Goal: Information Seeking & Learning: Learn about a topic

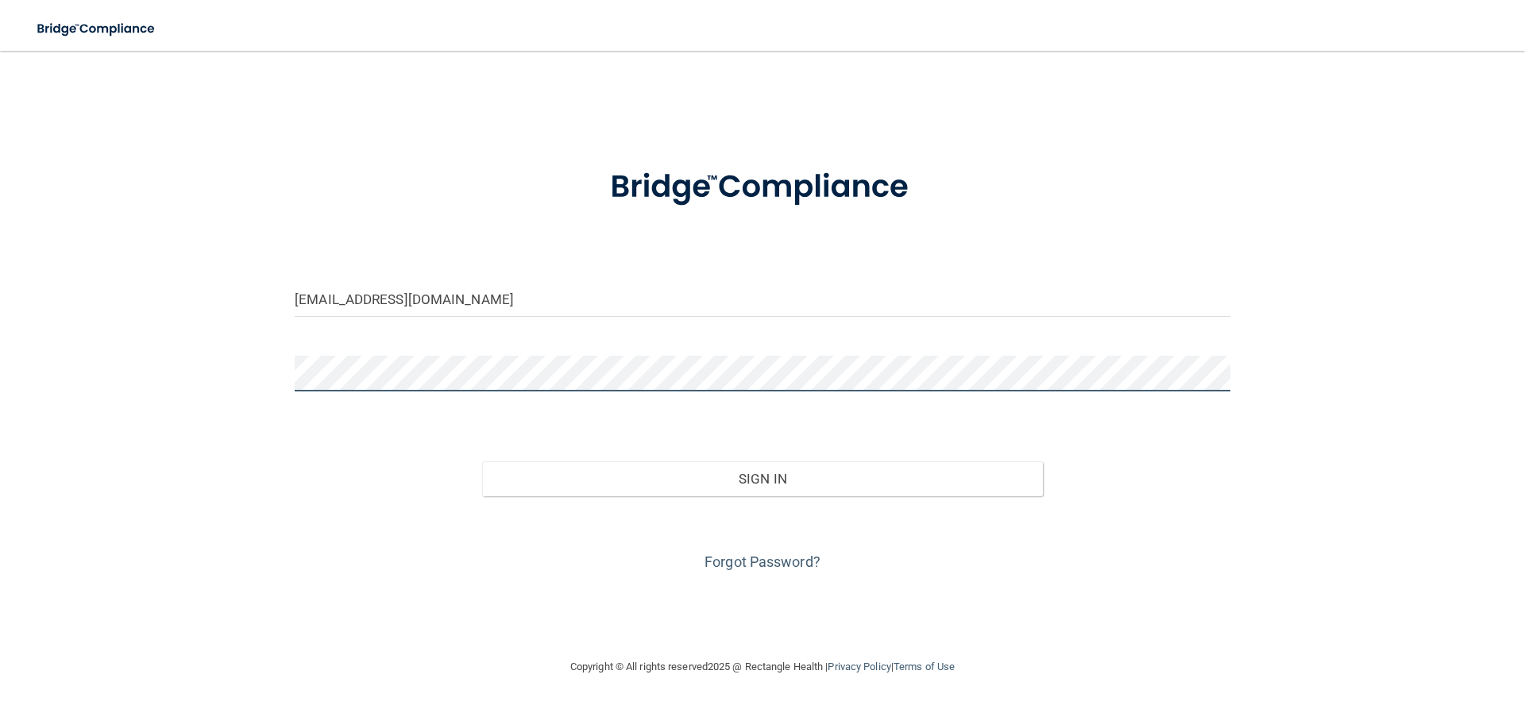
click at [482, 461] on button "Sign In" at bounding box center [763, 478] width 562 height 35
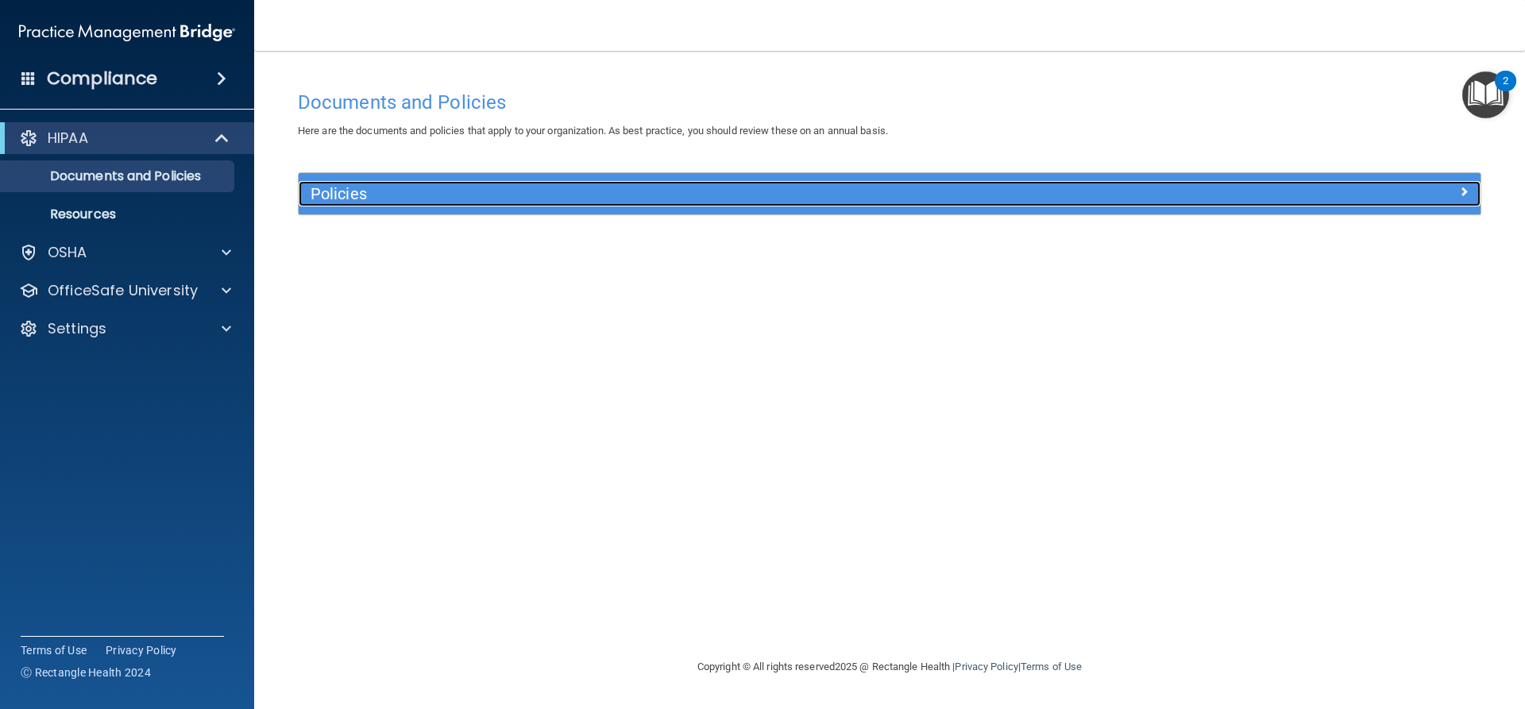
click at [449, 207] on div "Policies" at bounding box center [890, 193] width 1182 height 41
click at [465, 199] on h5 "Policies" at bounding box center [742, 193] width 863 height 17
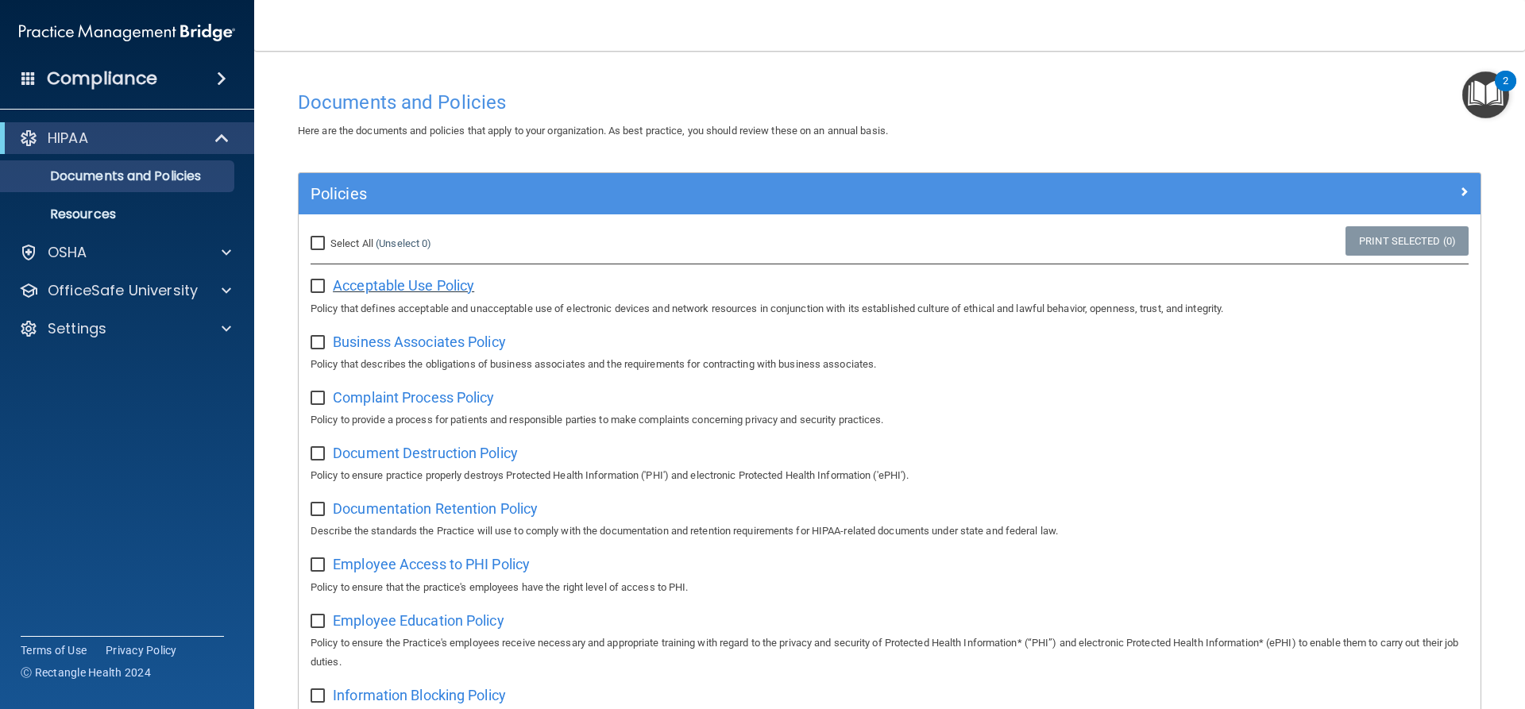
drag, startPoint x: 405, startPoint y: 280, endPoint x: 349, endPoint y: 280, distance: 56.4
click at [349, 280] on span "Acceptable Use Policy" at bounding box center [403, 285] width 141 height 17
click at [178, 212] on p "Resources" at bounding box center [118, 215] width 217 height 16
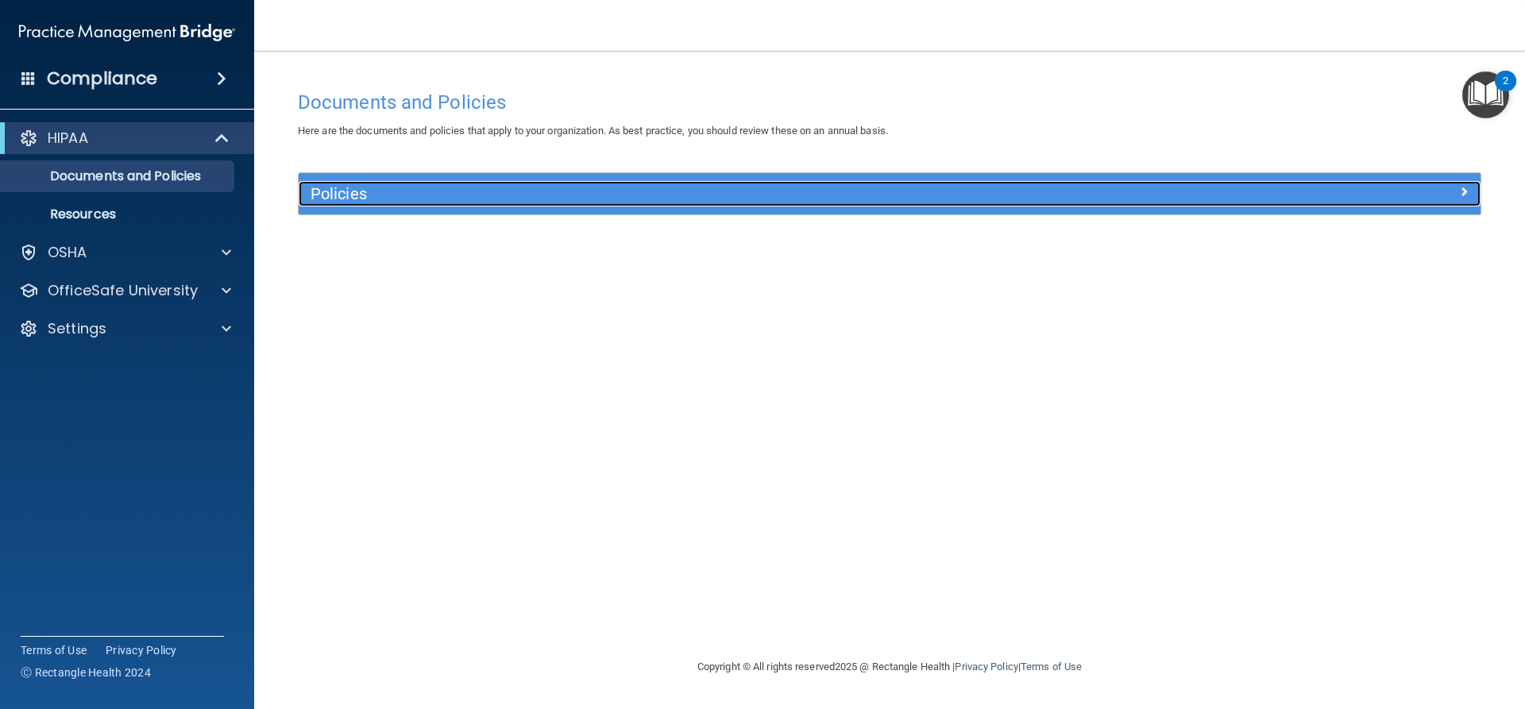
click at [1060, 183] on div "Policies" at bounding box center [742, 193] width 886 height 25
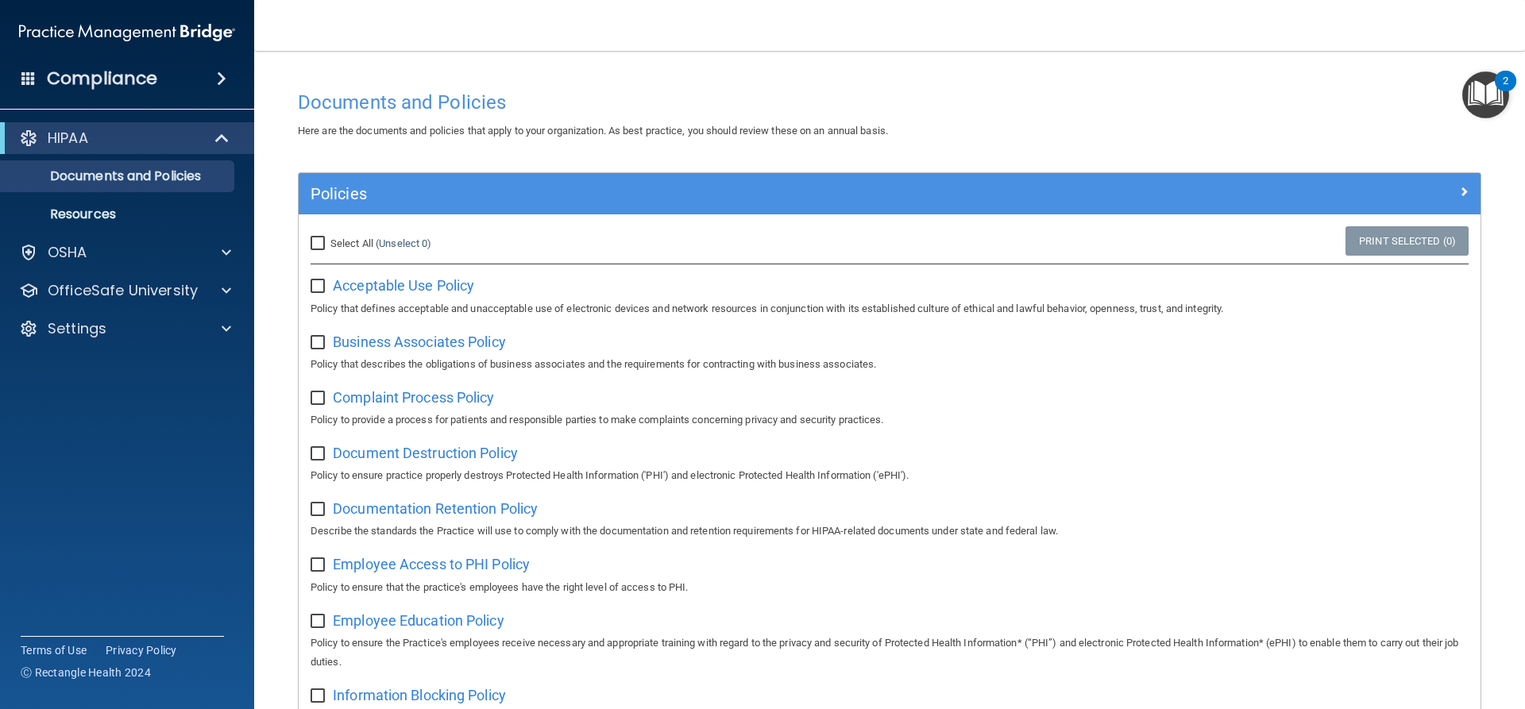
click at [314, 280] on input "checkbox" at bounding box center [320, 286] width 18 height 13
click at [320, 284] on input "checkbox" at bounding box center [320, 286] width 18 height 13
click at [359, 338] on span "Business Associates Policy" at bounding box center [419, 342] width 173 height 17
click at [191, 71] on div "Compliance" at bounding box center [127, 78] width 254 height 35
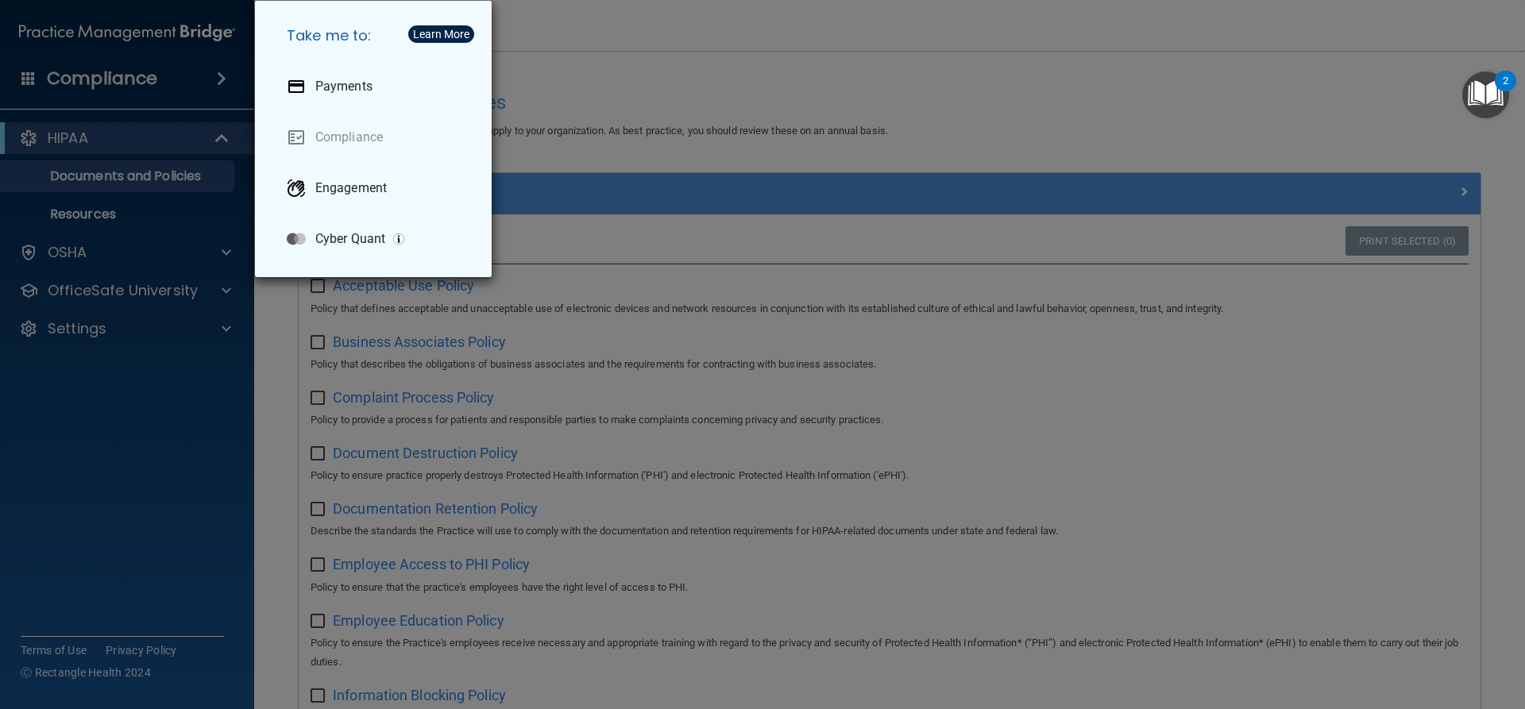
click at [204, 141] on div "Take me to: Payments Compliance Engagement Cyber Quant" at bounding box center [762, 354] width 1525 height 709
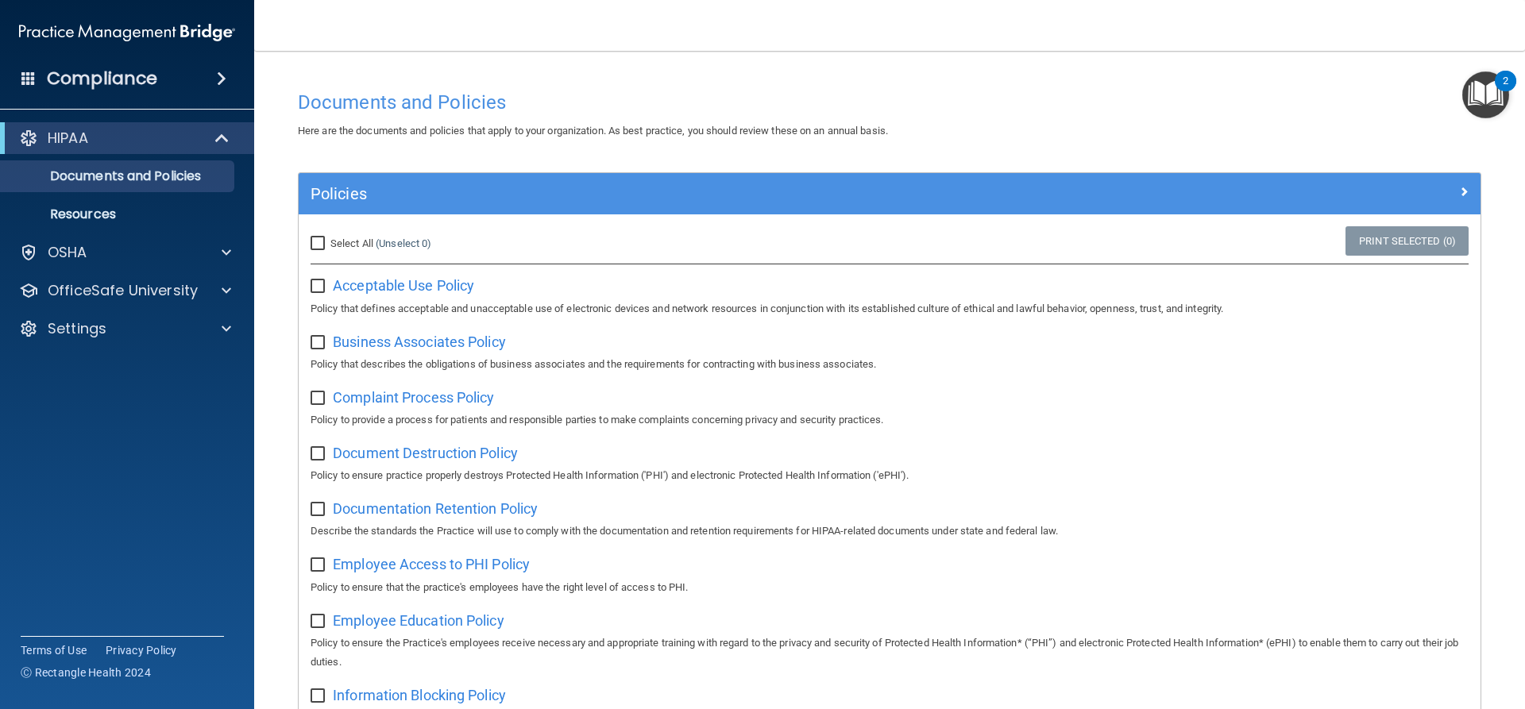
click at [1445, 87] on div "Documents and Policies" at bounding box center [889, 102] width 1207 height 39
click at [1464, 91] on img "Open Resource Center, 2 new notifications" at bounding box center [1485, 94] width 47 height 47
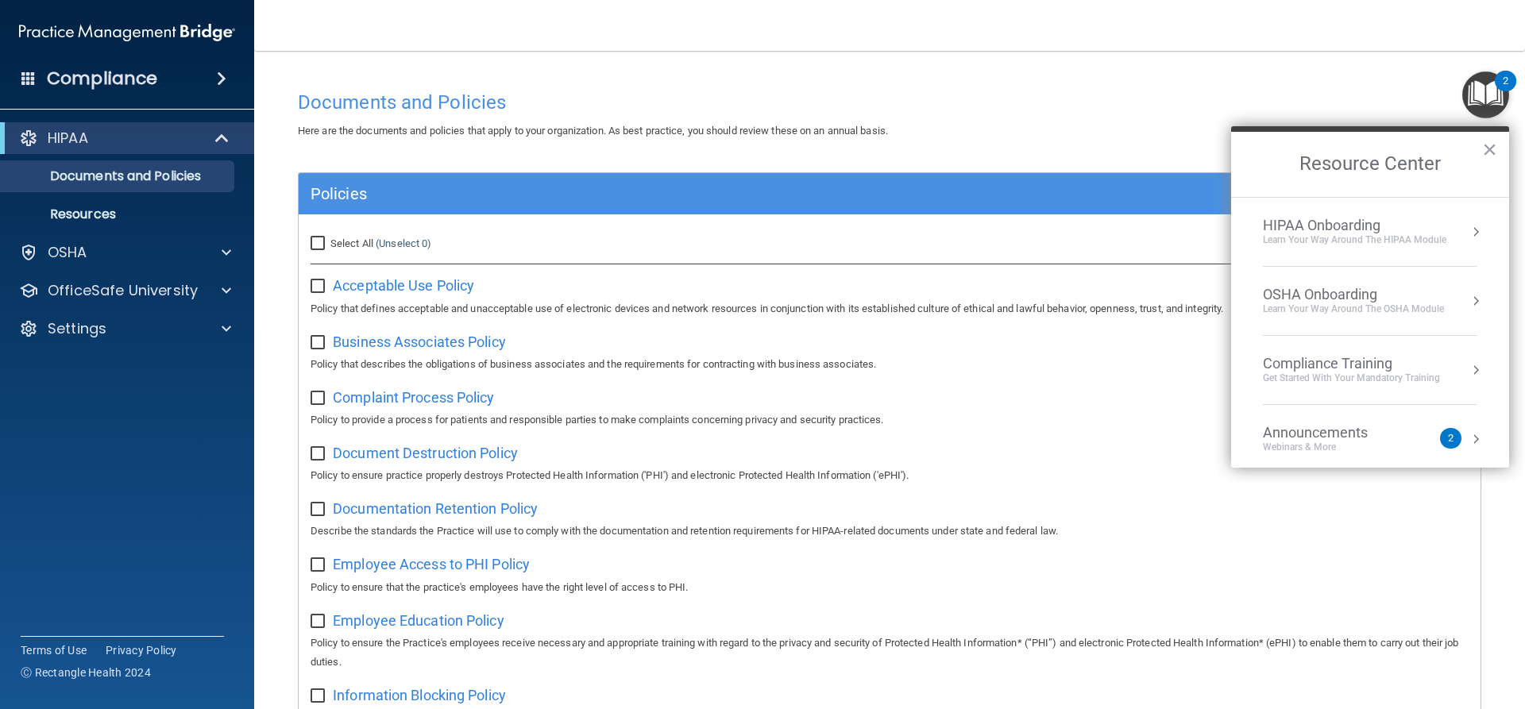
click at [1454, 436] on div "Announcements Webinars & More 2" at bounding box center [1370, 439] width 214 height 30
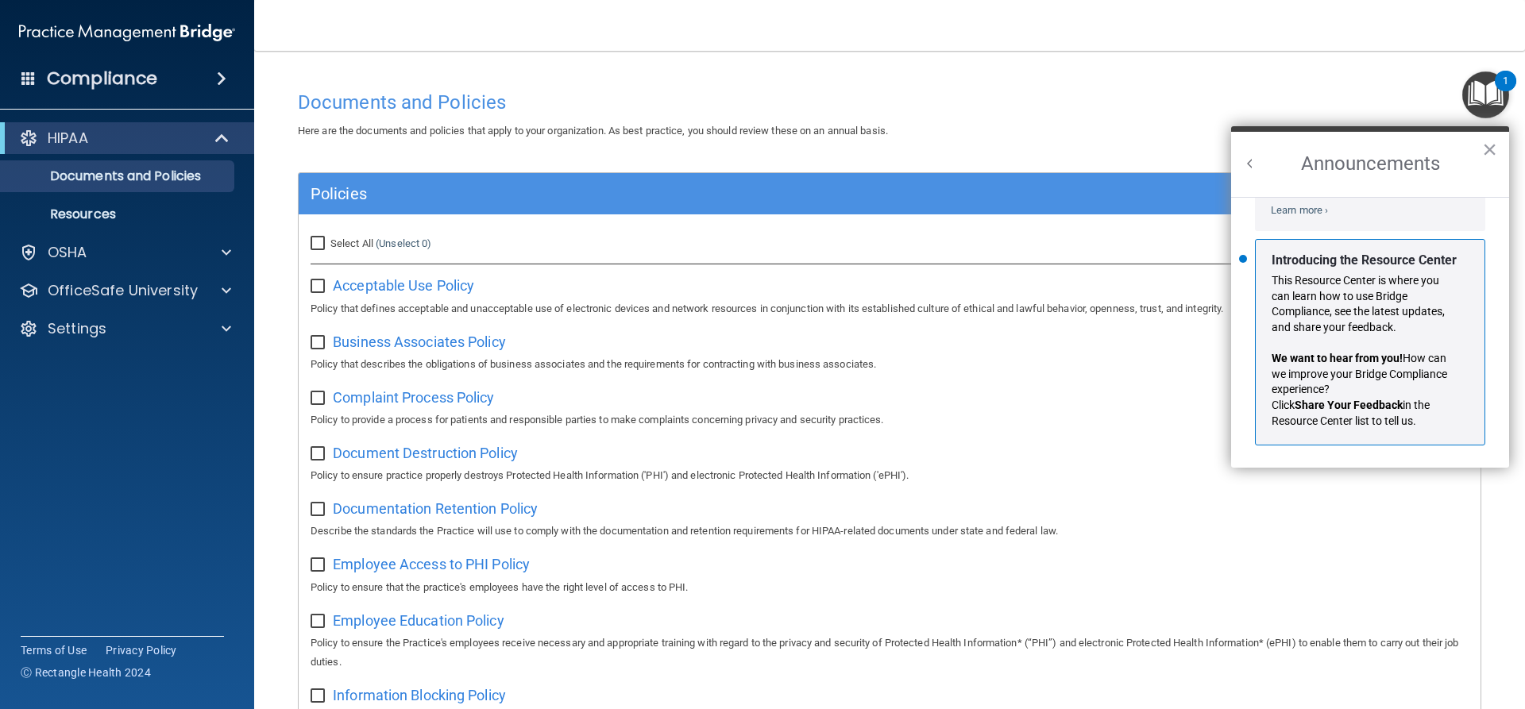
scroll to position [279, 0]
click at [1259, 164] on h2 "Announcements" at bounding box center [1370, 164] width 278 height 65
click at [1240, 164] on h2 "Announcements" at bounding box center [1370, 164] width 278 height 65
click at [1241, 156] on h2 "Announcements" at bounding box center [1370, 164] width 278 height 65
click at [1245, 158] on button "Back to Resource Center Home" at bounding box center [1250, 164] width 16 height 16
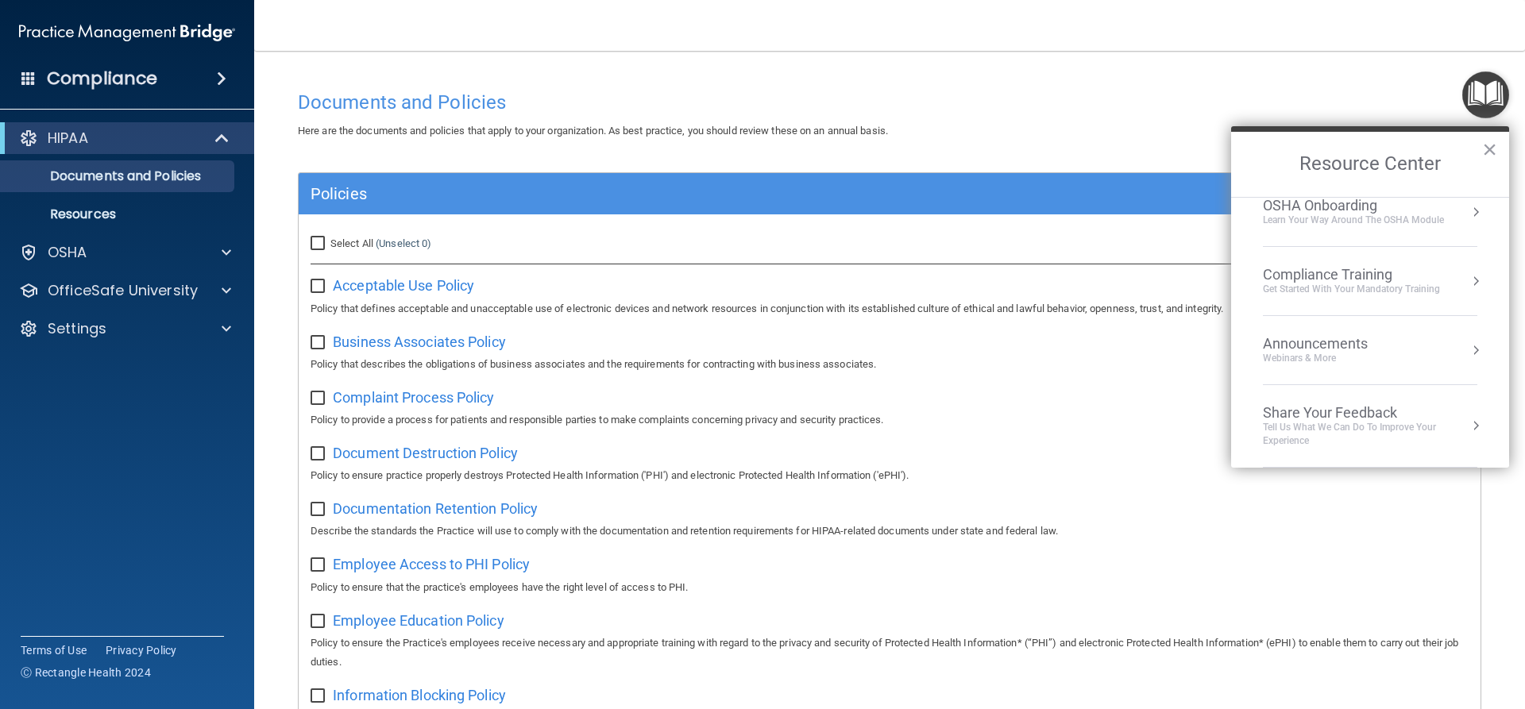
scroll to position [0, 0]
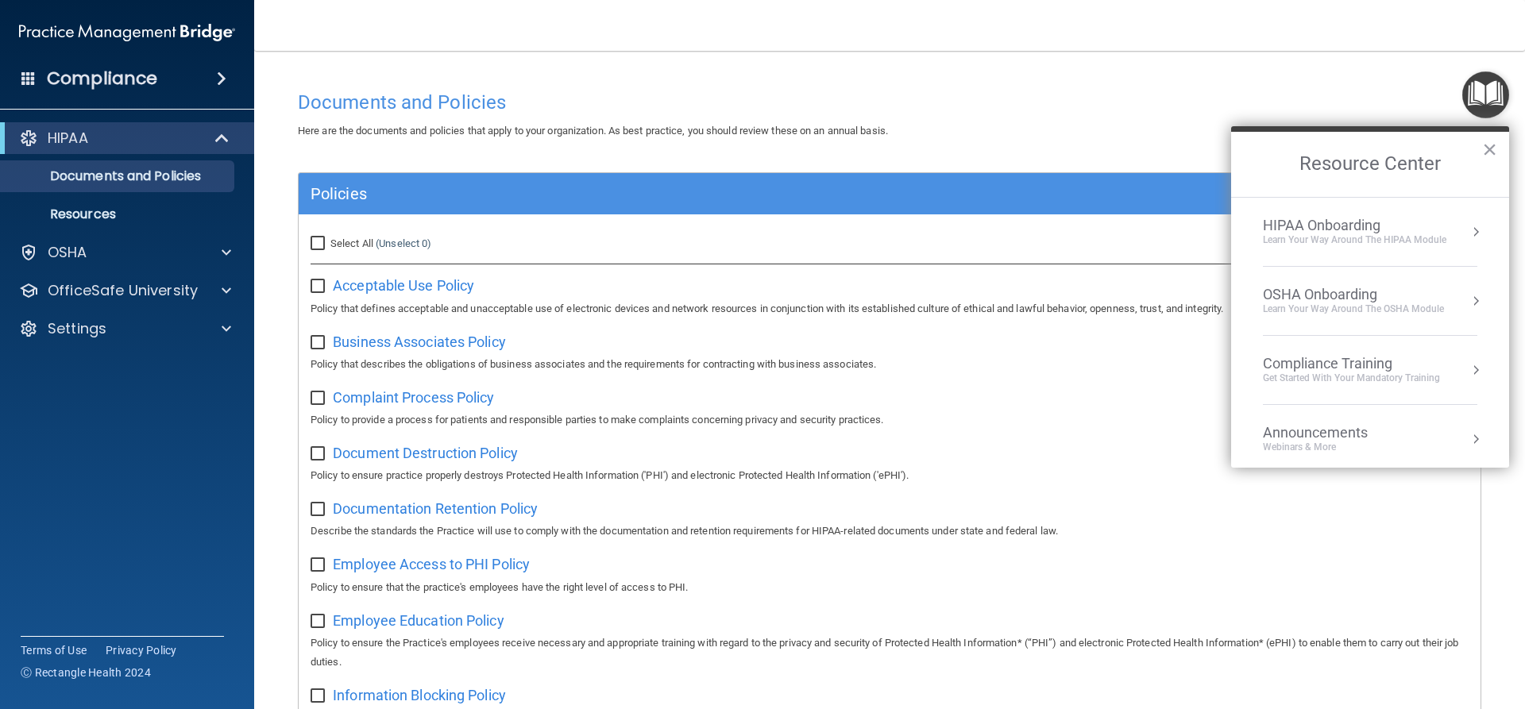
click at [1438, 361] on div "Compliance Training" at bounding box center [1351, 363] width 177 height 17
click at [1248, 163] on button "Back to Resource Center Home" at bounding box center [1250, 164] width 16 height 16
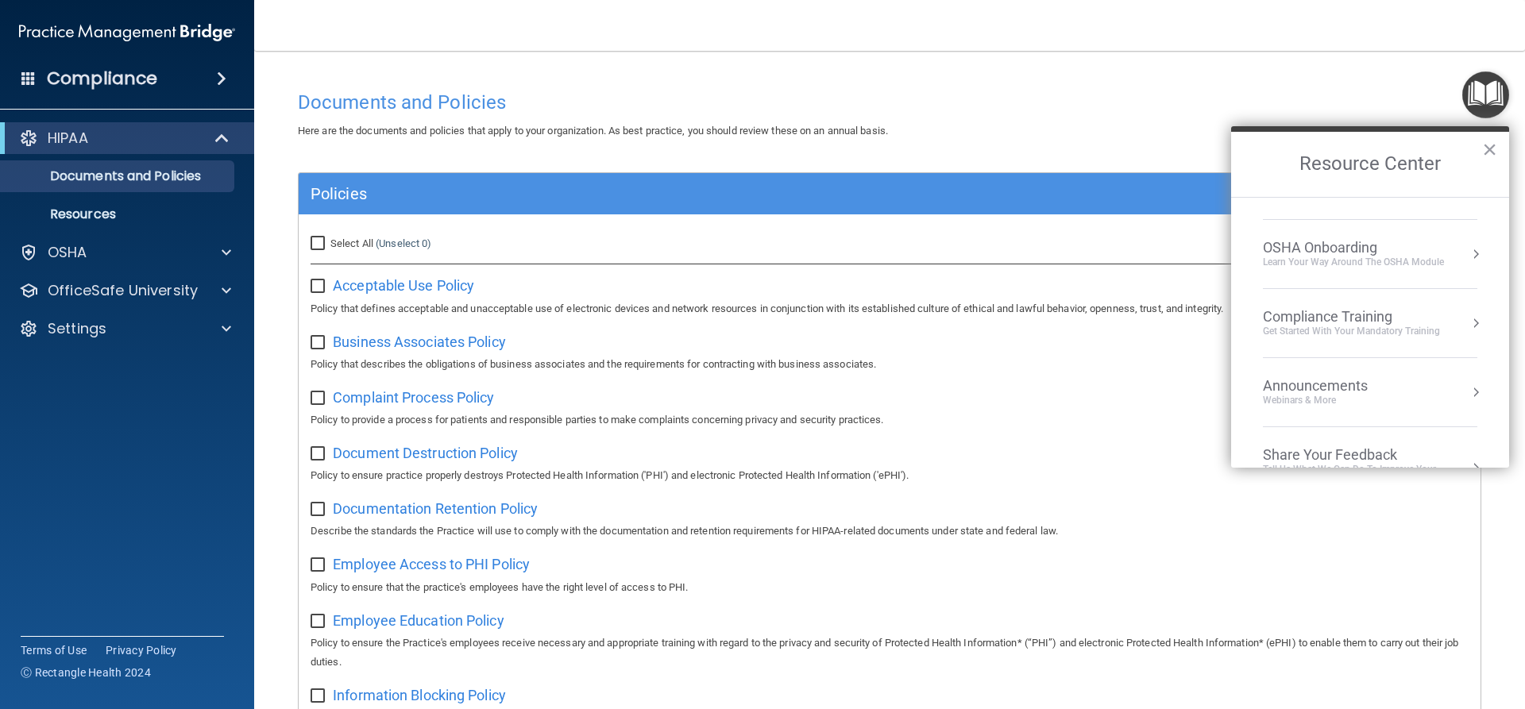
scroll to position [89, 0]
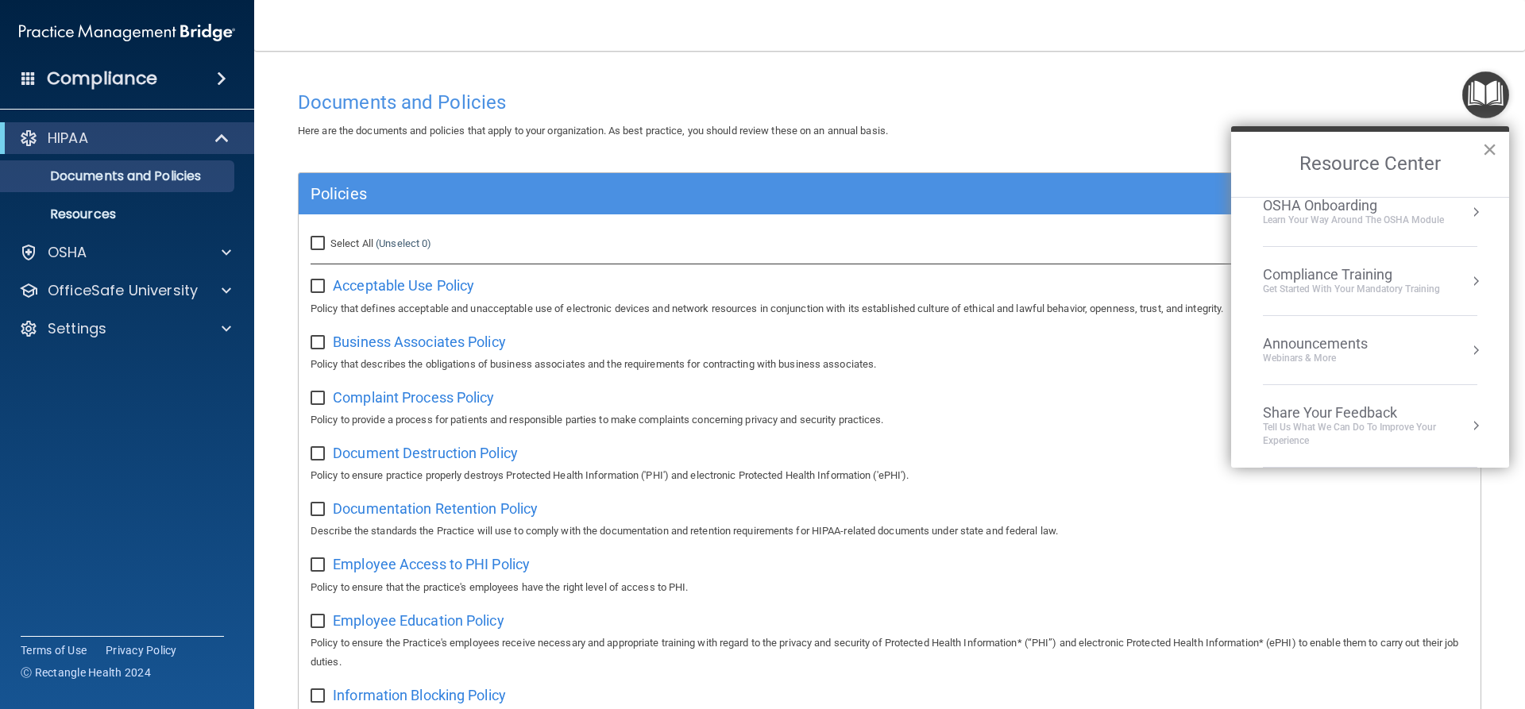
click at [1485, 150] on button "×" at bounding box center [1489, 149] width 15 height 25
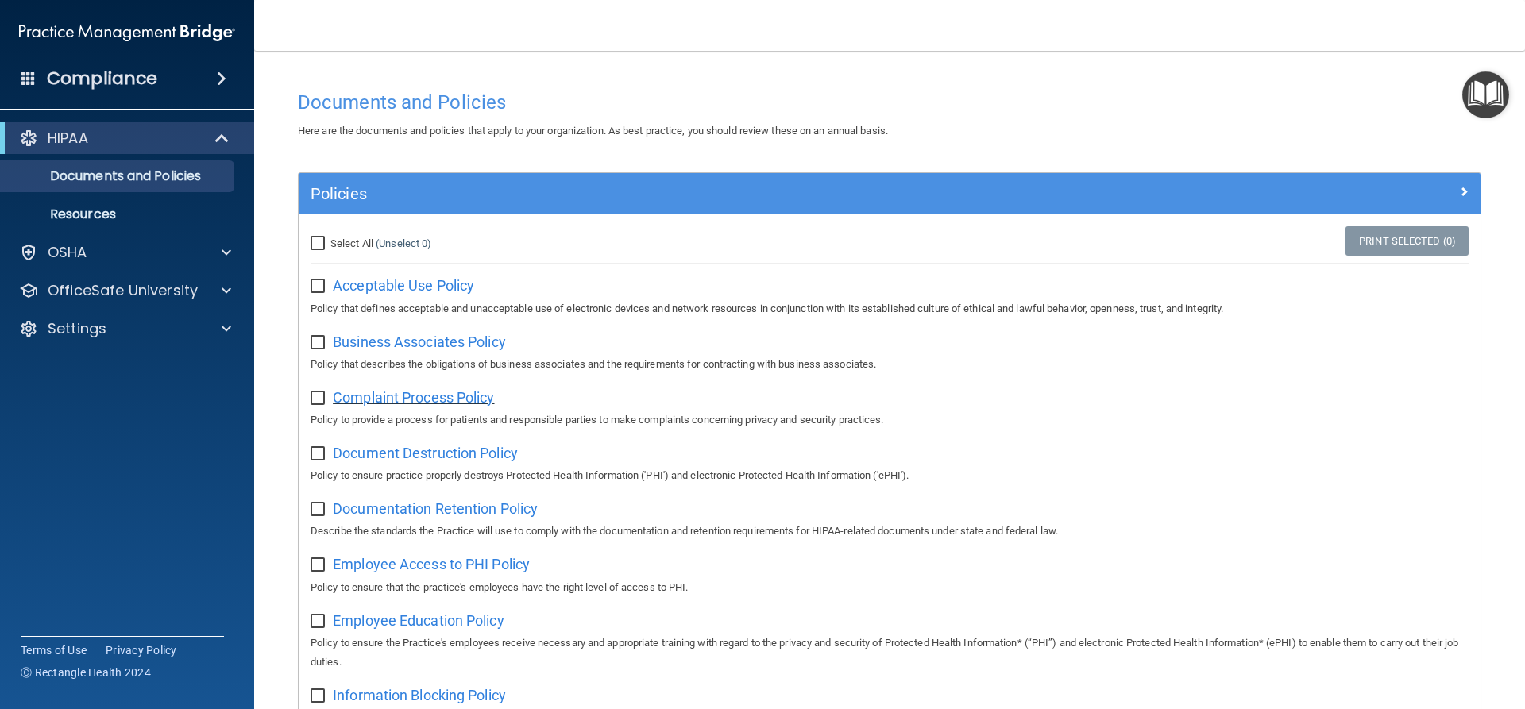
click at [424, 402] on span "Complaint Process Policy" at bounding box center [413, 397] width 161 height 17
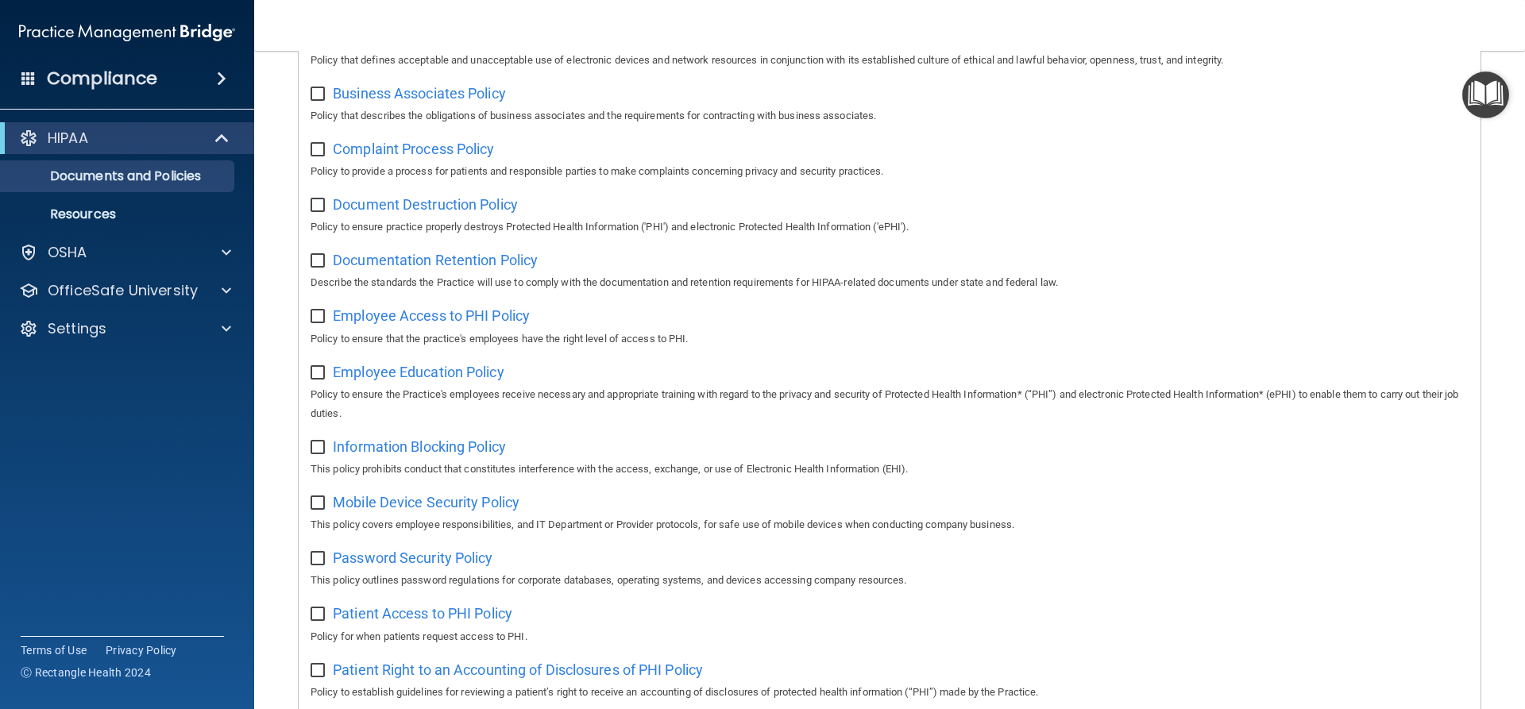
scroll to position [0, 0]
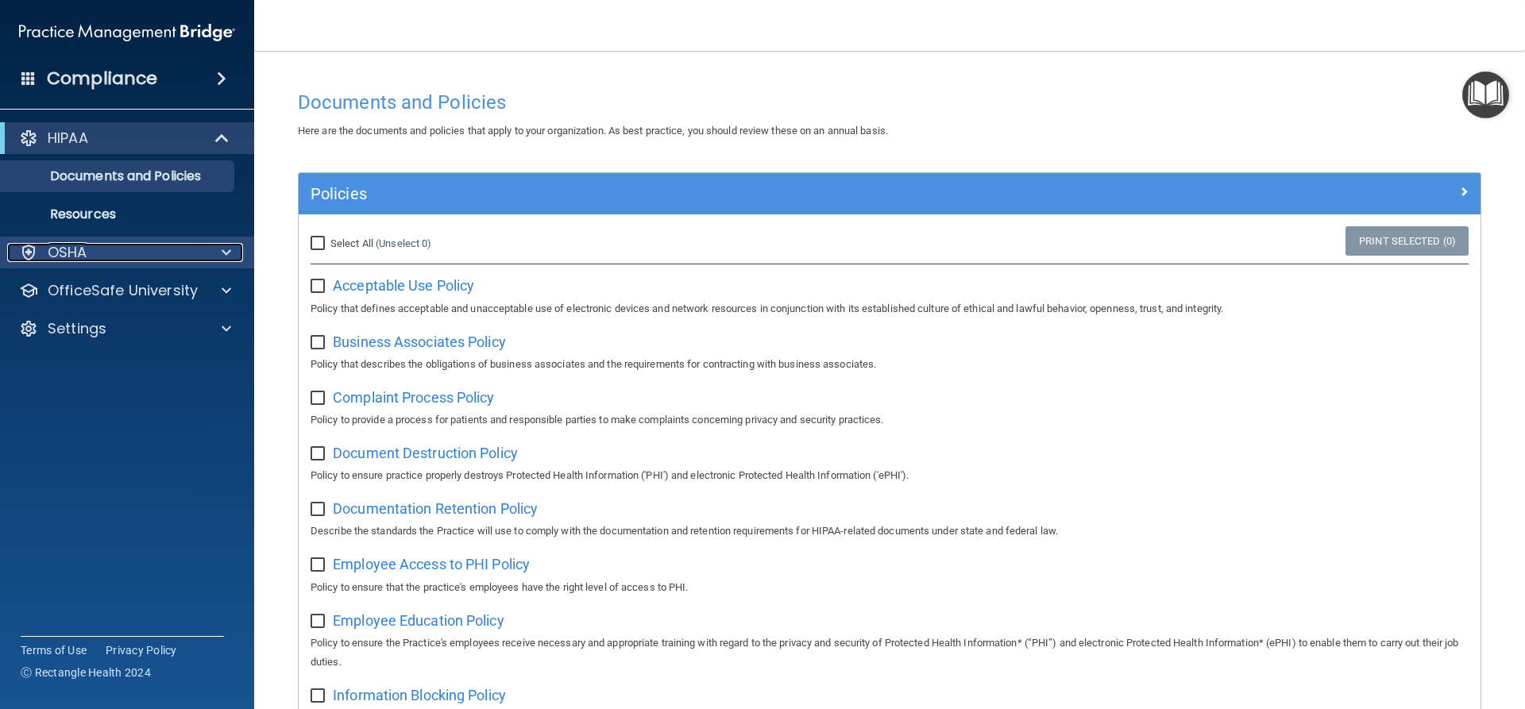
click at [175, 245] on div "OSHA" at bounding box center [105, 252] width 197 height 19
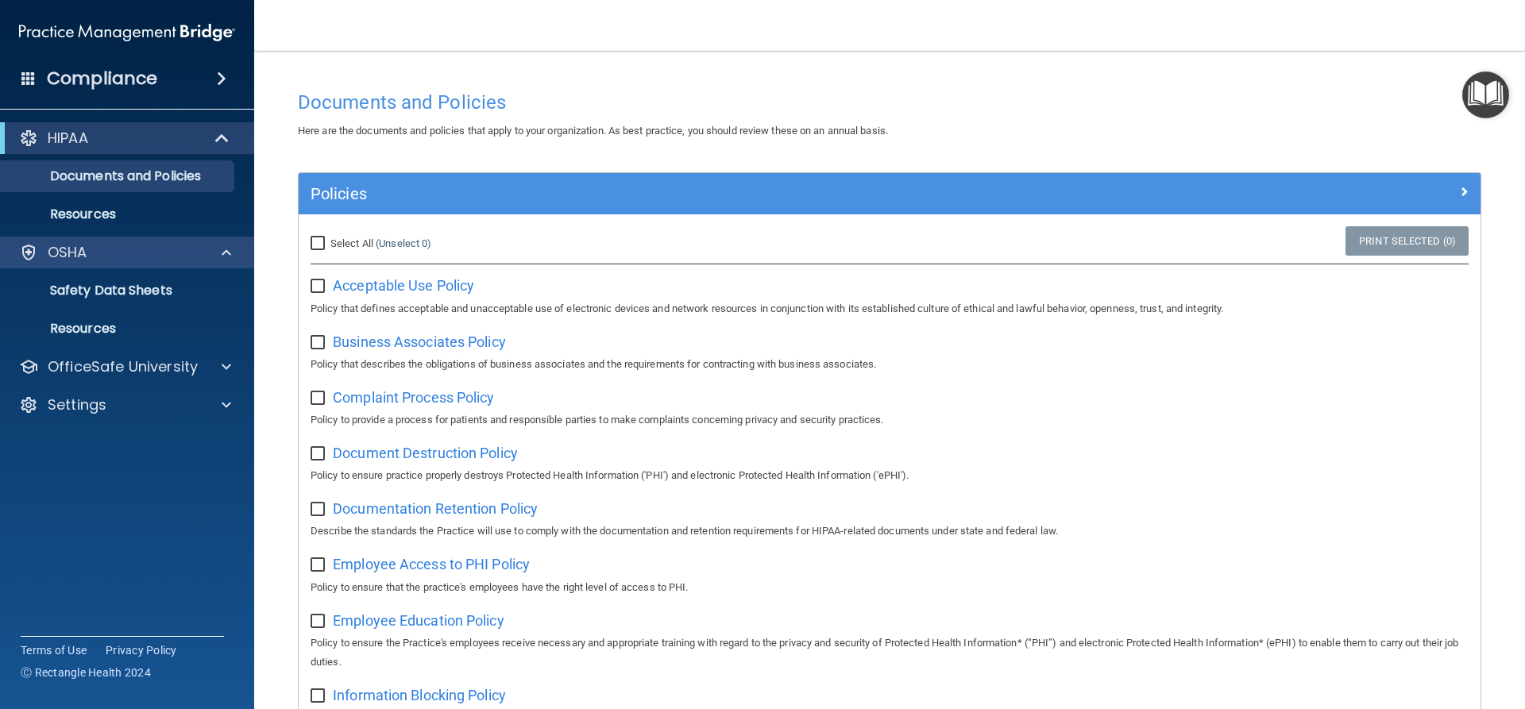
click at [199, 241] on div "OSHA" at bounding box center [127, 253] width 255 height 32
drag, startPoint x: 44, startPoint y: 75, endPoint x: 19, endPoint y: 85, distance: 26.7
click at [19, 85] on div "Compliance" at bounding box center [127, 78] width 254 height 35
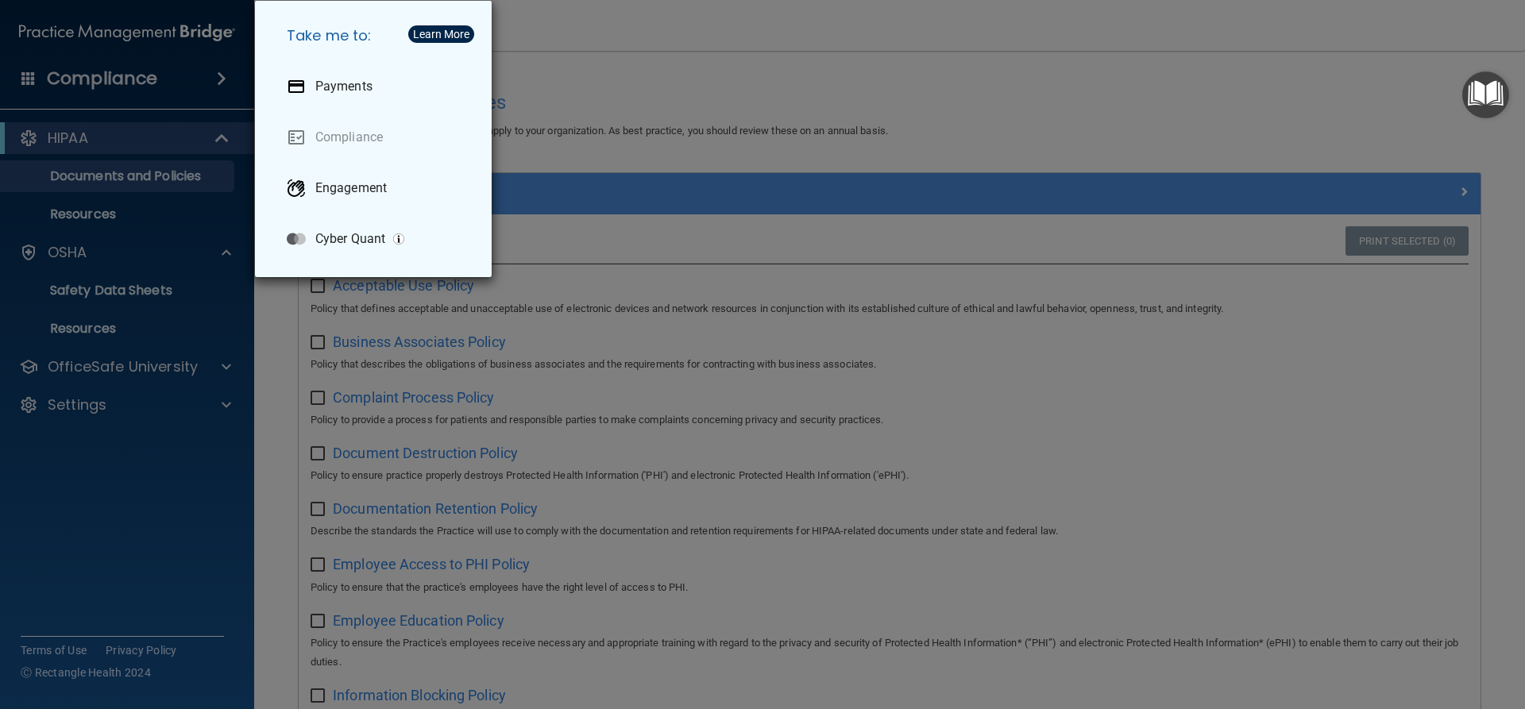
click at [71, 145] on div "Take me to: Payments Compliance Engagement Cyber Quant" at bounding box center [762, 354] width 1525 height 709
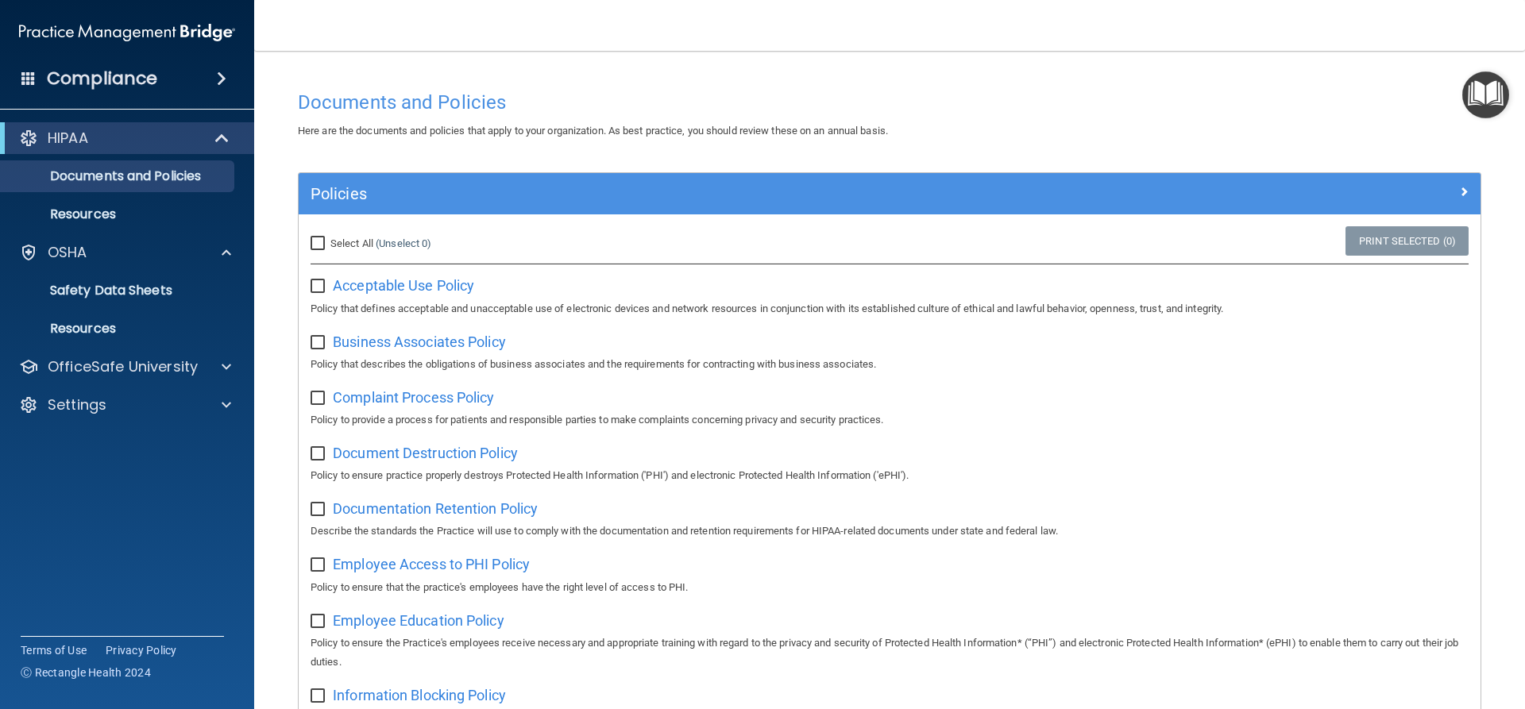
click at [311, 277] on label at bounding box center [321, 281] width 20 height 18
click at [311, 280] on input "checkbox" at bounding box center [320, 286] width 18 height 13
click at [314, 284] on input "checkbox" at bounding box center [320, 286] width 18 height 13
checkbox input "false"
click at [485, 454] on span "Document Destruction Policy" at bounding box center [425, 453] width 185 height 17
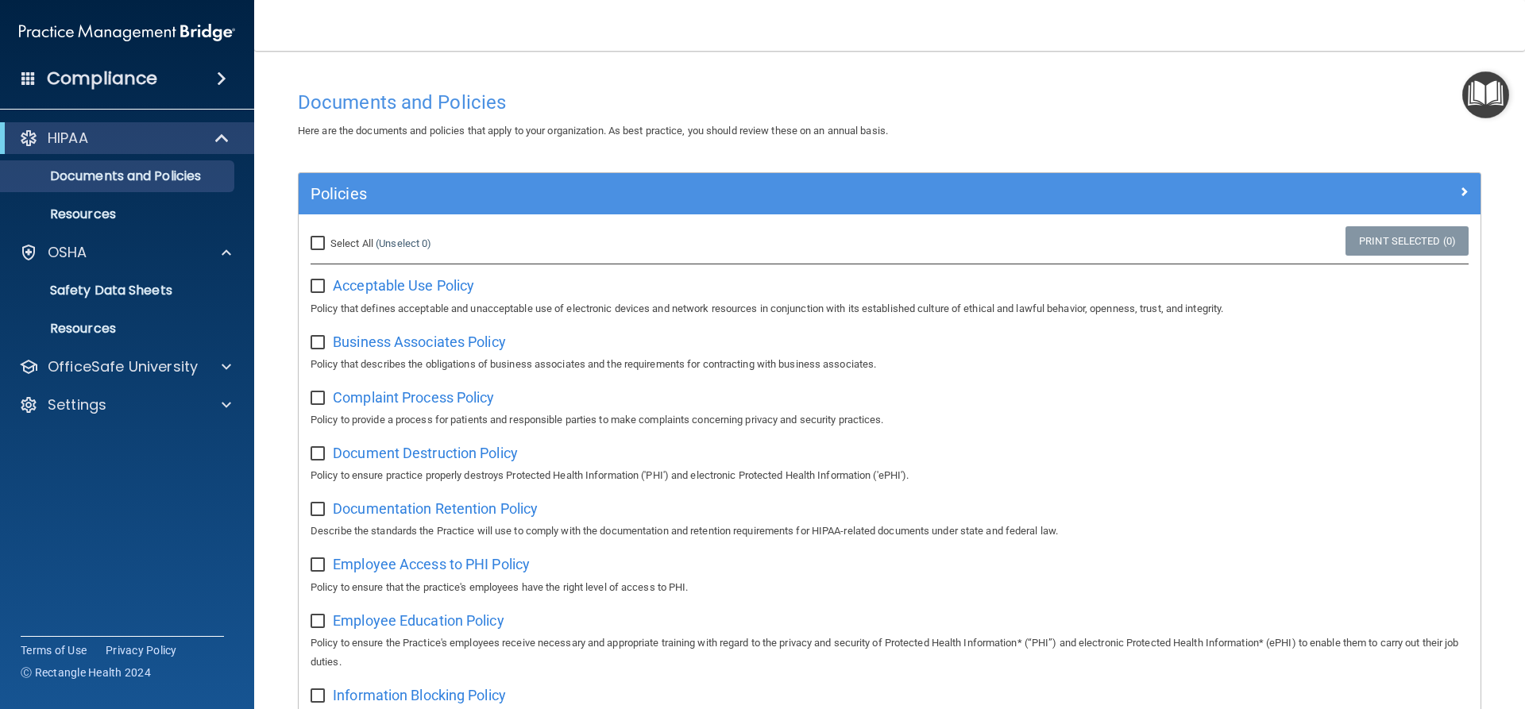
scroll to position [79, 0]
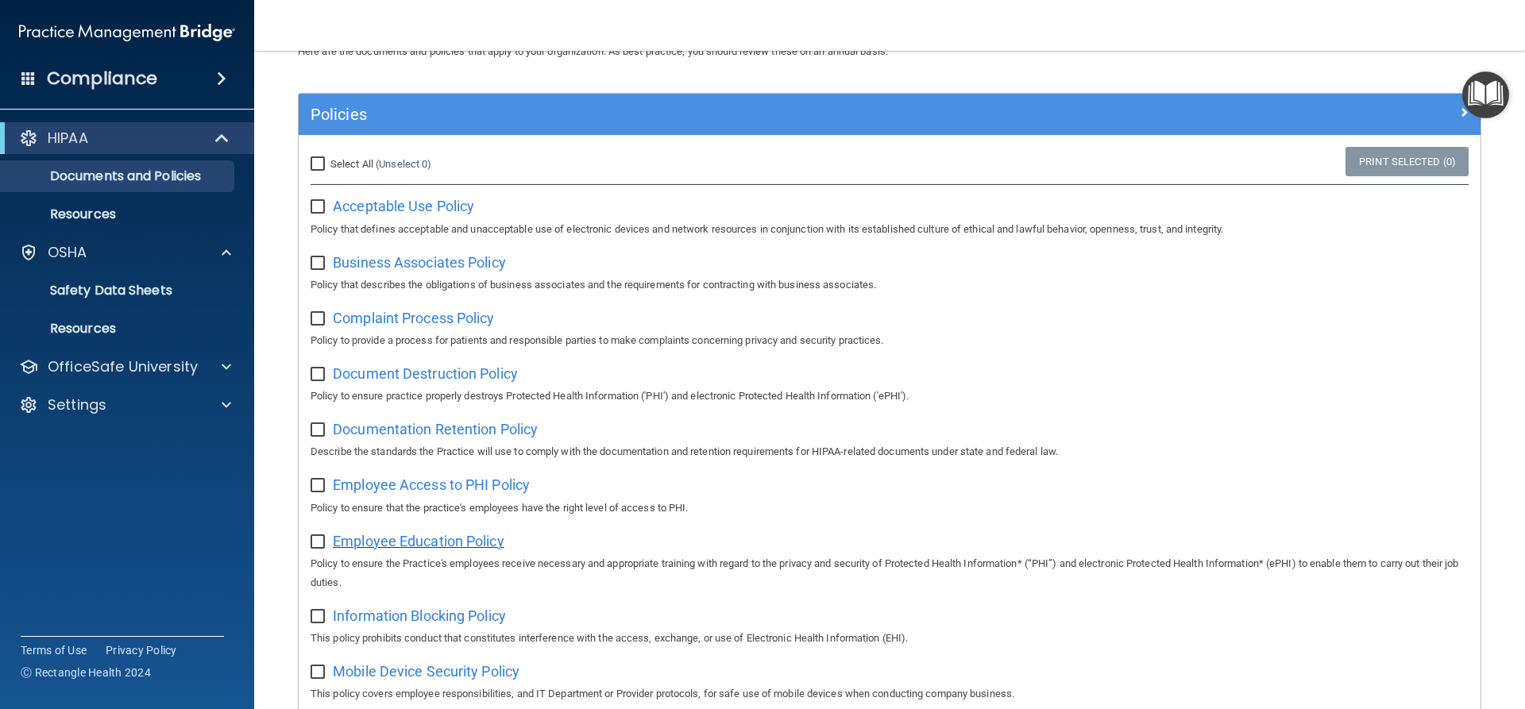
click at [447, 548] on span "Employee Education Policy" at bounding box center [419, 541] width 172 height 17
click at [1478, 100] on img "Open Resource Center" at bounding box center [1485, 94] width 47 height 47
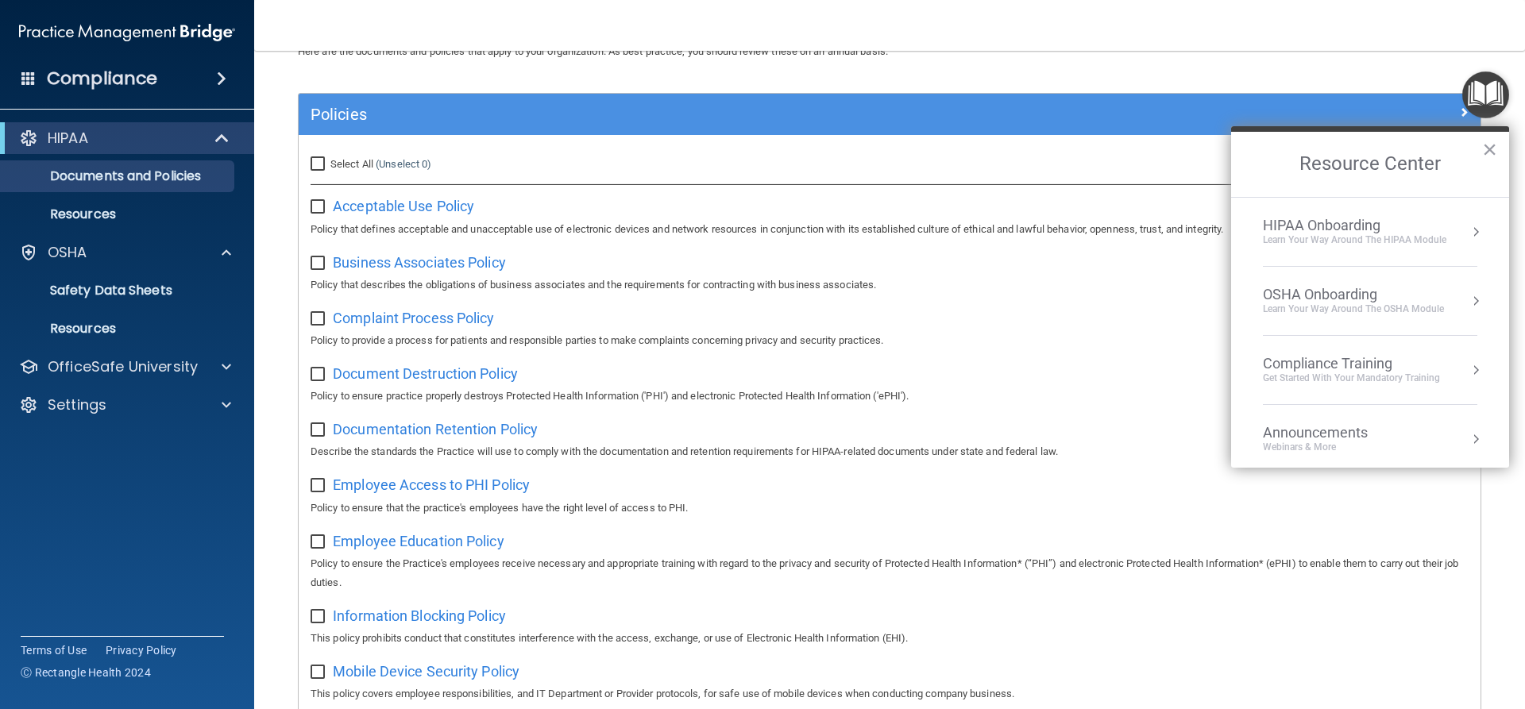
click at [1404, 230] on div "HIPAA Onboarding" at bounding box center [1354, 225] width 183 height 17
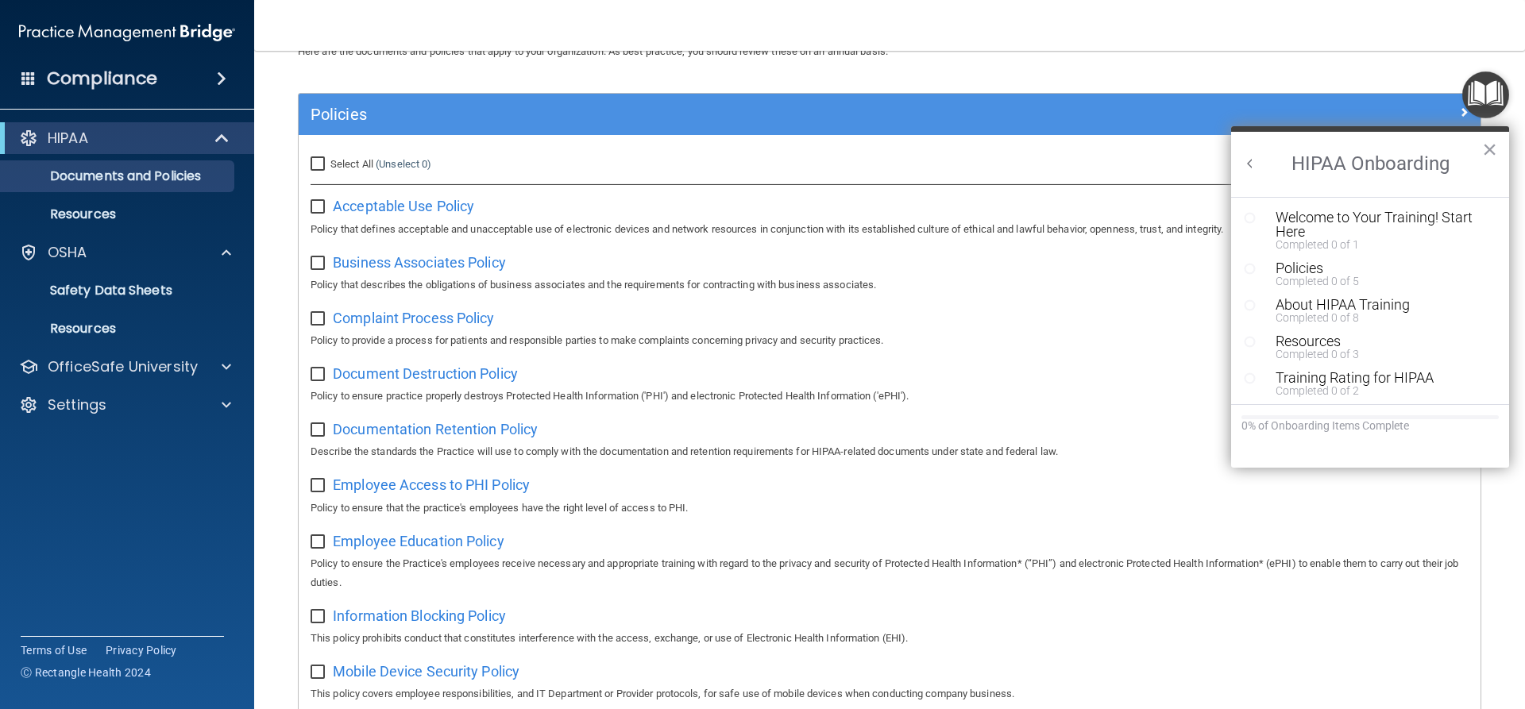
scroll to position [0, 0]
click at [1268, 219] on button "Welcome to Your Training! Start Here Completed 0 of 1" at bounding box center [1372, 230] width 209 height 40
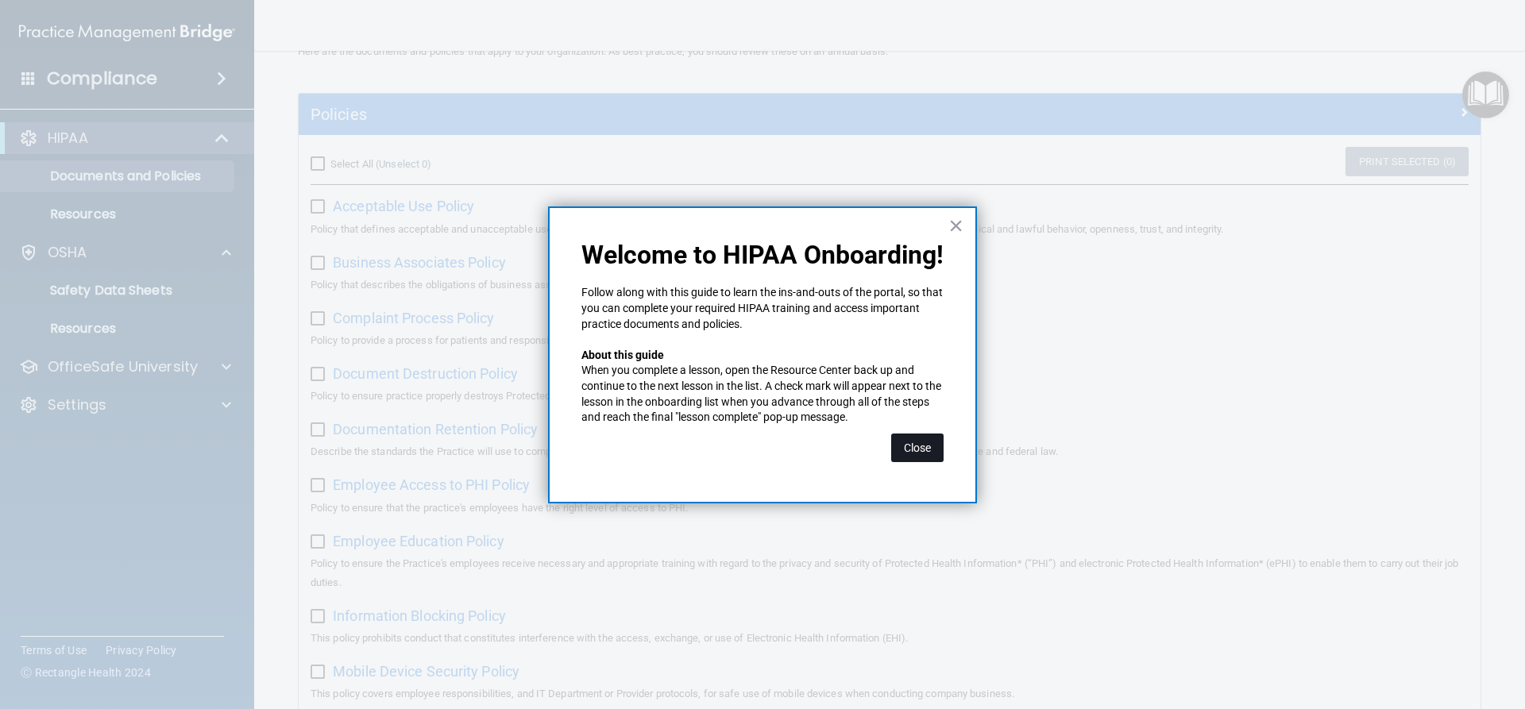
click at [917, 441] on button "Close" at bounding box center [917, 448] width 52 height 29
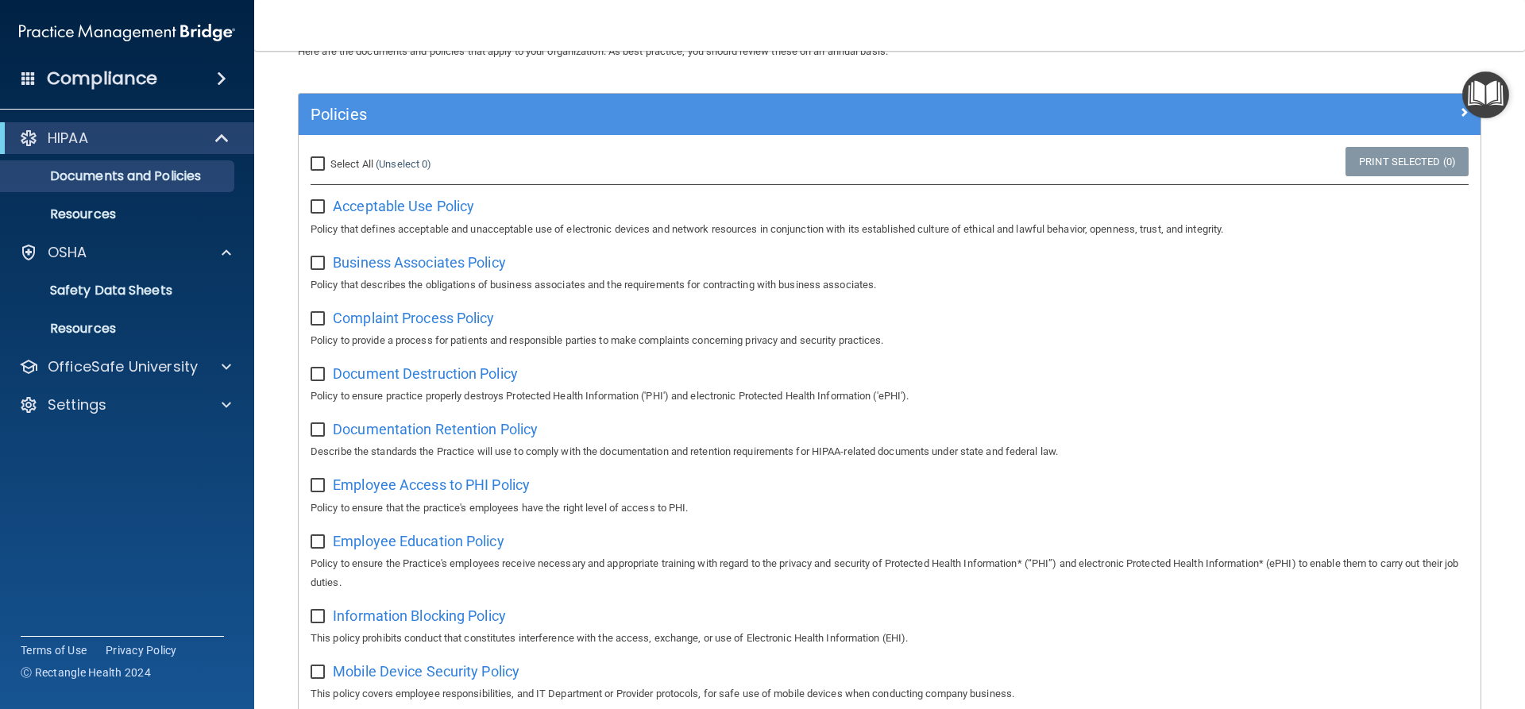
click at [1485, 114] on img "Open Resource Center" at bounding box center [1485, 94] width 47 height 47
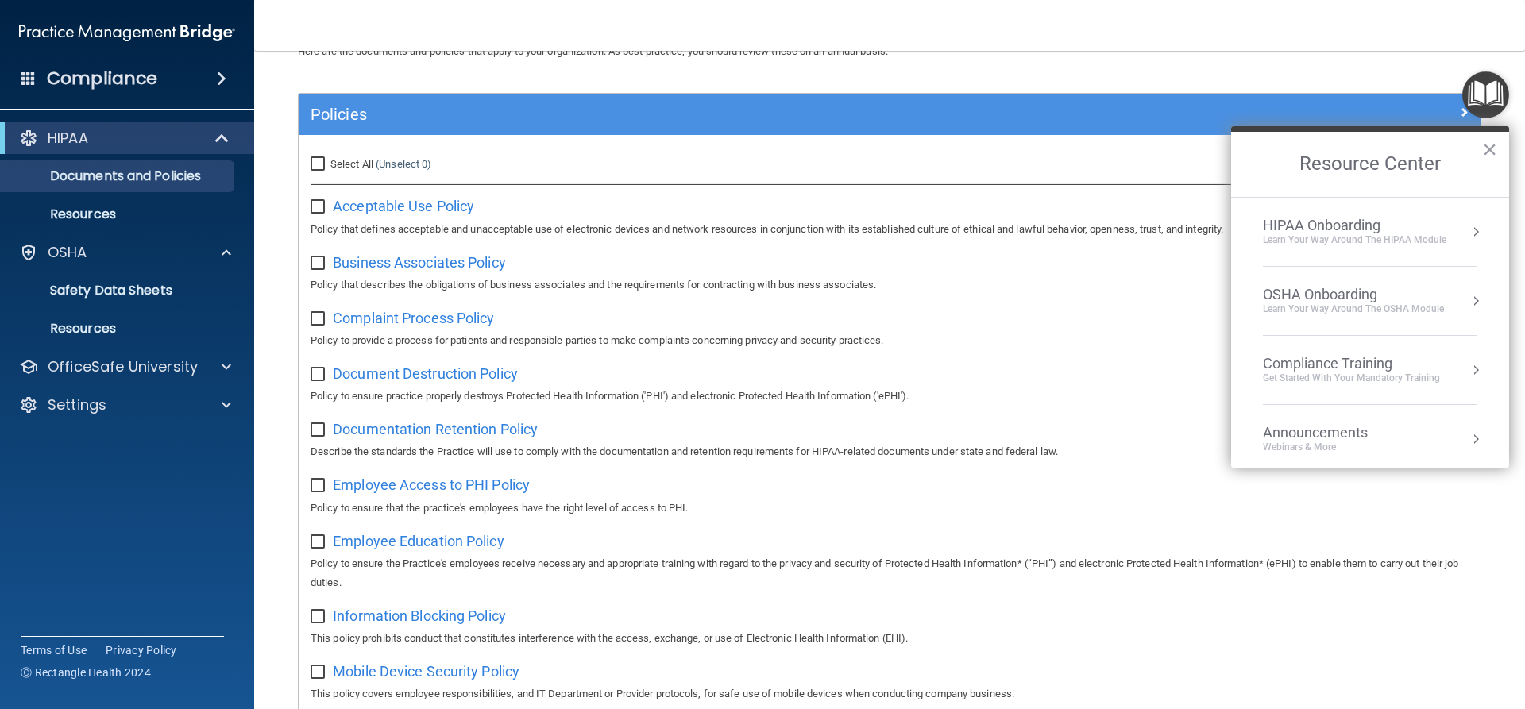
click at [1365, 230] on div "HIPAA Onboarding" at bounding box center [1354, 225] width 183 height 17
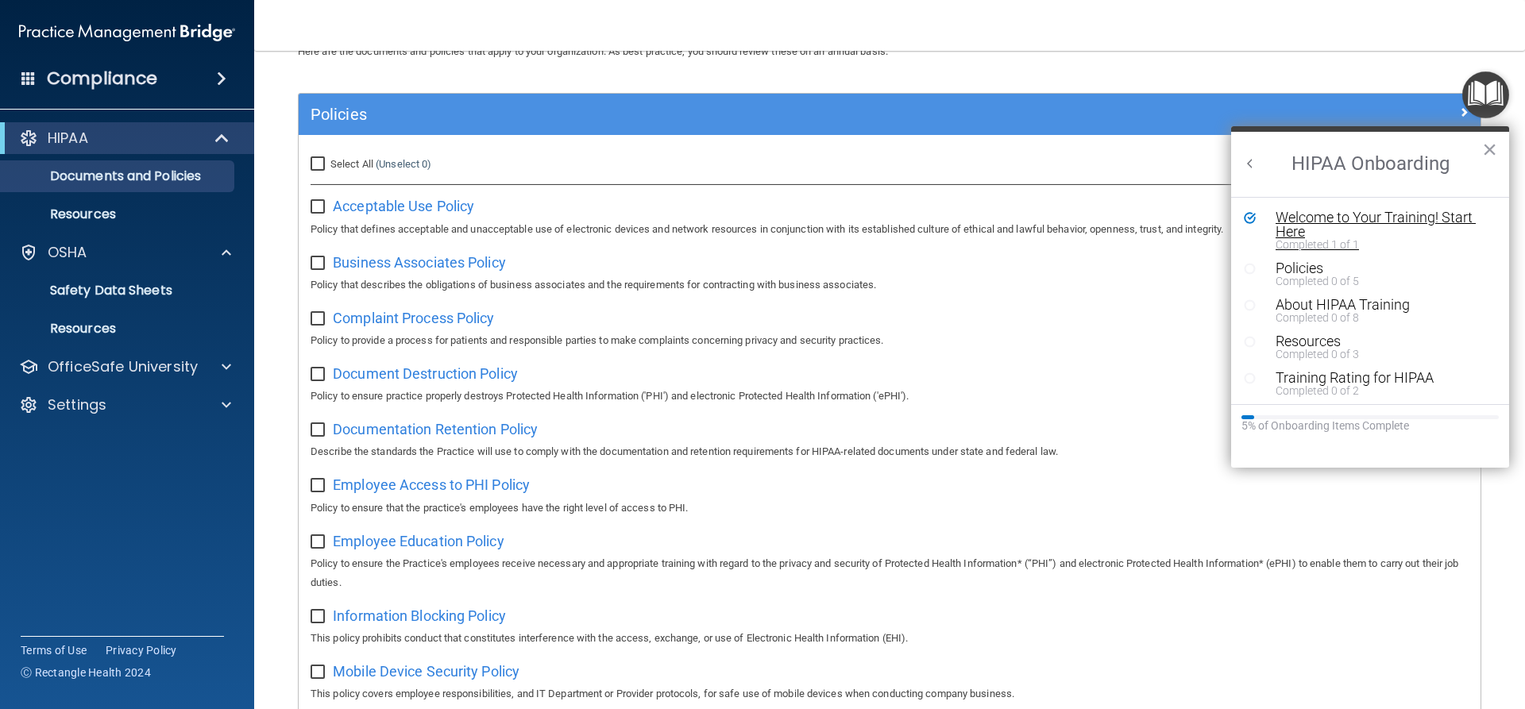
click at [1303, 229] on div "Welcome to Your Training! Start Here" at bounding box center [1376, 224] width 201 height 29
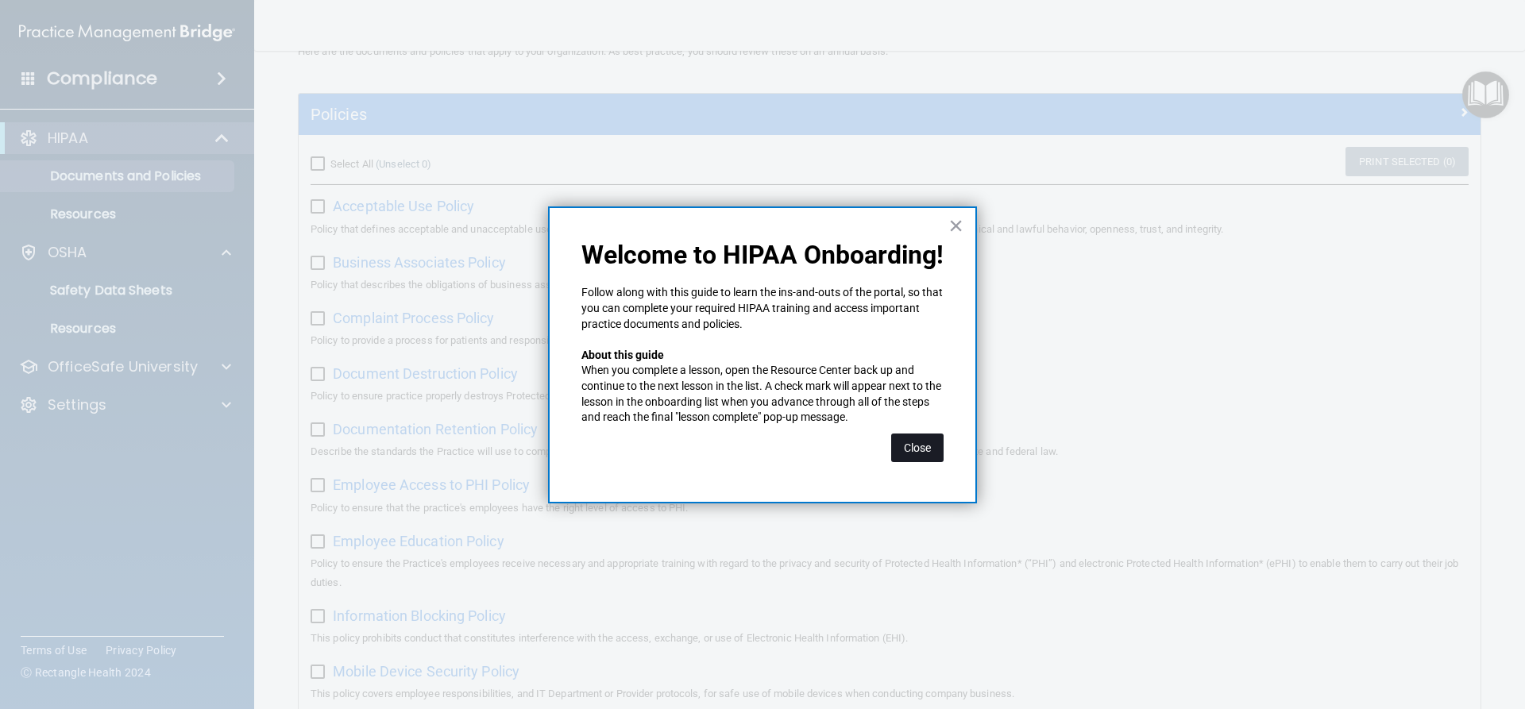
click at [913, 449] on button "Close" at bounding box center [917, 448] width 52 height 29
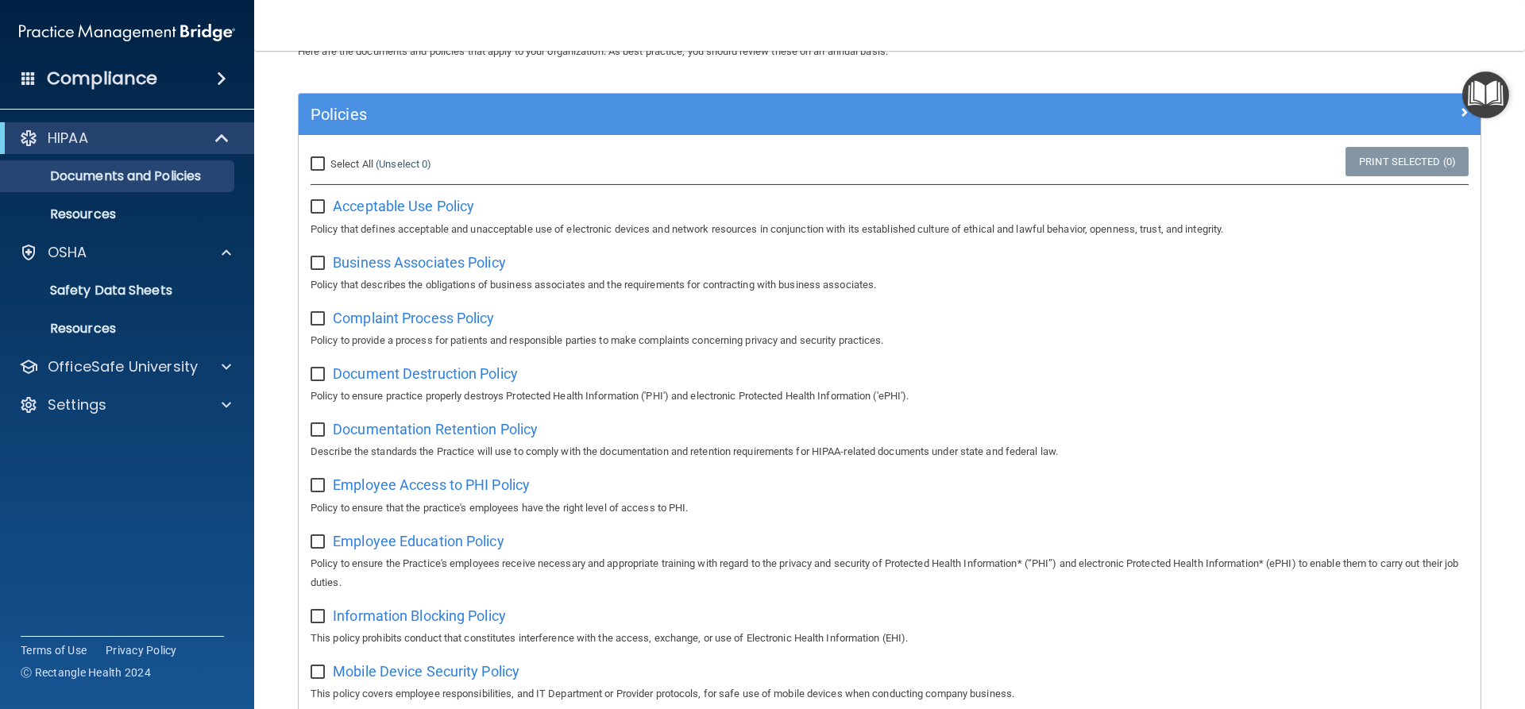
click at [1490, 93] on img "Open Resource Center" at bounding box center [1485, 94] width 47 height 47
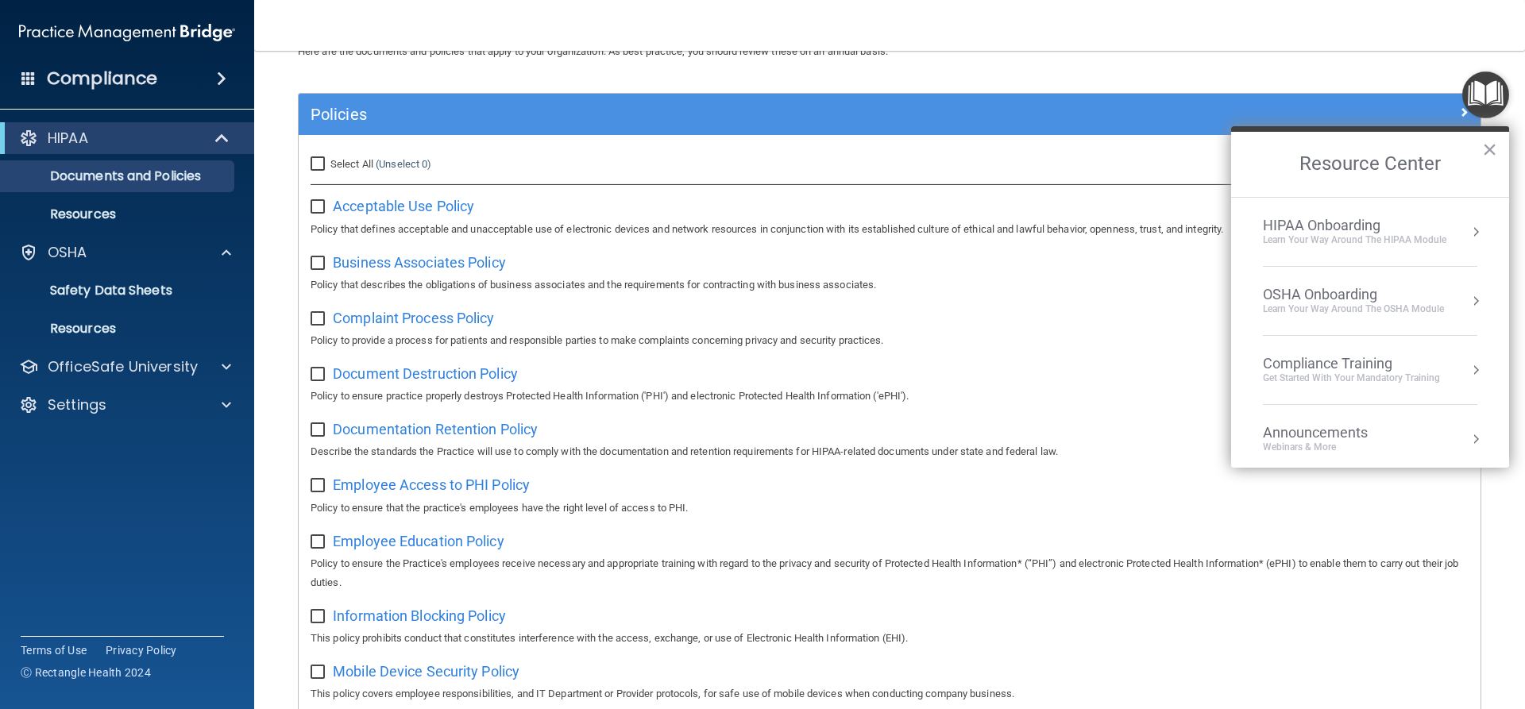
click at [1378, 229] on div "HIPAA Onboarding" at bounding box center [1354, 225] width 183 height 17
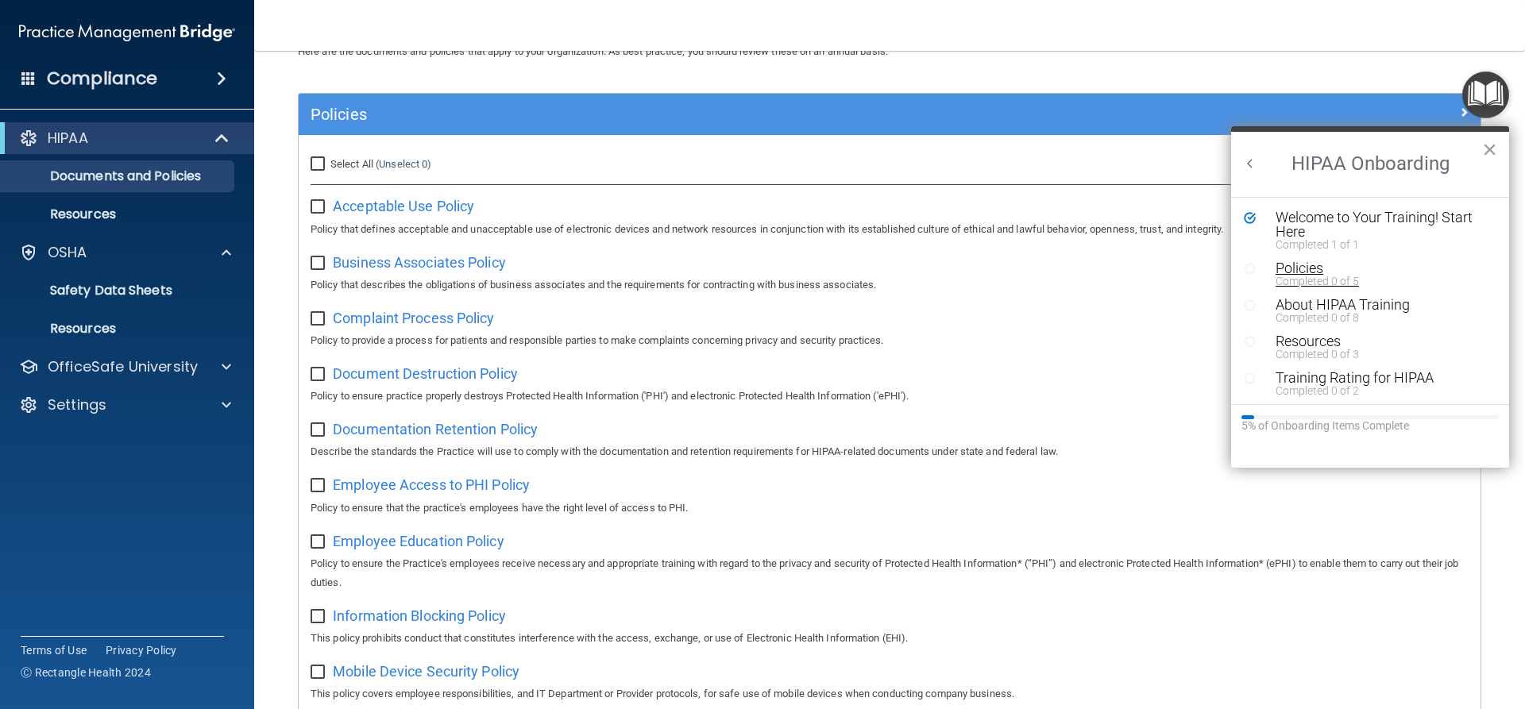
click at [1284, 276] on div "Completed 0 of 5" at bounding box center [1376, 281] width 201 height 11
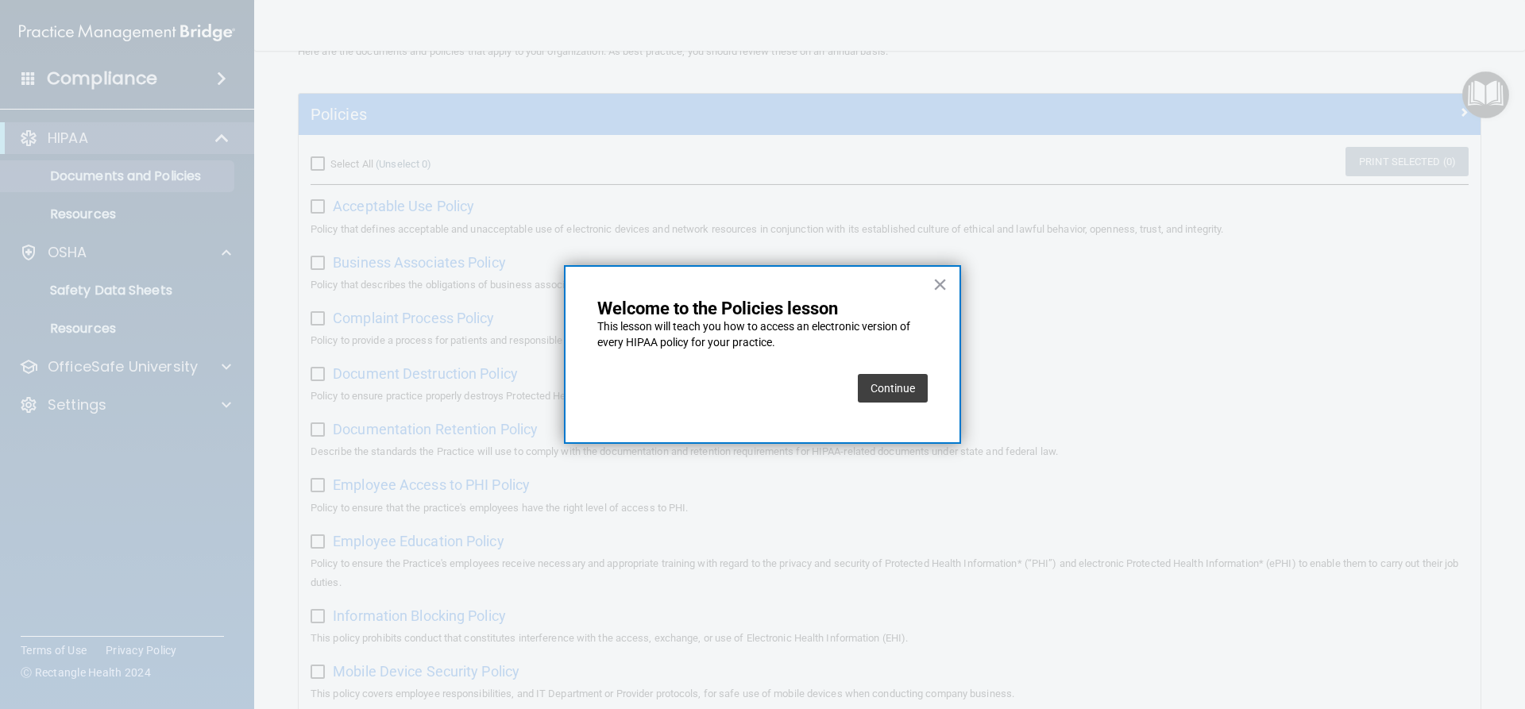
click at [868, 388] on button "Continue" at bounding box center [893, 388] width 70 height 29
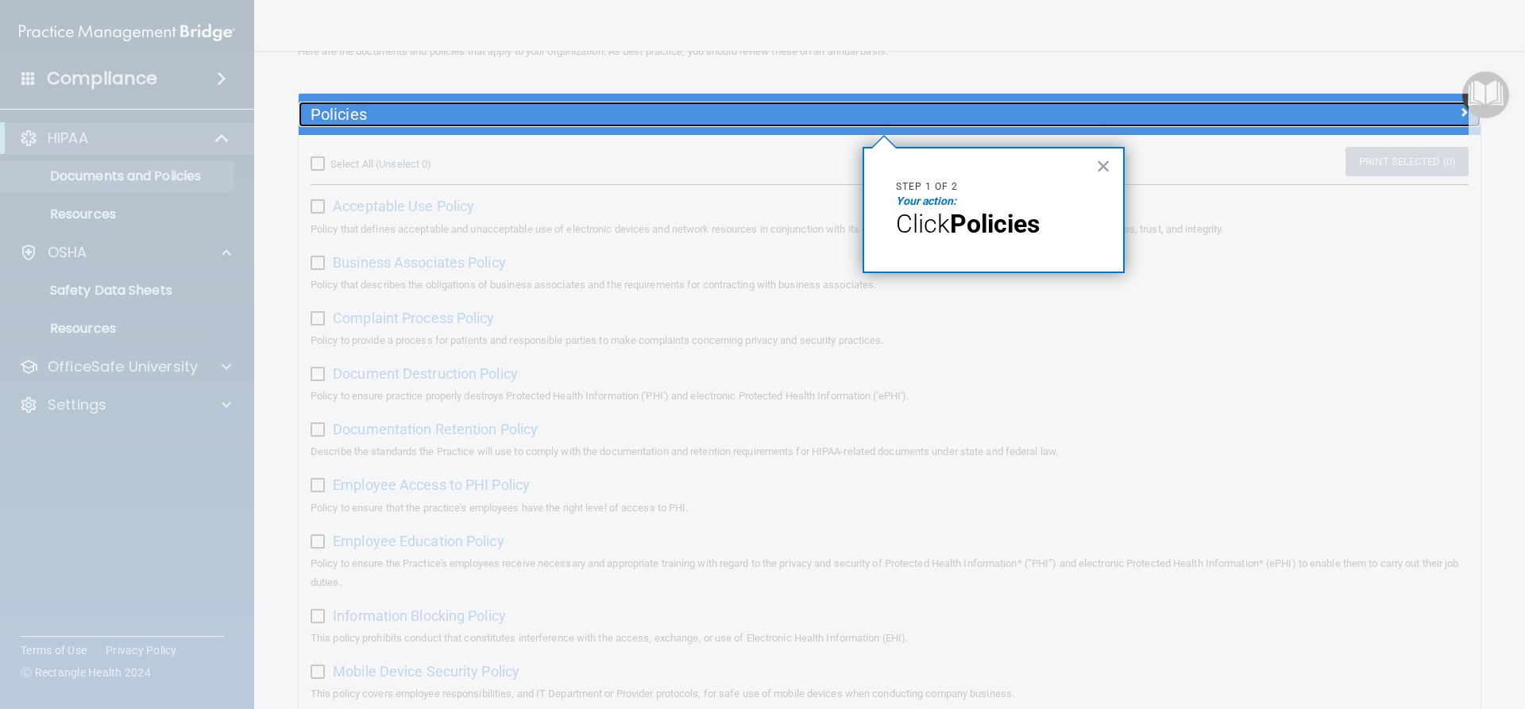
click at [836, 118] on h5 "Policies" at bounding box center [742, 114] width 863 height 17
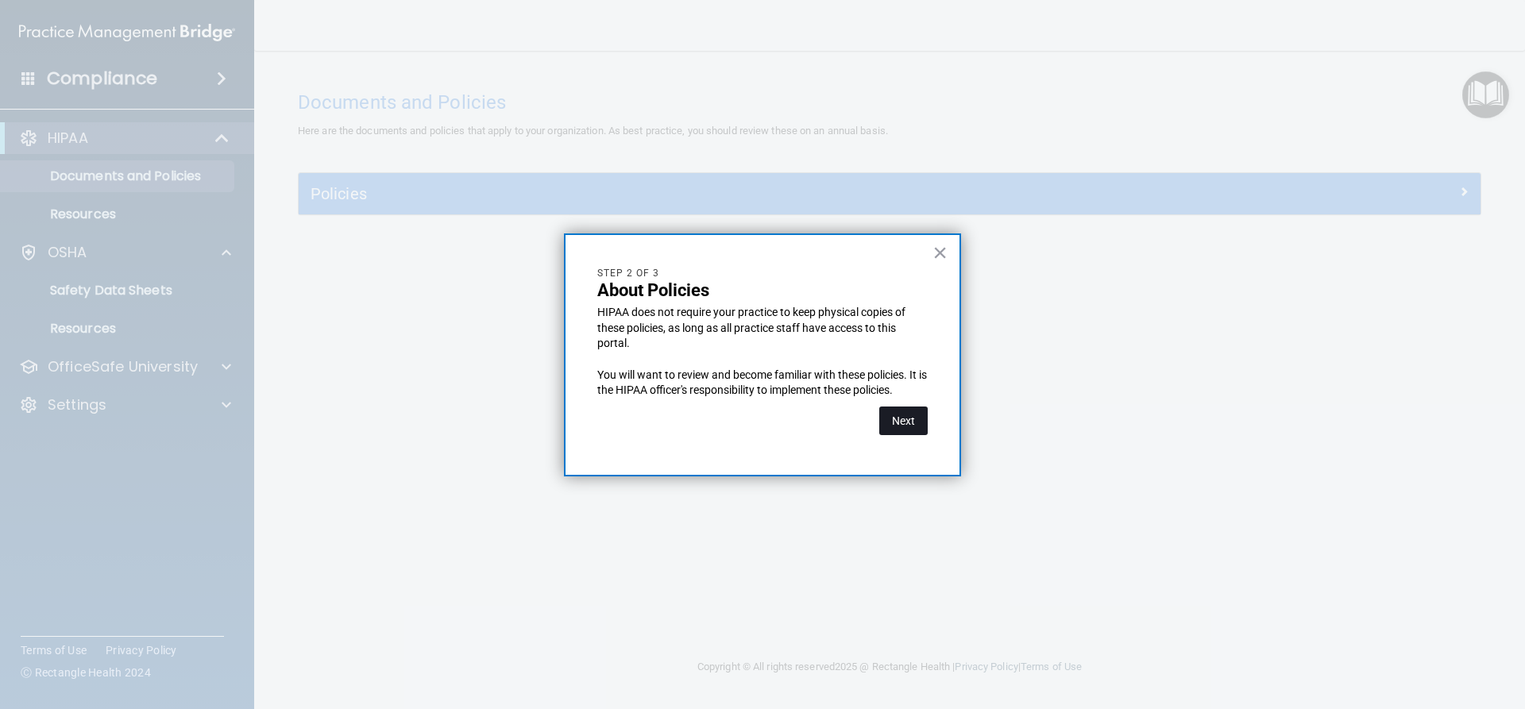
click at [888, 419] on button "Next" at bounding box center [903, 421] width 48 height 29
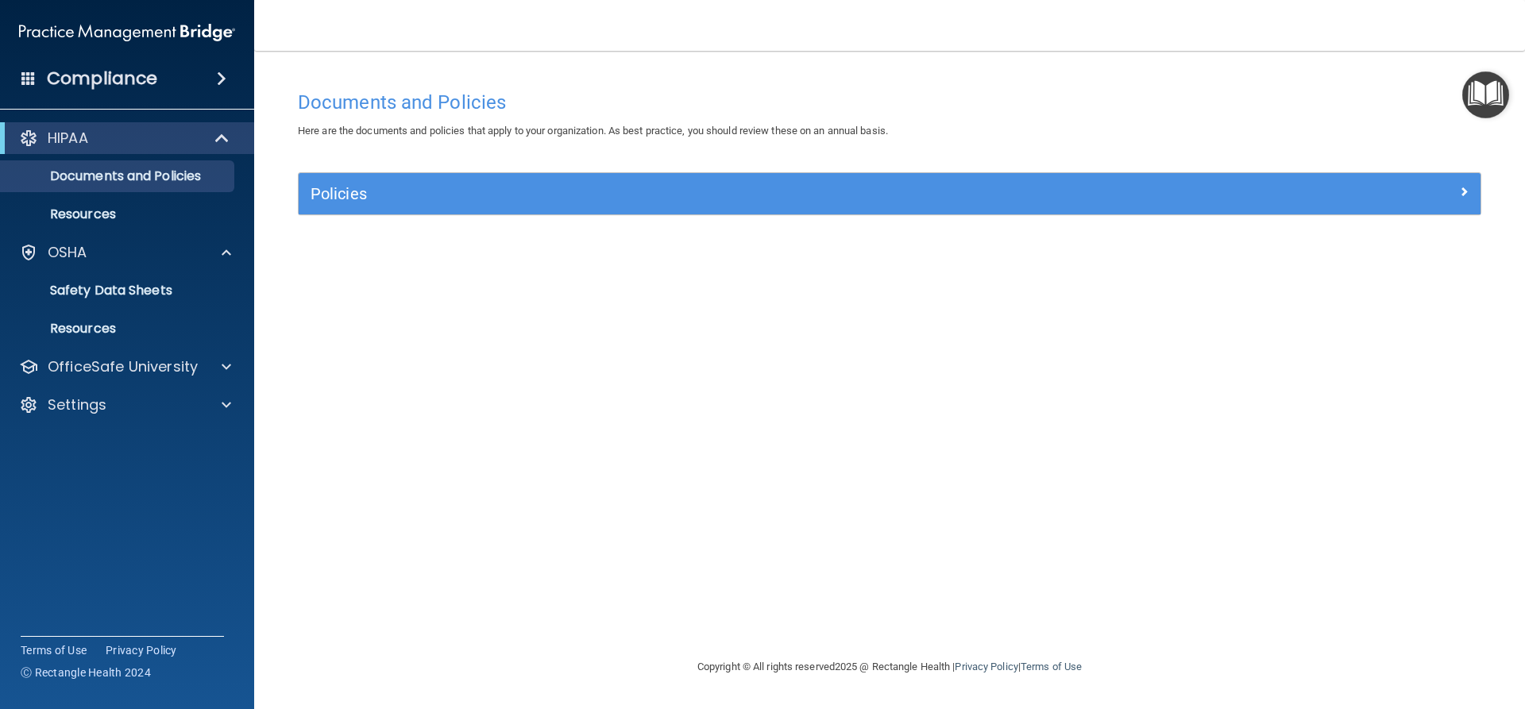
click at [966, 225] on div "Policies Select All (Unselect 0) Unselect All Print Selected (0) Acceptable Use…" at bounding box center [889, 202] width 1207 height 61
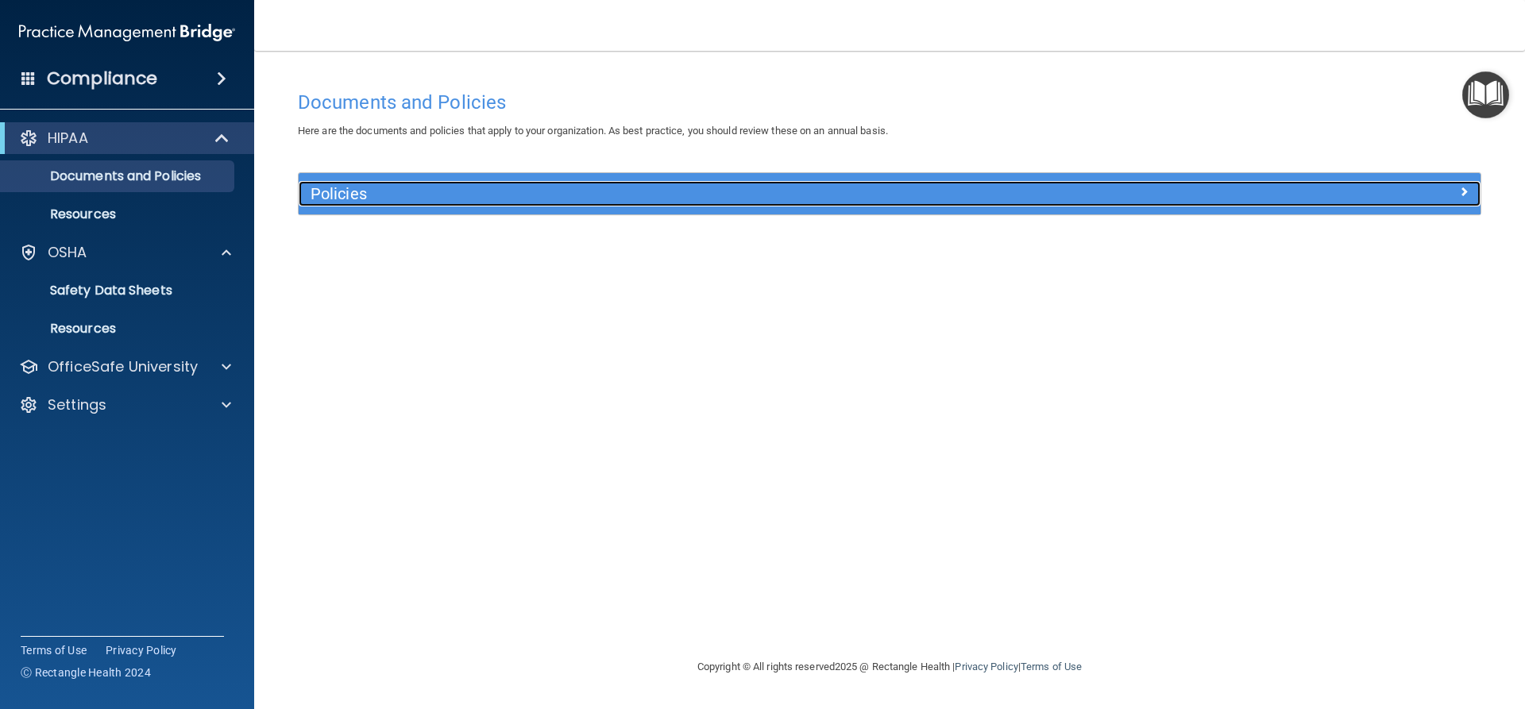
click at [967, 200] on h5 "Policies" at bounding box center [742, 193] width 863 height 17
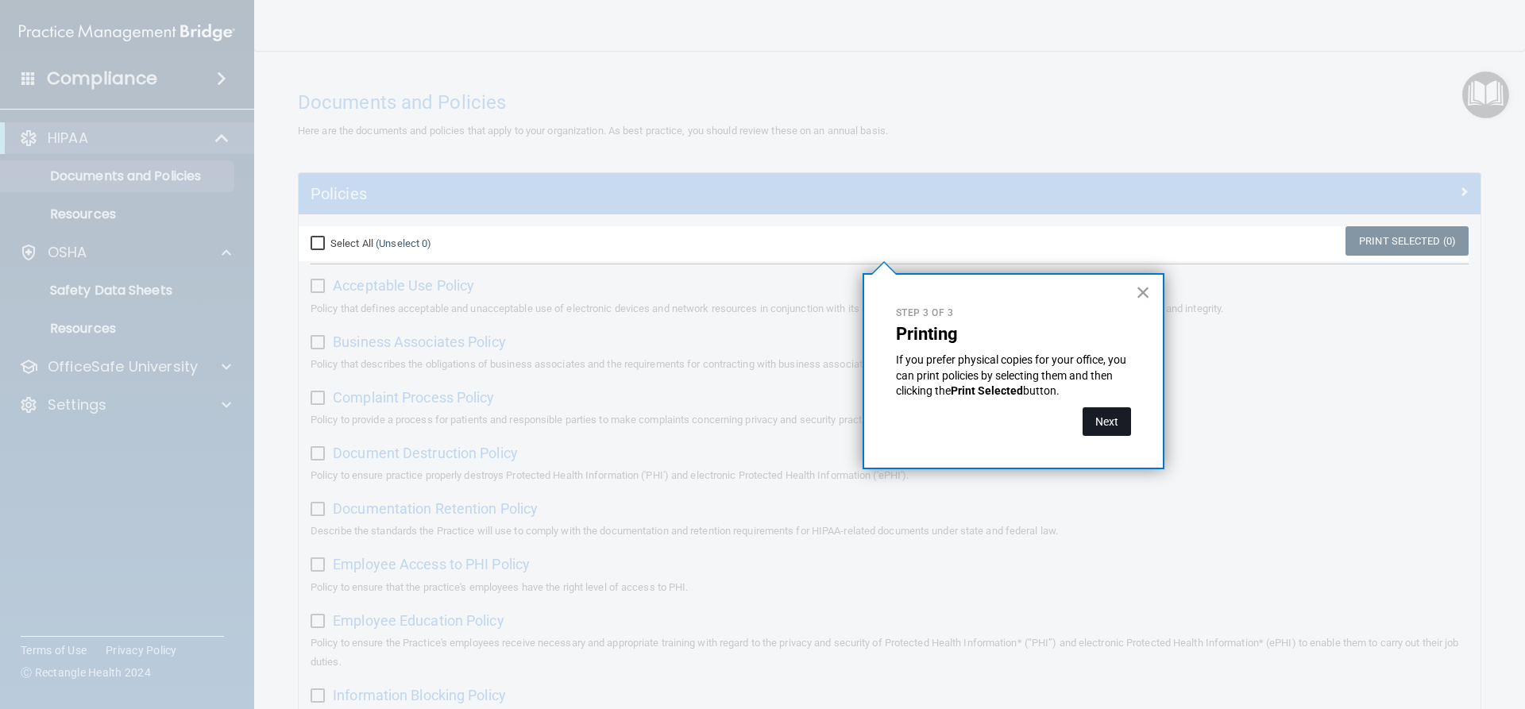
click at [1106, 411] on button "Next" at bounding box center [1107, 421] width 48 height 29
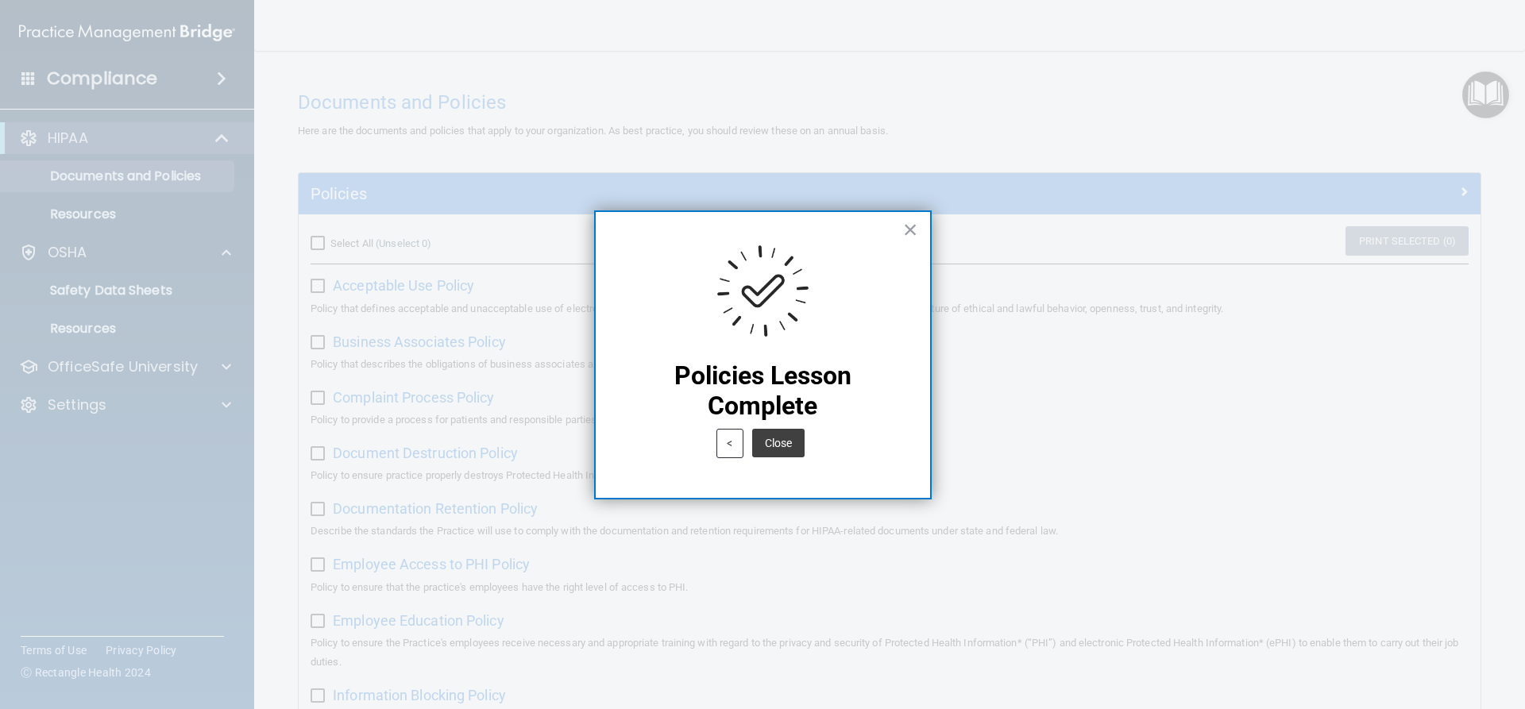
click at [758, 434] on button "Close" at bounding box center [778, 443] width 52 height 29
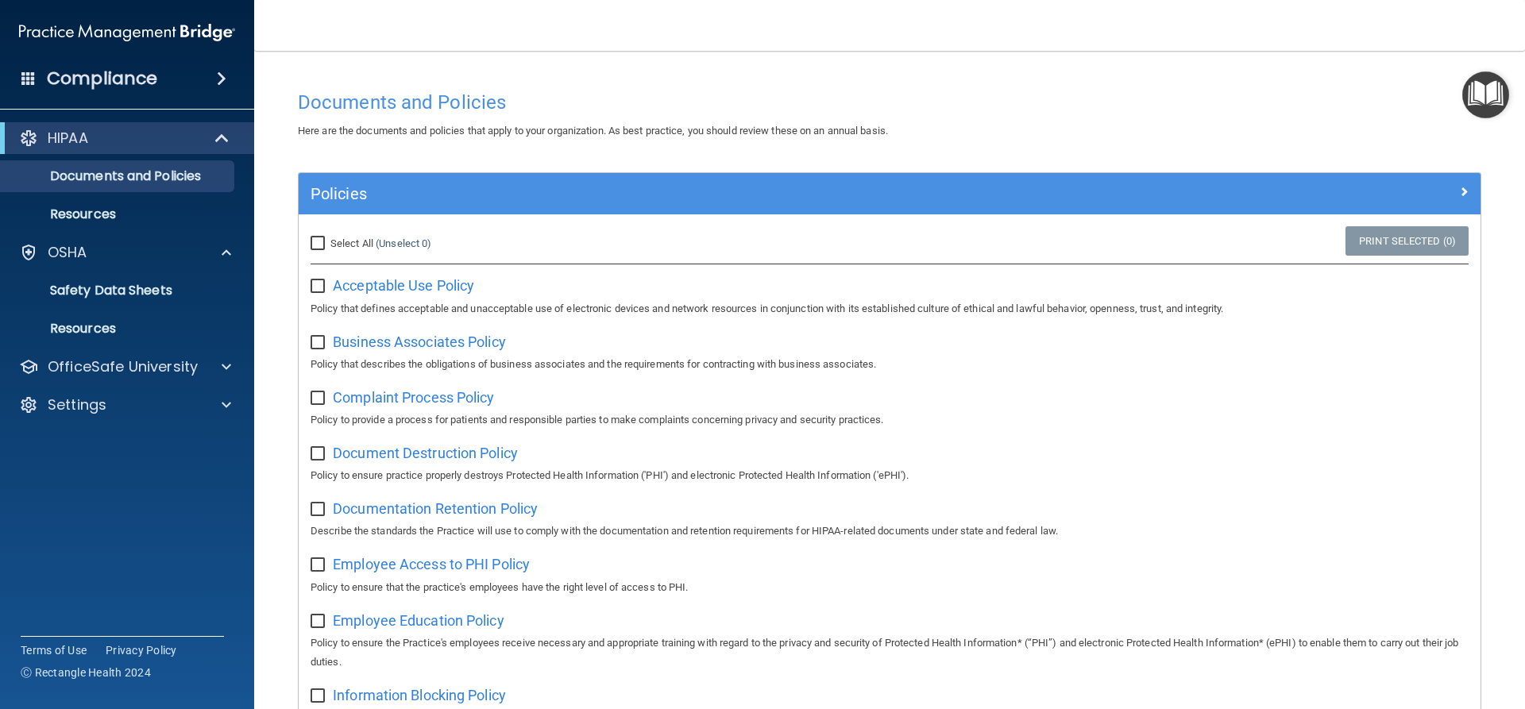
click at [1477, 82] on img "Open Resource Center" at bounding box center [1485, 94] width 47 height 47
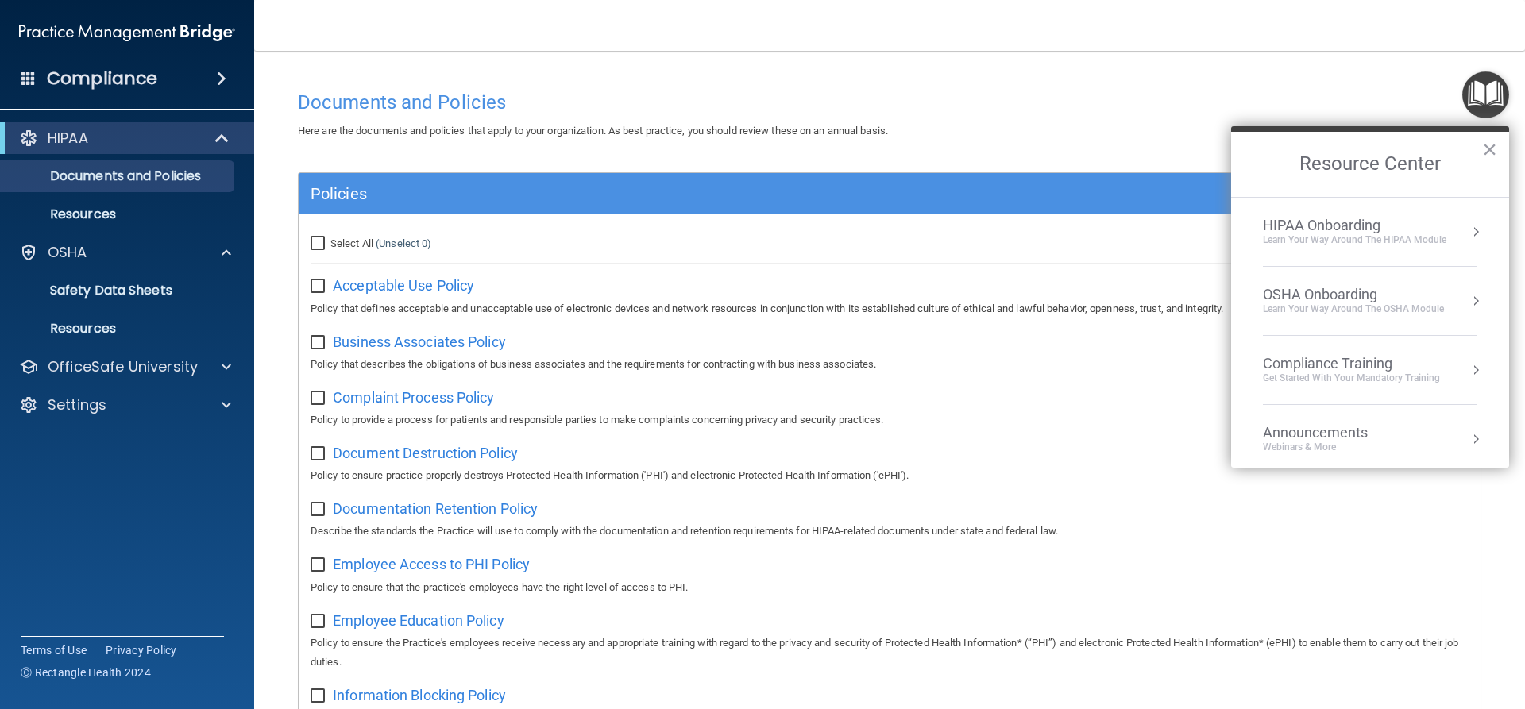
click at [1399, 226] on div "HIPAA Onboarding" at bounding box center [1354, 225] width 183 height 17
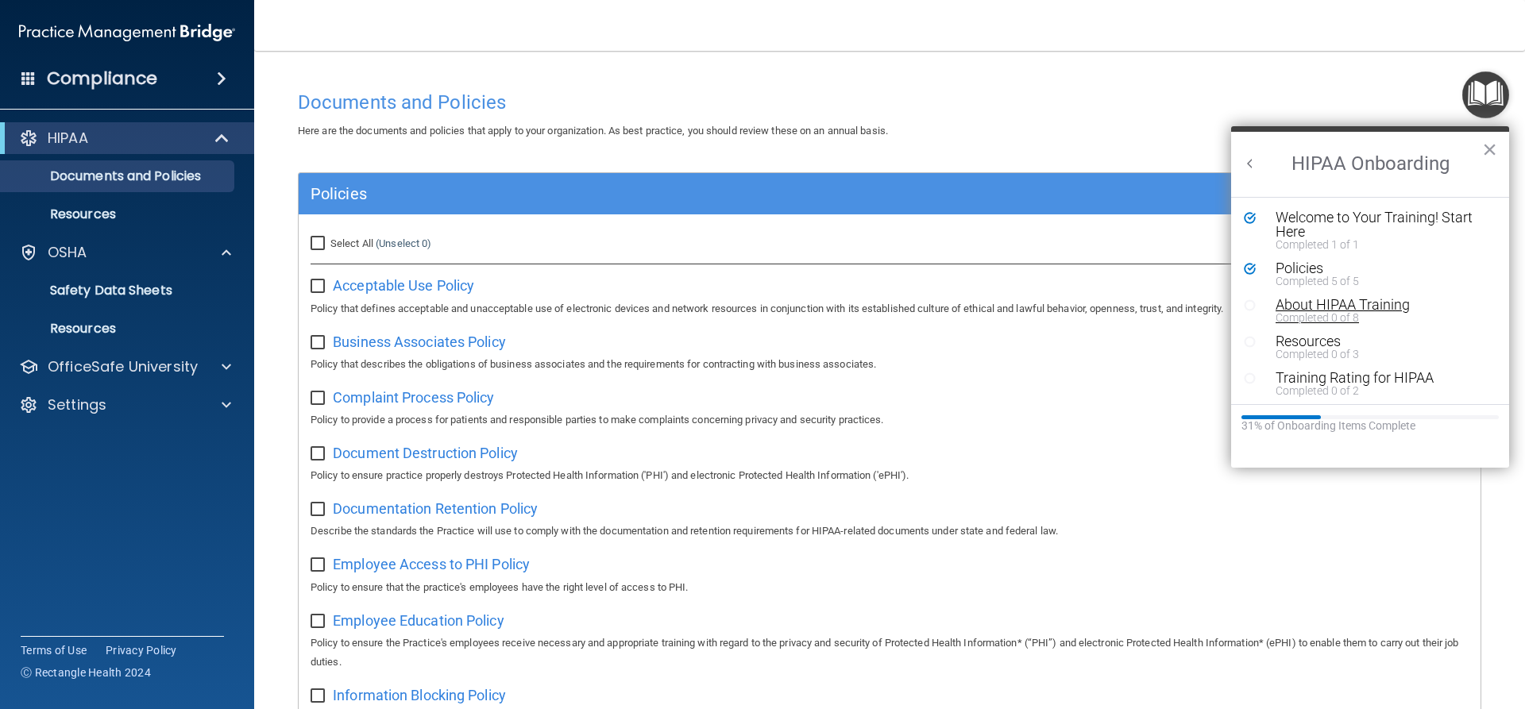
click at [1311, 307] on div "About HIPAA Training" at bounding box center [1376, 305] width 201 height 14
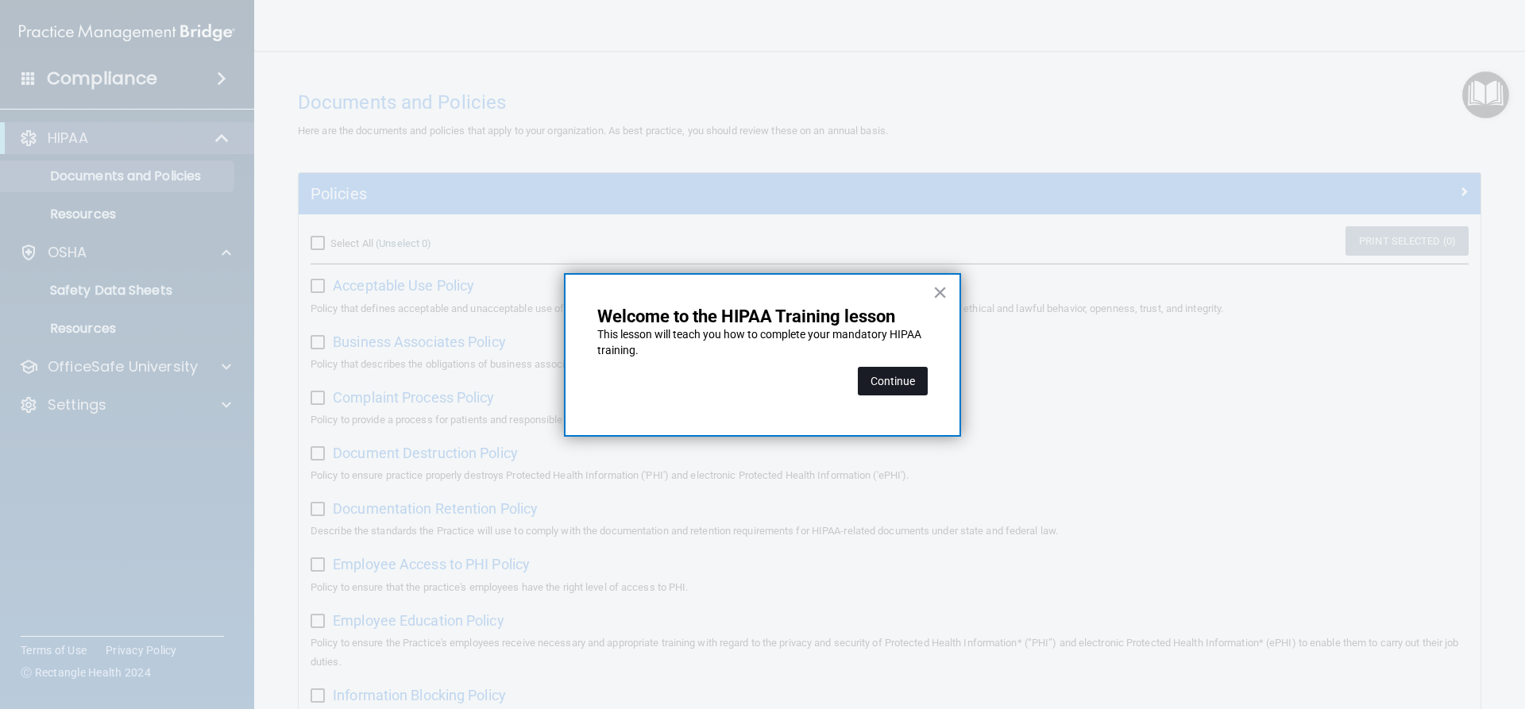
click at [899, 371] on button "Continue" at bounding box center [893, 381] width 70 height 29
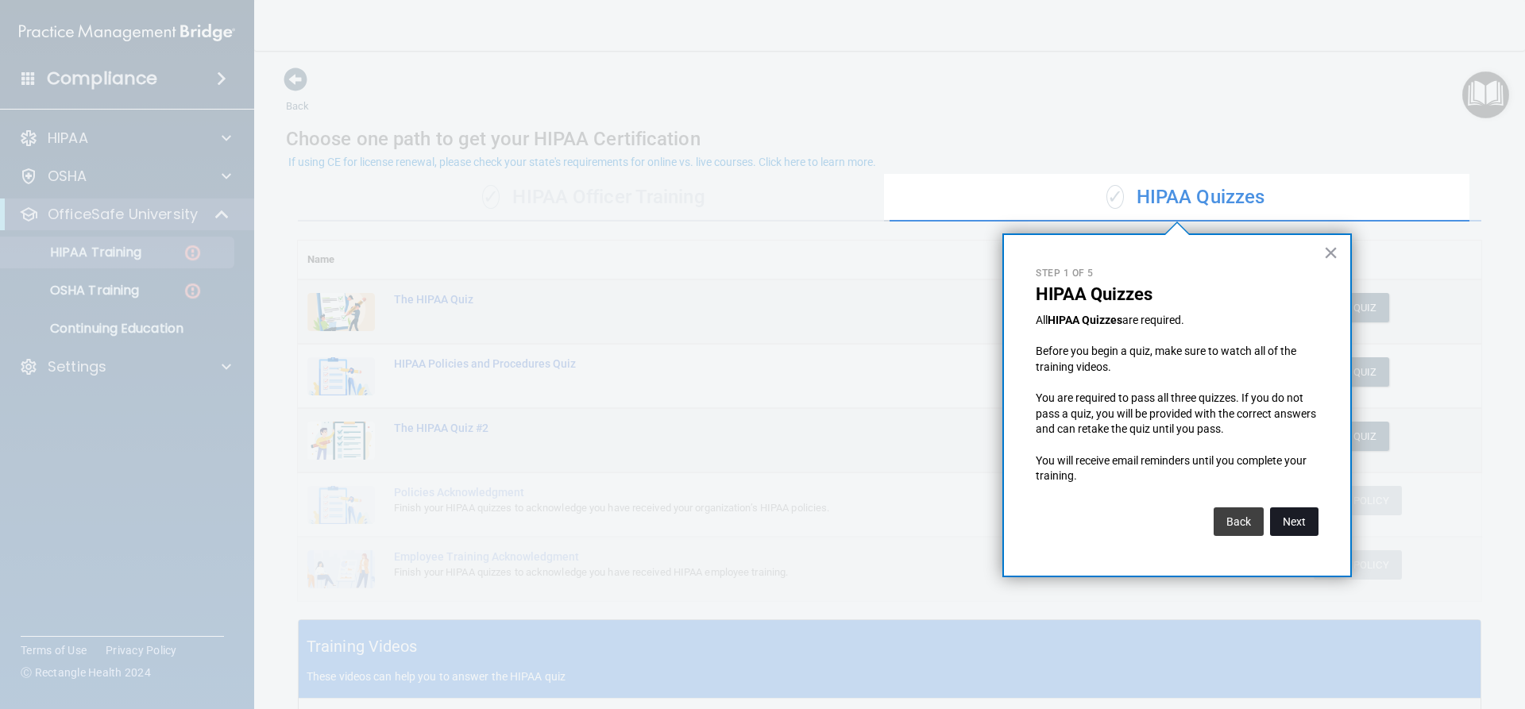
click at [1314, 525] on button "Next" at bounding box center [1294, 522] width 48 height 29
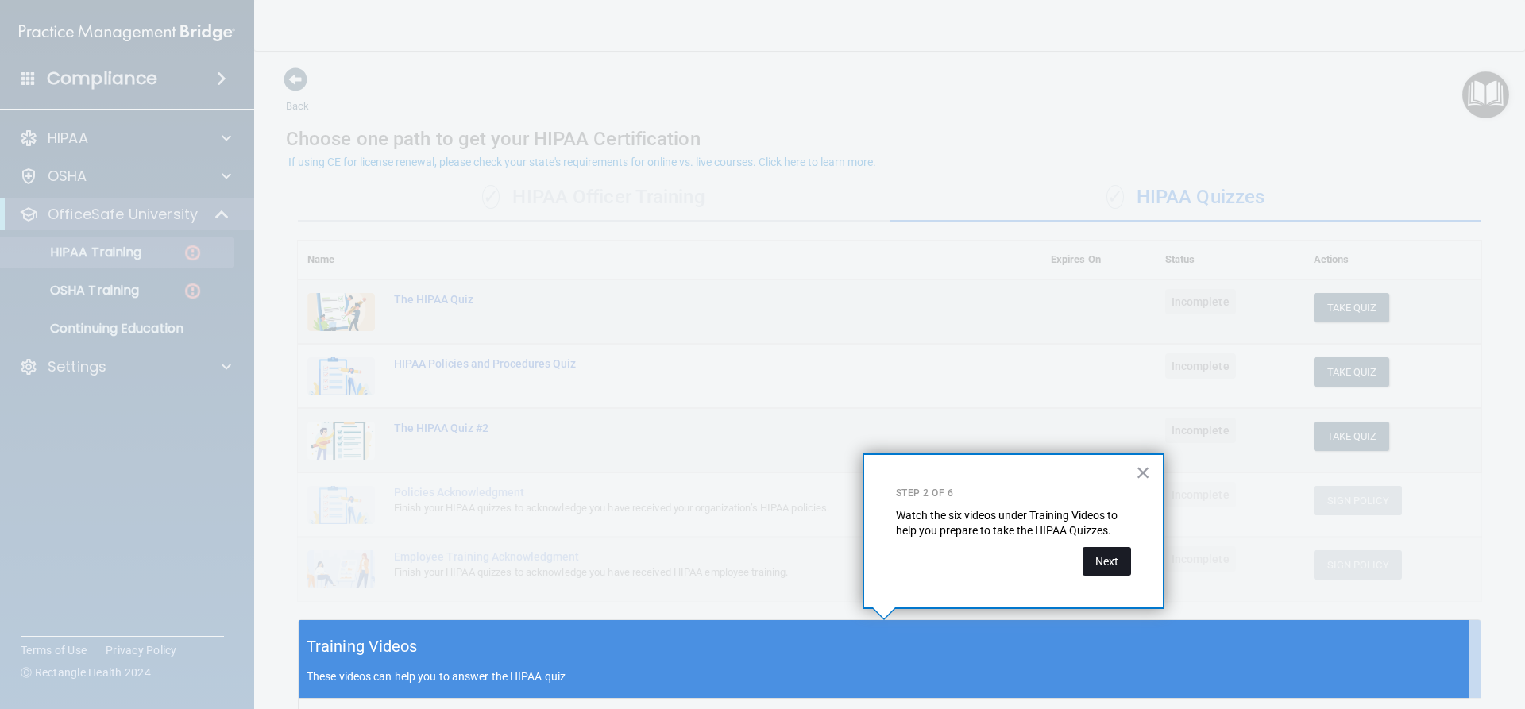
click at [1105, 570] on button "Next" at bounding box center [1107, 561] width 48 height 29
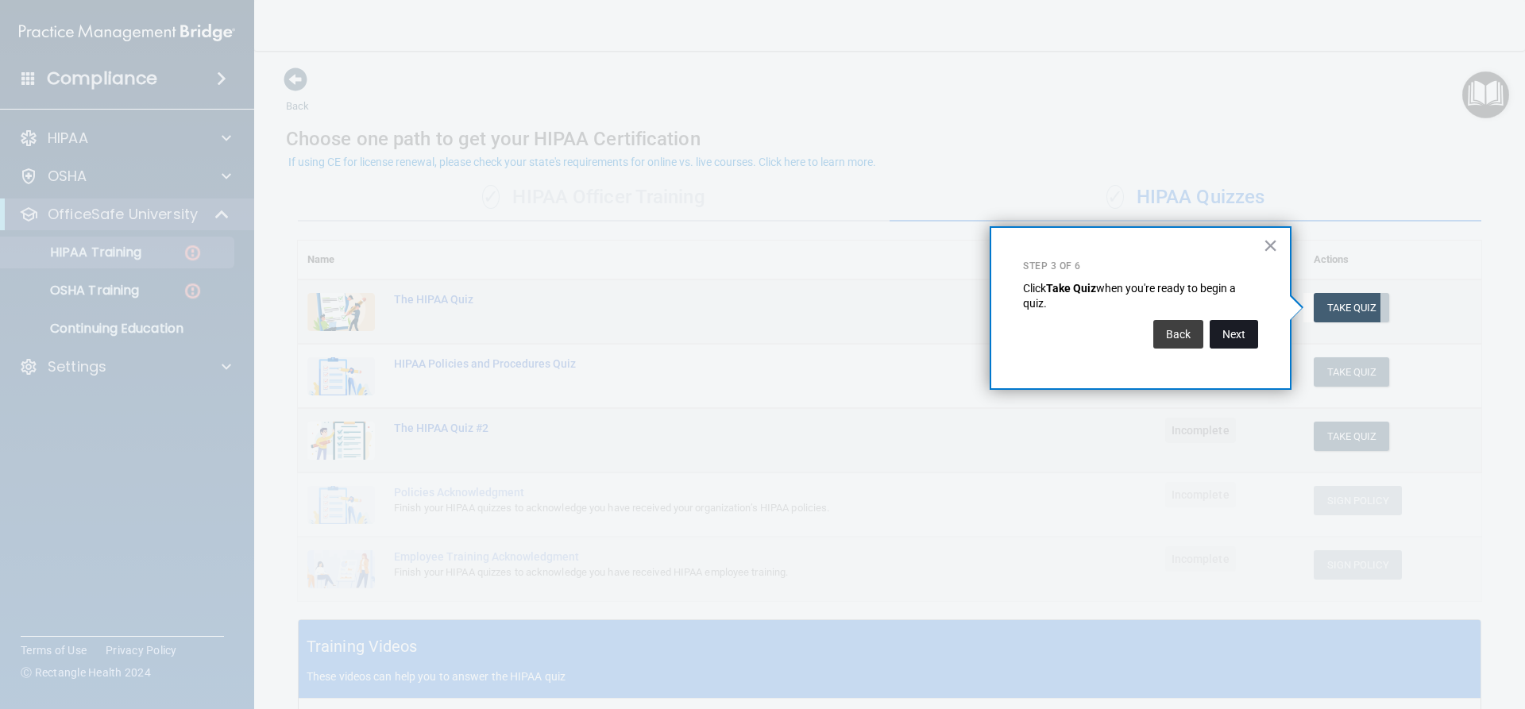
click at [1238, 322] on button "Next" at bounding box center [1234, 334] width 48 height 29
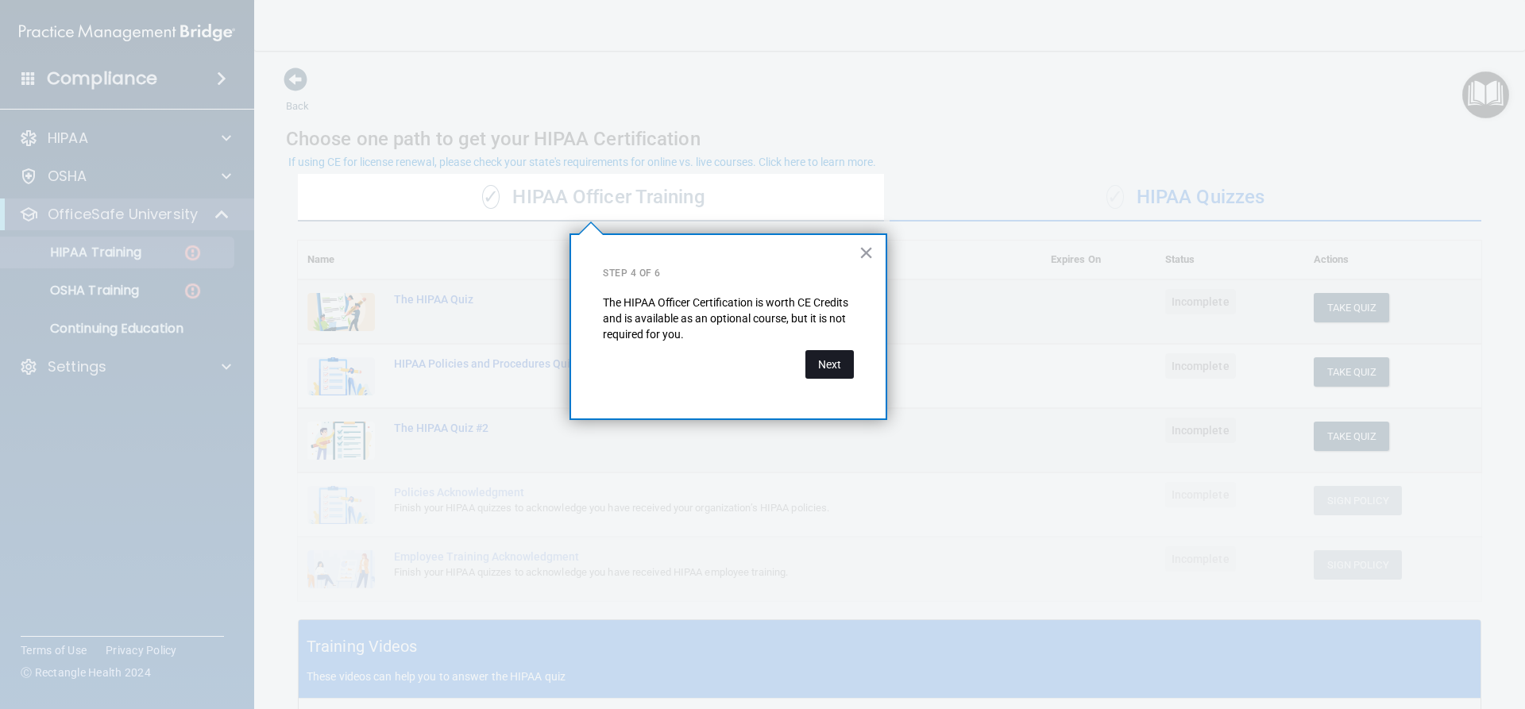
click at [823, 365] on button "Next" at bounding box center [829, 364] width 48 height 29
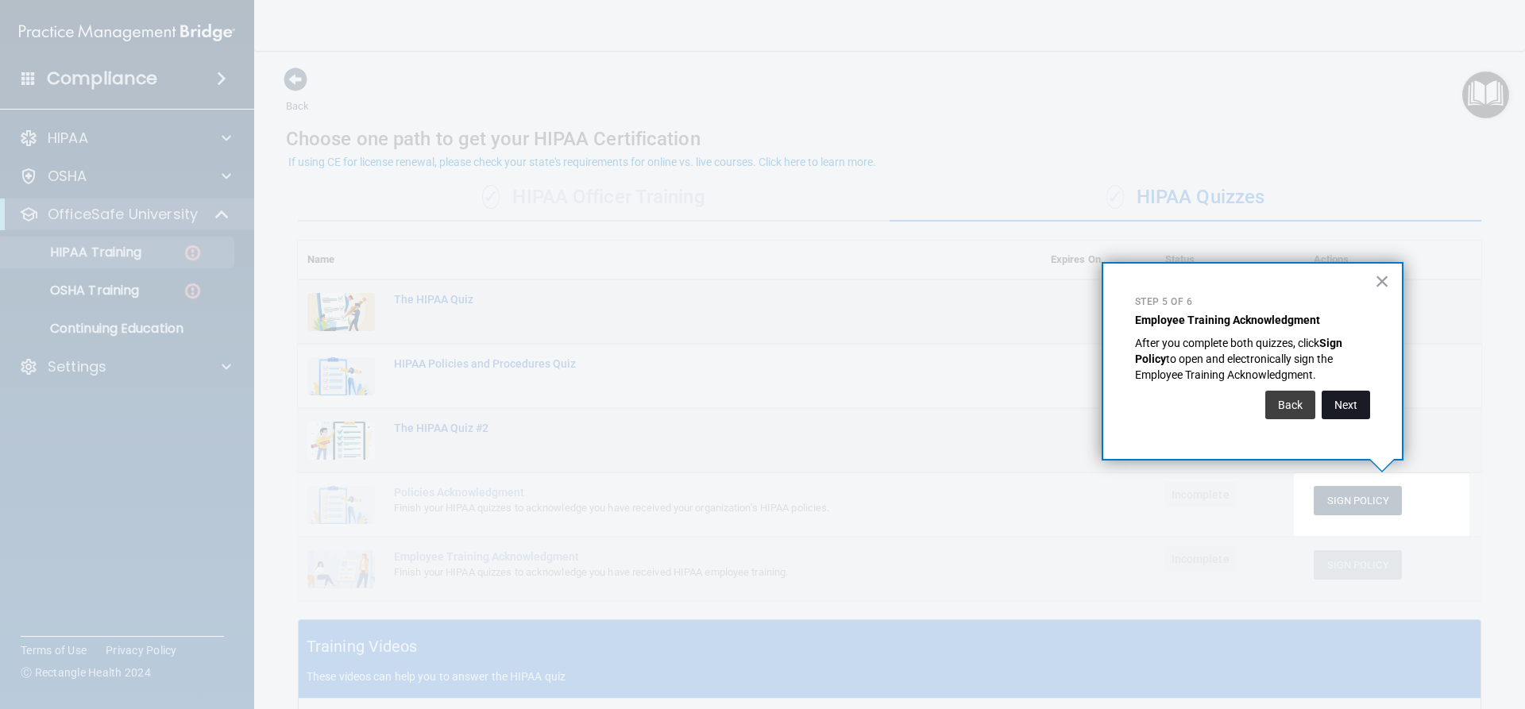
click at [1338, 398] on button "Next" at bounding box center [1346, 405] width 48 height 29
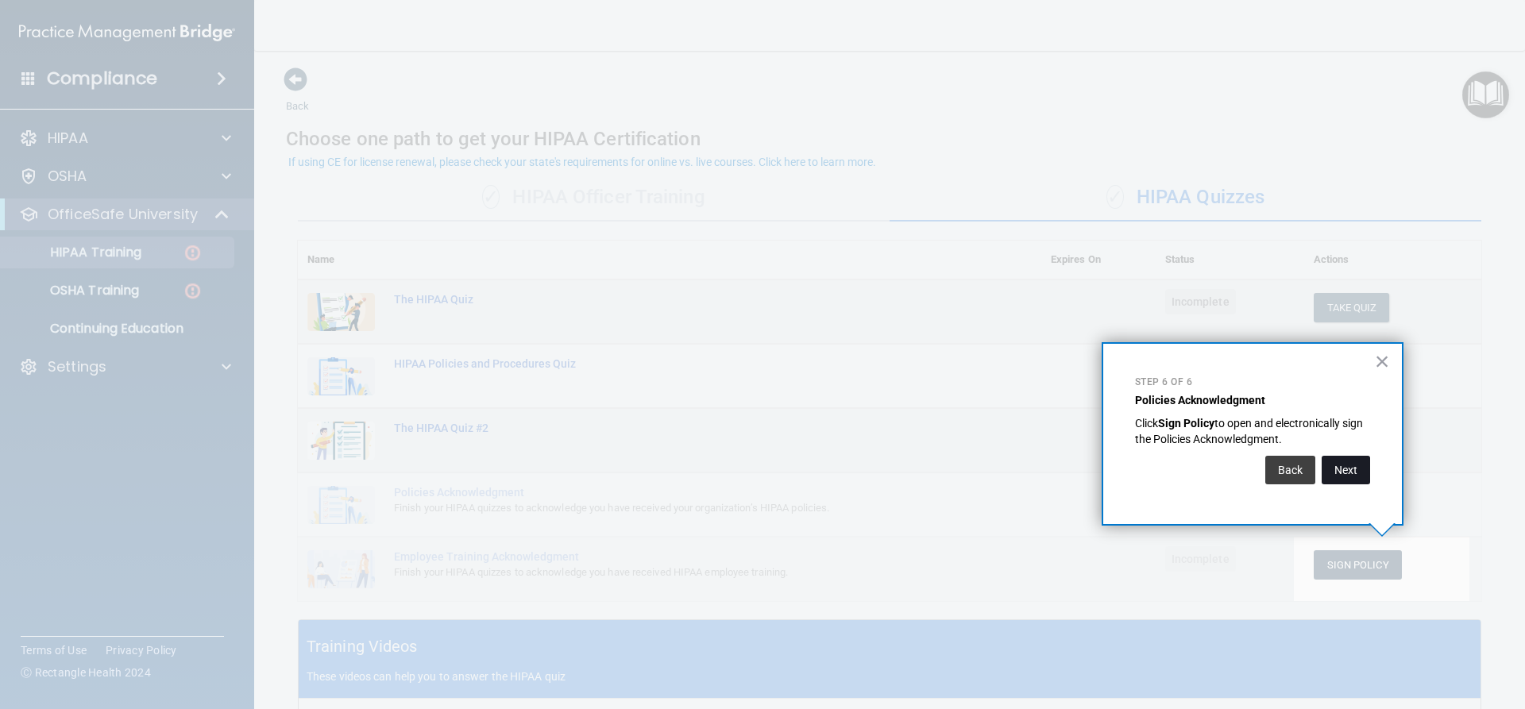
click at [1348, 462] on button "Next" at bounding box center [1346, 470] width 48 height 29
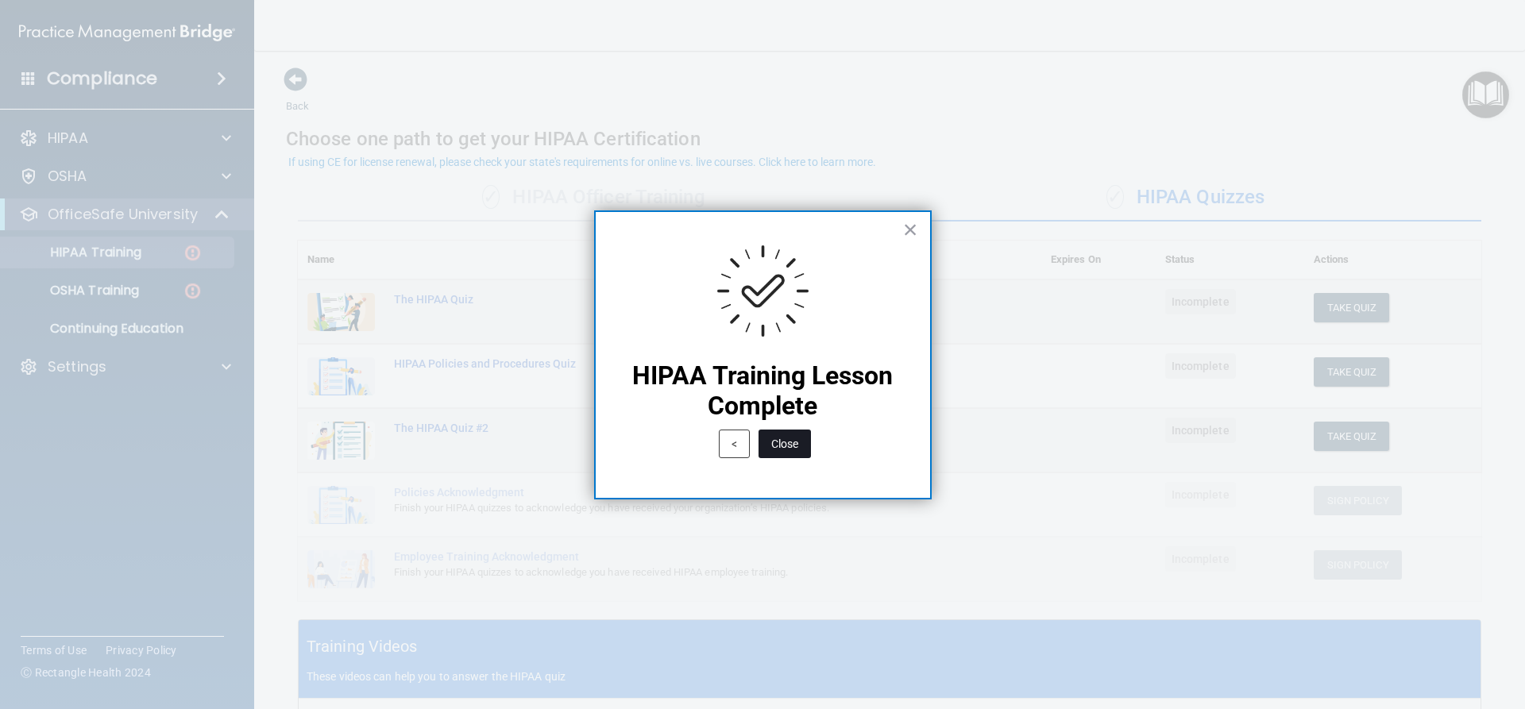
click at [809, 435] on button "Close" at bounding box center [785, 444] width 52 height 29
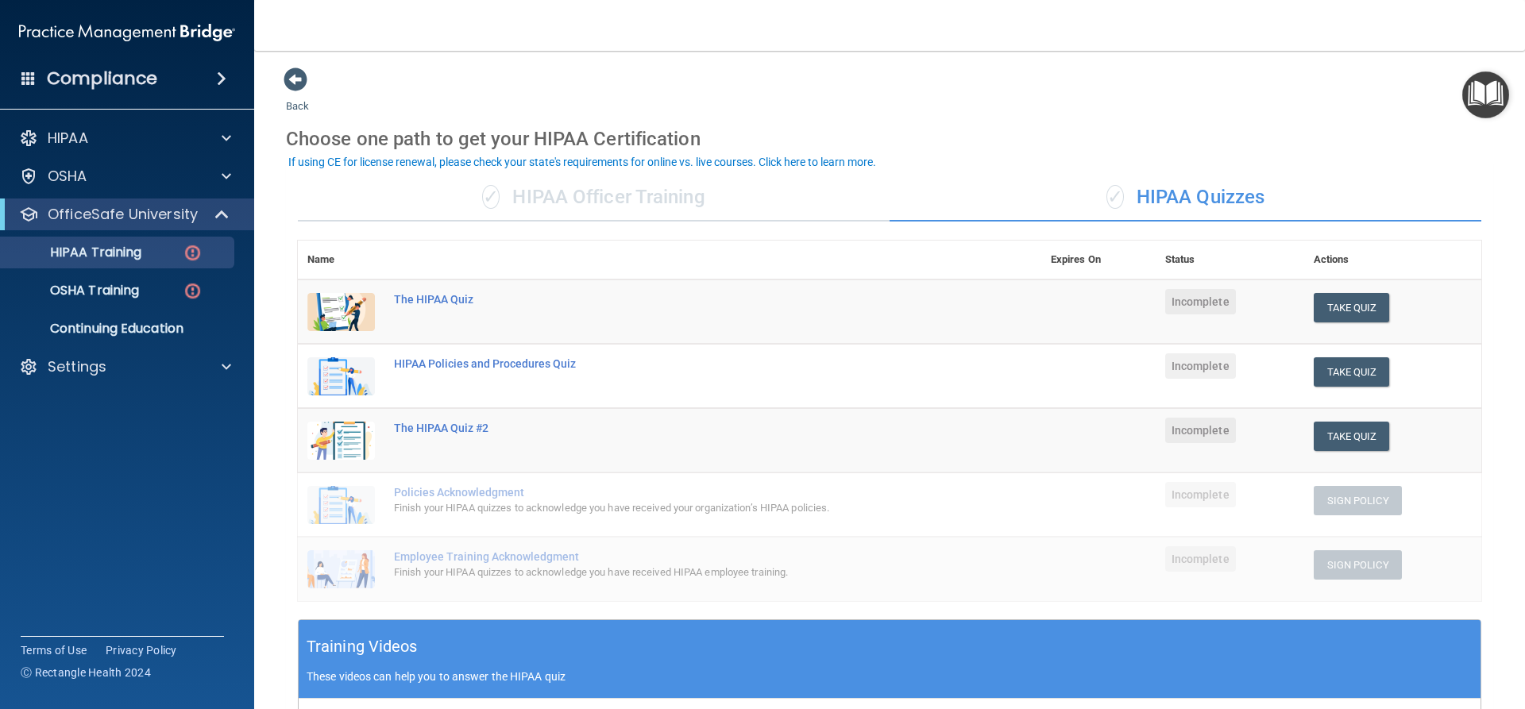
click at [1478, 102] on img "Open Resource Center" at bounding box center [1485, 94] width 47 height 47
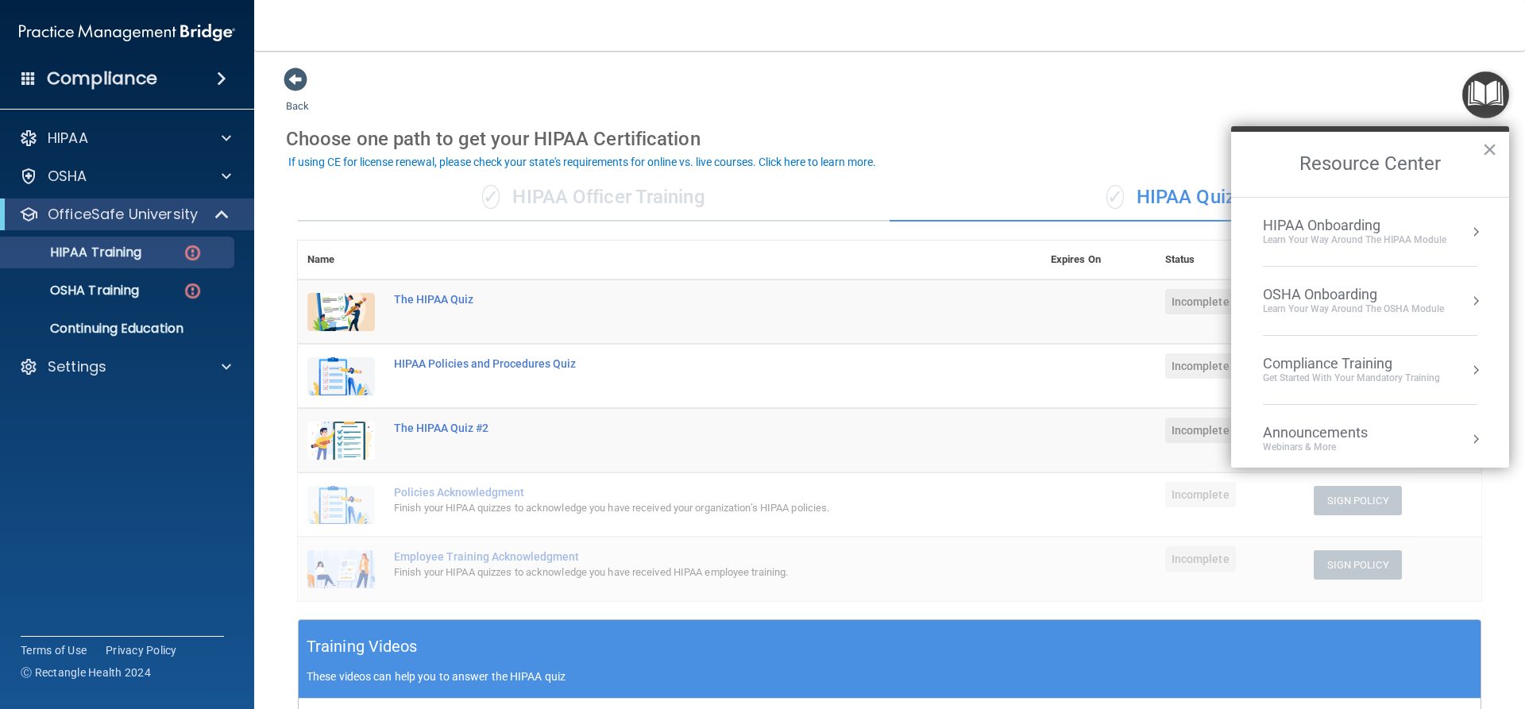
click at [1398, 228] on div "HIPAA Onboarding" at bounding box center [1354, 225] width 183 height 17
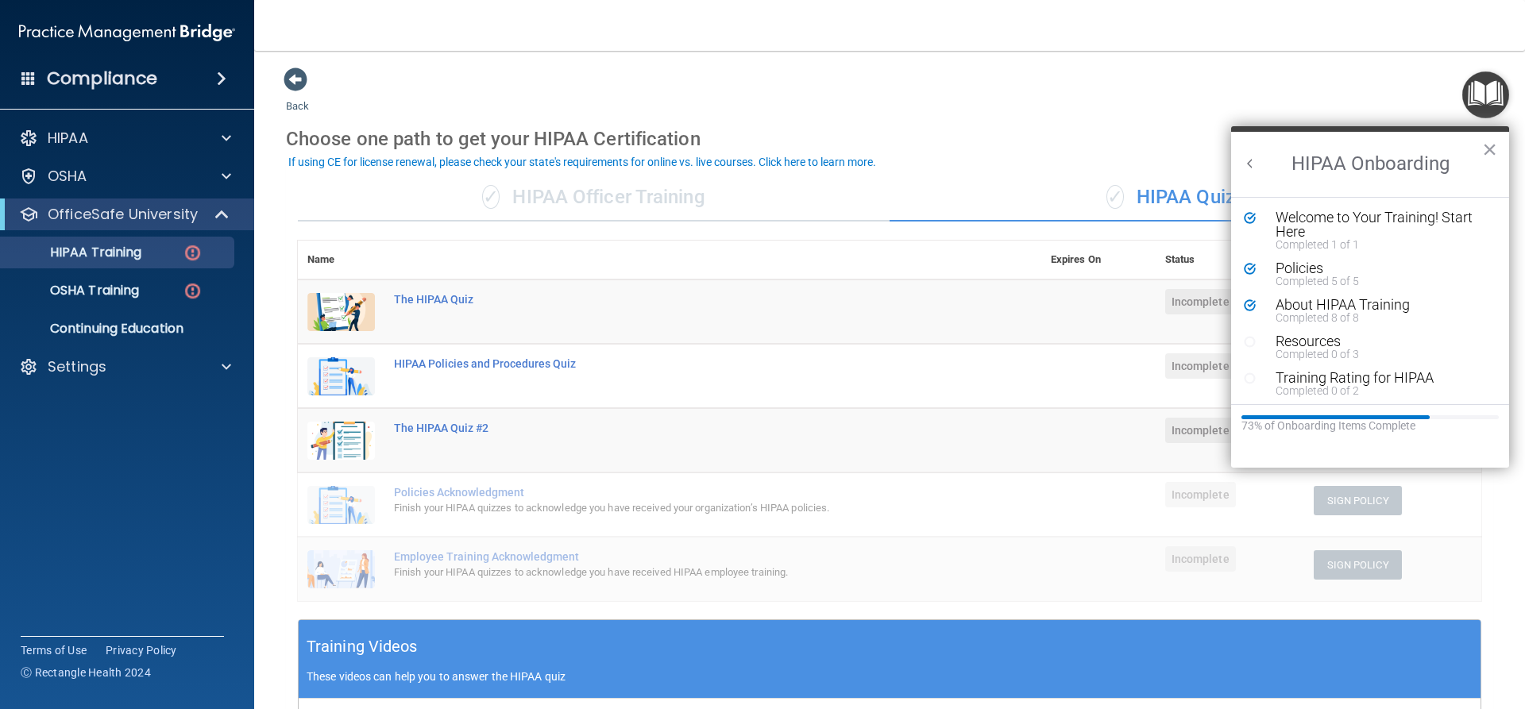
click at [1477, 149] on h2 "HIPAA Onboarding" at bounding box center [1370, 164] width 278 height 65
click at [1485, 150] on button "×" at bounding box center [1489, 149] width 15 height 25
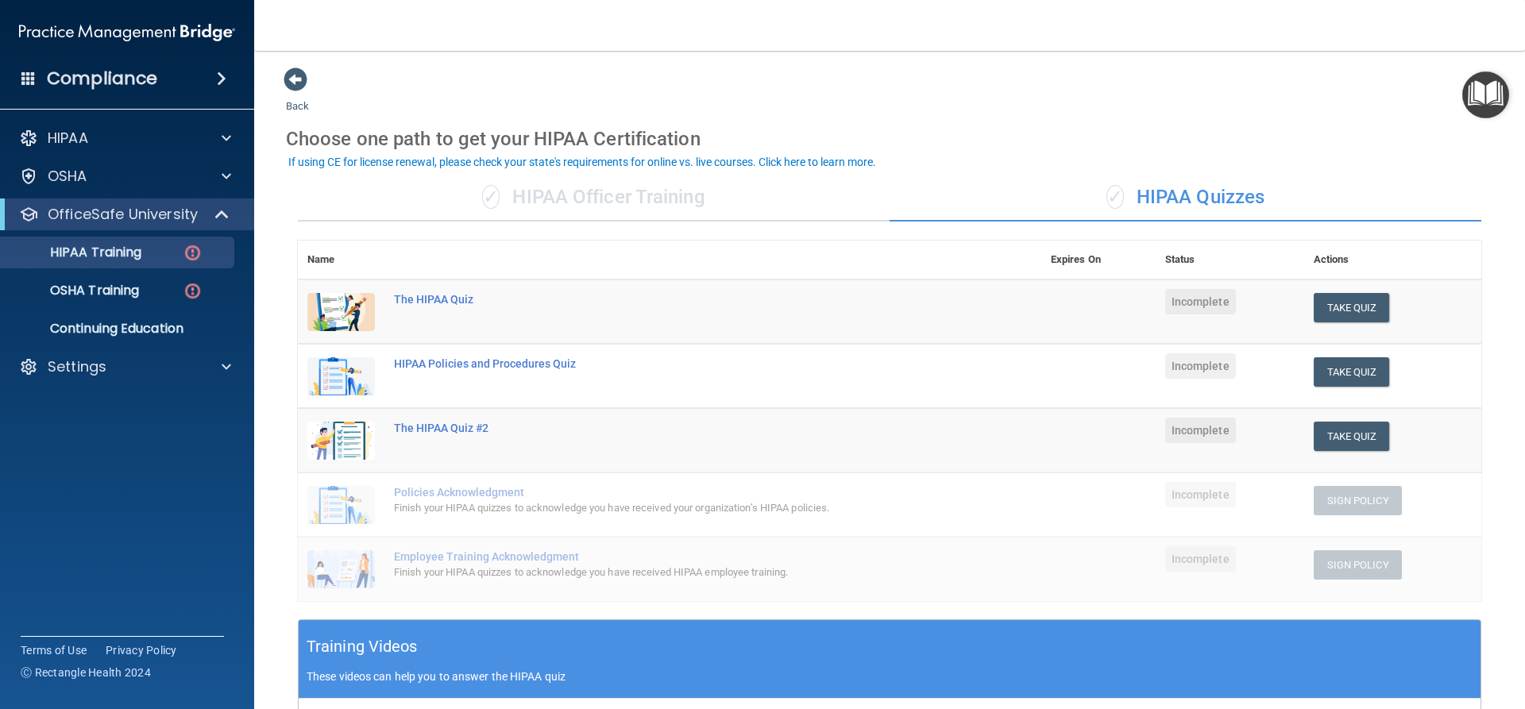
click at [765, 207] on div "✓ HIPAA Officer Training" at bounding box center [594, 198] width 592 height 48
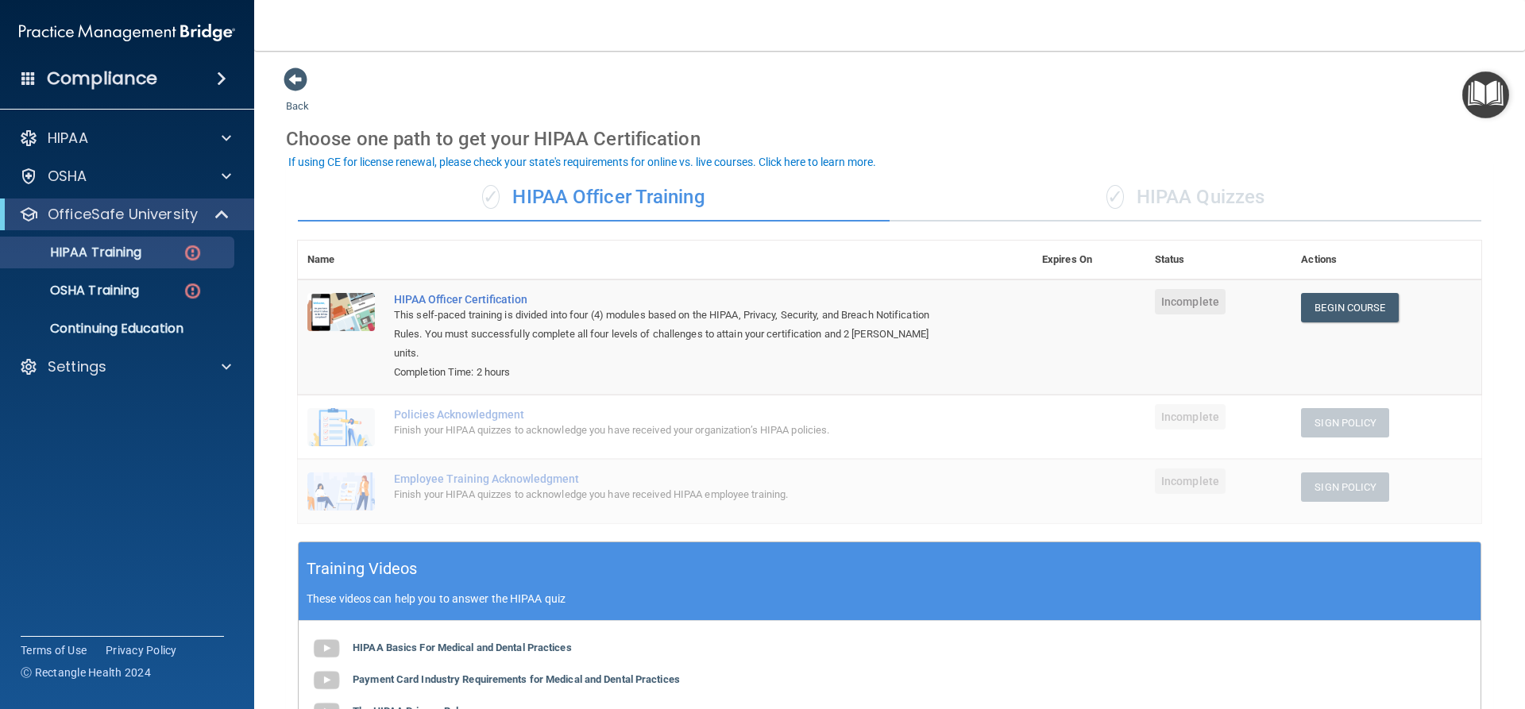
click at [1033, 214] on div "✓ HIPAA Quizzes" at bounding box center [1186, 198] width 592 height 48
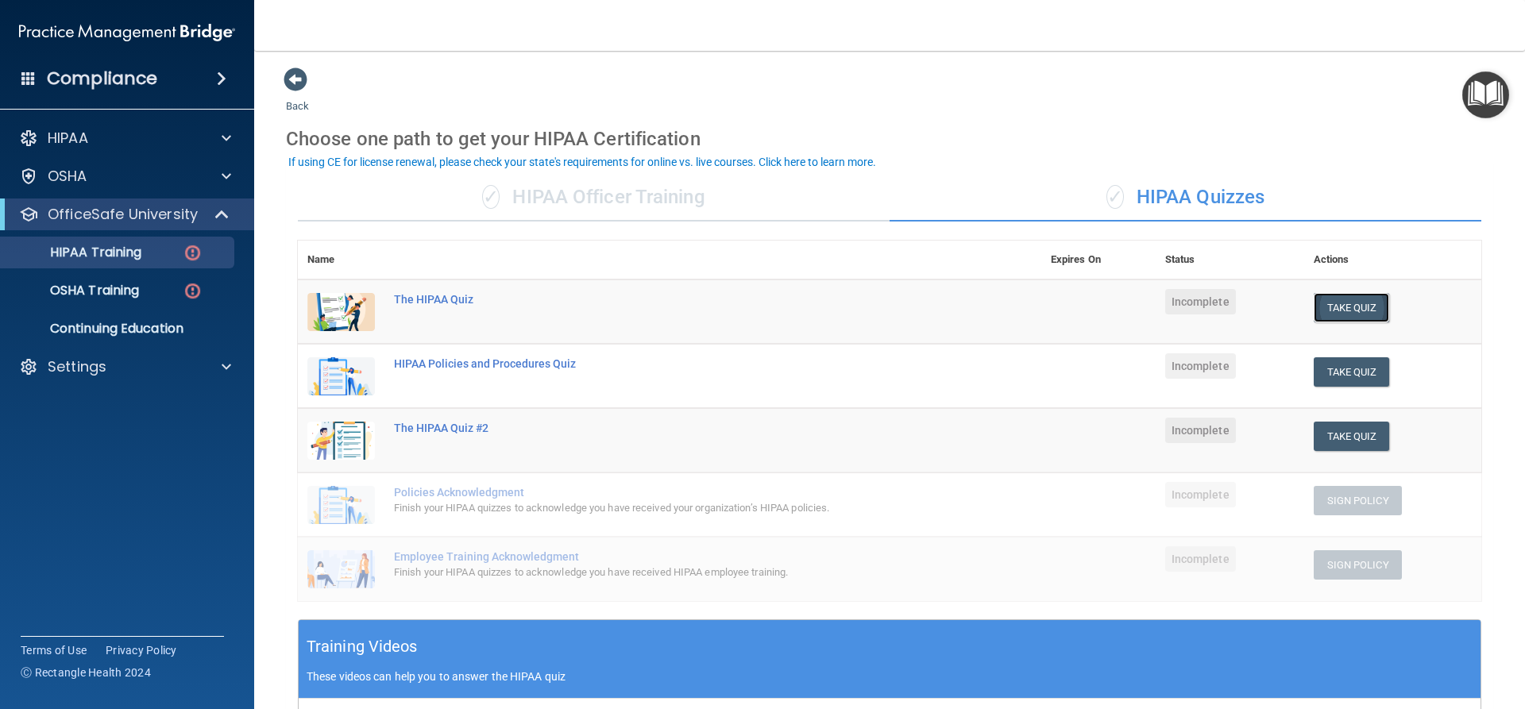
click at [1334, 316] on button "Take Quiz" at bounding box center [1352, 307] width 76 height 29
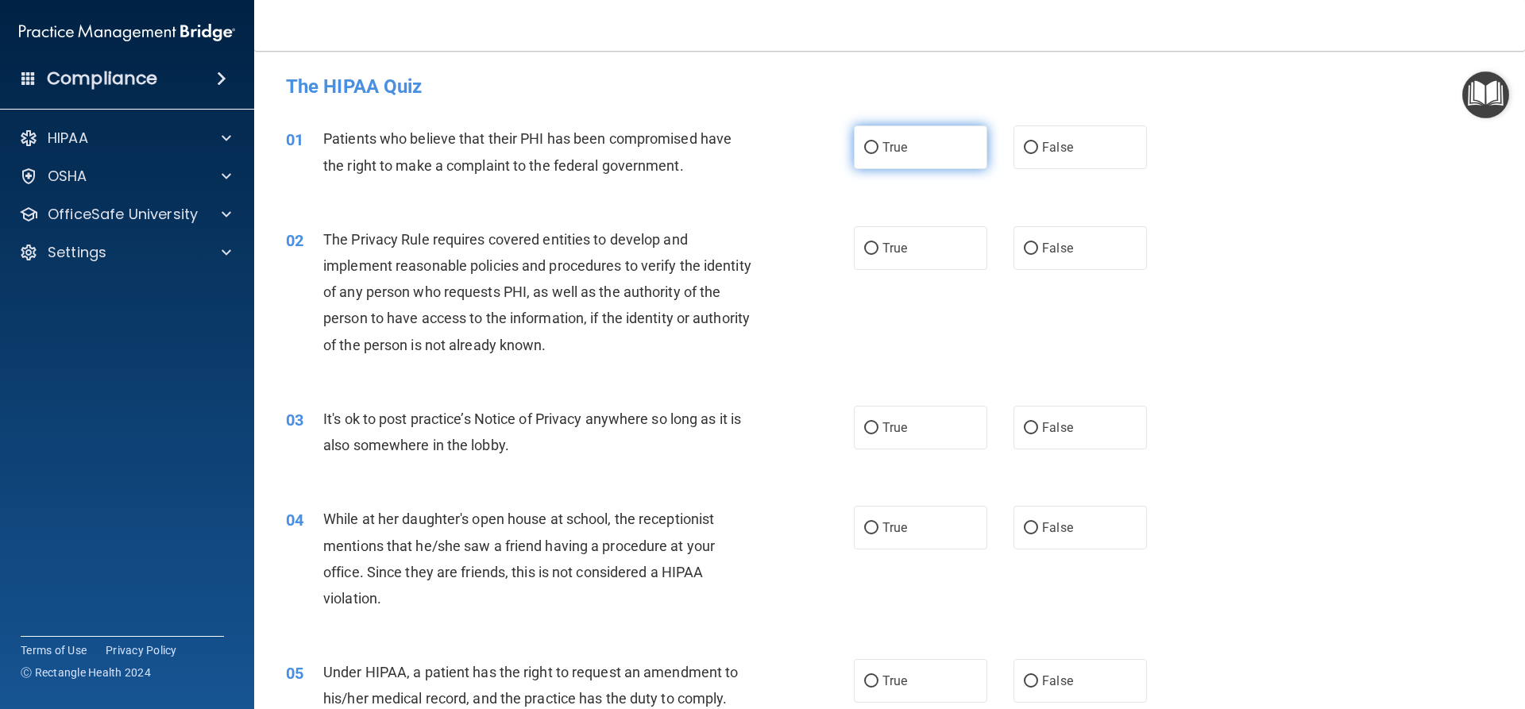
click at [956, 152] on label "True" at bounding box center [920, 147] width 133 height 44
click at [878, 152] on input "True" at bounding box center [871, 148] width 14 height 12
radio input "true"
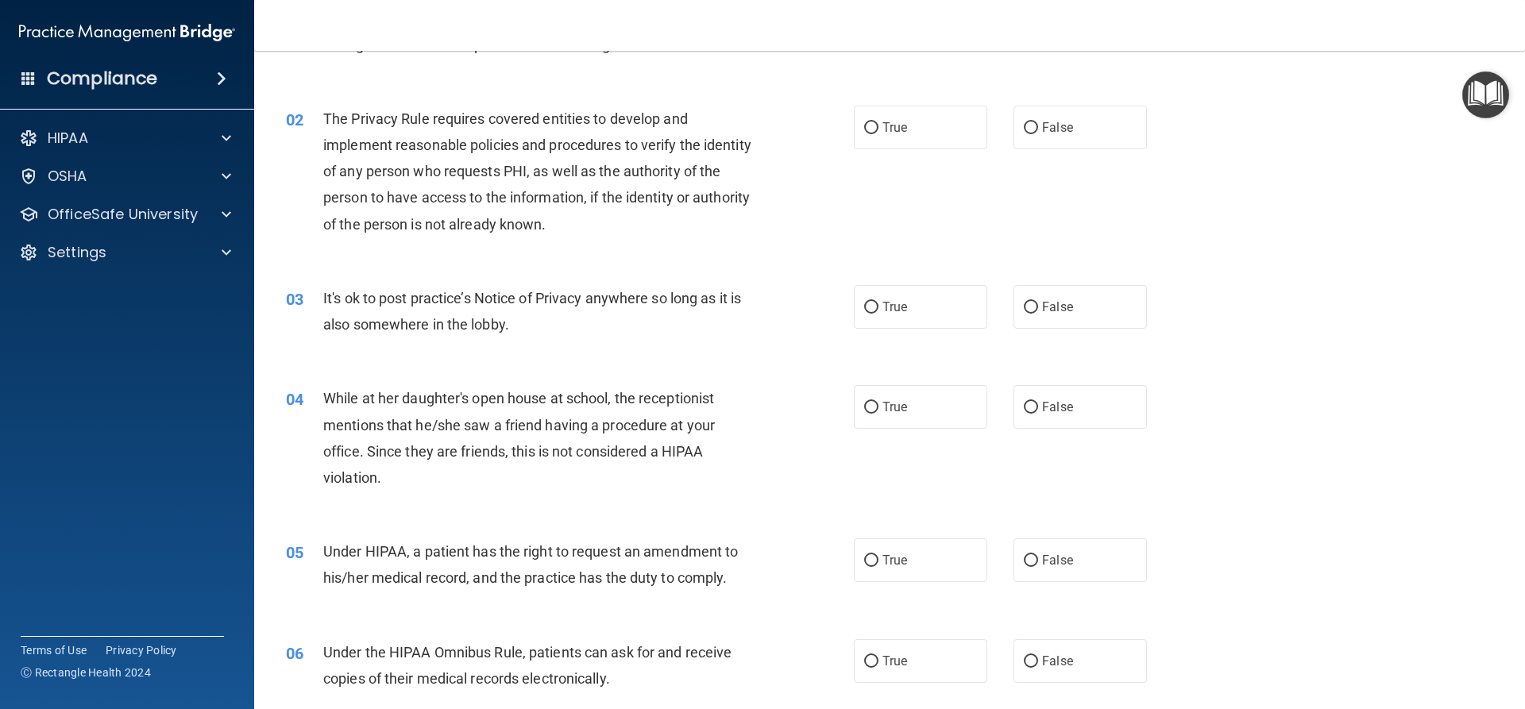
scroll to position [159, 0]
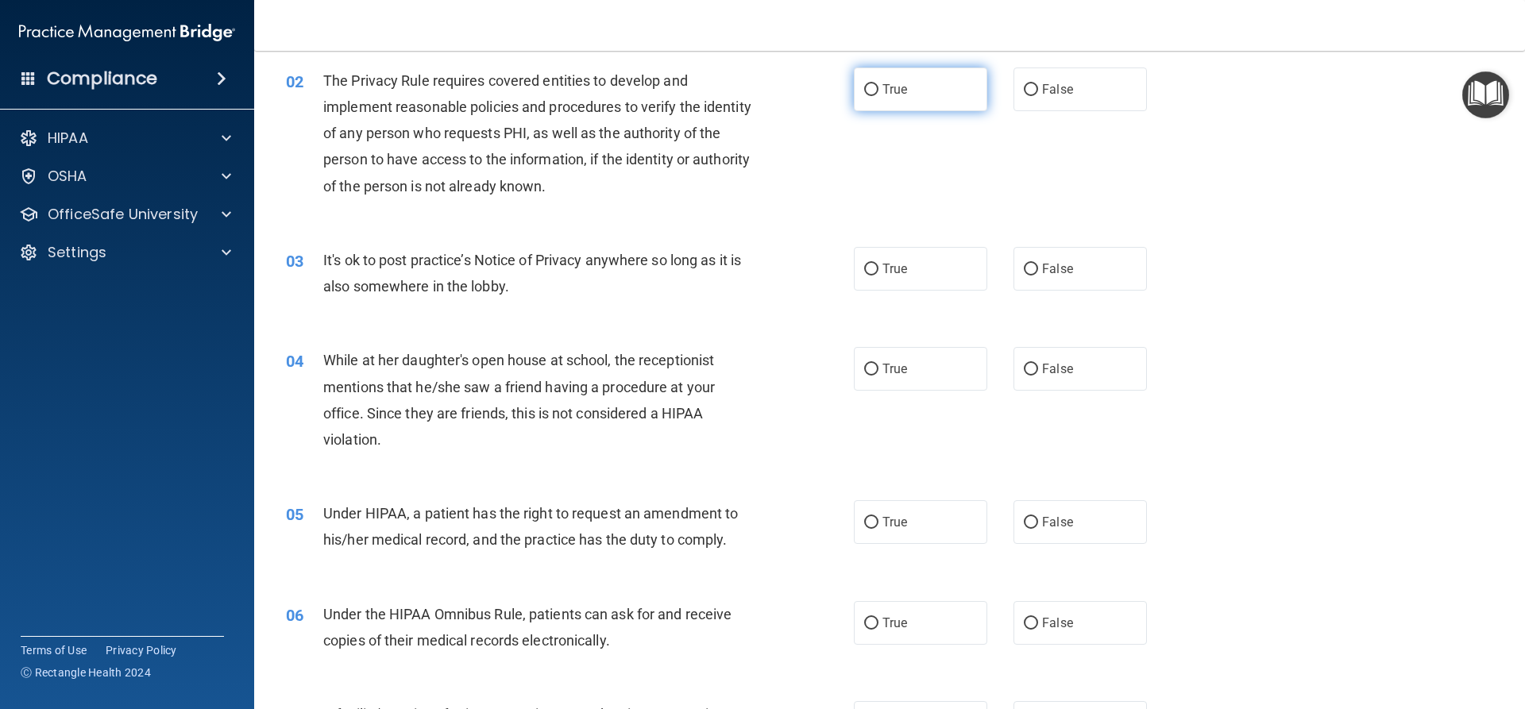
click at [901, 95] on span "True" at bounding box center [894, 89] width 25 height 15
click at [878, 95] on input "True" at bounding box center [871, 90] width 14 height 12
radio input "true"
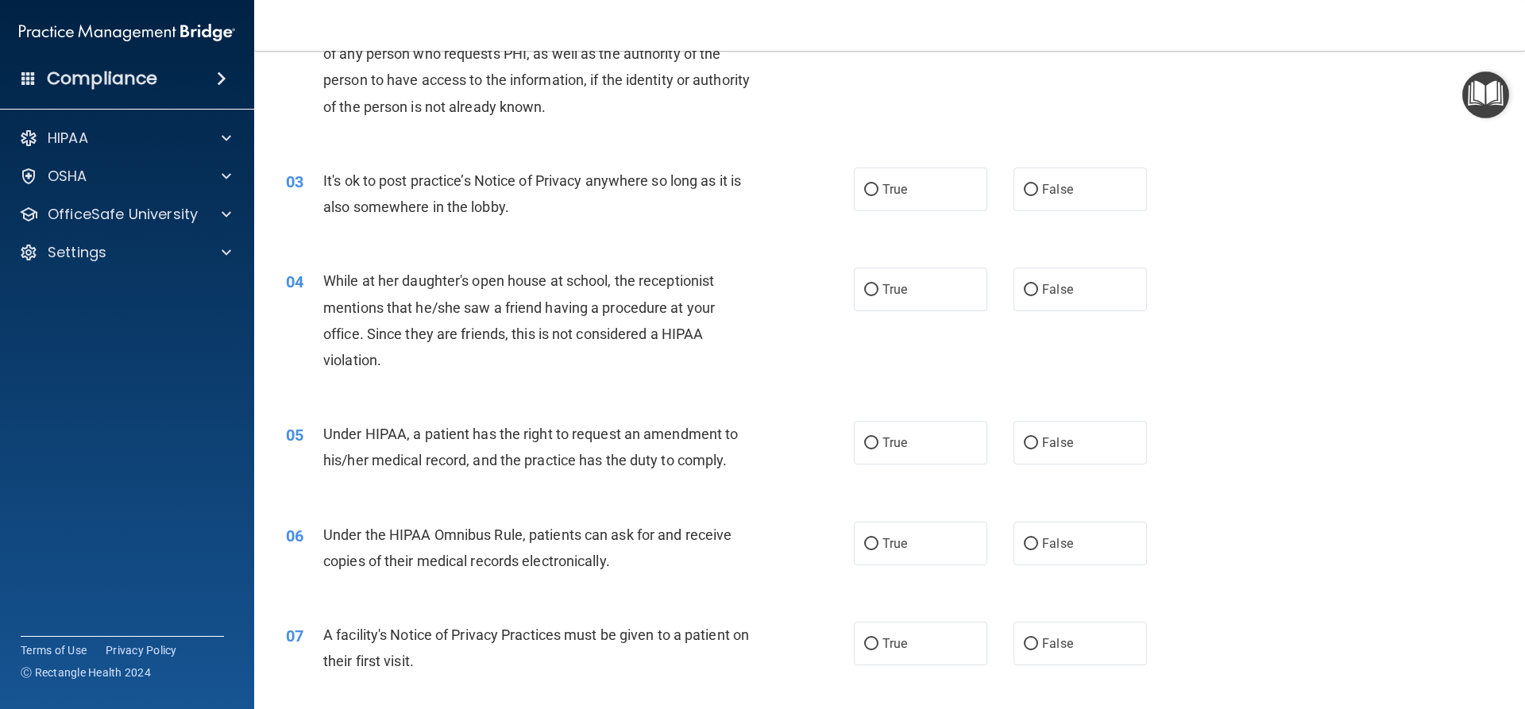
scroll to position [318, 0]
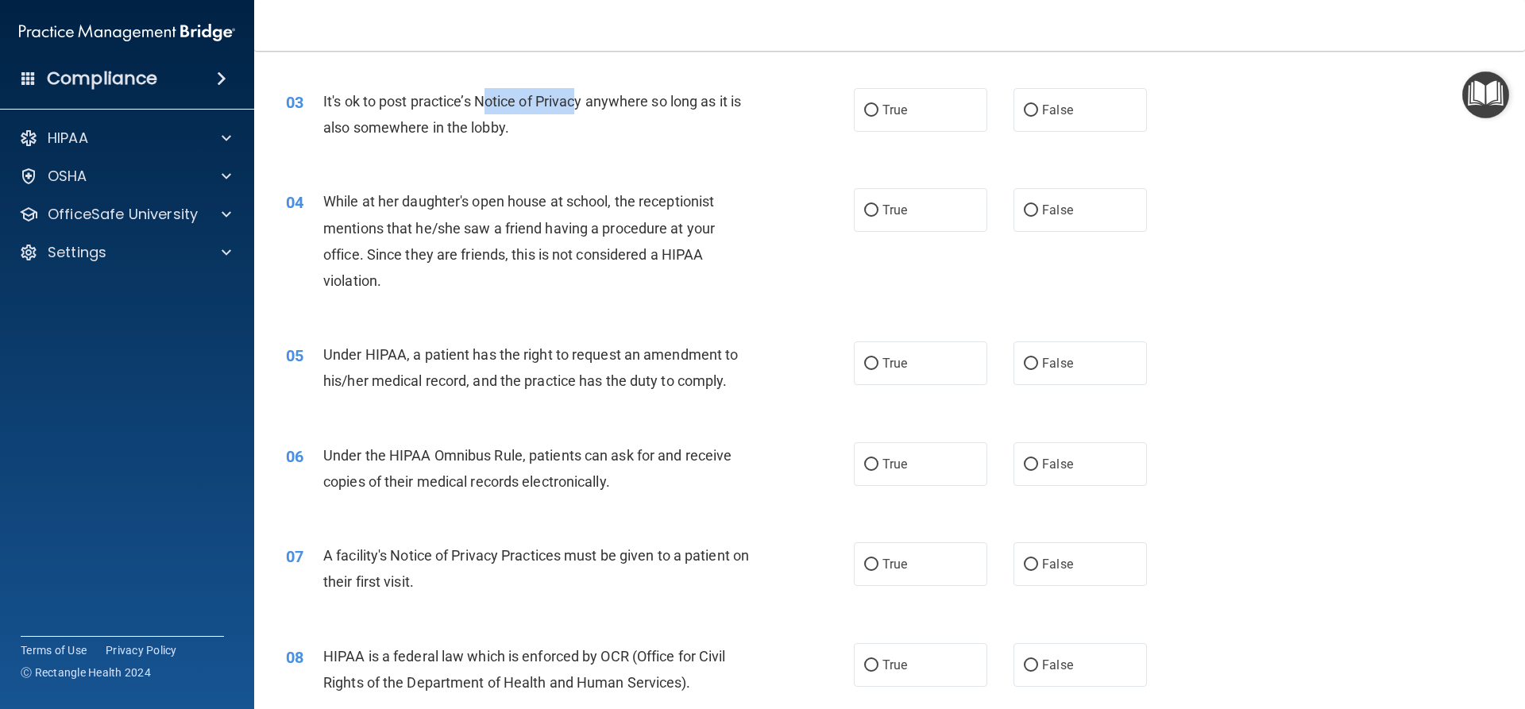
drag, startPoint x: 482, startPoint y: 98, endPoint x: 578, endPoint y: 106, distance: 96.4
click at [578, 106] on span "It's ok to post practice’s Notice of Privacy anywhere so long as it is also som…" at bounding box center [532, 114] width 418 height 43
click at [580, 102] on span "It's ok to post practice’s Notice of Privacy anywhere so long as it is also som…" at bounding box center [532, 114] width 418 height 43
click at [597, 98] on span "It's ok to post practice’s Notice of Privacy anywhere so long as it is also som…" at bounding box center [532, 114] width 418 height 43
click at [912, 122] on label "True" at bounding box center [920, 110] width 133 height 44
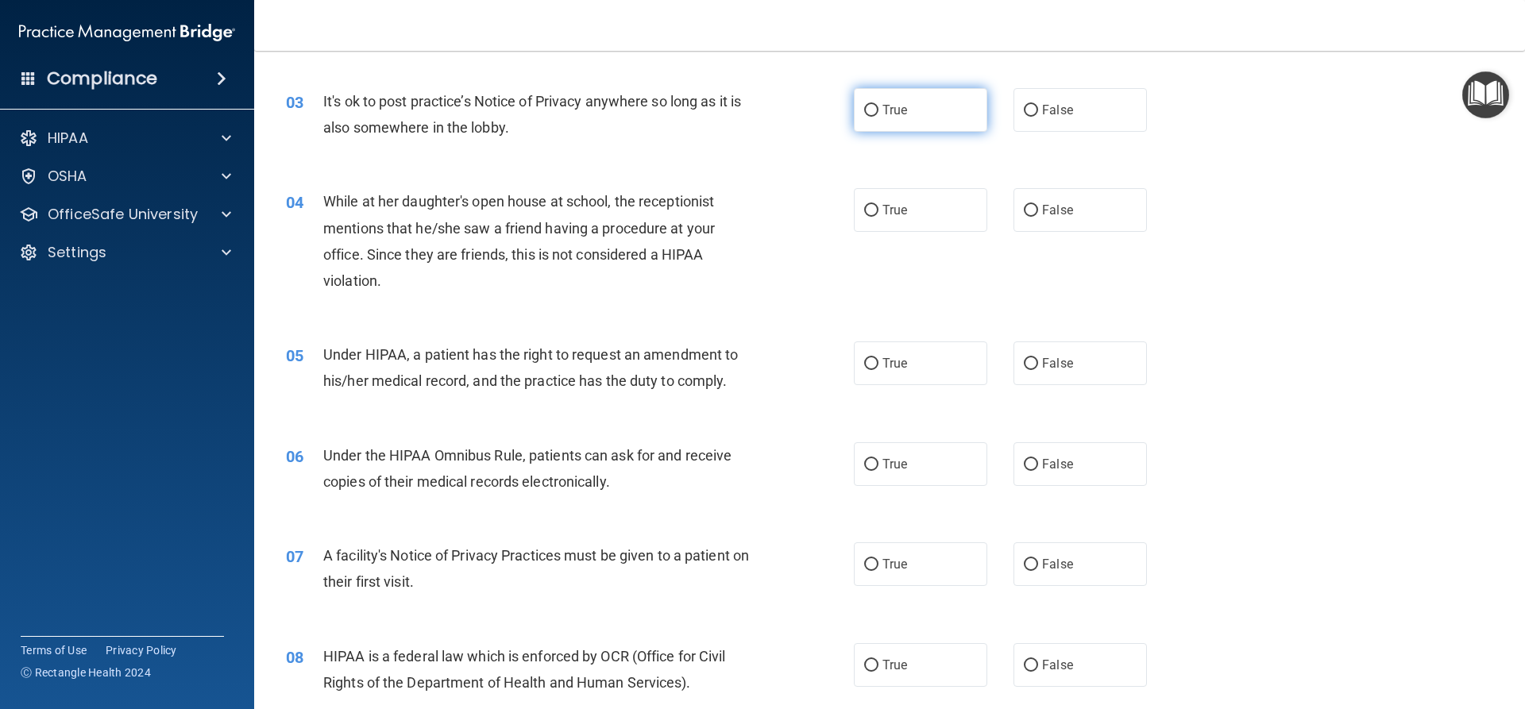
click at [878, 117] on input "True" at bounding box center [871, 111] width 14 height 12
radio input "true"
click at [631, 237] on div "While at her daughter's open house at school, the receptionist mentions that he…" at bounding box center [545, 241] width 444 height 106
click at [1043, 227] on label "False" at bounding box center [1079, 210] width 133 height 44
click at [1038, 217] on input "False" at bounding box center [1031, 211] width 14 height 12
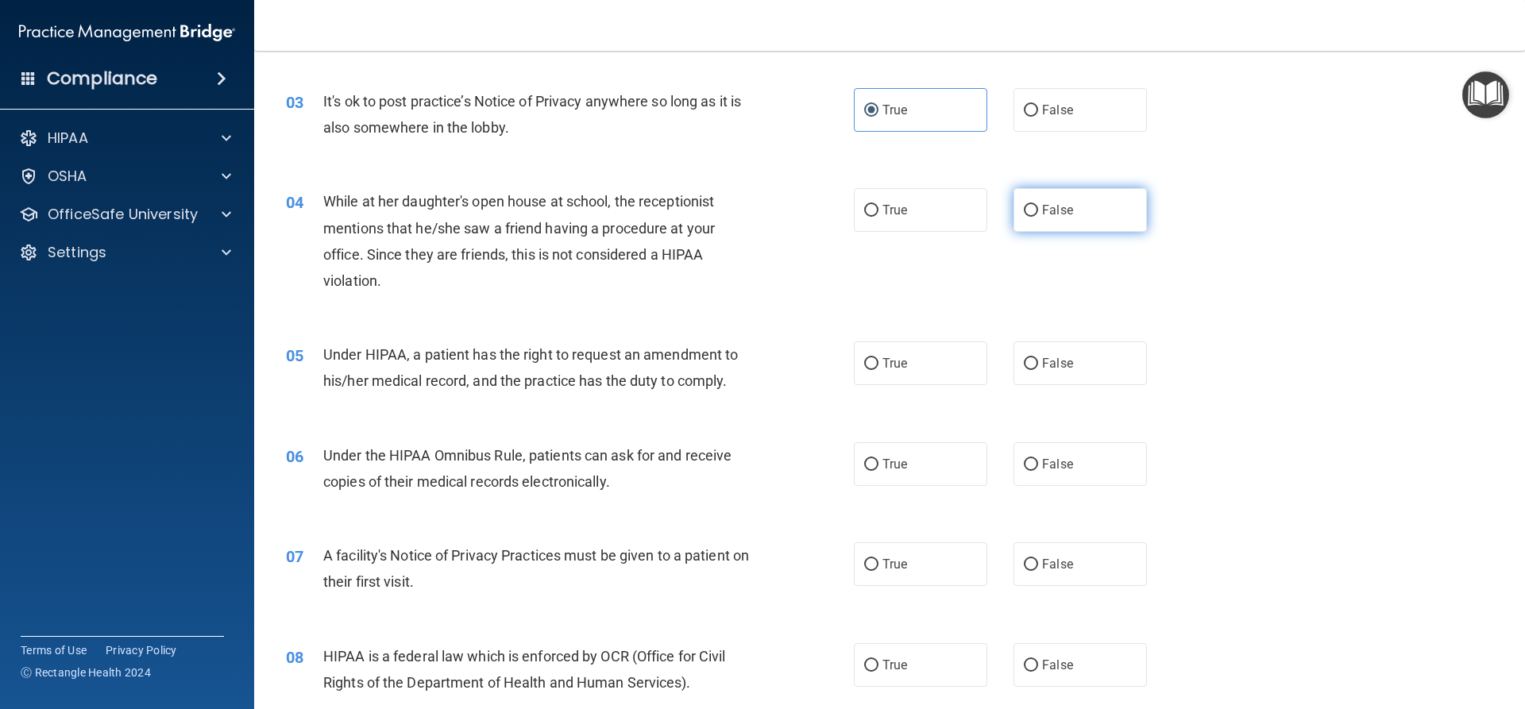
radio input "true"
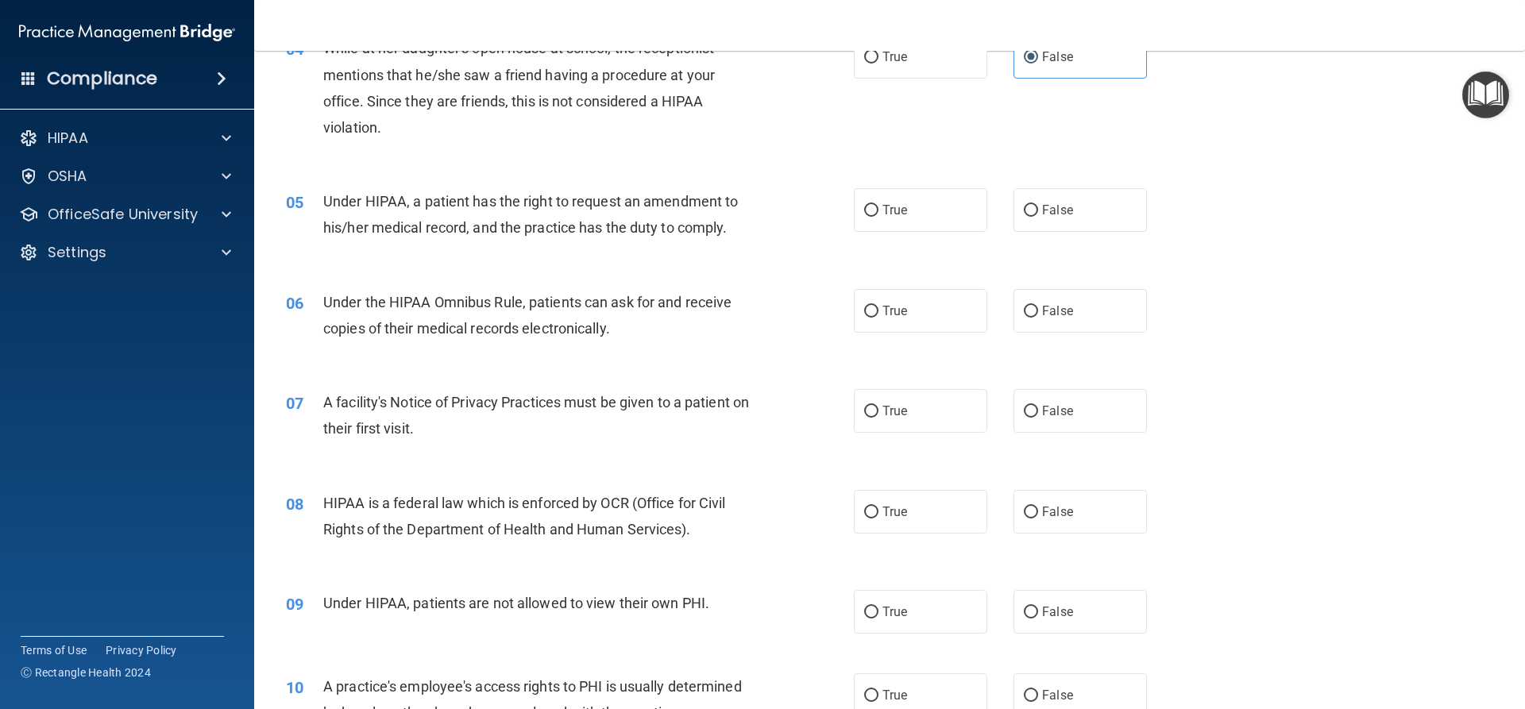
scroll to position [556, 0]
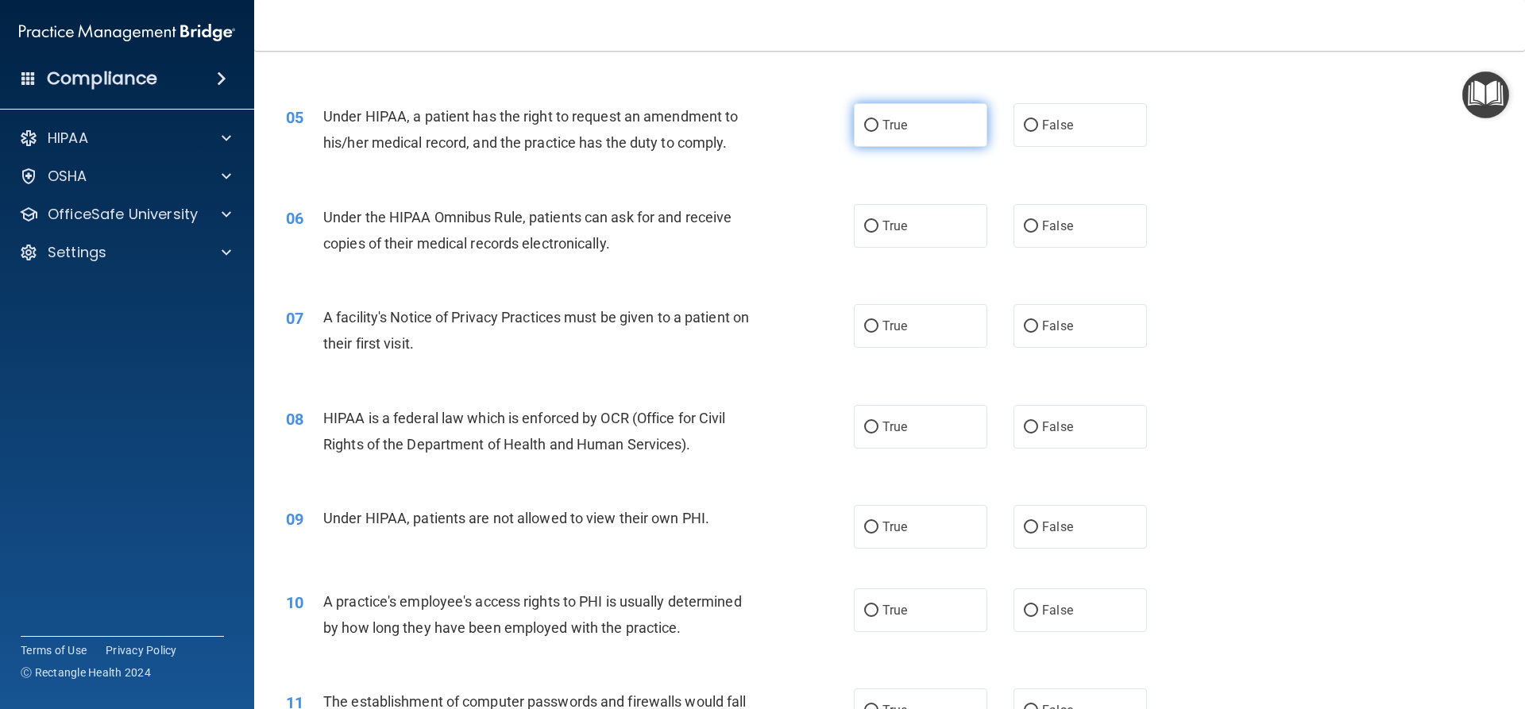
click at [921, 140] on label "True" at bounding box center [920, 125] width 133 height 44
click at [878, 132] on input "True" at bounding box center [871, 126] width 14 height 12
radio input "true"
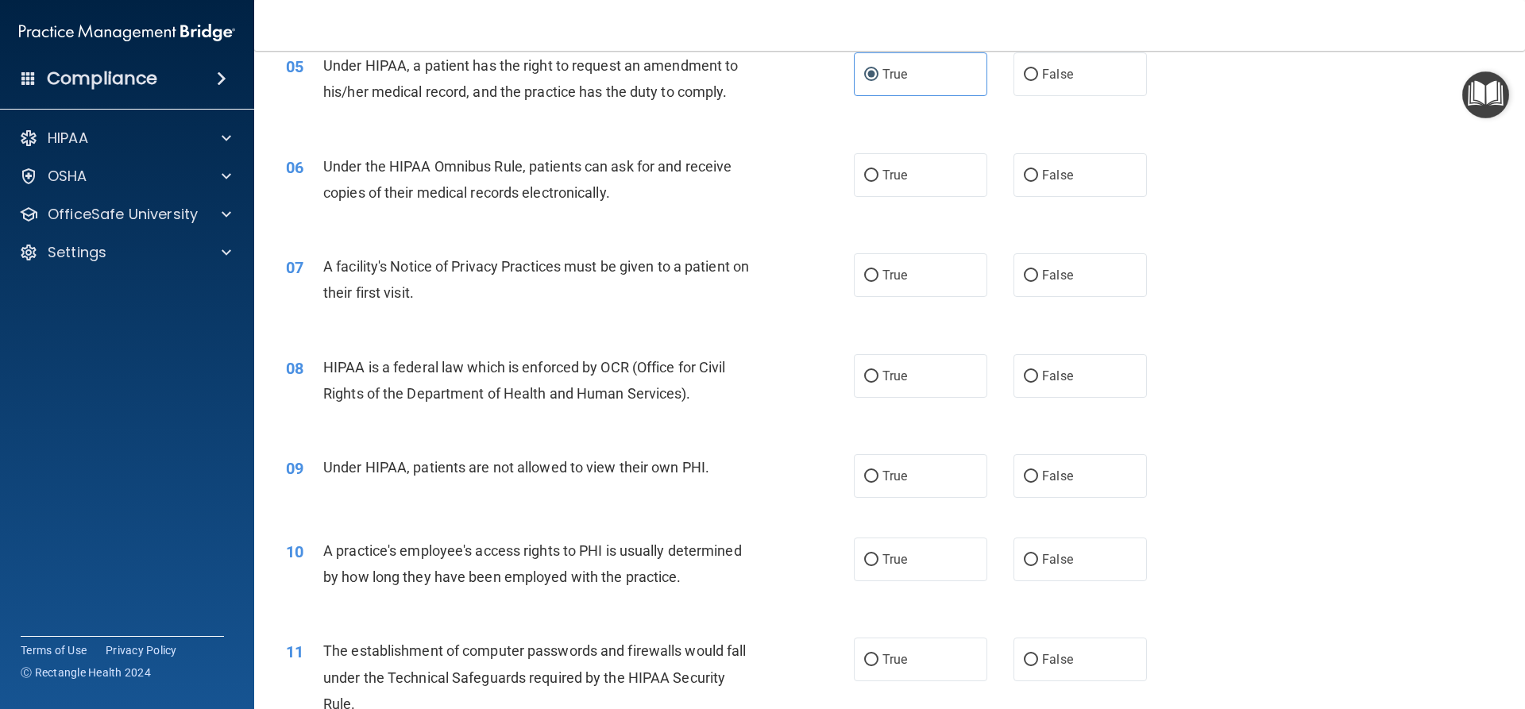
scroll to position [635, 0]
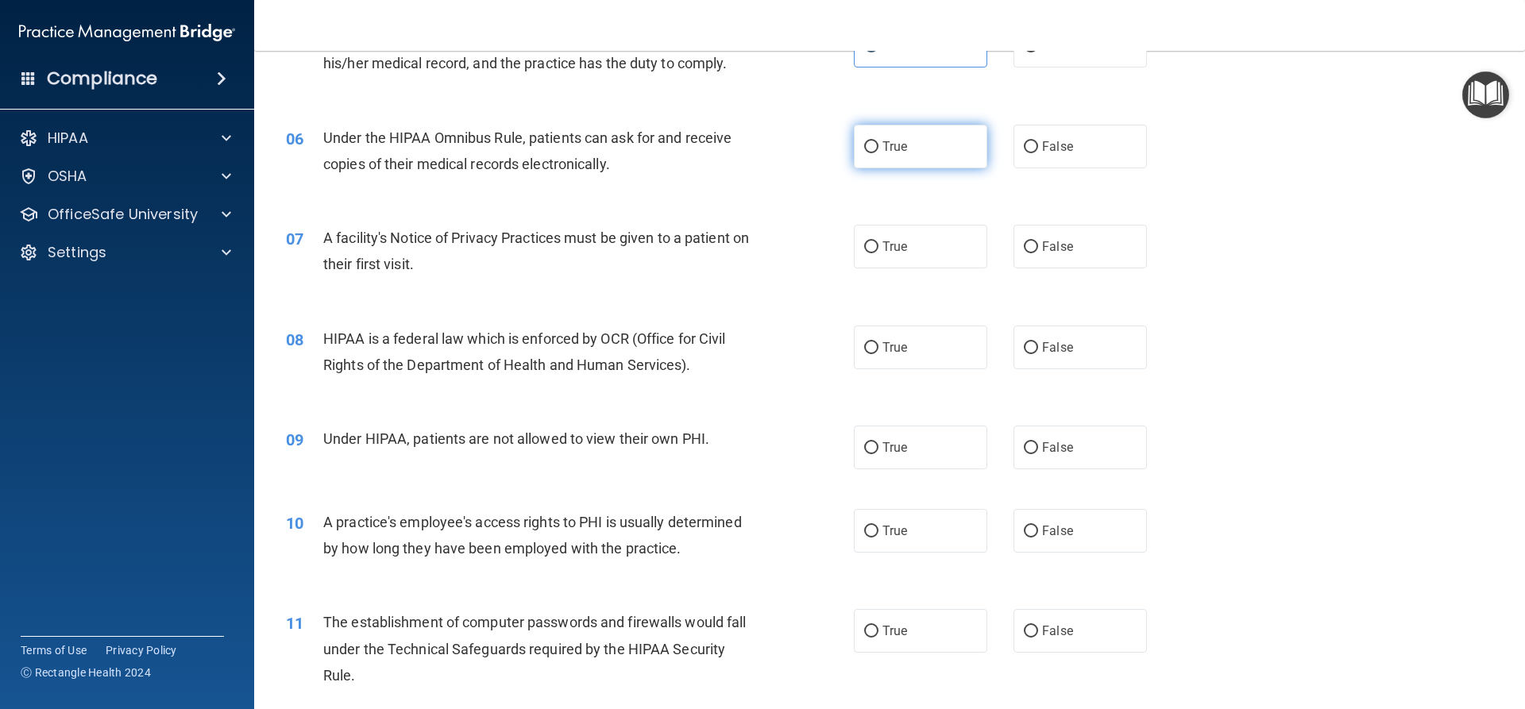
click at [878, 156] on label "True" at bounding box center [920, 147] width 133 height 44
click at [878, 153] on input "True" at bounding box center [871, 147] width 14 height 12
radio input "true"
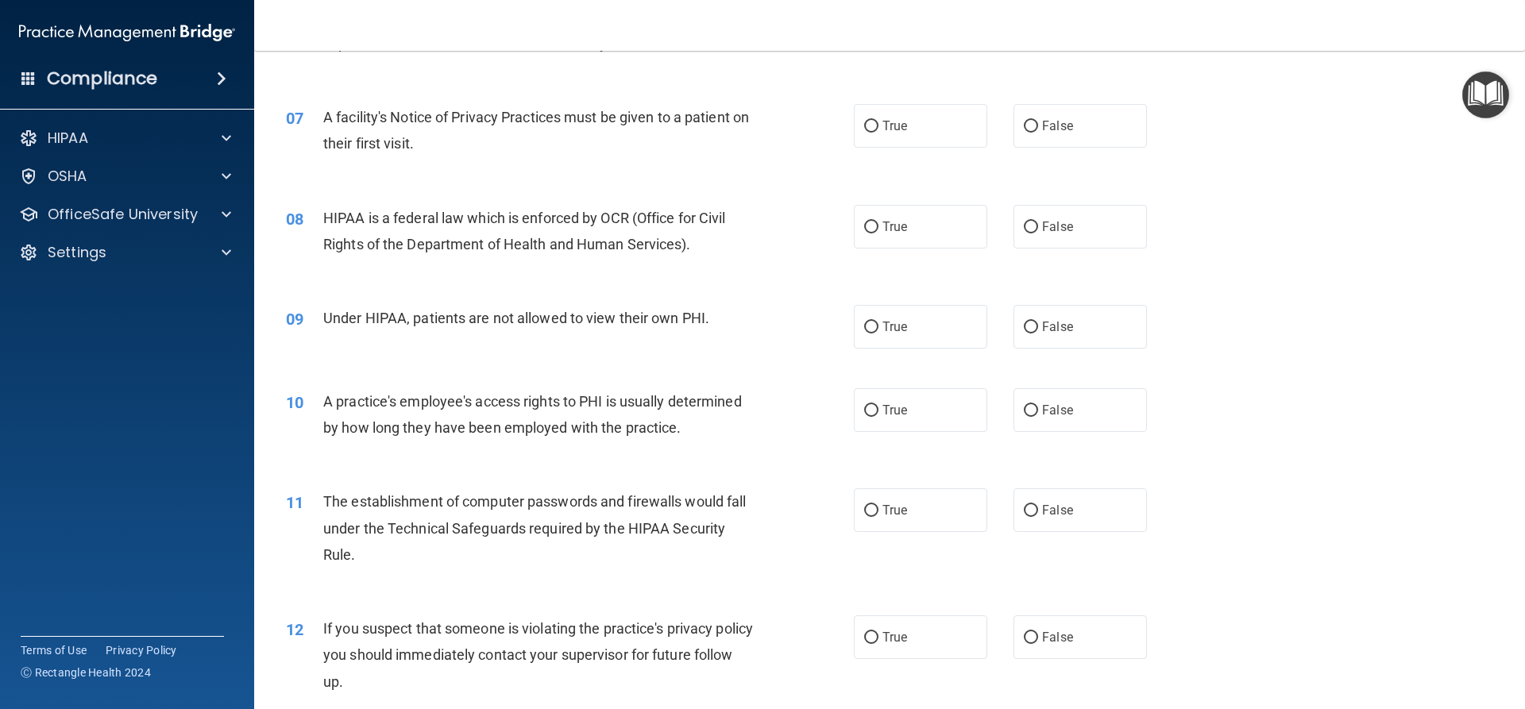
scroll to position [794, 0]
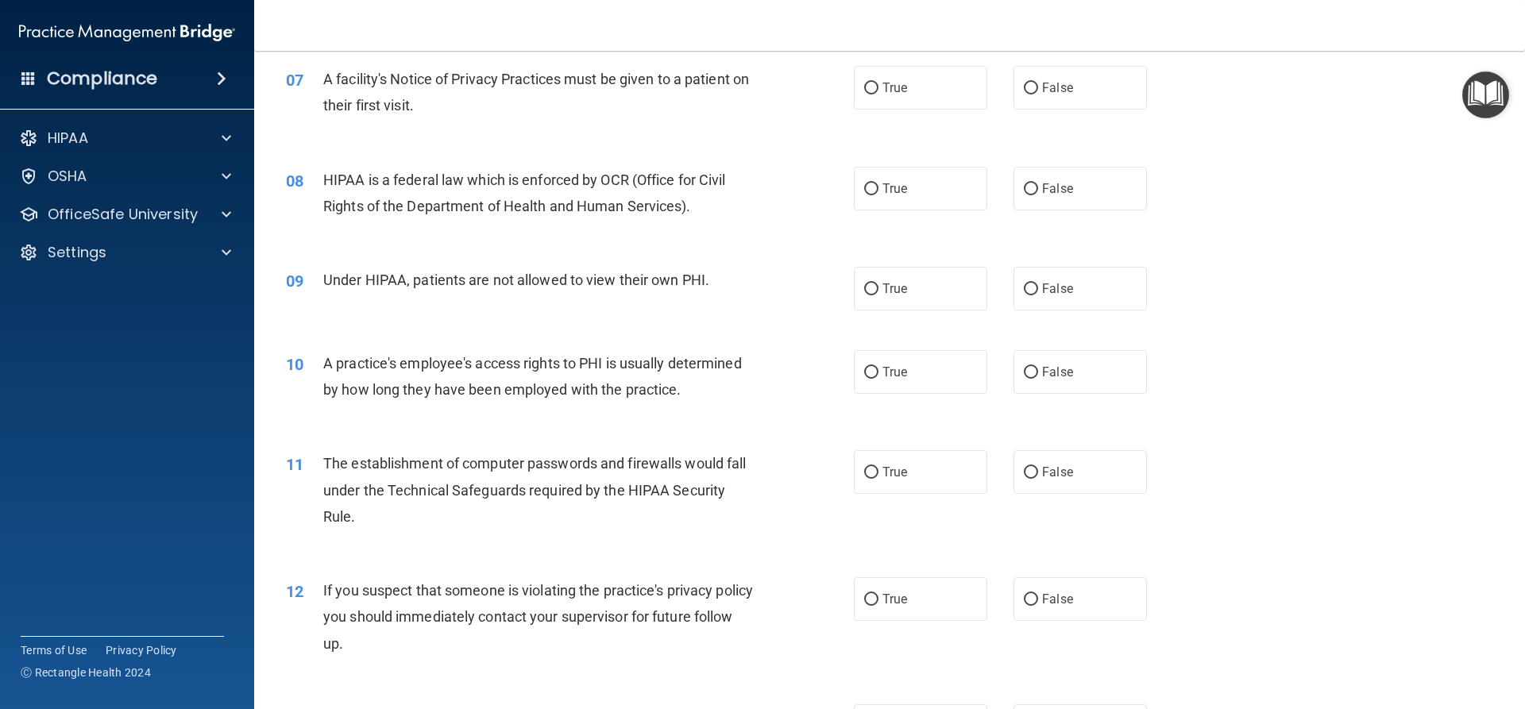
drag, startPoint x: 856, startPoint y: 103, endPoint x: 840, endPoint y: 153, distance: 52.0
click at [1174, 66] on ng-form "07 A facility's Notice of Privacy Practices must be given to a patient on their…" at bounding box center [1174, 66] width 0 height 0
click at [898, 98] on label "True" at bounding box center [920, 88] width 133 height 44
click at [878, 95] on input "True" at bounding box center [871, 89] width 14 height 12
radio input "true"
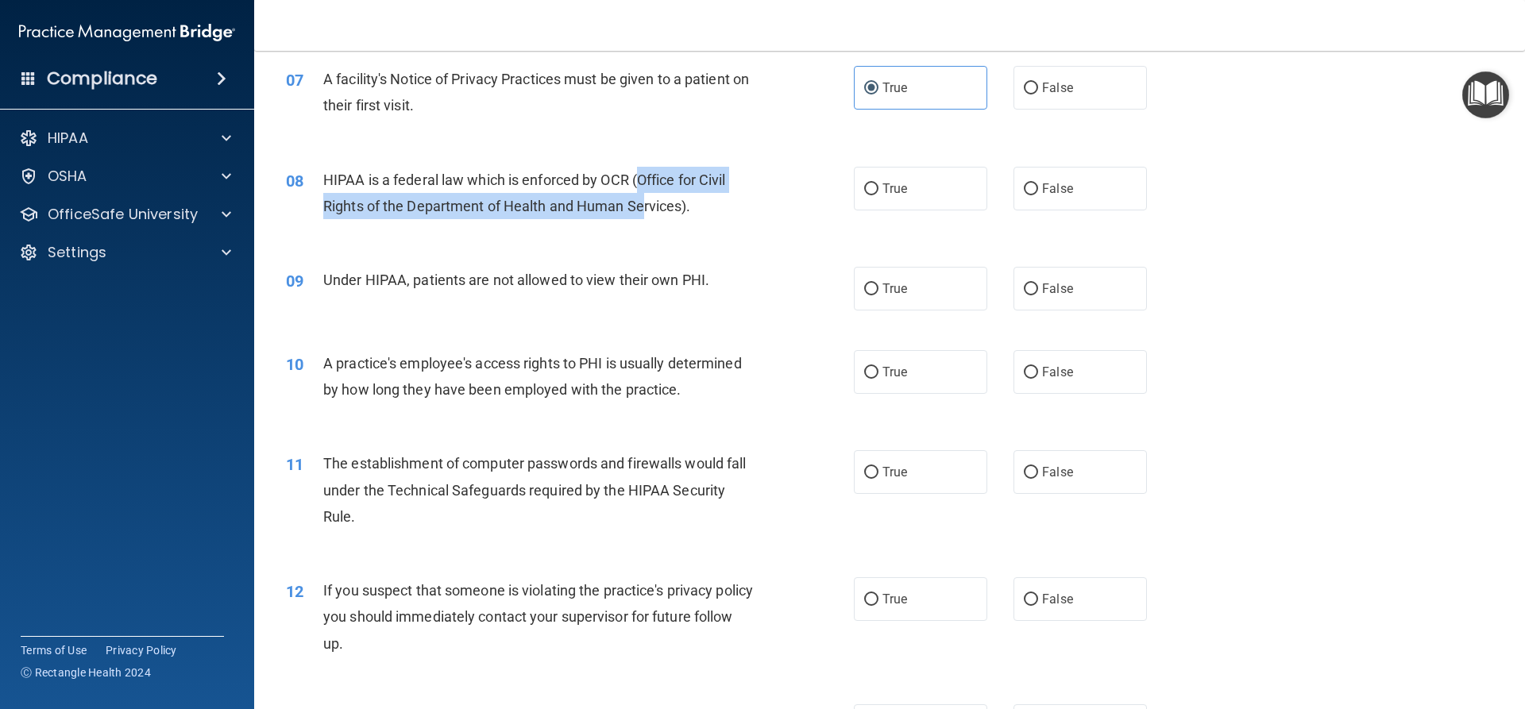
click at [641, 191] on div "08 HIPAA is a federal law which is enforced by OCR (Office for Civil Rights of …" at bounding box center [889, 197] width 1231 height 100
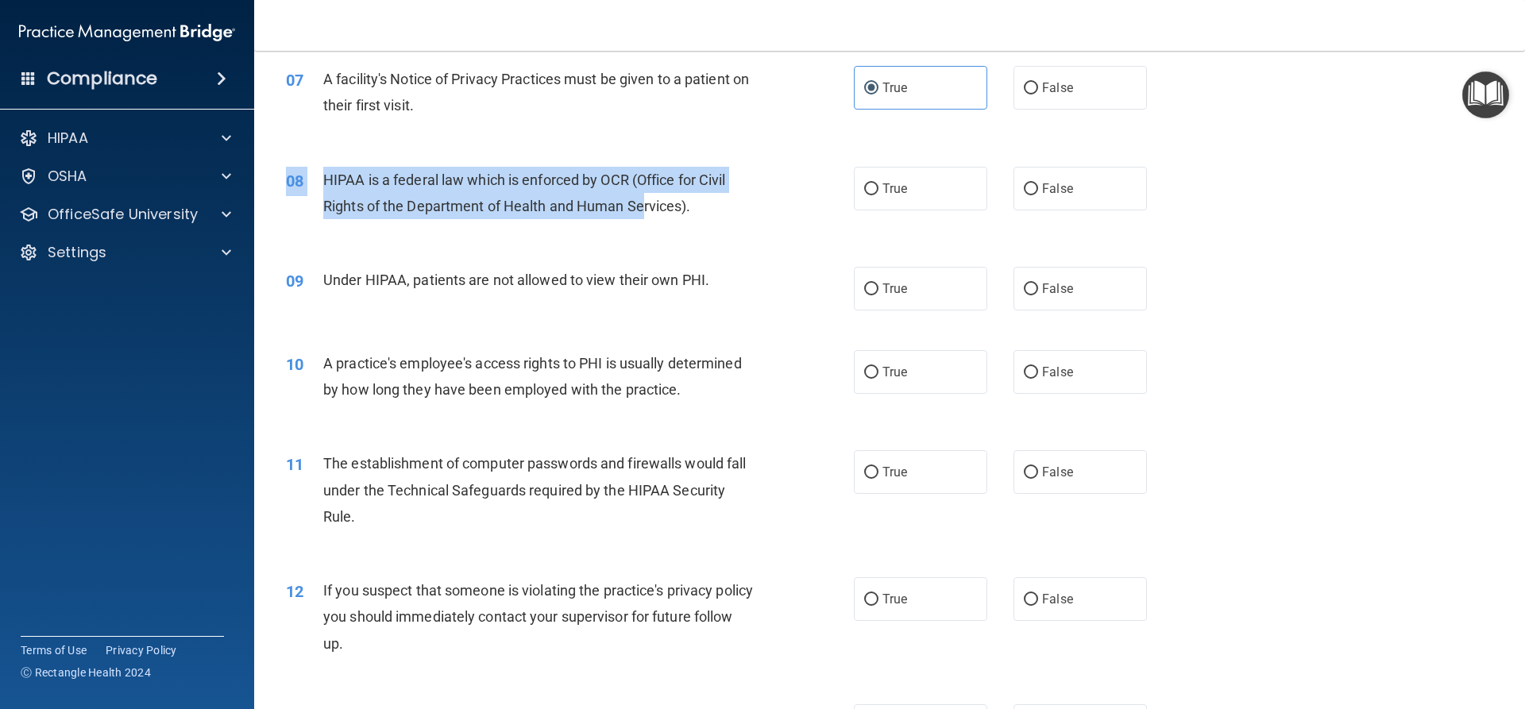
click at [634, 200] on span "HIPAA is a federal law which is enforced by OCR (Office for Civil Rights of the…" at bounding box center [524, 193] width 403 height 43
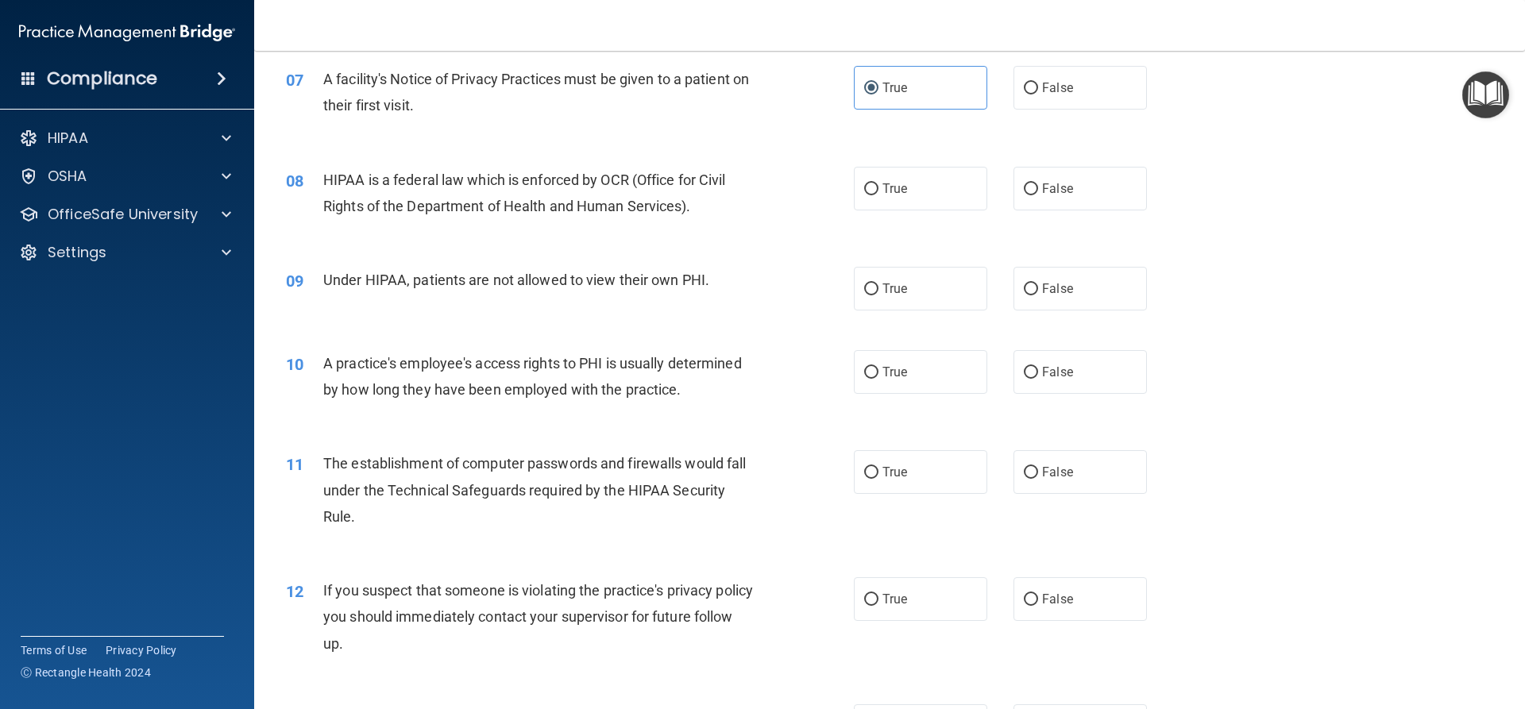
scroll to position [874, 0]
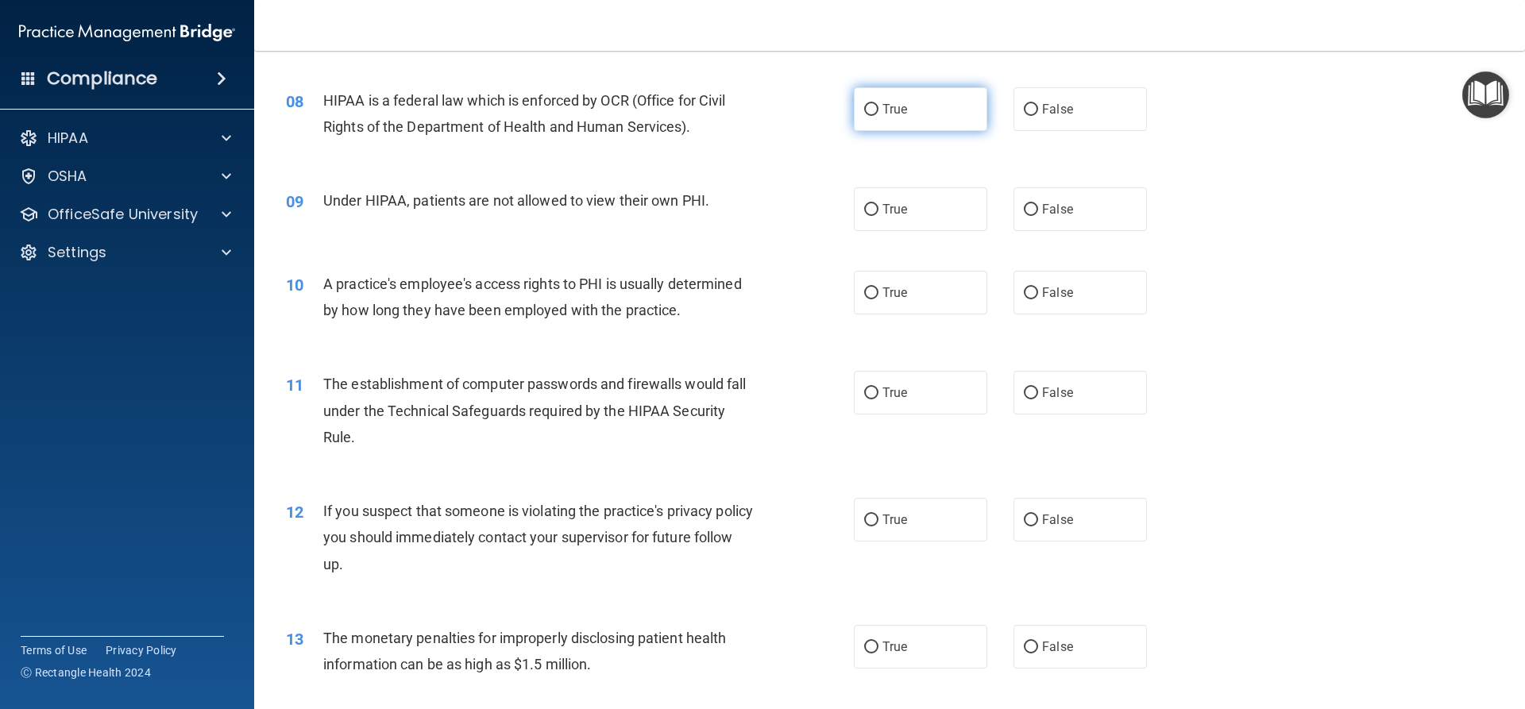
click at [864, 126] on label "True" at bounding box center [920, 109] width 133 height 44
click at [864, 116] on input "True" at bounding box center [871, 110] width 14 height 12
radio input "true"
click at [689, 192] on span "Under HIPAA, patients are not allowed to view their own PHI." at bounding box center [516, 200] width 386 height 17
click at [1056, 218] on label "False" at bounding box center [1079, 209] width 133 height 44
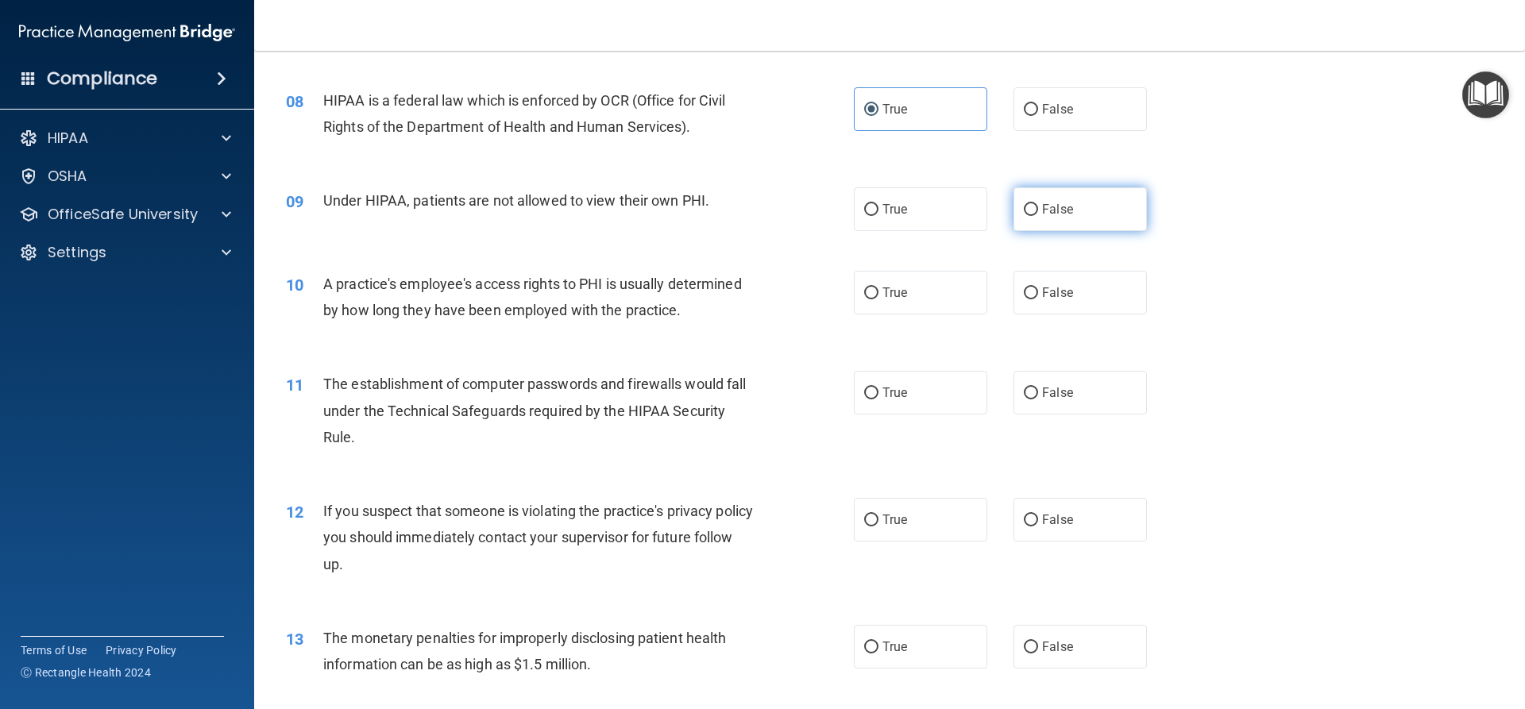
click at [1038, 216] on input "False" at bounding box center [1031, 210] width 14 height 12
radio input "true"
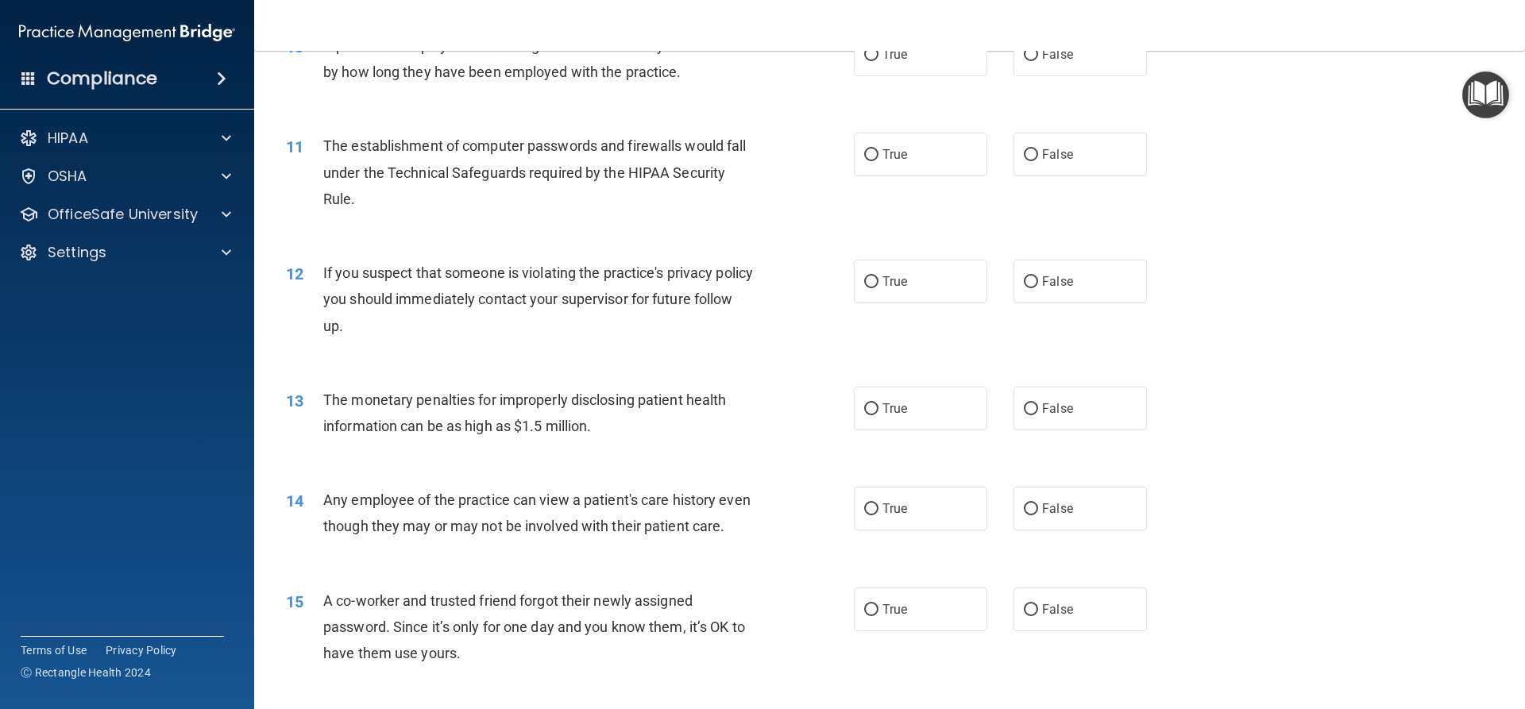
scroll to position [1033, 0]
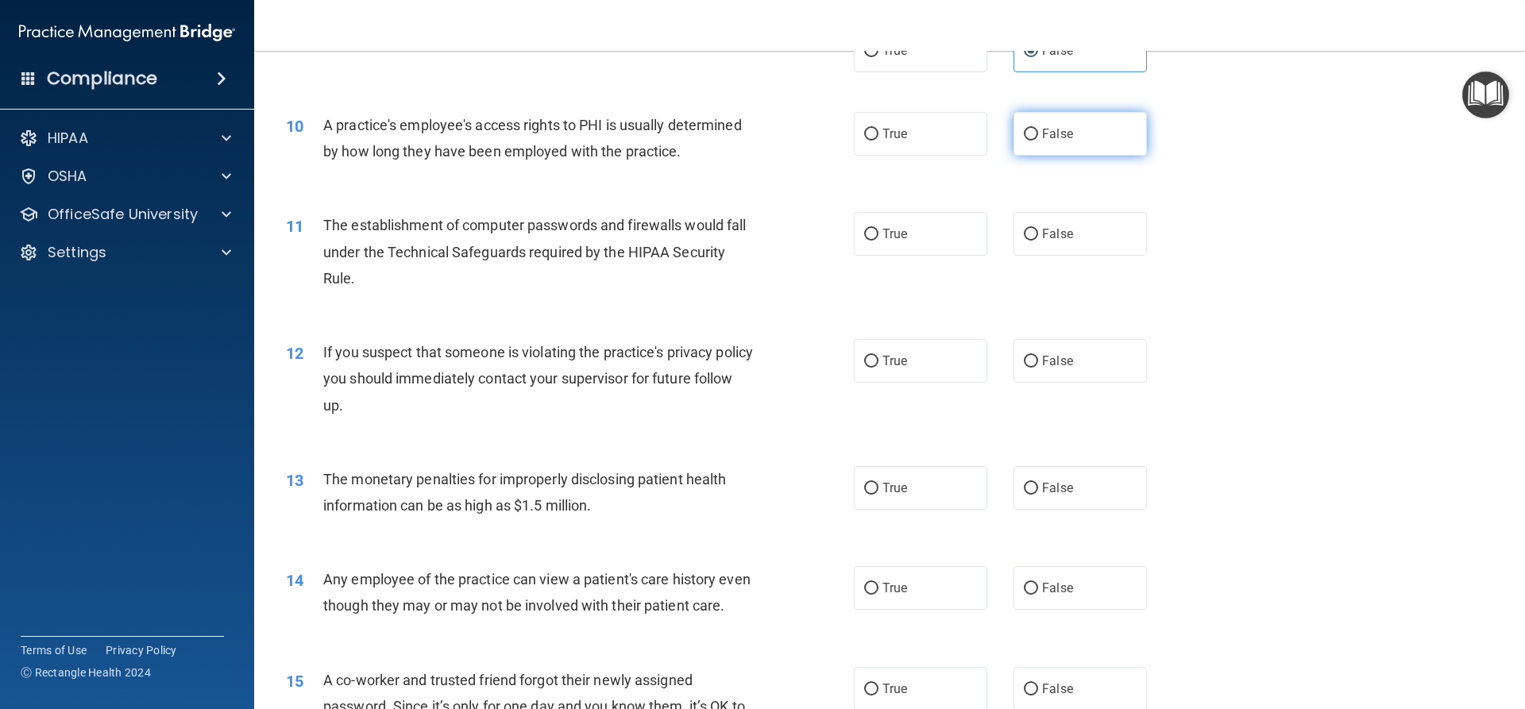
click at [1017, 149] on label "False" at bounding box center [1079, 134] width 133 height 44
click at [1024, 141] on input "False" at bounding box center [1031, 135] width 14 height 12
radio input "true"
click at [970, 177] on div "10 A practice's employee's access rights to PHI is usually determined by how lo…" at bounding box center [889, 142] width 1231 height 100
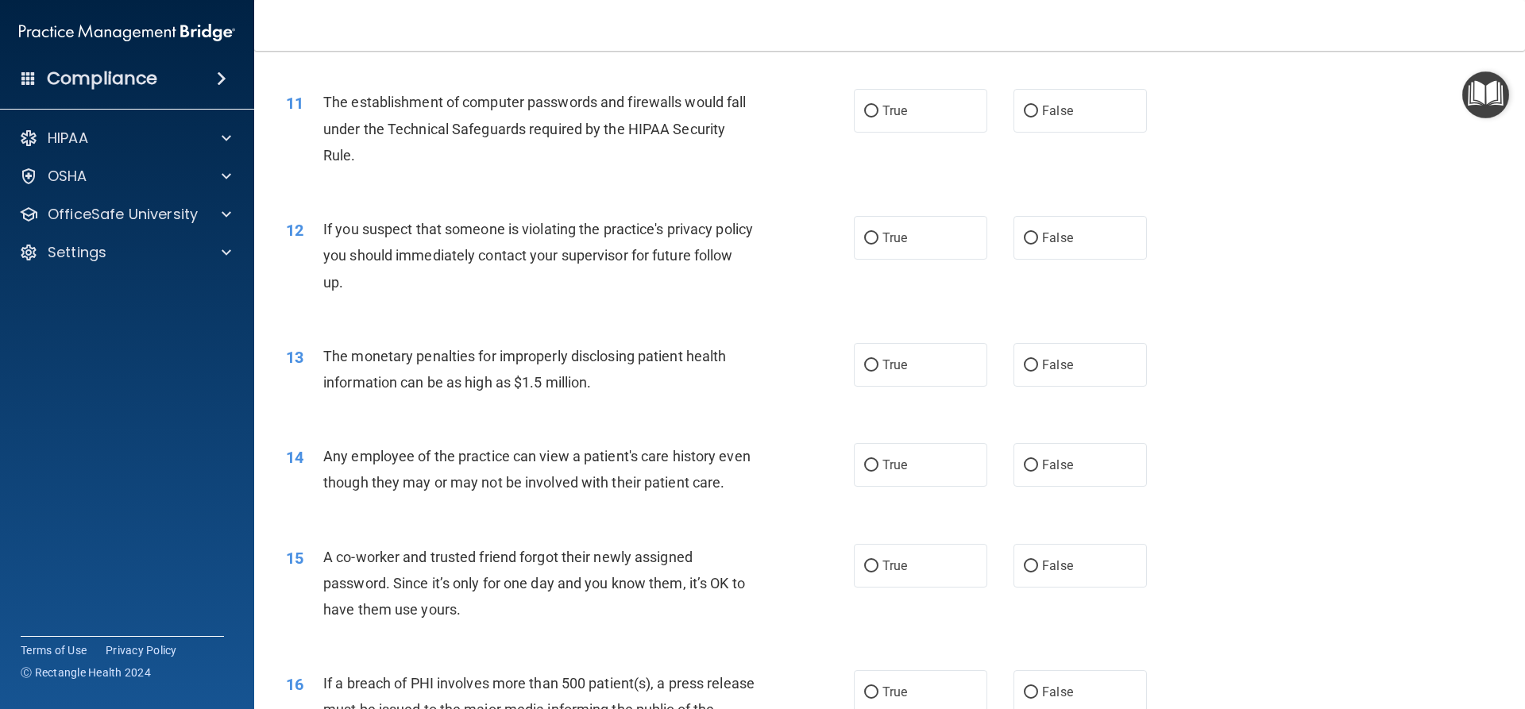
scroll to position [1191, 0]
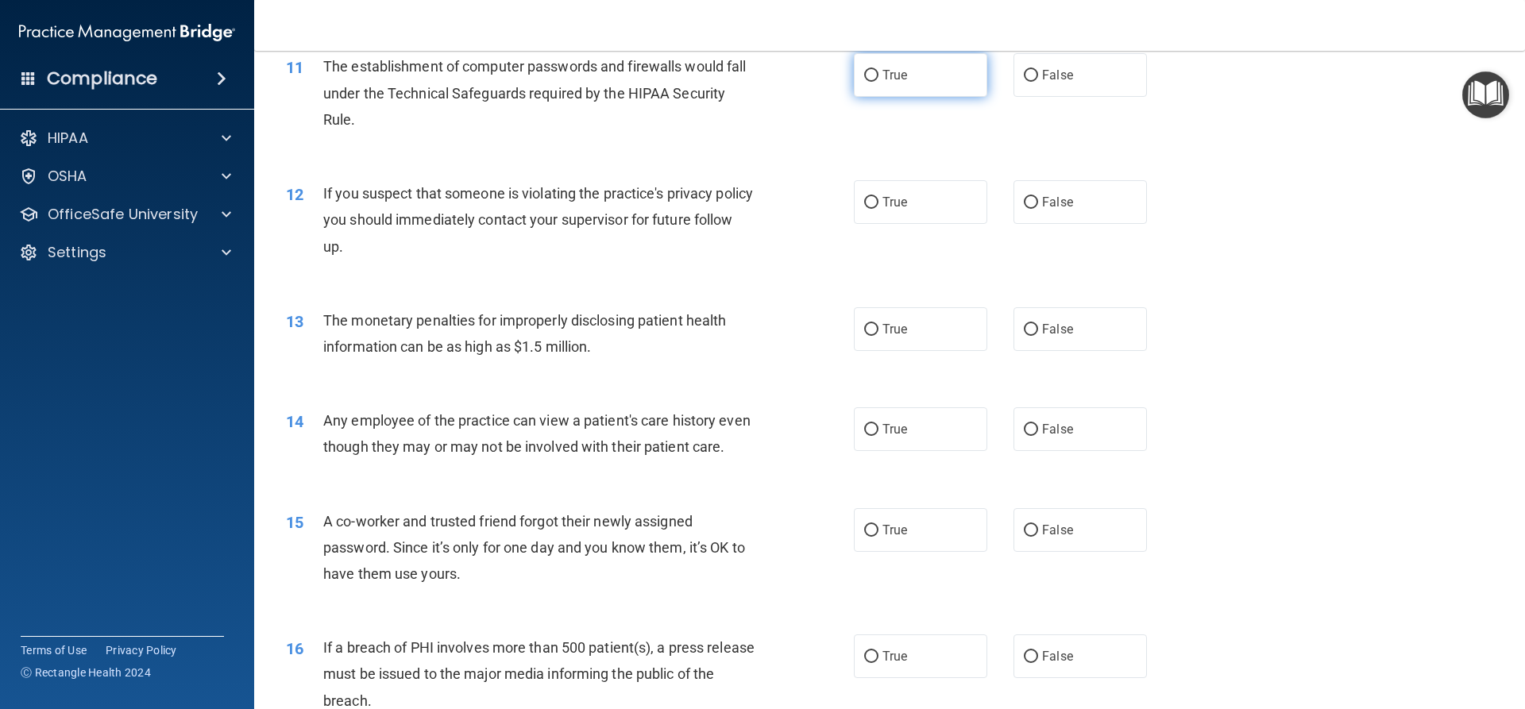
click at [925, 75] on label "True" at bounding box center [920, 75] width 133 height 44
click at [878, 75] on input "True" at bounding box center [871, 76] width 14 height 12
radio input "true"
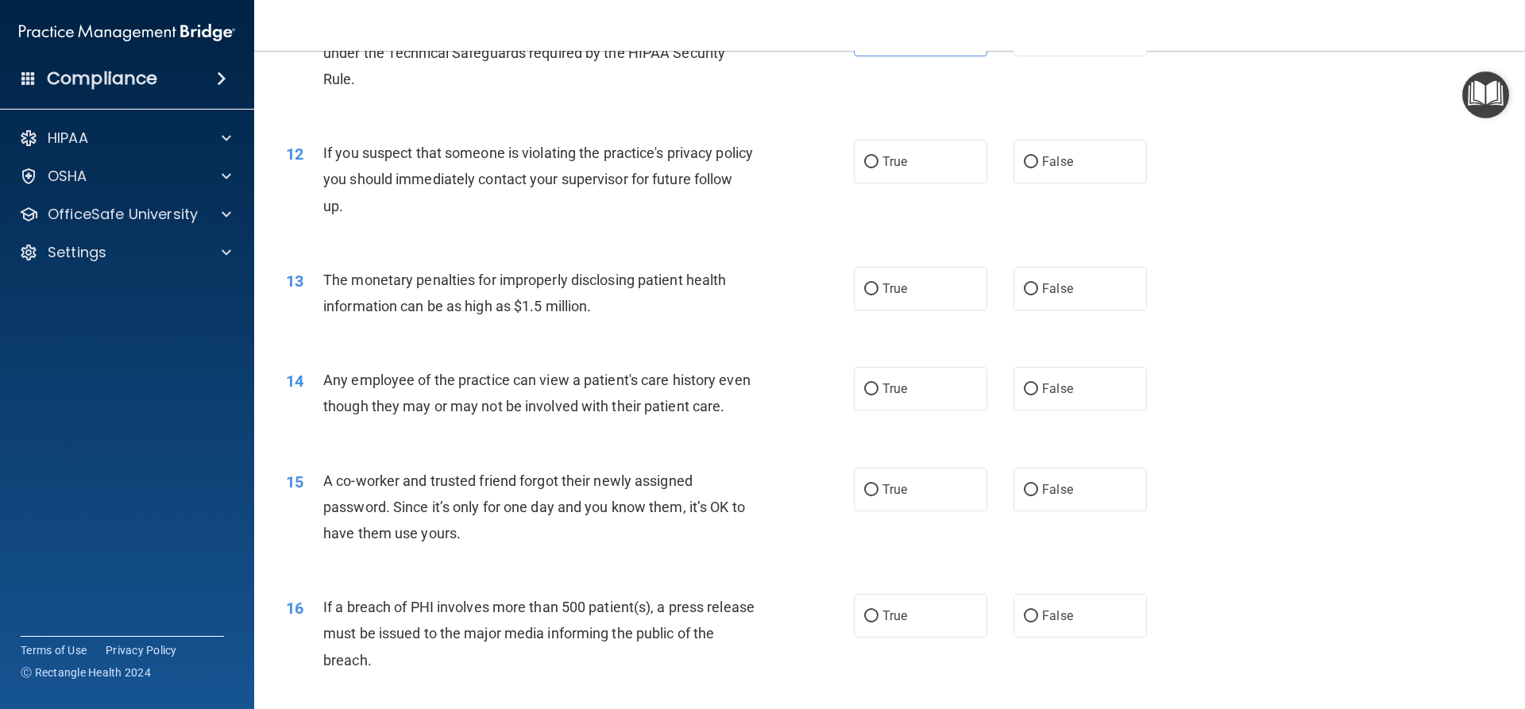
scroll to position [1271, 0]
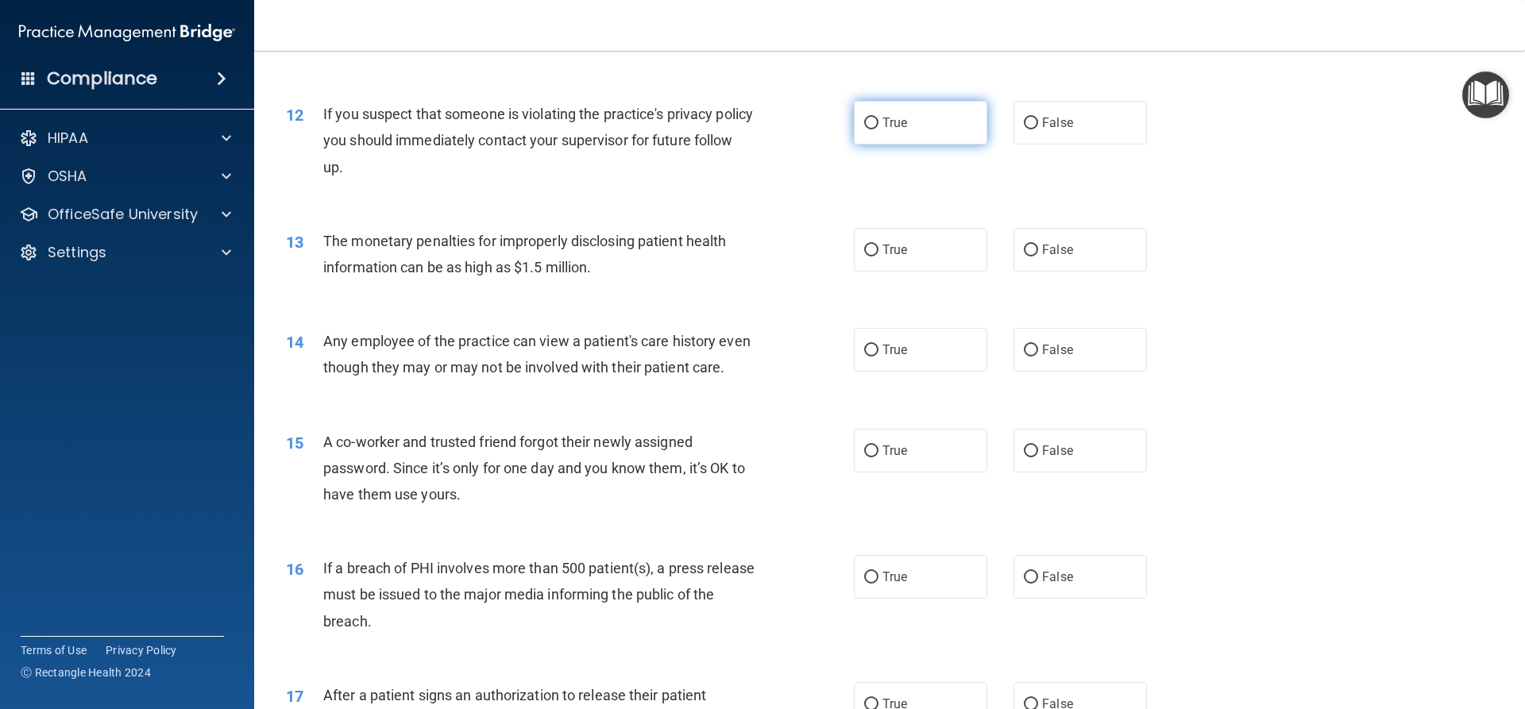
click at [897, 137] on label "True" at bounding box center [920, 123] width 133 height 44
click at [878, 129] on input "True" at bounding box center [871, 124] width 14 height 12
radio input "true"
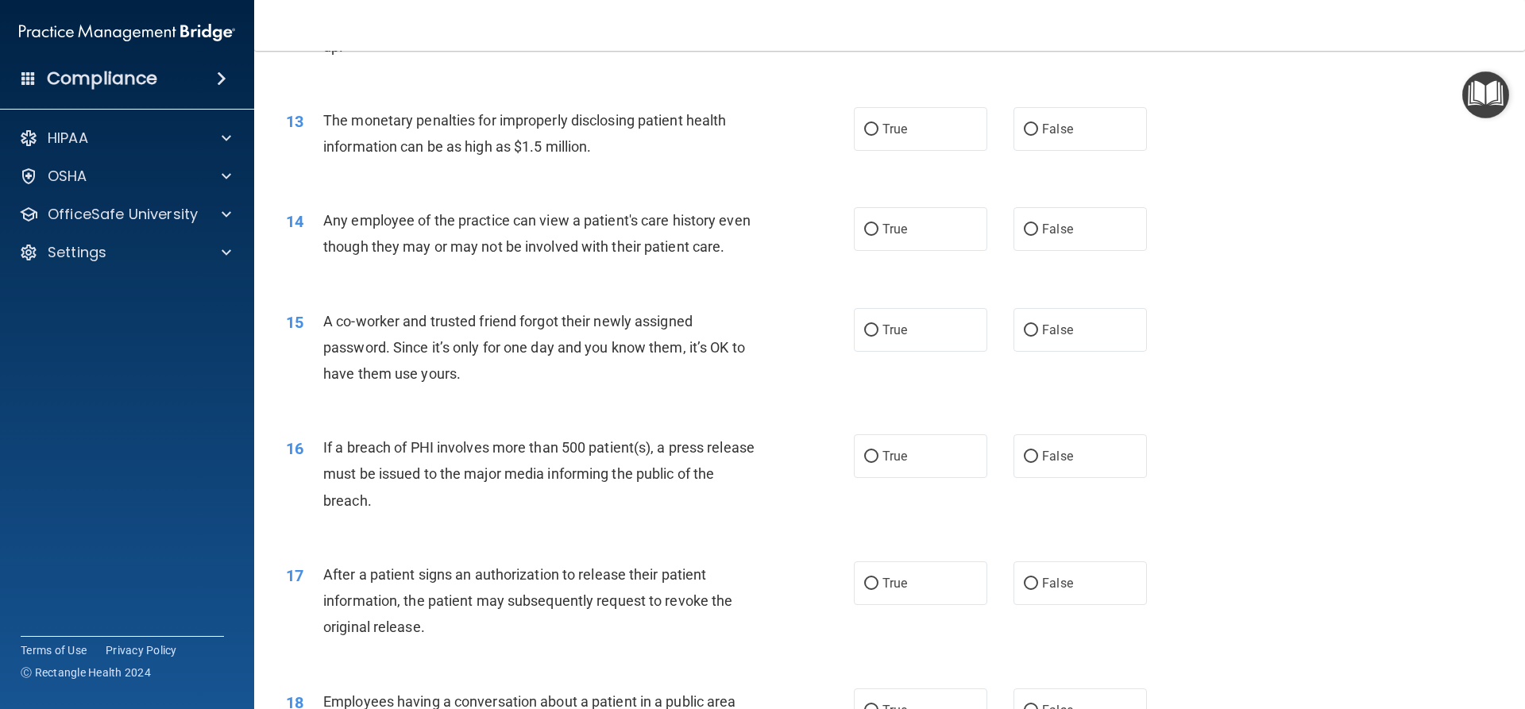
scroll to position [1430, 0]
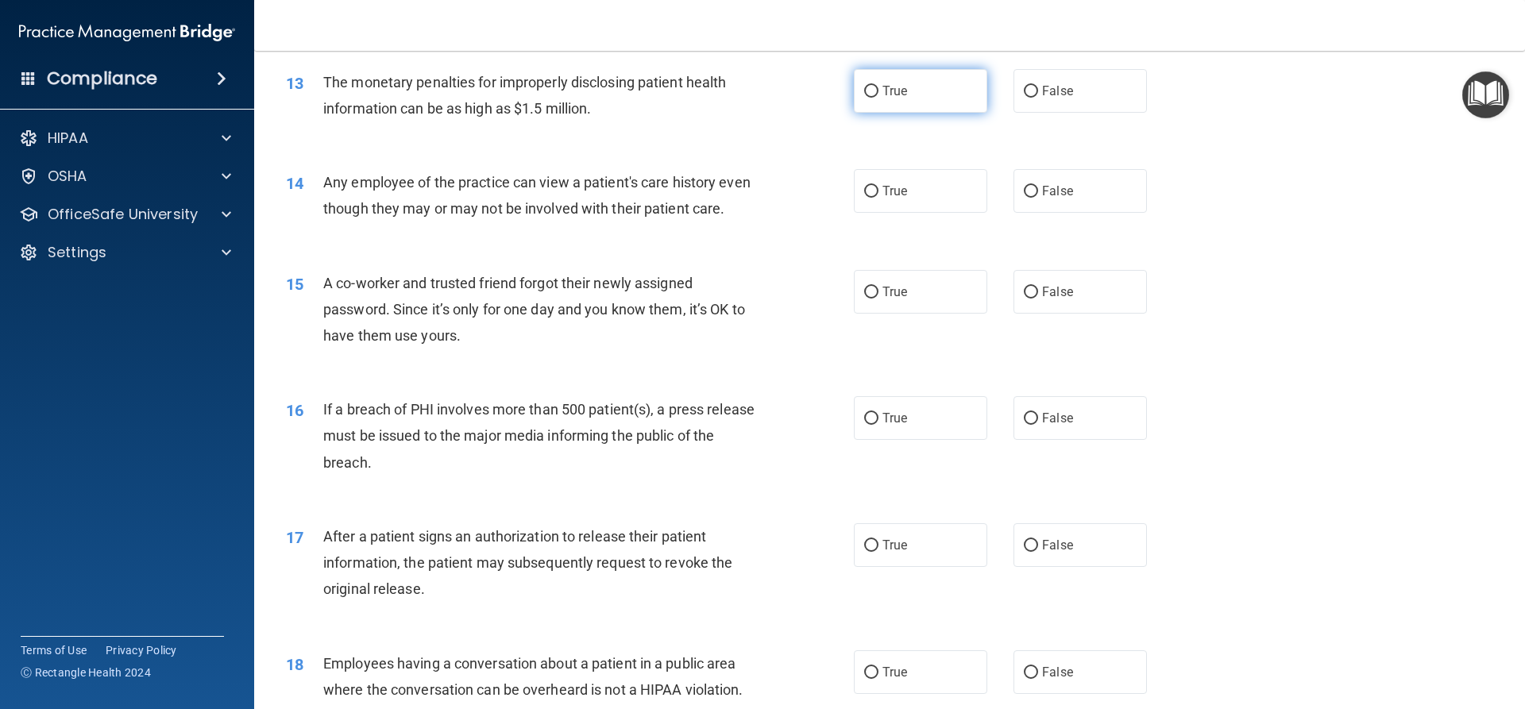
click at [863, 109] on label "True" at bounding box center [920, 91] width 133 height 44
click at [864, 98] on input "True" at bounding box center [871, 92] width 14 height 12
radio input "true"
click at [1092, 197] on label "False" at bounding box center [1079, 191] width 133 height 44
click at [1038, 197] on input "False" at bounding box center [1031, 192] width 14 height 12
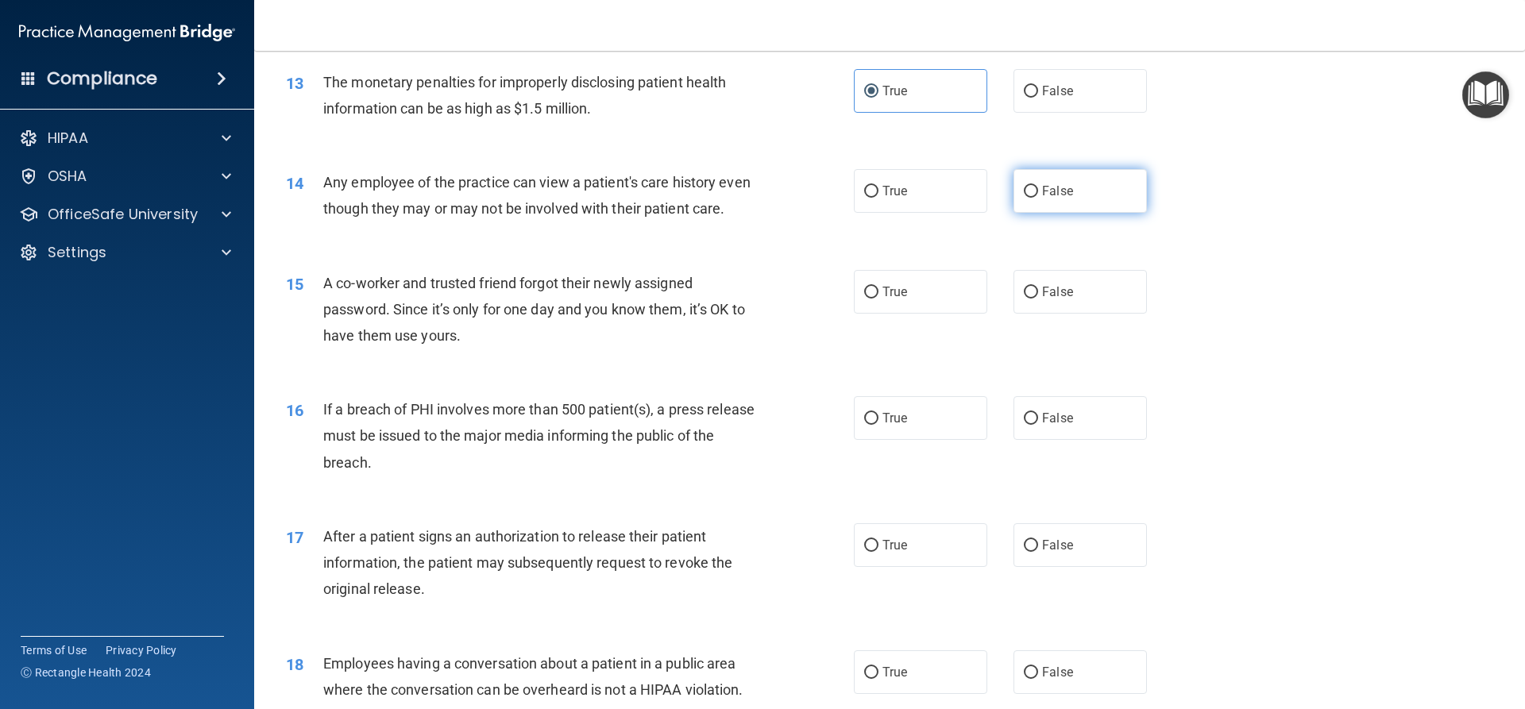
radio input "true"
drag, startPoint x: 864, startPoint y: 239, endPoint x: 863, endPoint y: 229, distance: 10.4
click at [863, 229] on div "14 Any employee of the practice can view a patient's care history even though t…" at bounding box center [570, 199] width 616 height 60
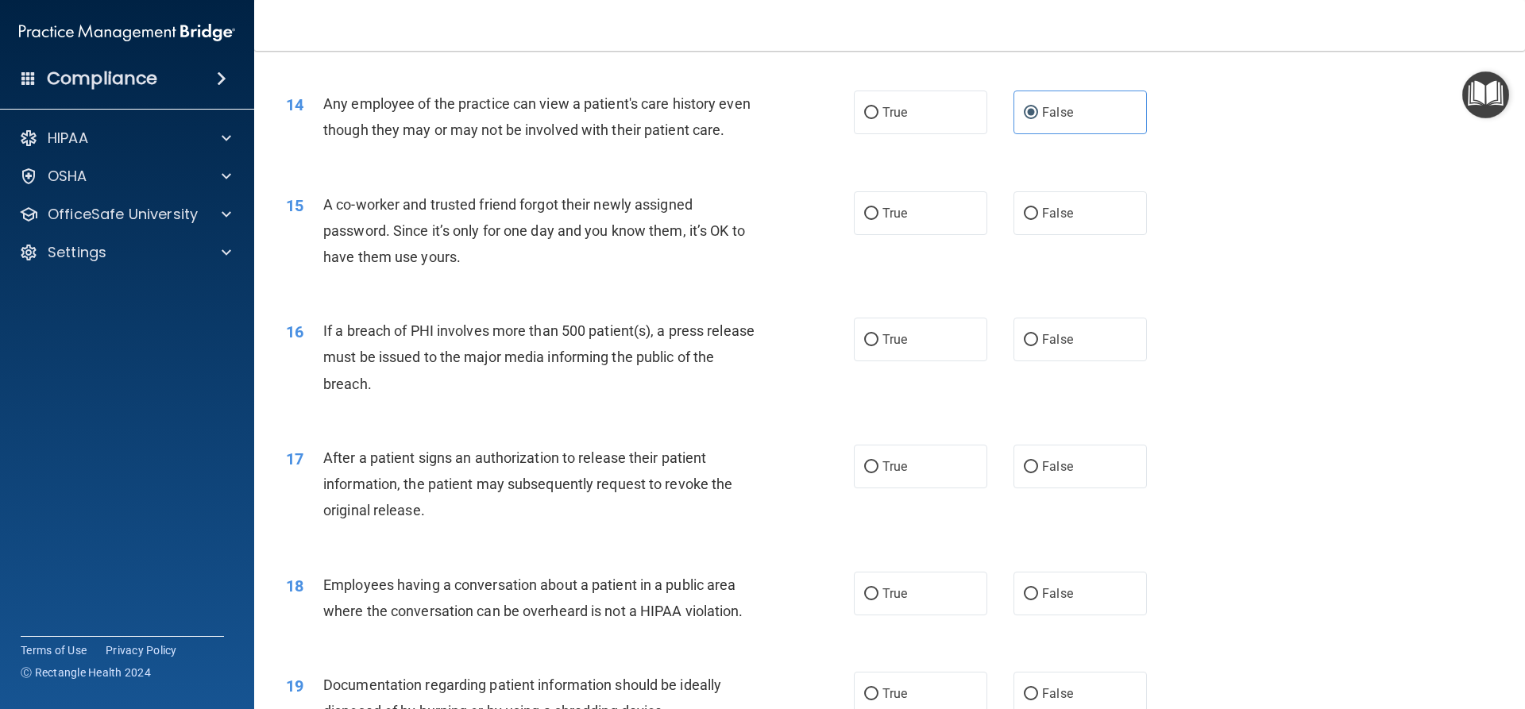
scroll to position [1509, 0]
click at [948, 234] on label "True" at bounding box center [920, 213] width 133 height 44
click at [878, 219] on input "True" at bounding box center [871, 213] width 14 height 12
radio input "true"
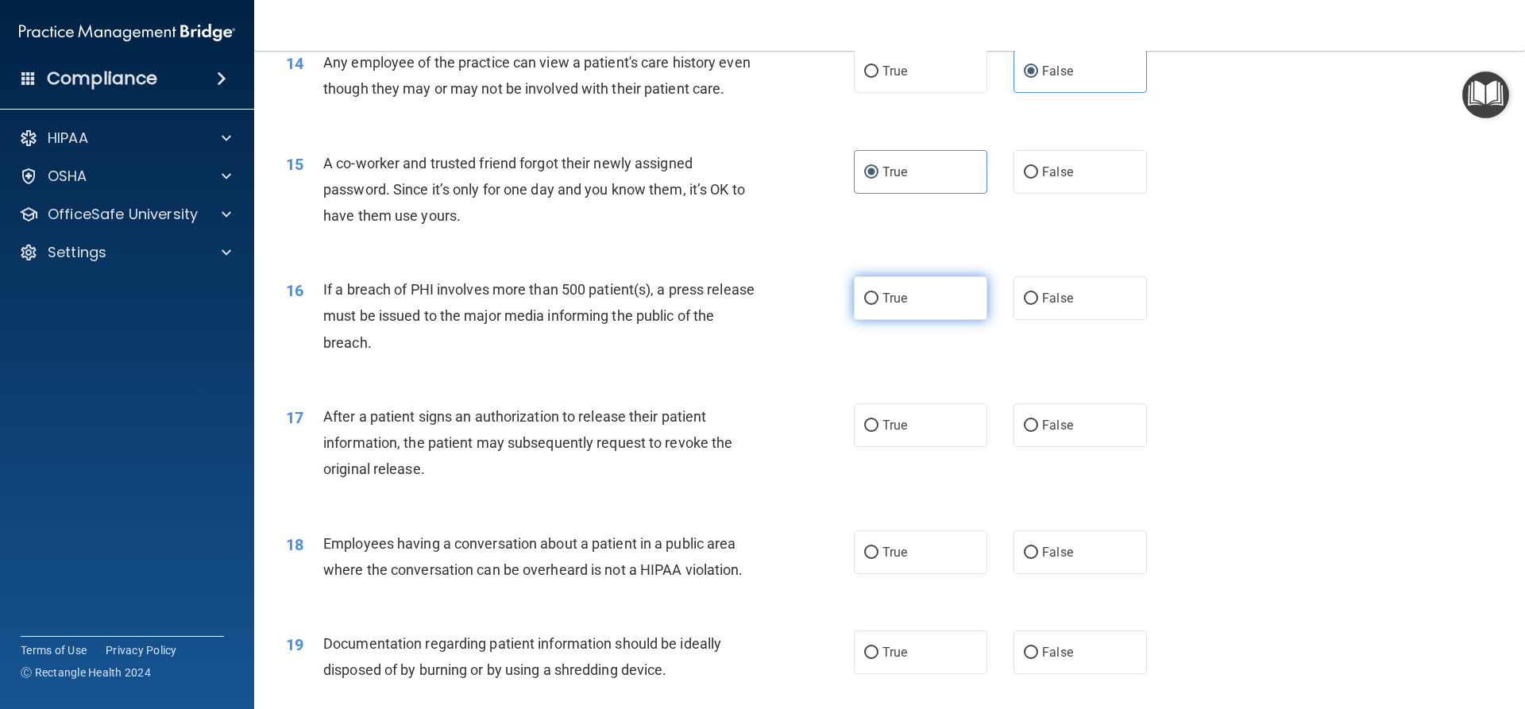
scroll to position [1589, 0]
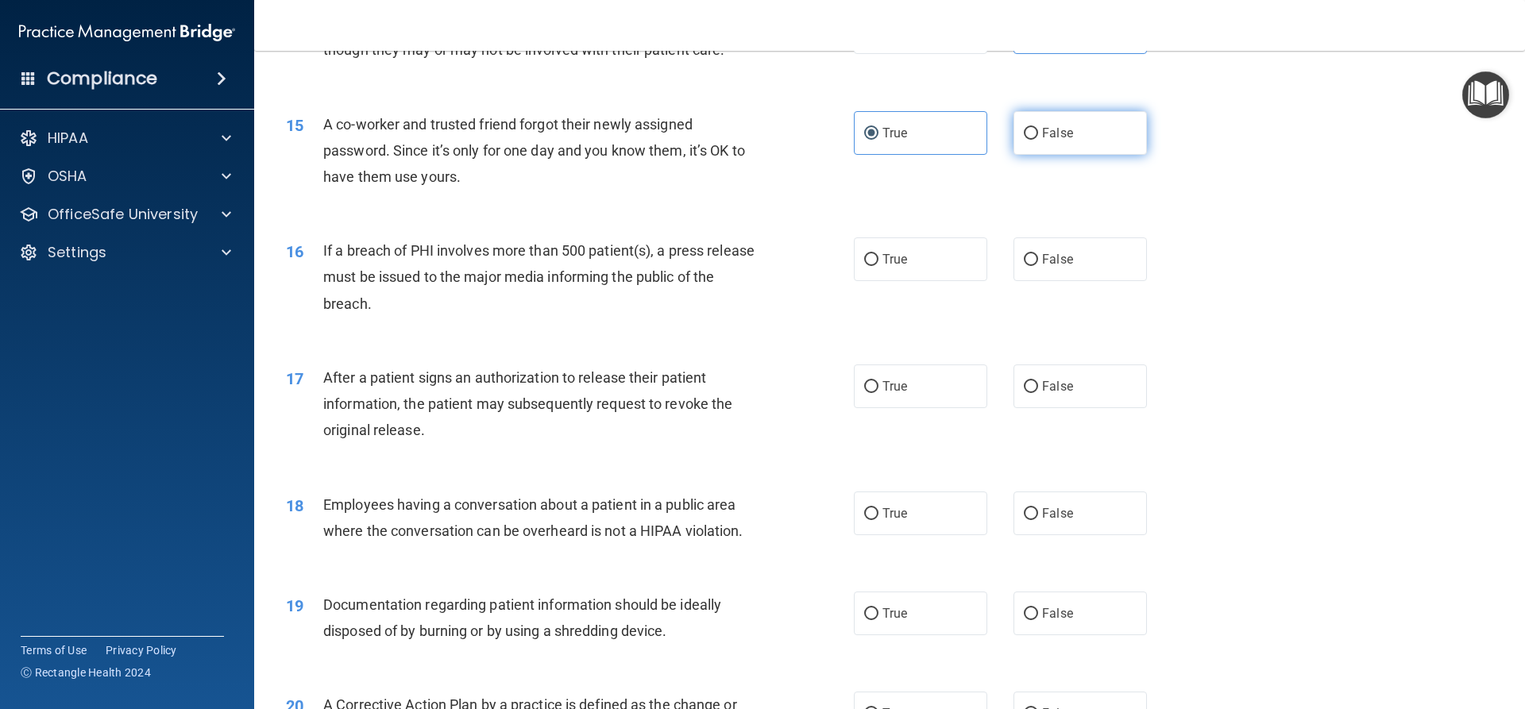
click at [1095, 155] on label "False" at bounding box center [1079, 133] width 133 height 44
click at [1038, 140] on input "False" at bounding box center [1031, 134] width 14 height 12
radio input "true"
radio input "false"
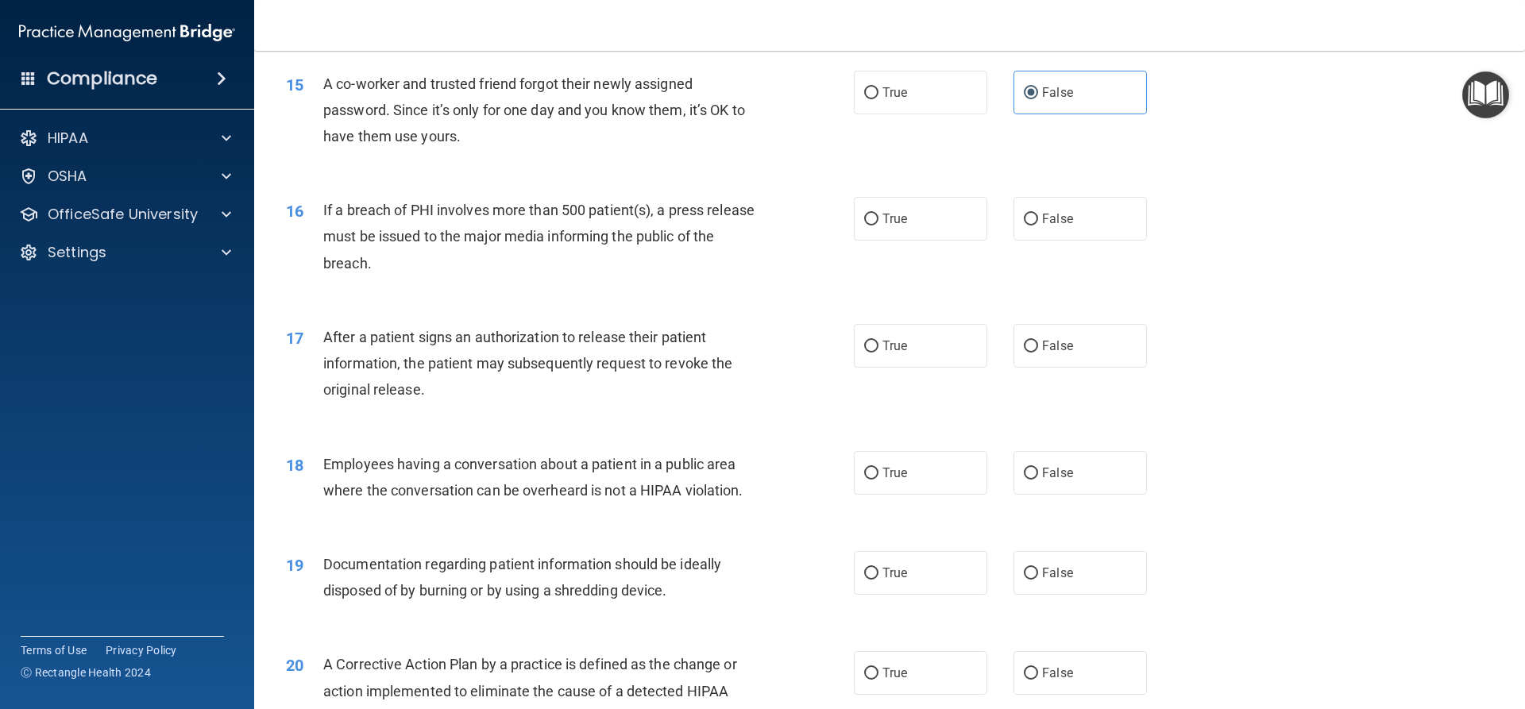
scroll to position [1668, 0]
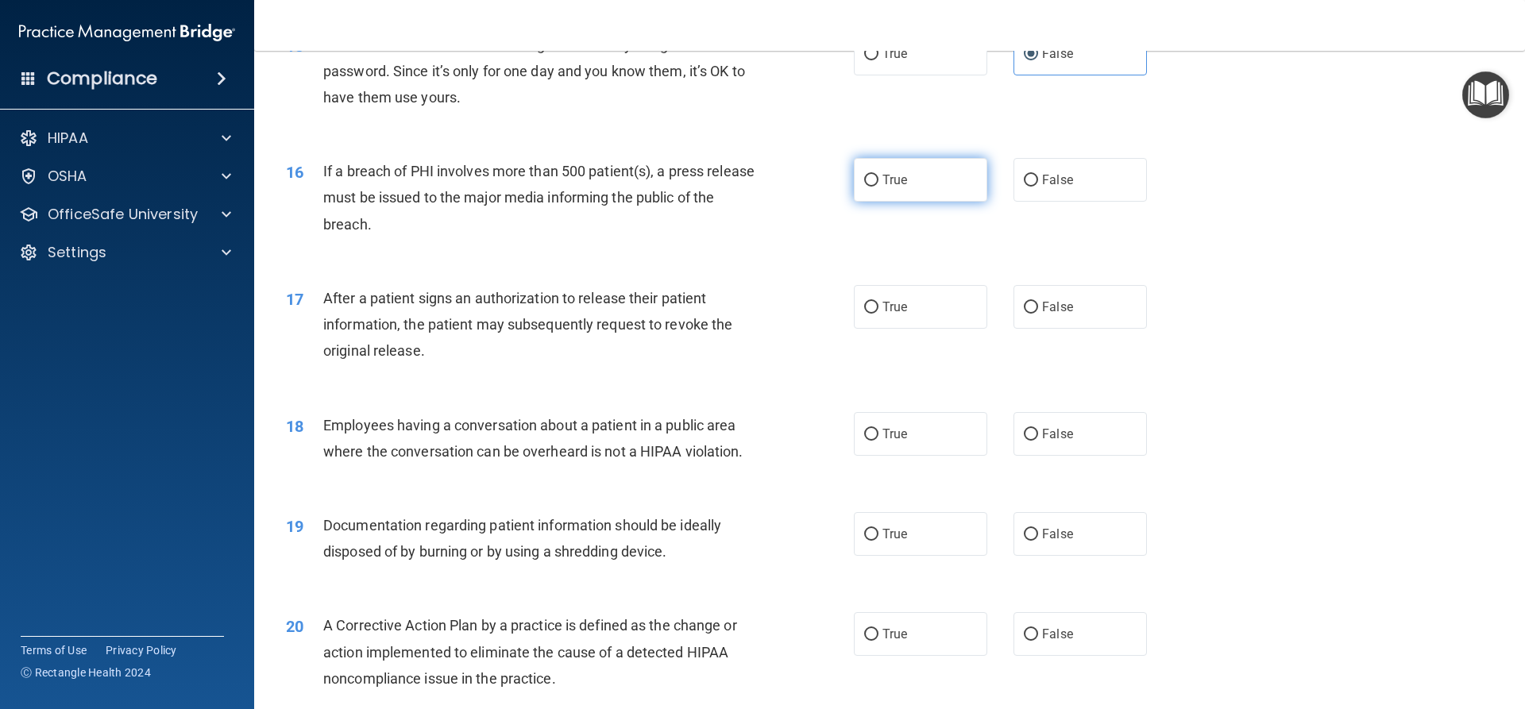
click at [959, 202] on label "True" at bounding box center [920, 180] width 133 height 44
click at [878, 187] on input "True" at bounding box center [871, 181] width 14 height 12
radio input "true"
click at [838, 245] on div "16 If a breach of PHI involves more than 500 patient(s), a press release must b…" at bounding box center [570, 201] width 616 height 87
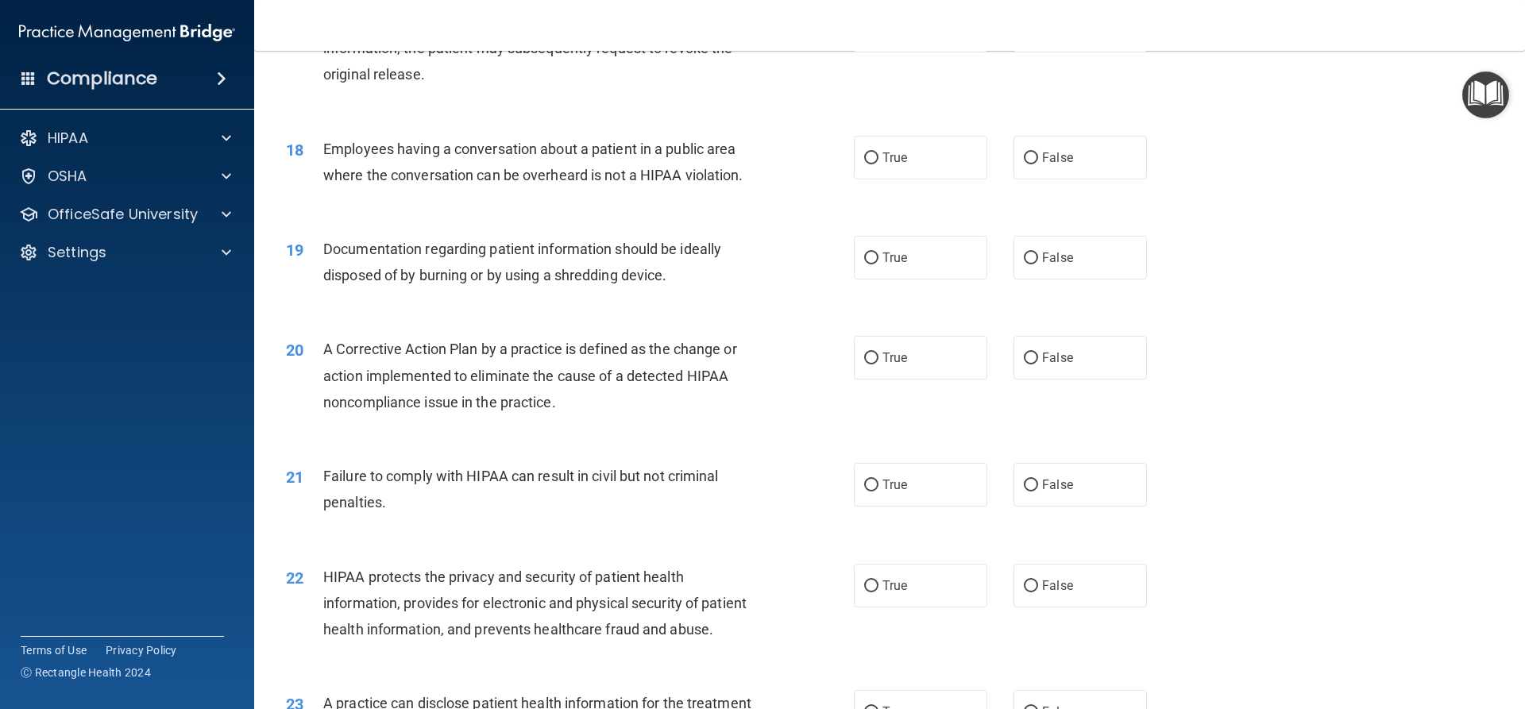
scroll to position [1700, 0]
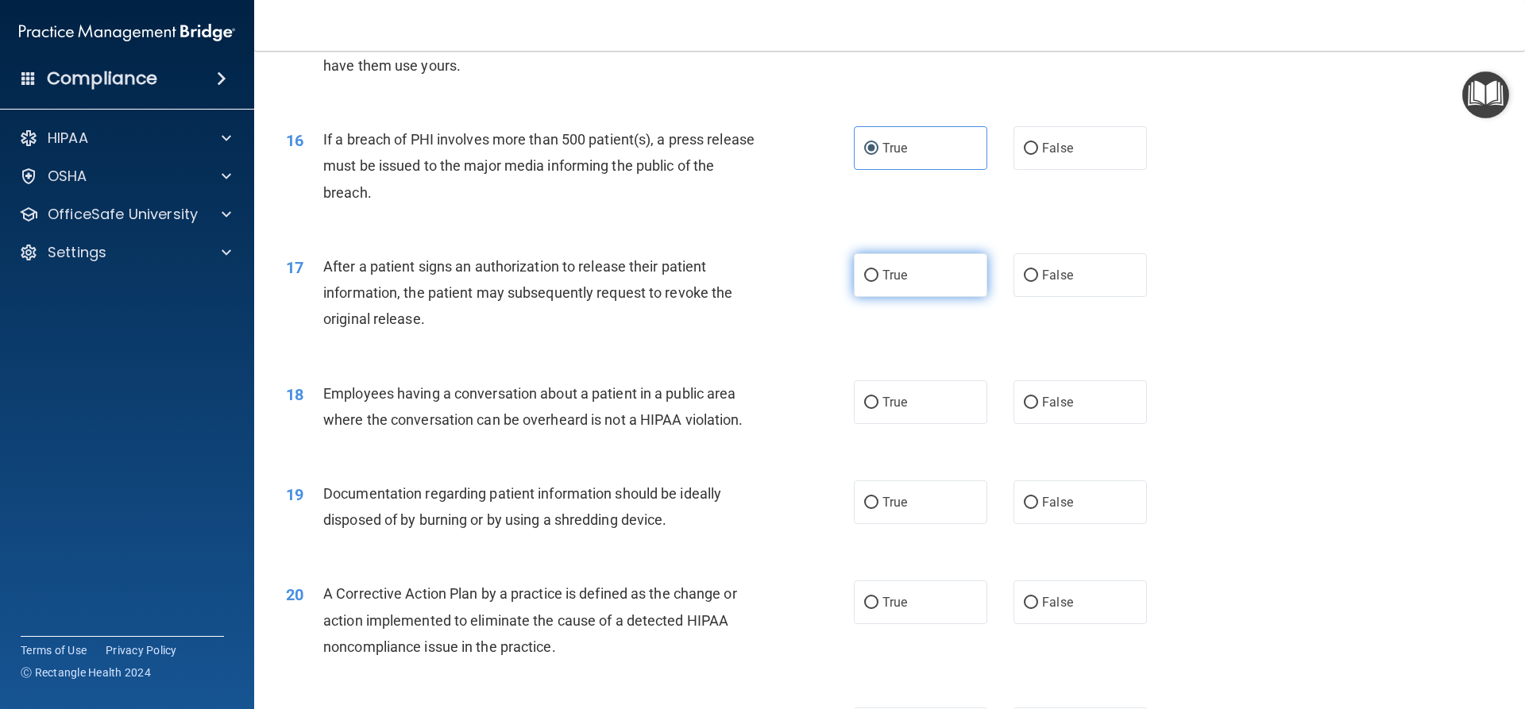
click at [923, 297] on label "True" at bounding box center [920, 275] width 133 height 44
click at [878, 282] on input "True" at bounding box center [871, 276] width 14 height 12
radio input "true"
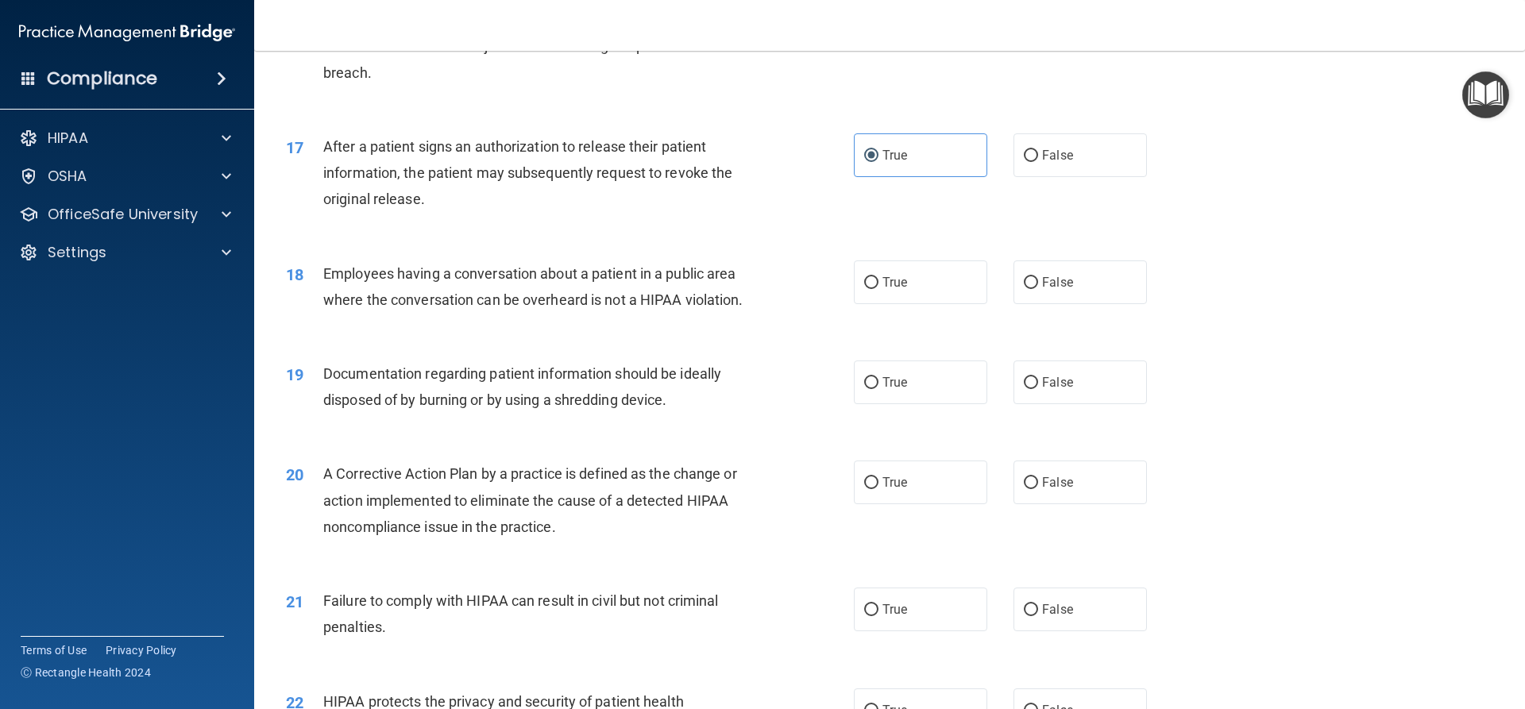
scroll to position [1859, 0]
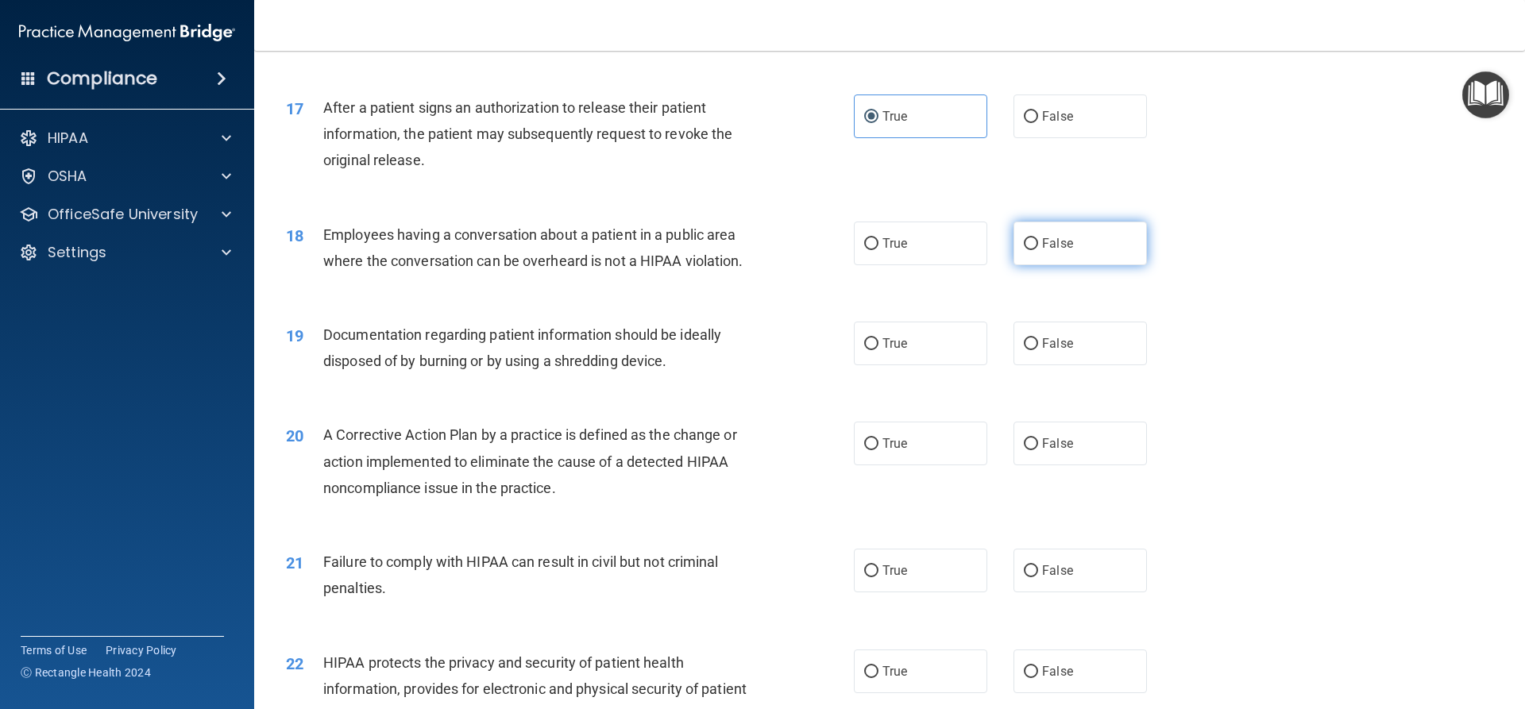
click at [1024, 250] on input "False" at bounding box center [1031, 244] width 14 height 12
radio input "true"
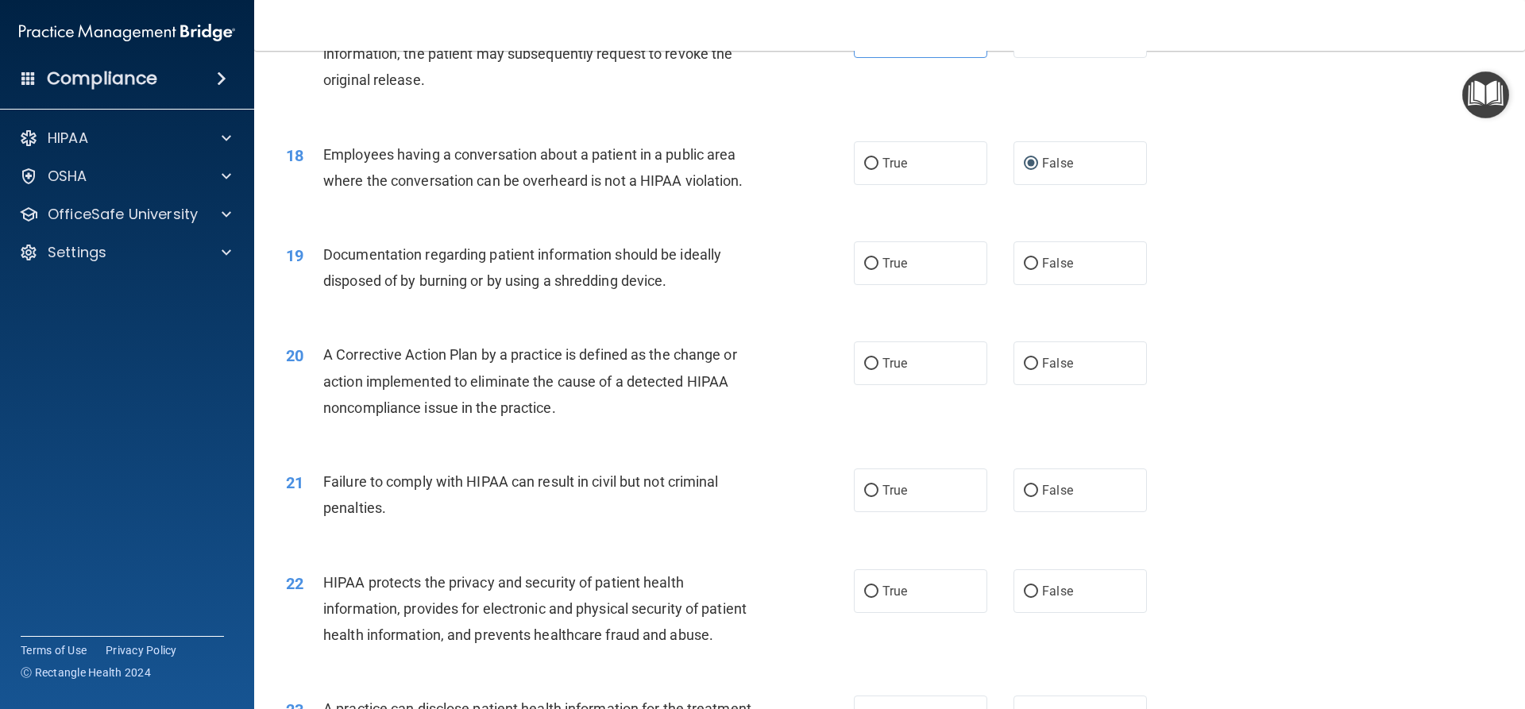
scroll to position [1938, 0]
click at [593, 290] on span "Documentation regarding patient information should be ideally disposed of by bu…" at bounding box center [522, 268] width 398 height 43
drag, startPoint x: 977, startPoint y: 299, endPoint x: 962, endPoint y: 298, distance: 15.1
click at [972, 286] on label "True" at bounding box center [920, 264] width 133 height 44
click at [878, 271] on input "True" at bounding box center [871, 265] width 14 height 12
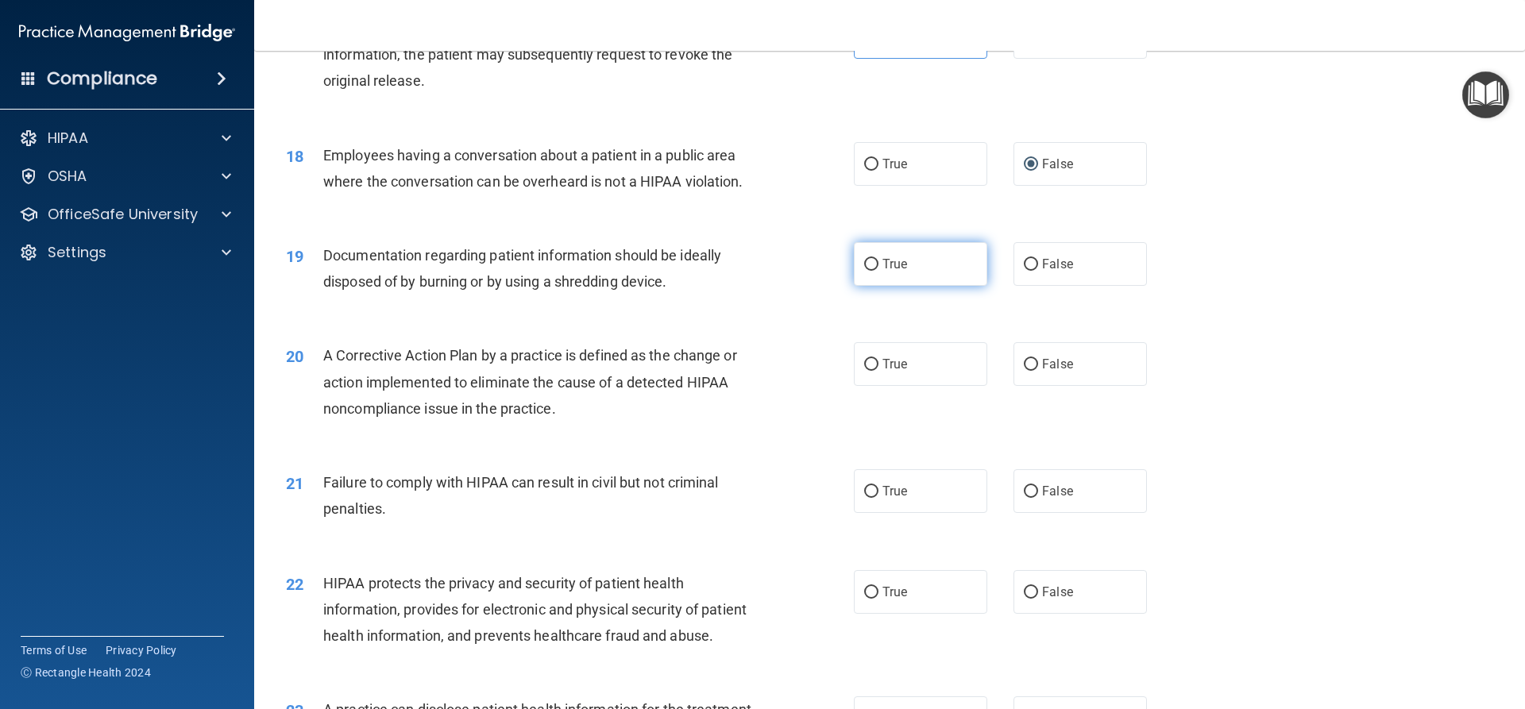
radio input "true"
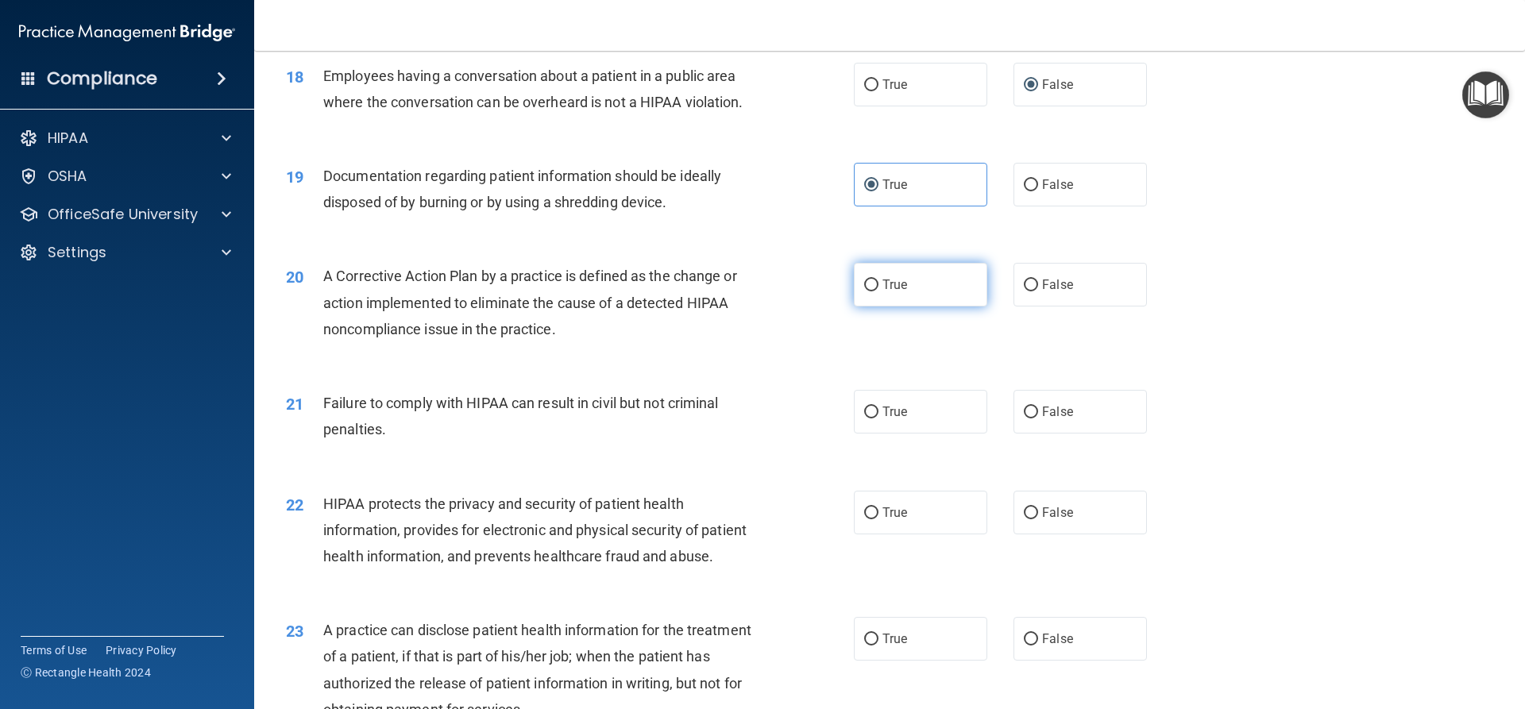
click at [863, 307] on label "True" at bounding box center [920, 285] width 133 height 44
click at [864, 292] on input "True" at bounding box center [871, 286] width 14 height 12
radio input "true"
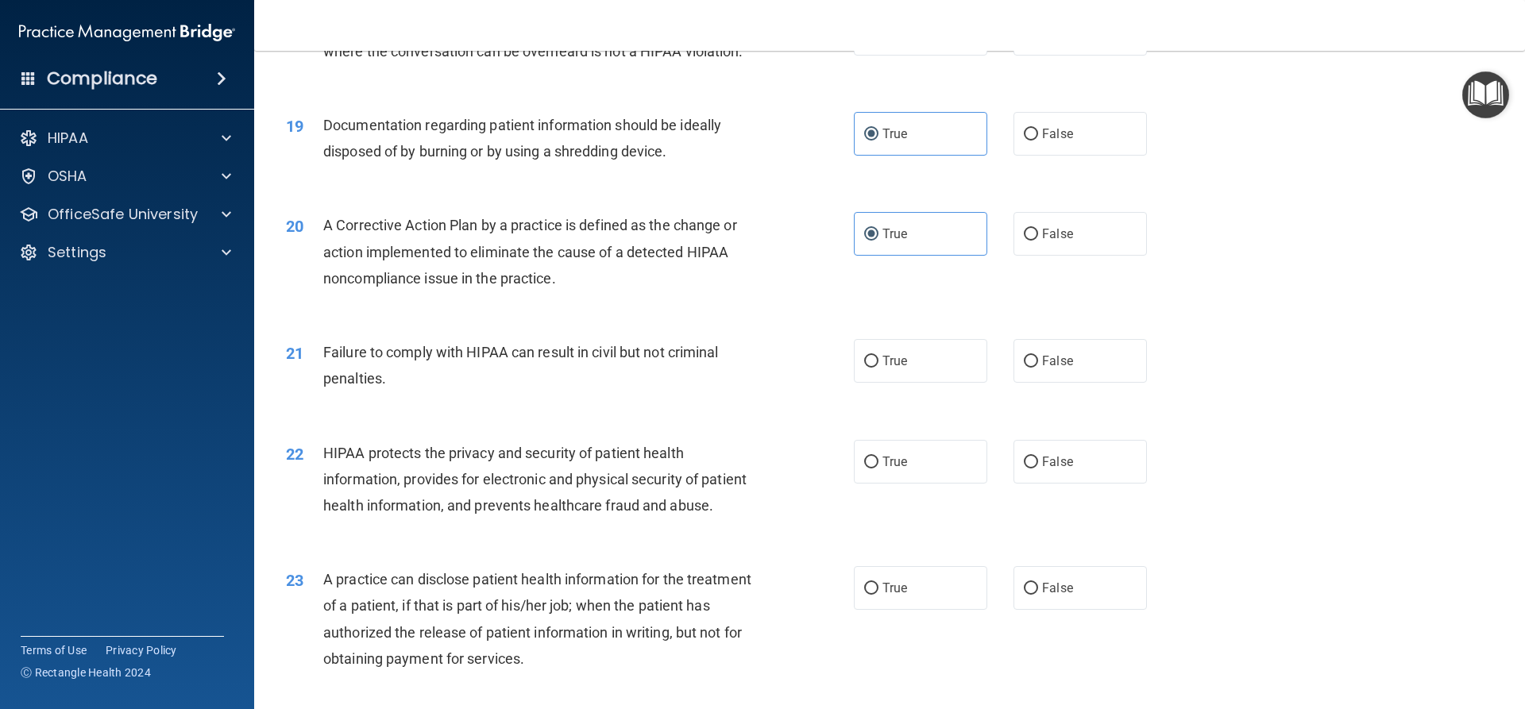
scroll to position [2097, 0]
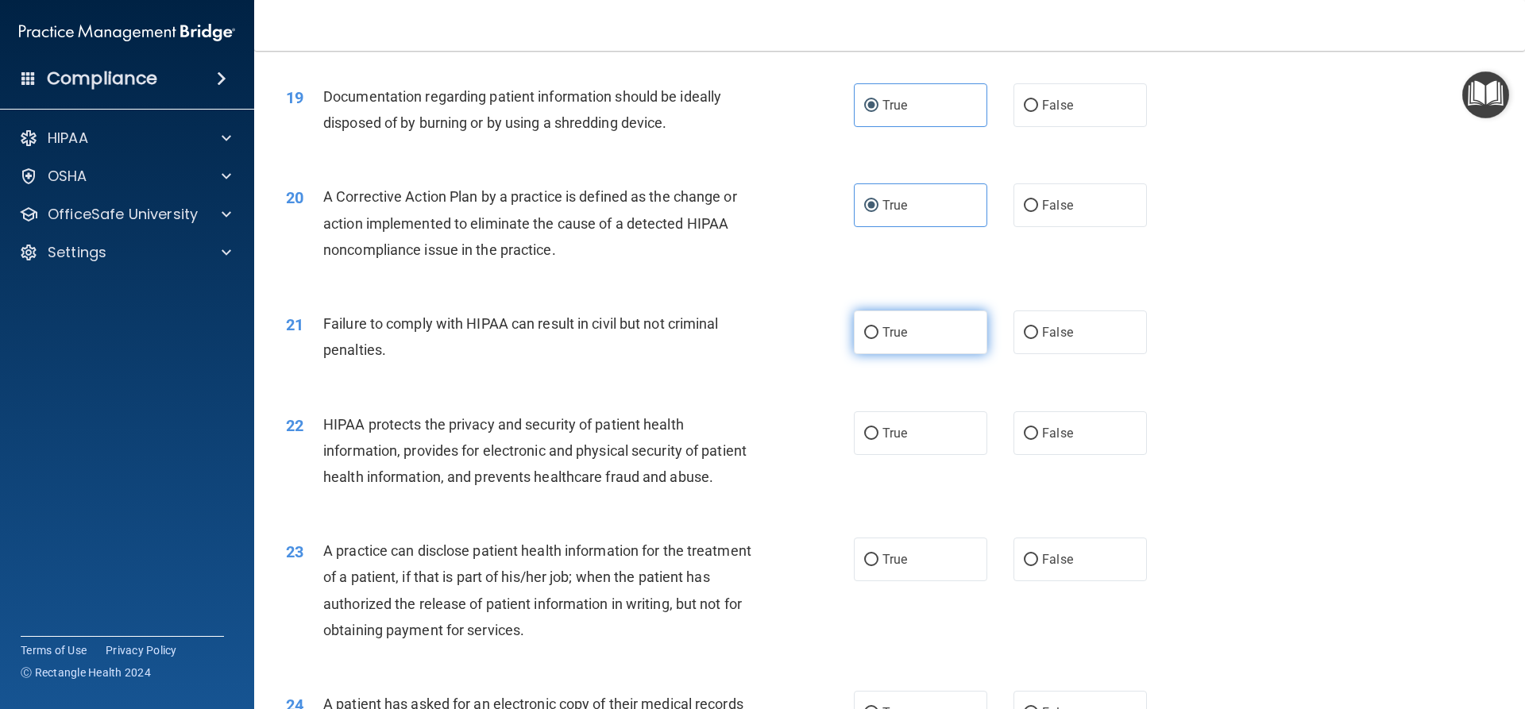
click at [898, 340] on span "True" at bounding box center [894, 332] width 25 height 15
click at [878, 339] on input "True" at bounding box center [871, 333] width 14 height 12
radio input "true"
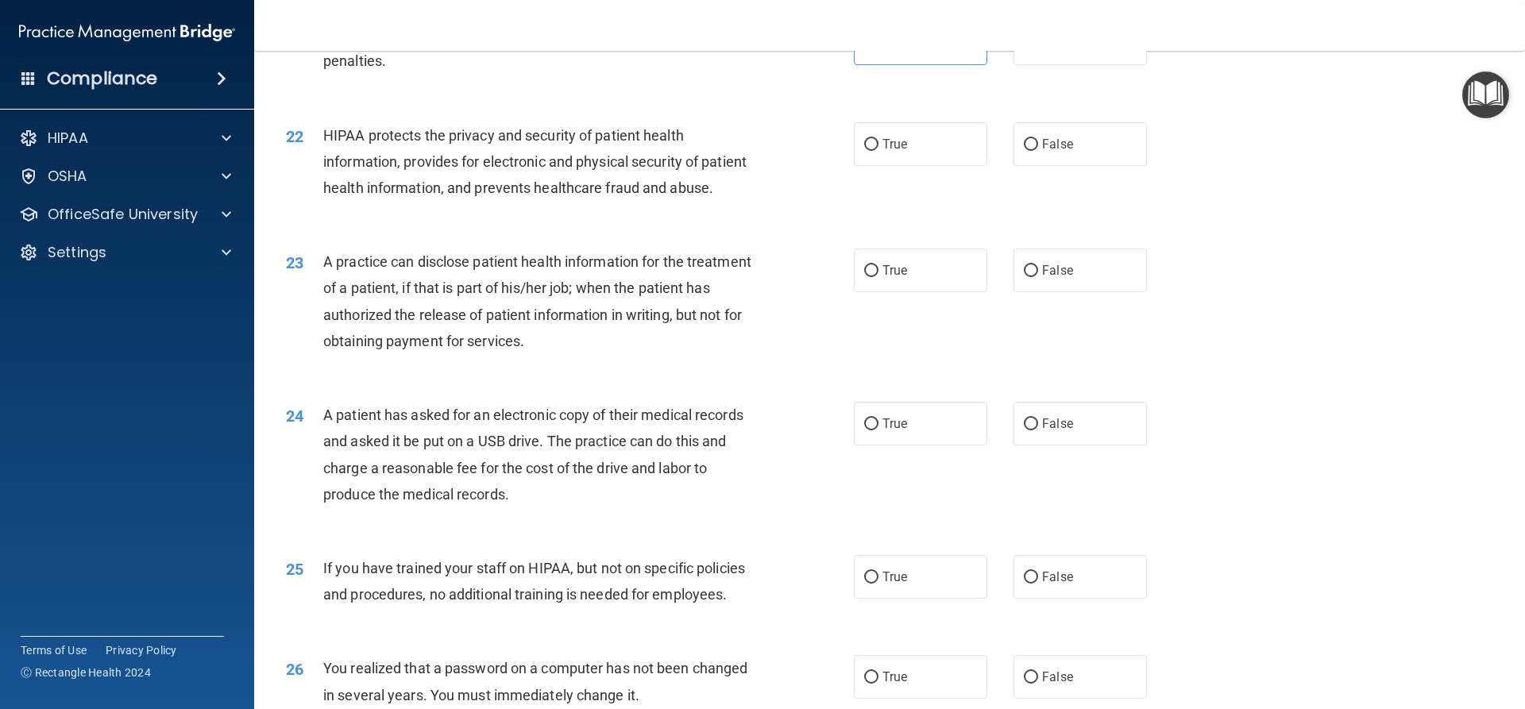
scroll to position [2415, 0]
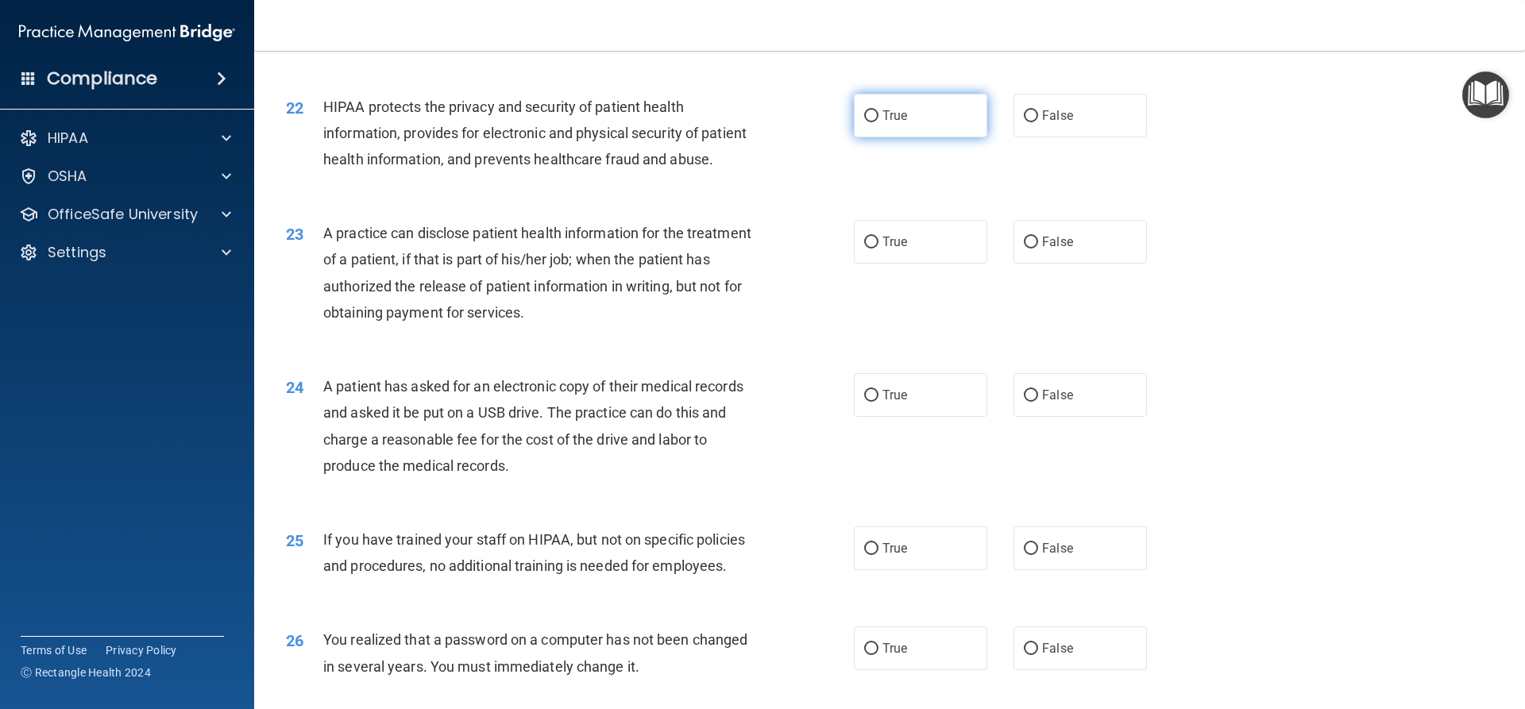
click at [921, 137] on label "True" at bounding box center [920, 116] width 133 height 44
click at [878, 122] on input "True" at bounding box center [871, 116] width 14 height 12
radio input "true"
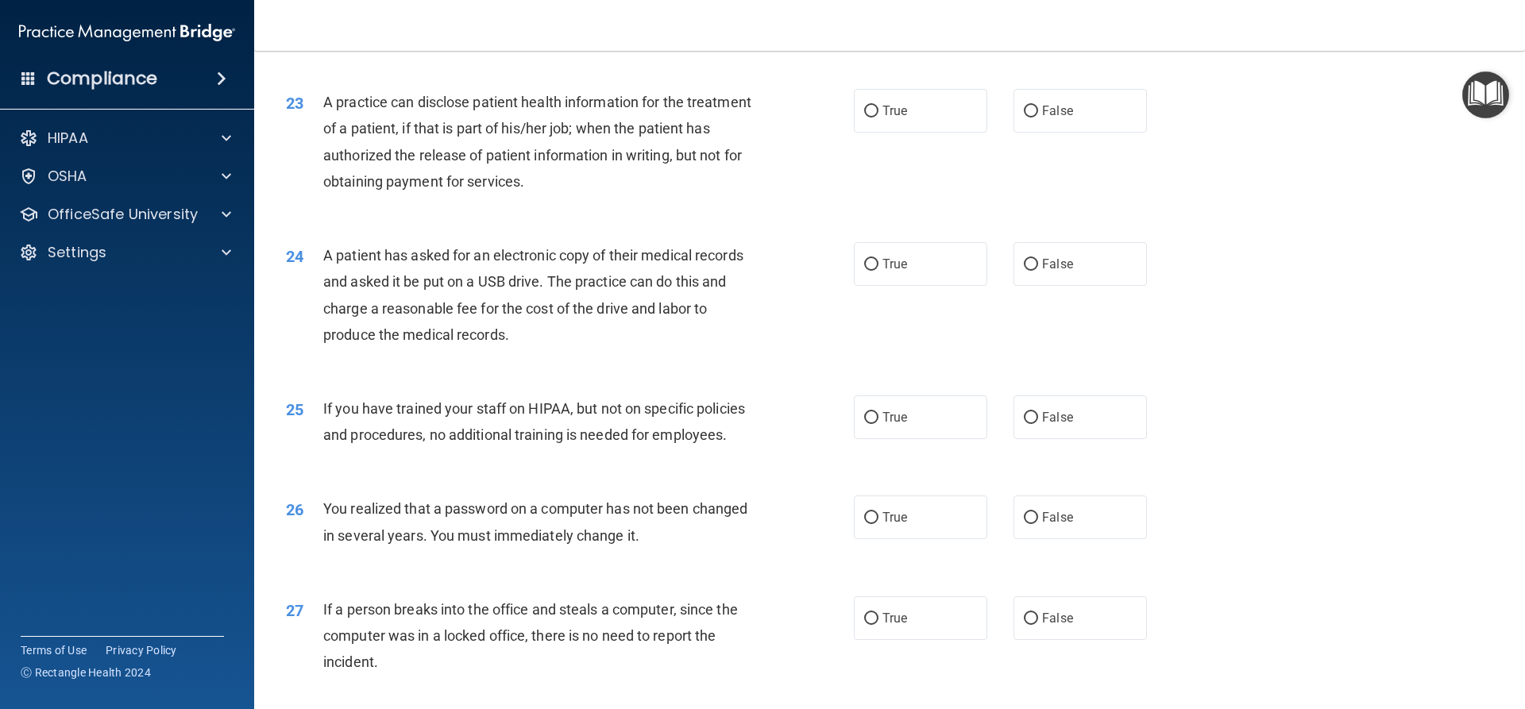
scroll to position [2573, 0]
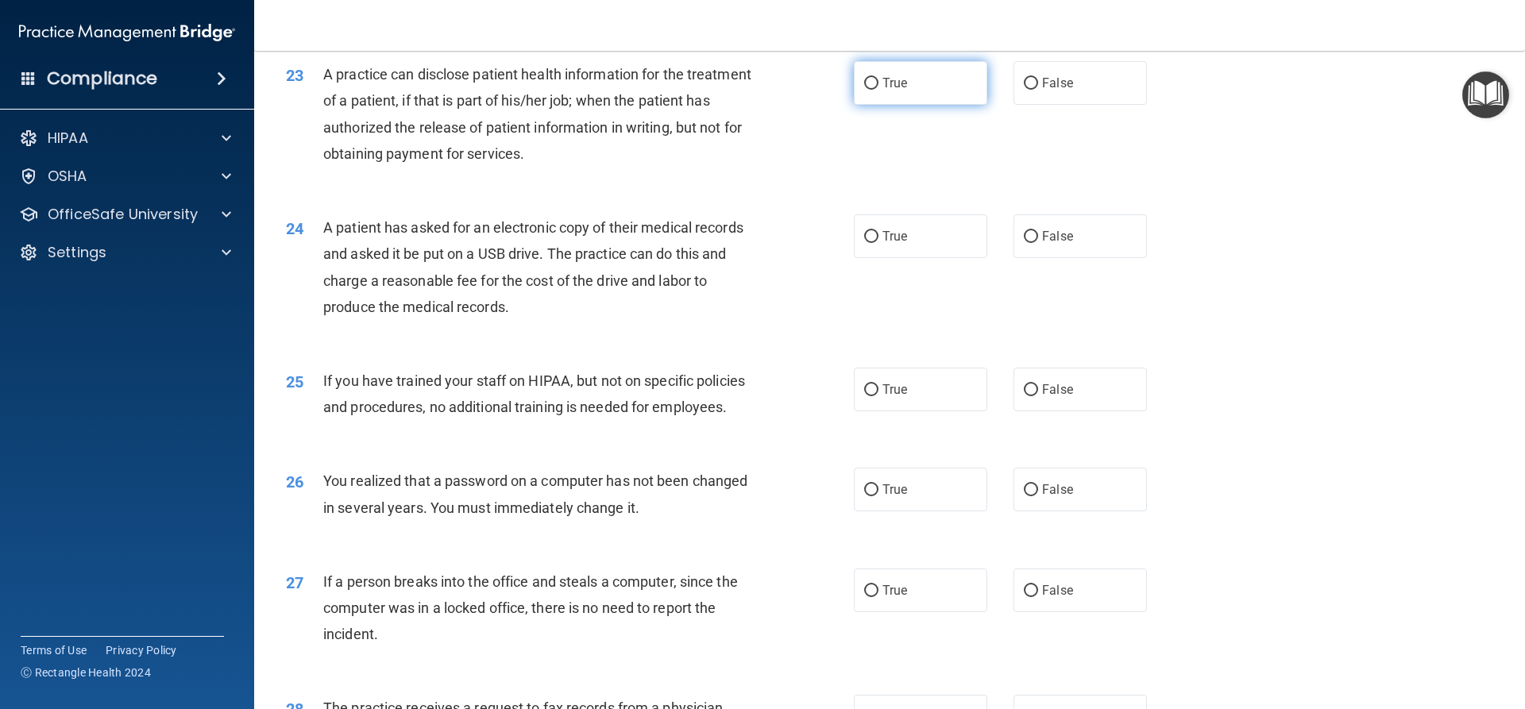
click at [882, 105] on label "True" at bounding box center [920, 83] width 133 height 44
click at [878, 90] on input "True" at bounding box center [871, 84] width 14 height 12
radio input "true"
click at [802, 175] on div "23 A practice can disclose patient health information for the treatment of a pa…" at bounding box center [570, 118] width 616 height 114
click at [880, 258] on label "True" at bounding box center [920, 236] width 133 height 44
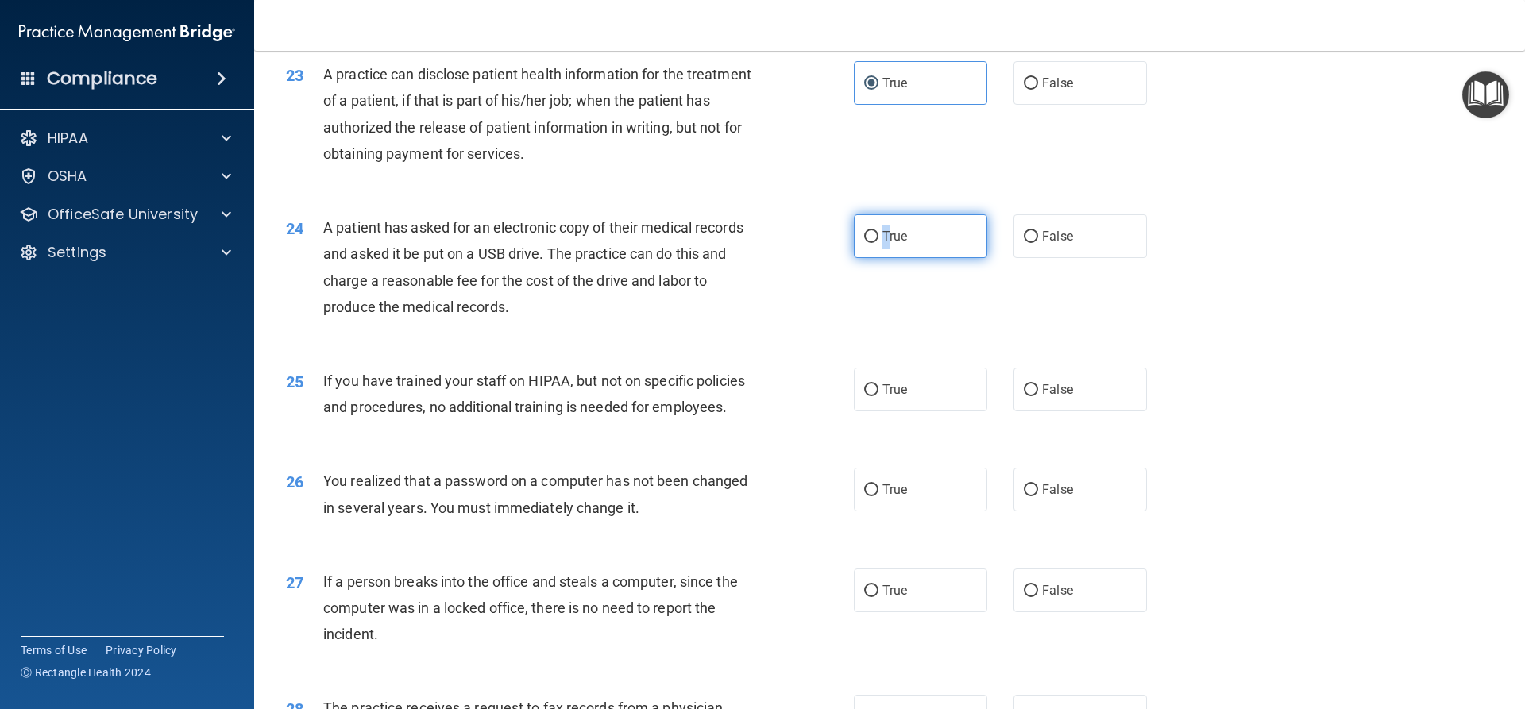
click at [879, 258] on label "True" at bounding box center [920, 236] width 133 height 44
click at [878, 243] on input "True" at bounding box center [871, 237] width 14 height 12
radio input "true"
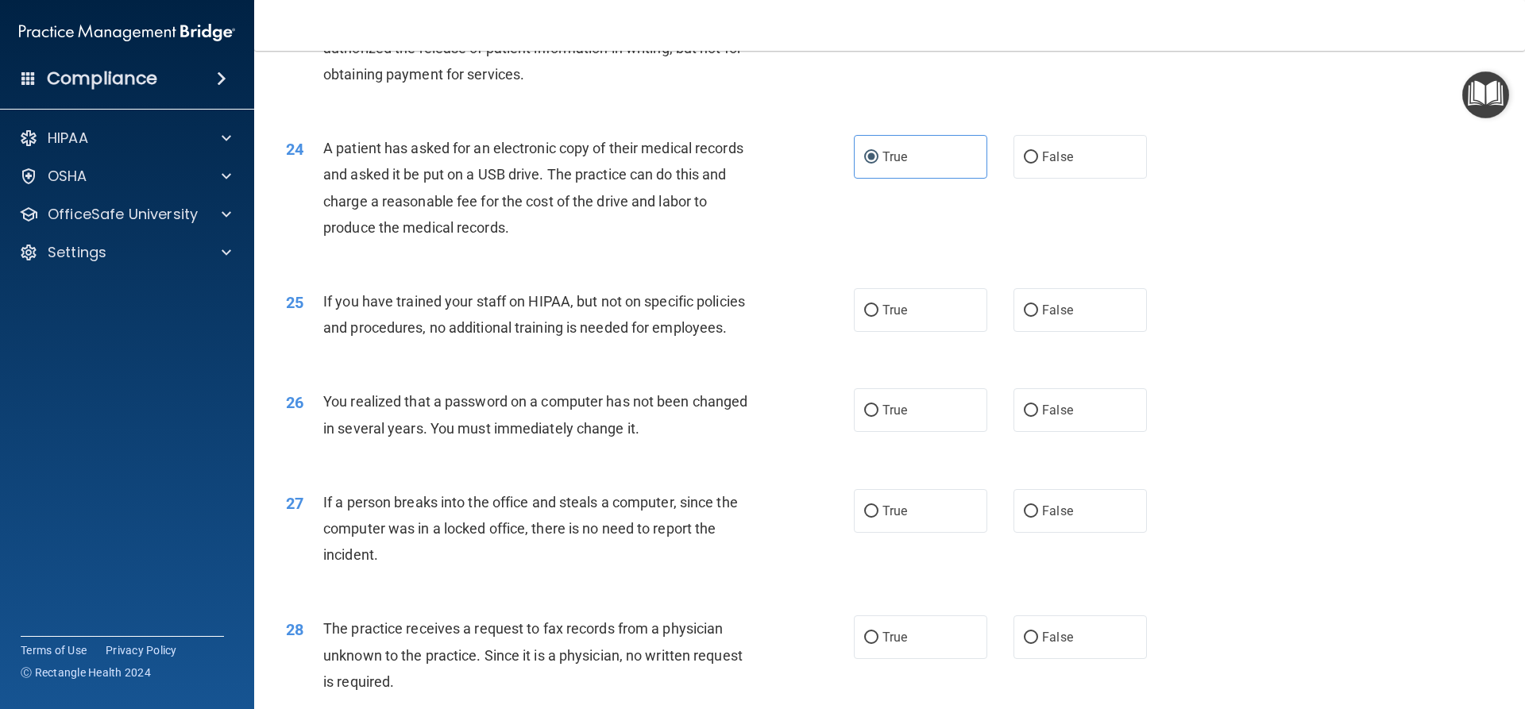
scroll to position [2812, 0]
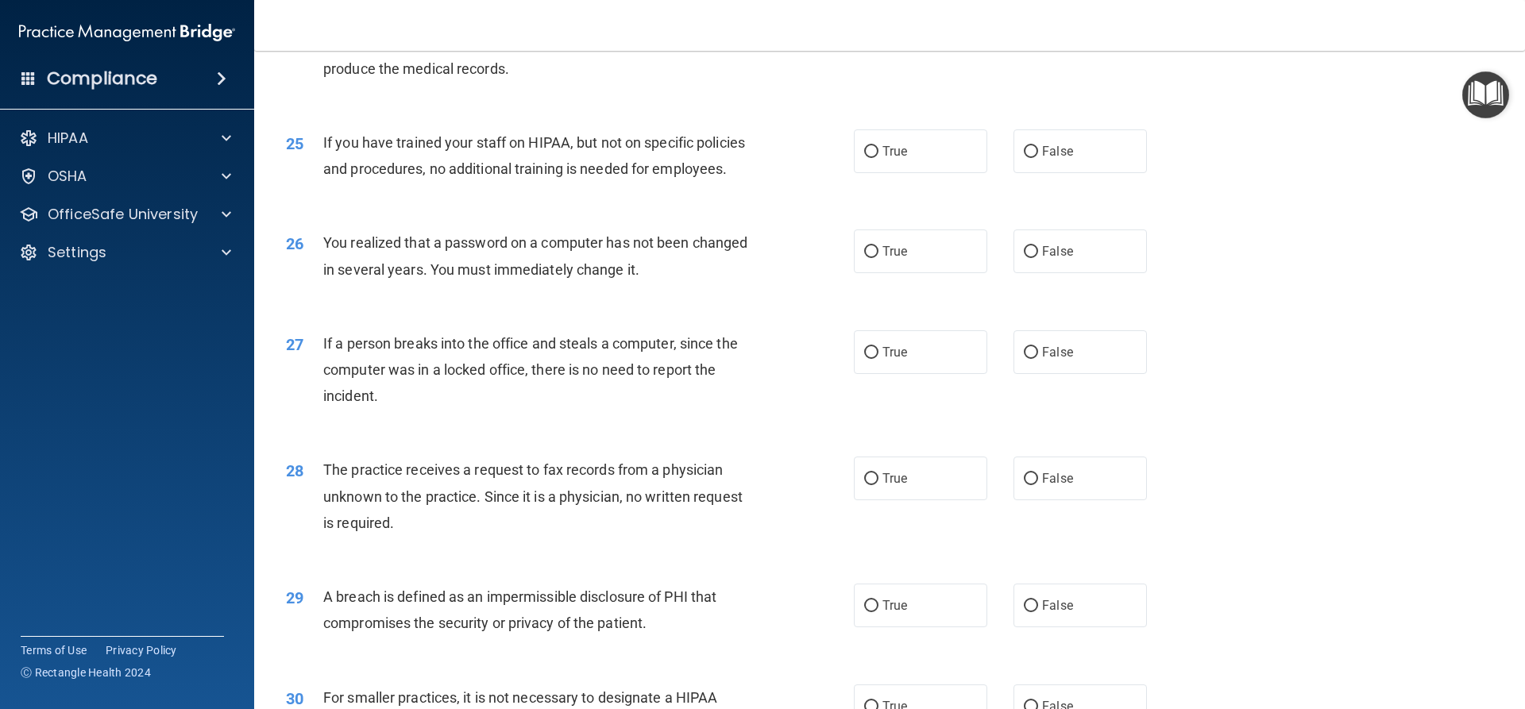
click at [1001, 173] on div "True False" at bounding box center [1014, 151] width 320 height 44
click at [1013, 173] on label "False" at bounding box center [1079, 151] width 133 height 44
click at [1024, 158] on input "False" at bounding box center [1031, 152] width 14 height 12
radio input "true"
click at [805, 190] on div "25 If you have trained your staff on HIPAA, but not on specific policies and pr…" at bounding box center [570, 159] width 616 height 60
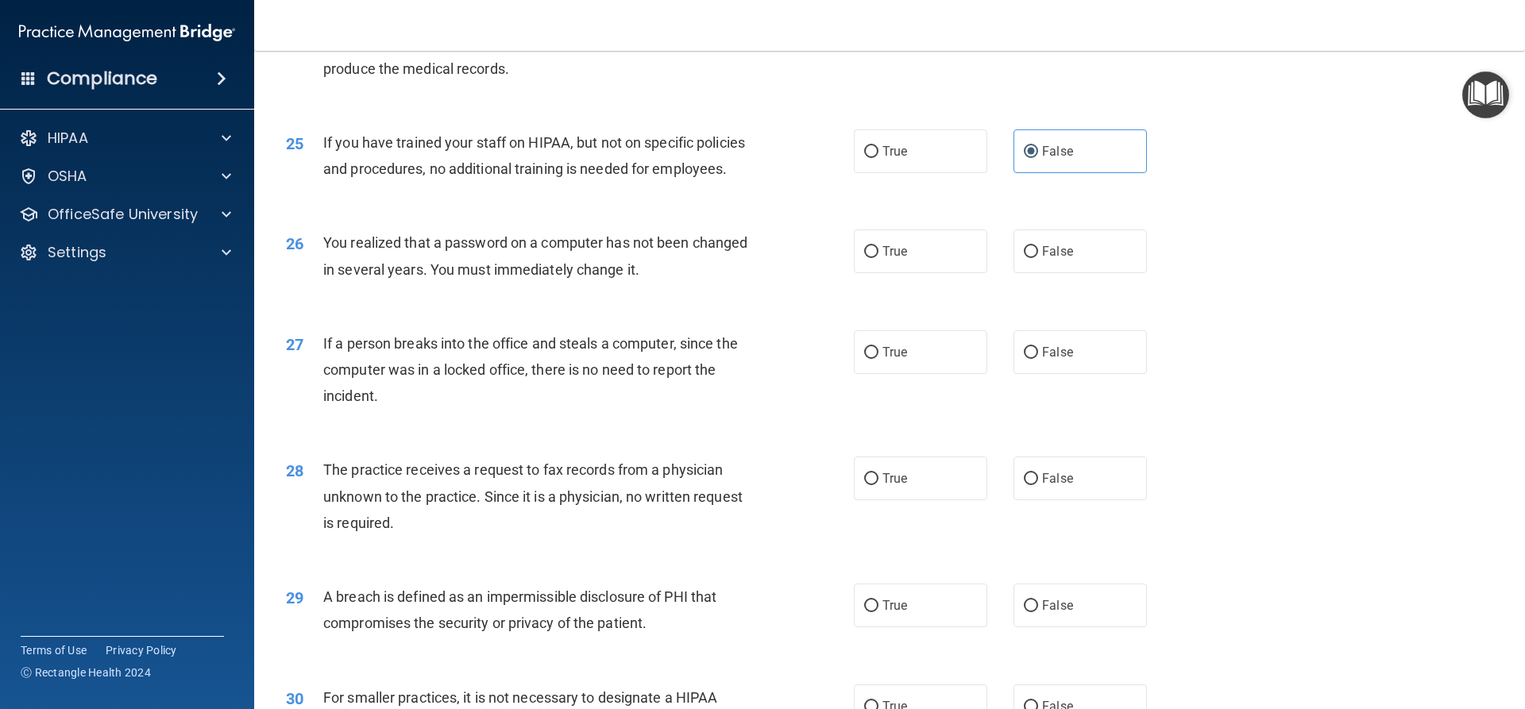
scroll to position [2971, 0]
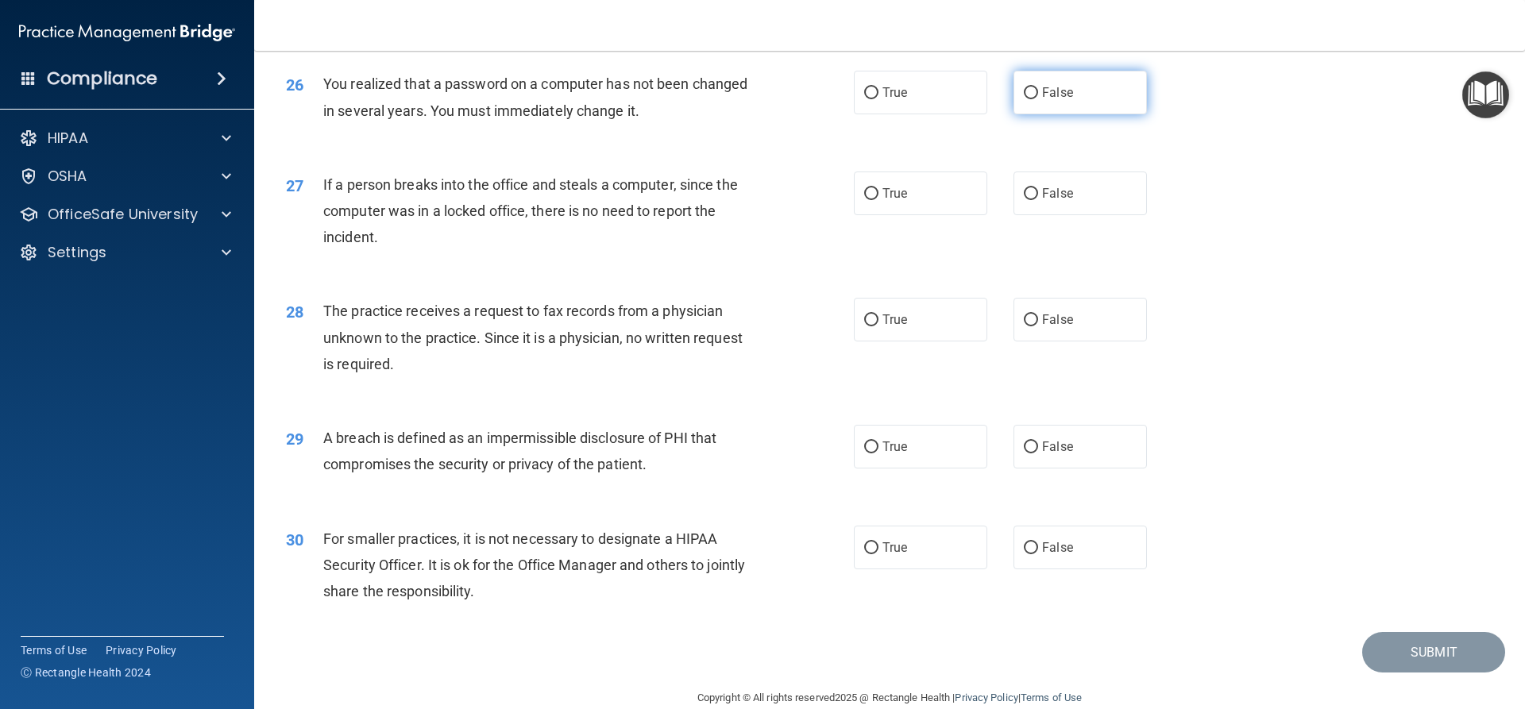
drag, startPoint x: 1014, startPoint y: 156, endPoint x: 1010, endPoint y: 165, distance: 10.7
click at [1013, 114] on label "False" at bounding box center [1079, 93] width 133 height 44
click at [1024, 99] on input "False" at bounding box center [1031, 93] width 14 height 12
radio input "true"
click at [771, 151] on div "26 You realized that a password on a computer has not been changed in several y…" at bounding box center [889, 101] width 1231 height 100
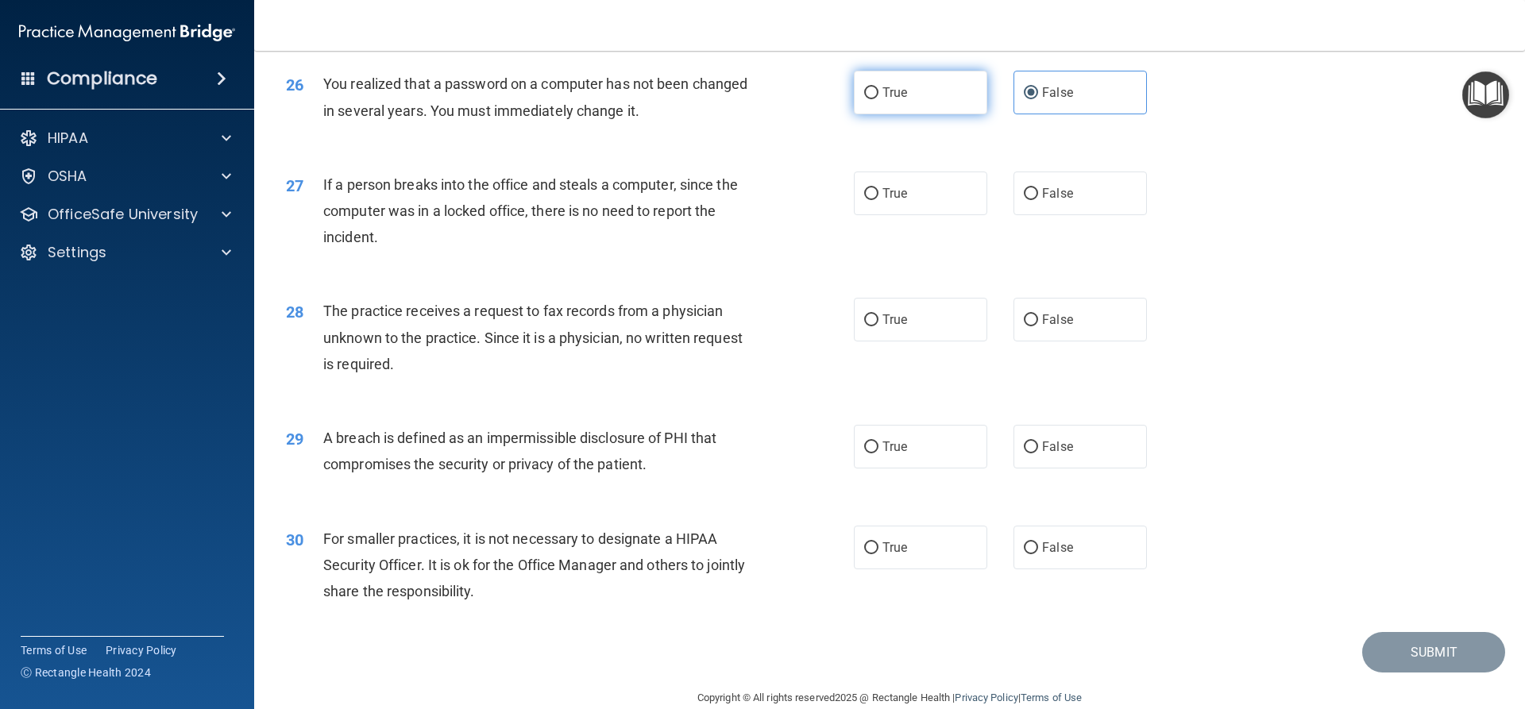
click at [948, 114] on label "True" at bounding box center [920, 93] width 133 height 44
click at [878, 99] on input "True" at bounding box center [871, 93] width 14 height 12
radio input "true"
radio input "false"
click at [752, 151] on div "26 You realized that a password on a computer has not been changed in several y…" at bounding box center [889, 101] width 1231 height 100
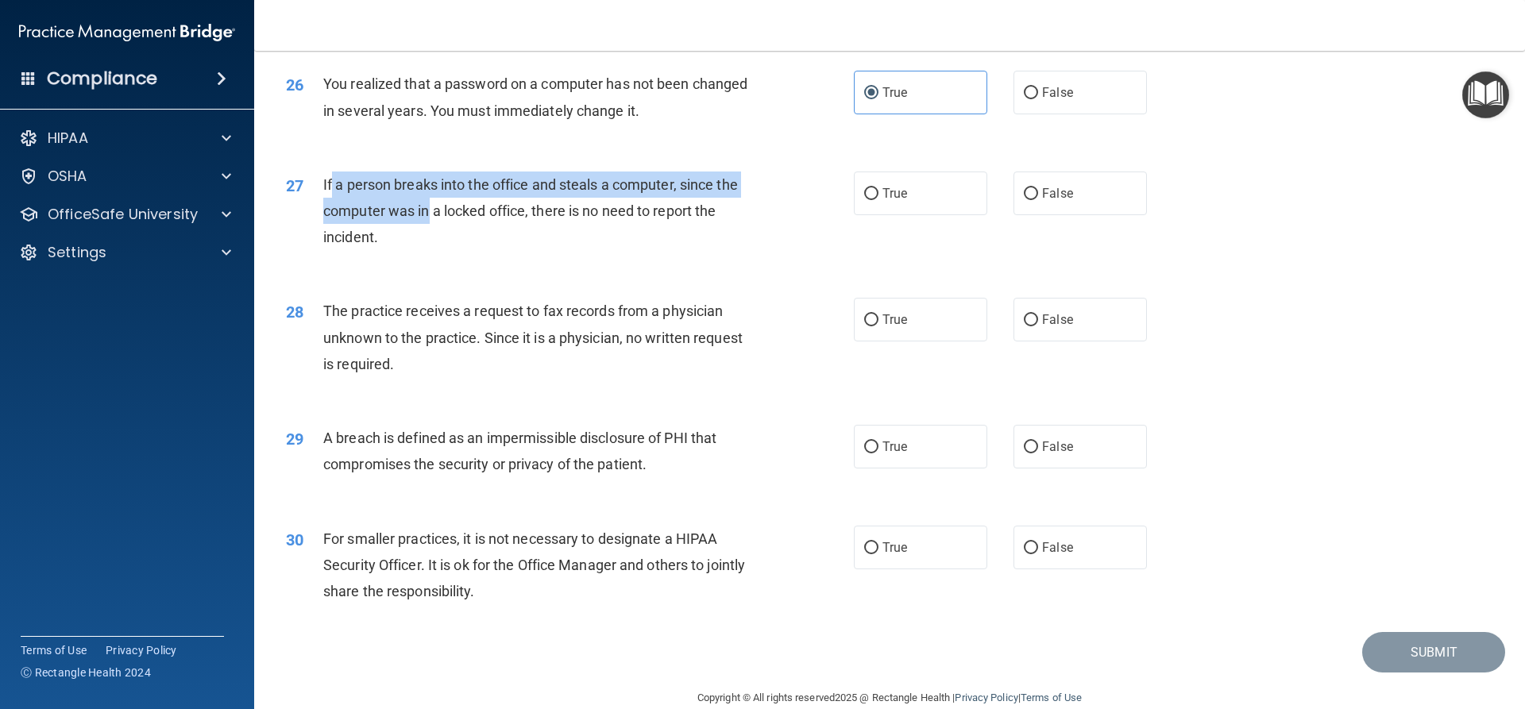
drag, startPoint x: 429, startPoint y: 275, endPoint x: 334, endPoint y: 226, distance: 106.9
click at [334, 226] on div "If a person breaks into the office and steals a computer, since the computer wa…" at bounding box center [545, 211] width 444 height 79
click at [355, 245] on span "If a person breaks into the office and steals a computer, since the computer wa…" at bounding box center [530, 210] width 415 height 69
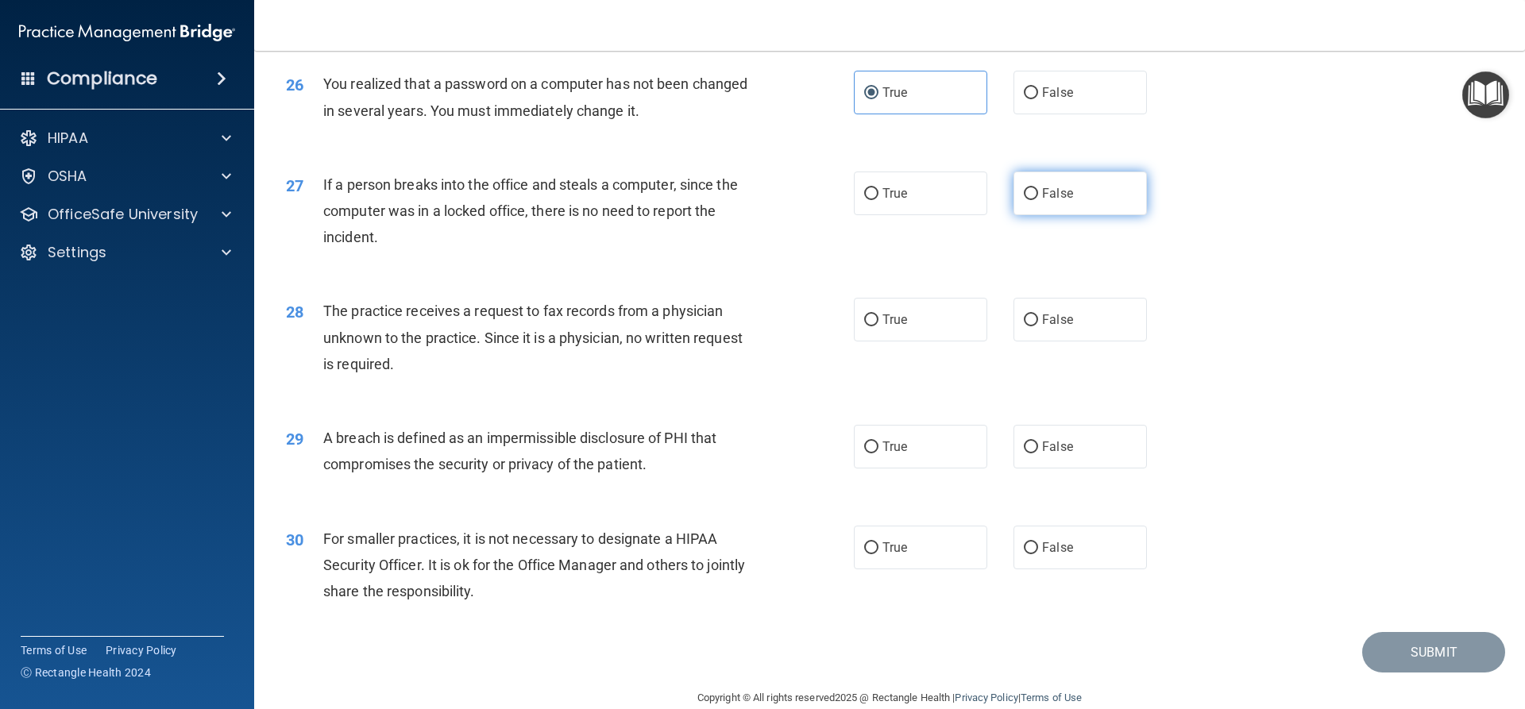
click at [1048, 201] on span "False" at bounding box center [1057, 193] width 31 height 15
click at [1038, 200] on input "False" at bounding box center [1031, 194] width 14 height 12
radio input "true"
click at [1075, 342] on label "False" at bounding box center [1079, 320] width 133 height 44
click at [1038, 326] on input "False" at bounding box center [1031, 321] width 14 height 12
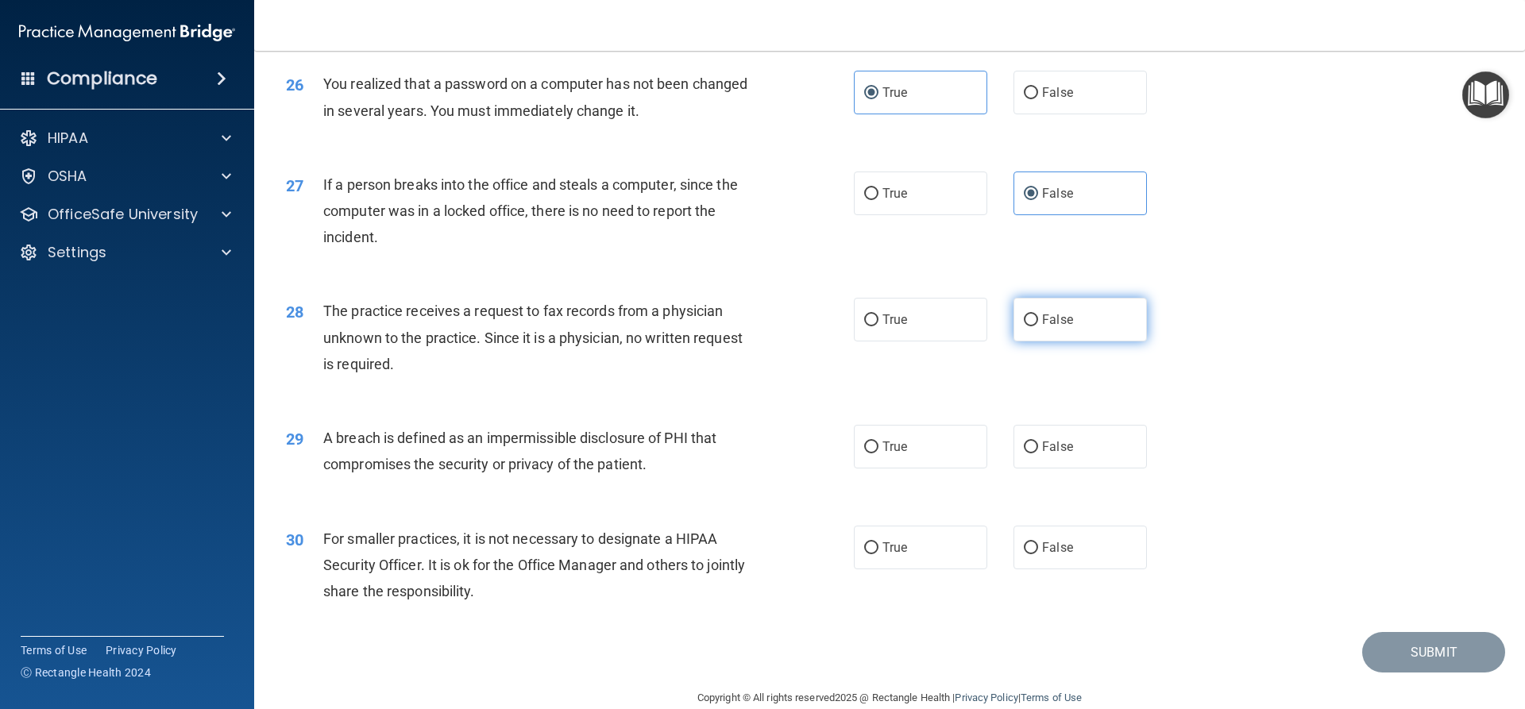
radio input "true"
click at [882, 454] on span "True" at bounding box center [894, 446] width 25 height 15
click at [878, 454] on input "True" at bounding box center [871, 448] width 14 height 12
radio input "true"
click at [1053, 624] on div "30 For smaller practices, it is not necessary to designate a HIPAA Security Off…" at bounding box center [889, 569] width 1231 height 127
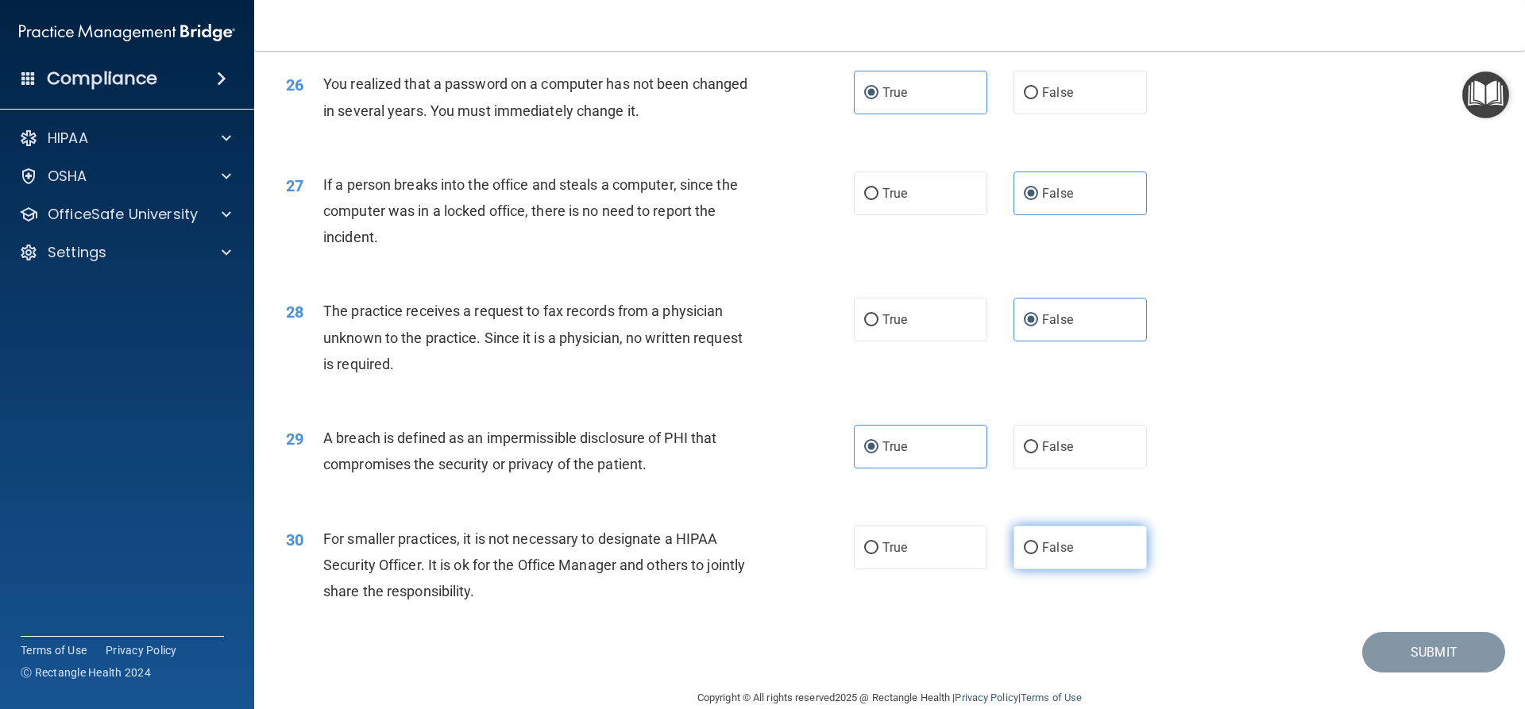
click at [1058, 555] on span "False" at bounding box center [1057, 547] width 31 height 15
click at [1038, 554] on input "False" at bounding box center [1031, 548] width 14 height 12
radio input "true"
click at [1442, 673] on button "Submit" at bounding box center [1433, 652] width 143 height 41
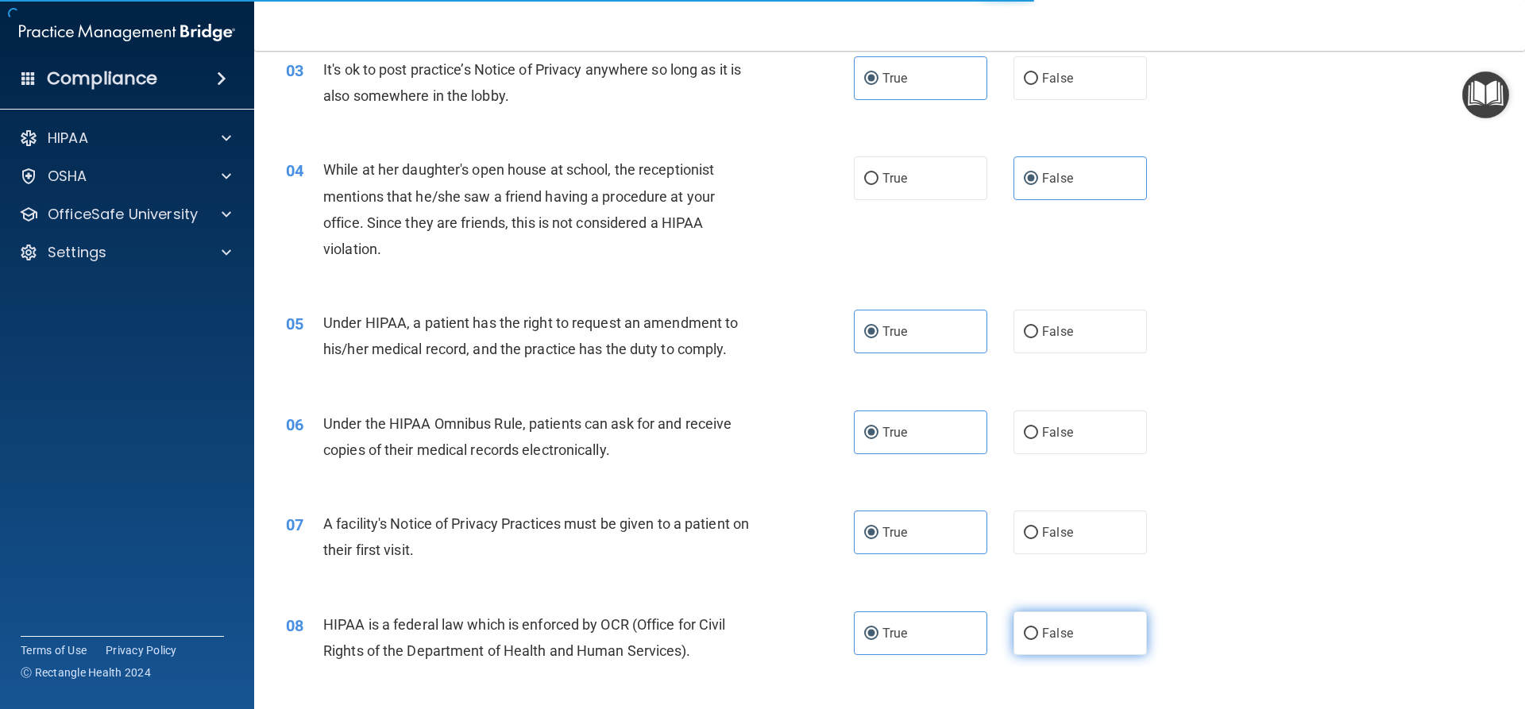
scroll to position [0, 0]
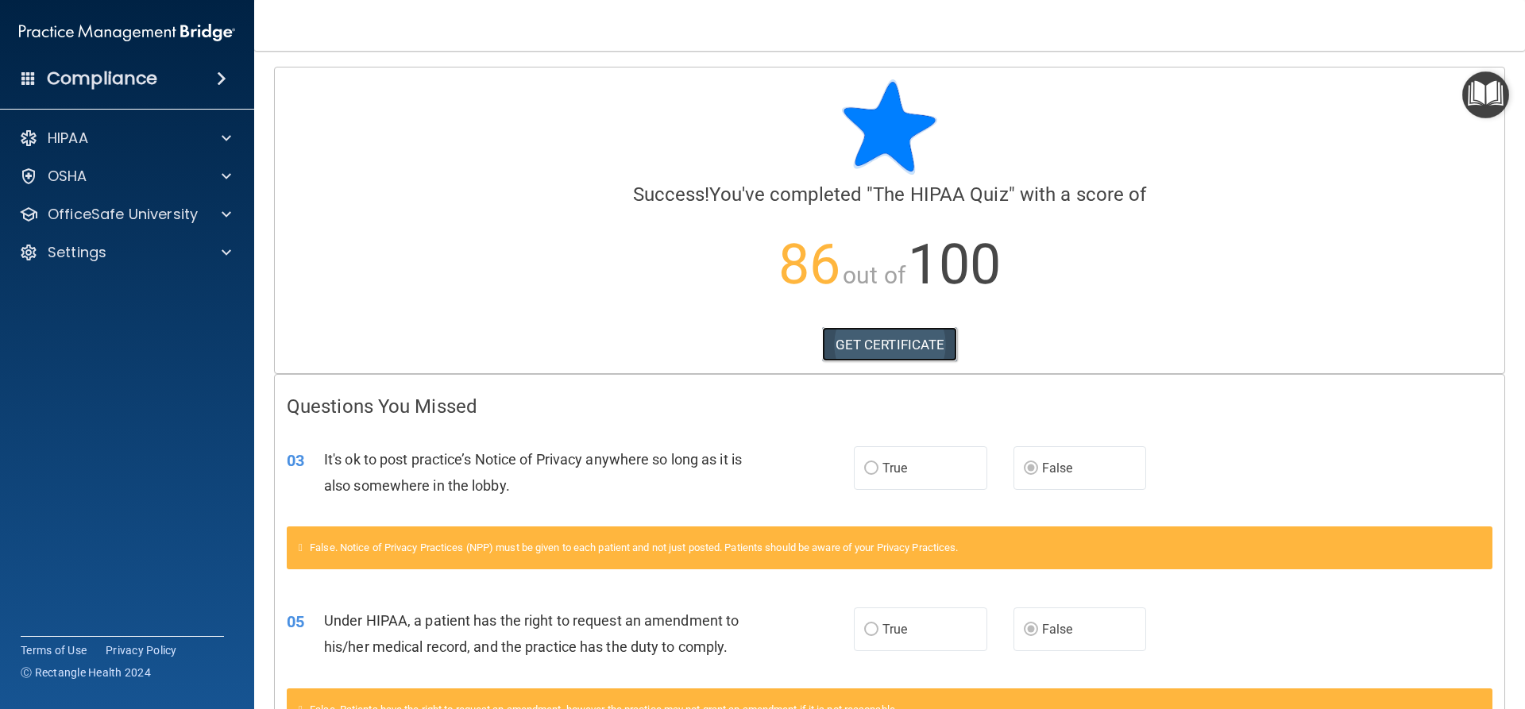
click at [942, 346] on link "GET CERTIFICATE" at bounding box center [890, 344] width 136 height 35
click at [150, 126] on div "HIPAA" at bounding box center [127, 138] width 255 height 32
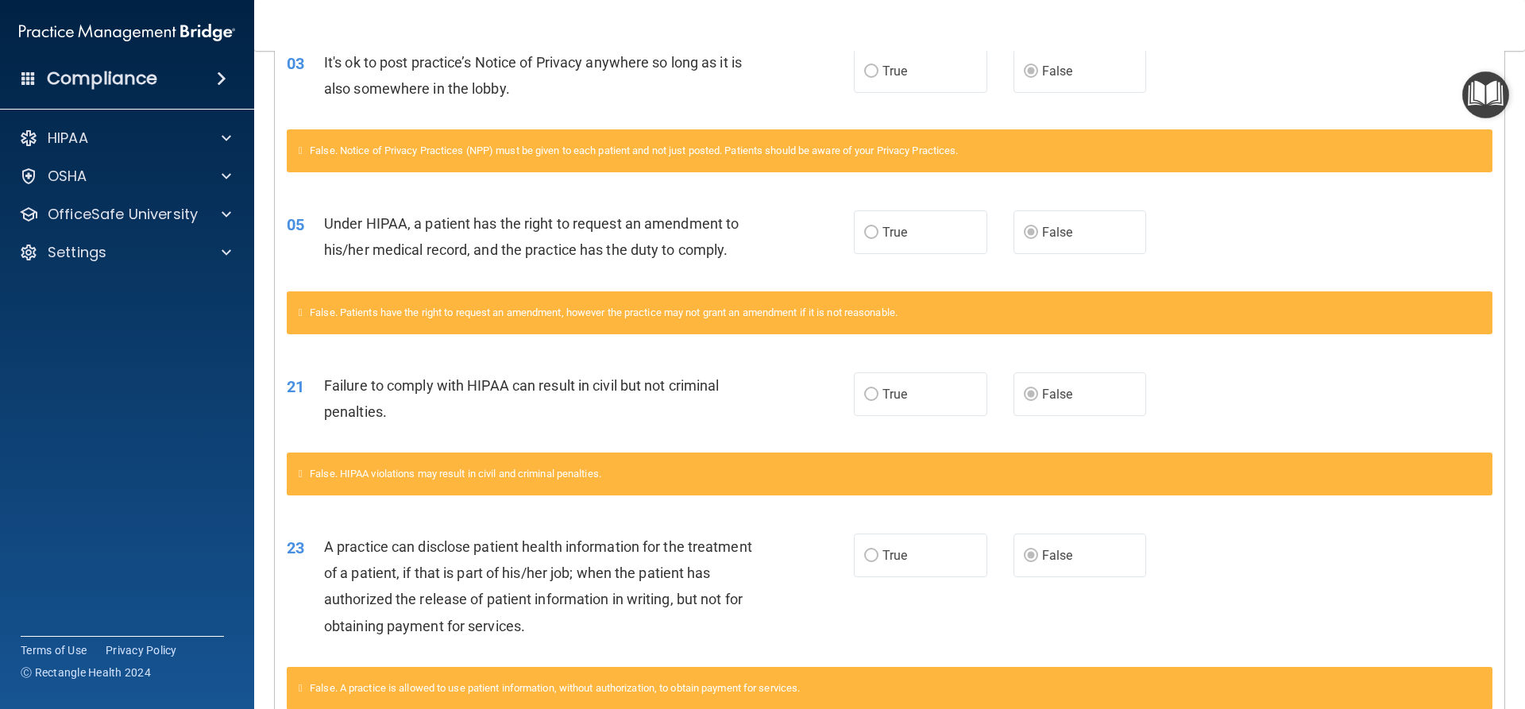
scroll to position [492, 0]
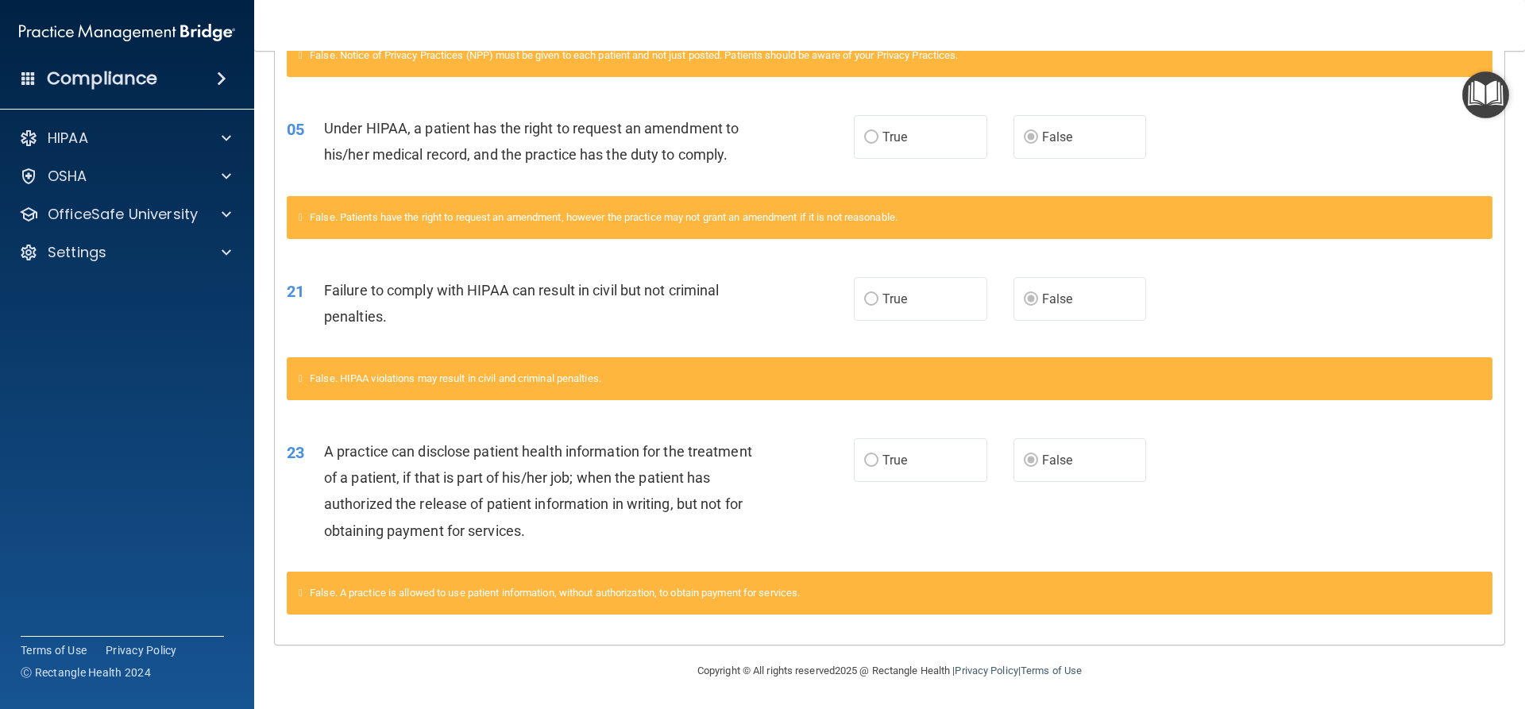
click at [217, 77] on span at bounding box center [222, 78] width 10 height 19
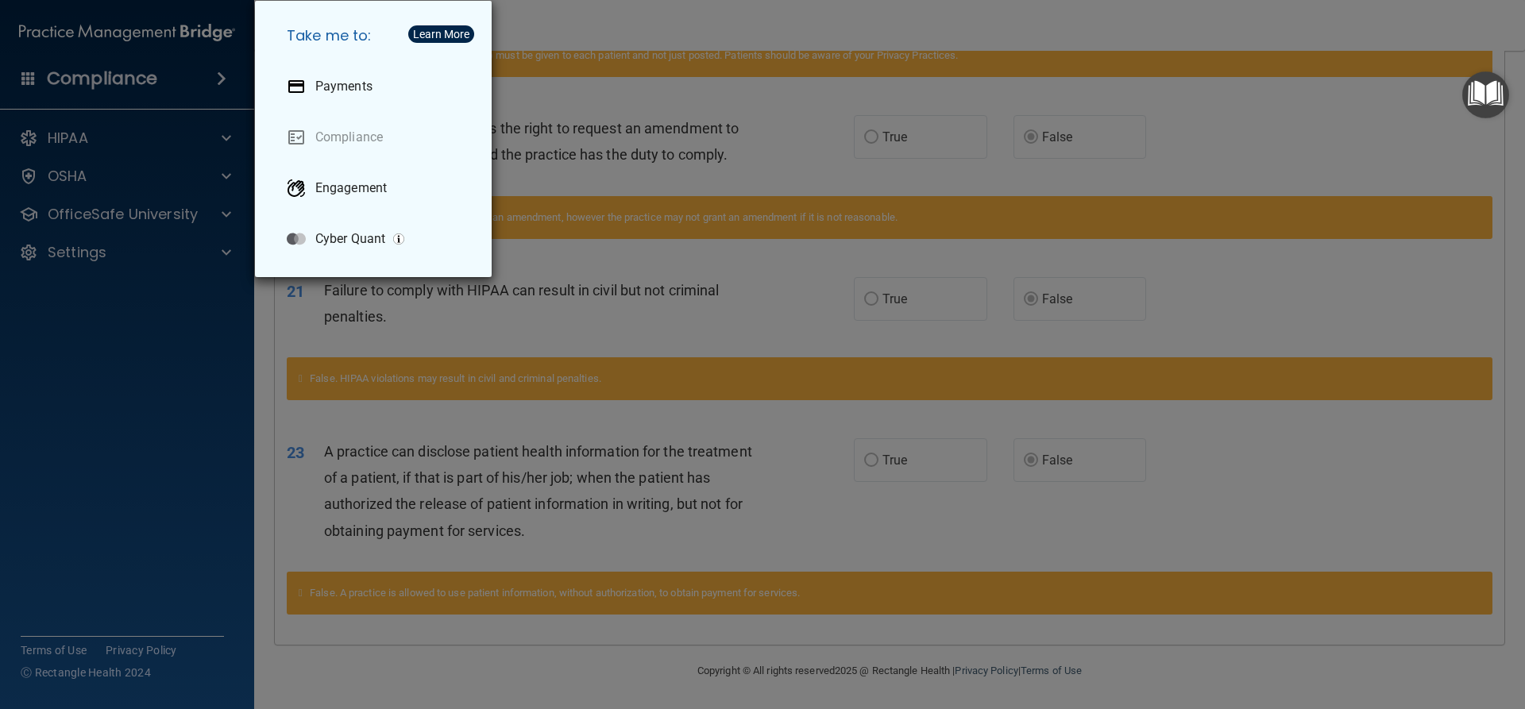
click at [183, 125] on div "Take me to: Payments Compliance Engagement Cyber Quant" at bounding box center [762, 354] width 1525 height 709
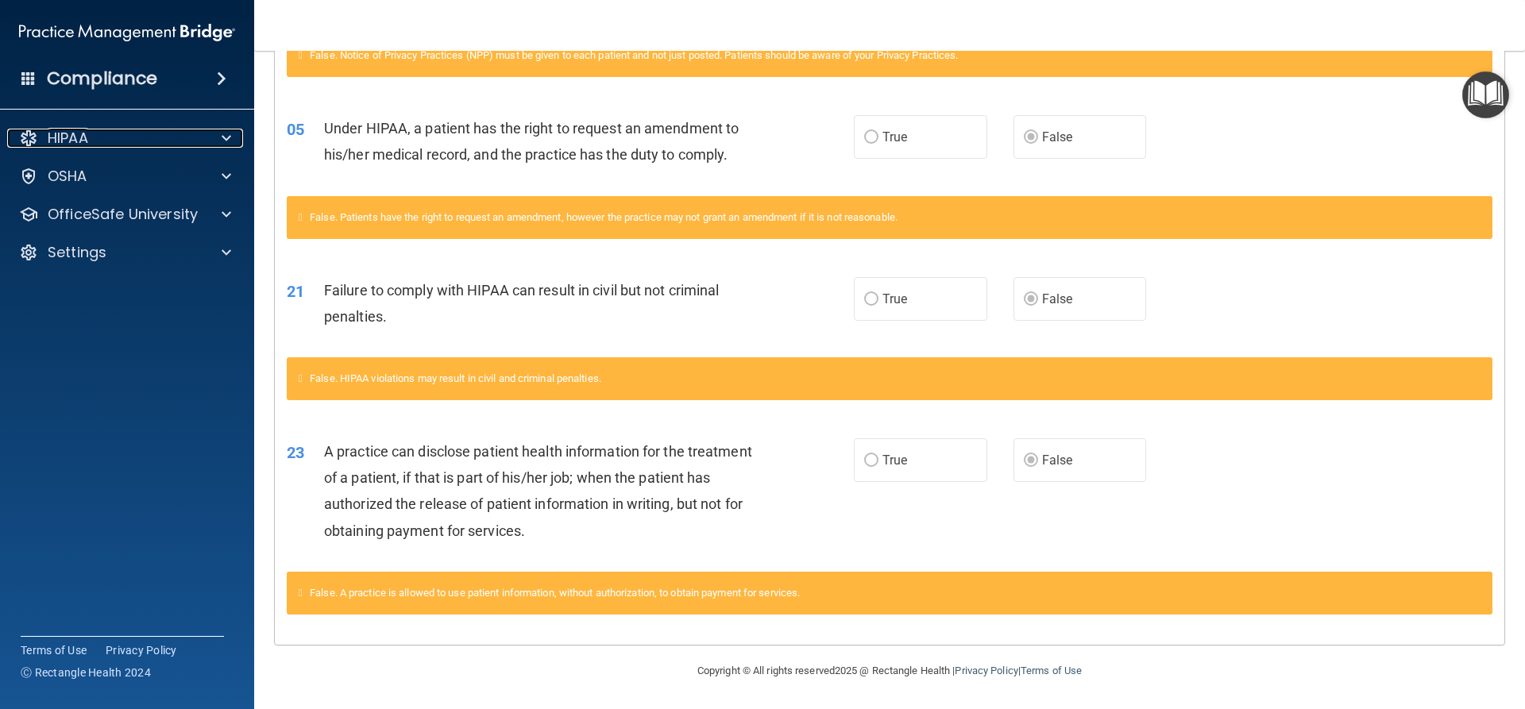
click at [178, 135] on div "HIPAA" at bounding box center [105, 138] width 197 height 19
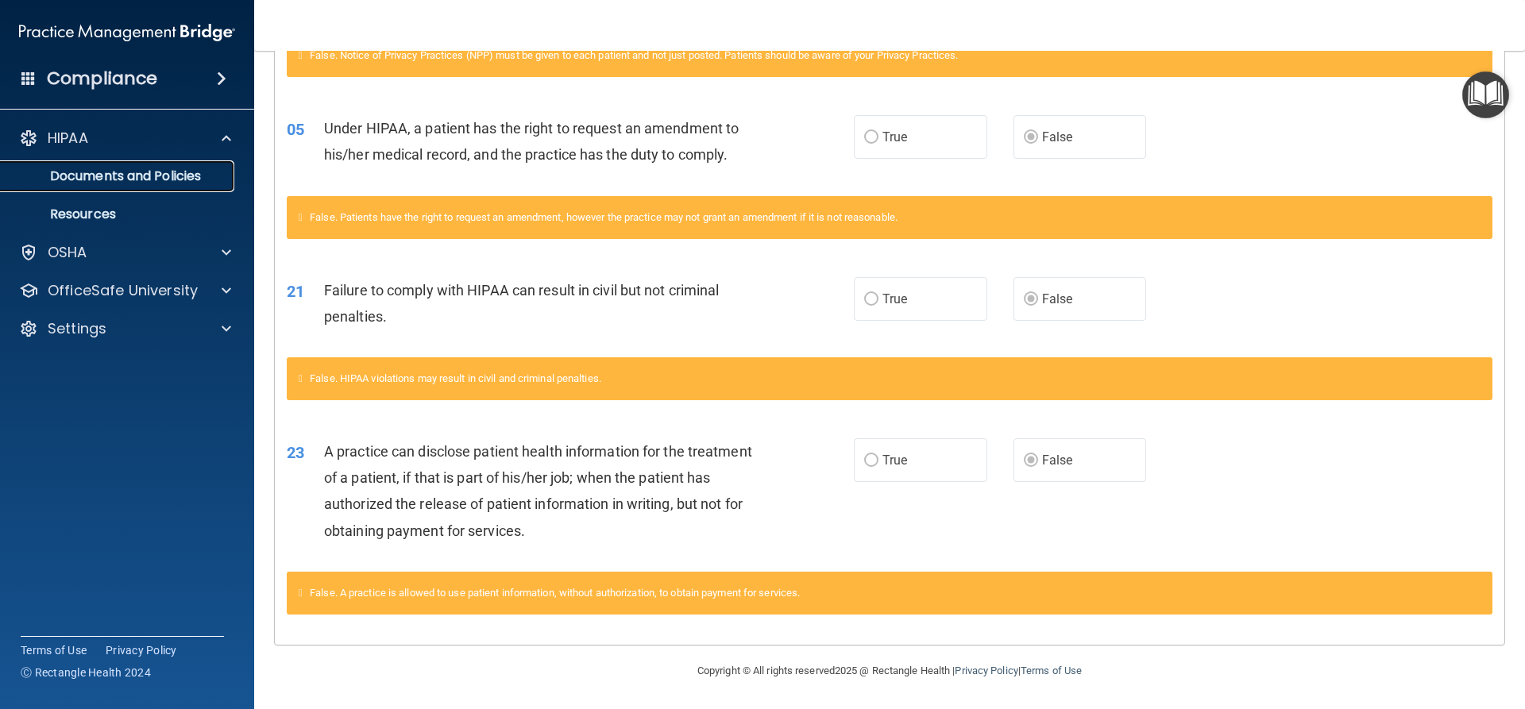
click at [156, 168] on p "Documents and Policies" at bounding box center [118, 176] width 217 height 16
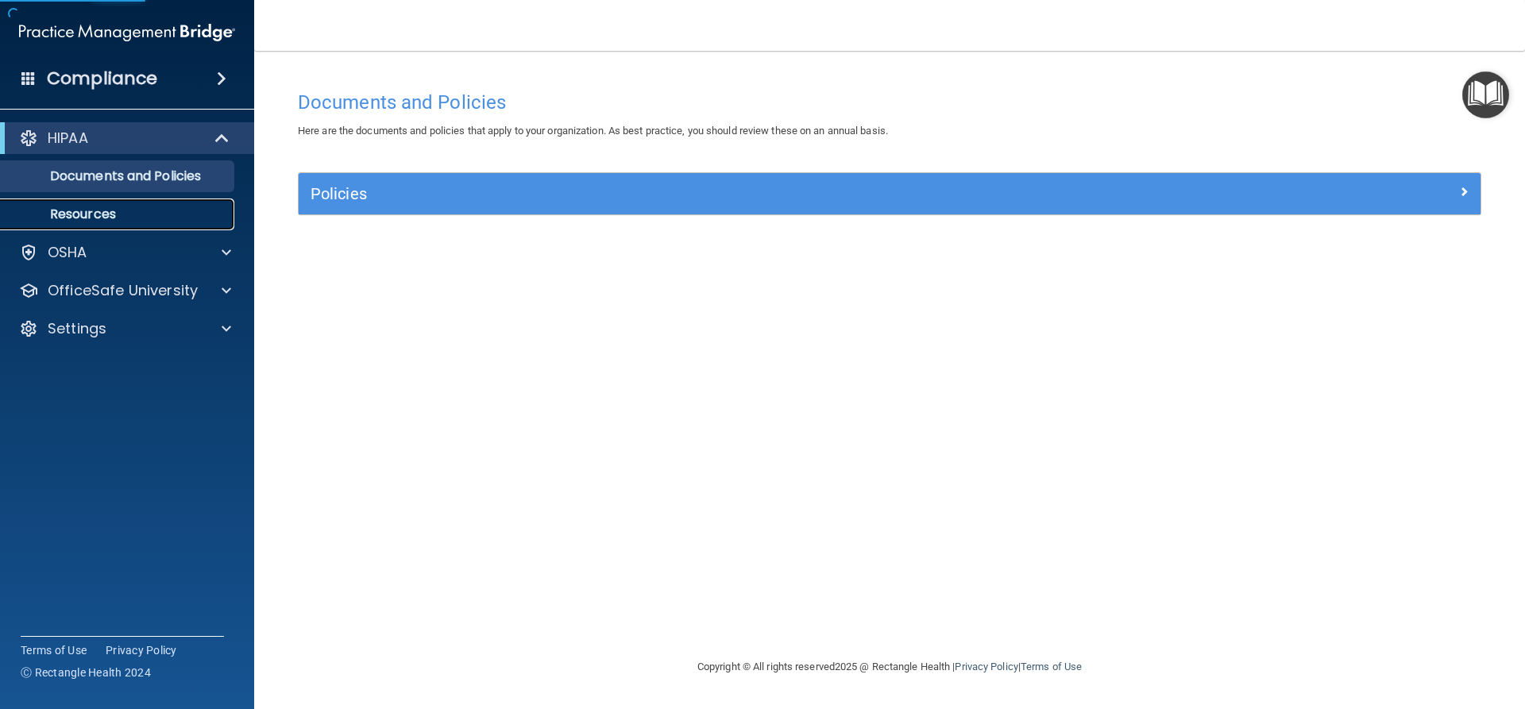
click at [146, 206] on link "Resources" at bounding box center [109, 215] width 250 height 32
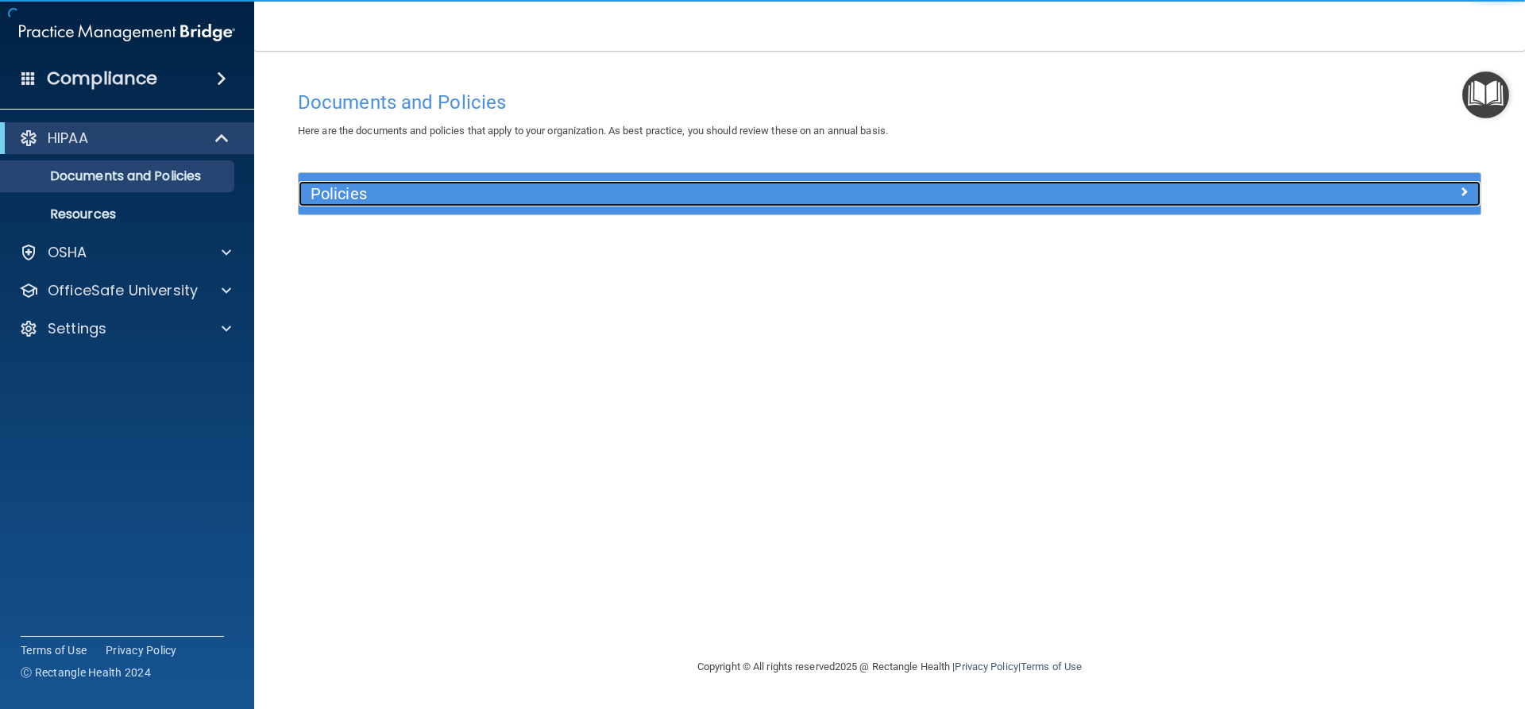
click at [1113, 199] on h5 "Policies" at bounding box center [742, 193] width 863 height 17
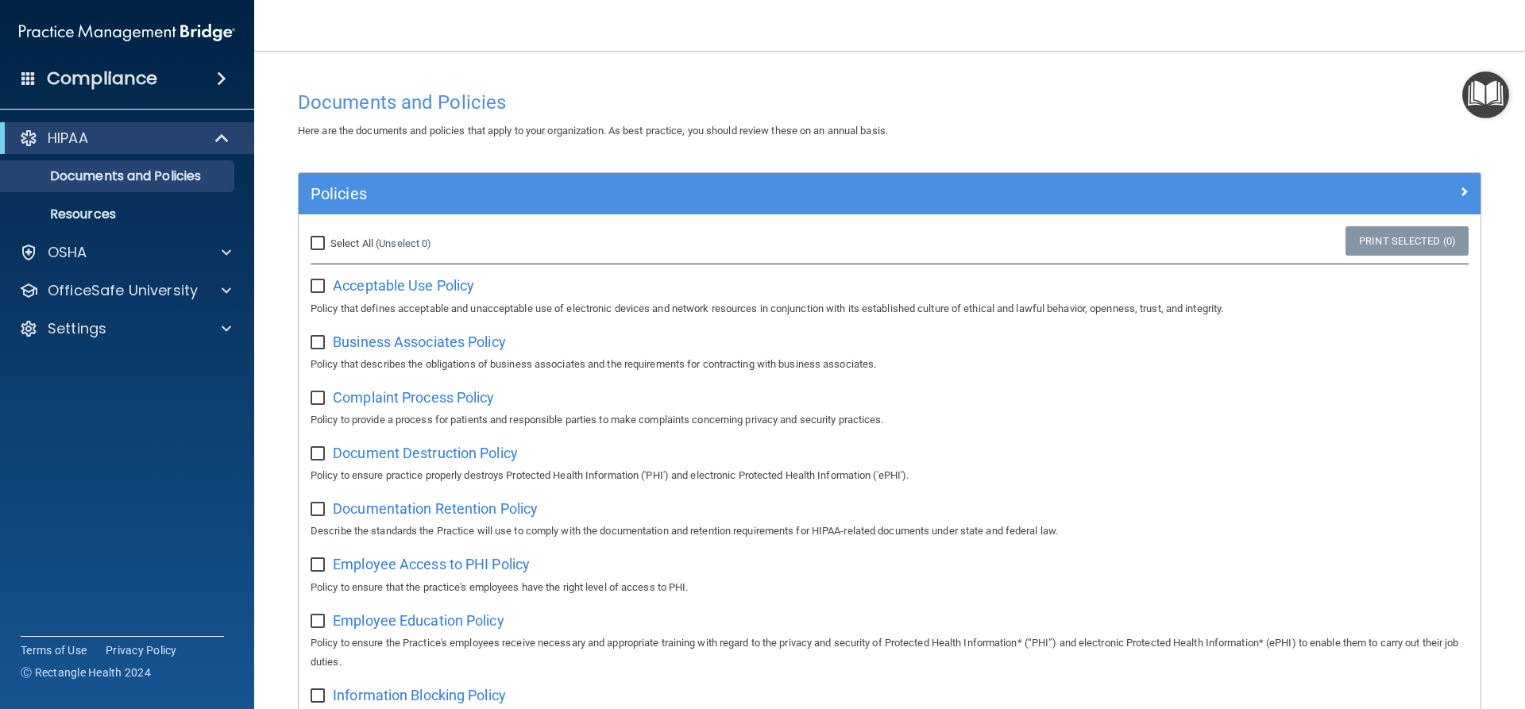
click at [1481, 83] on img "Open Resource Center" at bounding box center [1485, 94] width 47 height 47
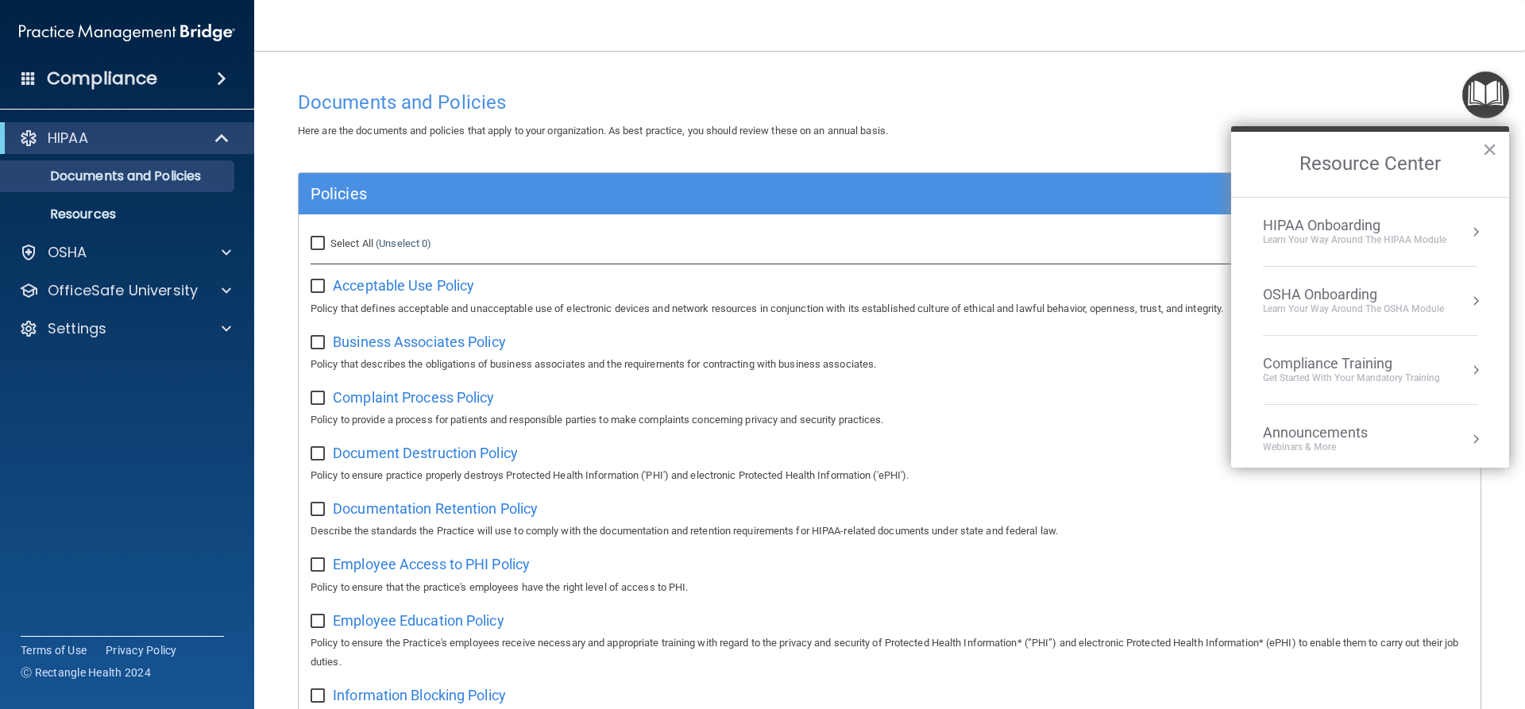
click at [1405, 222] on div "HIPAA Onboarding" at bounding box center [1354, 225] width 183 height 17
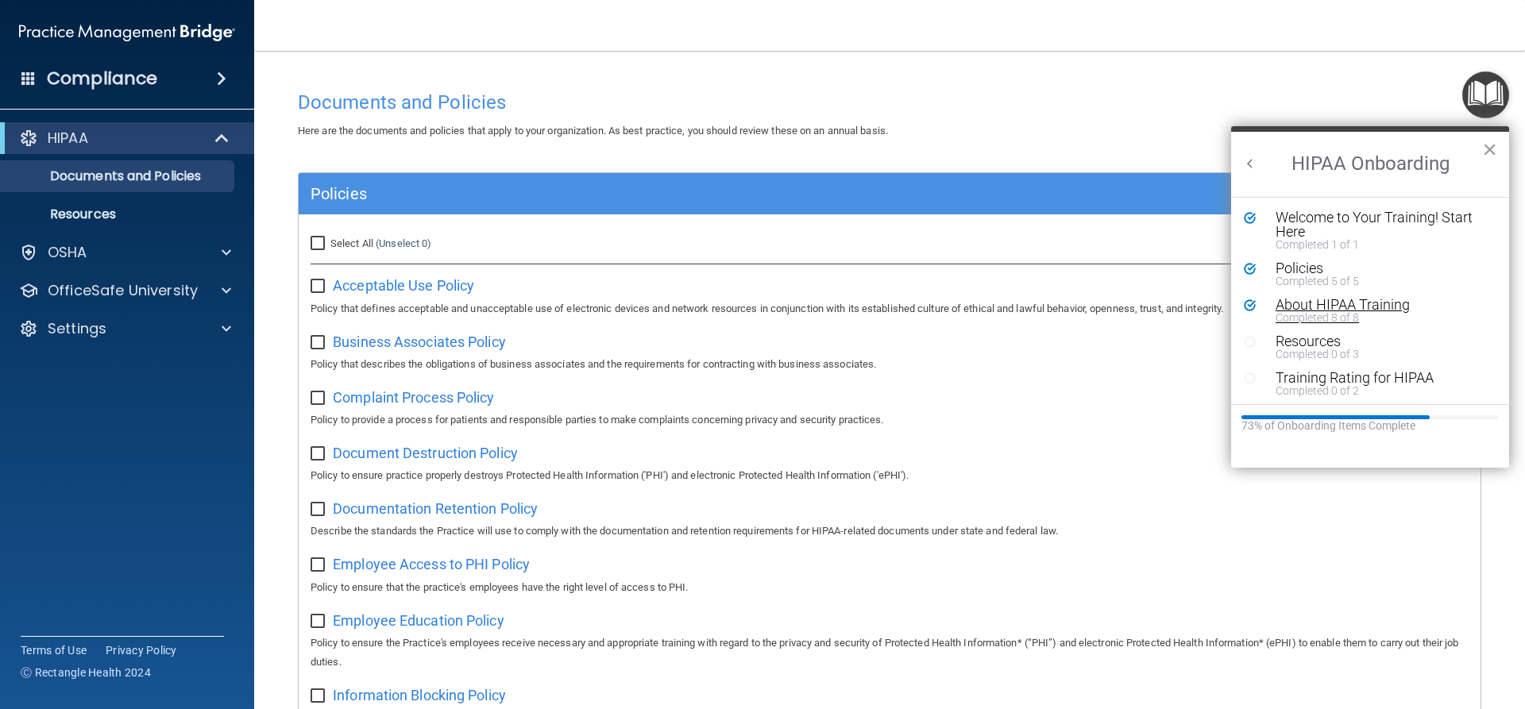
scroll to position [3, 0]
click at [1320, 298] on div "About HIPAA Training" at bounding box center [1376, 302] width 201 height 14
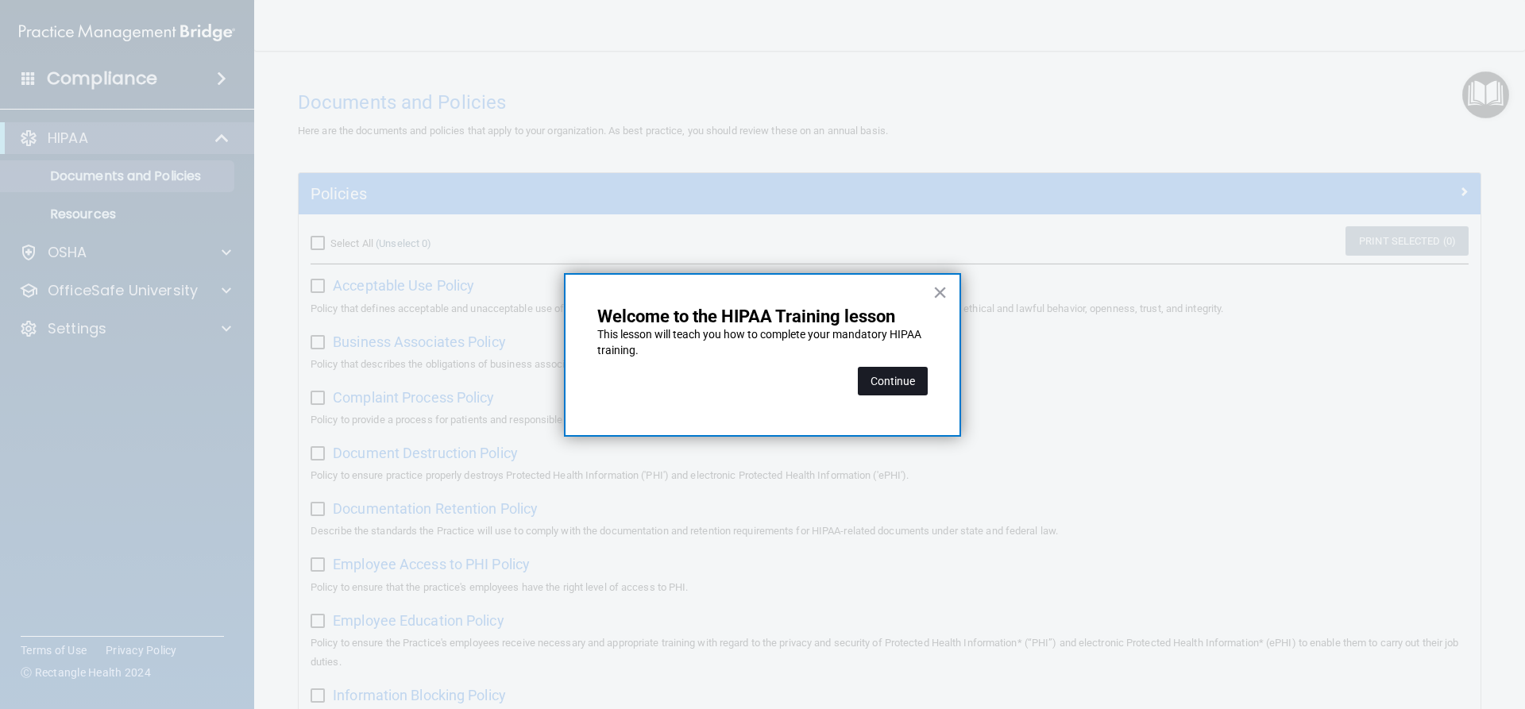
click at [891, 381] on button "Continue" at bounding box center [893, 381] width 70 height 29
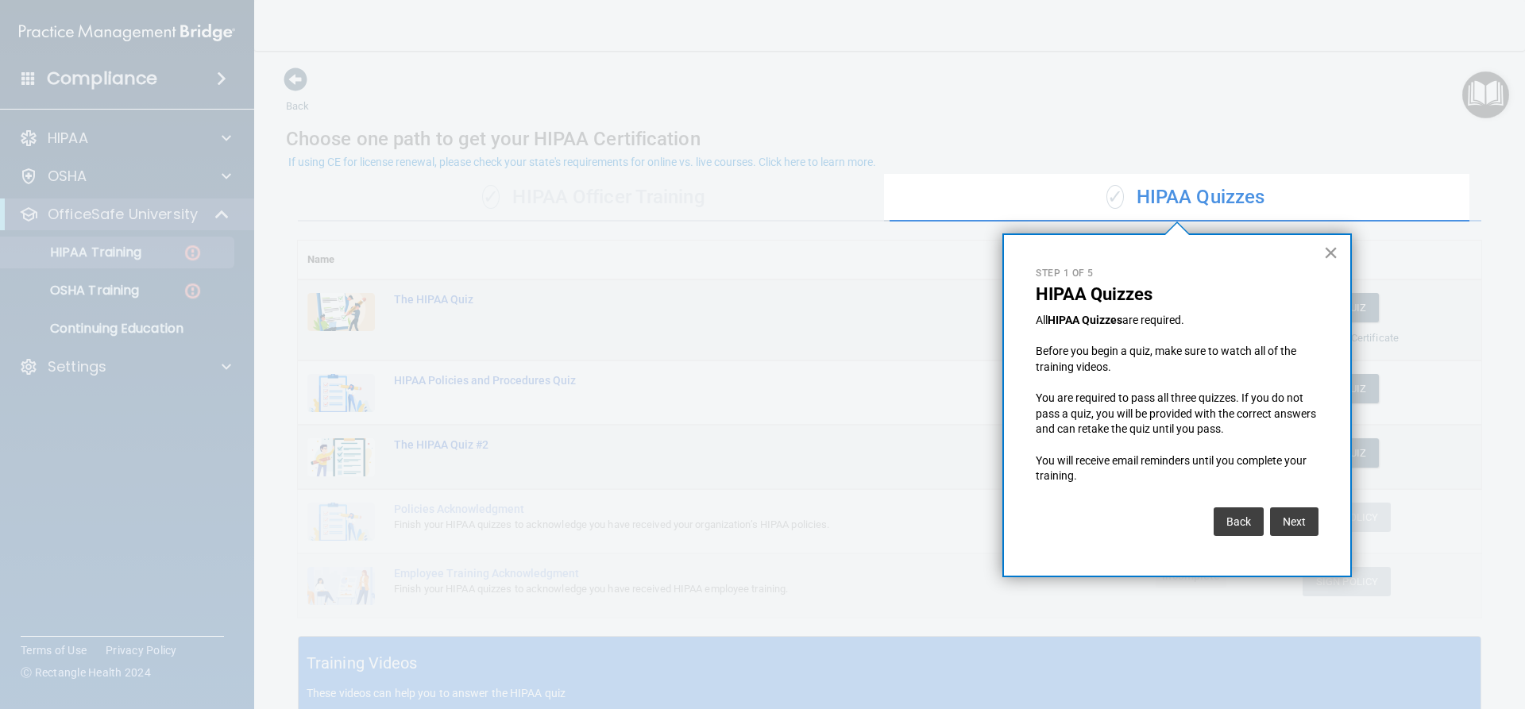
click at [1336, 257] on button "×" at bounding box center [1330, 252] width 15 height 25
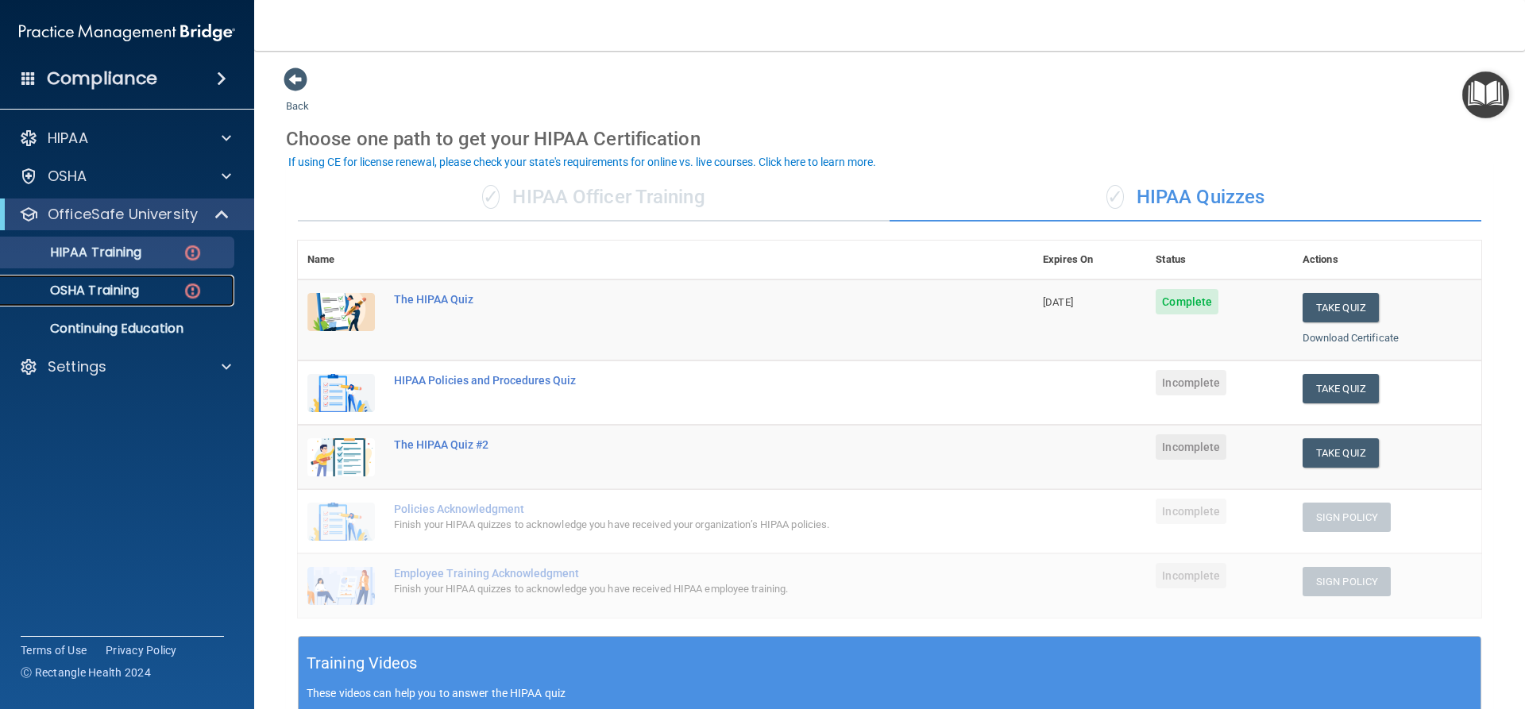
click at [152, 287] on div "OSHA Training" at bounding box center [118, 291] width 217 height 16
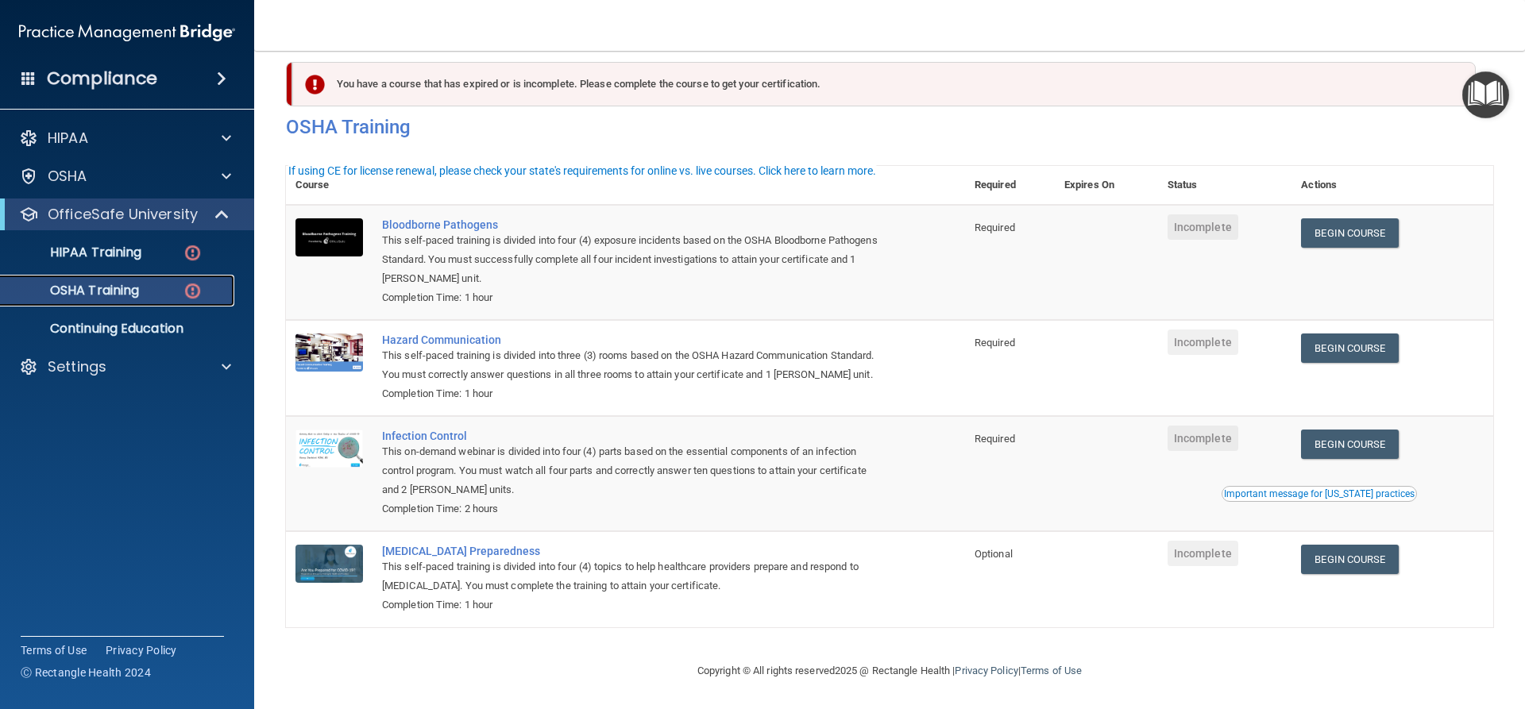
scroll to position [41, 0]
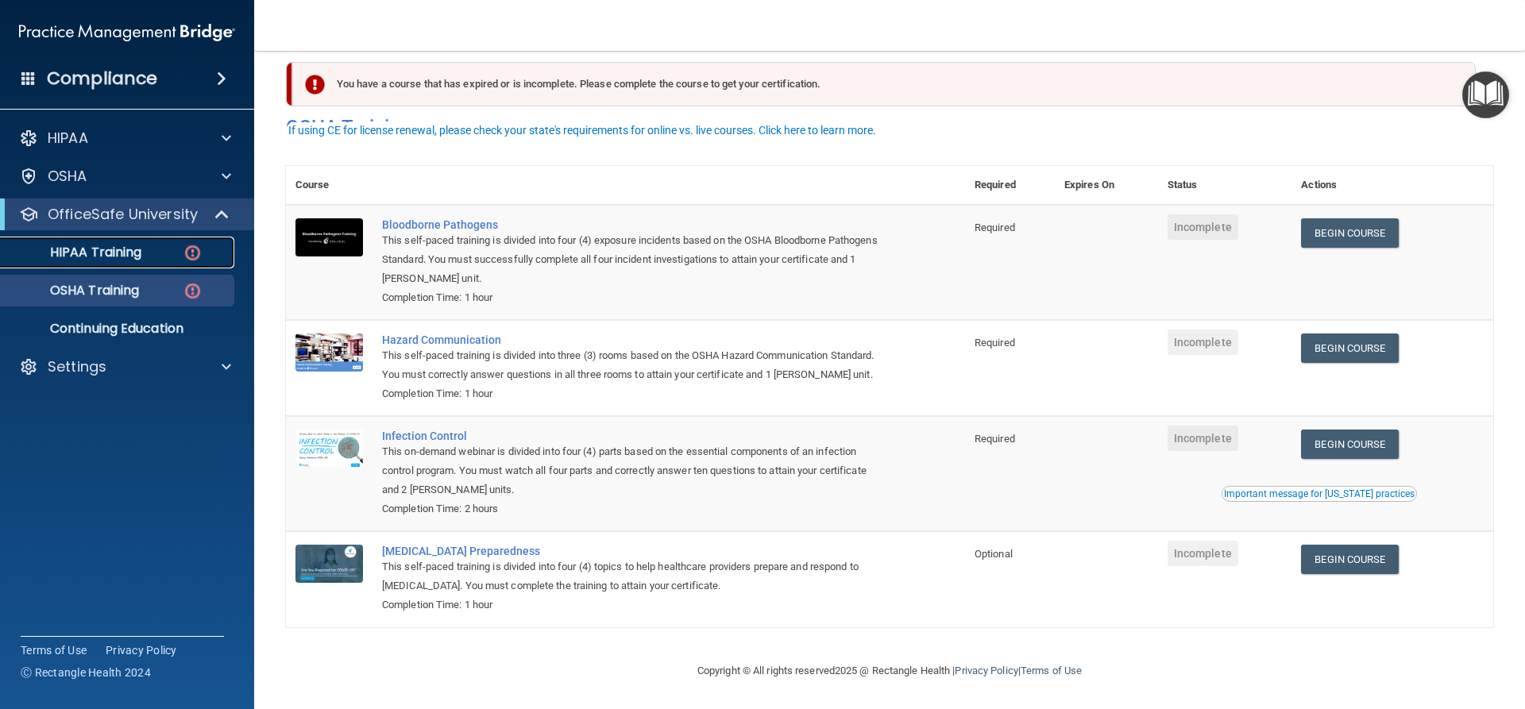
click at [141, 257] on p "HIPAA Training" at bounding box center [75, 253] width 131 height 16
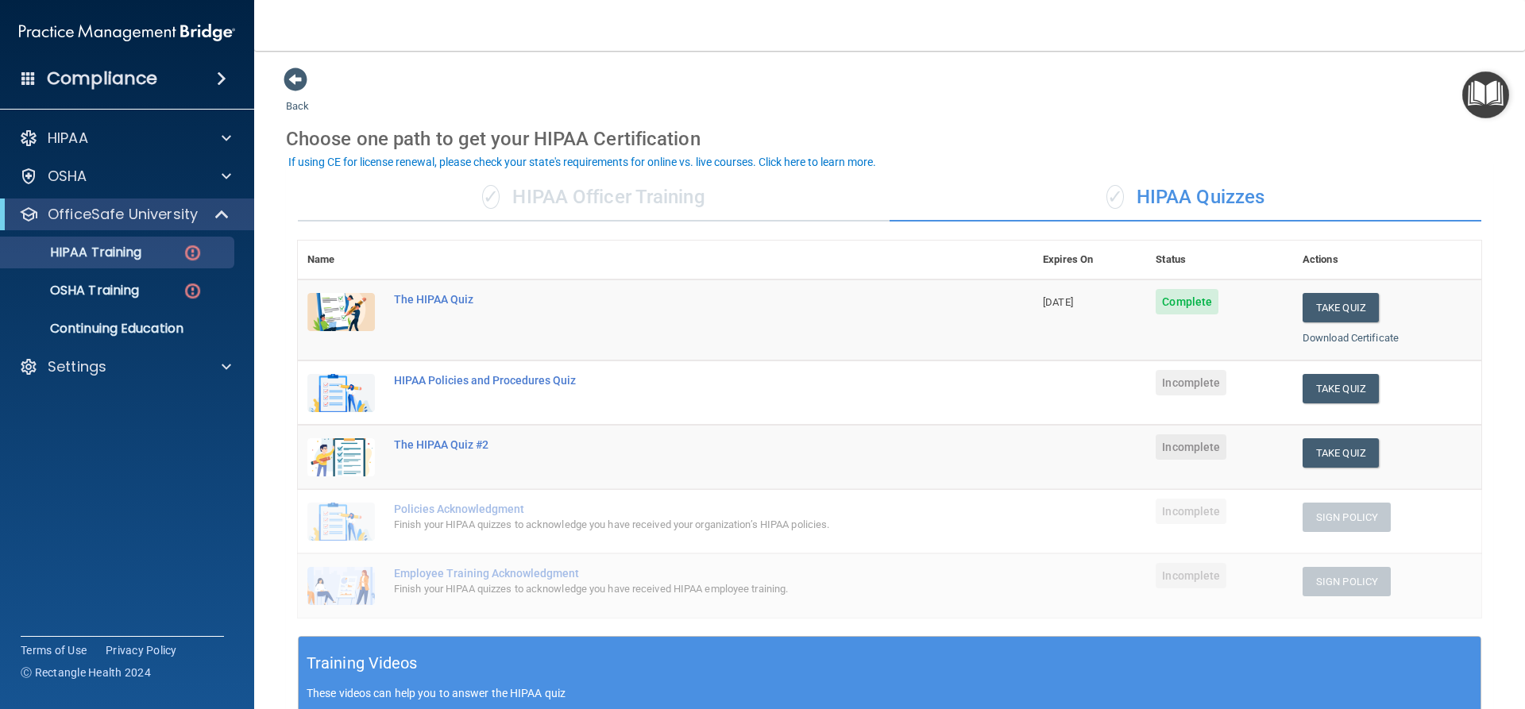
click at [1456, 98] on div "Back Choose one path to get your HIPAA Certification ✓ HIPAA Officer Training ✓…" at bounding box center [889, 566] width 1207 height 999
click at [1481, 87] on img "Open Resource Center" at bounding box center [1485, 94] width 47 height 47
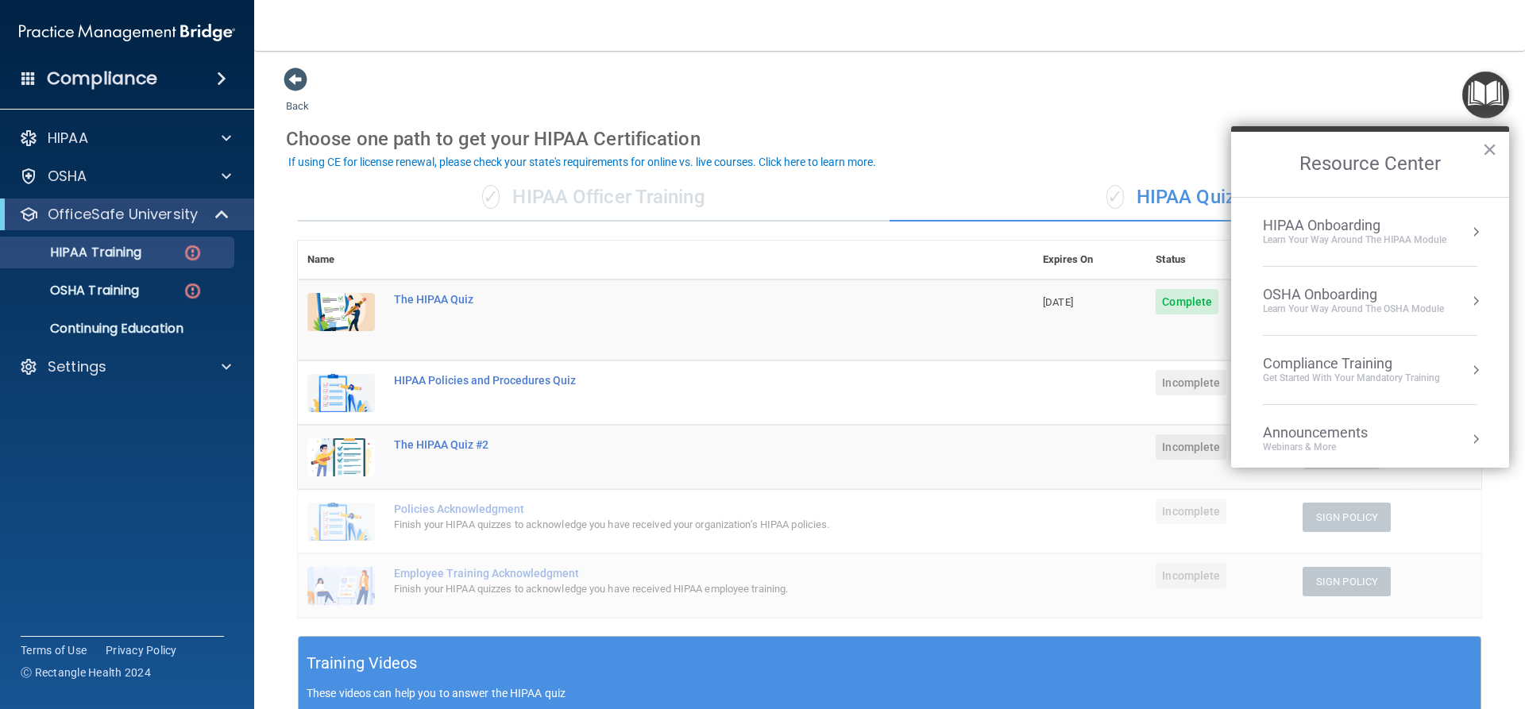
click at [1408, 210] on li "HIPAA Onboarding Learn Your Way around the HIPAA module" at bounding box center [1370, 232] width 214 height 69
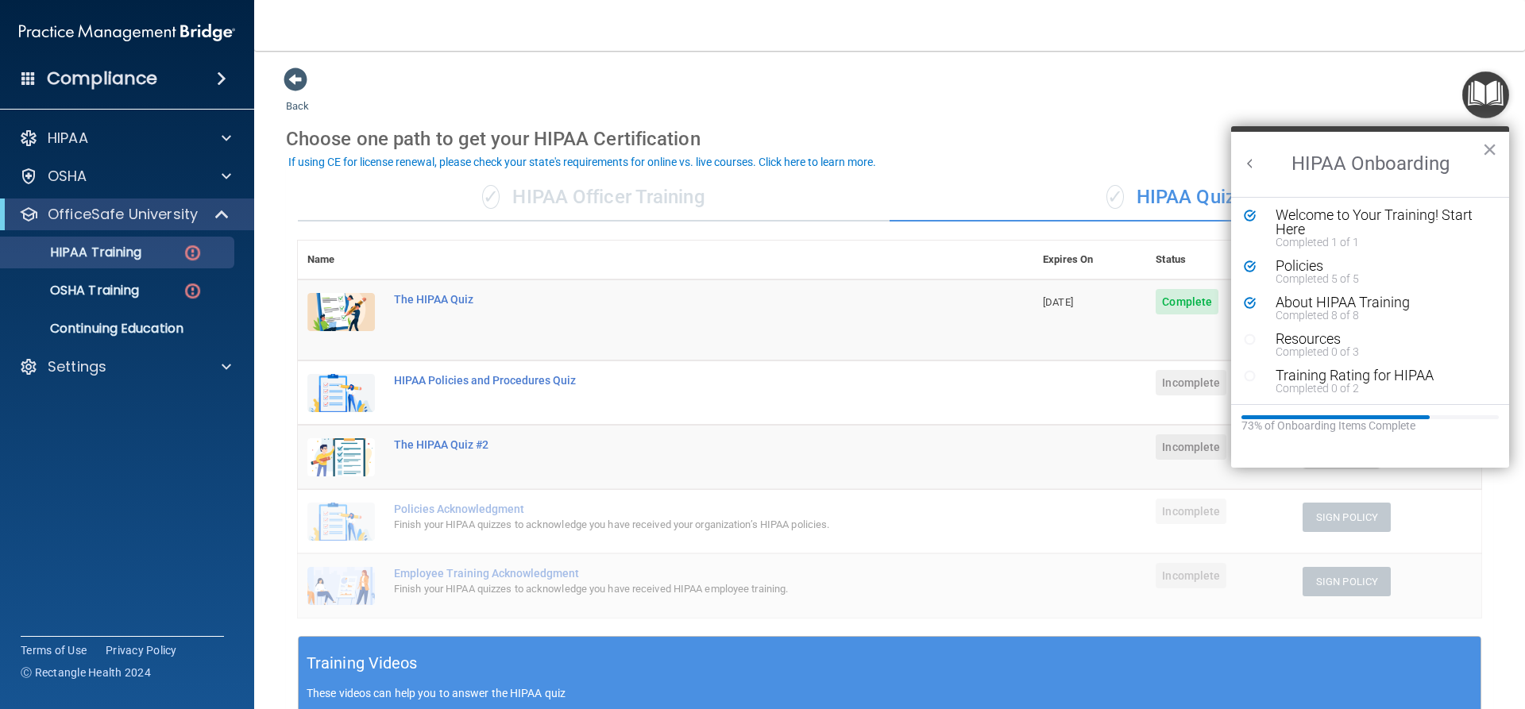
scroll to position [3, 0]
click at [1256, 160] on button "Back to Resource Center Home" at bounding box center [1250, 164] width 16 height 16
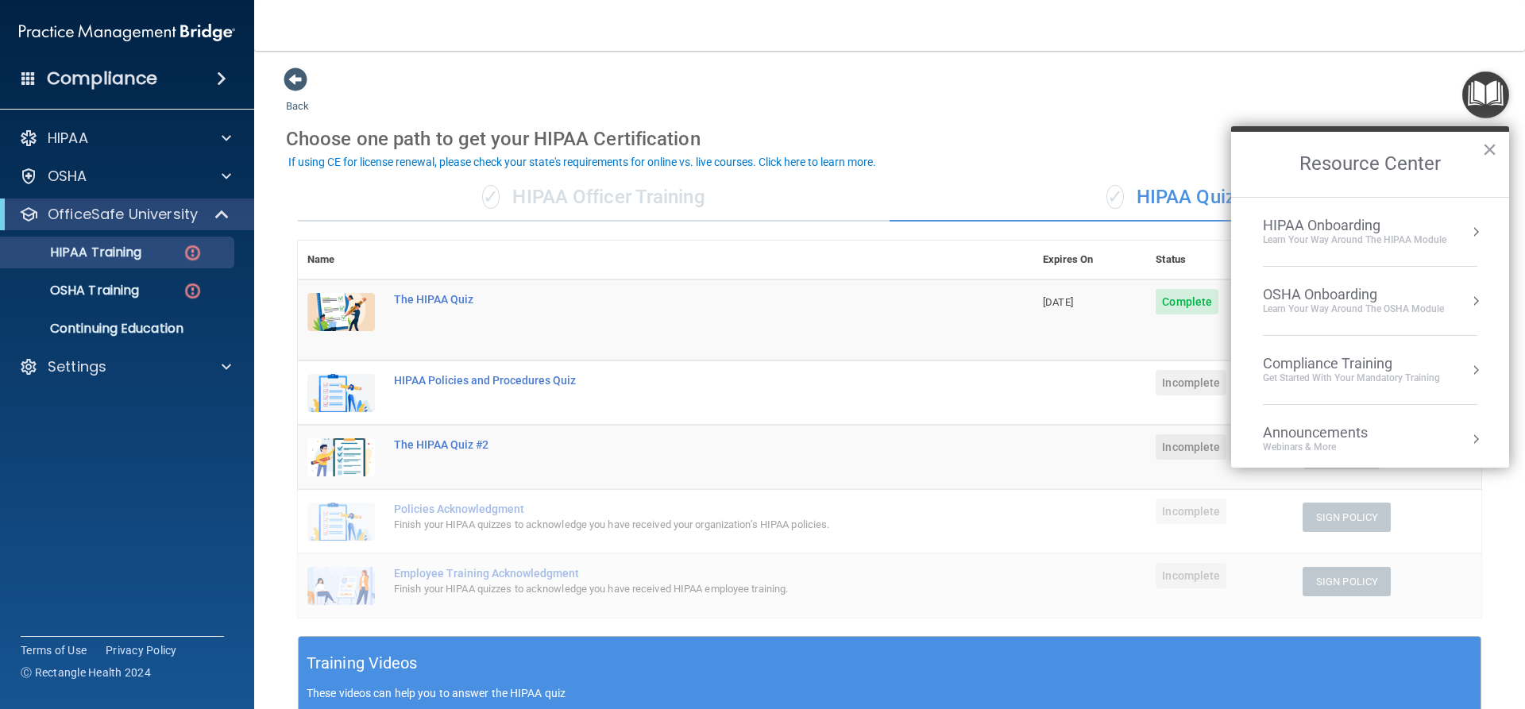
scroll to position [0, 0]
click at [1362, 312] on div "Learn your way around the OSHA module" at bounding box center [1353, 310] width 181 height 14
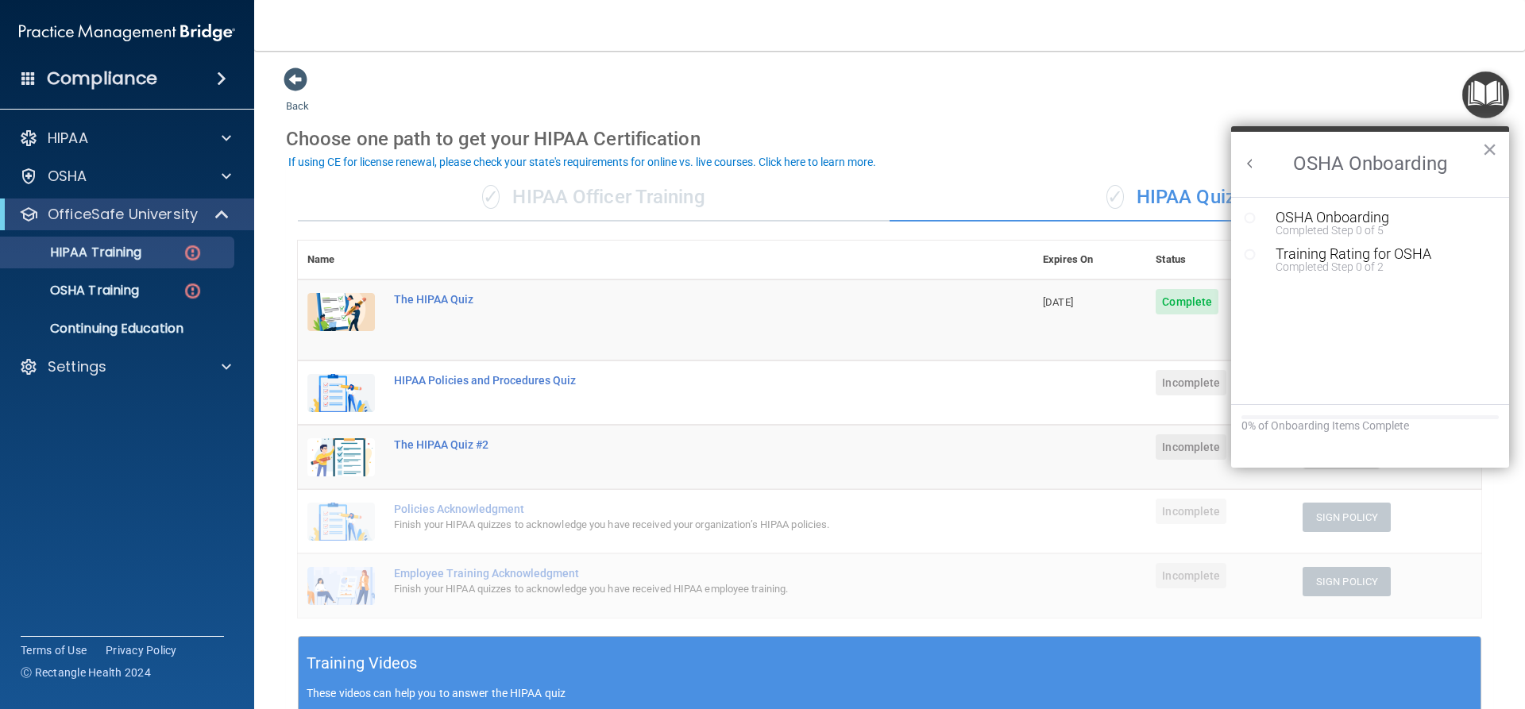
click at [1248, 163] on button "Back to Resource Center Home" at bounding box center [1250, 164] width 16 height 16
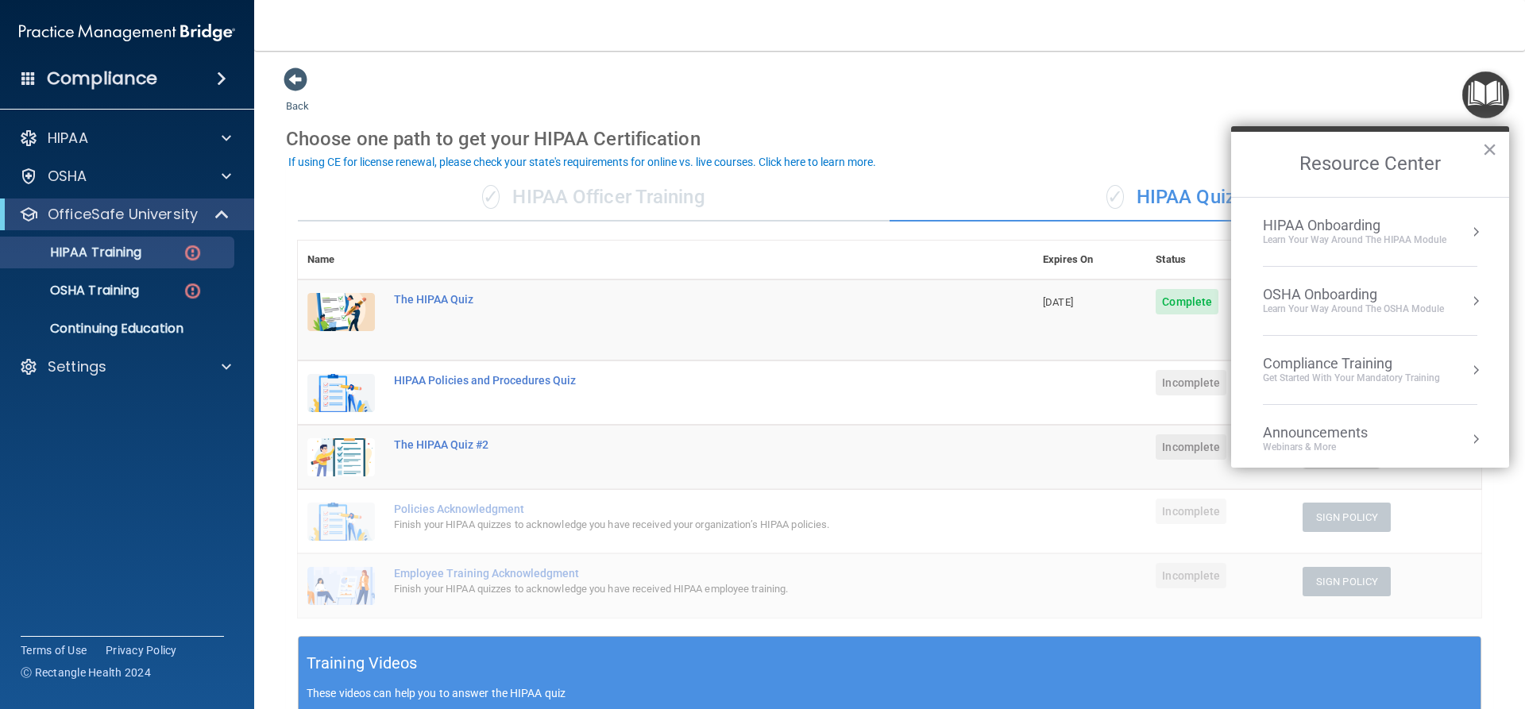
scroll to position [89, 0]
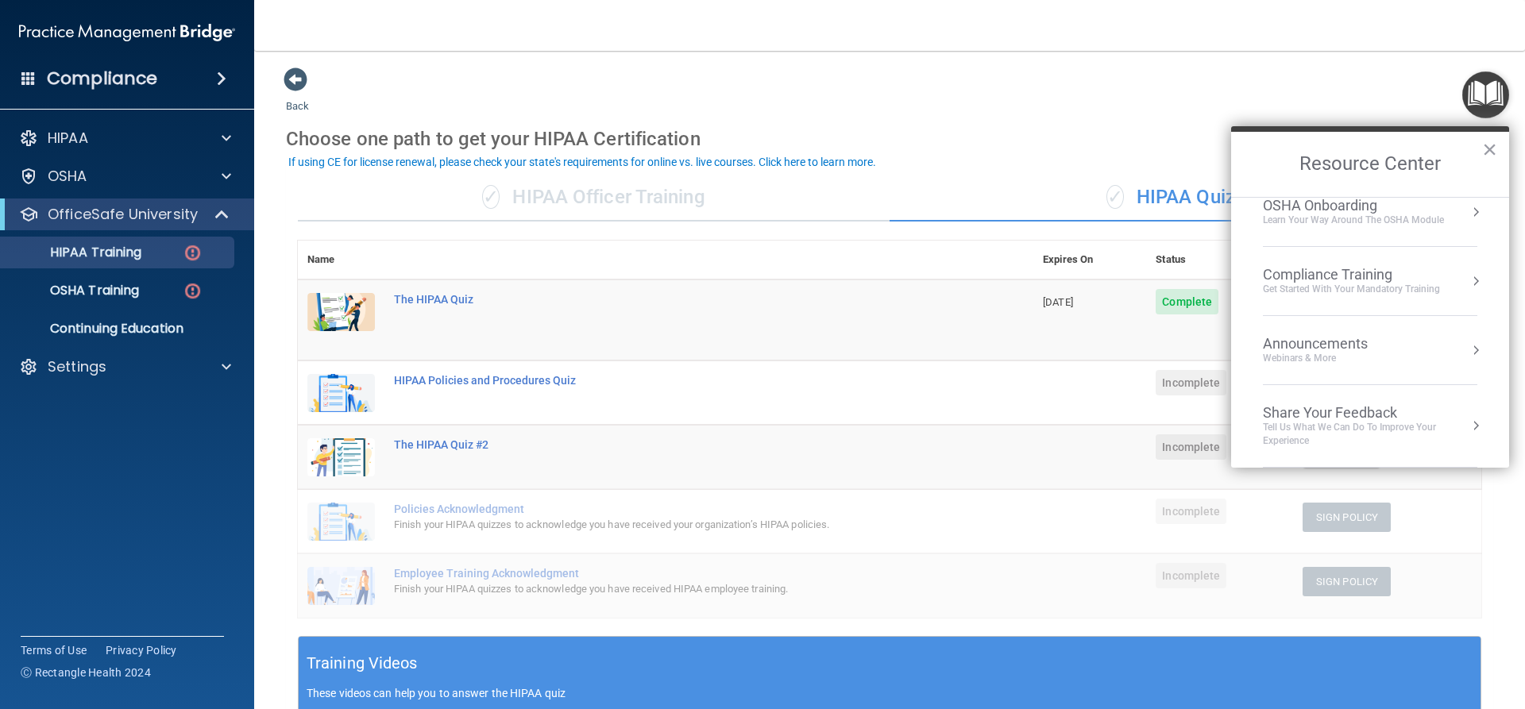
click at [1423, 293] on div "Get Started with your mandatory training" at bounding box center [1351, 290] width 177 height 14
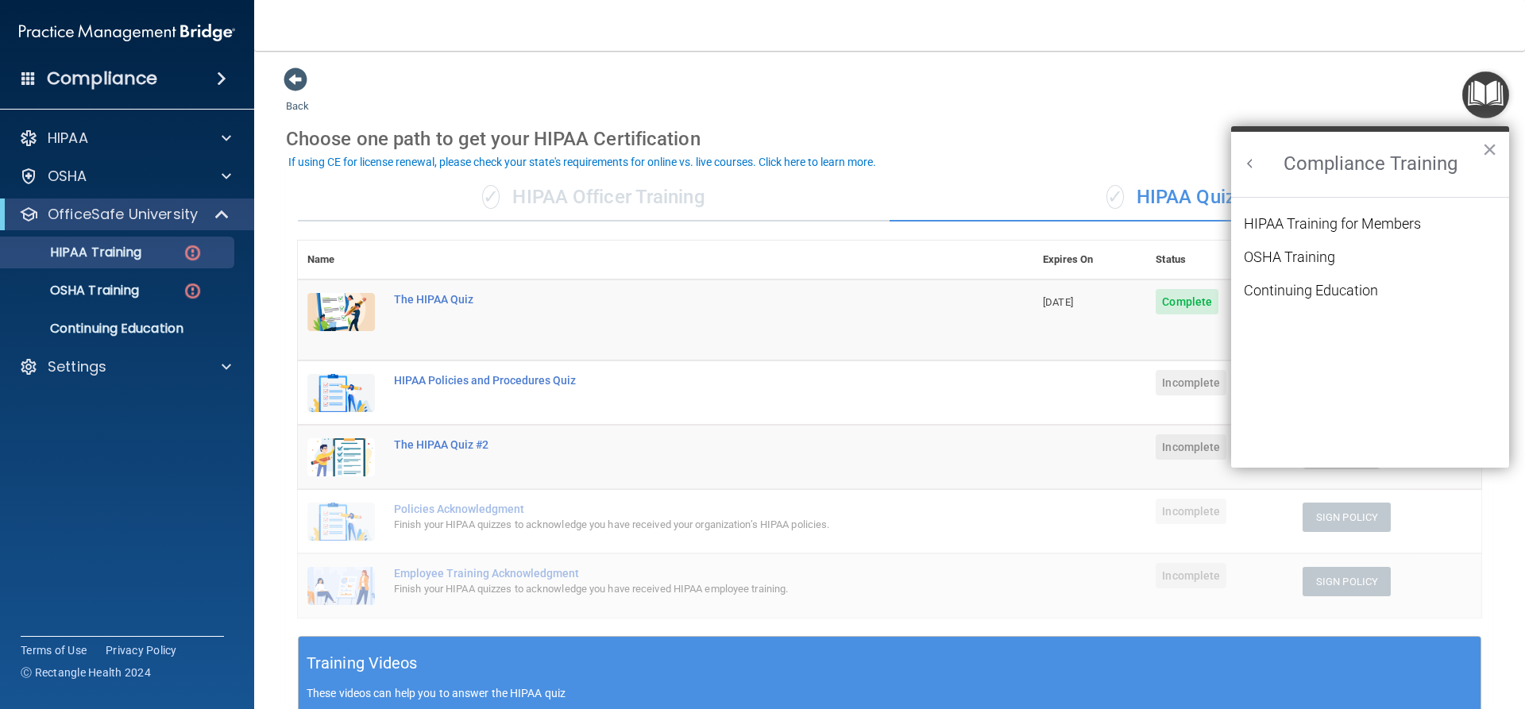
scroll to position [69, 0]
click at [1253, 156] on button "Back to Resource Center Home" at bounding box center [1250, 164] width 16 height 16
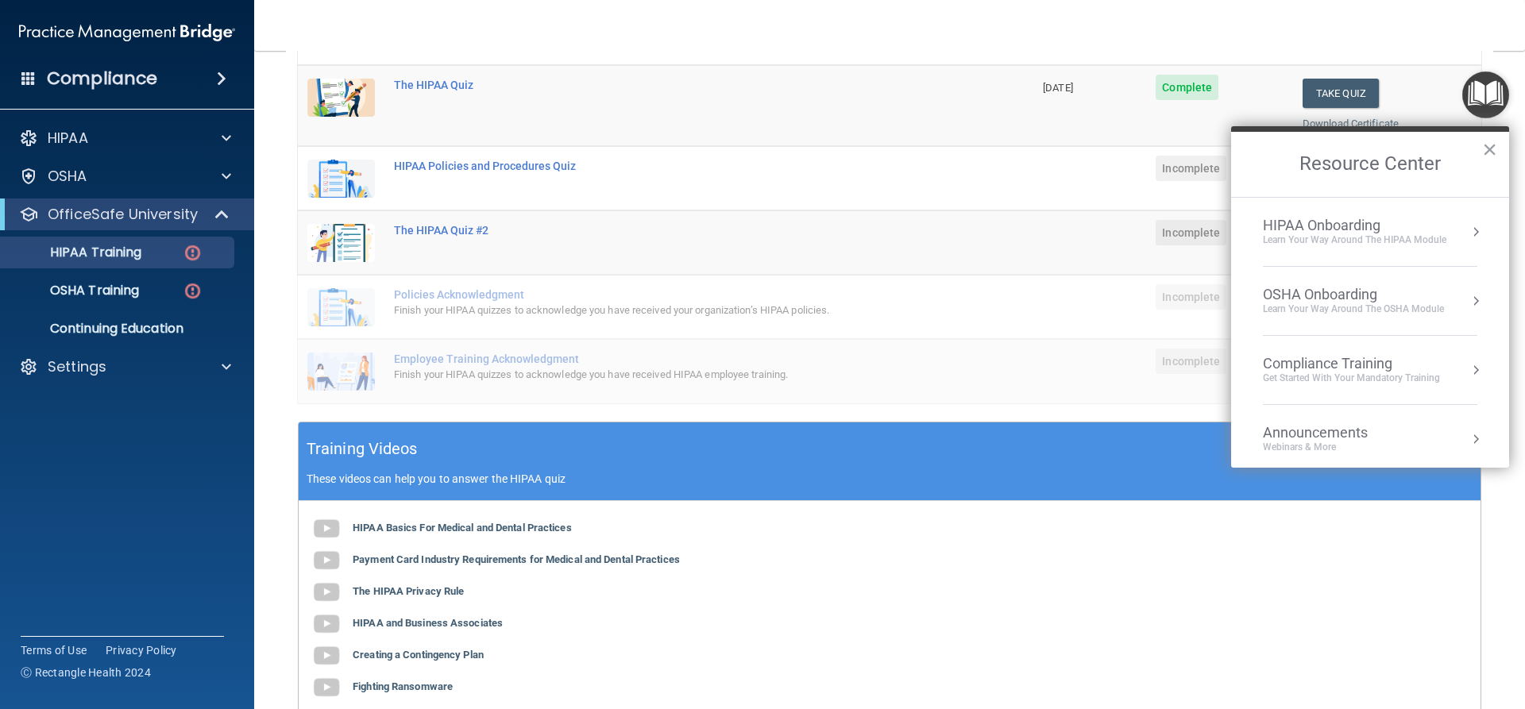
scroll to position [238, 0]
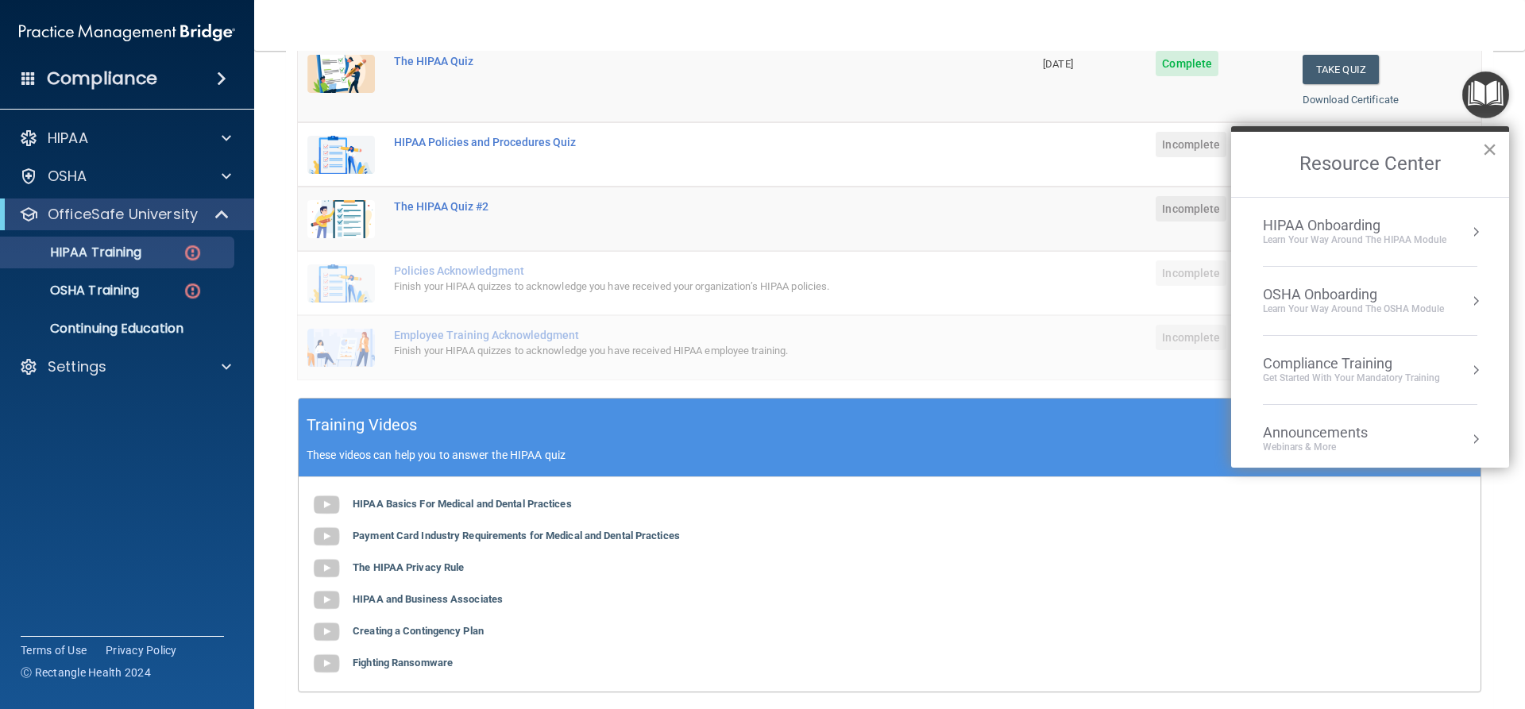
click at [1487, 149] on button "×" at bounding box center [1489, 149] width 15 height 25
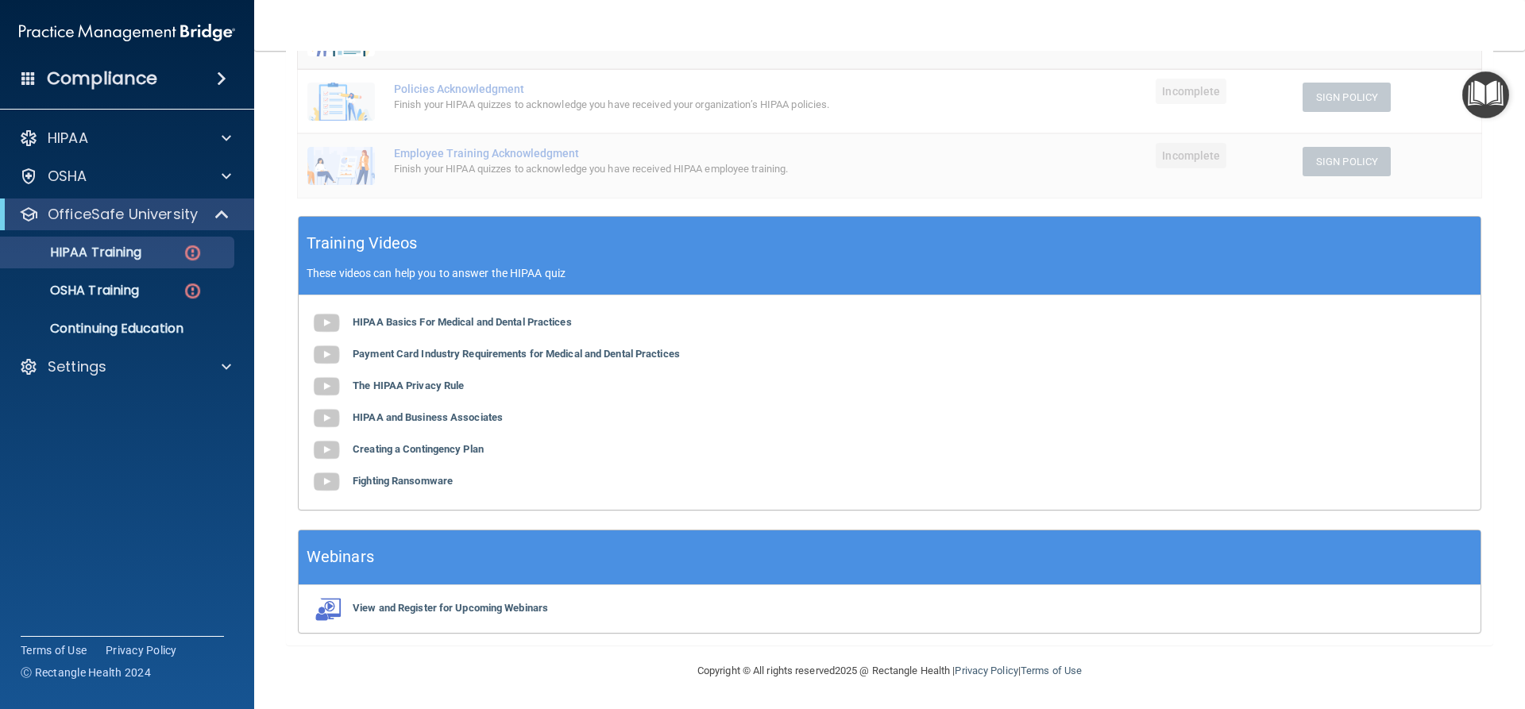
scroll to position [102, 0]
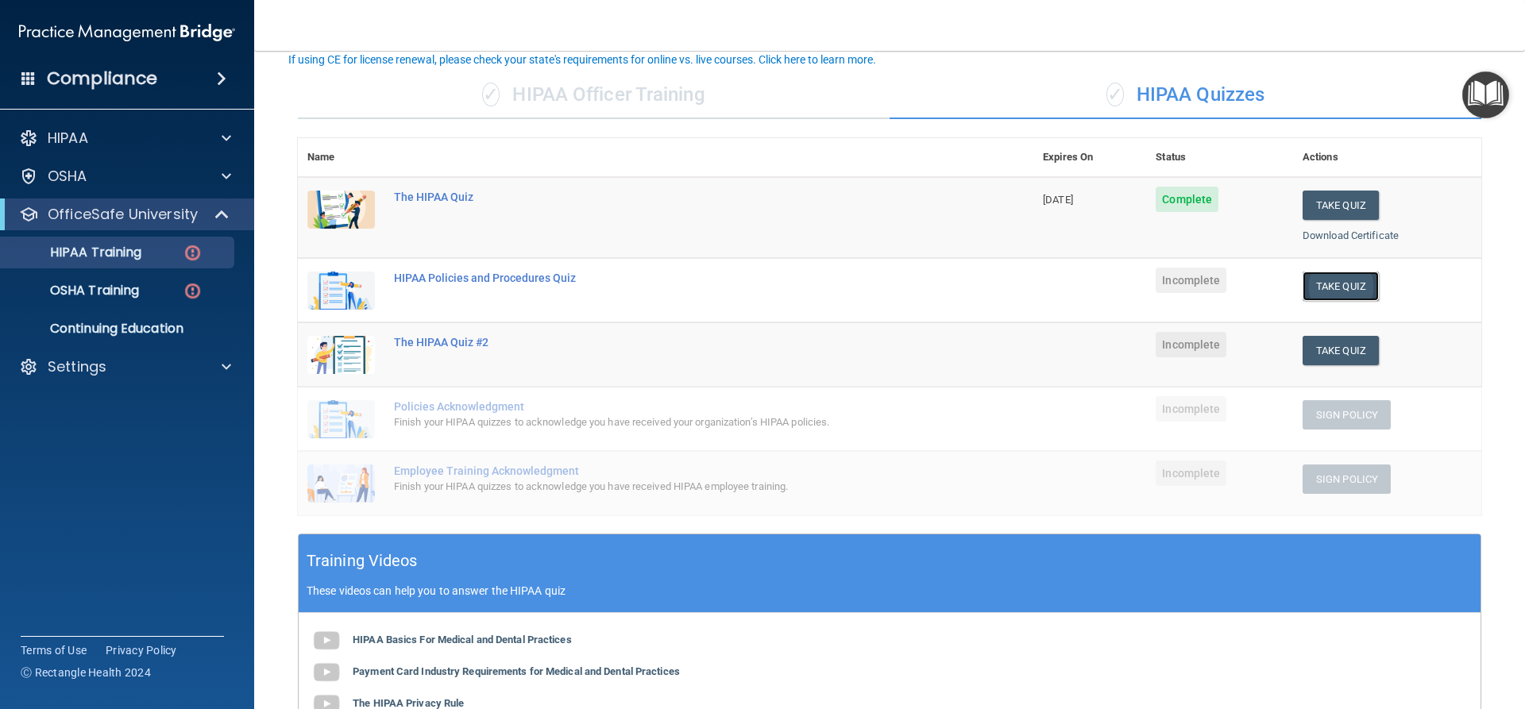
click at [1310, 290] on button "Take Quiz" at bounding box center [1341, 286] width 76 height 29
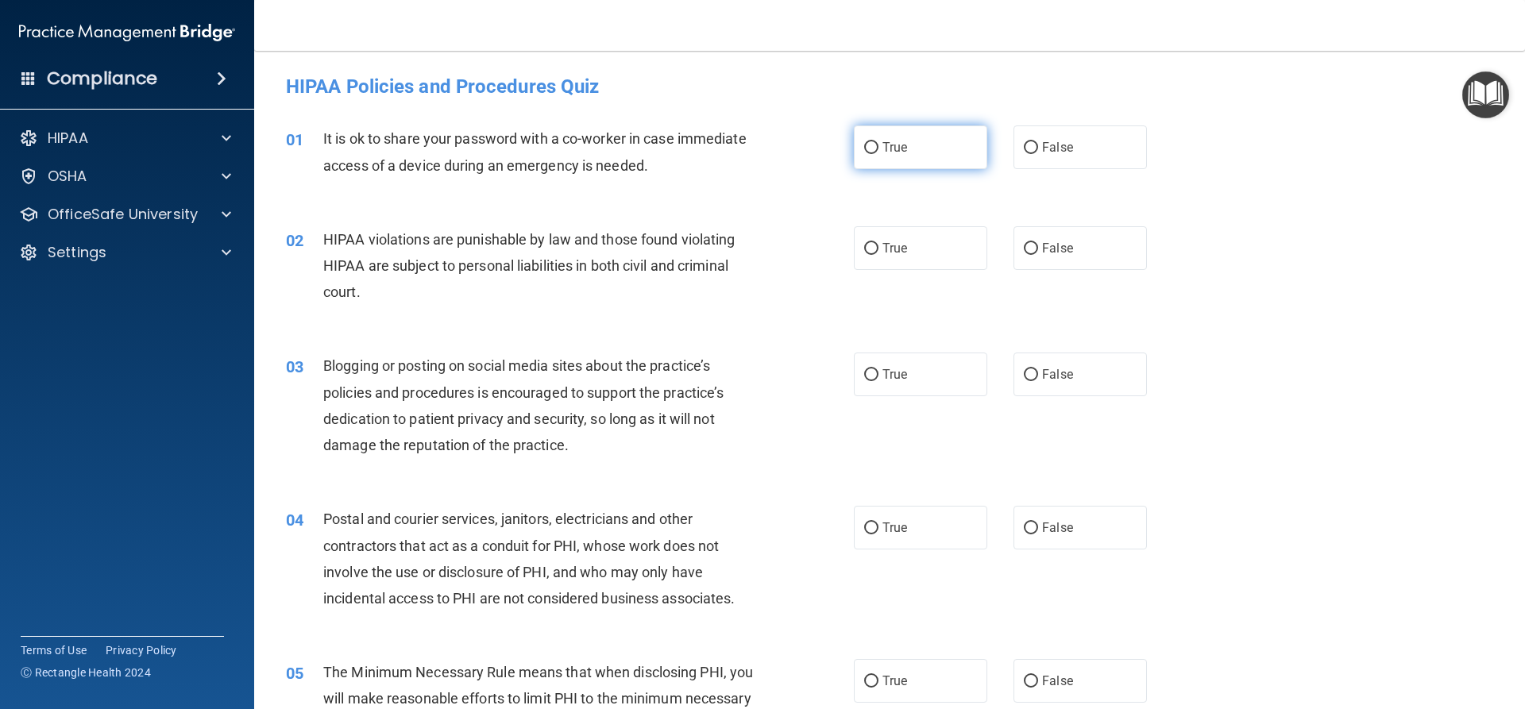
click at [913, 155] on label "True" at bounding box center [920, 147] width 133 height 44
click at [878, 154] on input "True" at bounding box center [871, 148] width 14 height 12
radio input "true"
click at [712, 168] on div "It is ok to share your password with a co-worker in case immediate access of a …" at bounding box center [545, 151] width 444 height 52
click at [891, 256] on label "True" at bounding box center [920, 248] width 133 height 44
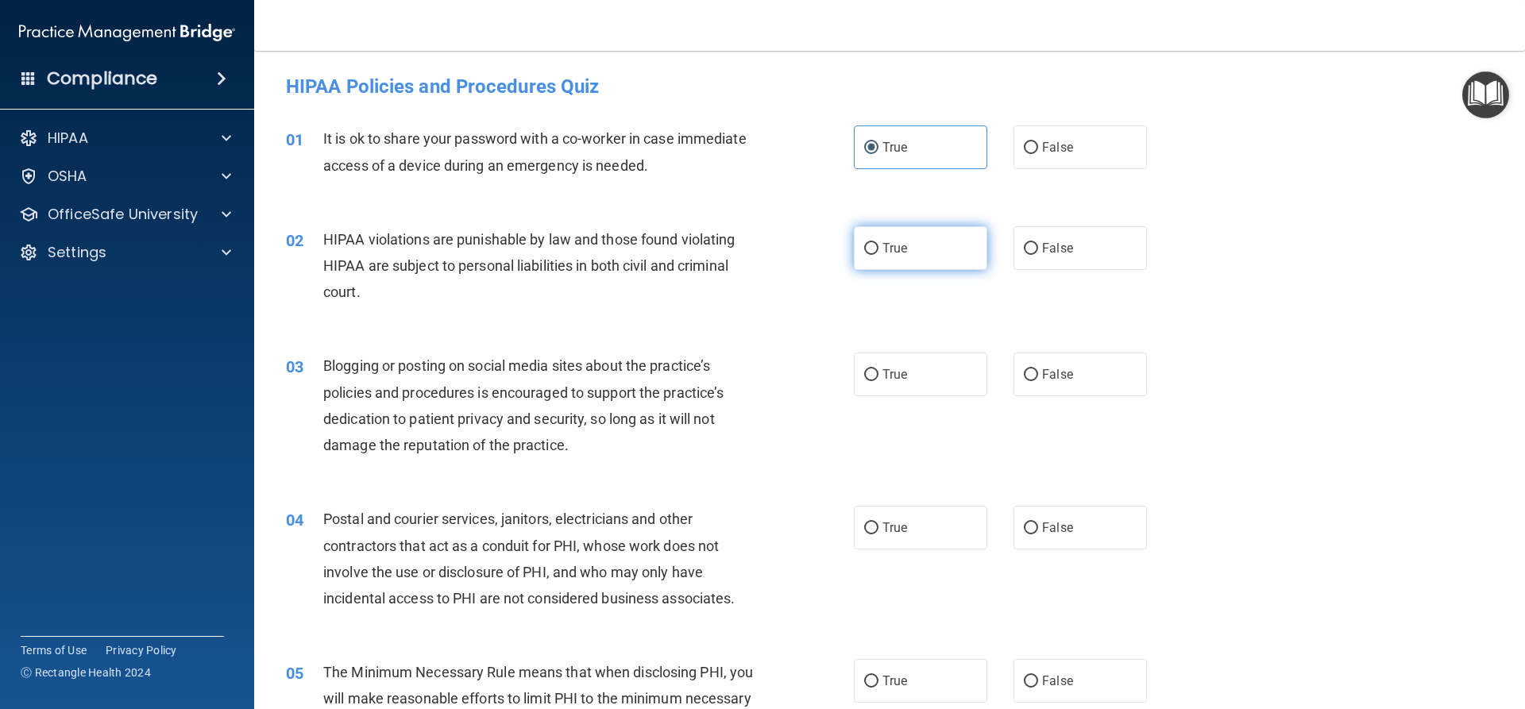
click at [878, 255] on input "True" at bounding box center [871, 249] width 14 height 12
radio input "true"
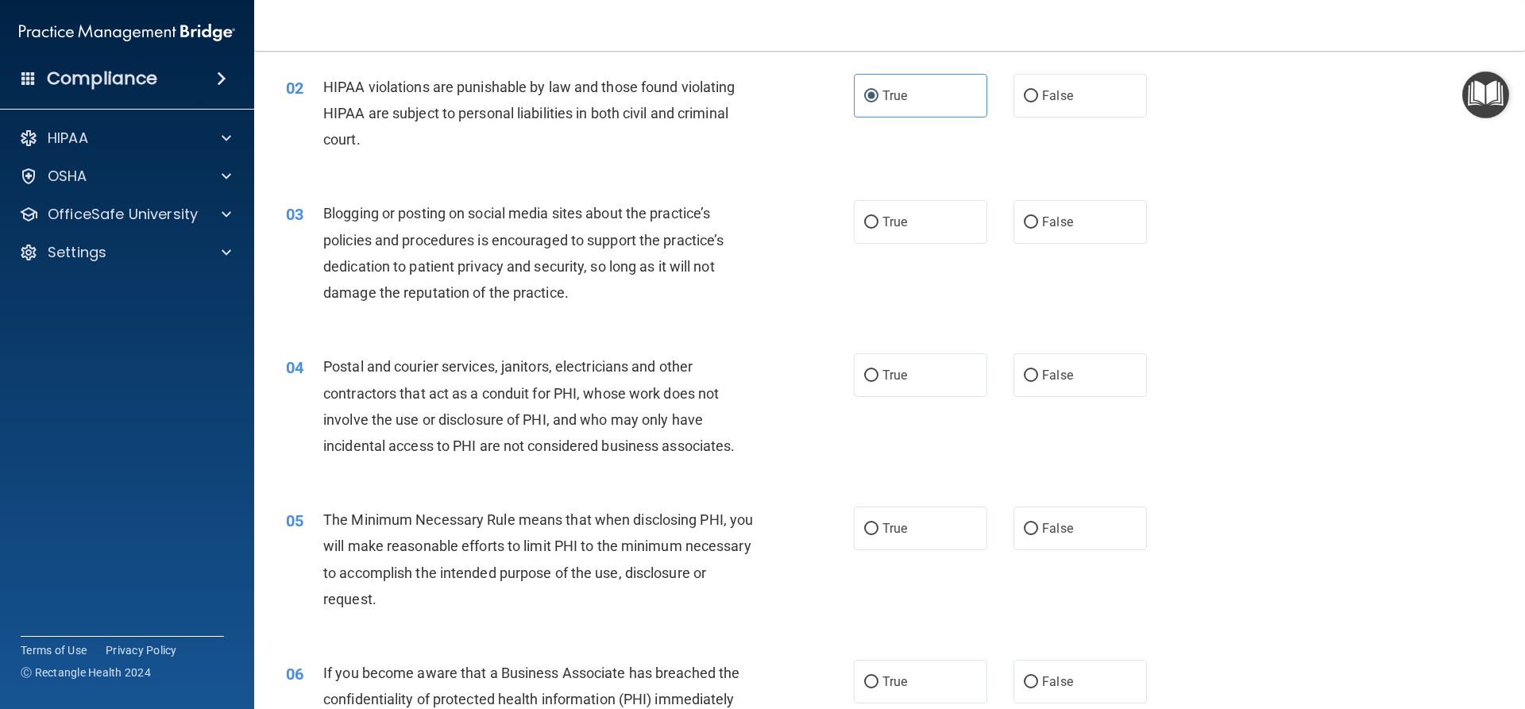
scroll to position [159, 0]
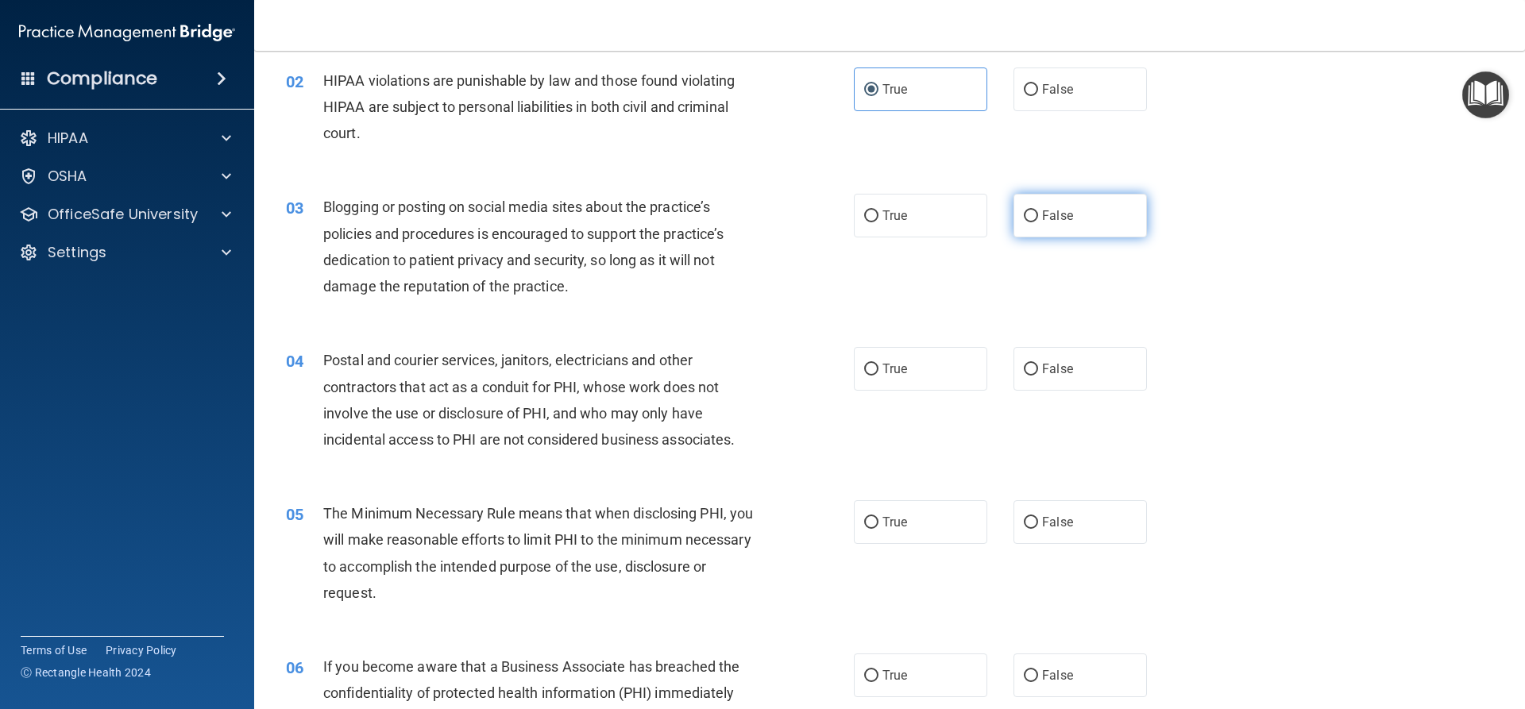
click at [1054, 234] on label "False" at bounding box center [1079, 216] width 133 height 44
click at [1038, 222] on input "False" at bounding box center [1031, 216] width 14 height 12
radio input "true"
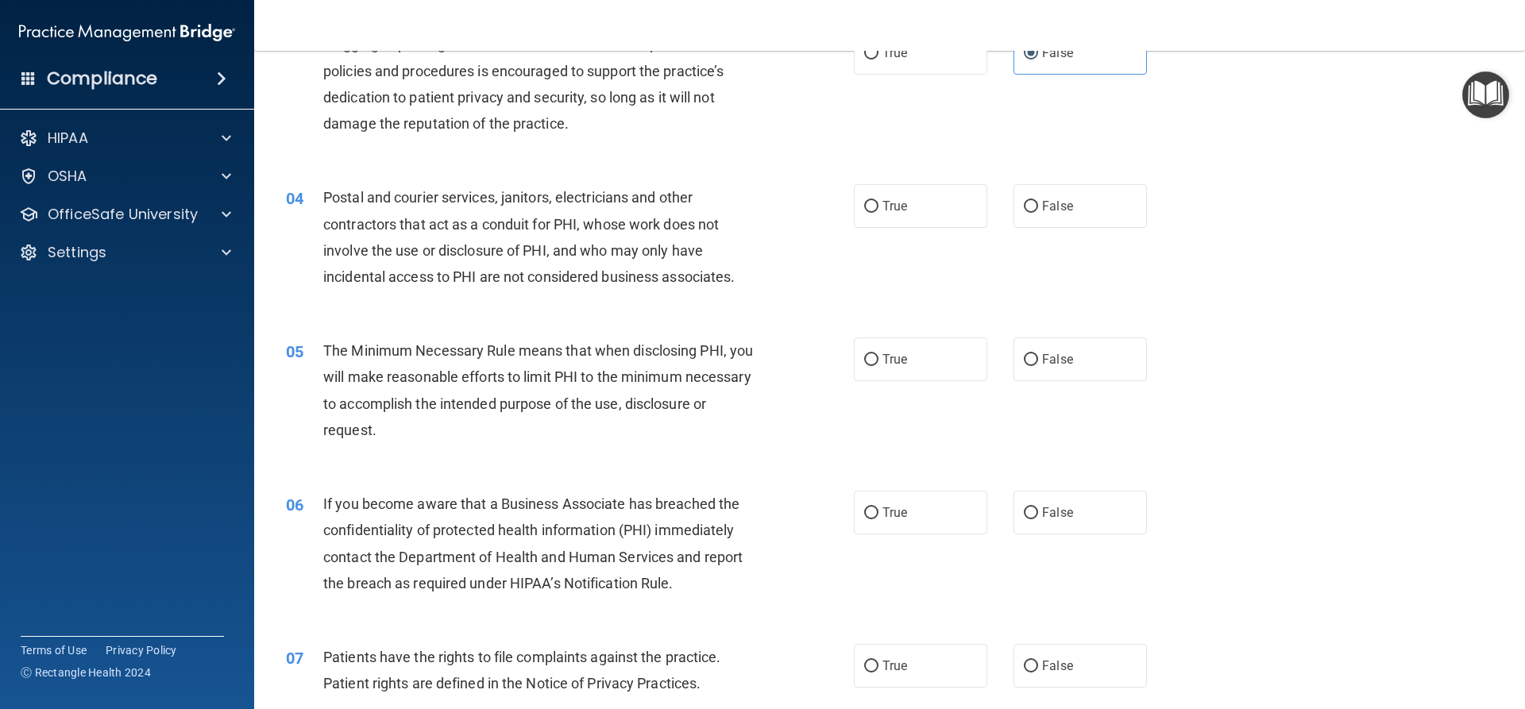
scroll to position [318, 0]
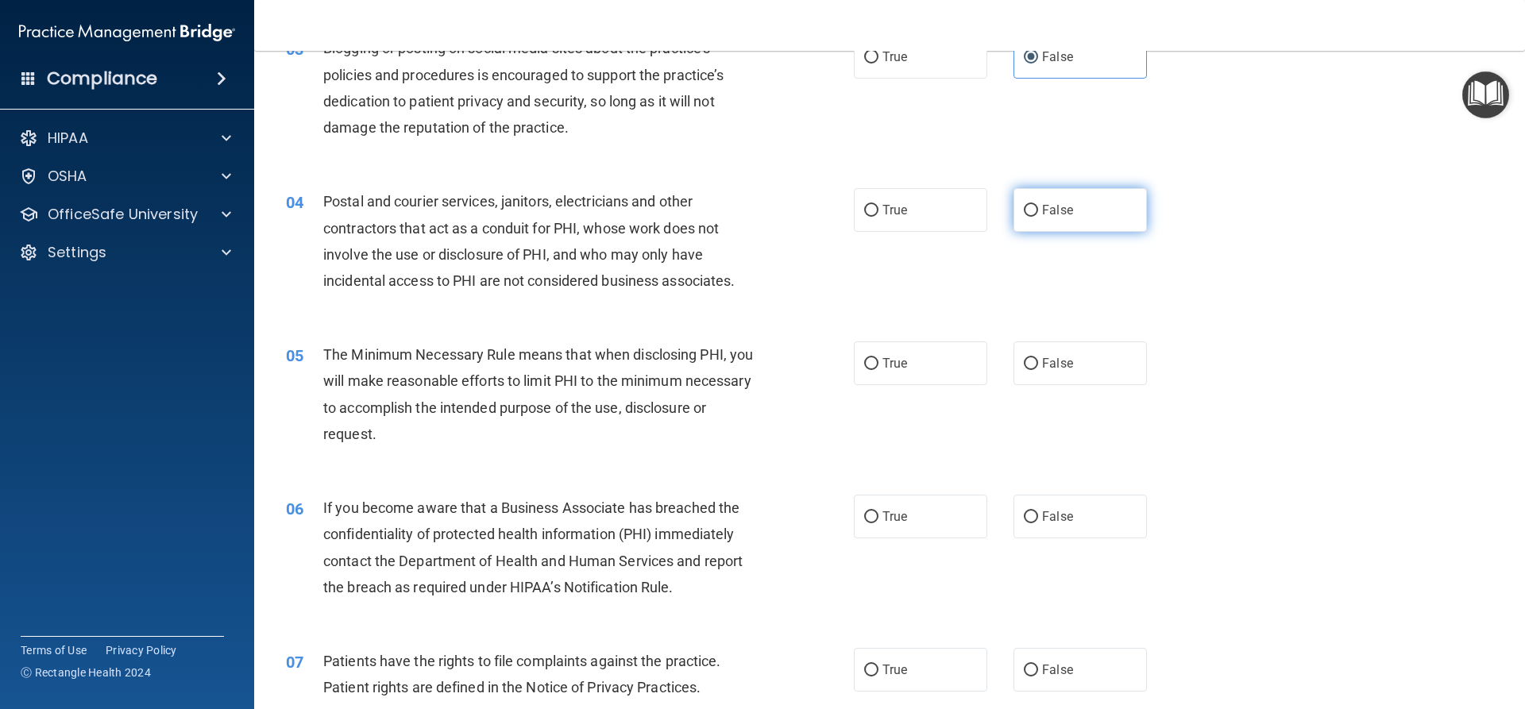
click at [1023, 218] on label "False" at bounding box center [1079, 210] width 133 height 44
click at [1024, 217] on input "False" at bounding box center [1031, 211] width 14 height 12
radio input "true"
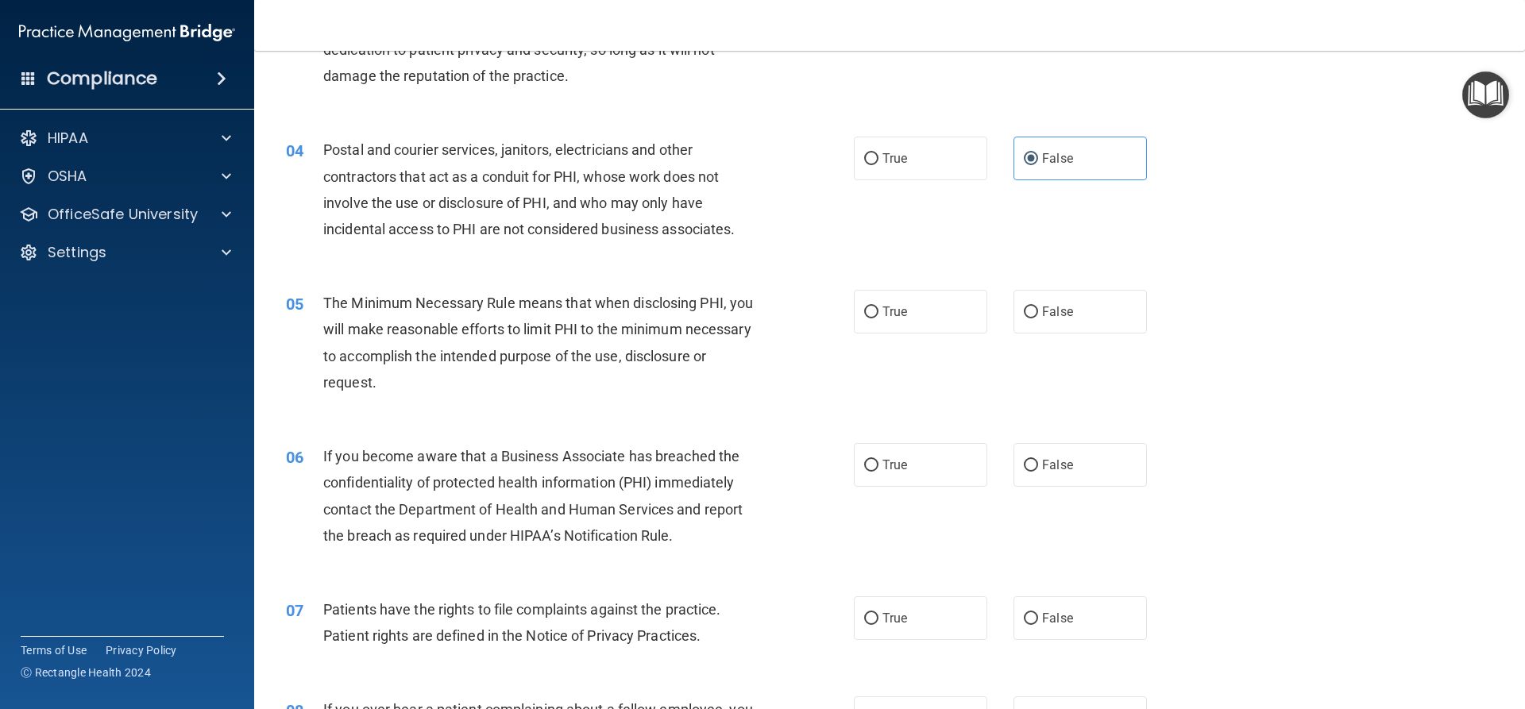
scroll to position [397, 0]
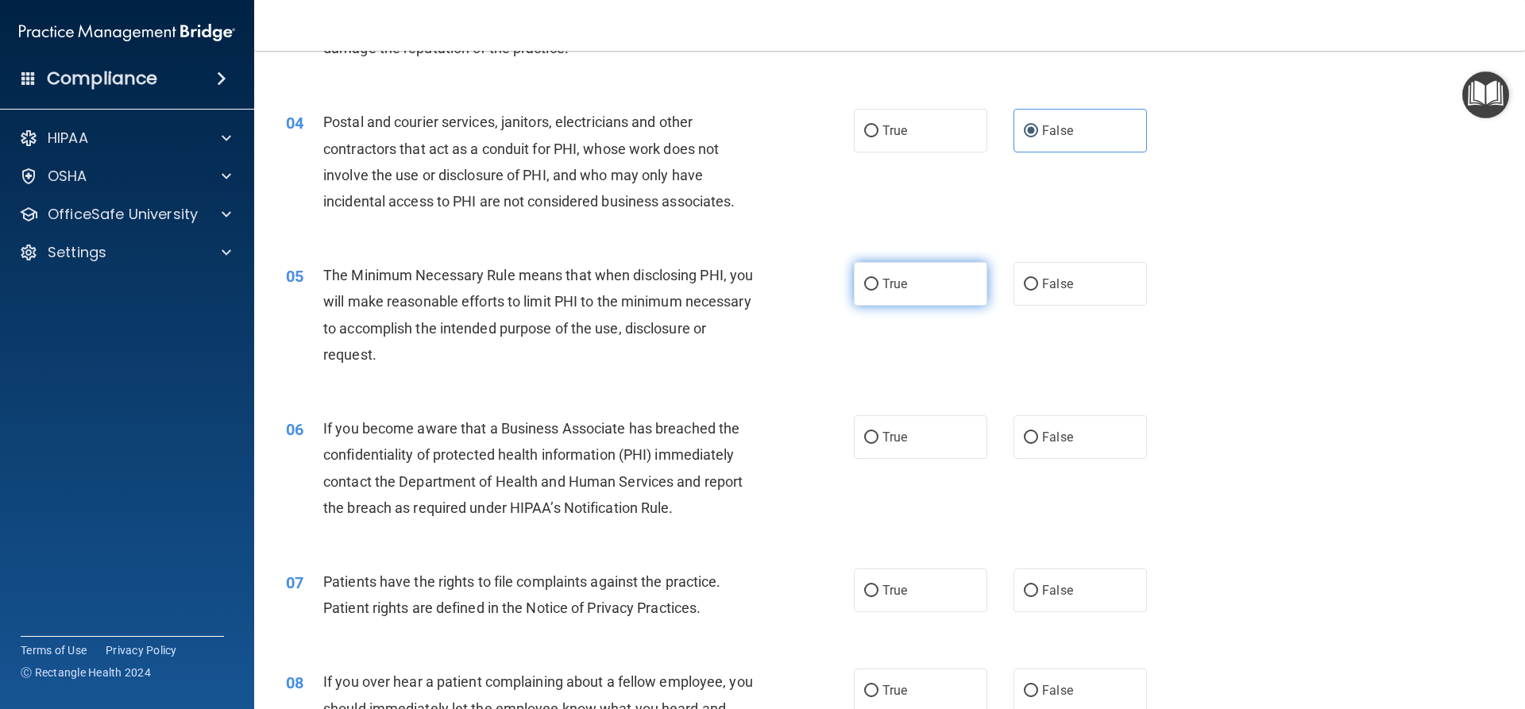
click at [873, 284] on label "True" at bounding box center [920, 284] width 133 height 44
click at [873, 284] on input "True" at bounding box center [871, 285] width 14 height 12
radio input "true"
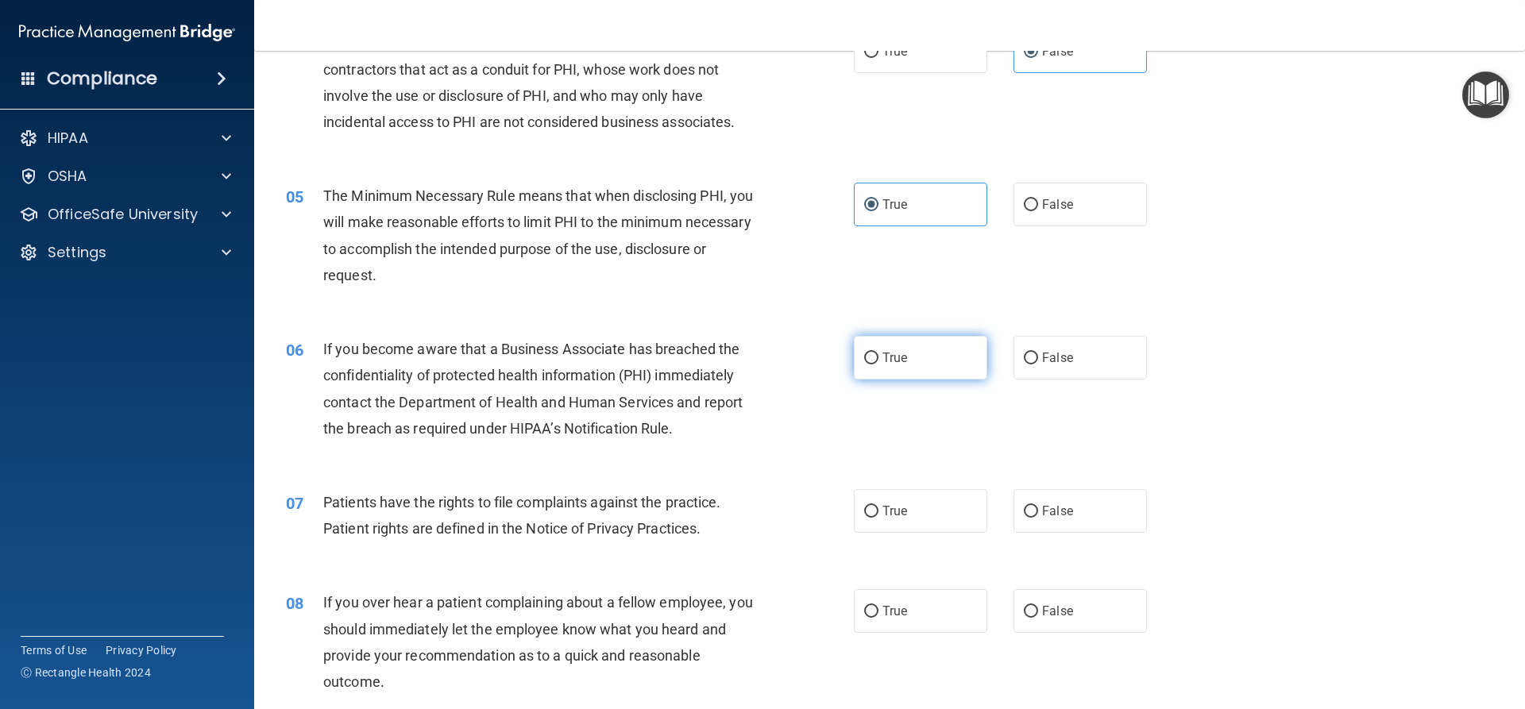
click at [956, 365] on label "True" at bounding box center [920, 358] width 133 height 44
click at [878, 365] on input "True" at bounding box center [871, 359] width 14 height 12
radio input "true"
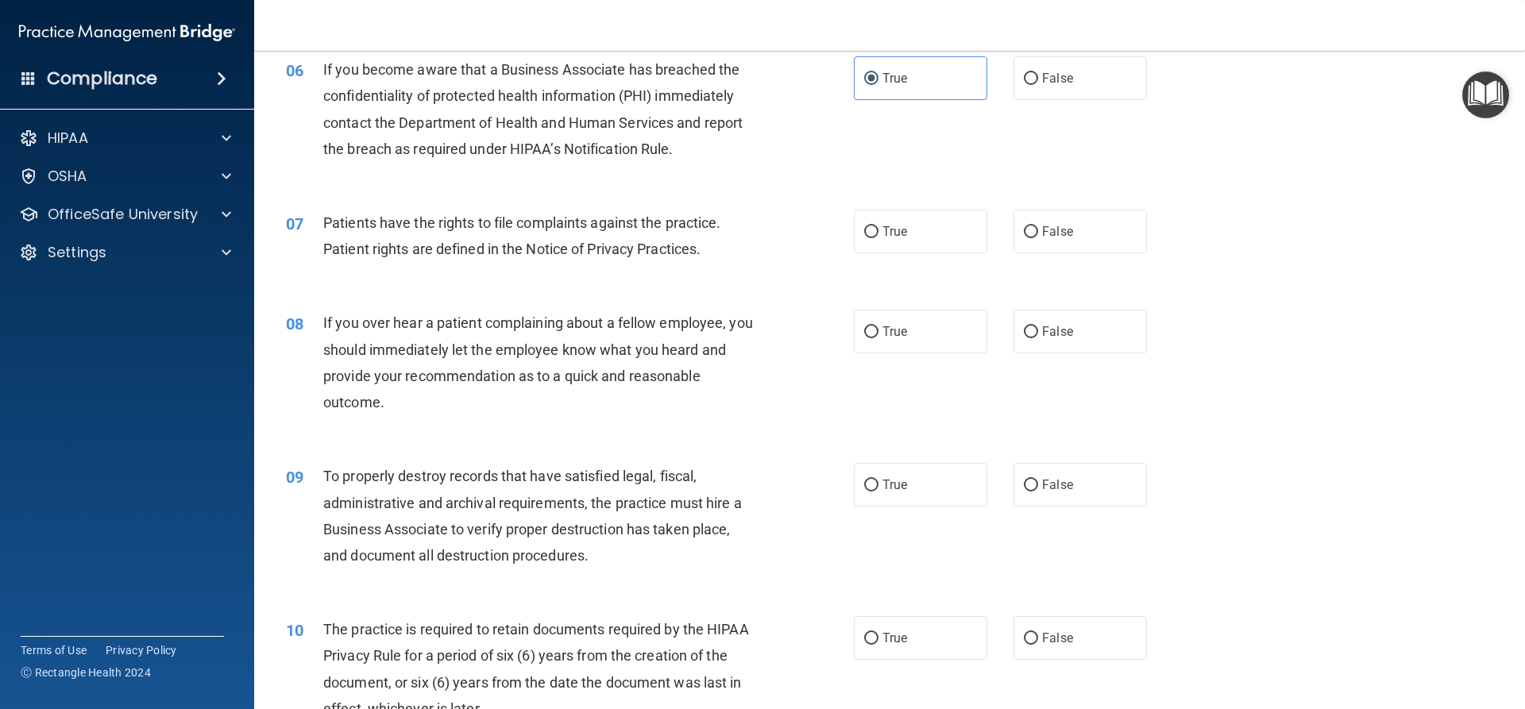
scroll to position [794, 0]
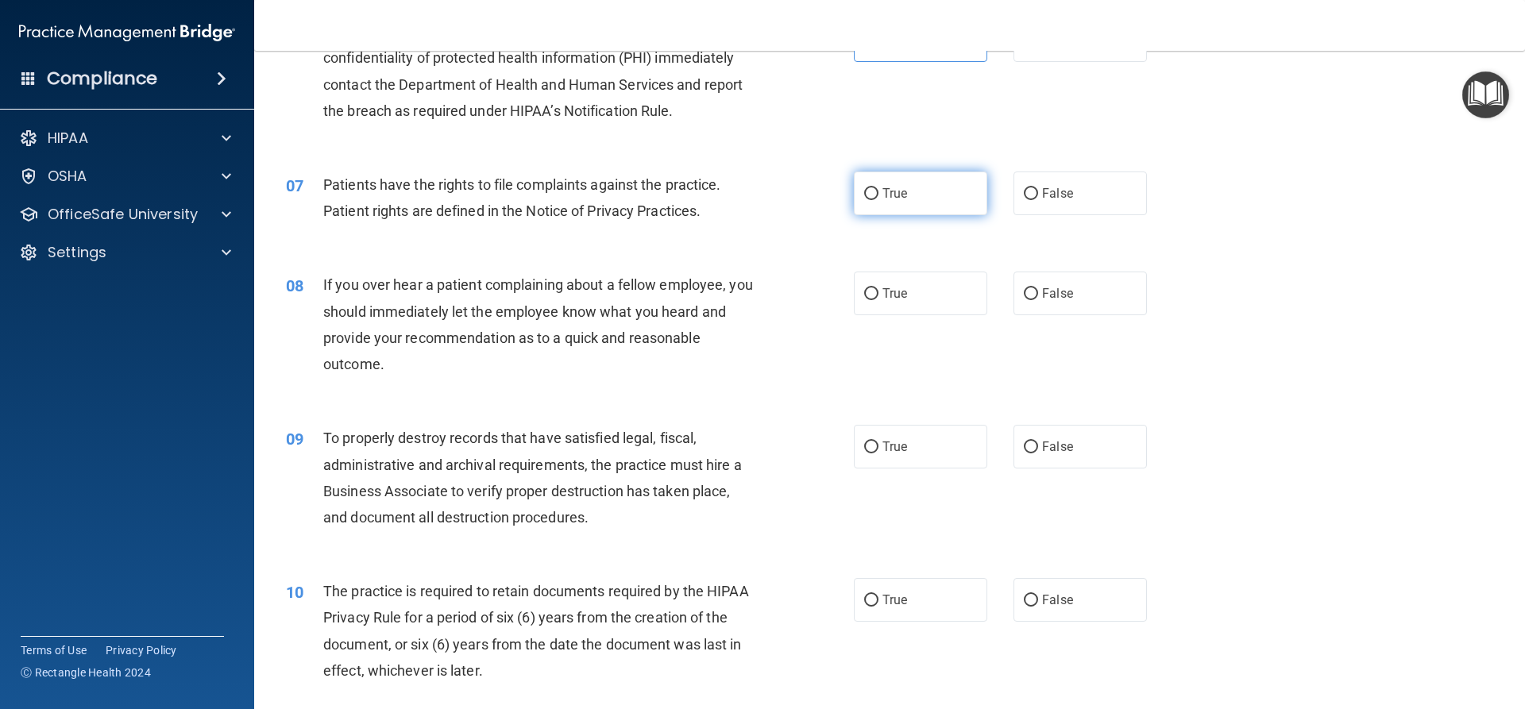
click at [867, 207] on label "True" at bounding box center [920, 194] width 133 height 44
click at [867, 200] on input "True" at bounding box center [871, 194] width 14 height 12
radio input "true"
click at [1083, 297] on label "False" at bounding box center [1079, 294] width 133 height 44
click at [1038, 297] on input "False" at bounding box center [1031, 294] width 14 height 12
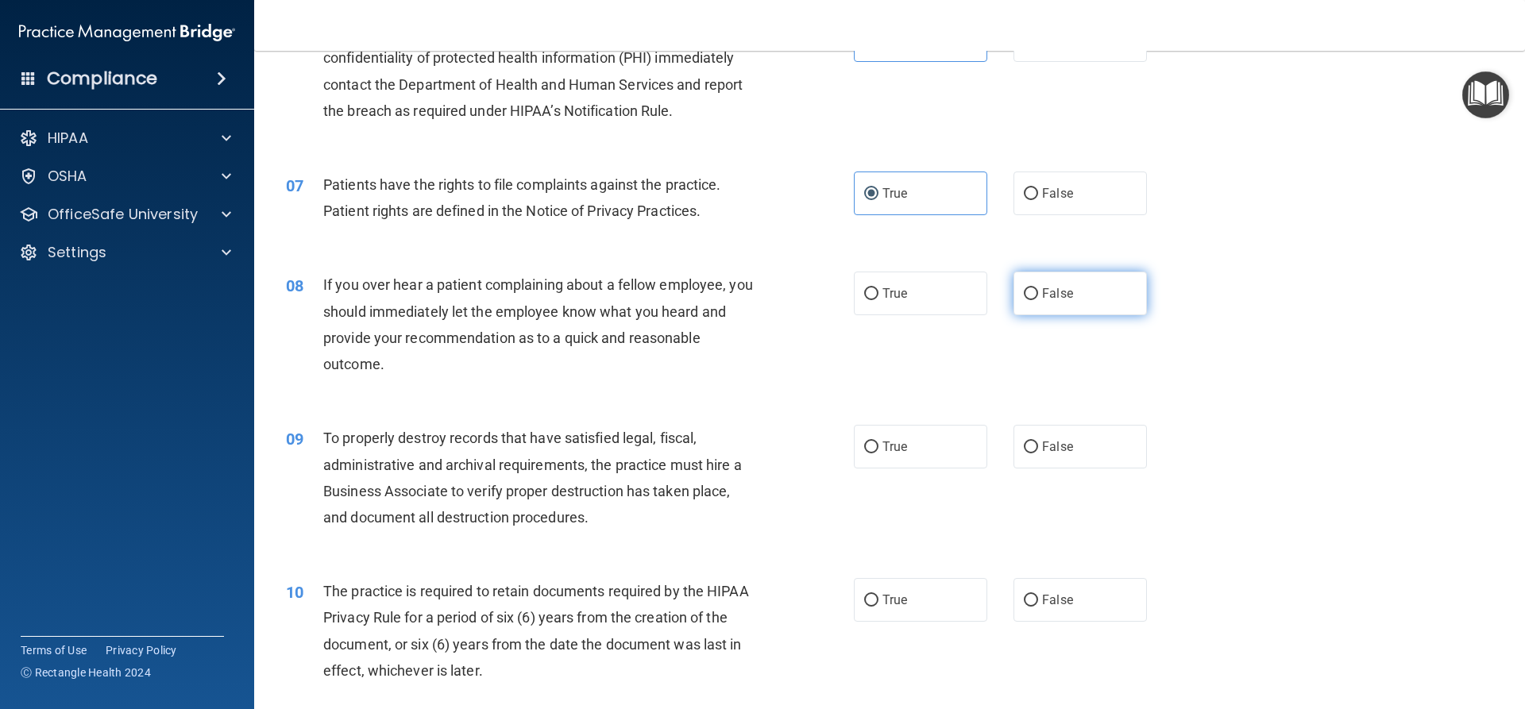
radio input "true"
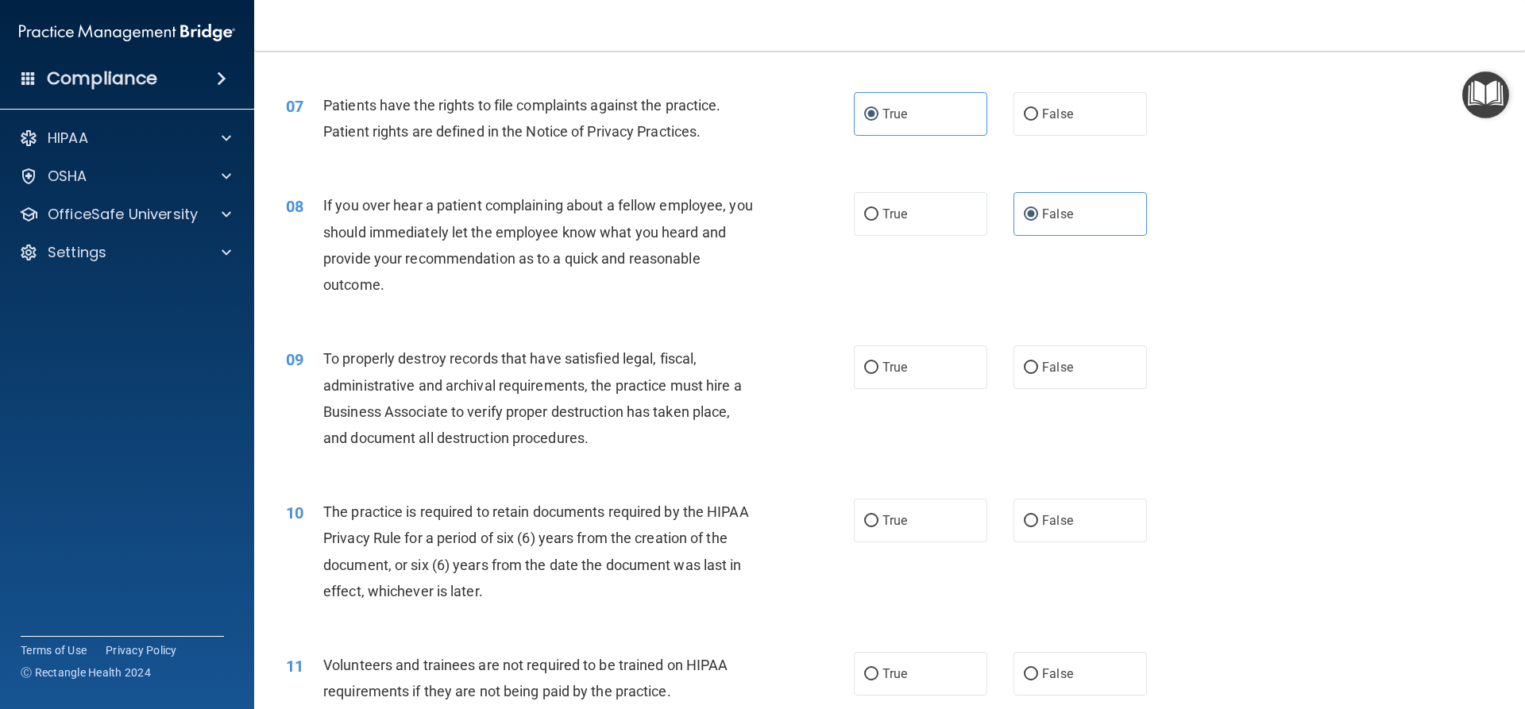
scroll to position [953, 0]
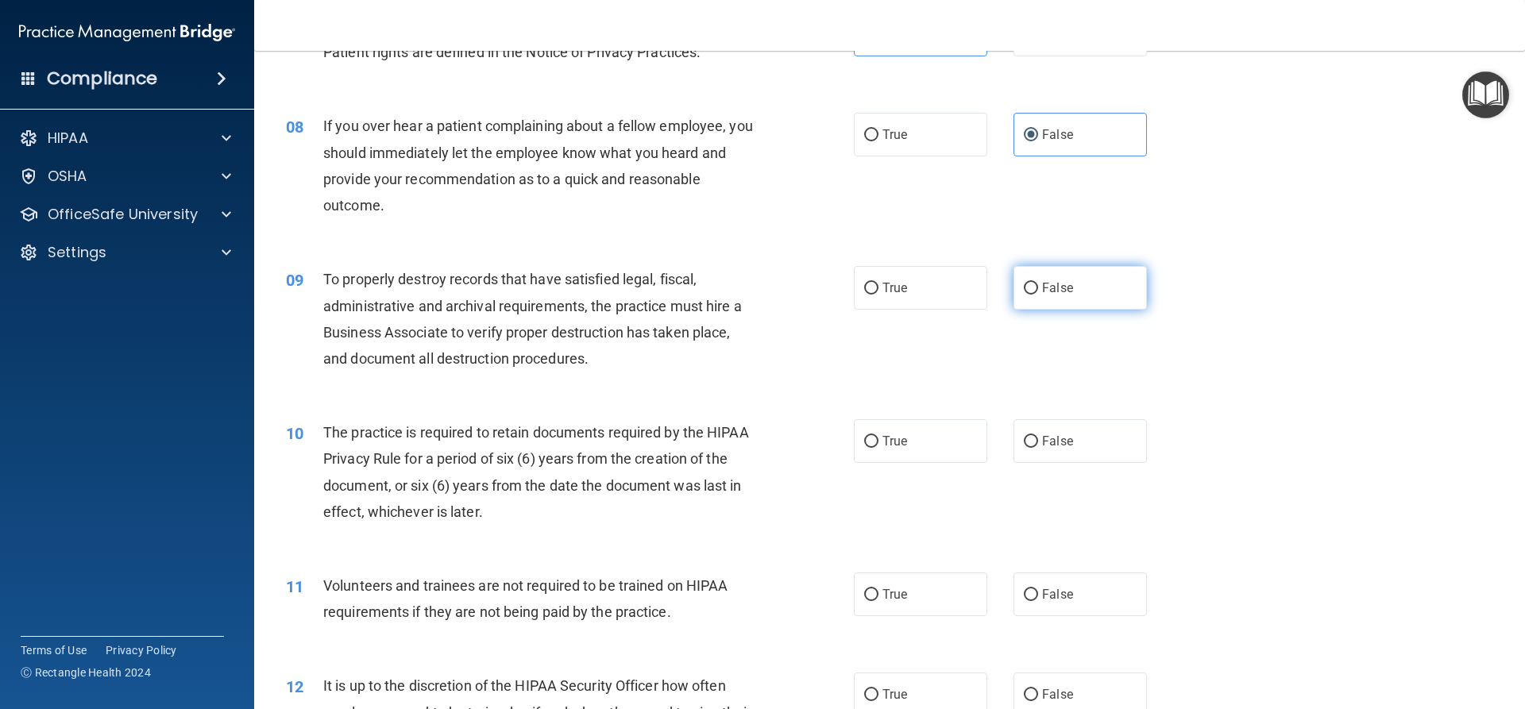
drag, startPoint x: 1052, startPoint y: 275, endPoint x: 1055, endPoint y: 285, distance: 10.6
click at [1055, 285] on label "False" at bounding box center [1079, 288] width 133 height 44
click at [1038, 285] on input "False" at bounding box center [1031, 289] width 14 height 12
radio input "true"
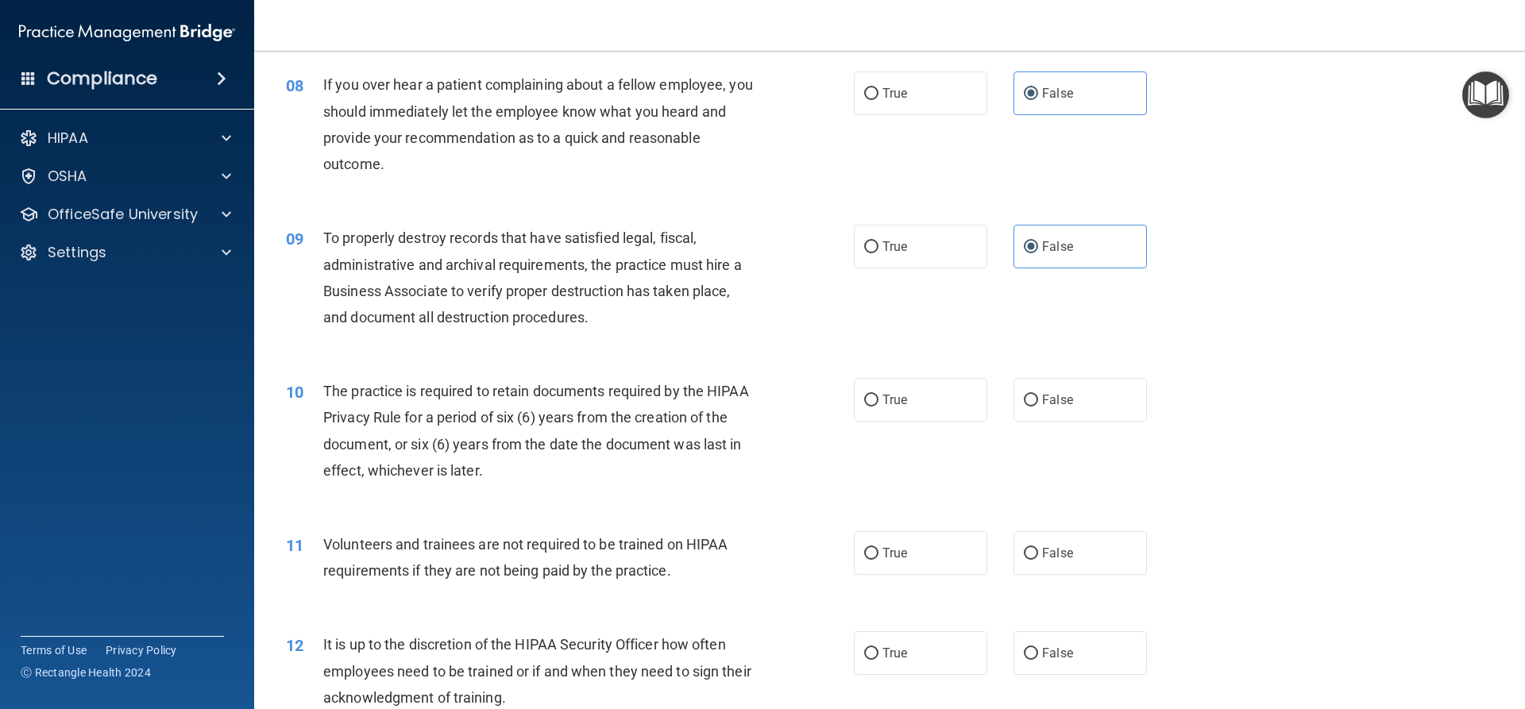
scroll to position [1033, 0]
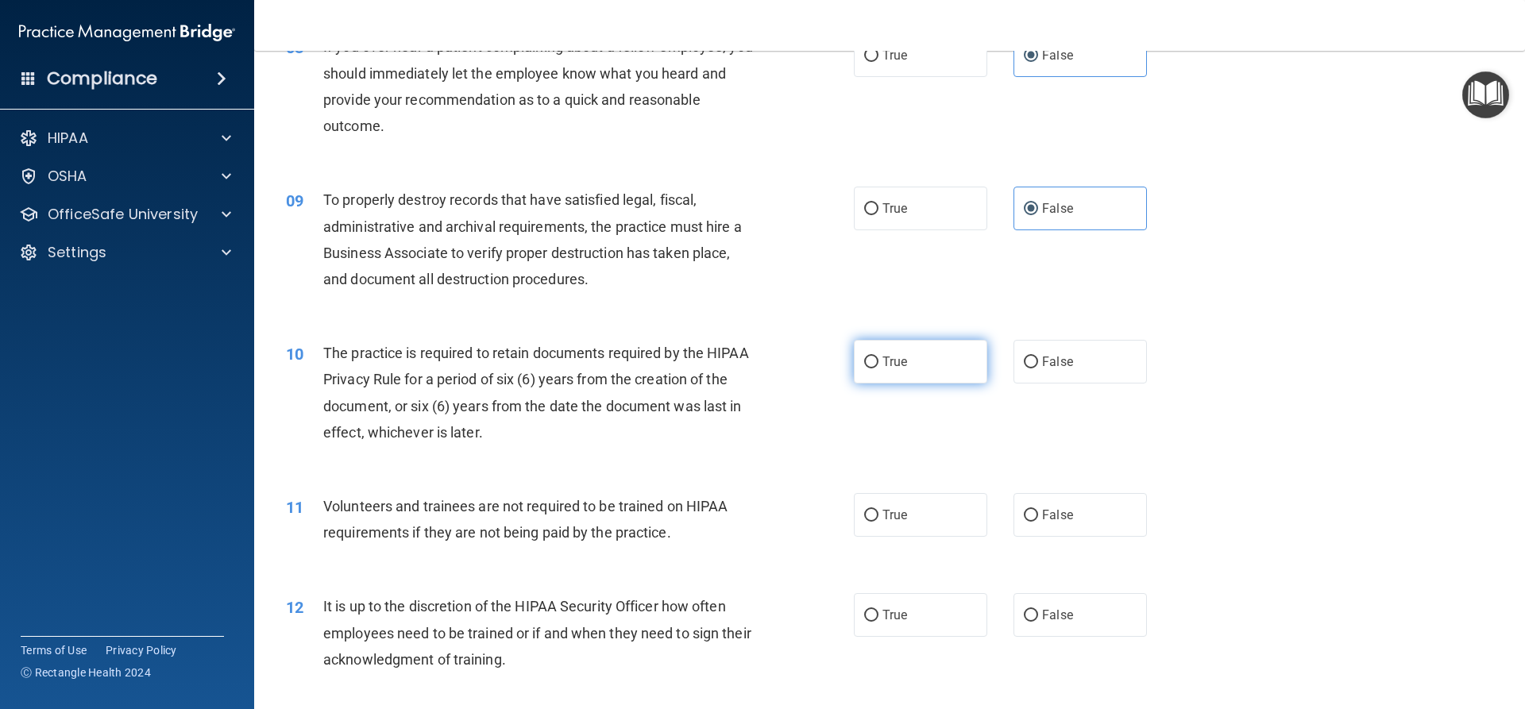
click at [932, 365] on label "True" at bounding box center [920, 362] width 133 height 44
click at [878, 365] on input "True" at bounding box center [871, 363] width 14 height 12
radio input "true"
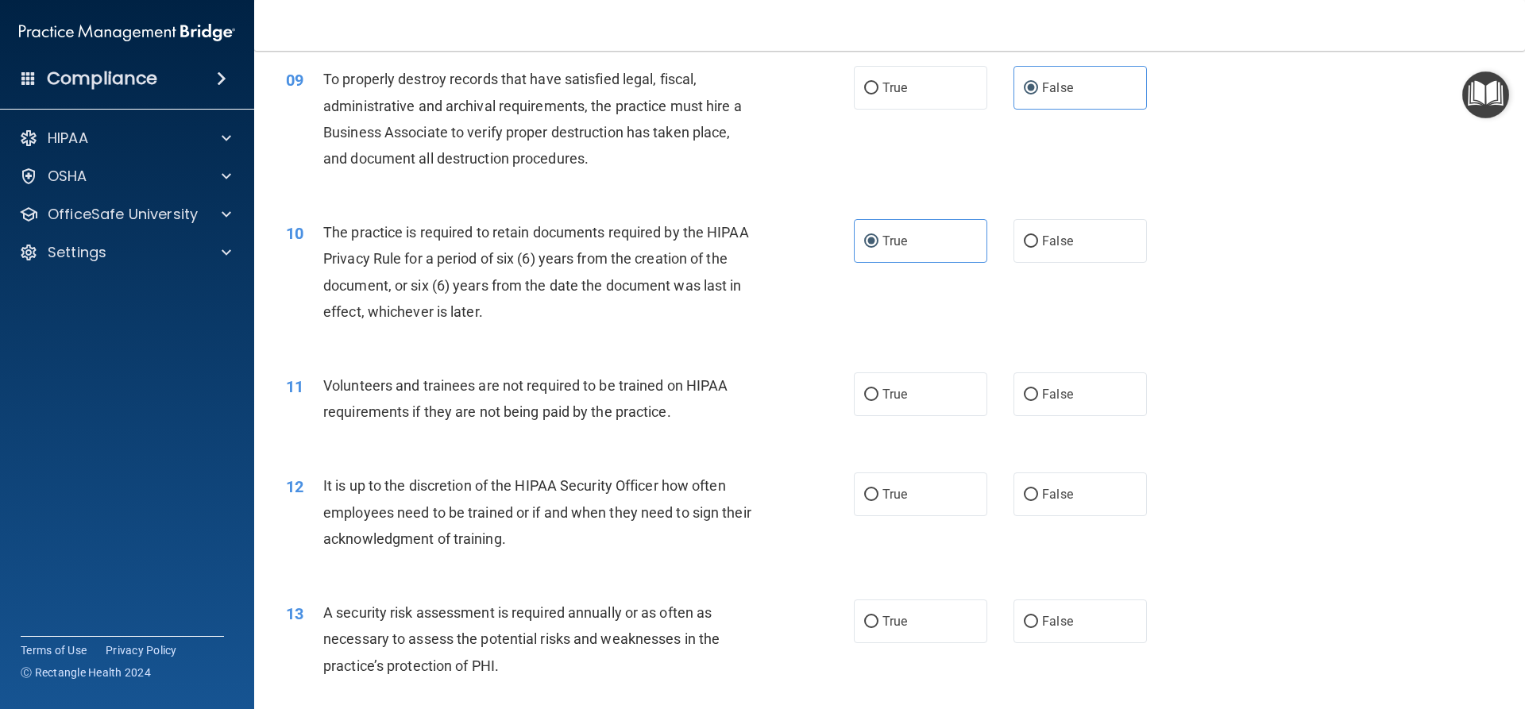
scroll to position [1191, 0]
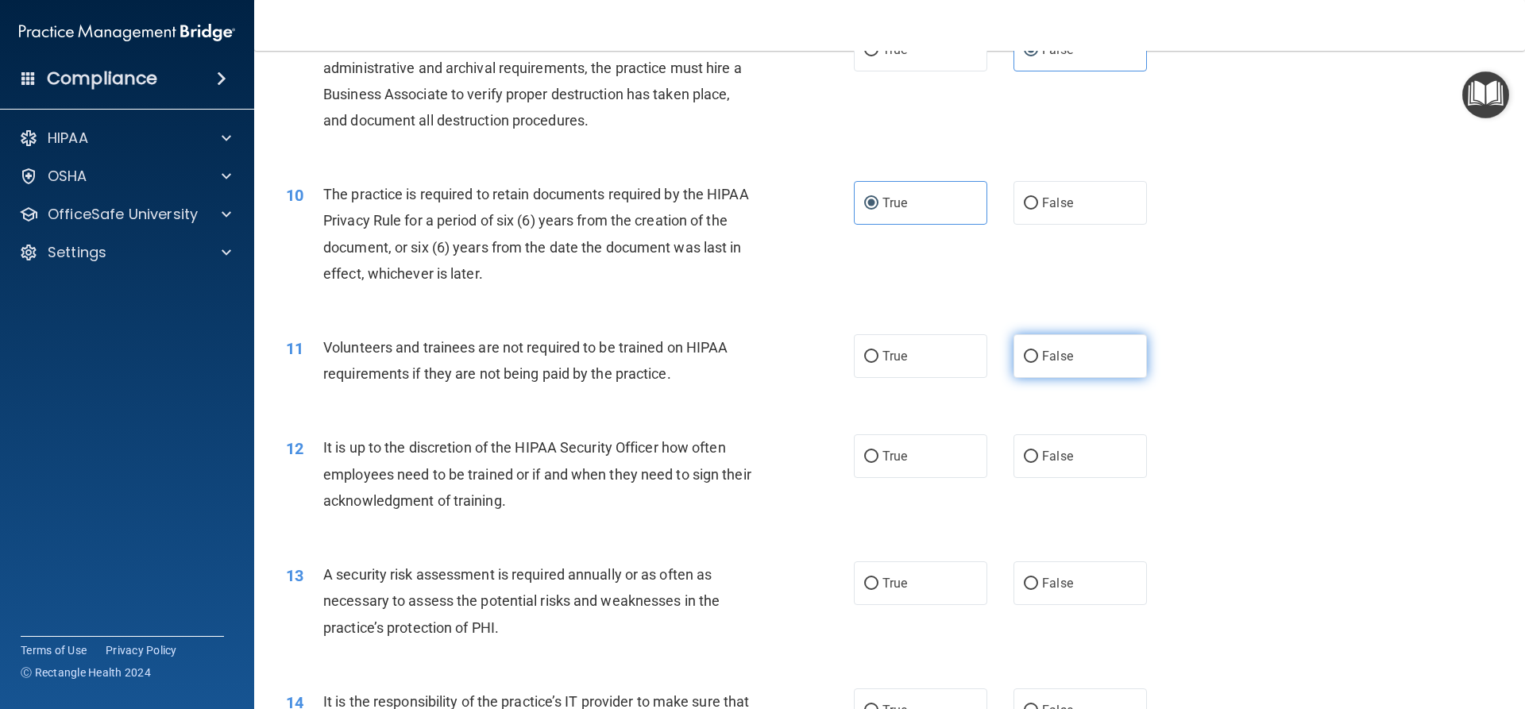
click at [1084, 363] on label "False" at bounding box center [1079, 356] width 133 height 44
click at [1038, 363] on input "False" at bounding box center [1031, 357] width 14 height 12
radio input "true"
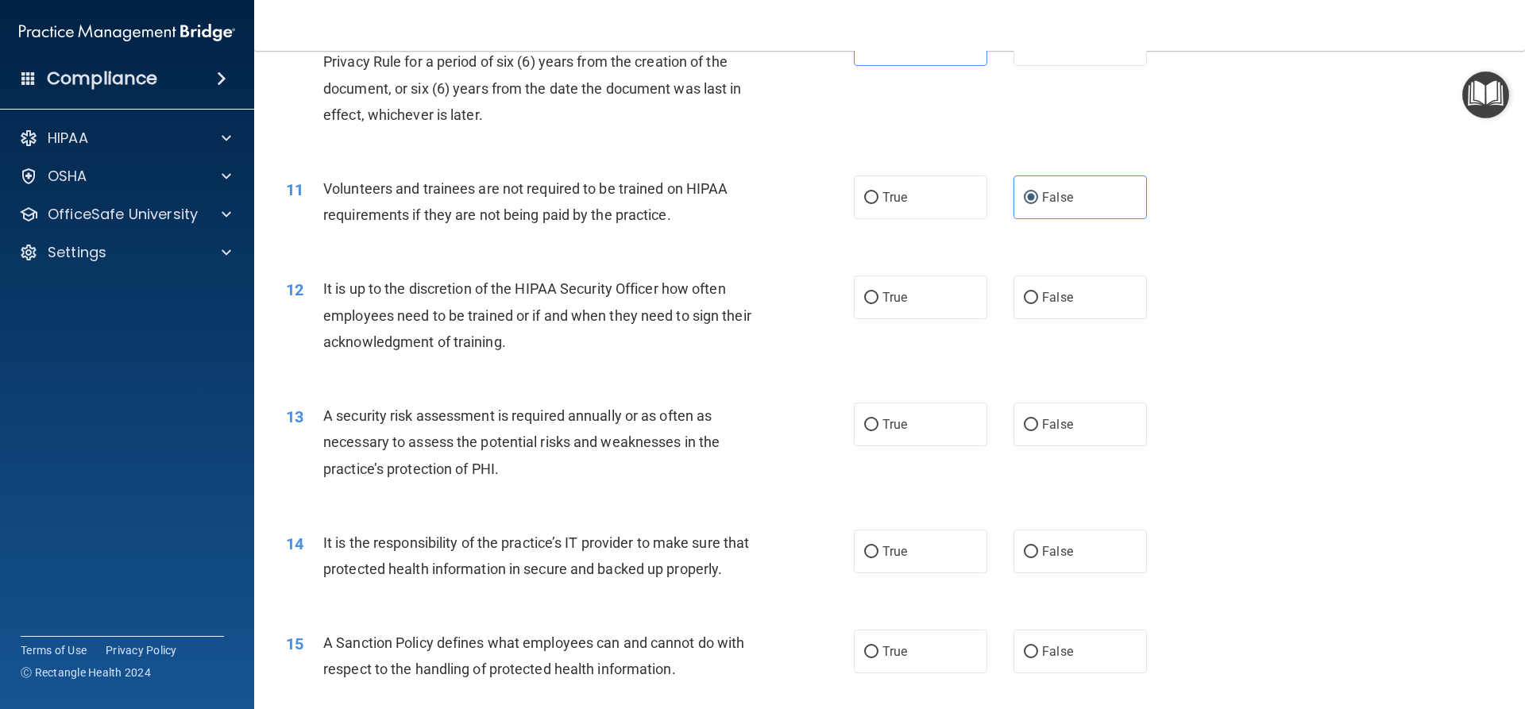
scroll to position [1430, 0]
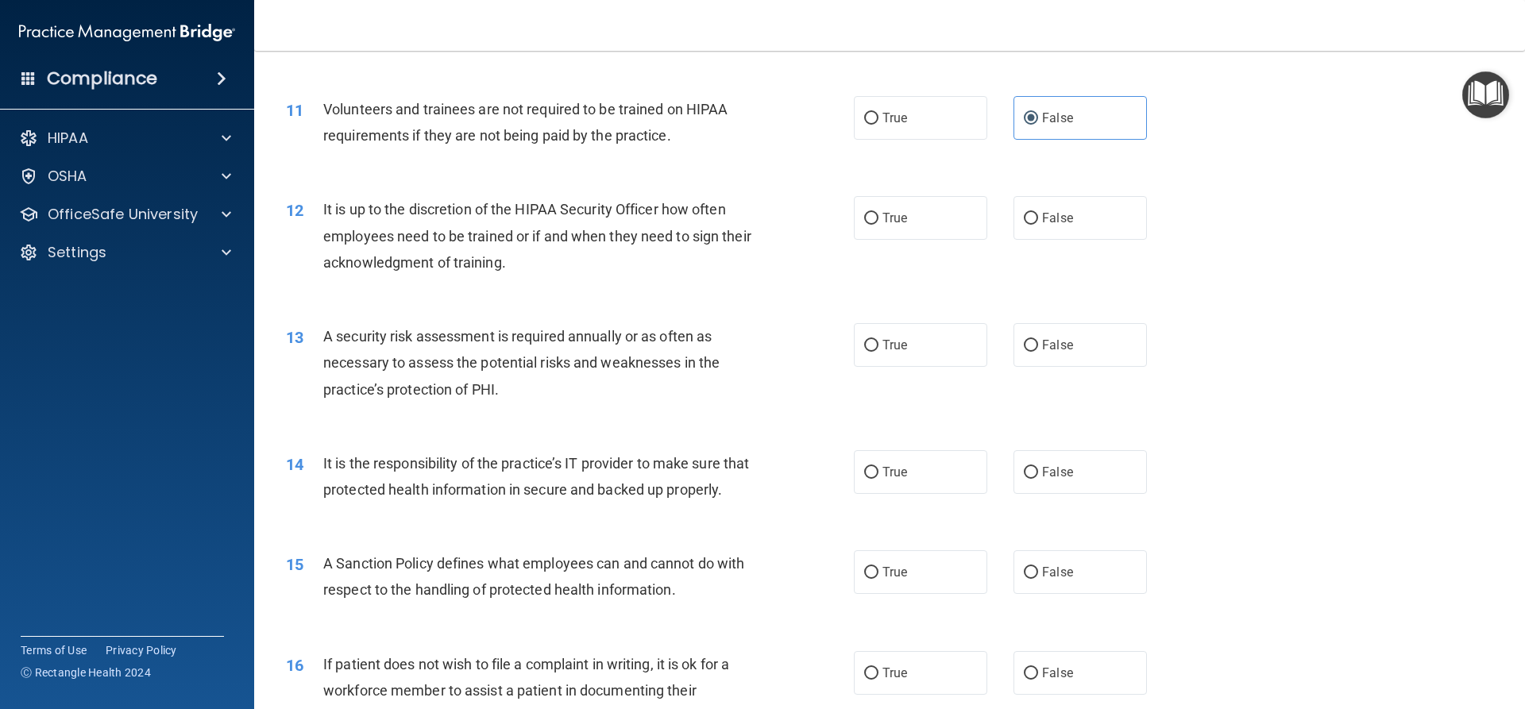
click at [528, 272] on div "It is up to the discretion of the HIPAA Security Officer how often employees ne…" at bounding box center [545, 235] width 444 height 79
click at [1073, 230] on label "False" at bounding box center [1079, 218] width 133 height 44
click at [1038, 225] on input "False" at bounding box center [1031, 219] width 14 height 12
radio input "true"
click at [954, 230] on label "True" at bounding box center [920, 218] width 133 height 44
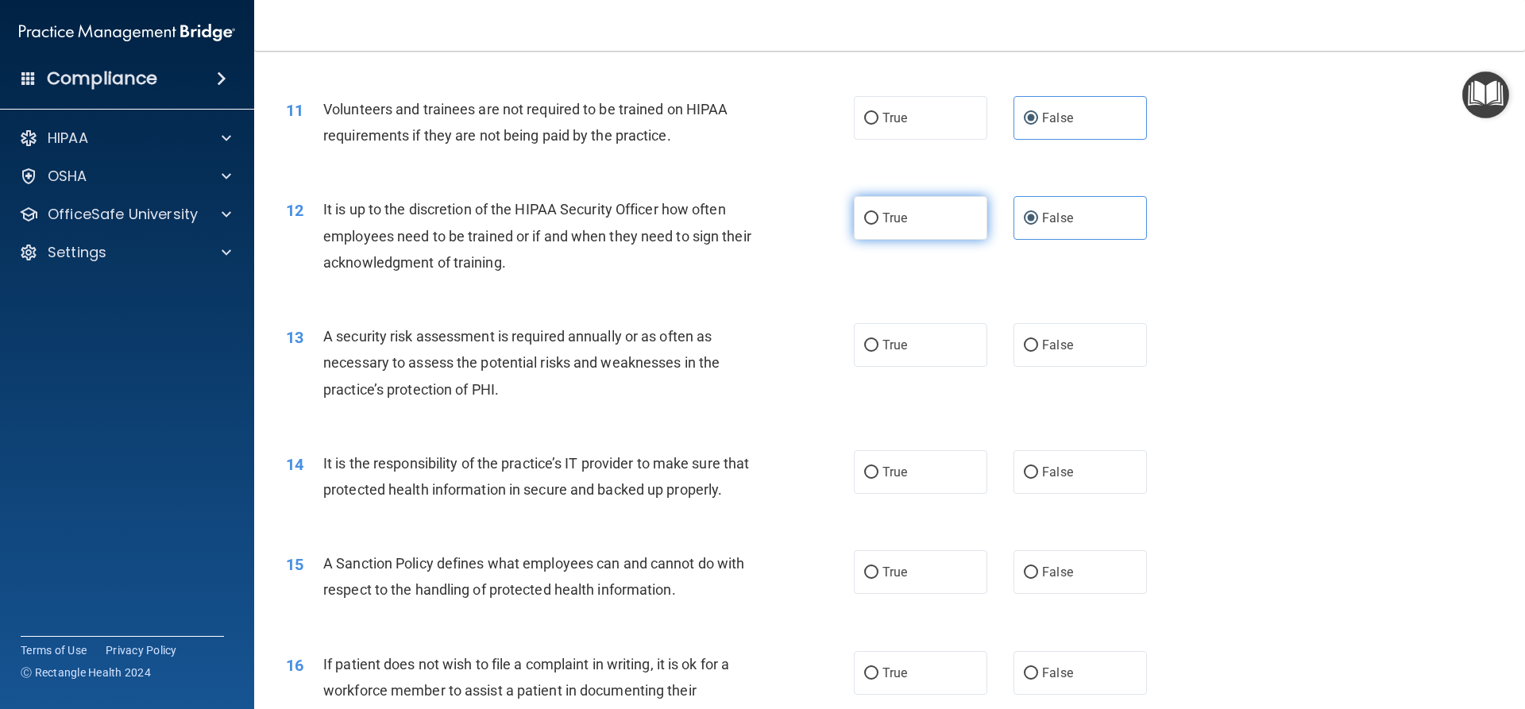
click at [878, 225] on input "True" at bounding box center [871, 219] width 14 height 12
radio input "true"
radio input "false"
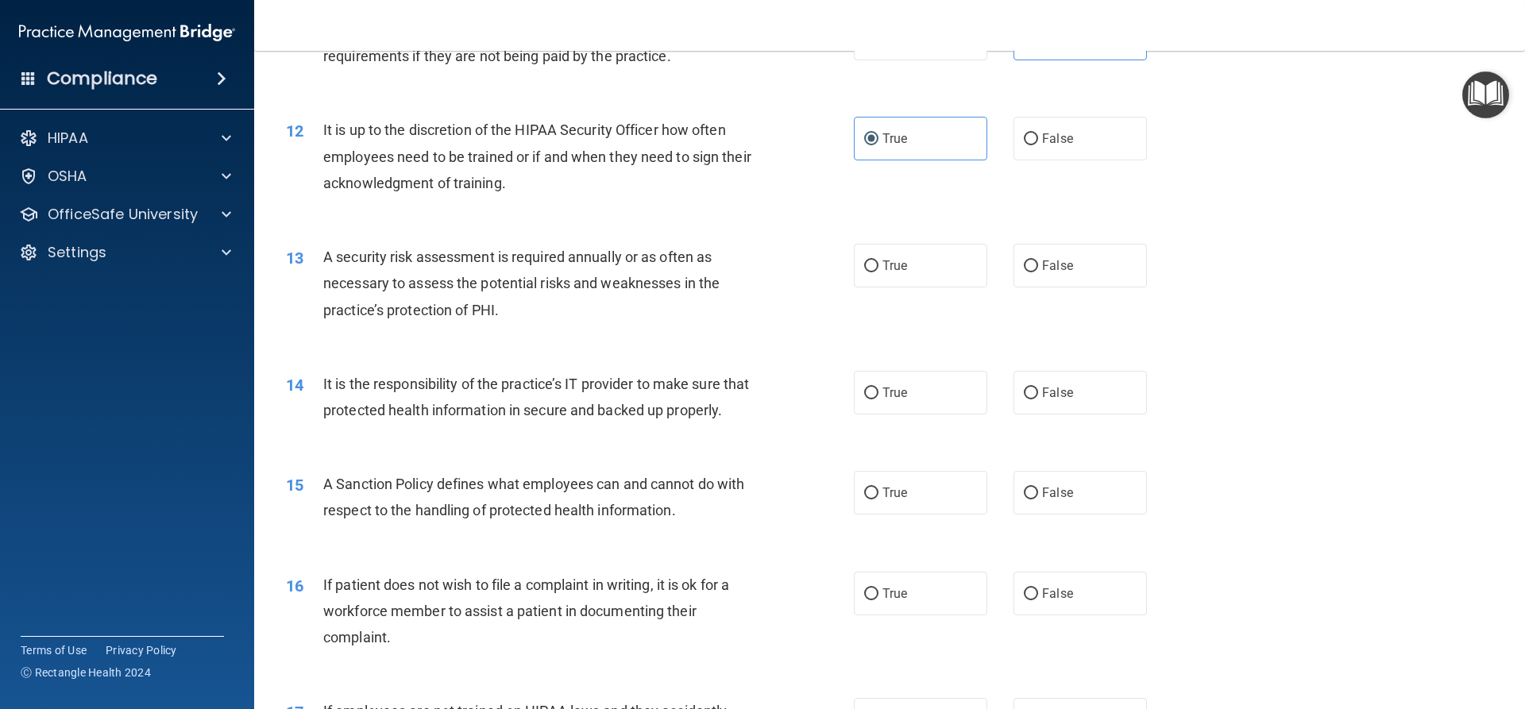
scroll to position [1589, 0]
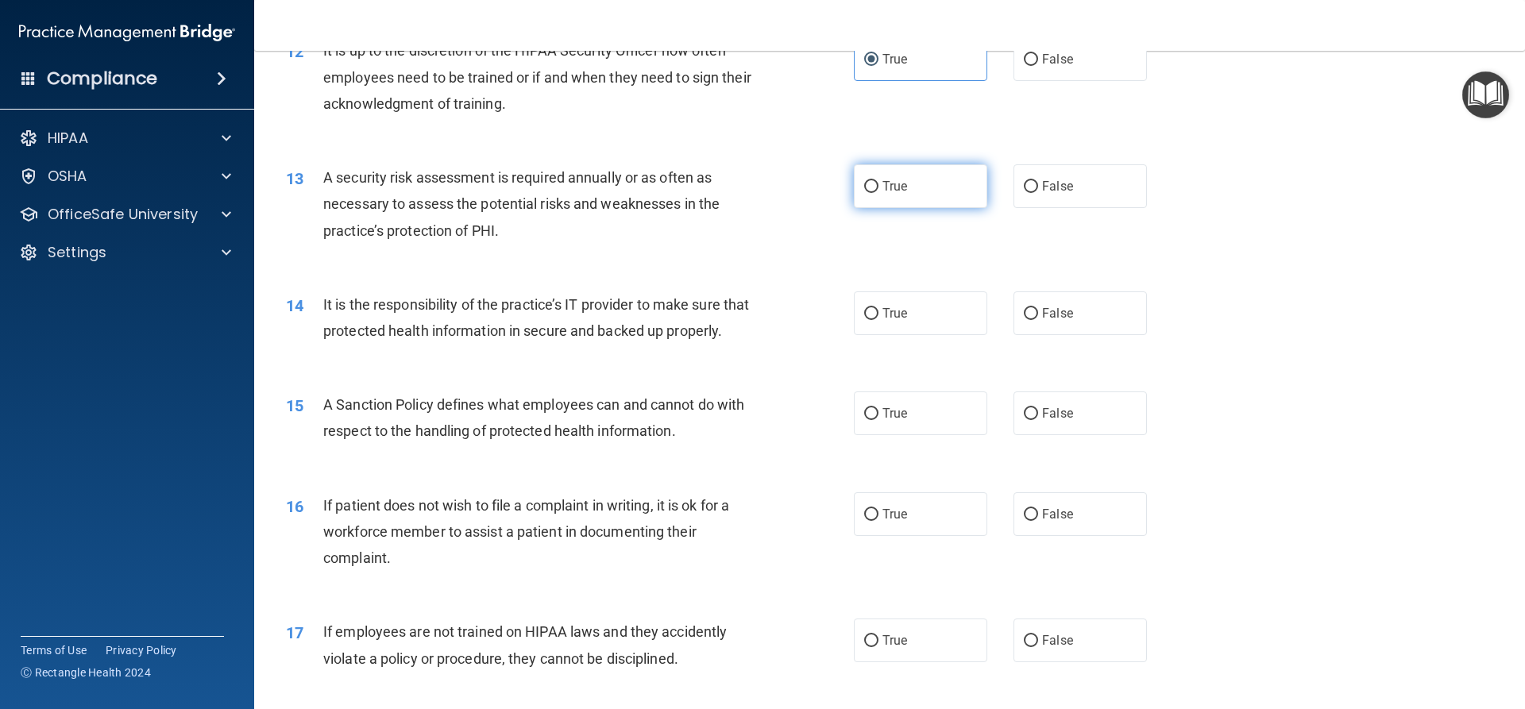
click at [925, 203] on label "True" at bounding box center [920, 186] width 133 height 44
click at [878, 193] on input "True" at bounding box center [871, 187] width 14 height 12
radio input "true"
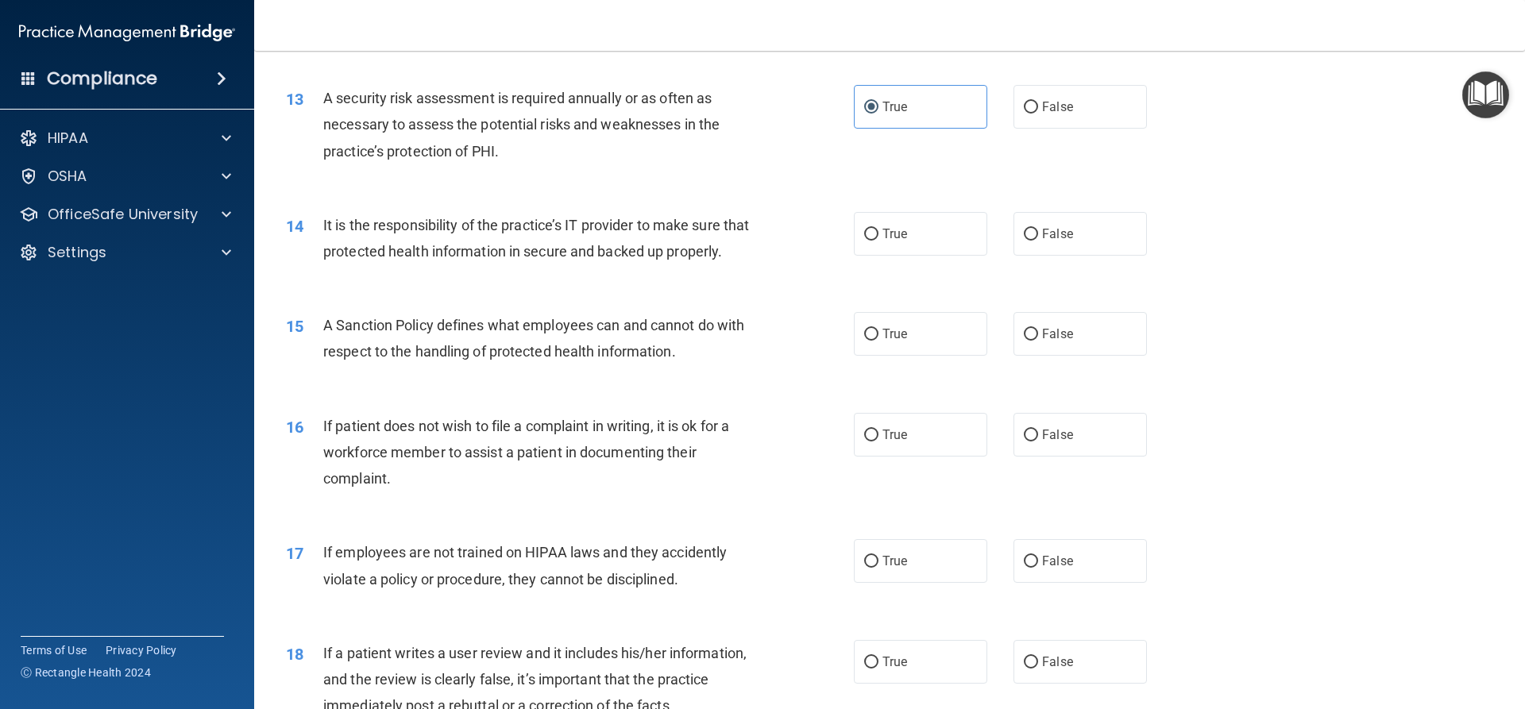
click at [875, 258] on div "14 It is the responsibility of the practice’s IT provider to make sure that pro…" at bounding box center [889, 242] width 1231 height 100
click at [1015, 234] on label "False" at bounding box center [1079, 234] width 133 height 44
click at [1024, 234] on input "False" at bounding box center [1031, 235] width 14 height 12
radio input "true"
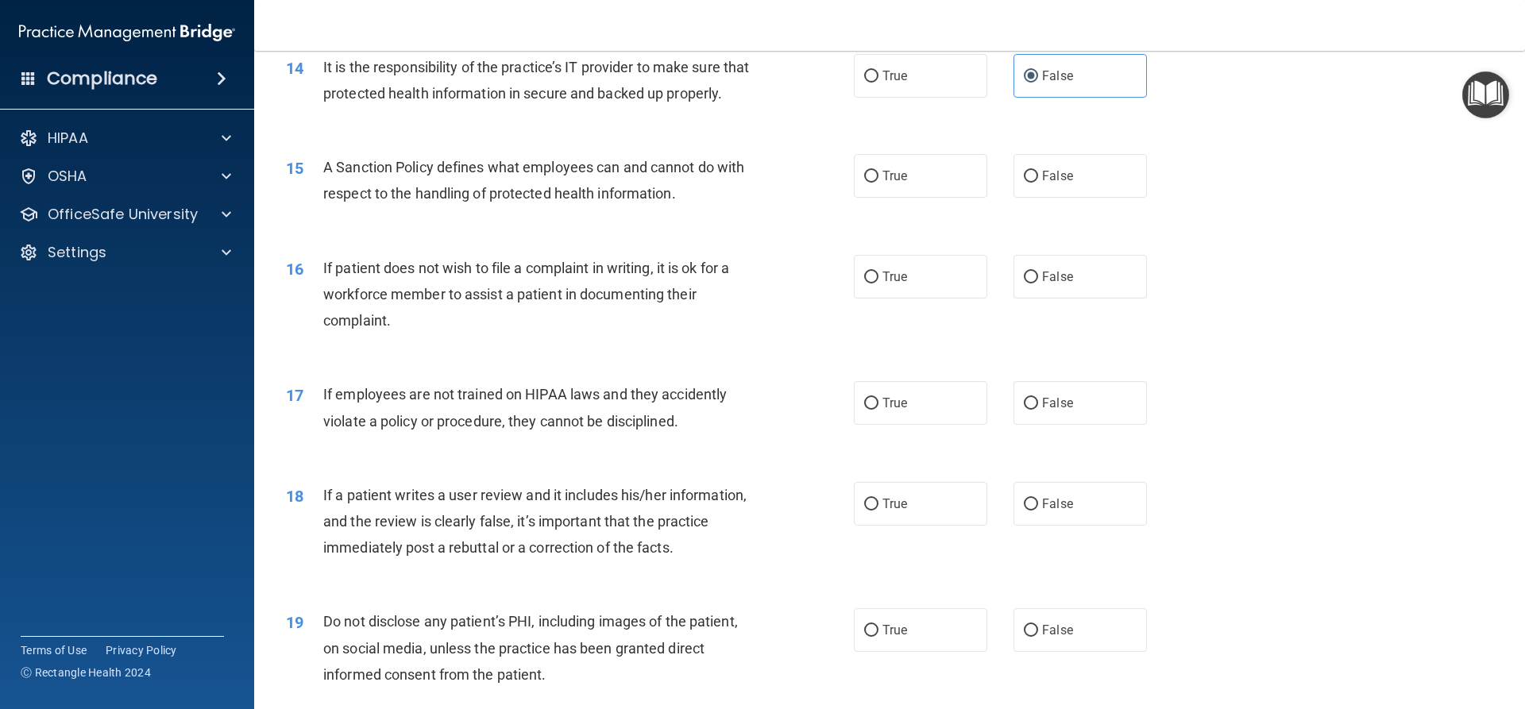
scroll to position [1827, 0]
click at [532, 201] on span "A Sanction Policy defines what employees can and cannot do with respect to the …" at bounding box center [533, 179] width 421 height 43
click at [939, 197] on label "True" at bounding box center [920, 175] width 133 height 44
click at [878, 182] on input "True" at bounding box center [871, 176] width 14 height 12
radio input "true"
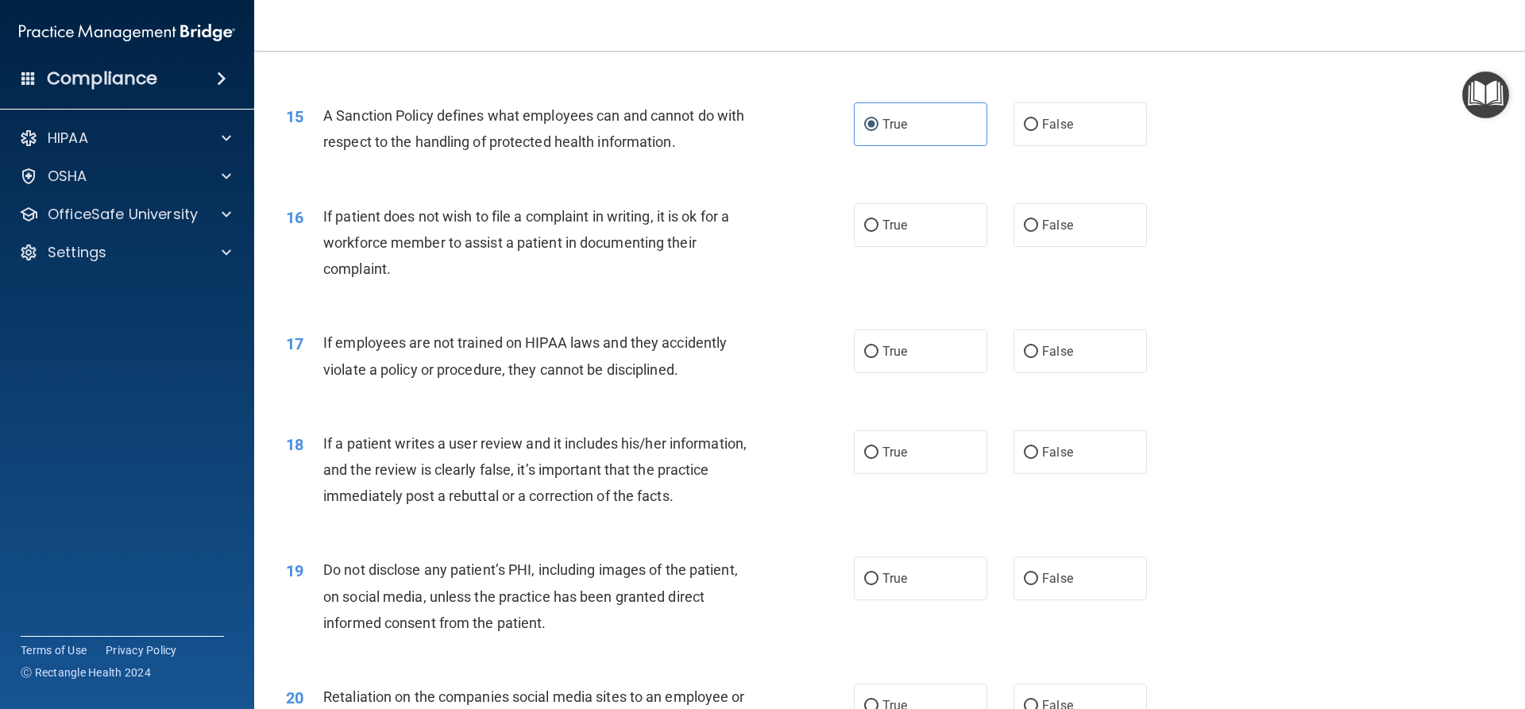
scroll to position [1906, 0]
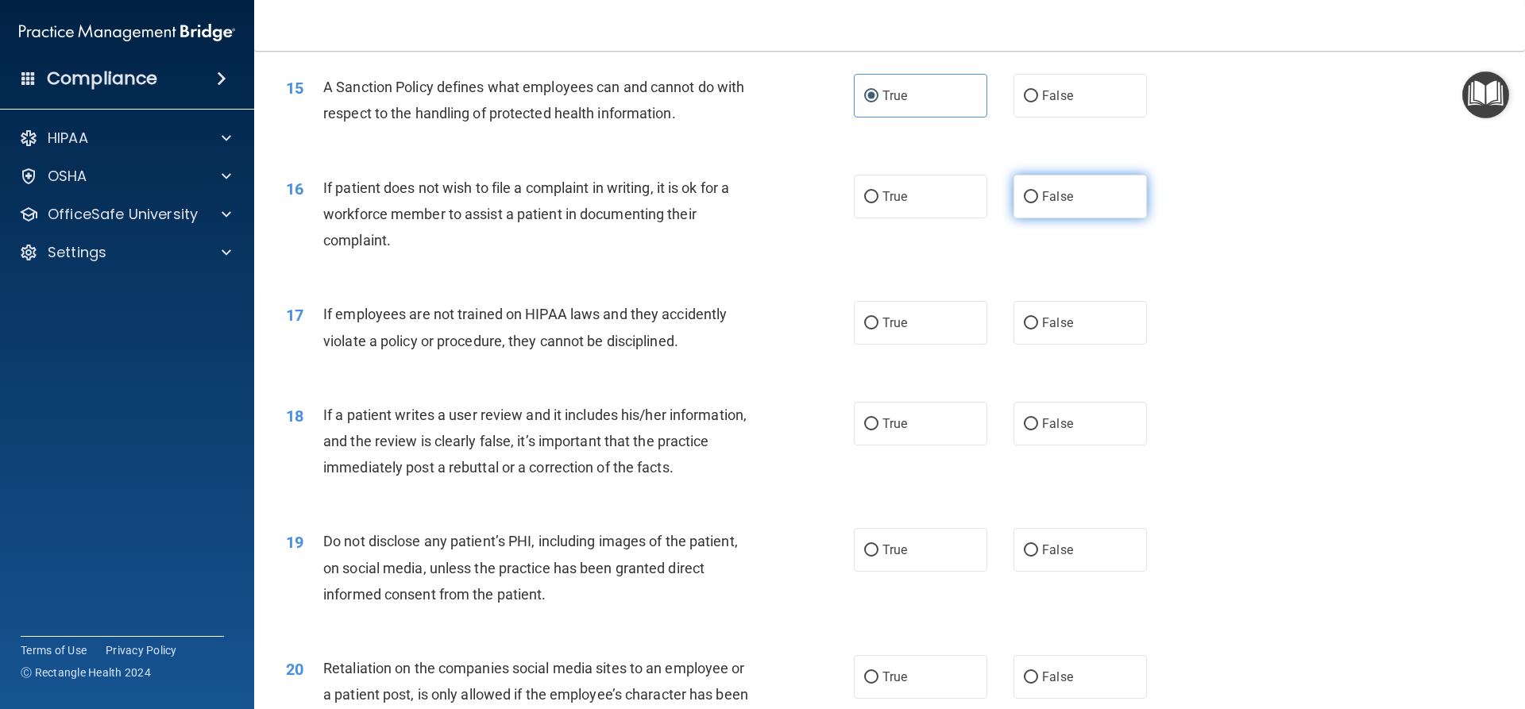
click at [1013, 218] on label "False" at bounding box center [1079, 197] width 133 height 44
click at [1024, 203] on input "False" at bounding box center [1031, 197] width 14 height 12
radio input "true"
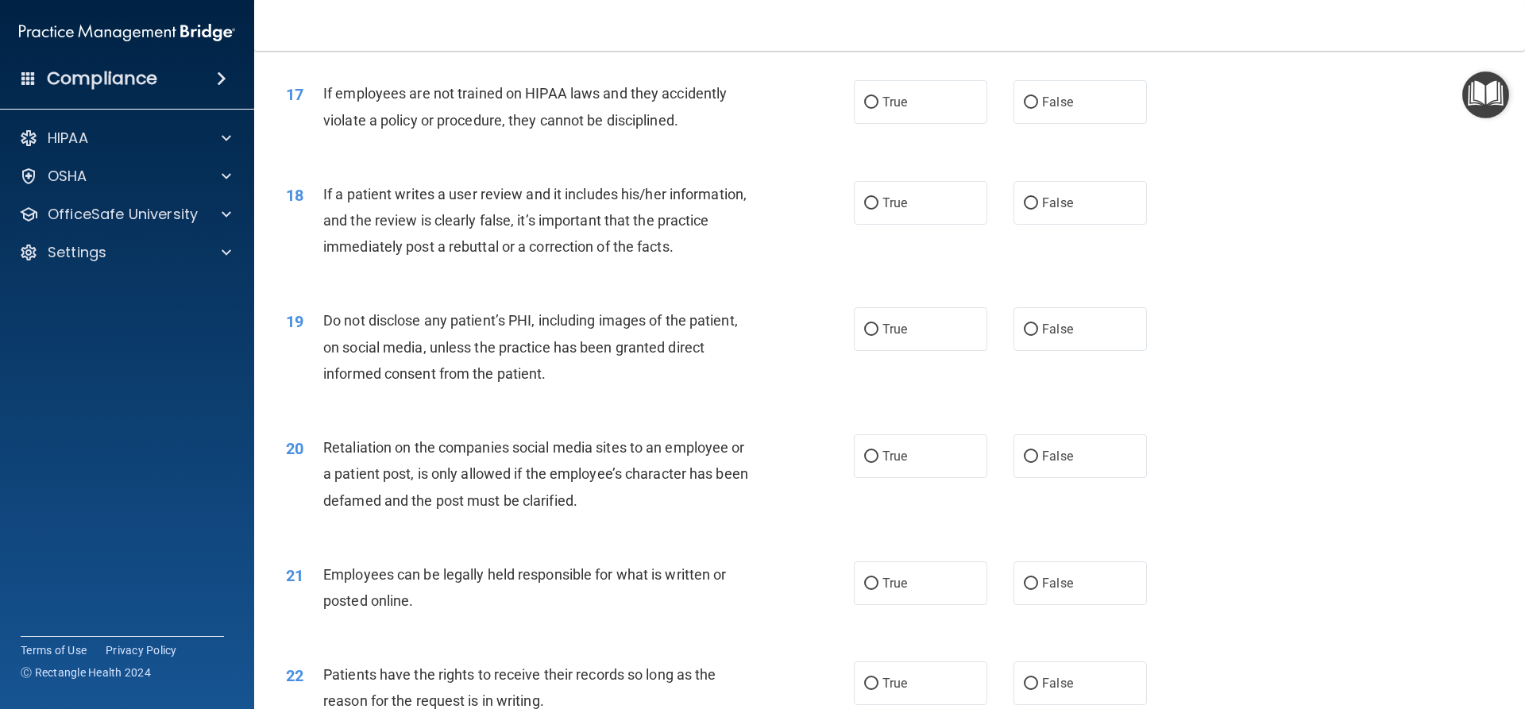
scroll to position [2145, 0]
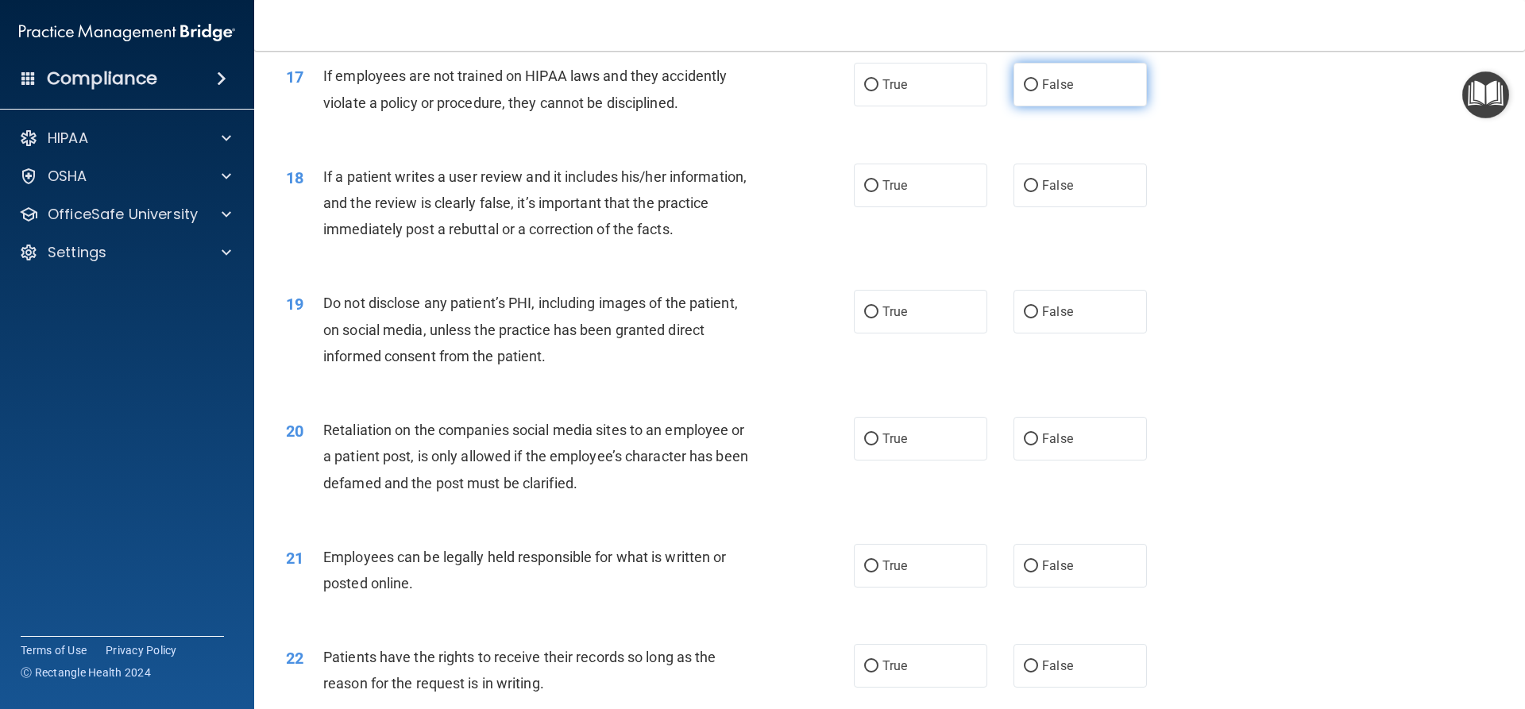
click at [1024, 91] on input "False" at bounding box center [1031, 85] width 14 height 12
radio input "true"
click at [1042, 193] on span "False" at bounding box center [1057, 185] width 31 height 15
click at [1036, 192] on input "False" at bounding box center [1031, 186] width 14 height 12
radio input "true"
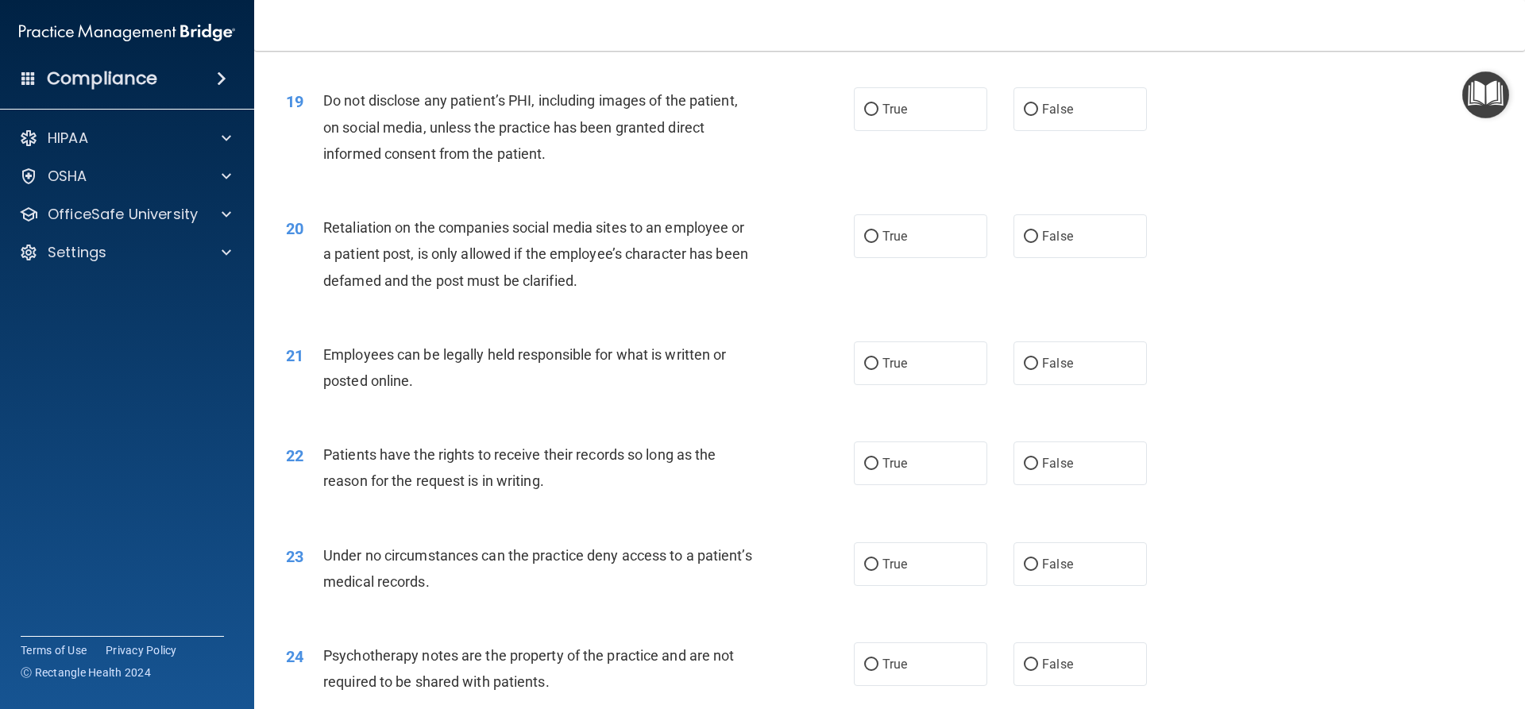
scroll to position [2383, 0]
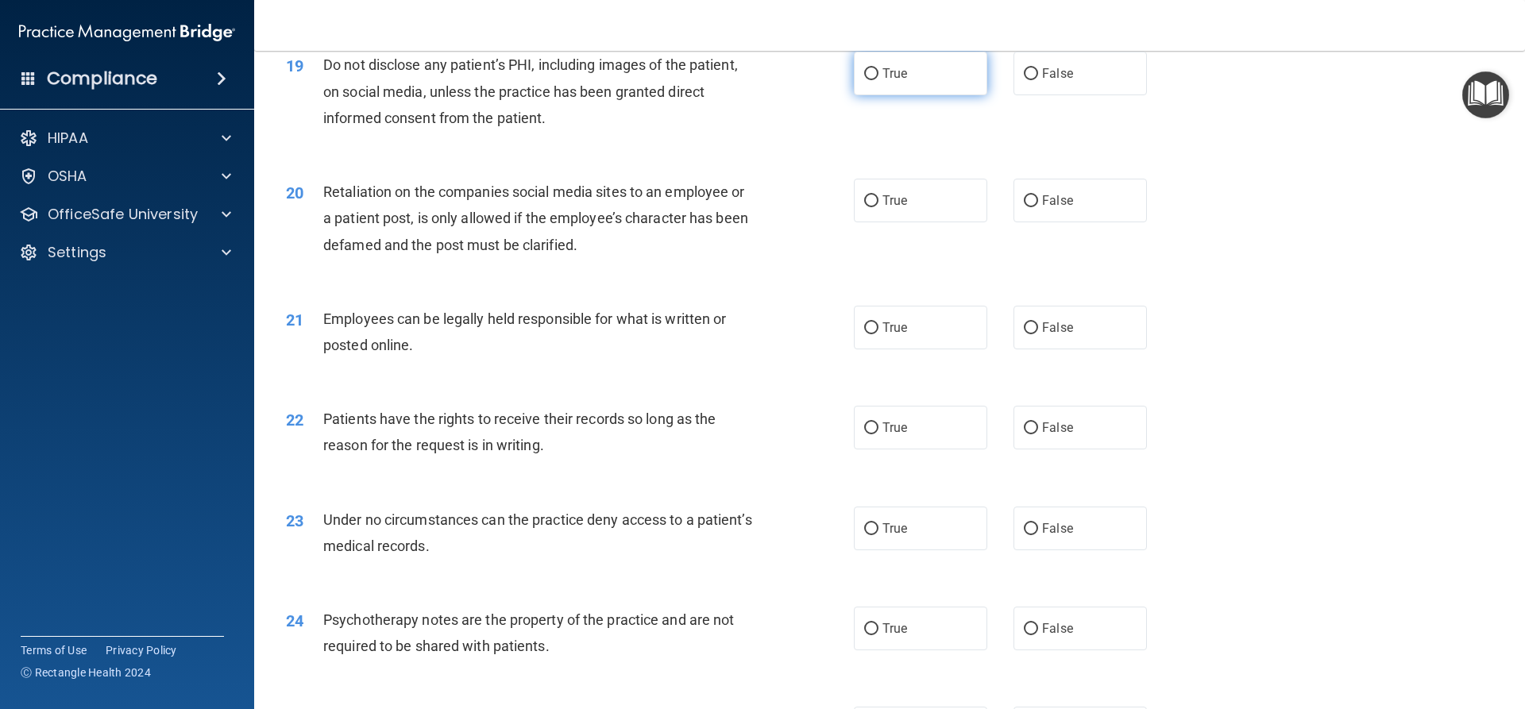
click at [883, 81] on span "True" at bounding box center [894, 73] width 25 height 15
click at [878, 80] on input "True" at bounding box center [871, 74] width 14 height 12
radio input "true"
click at [660, 131] on div "Do not disclose any patient’s PHI, including images of the patient, on social m…" at bounding box center [545, 91] width 444 height 79
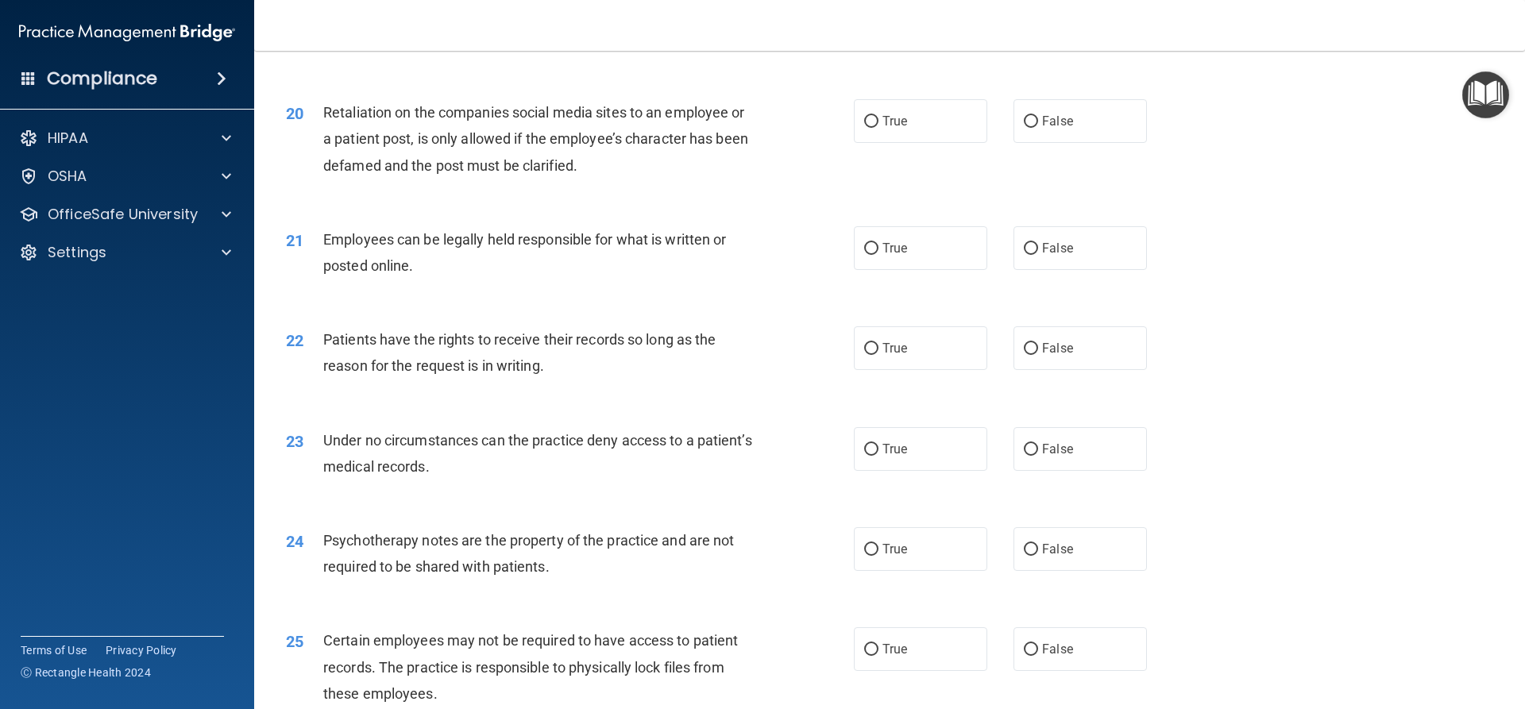
scroll to position [2542, 0]
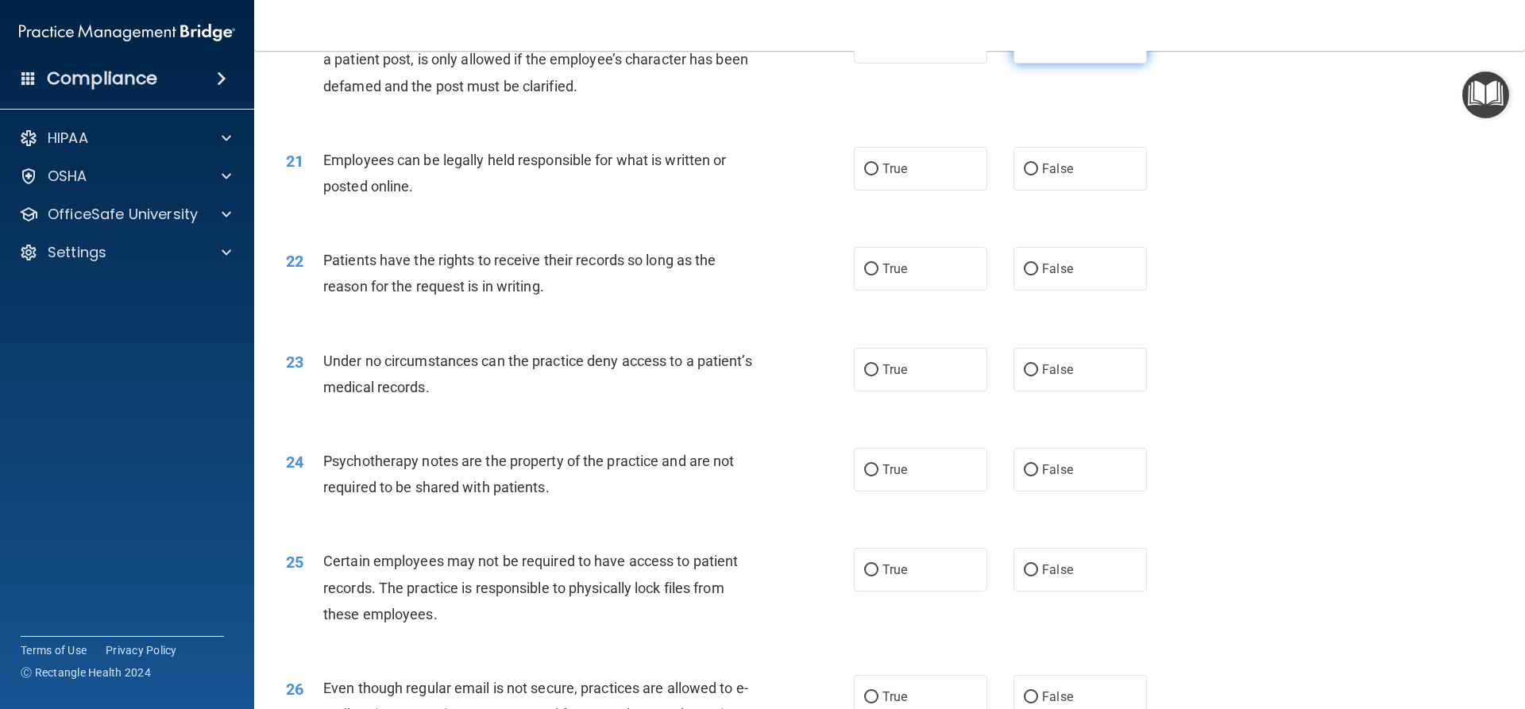
click at [1048, 64] on label "False" at bounding box center [1079, 42] width 133 height 44
click at [1038, 48] on input "False" at bounding box center [1031, 43] width 14 height 12
radio input "true"
click at [900, 191] on label "True" at bounding box center [920, 169] width 133 height 44
click at [878, 176] on input "True" at bounding box center [871, 170] width 14 height 12
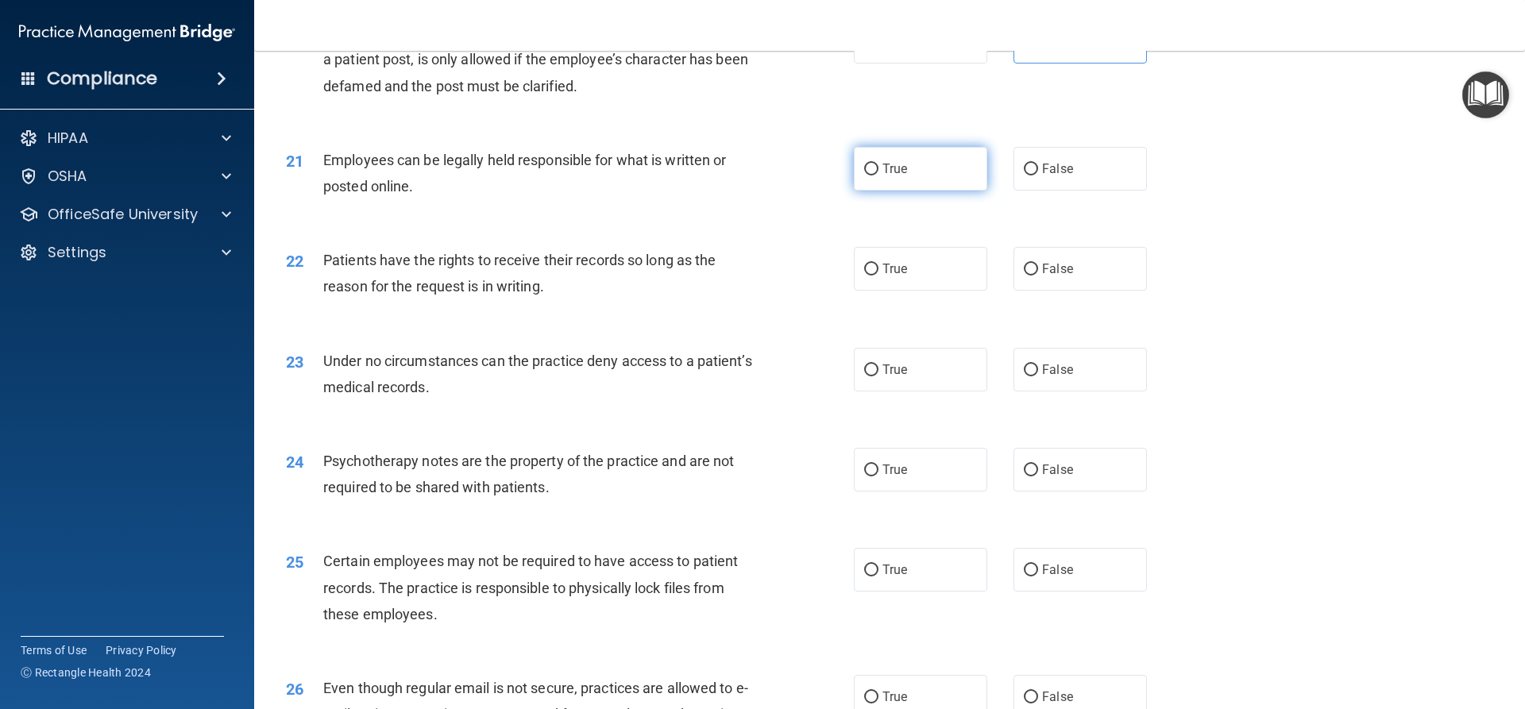
radio input "true"
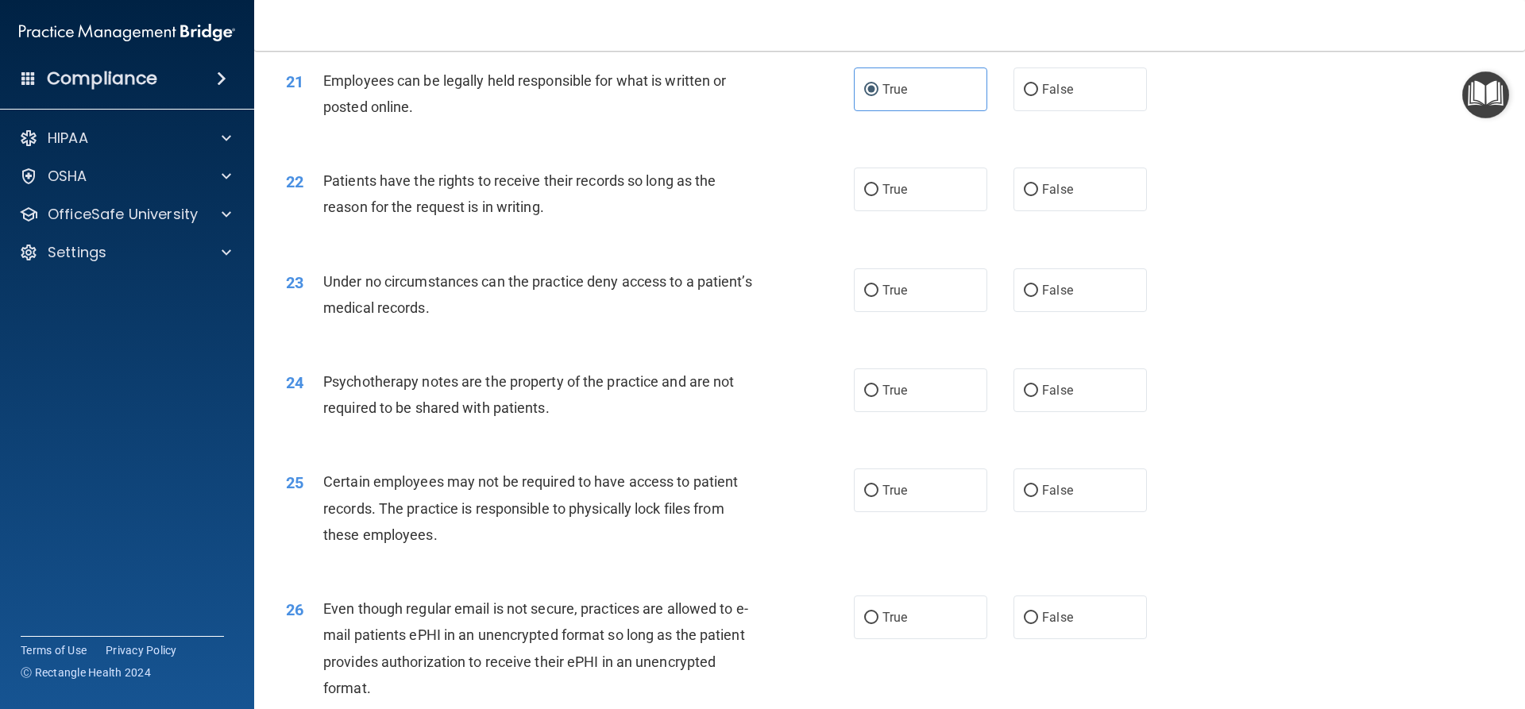
scroll to position [2701, 0]
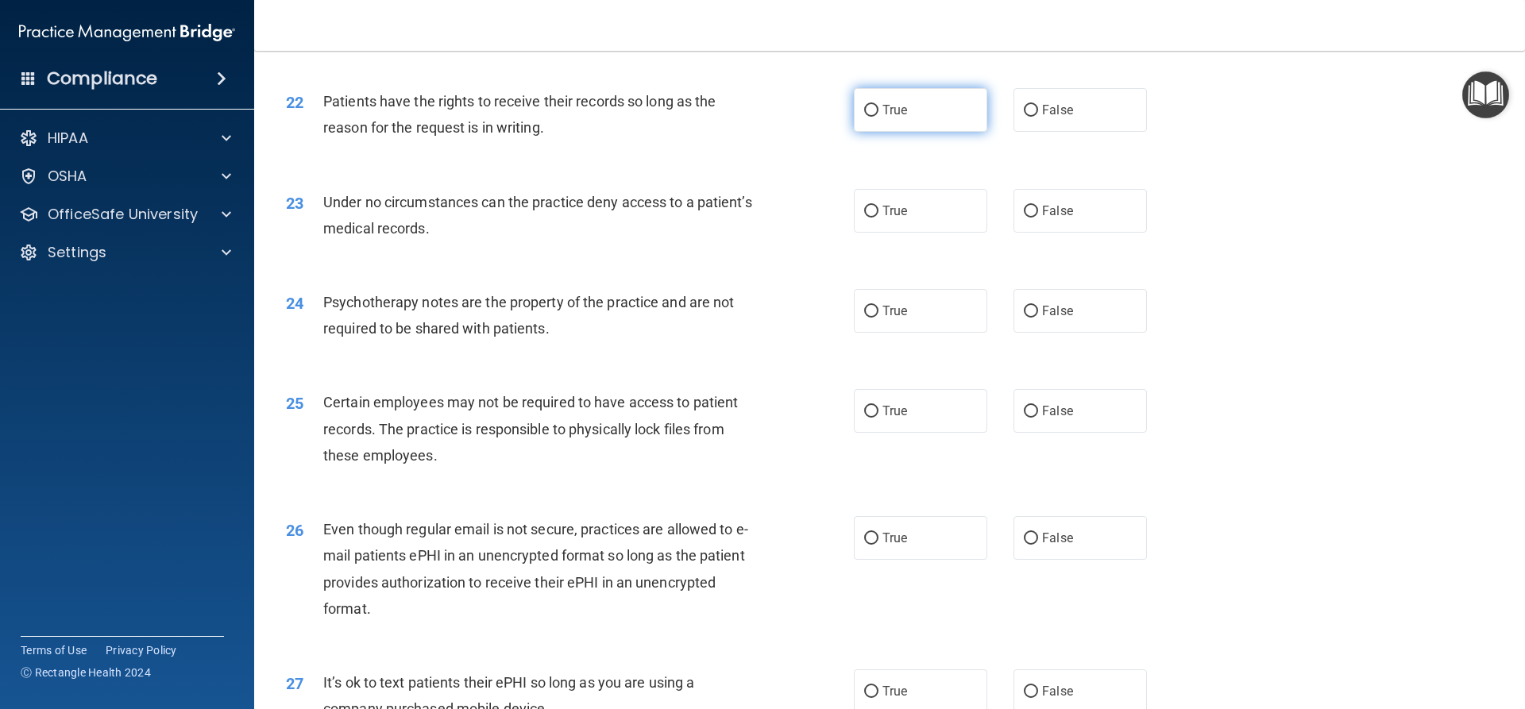
click at [925, 132] on label "True" at bounding box center [920, 110] width 133 height 44
click at [878, 117] on input "True" at bounding box center [871, 111] width 14 height 12
radio input "true"
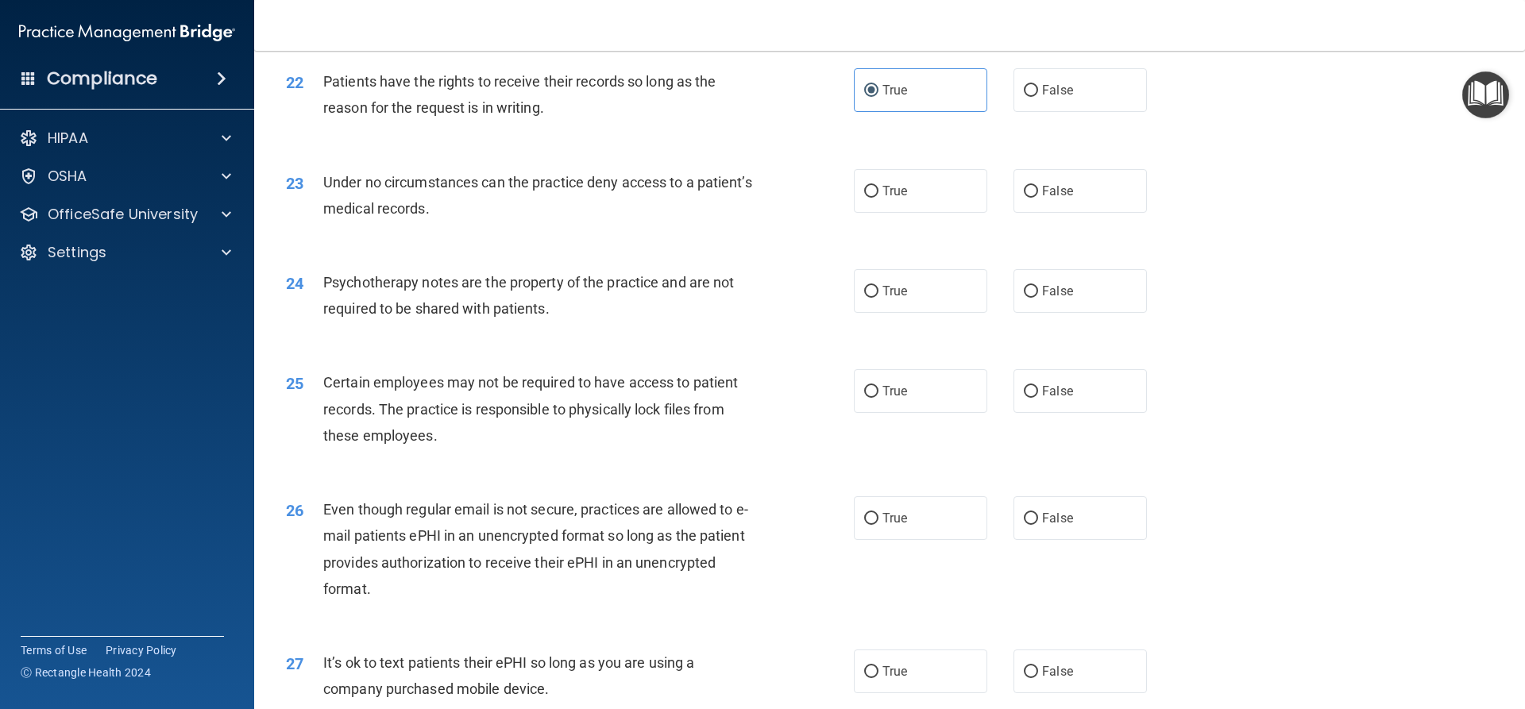
scroll to position [2780, 0]
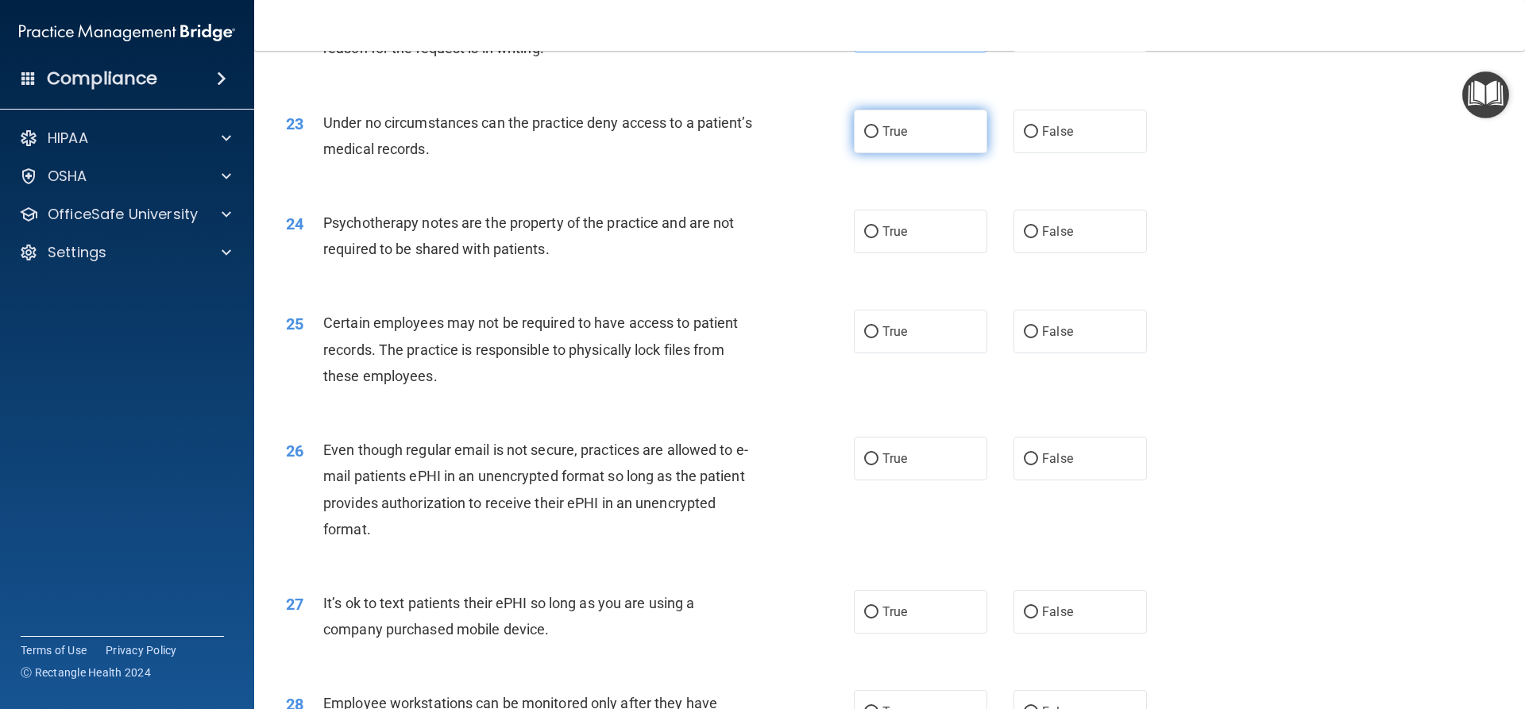
click at [875, 153] on label "True" at bounding box center [920, 132] width 133 height 44
click at [875, 138] on input "True" at bounding box center [871, 132] width 14 height 12
radio input "true"
click at [1042, 239] on span "False" at bounding box center [1057, 231] width 31 height 15
click at [1036, 238] on input "False" at bounding box center [1031, 232] width 14 height 12
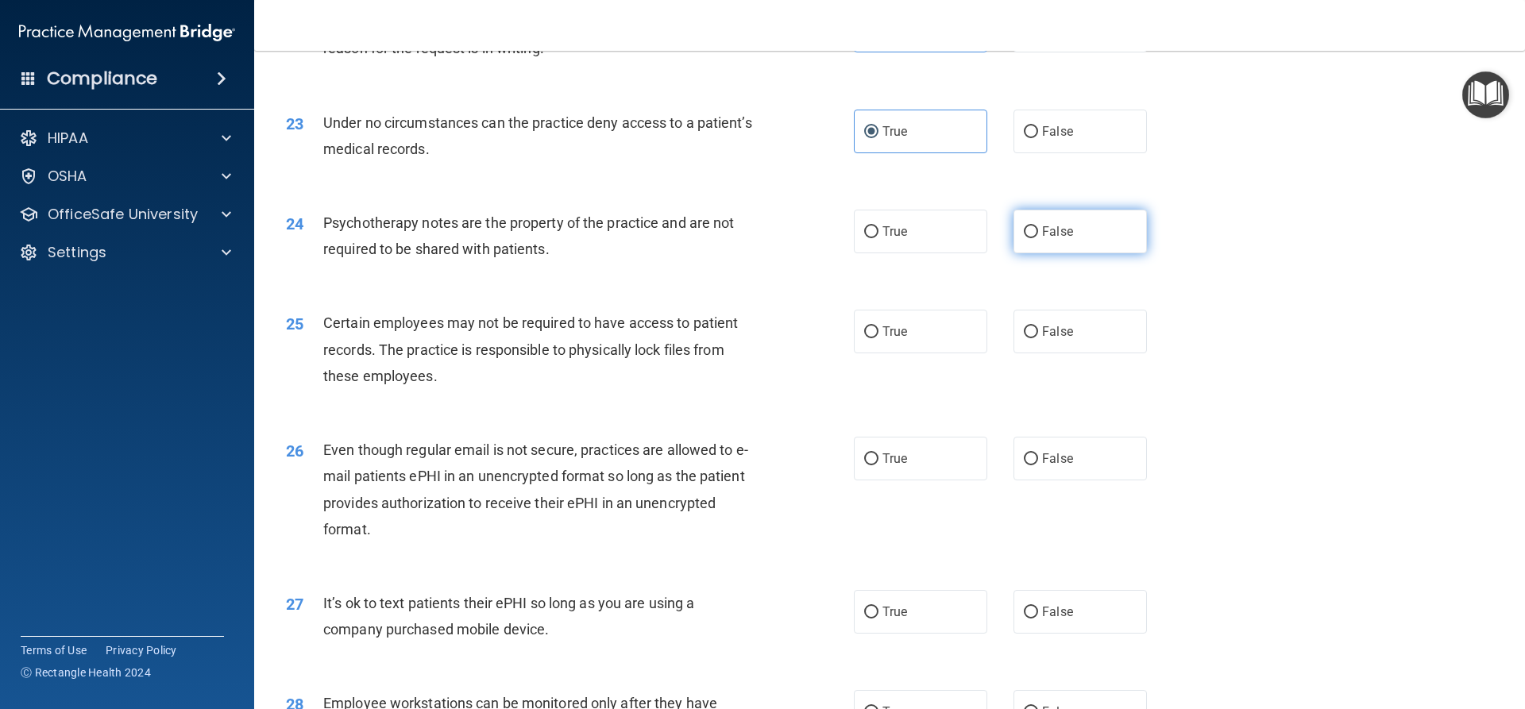
radio input "true"
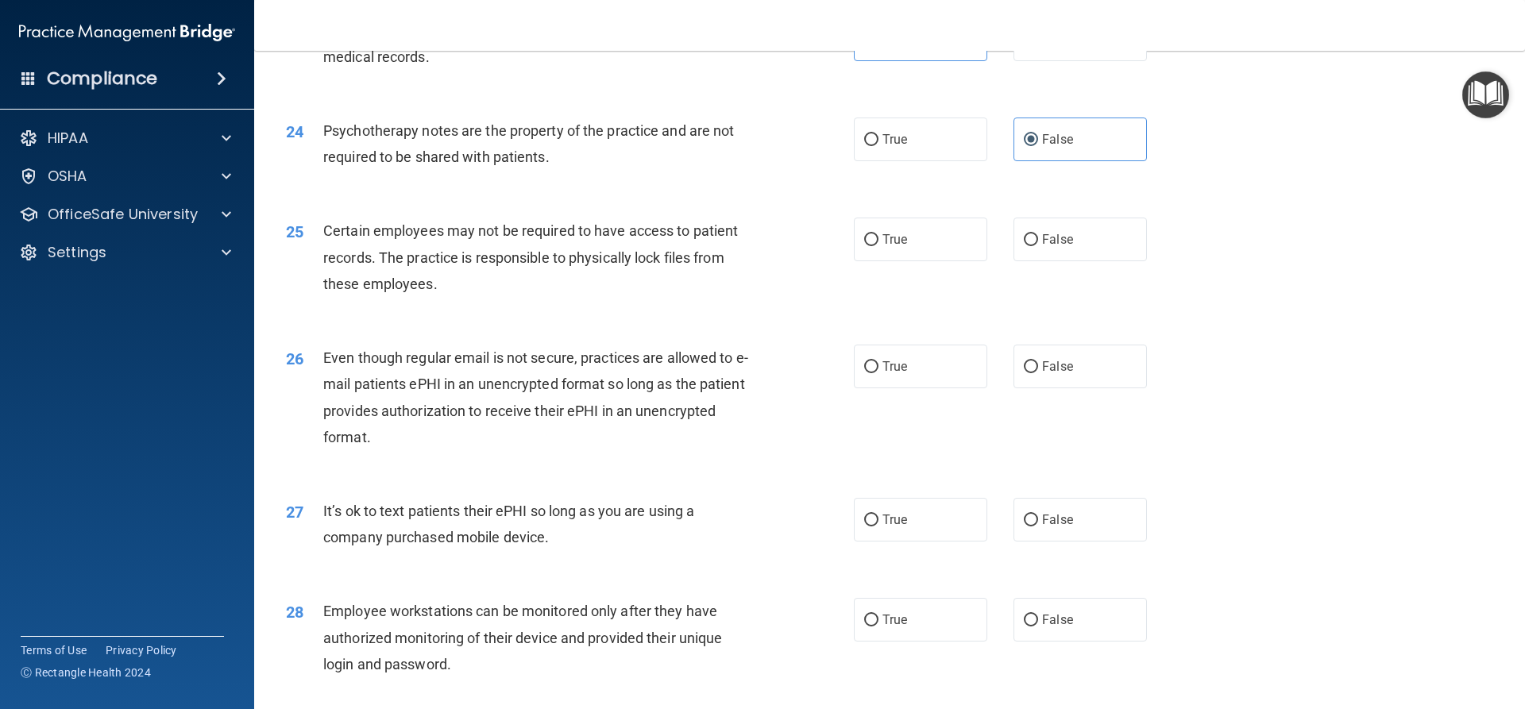
scroll to position [3018, 0]
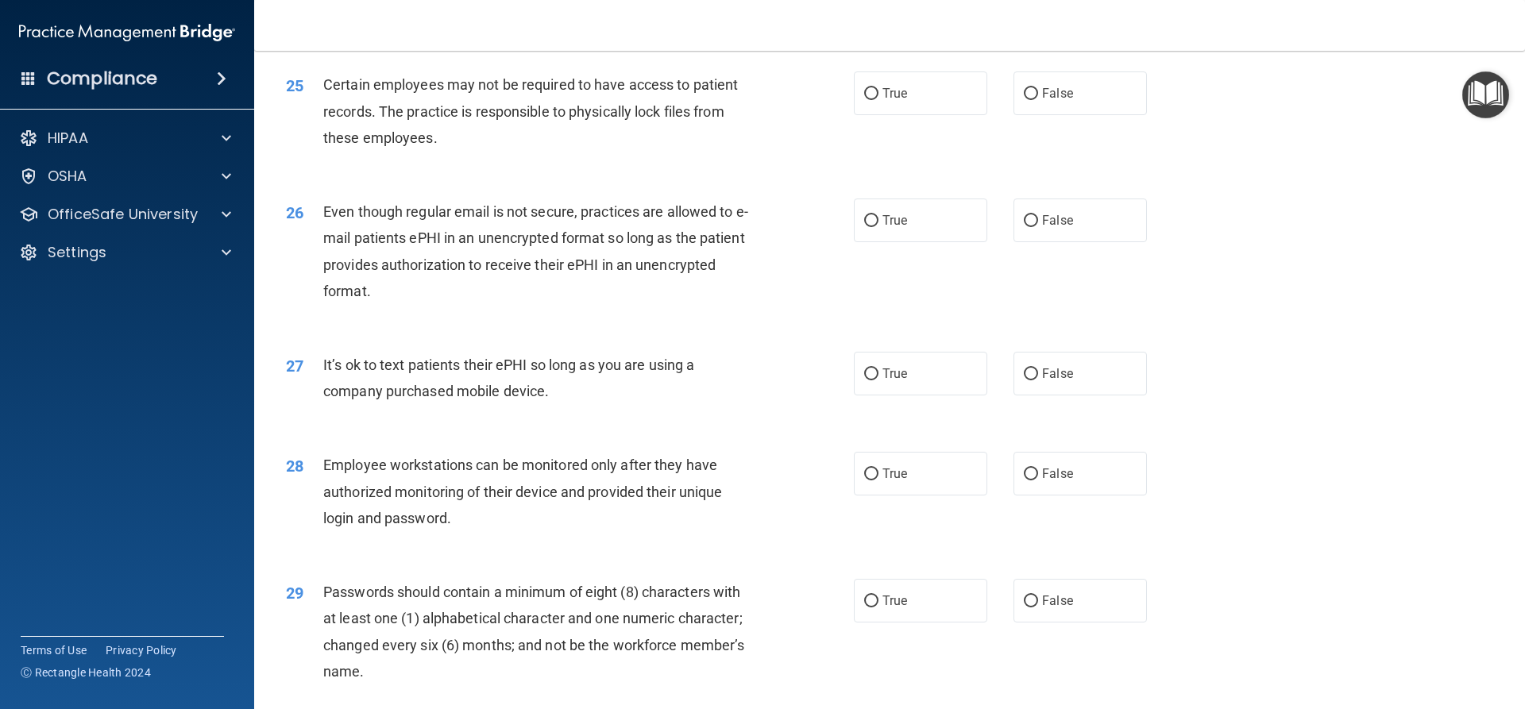
drag, startPoint x: 779, startPoint y: 368, endPoint x: 712, endPoint y: 326, distance: 78.5
click at [712, 304] on div "Even though regular email is not secure, practices are allowed to e-mail patien…" at bounding box center [545, 252] width 444 height 106
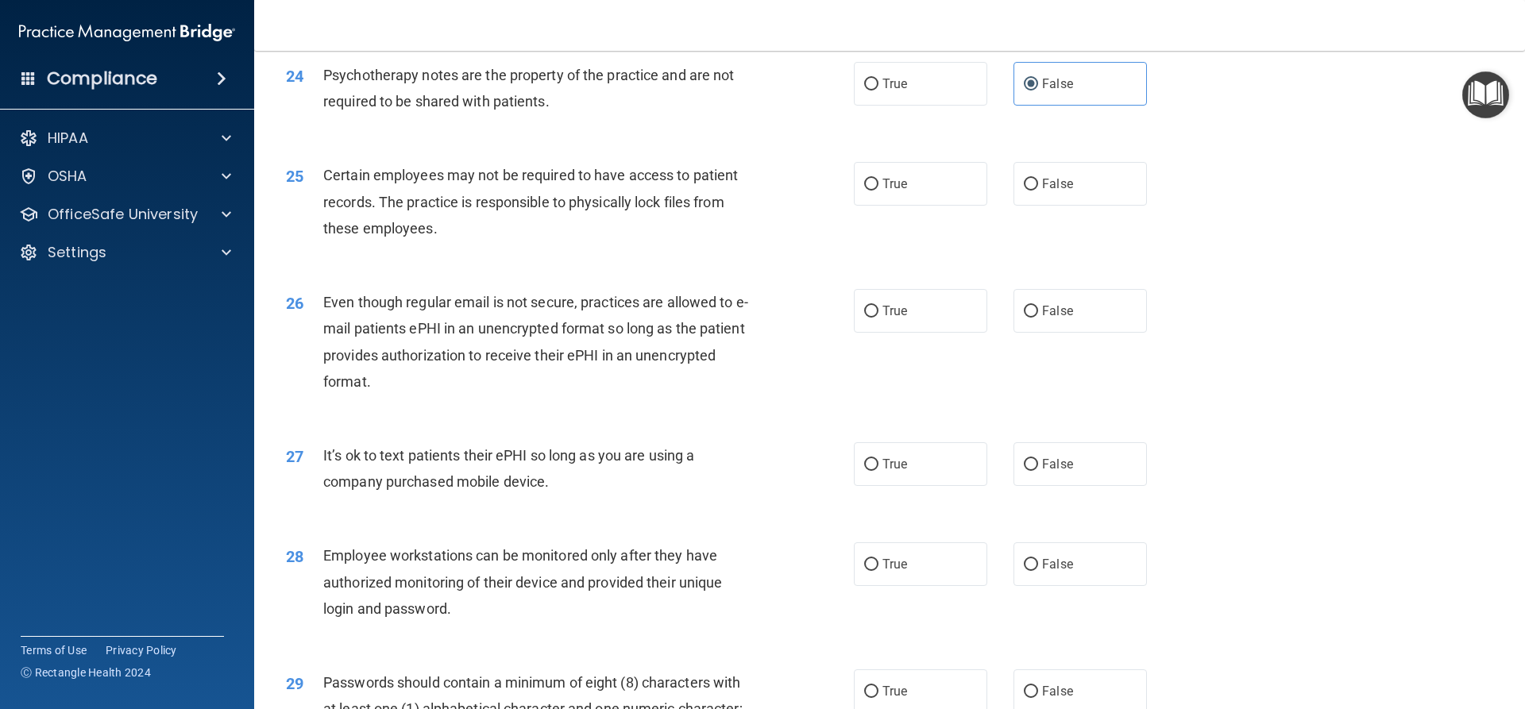
scroll to position [2859, 0]
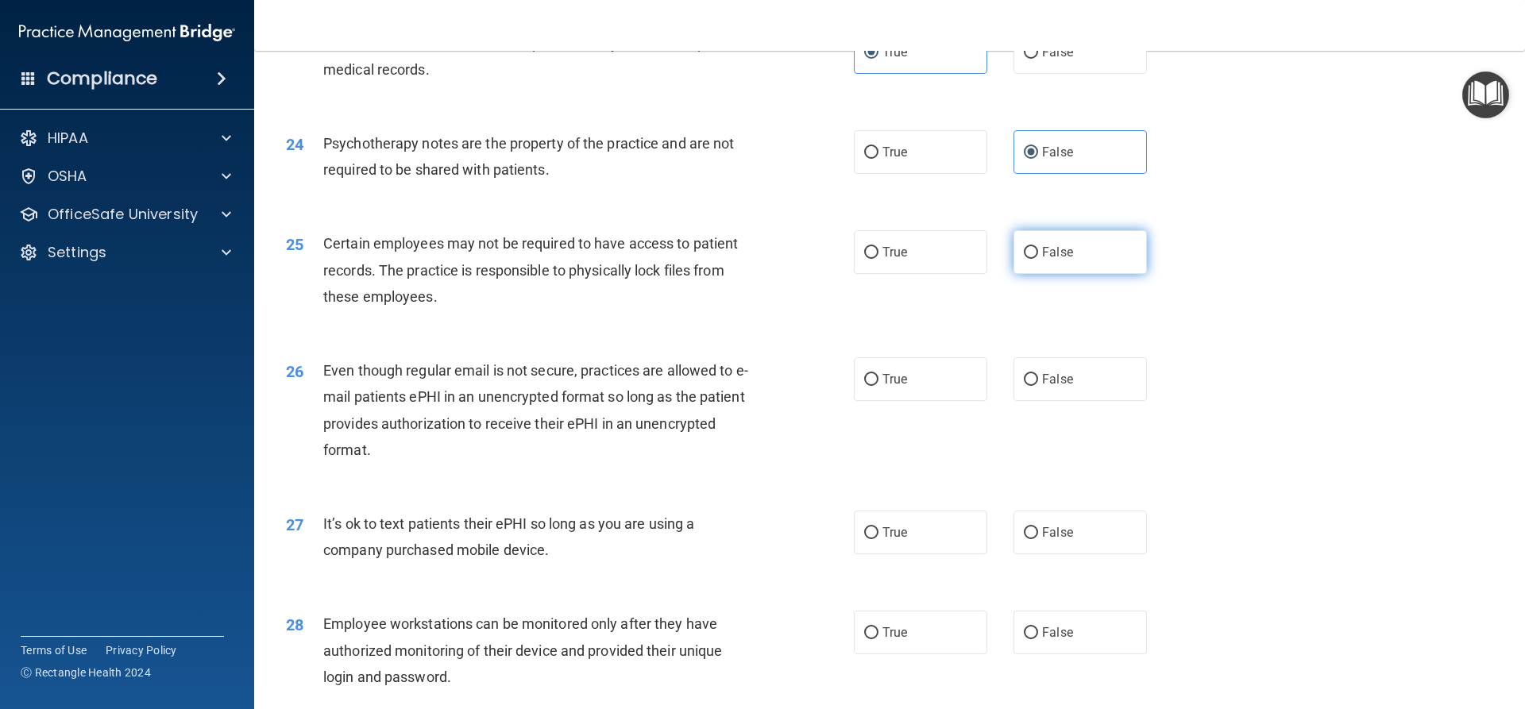
click at [1021, 274] on label "False" at bounding box center [1079, 252] width 133 height 44
click at [1024, 259] on input "False" at bounding box center [1031, 253] width 14 height 12
radio input "true"
click at [831, 338] on div "25 Certain employees may not be required to have access to patient records. The…" at bounding box center [889, 273] width 1231 height 127
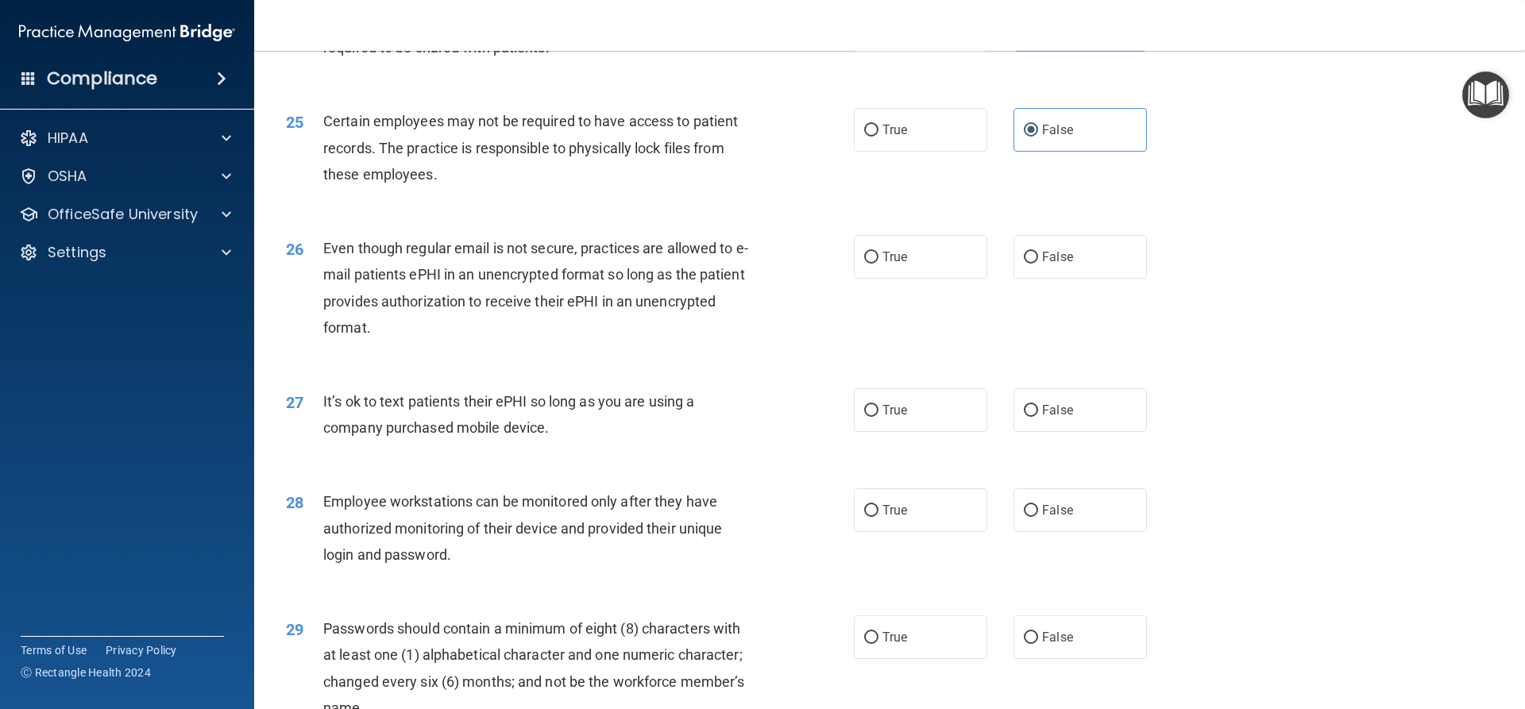
scroll to position [3018, 0]
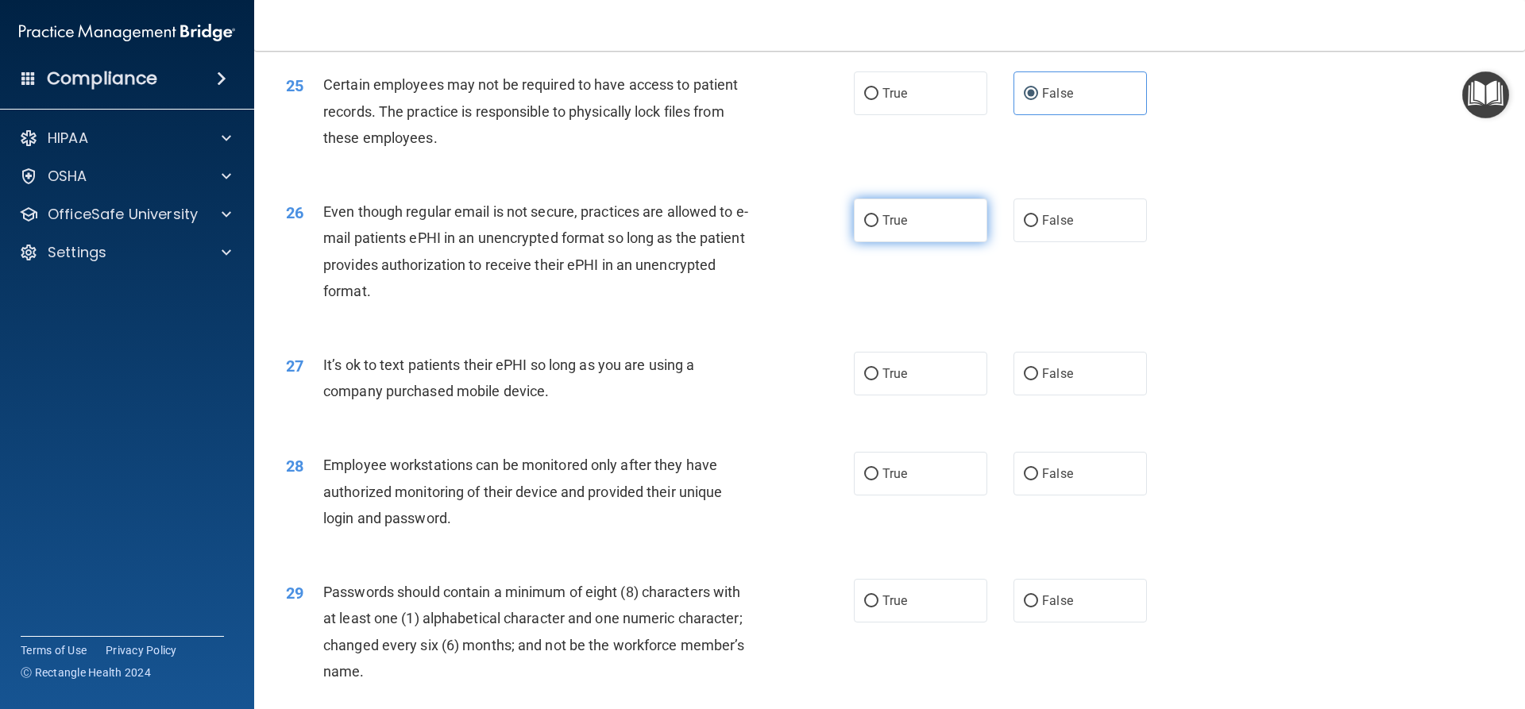
click at [907, 242] on label "True" at bounding box center [920, 221] width 133 height 44
click at [878, 227] on input "True" at bounding box center [871, 221] width 14 height 12
radio input "true"
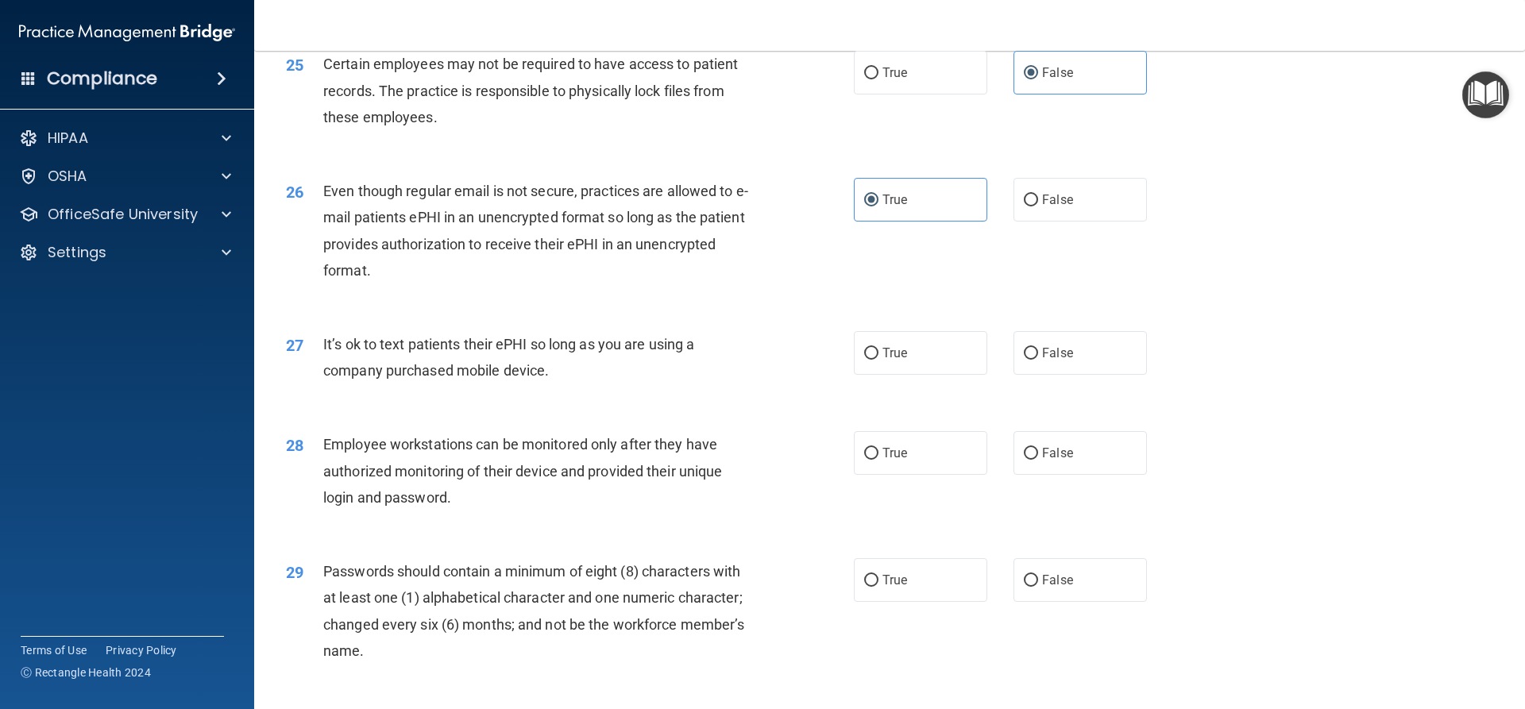
scroll to position [3098, 0]
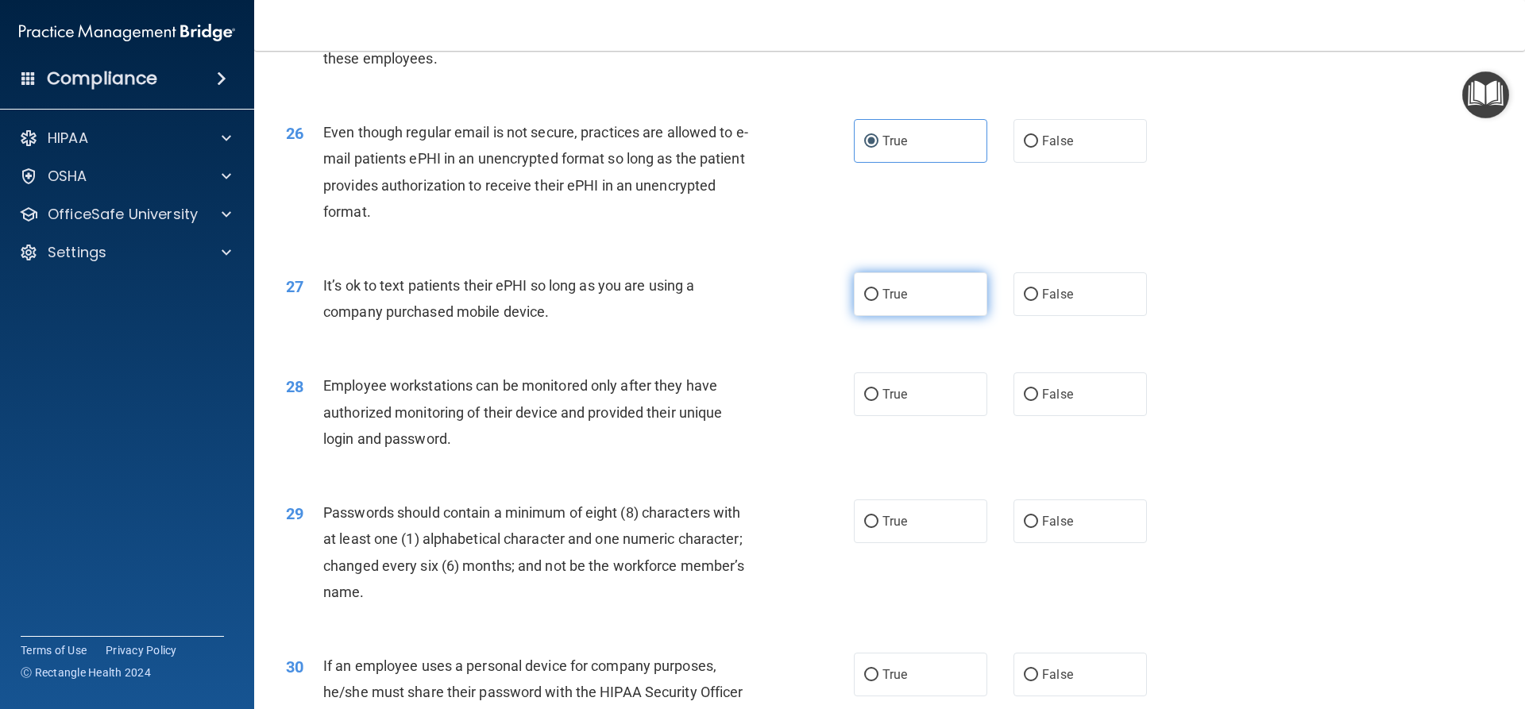
click at [896, 316] on label "True" at bounding box center [920, 294] width 133 height 44
click at [878, 301] on input "True" at bounding box center [871, 295] width 14 height 12
radio input "true"
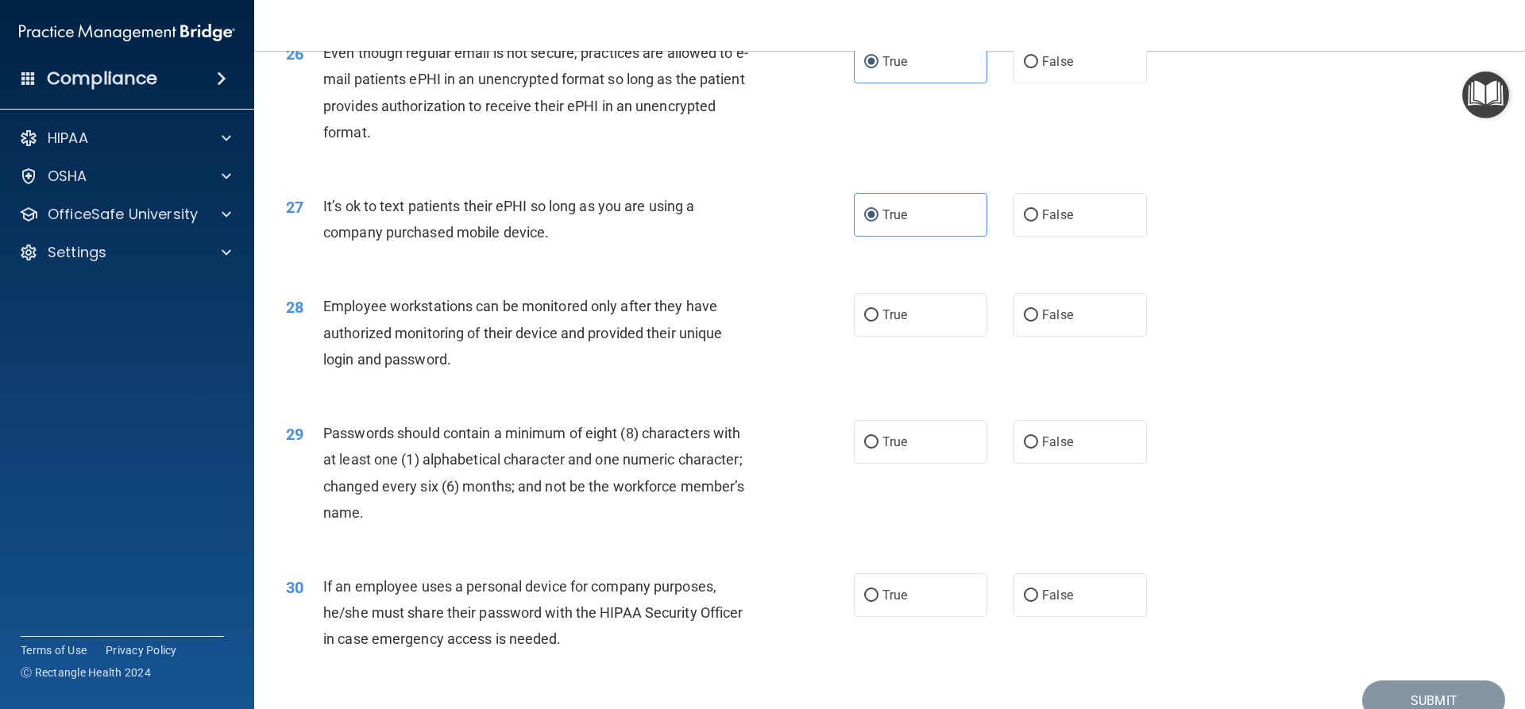
scroll to position [3257, 0]
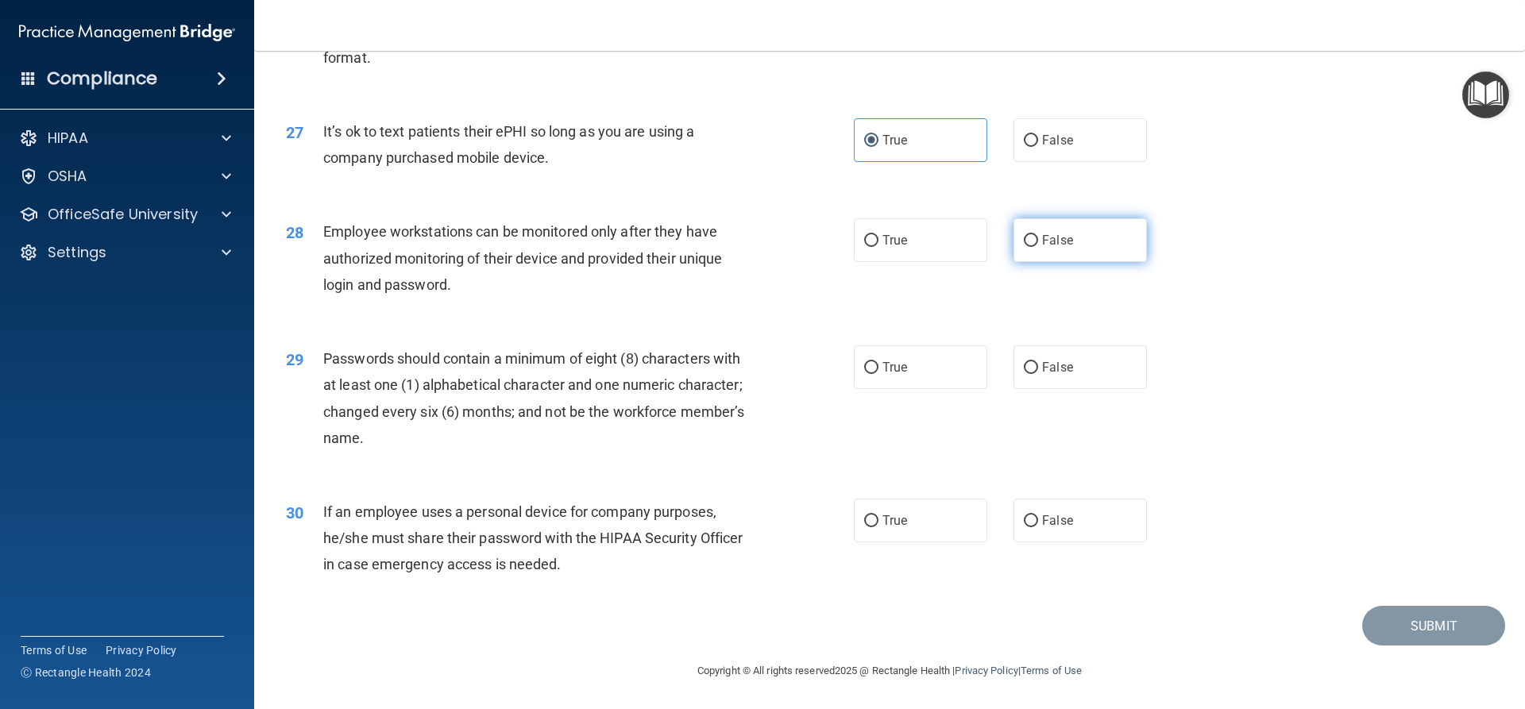
click at [1042, 248] on span "False" at bounding box center [1057, 240] width 31 height 15
click at [1038, 247] on input "False" at bounding box center [1031, 241] width 14 height 12
radio input "true"
click at [912, 365] on label "True" at bounding box center [920, 368] width 133 height 44
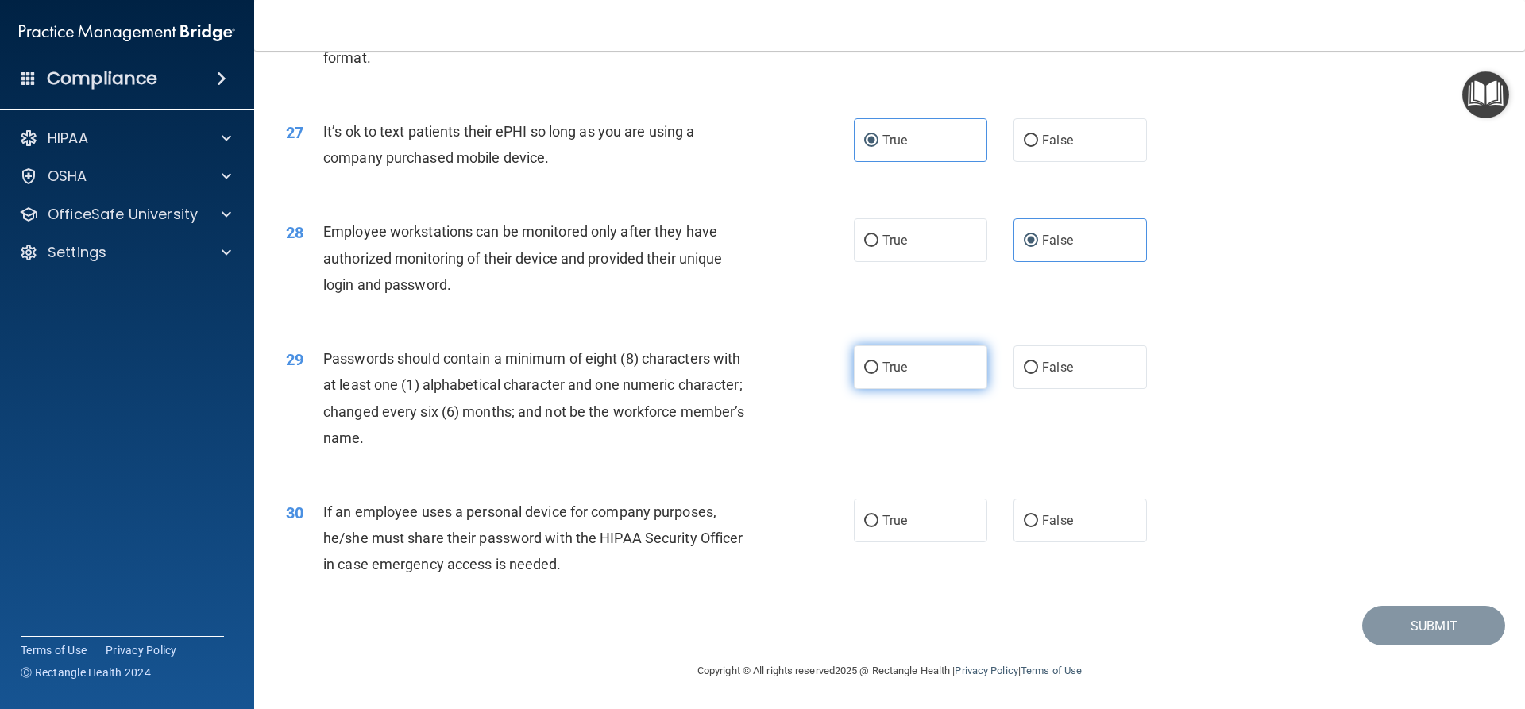
click at [878, 365] on input "True" at bounding box center [871, 368] width 14 height 12
radio input "true"
click at [1019, 504] on label "False" at bounding box center [1079, 521] width 133 height 44
click at [1024, 515] on input "False" at bounding box center [1031, 521] width 14 height 12
radio input "true"
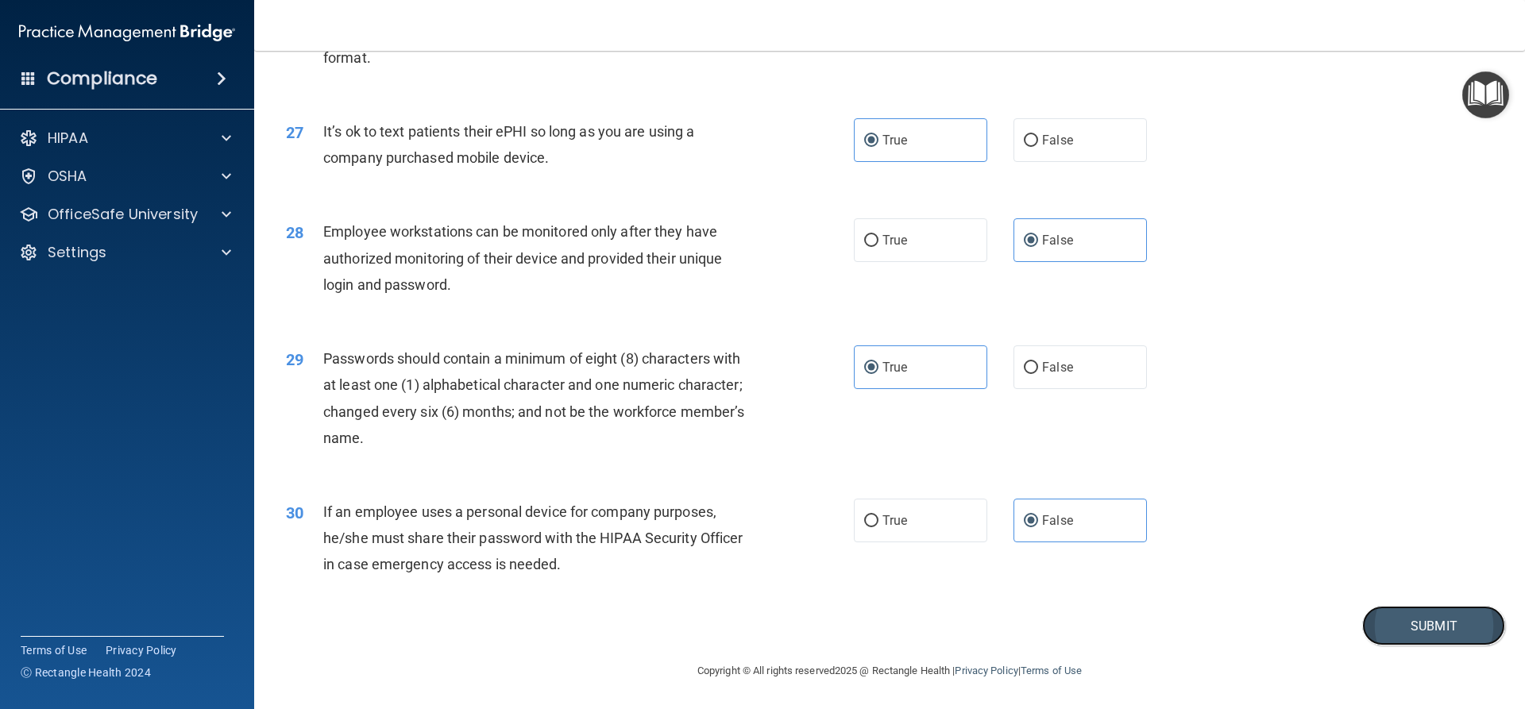
click at [1382, 608] on button "Submit" at bounding box center [1433, 626] width 143 height 41
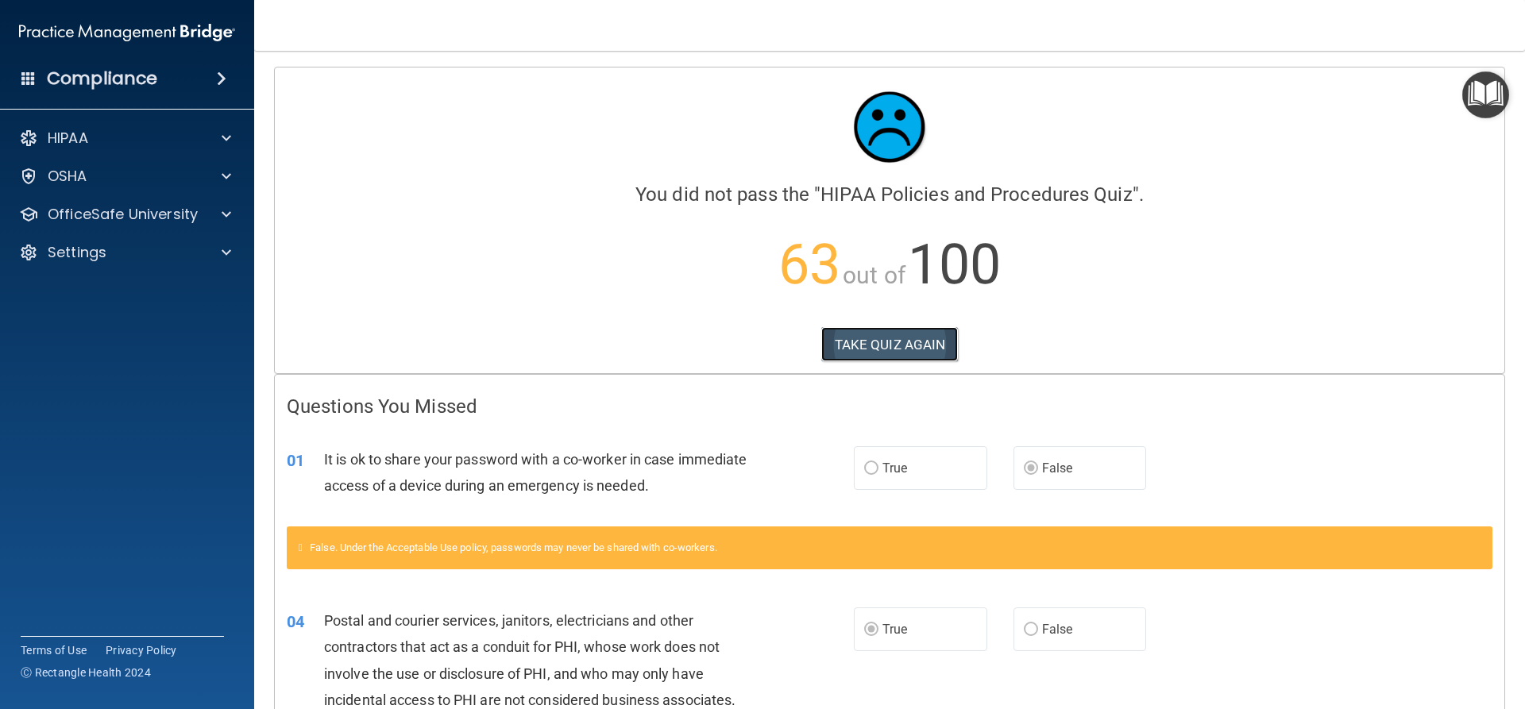
click at [913, 348] on button "TAKE QUIZ AGAIN" at bounding box center [889, 344] width 137 height 35
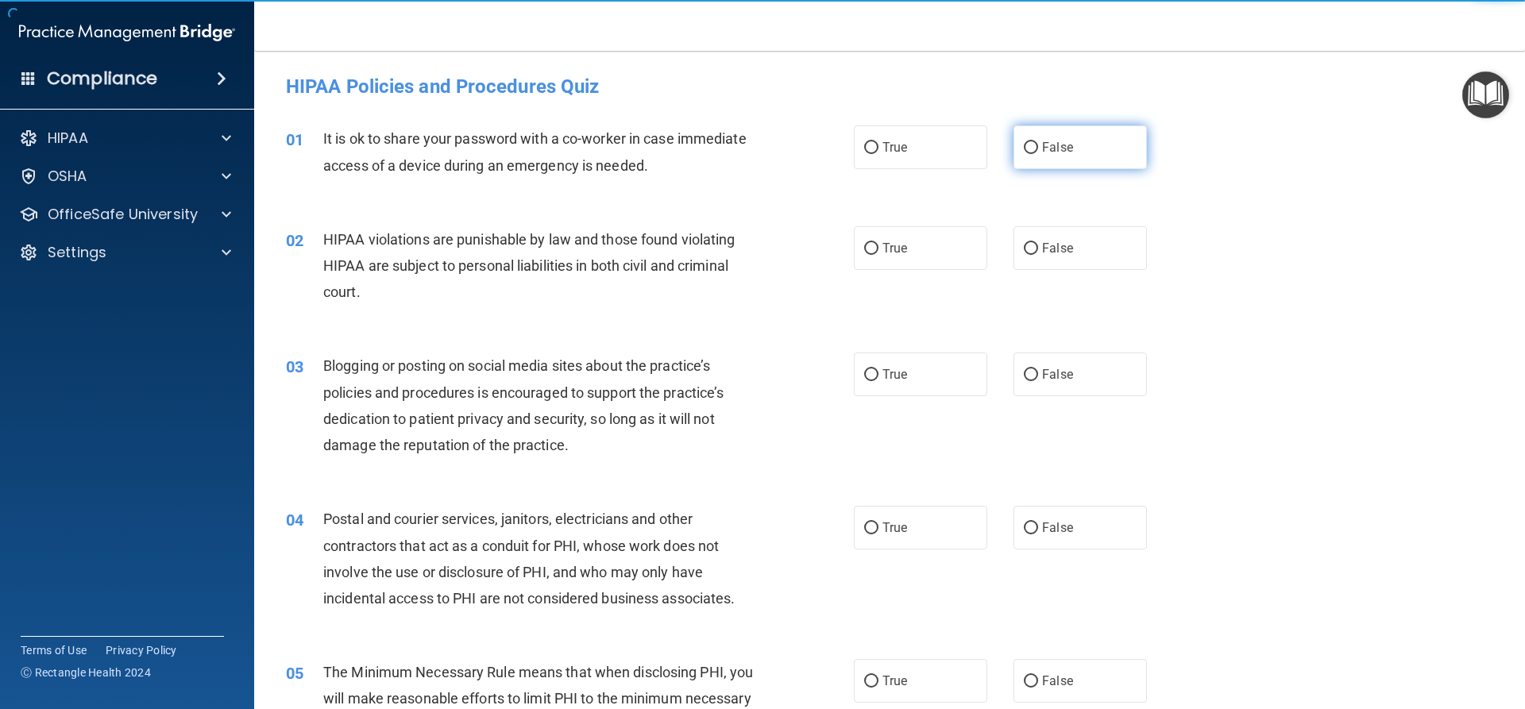
click at [1026, 164] on label "False" at bounding box center [1079, 147] width 133 height 44
click at [1026, 154] on input "False" at bounding box center [1031, 148] width 14 height 12
radio input "true"
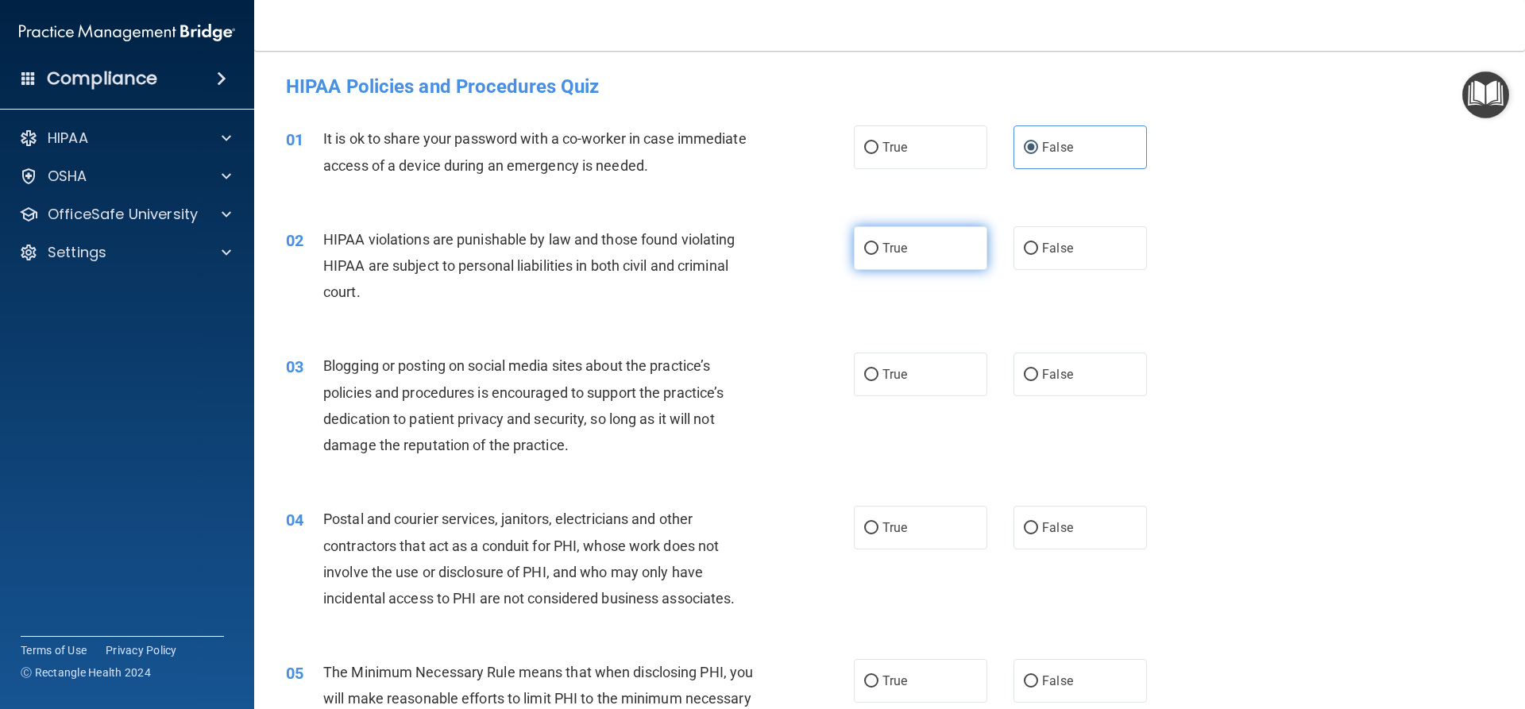
click at [940, 258] on label "True" at bounding box center [920, 248] width 133 height 44
click at [878, 255] on input "True" at bounding box center [871, 249] width 14 height 12
radio input "true"
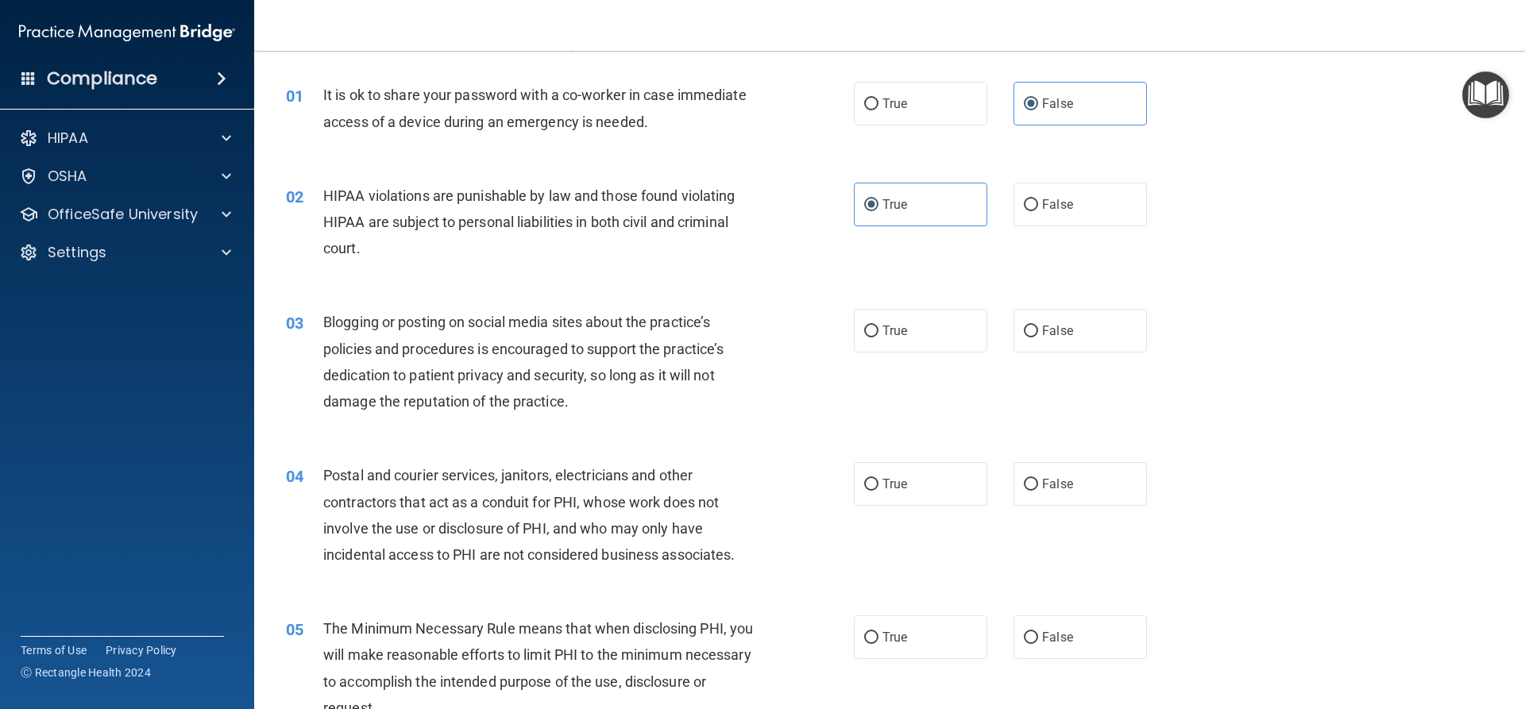
scroll to position [79, 0]
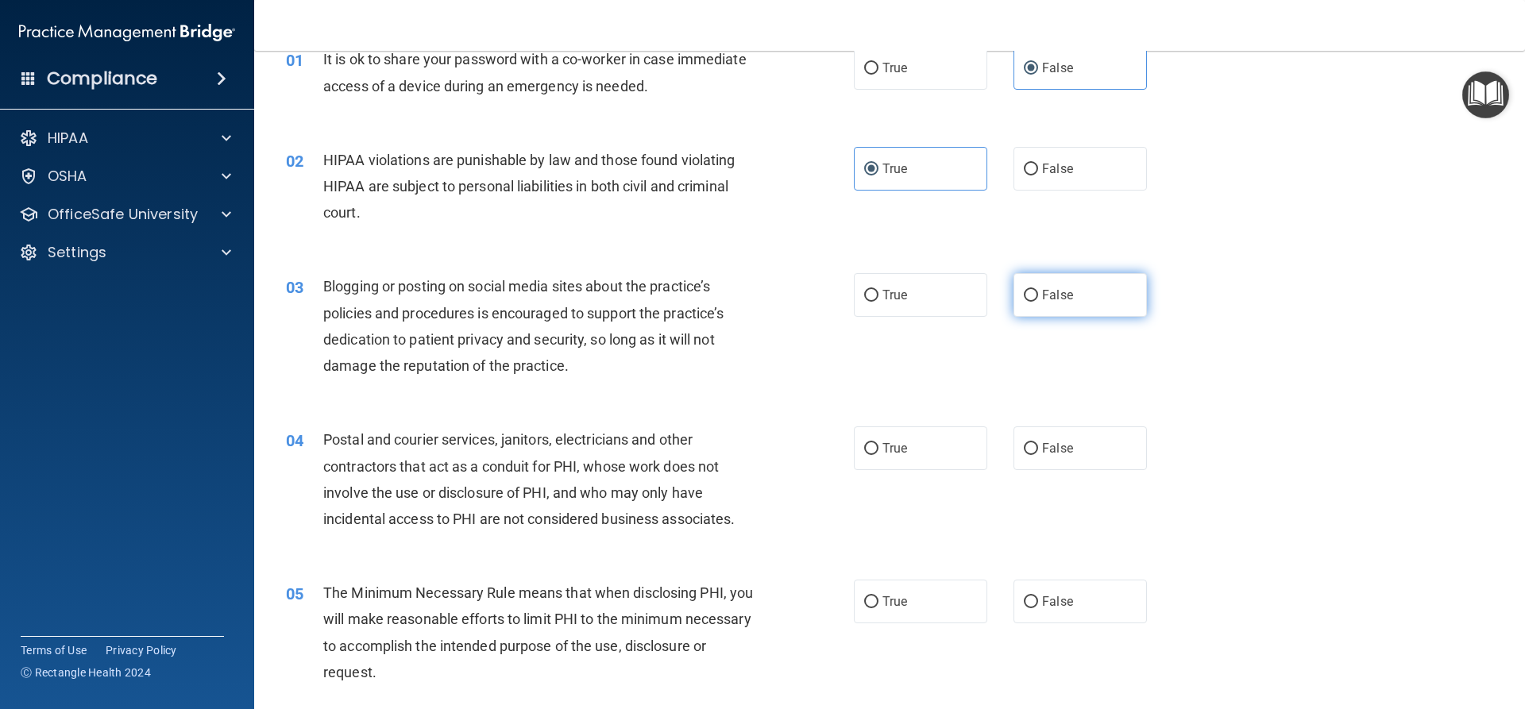
click at [1014, 300] on label "False" at bounding box center [1079, 295] width 133 height 44
click at [1024, 300] on input "False" at bounding box center [1031, 296] width 14 height 12
radio input "true"
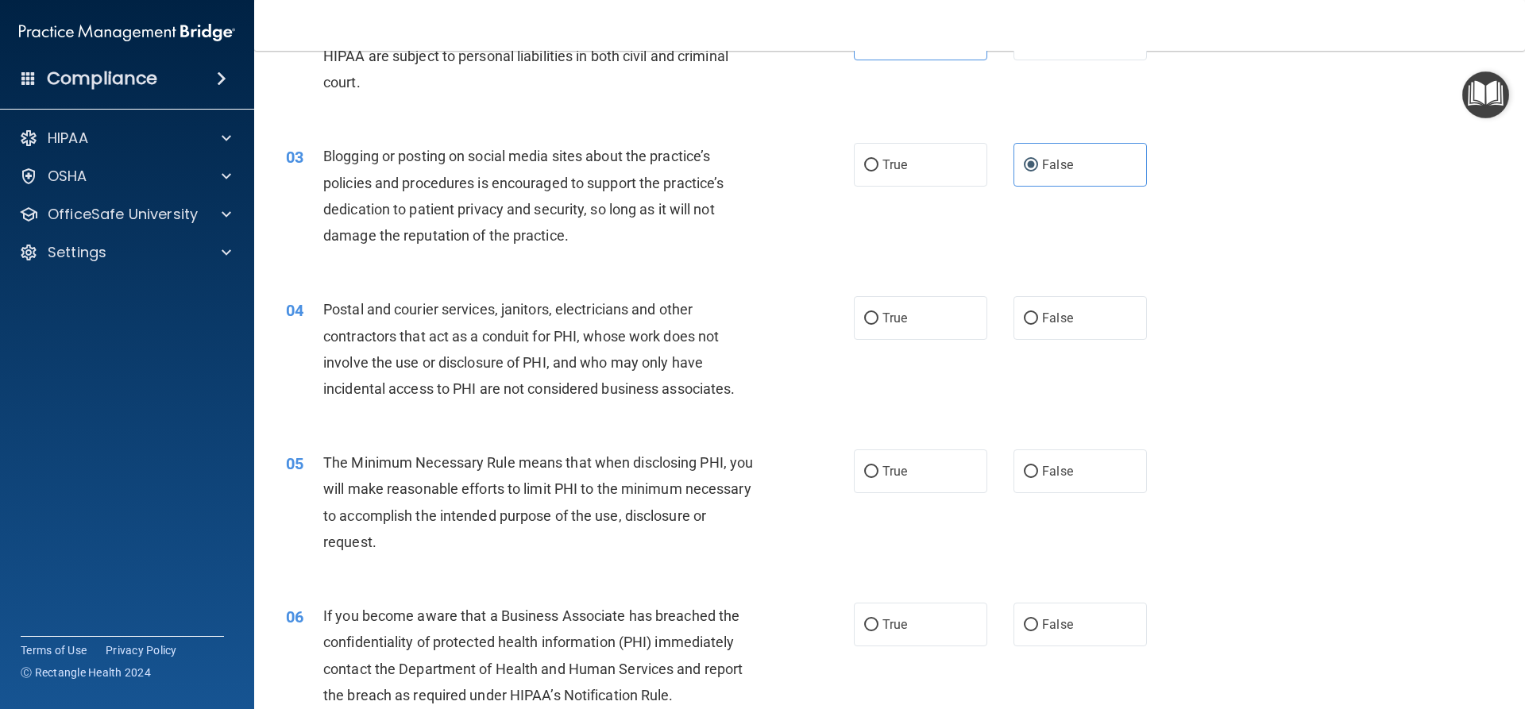
scroll to position [238, 0]
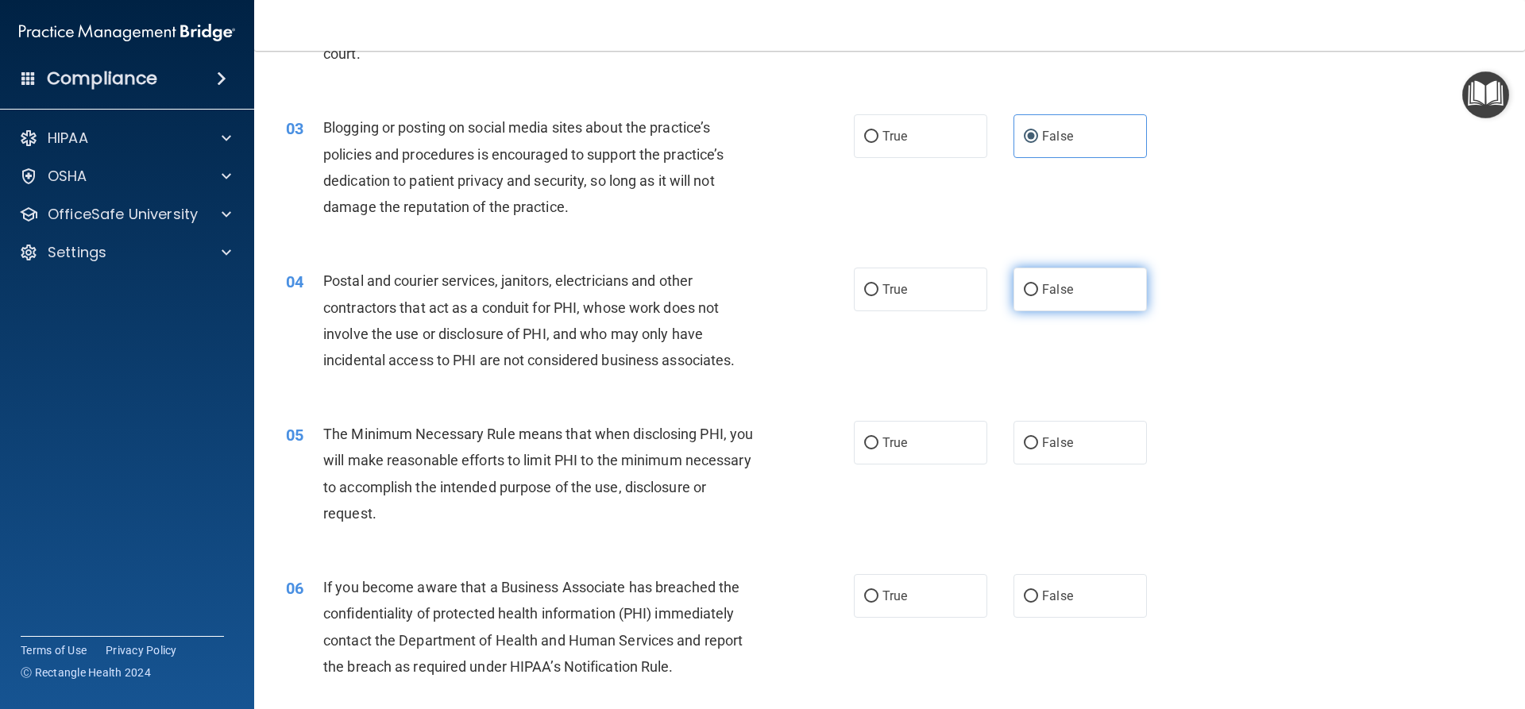
click at [1013, 299] on label "False" at bounding box center [1079, 290] width 133 height 44
click at [1024, 296] on input "False" at bounding box center [1031, 290] width 14 height 12
radio input "true"
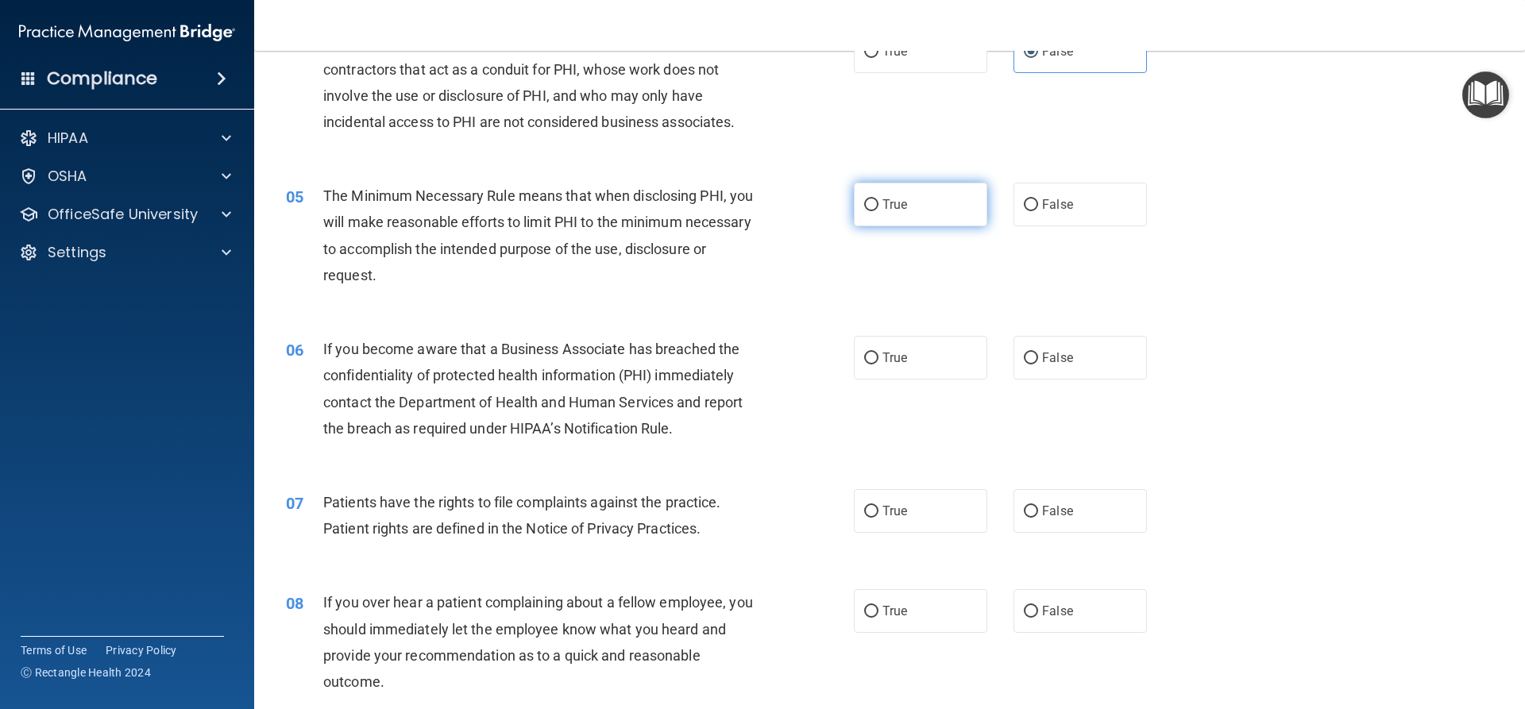
click at [870, 199] on input "True" at bounding box center [871, 205] width 14 height 12
radio input "true"
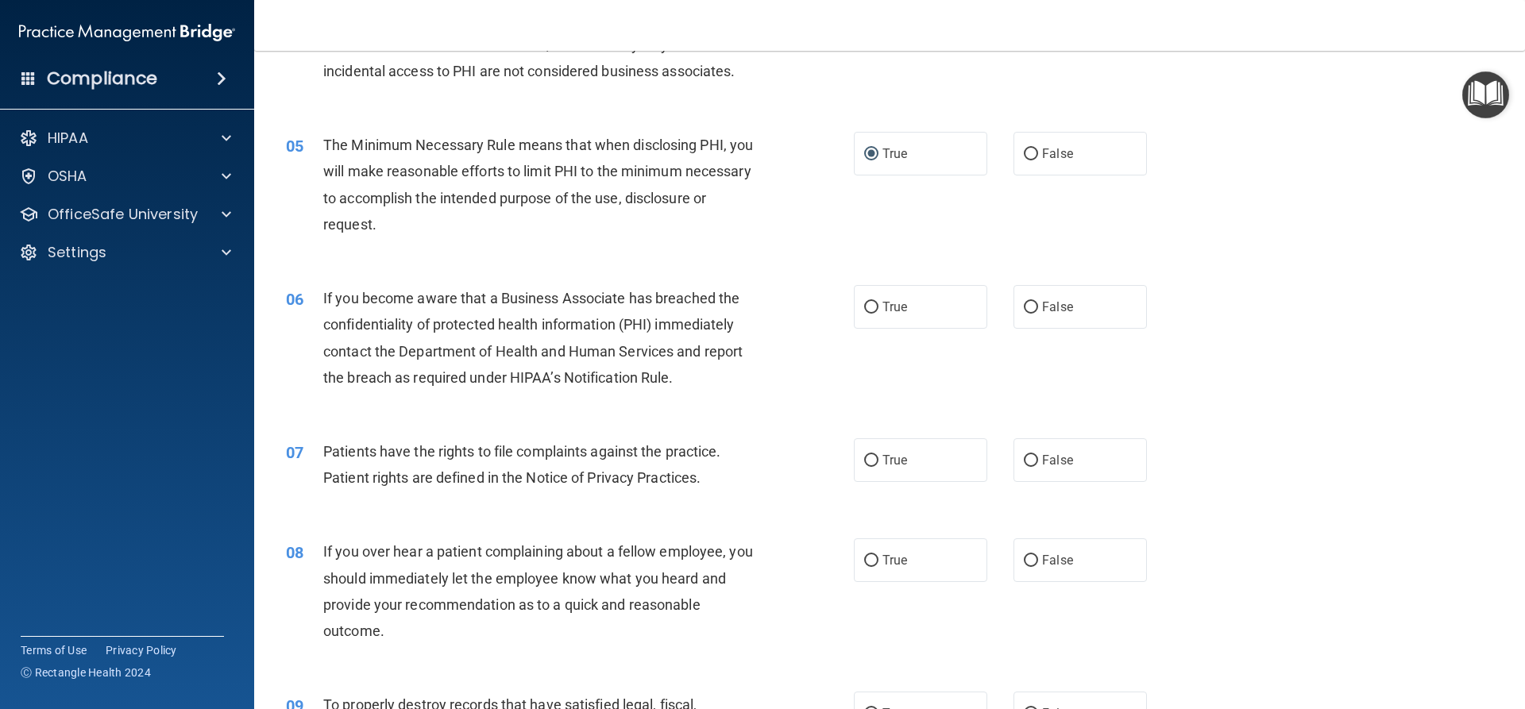
scroll to position [556, 0]
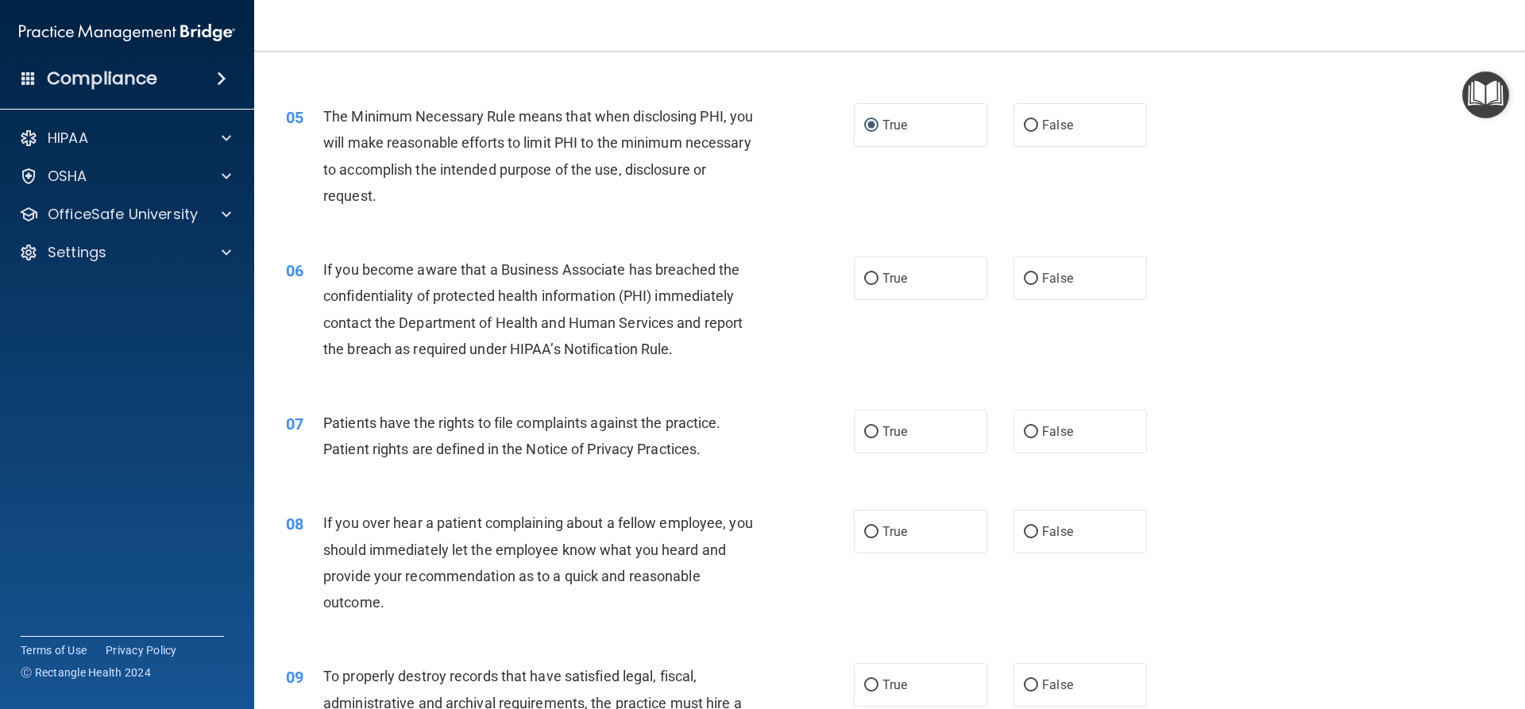
click at [872, 261] on label "True" at bounding box center [920, 279] width 133 height 44
click at [872, 273] on input "True" at bounding box center [871, 279] width 14 height 12
radio input "true"
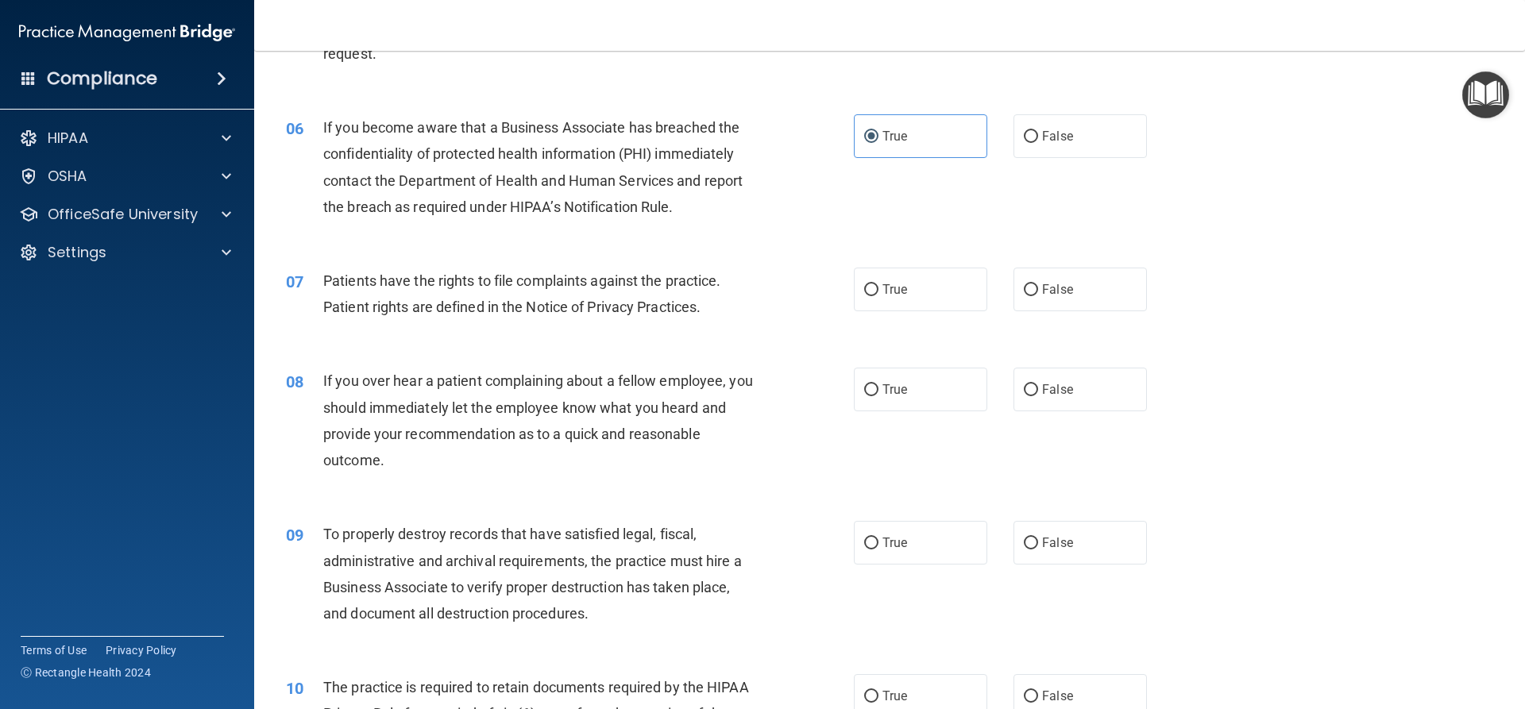
scroll to position [715, 0]
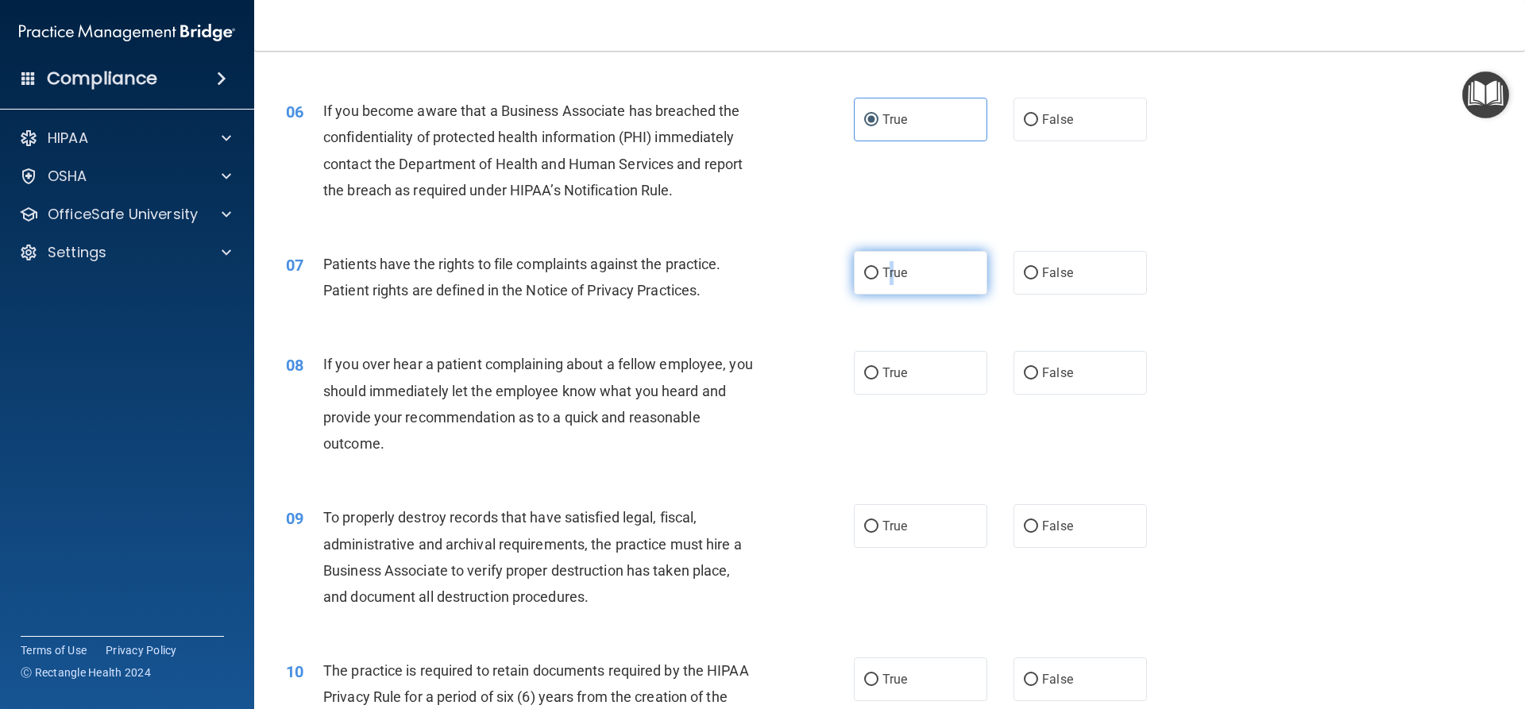
click at [886, 282] on label "True" at bounding box center [920, 273] width 133 height 44
click at [1029, 367] on label "False" at bounding box center [1079, 373] width 133 height 44
click at [916, 275] on label "True" at bounding box center [920, 273] width 133 height 44
click at [878, 275] on input "True" at bounding box center [871, 274] width 14 height 12
radio input "true"
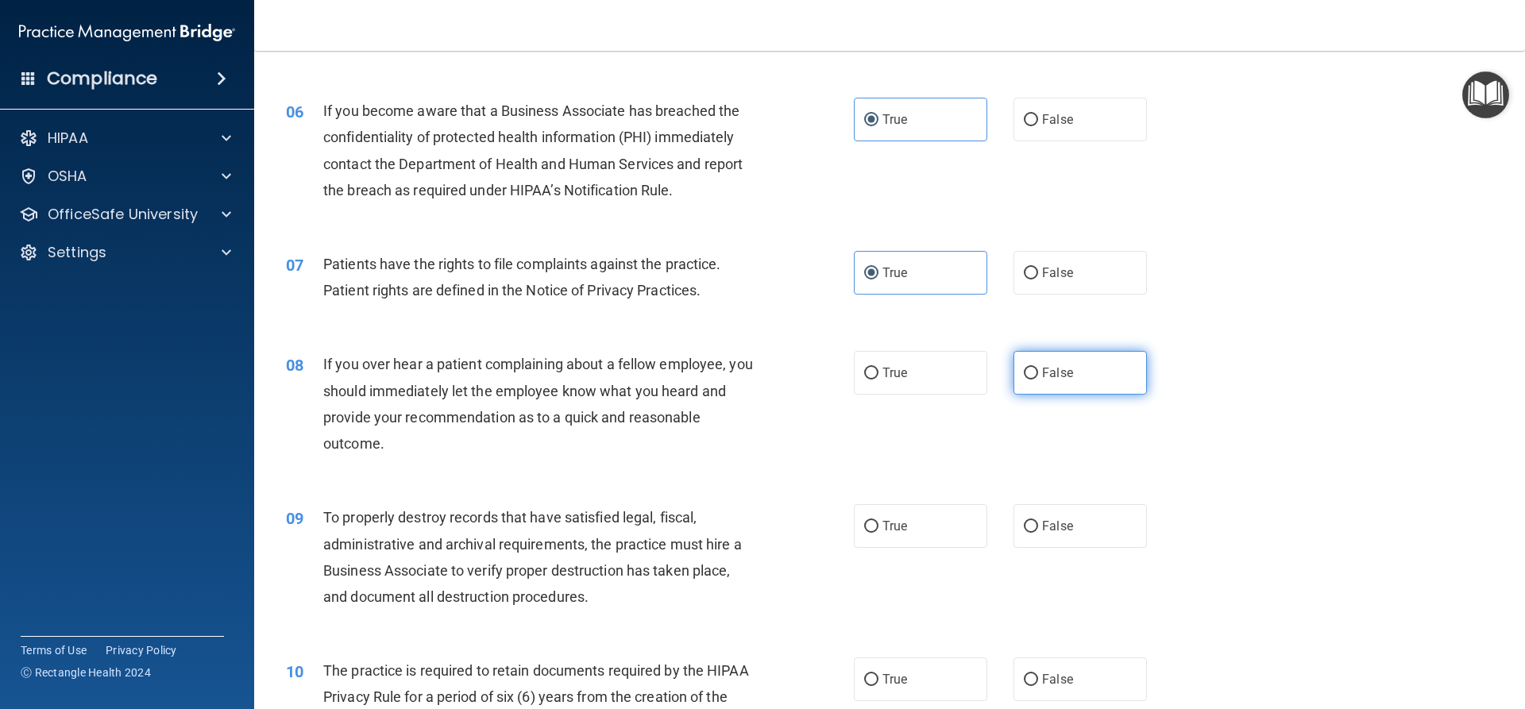
click at [1036, 357] on label "False" at bounding box center [1079, 373] width 133 height 44
click at [1036, 368] on input "False" at bounding box center [1031, 374] width 14 height 12
radio input "true"
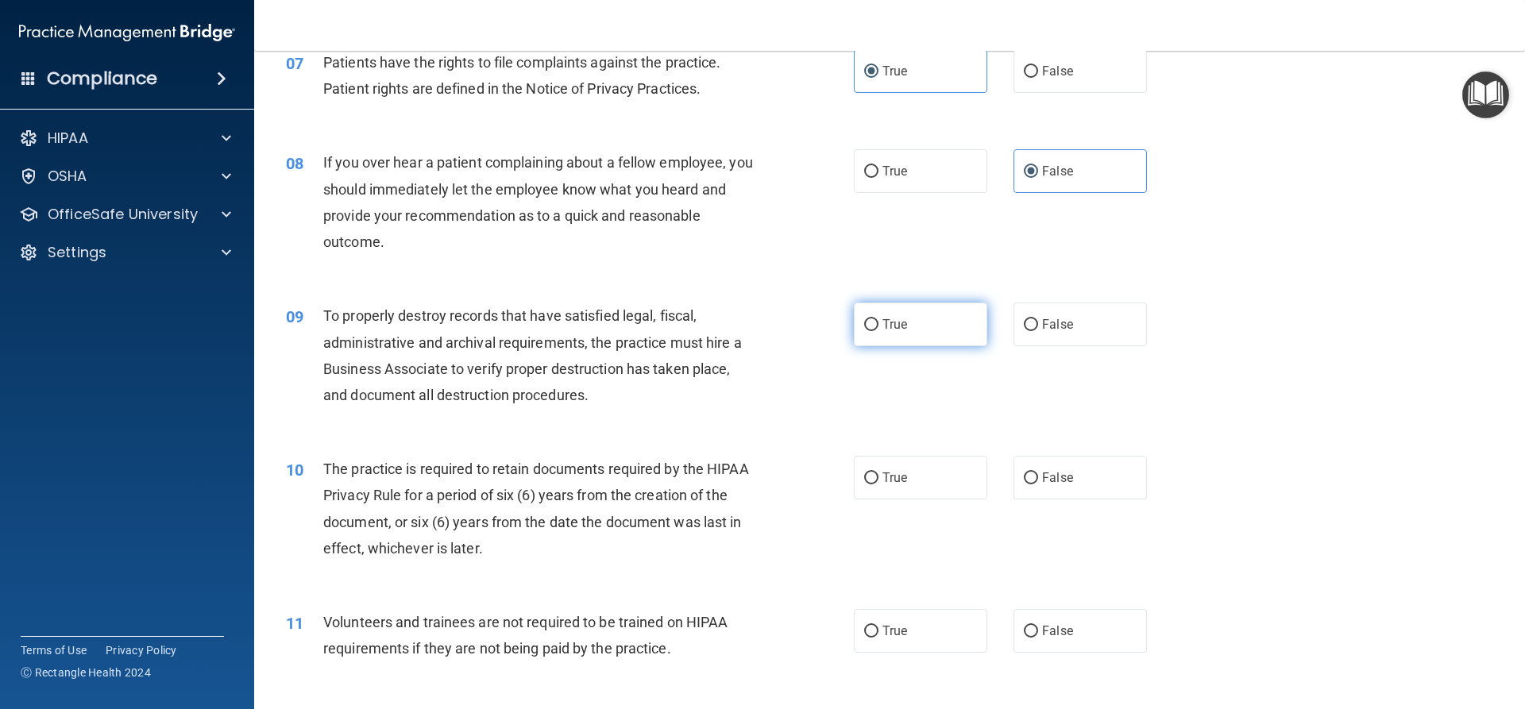
scroll to position [953, 0]
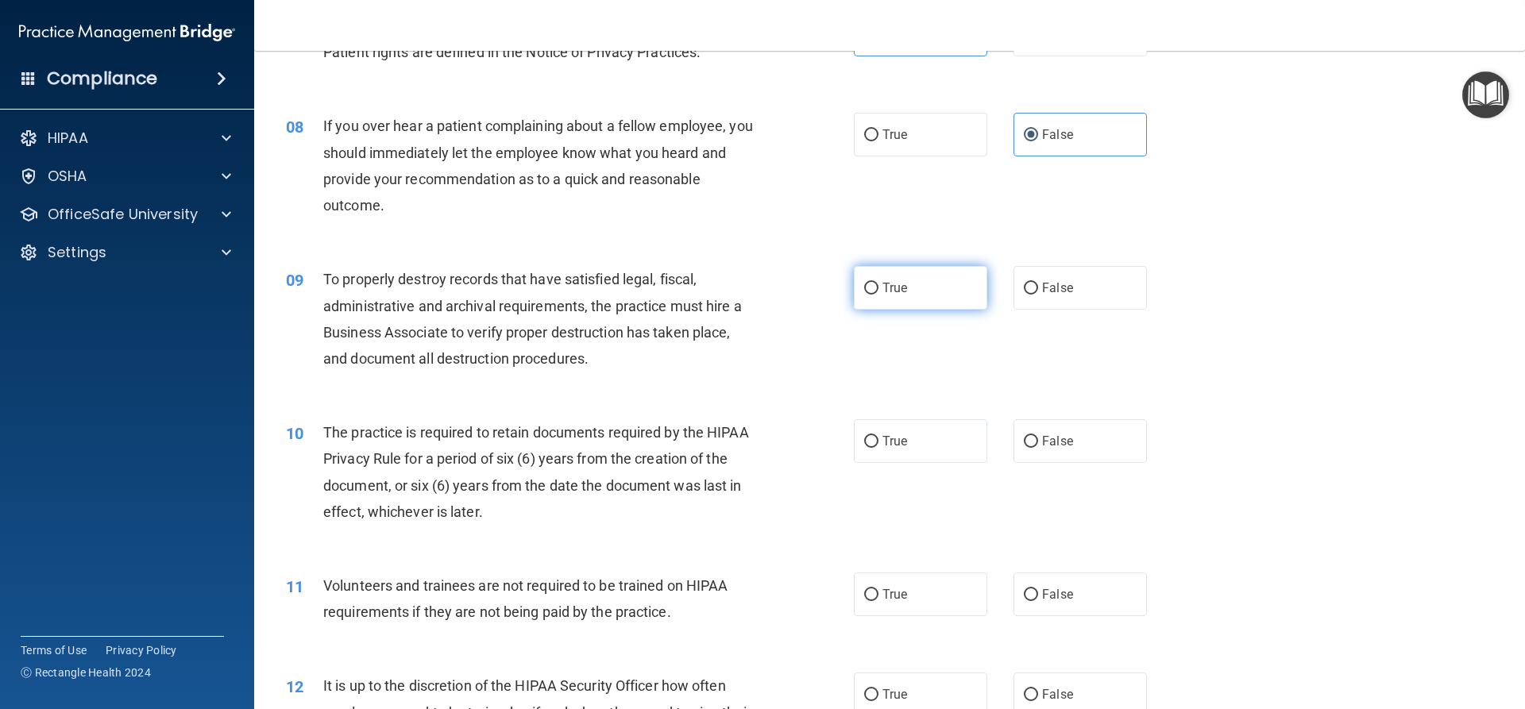
click at [927, 299] on label "True" at bounding box center [920, 288] width 133 height 44
click at [878, 295] on input "True" at bounding box center [871, 289] width 14 height 12
radio input "true"
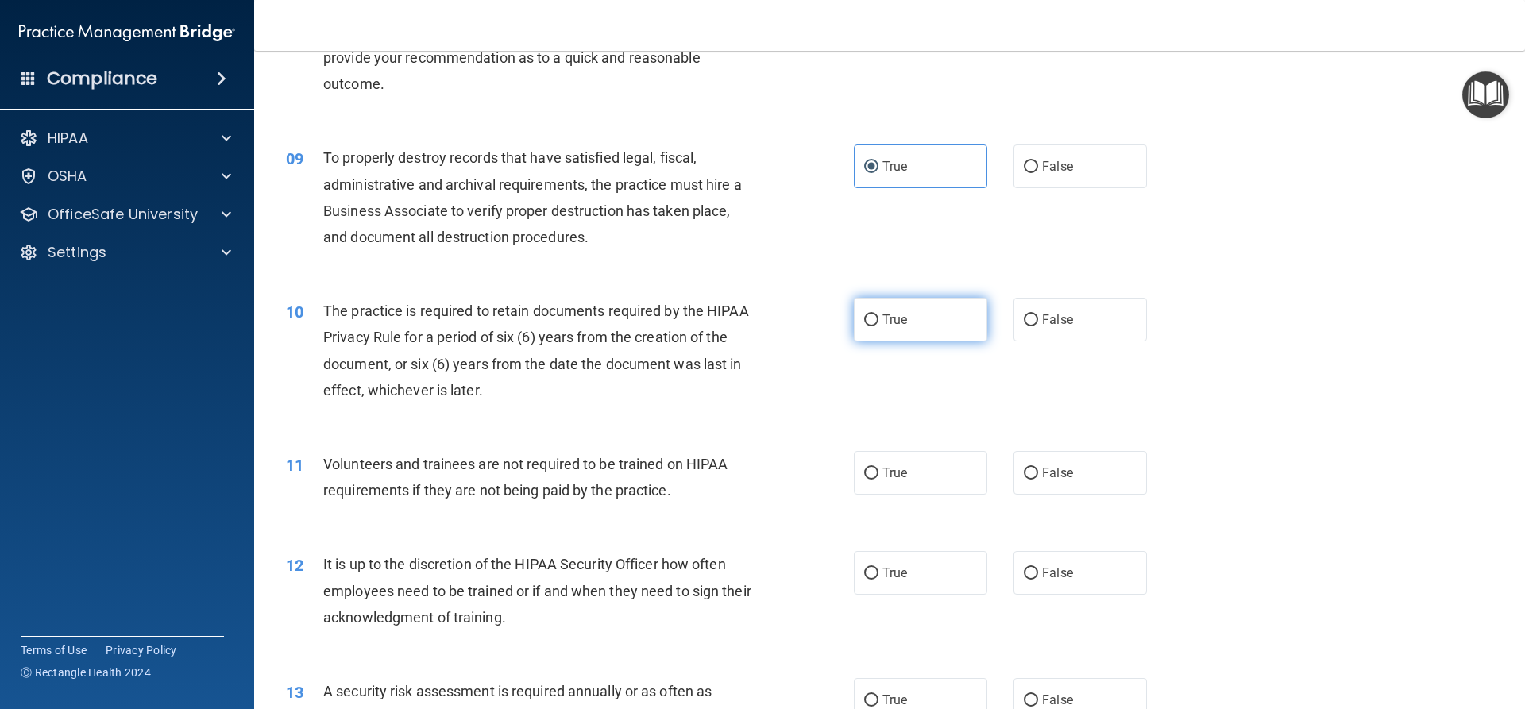
scroll to position [1112, 0]
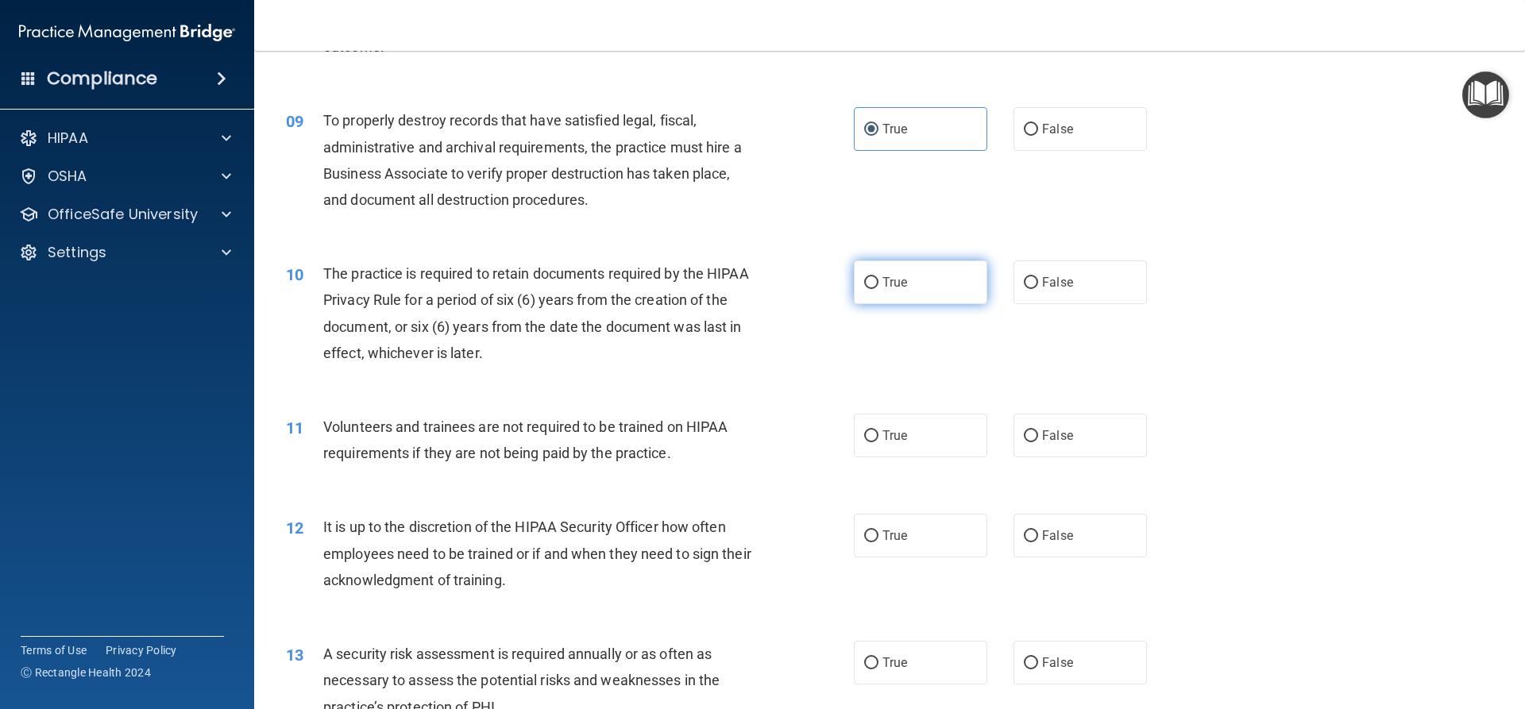
click at [923, 291] on label "True" at bounding box center [920, 283] width 133 height 44
click at [878, 289] on input "True" at bounding box center [871, 283] width 14 height 12
radio input "true"
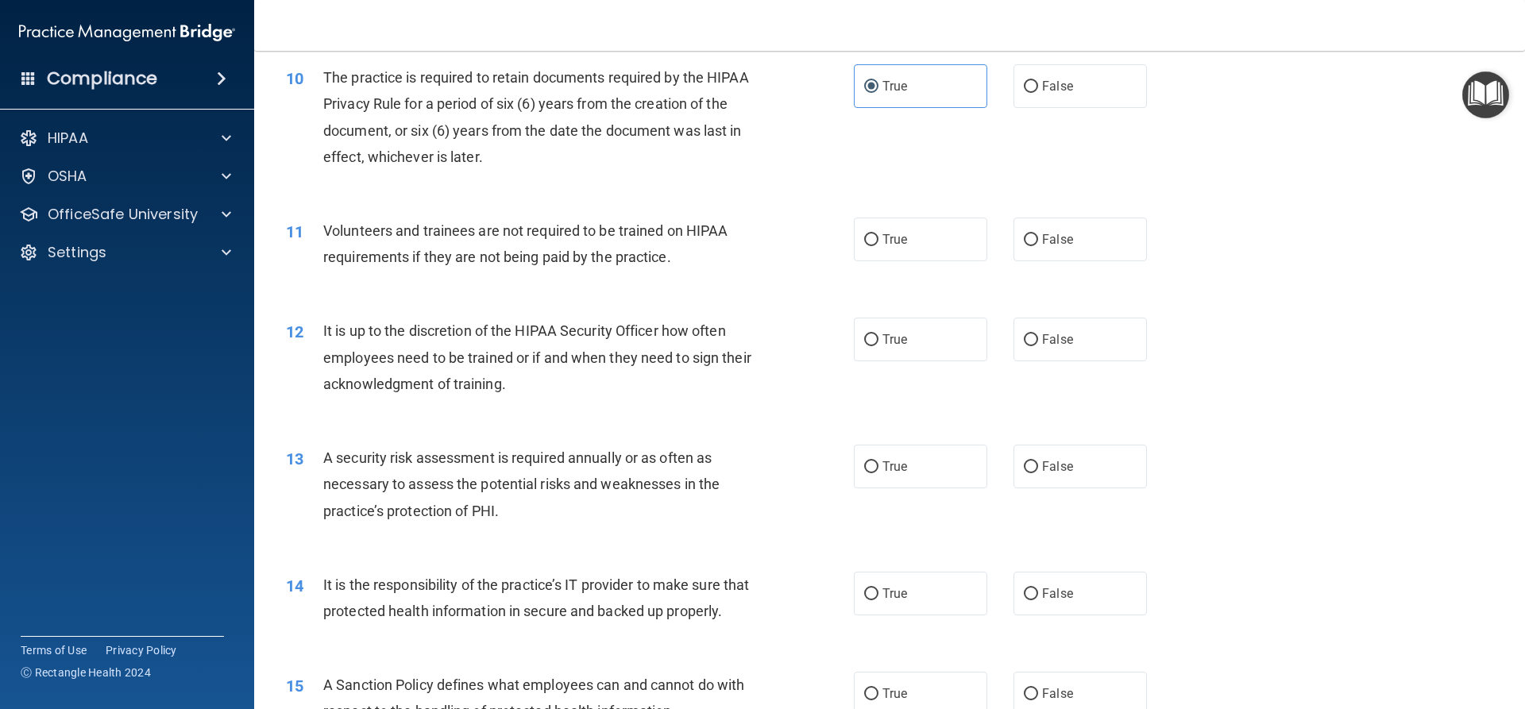
scroll to position [1350, 0]
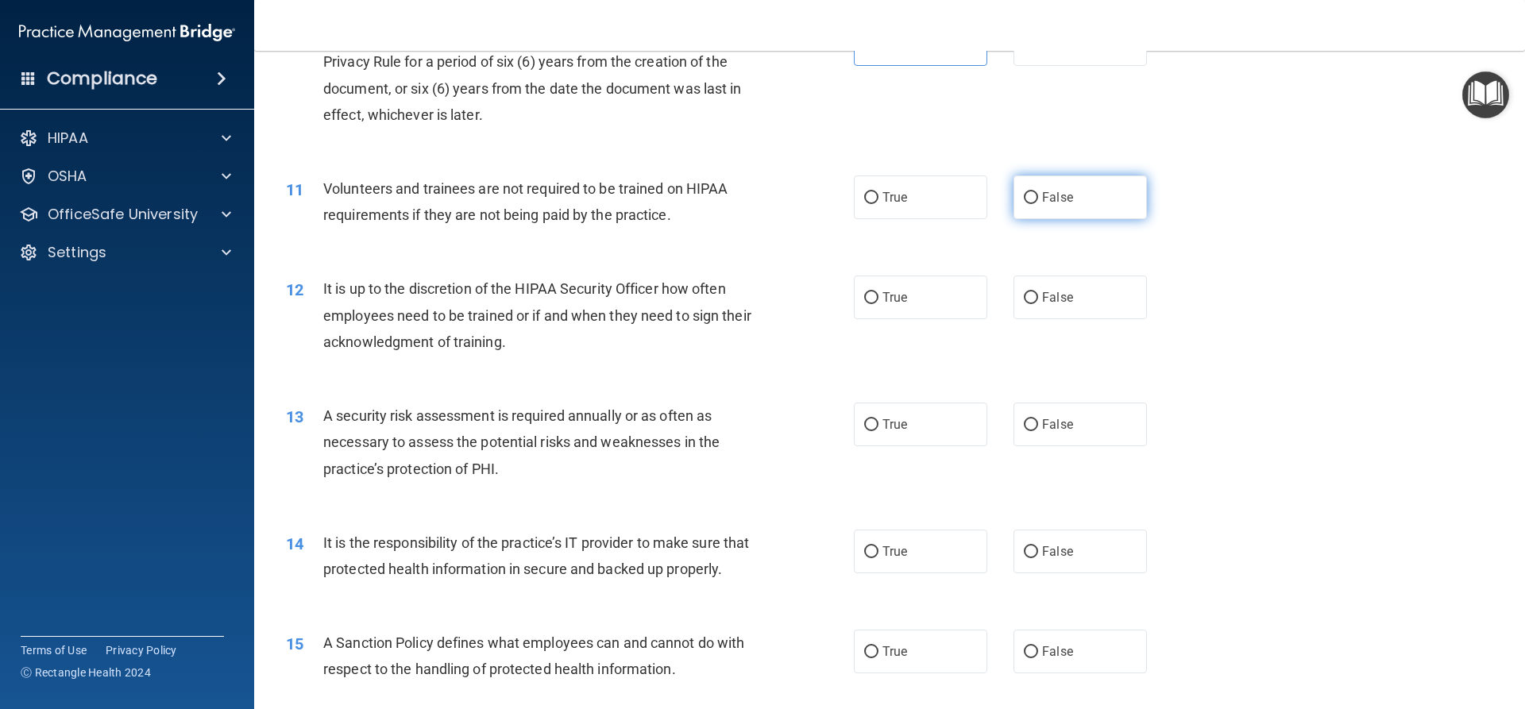
click at [1035, 186] on label "False" at bounding box center [1079, 198] width 133 height 44
click at [1035, 192] on input "False" at bounding box center [1031, 198] width 14 height 12
radio input "true"
click at [1043, 297] on span "False" at bounding box center [1057, 297] width 31 height 15
click at [1038, 297] on input "False" at bounding box center [1031, 298] width 14 height 12
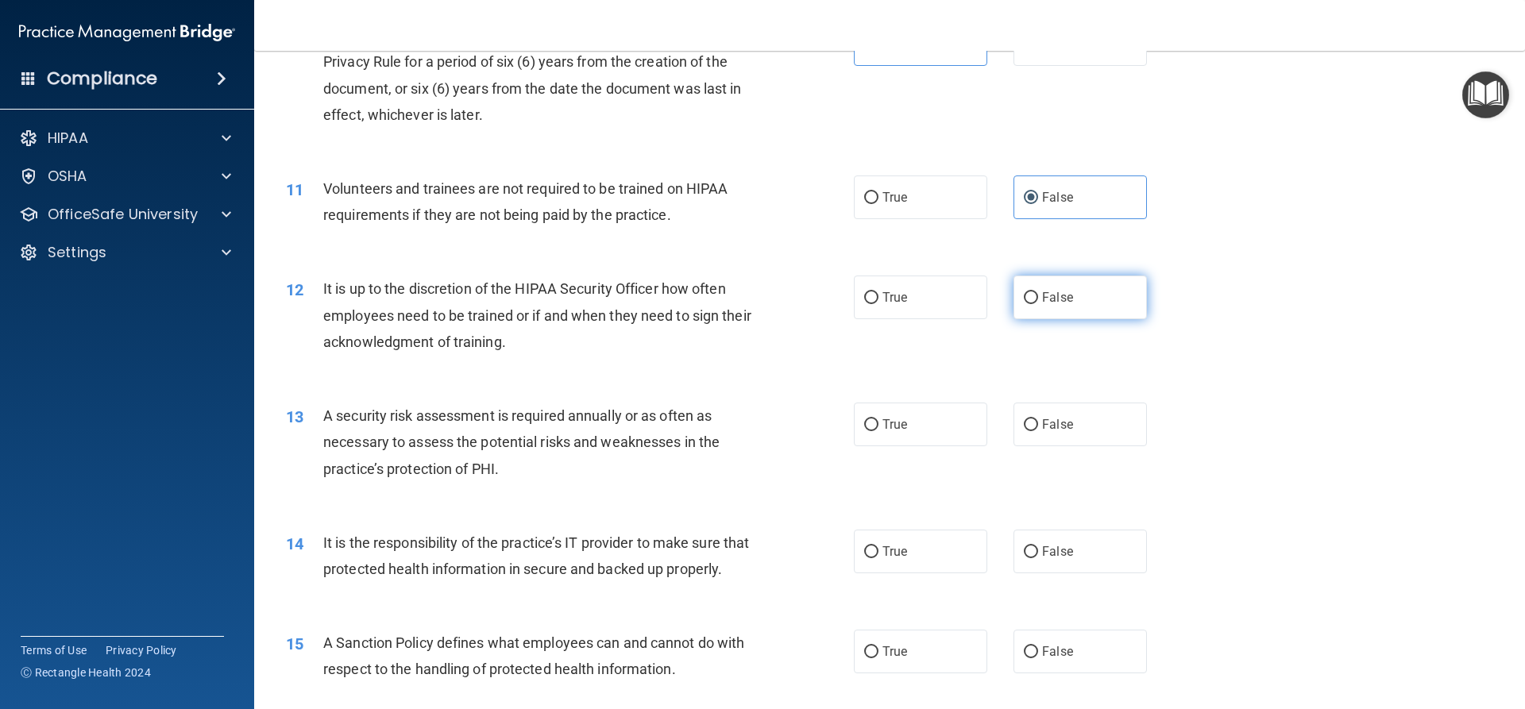
radio input "true"
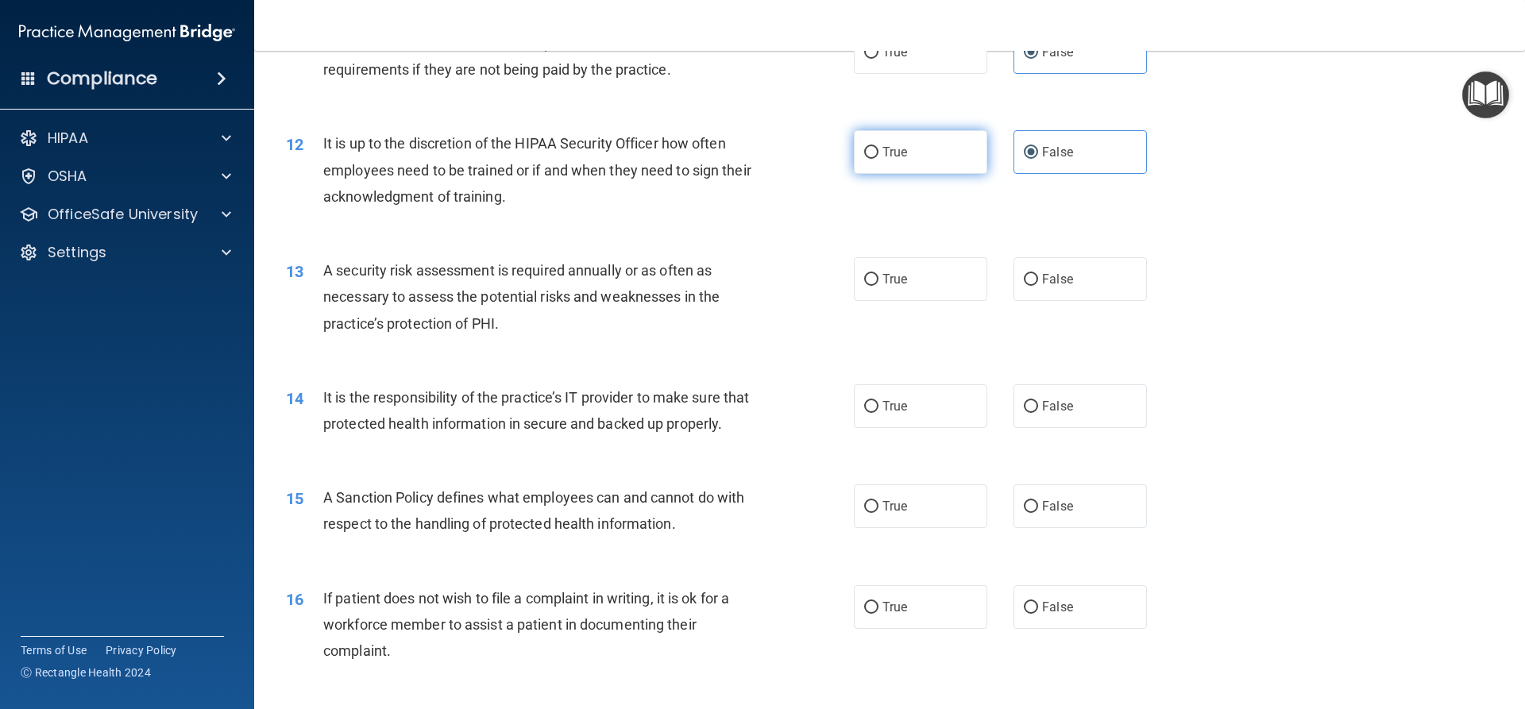
scroll to position [1509, 0]
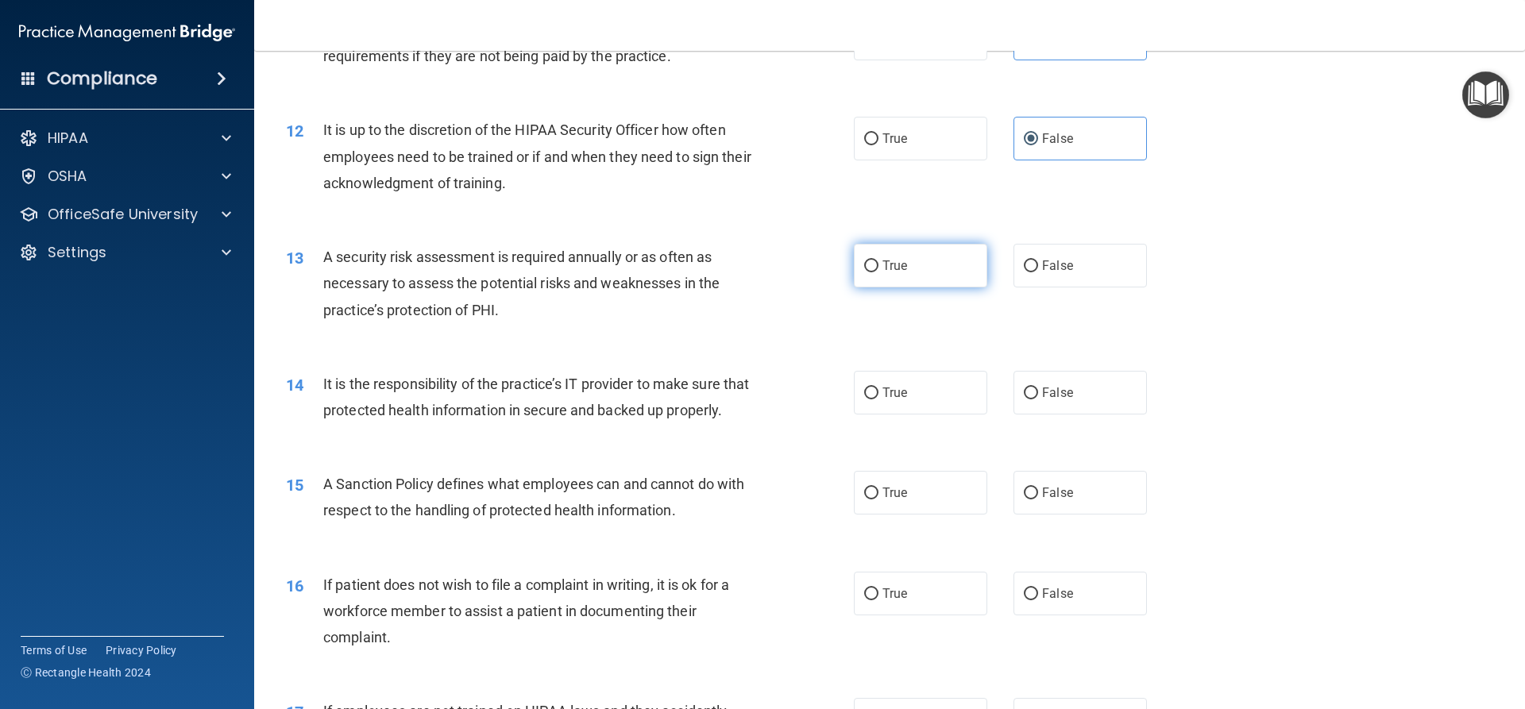
click at [939, 261] on label "True" at bounding box center [920, 266] width 133 height 44
click at [878, 261] on input "True" at bounding box center [871, 267] width 14 height 12
radio input "true"
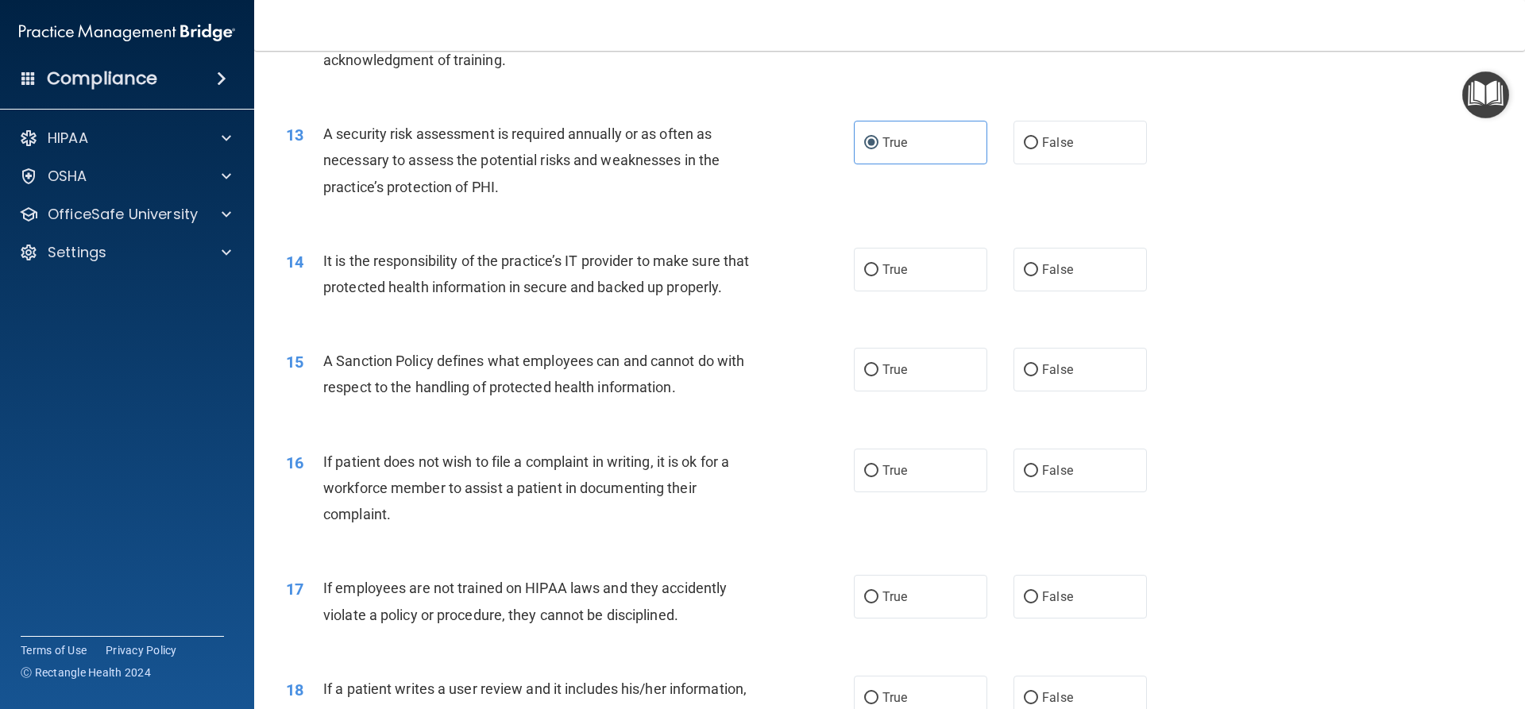
scroll to position [1668, 0]
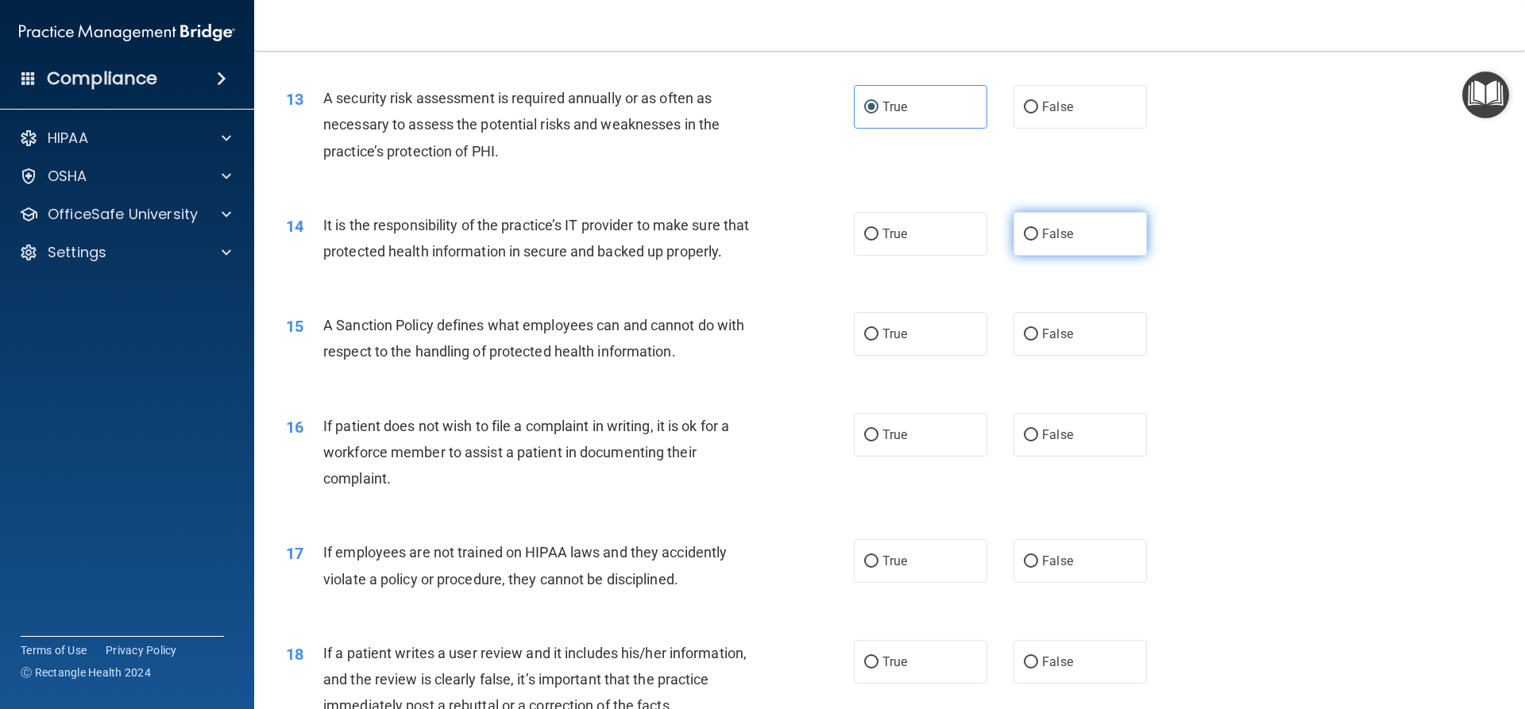
click at [1080, 241] on label "False" at bounding box center [1079, 234] width 133 height 44
click at [1038, 241] on input "False" at bounding box center [1031, 235] width 14 height 12
radio input "true"
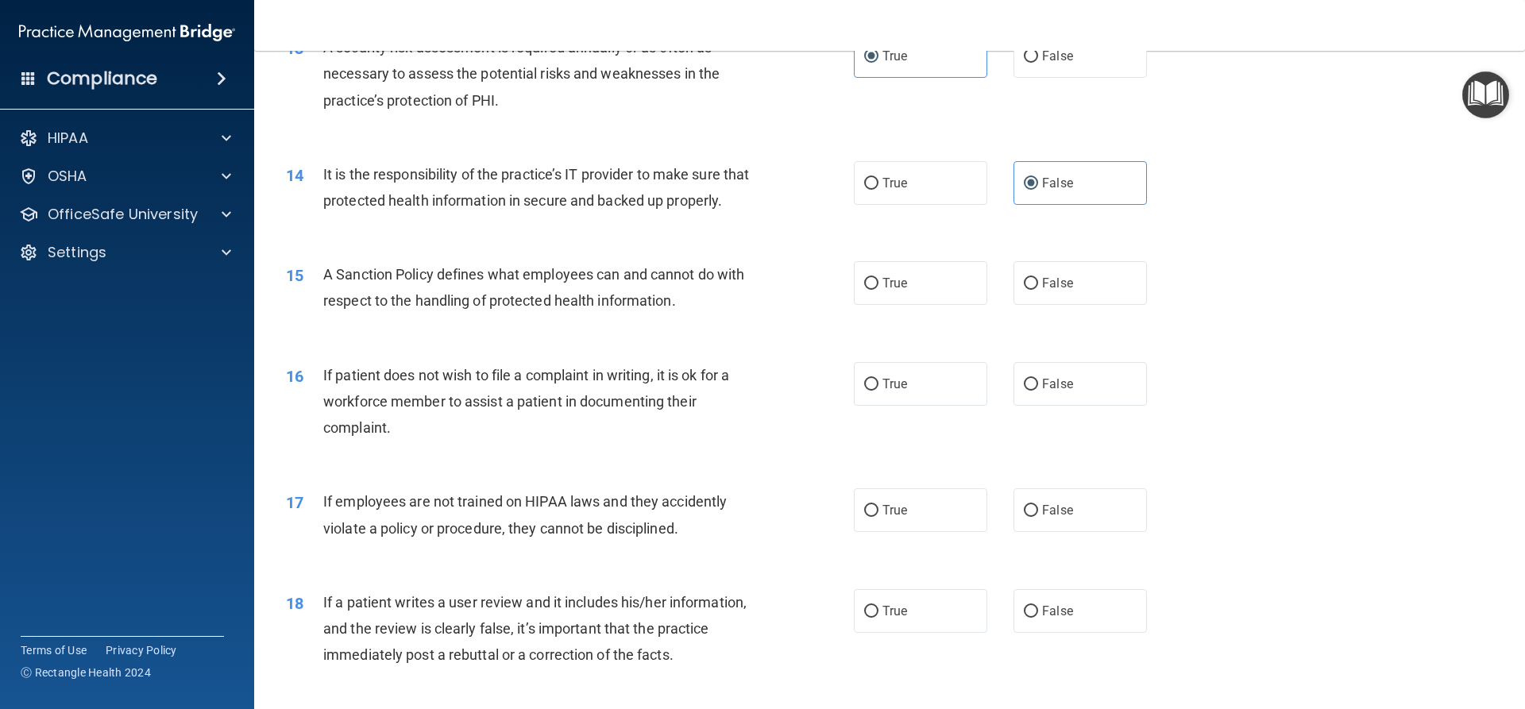
scroll to position [1747, 0]
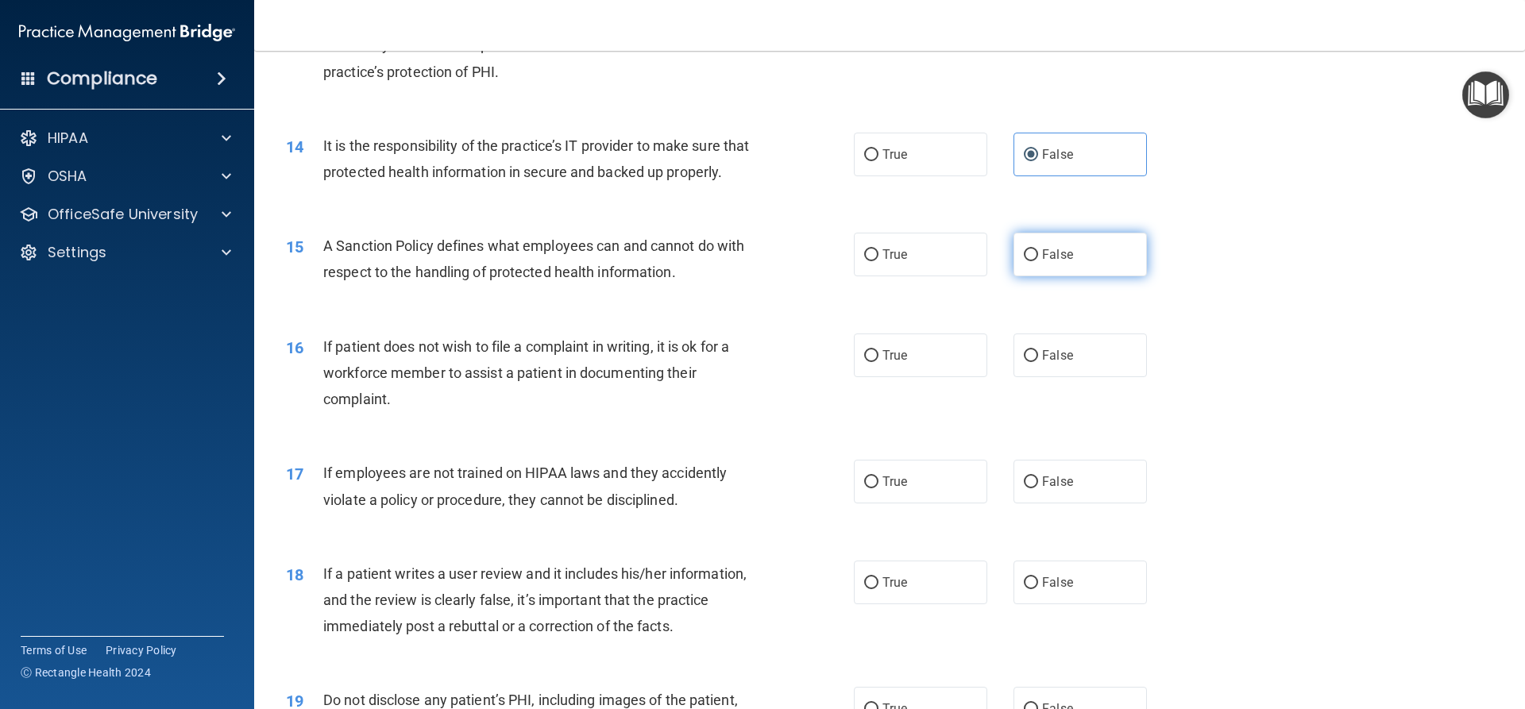
click at [1024, 261] on input "False" at bounding box center [1031, 255] width 14 height 12
radio input "true"
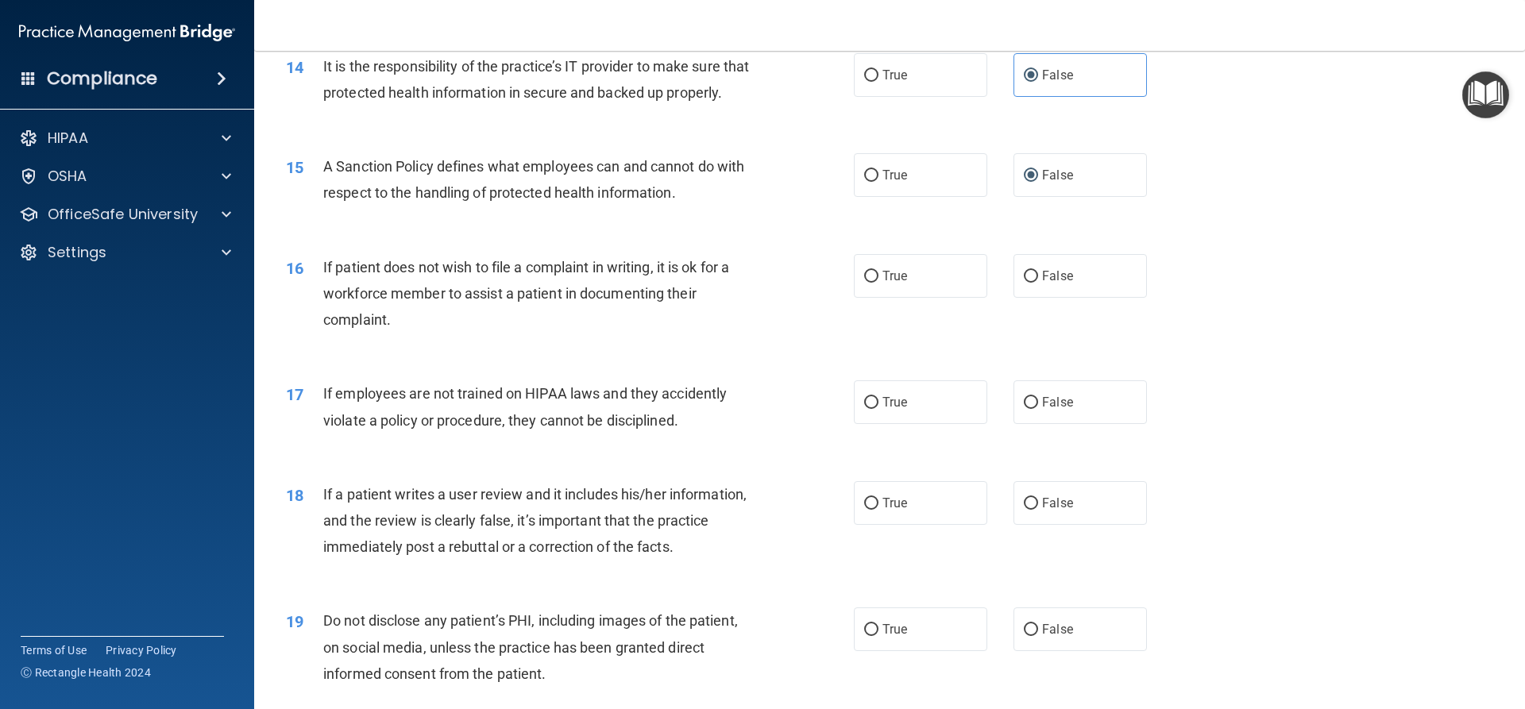
scroll to position [1906, 0]
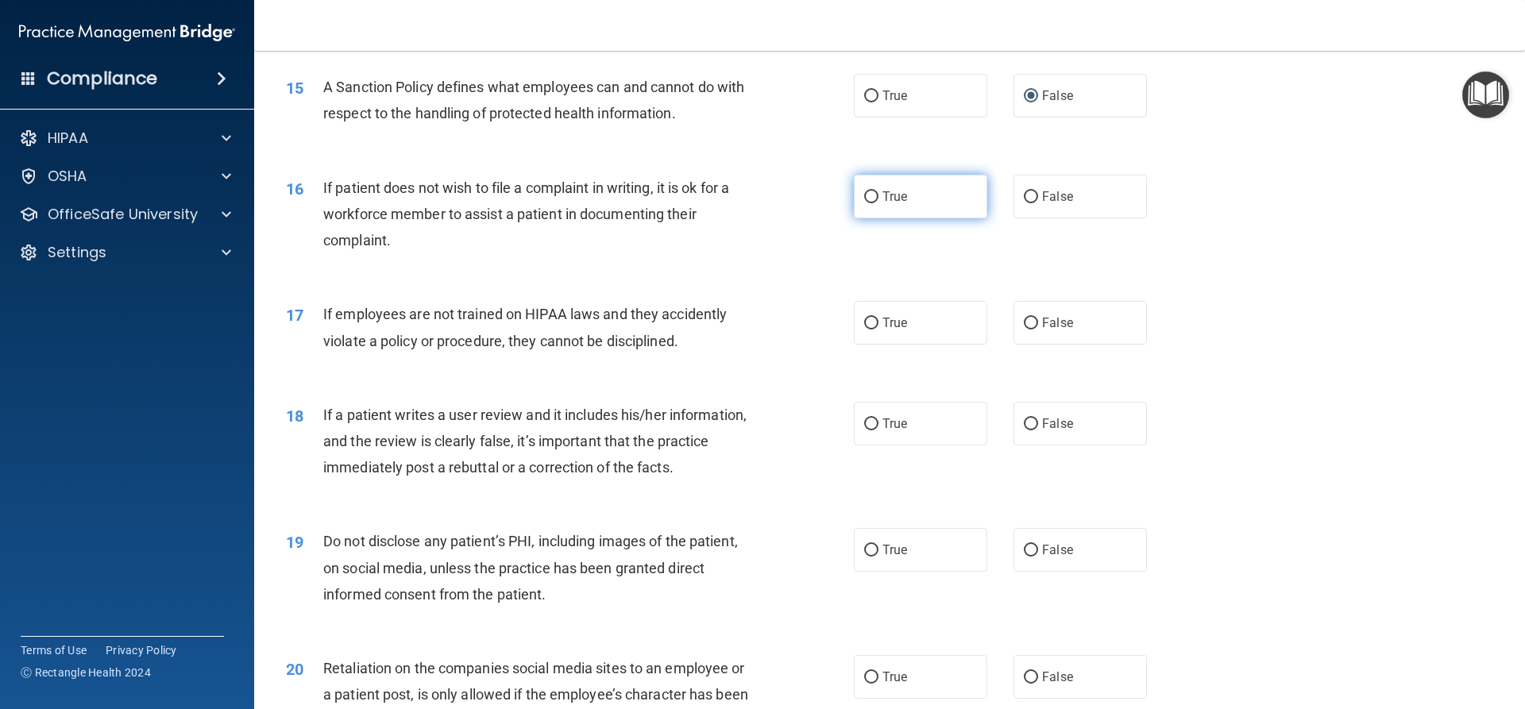
click at [906, 218] on label "True" at bounding box center [920, 197] width 133 height 44
click at [878, 203] on input "True" at bounding box center [871, 197] width 14 height 12
radio input "true"
click at [1017, 338] on label "False" at bounding box center [1079, 323] width 133 height 44
click at [1024, 330] on input "False" at bounding box center [1031, 324] width 14 height 12
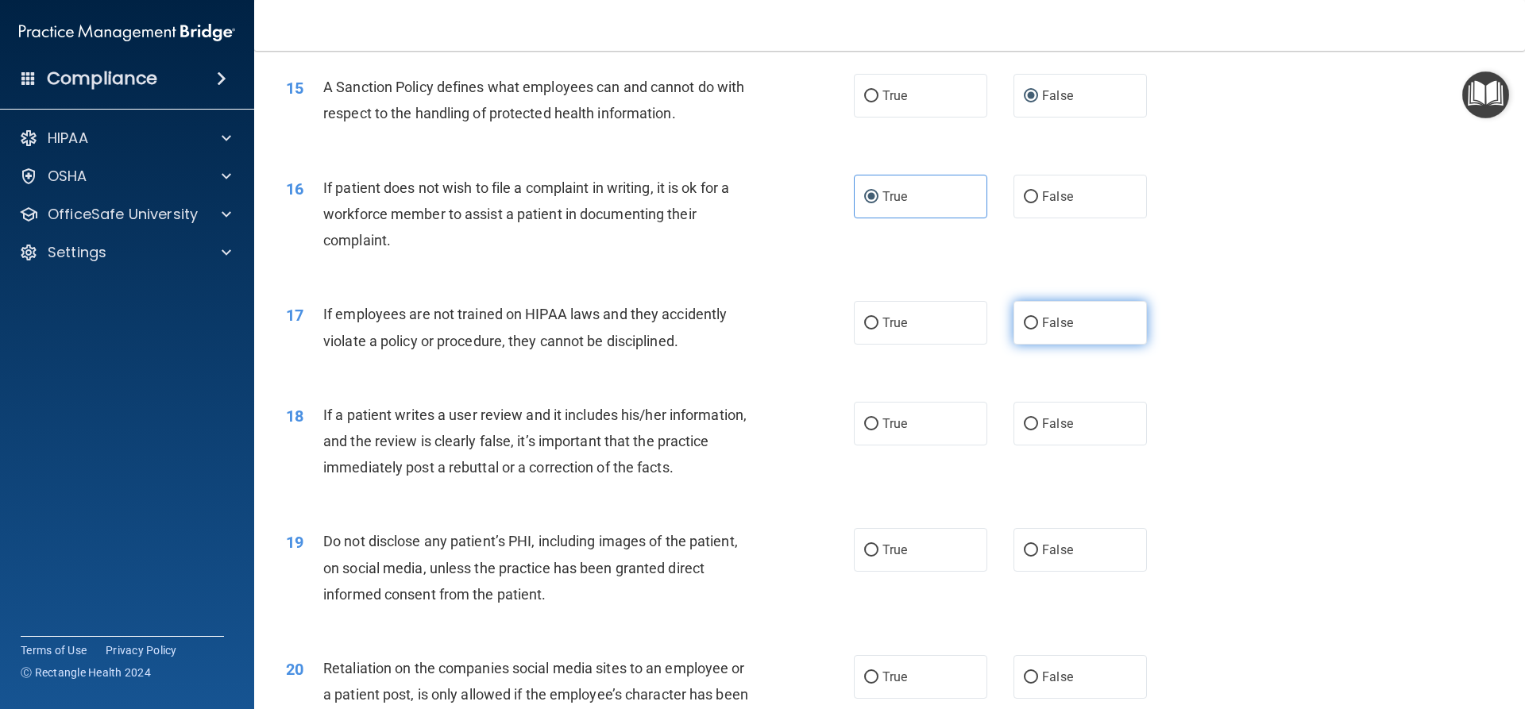
radio input "true"
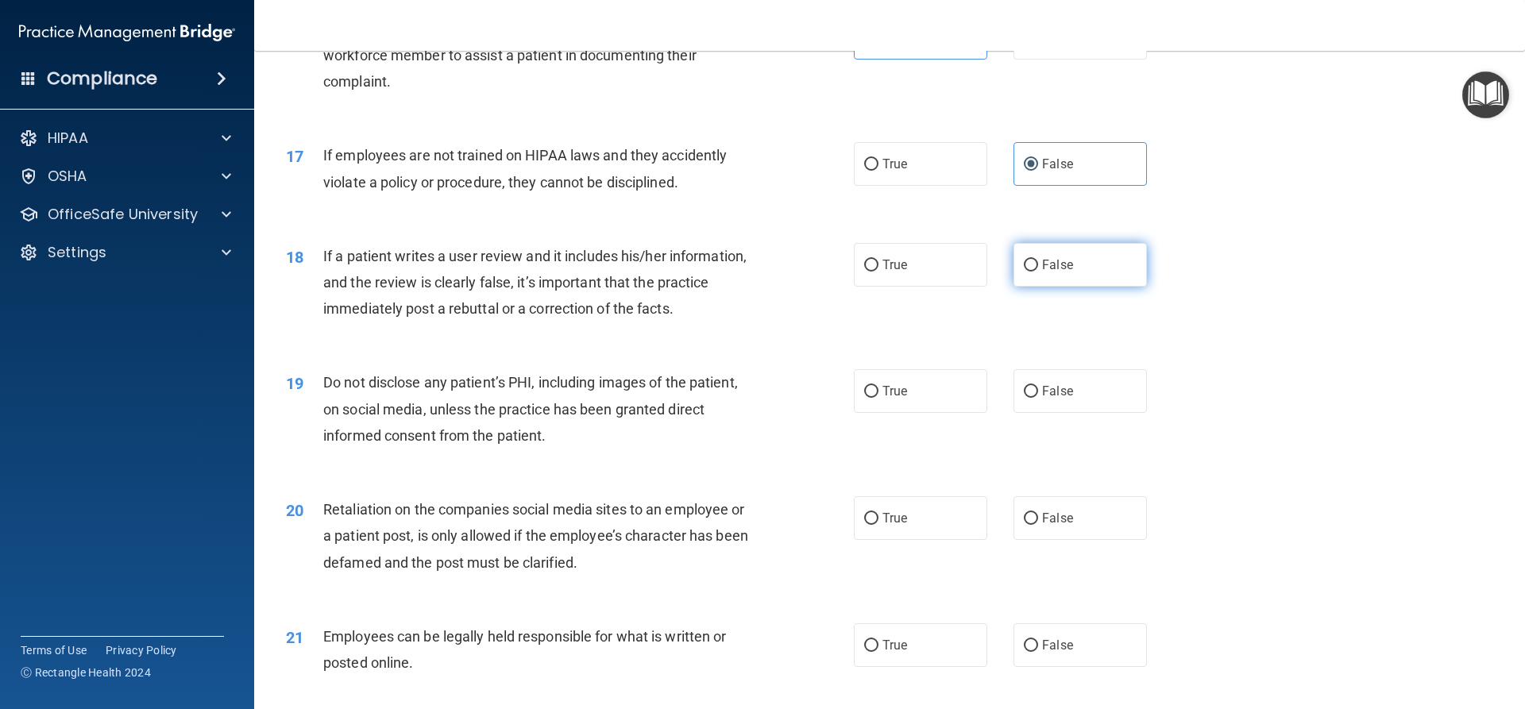
click at [1072, 287] on label "False" at bounding box center [1079, 265] width 133 height 44
click at [1038, 272] on input "False" at bounding box center [1031, 266] width 14 height 12
radio input "true"
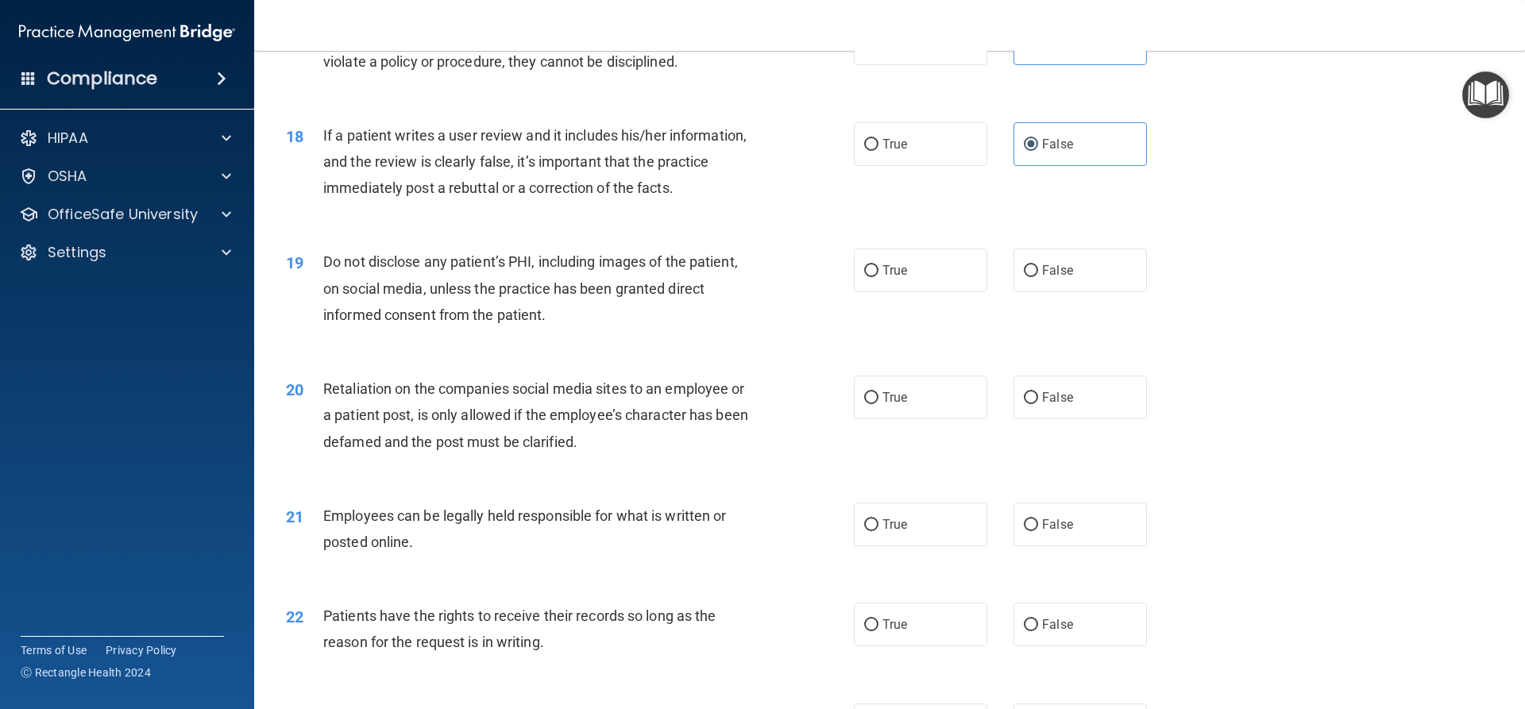
scroll to position [2224, 0]
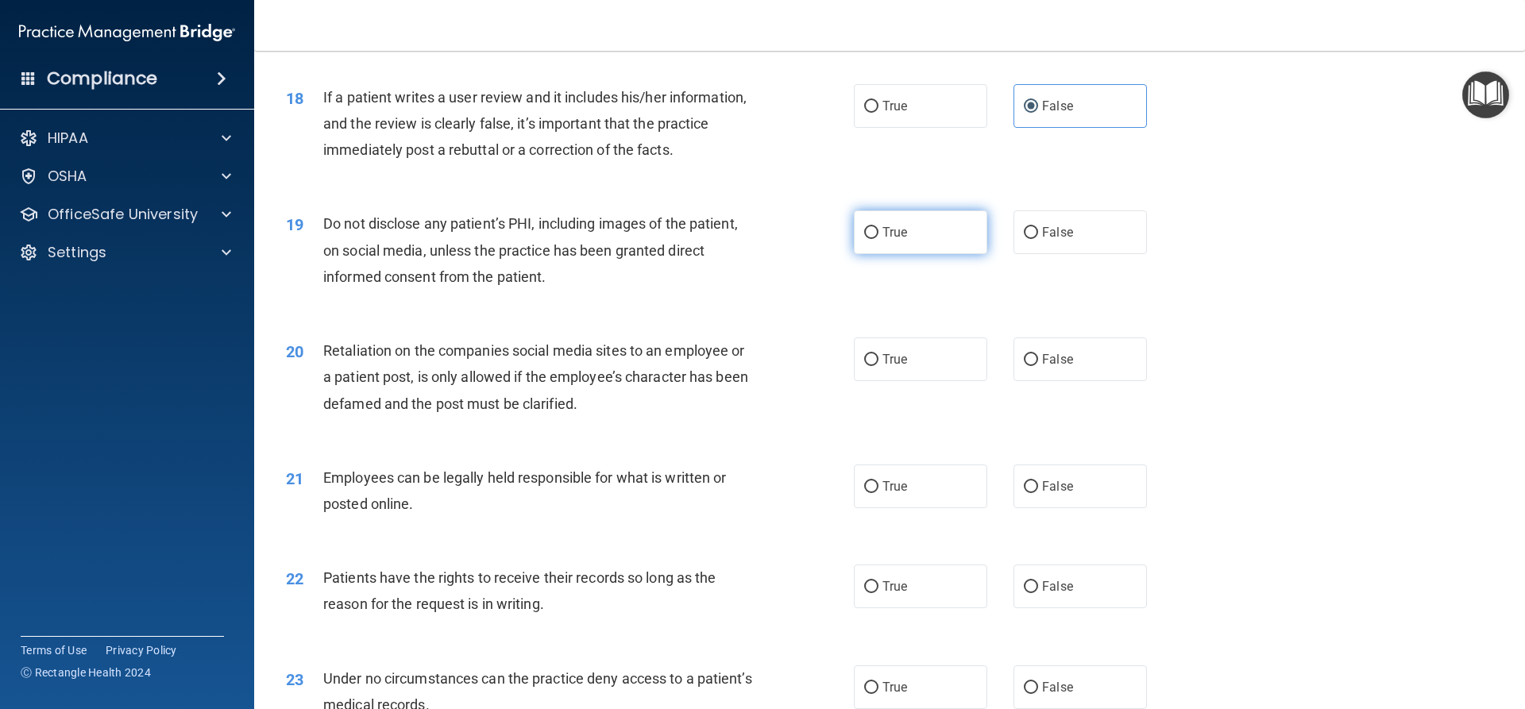
click at [939, 254] on label "True" at bounding box center [920, 232] width 133 height 44
click at [878, 239] on input "True" at bounding box center [871, 233] width 14 height 12
radio input "true"
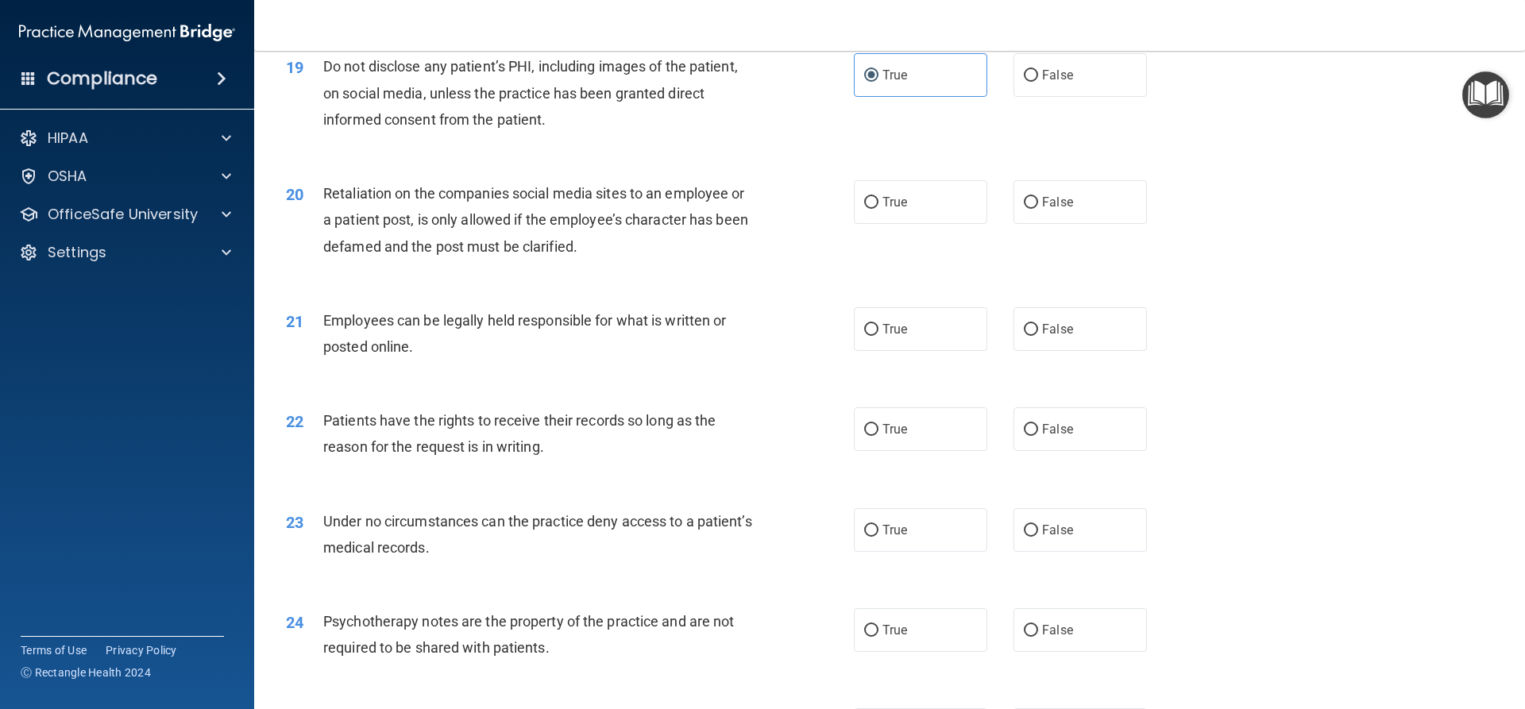
scroll to position [2383, 0]
click at [1015, 222] on label "False" at bounding box center [1079, 201] width 133 height 44
click at [1024, 207] on input "False" at bounding box center [1031, 201] width 14 height 12
radio input "true"
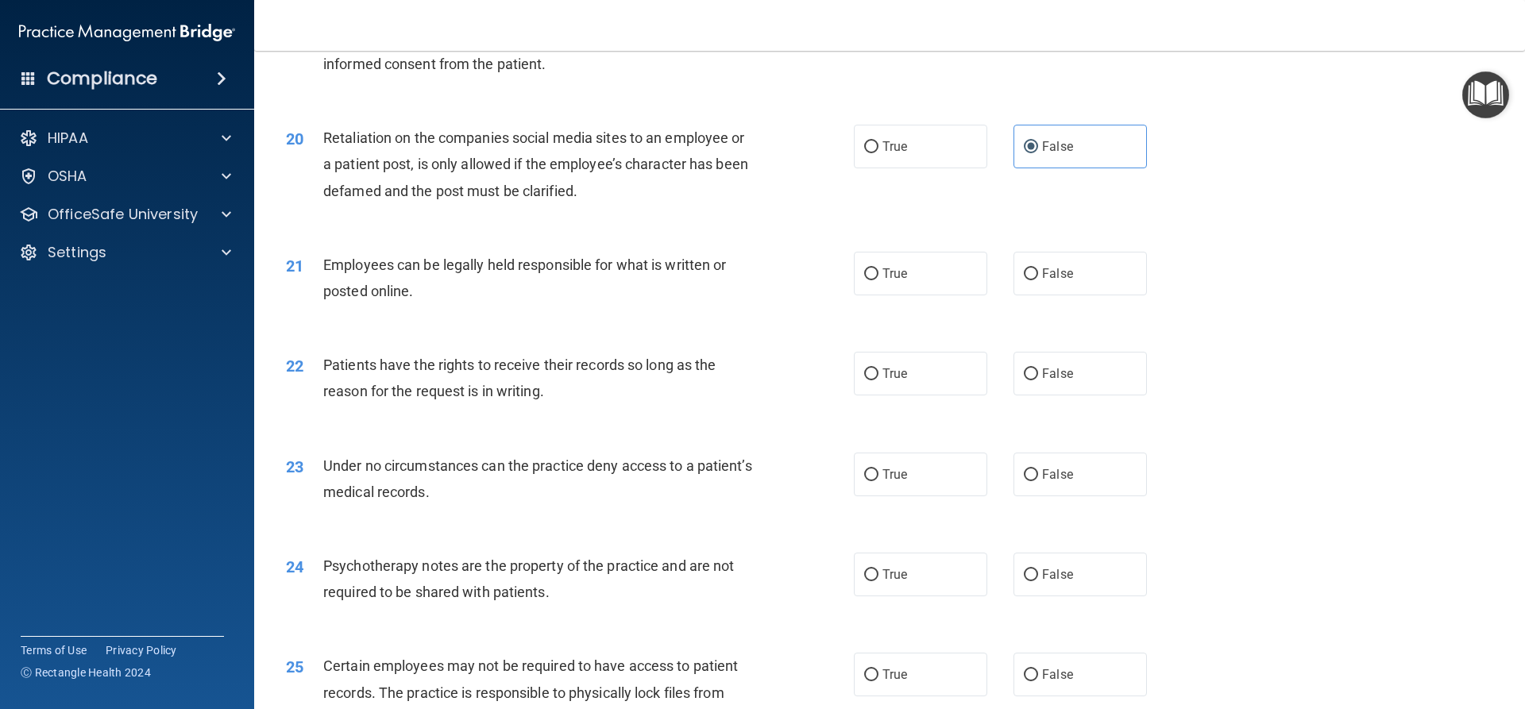
scroll to position [2462, 0]
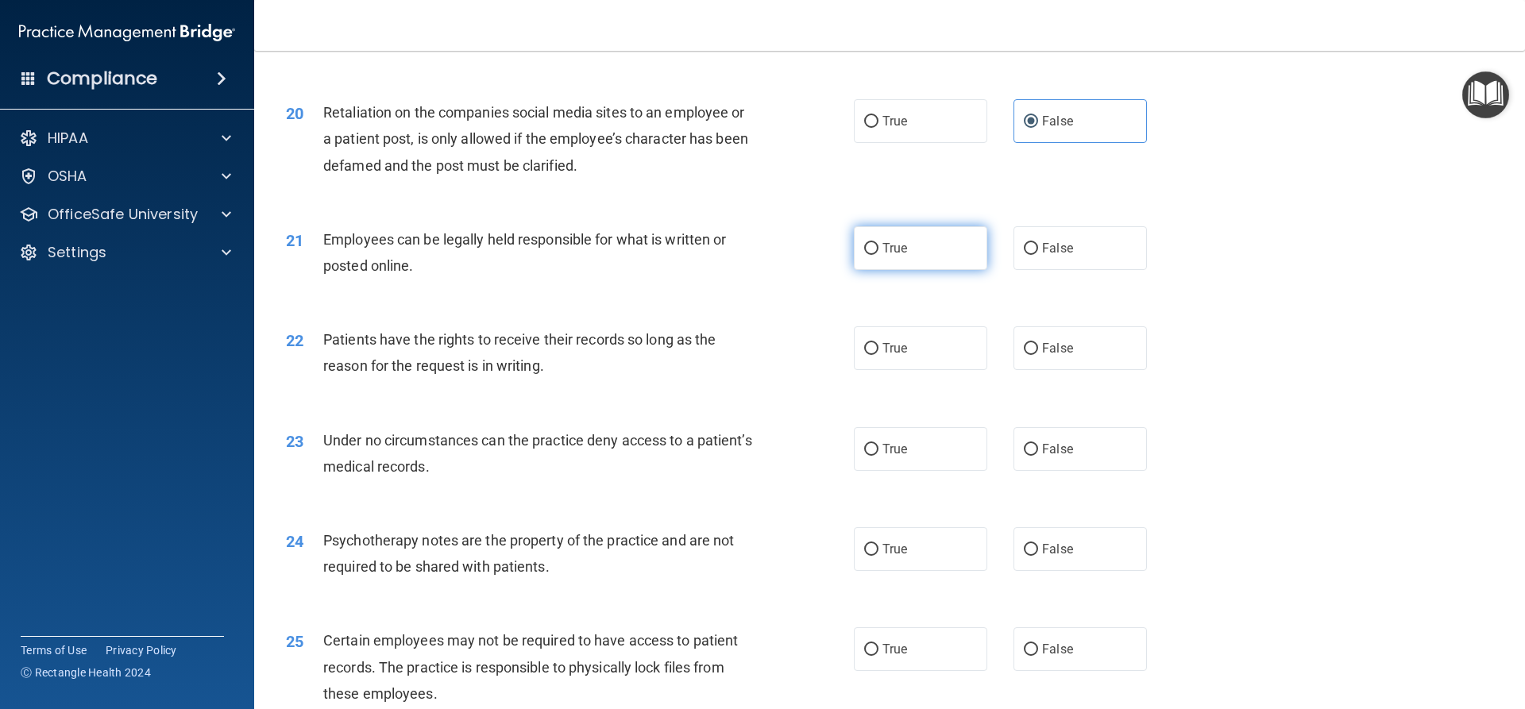
click at [949, 270] on label "True" at bounding box center [920, 248] width 133 height 44
click at [878, 255] on input "True" at bounding box center [871, 249] width 14 height 12
radio input "true"
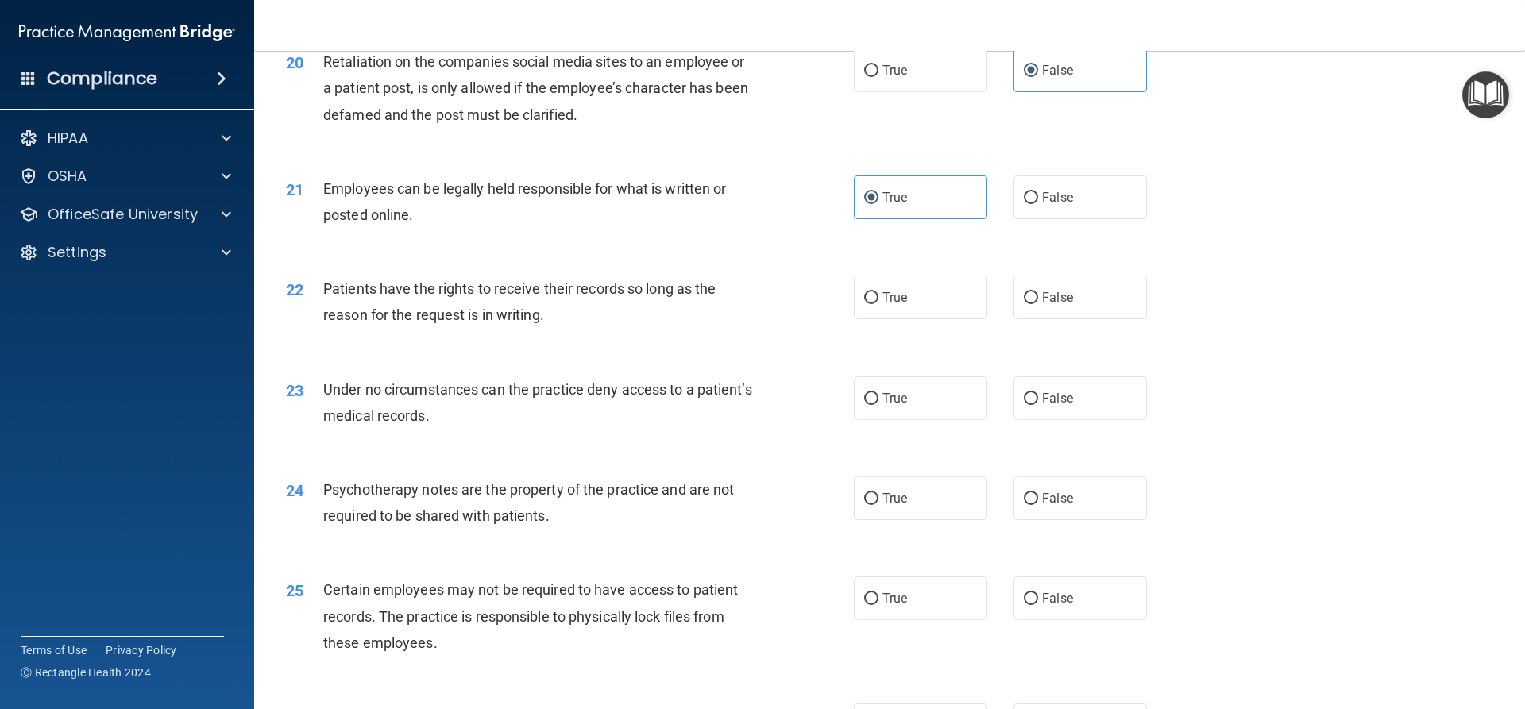
scroll to position [2542, 0]
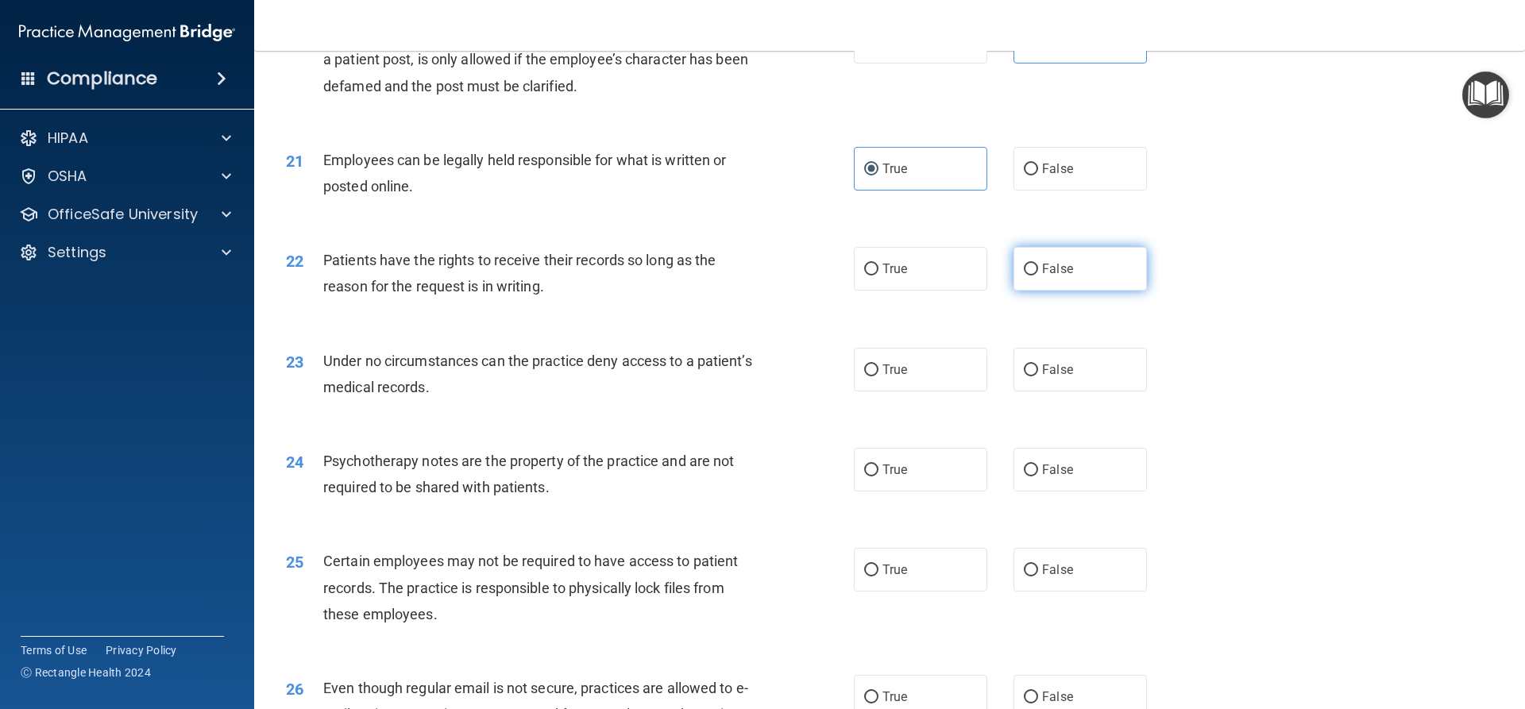
click at [1042, 276] on span "False" at bounding box center [1057, 268] width 31 height 15
click at [1038, 276] on input "False" at bounding box center [1031, 270] width 14 height 12
radio input "true"
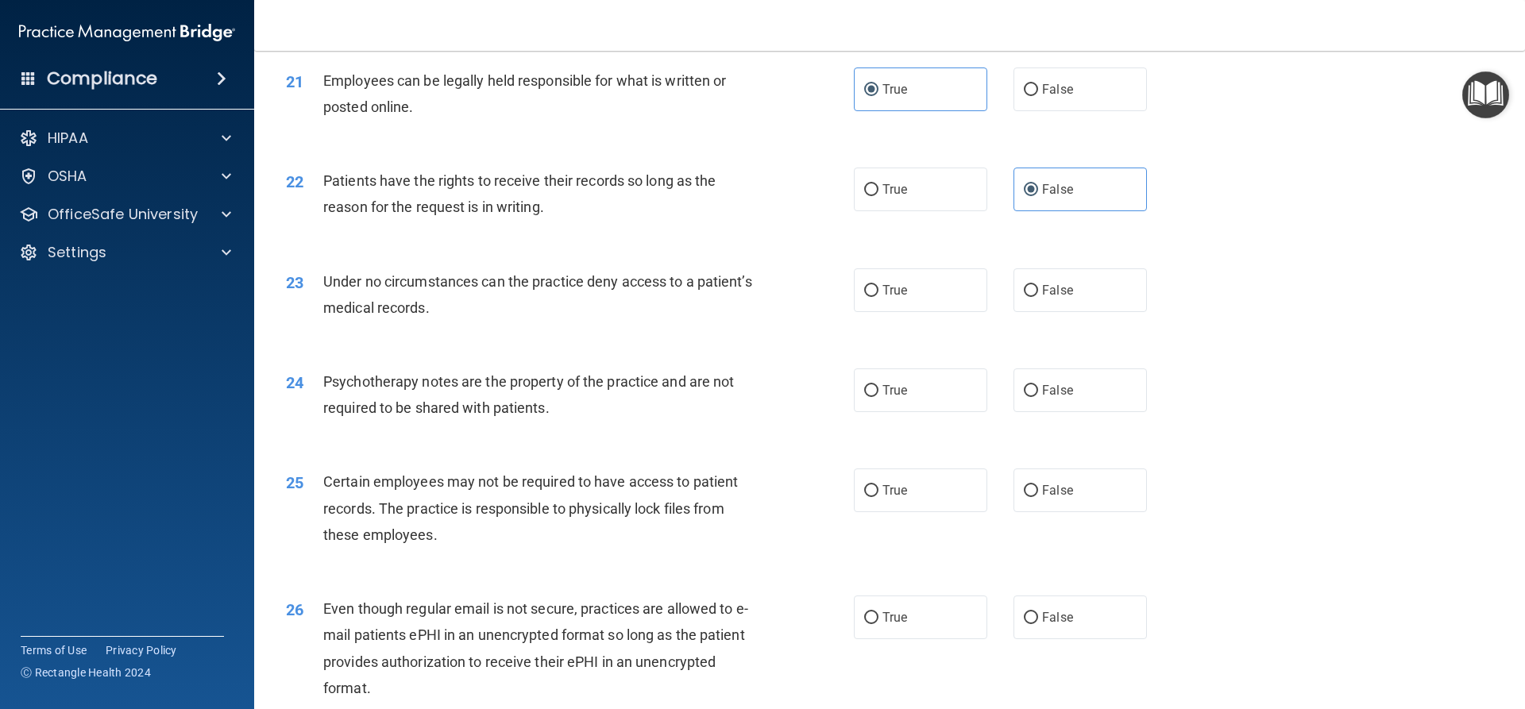
scroll to position [2701, 0]
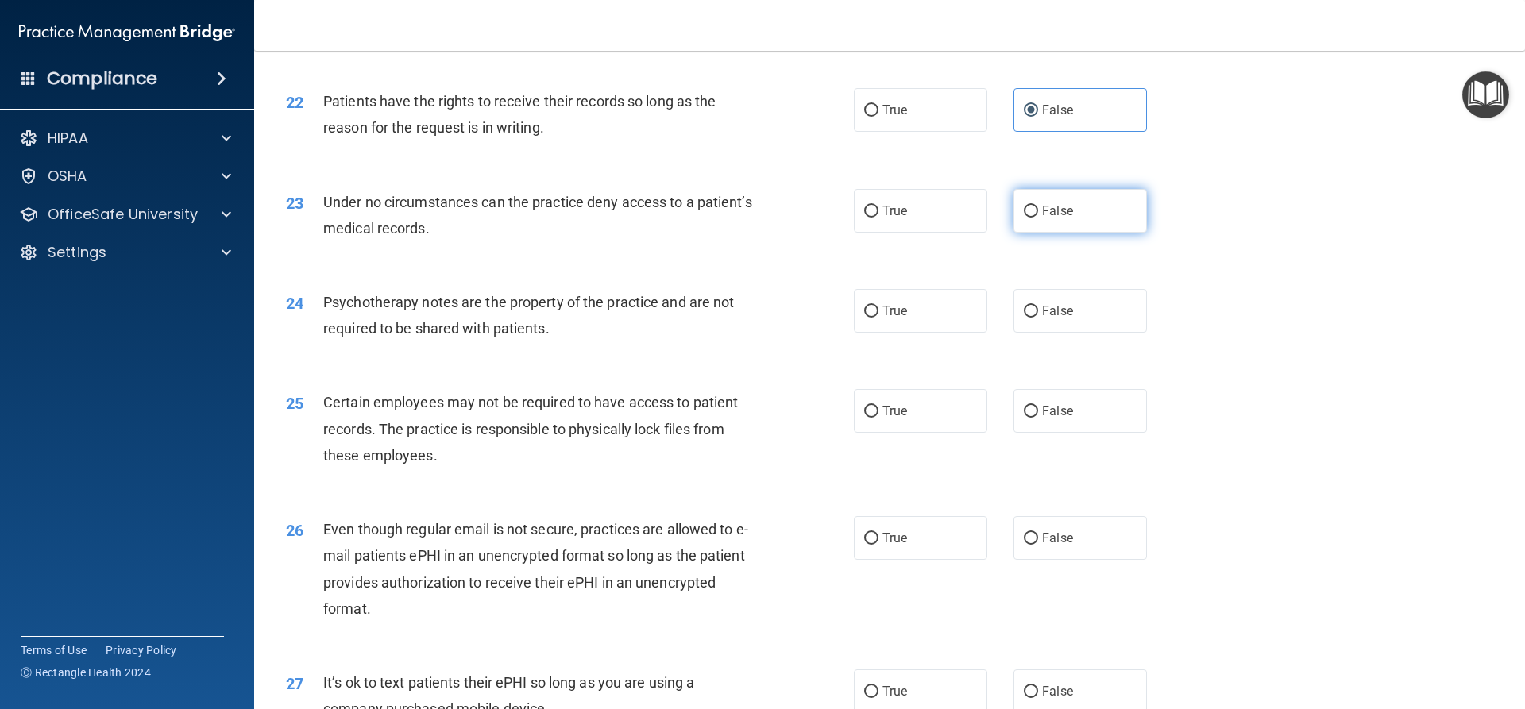
click at [1014, 233] on label "False" at bounding box center [1079, 211] width 133 height 44
click at [1024, 218] on input "False" at bounding box center [1031, 212] width 14 height 12
radio input "true"
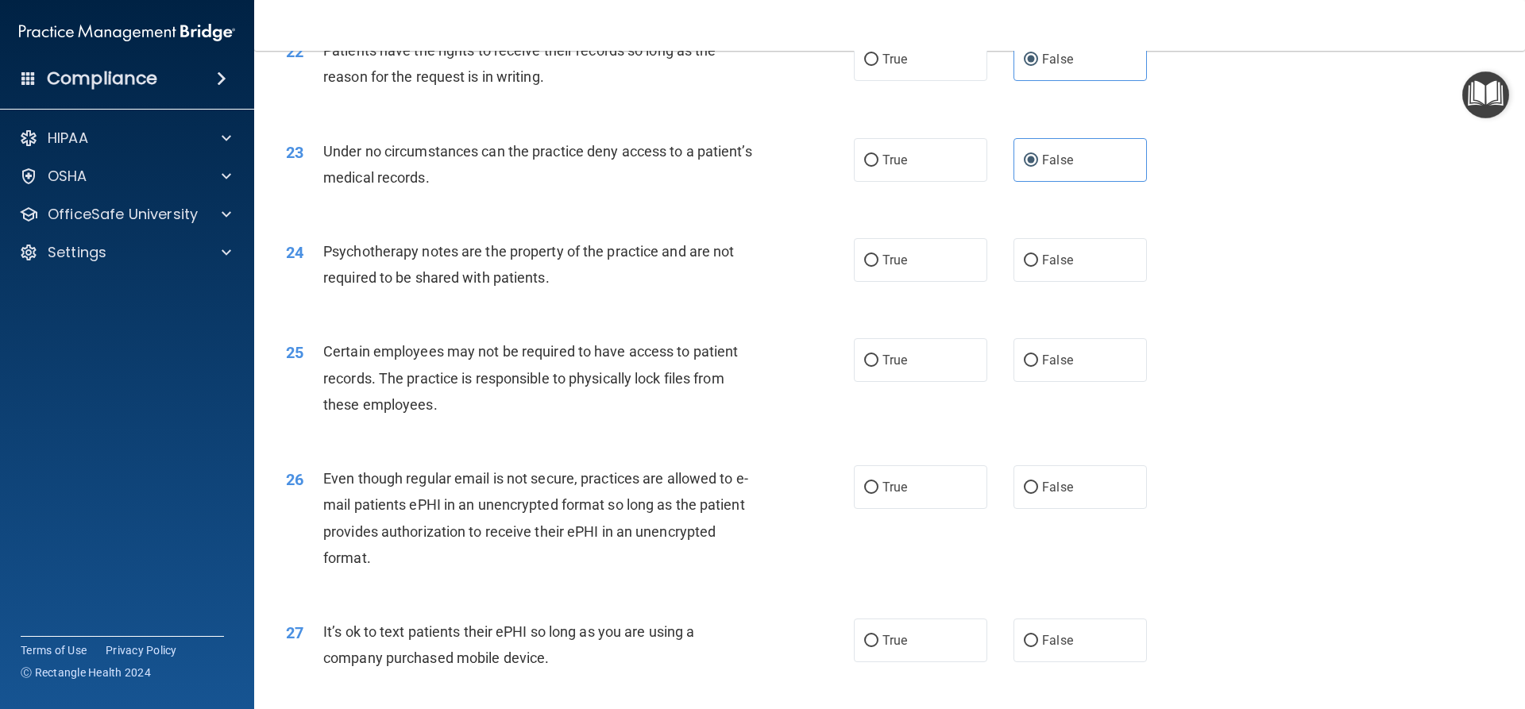
scroll to position [2780, 0]
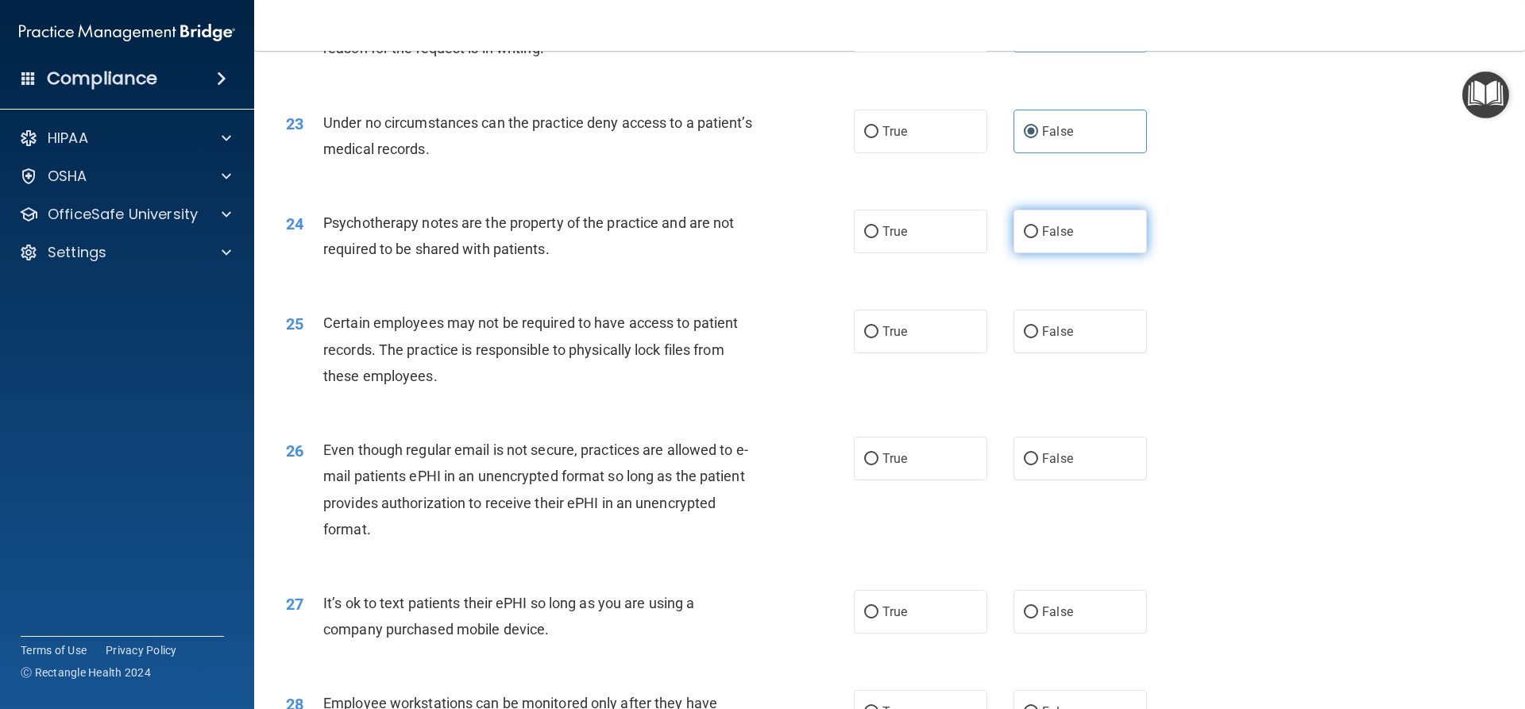
click at [1038, 253] on label "False" at bounding box center [1079, 232] width 133 height 44
click at [1038, 238] on input "False" at bounding box center [1031, 232] width 14 height 12
radio input "true"
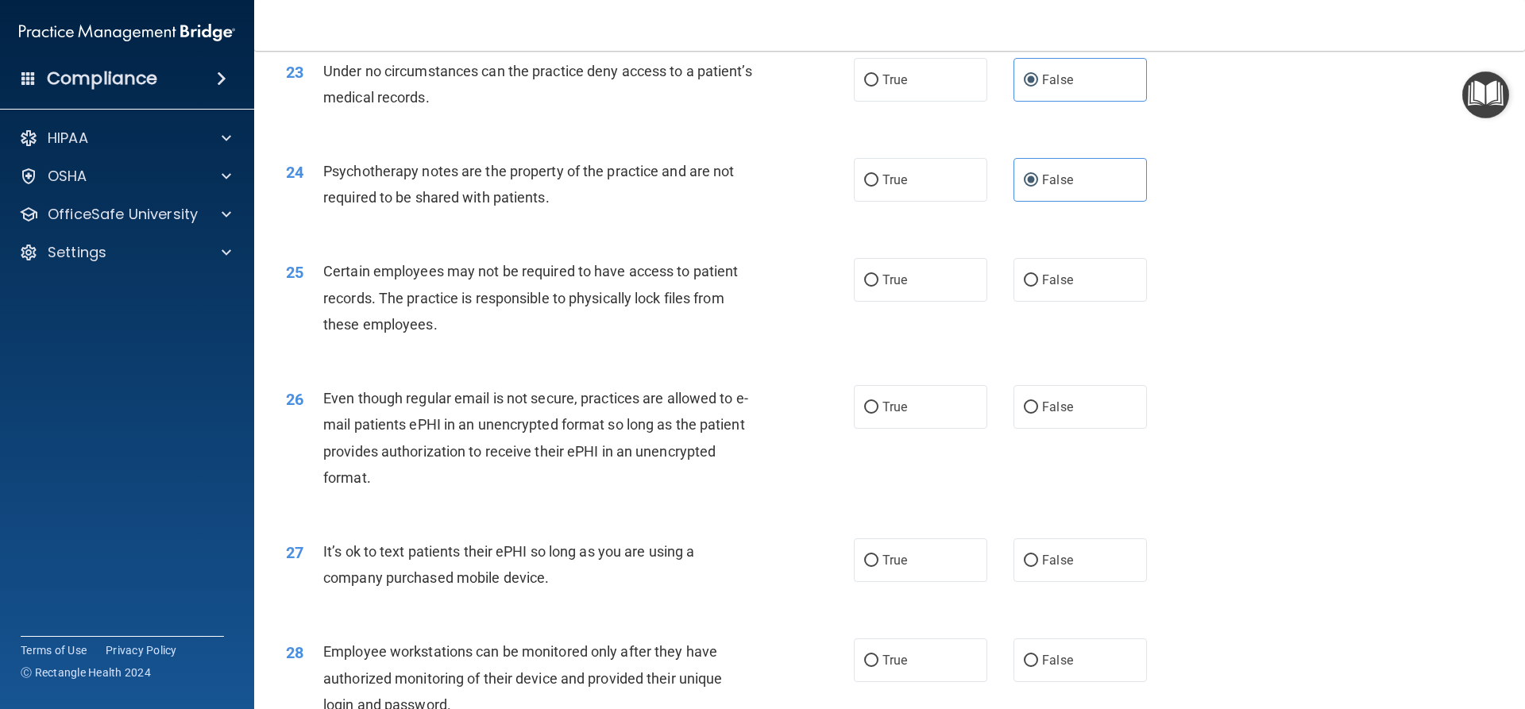
scroll to position [2859, 0]
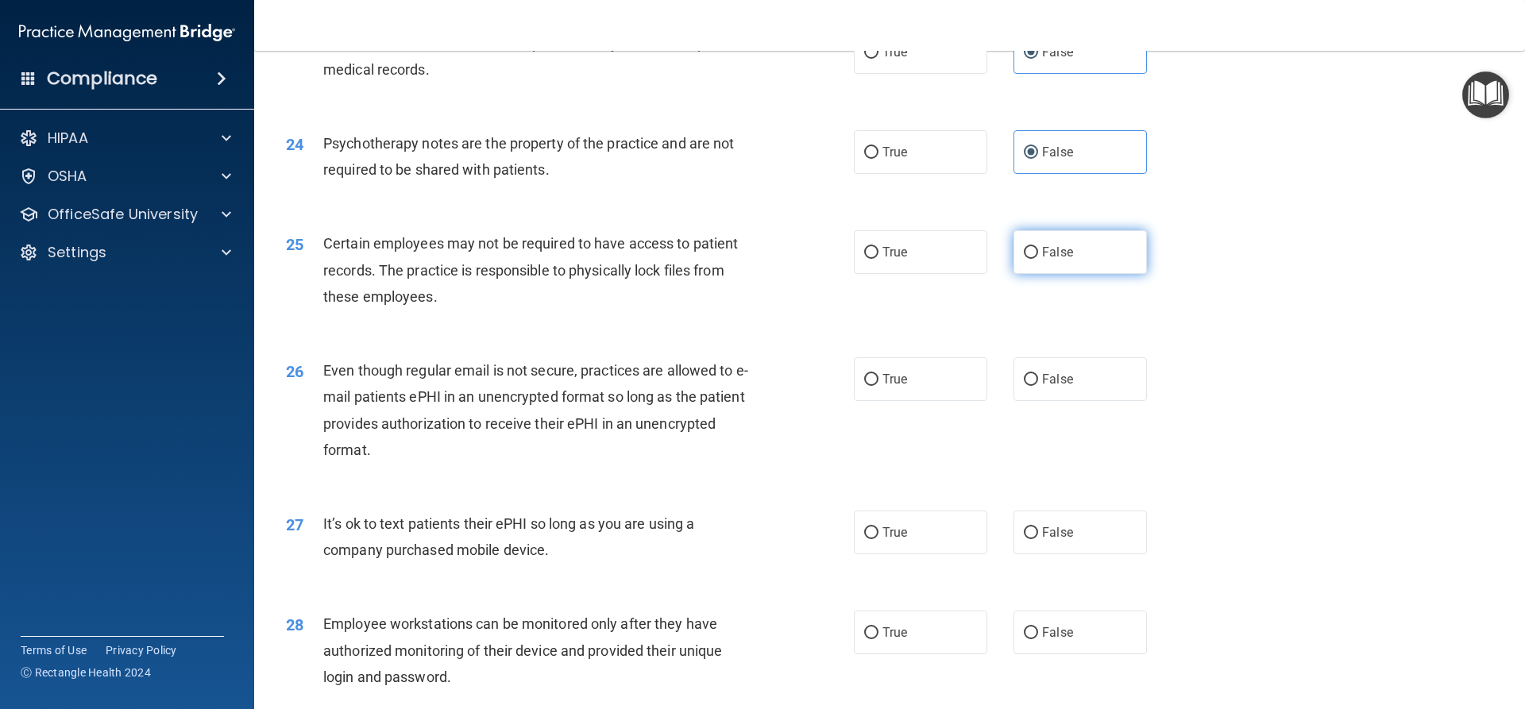
click at [1013, 274] on label "False" at bounding box center [1079, 252] width 133 height 44
click at [1024, 259] on input "False" at bounding box center [1031, 253] width 14 height 12
radio input "true"
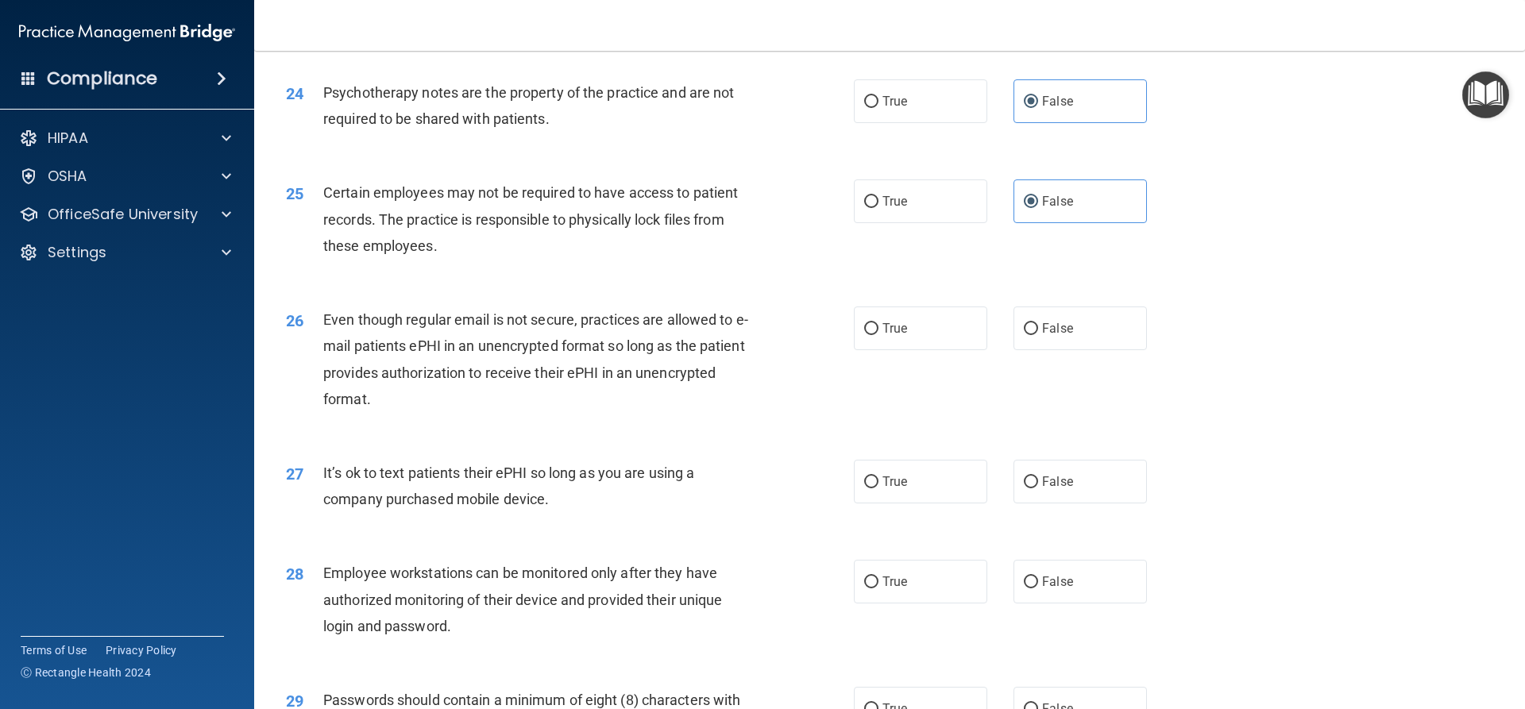
scroll to position [2939, 0]
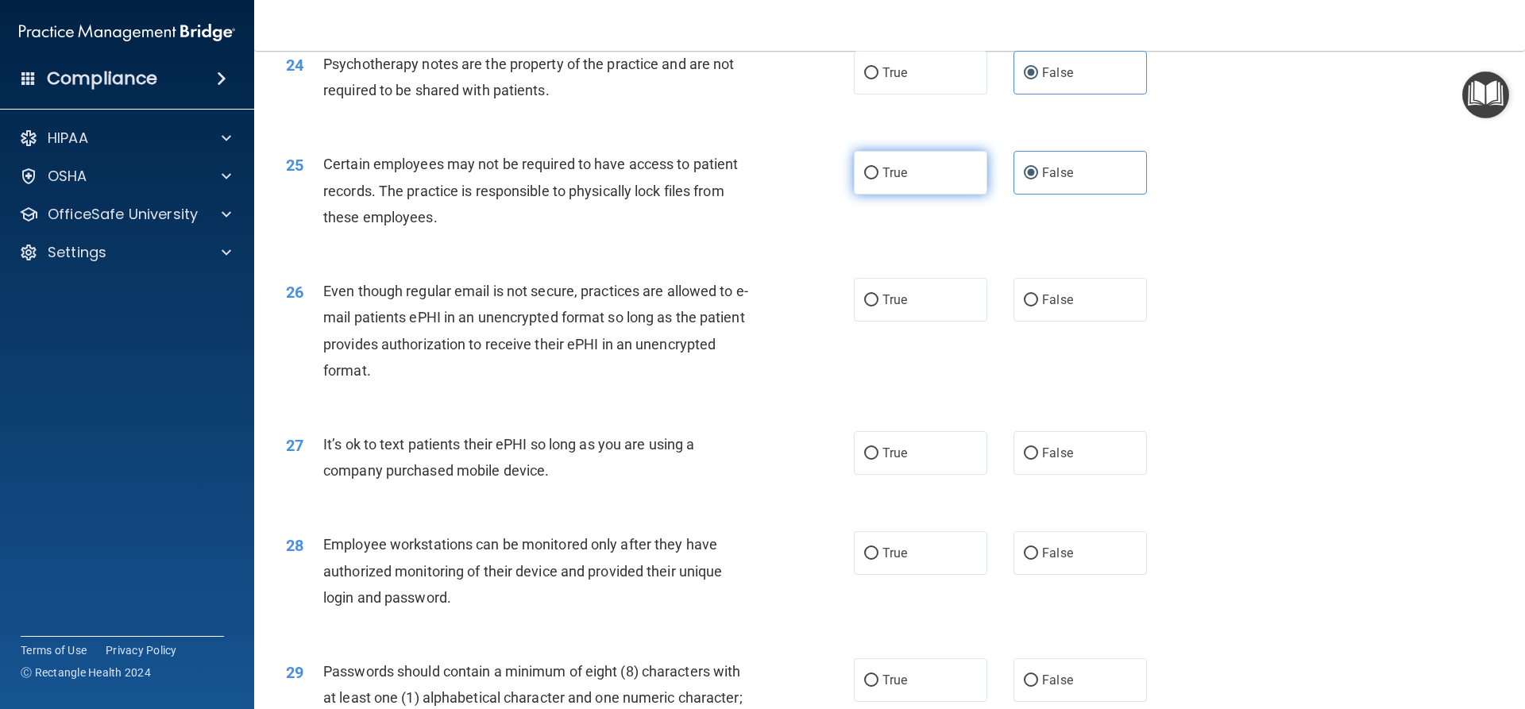
click at [965, 195] on label "True" at bounding box center [920, 173] width 133 height 44
click at [878, 180] on input "True" at bounding box center [871, 174] width 14 height 12
radio input "true"
radio input "false"
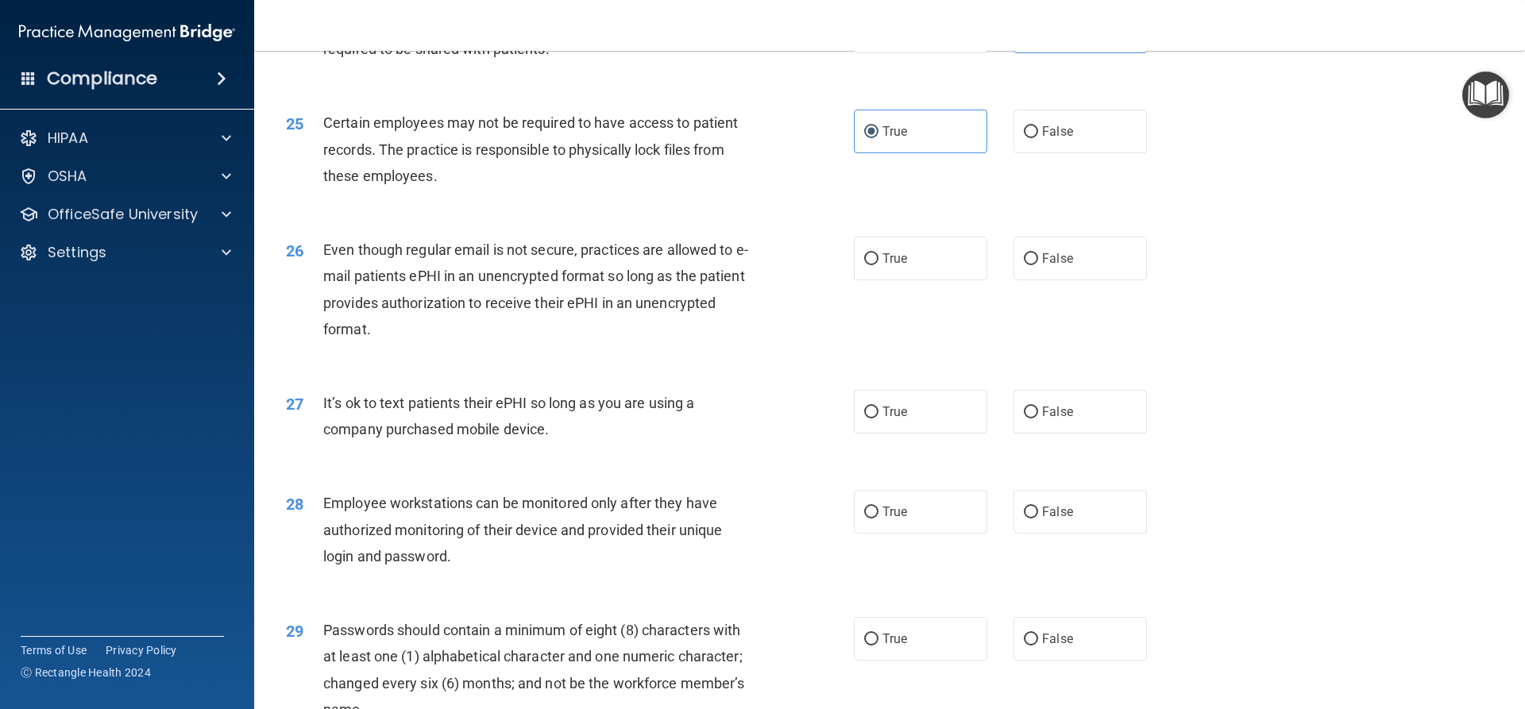
scroll to position [3018, 0]
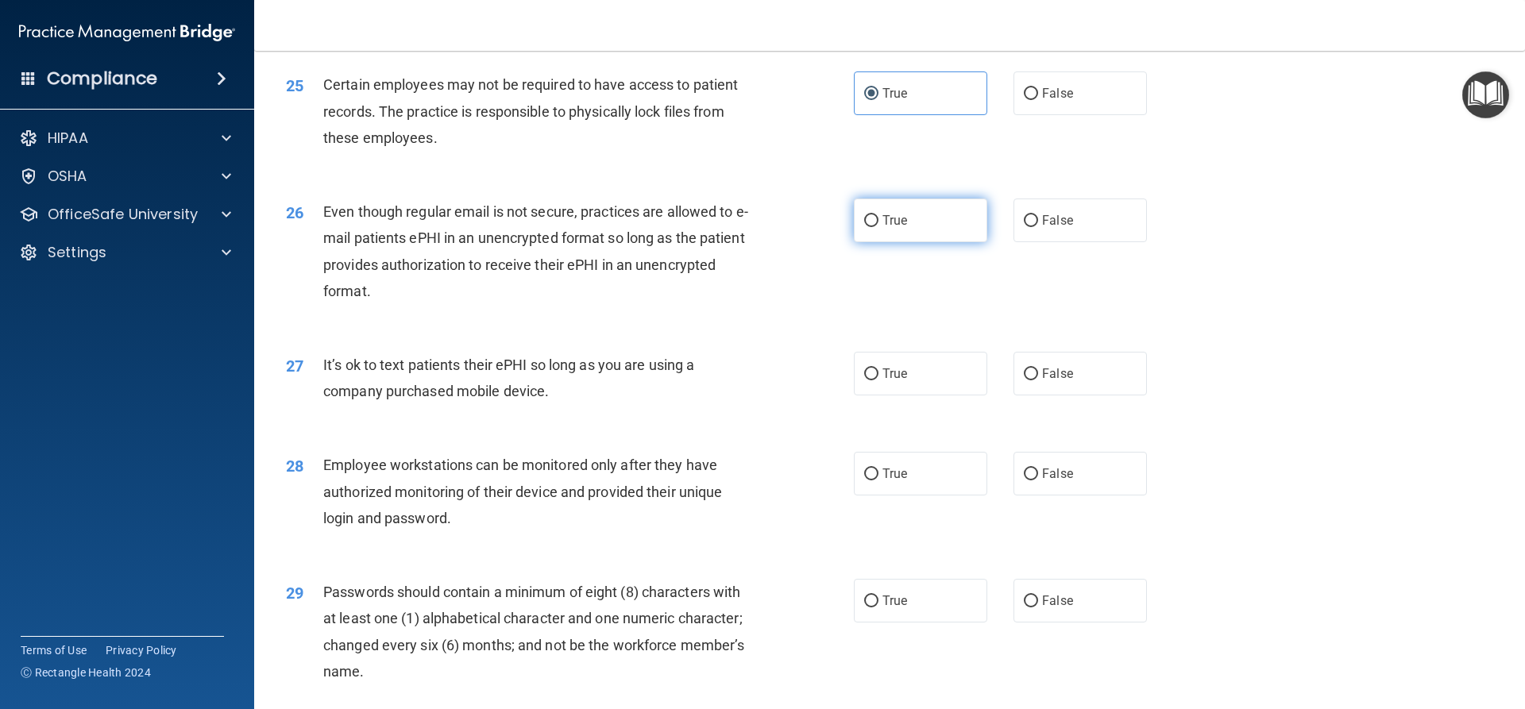
click at [913, 242] on label "True" at bounding box center [920, 221] width 133 height 44
click at [878, 227] on input "True" at bounding box center [871, 221] width 14 height 12
radio input "true"
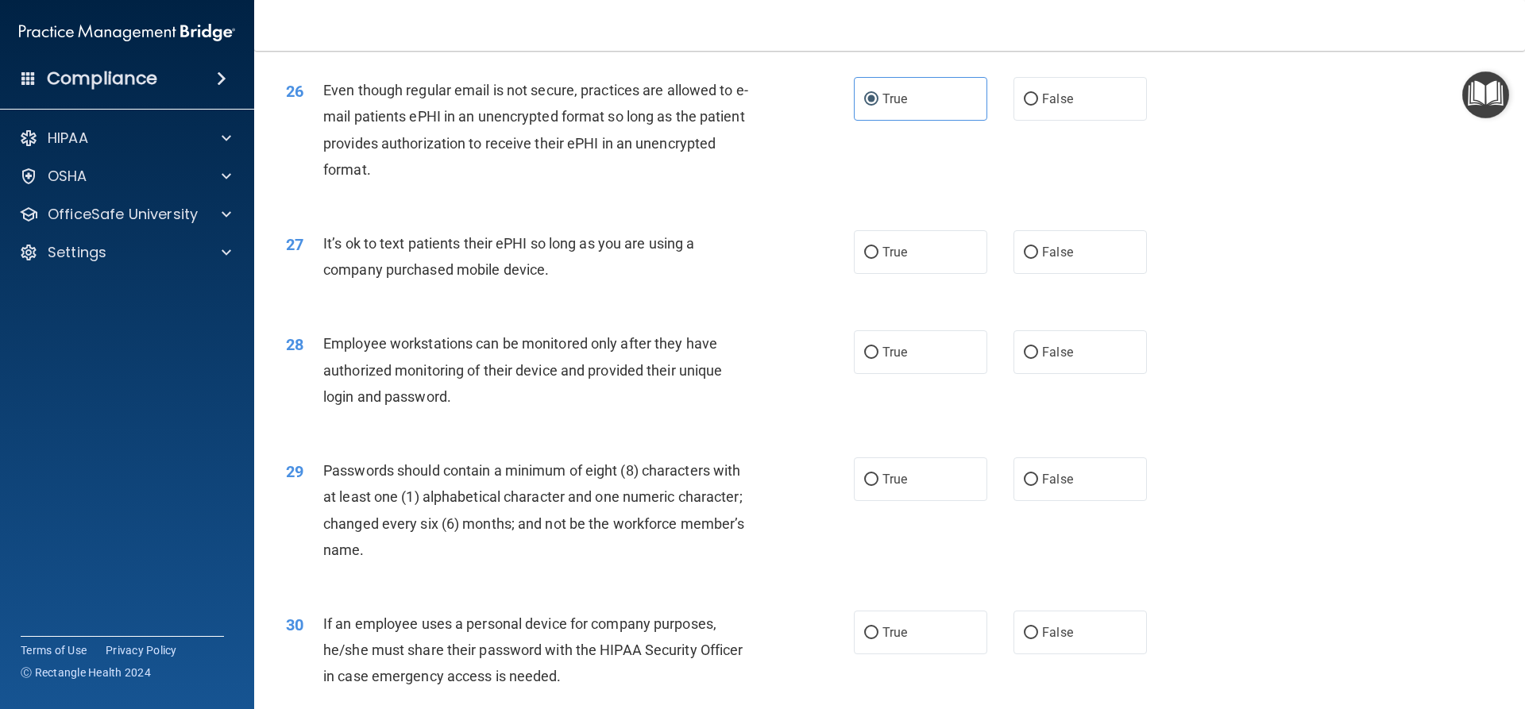
scroll to position [3177, 0]
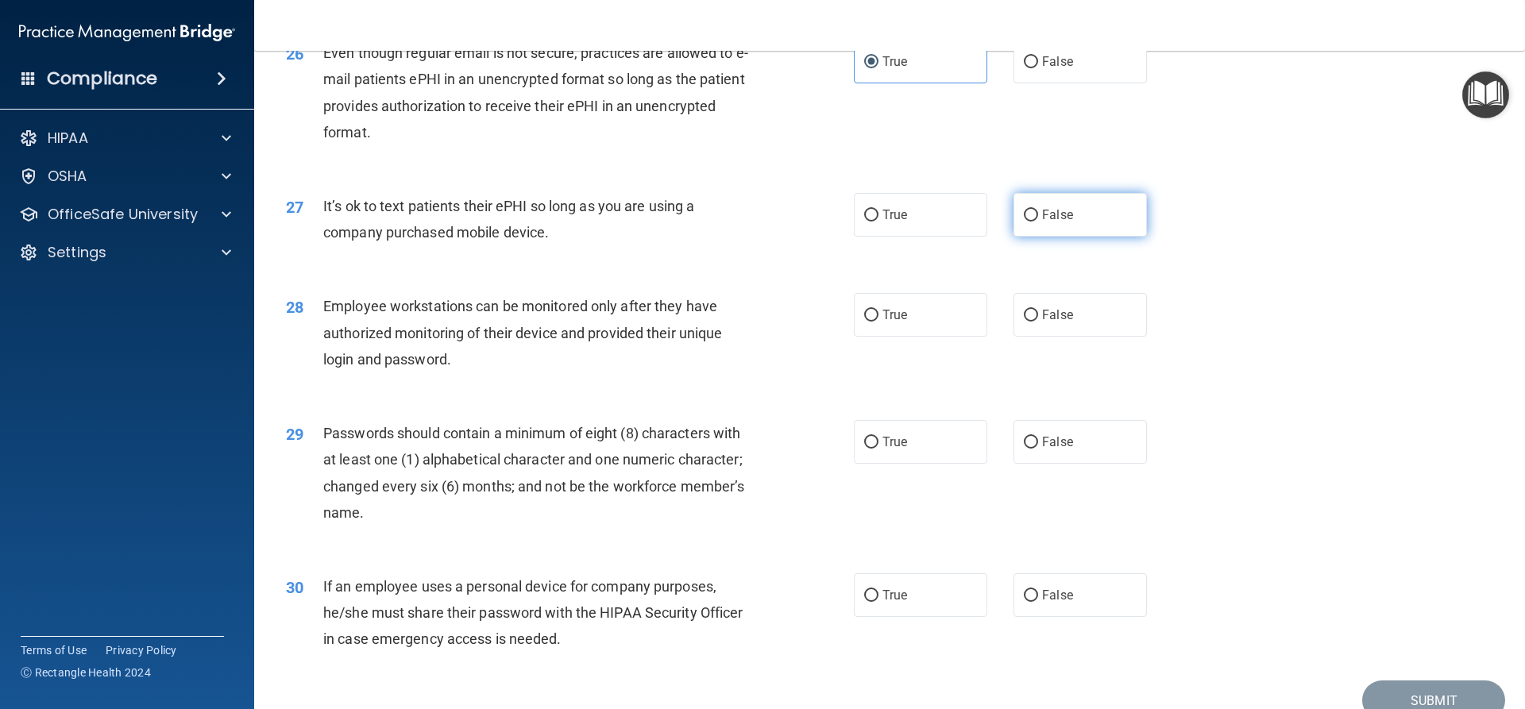
click at [1024, 237] on label "False" at bounding box center [1079, 215] width 133 height 44
click at [1024, 222] on input "False" at bounding box center [1031, 216] width 14 height 12
radio input "true"
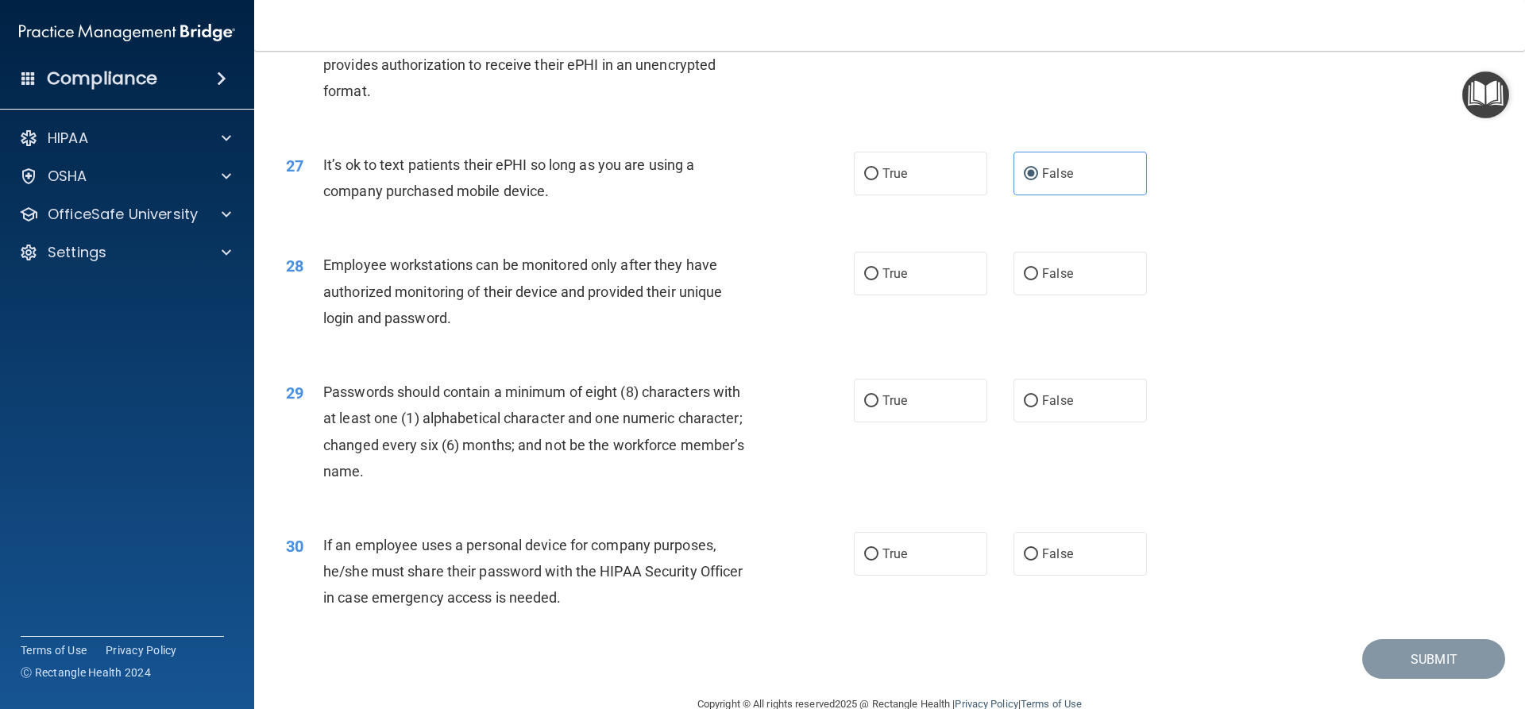
scroll to position [3257, 0]
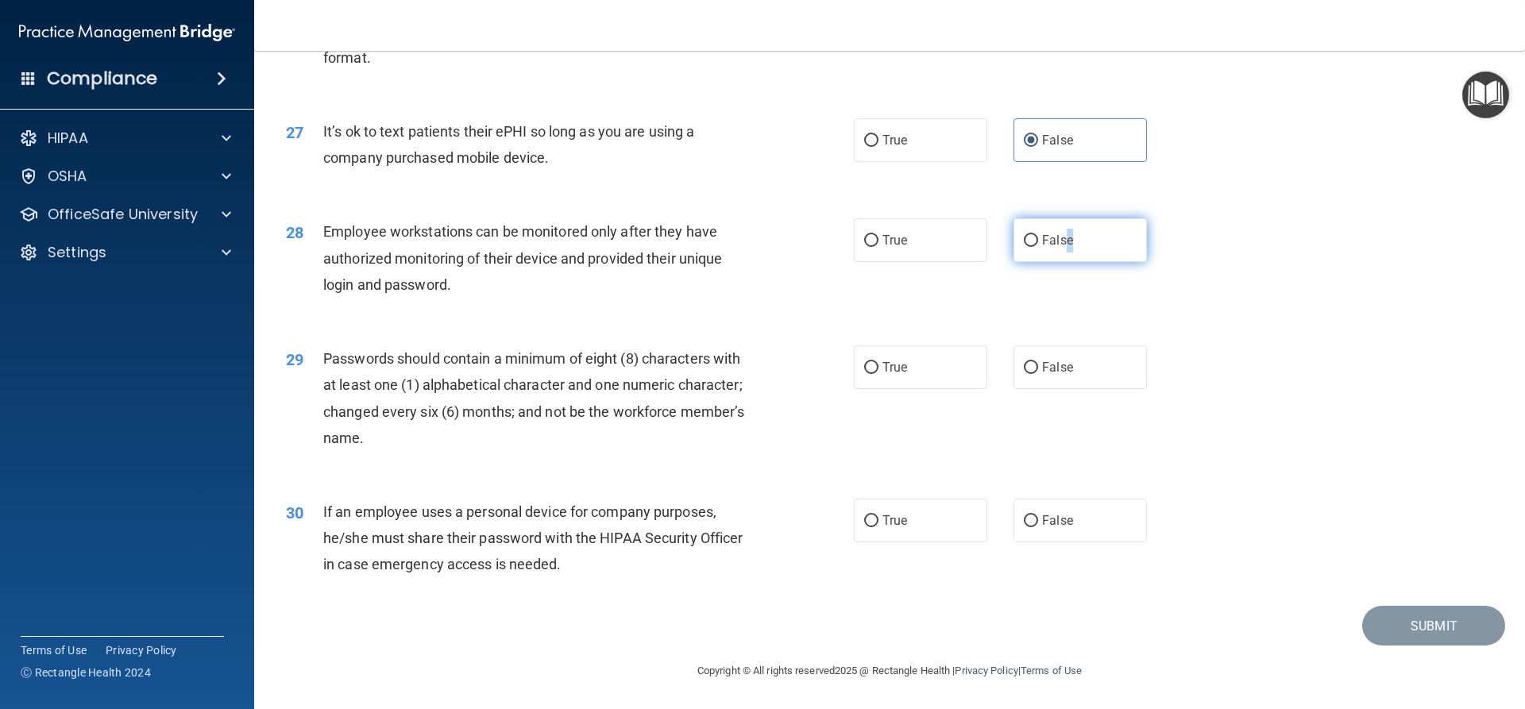
click at [1064, 262] on label "False" at bounding box center [1079, 240] width 133 height 44
click at [932, 351] on label "True" at bounding box center [920, 368] width 133 height 44
click at [878, 362] on input "True" at bounding box center [871, 368] width 14 height 12
radio input "true"
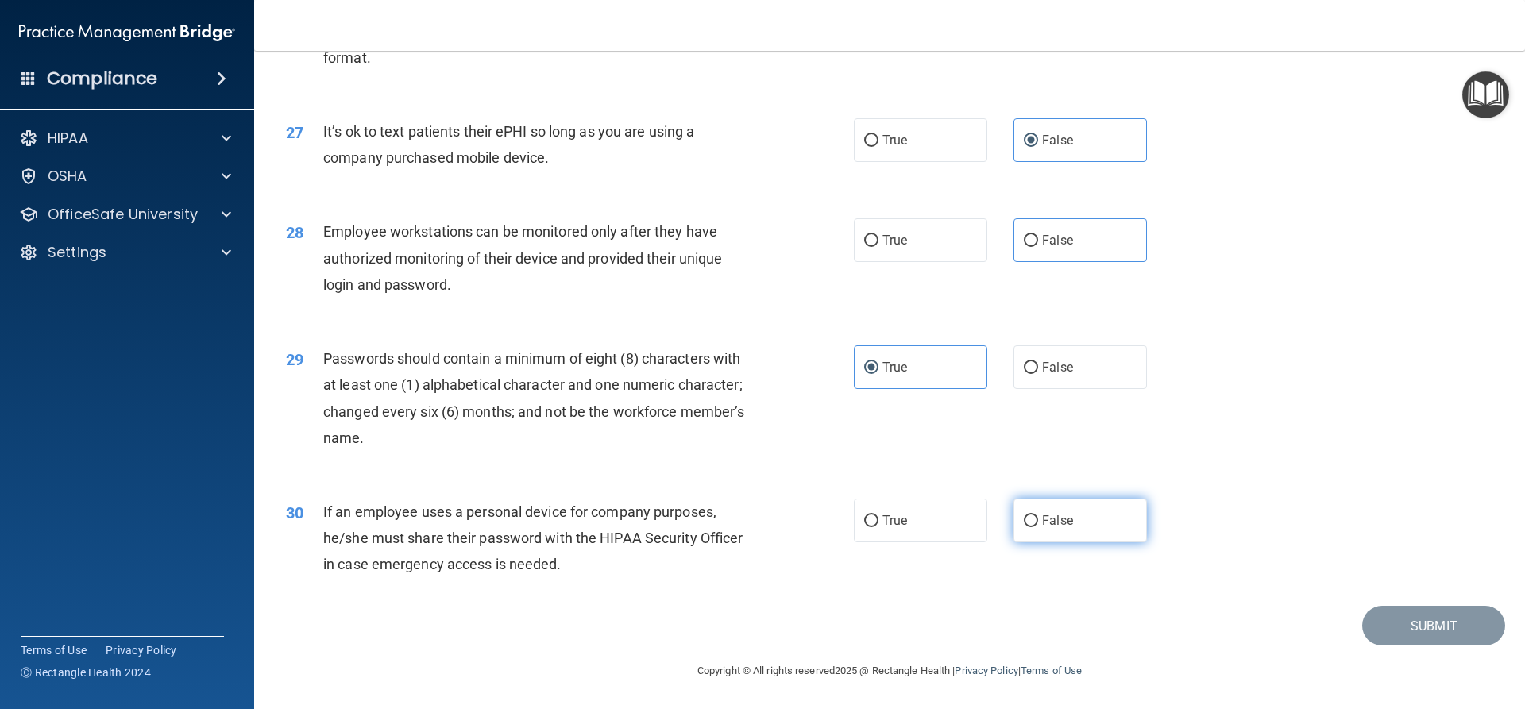
click at [1014, 515] on label "False" at bounding box center [1079, 521] width 133 height 44
click at [1024, 515] on input "False" at bounding box center [1031, 521] width 14 height 12
radio input "true"
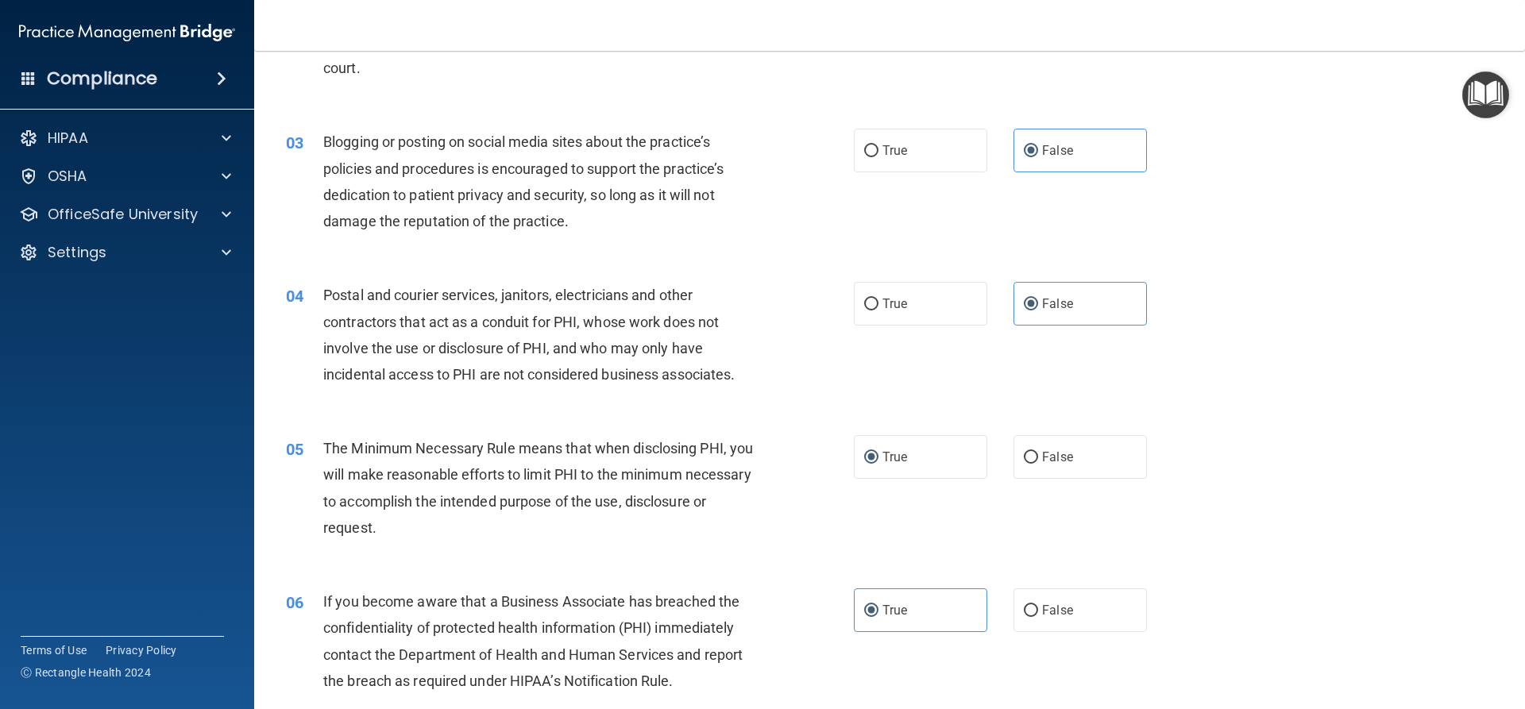
scroll to position [260, 0]
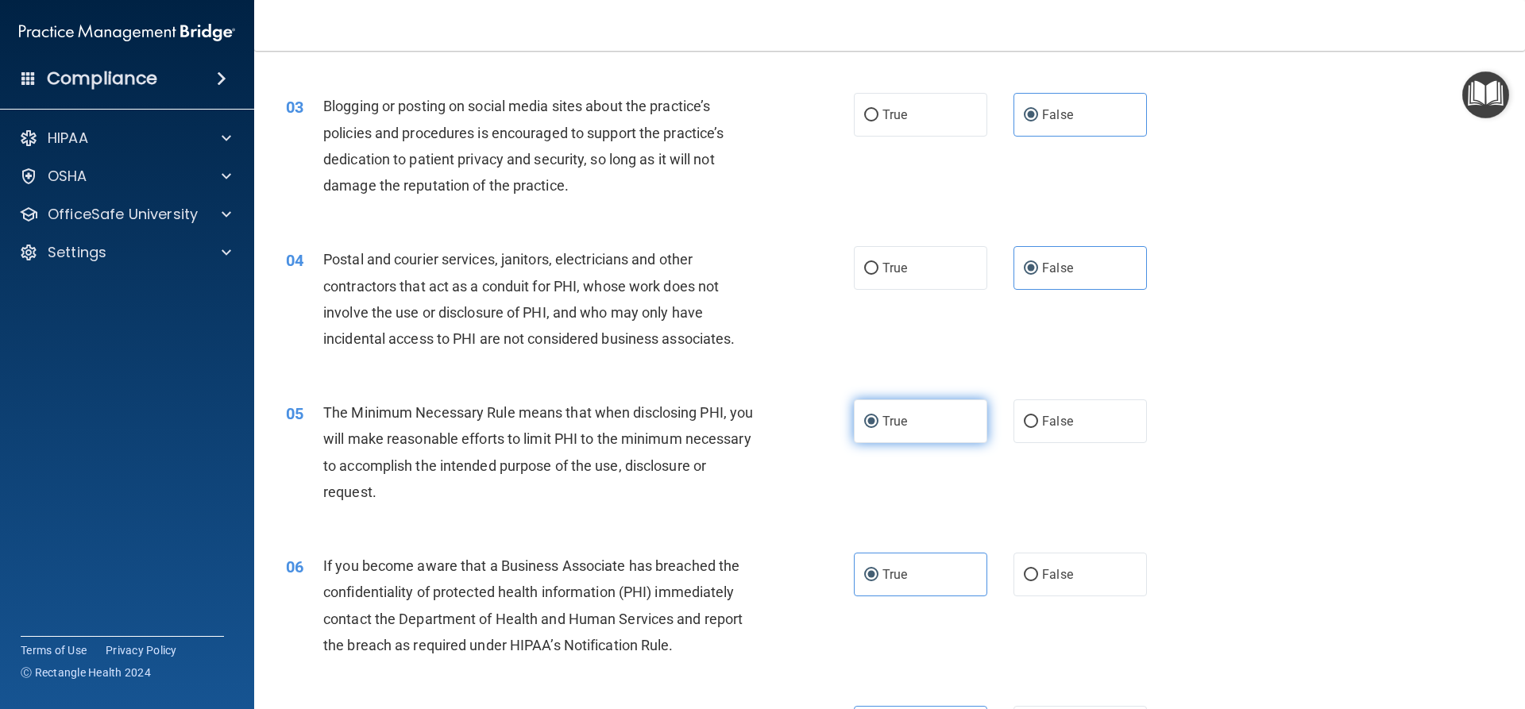
click at [934, 414] on label "True" at bounding box center [920, 422] width 133 height 44
click at [878, 416] on input "True" at bounding box center [871, 422] width 14 height 12
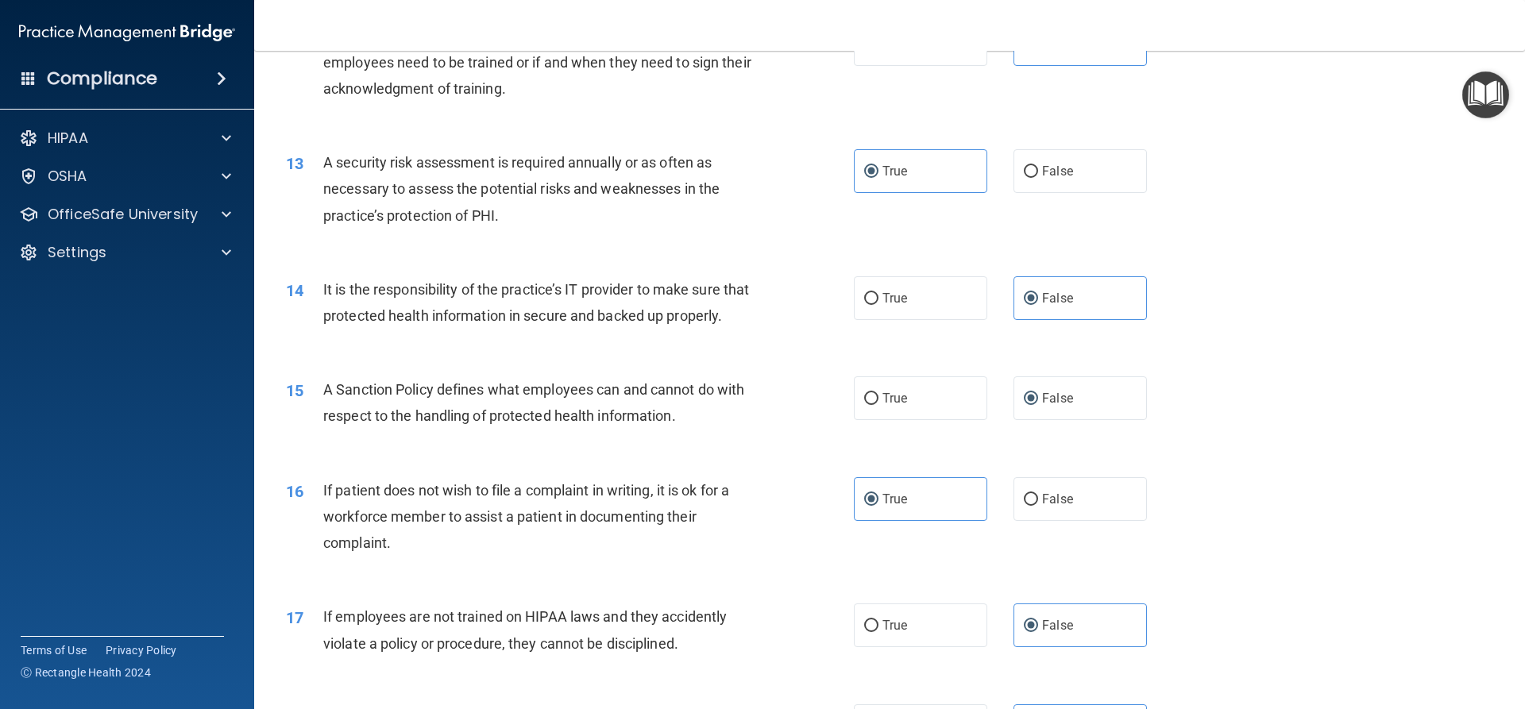
scroll to position [1668, 0]
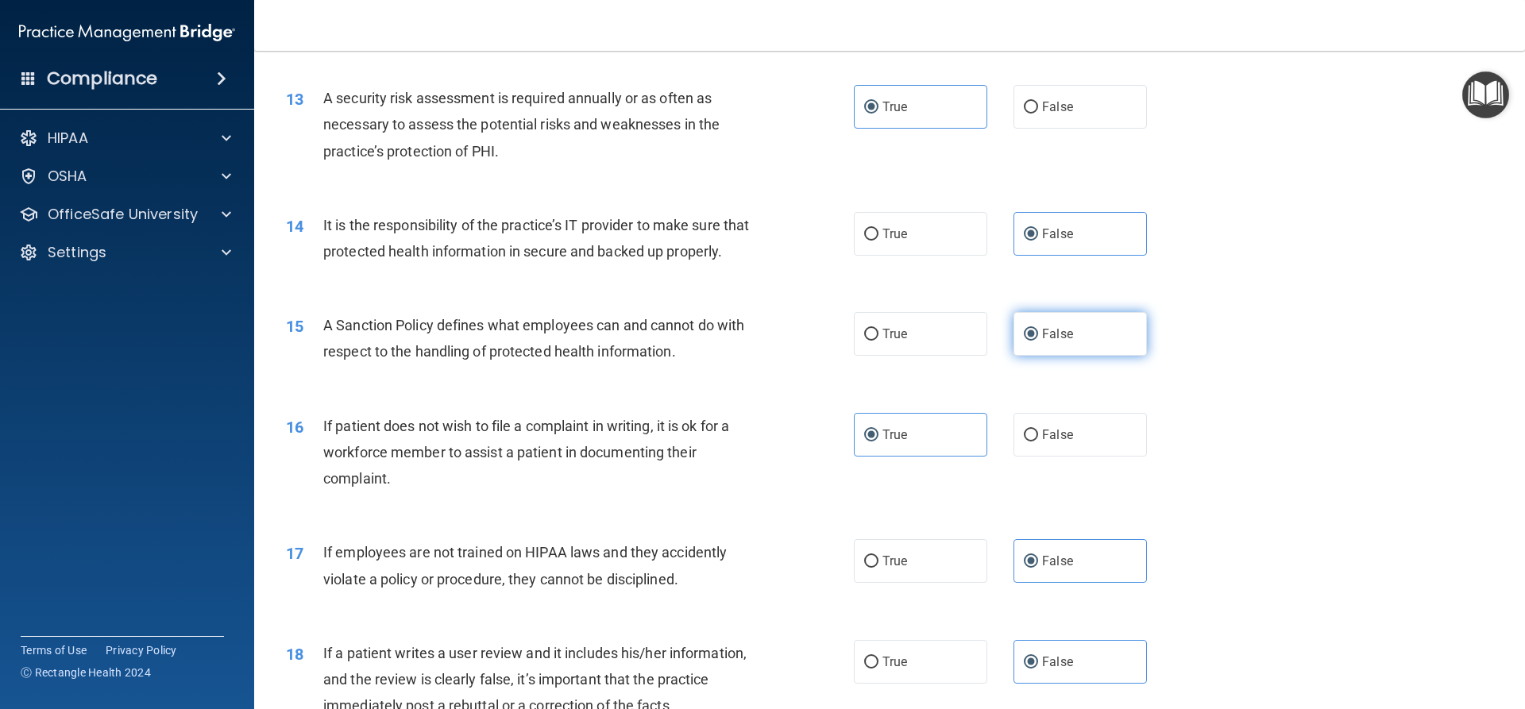
click at [1013, 356] on label "False" at bounding box center [1079, 334] width 133 height 44
click at [1024, 341] on input "False" at bounding box center [1031, 335] width 14 height 12
click at [1013, 356] on label "False" at bounding box center [1079, 334] width 133 height 44
click at [1024, 341] on input "False" at bounding box center [1031, 335] width 14 height 12
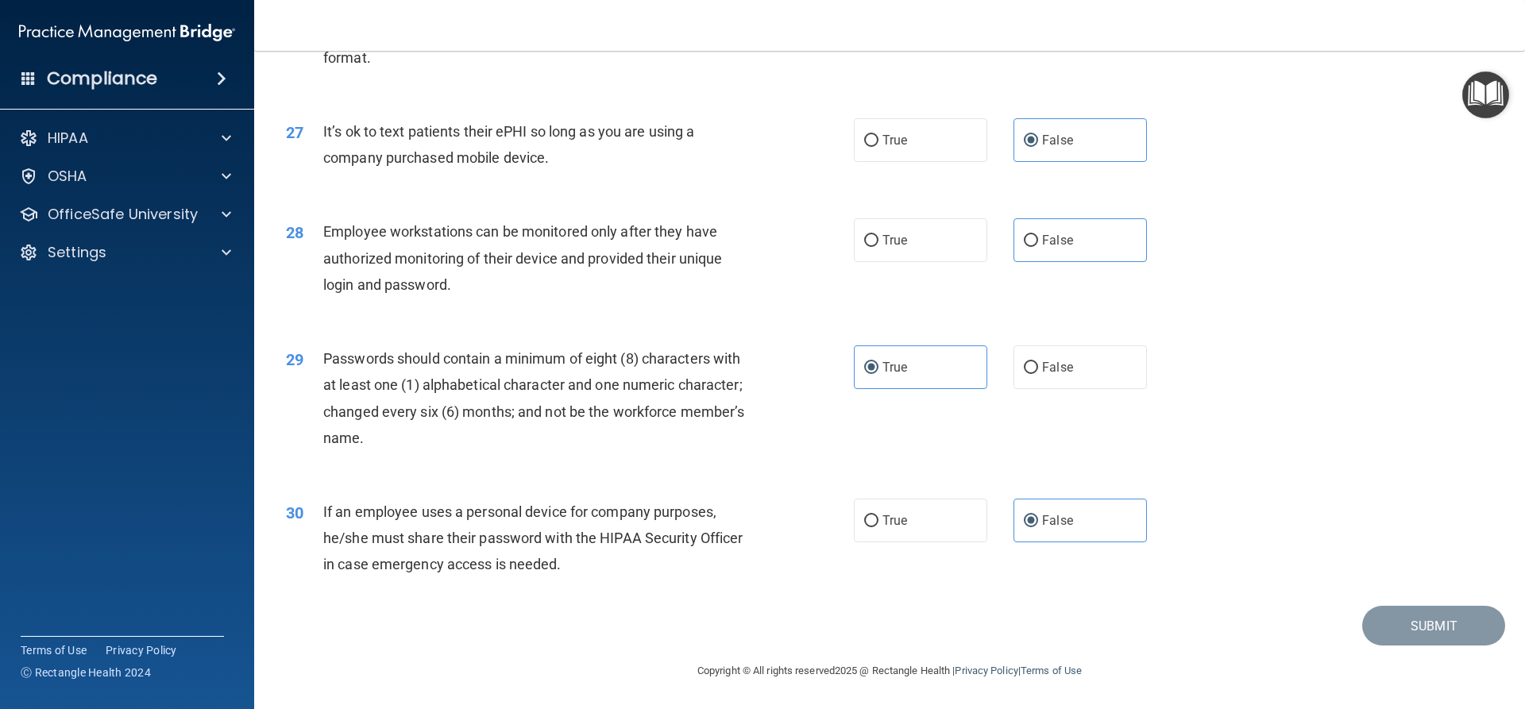
scroll to position [3278, 0]
click at [1392, 604] on div "30 If an employee uses a personal device for company purposes, he/she must shar…" at bounding box center [889, 542] width 1231 height 127
click at [1045, 507] on label "False" at bounding box center [1079, 521] width 133 height 44
click at [1038, 515] on input "False" at bounding box center [1031, 521] width 14 height 12
click at [962, 512] on label "True" at bounding box center [920, 521] width 133 height 44
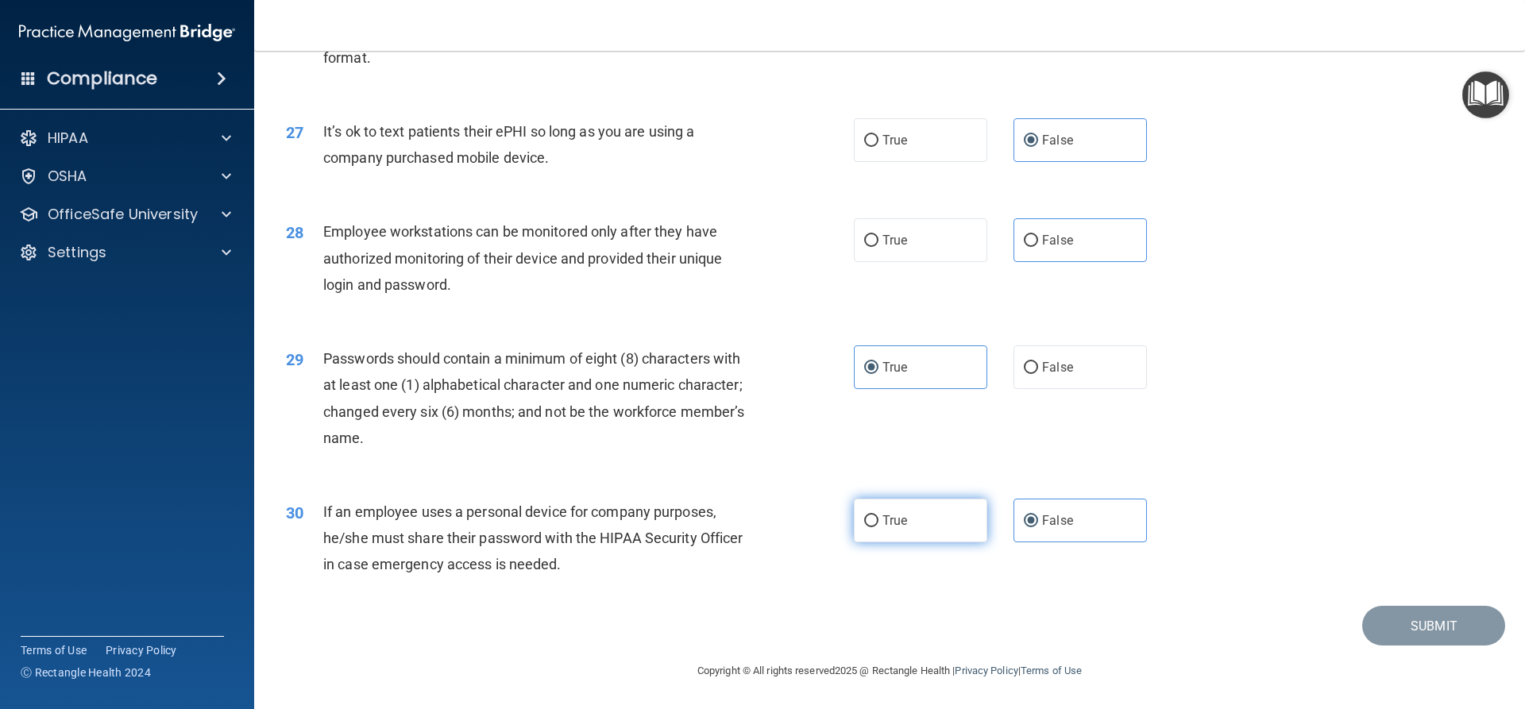
click at [878, 515] on input "True" at bounding box center [871, 521] width 14 height 12
radio input "true"
click at [1064, 526] on span "False" at bounding box center [1057, 520] width 31 height 15
click at [1038, 526] on input "False" at bounding box center [1031, 521] width 14 height 12
radio input "true"
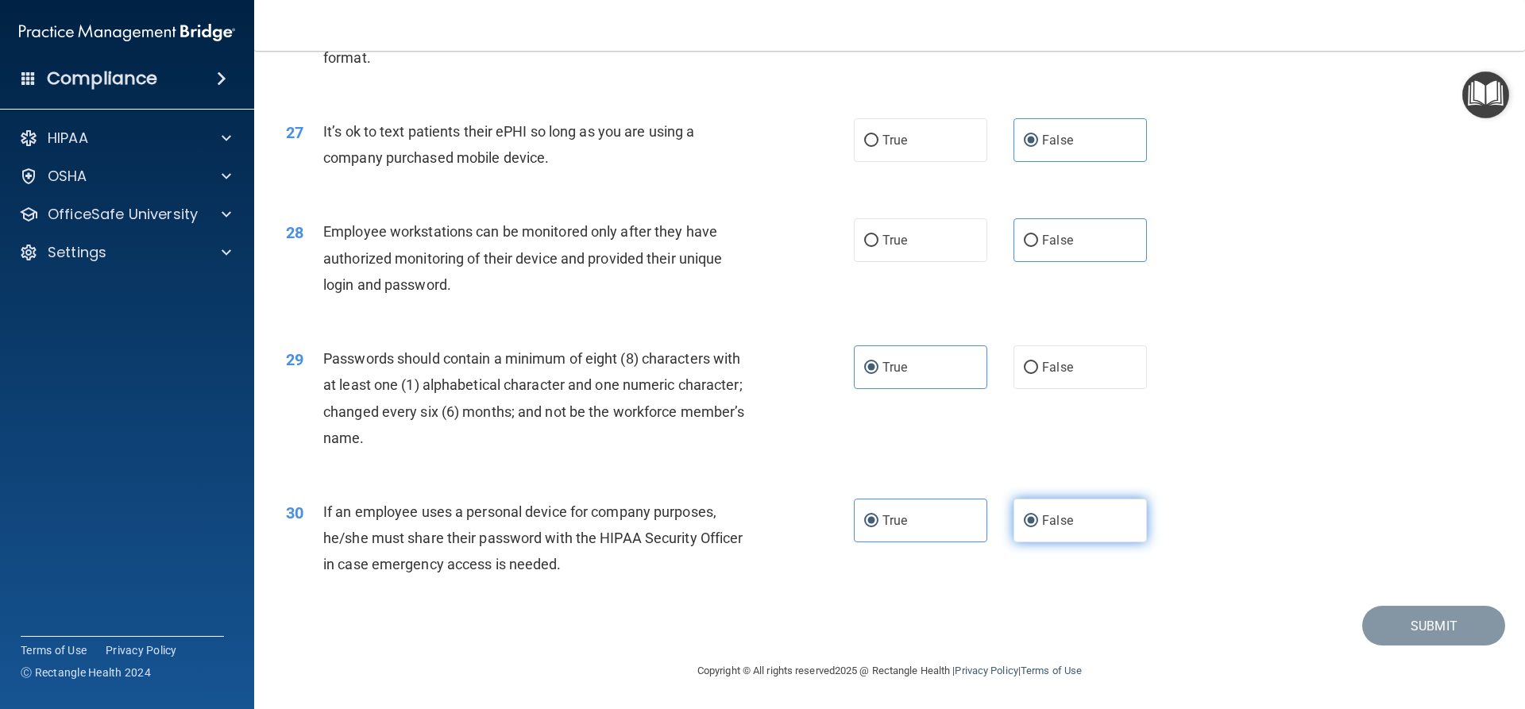
radio input "false"
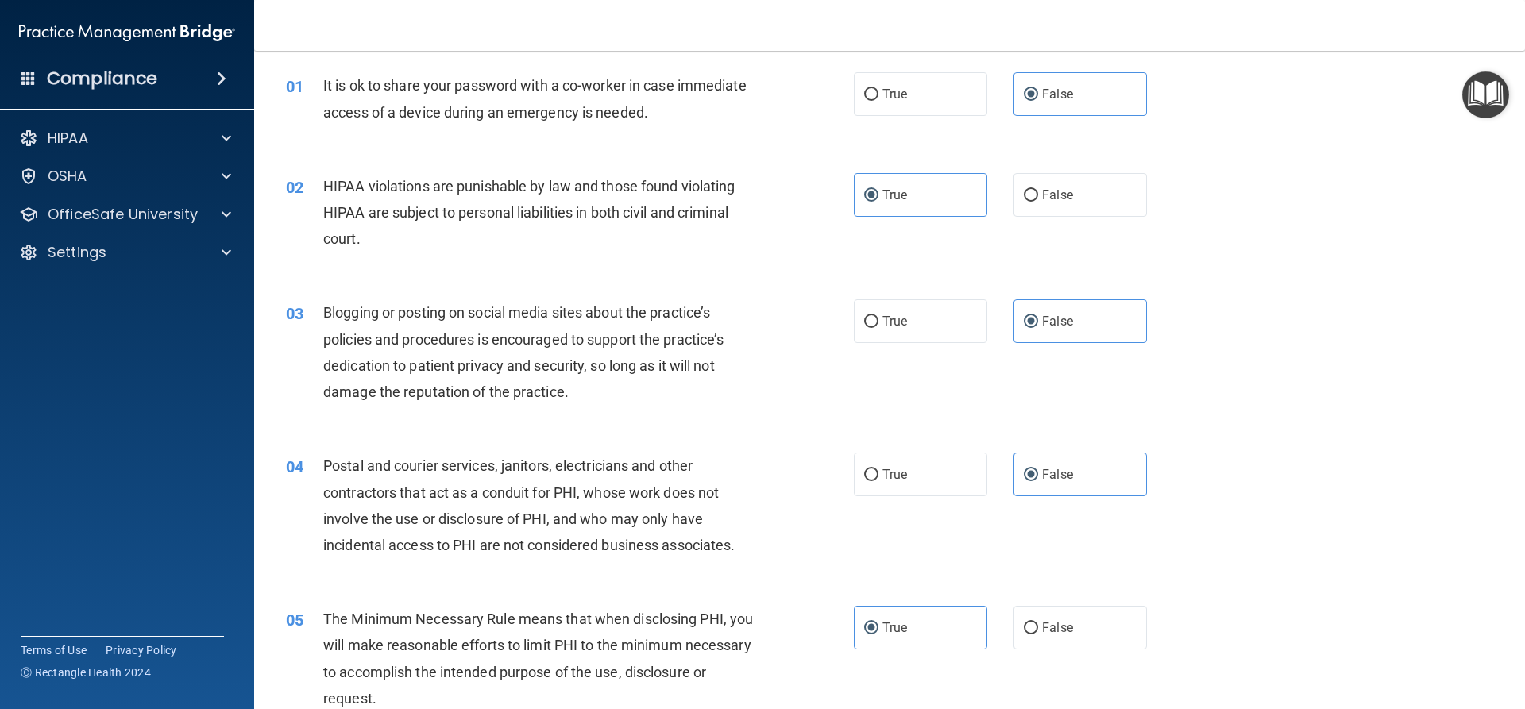
scroll to position [0, 0]
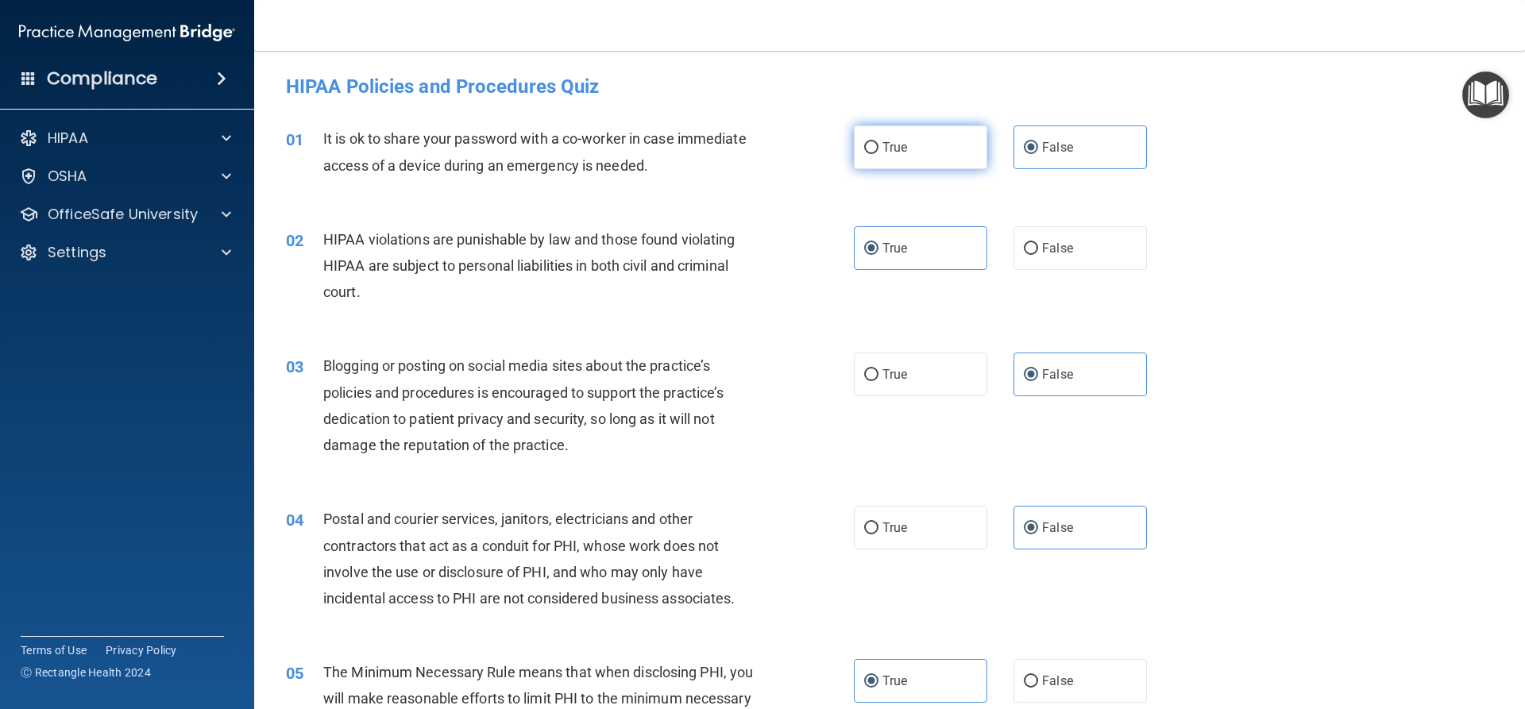
click at [977, 160] on label "True" at bounding box center [920, 147] width 133 height 44
click at [878, 154] on input "True" at bounding box center [871, 148] width 14 height 12
radio input "true"
click at [1013, 159] on label "False" at bounding box center [1079, 147] width 133 height 44
click at [1024, 154] on input "False" at bounding box center [1031, 148] width 14 height 12
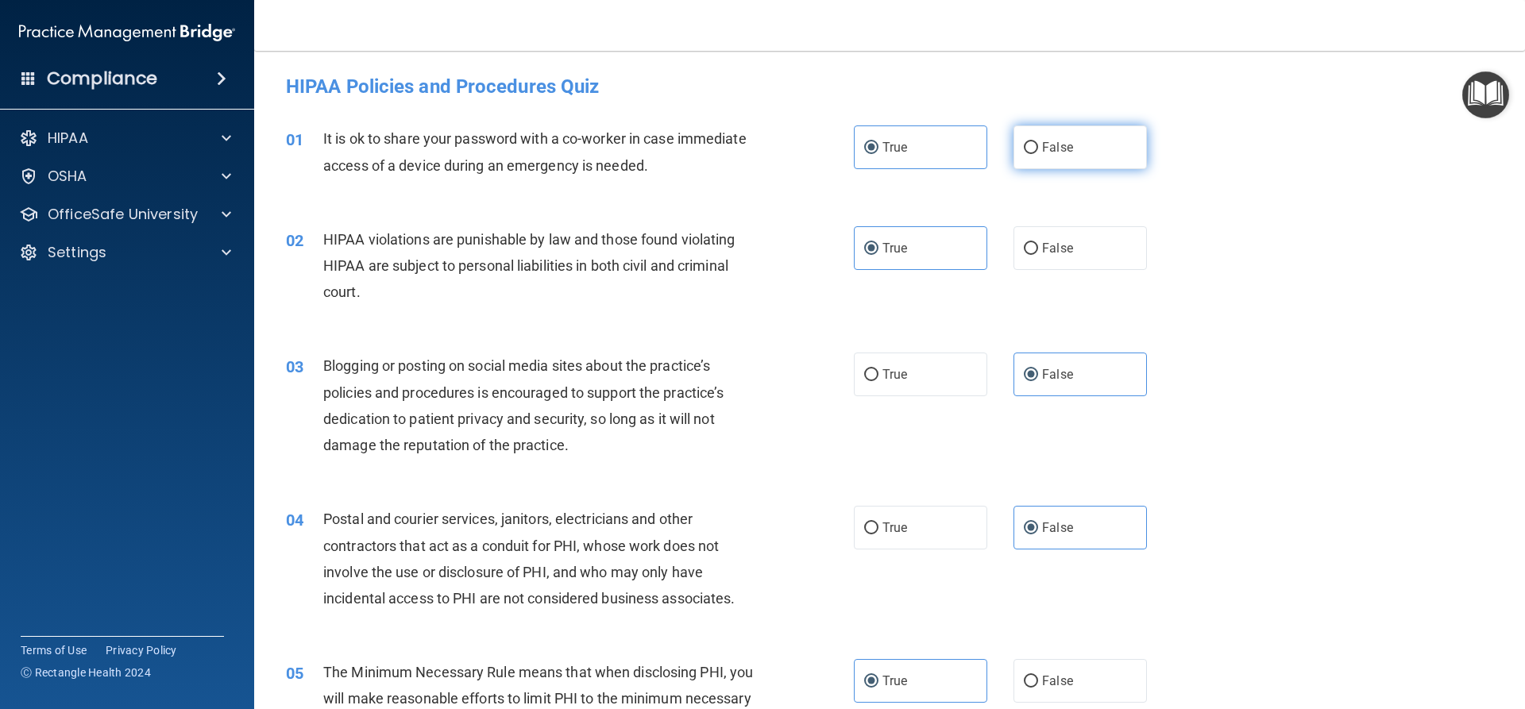
radio input "true"
click at [913, 151] on label "True" at bounding box center [920, 147] width 133 height 44
click at [878, 151] on input "True" at bounding box center [871, 148] width 14 height 12
radio input "true"
click at [1023, 157] on label "False" at bounding box center [1079, 147] width 133 height 44
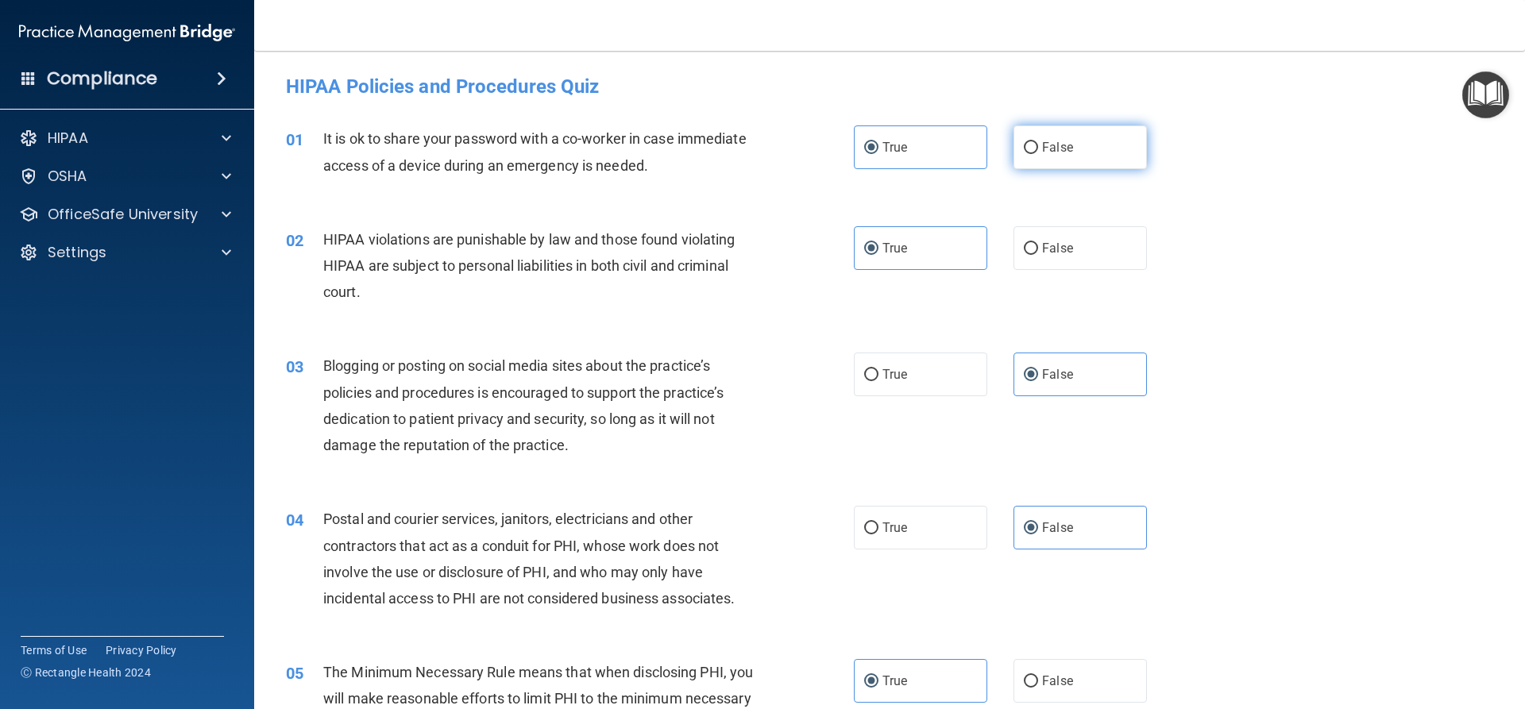
click at [1024, 154] on input "False" at bounding box center [1031, 148] width 14 height 12
radio input "true"
radio input "false"
click at [948, 242] on label "True" at bounding box center [920, 248] width 133 height 44
click at [878, 243] on input "True" at bounding box center [871, 249] width 14 height 12
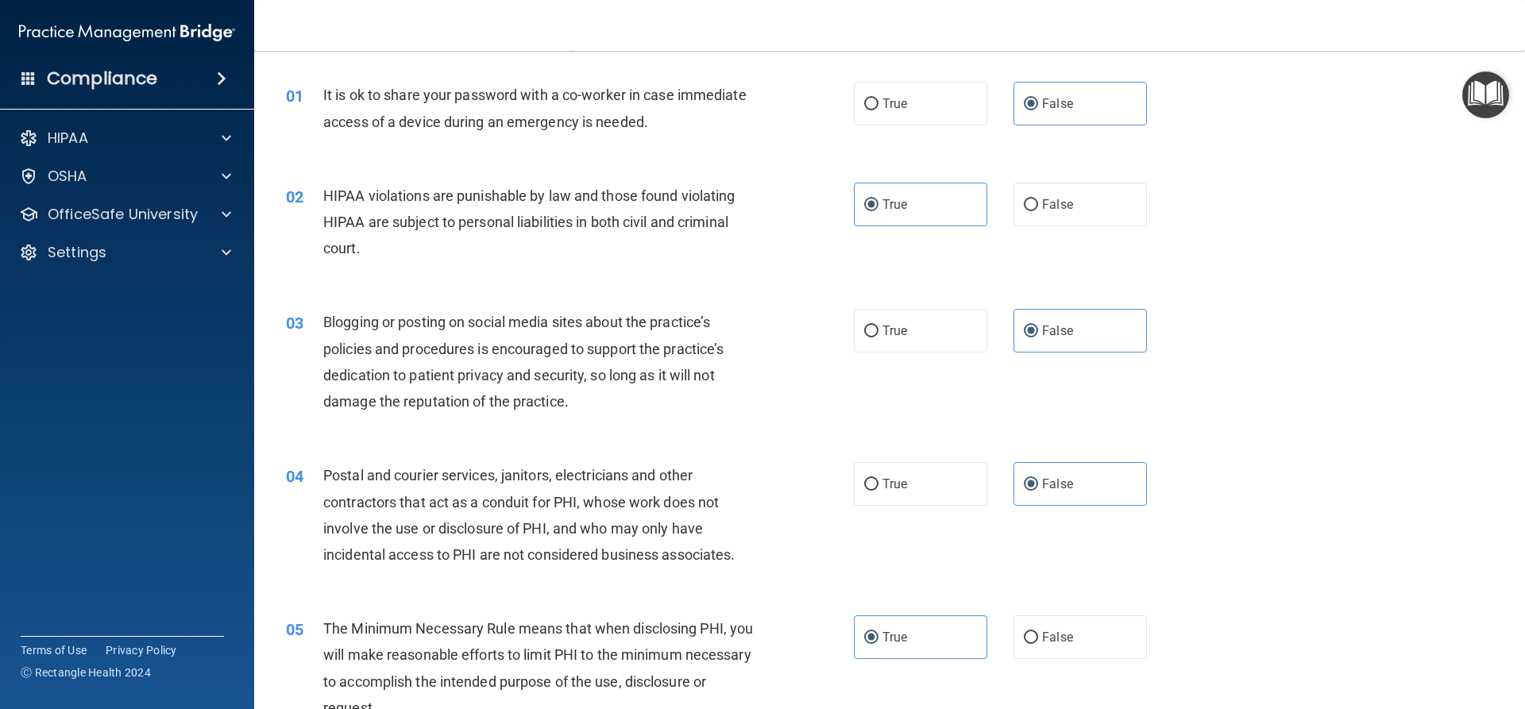
scroll to position [79, 0]
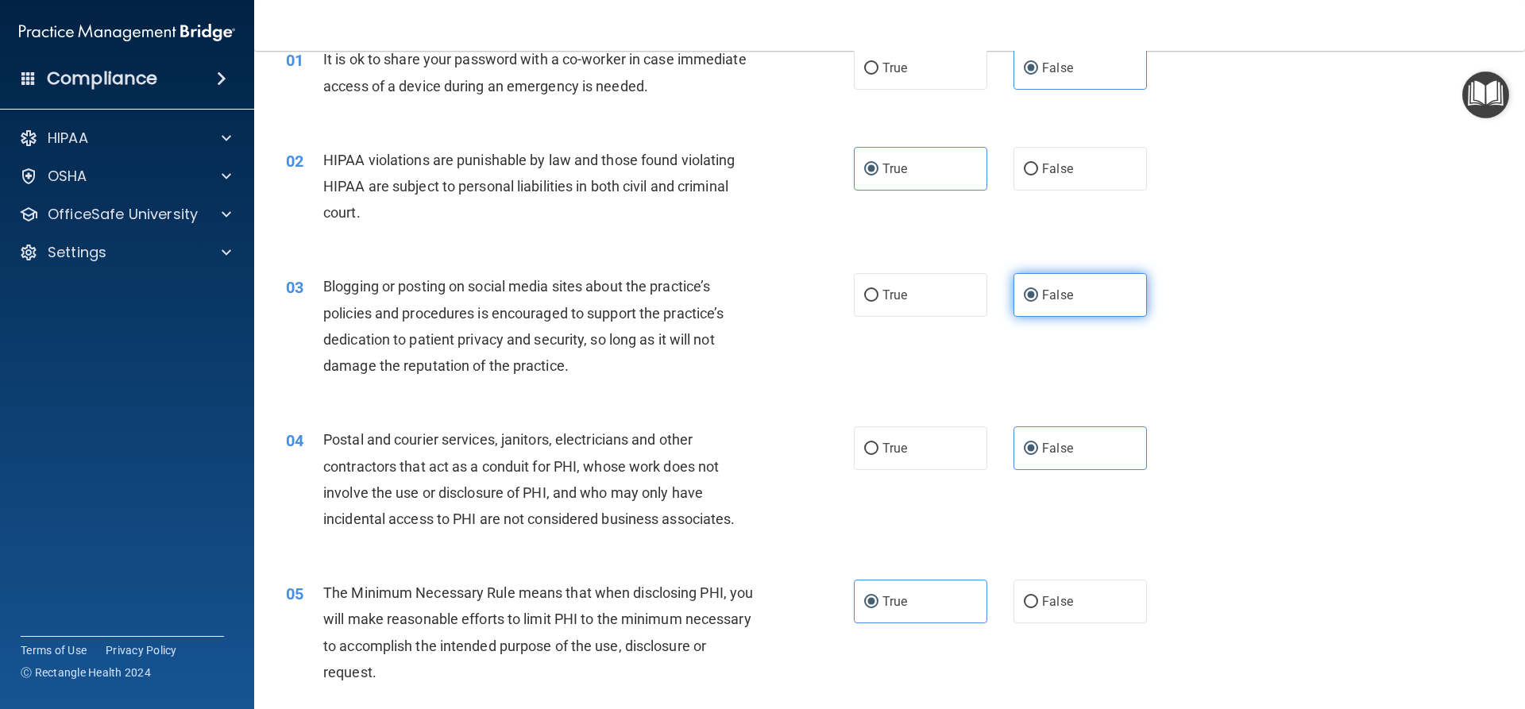
click at [1033, 305] on label "False" at bounding box center [1079, 295] width 133 height 44
click at [1033, 302] on input "False" at bounding box center [1031, 296] width 14 height 12
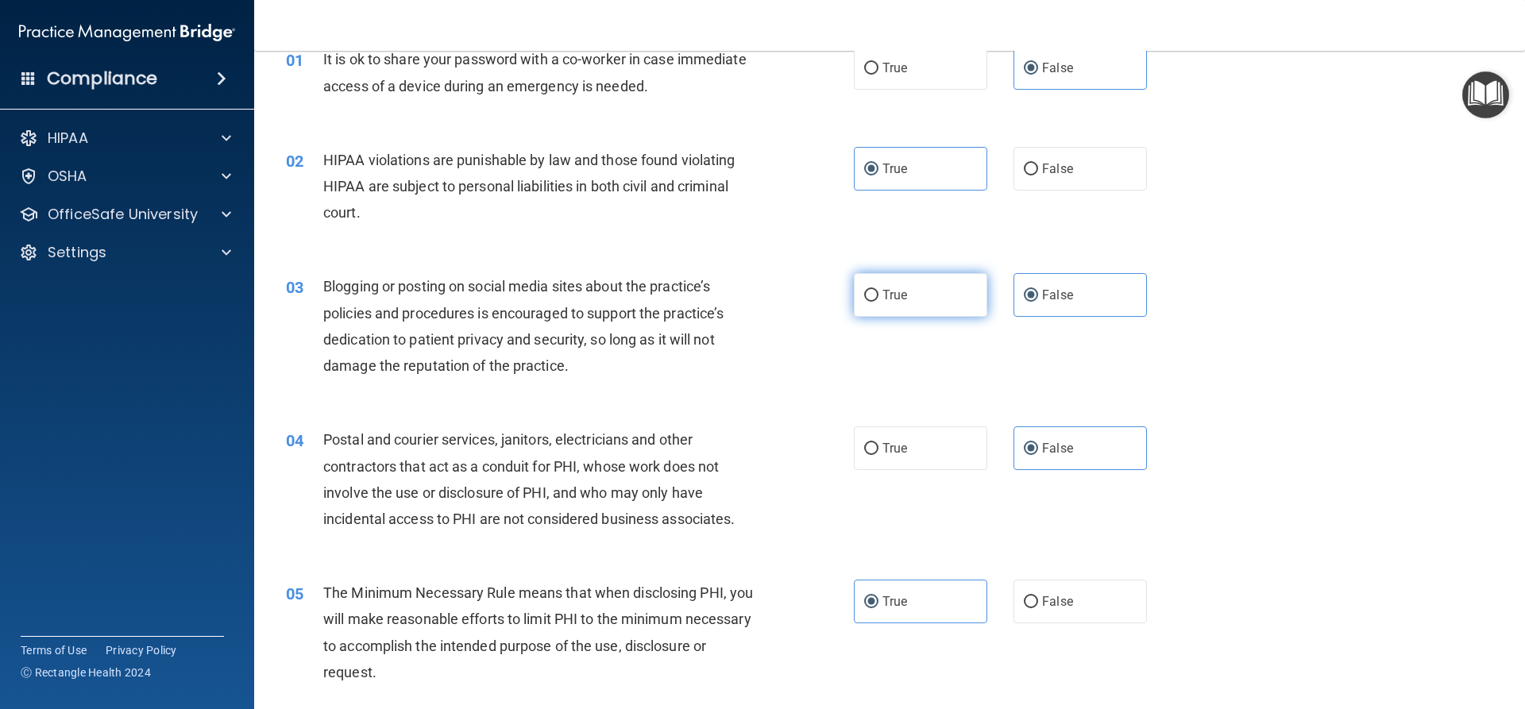
click at [959, 292] on label "True" at bounding box center [920, 295] width 133 height 44
click at [878, 292] on input "True" at bounding box center [871, 296] width 14 height 12
radio input "true"
click at [1024, 292] on input "False" at bounding box center [1031, 296] width 14 height 12
radio input "true"
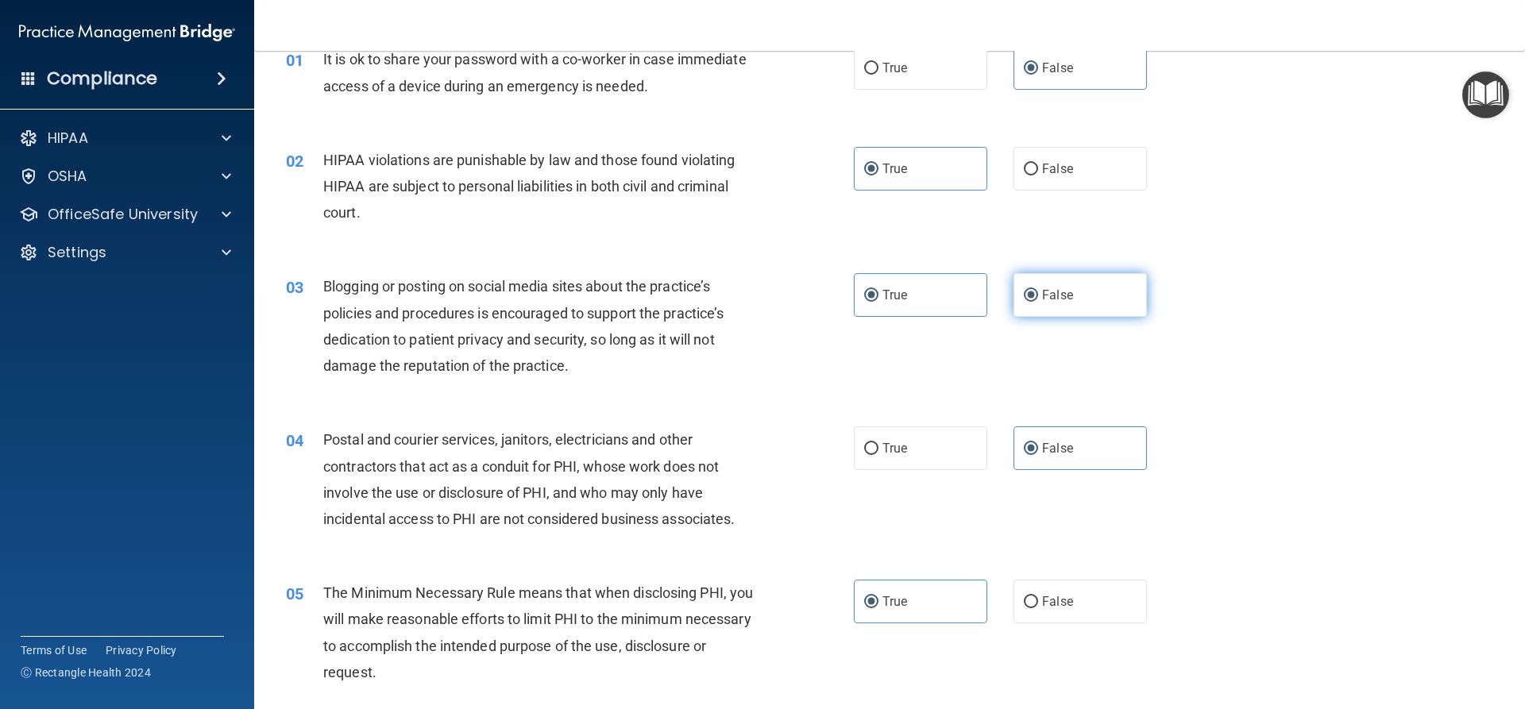
radio input "false"
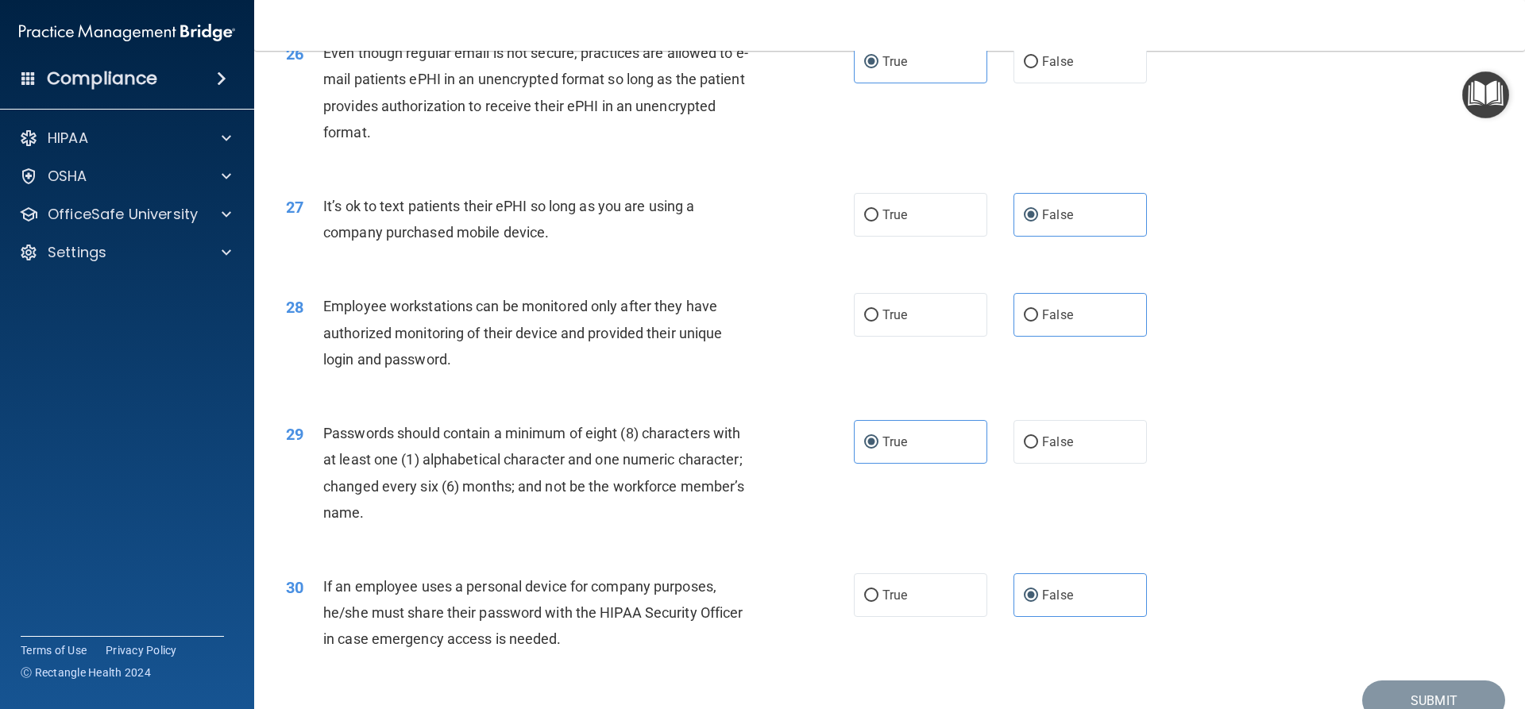
scroll to position [3278, 0]
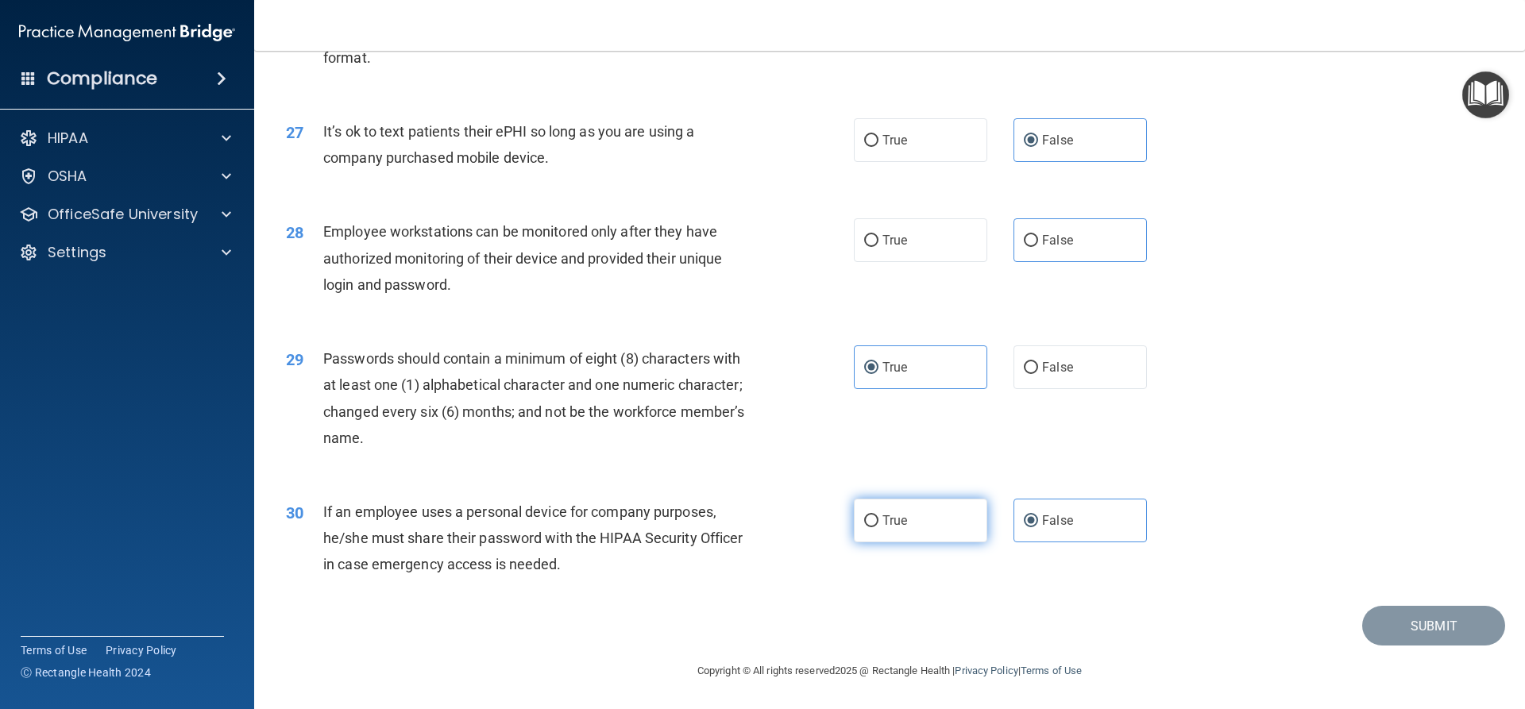
drag, startPoint x: 940, startPoint y: 514, endPoint x: 941, endPoint y: 503, distance: 11.2
click at [940, 505] on label "True" at bounding box center [920, 521] width 133 height 44
click at [878, 515] on input "True" at bounding box center [871, 521] width 14 height 12
radio input "true"
click at [1013, 512] on label "False" at bounding box center [1079, 521] width 133 height 44
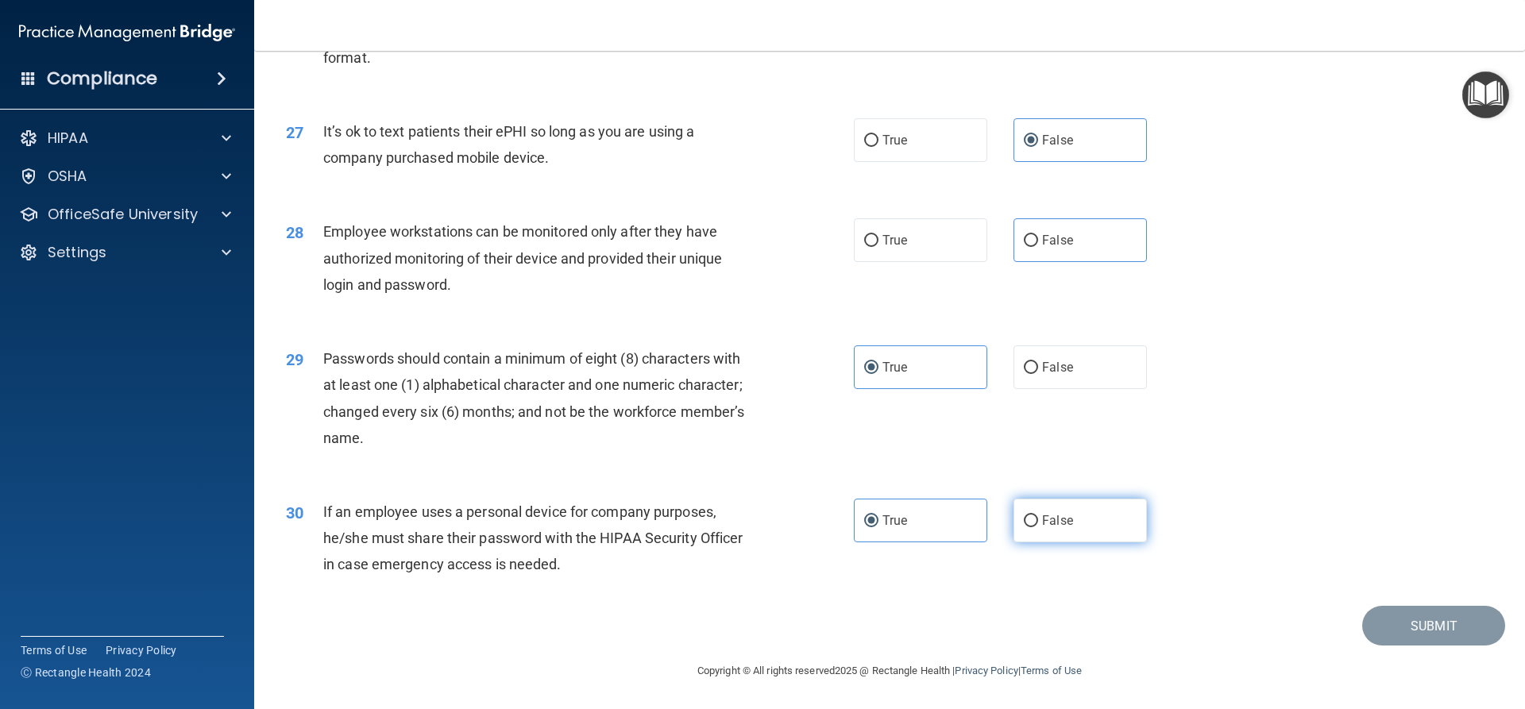
click at [1024, 515] on input "False" at bounding box center [1031, 521] width 14 height 12
radio input "true"
radio input "false"
click at [1029, 355] on label "False" at bounding box center [1079, 368] width 133 height 44
click at [1029, 362] on input "False" at bounding box center [1031, 368] width 14 height 12
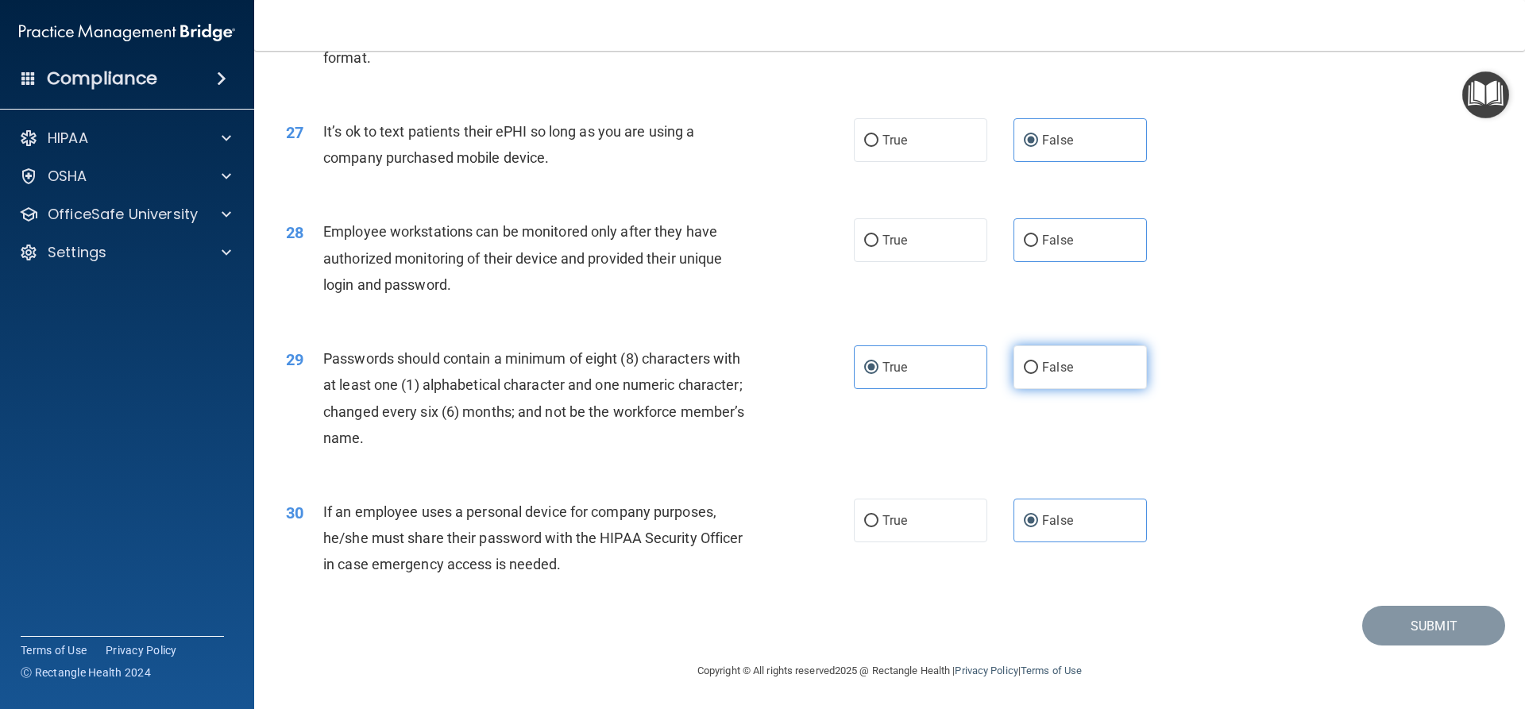
radio input "true"
click at [885, 346] on label "True" at bounding box center [920, 368] width 133 height 44
click at [878, 362] on input "True" at bounding box center [871, 368] width 14 height 12
radio input "true"
radio input "false"
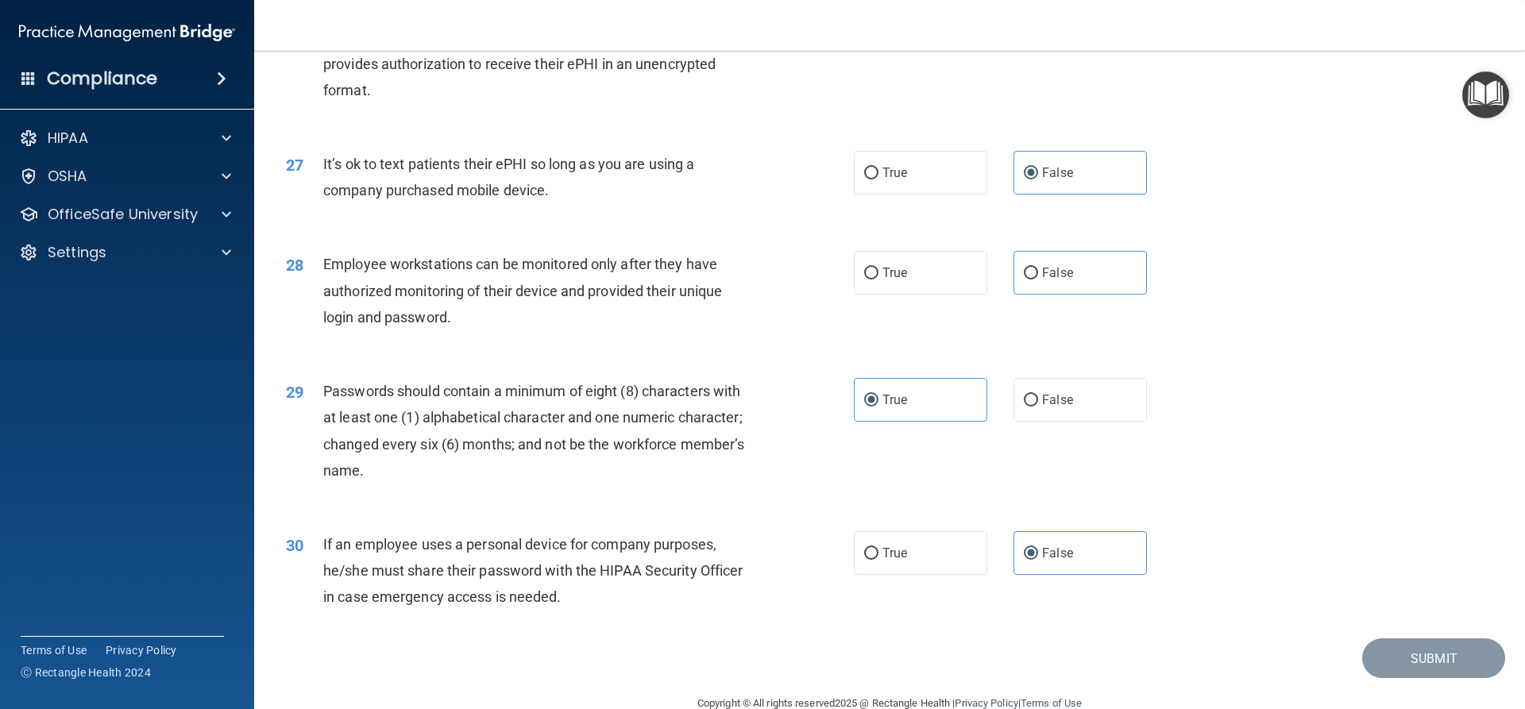
scroll to position [3119, 0]
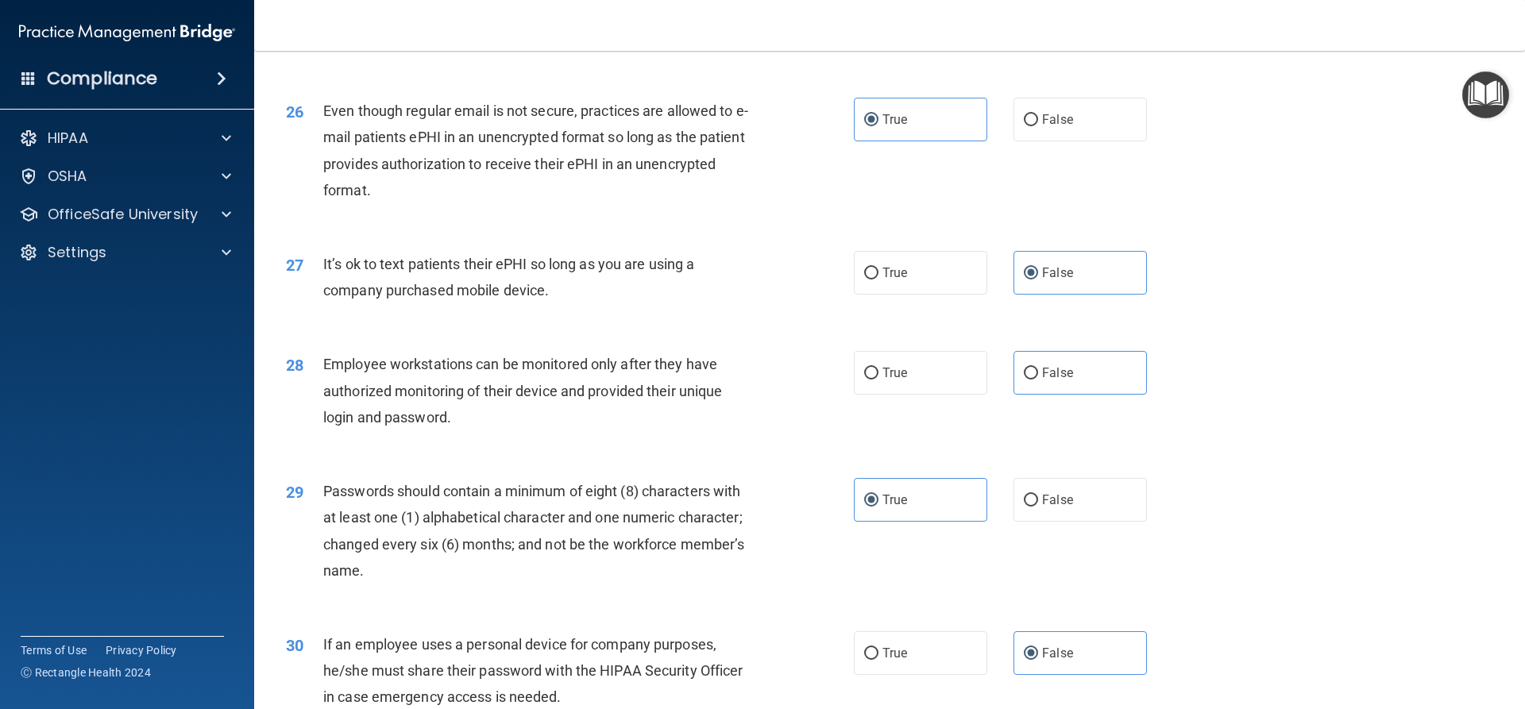
click at [1045, 453] on div "28 Employee workstations can be monitored only after they have authorized monit…" at bounding box center [889, 394] width 1231 height 127
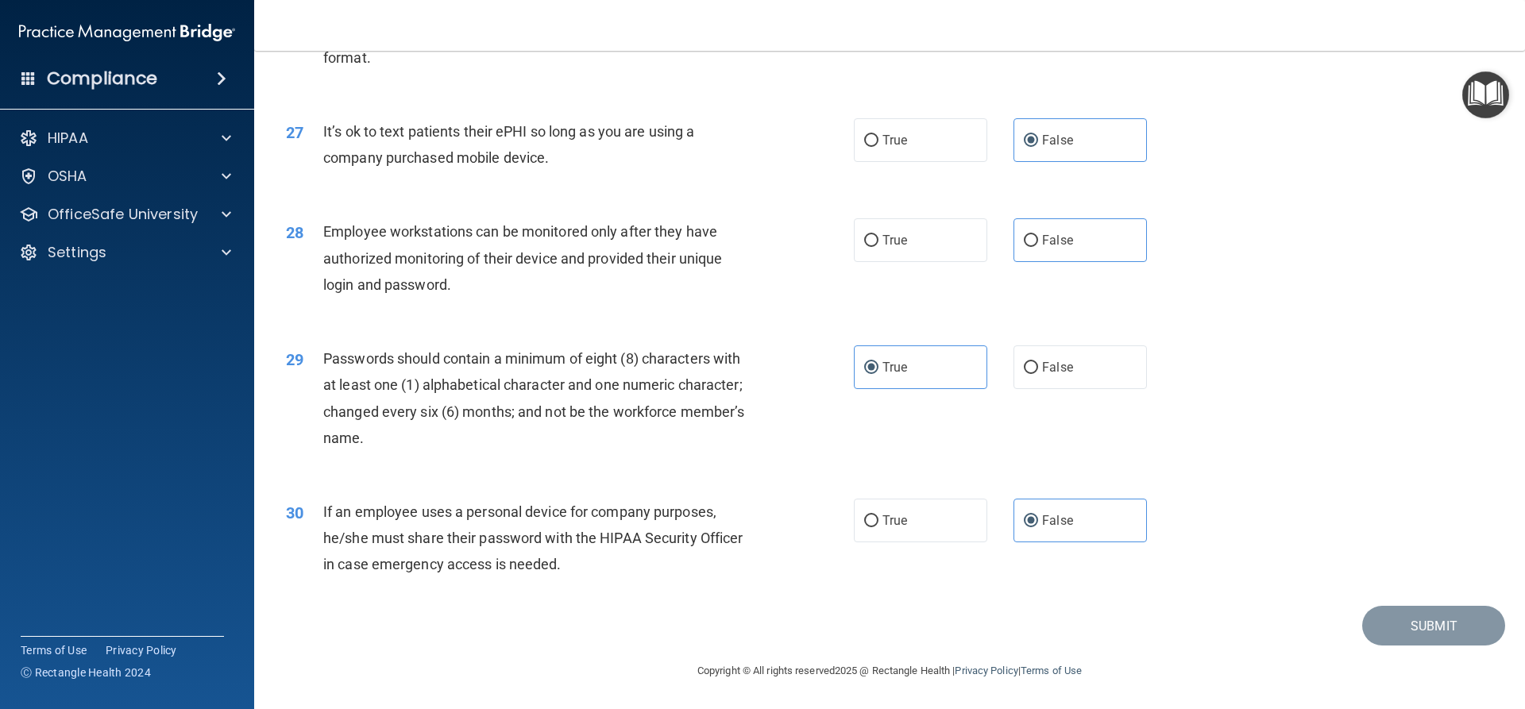
scroll to position [3278, 0]
click at [945, 237] on label "True" at bounding box center [920, 240] width 133 height 44
click at [878, 237] on input "True" at bounding box center [871, 241] width 14 height 12
radio input "true"
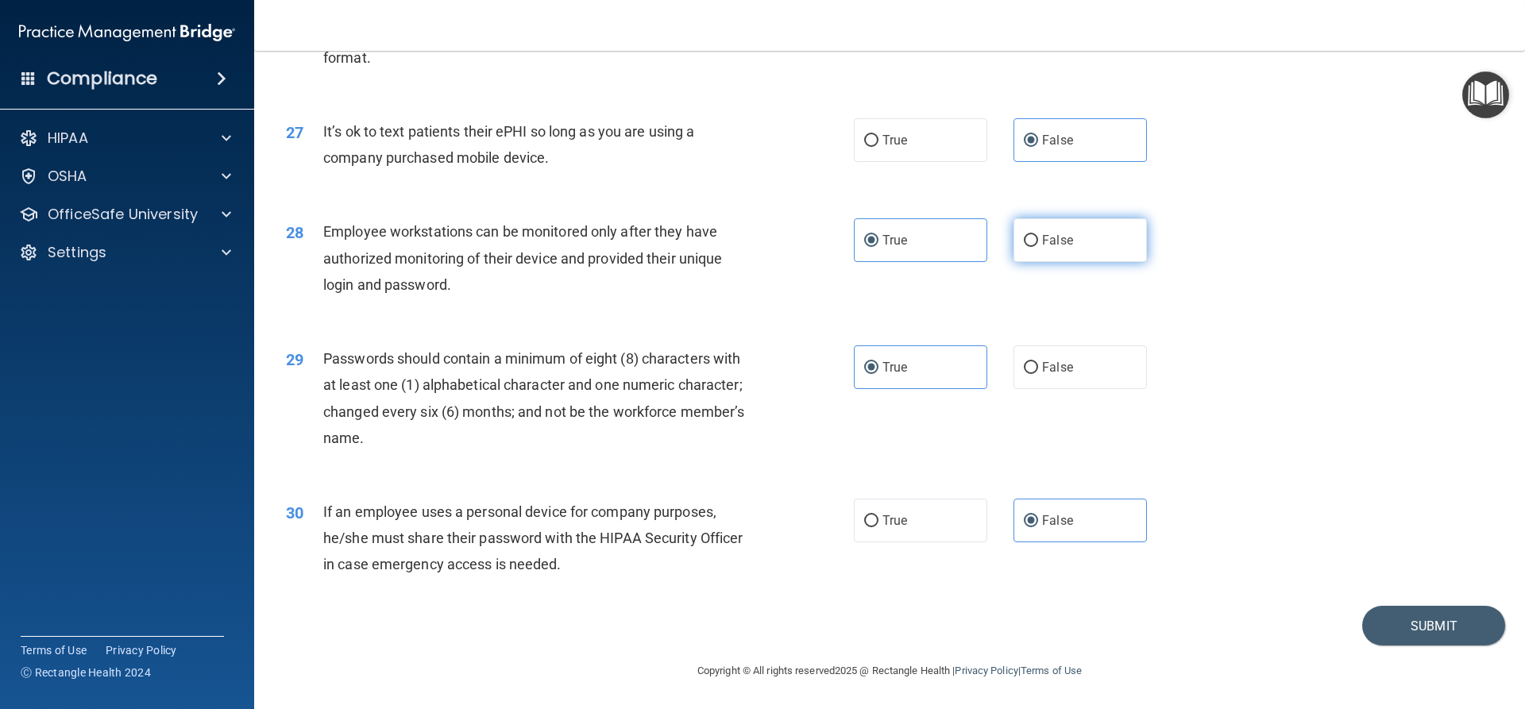
click at [1026, 255] on label "False" at bounding box center [1079, 240] width 133 height 44
click at [1026, 247] on input "False" at bounding box center [1031, 241] width 14 height 12
radio input "true"
radio input "false"
click at [1442, 616] on button "Submit" at bounding box center [1433, 626] width 143 height 41
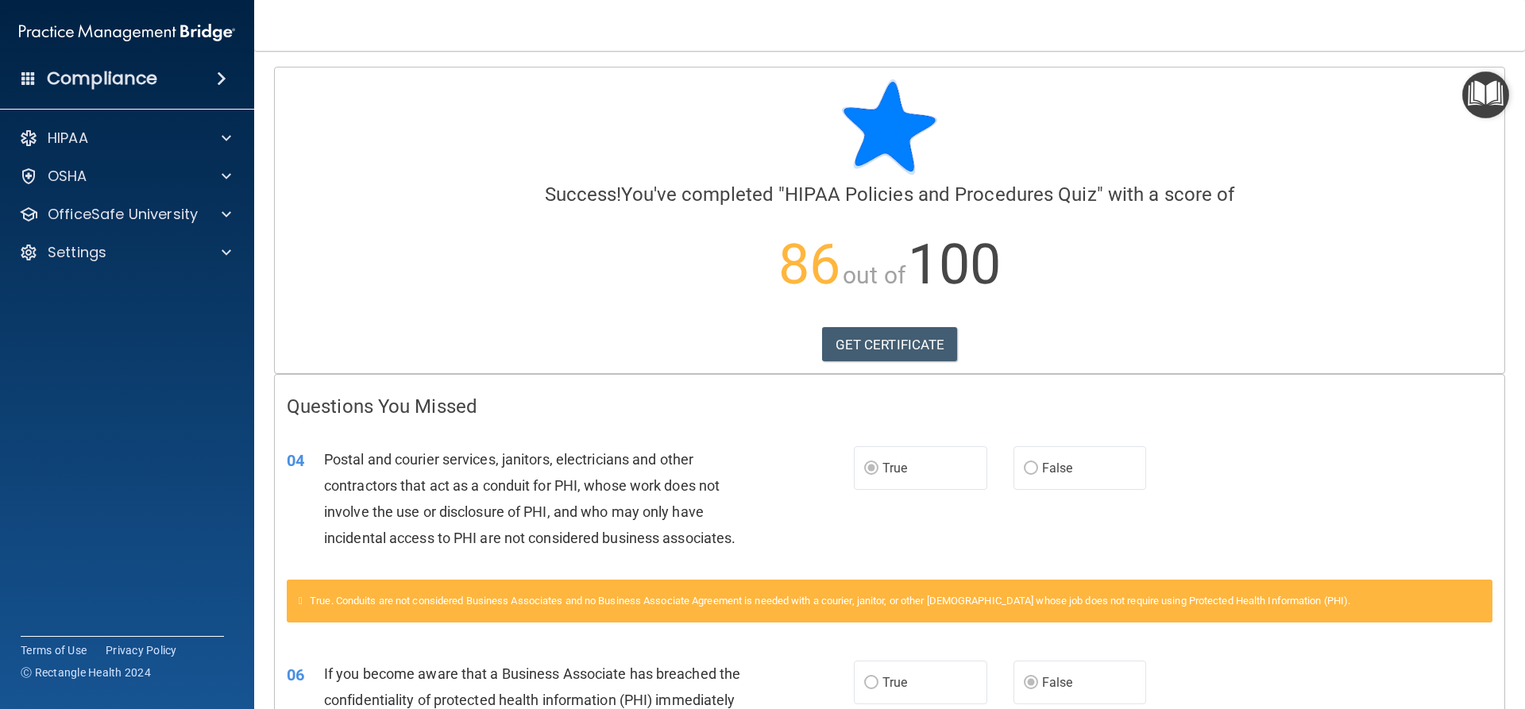
click at [1485, 99] on img "Open Resource Center" at bounding box center [1485, 94] width 47 height 47
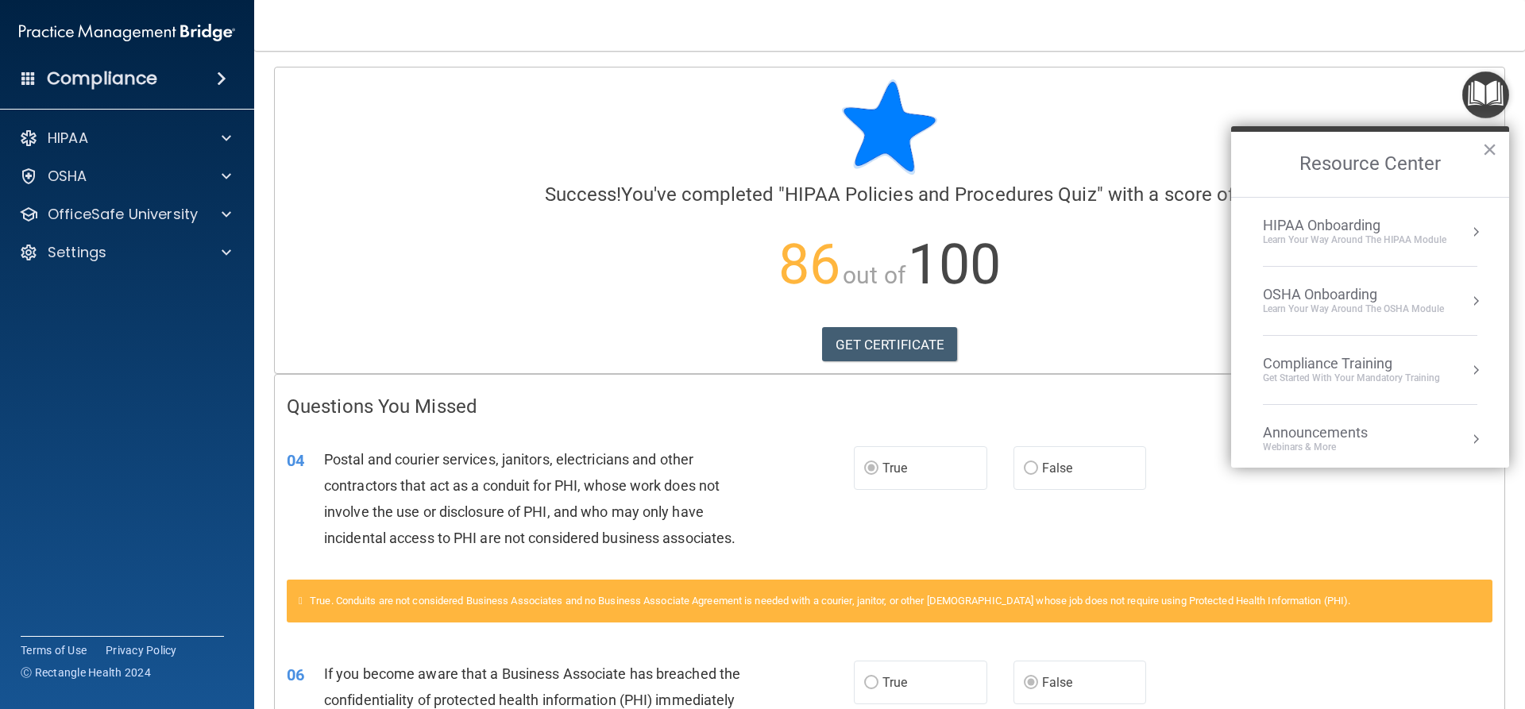
click at [1353, 228] on div "HIPAA Onboarding" at bounding box center [1354, 225] width 183 height 17
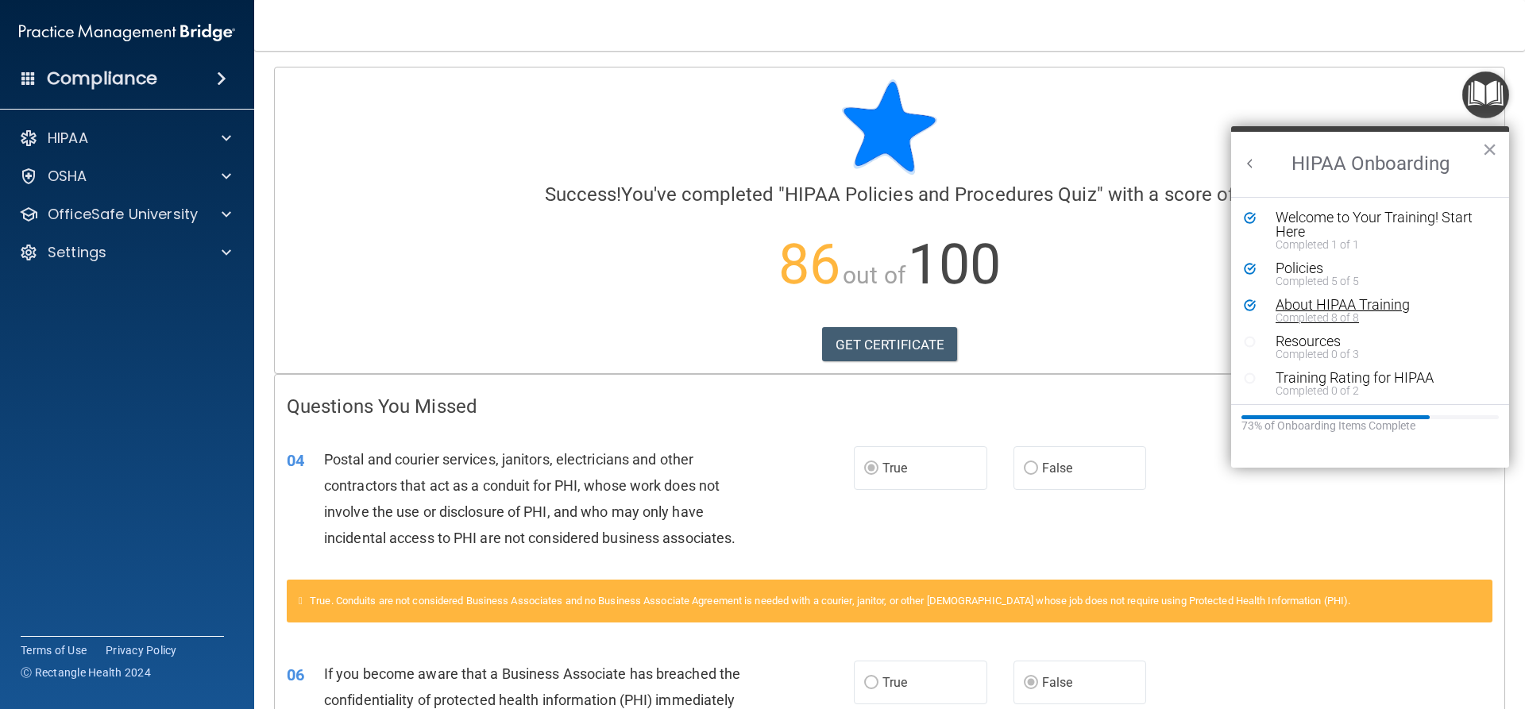
click at [1305, 313] on div "Completed 8 of 8" at bounding box center [1376, 317] width 201 height 11
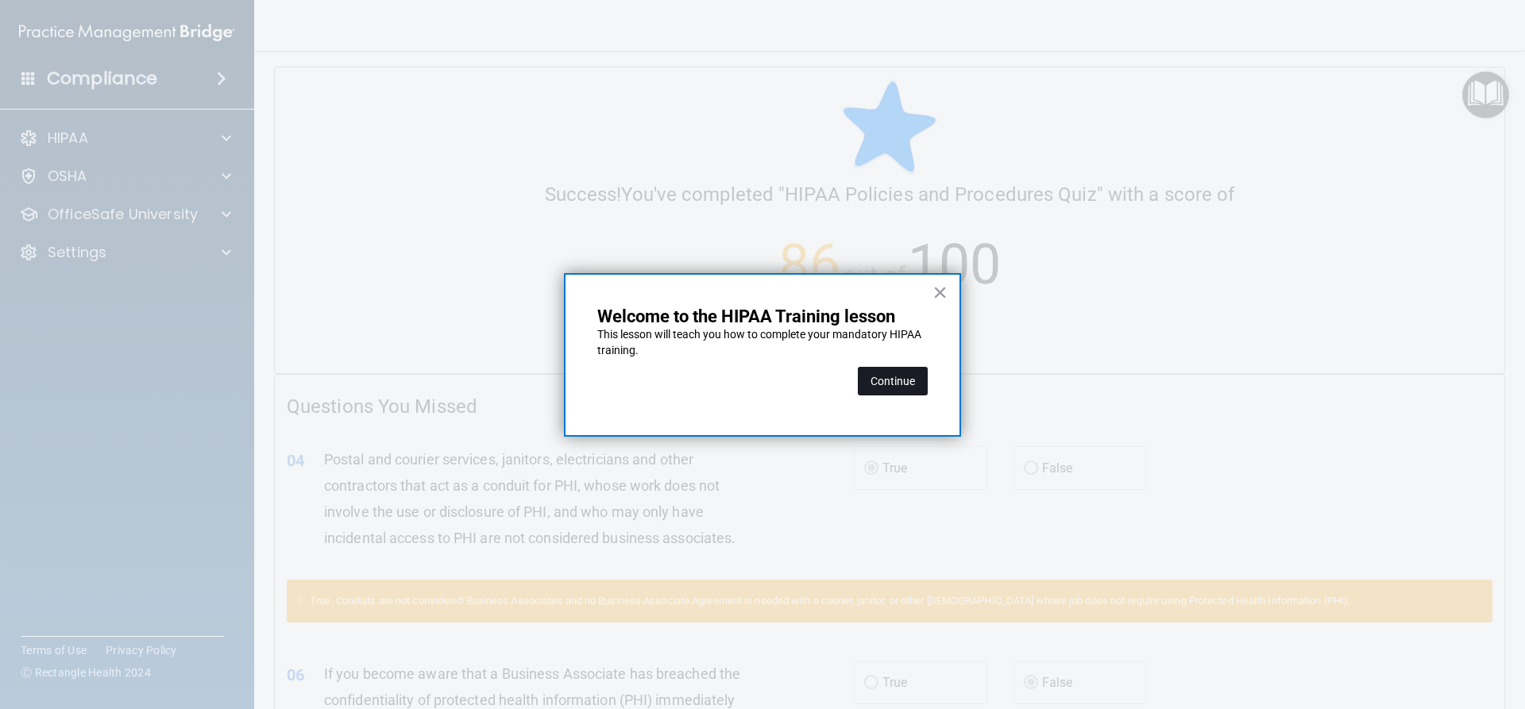
click at [885, 384] on button "Continue" at bounding box center [893, 381] width 70 height 29
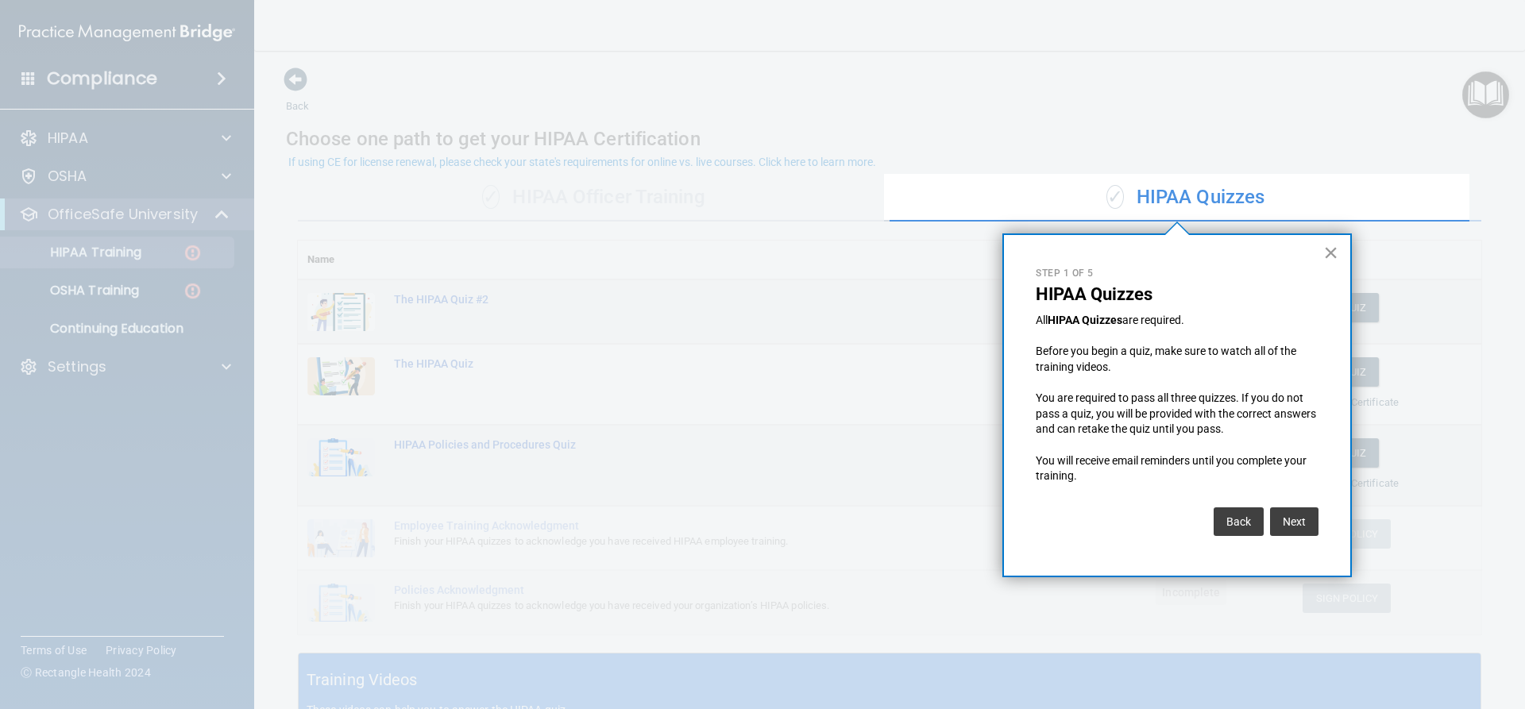
click at [1324, 257] on button "×" at bounding box center [1330, 252] width 15 height 25
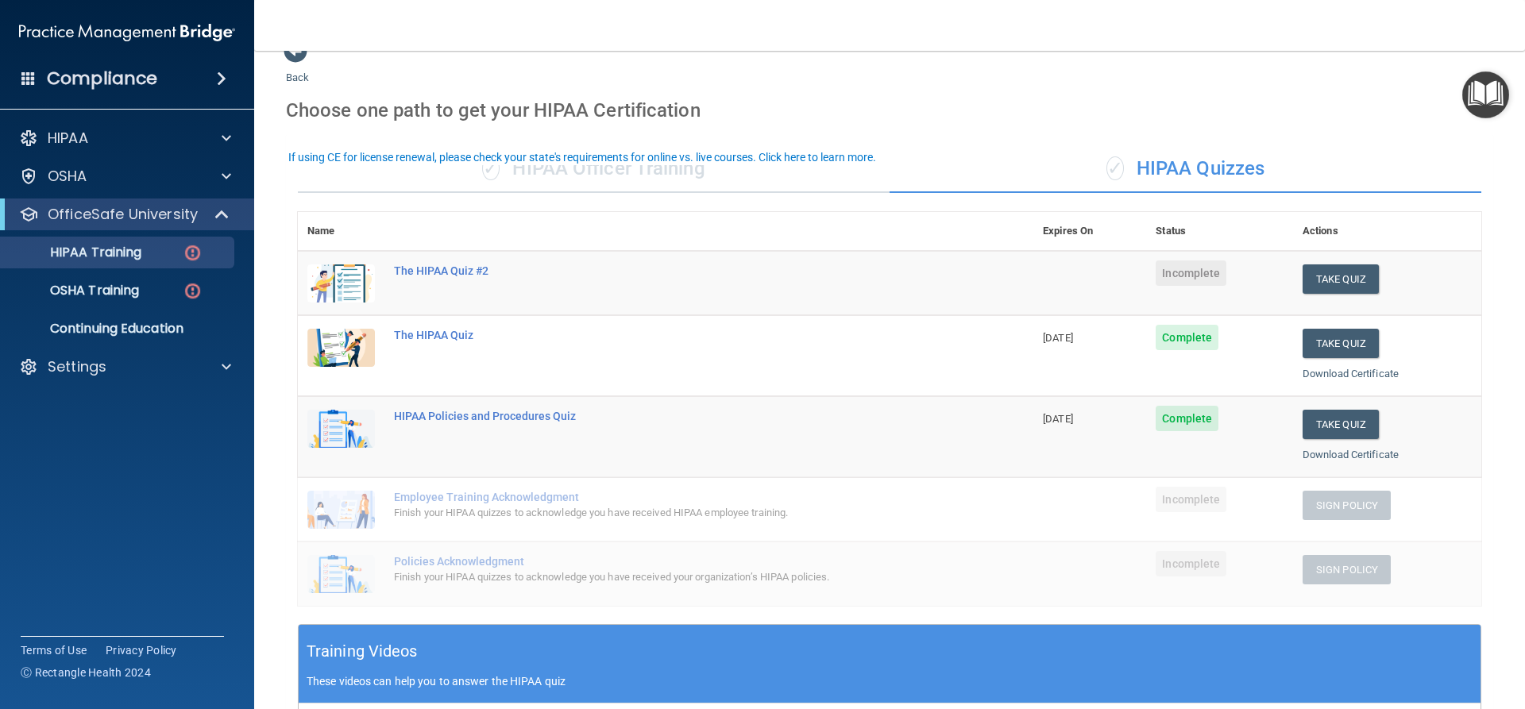
scroll to position [79, 0]
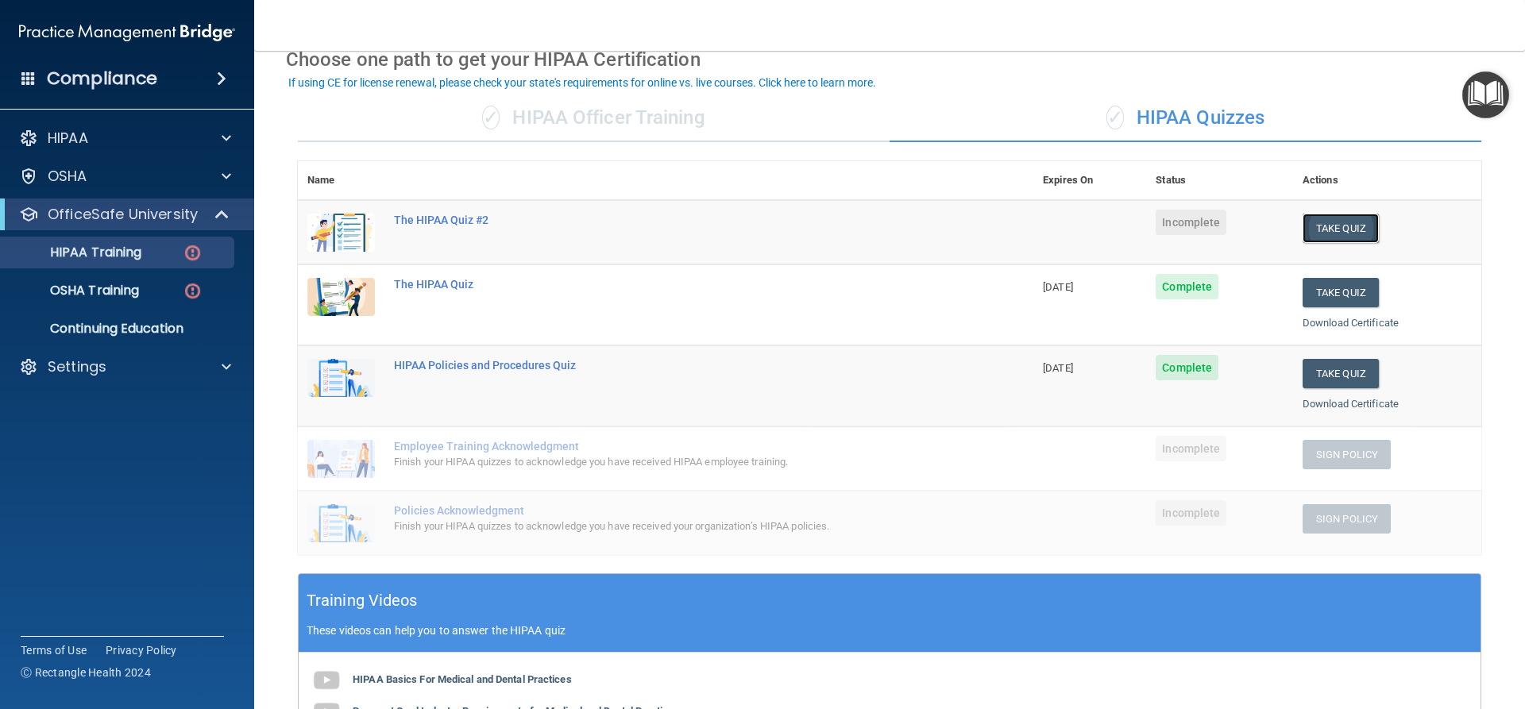
click at [1319, 226] on button "Take Quiz" at bounding box center [1341, 228] width 76 height 29
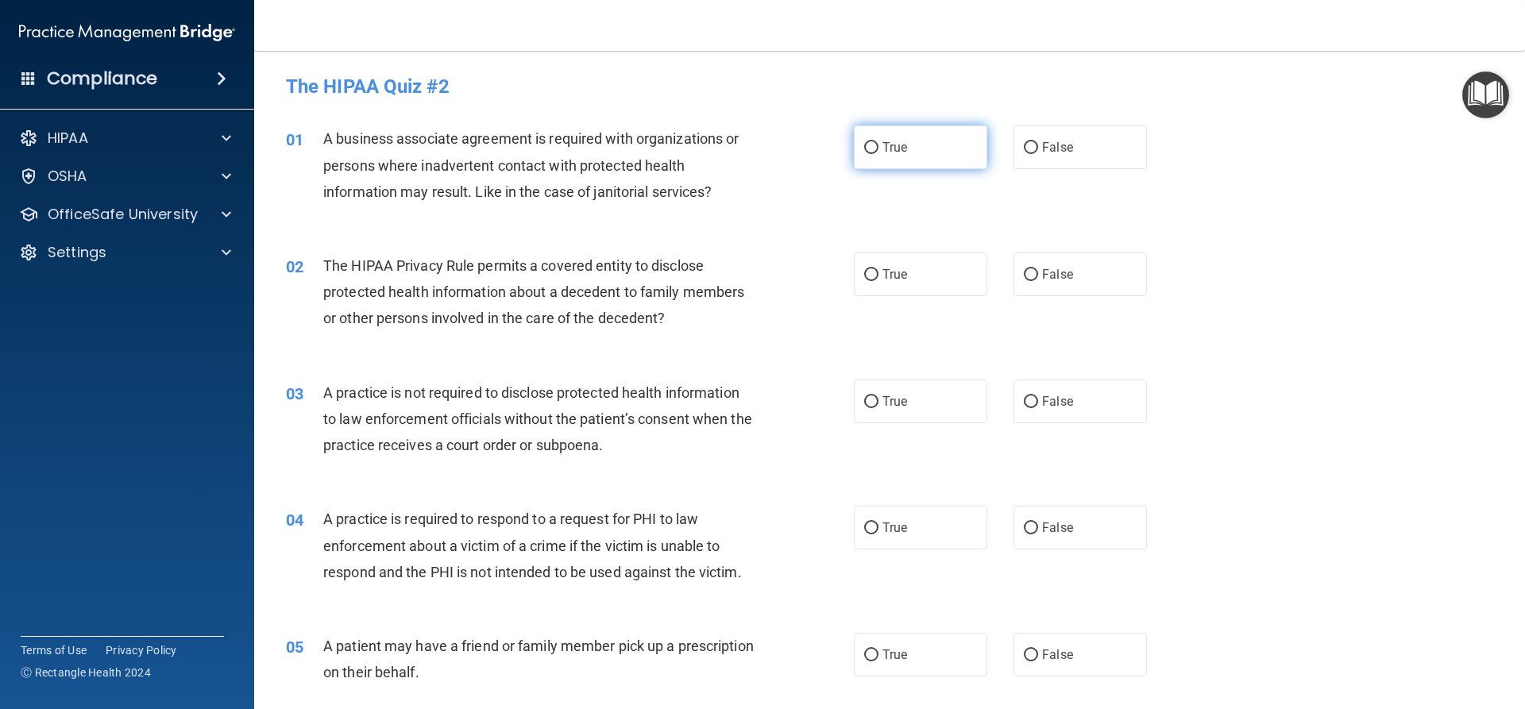
click at [907, 151] on label "True" at bounding box center [920, 147] width 133 height 44
click at [878, 151] on input "True" at bounding box center [871, 148] width 14 height 12
radio input "true"
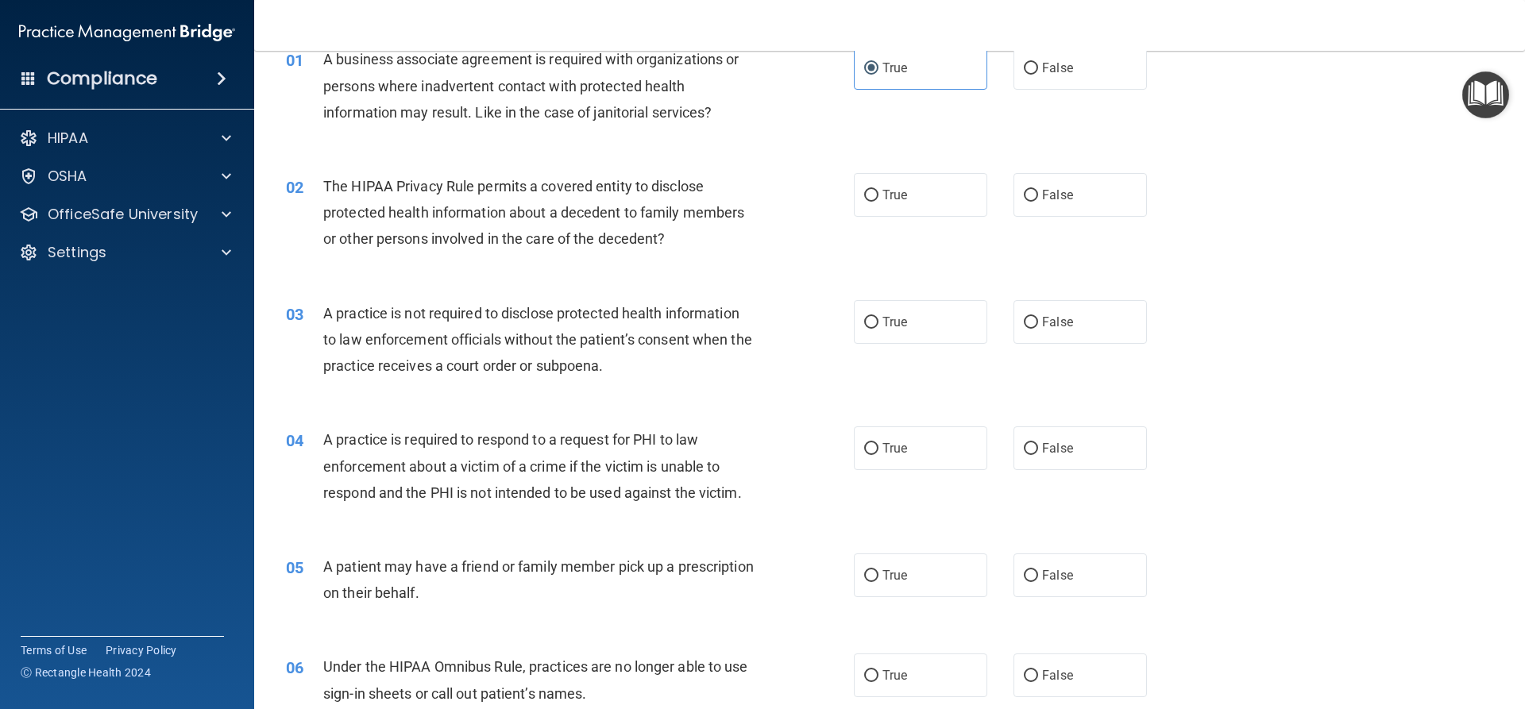
click at [598, 205] on span "The HIPAA Privacy Rule permits a covered entity to disclose protected health in…" at bounding box center [533, 212] width 421 height 69
drag, startPoint x: 680, startPoint y: 162, endPoint x: 590, endPoint y: 160, distance: 89.8
click at [590, 160] on div "02 The HIPAA Privacy Rule permits a covered entity to disclose protected health…" at bounding box center [889, 216] width 1231 height 127
click at [886, 207] on label "True" at bounding box center [920, 195] width 133 height 44
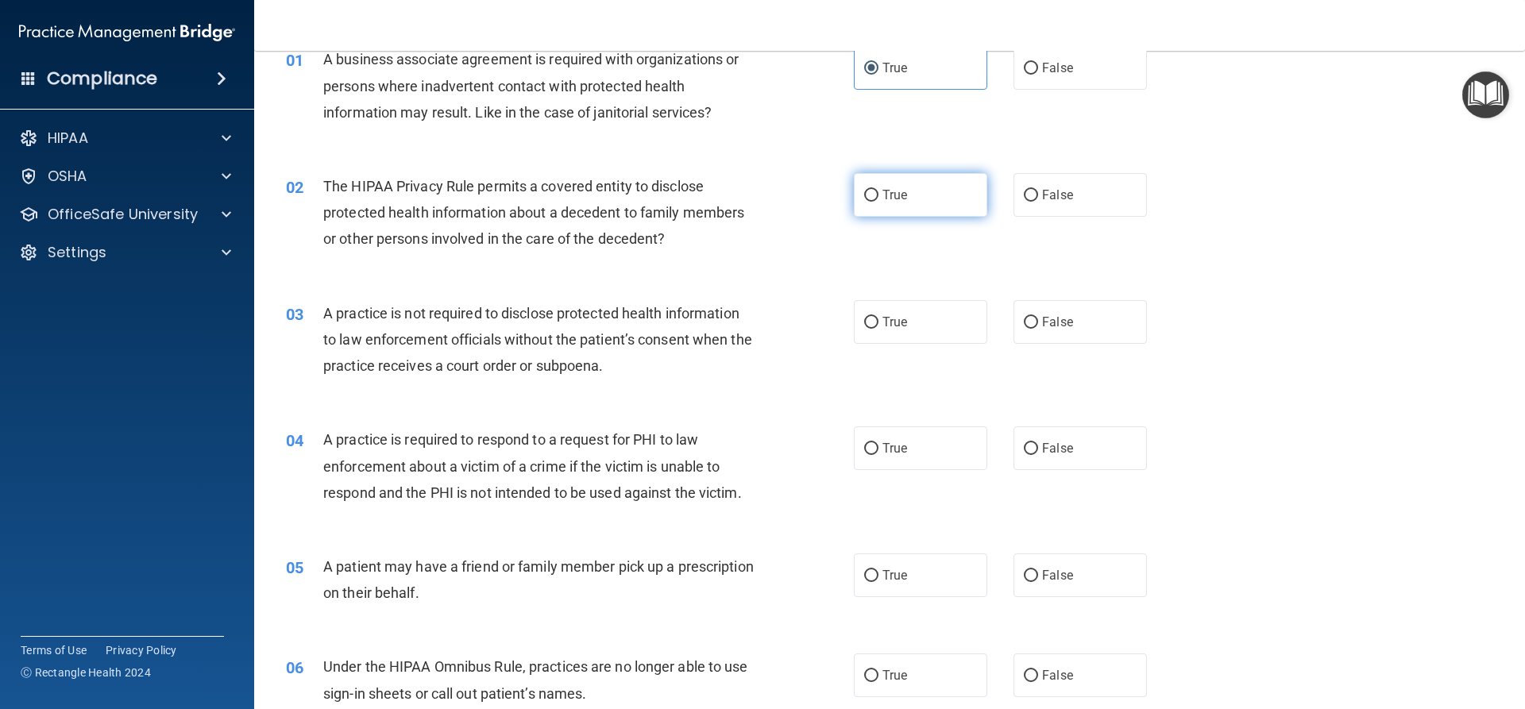
click at [878, 202] on input "True" at bounding box center [871, 196] width 14 height 12
radio input "true"
click at [754, 234] on div "The HIPAA Privacy Rule permits a covered entity to disclose protected health in…" at bounding box center [545, 212] width 444 height 79
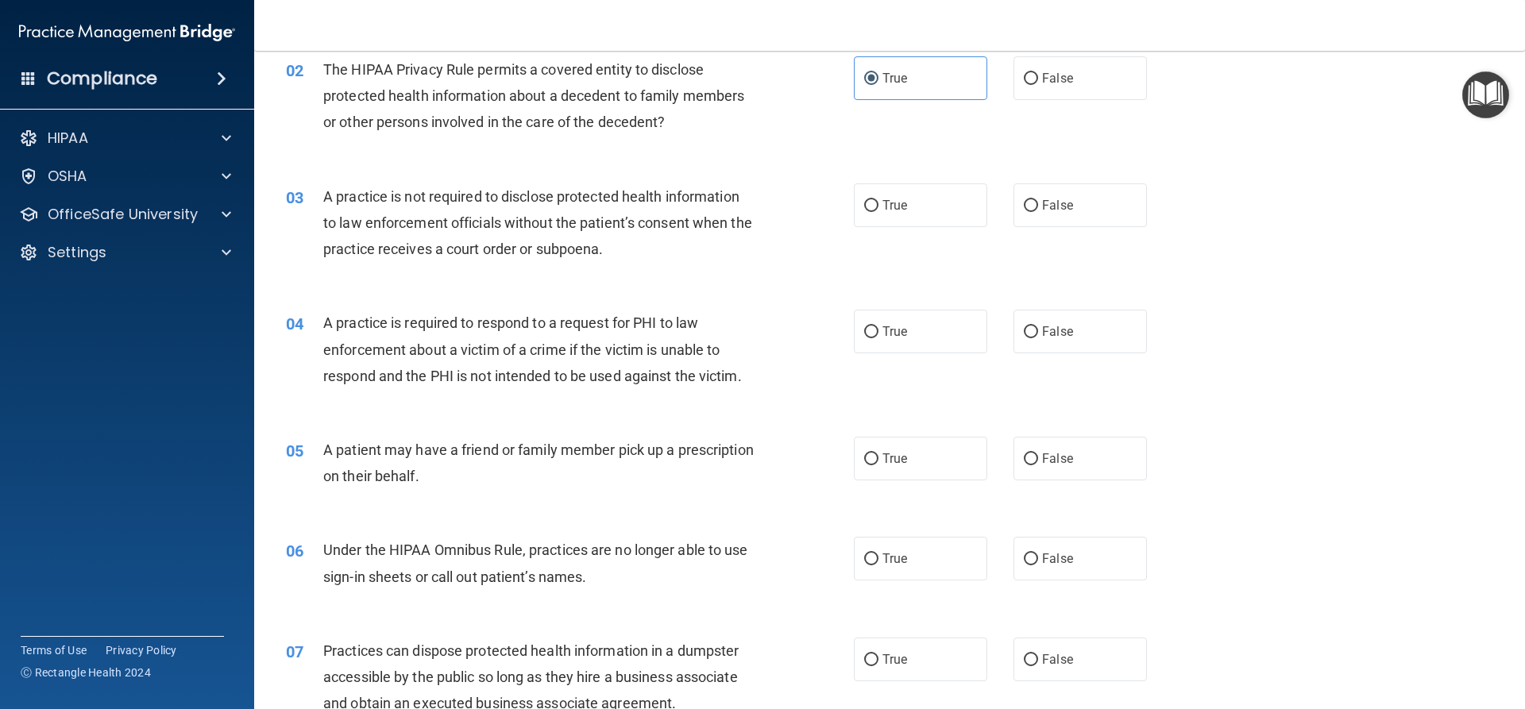
scroll to position [159, 0]
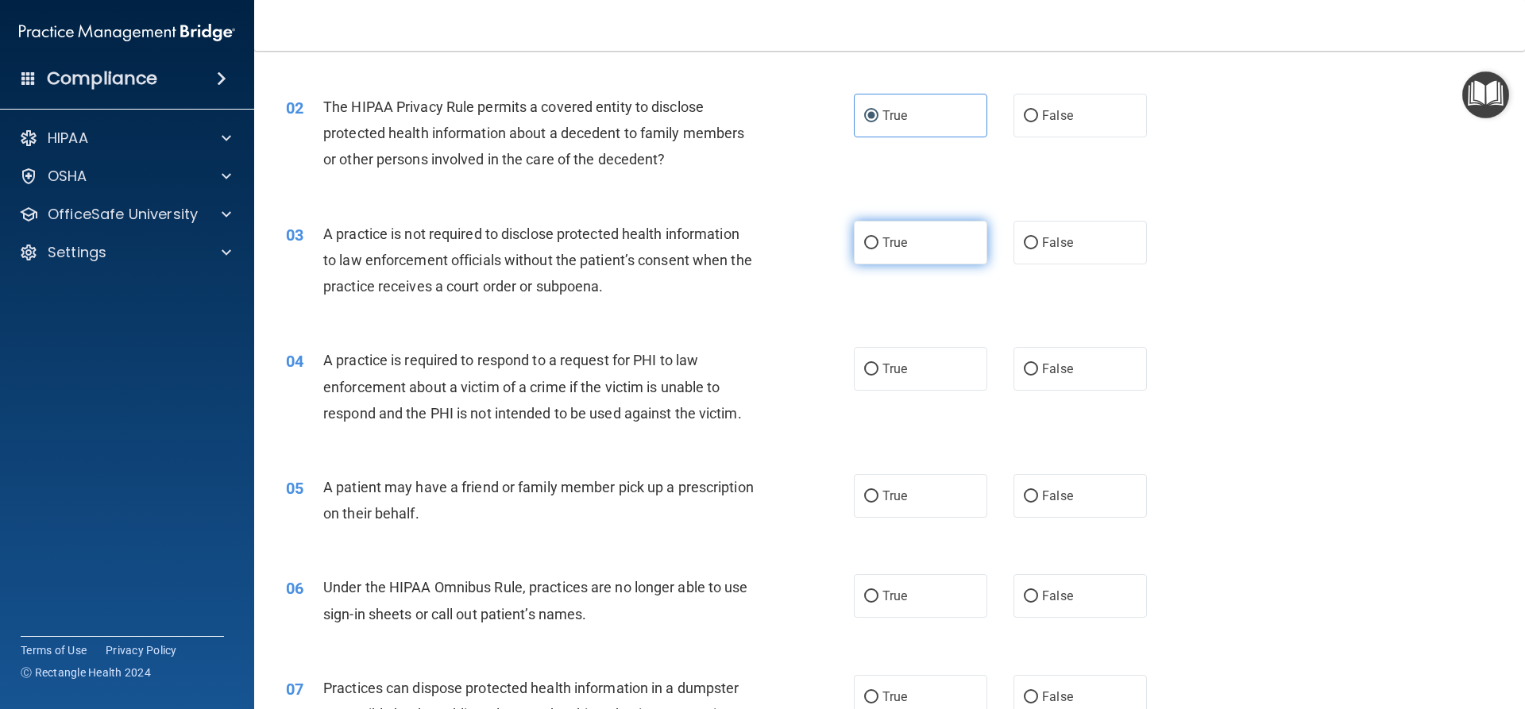
click at [874, 250] on label "True" at bounding box center [920, 243] width 133 height 44
click at [874, 249] on input "True" at bounding box center [871, 243] width 14 height 12
radio input "true"
click at [1041, 278] on div "03 A practice is not required to disclose protected health information to law e…" at bounding box center [889, 264] width 1231 height 127
click at [1038, 261] on label "False" at bounding box center [1079, 243] width 133 height 44
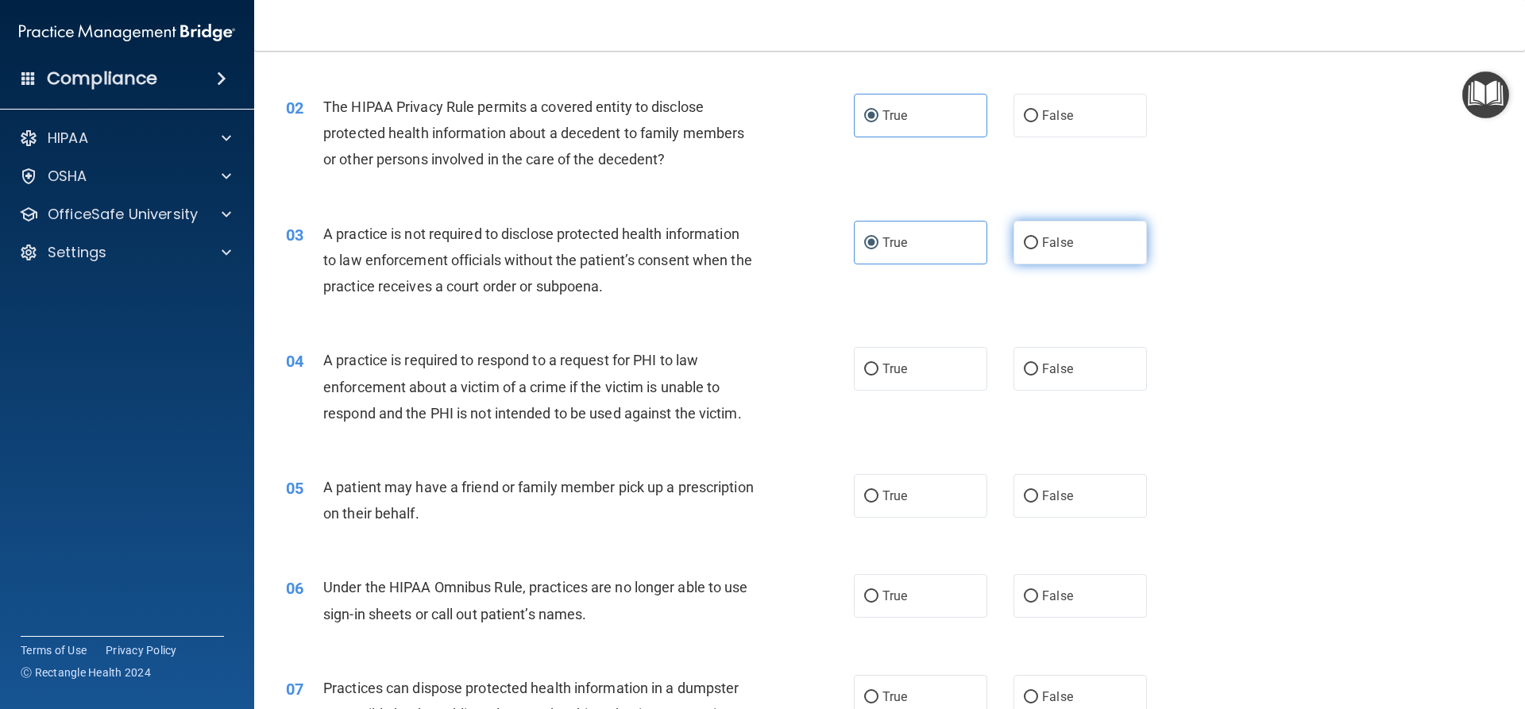
click at [1038, 249] on input "False" at bounding box center [1031, 243] width 14 height 12
radio input "true"
radio input "false"
click at [722, 281] on div "A practice is not required to disclose protected health information to law enfo…" at bounding box center [545, 260] width 444 height 79
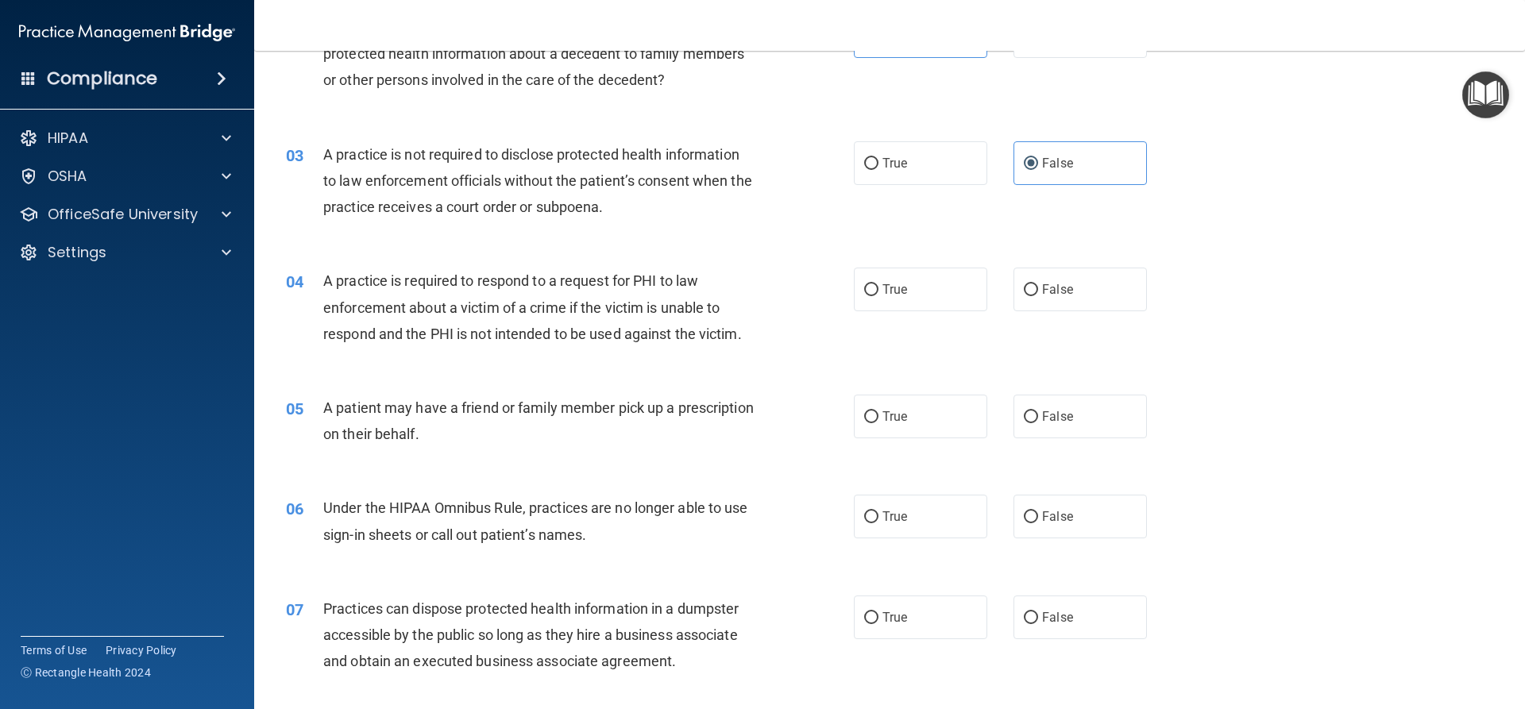
scroll to position [318, 0]
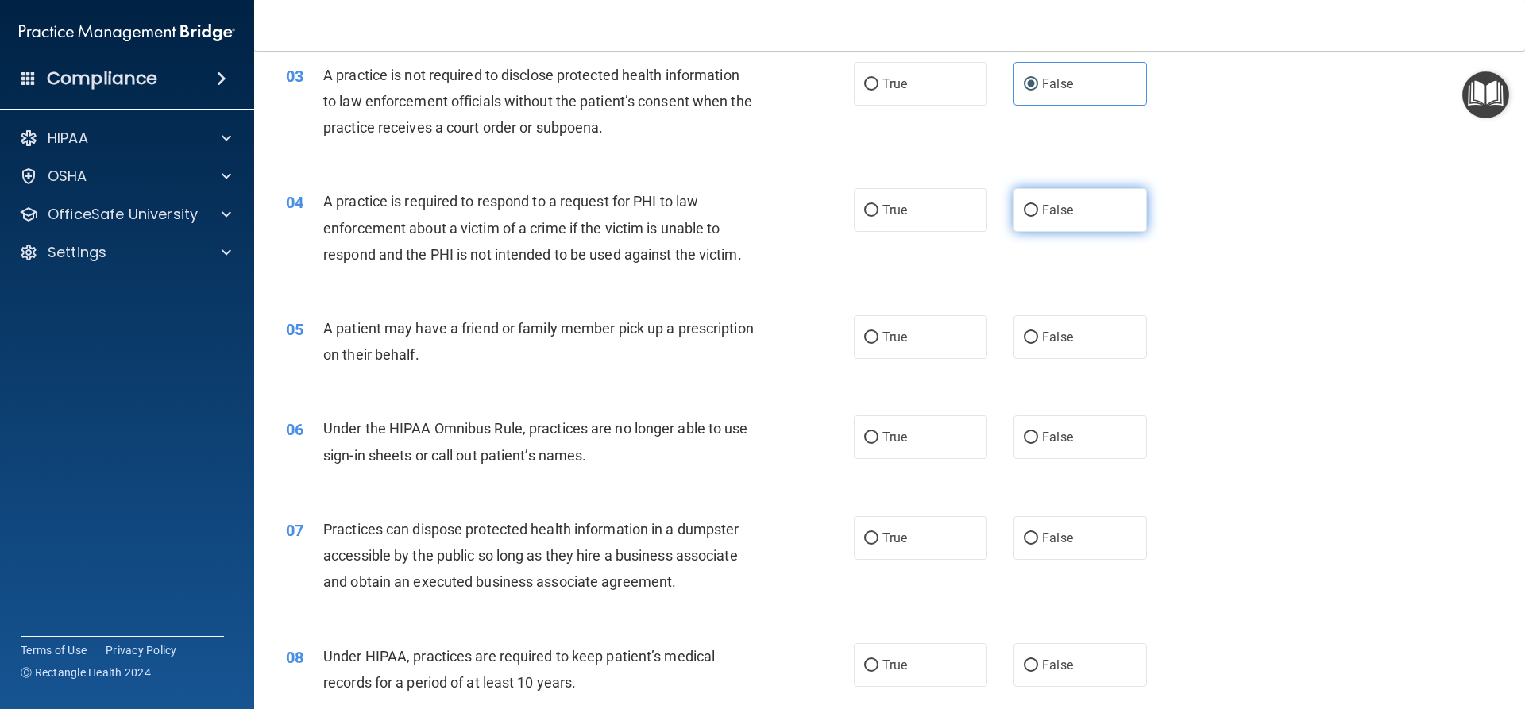
click at [1054, 204] on span "False" at bounding box center [1057, 210] width 31 height 15
click at [1038, 205] on input "False" at bounding box center [1031, 211] width 14 height 12
radio input "true"
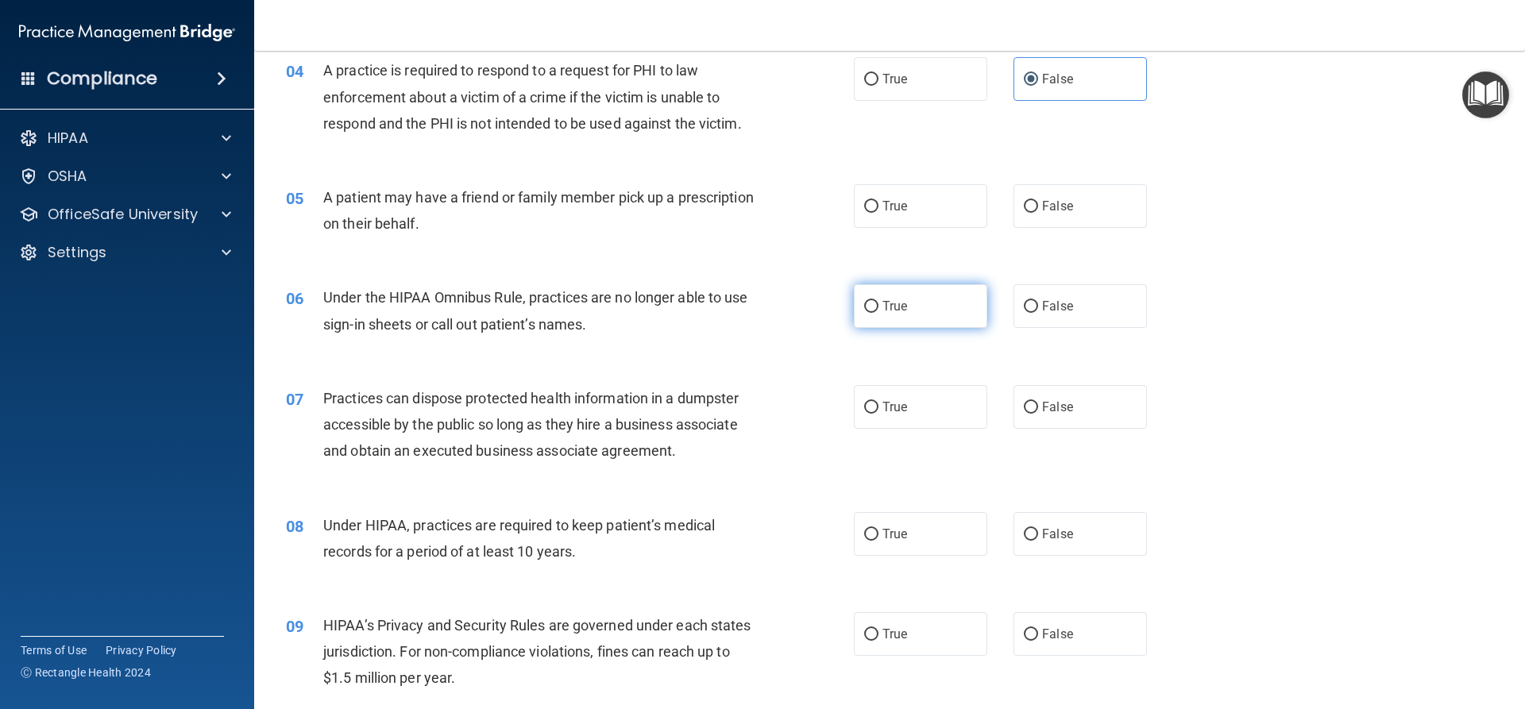
scroll to position [477, 0]
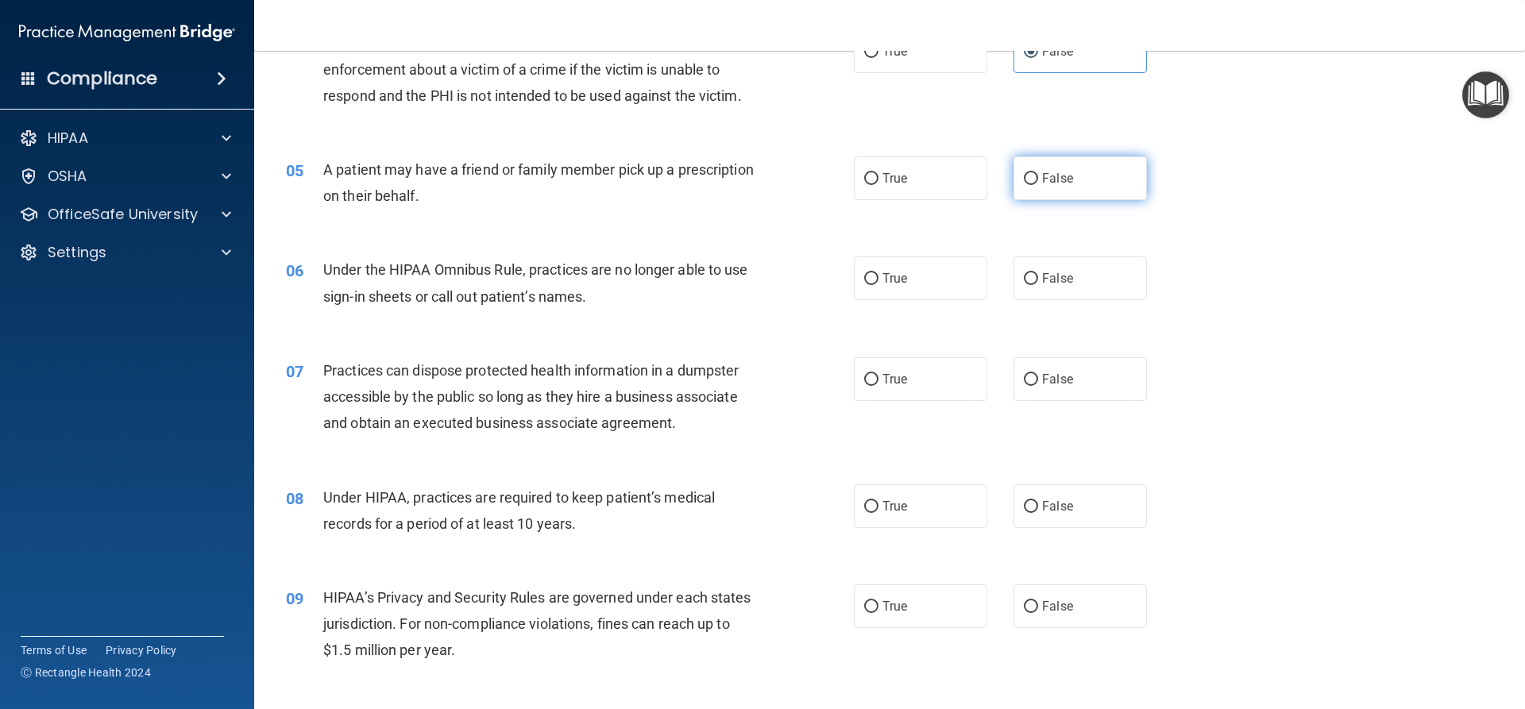
click at [1024, 185] on input "False" at bounding box center [1031, 179] width 14 height 12
radio input "true"
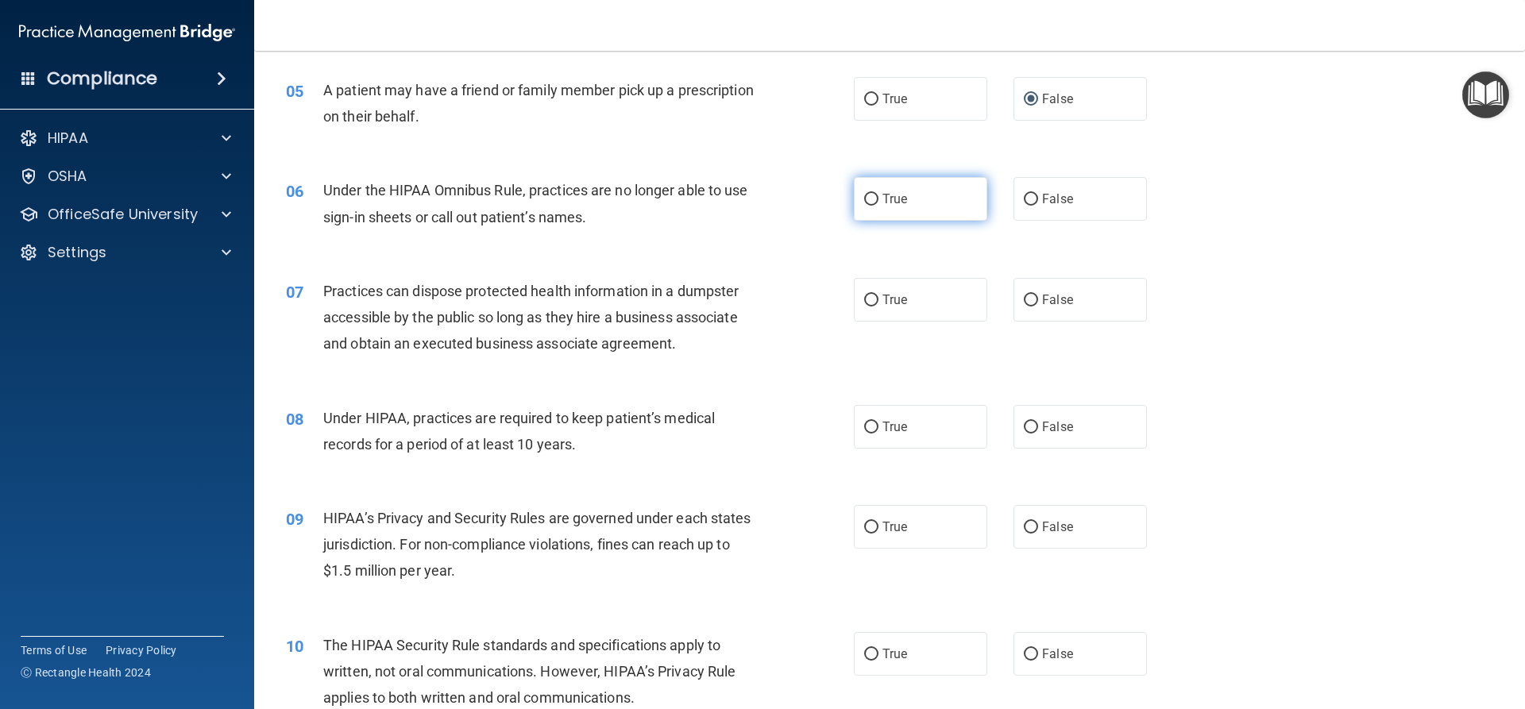
click at [918, 199] on label "True" at bounding box center [920, 199] width 133 height 44
click at [878, 199] on input "True" at bounding box center [871, 200] width 14 height 12
radio input "true"
click at [1006, 199] on div "True False" at bounding box center [1014, 199] width 320 height 44
click at [1013, 199] on label "False" at bounding box center [1079, 199] width 133 height 44
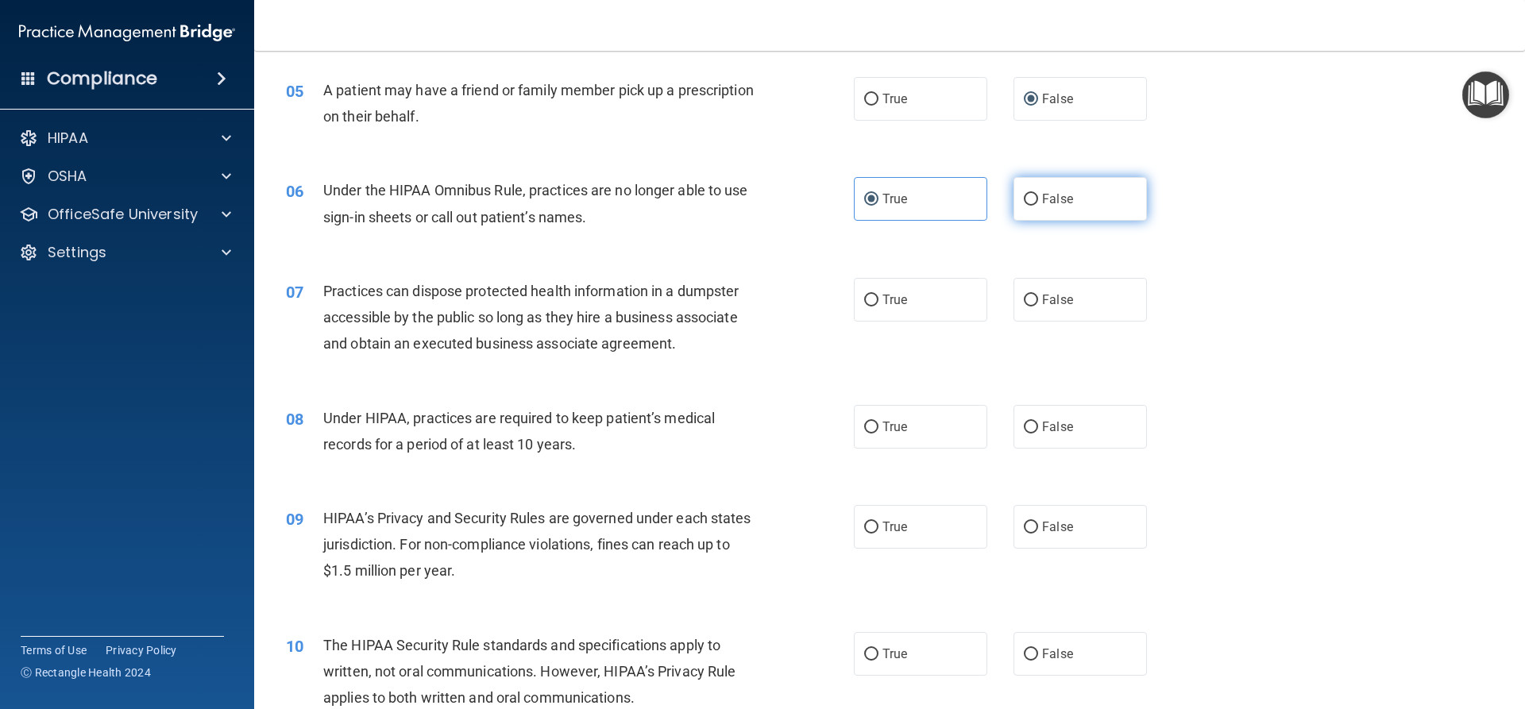
click at [1024, 199] on input "False" at bounding box center [1031, 200] width 14 height 12
radio input "true"
radio input "false"
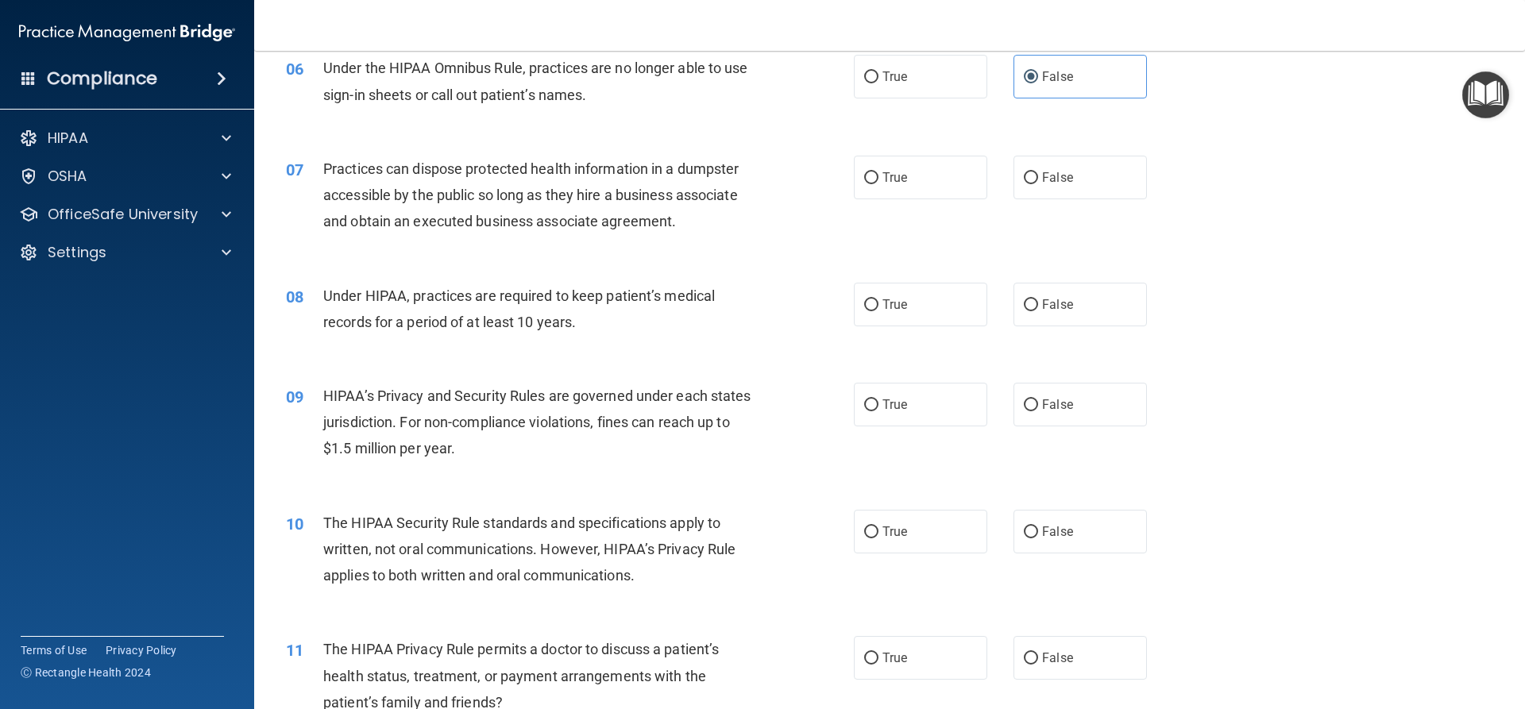
scroll to position [715, 0]
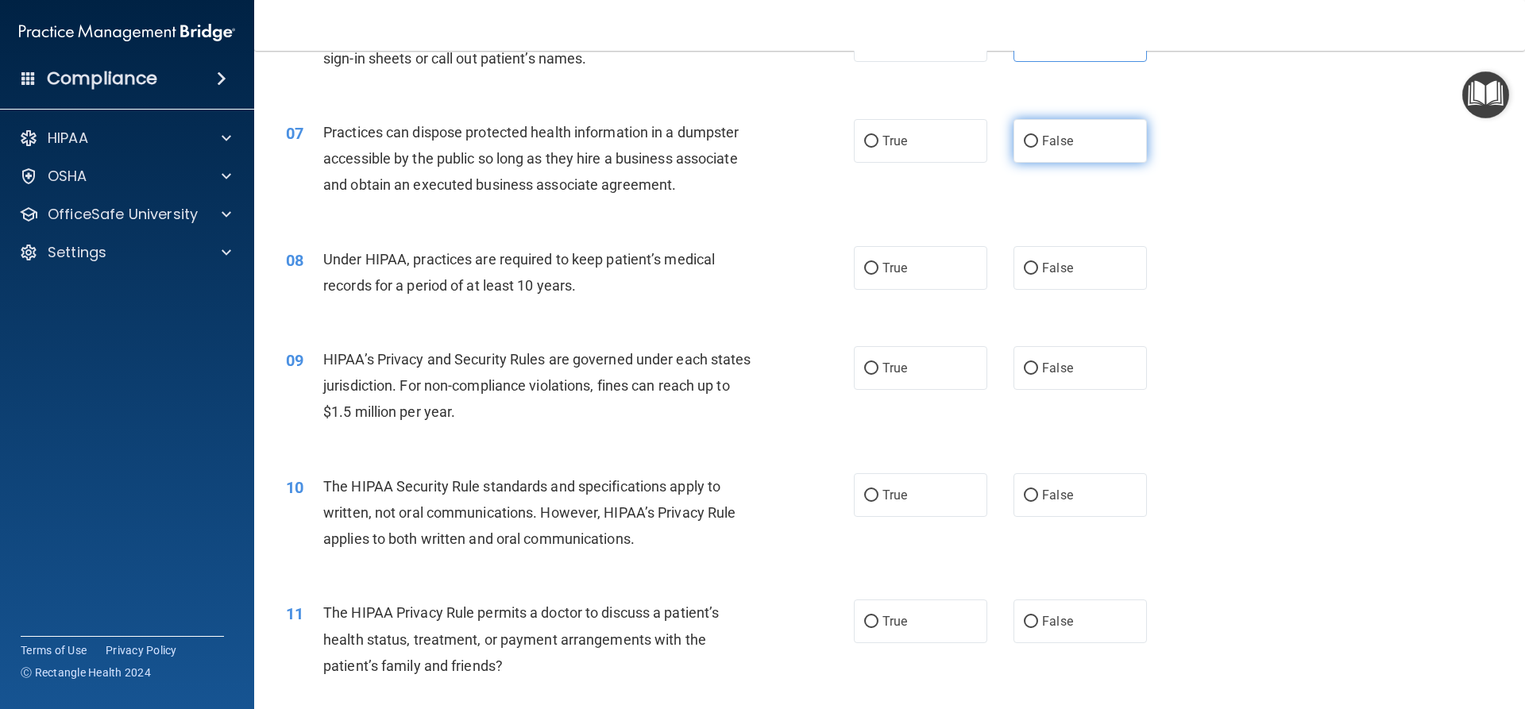
click at [1073, 139] on label "False" at bounding box center [1079, 141] width 133 height 44
click at [1038, 139] on input "False" at bounding box center [1031, 142] width 14 height 12
radio input "true"
click at [914, 288] on label "True" at bounding box center [920, 268] width 133 height 44
click at [878, 275] on input "True" at bounding box center [871, 269] width 14 height 12
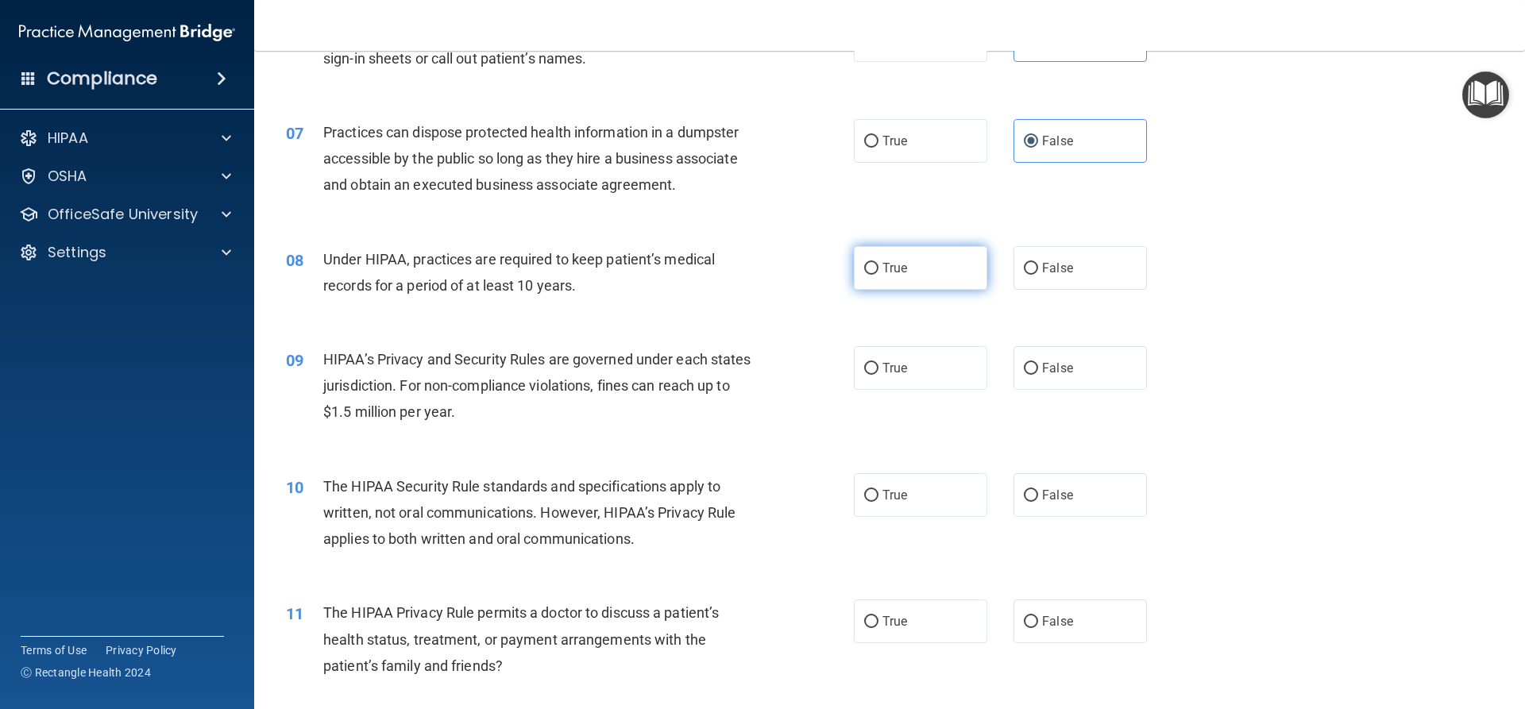
radio input "true"
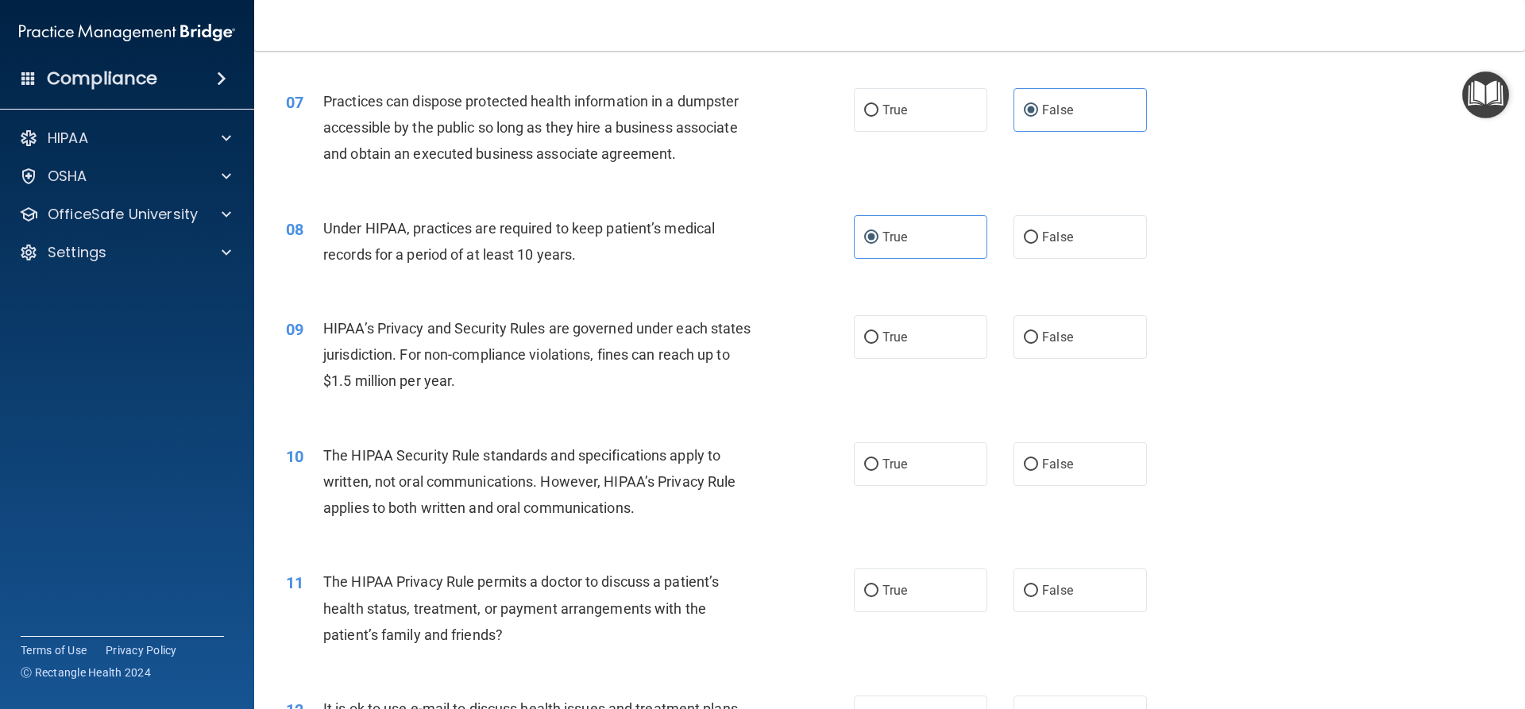
scroll to position [794, 0]
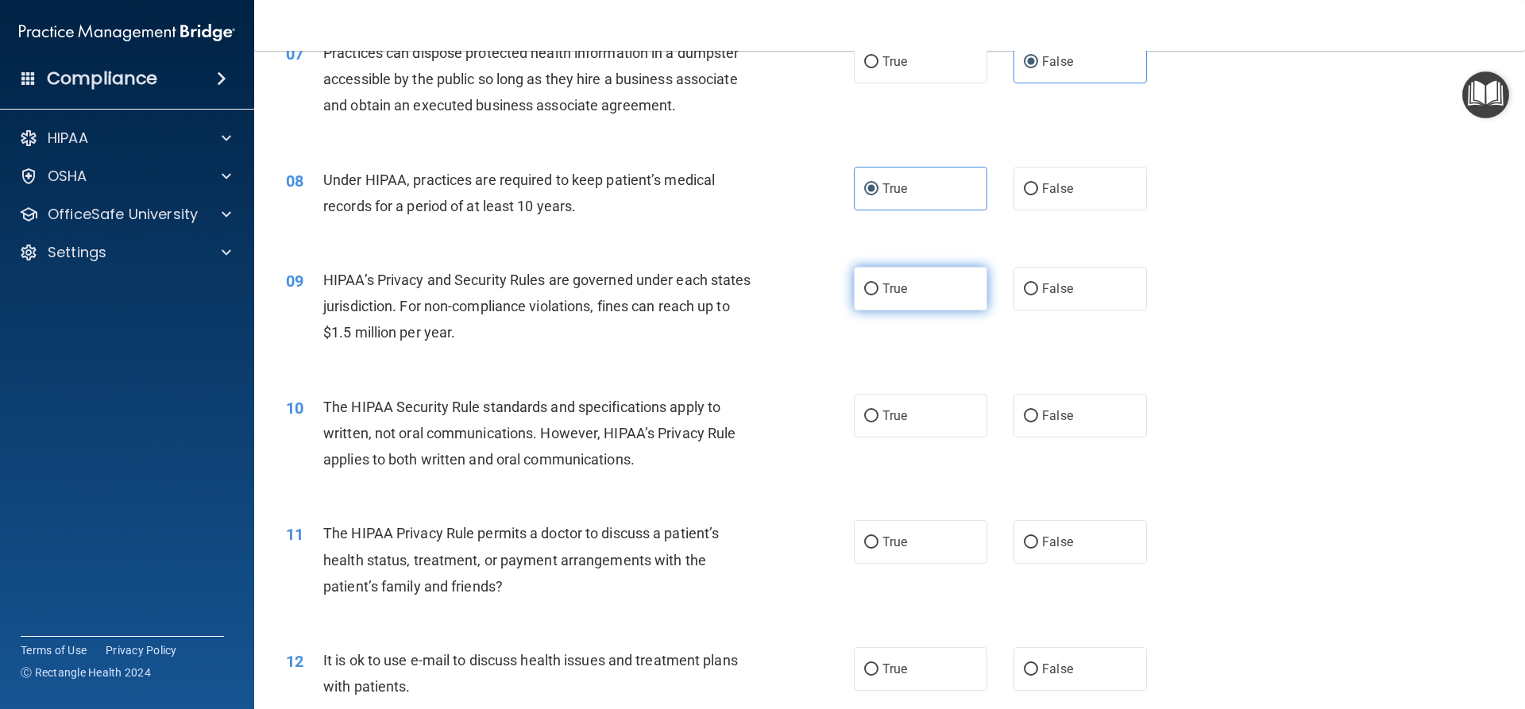
click at [863, 300] on label "True" at bounding box center [920, 289] width 133 height 44
click at [864, 295] on input "True" at bounding box center [871, 290] width 14 height 12
radio input "true"
click at [1058, 298] on label "False" at bounding box center [1079, 289] width 133 height 44
click at [1038, 295] on input "False" at bounding box center [1031, 290] width 14 height 12
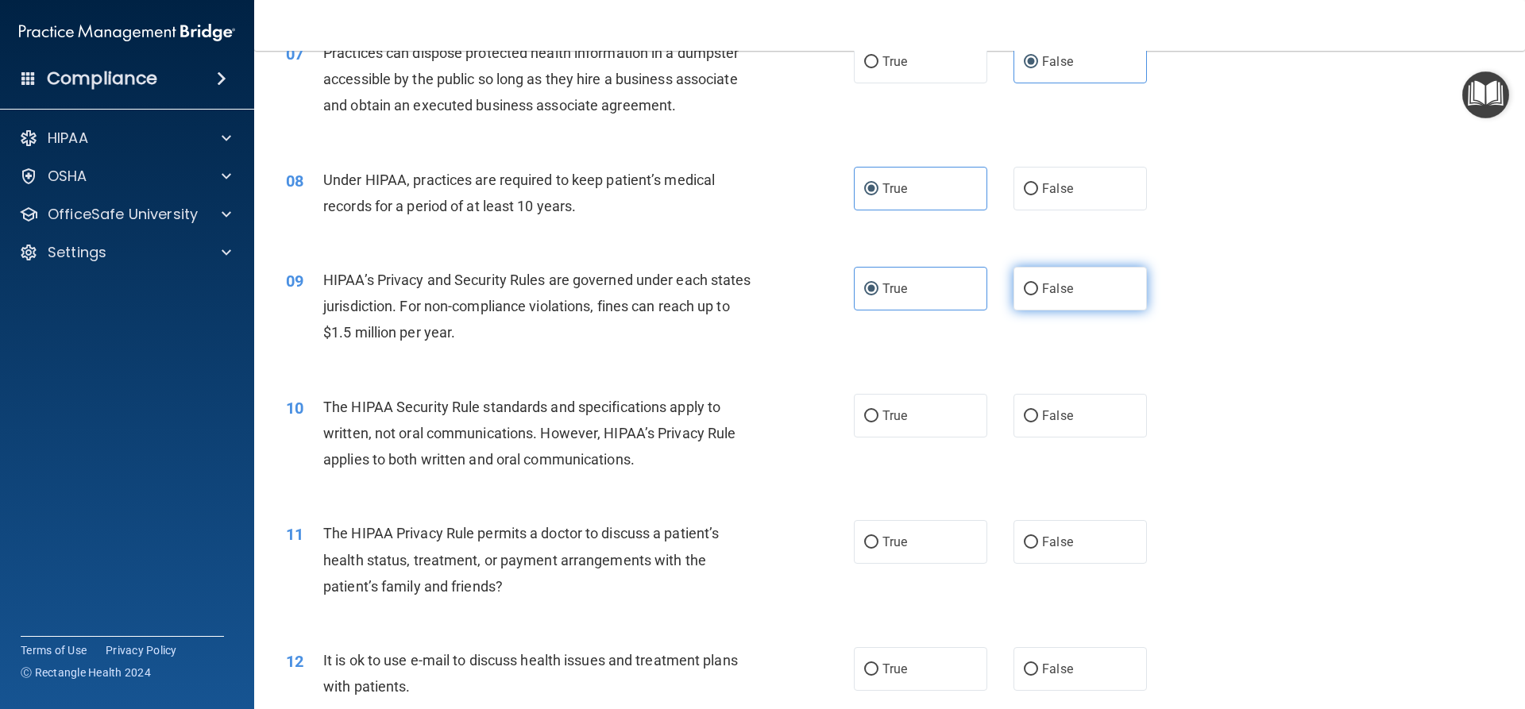
radio input "true"
radio input "false"
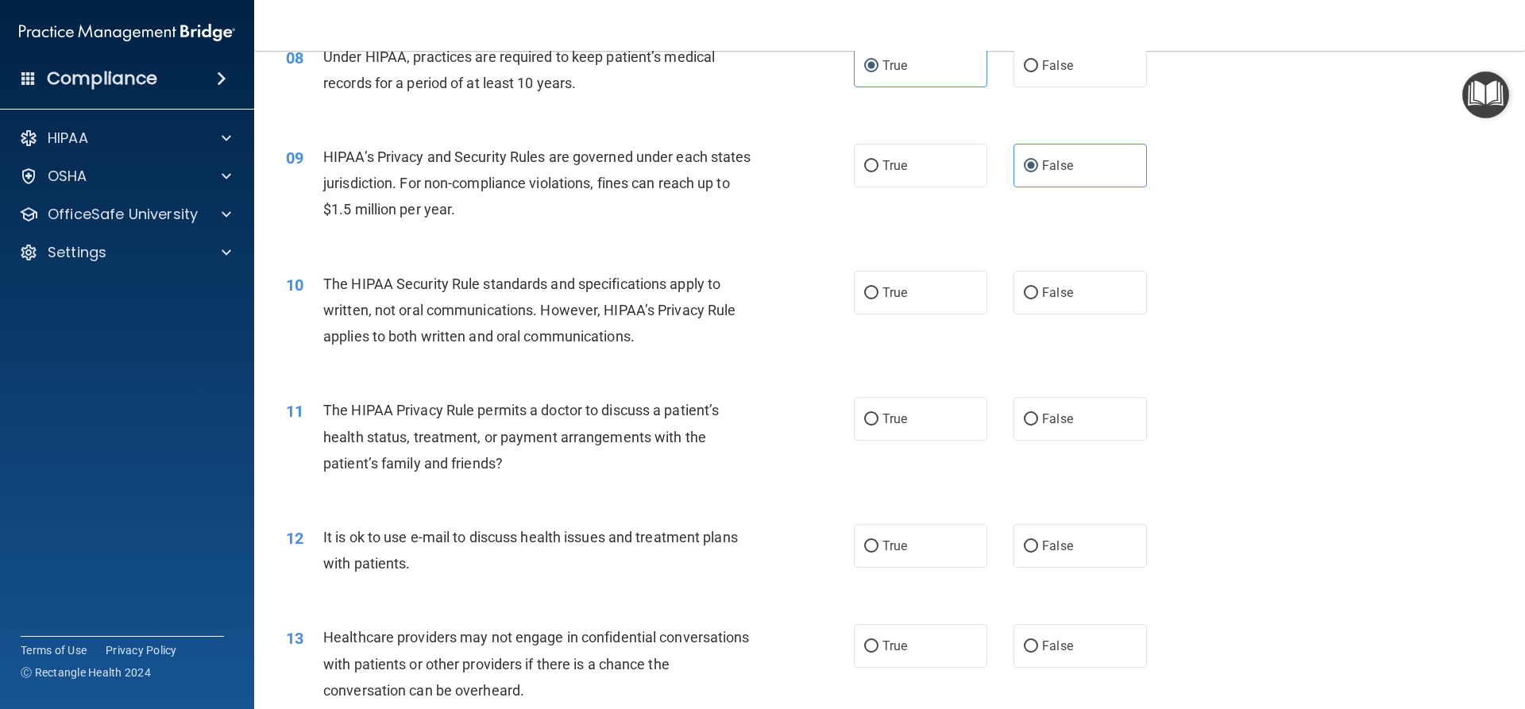
scroll to position [953, 0]
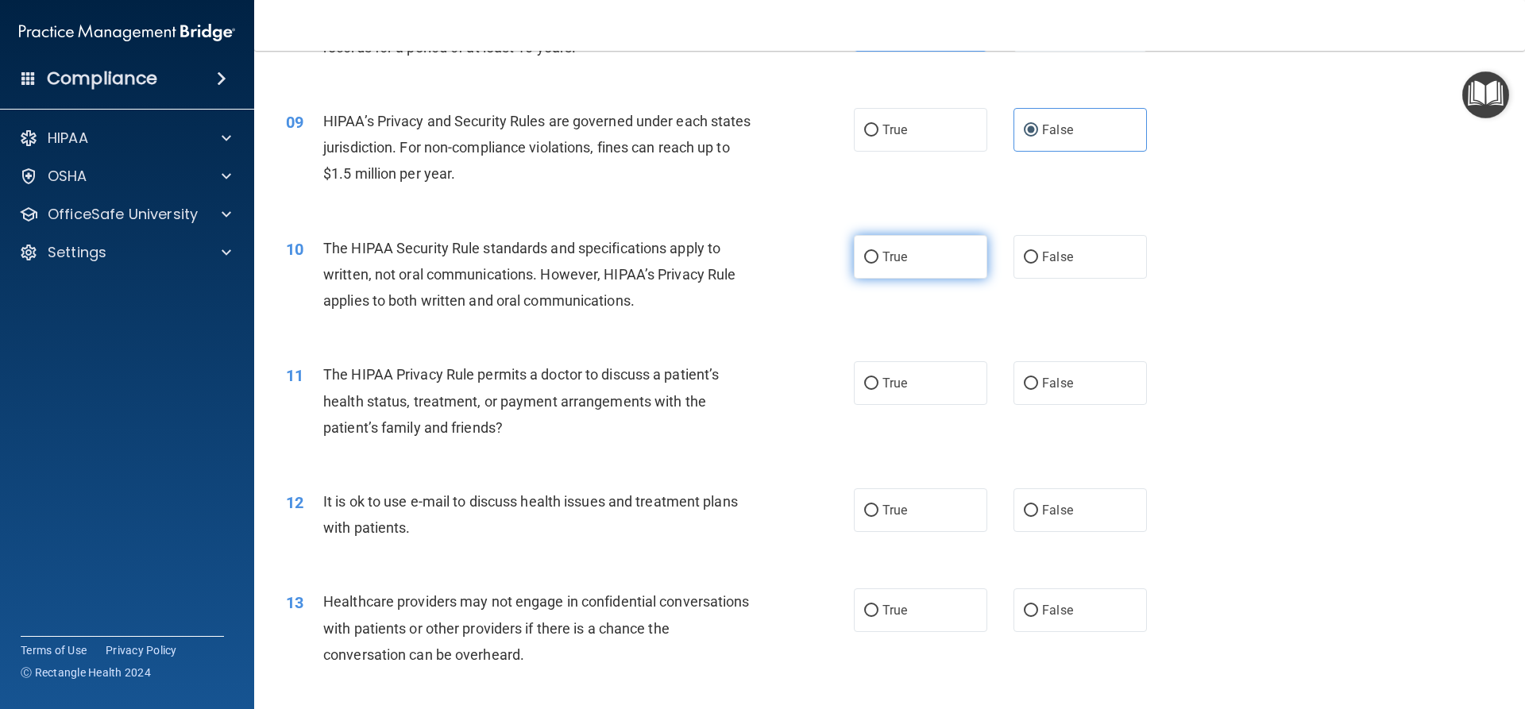
click at [936, 263] on label "True" at bounding box center [920, 257] width 133 height 44
click at [878, 263] on input "True" at bounding box center [871, 258] width 14 height 12
radio input "true"
click at [1035, 264] on label "False" at bounding box center [1079, 257] width 133 height 44
click at [1035, 264] on input "False" at bounding box center [1031, 258] width 14 height 12
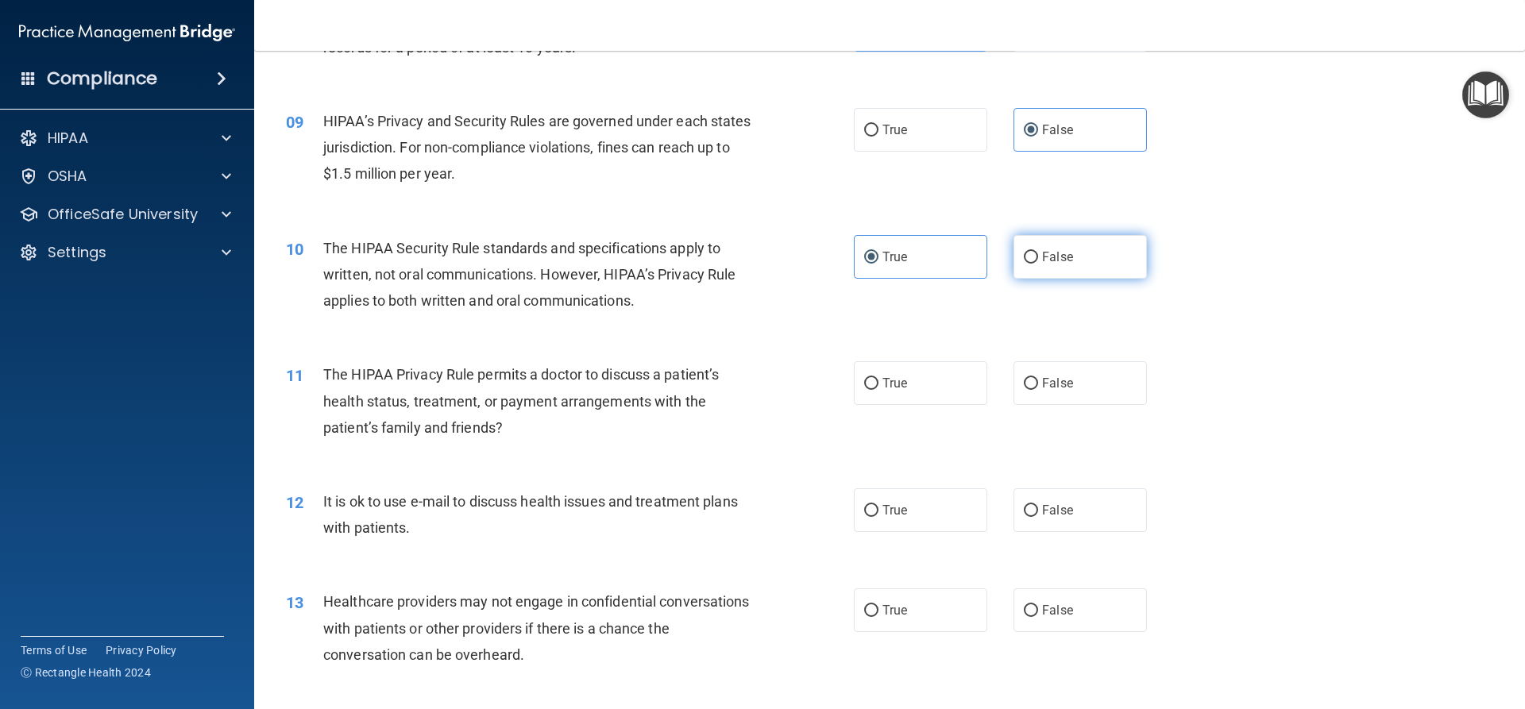
radio input "true"
radio input "false"
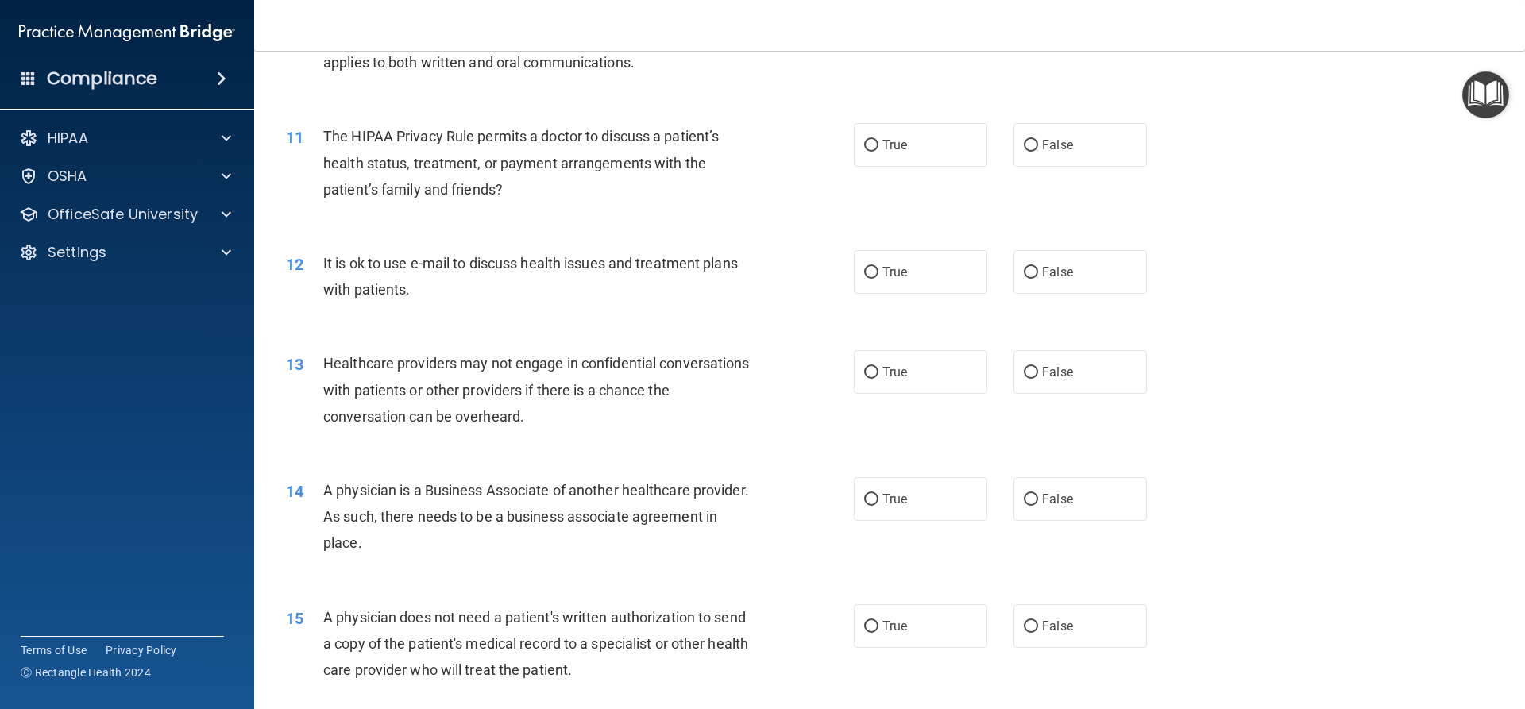
scroll to position [1112, 0]
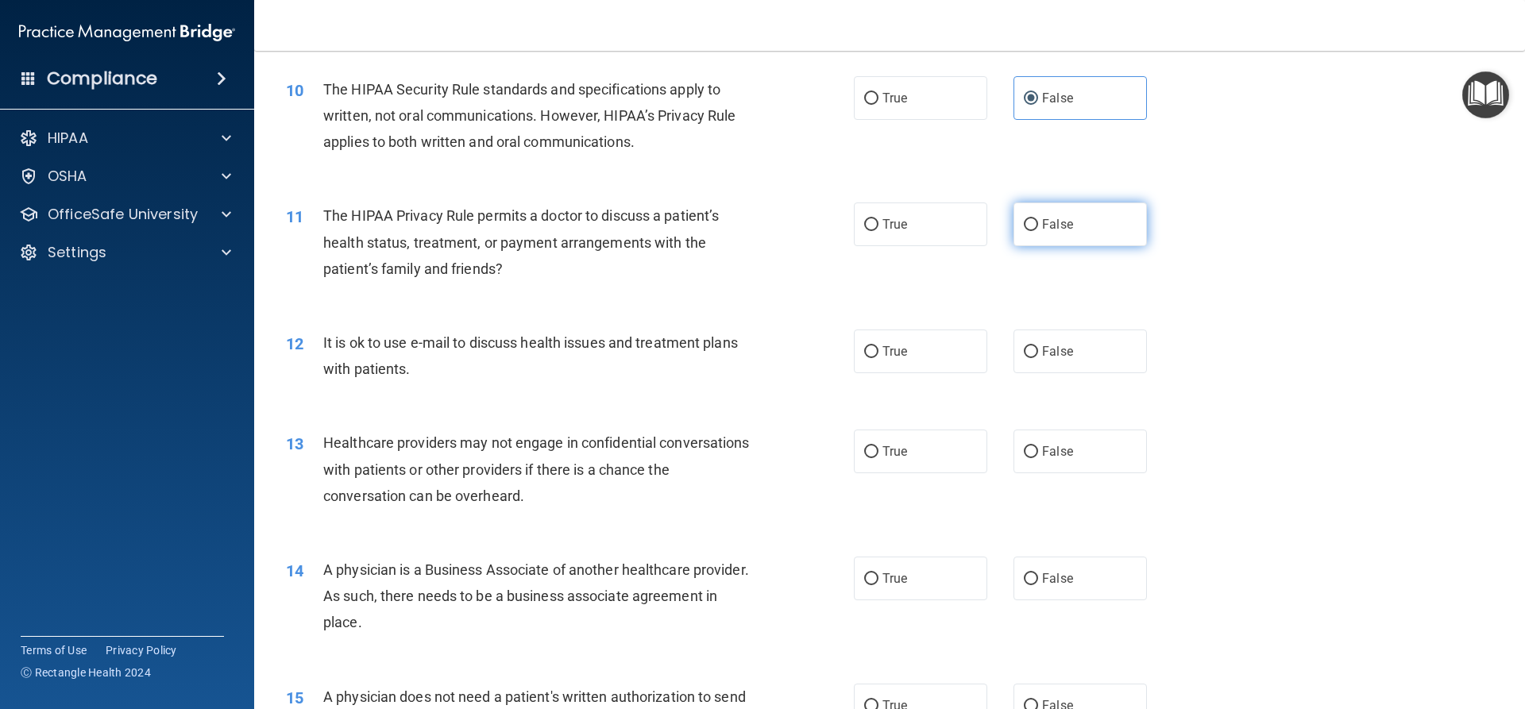
click at [1024, 230] on input "False" at bounding box center [1031, 225] width 14 height 12
radio input "true"
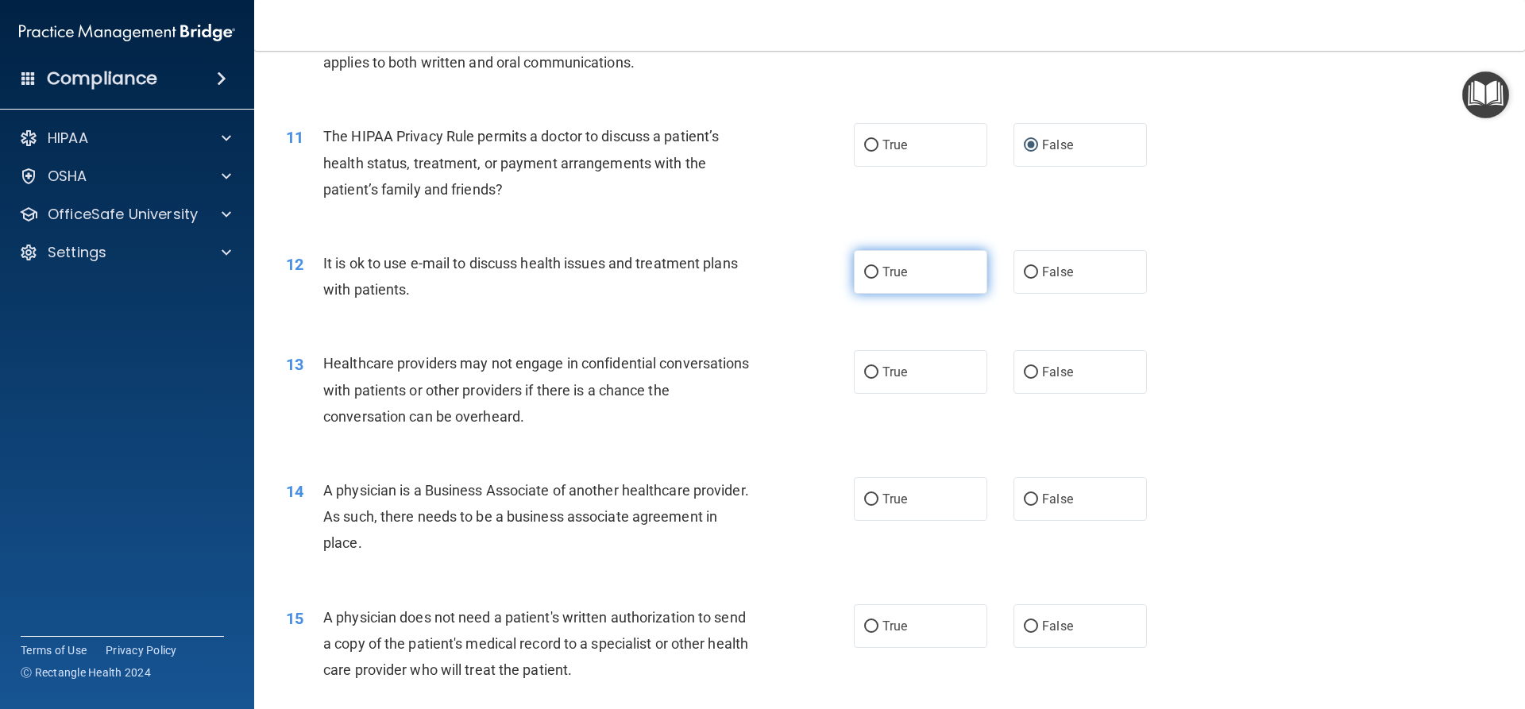
click at [963, 284] on label "True" at bounding box center [920, 272] width 133 height 44
click at [878, 279] on input "True" at bounding box center [871, 273] width 14 height 12
radio input "true"
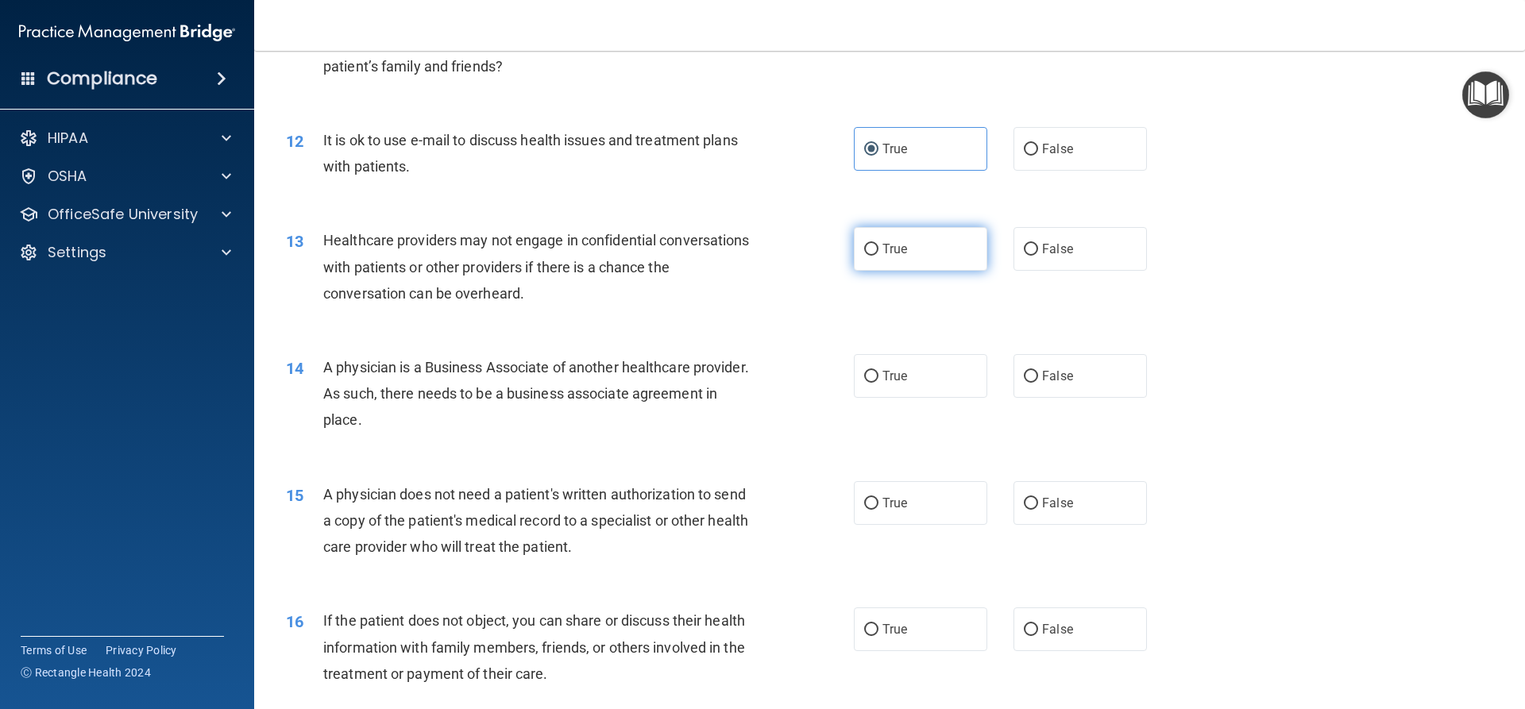
scroll to position [1350, 0]
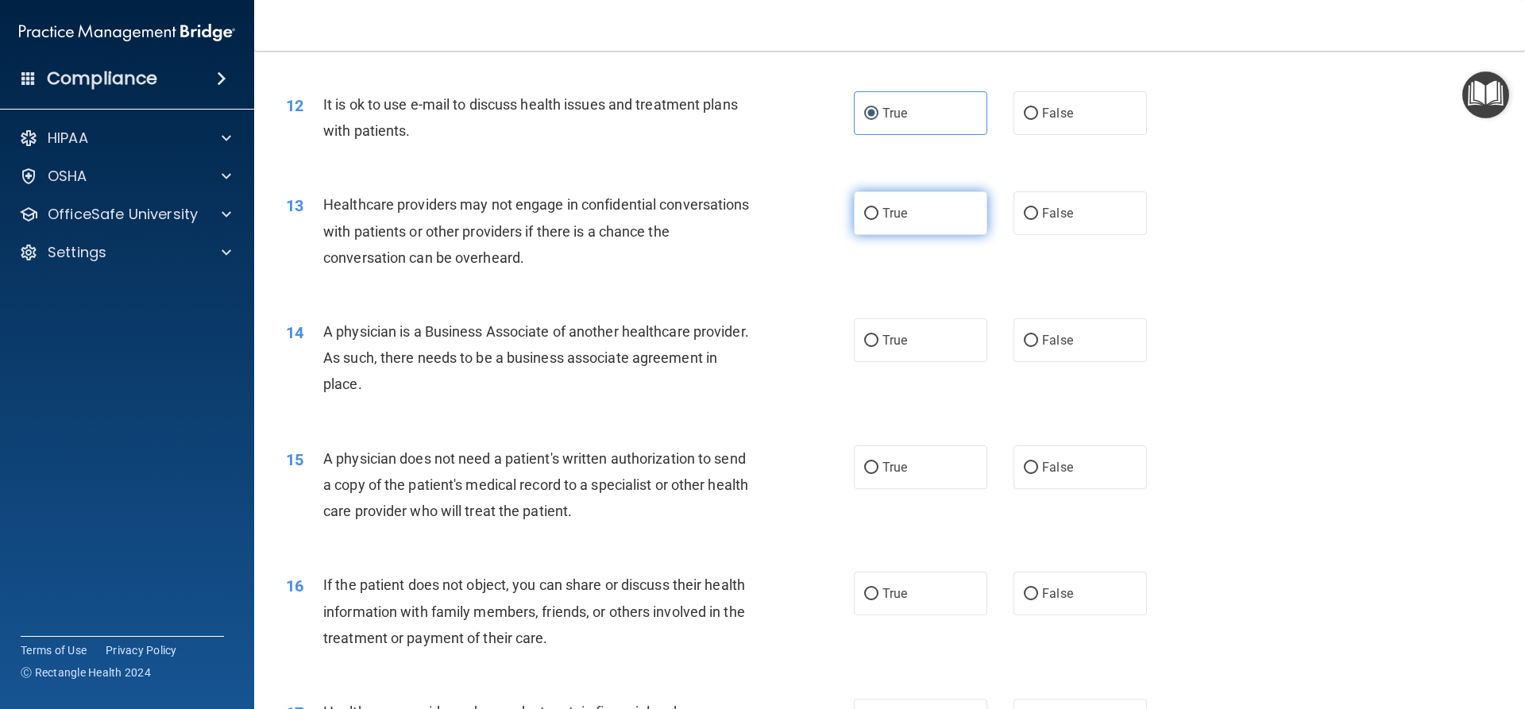
click at [894, 222] on label "True" at bounding box center [920, 213] width 133 height 44
click at [878, 220] on input "True" at bounding box center [871, 214] width 14 height 12
radio input "true"
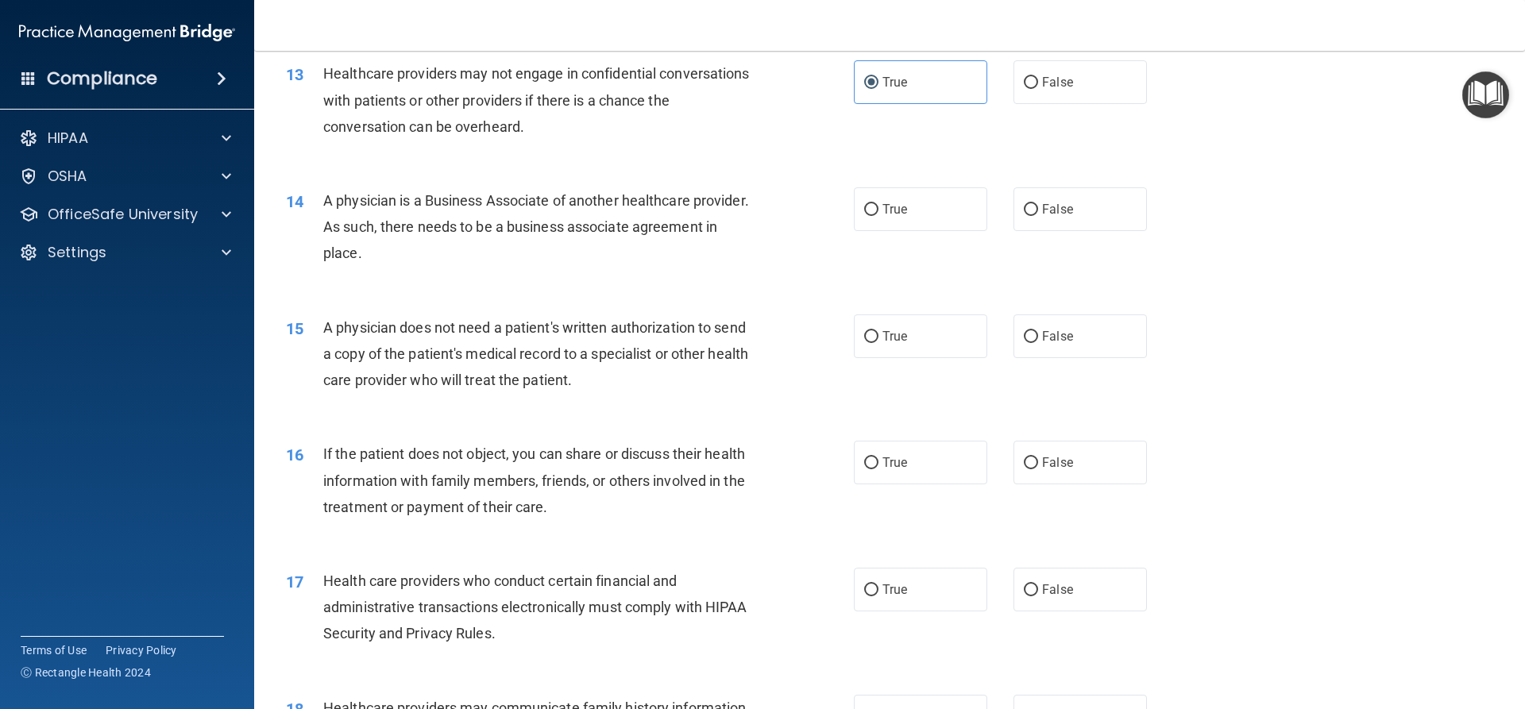
scroll to position [1509, 0]
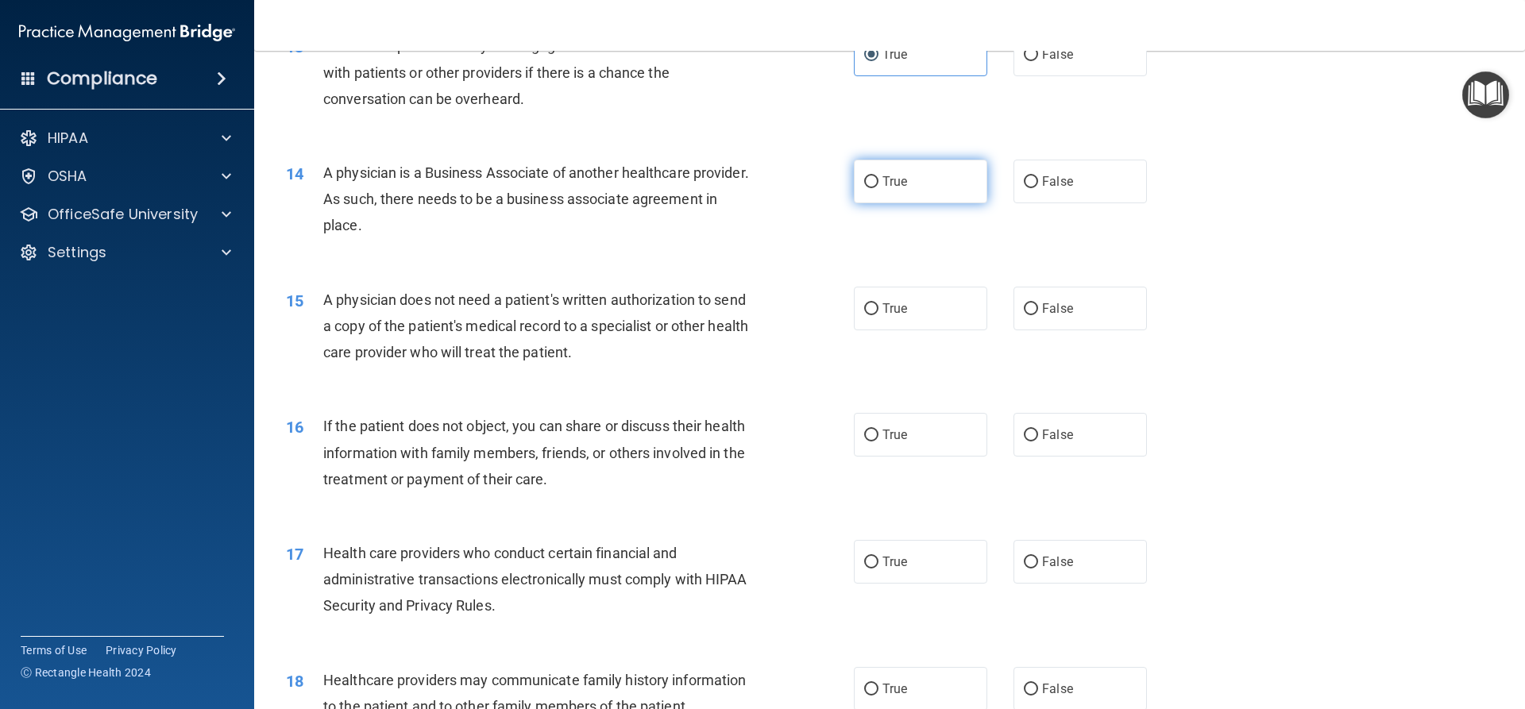
click at [890, 193] on label "True" at bounding box center [920, 182] width 133 height 44
click at [878, 188] on input "True" at bounding box center [871, 182] width 14 height 12
radio input "true"
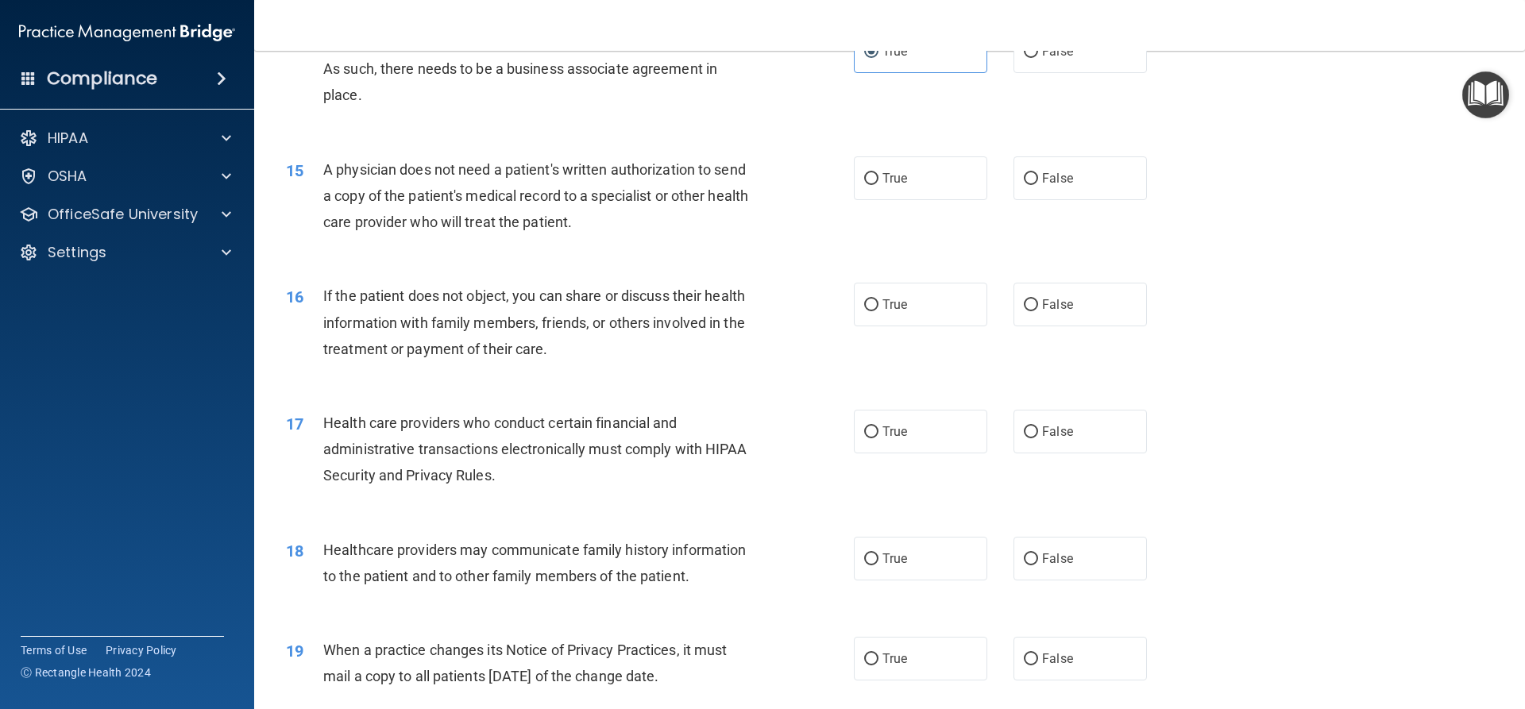
scroll to position [1668, 0]
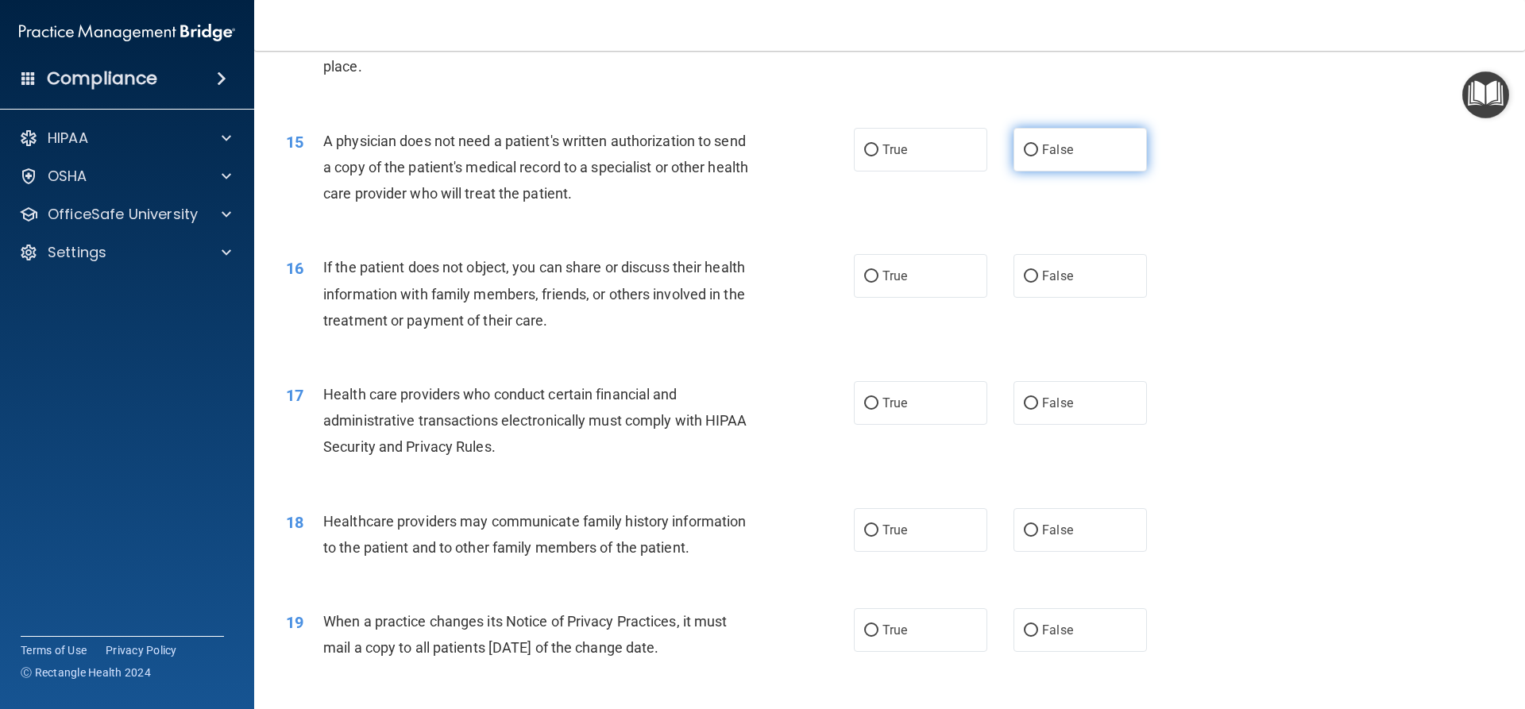
click at [1044, 156] on span "False" at bounding box center [1057, 149] width 31 height 15
click at [1038, 156] on input "False" at bounding box center [1031, 151] width 14 height 12
radio input "true"
click at [941, 157] on label "True" at bounding box center [920, 150] width 133 height 44
click at [878, 156] on input "True" at bounding box center [871, 151] width 14 height 12
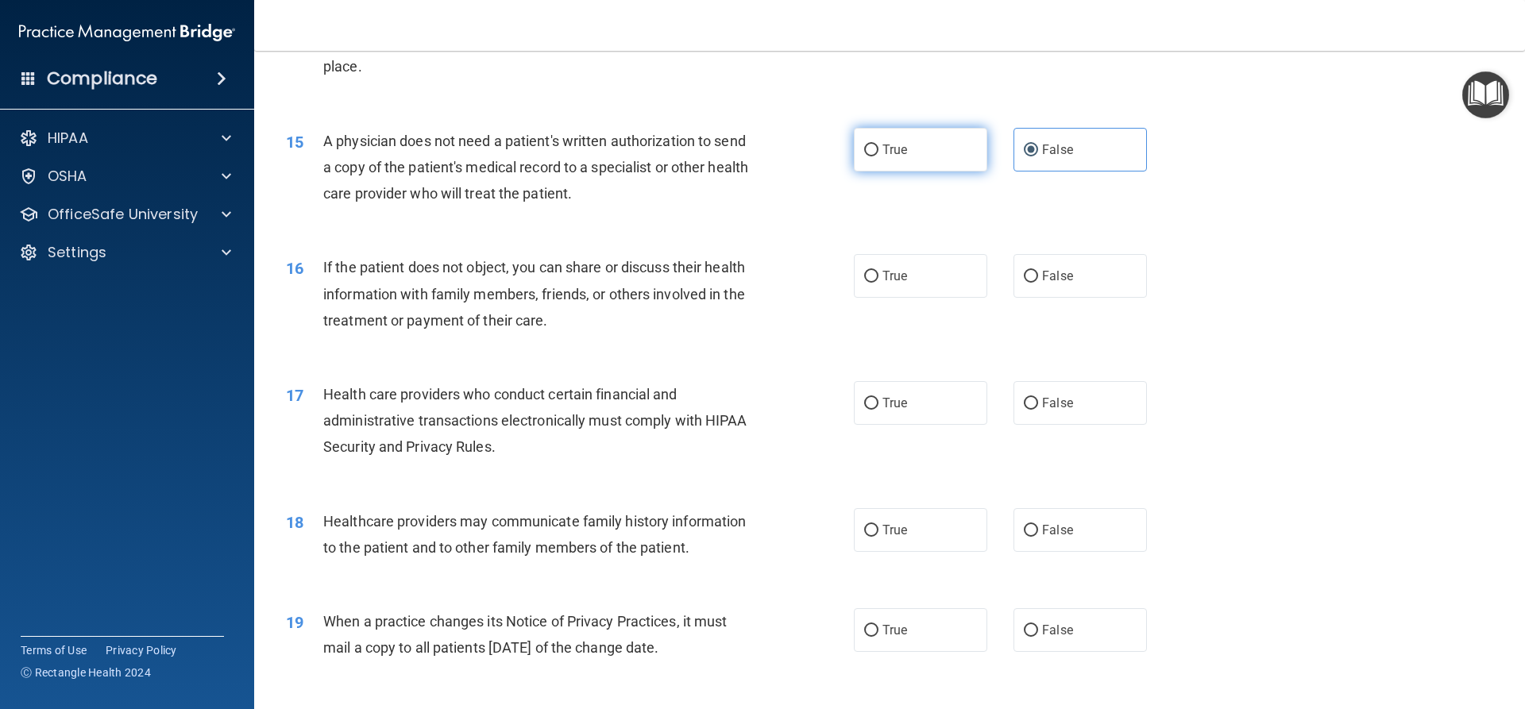
radio input "true"
radio input "false"
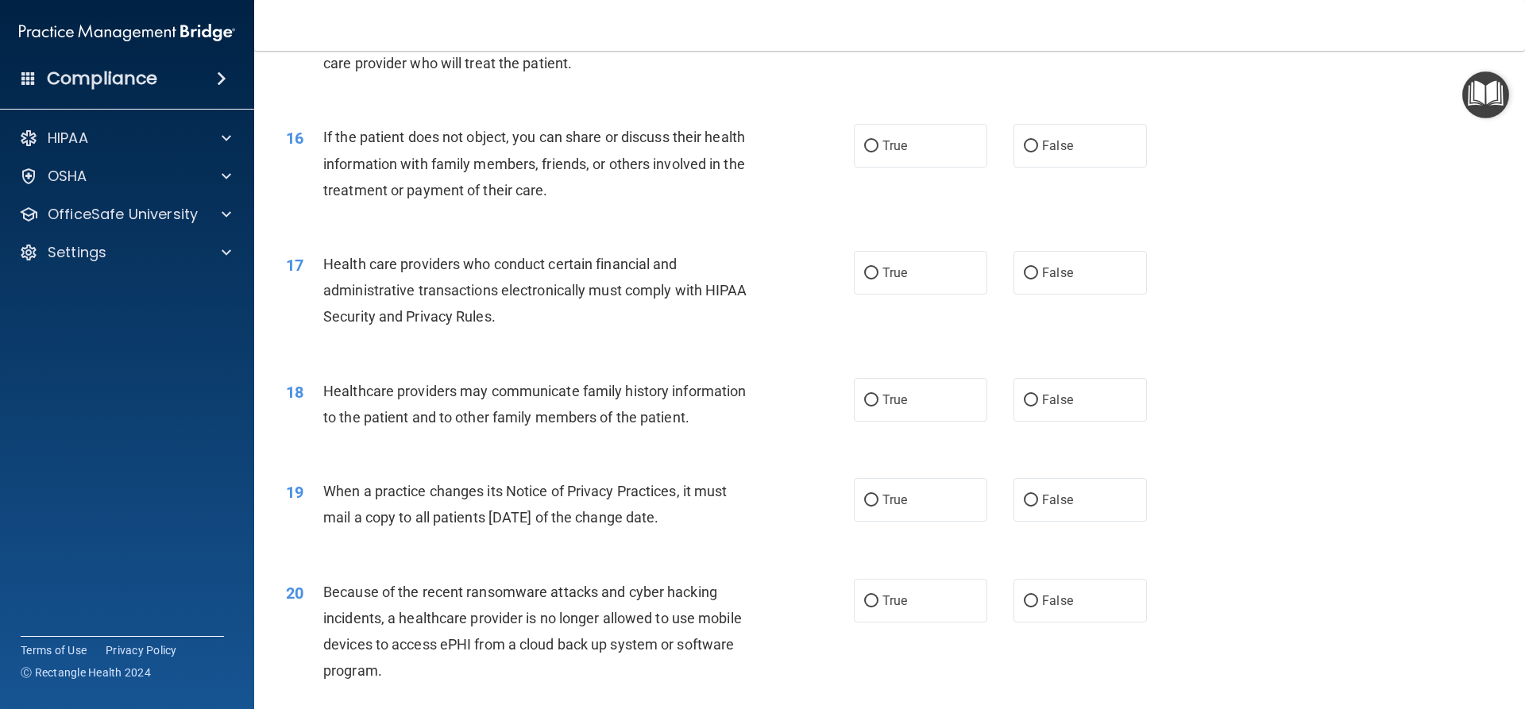
scroll to position [1827, 0]
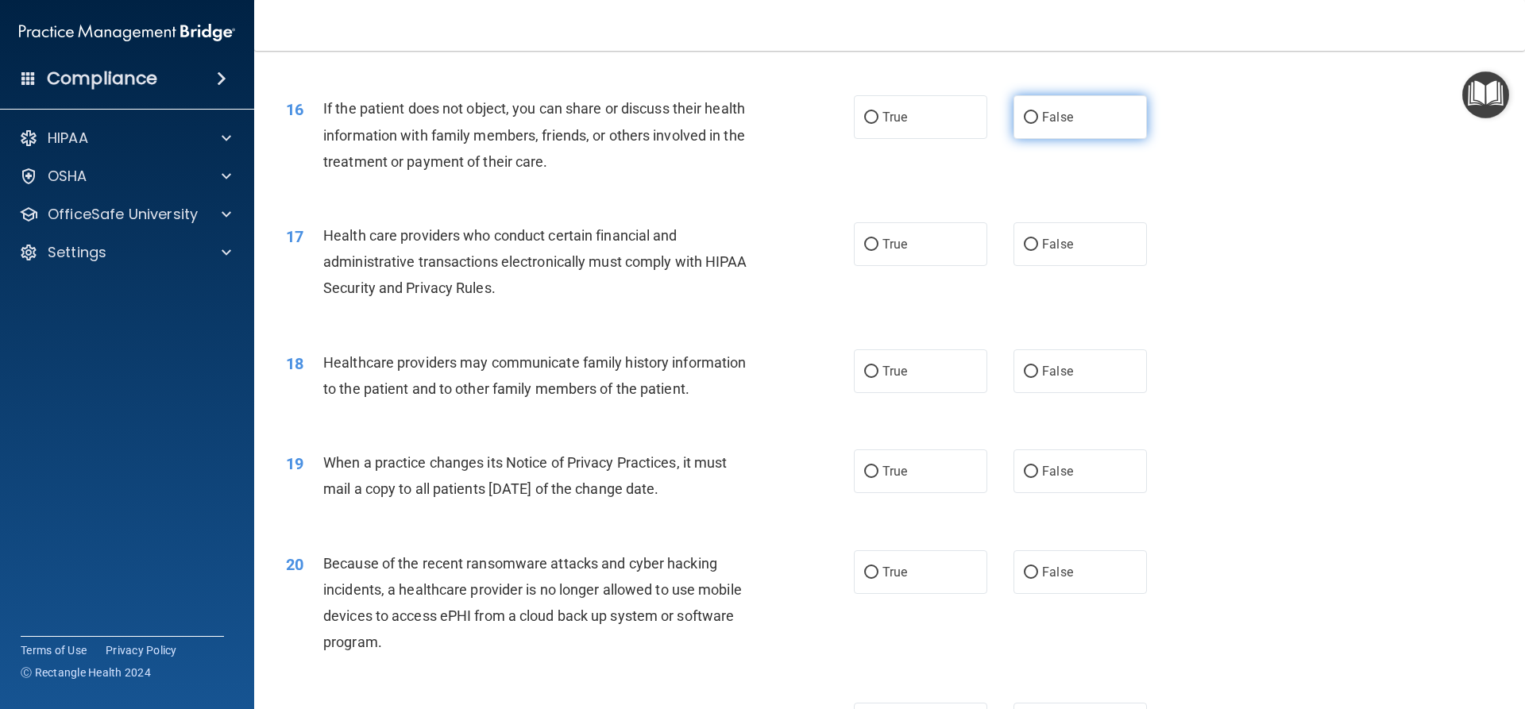
click at [1021, 134] on label "False" at bounding box center [1079, 117] width 133 height 44
click at [1024, 124] on input "False" at bounding box center [1031, 118] width 14 height 12
radio input "true"
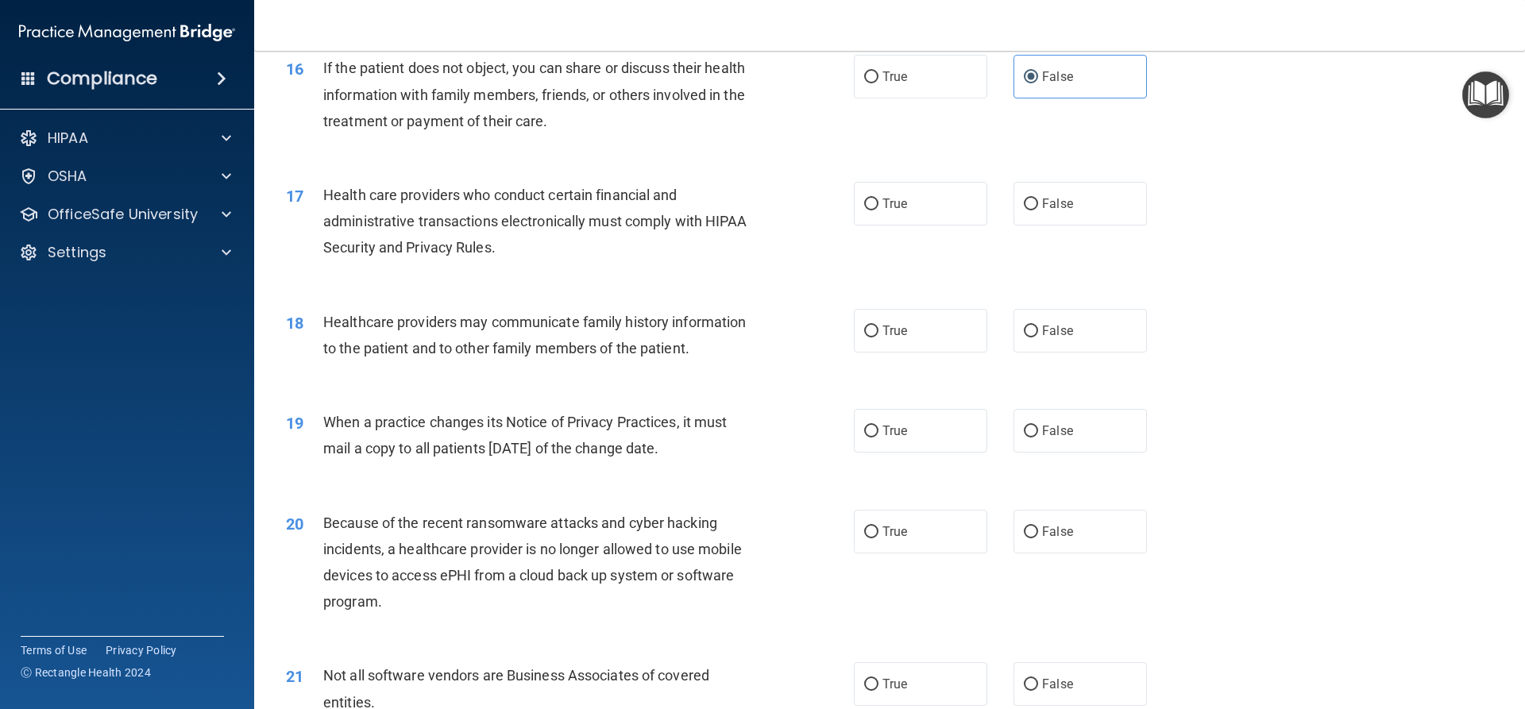
scroll to position [1906, 0]
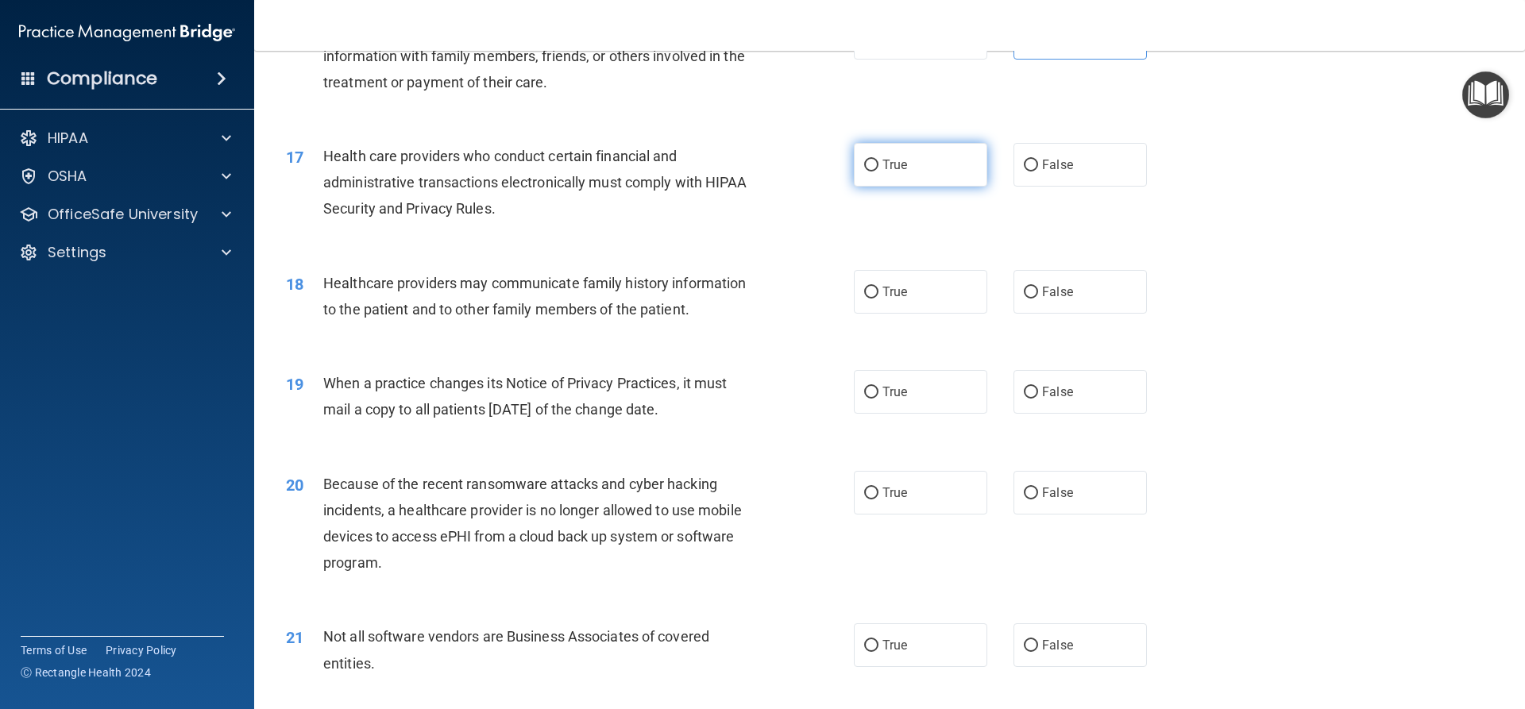
click at [902, 171] on span "True" at bounding box center [894, 164] width 25 height 15
click at [878, 171] on input "True" at bounding box center [871, 166] width 14 height 12
radio input "true"
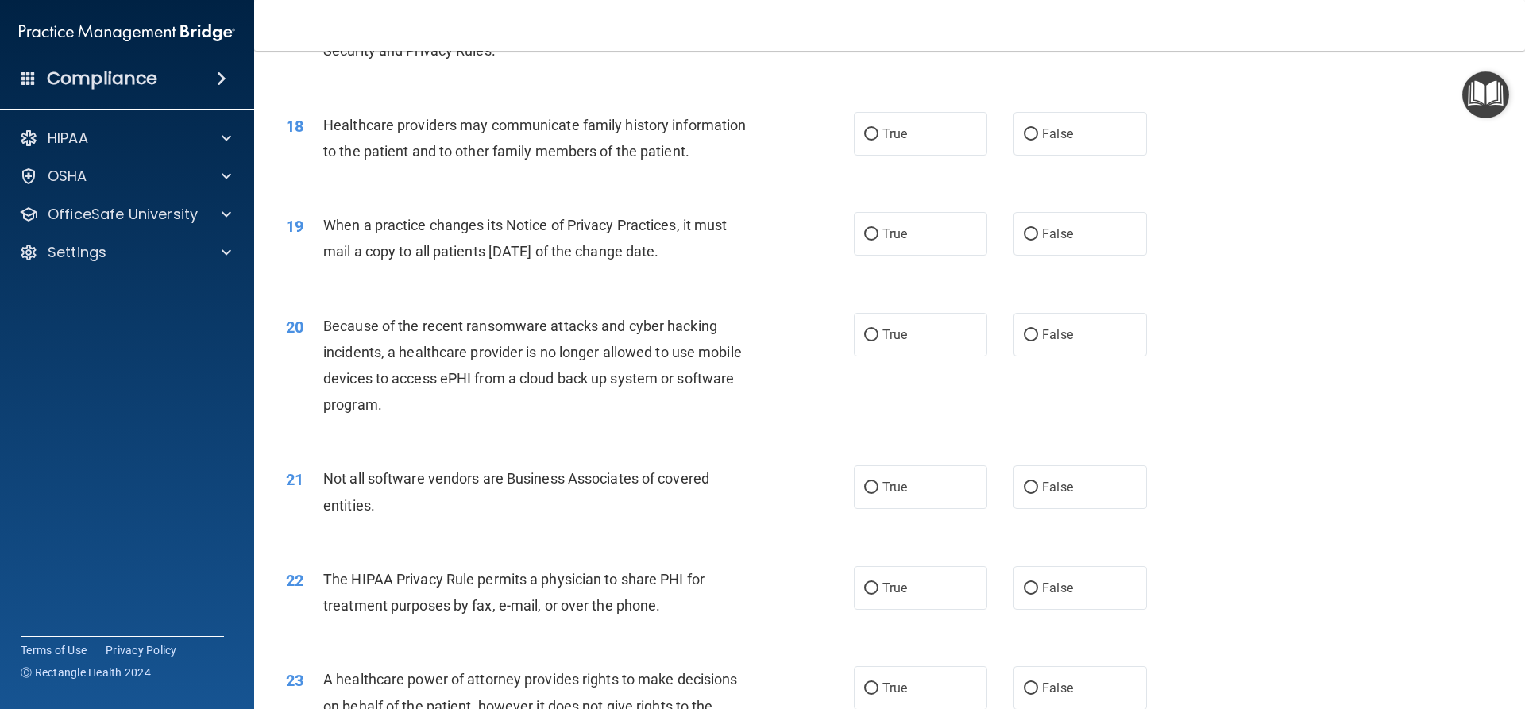
scroll to position [2065, 0]
click at [1133, 139] on label "False" at bounding box center [1079, 133] width 133 height 44
click at [1038, 139] on input "False" at bounding box center [1031, 134] width 14 height 12
radio input "true"
click at [905, 145] on label "True" at bounding box center [920, 133] width 133 height 44
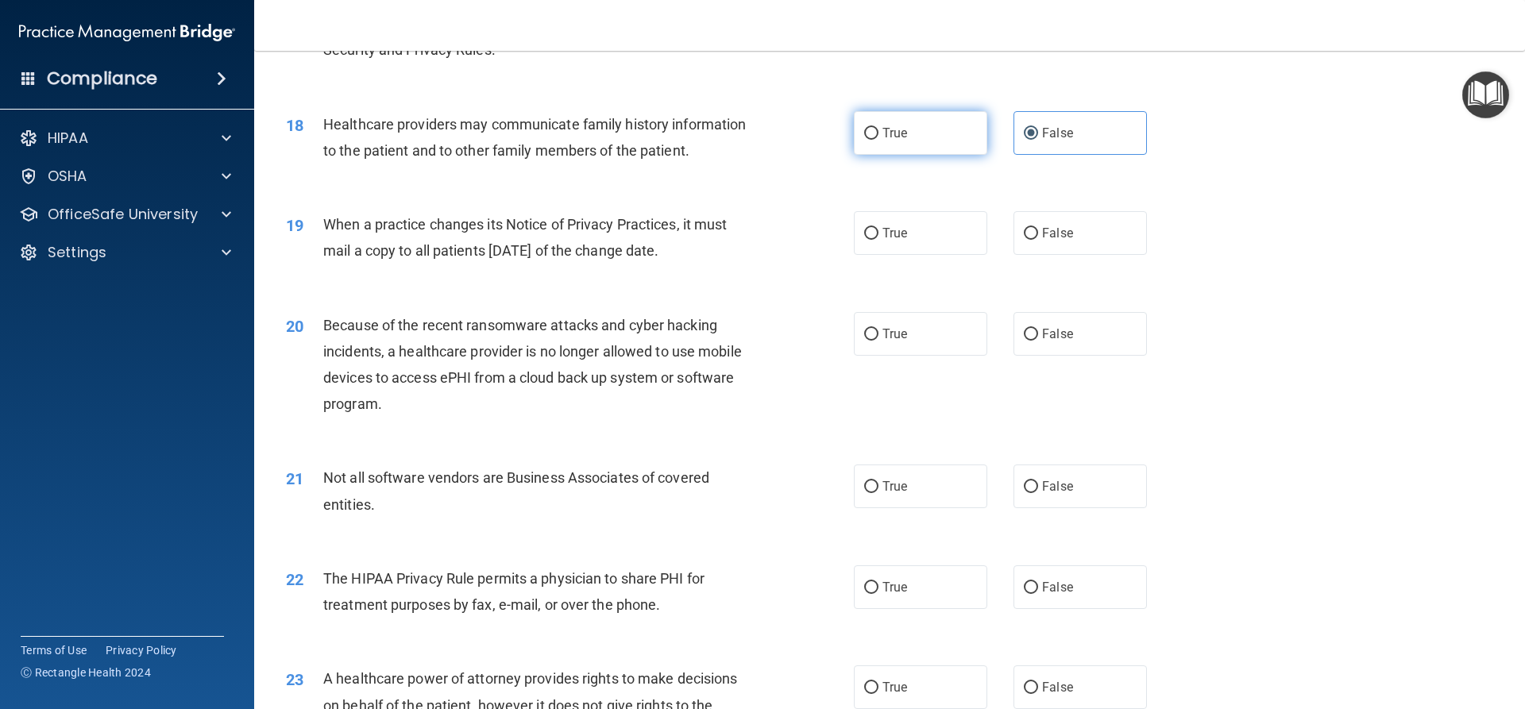
click at [878, 140] on input "True" at bounding box center [871, 134] width 14 height 12
radio input "true"
radio input "false"
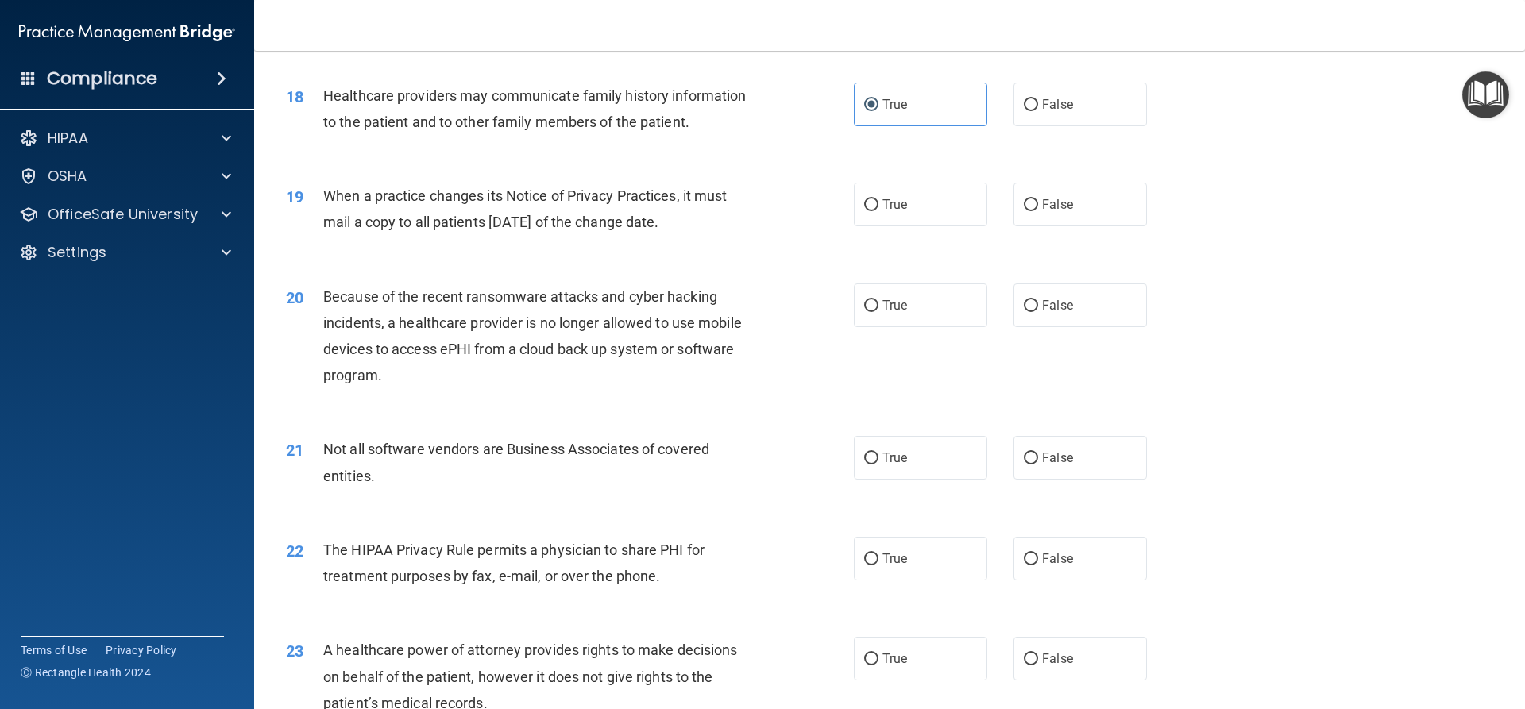
scroll to position [2145, 0]
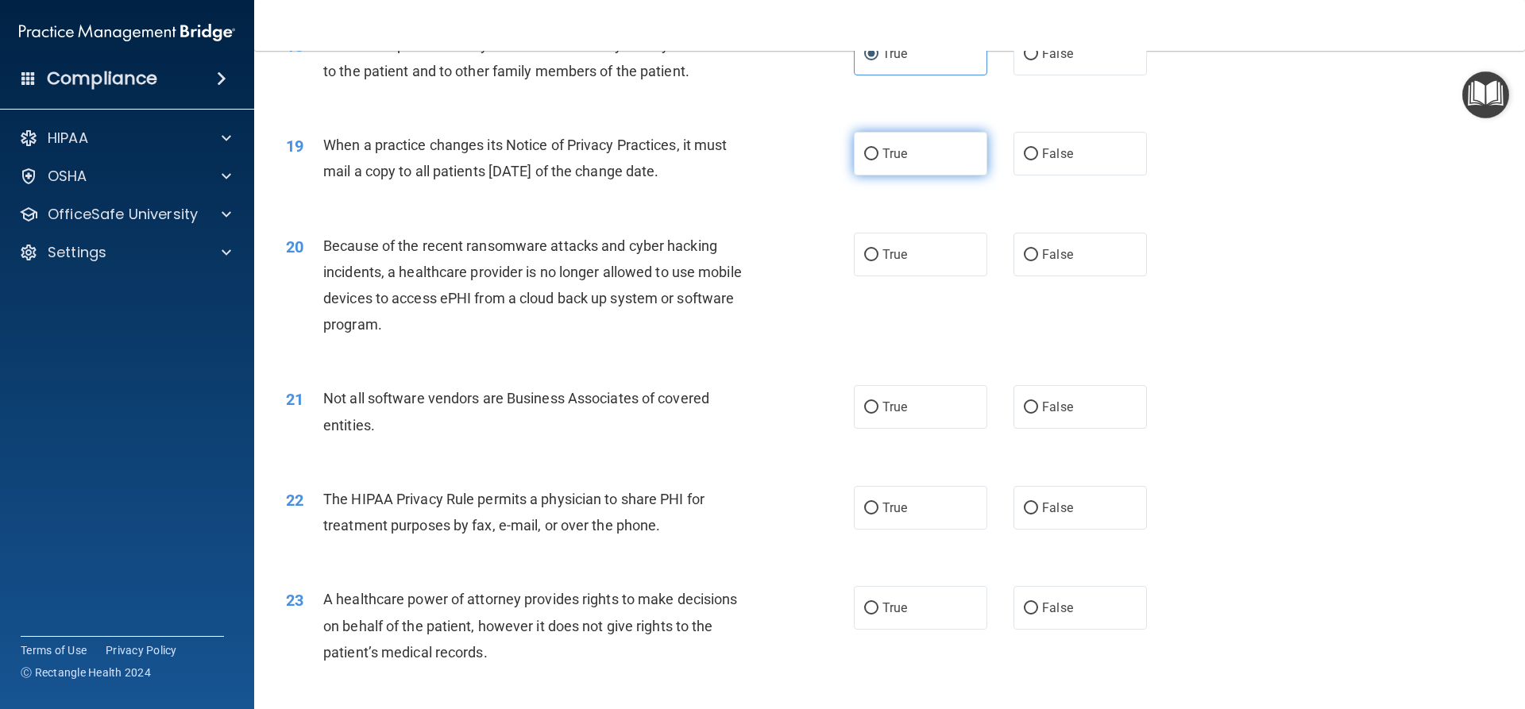
click at [868, 169] on label "True" at bounding box center [920, 154] width 133 height 44
click at [868, 160] on input "True" at bounding box center [871, 155] width 14 height 12
radio input "true"
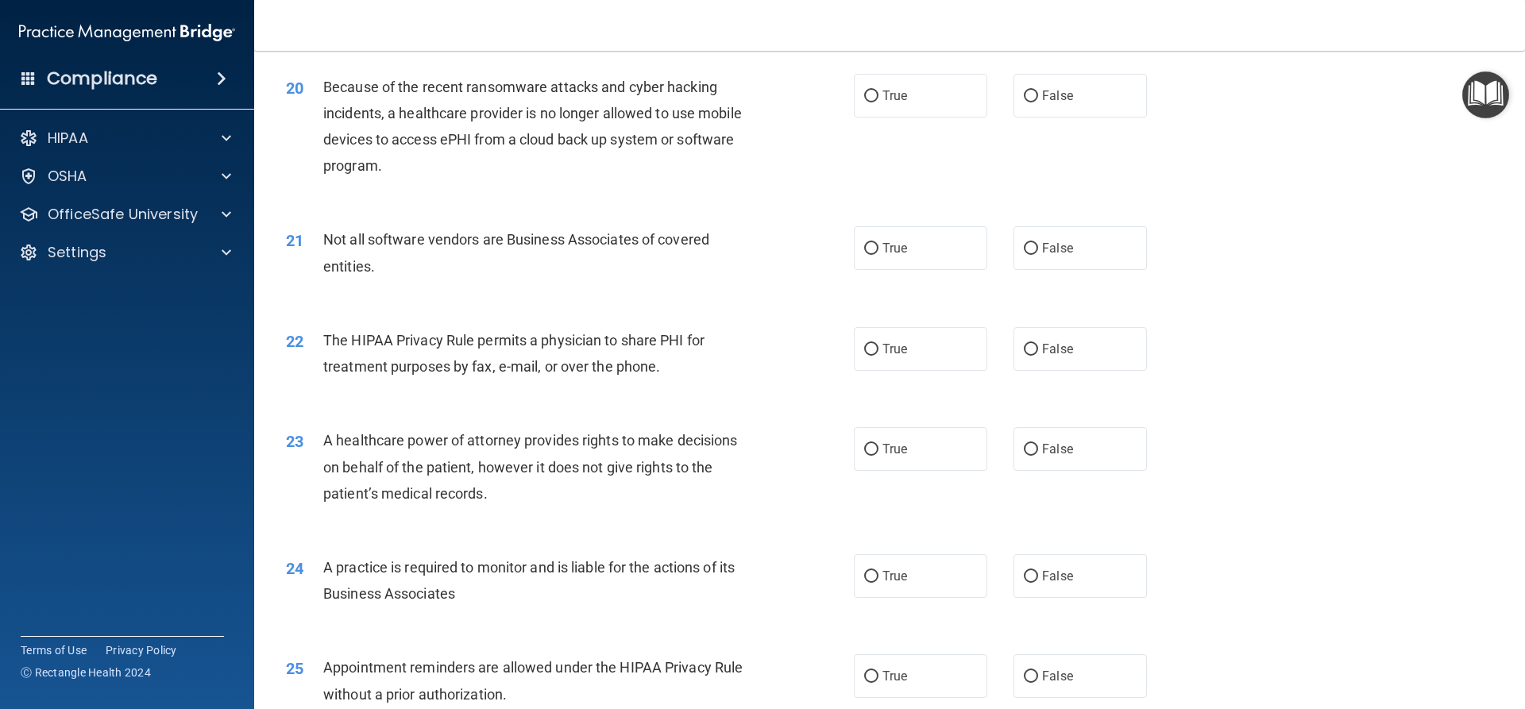
scroll to position [2224, 0]
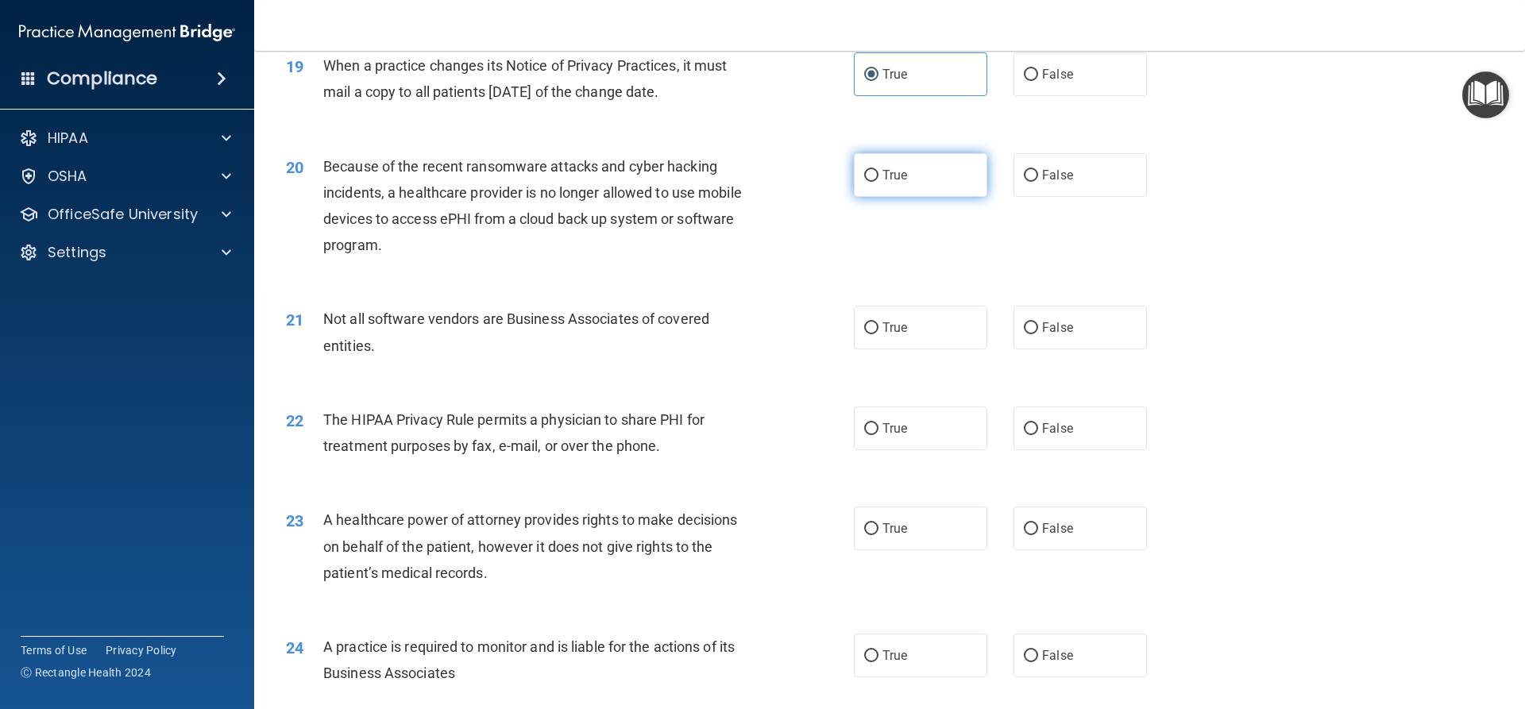
click at [964, 177] on label "True" at bounding box center [920, 175] width 133 height 44
click at [878, 177] on input "True" at bounding box center [871, 176] width 14 height 12
radio input "true"
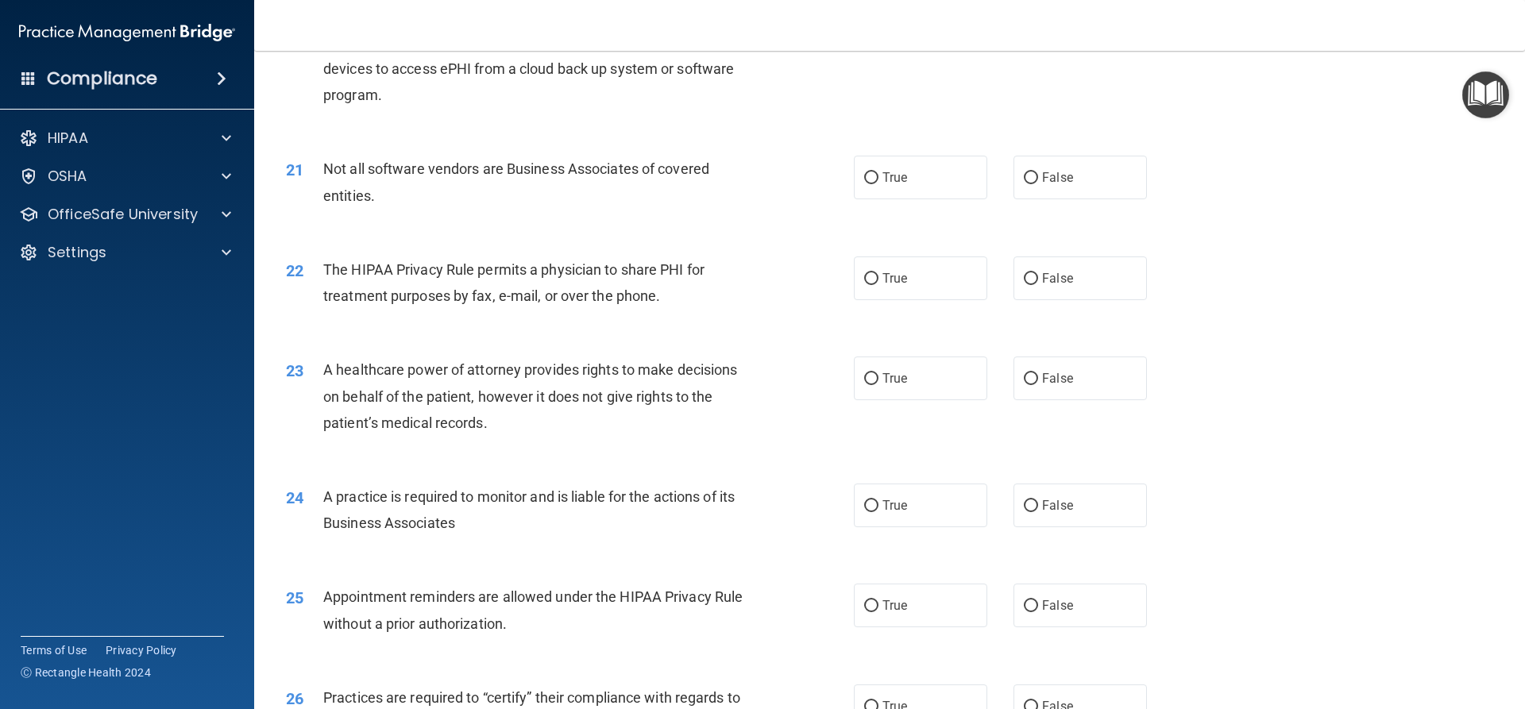
scroll to position [2383, 0]
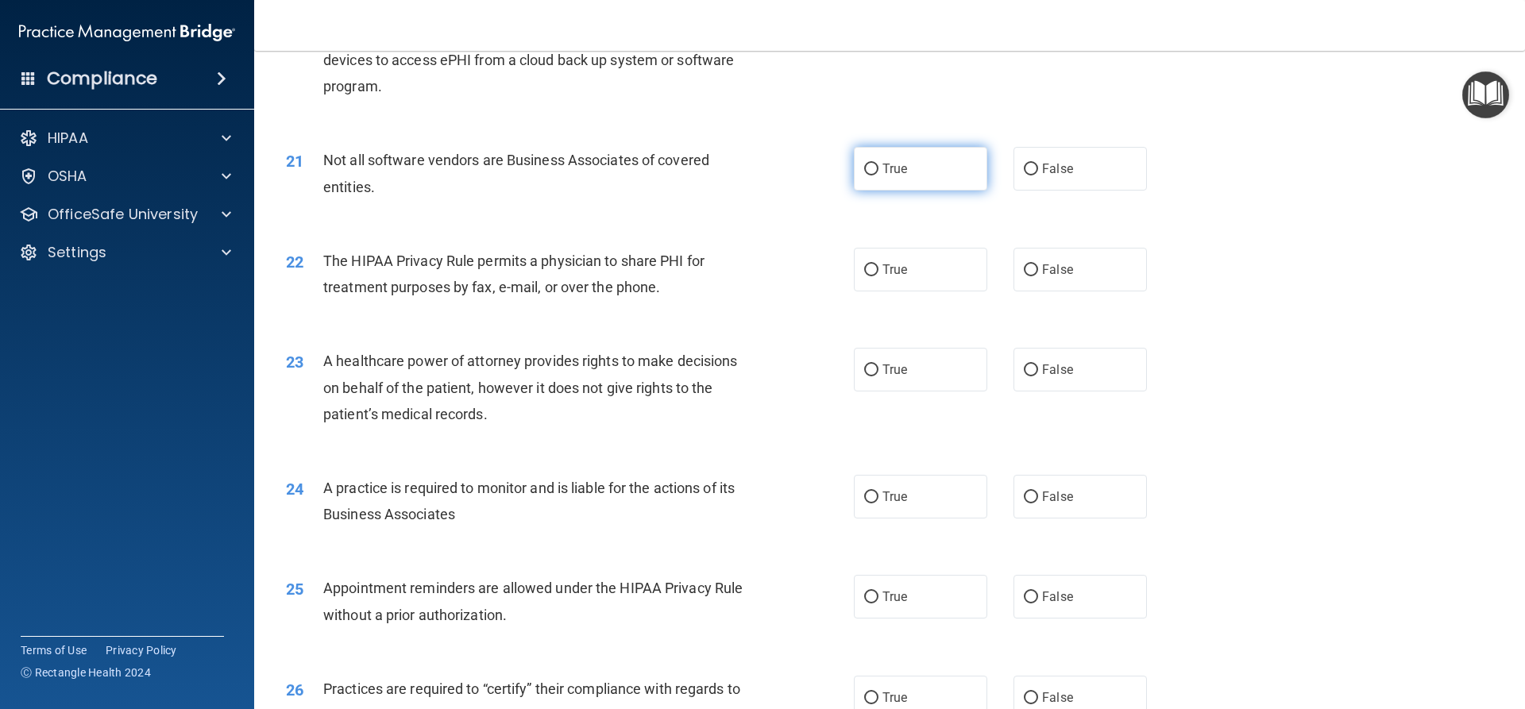
click at [972, 167] on label "True" at bounding box center [920, 169] width 133 height 44
click at [878, 167] on input "True" at bounding box center [871, 170] width 14 height 12
radio input "true"
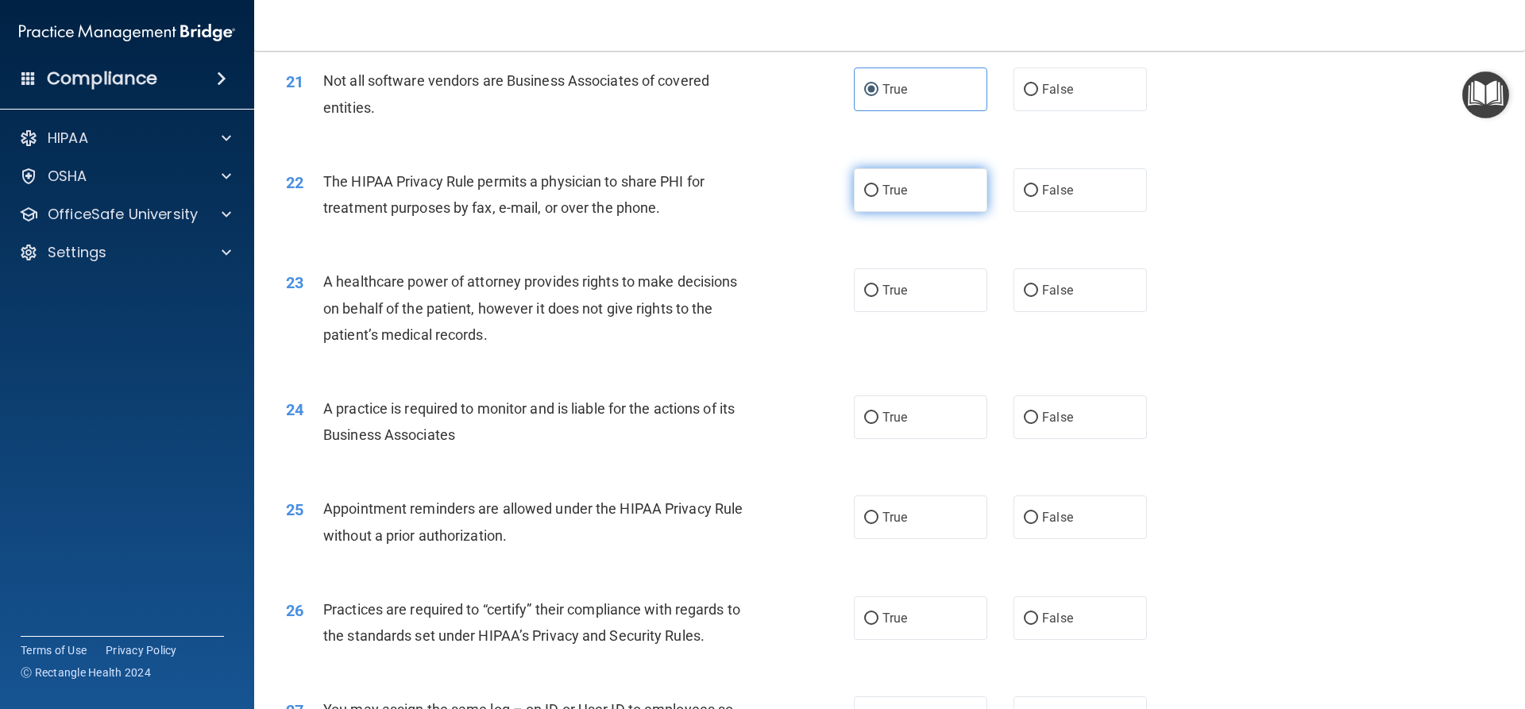
click at [883, 173] on label "True" at bounding box center [920, 190] width 133 height 44
click at [878, 185] on input "True" at bounding box center [871, 191] width 14 height 12
radio input "true"
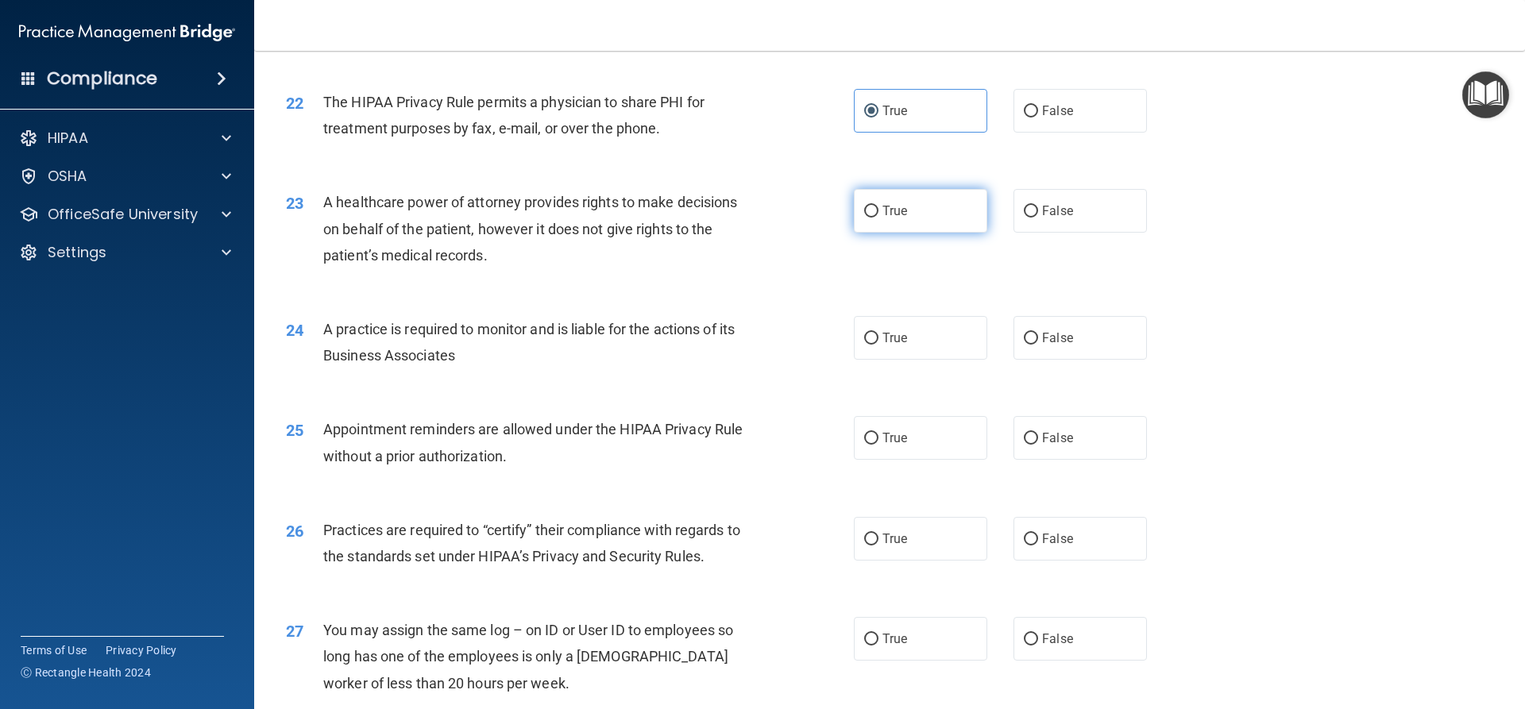
click at [901, 209] on span "True" at bounding box center [894, 210] width 25 height 15
click at [878, 209] on input "True" at bounding box center [871, 212] width 14 height 12
radio input "true"
click at [1025, 219] on label "False" at bounding box center [1079, 211] width 133 height 44
click at [1025, 218] on input "False" at bounding box center [1031, 212] width 14 height 12
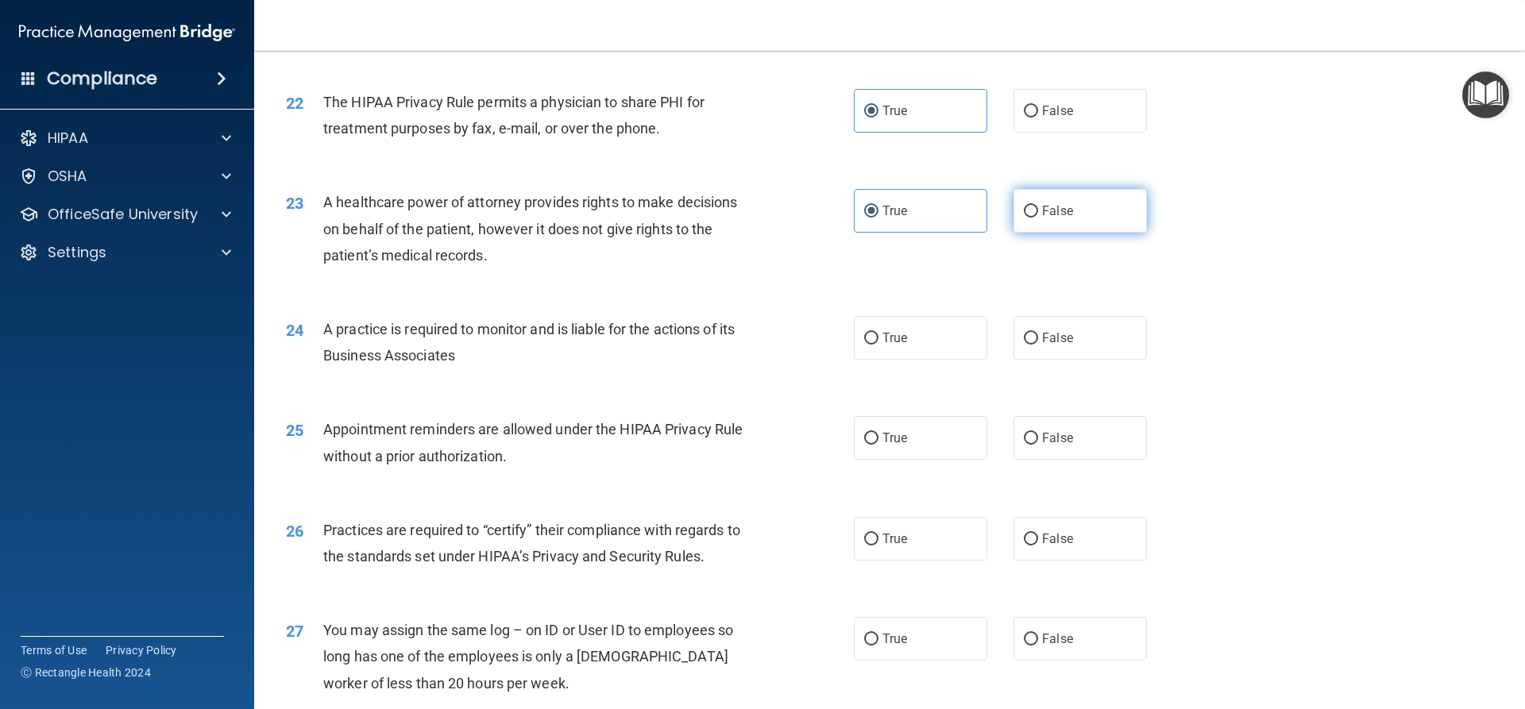
radio input "true"
radio input "false"
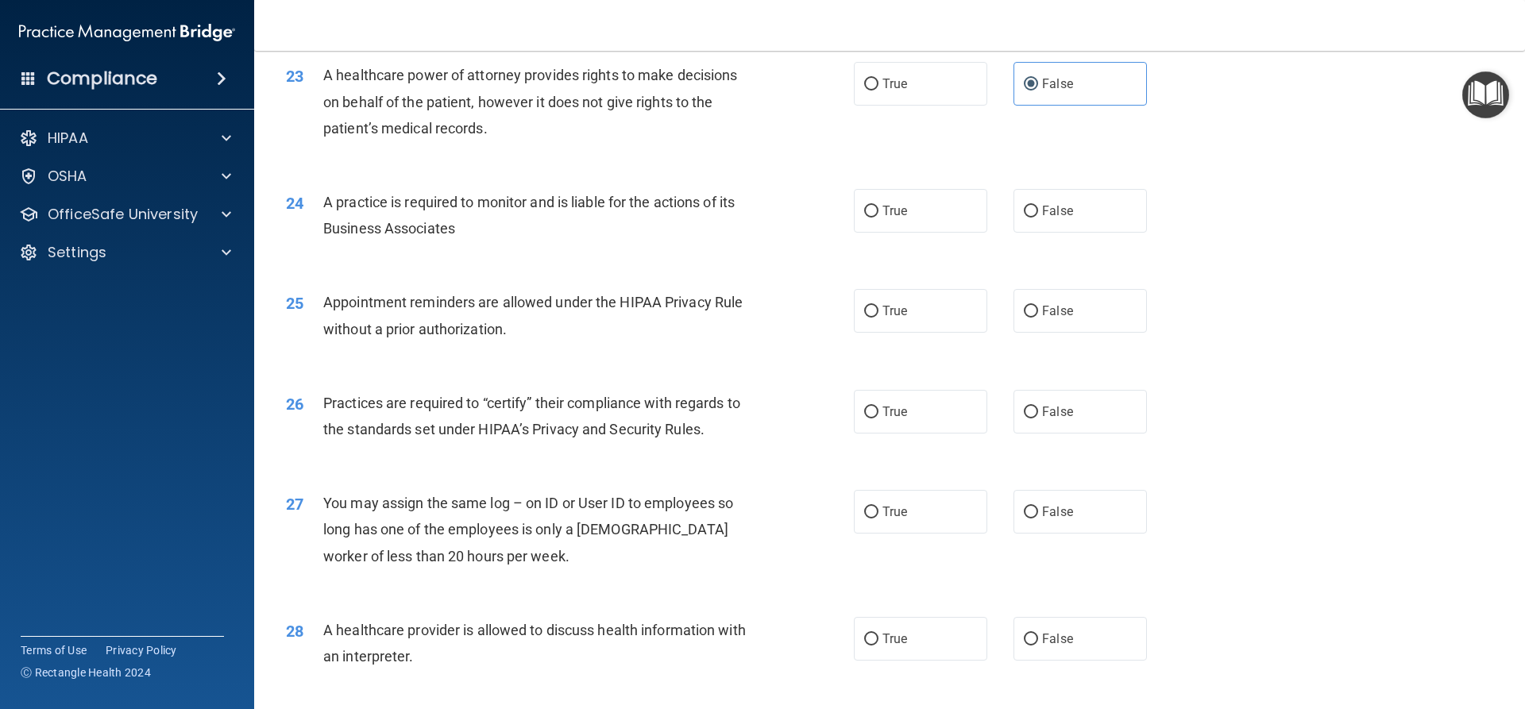
scroll to position [2701, 0]
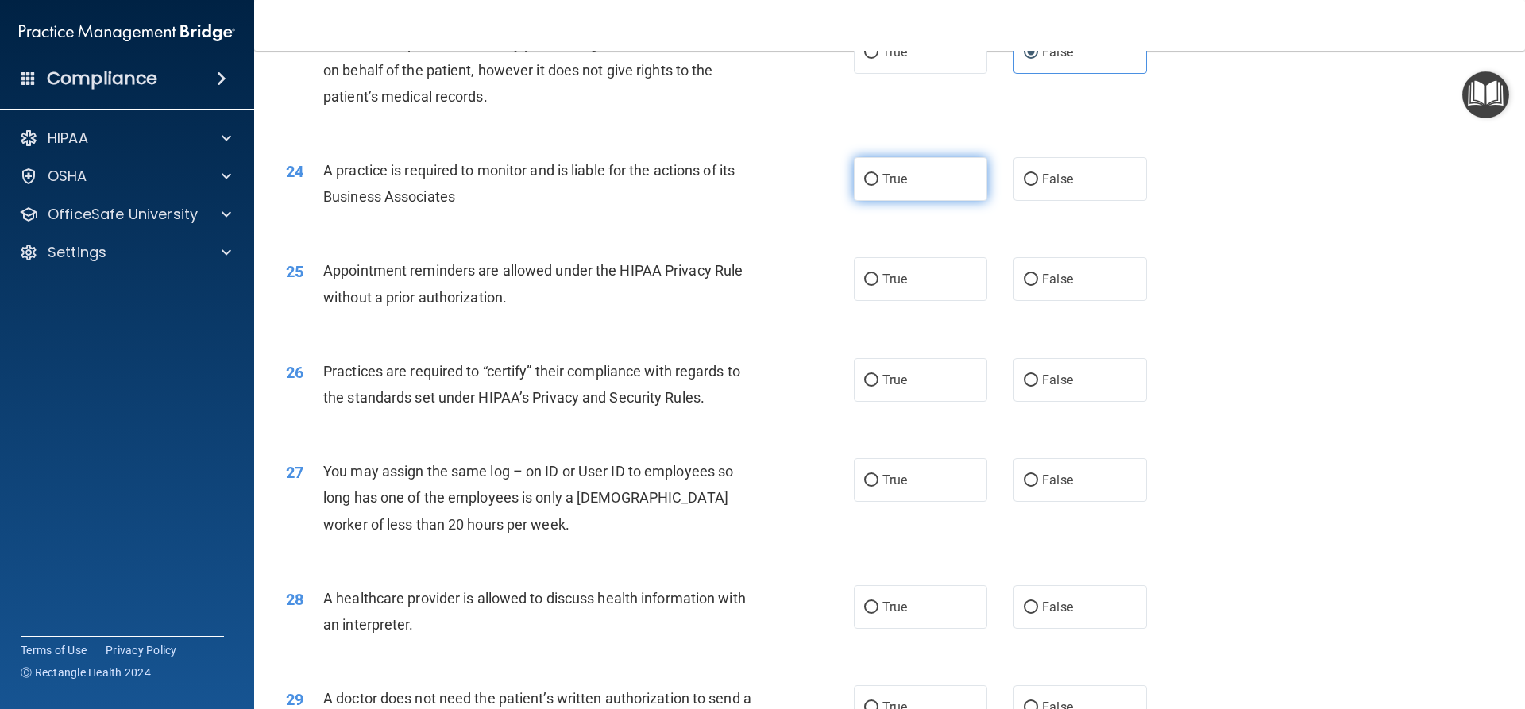
click at [911, 194] on label "True" at bounding box center [920, 179] width 133 height 44
click at [878, 186] on input "True" at bounding box center [871, 180] width 14 height 12
radio input "true"
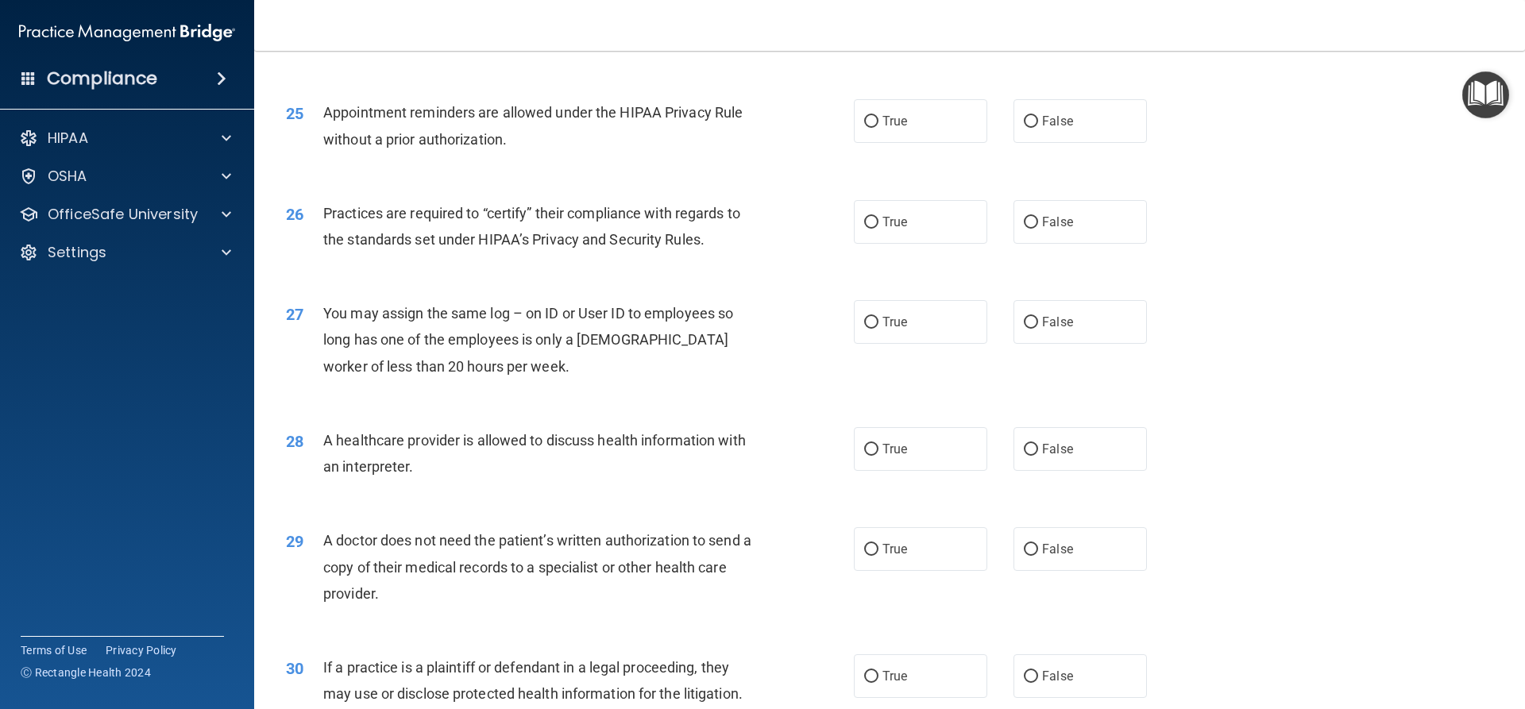
scroll to position [2859, 0]
click at [864, 125] on input "True" at bounding box center [871, 121] width 14 height 12
radio input "true"
click at [1033, 136] on label "False" at bounding box center [1079, 120] width 133 height 44
click at [1033, 127] on input "False" at bounding box center [1031, 121] width 14 height 12
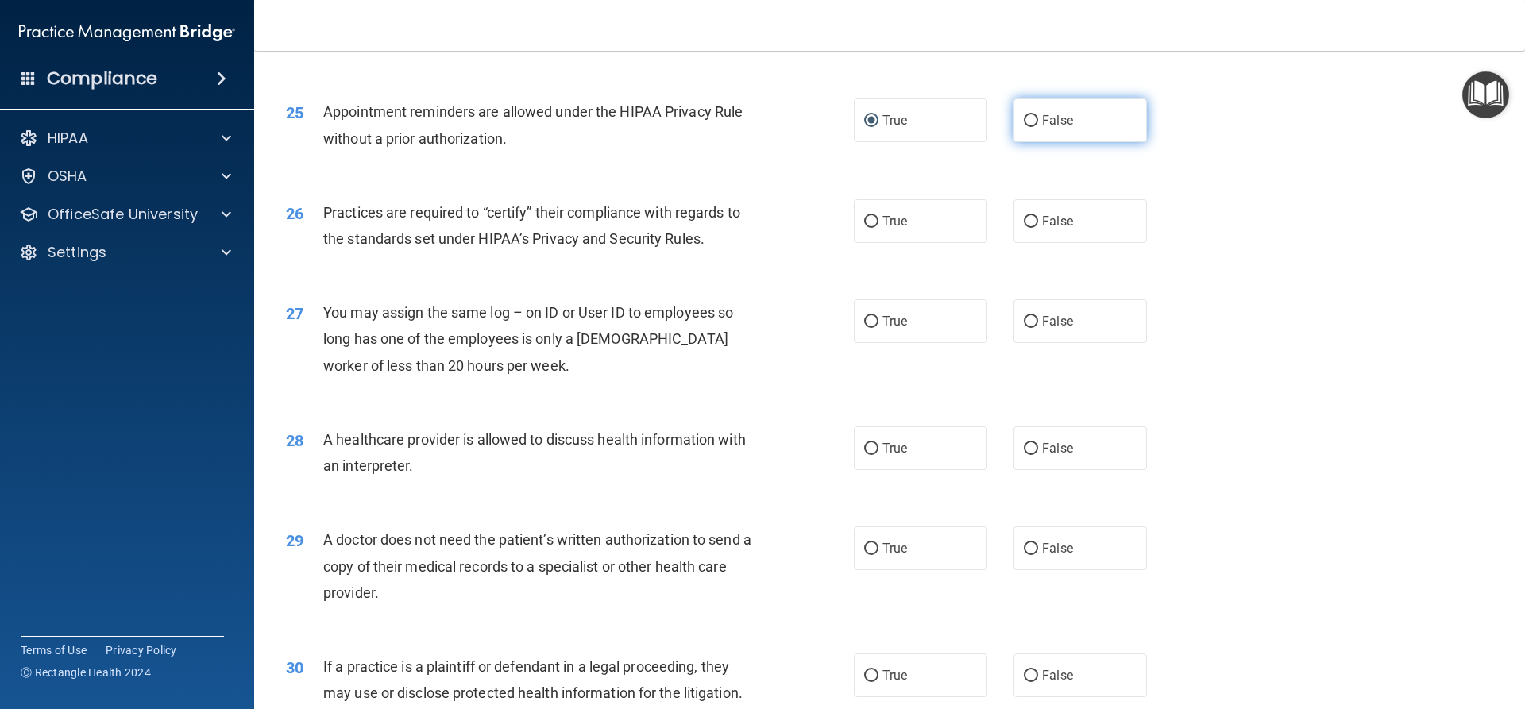
radio input "true"
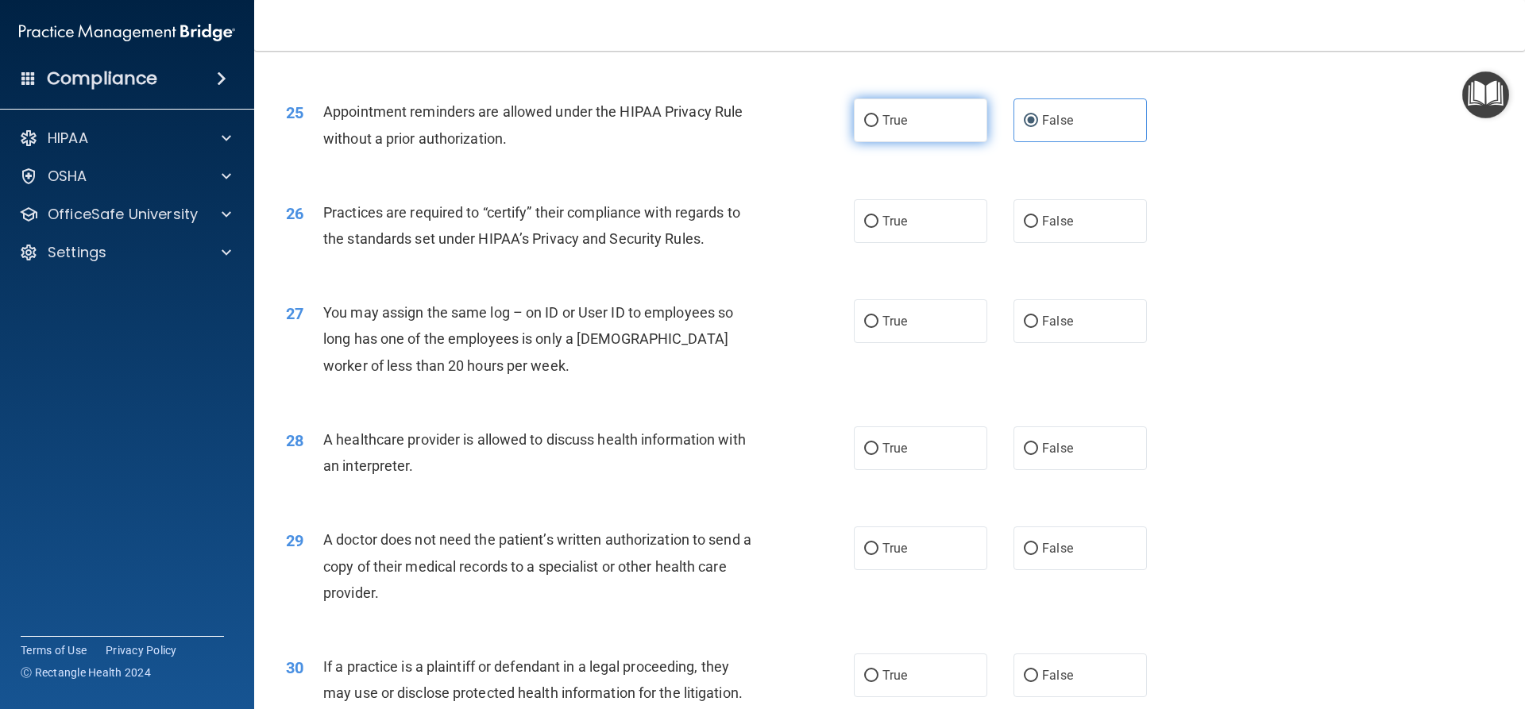
click at [917, 137] on label "True" at bounding box center [920, 120] width 133 height 44
click at [878, 127] on input "True" at bounding box center [871, 121] width 14 height 12
radio input "true"
radio input "false"
click at [880, 252] on div "26 Practices are required to “certify” their compliance with regards to the sta…" at bounding box center [889, 230] width 1231 height 100
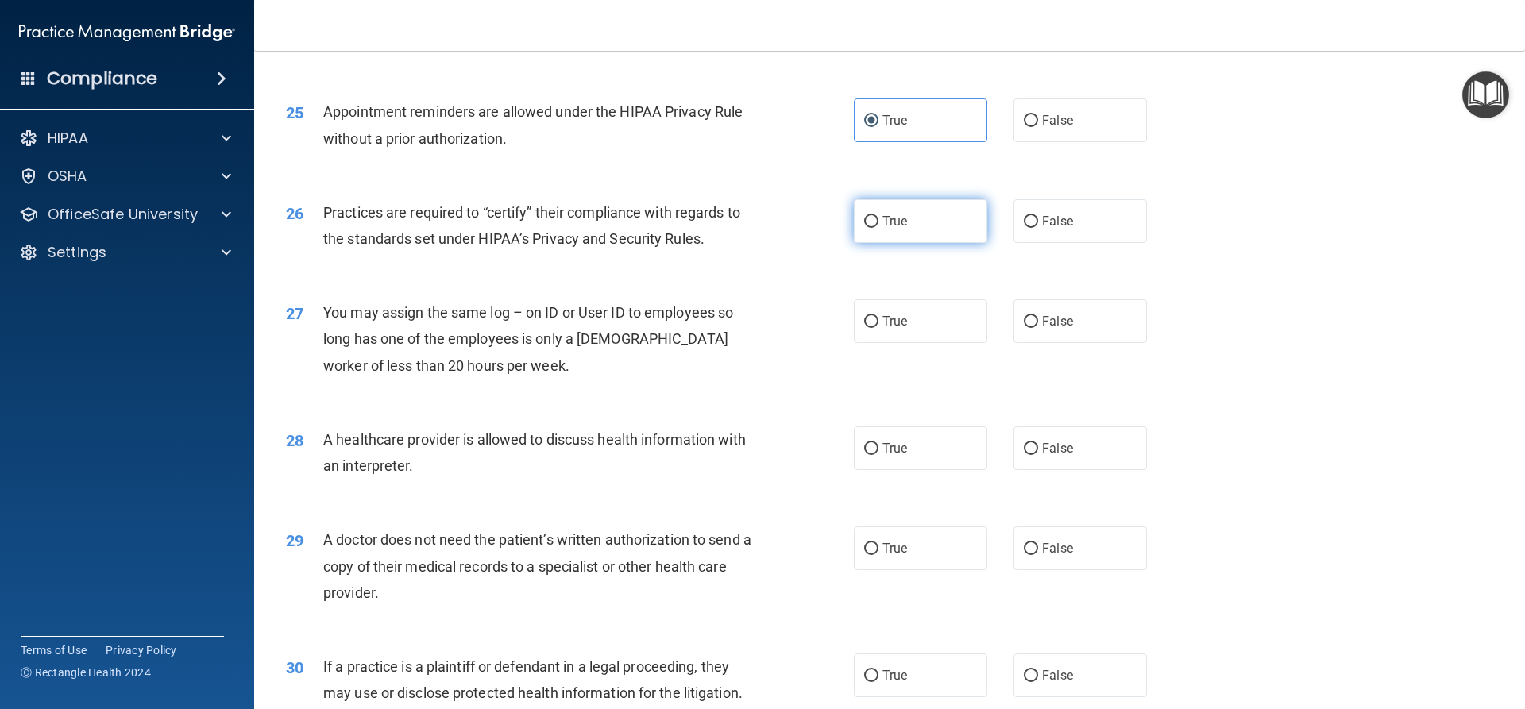
click at [880, 237] on label "True" at bounding box center [920, 221] width 133 height 44
click at [878, 228] on input "True" at bounding box center [871, 222] width 14 height 12
radio input "true"
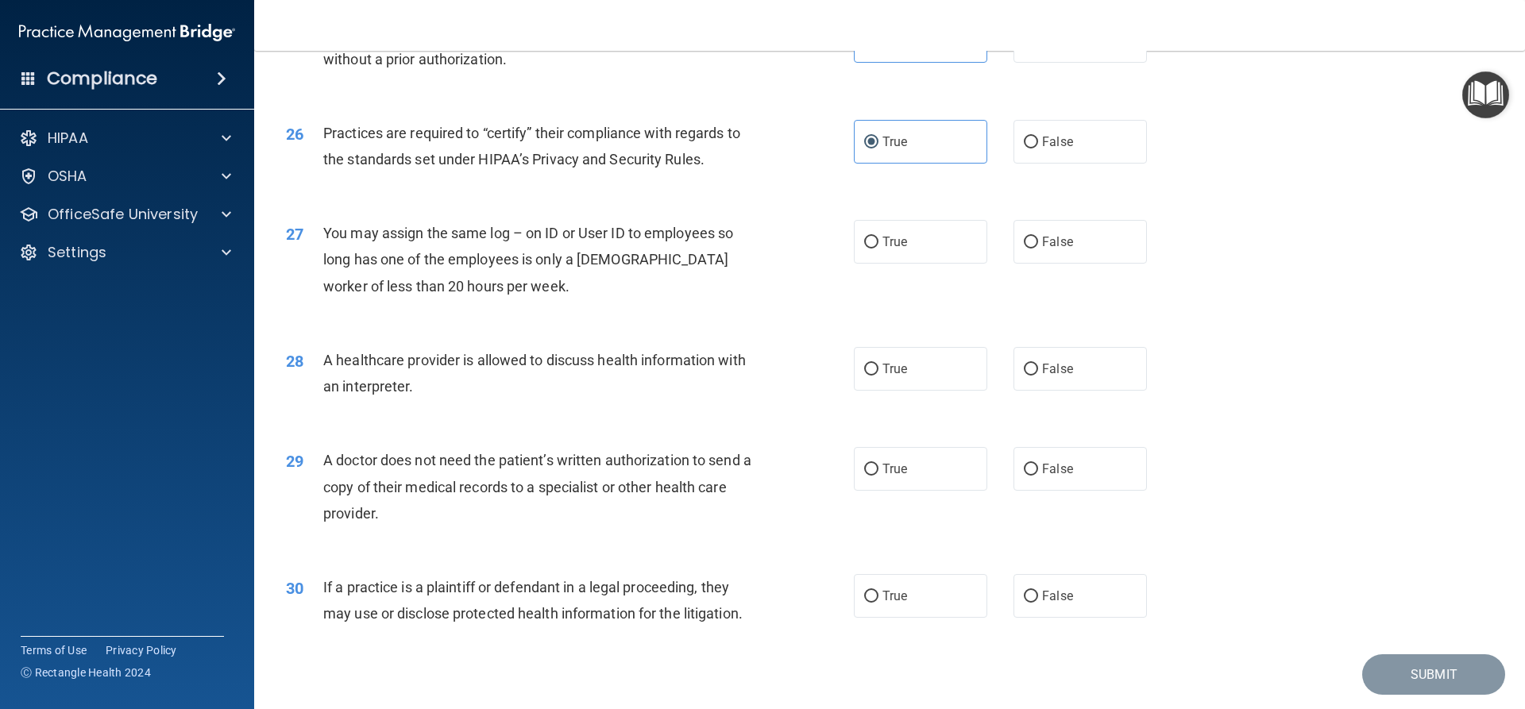
scroll to position [2988, 0]
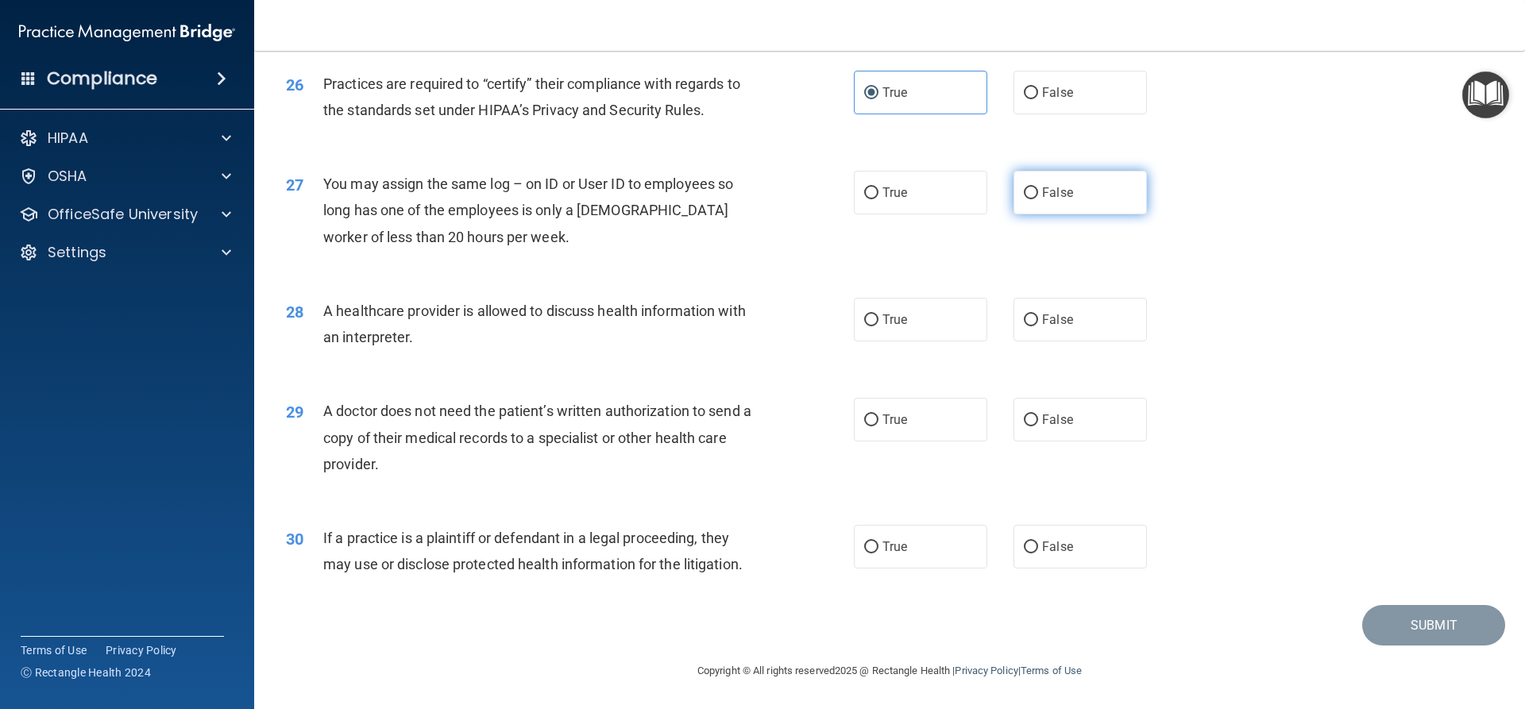
click at [1100, 208] on label "False" at bounding box center [1079, 193] width 133 height 44
click at [1038, 199] on input "False" at bounding box center [1031, 193] width 14 height 12
radio input "true"
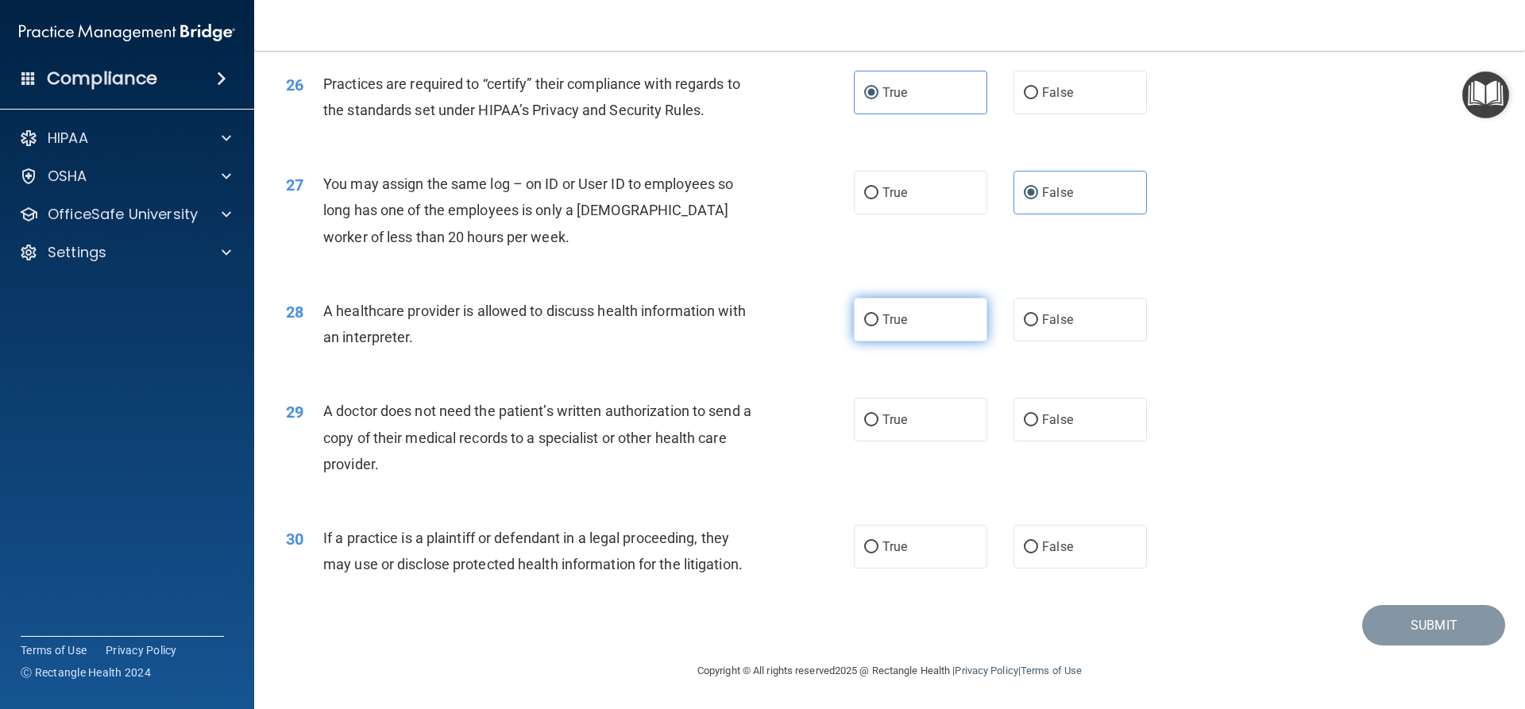
click at [928, 319] on label "True" at bounding box center [920, 320] width 133 height 44
click at [878, 319] on input "True" at bounding box center [871, 321] width 14 height 12
radio input "true"
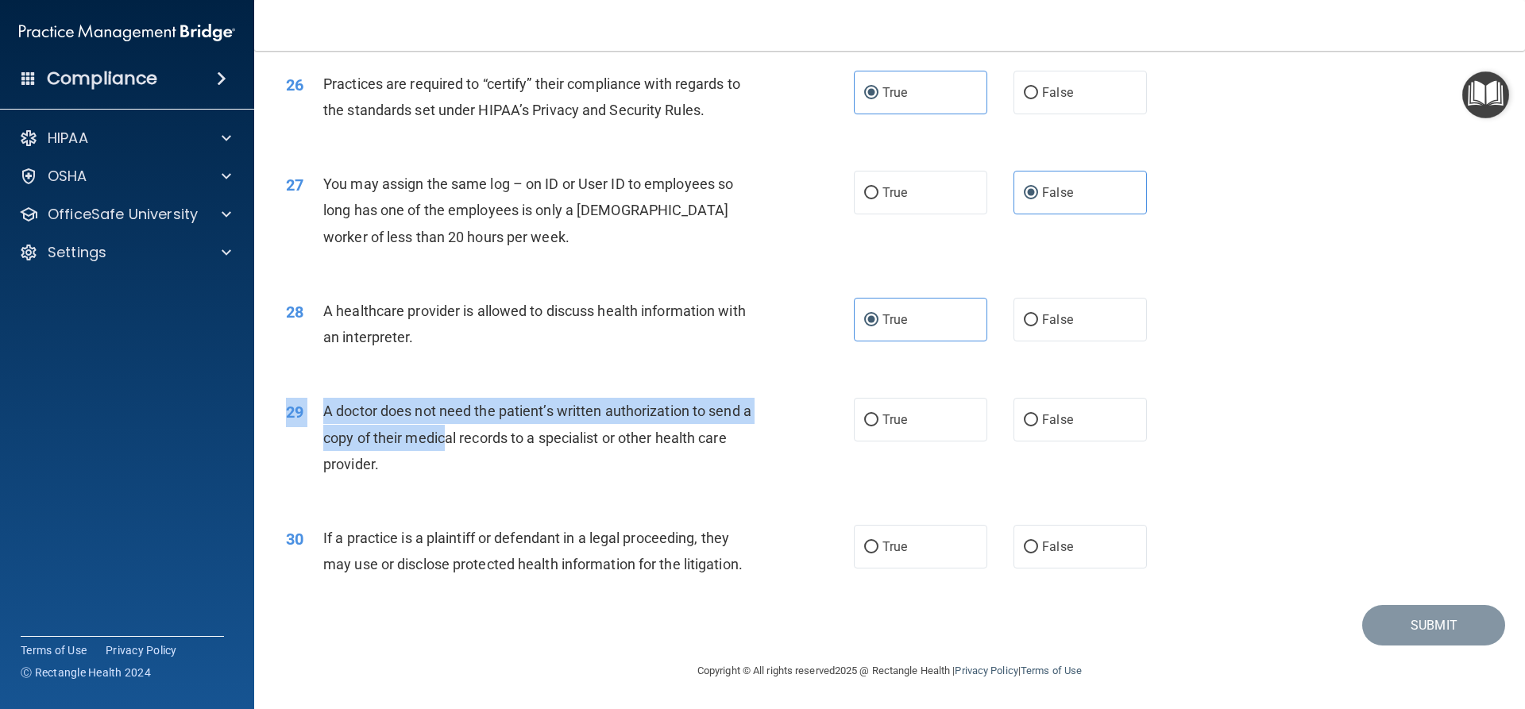
drag, startPoint x: 452, startPoint y: 450, endPoint x: 343, endPoint y: 392, distance: 123.3
click at [344, 392] on div "29 A doctor does not need the patient’s written authorization to send a copy of…" at bounding box center [889, 441] width 1231 height 127
click at [357, 403] on span "A doctor does not need the patient’s written authorization to send a copy of th…" at bounding box center [537, 437] width 428 height 69
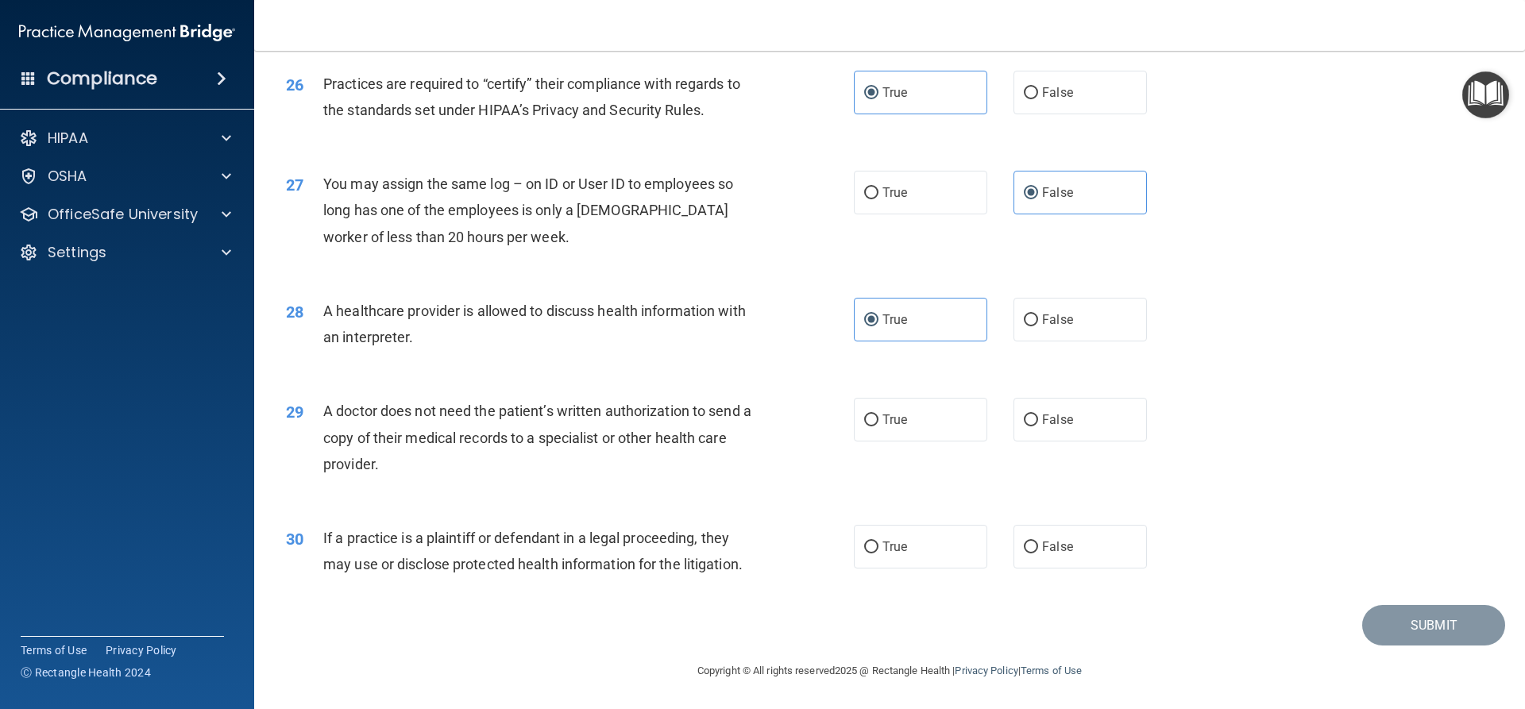
click at [1005, 424] on div "True False" at bounding box center [1014, 420] width 320 height 44
click at [1031, 418] on label "False" at bounding box center [1079, 420] width 133 height 44
click at [1031, 418] on input "False" at bounding box center [1031, 421] width 14 height 12
radio input "true"
click at [1013, 322] on label "False" at bounding box center [1079, 320] width 133 height 44
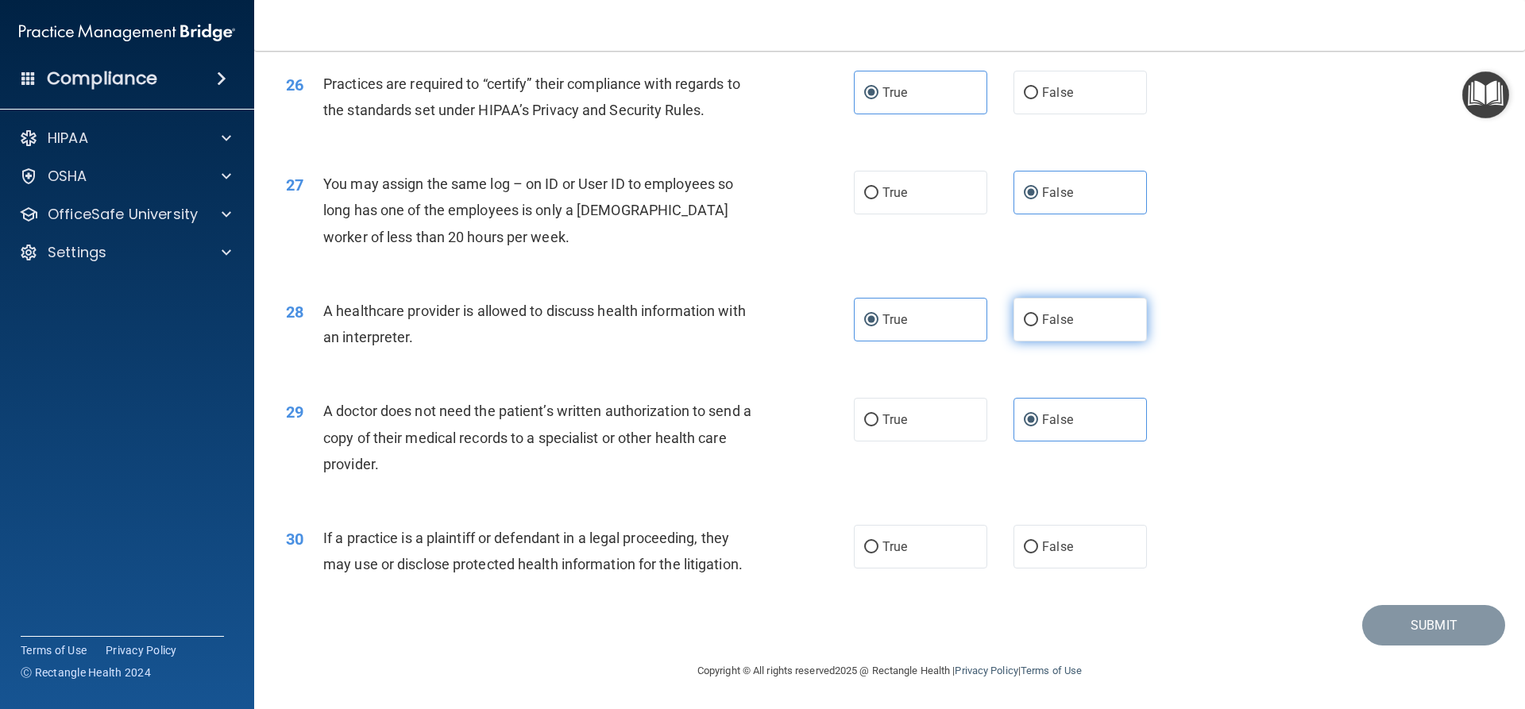
click at [1024, 322] on input "False" at bounding box center [1031, 321] width 14 height 12
radio input "true"
radio input "false"
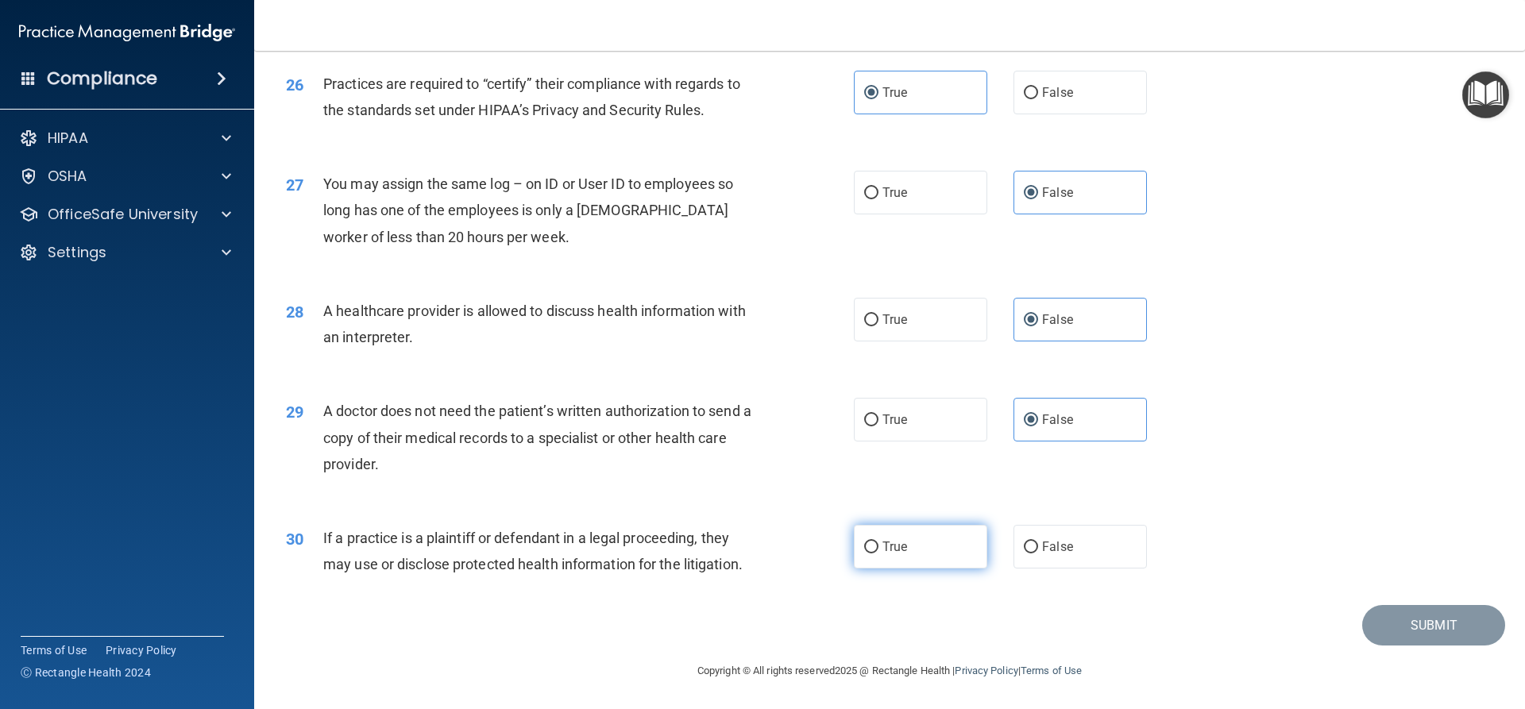
click at [903, 562] on label "True" at bounding box center [920, 547] width 133 height 44
click at [878, 554] on input "True" at bounding box center [871, 548] width 14 height 12
radio input "true"
click at [1403, 610] on button "Submit" at bounding box center [1433, 625] width 143 height 41
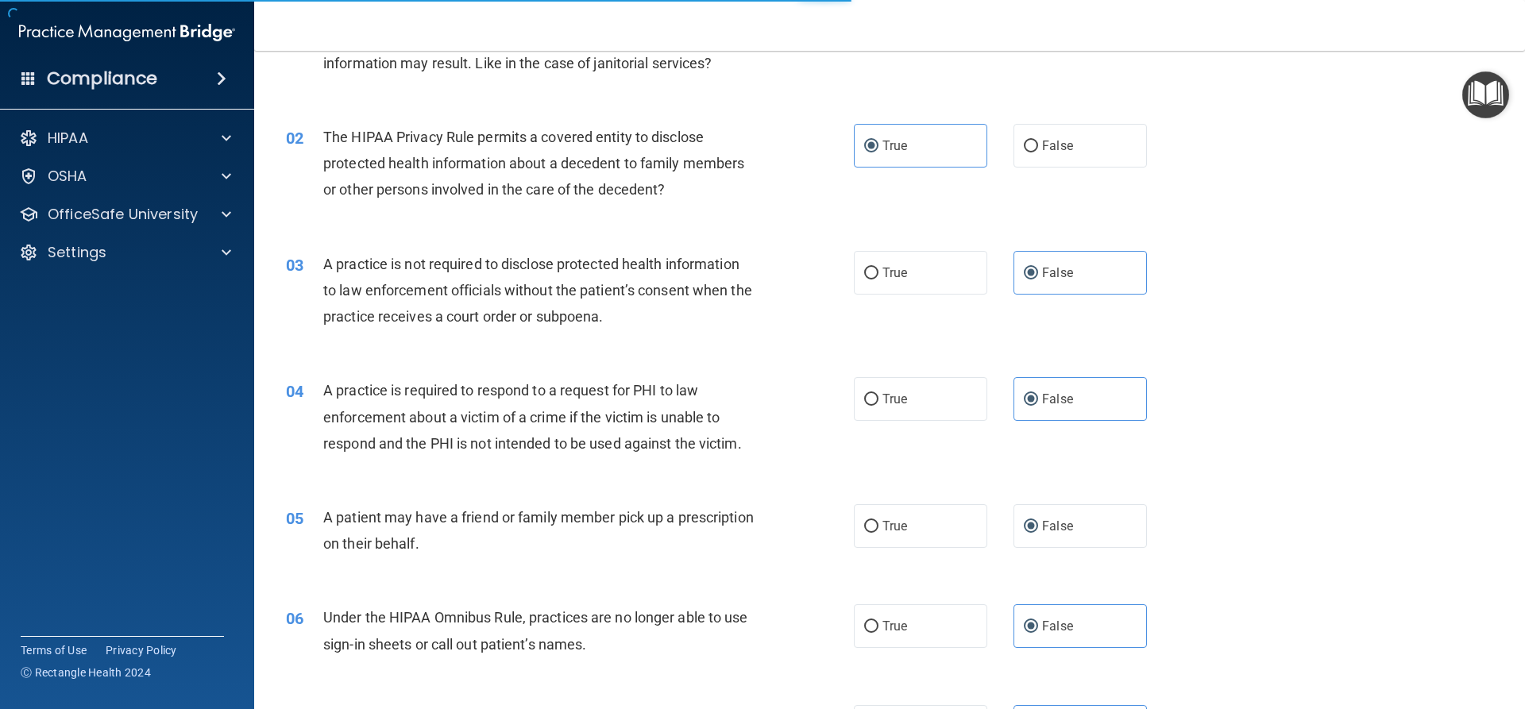
scroll to position [0, 0]
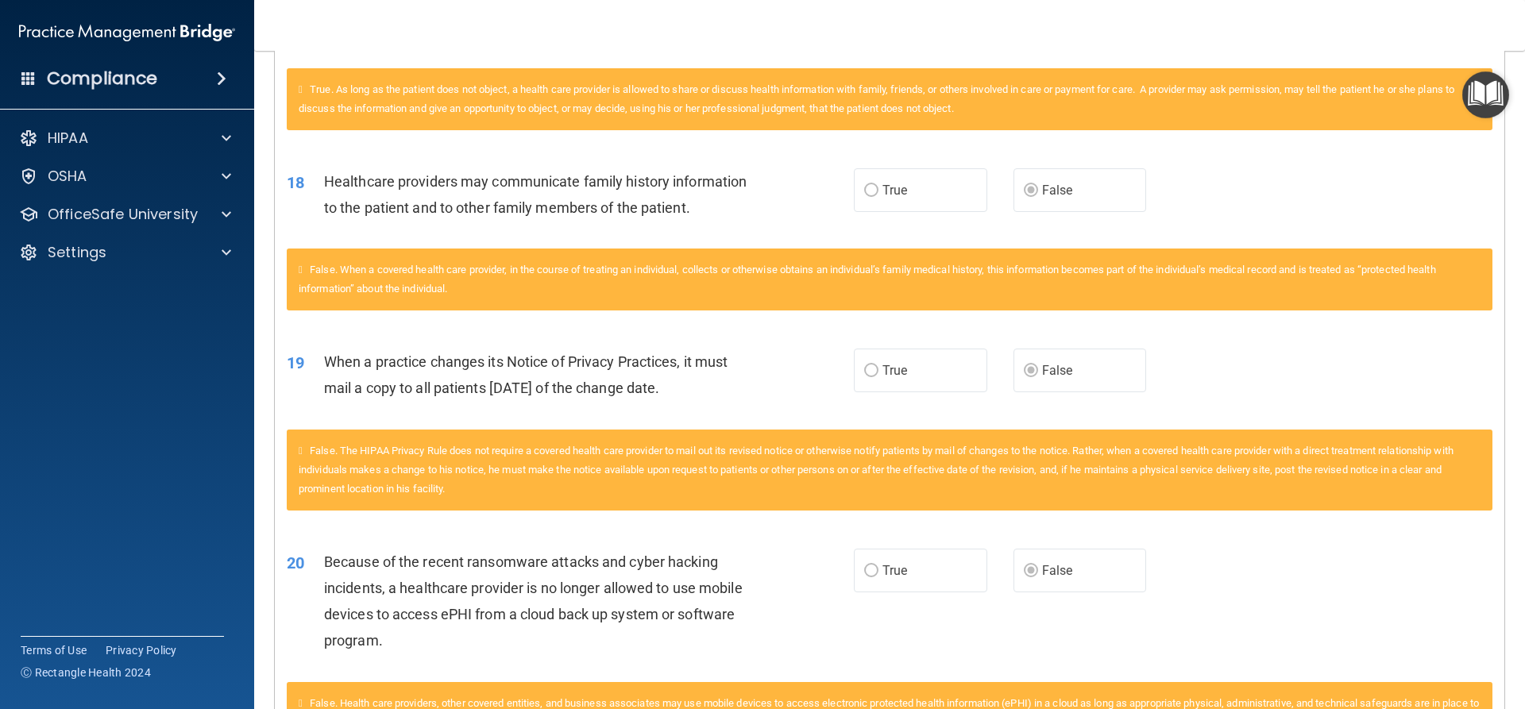
scroll to position [2145, 0]
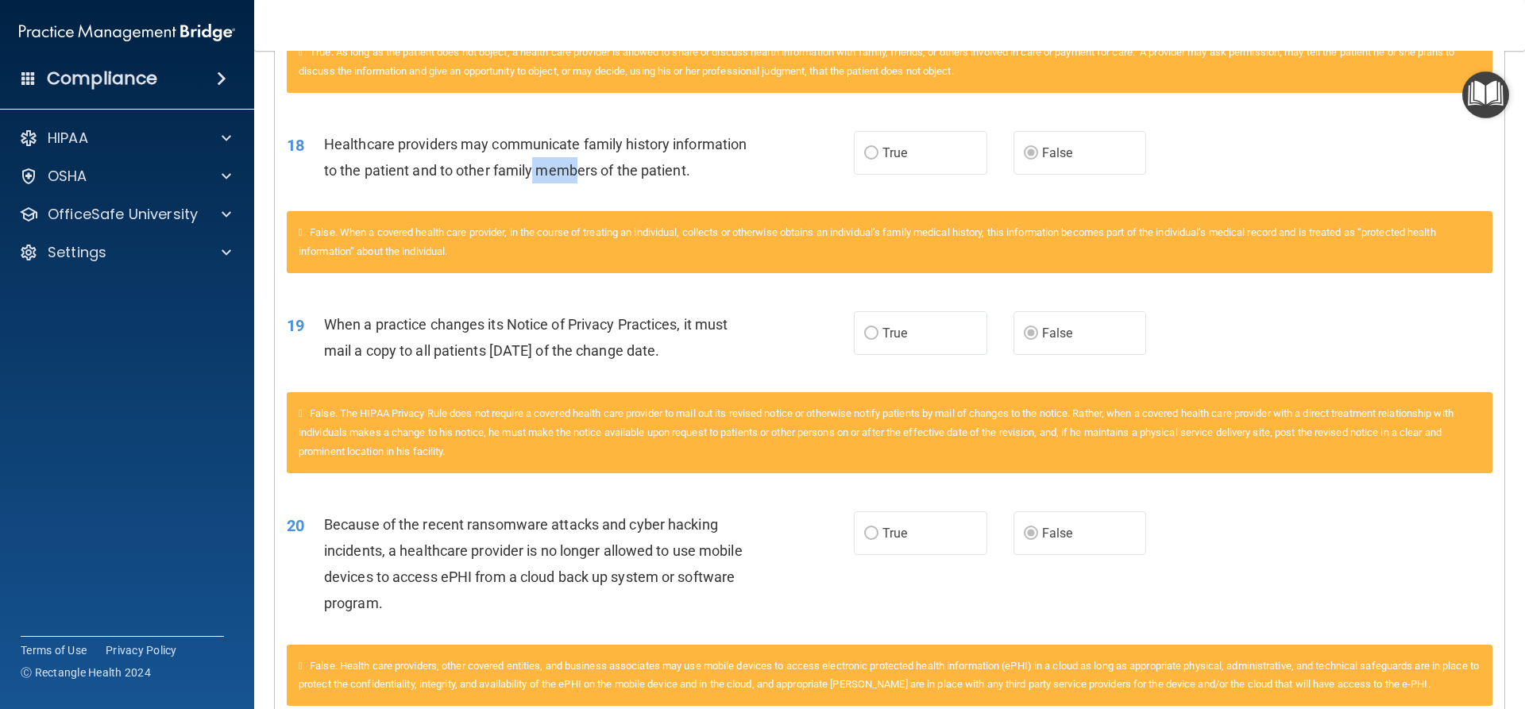
drag, startPoint x: 531, startPoint y: 171, endPoint x: 581, endPoint y: 173, distance: 50.1
click at [581, 173] on span "Healthcare providers may communicate family history information to the patient …" at bounding box center [535, 157] width 423 height 43
click at [584, 174] on span "Healthcare providers may communicate family history information to the patient …" at bounding box center [535, 157] width 423 height 43
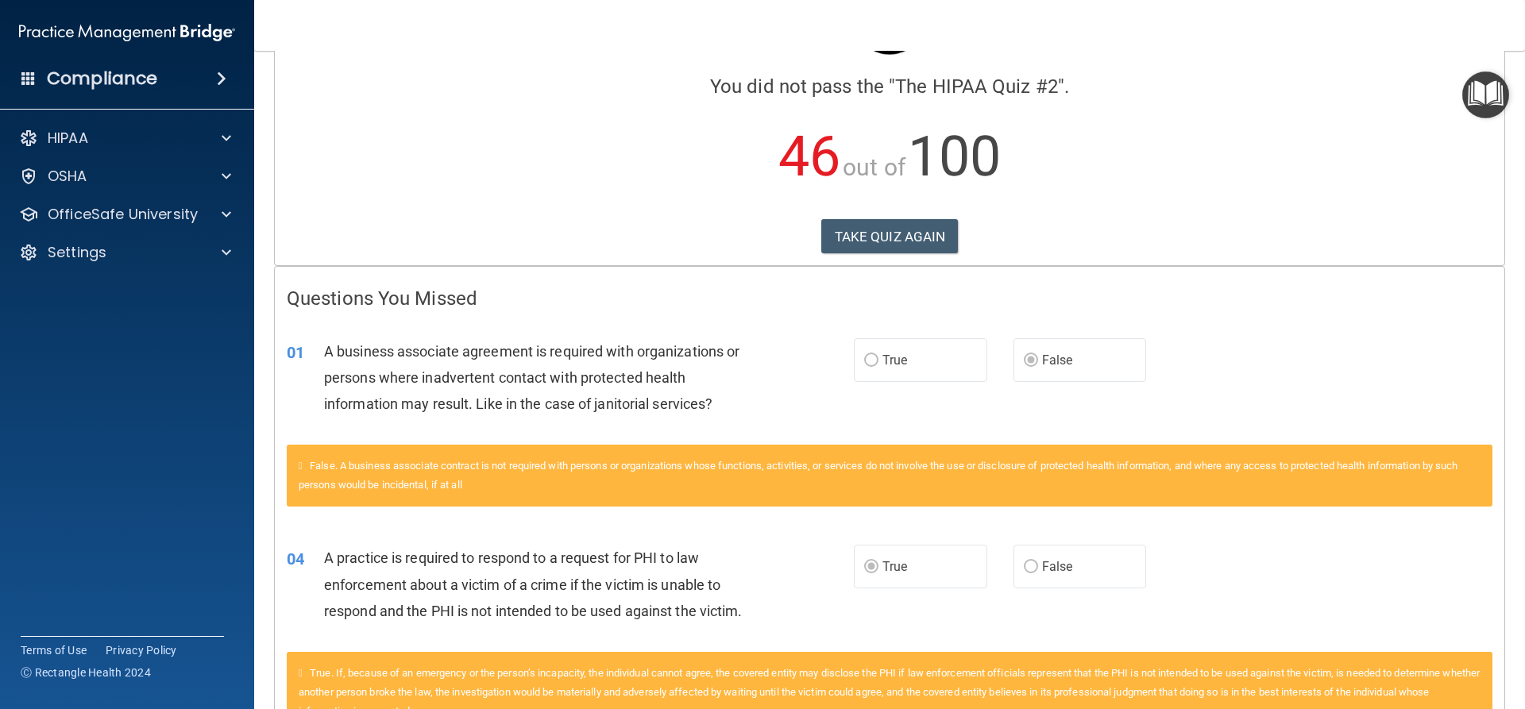
scroll to position [0, 0]
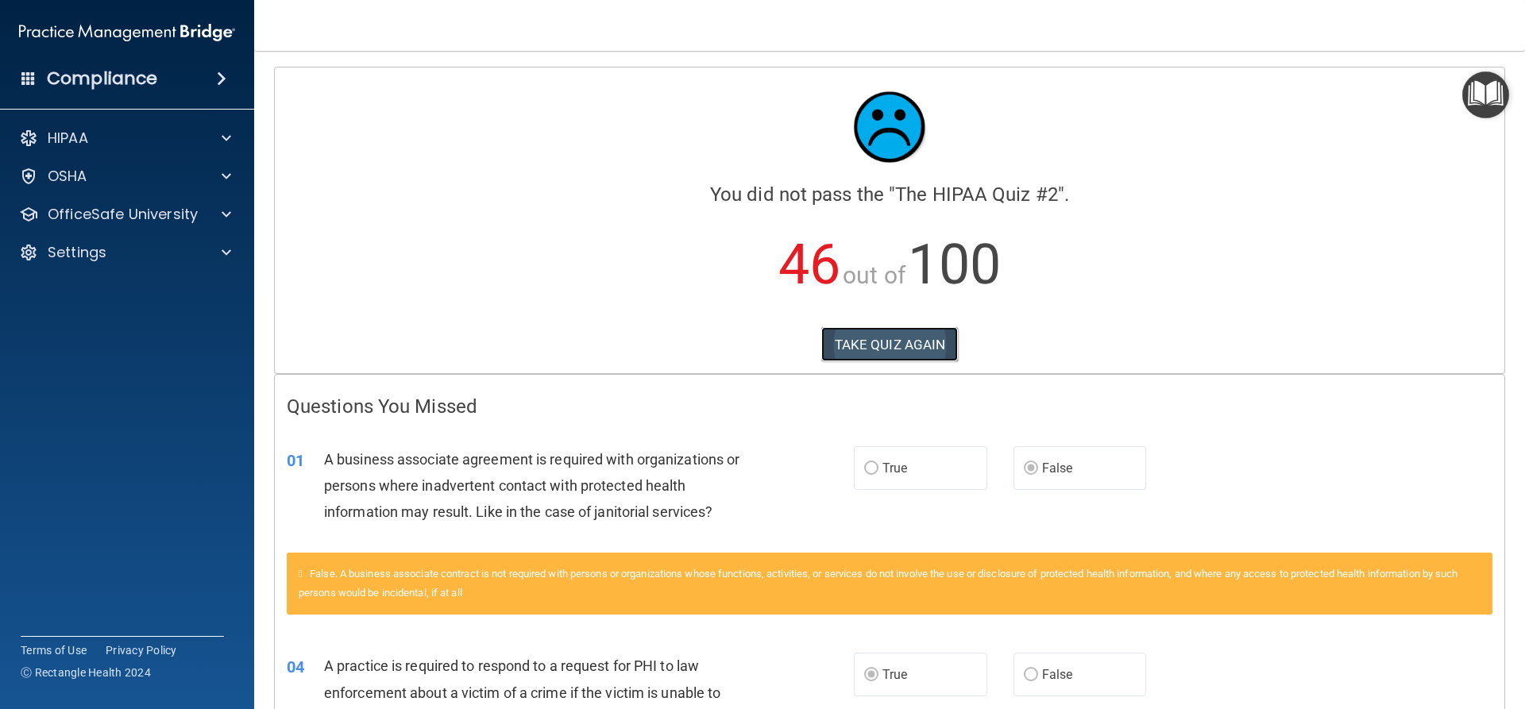
click at [859, 346] on button "TAKE QUIZ AGAIN" at bounding box center [889, 344] width 137 height 35
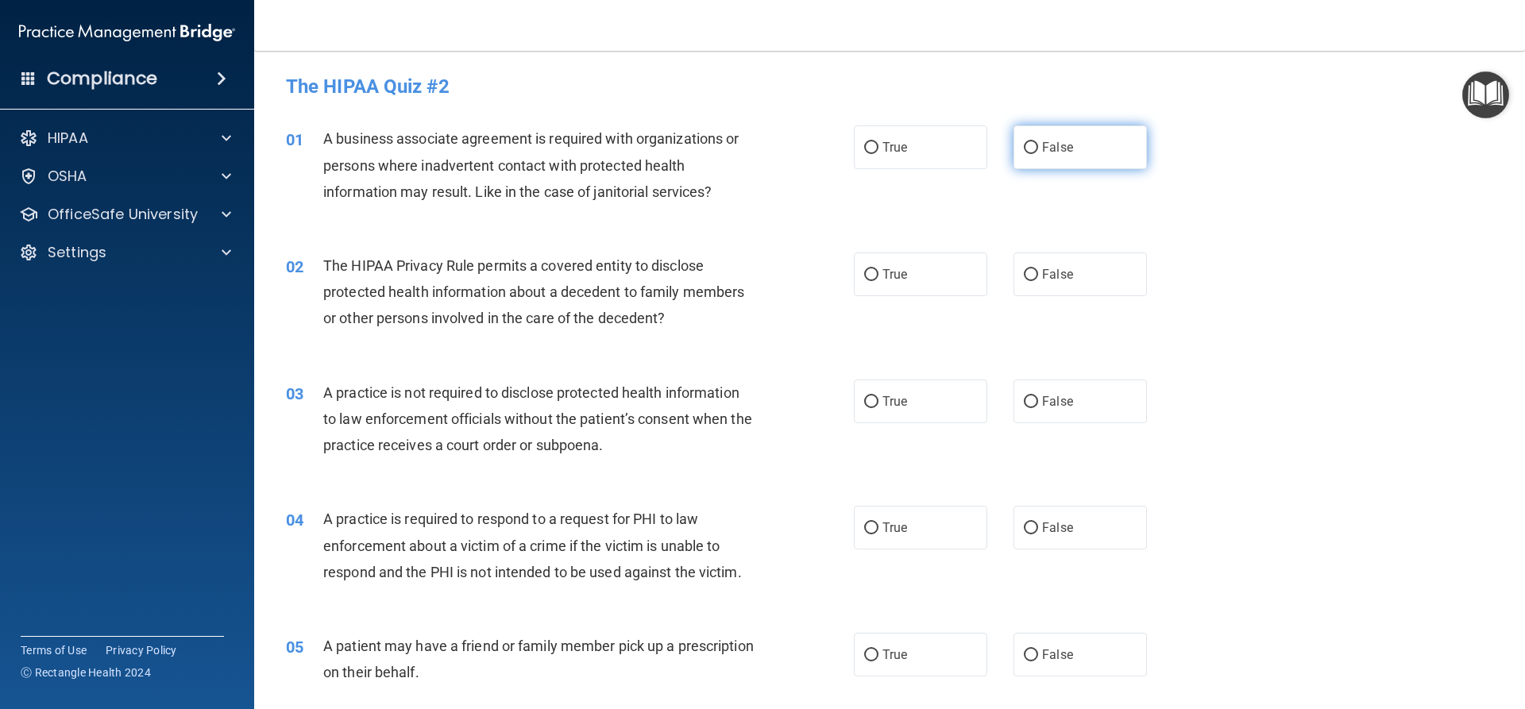
click at [1027, 133] on label "False" at bounding box center [1079, 147] width 133 height 44
click at [1027, 142] on input "False" at bounding box center [1031, 148] width 14 height 12
radio input "true"
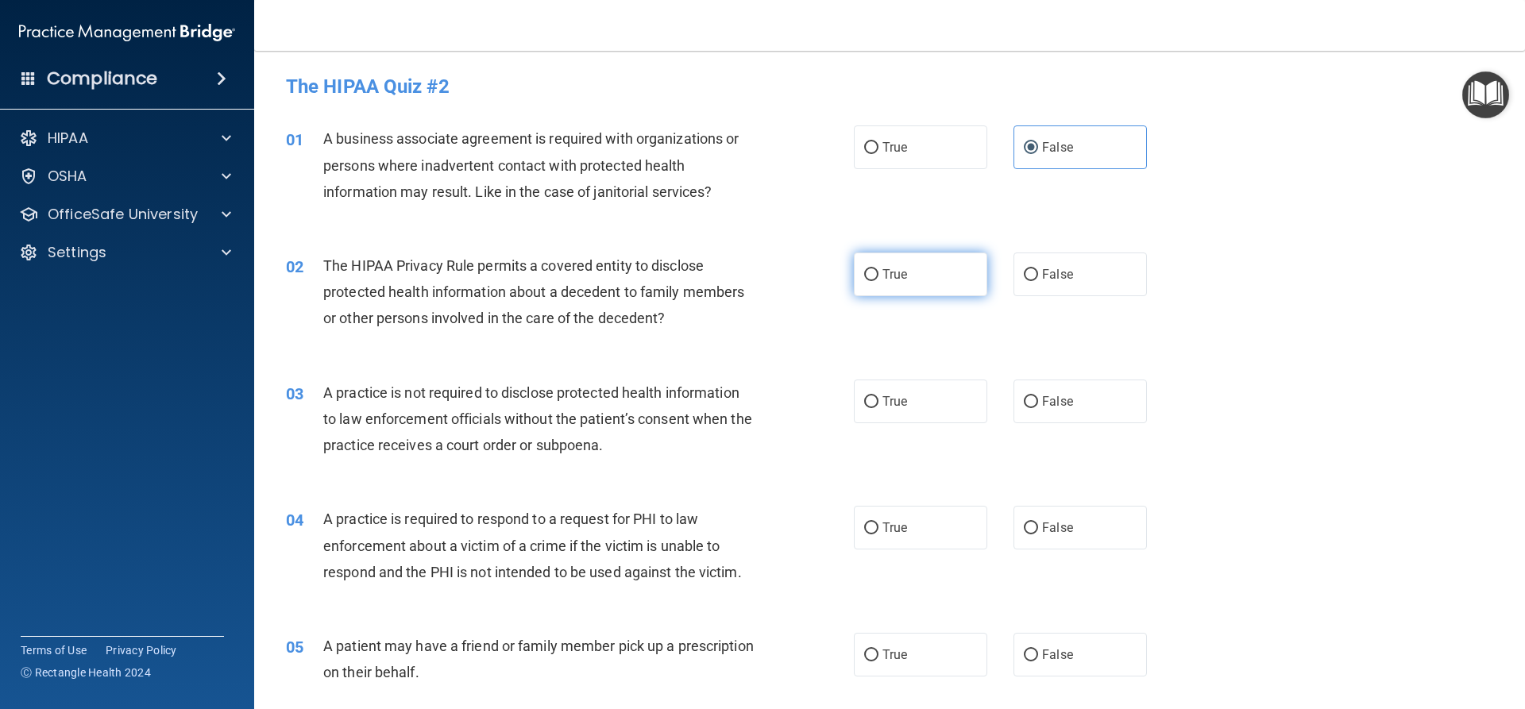
click at [878, 282] on label "True" at bounding box center [920, 275] width 133 height 44
click at [878, 281] on input "True" at bounding box center [871, 275] width 14 height 12
radio input "true"
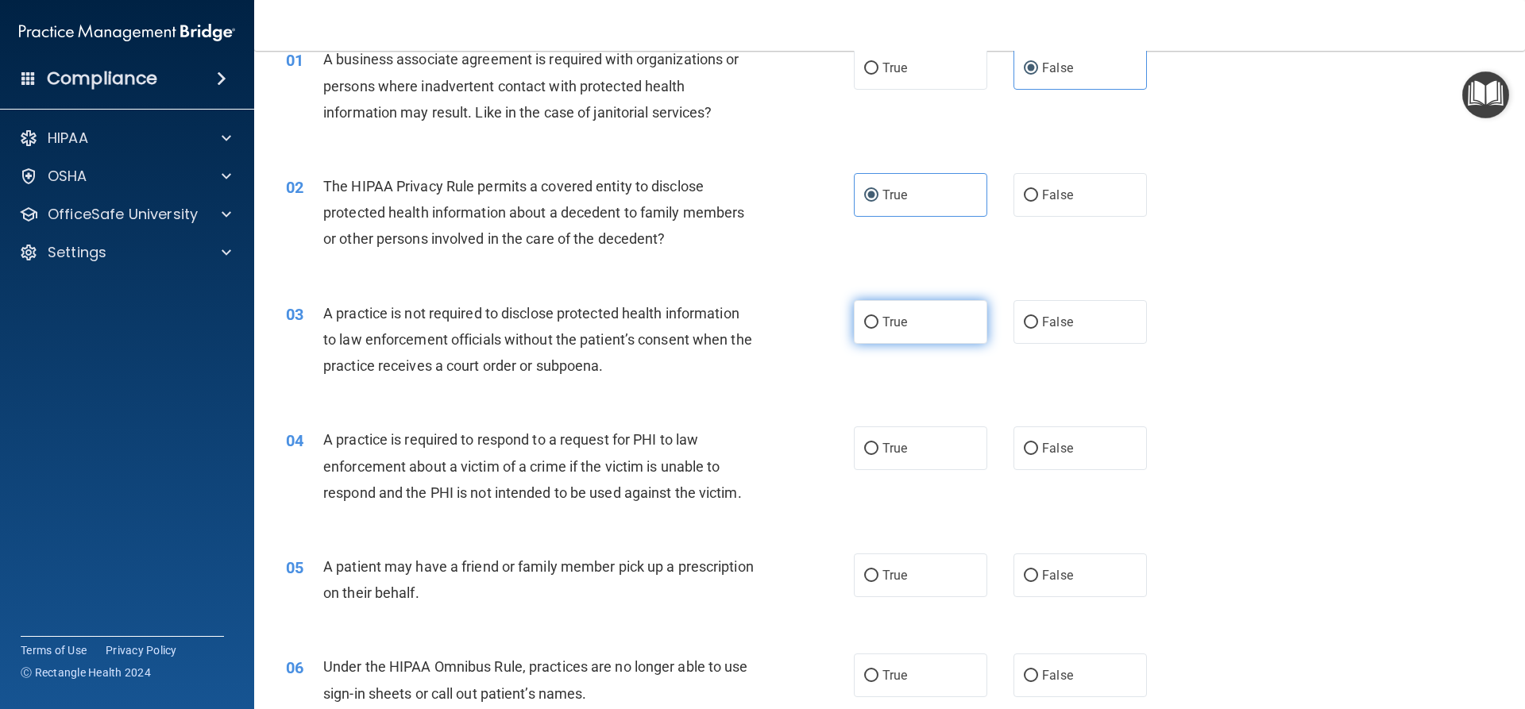
click at [888, 334] on label "True" at bounding box center [920, 322] width 133 height 44
click at [878, 329] on input "True" at bounding box center [871, 323] width 14 height 12
radio input "true"
click at [1026, 329] on label "False" at bounding box center [1079, 322] width 133 height 44
click at [1026, 329] on input "False" at bounding box center [1031, 323] width 14 height 12
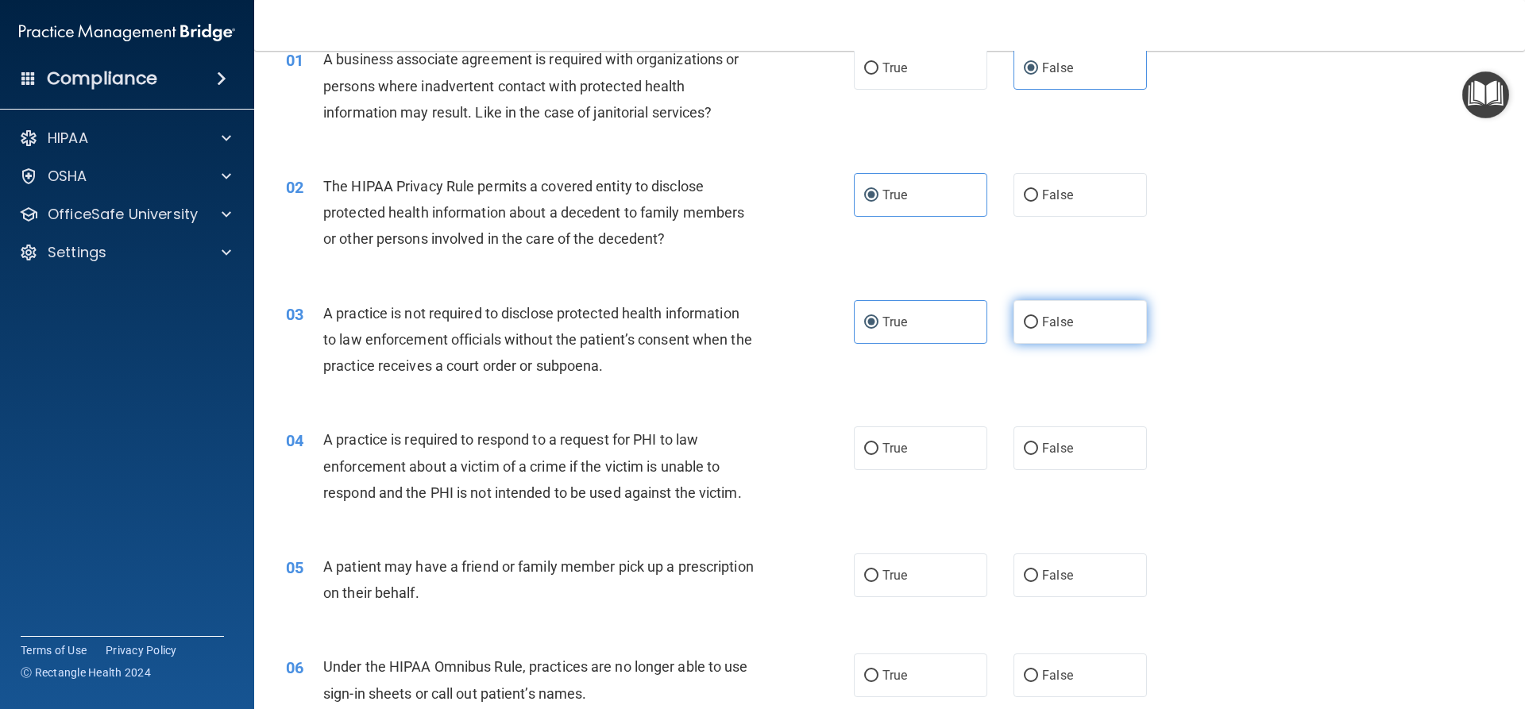
radio input "true"
radio input "false"
click at [761, 359] on div "A practice is not required to disclose protected health information to law enfo…" at bounding box center [545, 339] width 444 height 79
click at [792, 360] on div "03 A practice is not required to disclose protected health information to law e…" at bounding box center [570, 343] width 616 height 87
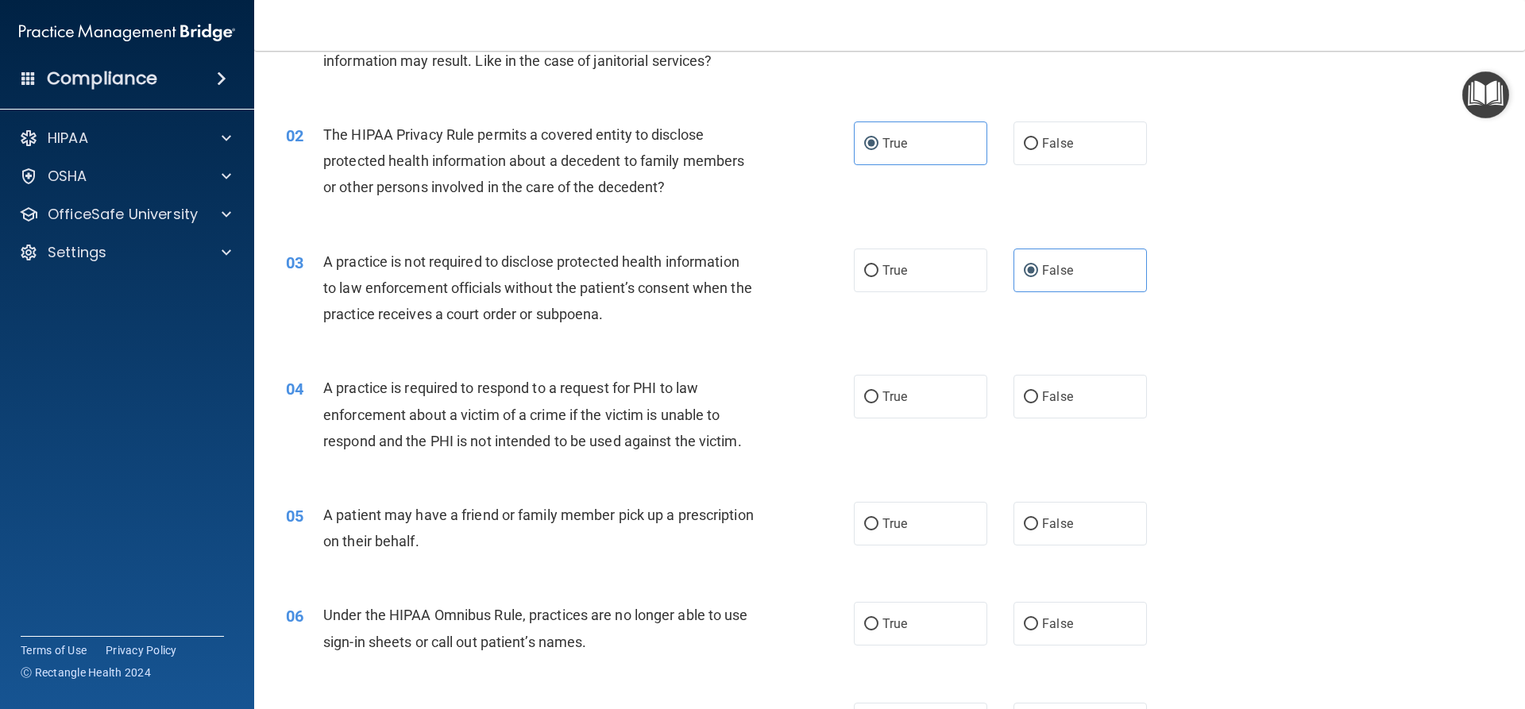
scroll to position [159, 0]
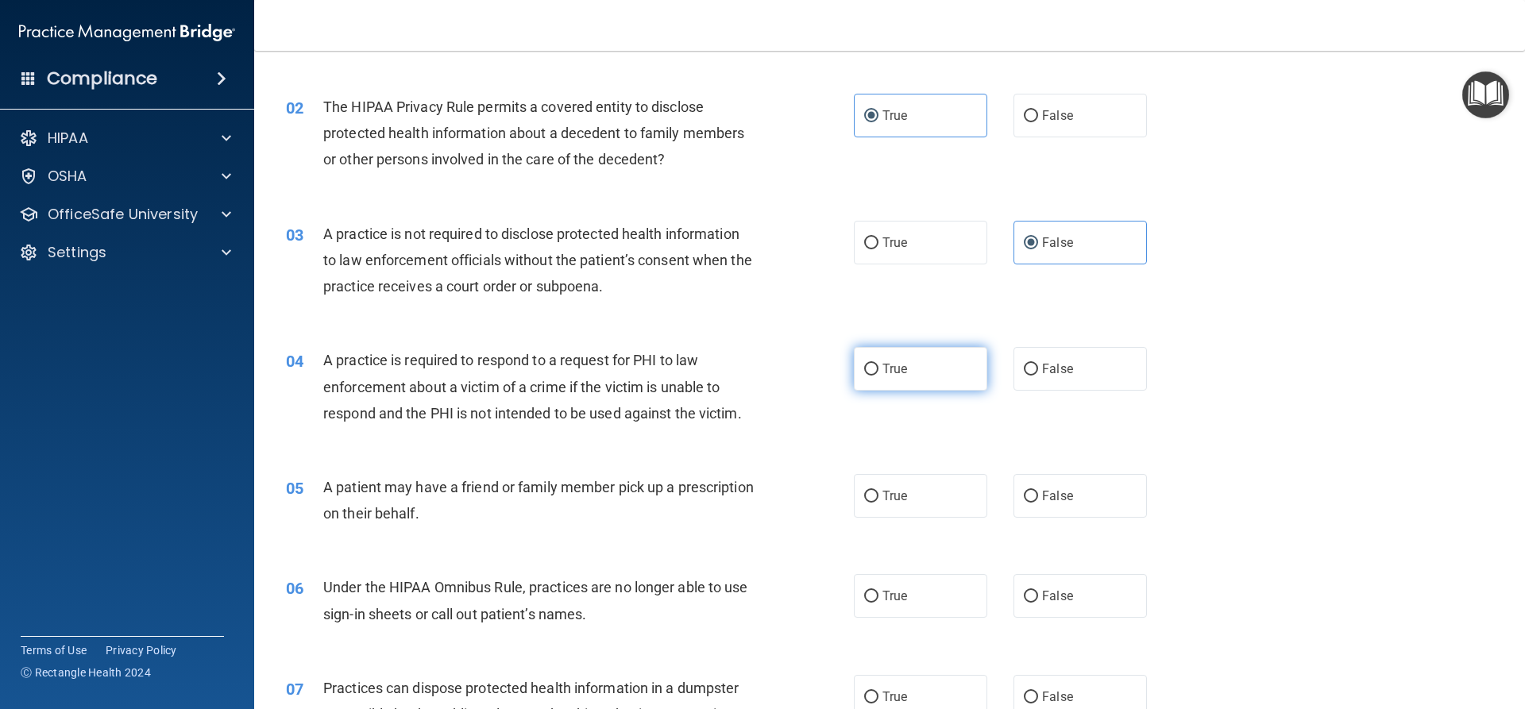
click at [875, 353] on label "True" at bounding box center [920, 369] width 133 height 44
click at [875, 364] on input "True" at bounding box center [871, 370] width 14 height 12
radio input "true"
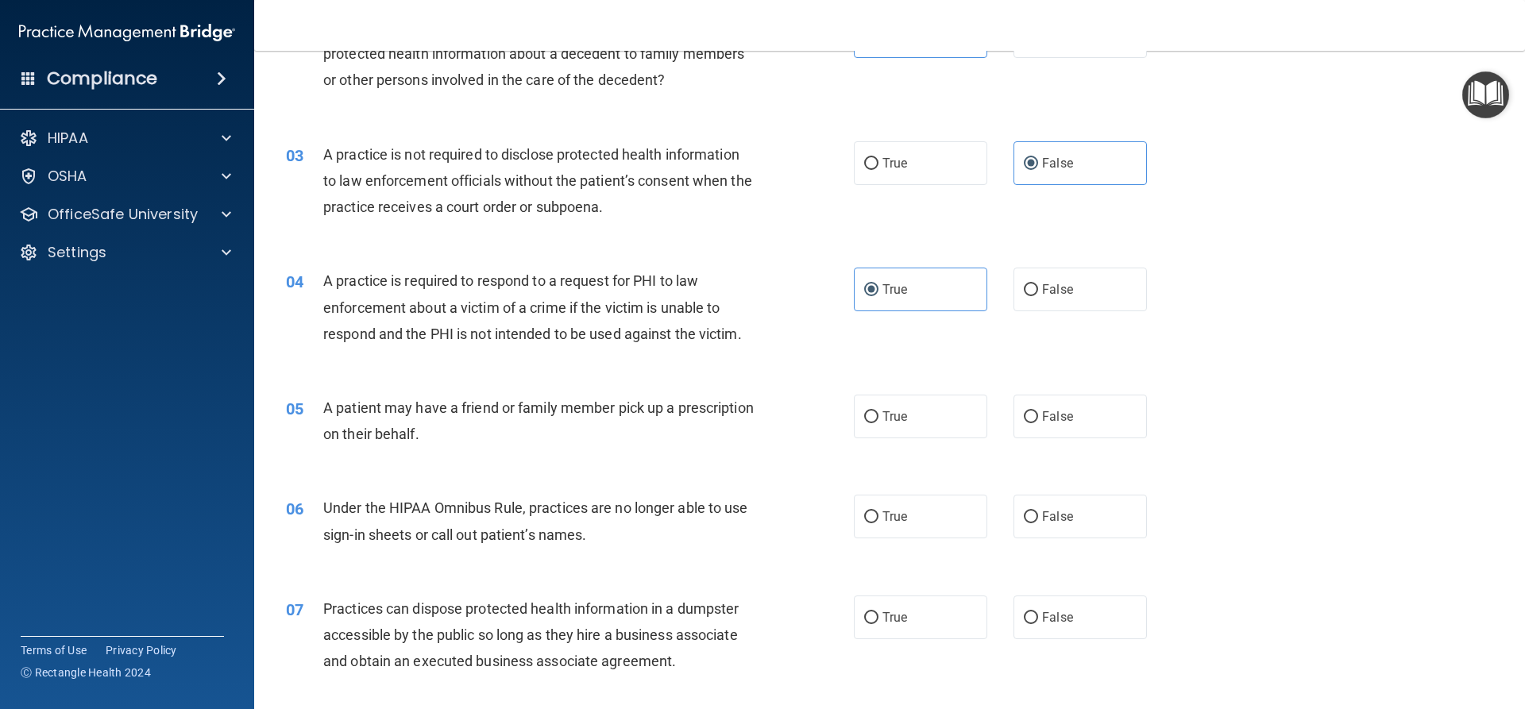
scroll to position [318, 0]
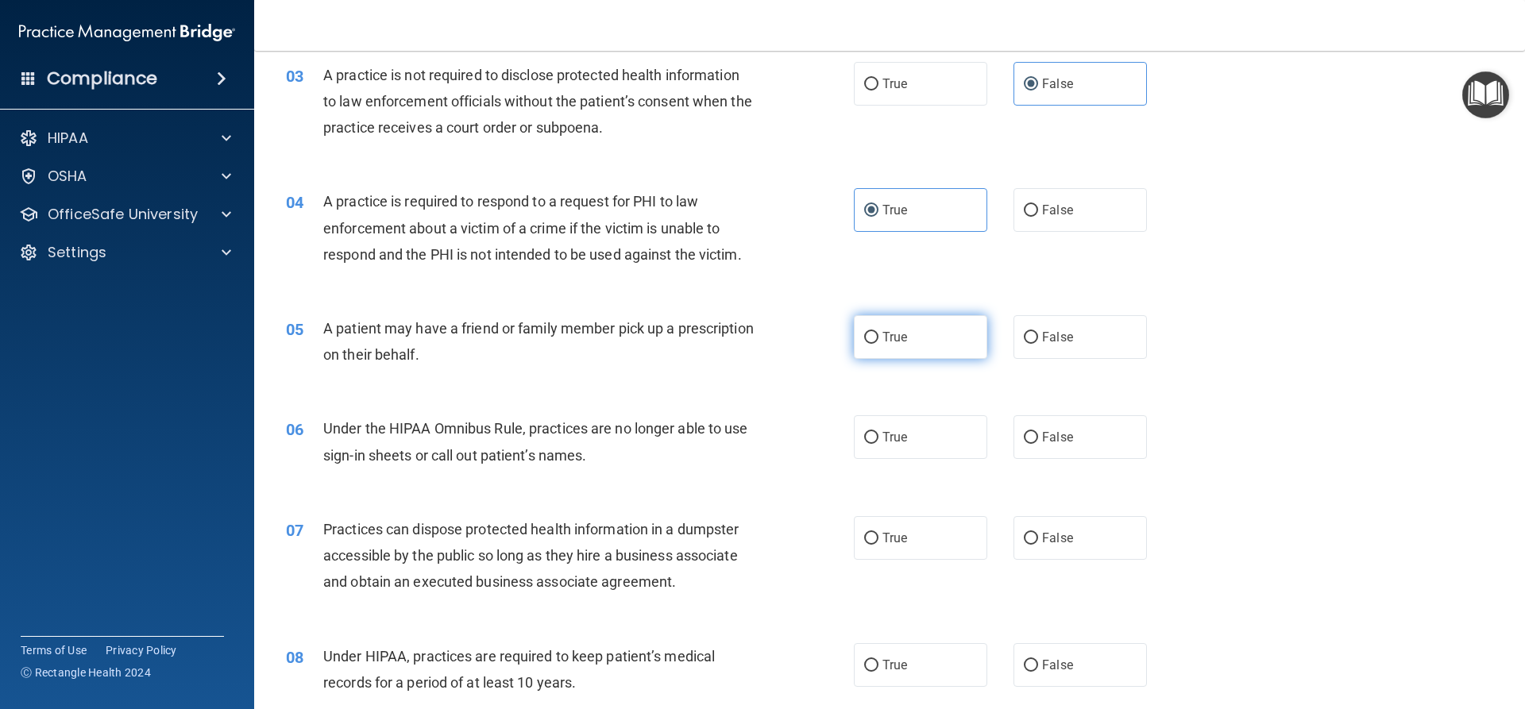
click at [899, 342] on span "True" at bounding box center [894, 337] width 25 height 15
click at [878, 342] on input "True" at bounding box center [871, 338] width 14 height 12
radio input "true"
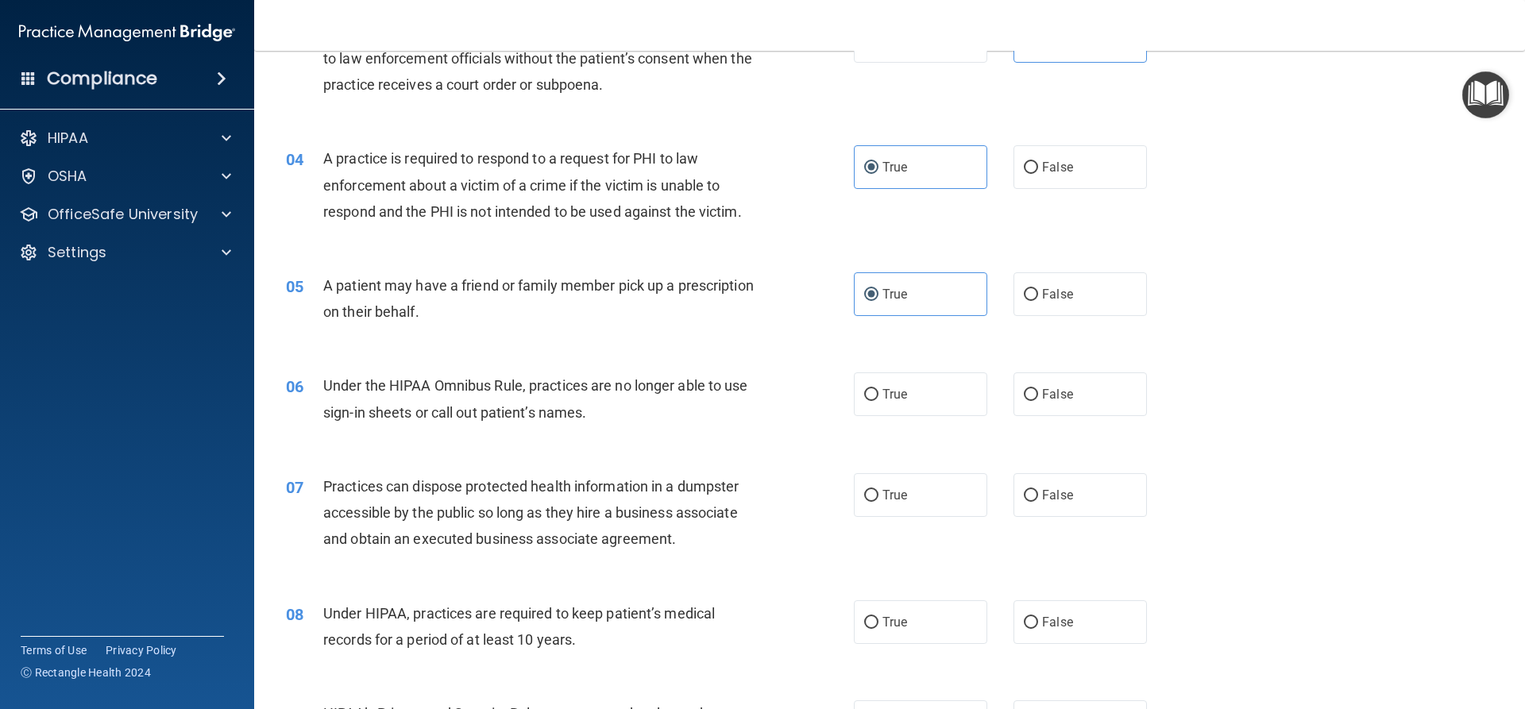
scroll to position [397, 0]
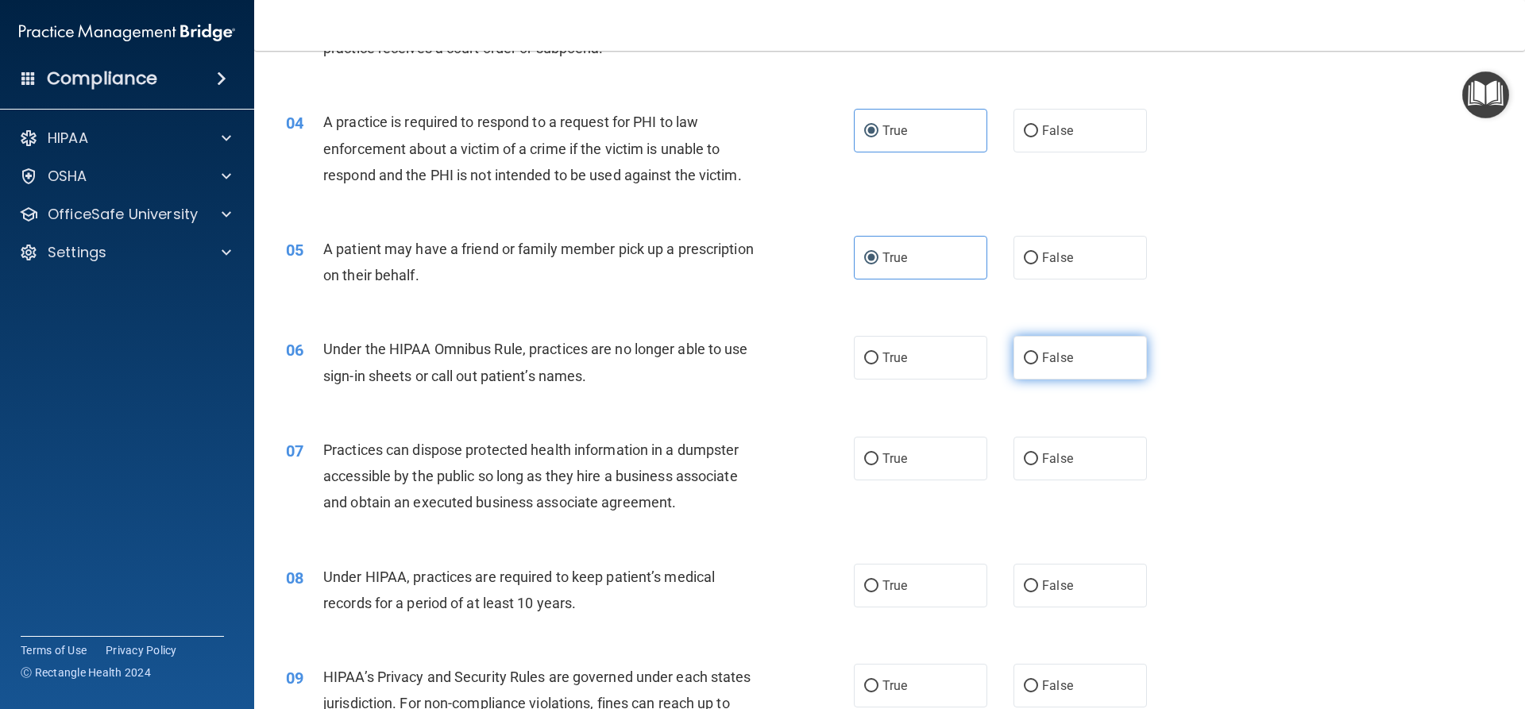
click at [1037, 368] on label "False" at bounding box center [1079, 358] width 133 height 44
click at [1037, 365] on input "False" at bounding box center [1031, 359] width 14 height 12
radio input "true"
click at [960, 389] on div "06 Under the HIPAA Omnibus Rule, practices are no longer able to use sign-in sh…" at bounding box center [889, 366] width 1231 height 100
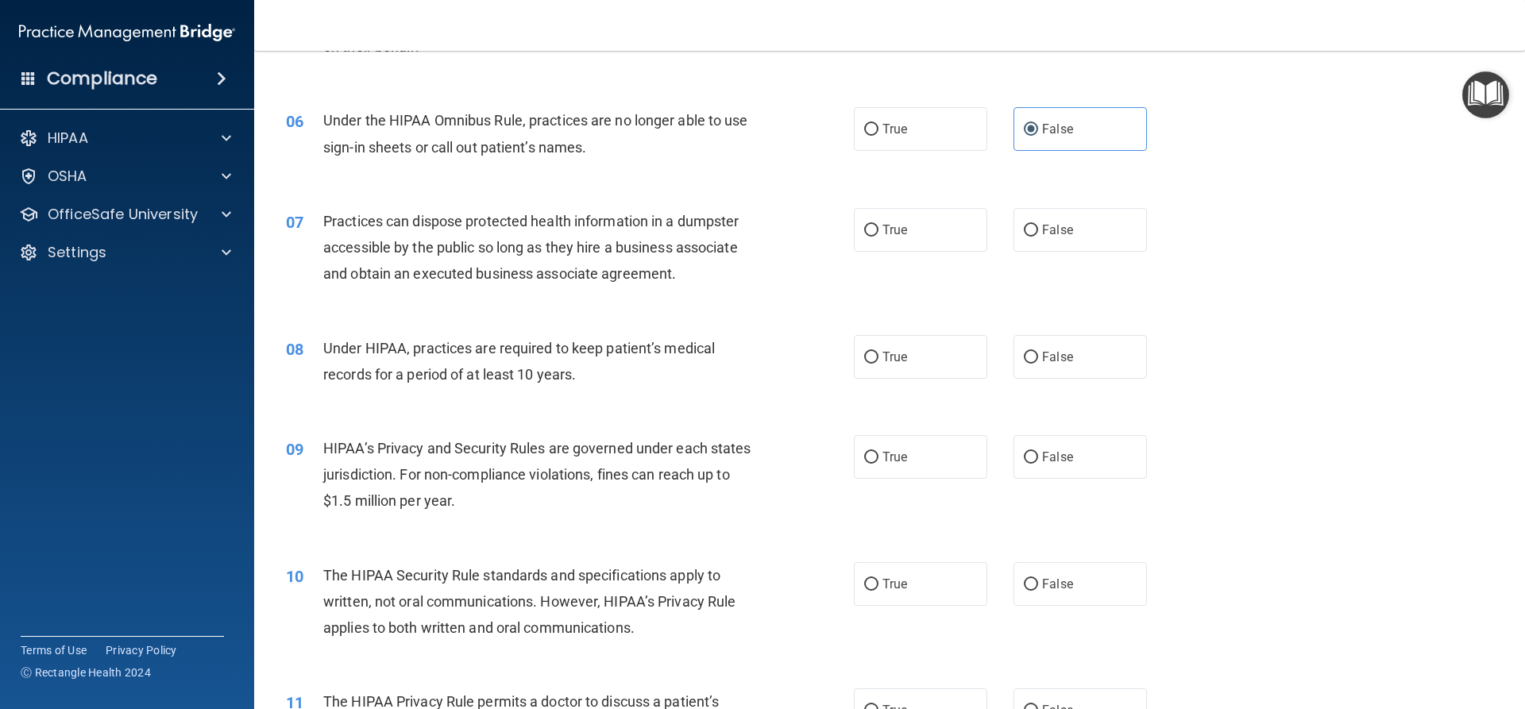
scroll to position [635, 0]
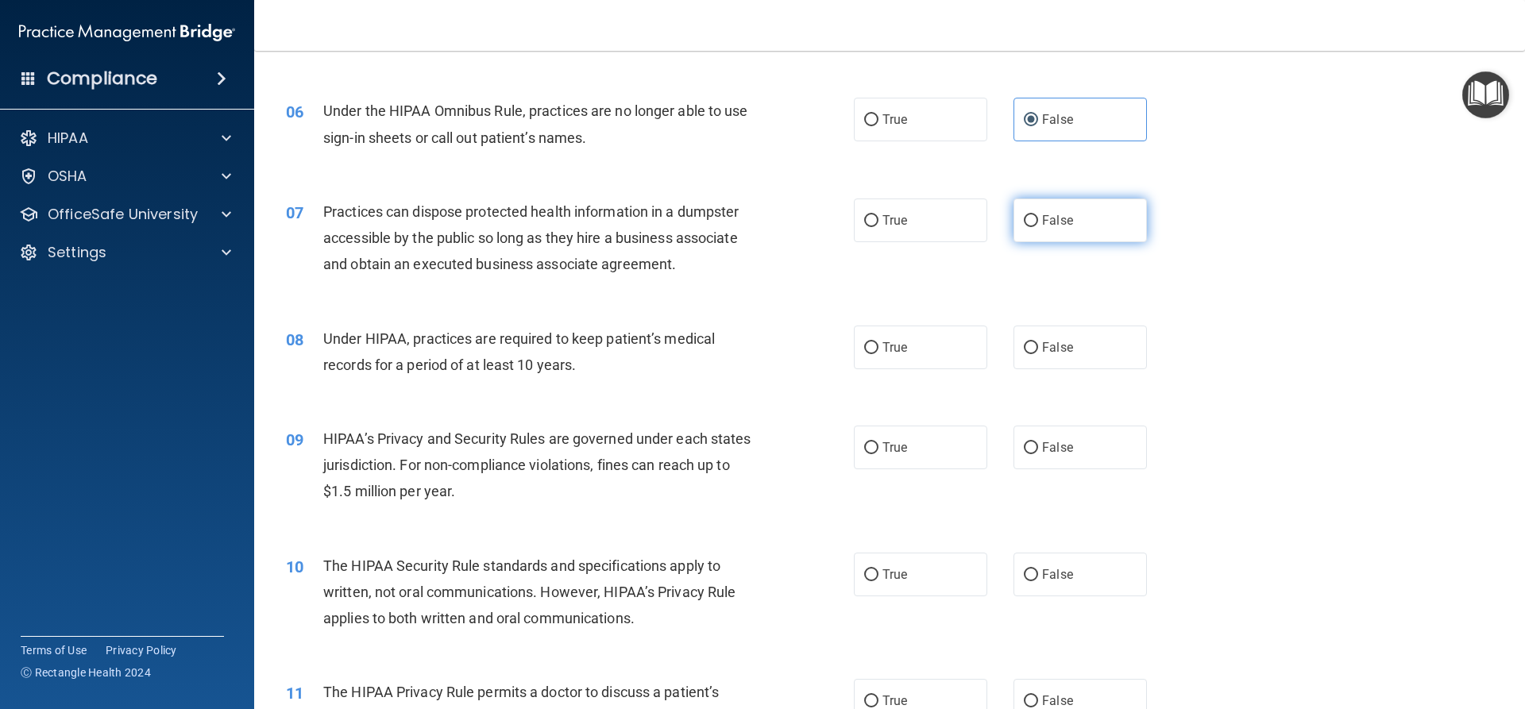
click at [1013, 227] on label "False" at bounding box center [1079, 221] width 133 height 44
click at [1024, 227] on input "False" at bounding box center [1031, 221] width 14 height 12
radio input "true"
click at [1050, 366] on label "False" at bounding box center [1079, 348] width 133 height 44
click at [1038, 354] on input "False" at bounding box center [1031, 348] width 14 height 12
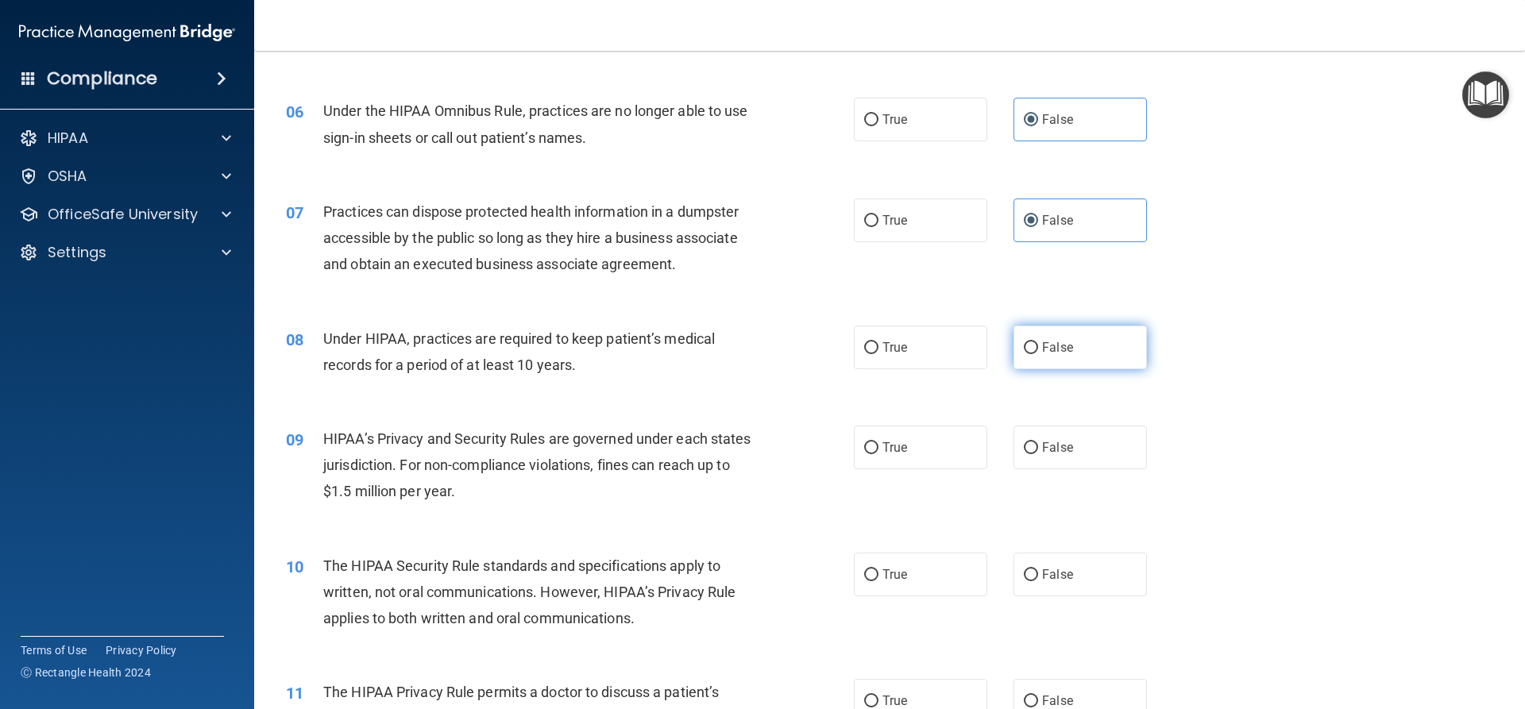
radio input "true"
click at [924, 437] on label "True" at bounding box center [920, 448] width 133 height 44
click at [878, 442] on input "True" at bounding box center [871, 448] width 14 height 12
radio input "true"
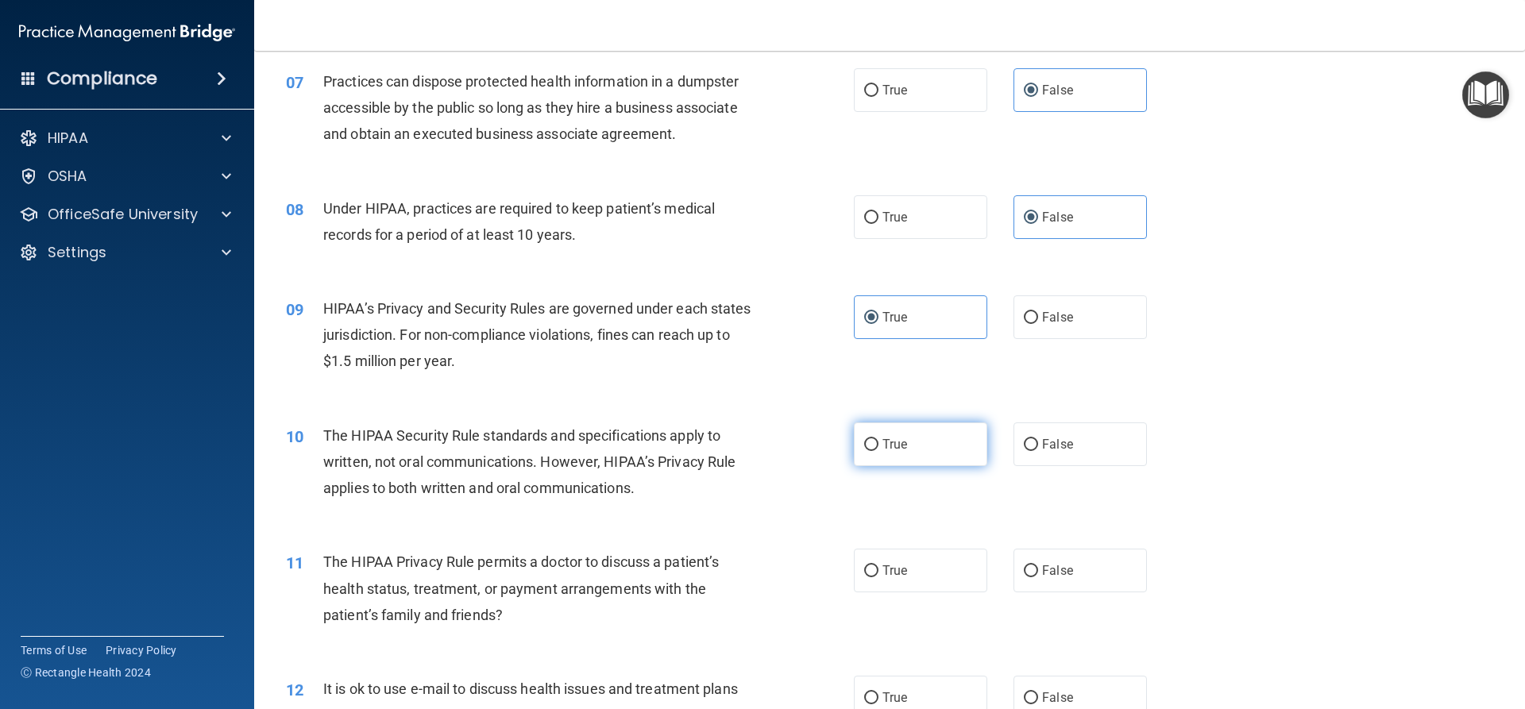
scroll to position [794, 0]
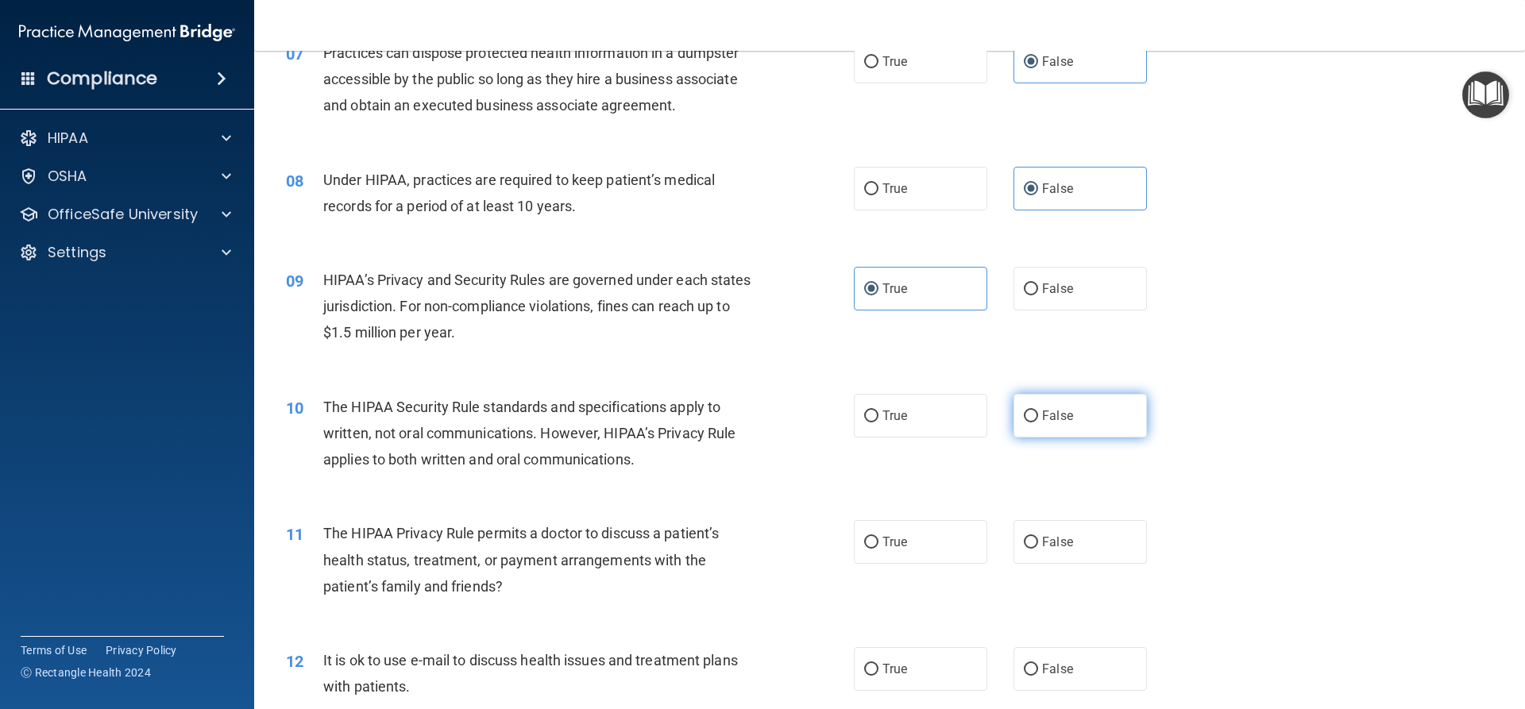
click at [1013, 423] on label "False" at bounding box center [1079, 416] width 133 height 44
click at [1024, 423] on input "False" at bounding box center [1031, 417] width 14 height 12
radio input "true"
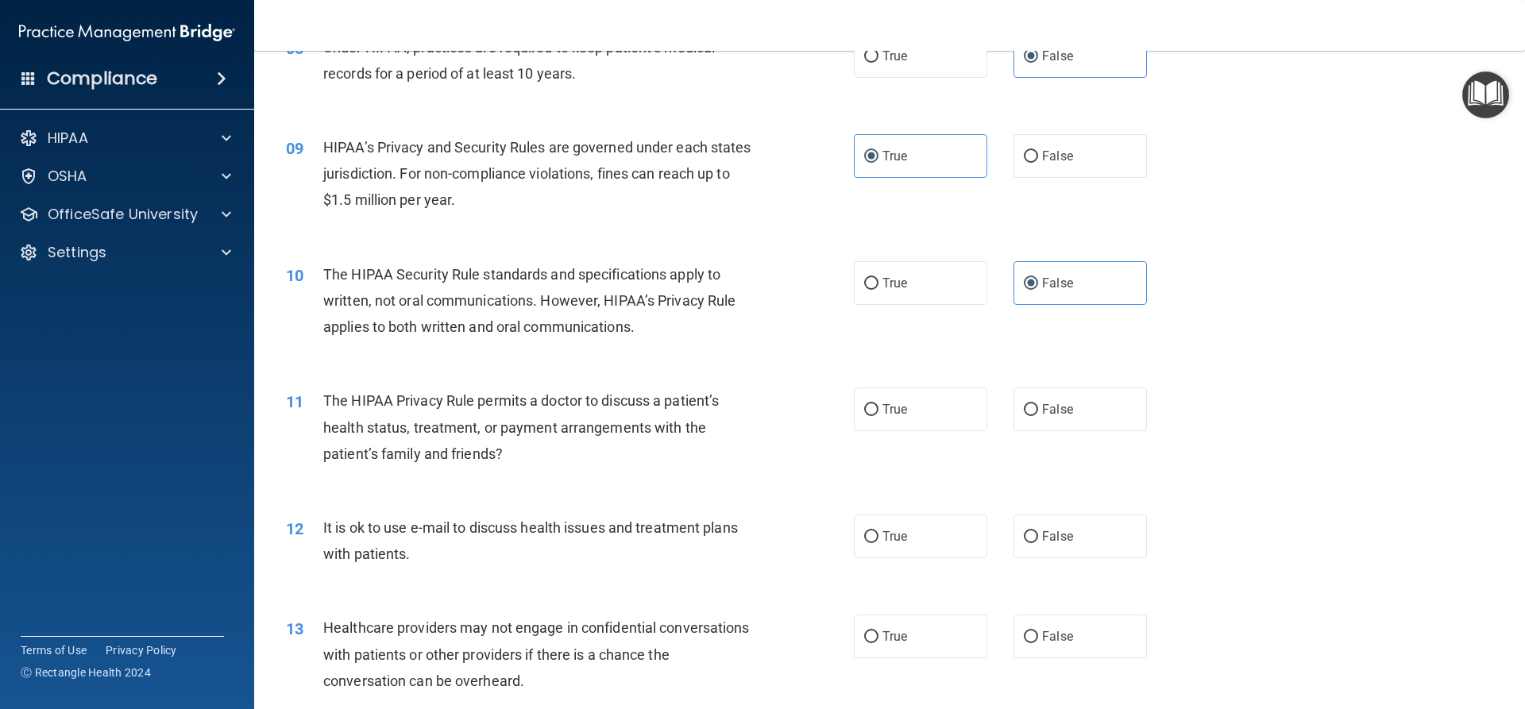
scroll to position [953, 0]
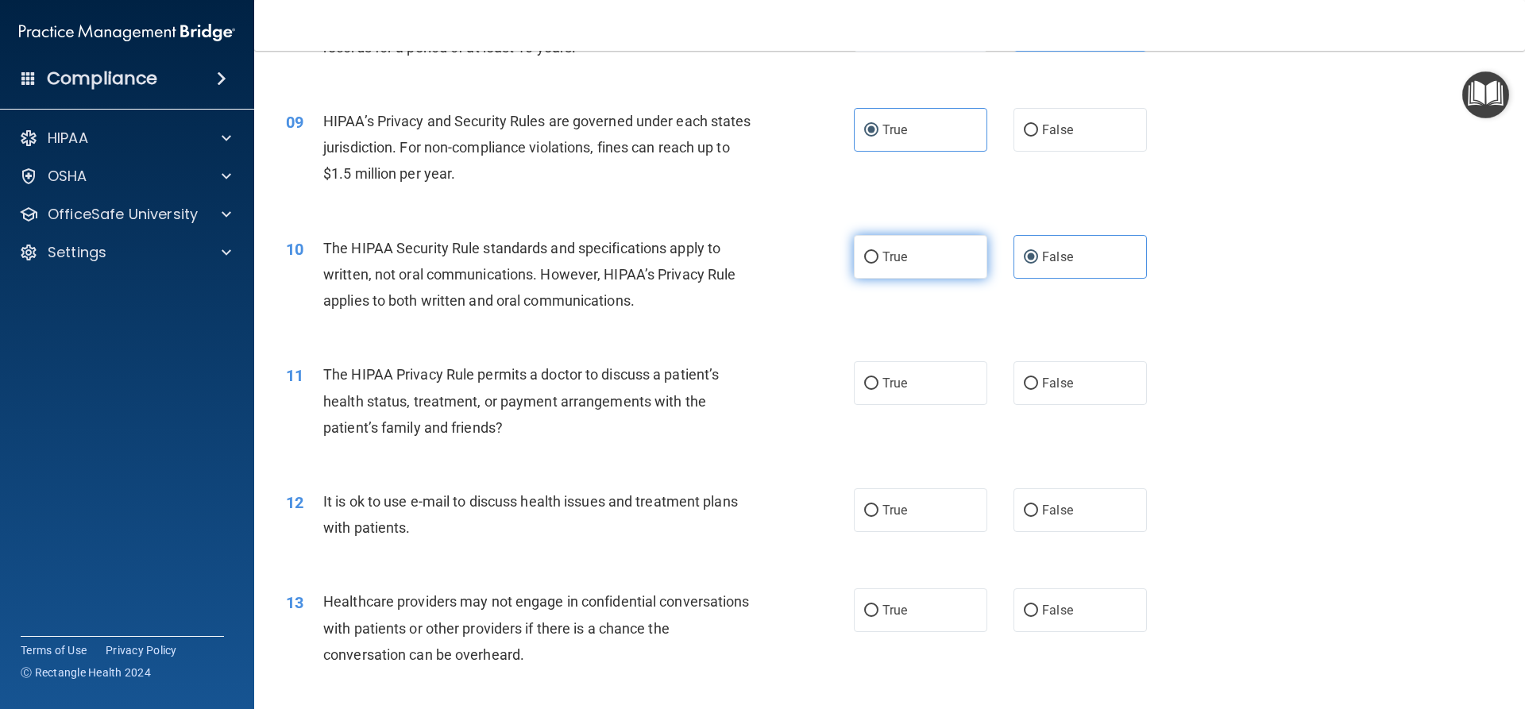
click at [904, 274] on label "True" at bounding box center [920, 257] width 133 height 44
click at [878, 264] on input "True" at bounding box center [871, 258] width 14 height 12
radio input "true"
radio input "false"
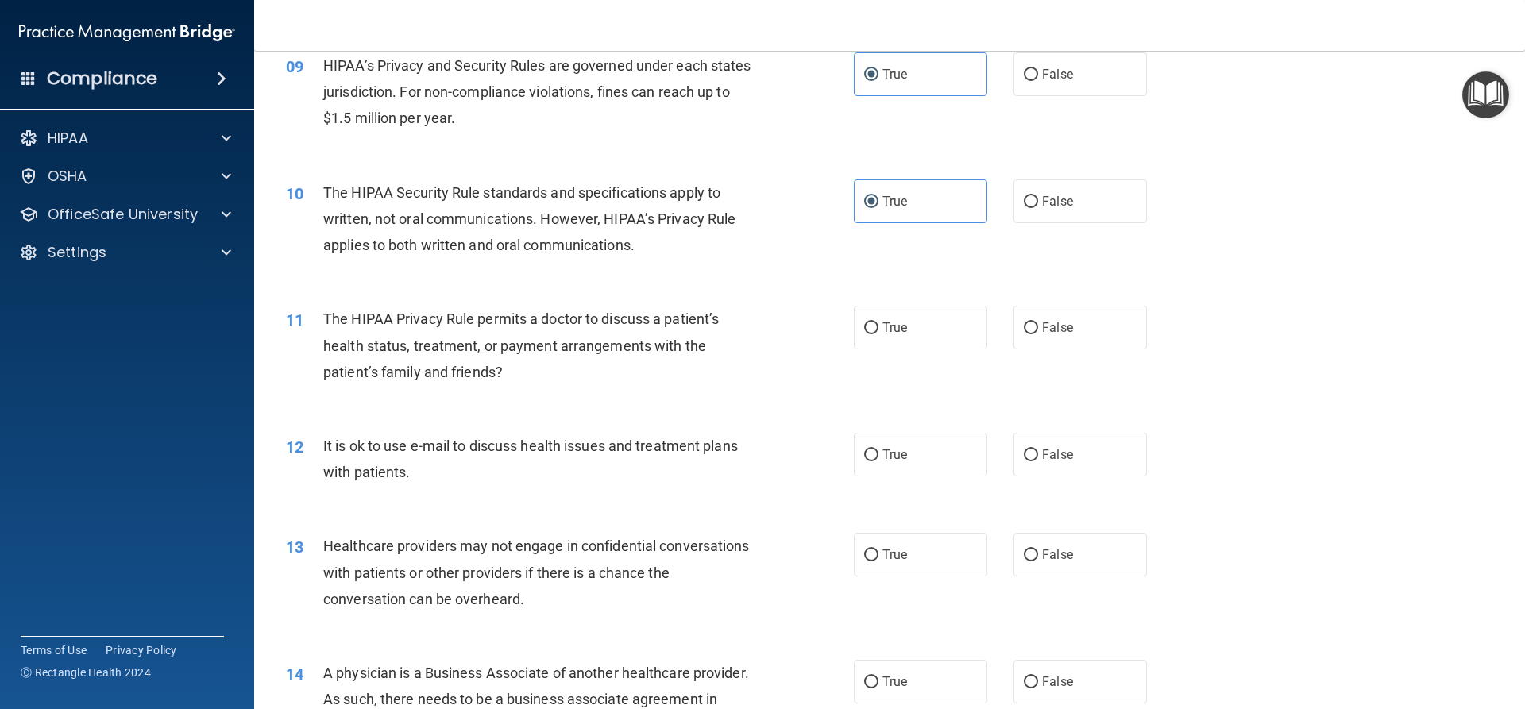
scroll to position [1112, 0]
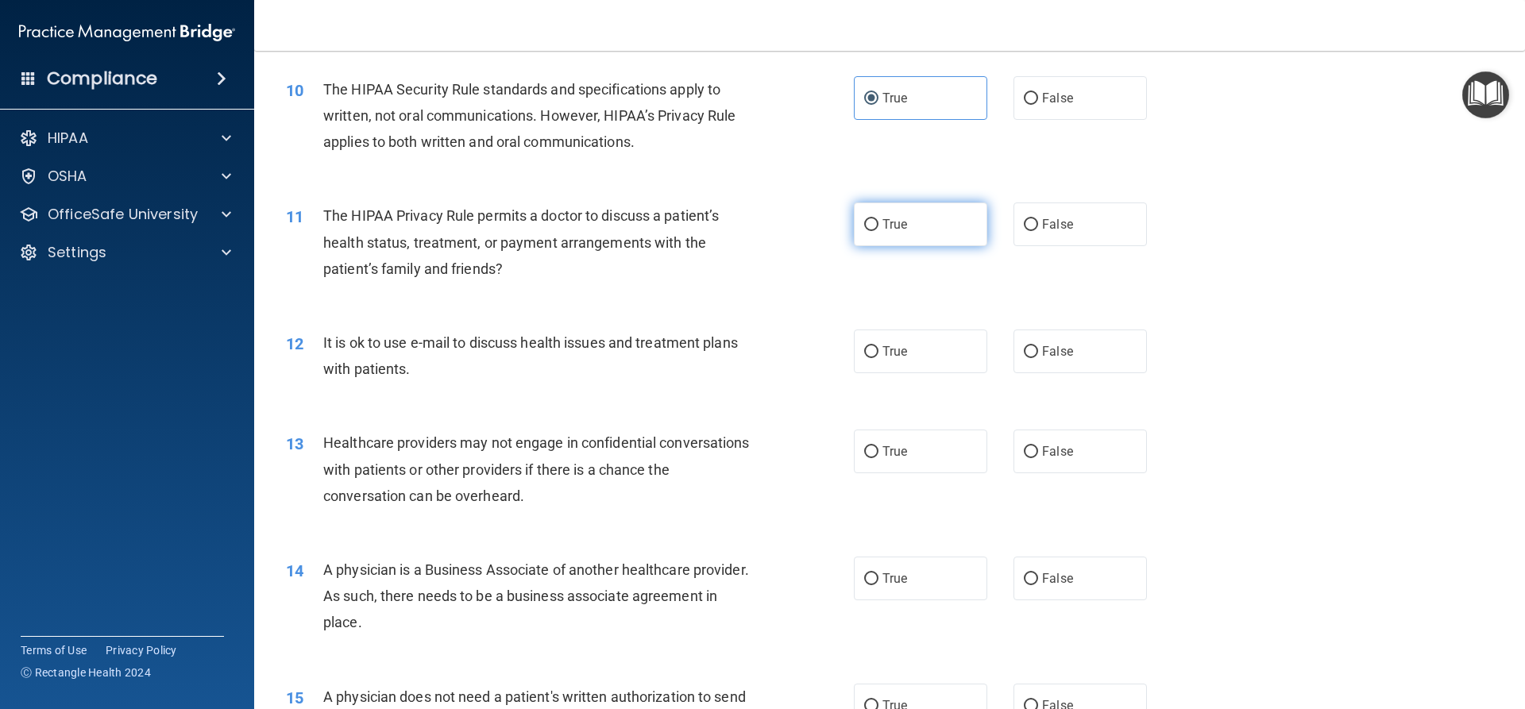
click at [920, 237] on label "True" at bounding box center [920, 225] width 133 height 44
click at [878, 231] on input "True" at bounding box center [871, 225] width 14 height 12
radio input "true"
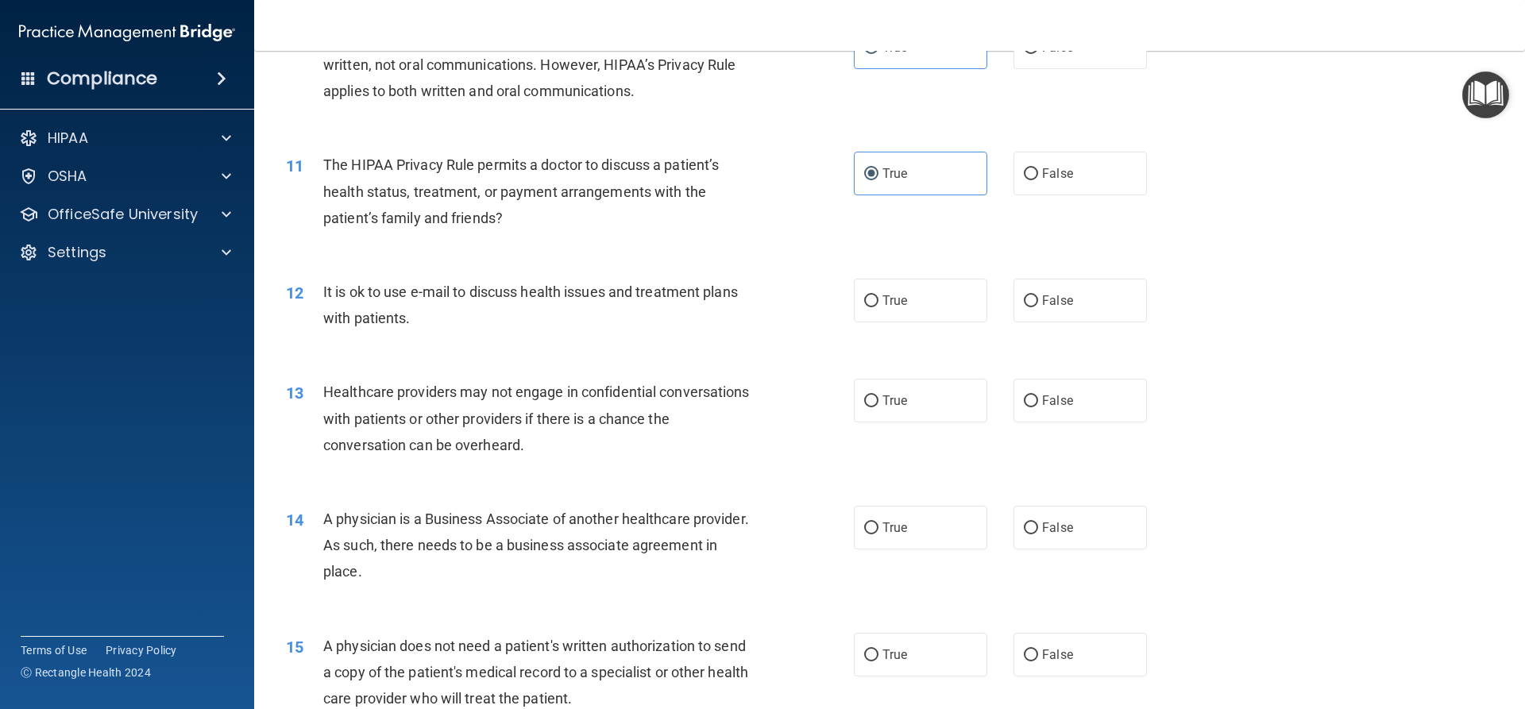
scroll to position [1271, 0]
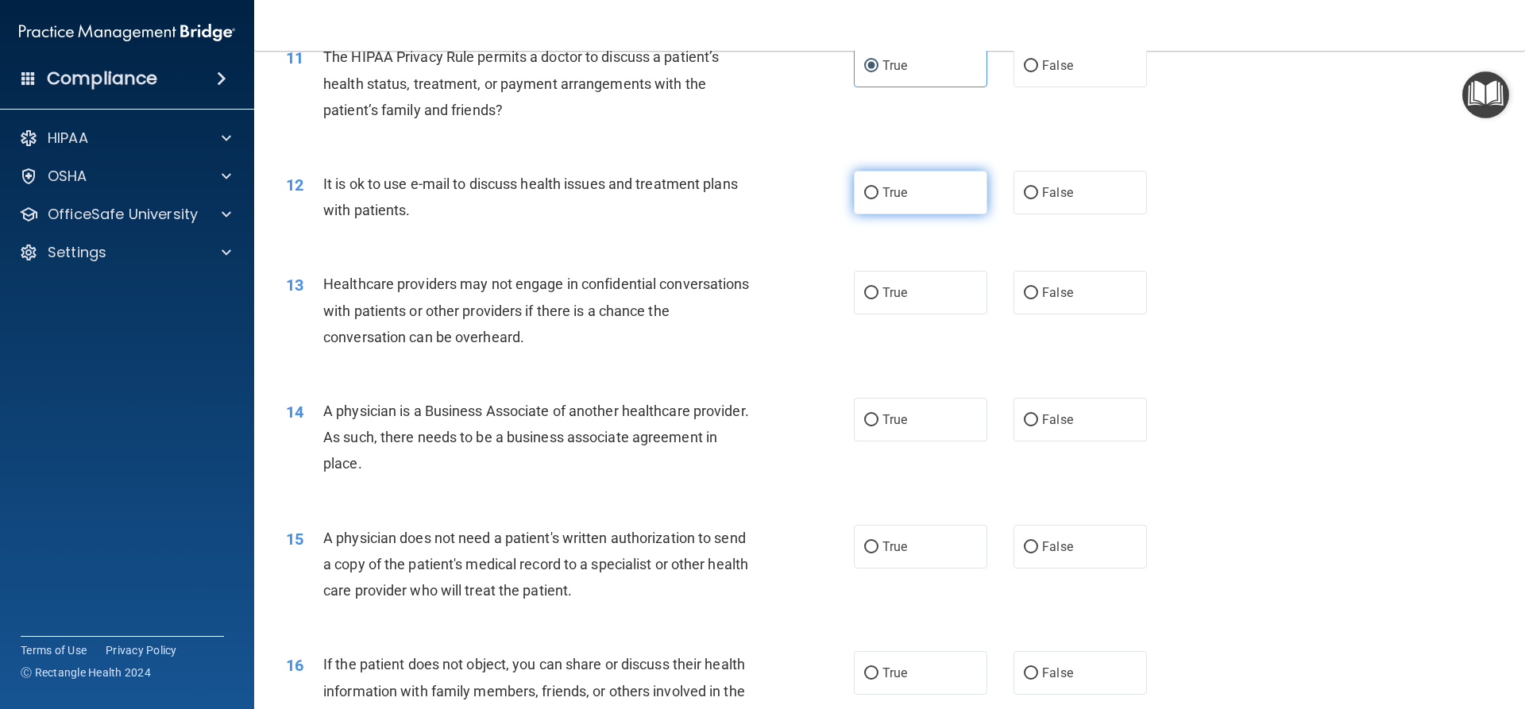
click at [911, 196] on label "True" at bounding box center [920, 193] width 133 height 44
click at [878, 196] on input "True" at bounding box center [871, 193] width 14 height 12
radio input "true"
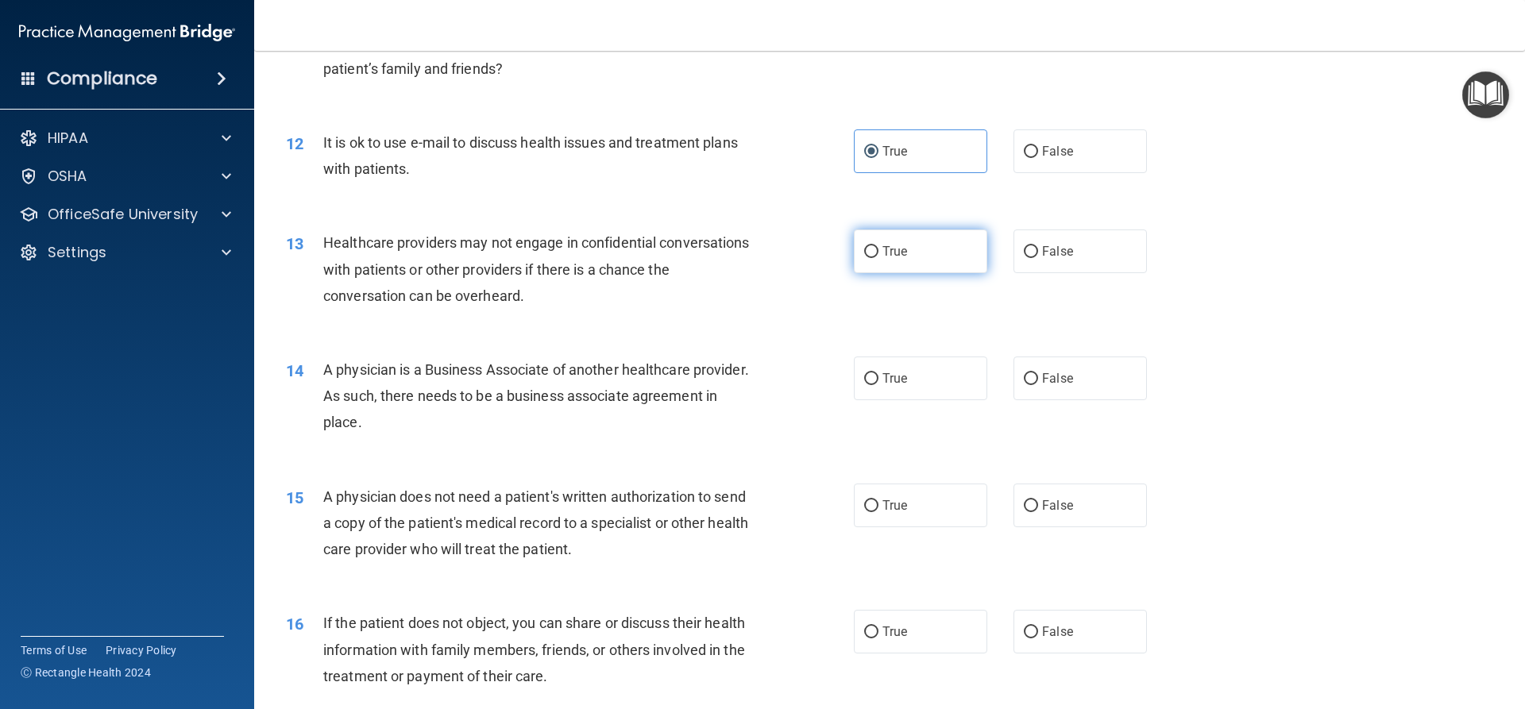
scroll to position [1350, 0]
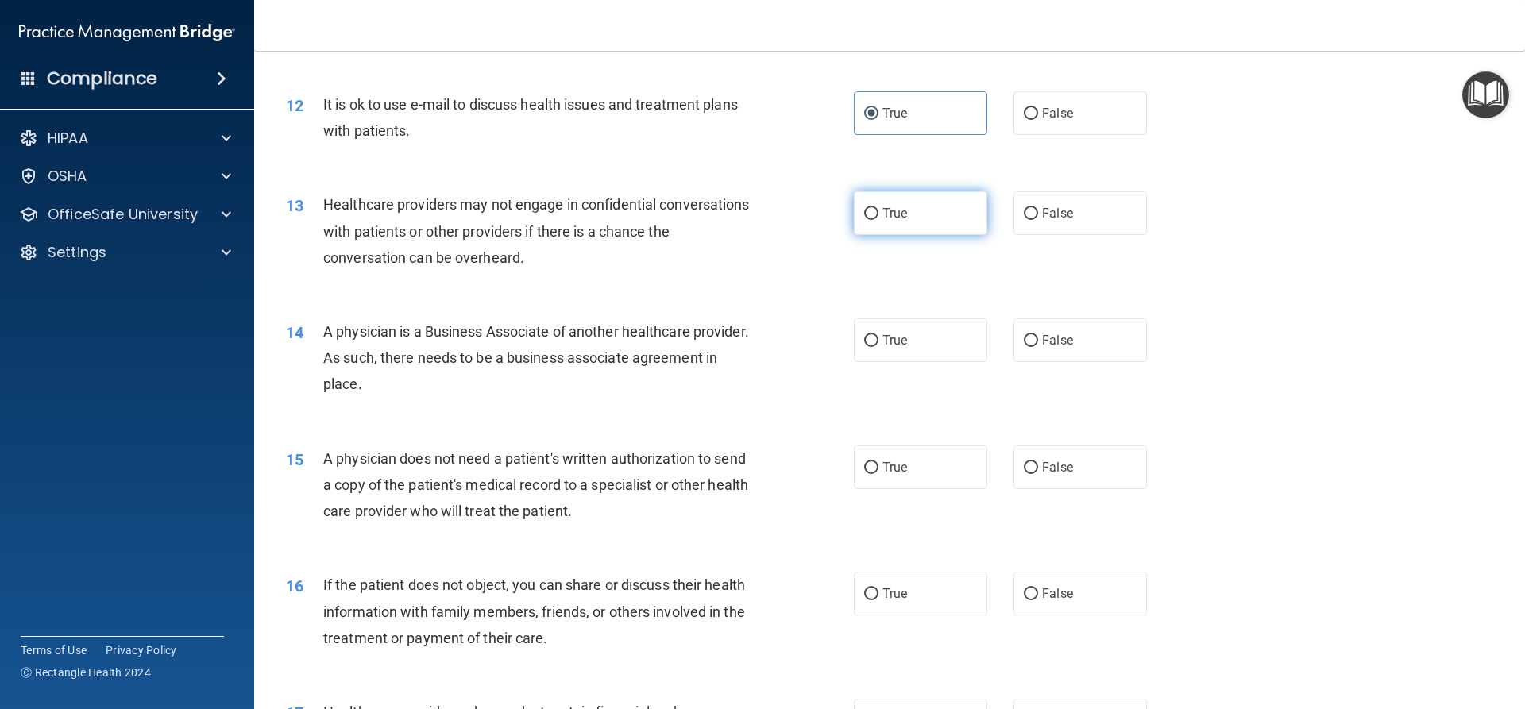
click at [967, 227] on label "True" at bounding box center [920, 213] width 133 height 44
click at [878, 220] on input "True" at bounding box center [871, 214] width 14 height 12
radio input "true"
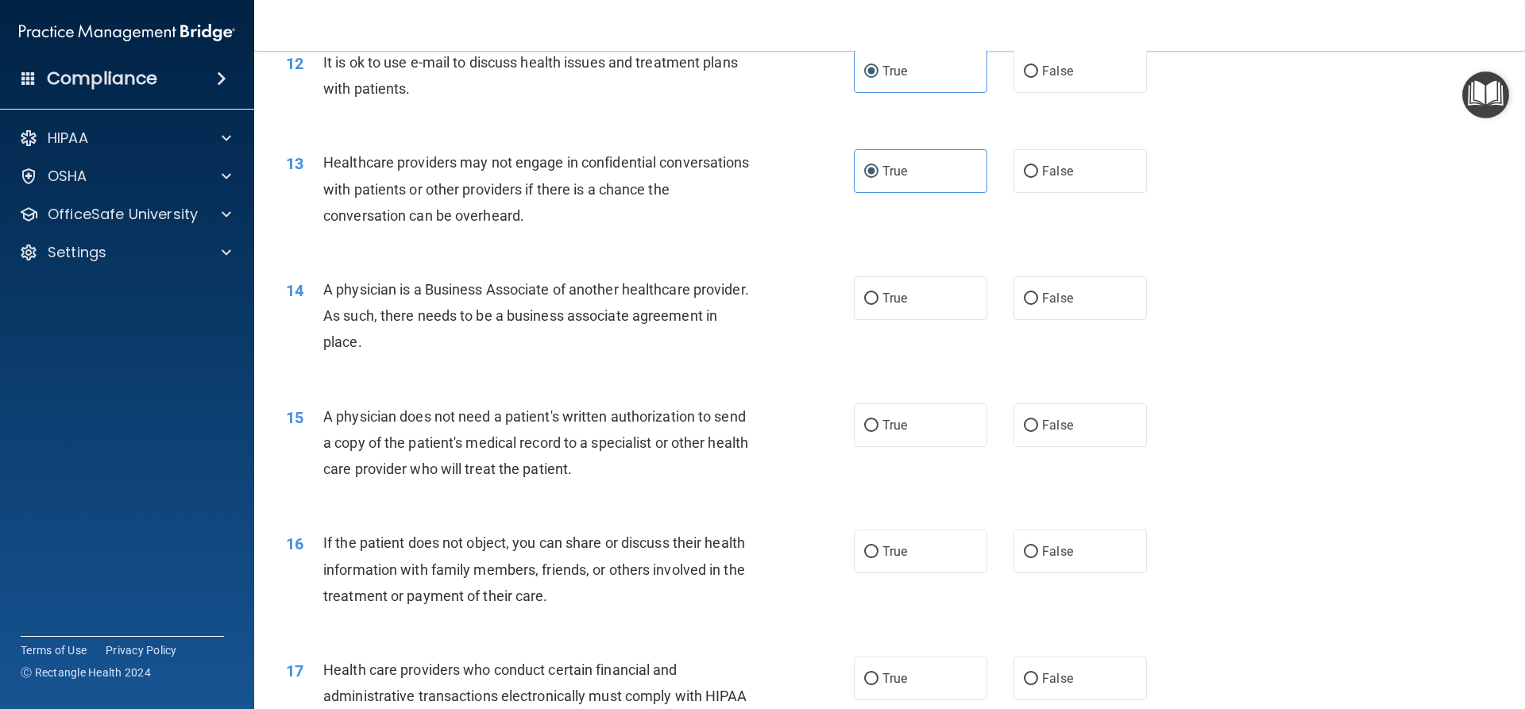
scroll to position [1430, 0]
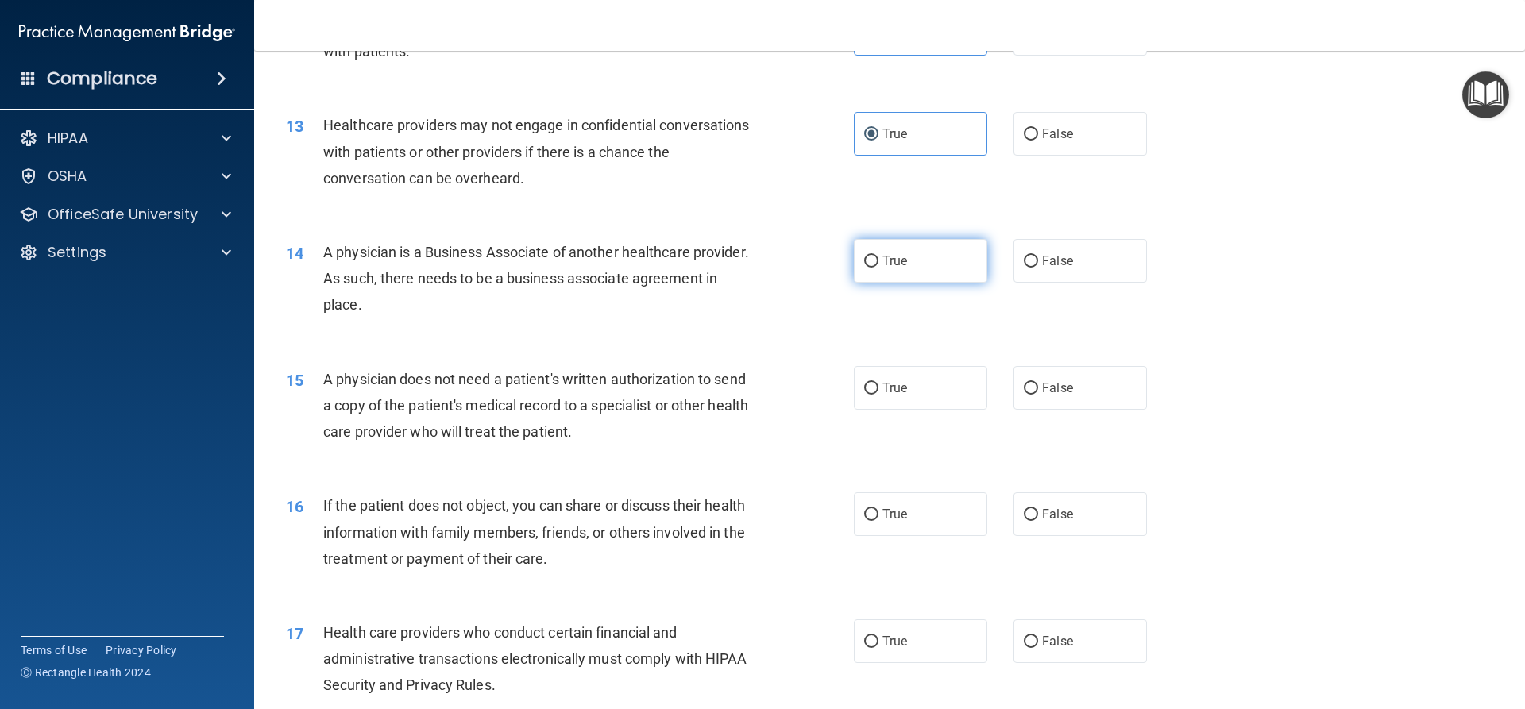
click at [971, 255] on label "True" at bounding box center [920, 261] width 133 height 44
click at [878, 256] on input "True" at bounding box center [871, 262] width 14 height 12
radio input "true"
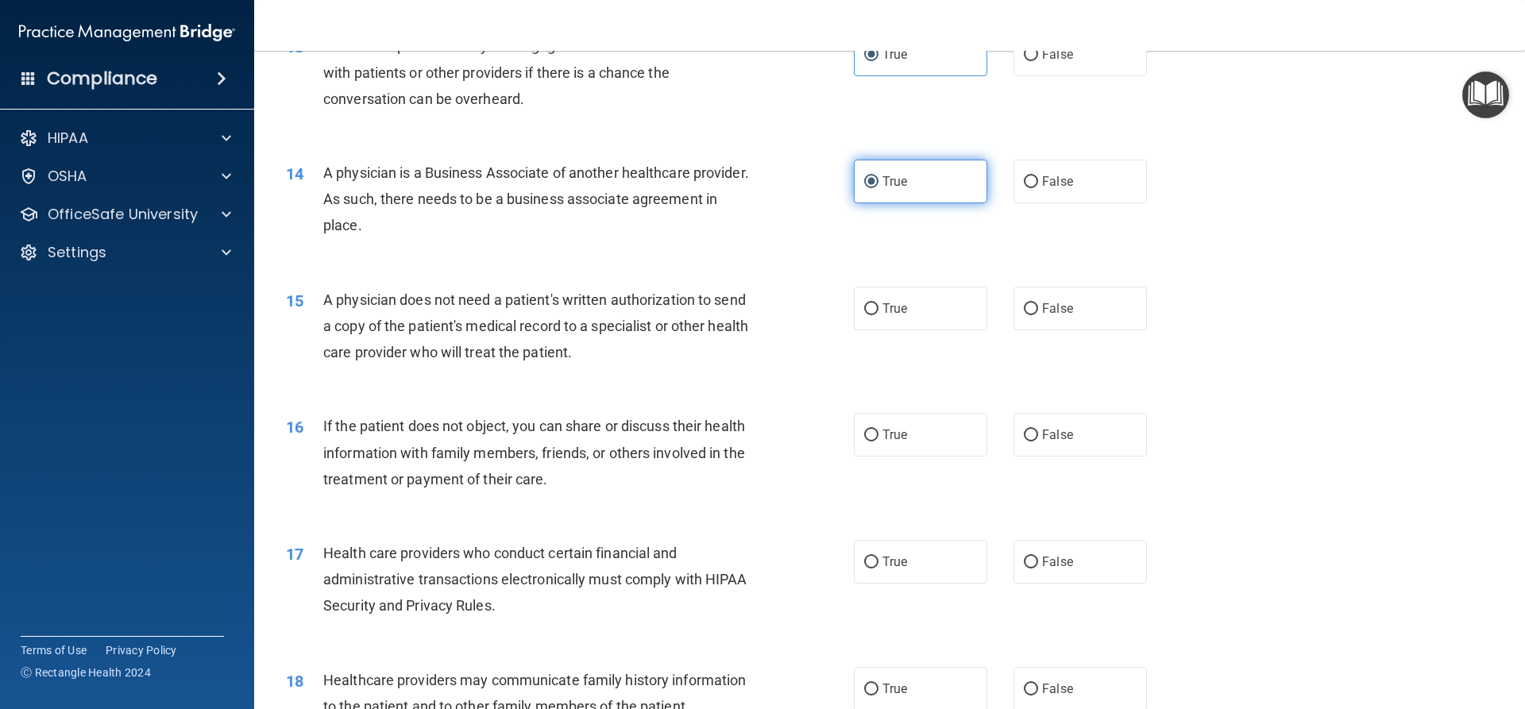
scroll to position [1589, 0]
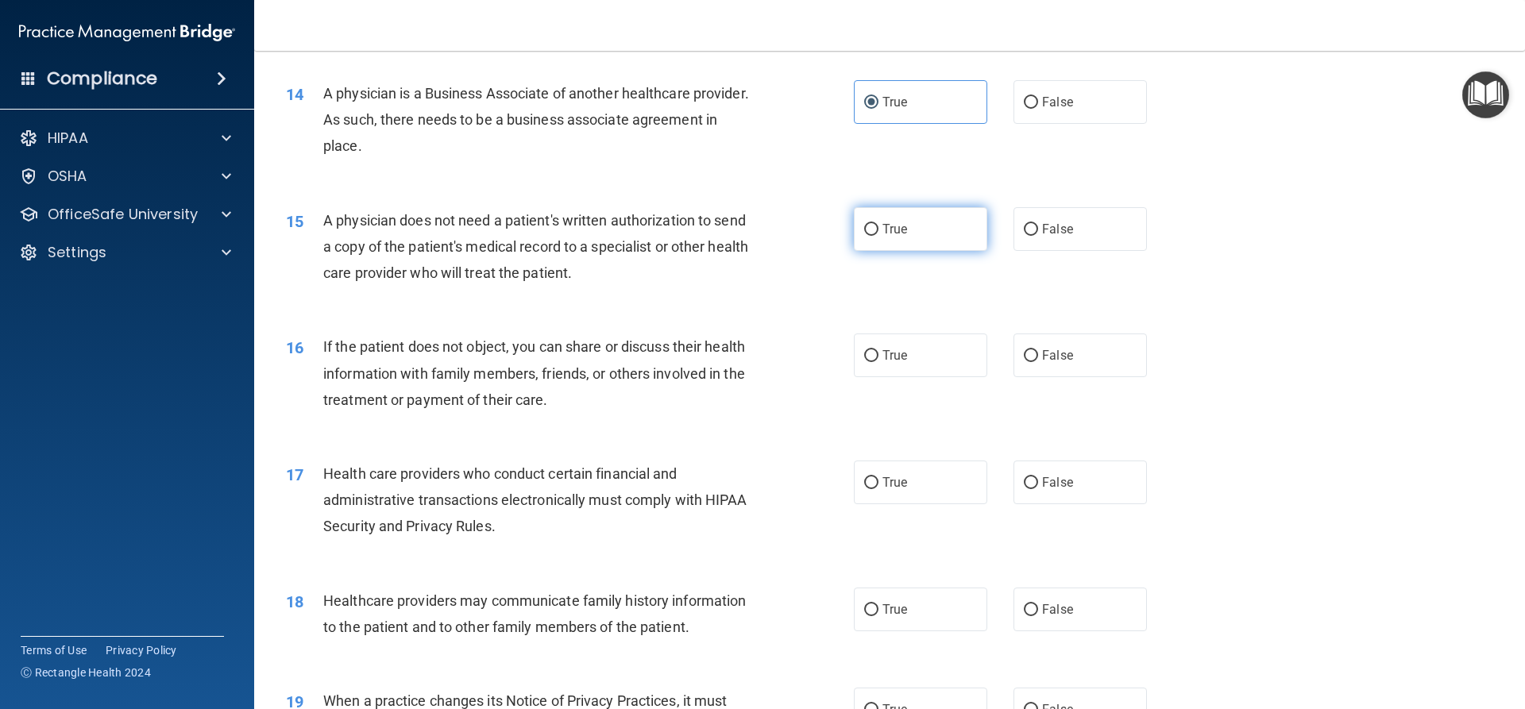
click at [929, 230] on label "True" at bounding box center [920, 229] width 133 height 44
click at [878, 230] on input "True" at bounding box center [871, 230] width 14 height 12
radio input "true"
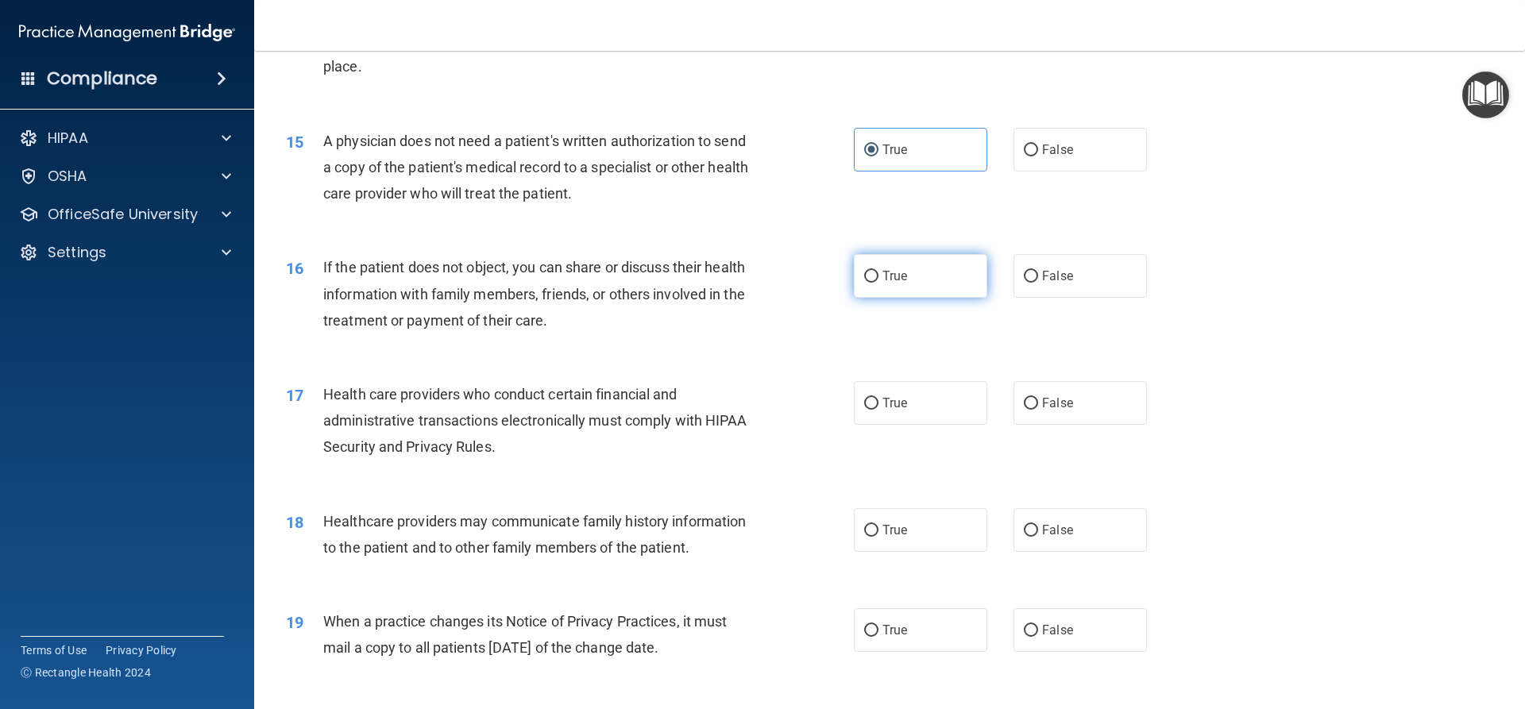
scroll to position [1747, 0]
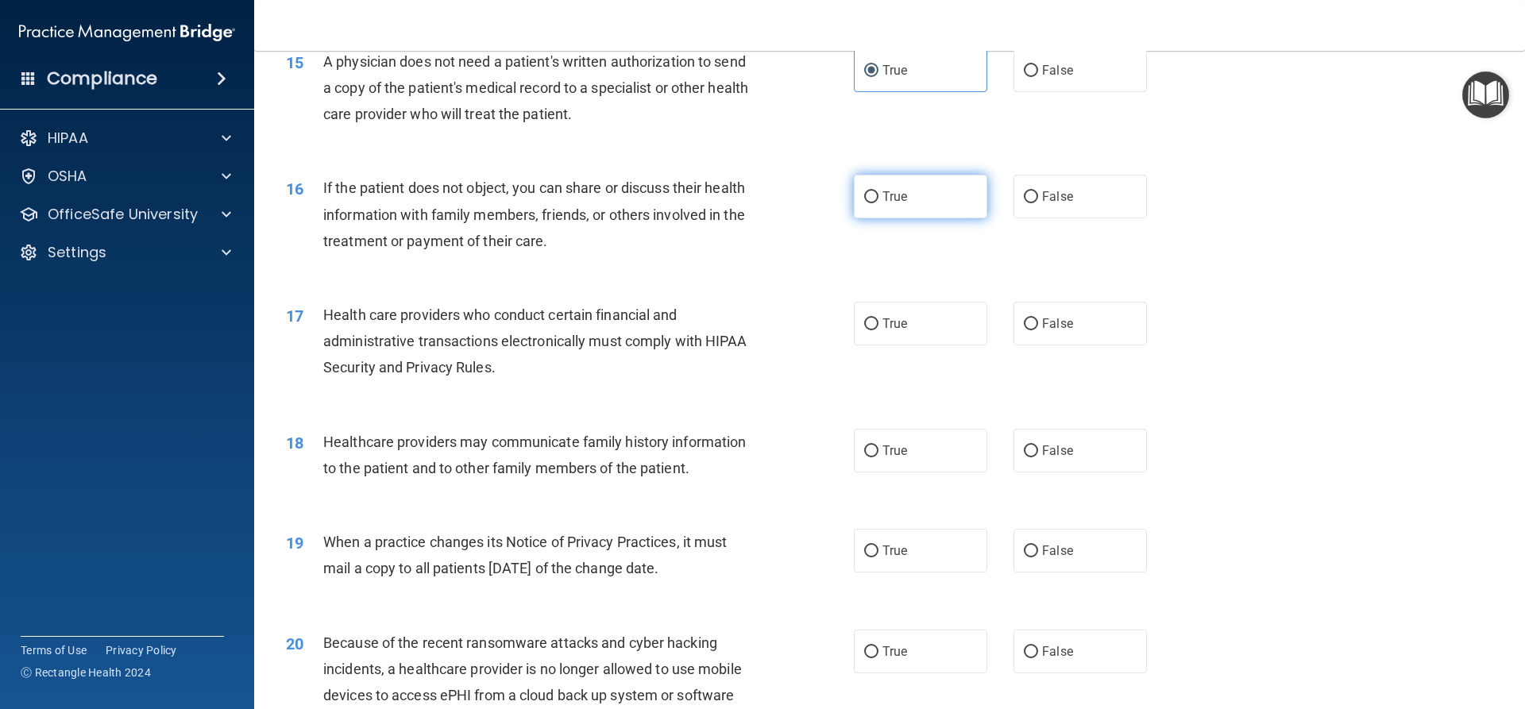
click at [900, 211] on label "True" at bounding box center [920, 197] width 133 height 44
click at [878, 203] on input "True" at bounding box center [871, 197] width 14 height 12
radio input "true"
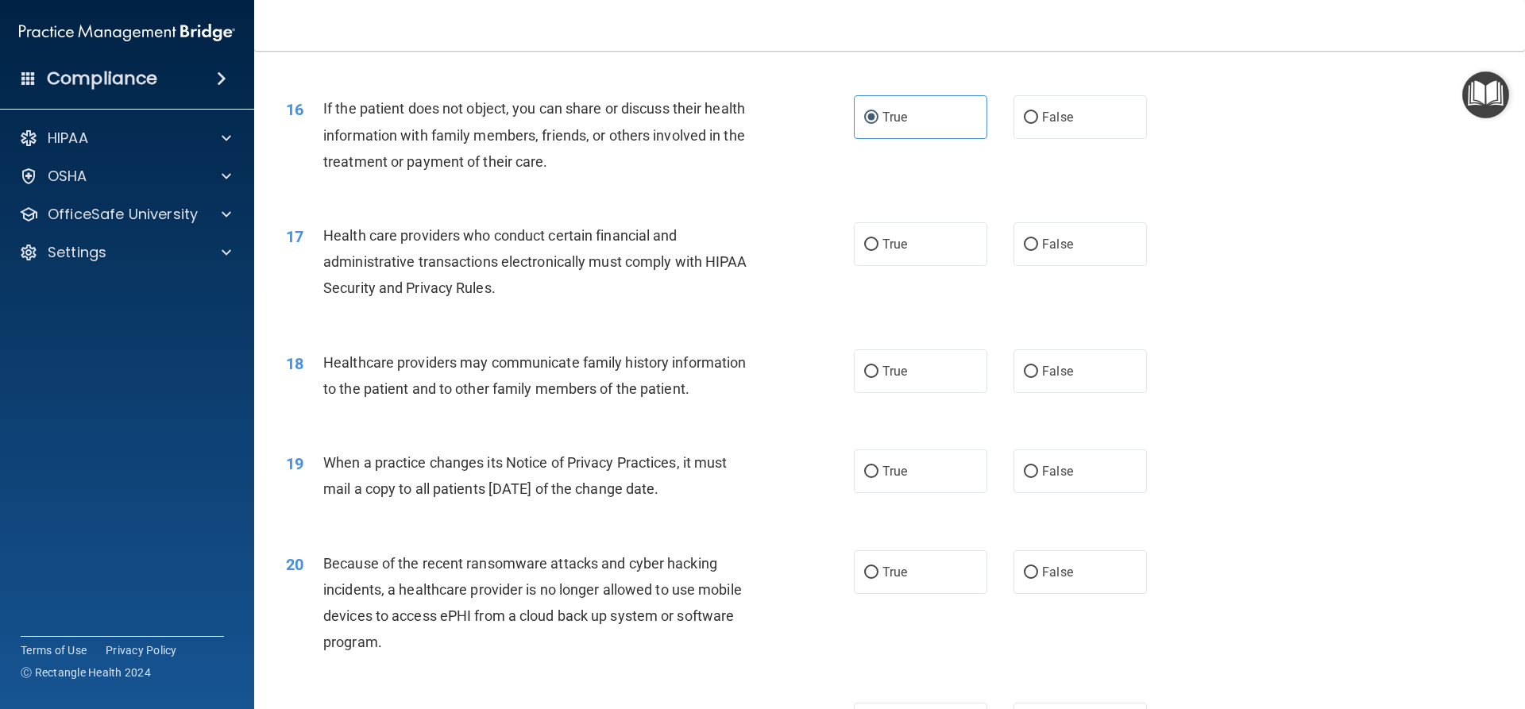
scroll to position [1906, 0]
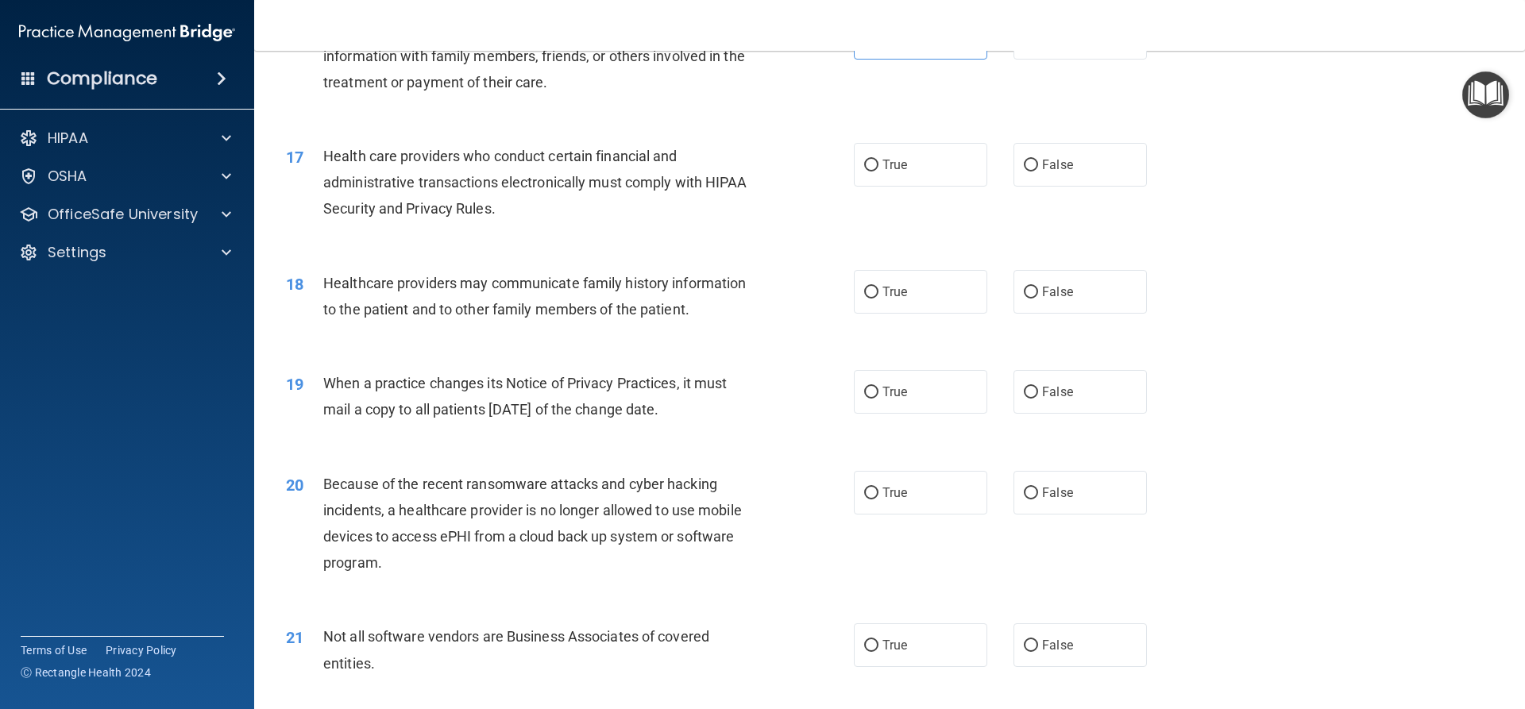
click at [900, 190] on div "17 Health care providers who conduct certain financial and administrative trans…" at bounding box center [889, 186] width 1231 height 127
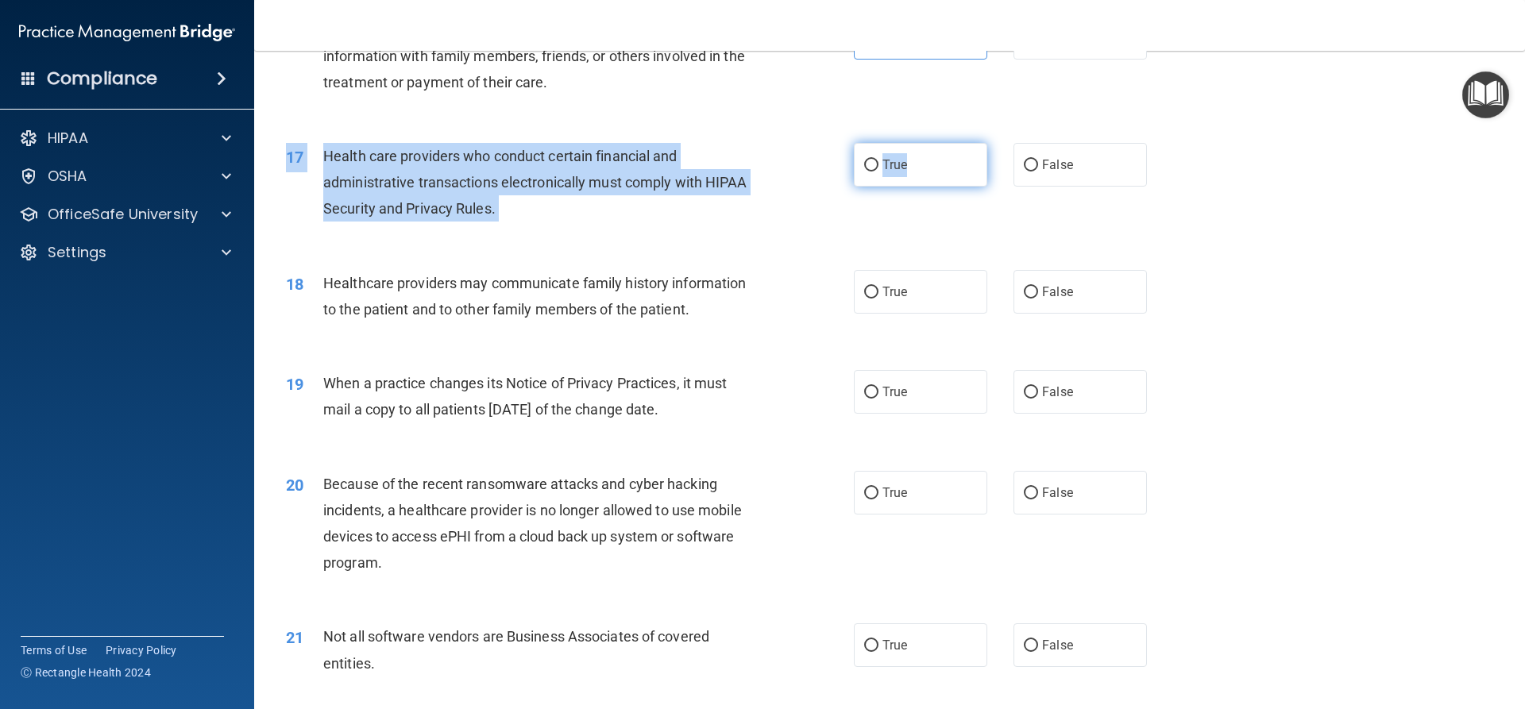
click at [926, 173] on label "True" at bounding box center [920, 165] width 133 height 44
click at [878, 172] on input "True" at bounding box center [871, 166] width 14 height 12
radio input "true"
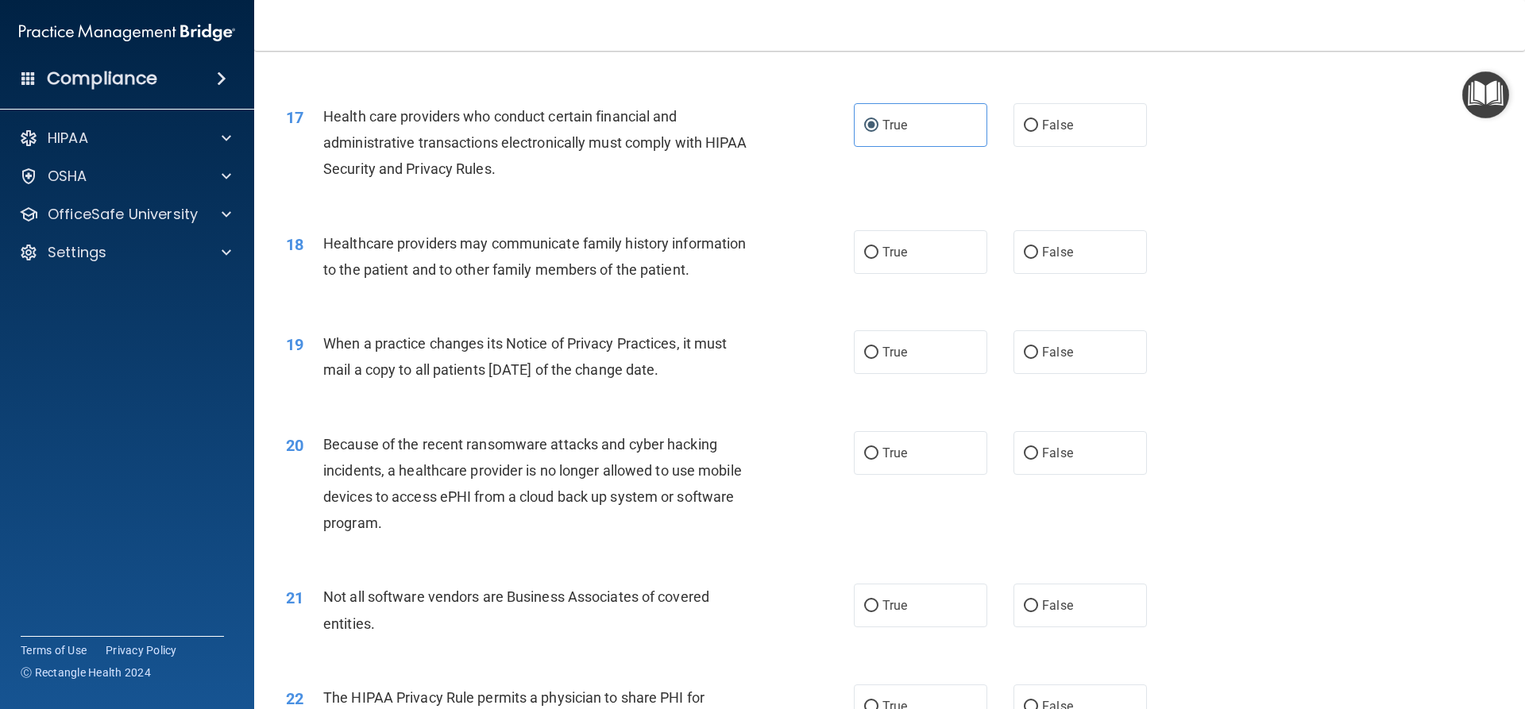
scroll to position [1986, 0]
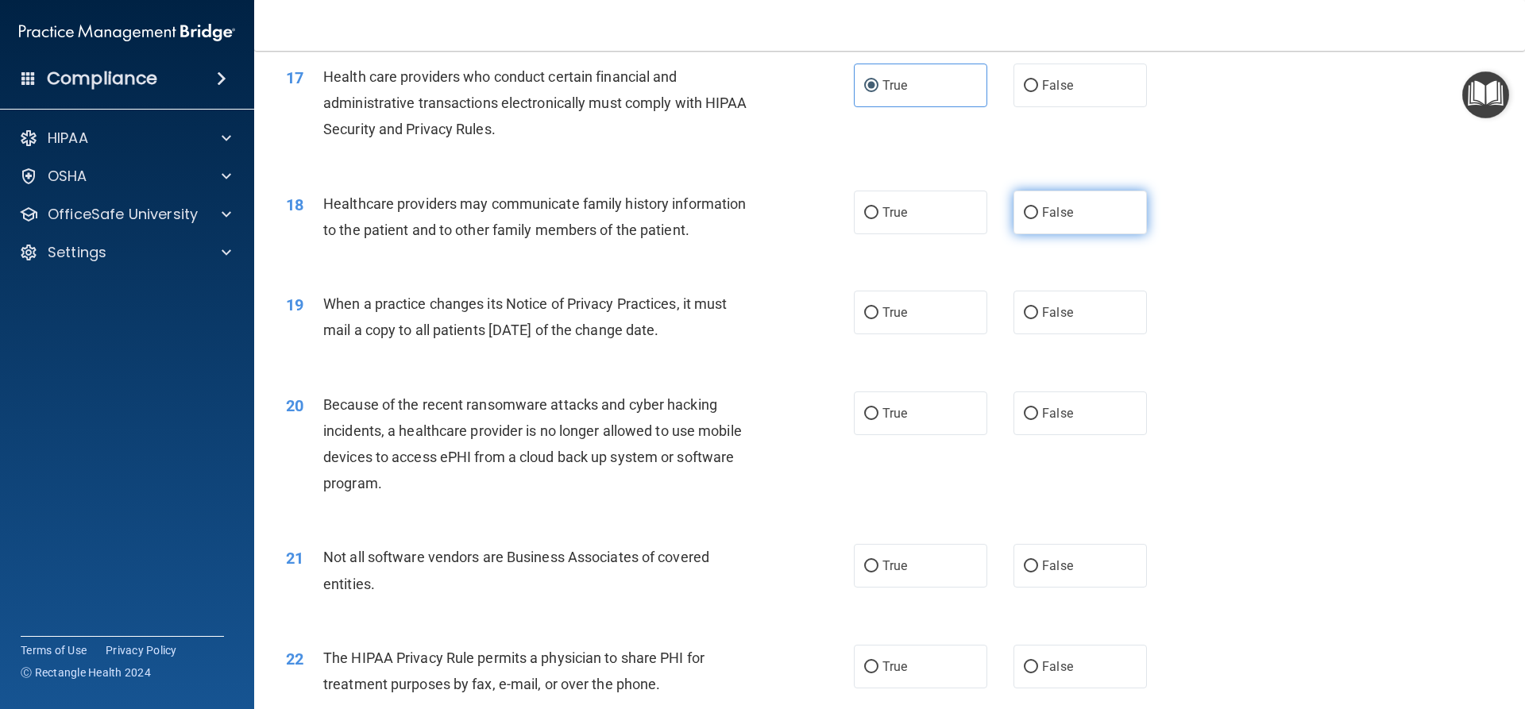
click at [1013, 220] on label "False" at bounding box center [1079, 213] width 133 height 44
click at [1024, 219] on input "False" at bounding box center [1031, 213] width 14 height 12
radio input "true"
click at [863, 220] on label "True" at bounding box center [920, 213] width 133 height 44
click at [864, 219] on input "True" at bounding box center [871, 213] width 14 height 12
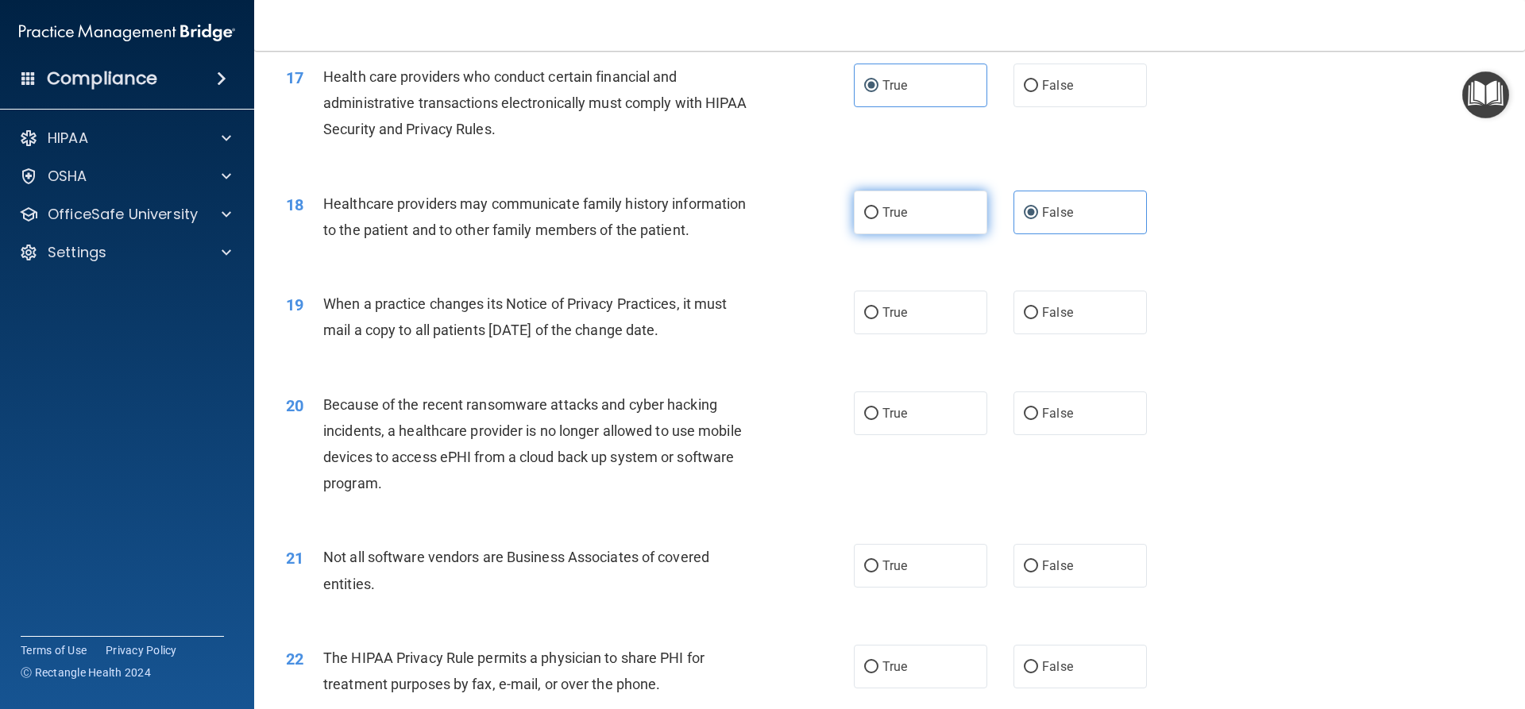
radio input "true"
radio input "false"
click at [1035, 303] on label "False" at bounding box center [1079, 313] width 133 height 44
click at [1035, 307] on input "False" at bounding box center [1031, 313] width 14 height 12
radio input "true"
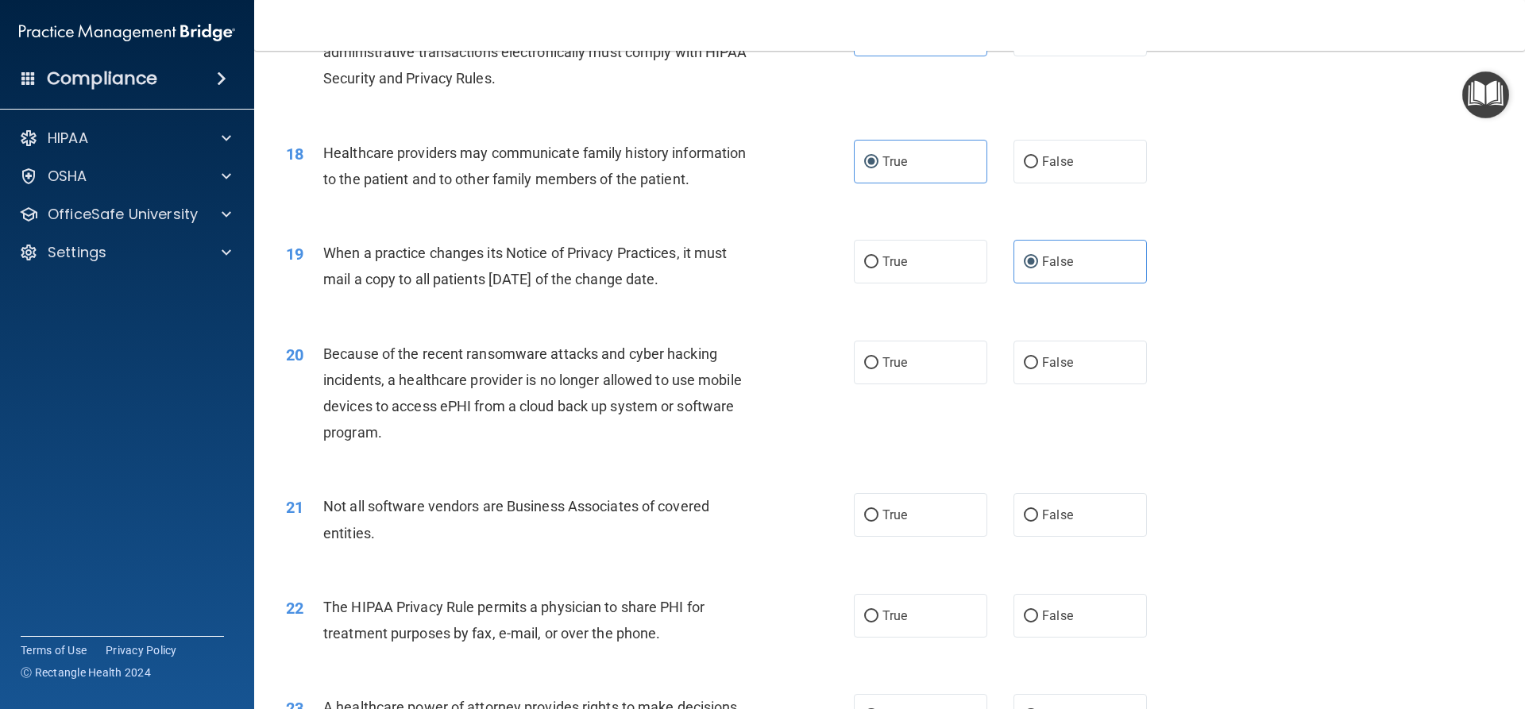
scroll to position [2065, 0]
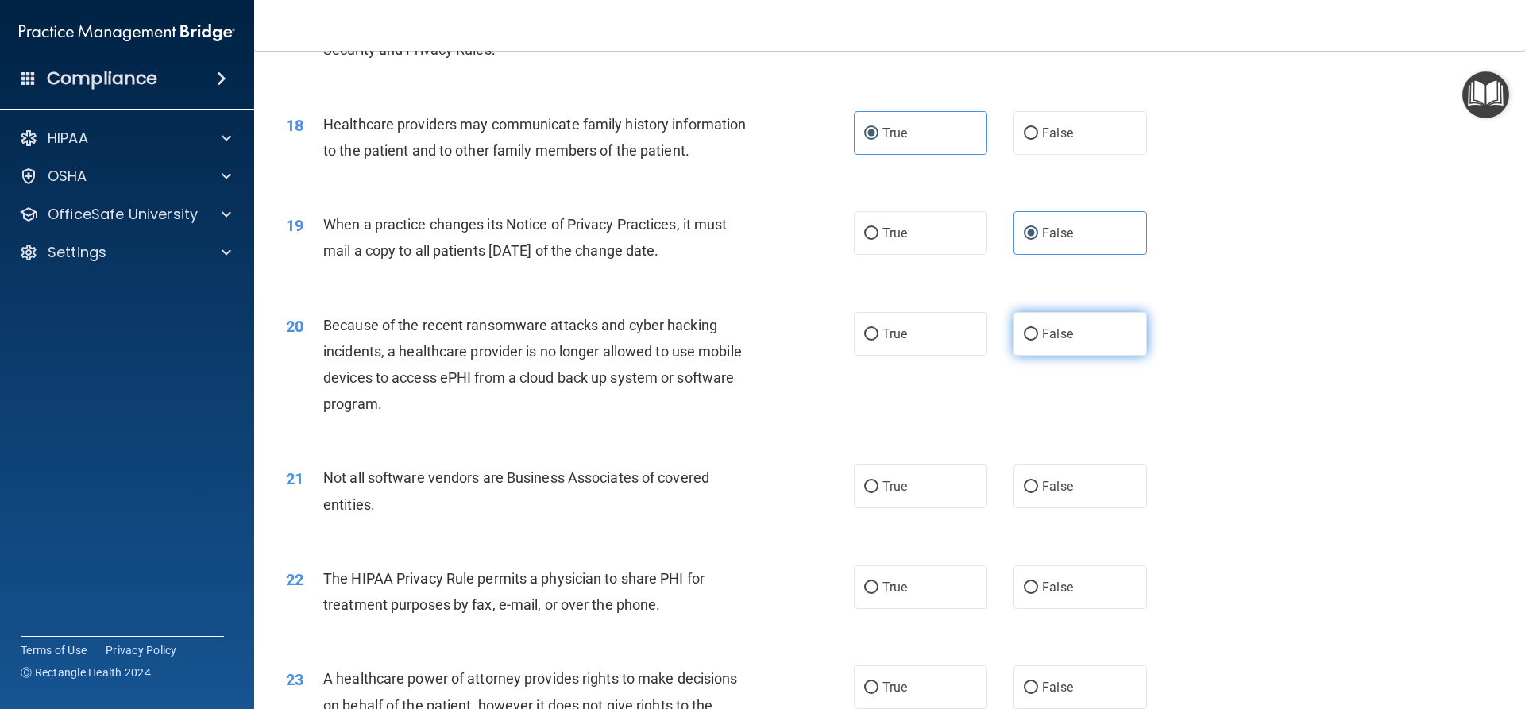
click at [1044, 326] on span "False" at bounding box center [1057, 333] width 31 height 15
click at [1038, 329] on input "False" at bounding box center [1031, 335] width 14 height 12
radio input "true"
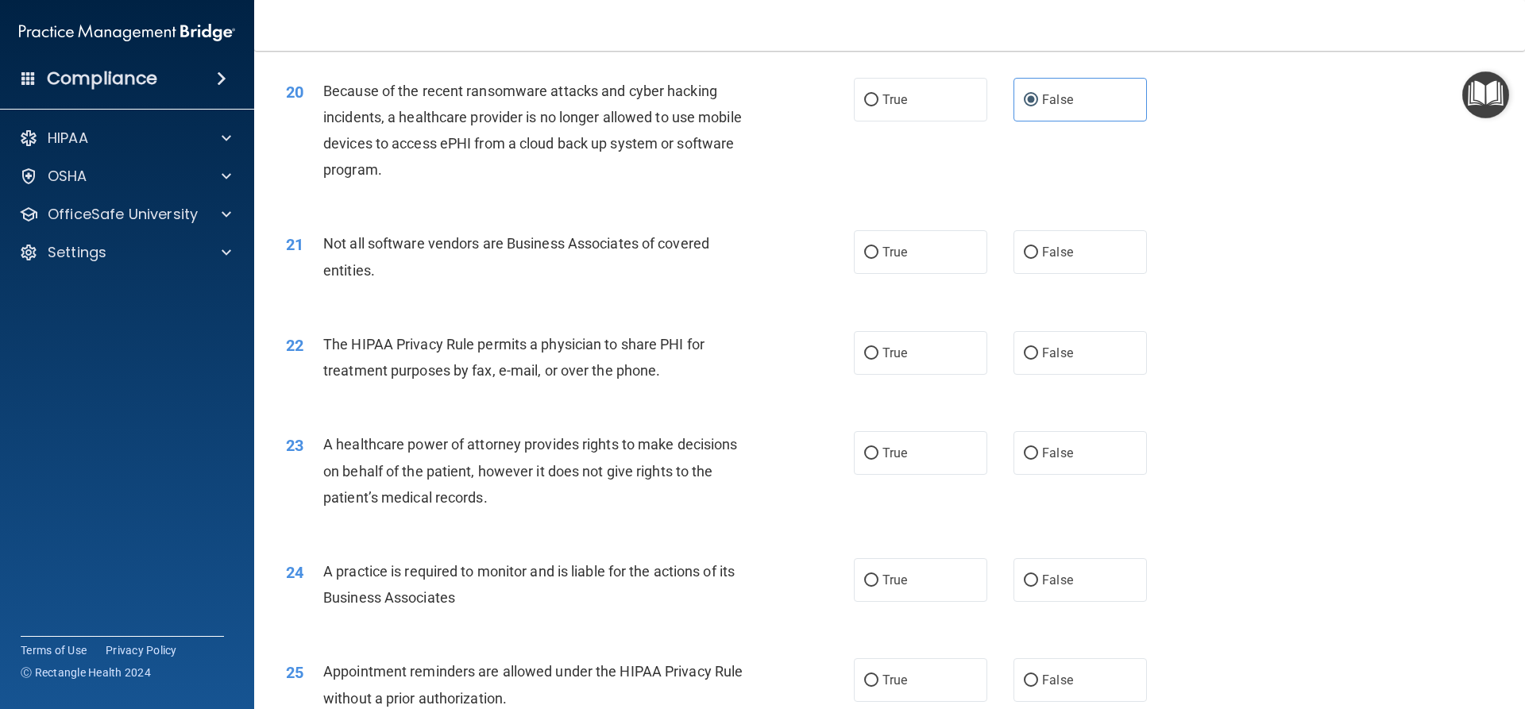
scroll to position [2303, 0]
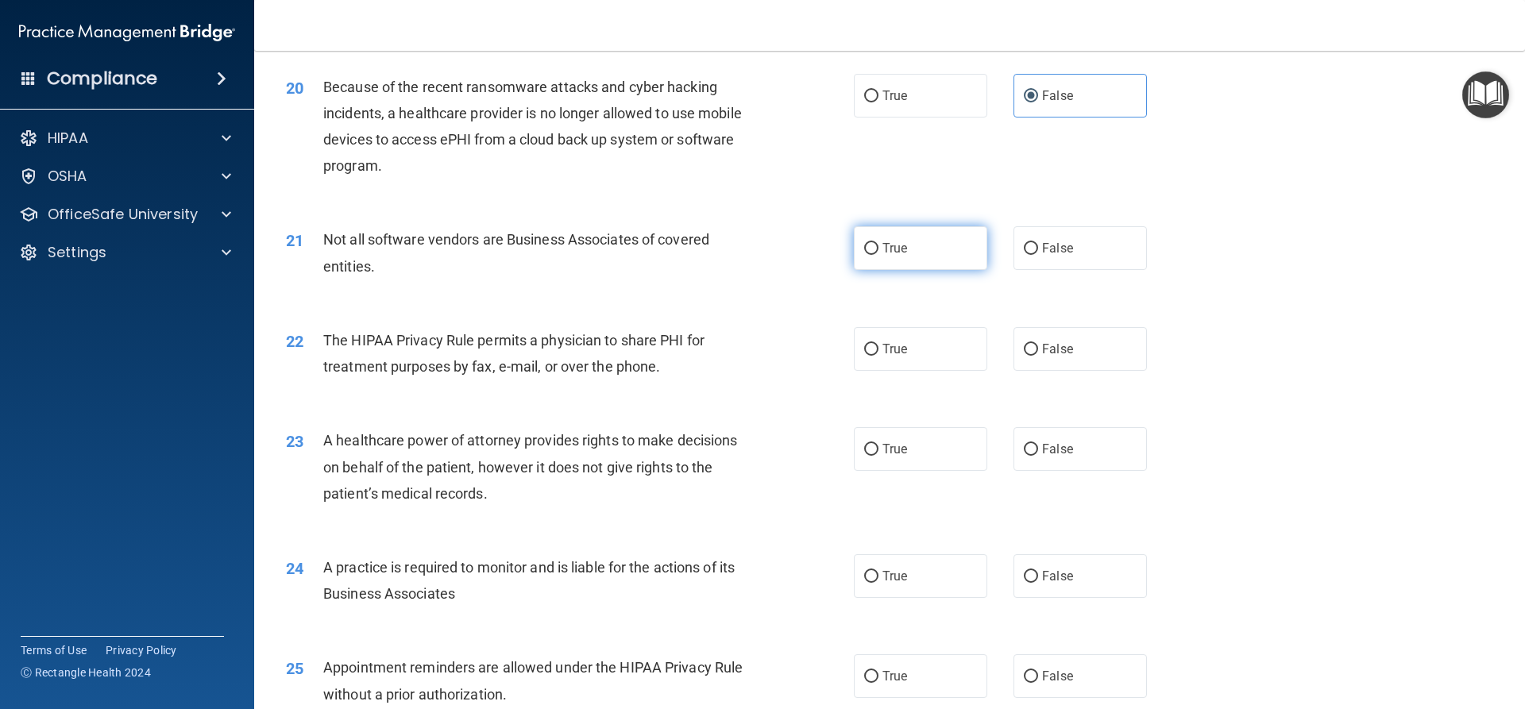
click at [977, 266] on label "True" at bounding box center [920, 248] width 133 height 44
click at [878, 255] on input "True" at bounding box center [871, 249] width 14 height 12
radio input "true"
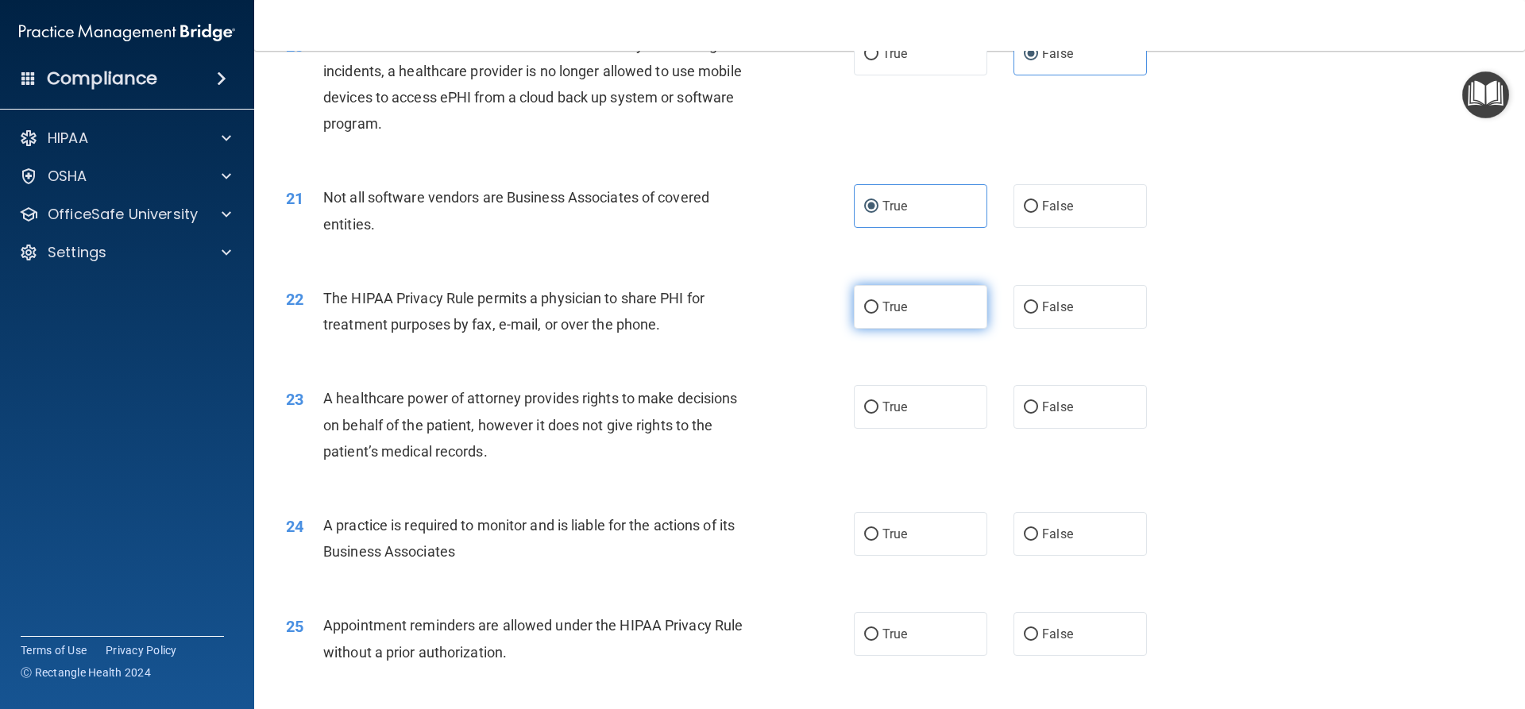
scroll to position [2383, 0]
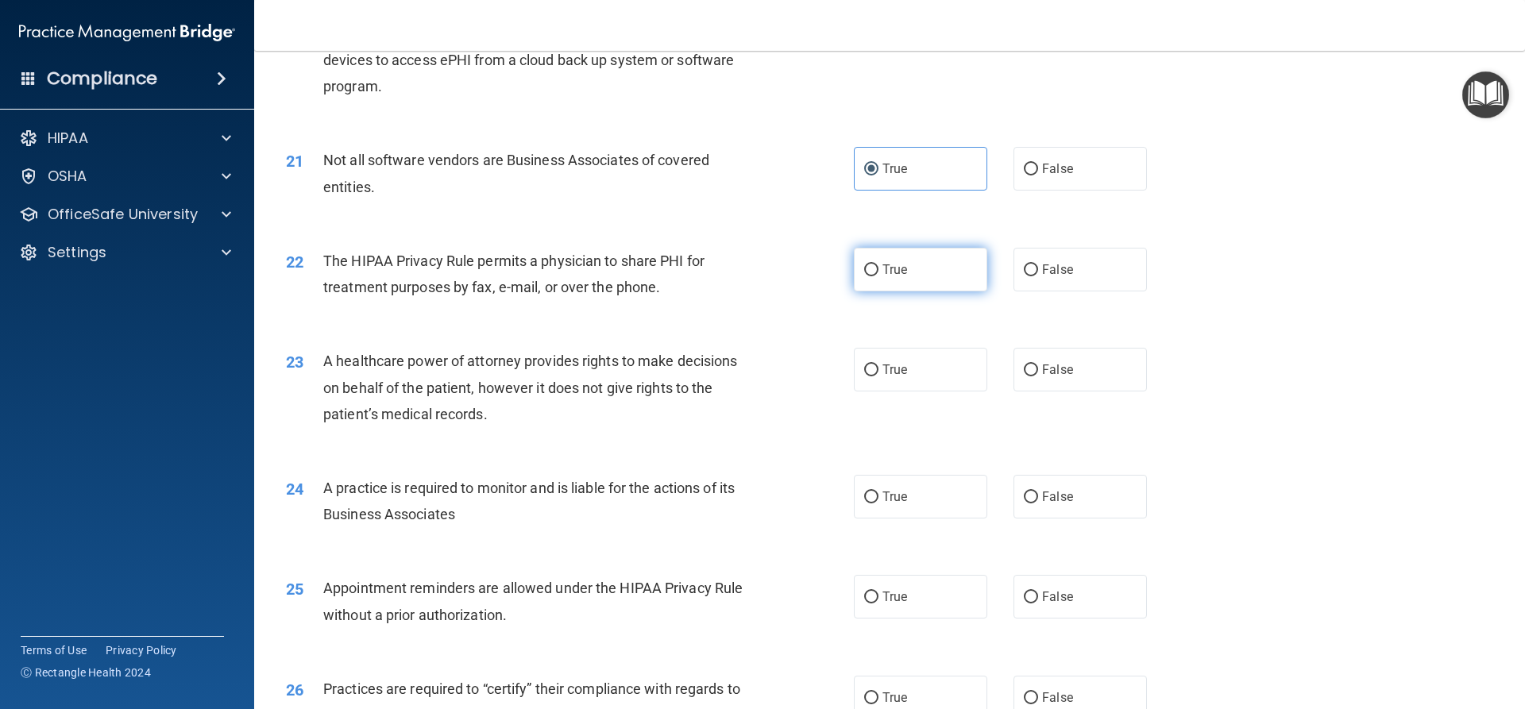
click at [929, 280] on label "True" at bounding box center [920, 270] width 133 height 44
click at [878, 276] on input "True" at bounding box center [871, 270] width 14 height 12
radio input "true"
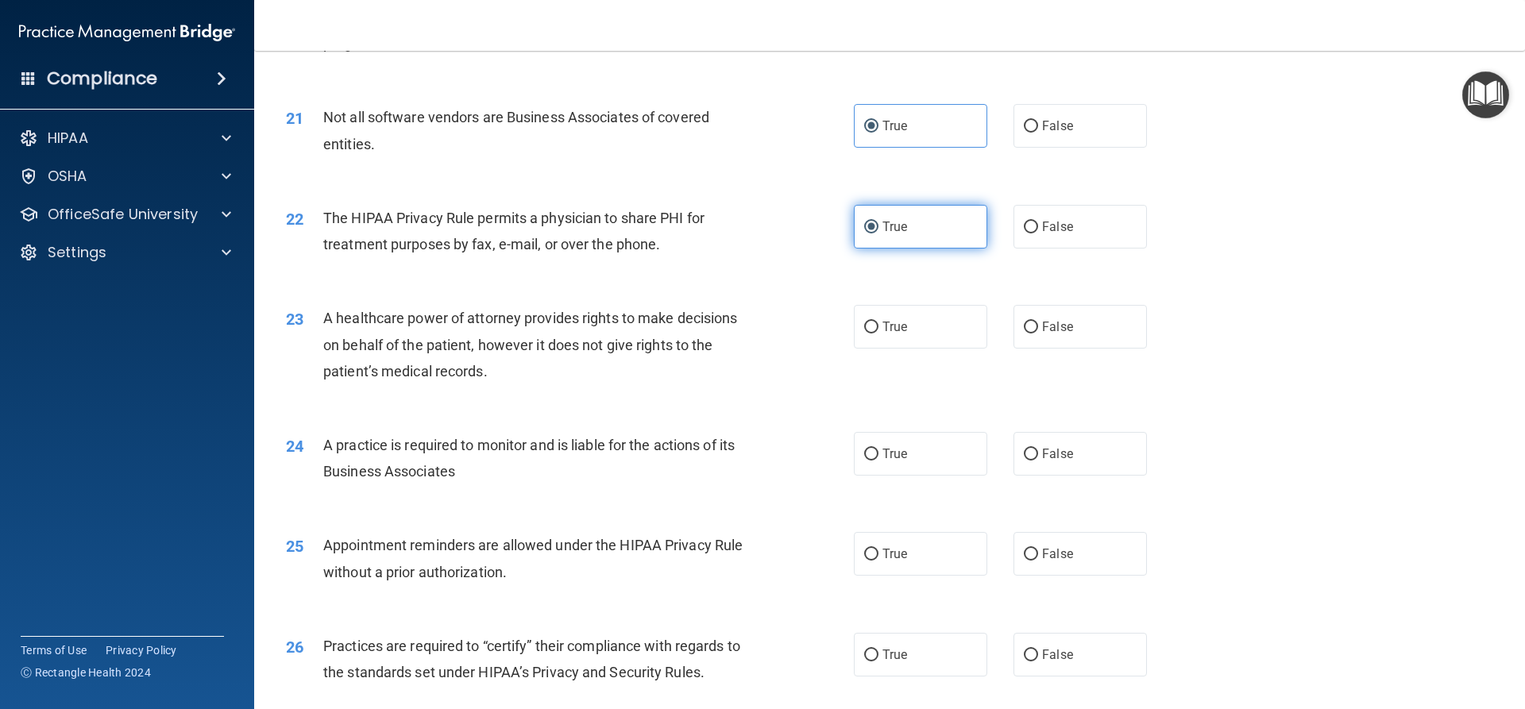
scroll to position [2462, 0]
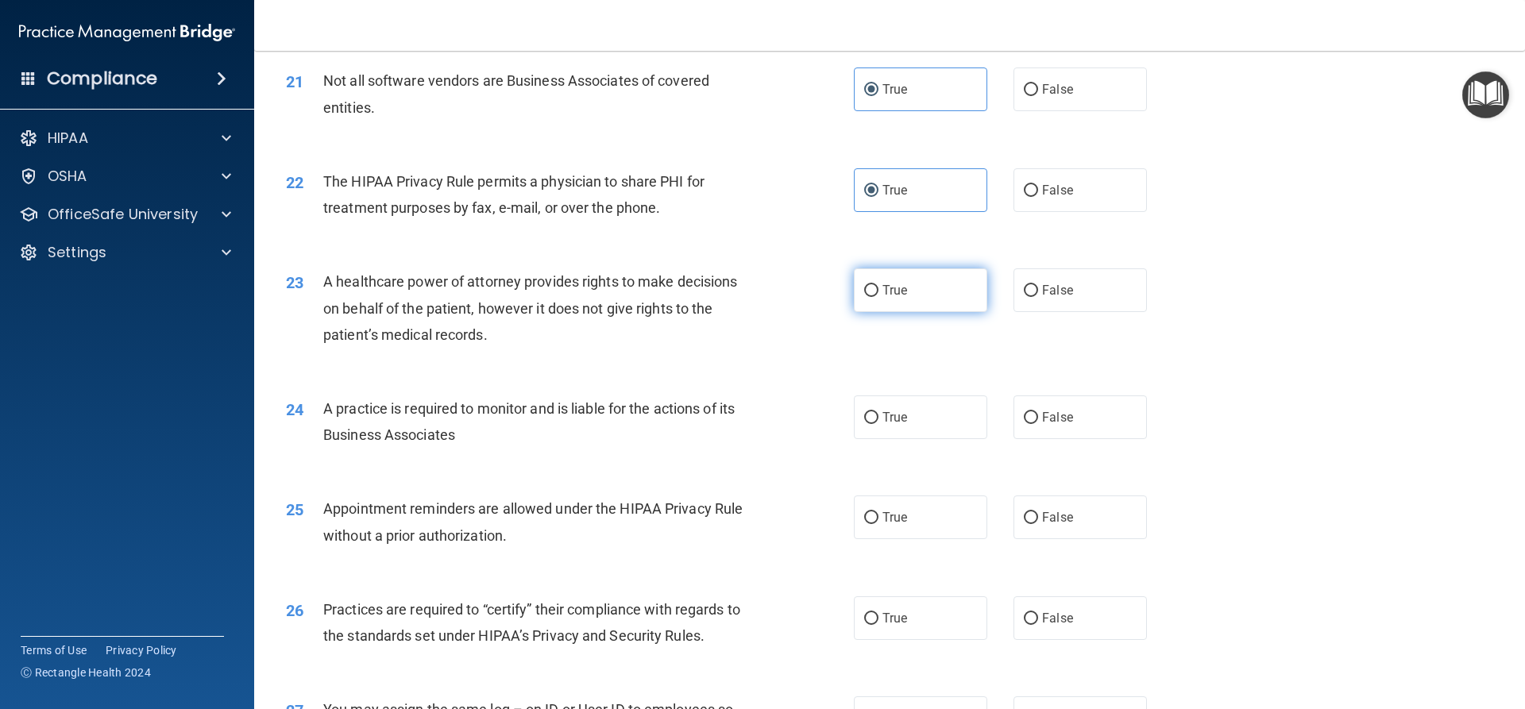
click at [956, 289] on label "True" at bounding box center [920, 290] width 133 height 44
click at [878, 289] on input "True" at bounding box center [871, 291] width 14 height 12
radio input "true"
click at [1021, 298] on label "False" at bounding box center [1079, 290] width 133 height 44
click at [1024, 297] on input "False" at bounding box center [1031, 291] width 14 height 12
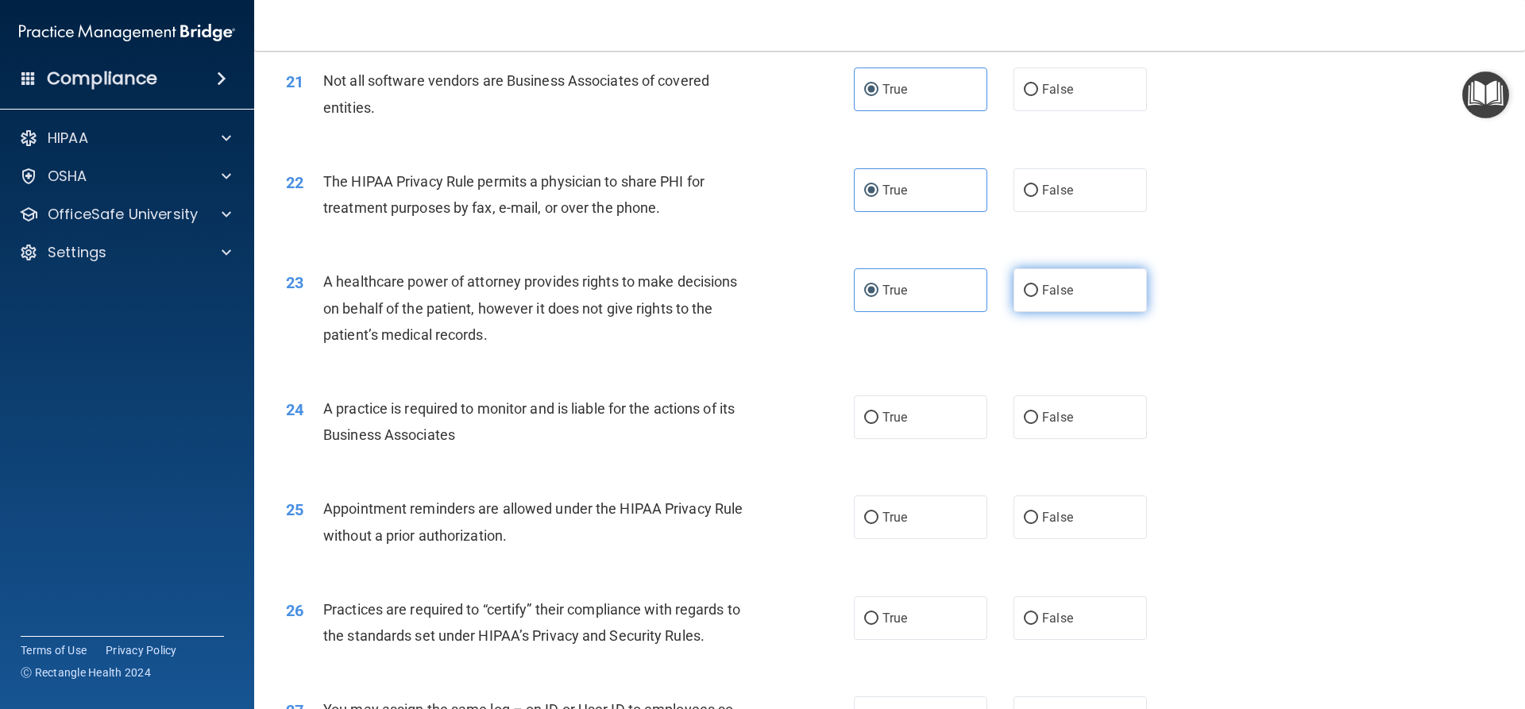
radio input "true"
radio input "false"
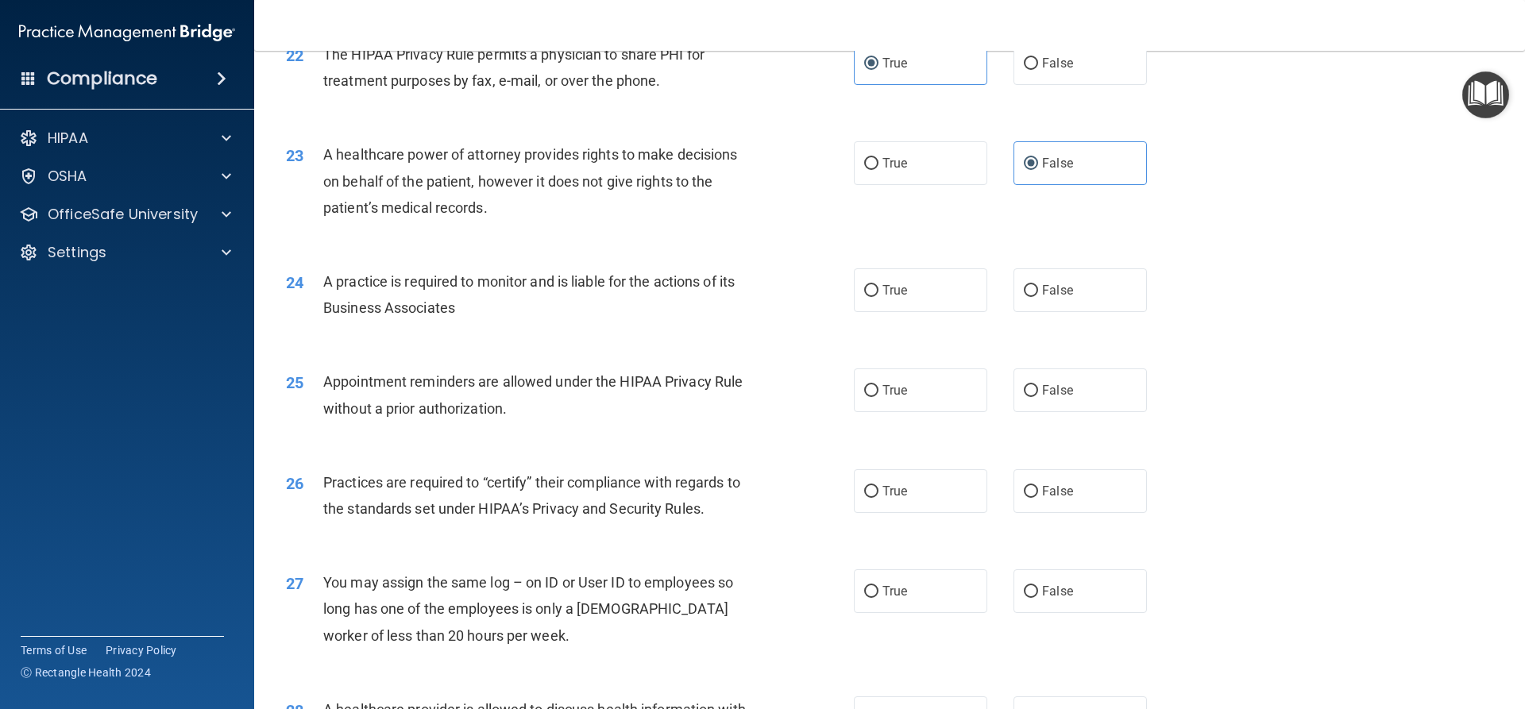
scroll to position [2621, 0]
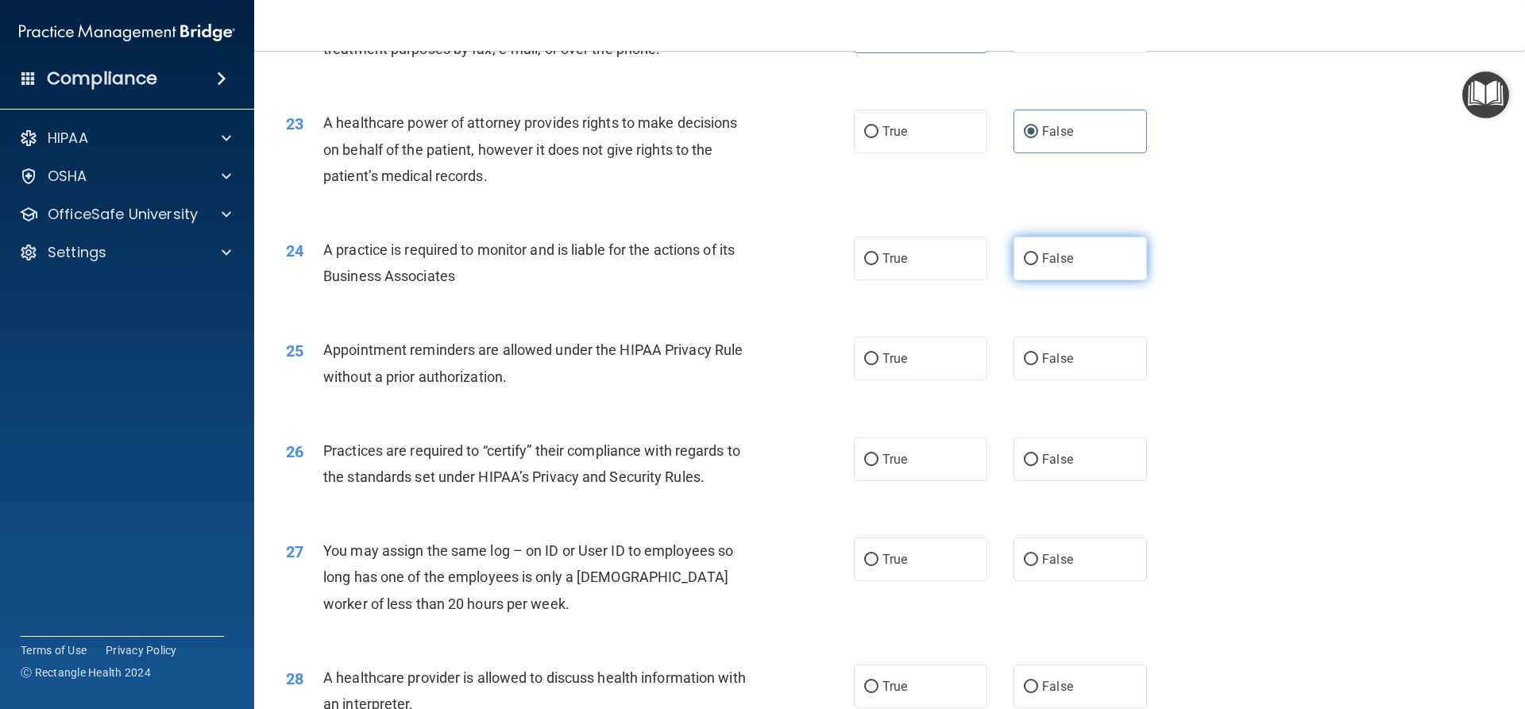
click at [1064, 267] on label "False" at bounding box center [1079, 259] width 133 height 44
click at [1038, 265] on input "False" at bounding box center [1031, 259] width 14 height 12
radio input "true"
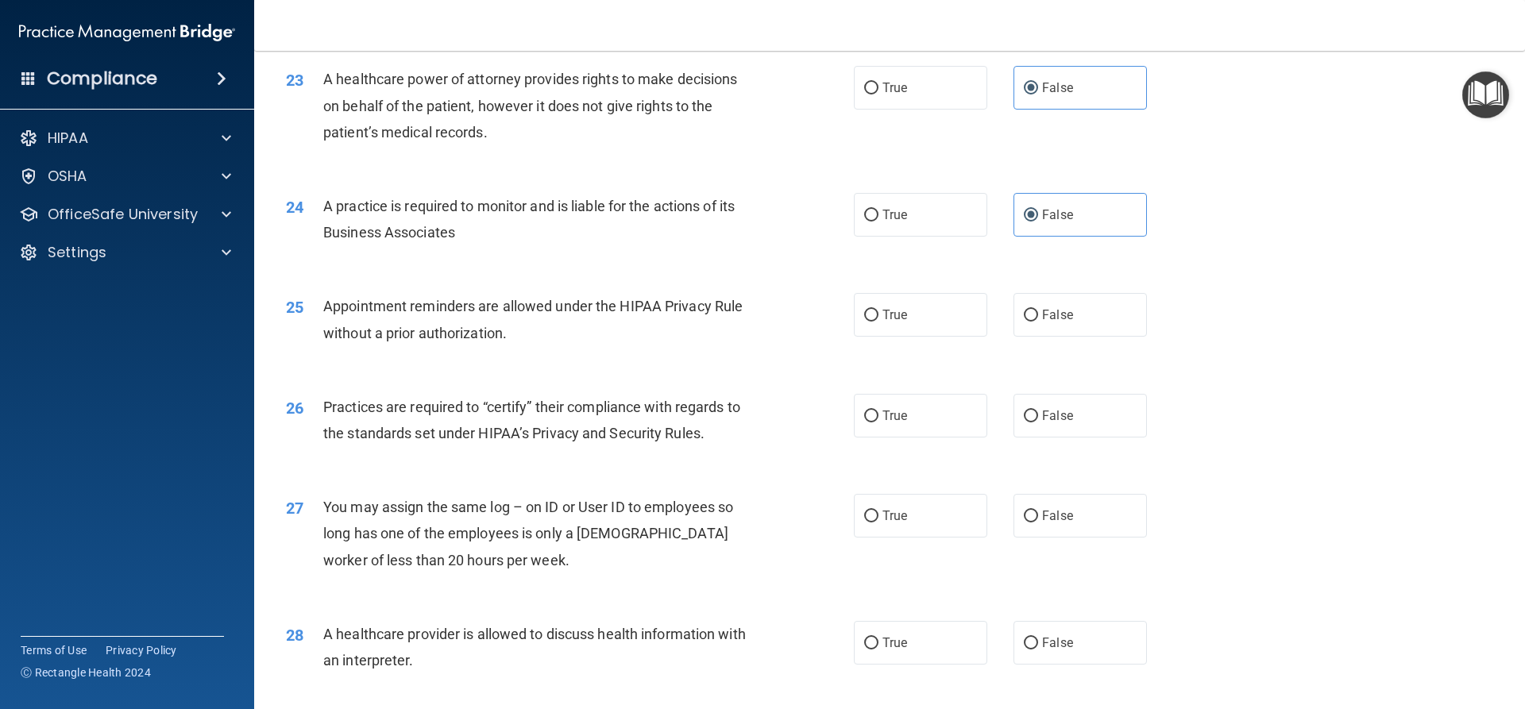
scroll to position [2701, 0]
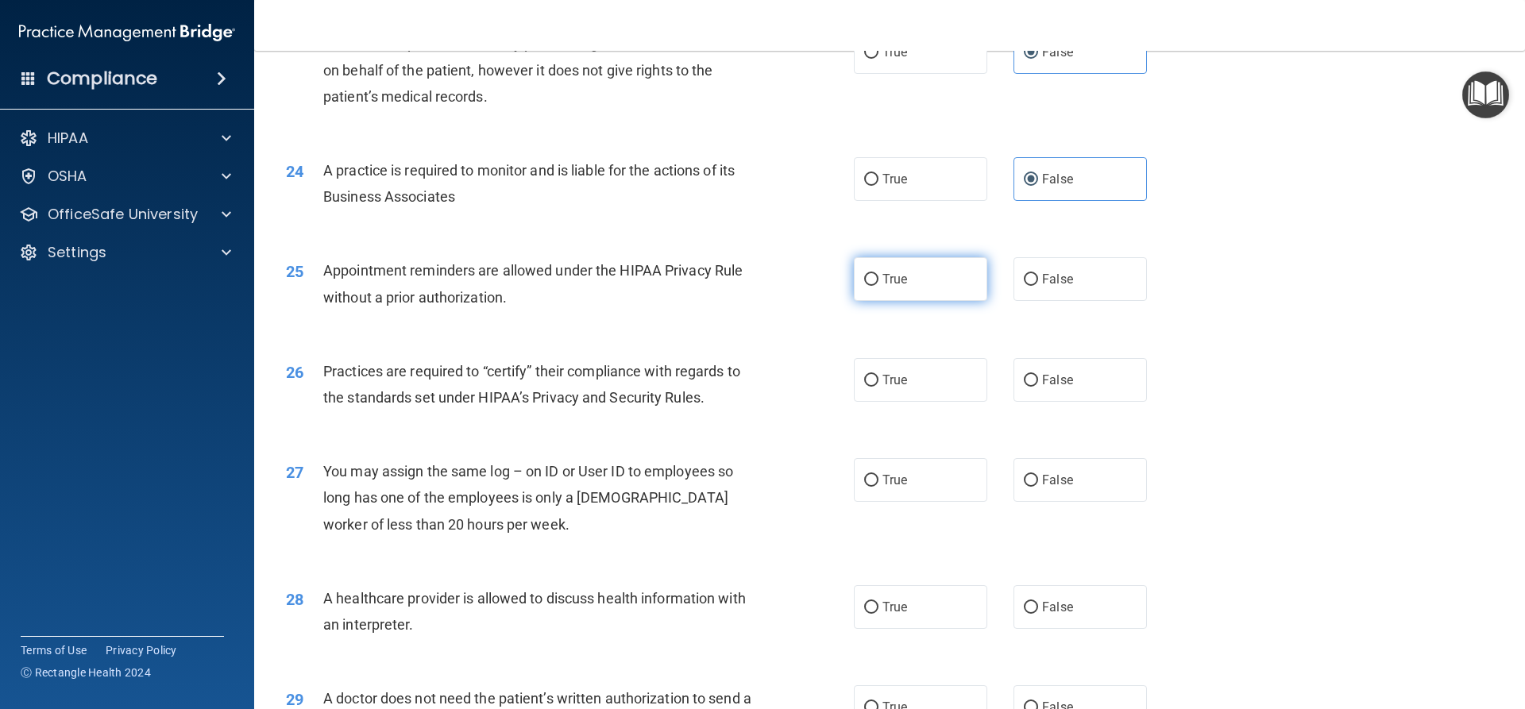
click at [963, 280] on label "True" at bounding box center [920, 279] width 133 height 44
click at [878, 280] on input "True" at bounding box center [871, 280] width 14 height 12
radio input "true"
click at [986, 311] on div "25 Appointment reminders are allowed under the HIPAA Privacy Rule without a pri…" at bounding box center [889, 287] width 1231 height 100
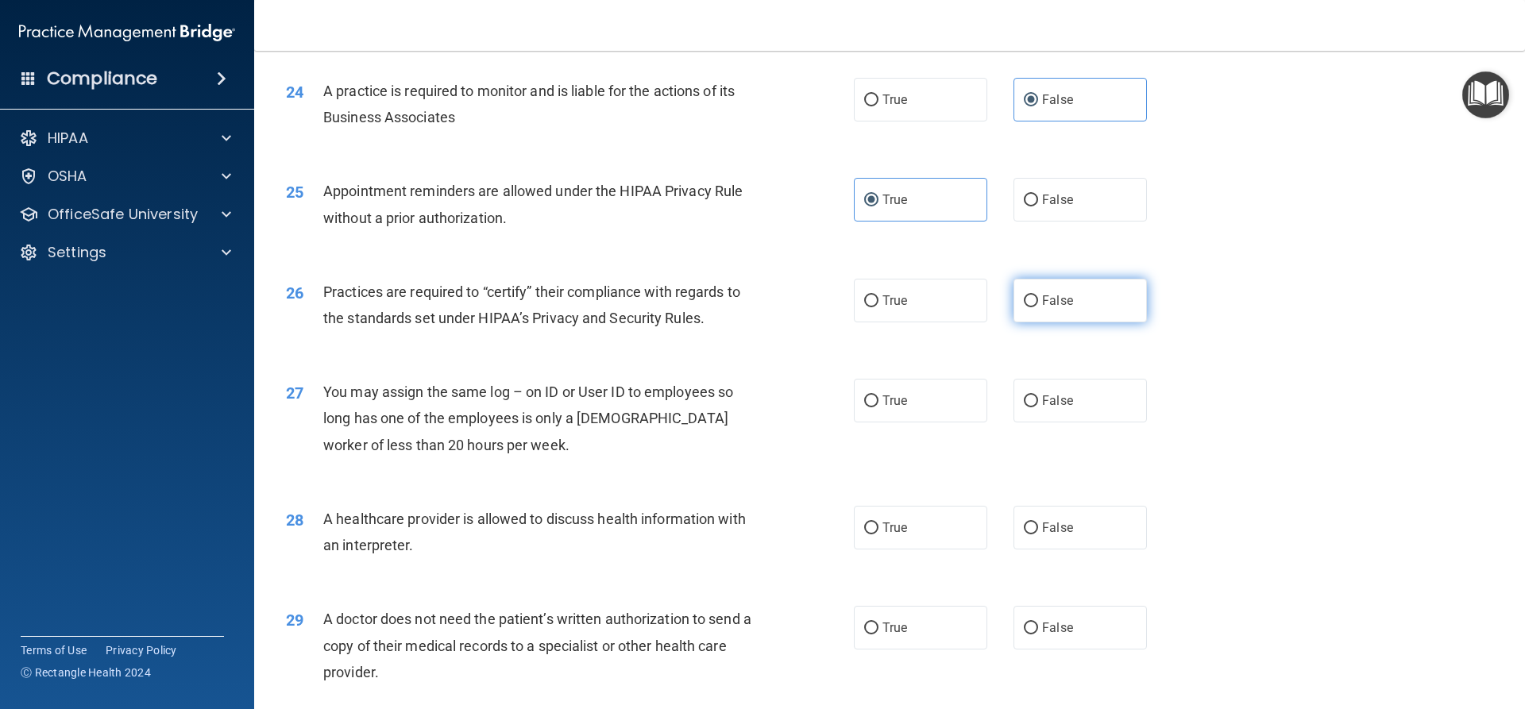
click at [1024, 300] on input "False" at bounding box center [1031, 301] width 14 height 12
radio input "true"
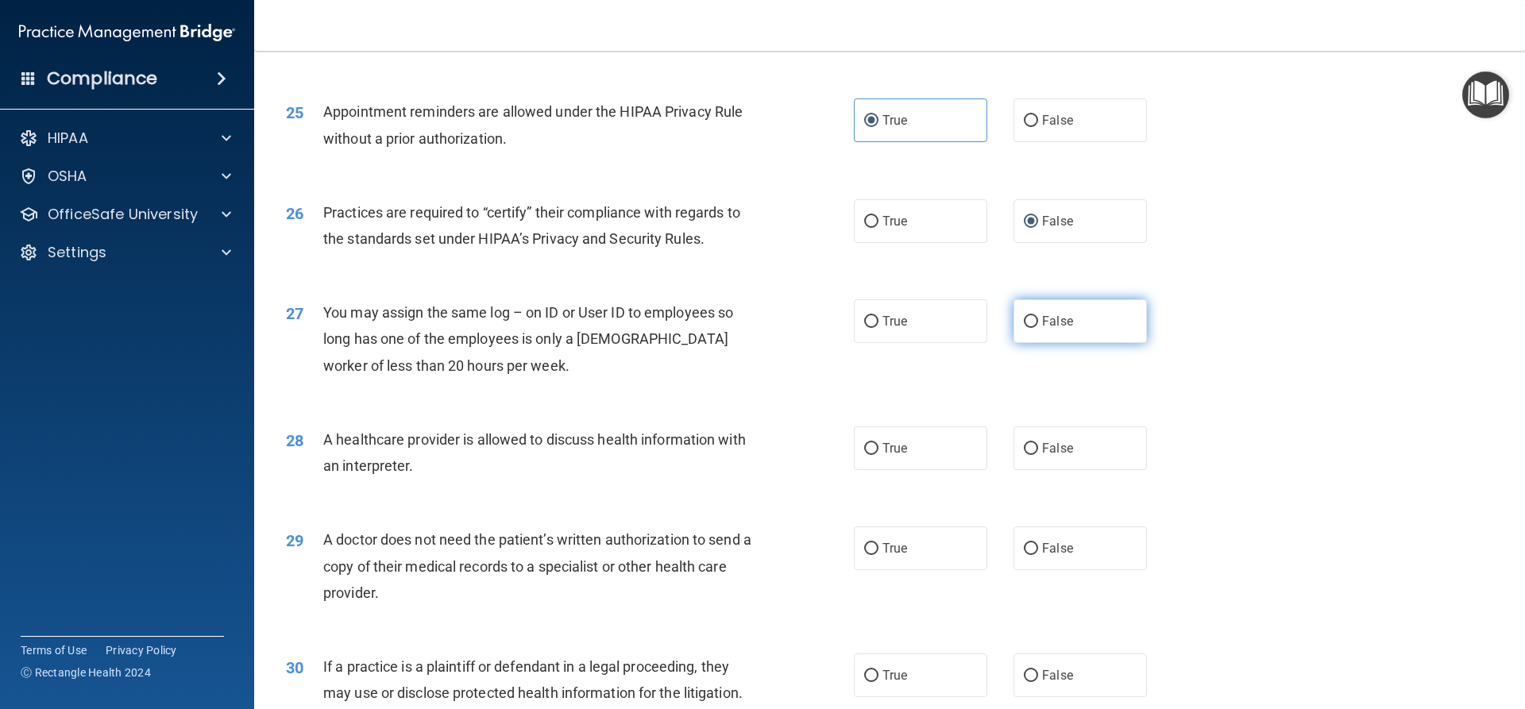
click at [1042, 319] on span "False" at bounding box center [1057, 321] width 31 height 15
click at [1038, 319] on input "False" at bounding box center [1031, 322] width 14 height 12
radio input "true"
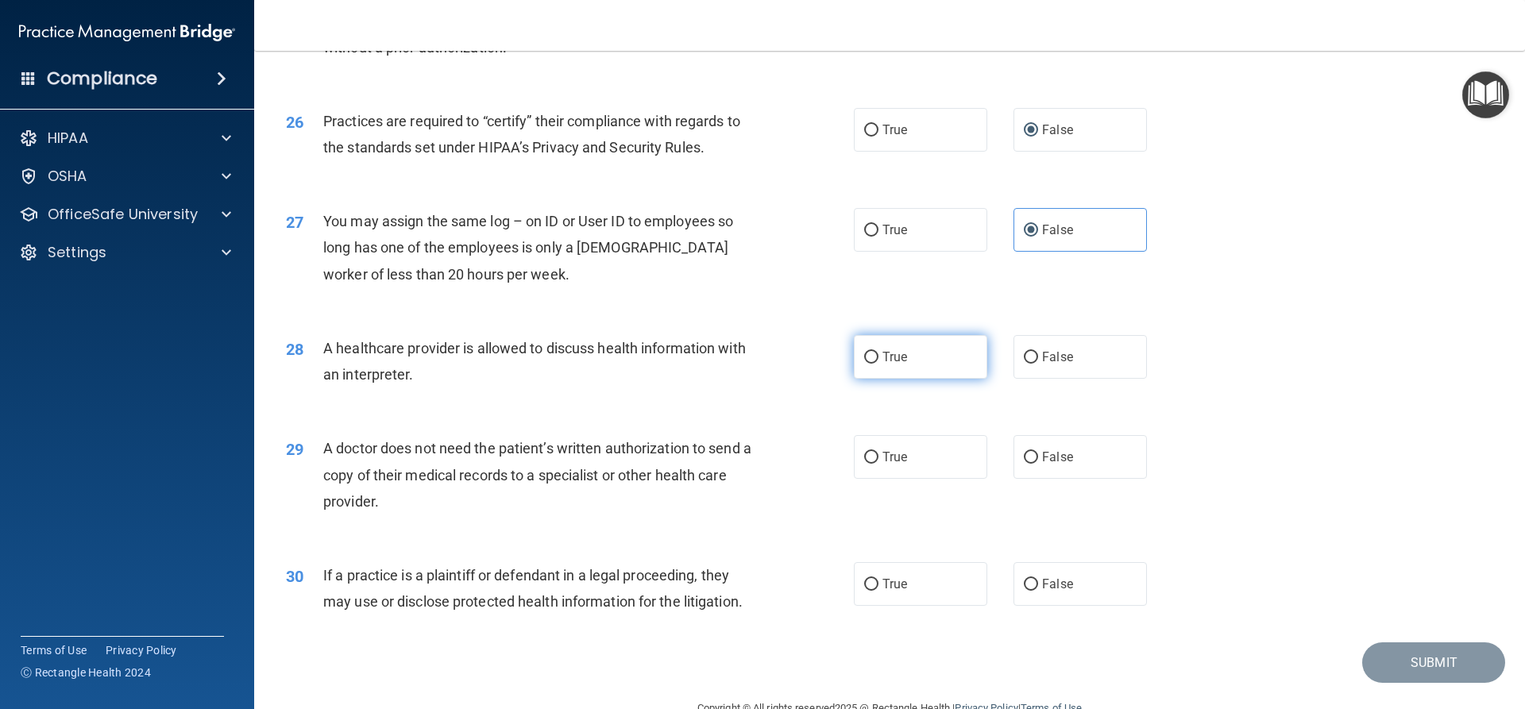
scroll to position [2988, 0]
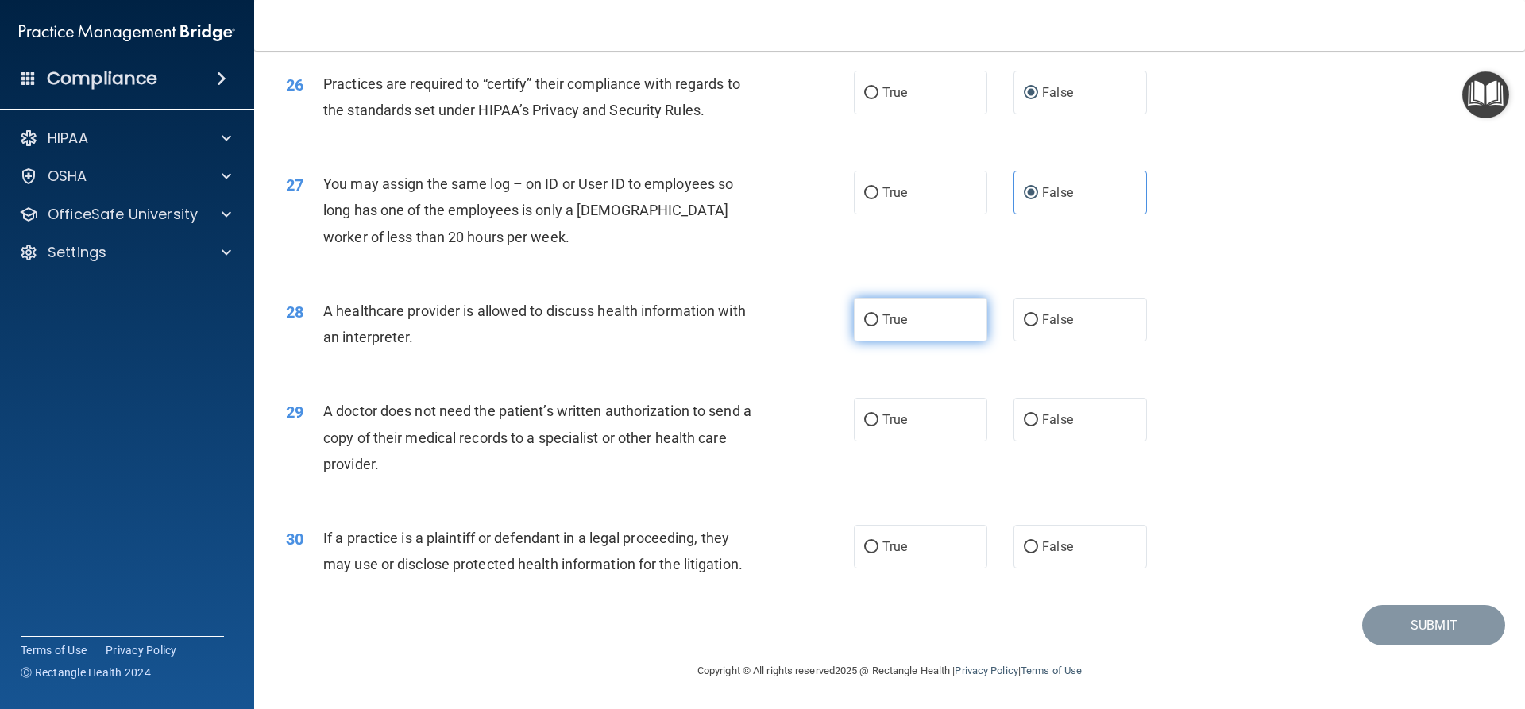
click at [953, 326] on label "True" at bounding box center [920, 320] width 133 height 44
click at [878, 326] on input "True" at bounding box center [871, 321] width 14 height 12
radio input "true"
click at [944, 399] on label "True" at bounding box center [920, 420] width 133 height 44
click at [878, 415] on input "True" at bounding box center [871, 421] width 14 height 12
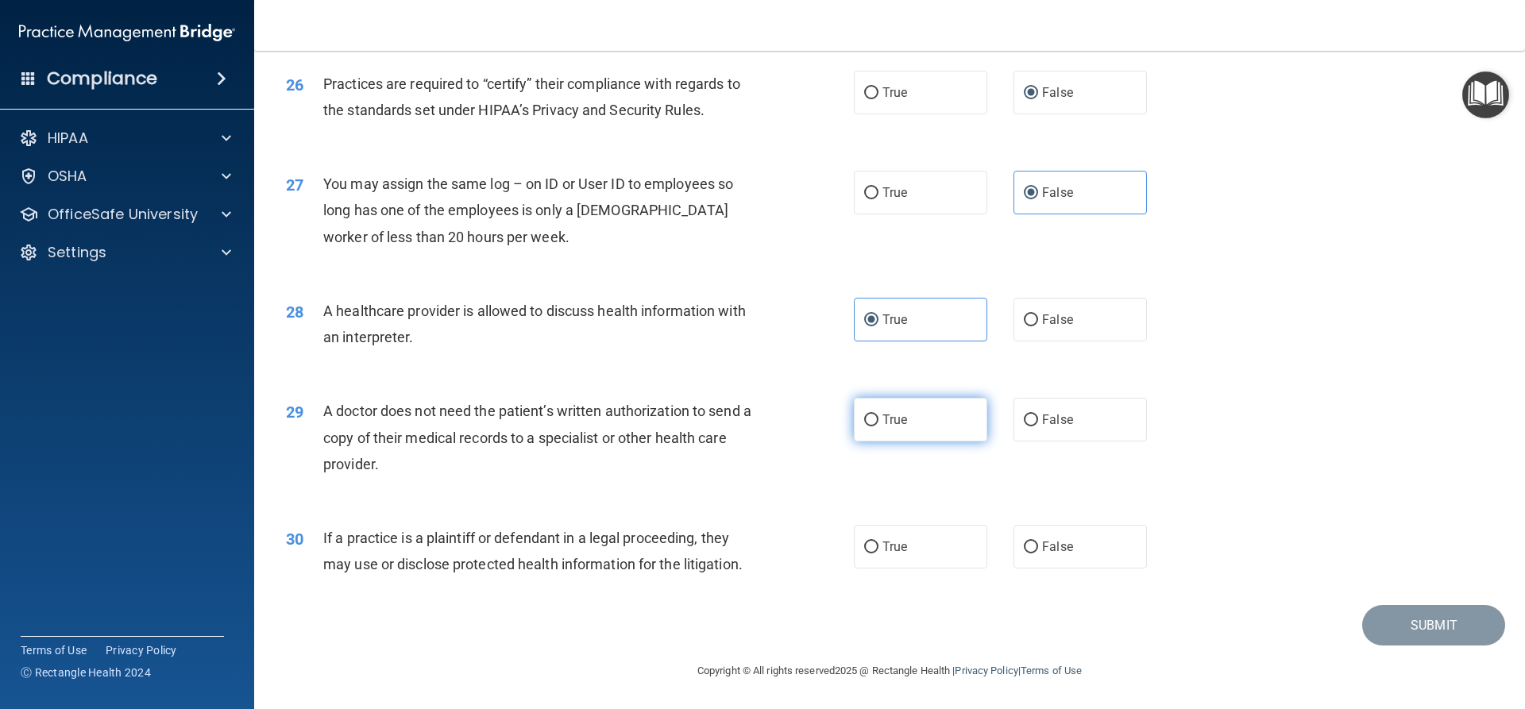
radio input "true"
click at [949, 542] on label "True" at bounding box center [920, 547] width 133 height 44
click at [878, 542] on input "True" at bounding box center [871, 548] width 14 height 12
radio input "true"
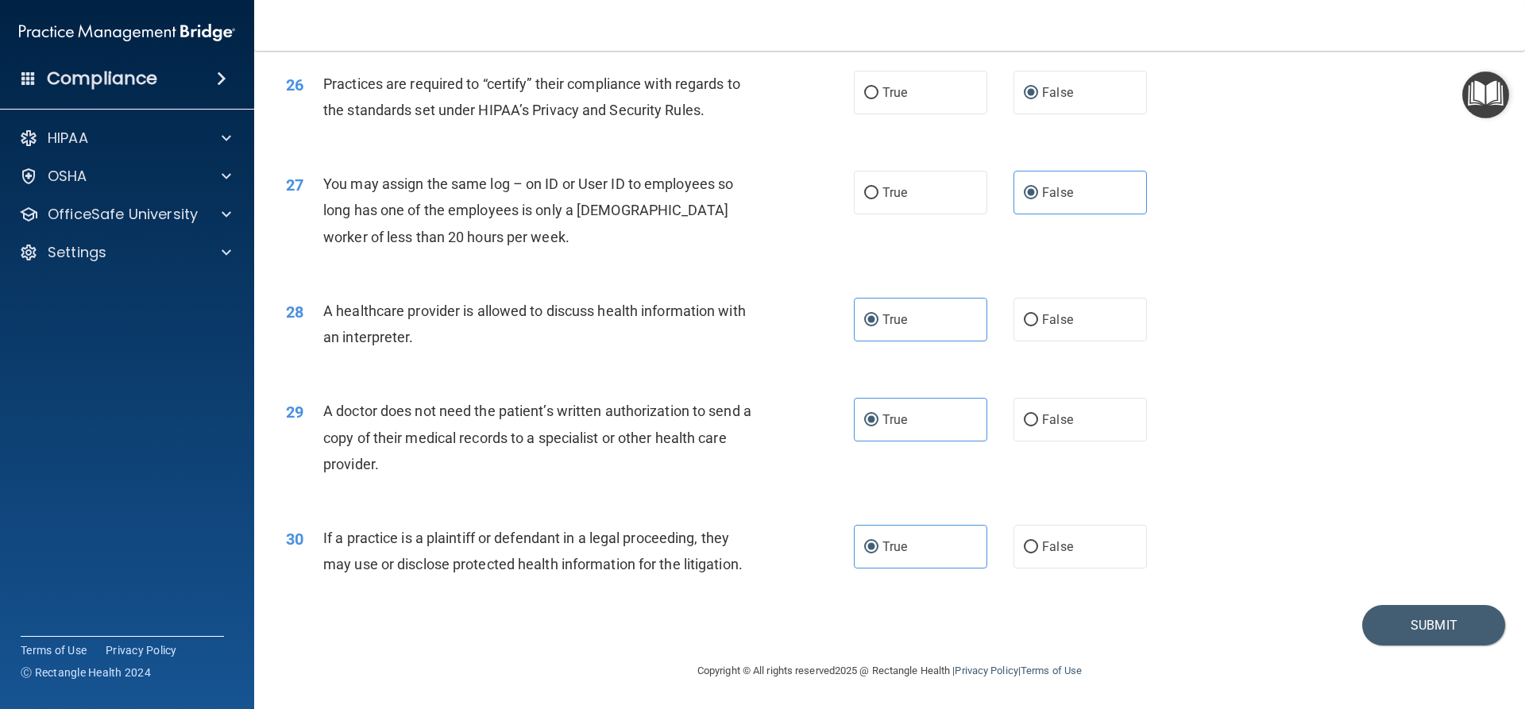
click at [1349, 623] on div "Submit" at bounding box center [889, 625] width 1231 height 41
click at [1406, 635] on button "Submit" at bounding box center [1433, 625] width 143 height 41
click at [1438, 631] on button "Submit" at bounding box center [1433, 625] width 143 height 41
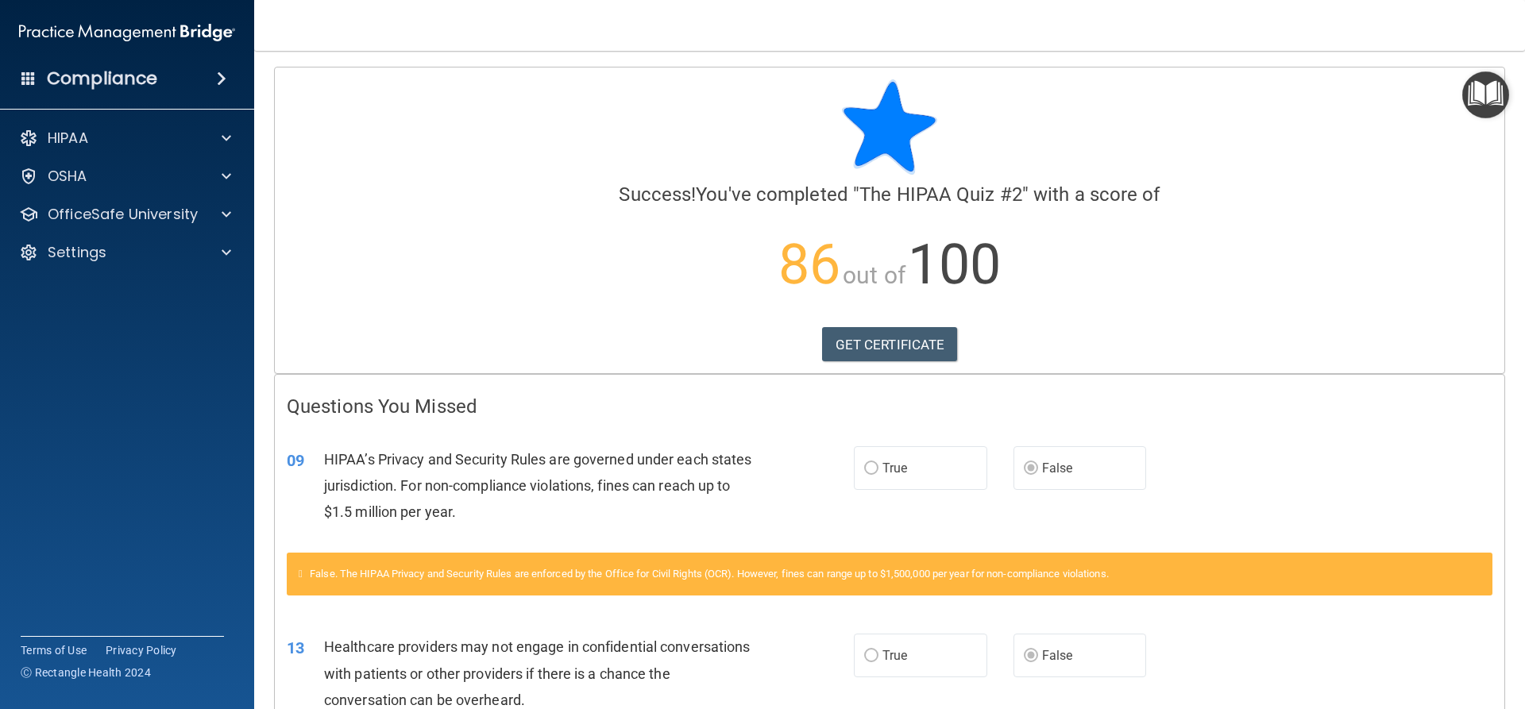
click at [1491, 108] on img "Open Resource Center" at bounding box center [1485, 94] width 47 height 47
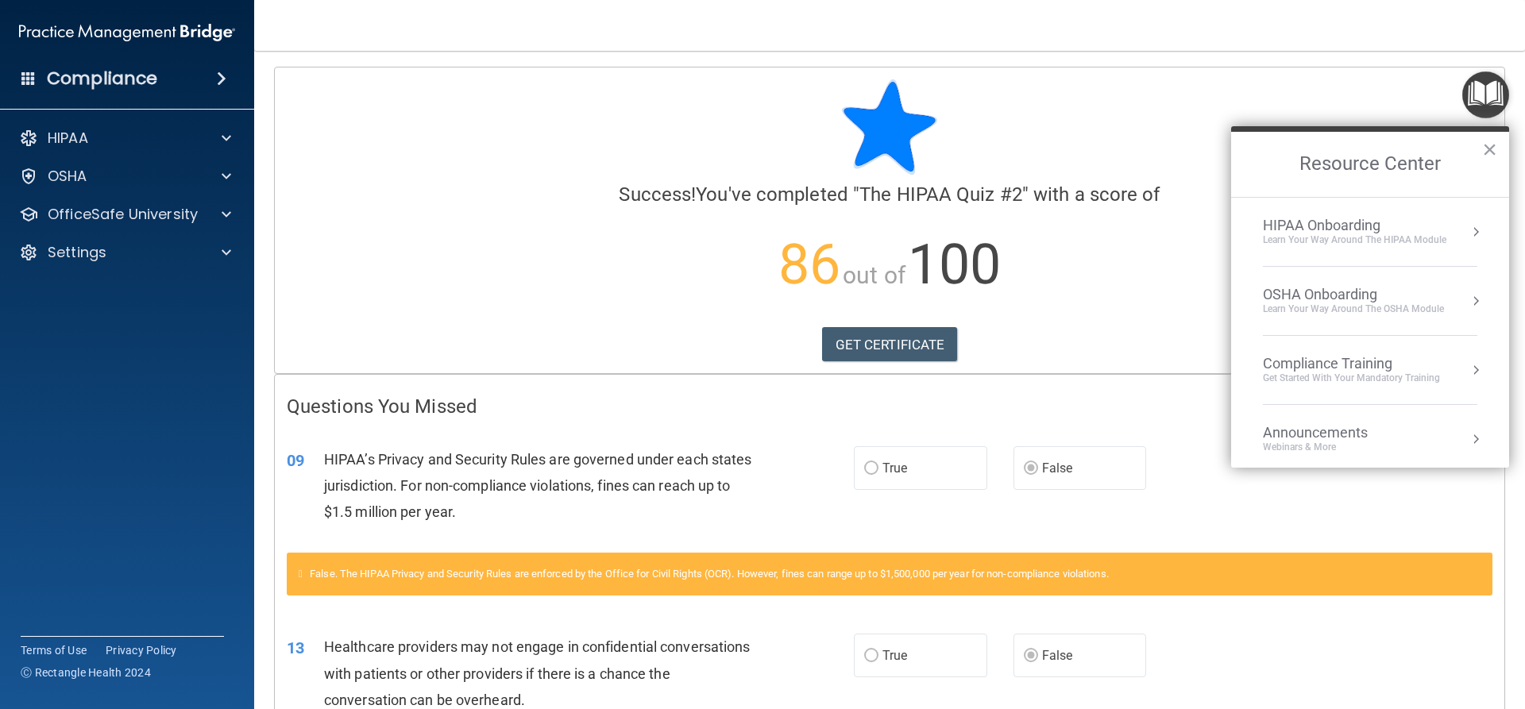
click at [148, 193] on div "HIPAA Documents and Policies Report an Incident Business Associates Emergency P…" at bounding box center [127, 198] width 255 height 165
click at [151, 181] on div "OSHA" at bounding box center [105, 176] width 197 height 19
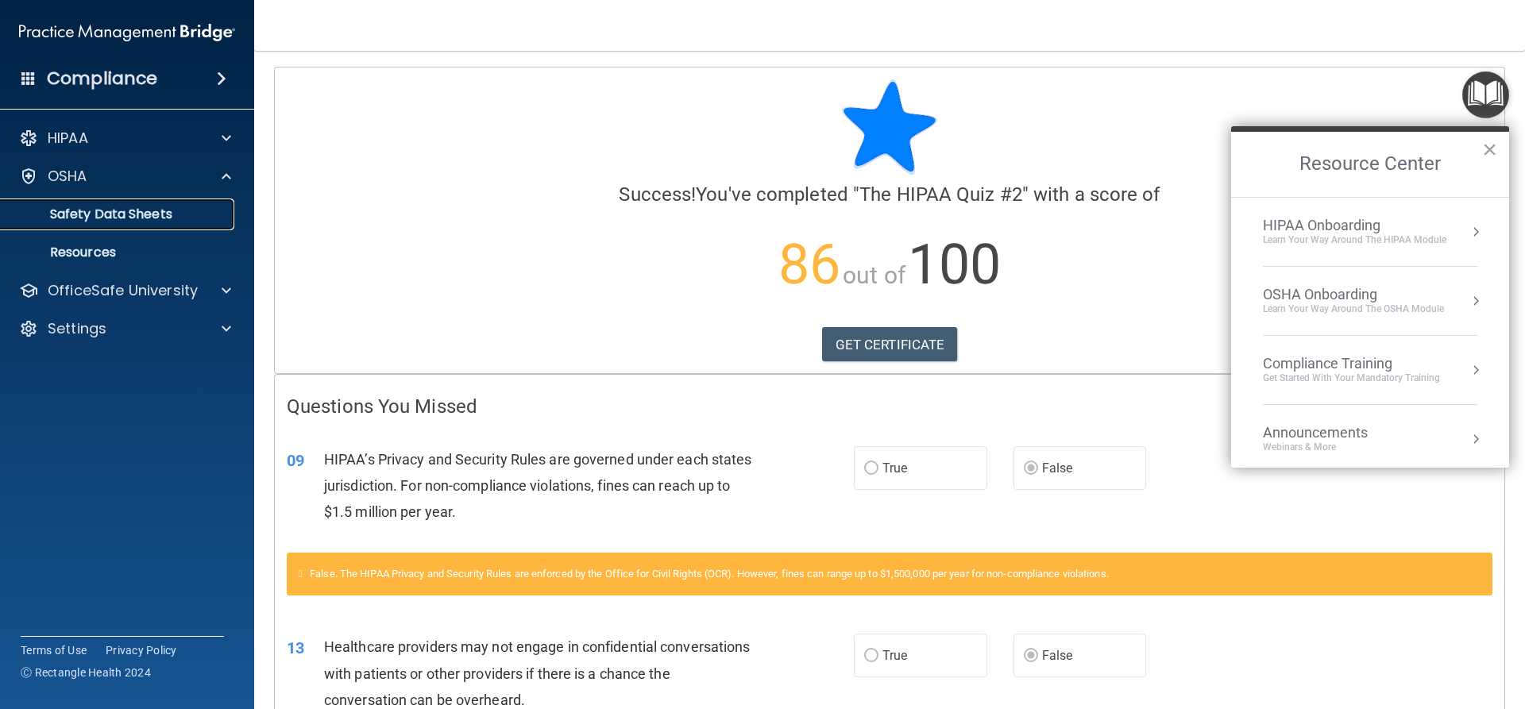
click at [141, 217] on p "Safety Data Sheets" at bounding box center [118, 215] width 217 height 16
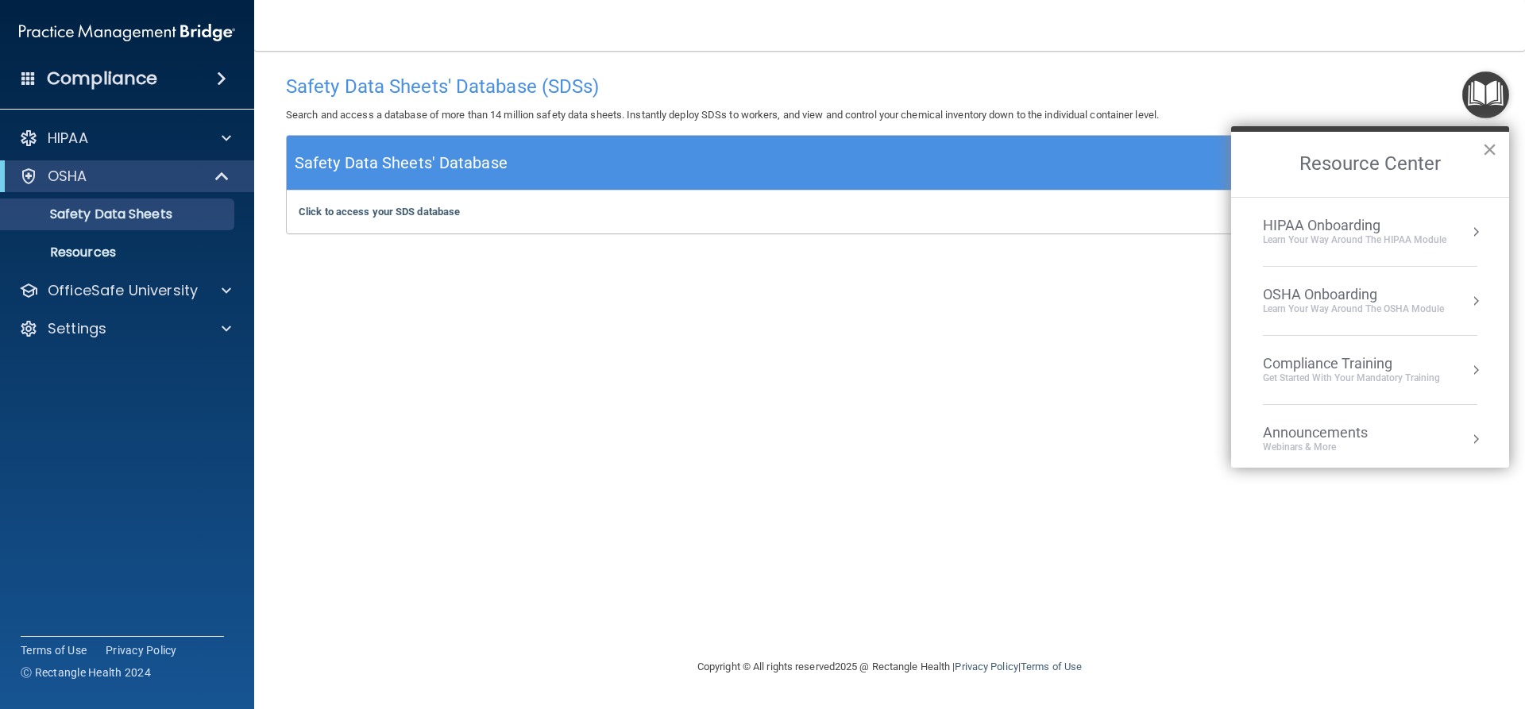
click at [1482, 149] on button "×" at bounding box center [1489, 149] width 15 height 25
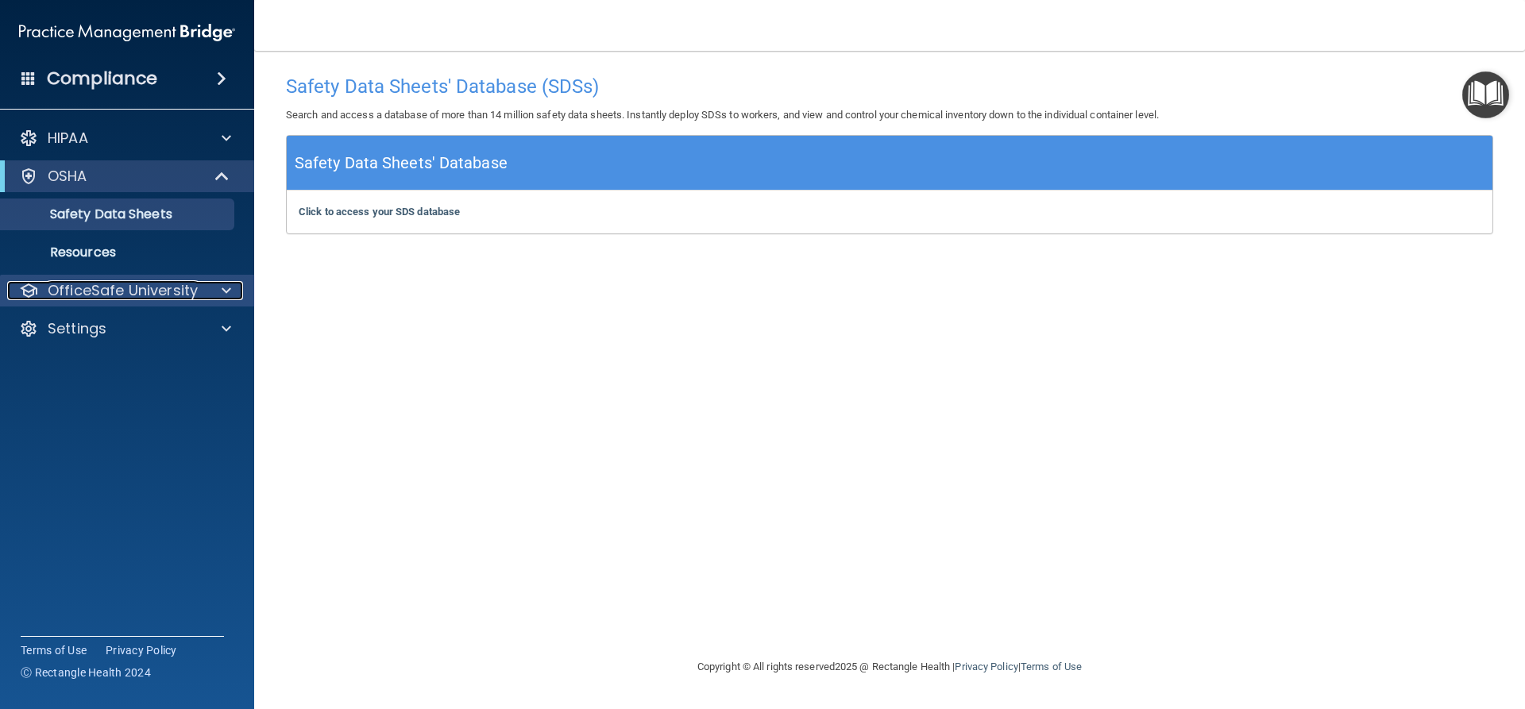
click at [120, 295] on p "OfficeSafe University" at bounding box center [123, 290] width 150 height 19
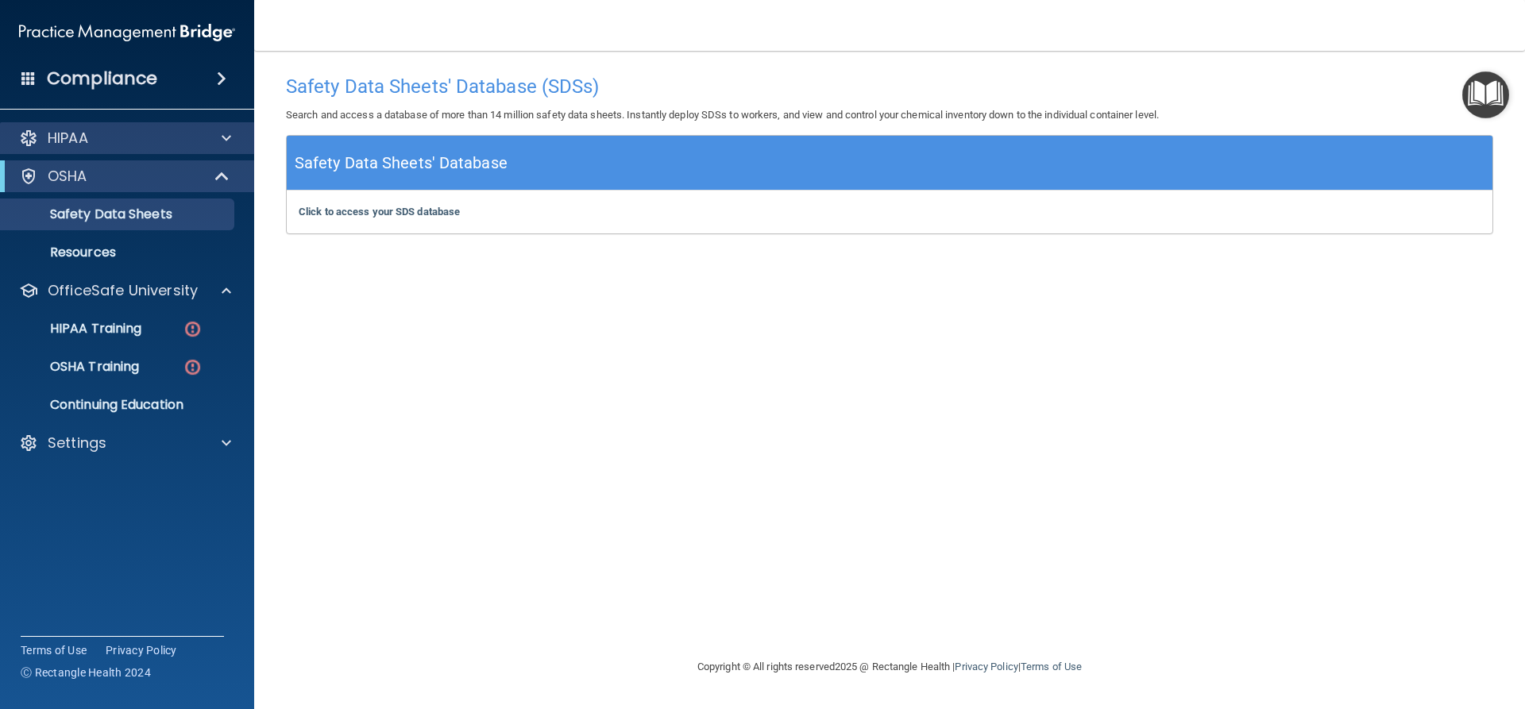
click at [177, 153] on div "HIPAA" at bounding box center [127, 138] width 255 height 32
click at [174, 172] on div "OSHA" at bounding box center [105, 176] width 196 height 19
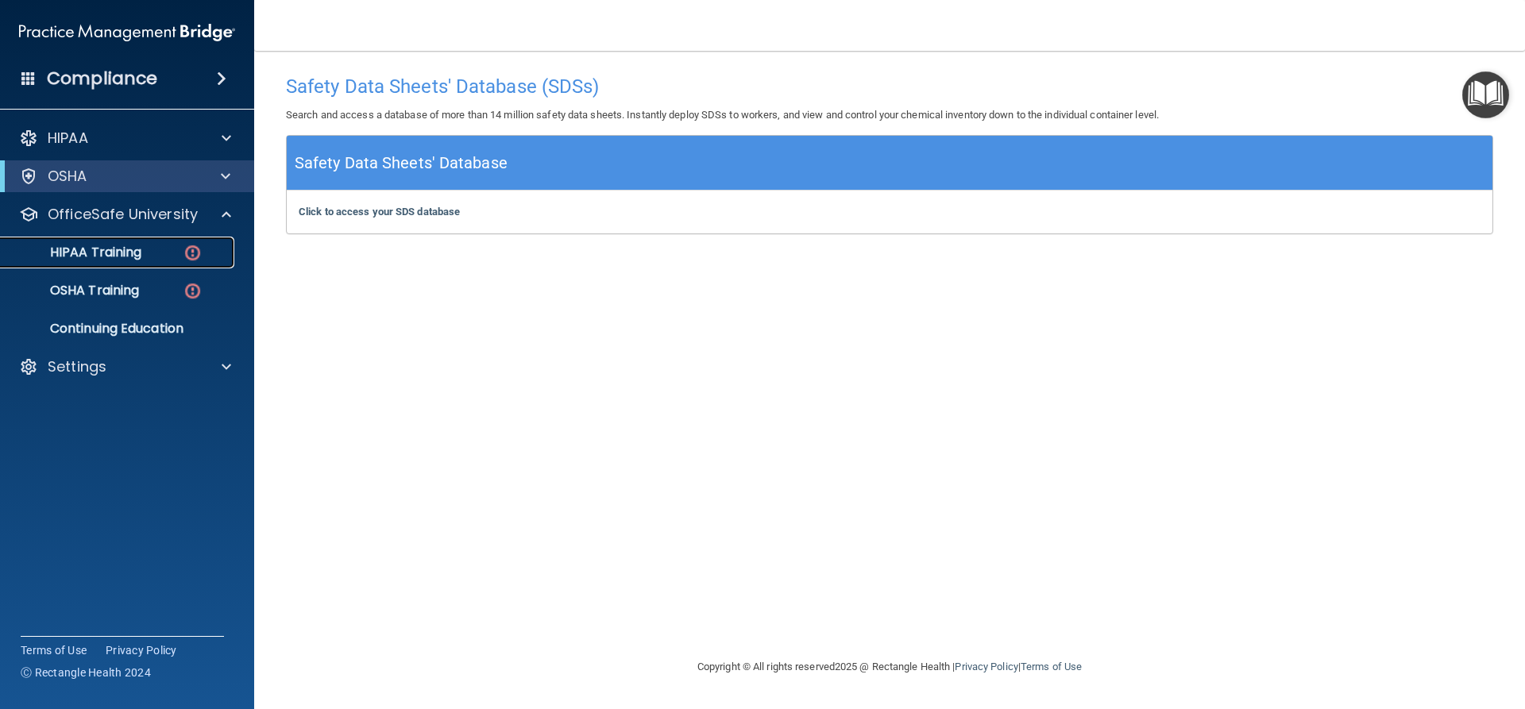
click at [126, 245] on p "HIPAA Training" at bounding box center [75, 253] width 131 height 16
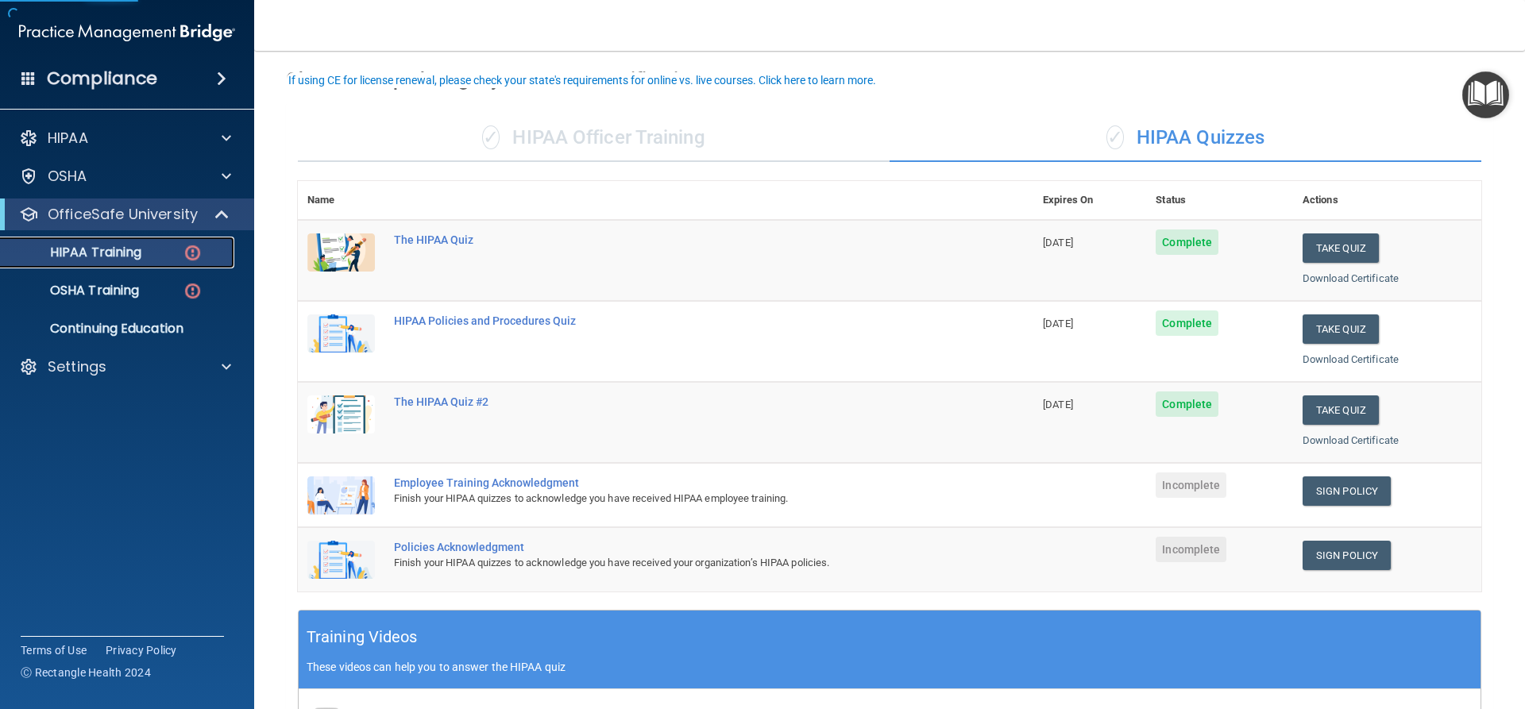
scroll to position [159, 0]
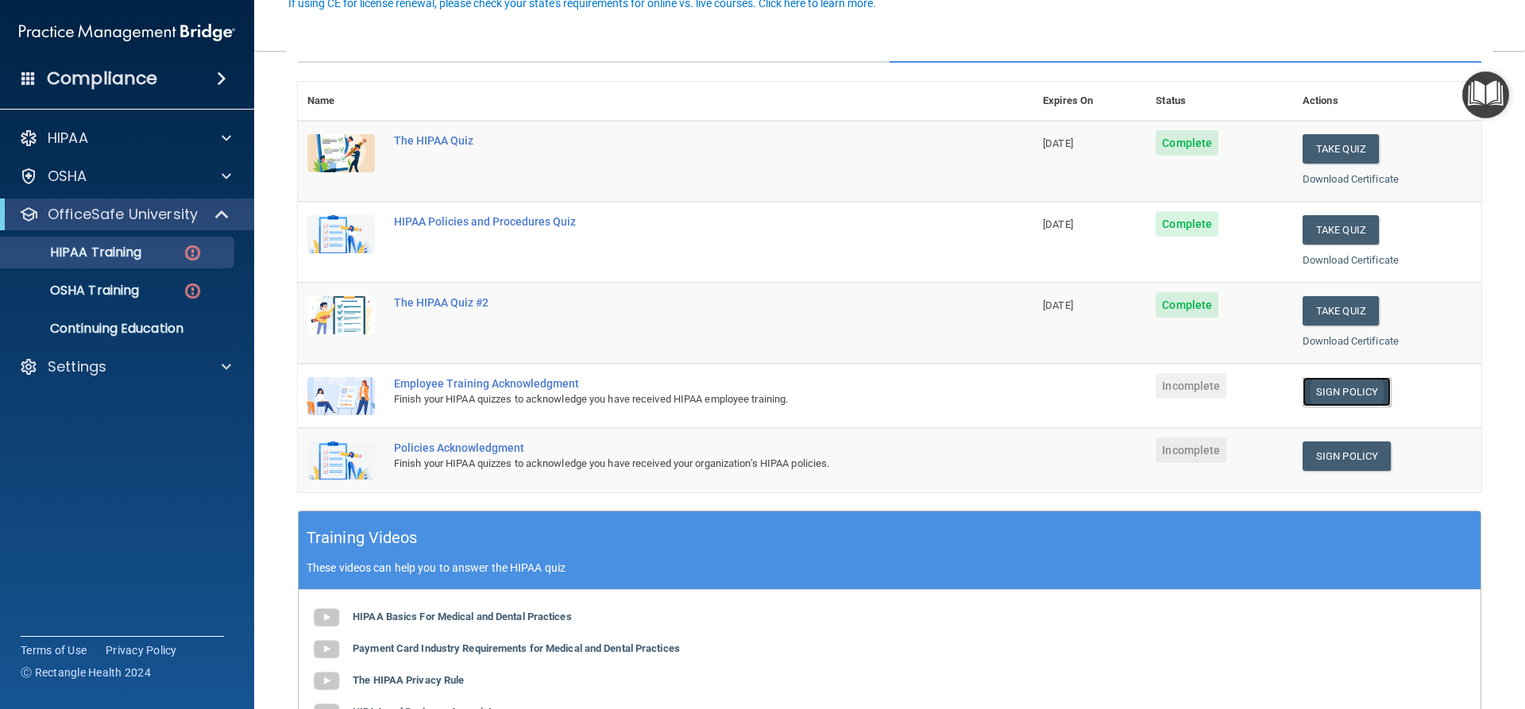
click at [1334, 396] on link "Sign Policy" at bounding box center [1347, 391] width 88 height 29
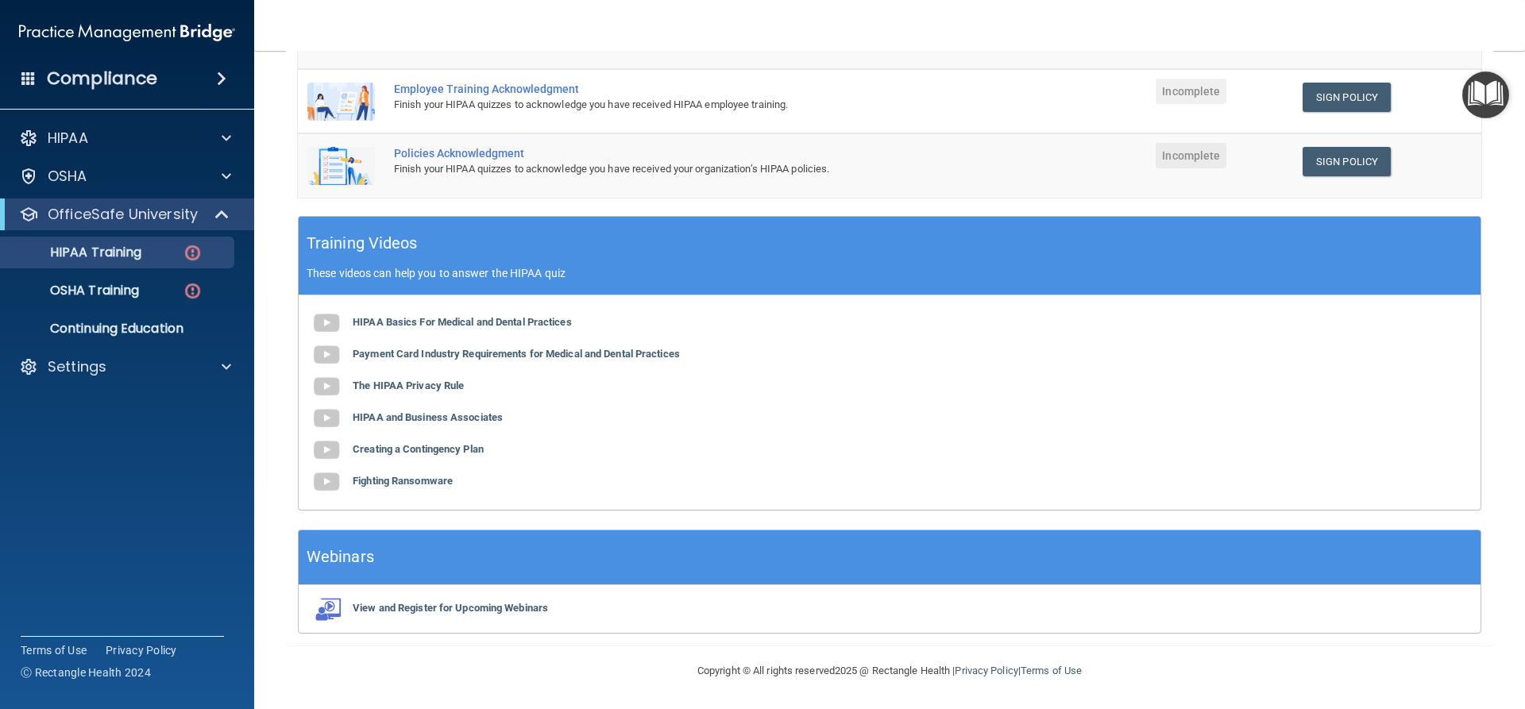
drag, startPoint x: 473, startPoint y: 318, endPoint x: 894, endPoint y: 343, distance: 421.7
click at [894, 343] on div "HIPAA Basics For Medical and Dental Practices Payment Card Industry Requirement…" at bounding box center [890, 402] width 1182 height 214
click at [1200, 272] on p "These videos can help you to answer the HIPAA quiz" at bounding box center [890, 273] width 1166 height 13
click at [1501, 255] on main "Back Choose one path to get your HIPAA Certification ✓ HIPAA Officer Training ✓…" at bounding box center [889, 380] width 1271 height 658
click at [543, 322] on b "HIPAA Basics For Medical and Dental Practices" at bounding box center [462, 322] width 219 height 12
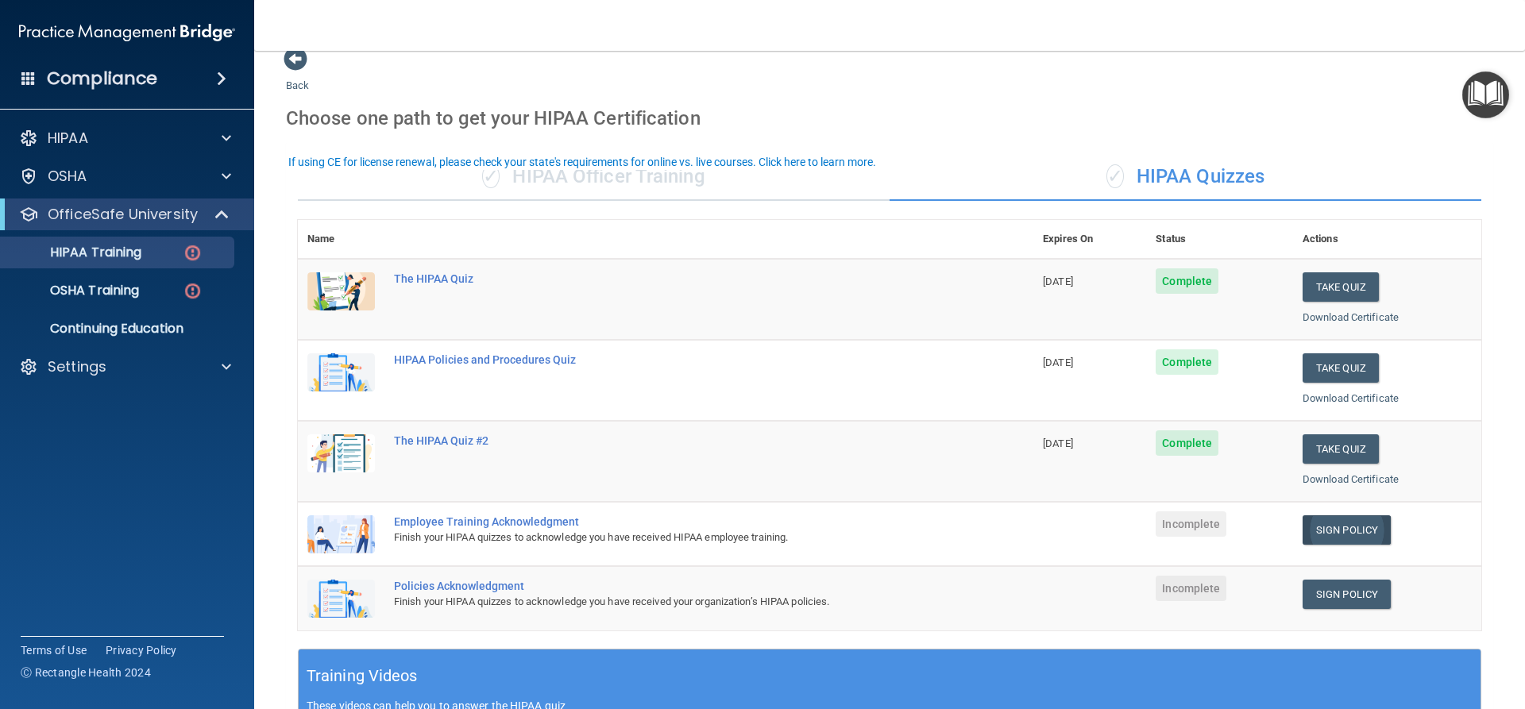
scroll to position [0, 0]
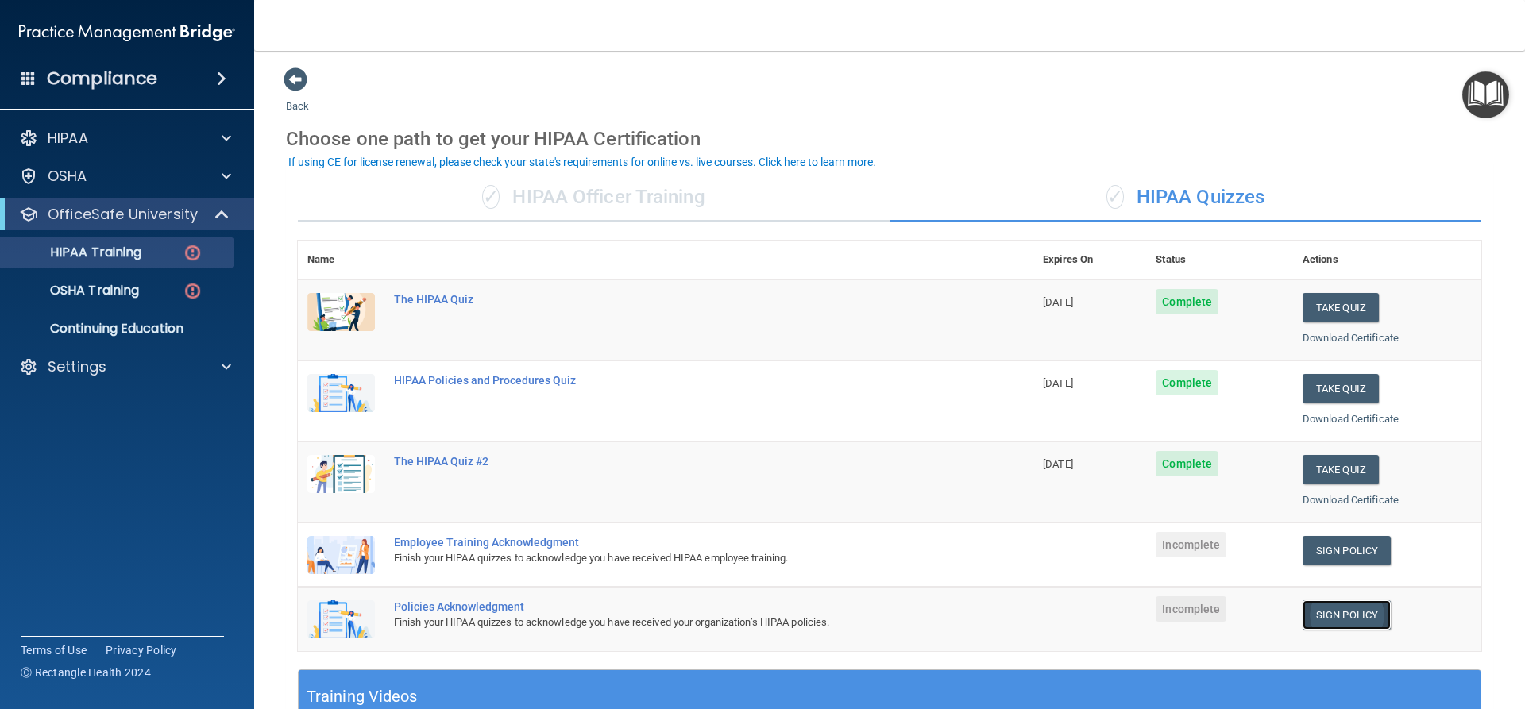
click at [1321, 611] on link "Sign Policy" at bounding box center [1347, 614] width 88 height 29
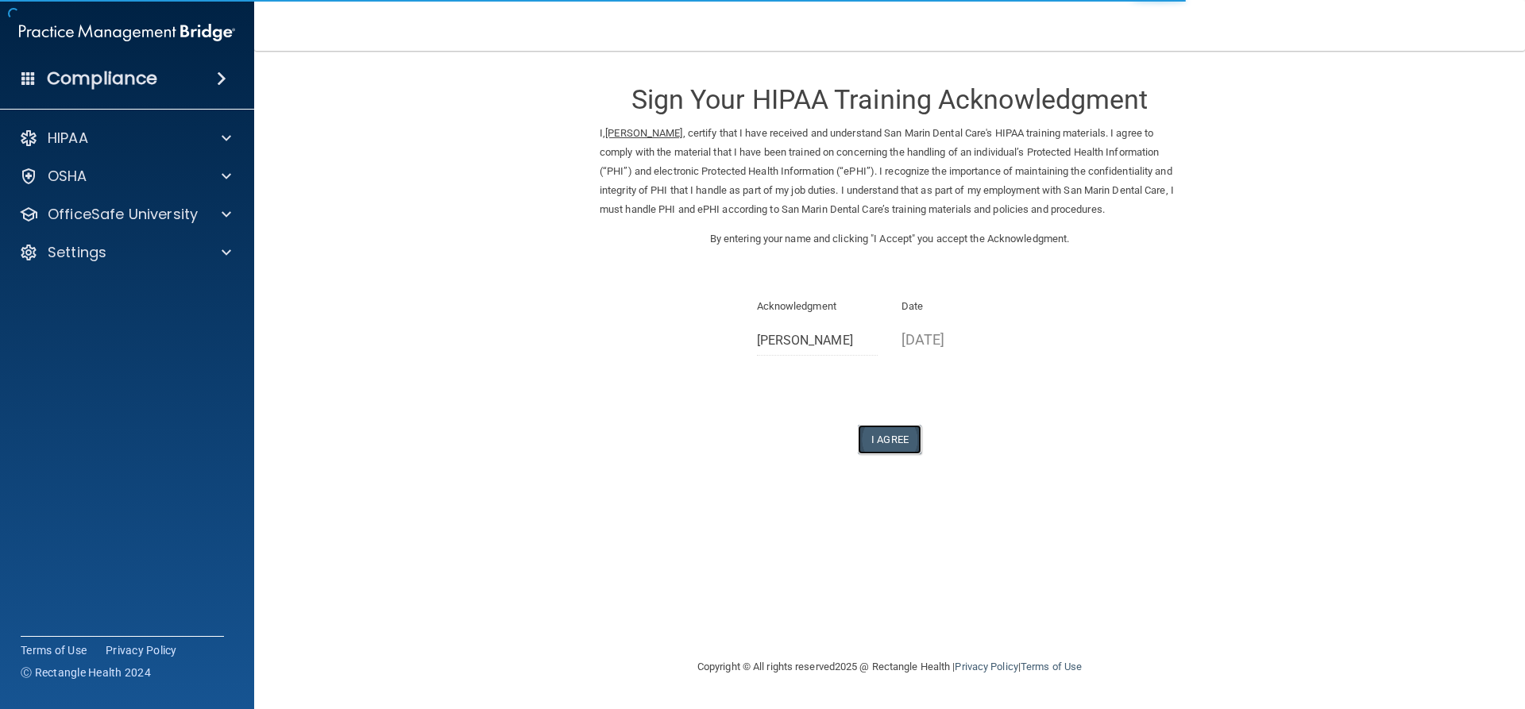
click at [895, 434] on button "I Agree" at bounding box center [890, 439] width 64 height 29
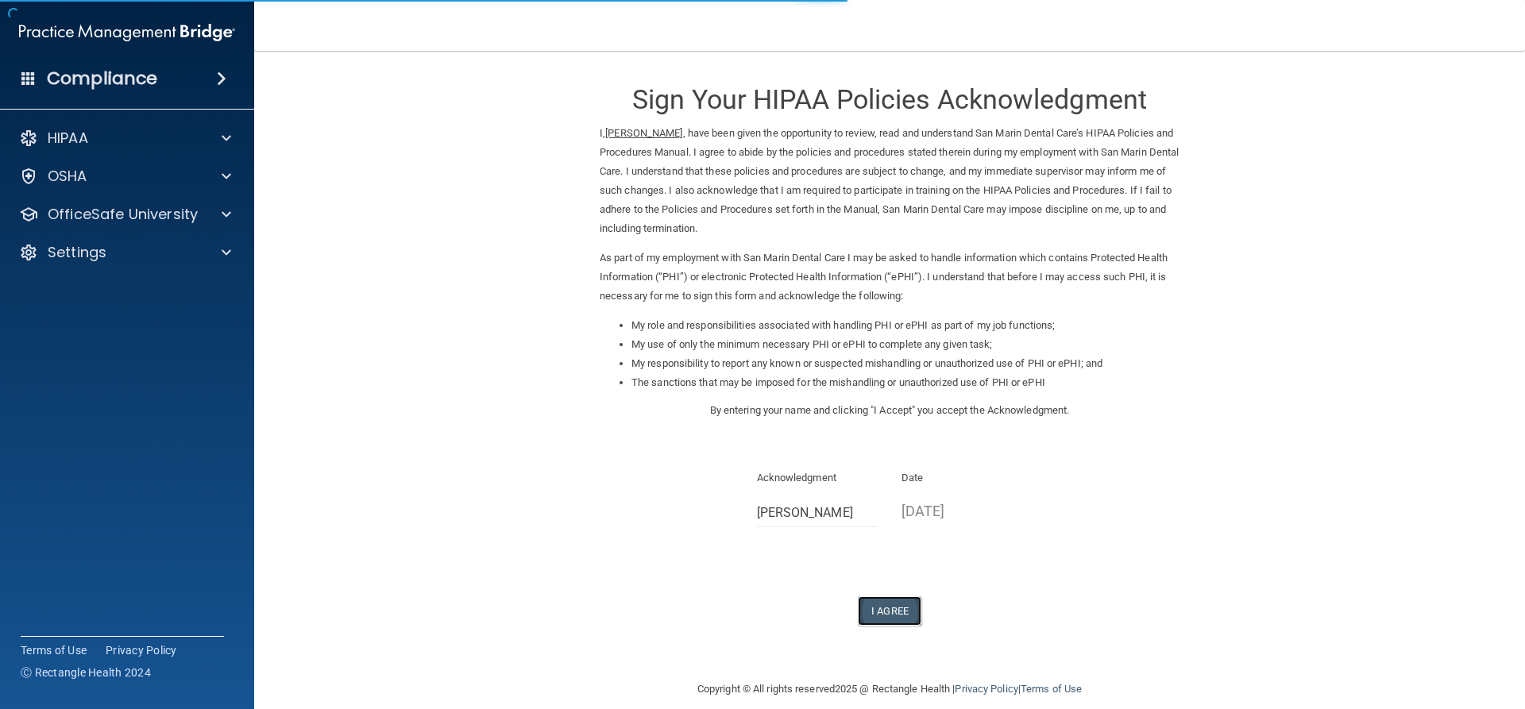
click at [908, 611] on button "I Agree" at bounding box center [890, 611] width 64 height 29
click at [905, 601] on button "I Agree" at bounding box center [890, 611] width 64 height 29
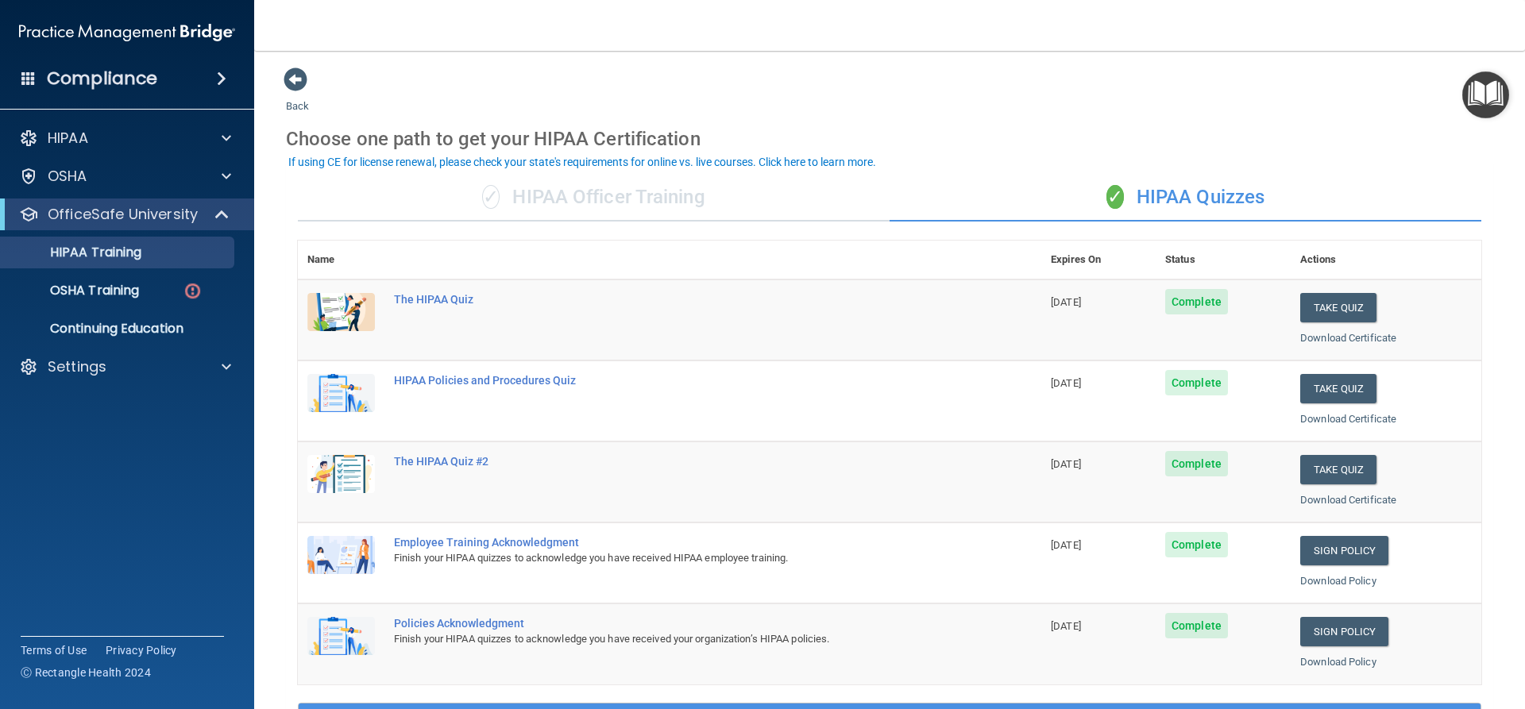
click at [1478, 104] on img "Open Resource Center" at bounding box center [1485, 94] width 47 height 47
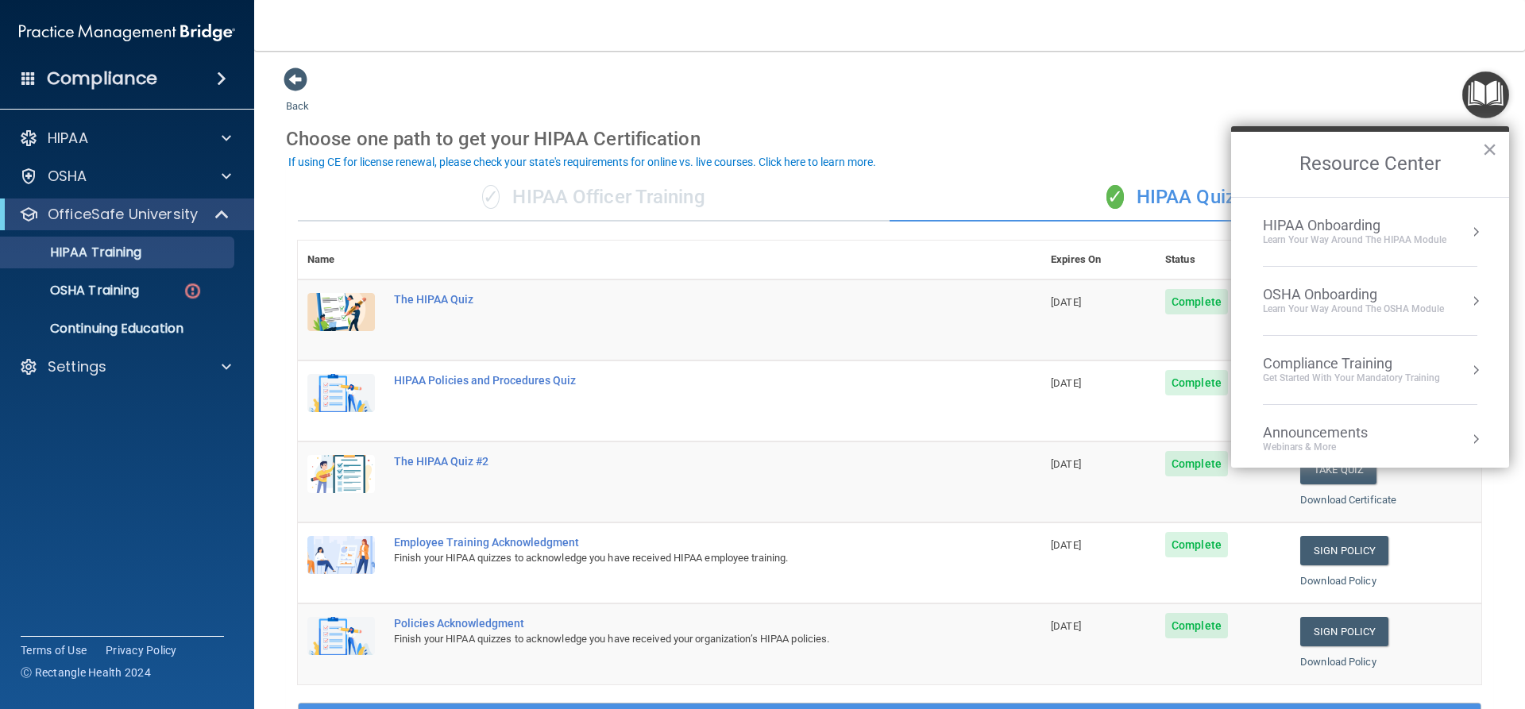
click at [1430, 229] on div "HIPAA Onboarding" at bounding box center [1354, 225] width 183 height 17
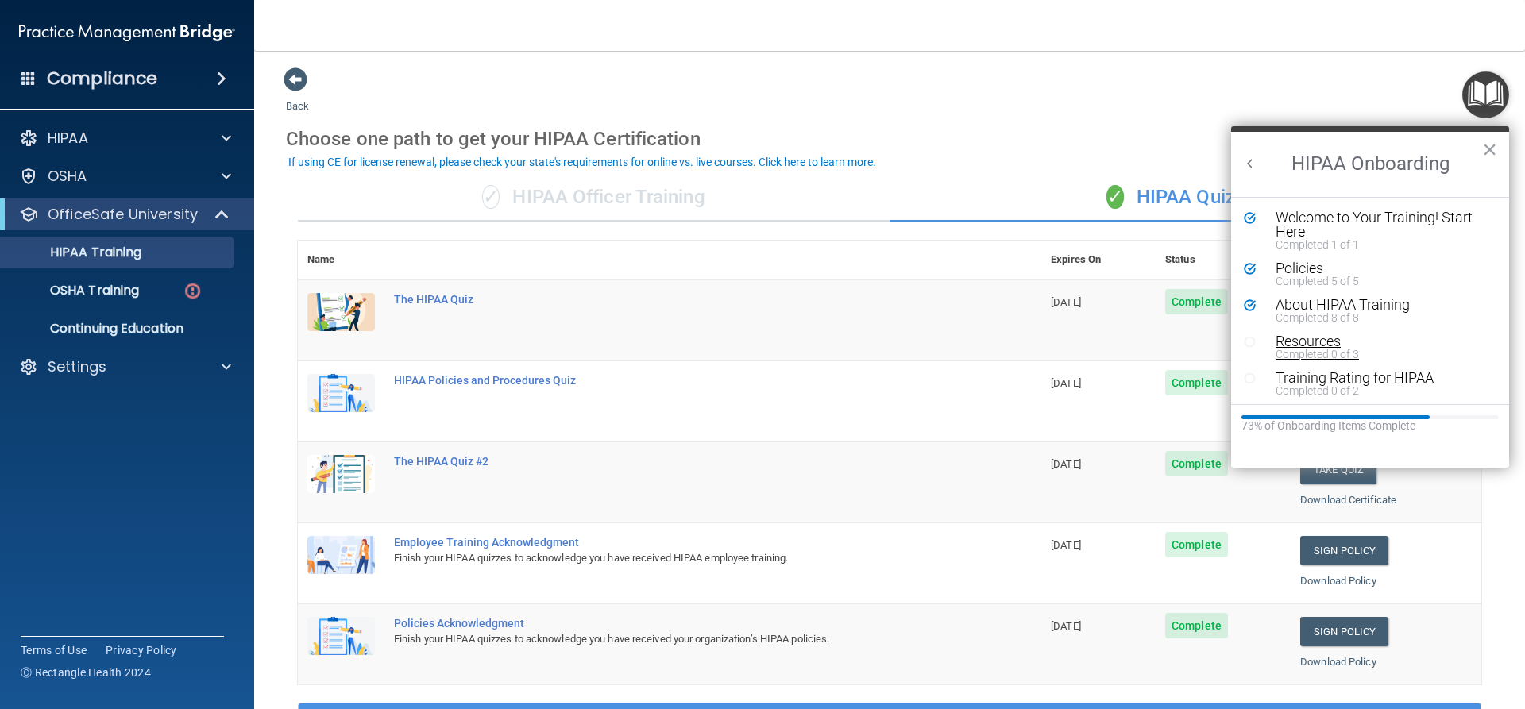
click at [1276, 349] on div "Completed 0 of 3" at bounding box center [1376, 354] width 201 height 11
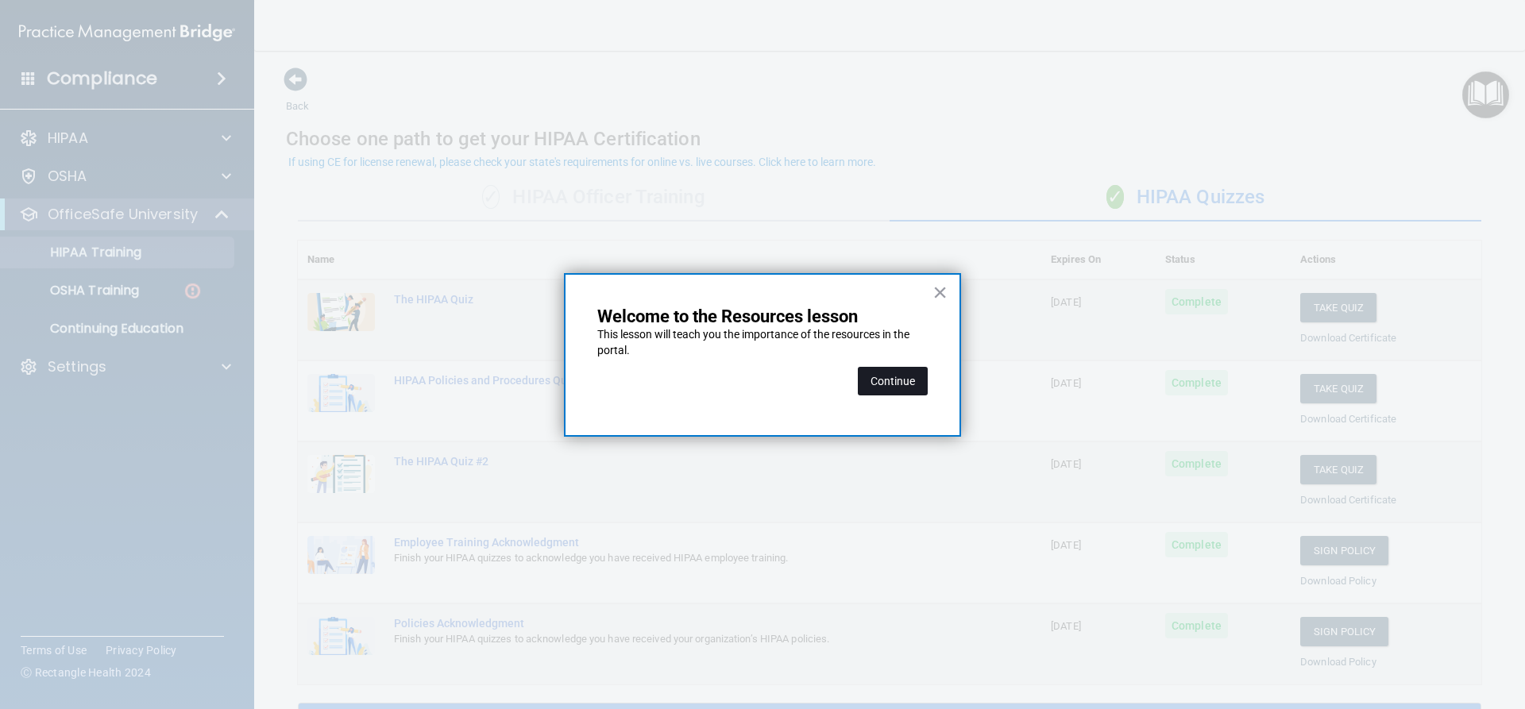
click at [919, 373] on button "Continue" at bounding box center [893, 381] width 70 height 29
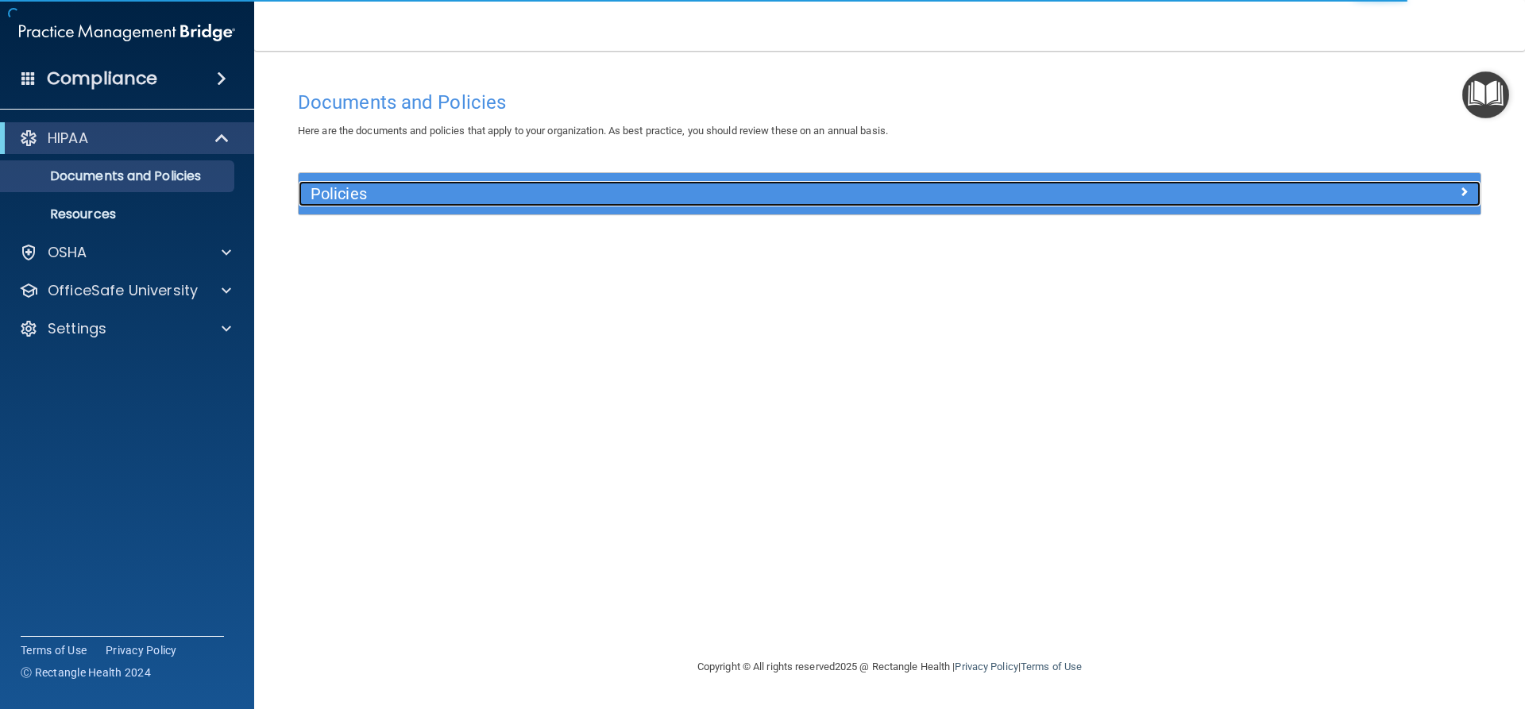
click at [687, 198] on h5 "Policies" at bounding box center [742, 193] width 863 height 17
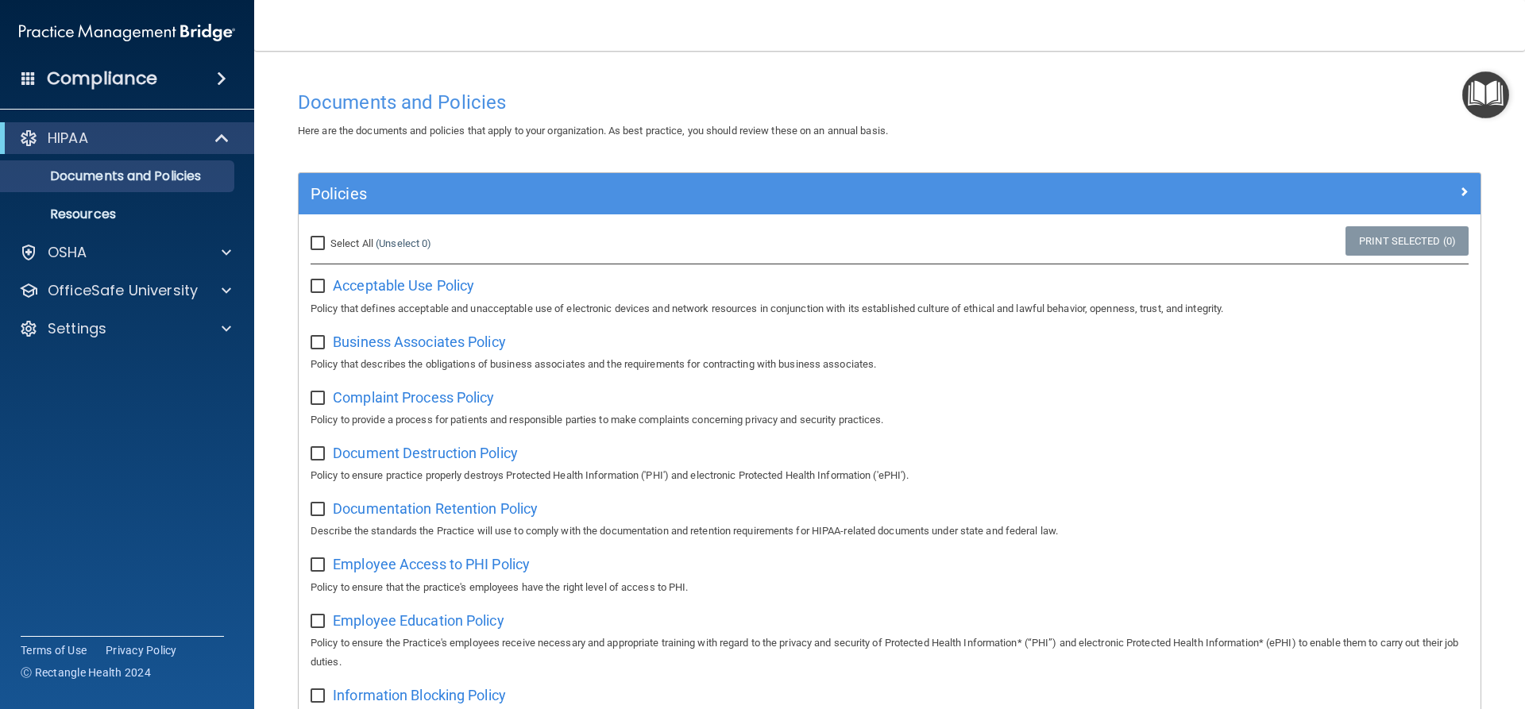
click at [1490, 90] on img "Open Resource Center" at bounding box center [1485, 94] width 47 height 47
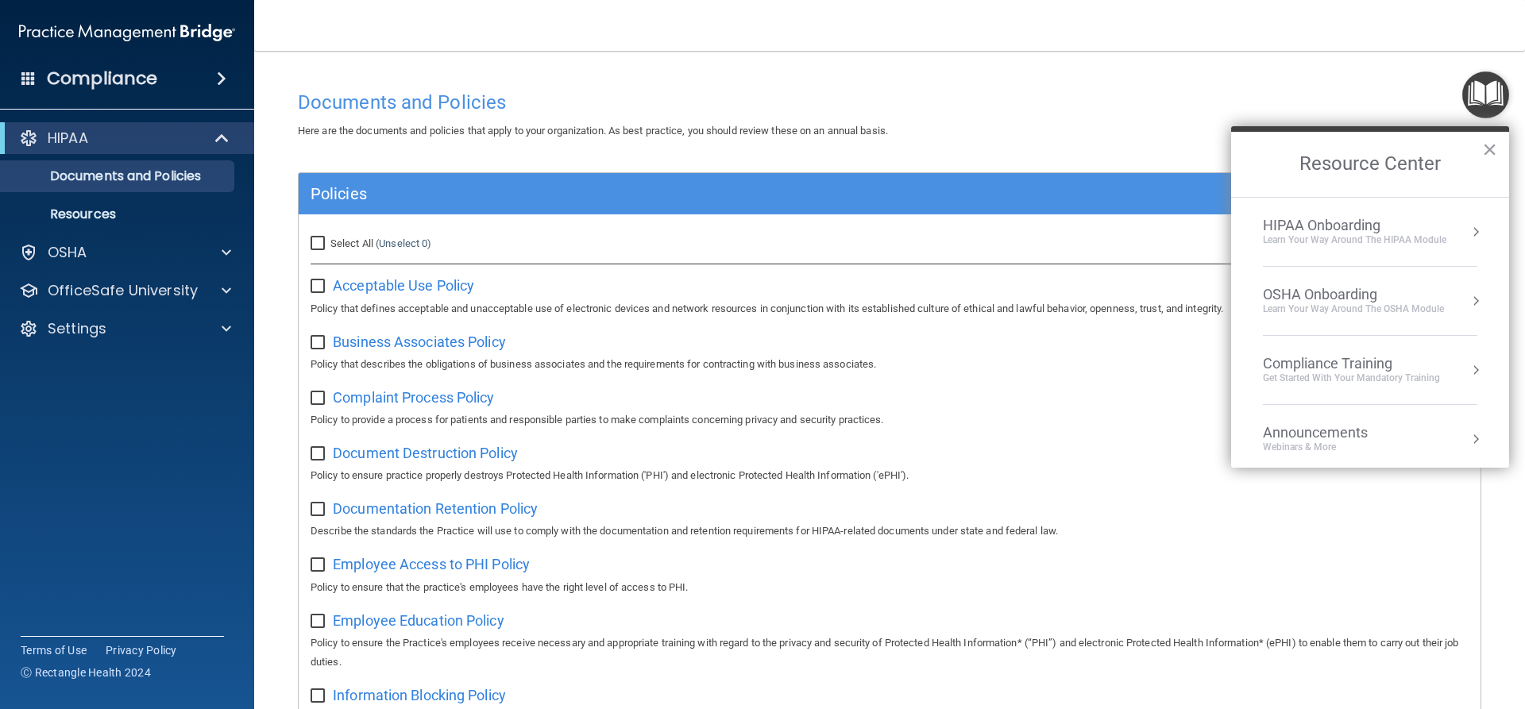
click at [1435, 233] on div "HIPAA Onboarding" at bounding box center [1354, 225] width 183 height 17
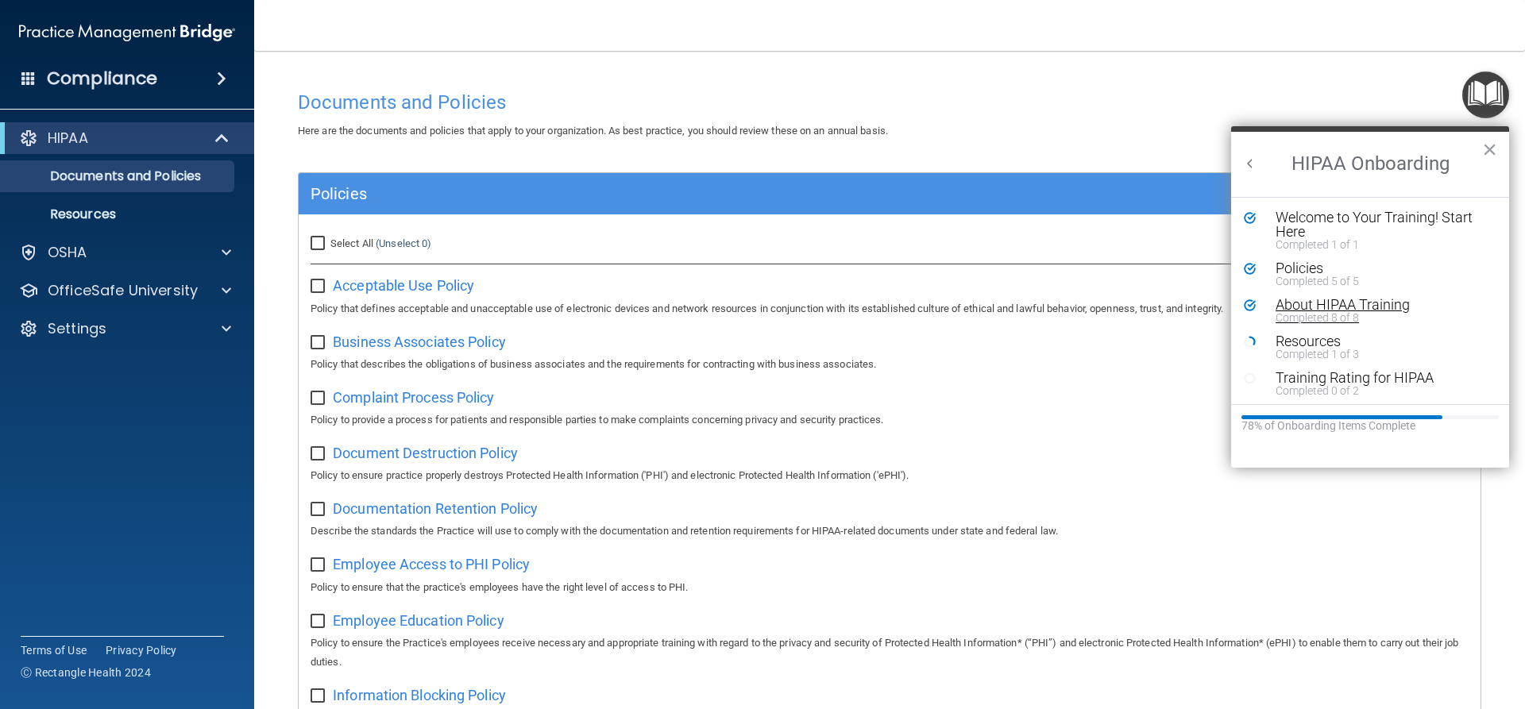
scroll to position [3, 0]
click at [1282, 353] on div "Completed 1 of 3" at bounding box center [1376, 351] width 201 height 11
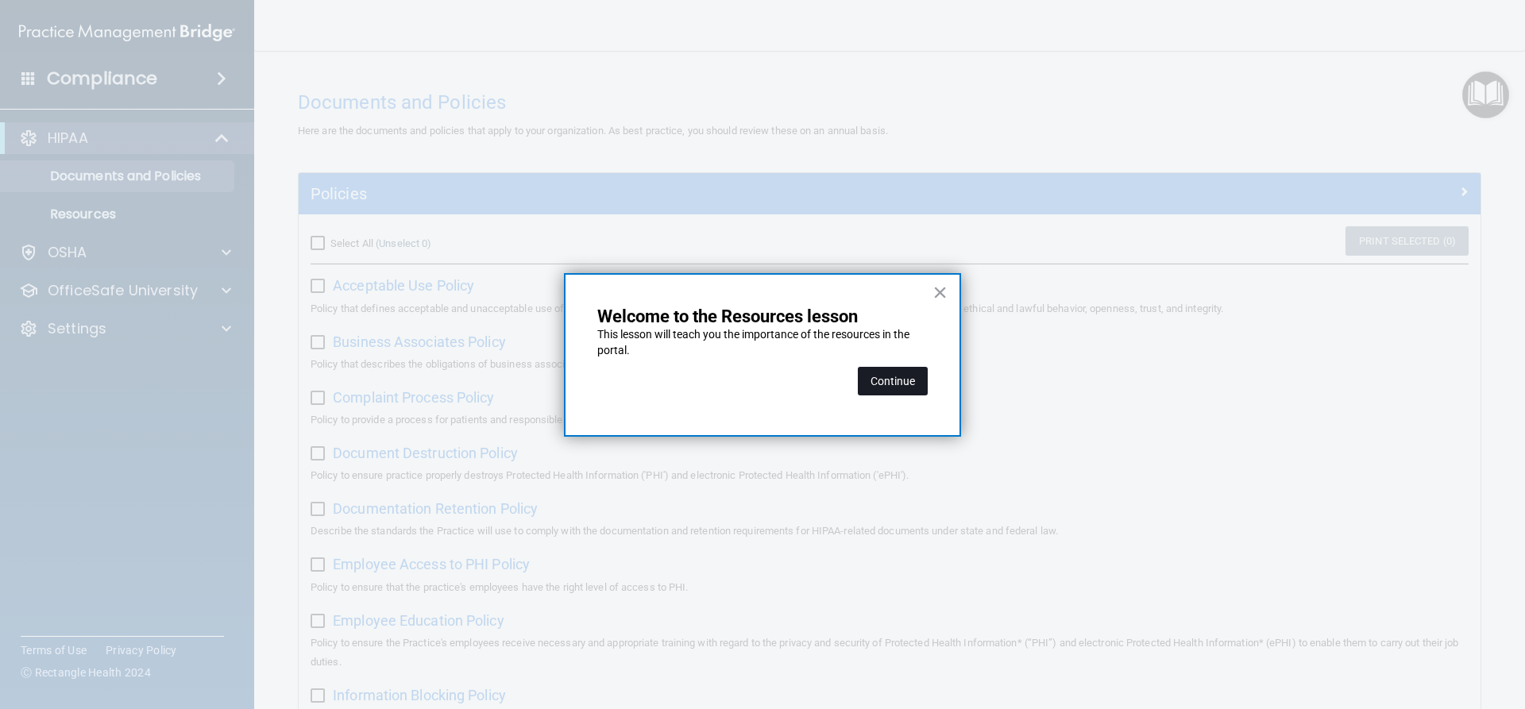
click at [881, 378] on button "Continue" at bounding box center [893, 381] width 70 height 29
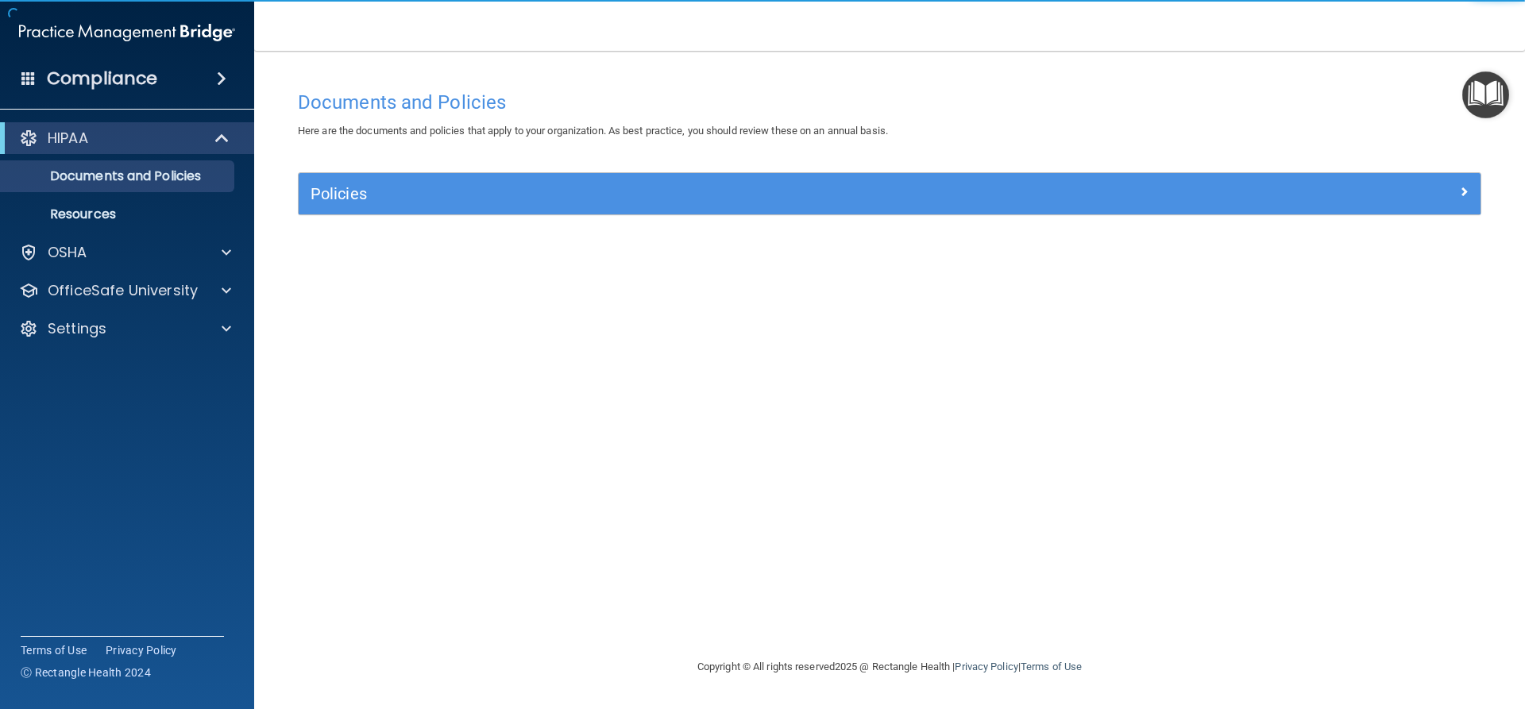
click at [524, 107] on h4 "Documents and Policies" at bounding box center [889, 102] width 1183 height 21
drag, startPoint x: 545, startPoint y: 221, endPoint x: 543, endPoint y: 213, distance: 8.1
click at [543, 213] on div "Policies Select All (Unselect 0) Unselect All Print Selected (0) Acceptable Use…" at bounding box center [889, 202] width 1207 height 61
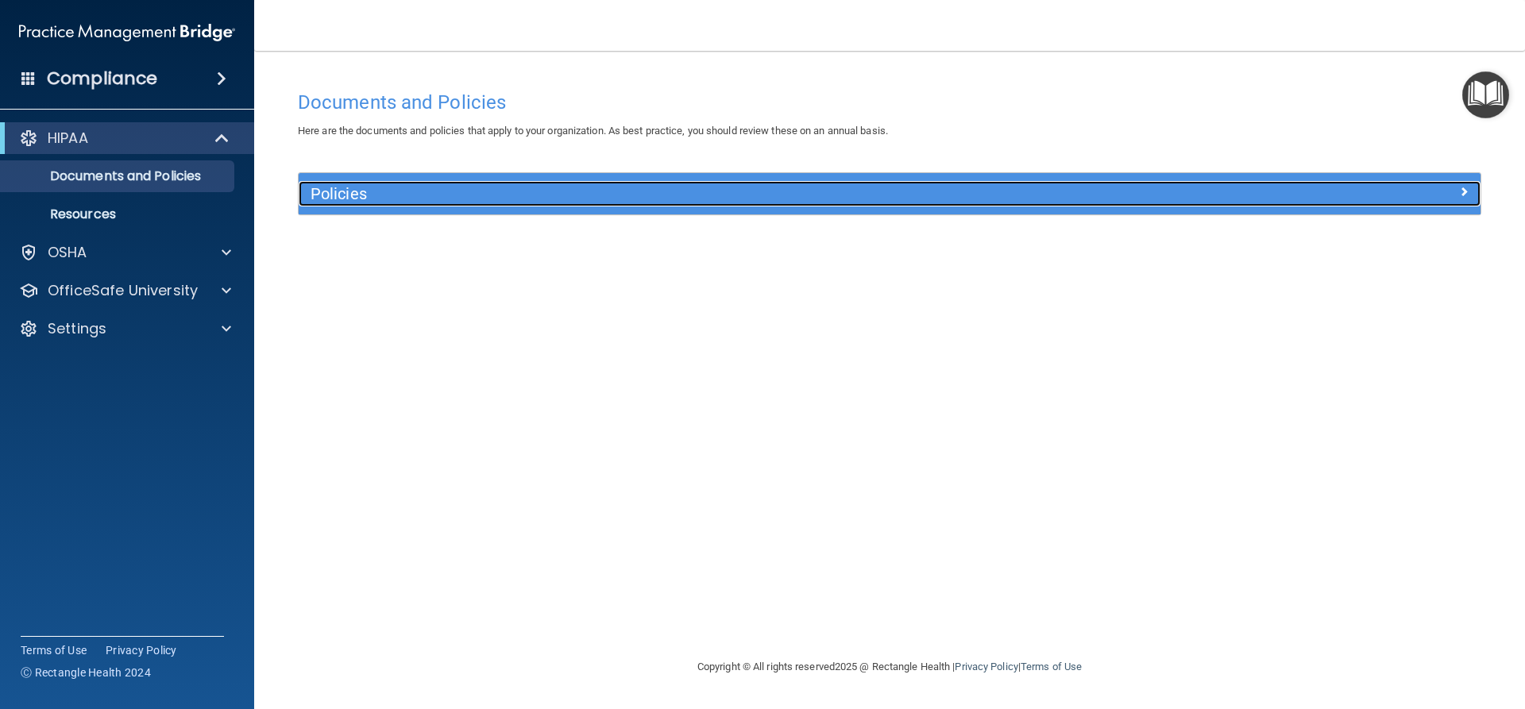
click at [540, 186] on h5 "Policies" at bounding box center [742, 193] width 863 height 17
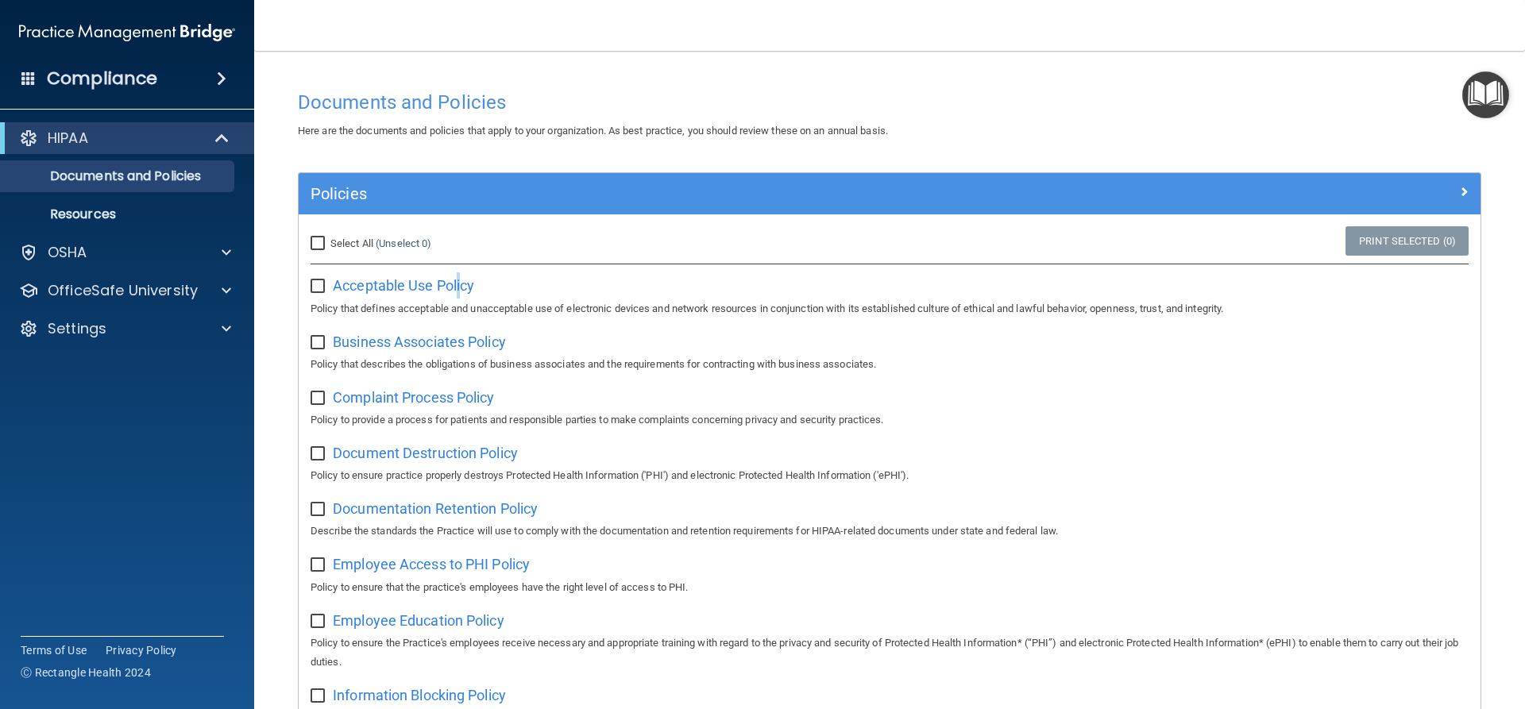
click at [459, 276] on div "Acceptable Use Policy Policy that defines acceptable and unacceptable use of el…" at bounding box center [890, 294] width 1158 height 45
click at [442, 284] on span "Acceptable Use Policy" at bounding box center [403, 285] width 141 height 17
click at [1486, 79] on img "Open Resource Center" at bounding box center [1485, 94] width 47 height 47
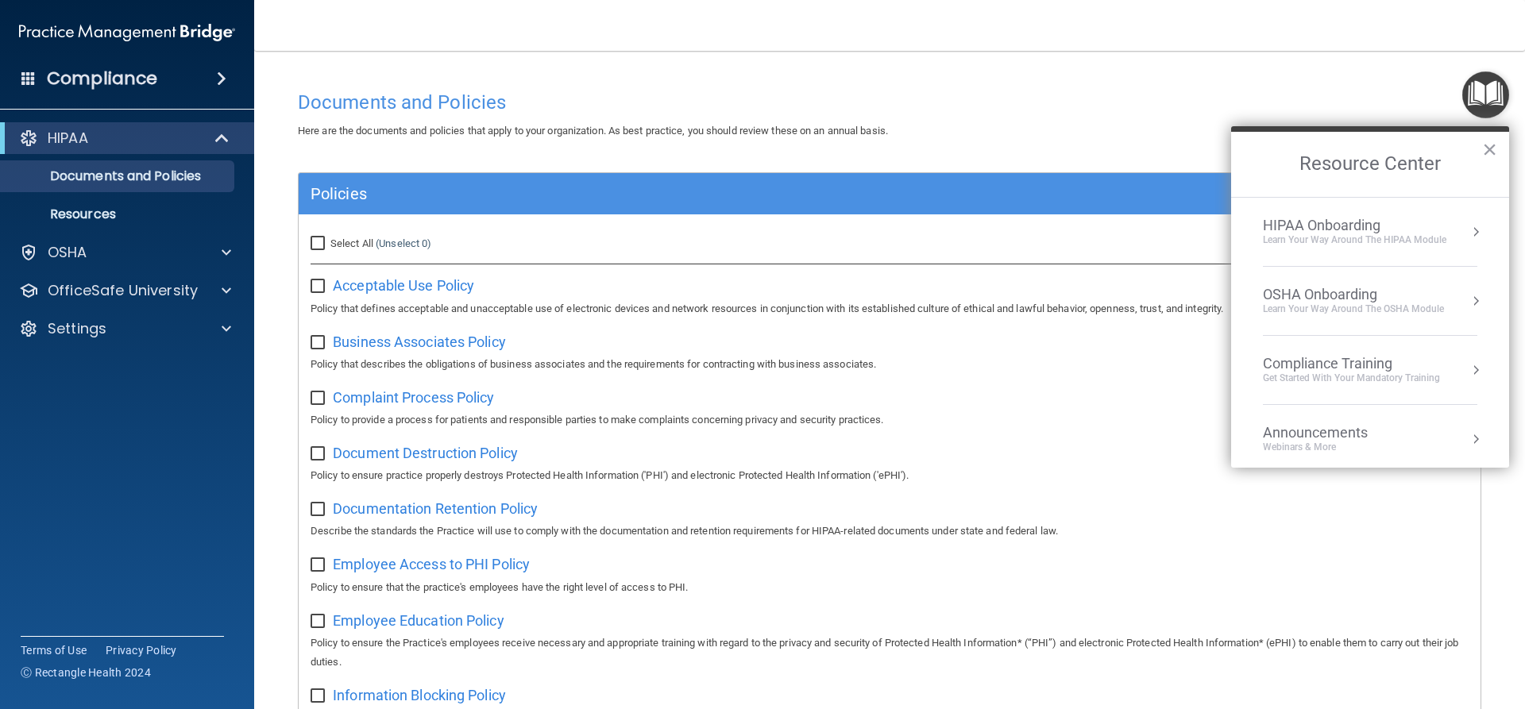
click at [1353, 260] on li "HIPAA Onboarding Learn Your Way around the HIPAA module" at bounding box center [1370, 232] width 214 height 69
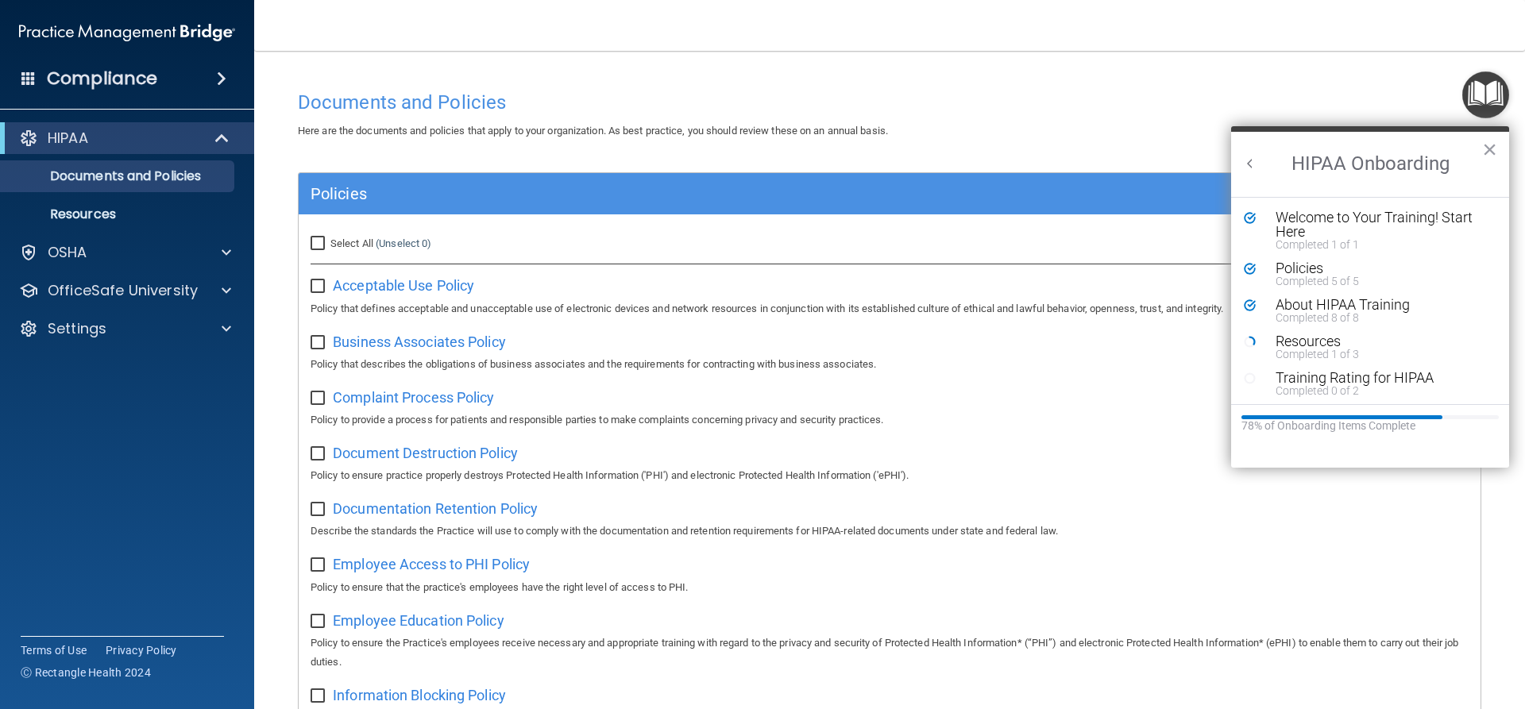
drag, startPoint x: 1373, startPoint y: 231, endPoint x: 1196, endPoint y: 196, distance: 180.5
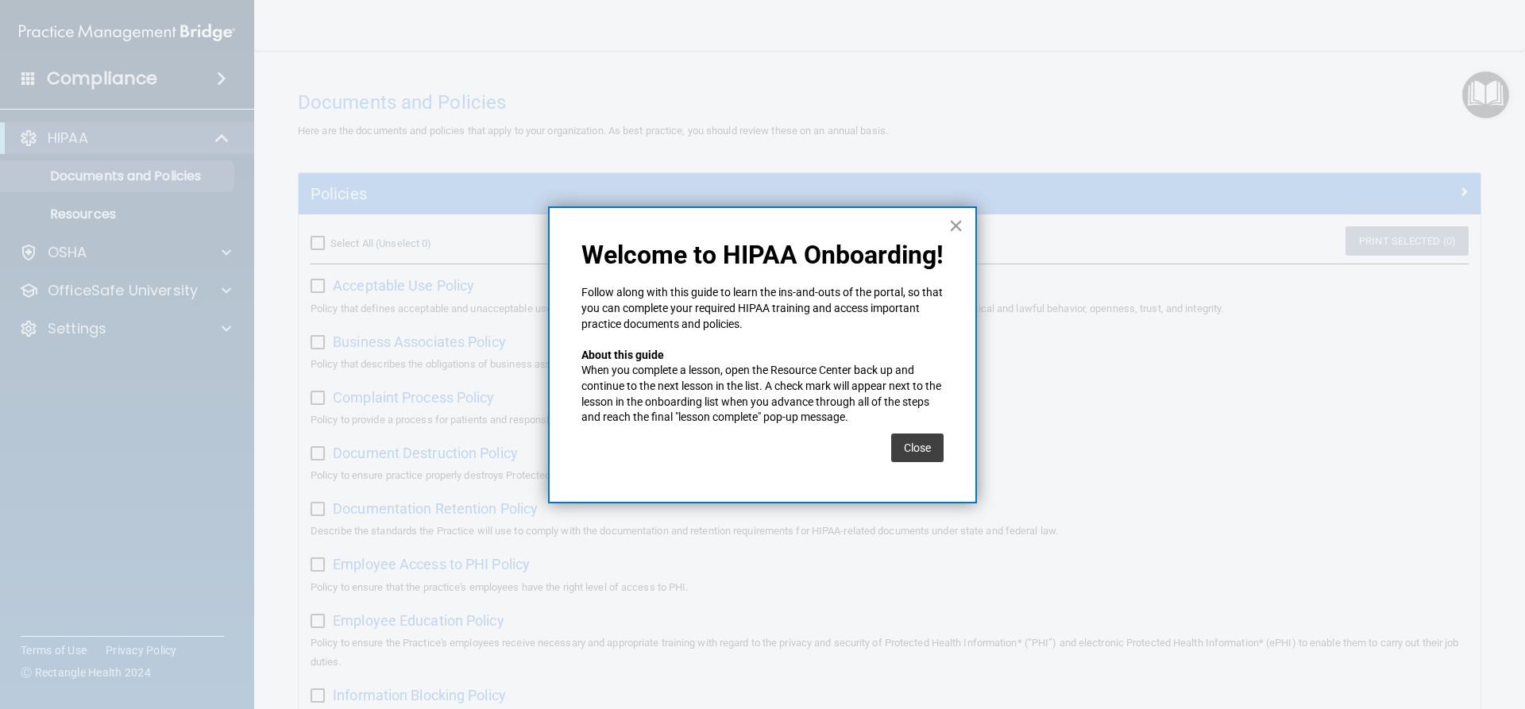
click at [958, 229] on button "×" at bounding box center [955, 225] width 15 height 25
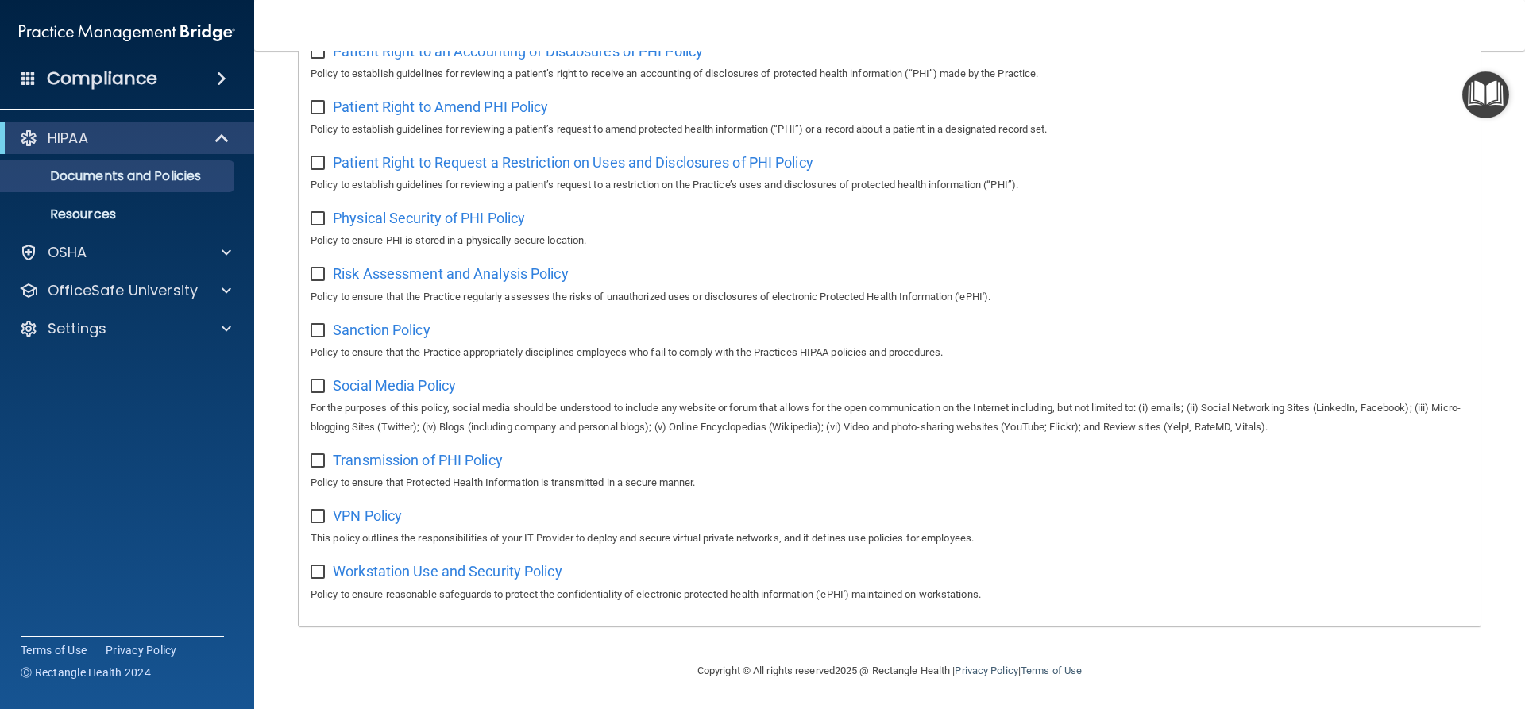
scroll to position [884, 0]
drag, startPoint x: 214, startPoint y: 180, endPoint x: 219, endPoint y: 192, distance: 13.9
click at [214, 180] on p "Documents and Policies" at bounding box center [118, 176] width 217 height 16
click at [219, 196] on ul "Documents and Policies Report an Incident Business Associates Emergency Plannin…" at bounding box center [128, 192] width 288 height 76
click at [212, 203] on link "Resources" at bounding box center [109, 215] width 250 height 32
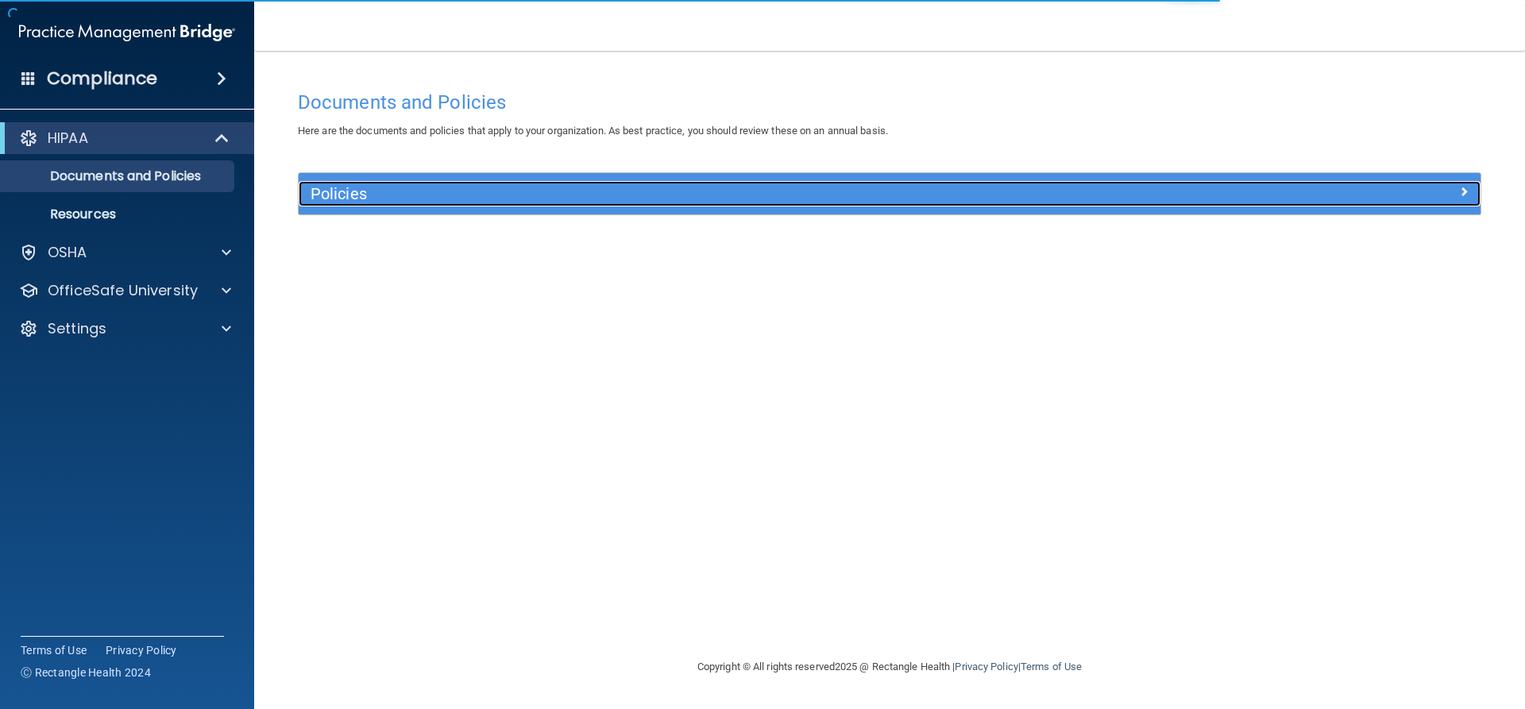
click at [1421, 182] on div at bounding box center [1332, 190] width 295 height 19
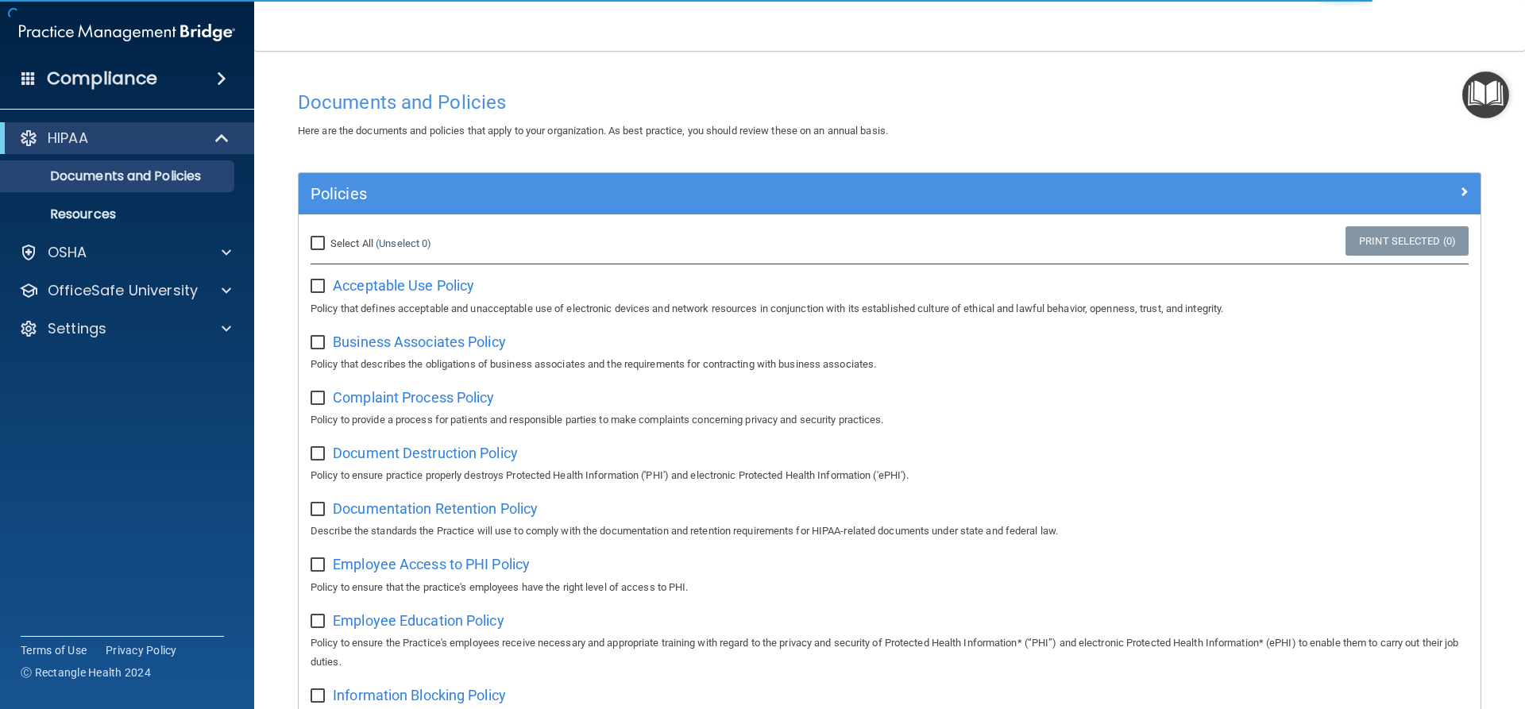
click at [1491, 97] on img "Open Resource Center" at bounding box center [1485, 94] width 47 height 47
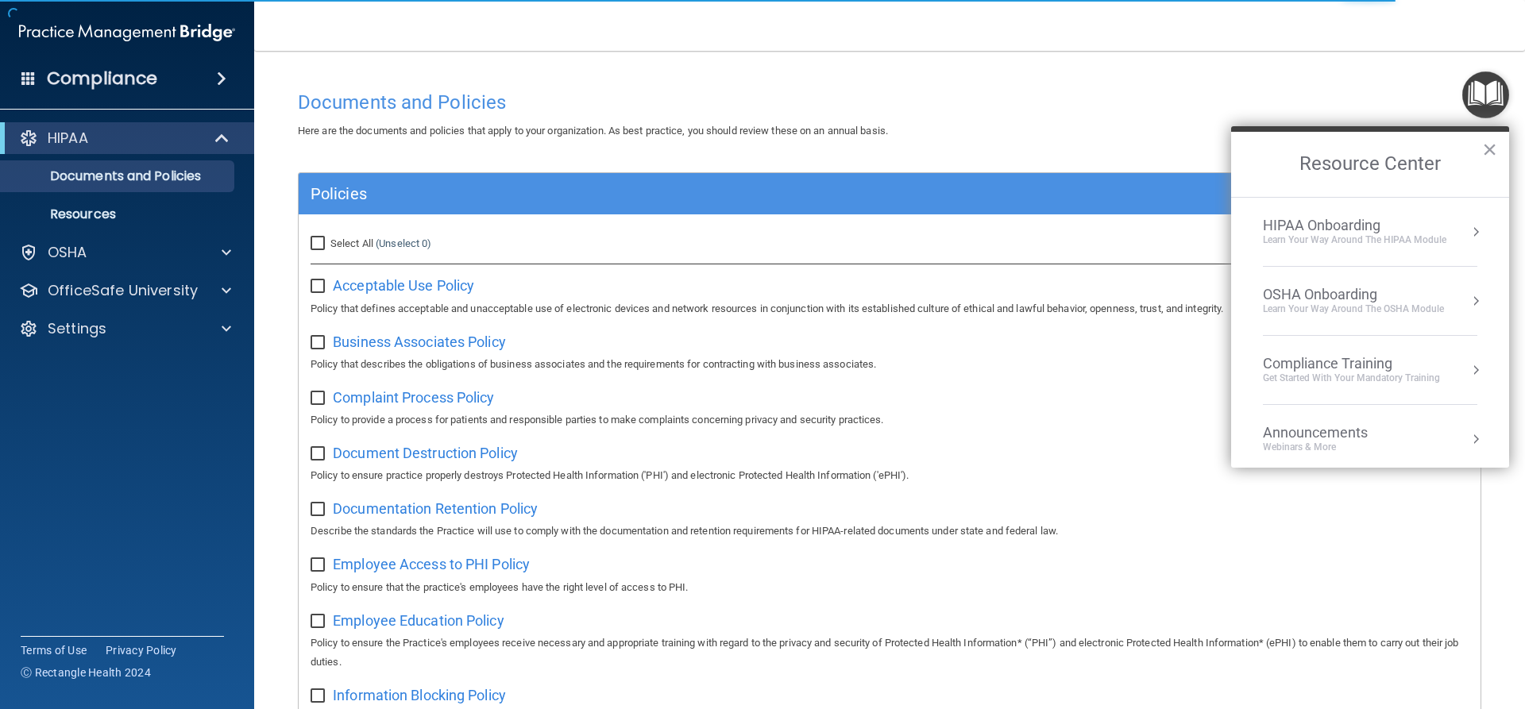
click at [1384, 210] on li "HIPAA Onboarding Learn Your Way around the HIPAA module" at bounding box center [1370, 232] width 214 height 69
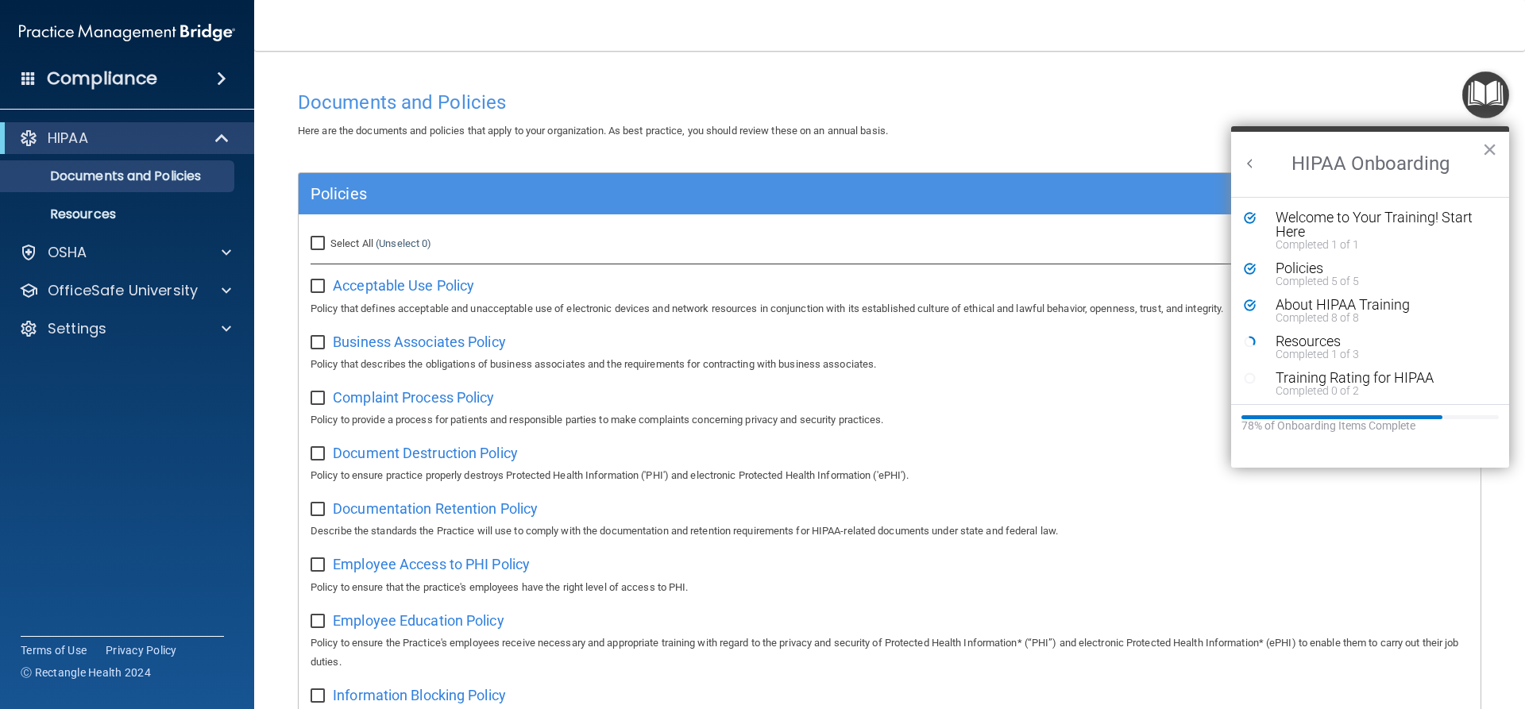
drag, startPoint x: 1309, startPoint y: 342, endPoint x: 1298, endPoint y: 346, distance: 12.1
click at [1298, 346] on div "Resources" at bounding box center [1376, 341] width 201 height 14
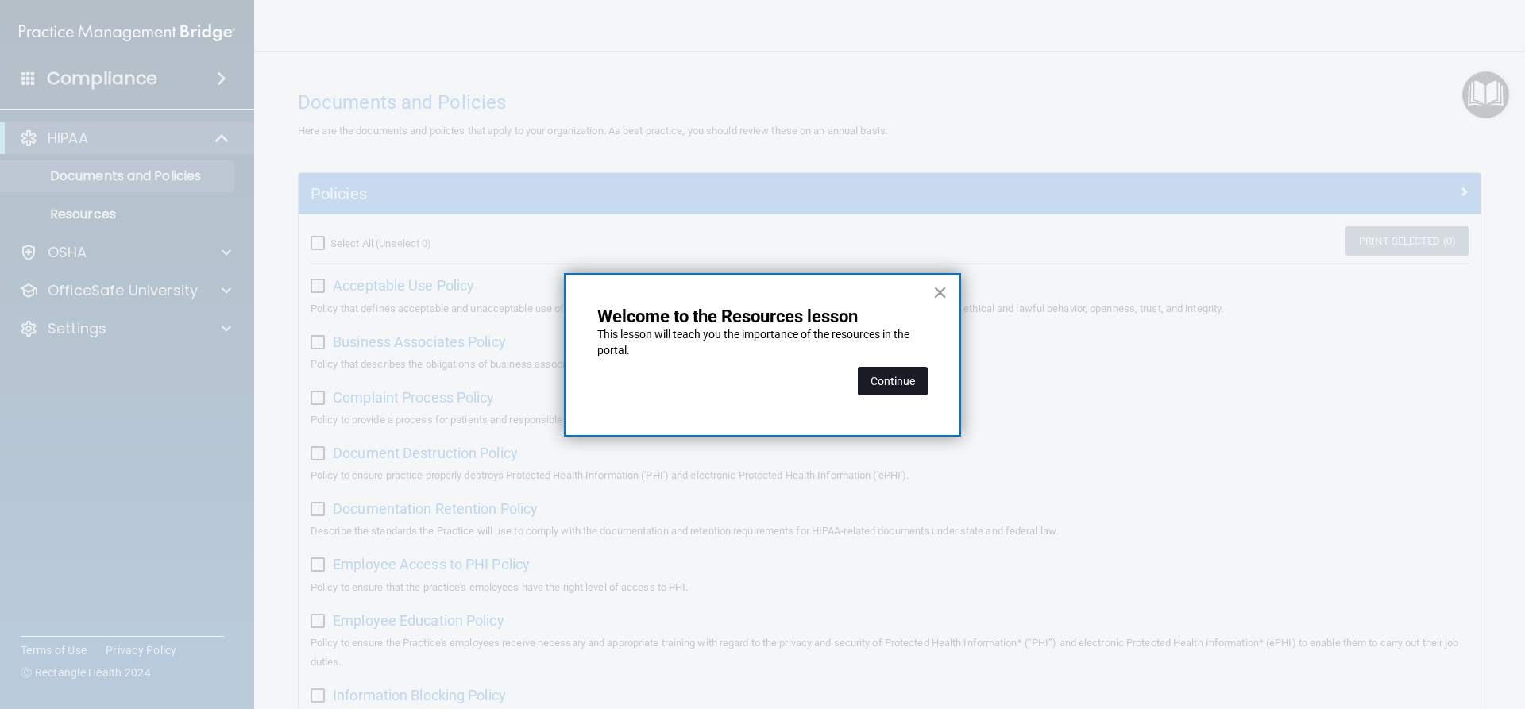
click at [859, 381] on button "Continue" at bounding box center [893, 381] width 70 height 29
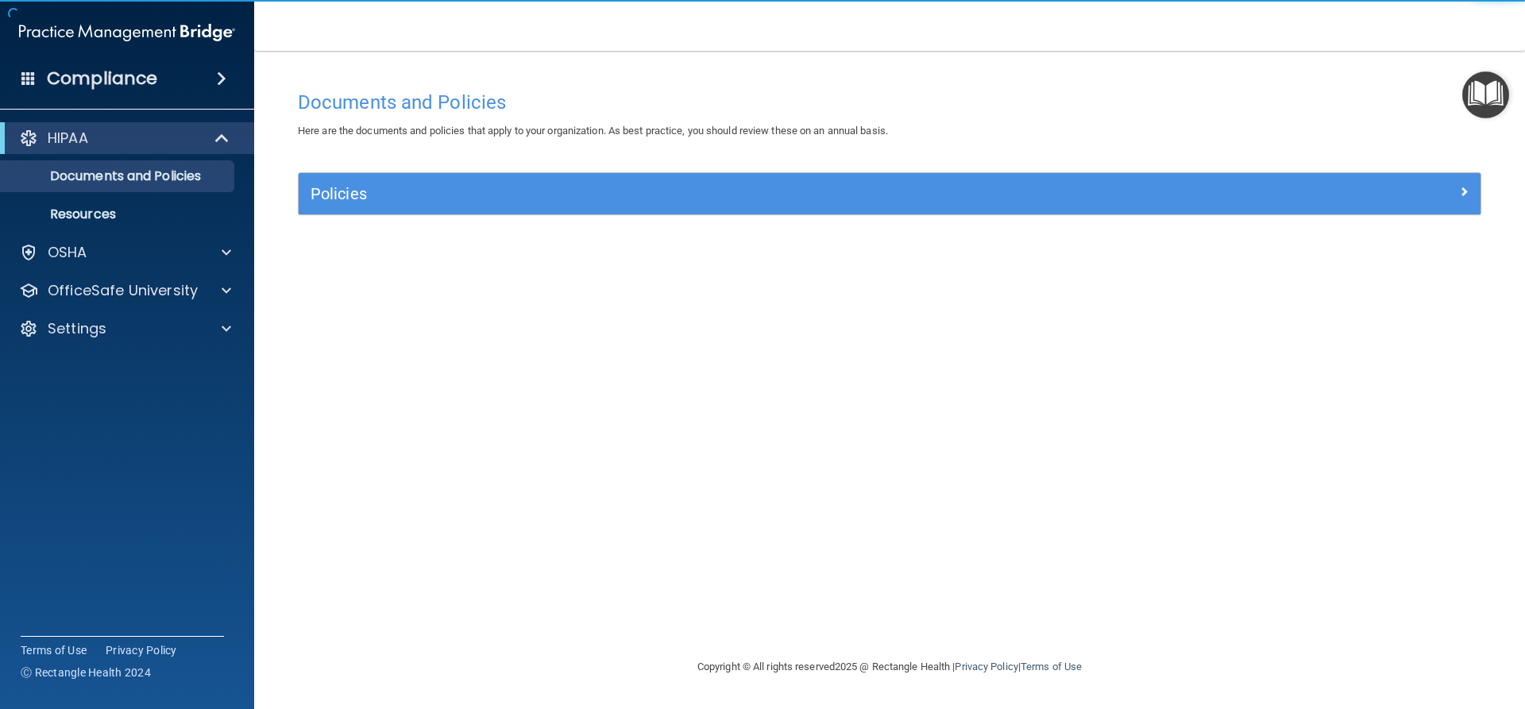
click at [430, 90] on div "Documents and Policies" at bounding box center [889, 102] width 1207 height 39
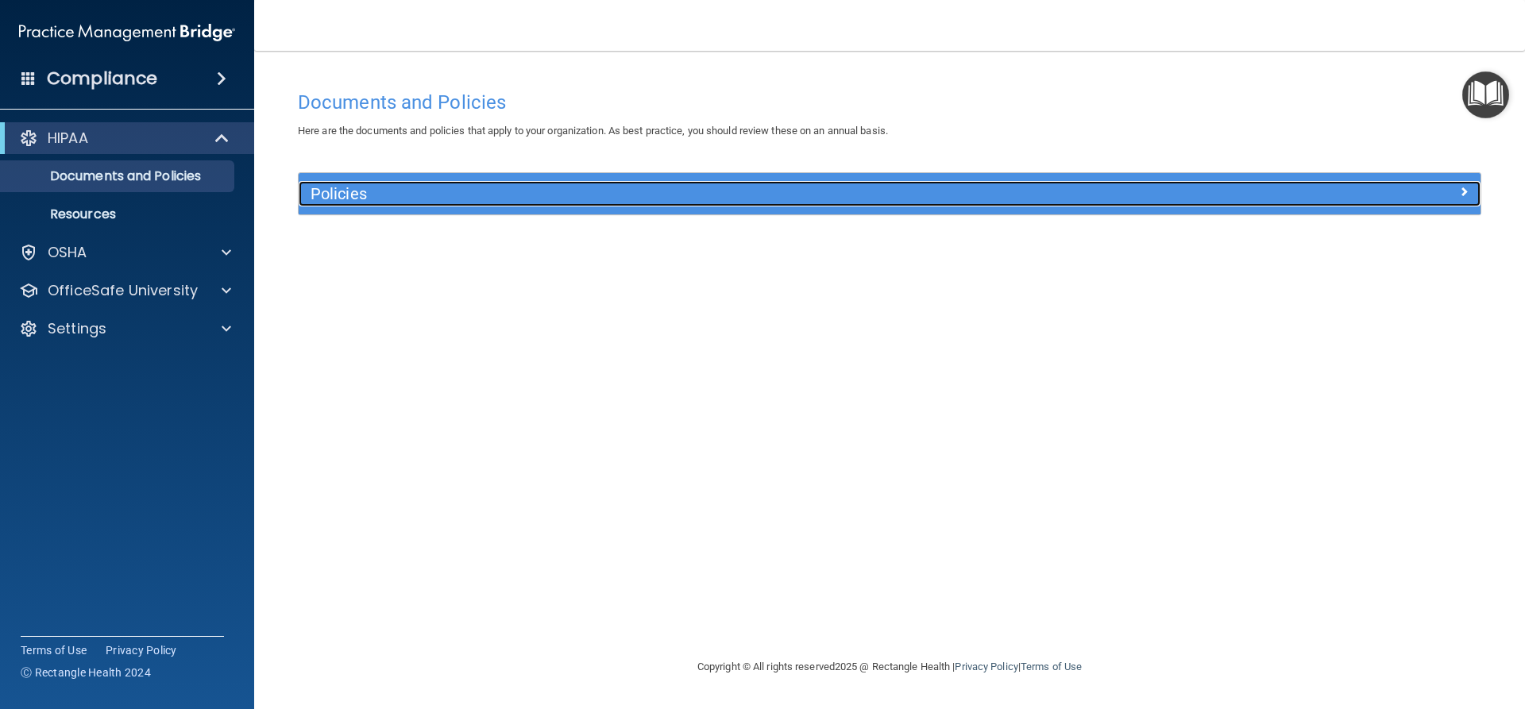
click at [438, 206] on div "Policies" at bounding box center [742, 193] width 886 height 25
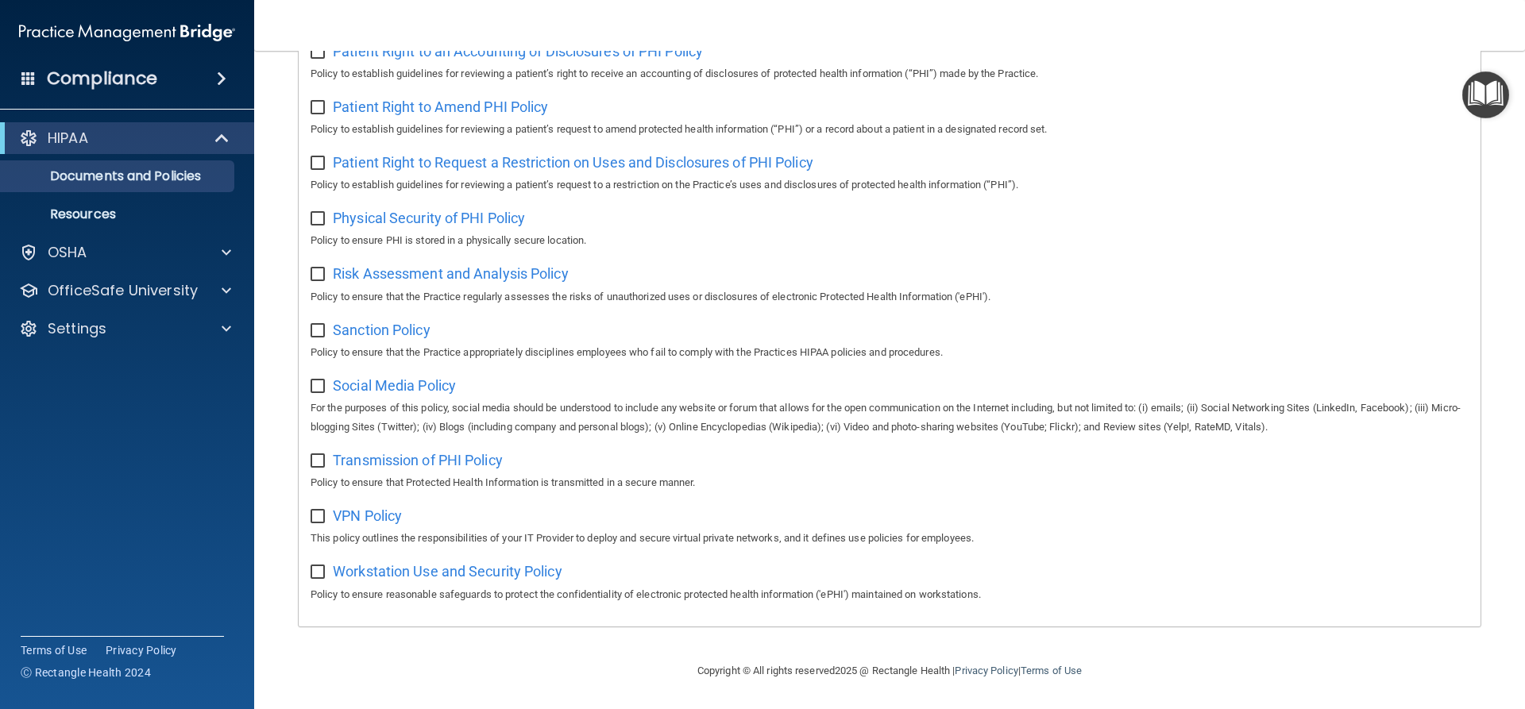
scroll to position [884, 0]
click at [500, 577] on span "Workstation Use and Security Policy" at bounding box center [448, 571] width 230 height 17
click at [400, 513] on span "VPN Policy" at bounding box center [367, 516] width 69 height 17
click at [436, 447] on div "Transmission of PHI Policy Policy to ensure that Protected Health Information i…" at bounding box center [890, 469] width 1158 height 45
drag, startPoint x: 436, startPoint y: 458, endPoint x: 438, endPoint y: 446, distance: 12.2
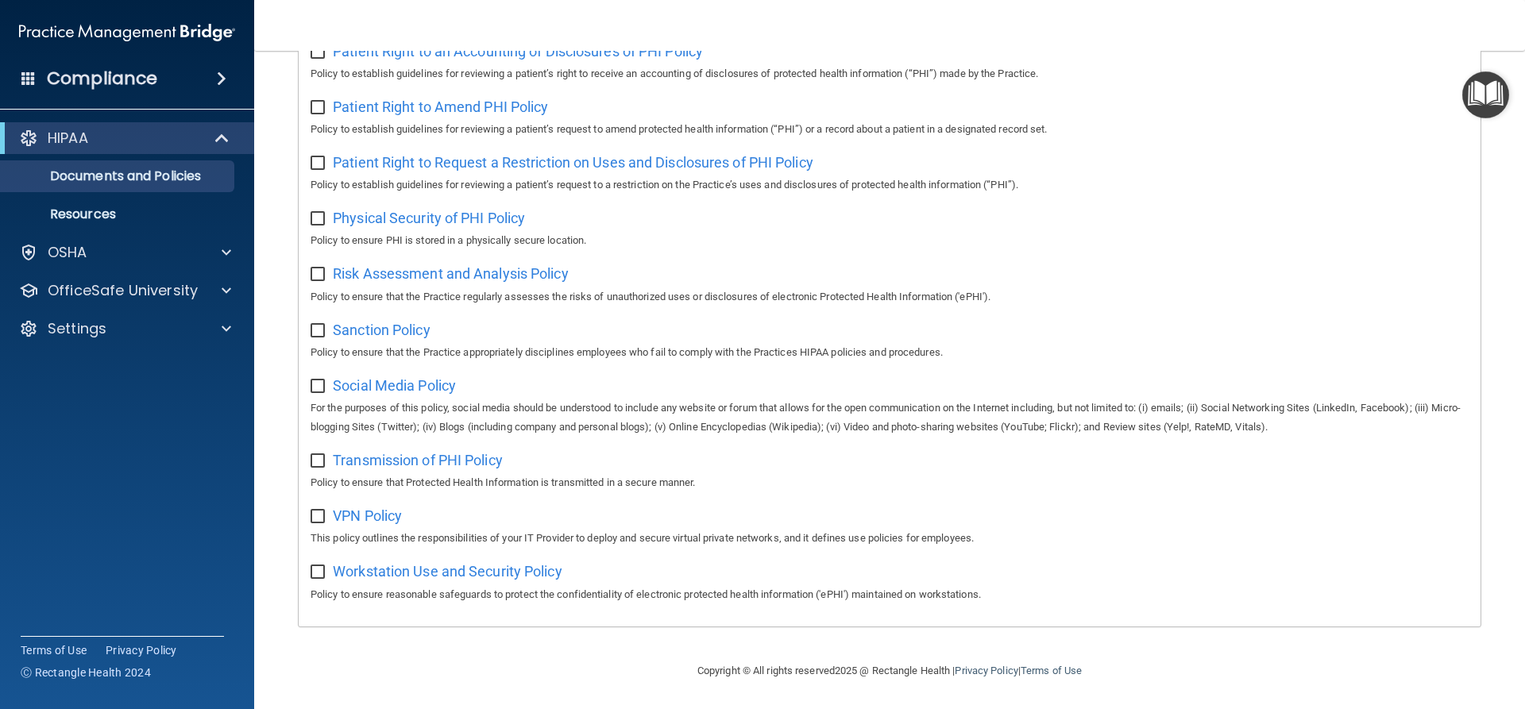
click at [434, 447] on div "Transmission of PHI Policy Policy to ensure that Protected Health Information i…" at bounding box center [890, 469] width 1158 height 45
click at [442, 454] on span "Transmission of PHI Policy" at bounding box center [418, 460] width 170 height 17
click at [401, 380] on span "Social Media Policy" at bounding box center [394, 385] width 123 height 17
click at [396, 331] on span "Sanction Policy" at bounding box center [382, 330] width 98 height 17
click at [456, 270] on span "Risk Assessment and Analysis Policy" at bounding box center [451, 273] width 236 height 17
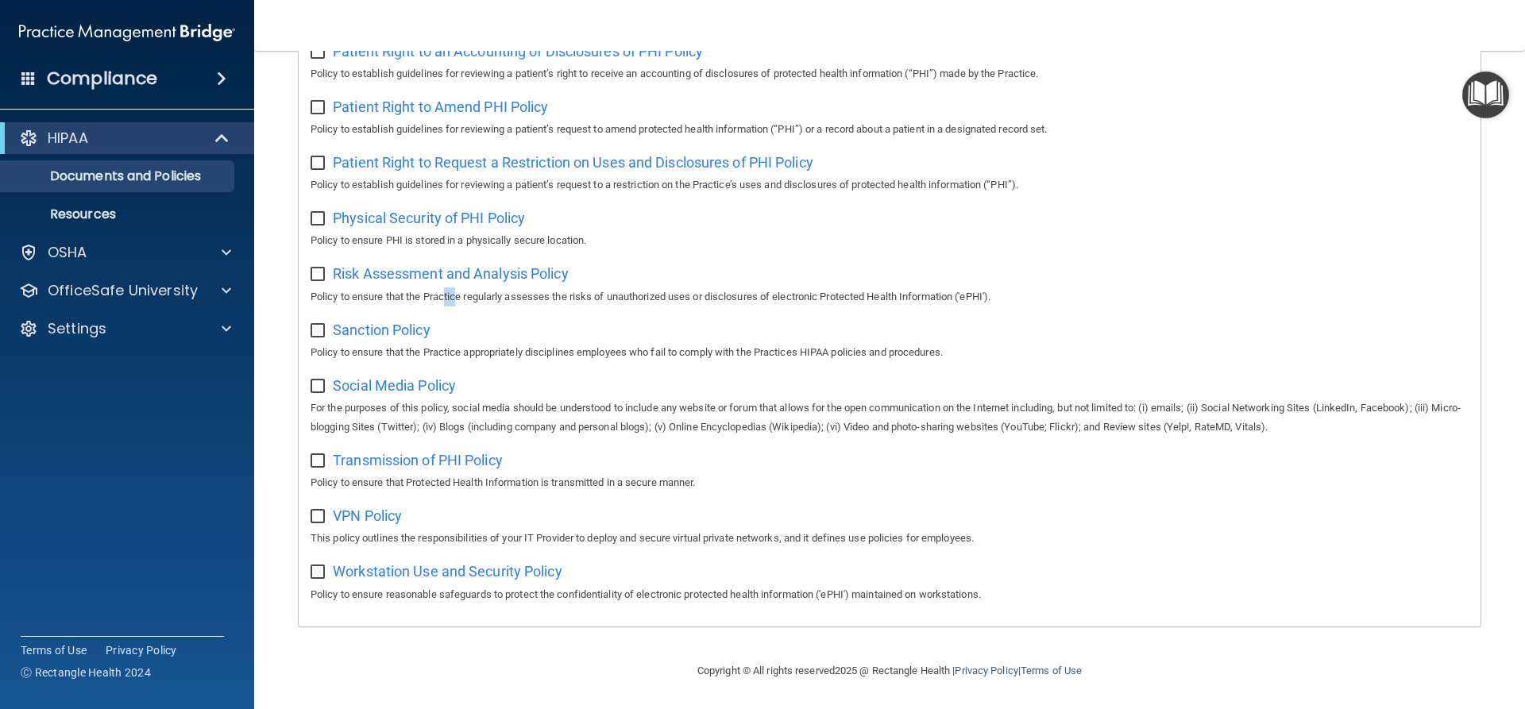
drag, startPoint x: 447, startPoint y: 301, endPoint x: 495, endPoint y: 331, distance: 56.4
click at [436, 205] on div "Physical Security of PHI Policy Policy to ensure PHI is stored in a physically …" at bounding box center [890, 227] width 1158 height 45
click at [436, 214] on span "Physical Security of PHI Policy" at bounding box center [429, 218] width 192 height 17
click at [497, 164] on span "Patient Right to Request a Restriction on Uses and Disclosures of PHI Policy" at bounding box center [573, 162] width 481 height 17
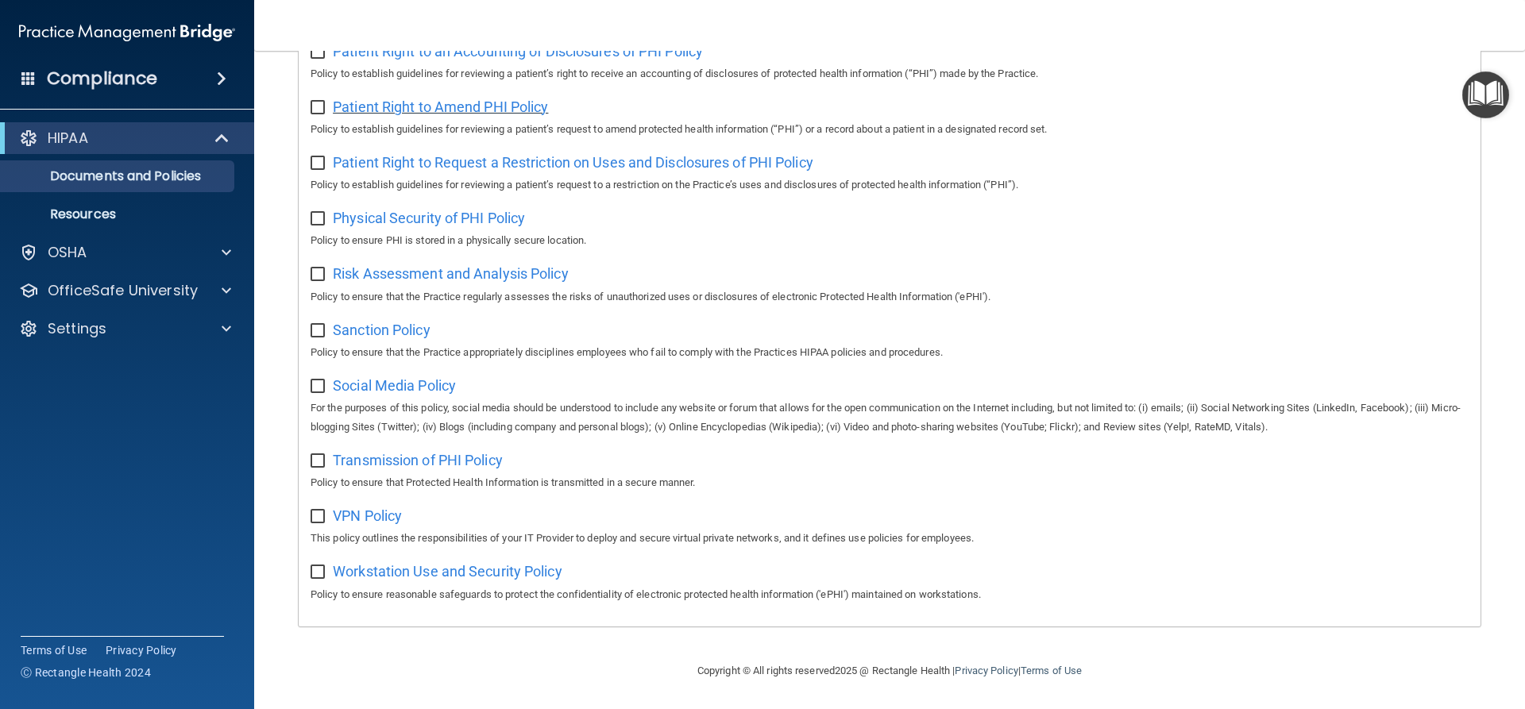
click at [401, 102] on span "Patient Right to Amend PHI Policy" at bounding box center [440, 106] width 215 height 17
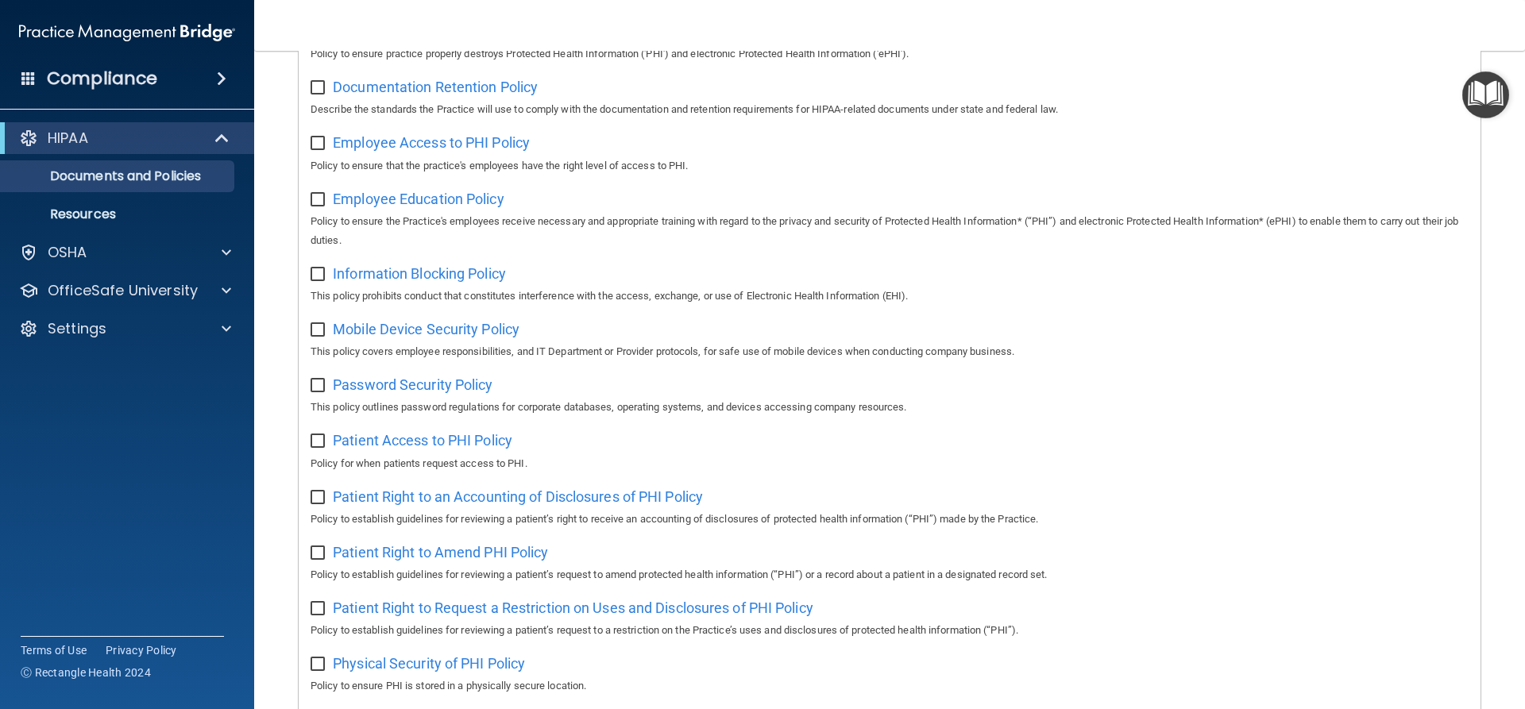
scroll to position [407, 0]
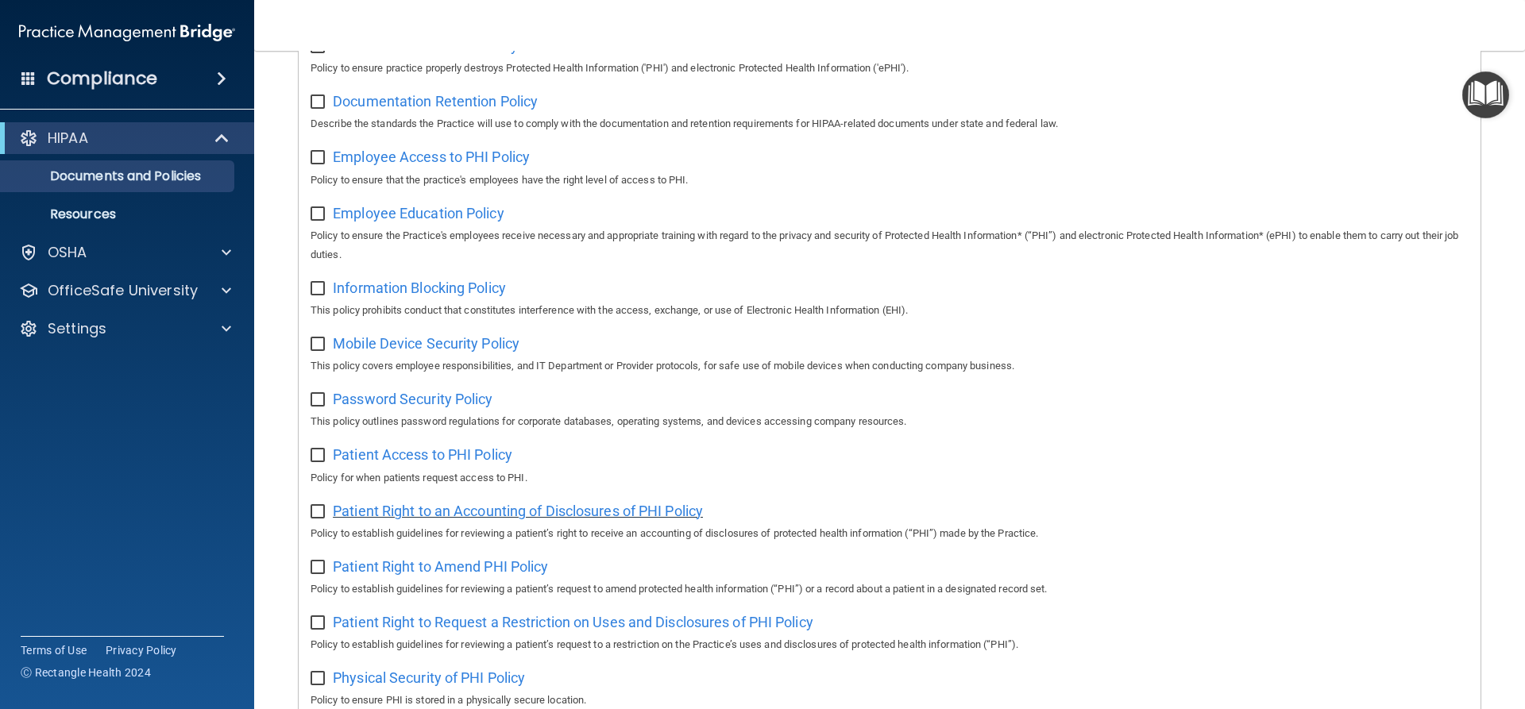
click at [476, 515] on span "Patient Right to an Accounting of Disclosures of PHI Policy" at bounding box center [518, 511] width 370 height 17
click at [444, 402] on span "Password Security Policy" at bounding box center [413, 399] width 160 height 17
click at [476, 460] on span "Patient Access to PHI Policy" at bounding box center [423, 454] width 180 height 17
click at [458, 352] on span "Mobile Device Security Policy" at bounding box center [426, 343] width 187 height 17
click at [424, 294] on span "Information Blocking Policy" at bounding box center [419, 288] width 173 height 17
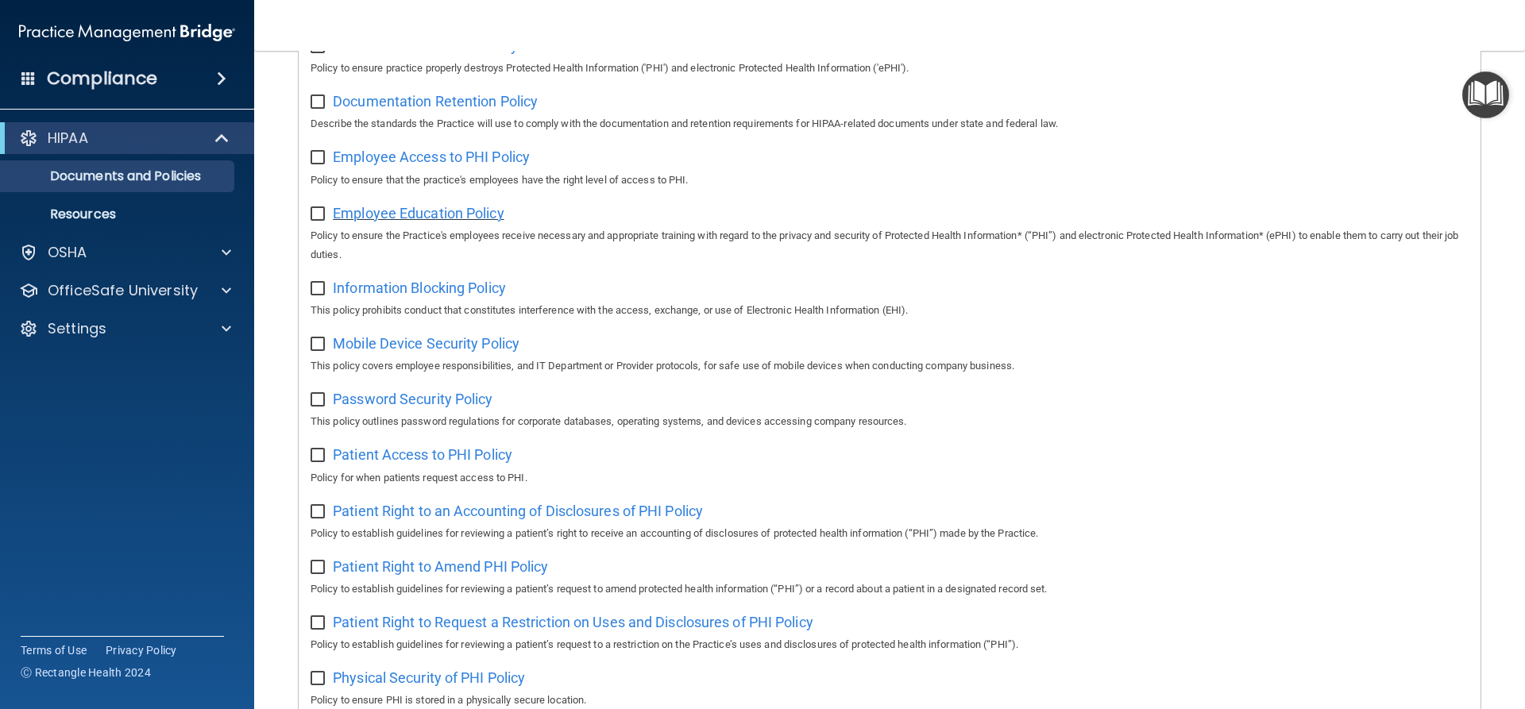
click at [483, 216] on span "Employee Education Policy" at bounding box center [419, 213] width 172 height 17
click at [434, 158] on span "Employee Access to PHI Policy" at bounding box center [431, 157] width 197 height 17
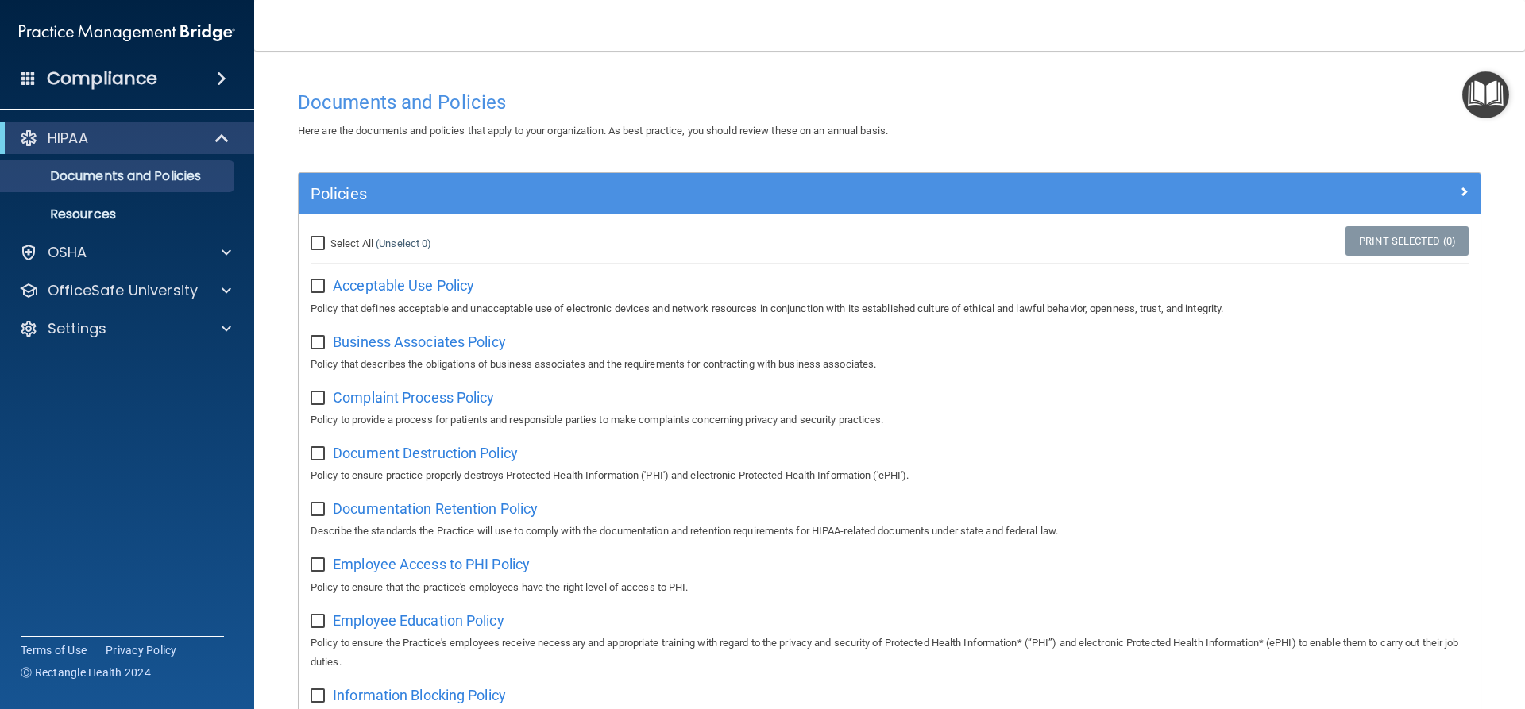
scroll to position [238, 0]
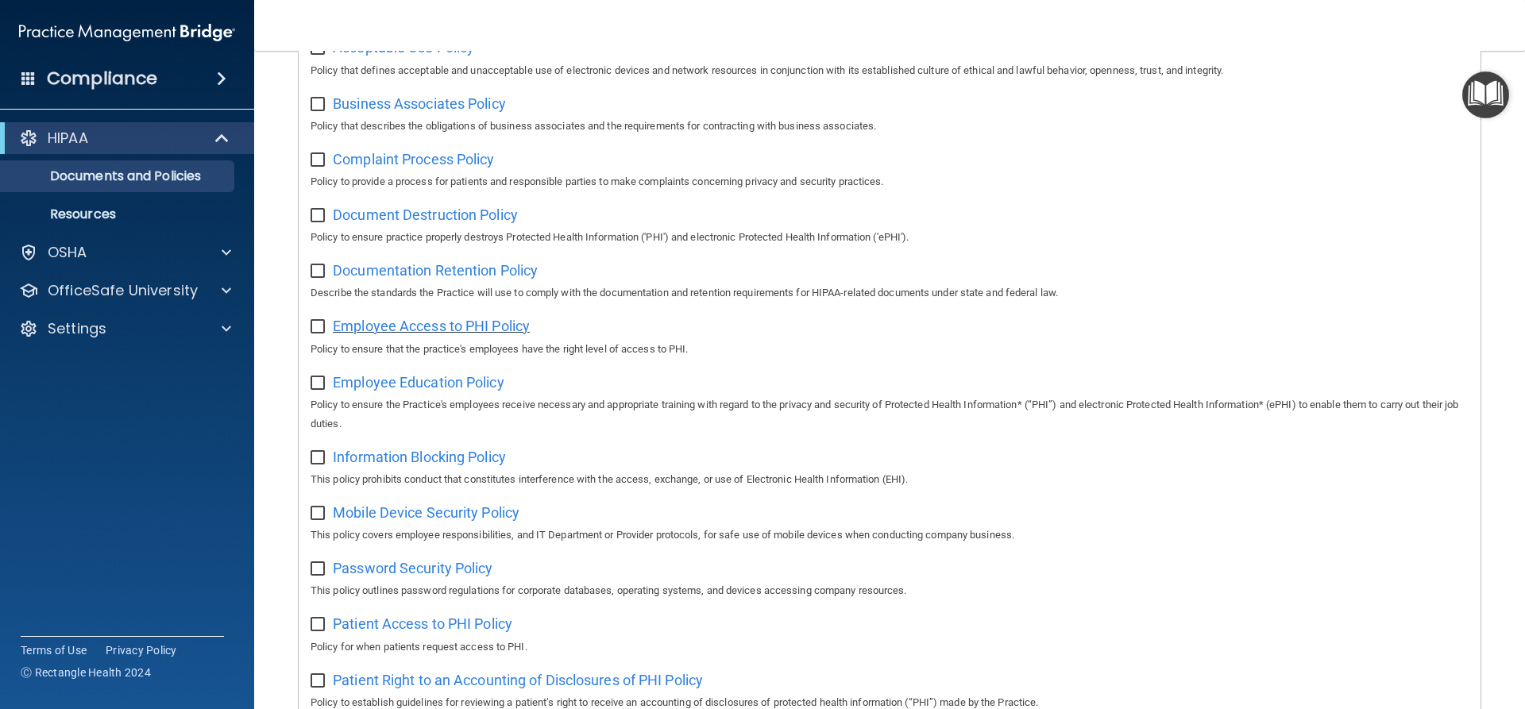
click at [477, 329] on span "Employee Access to PHI Policy" at bounding box center [431, 326] width 197 height 17
click at [470, 262] on div "Documentation Retention Policy Describe the standards the Practice will use to …" at bounding box center [890, 279] width 1158 height 45
click at [471, 272] on span "Documentation Retention Policy" at bounding box center [435, 270] width 205 height 17
click at [479, 219] on span "Document Destruction Policy" at bounding box center [425, 215] width 185 height 17
click at [465, 160] on span "Complaint Process Policy" at bounding box center [413, 159] width 161 height 17
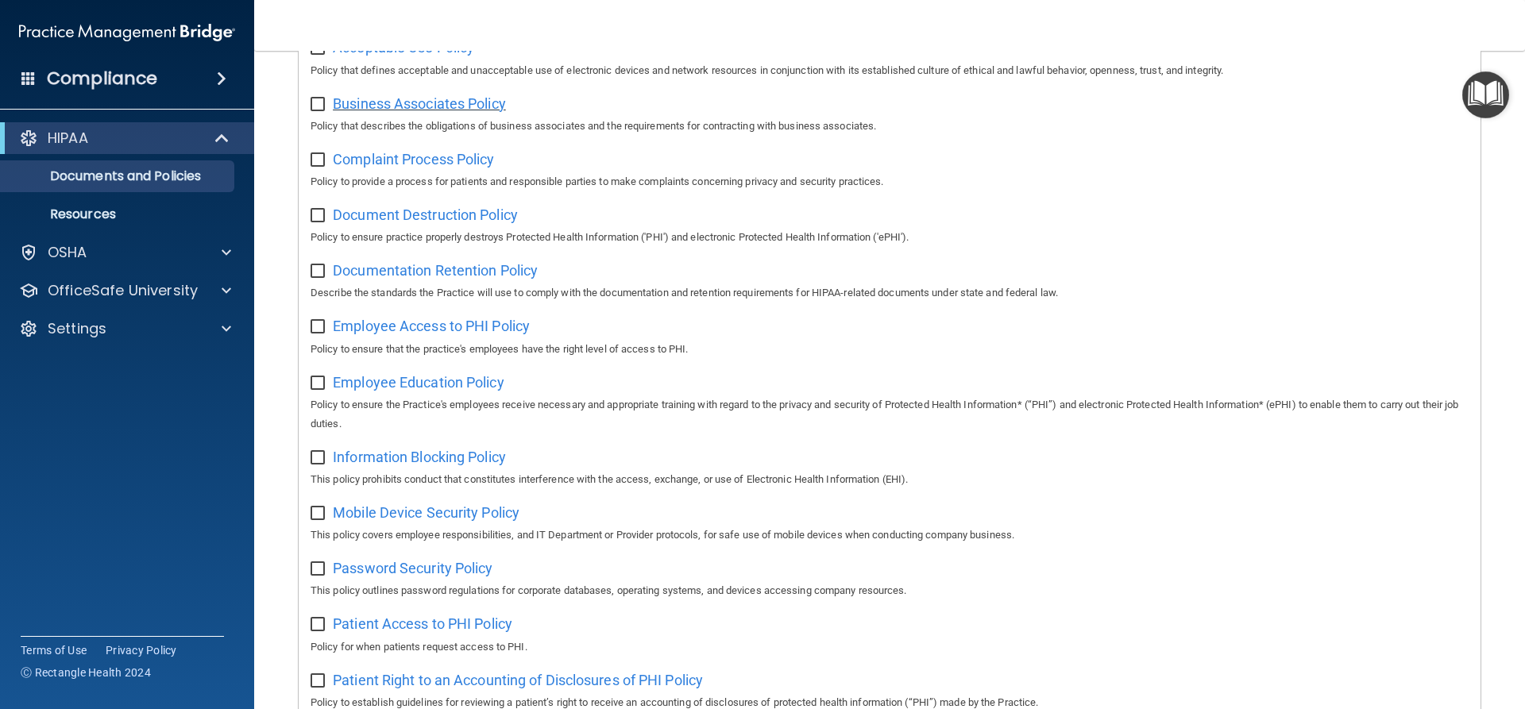
click at [445, 100] on span "Business Associates Policy" at bounding box center [419, 103] width 173 height 17
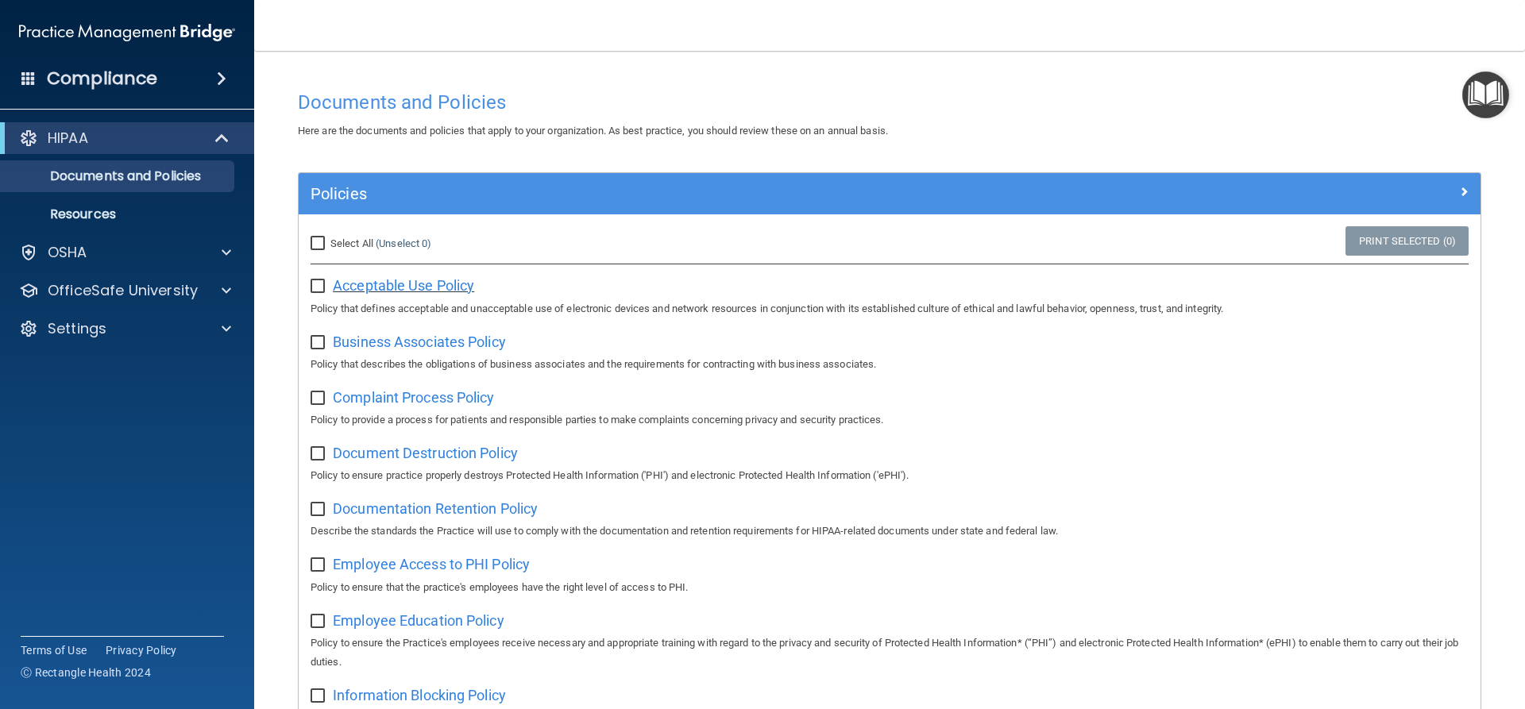
click at [448, 286] on span "Acceptable Use Policy" at bounding box center [403, 285] width 141 height 17
click at [1489, 68] on main "Documents and Policies Here are the documents and policies that apply to your o…" at bounding box center [889, 380] width 1271 height 658
click at [1468, 89] on img "Open Resource Center" at bounding box center [1485, 94] width 47 height 47
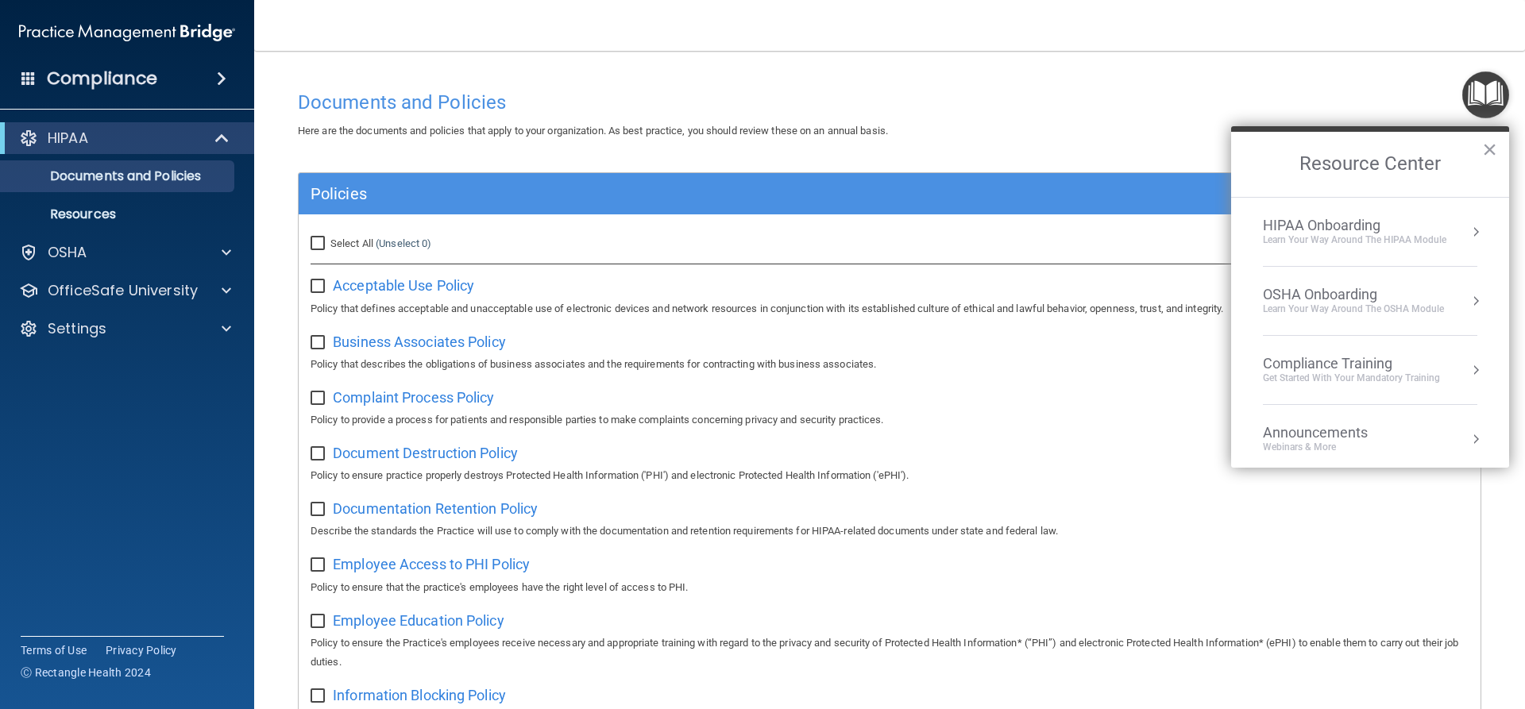
click at [1357, 218] on div "HIPAA Onboarding" at bounding box center [1354, 225] width 183 height 17
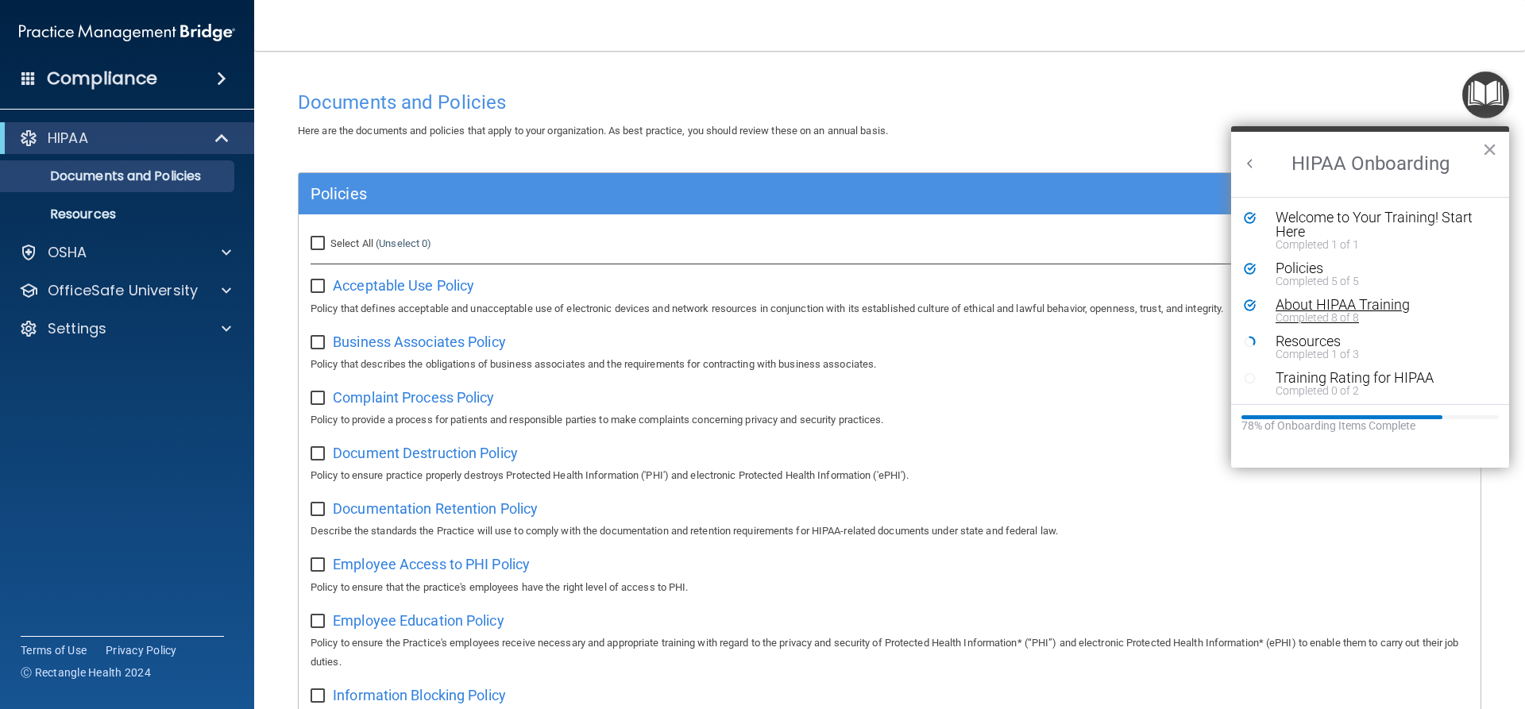
scroll to position [3, 0]
click at [1326, 377] on div "Training Rating for HIPAA" at bounding box center [1376, 375] width 201 height 14
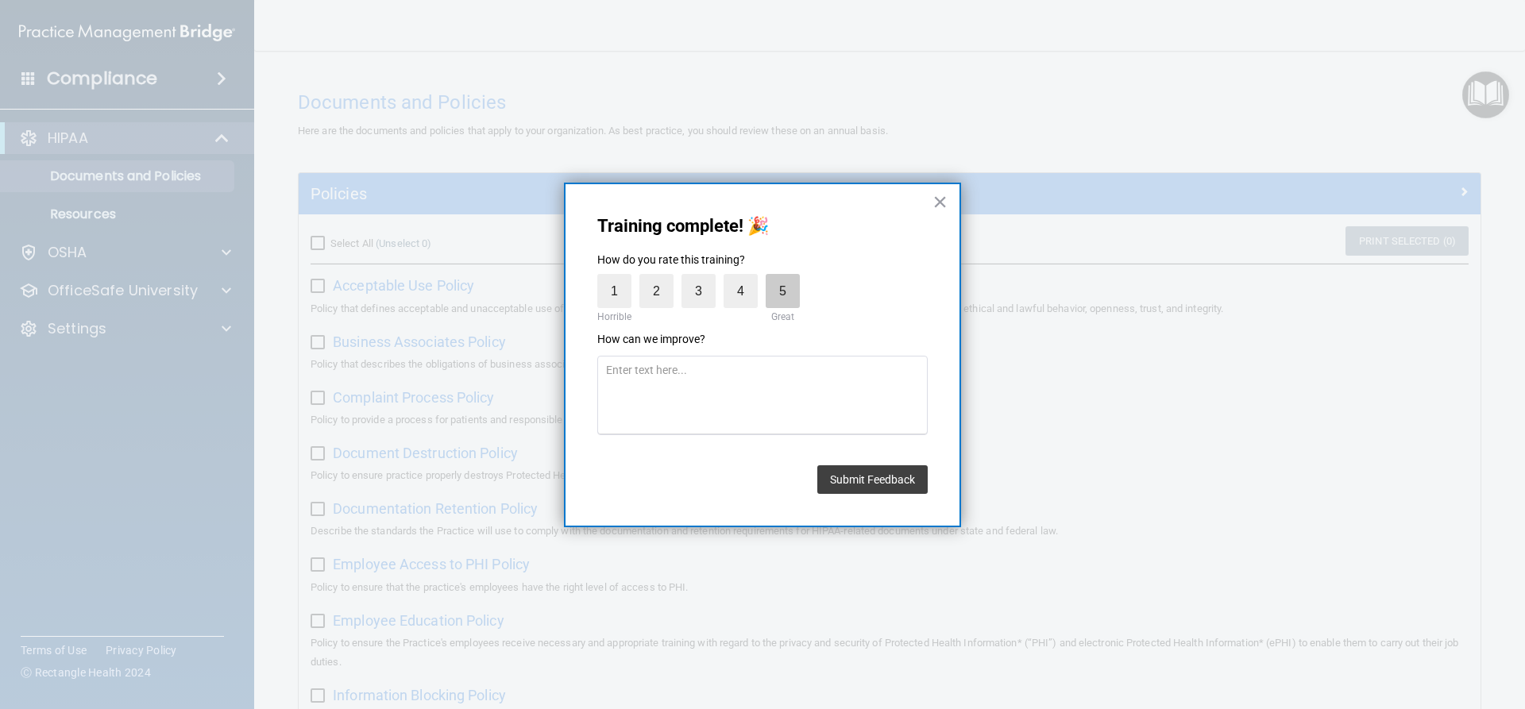
click at [782, 296] on label "5" at bounding box center [783, 291] width 34 height 34
click at [746, 278] on input "5" at bounding box center [746, 278] width 0 height 0
click at [887, 468] on button "Submit Feedback" at bounding box center [872, 479] width 110 height 29
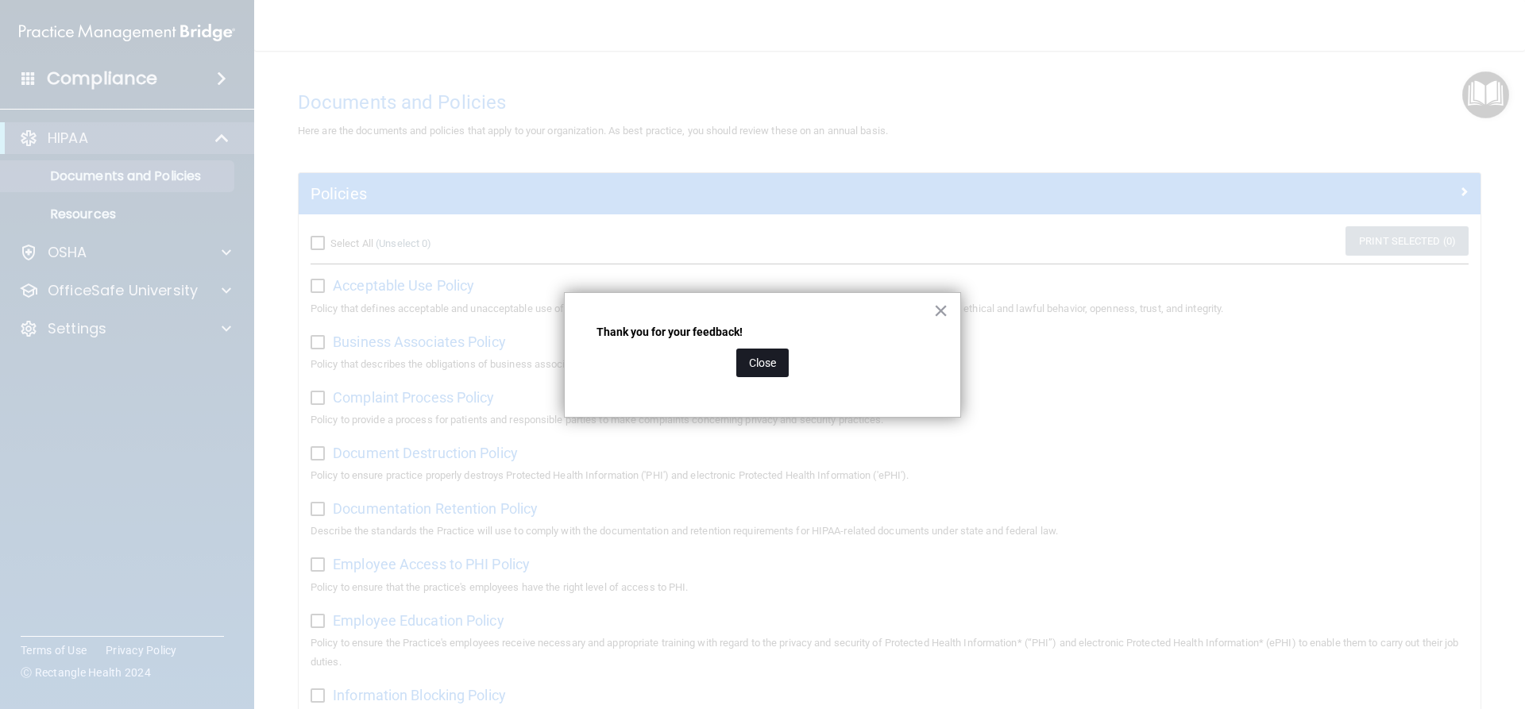
click at [757, 357] on button "Close" at bounding box center [762, 363] width 52 height 29
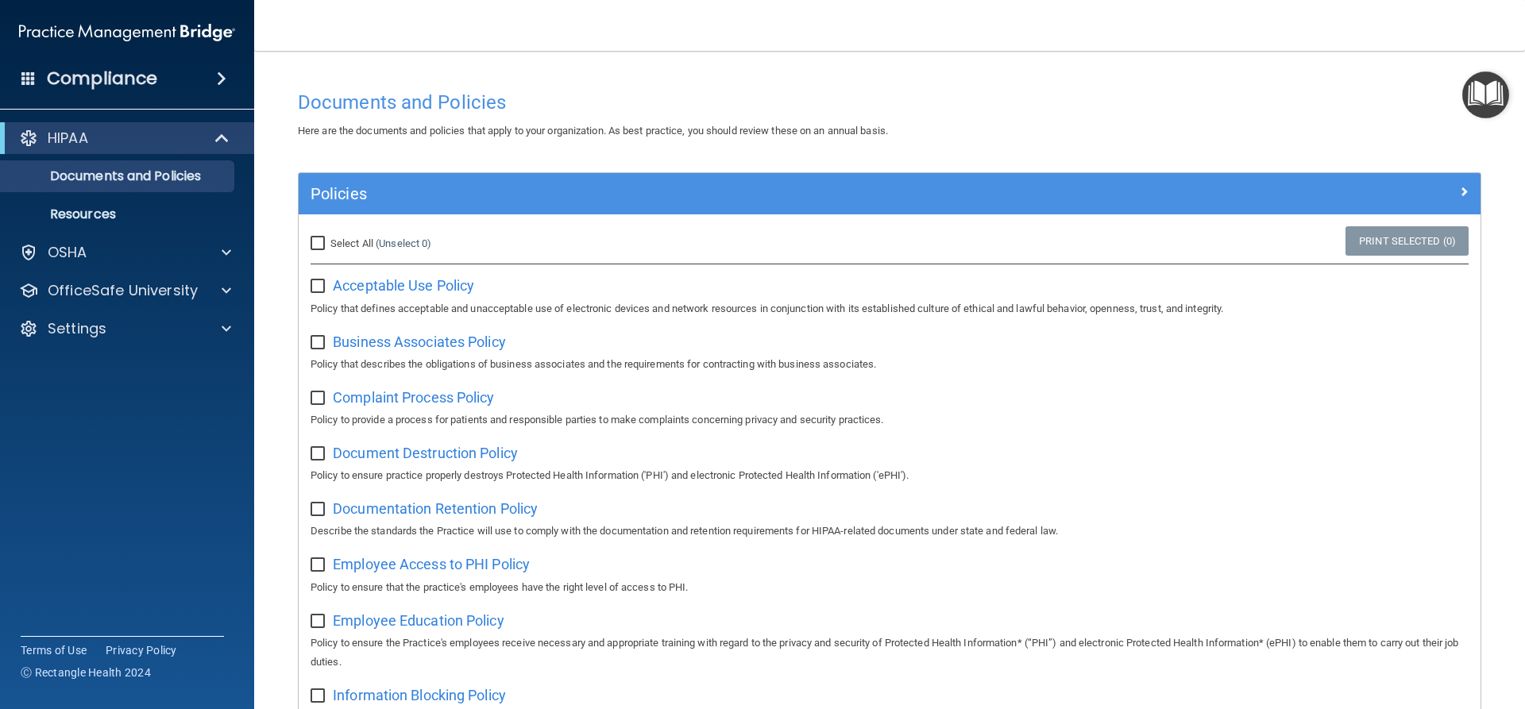
click at [1501, 94] on img "Open Resource Center" at bounding box center [1485, 94] width 47 height 47
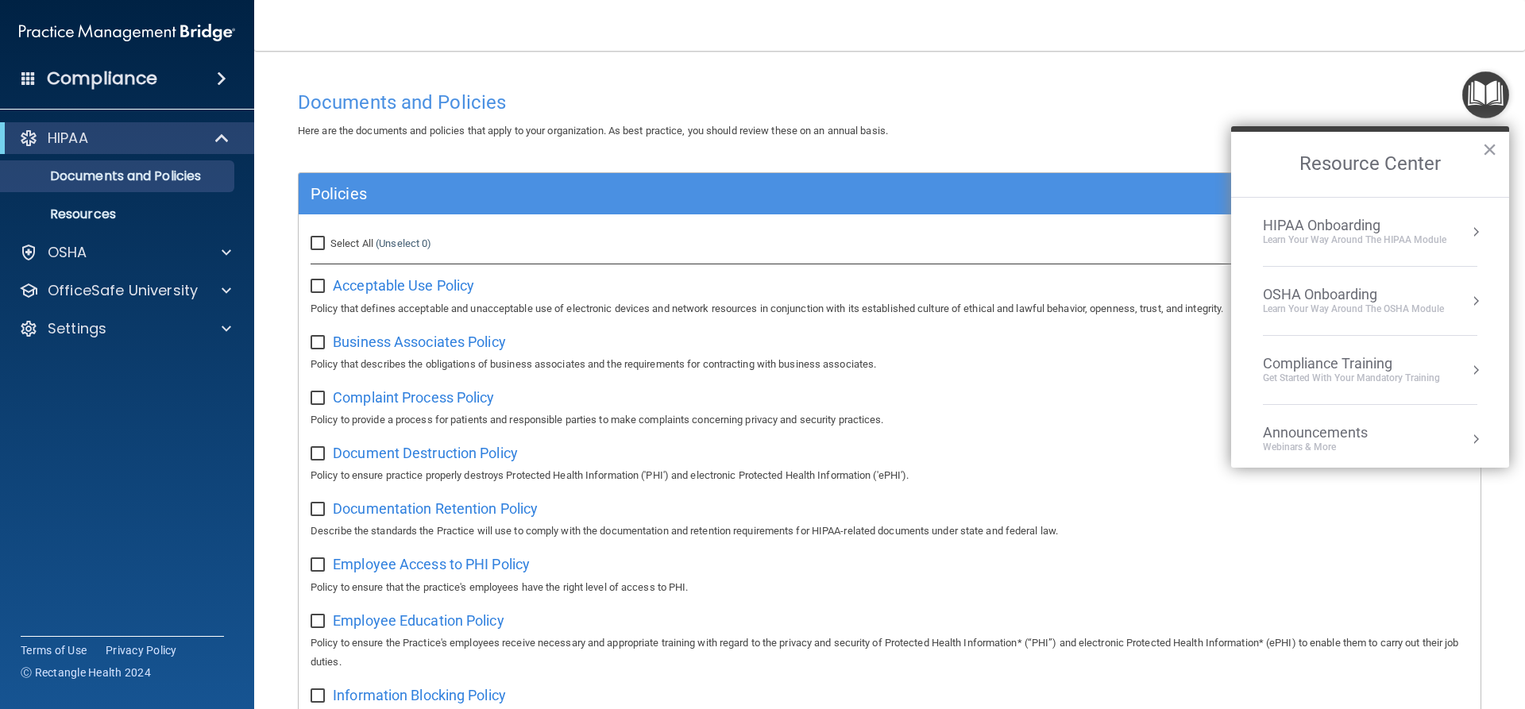
click at [1394, 222] on div "HIPAA Onboarding" at bounding box center [1354, 225] width 183 height 17
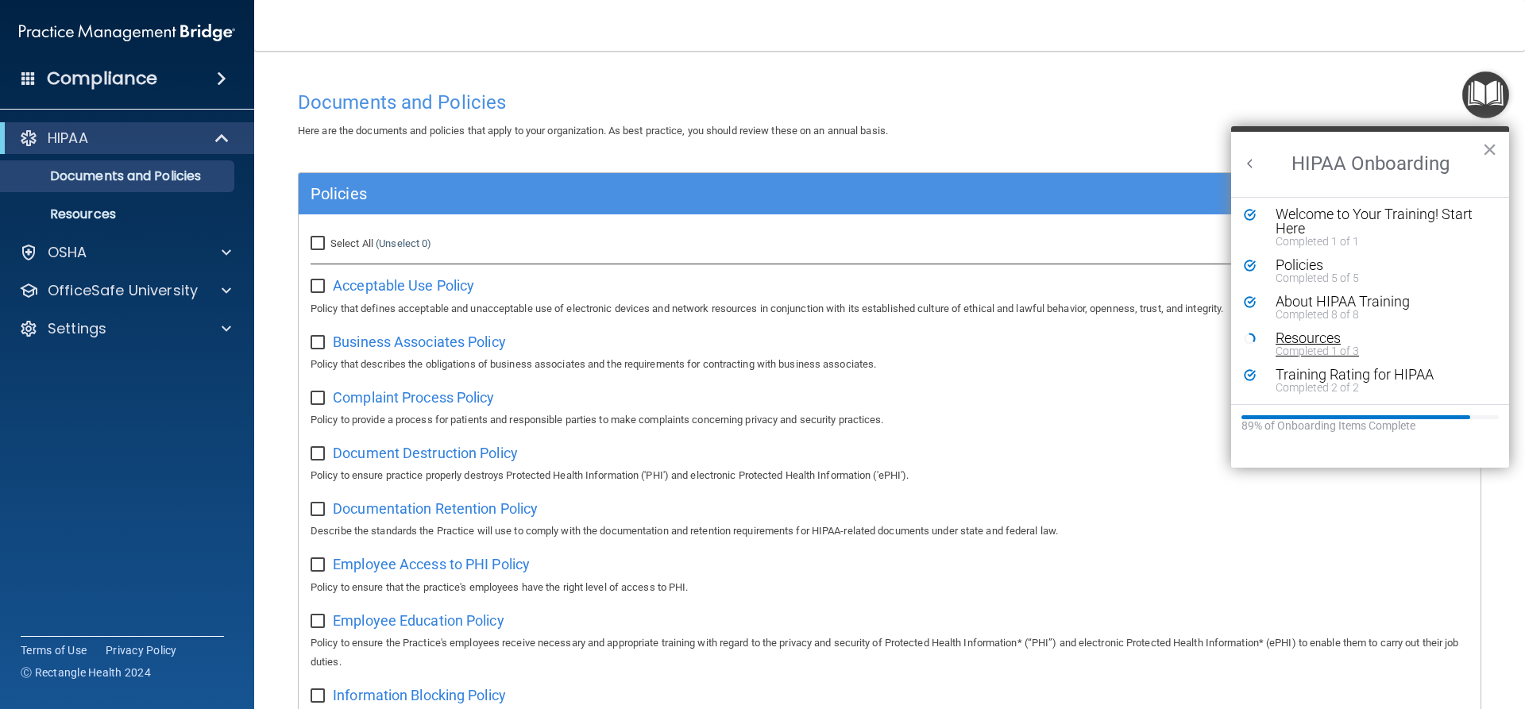
click at [1315, 346] on div "Completed 1 of 3" at bounding box center [1376, 351] width 201 height 11
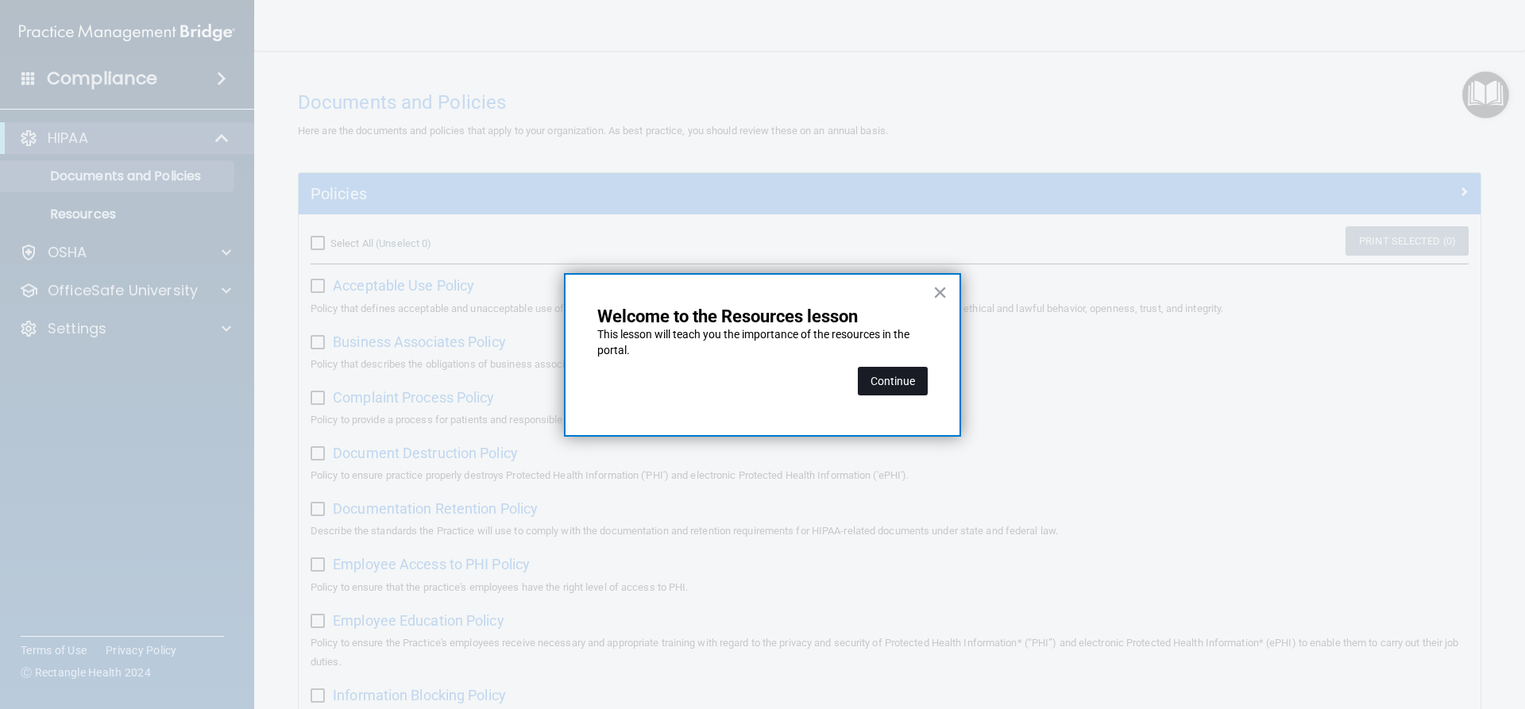
click at [874, 392] on button "Continue" at bounding box center [893, 381] width 70 height 29
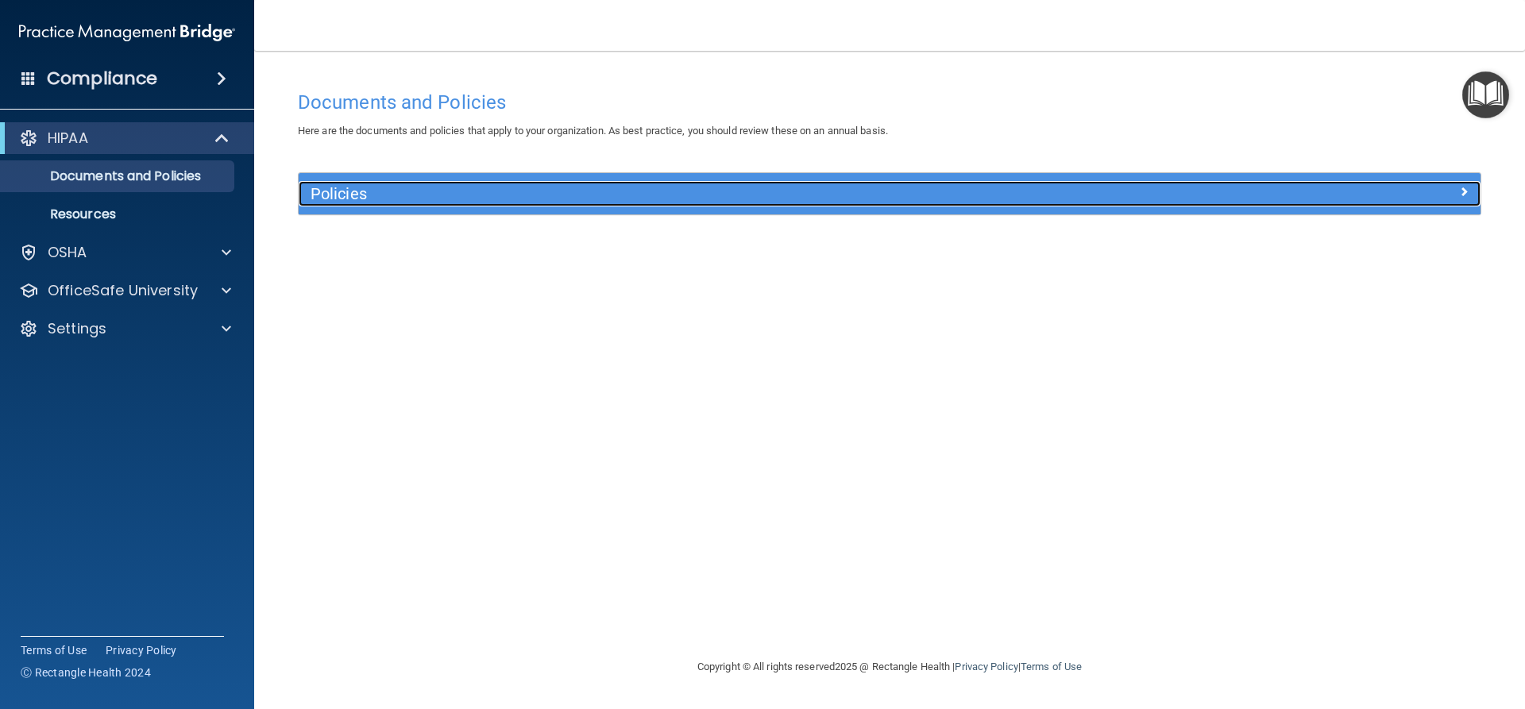
click at [516, 206] on div "Policies" at bounding box center [742, 193] width 886 height 25
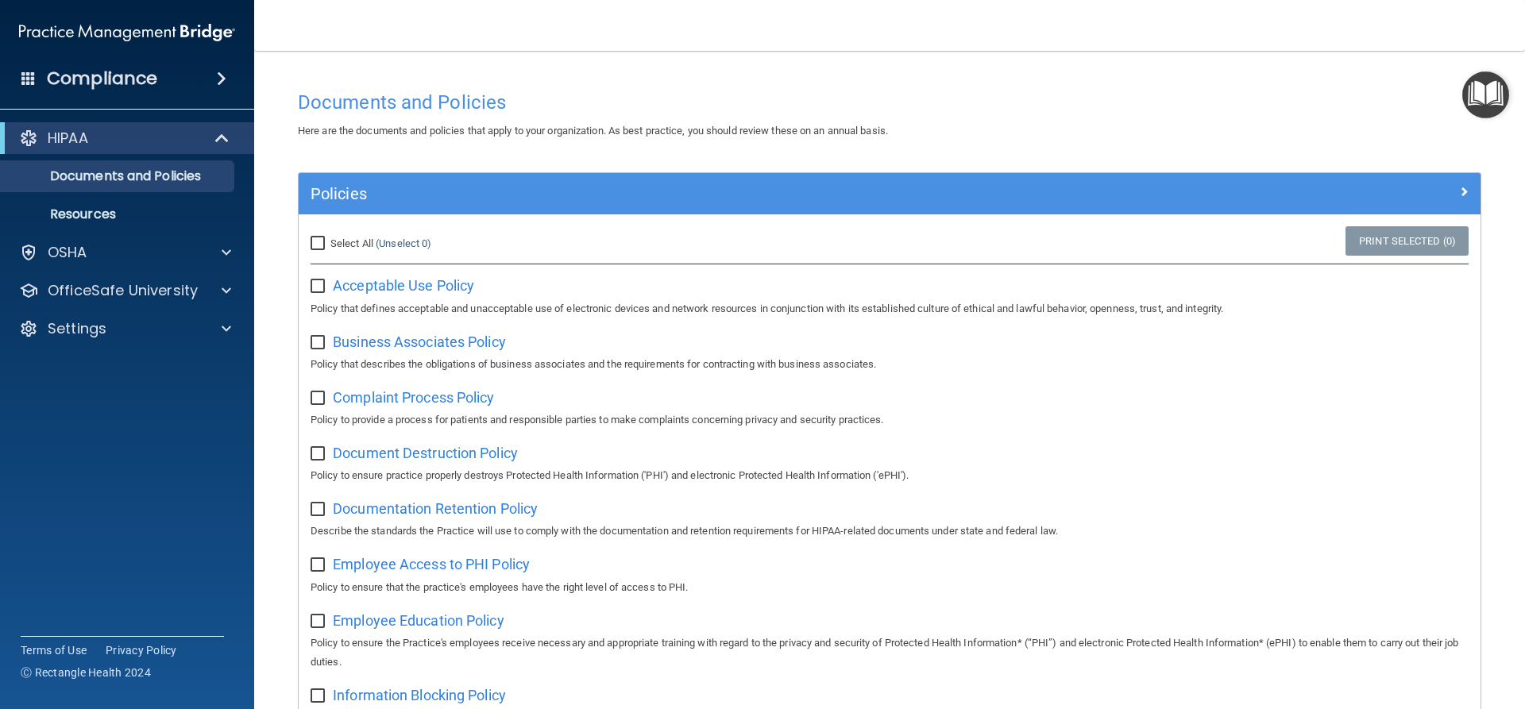
click at [319, 240] on input "Select All (Unselect 0) Unselect All" at bounding box center [320, 243] width 18 height 13
checkbox input "true"
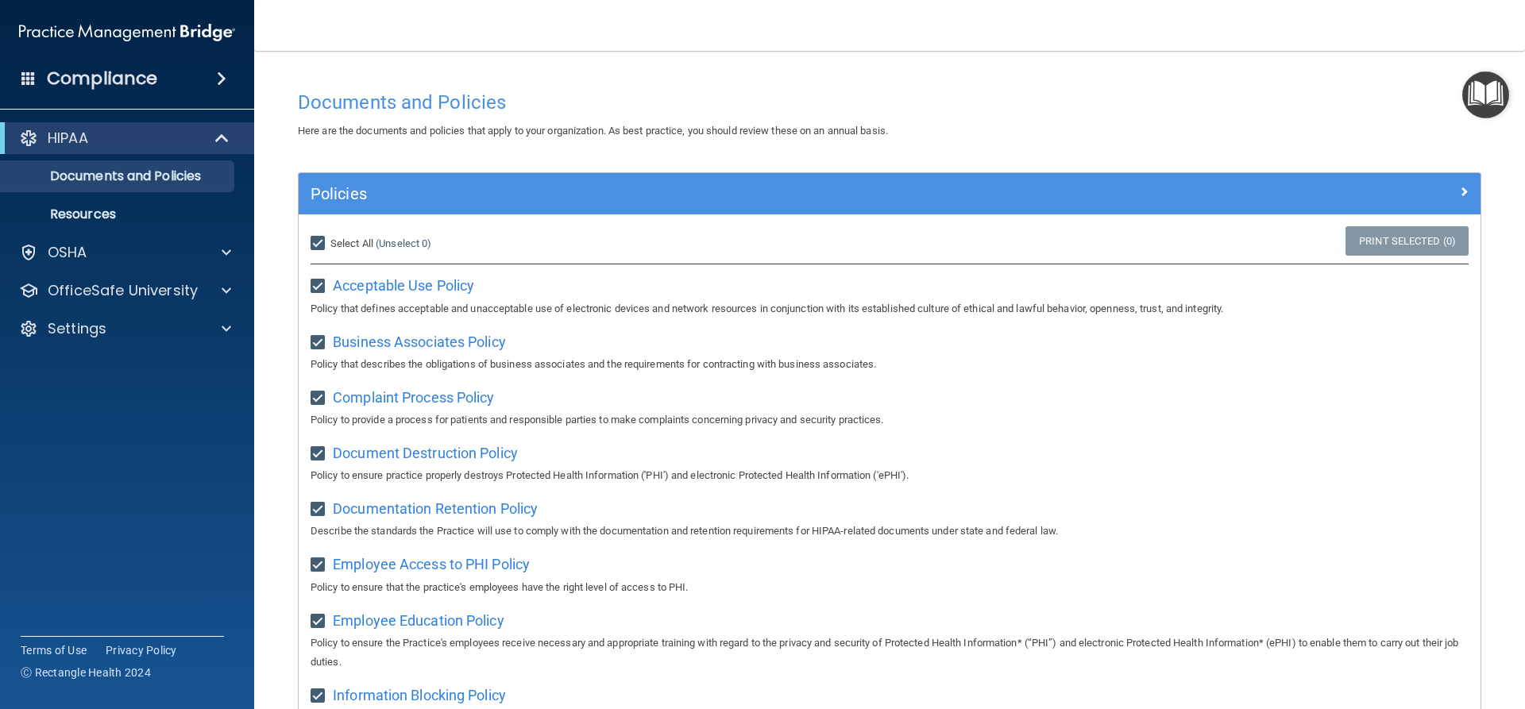
checkbox input "true"
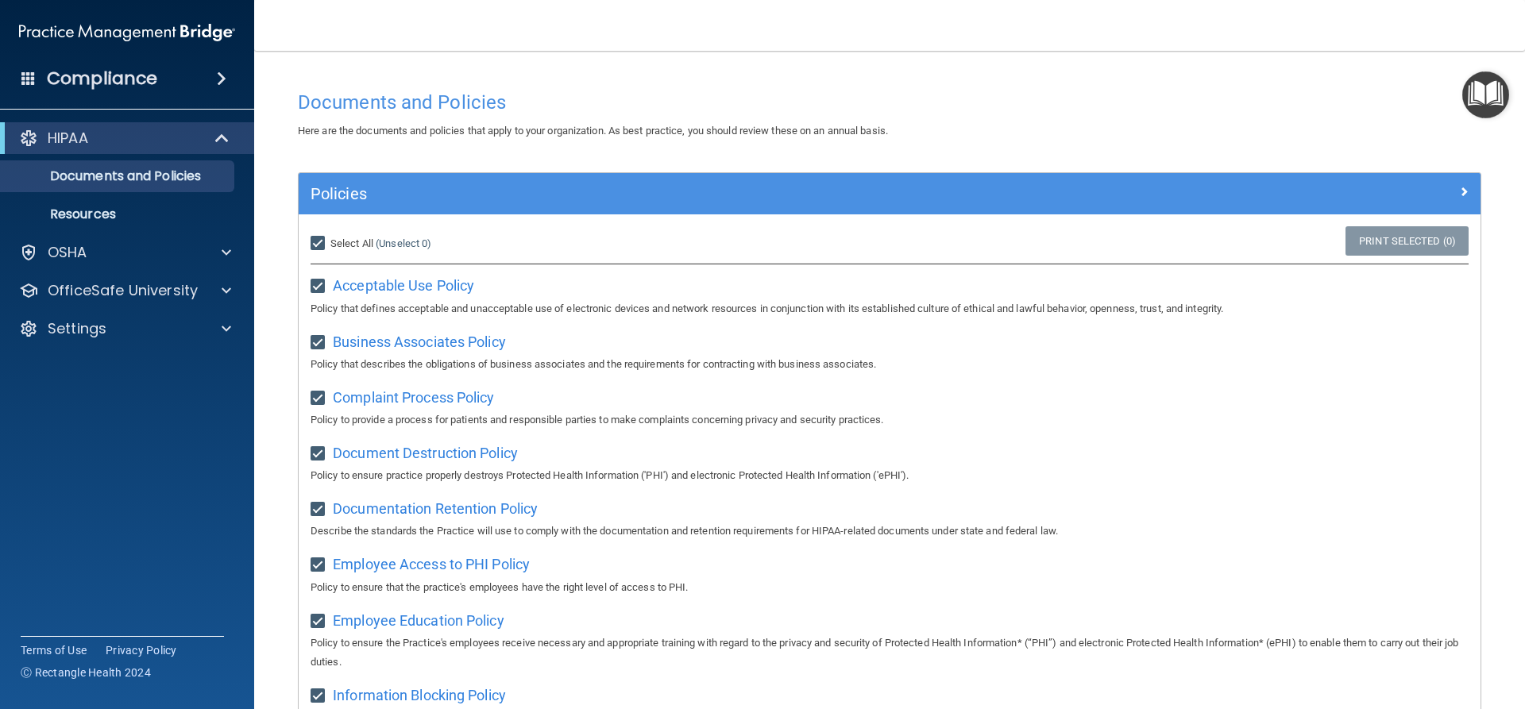
checkbox input "true"
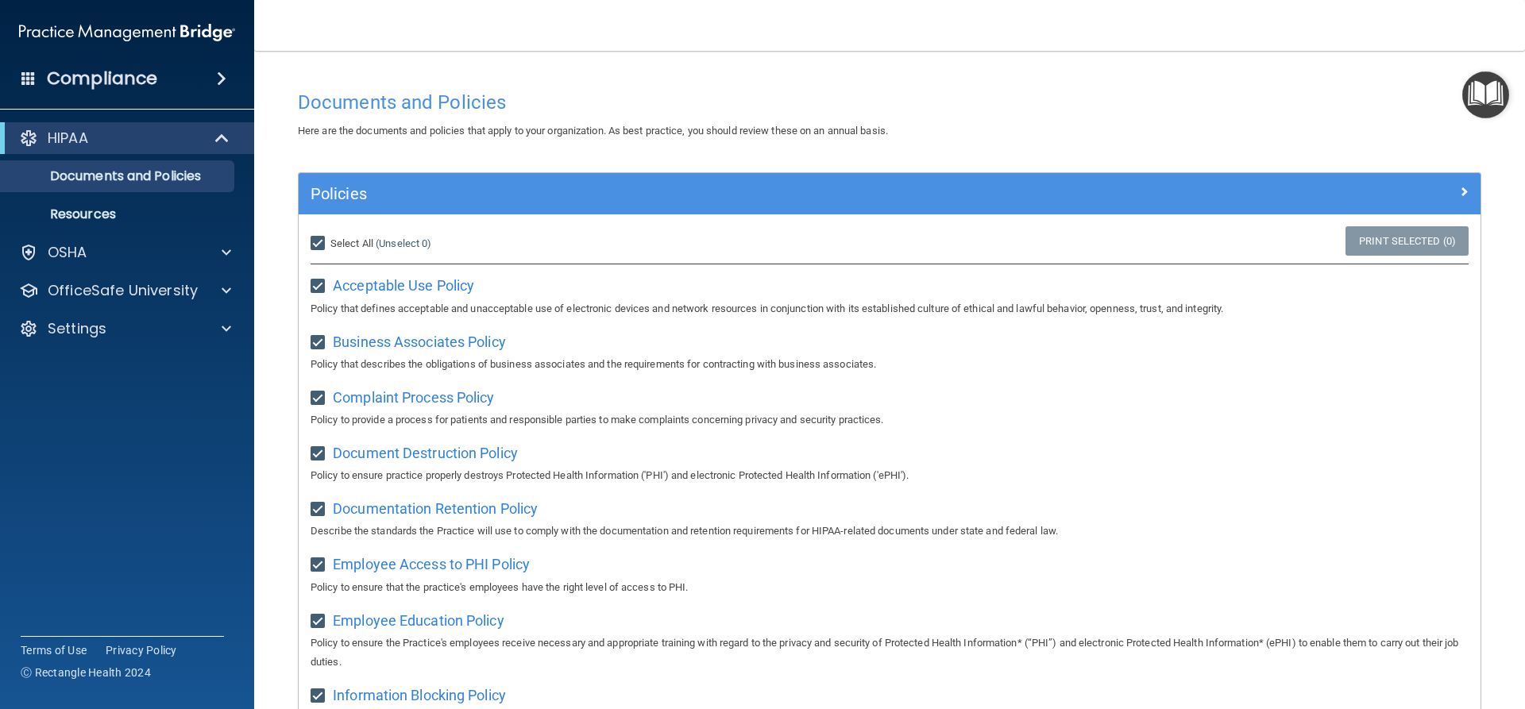
checkbox input "true"
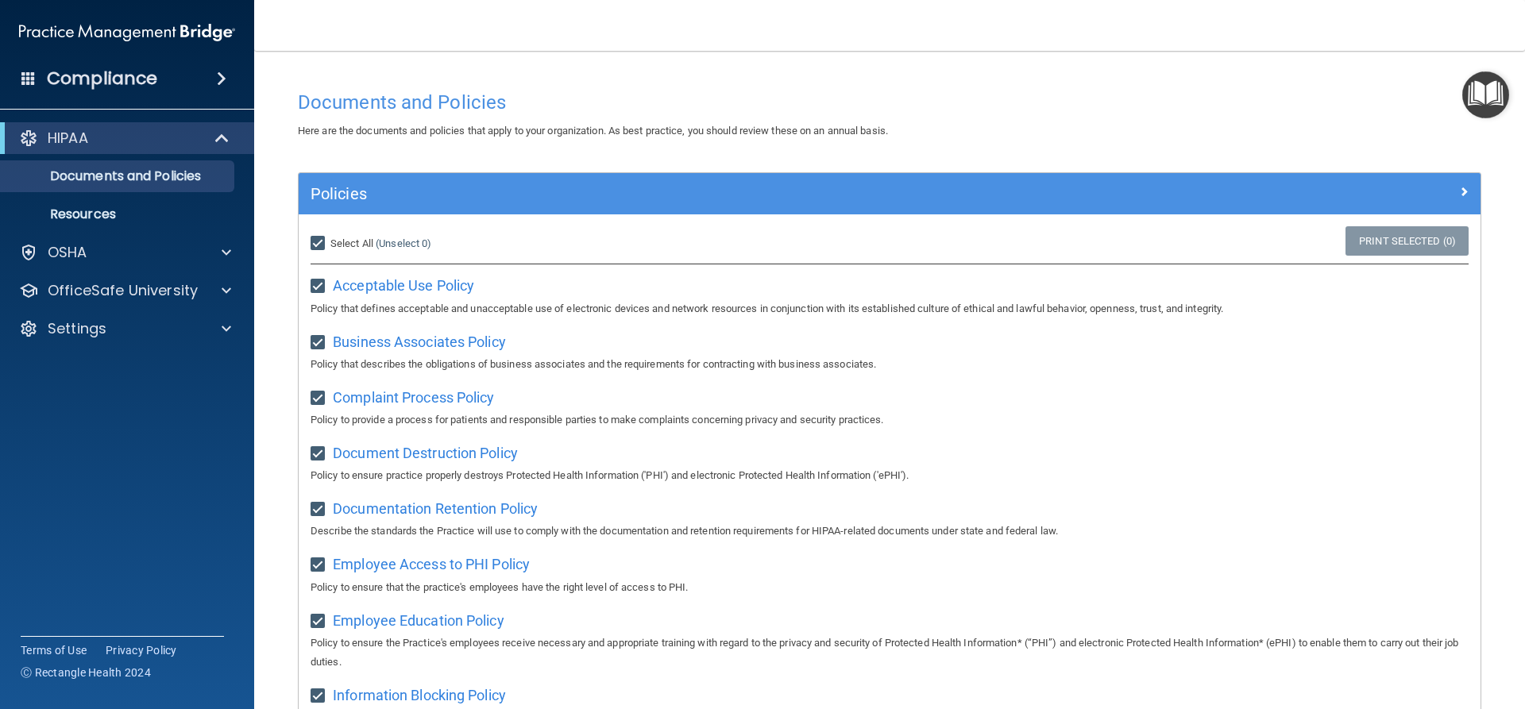
checkbox input "true"
click at [172, 216] on p "Resources" at bounding box center [118, 215] width 217 height 16
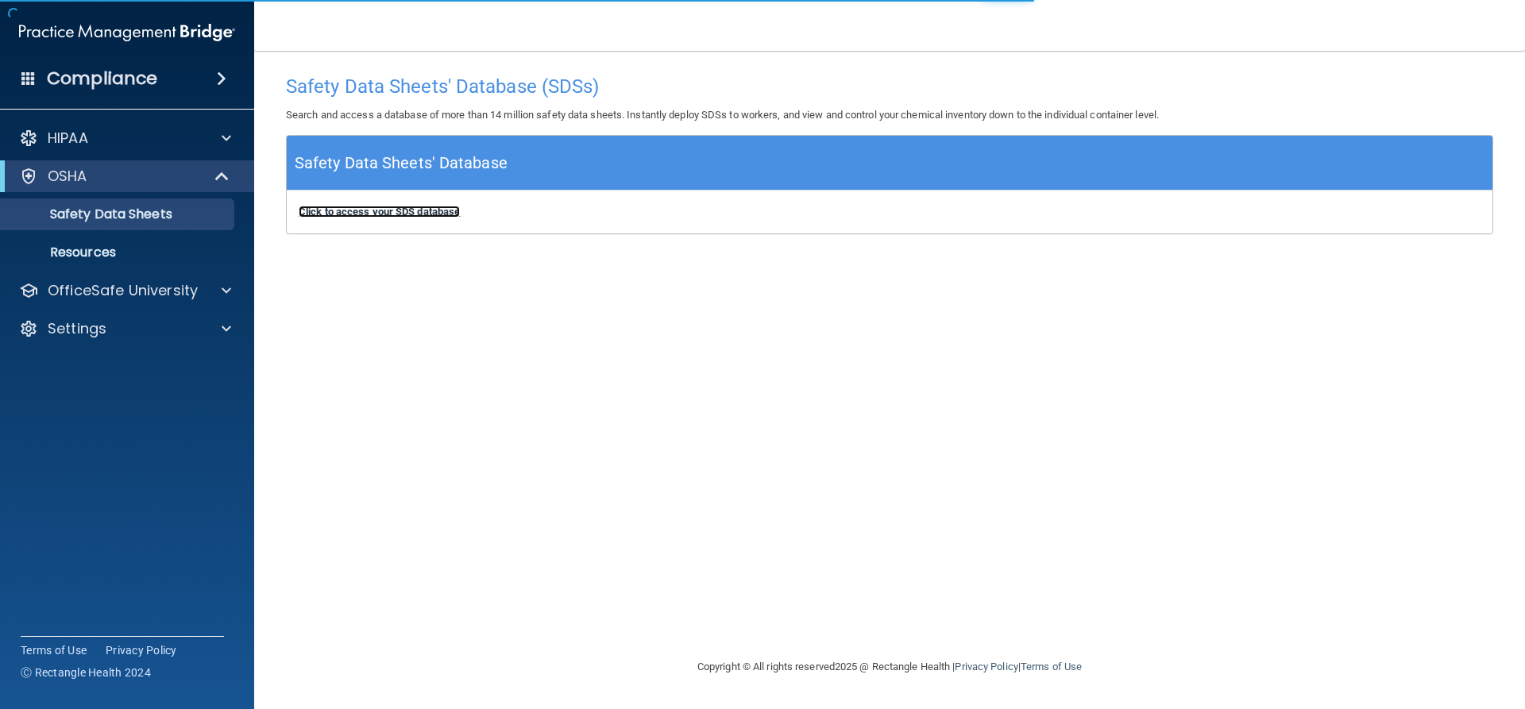
click at [348, 218] on b "Click to access your SDS database" at bounding box center [379, 212] width 161 height 12
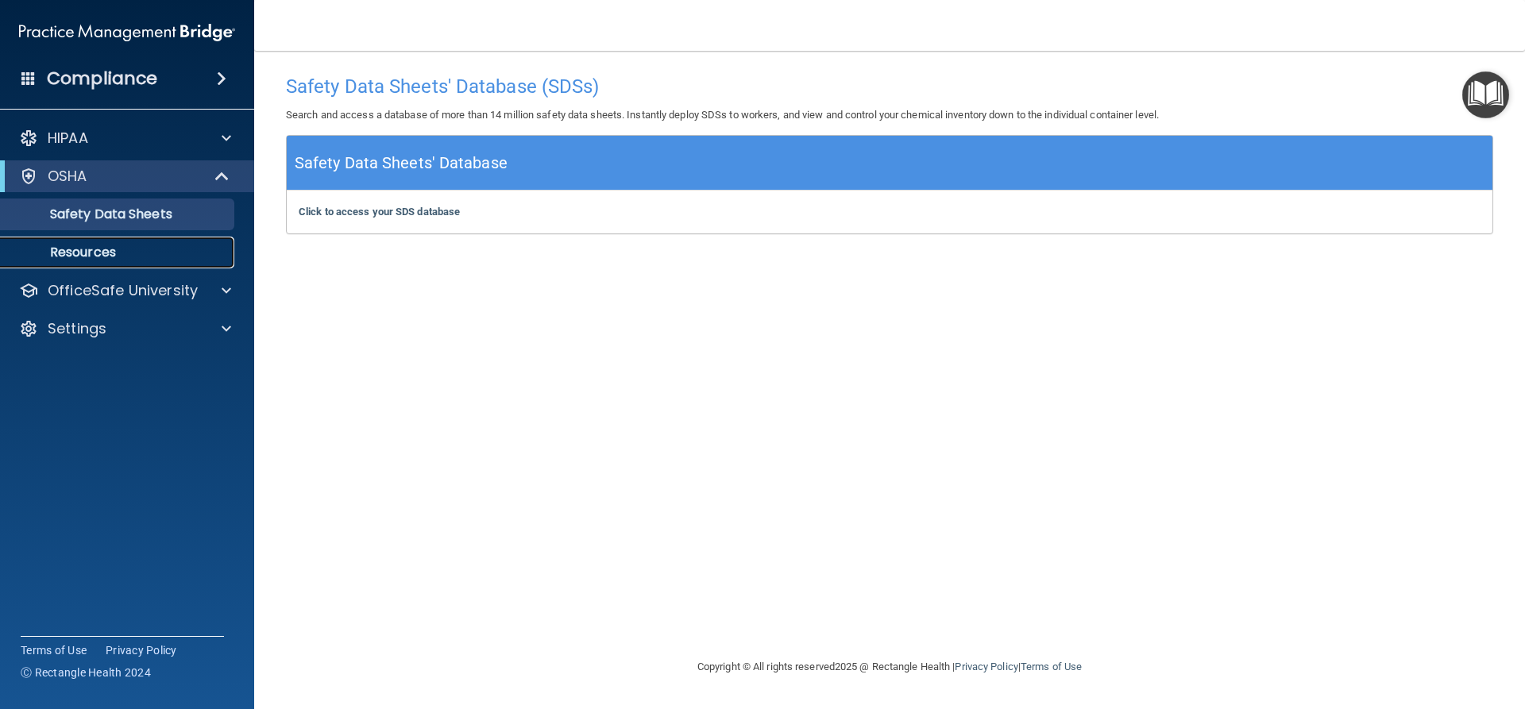
click at [202, 242] on link "Resources" at bounding box center [109, 253] width 250 height 32
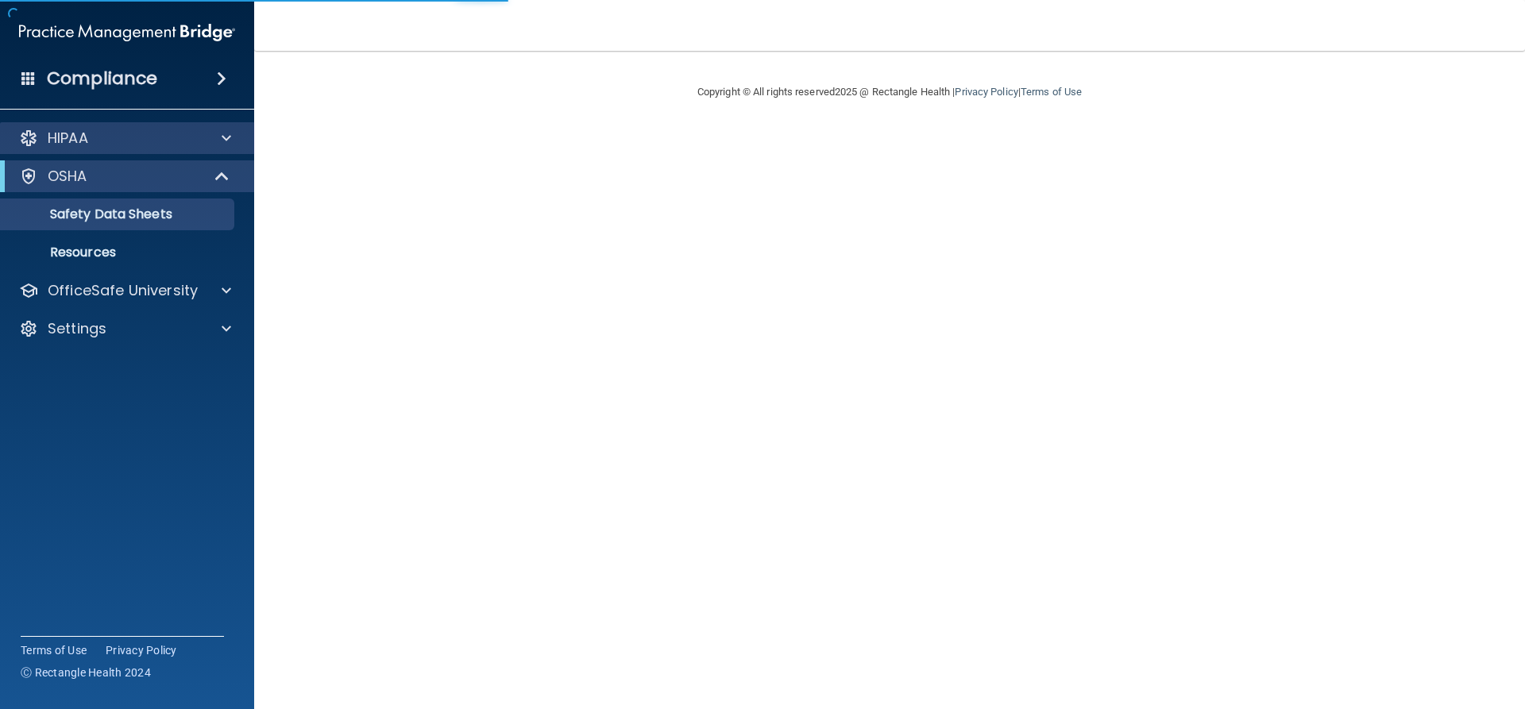
click at [232, 127] on div "HIPAA" at bounding box center [127, 138] width 255 height 32
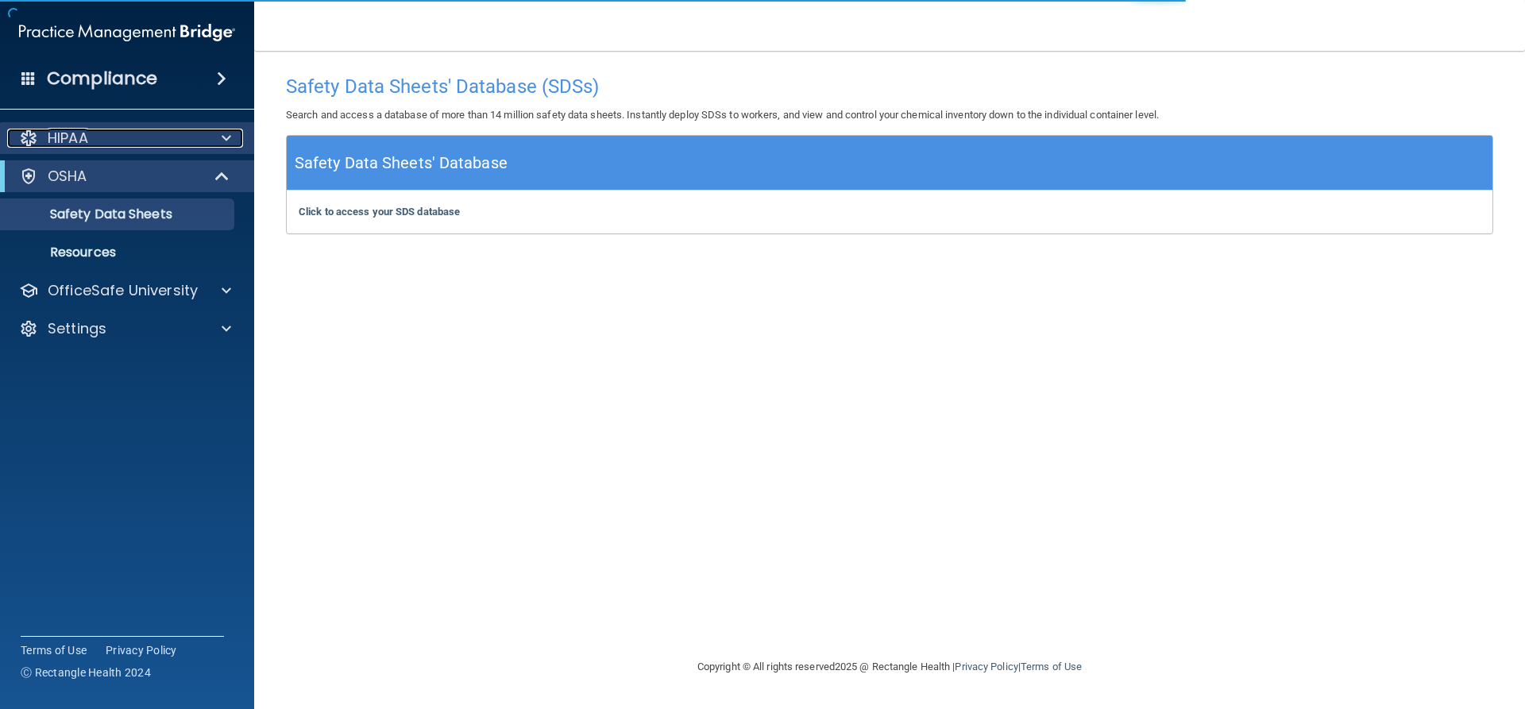
click at [220, 142] on div at bounding box center [224, 138] width 40 height 19
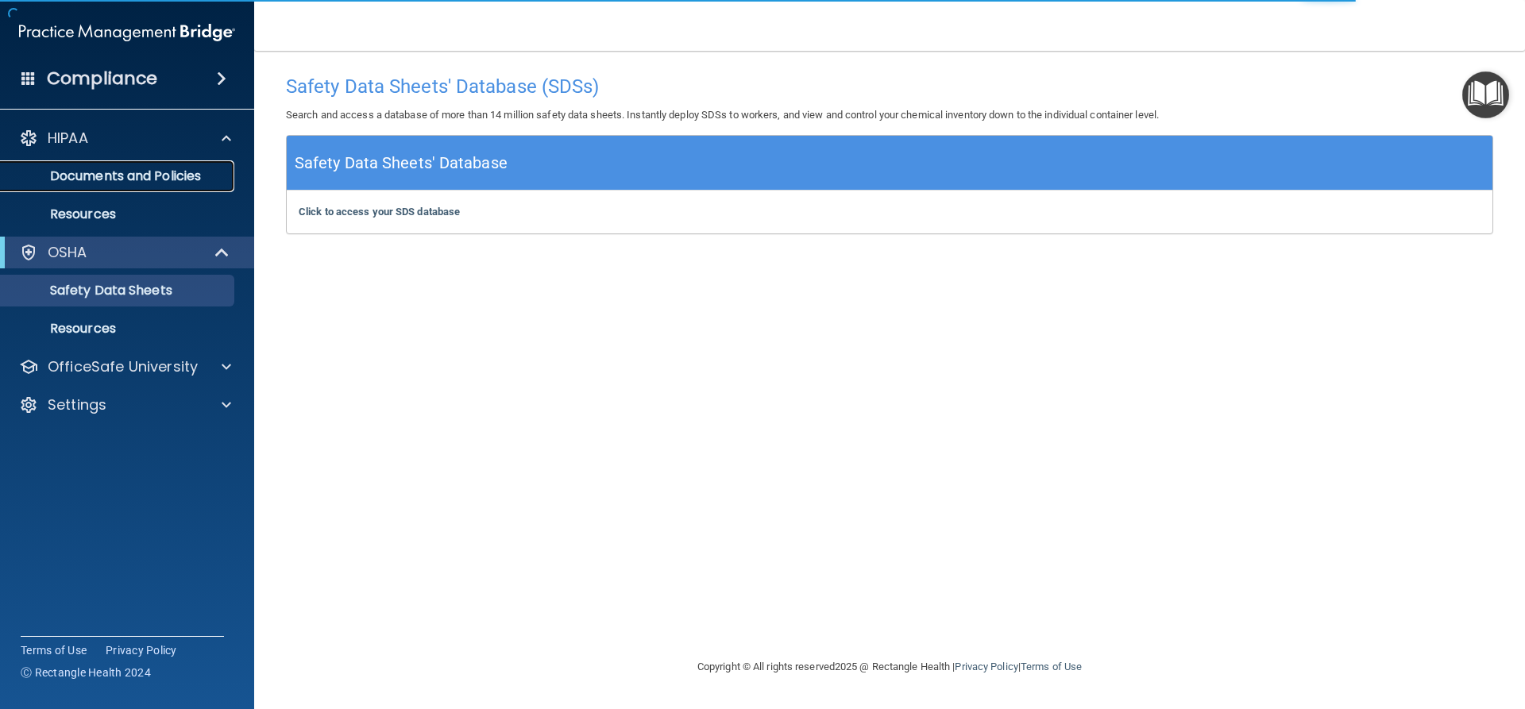
click at [203, 180] on p "Documents and Policies" at bounding box center [118, 176] width 217 height 16
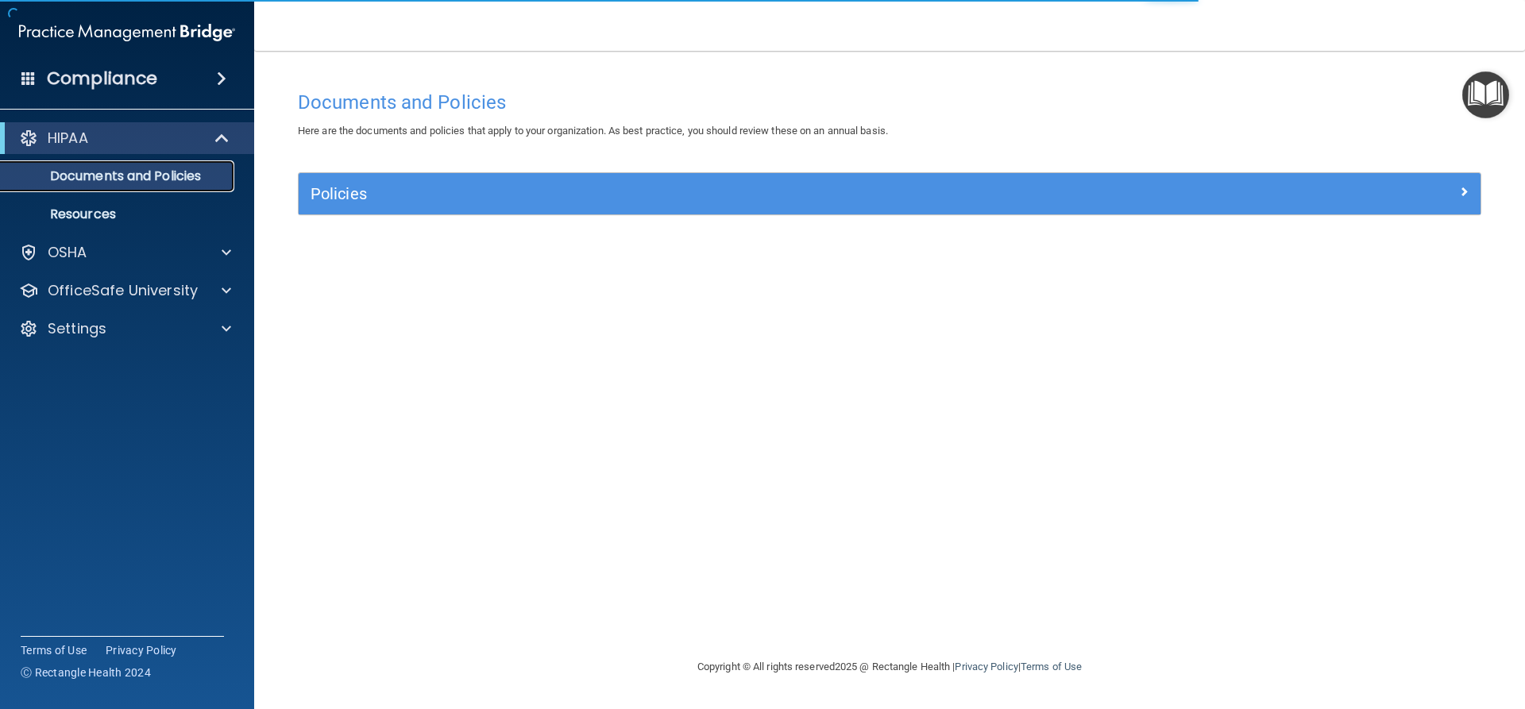
click at [203, 180] on p "Documents and Policies" at bounding box center [118, 176] width 217 height 16
click at [612, 218] on div "Policies Select All (Unselect 0) Unselect All Print Selected (0) Acceptable Use…" at bounding box center [889, 202] width 1207 height 61
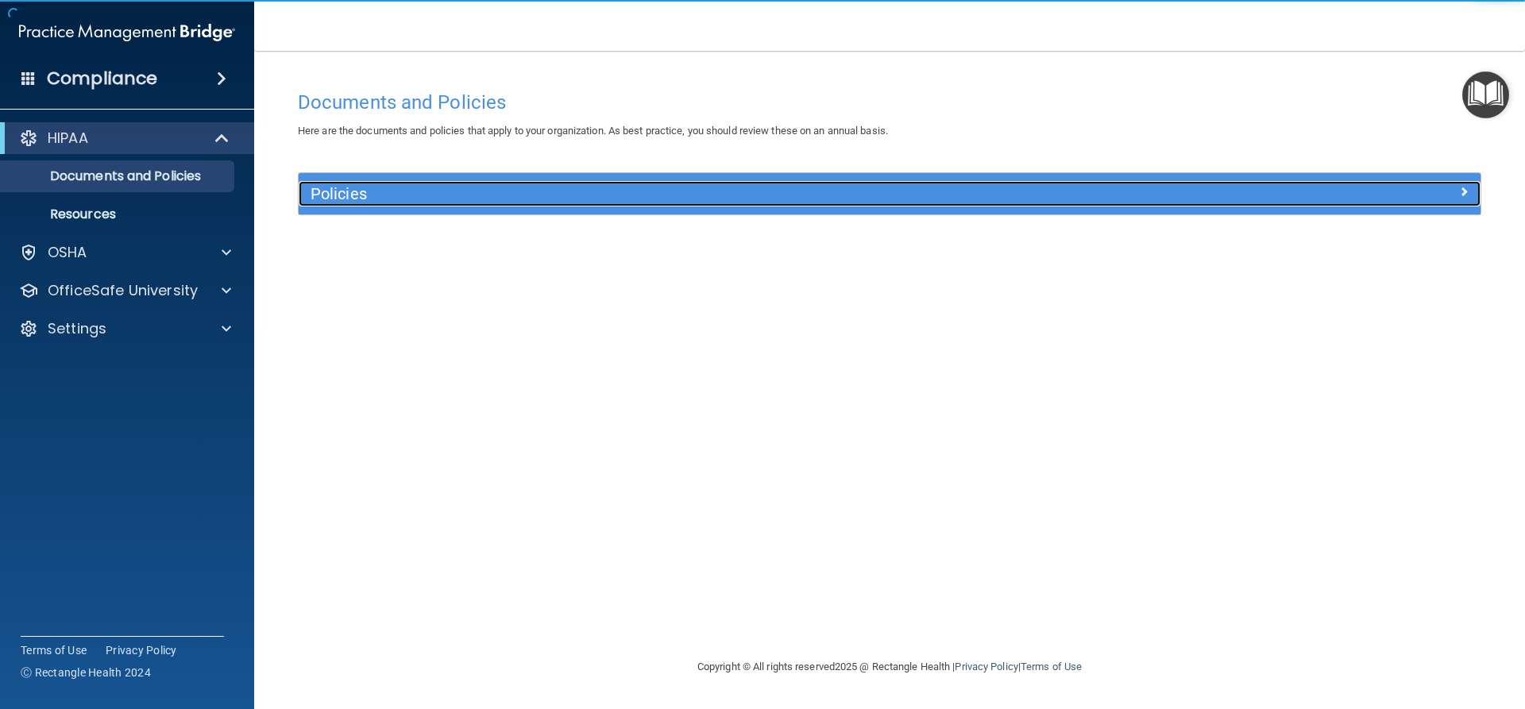
click at [581, 191] on h5 "Policies" at bounding box center [742, 193] width 863 height 17
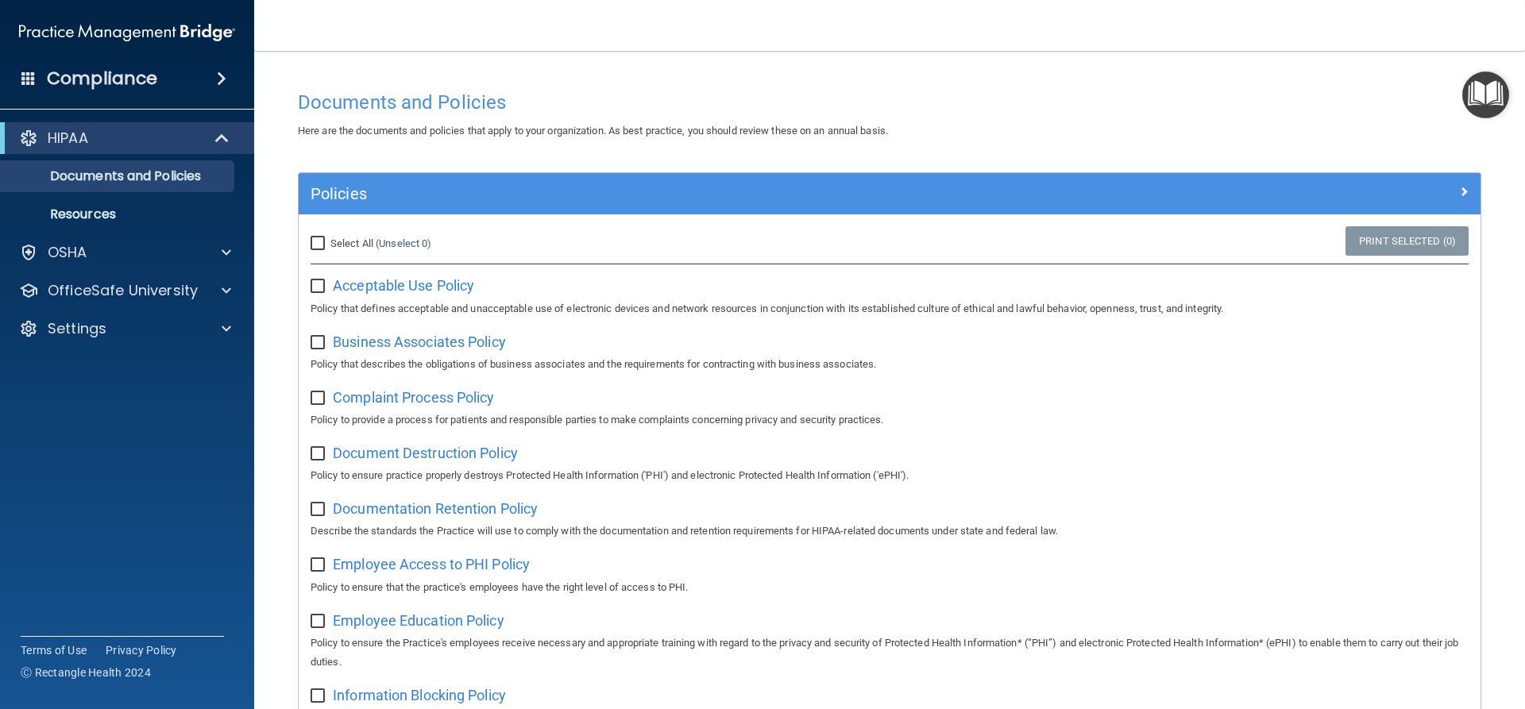
click at [1486, 79] on img "Open Resource Center" at bounding box center [1485, 94] width 47 height 47
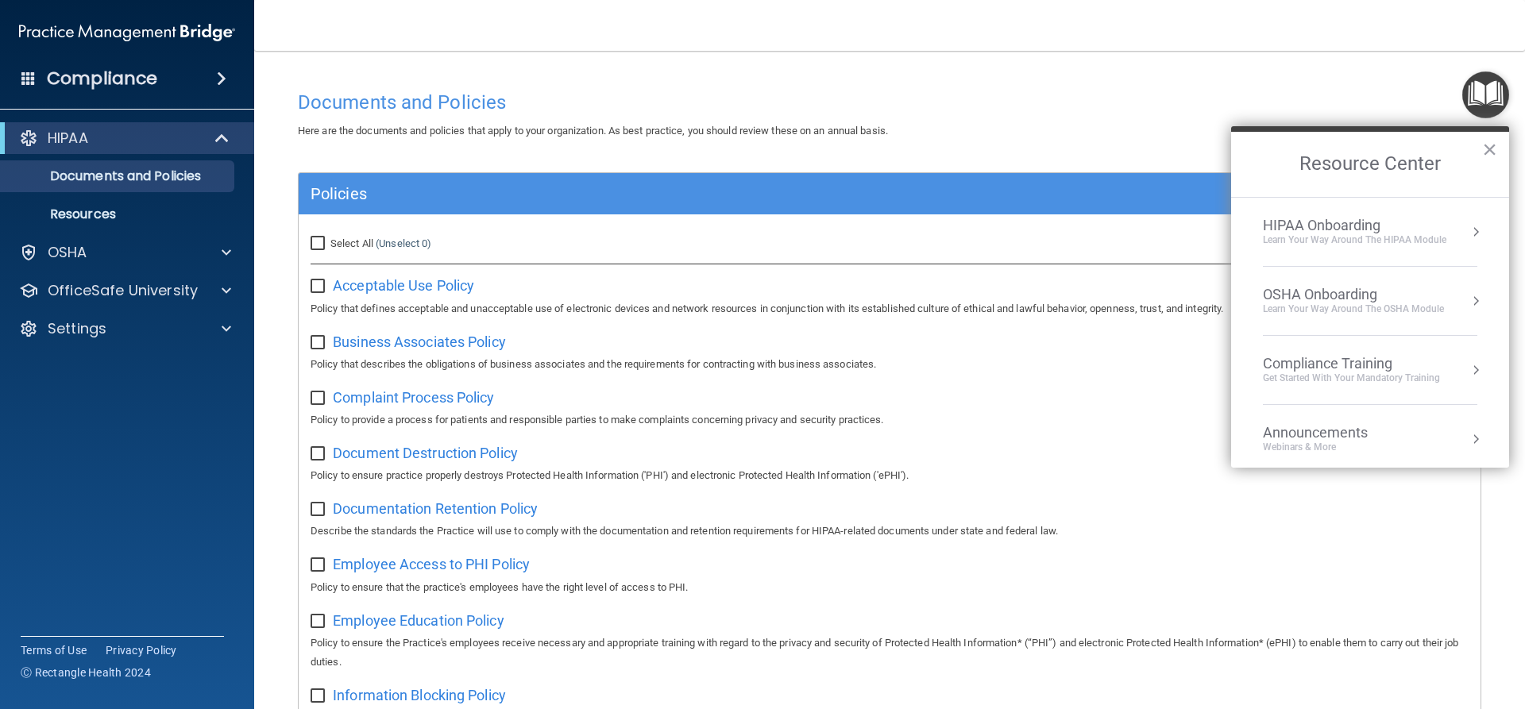
click at [1394, 243] on div "Learn Your Way around the HIPAA module" at bounding box center [1354, 241] width 183 height 14
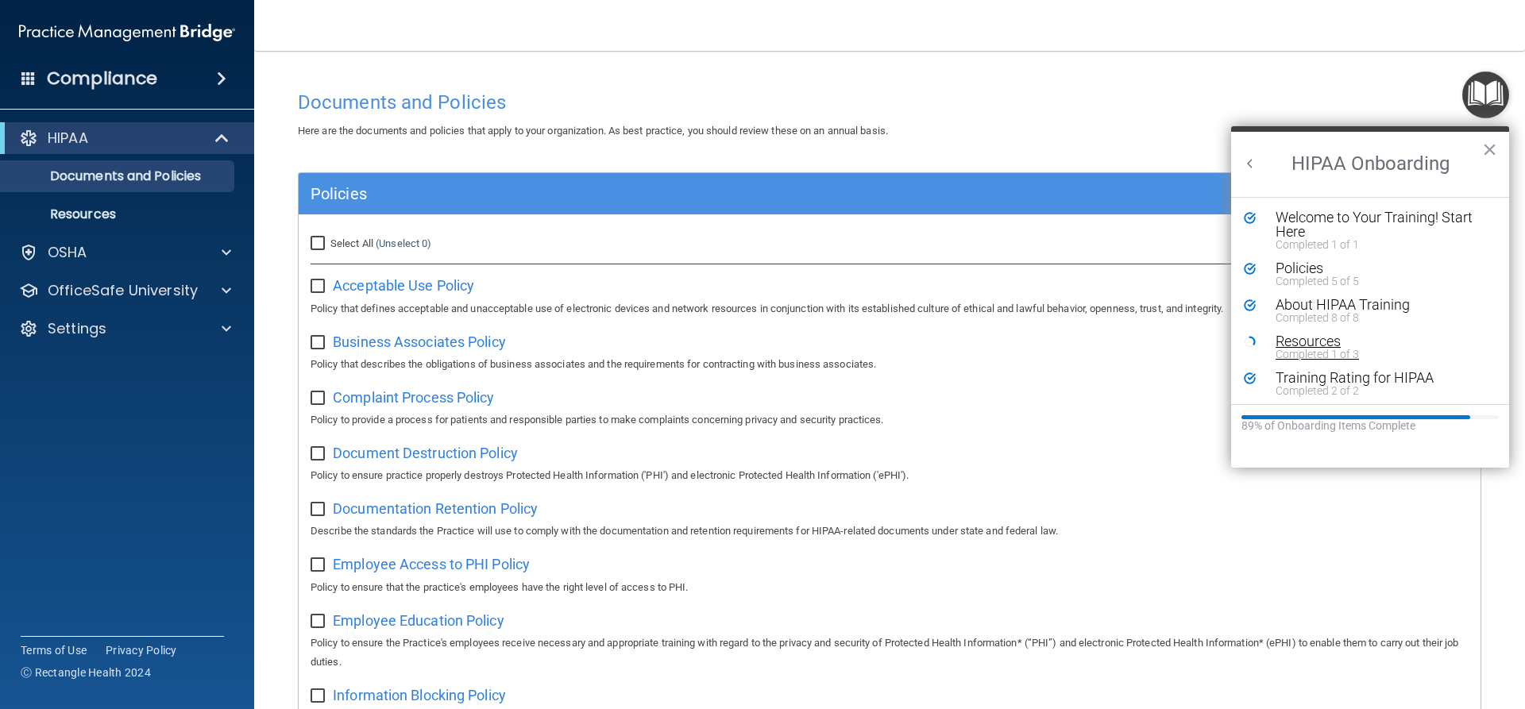
click at [1308, 338] on div "Resources" at bounding box center [1376, 341] width 201 height 14
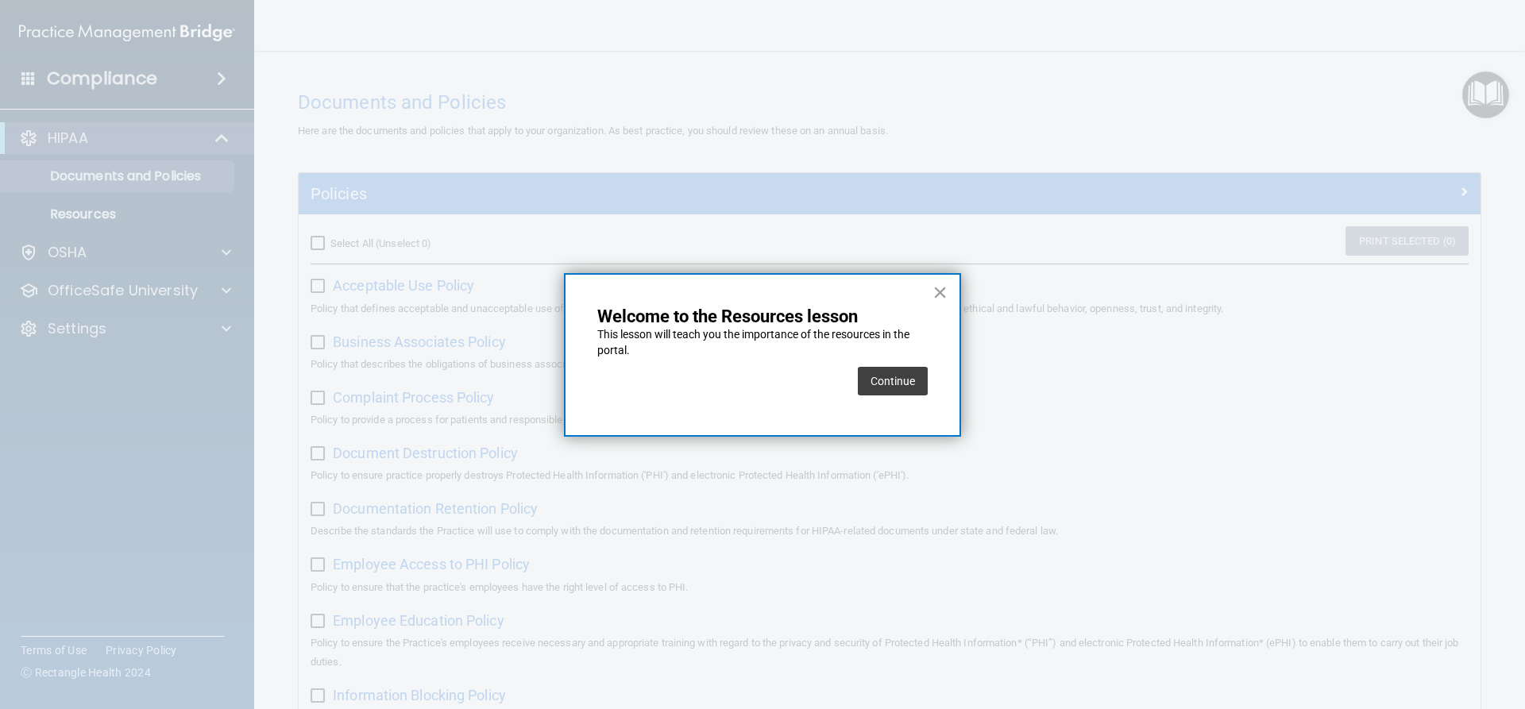
drag, startPoint x: 887, startPoint y: 373, endPoint x: 866, endPoint y: 373, distance: 21.4
click at [875, 373] on button "Continue" at bounding box center [893, 381] width 70 height 29
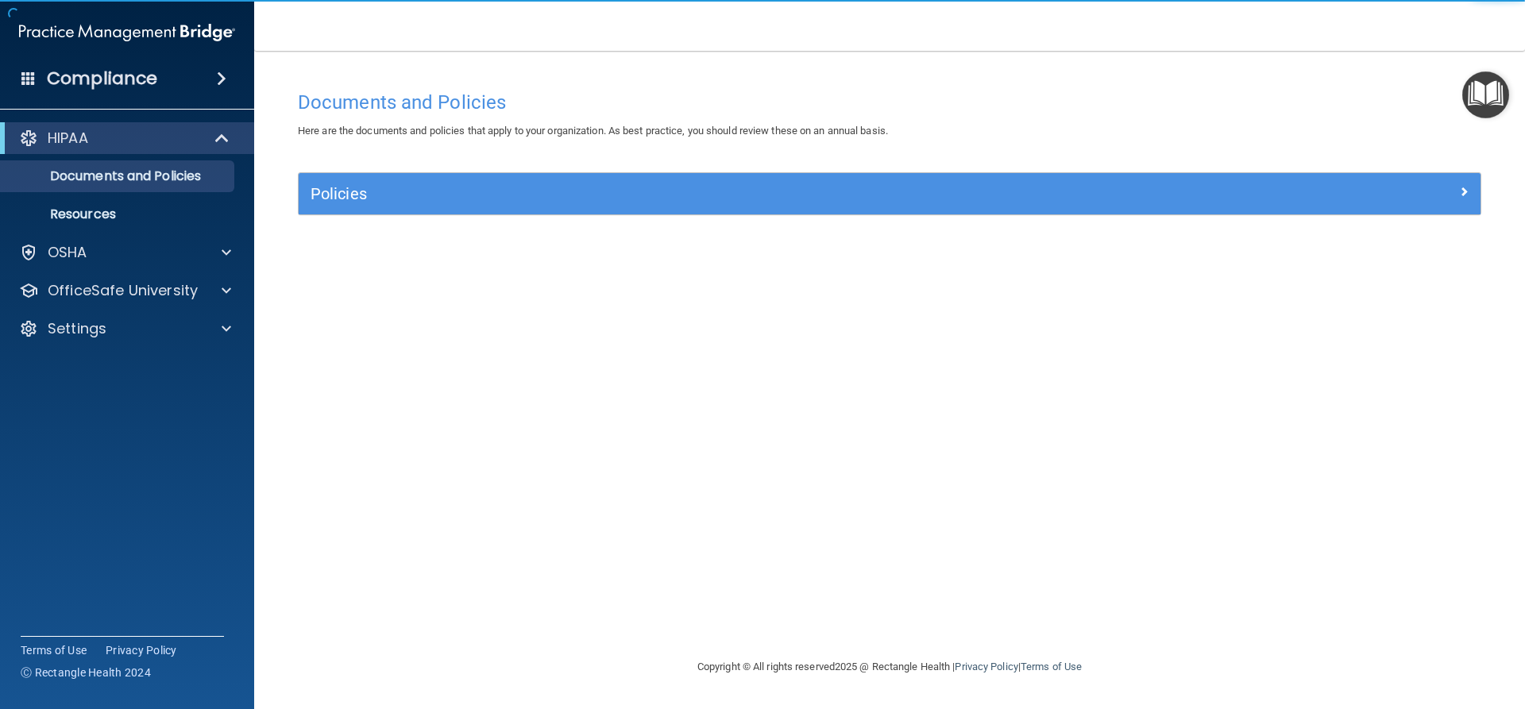
click at [112, 35] on img at bounding box center [127, 33] width 216 height 32
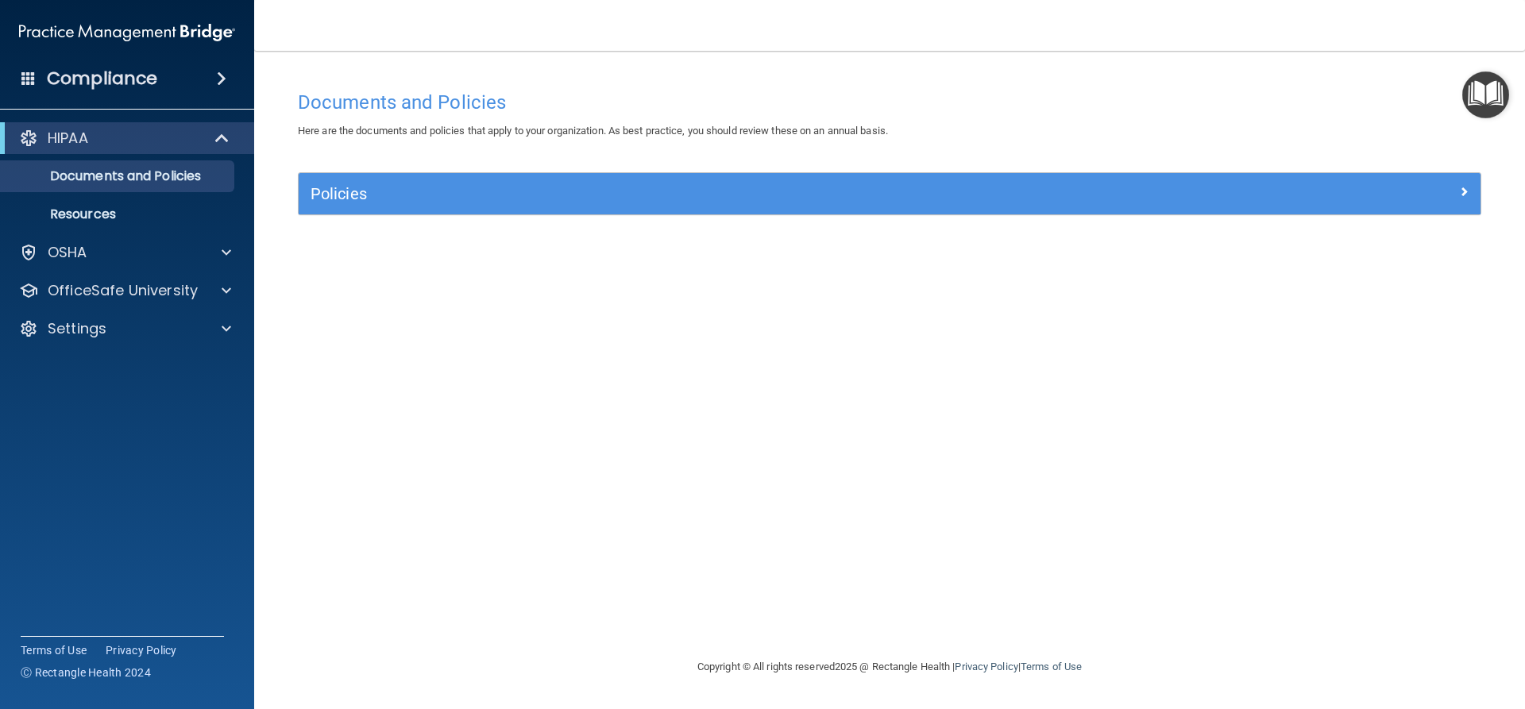
click at [40, 69] on div "Compliance" at bounding box center [127, 78] width 254 height 35
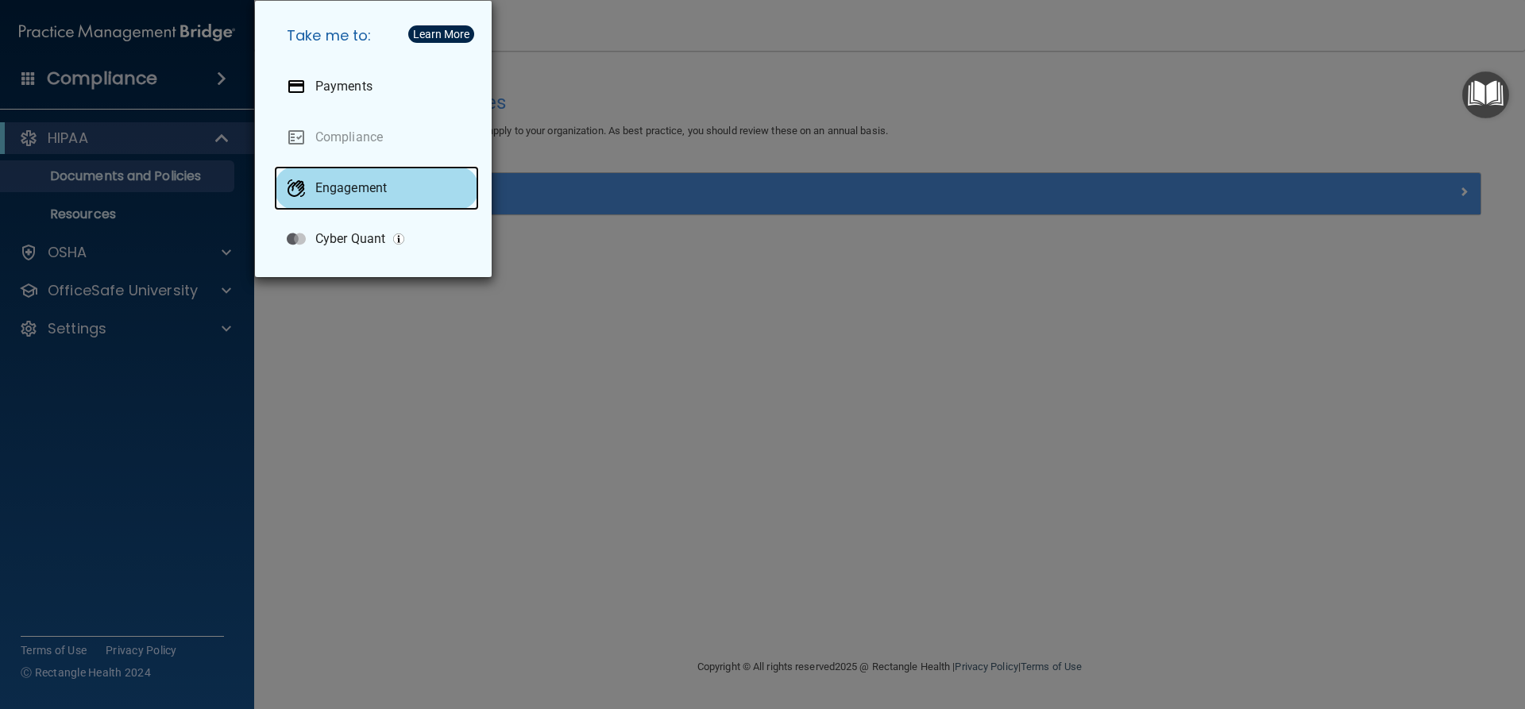
click at [396, 181] on div "Engagement" at bounding box center [376, 188] width 205 height 44
click at [573, 278] on div "Take me to: Payments Compliance Engagement Cyber Quant" at bounding box center [762, 354] width 1525 height 709
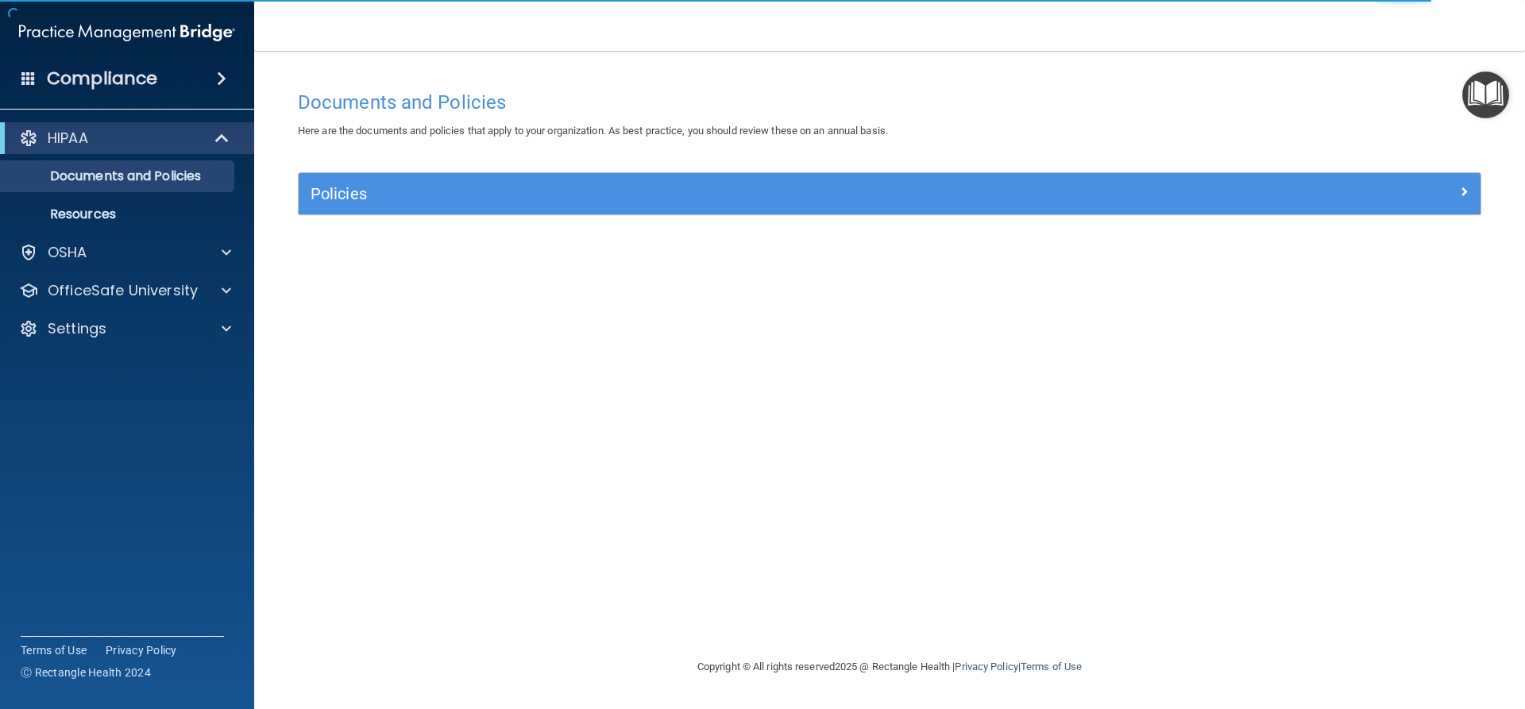
click at [1486, 105] on img "Open Resource Center" at bounding box center [1485, 94] width 47 height 47
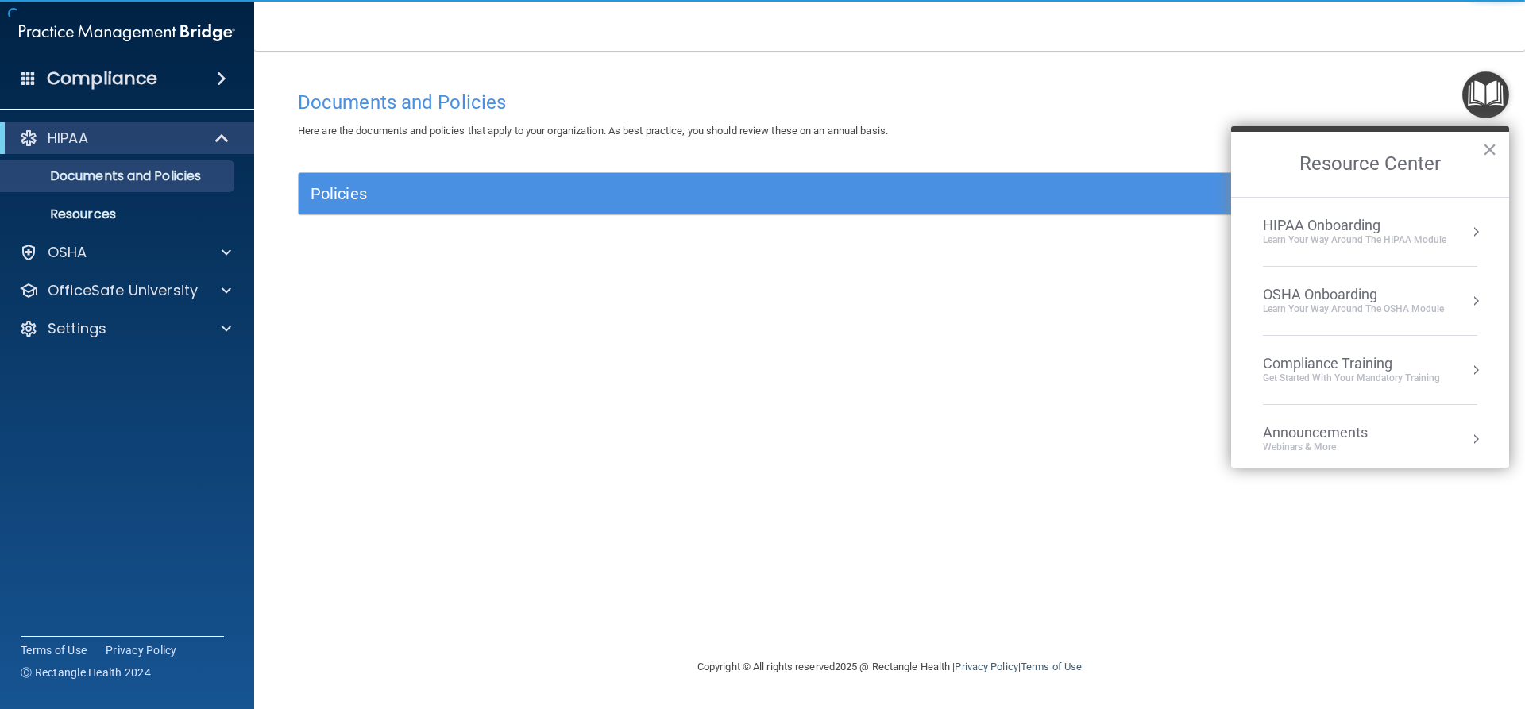
click at [1383, 241] on div "Learn Your Way around the HIPAA module" at bounding box center [1354, 241] width 183 height 14
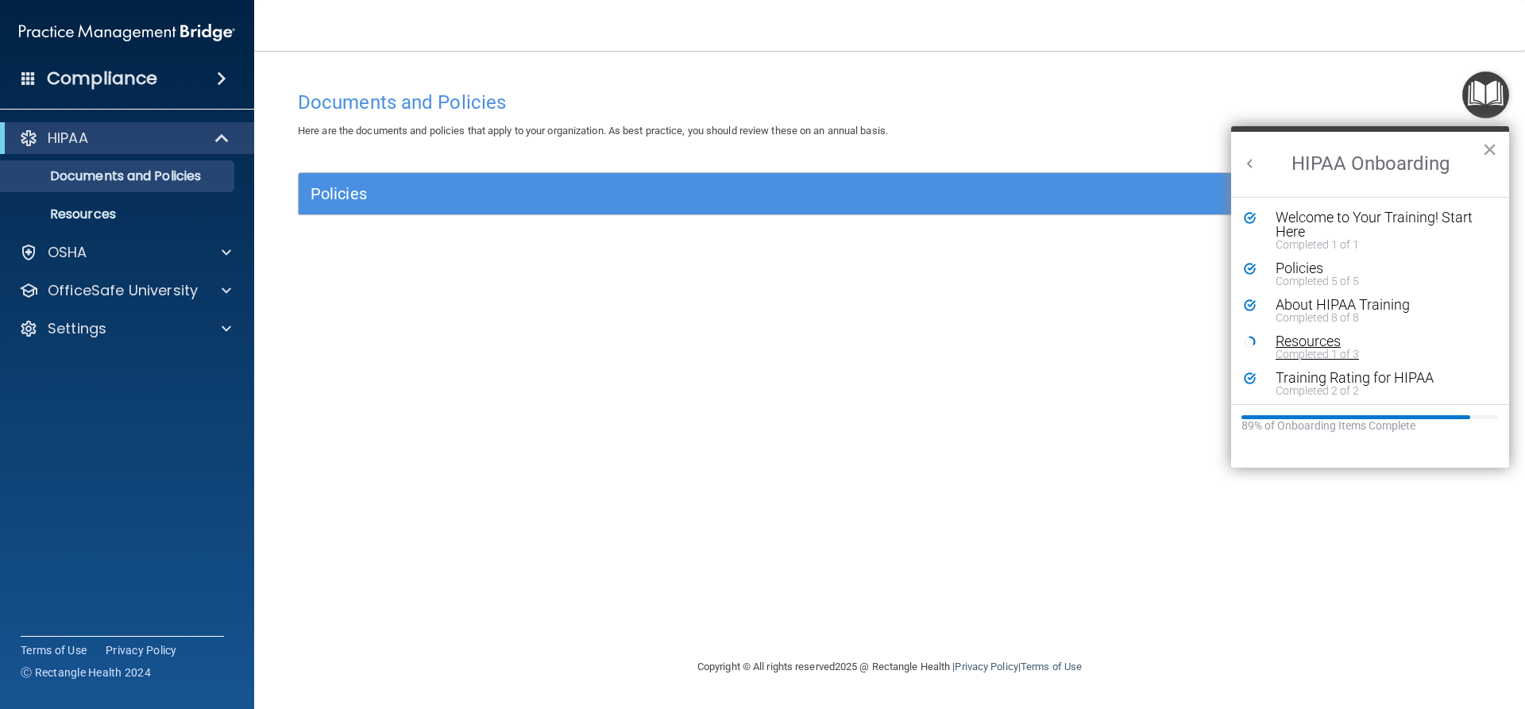
click at [1288, 339] on div "Resources" at bounding box center [1376, 341] width 201 height 14
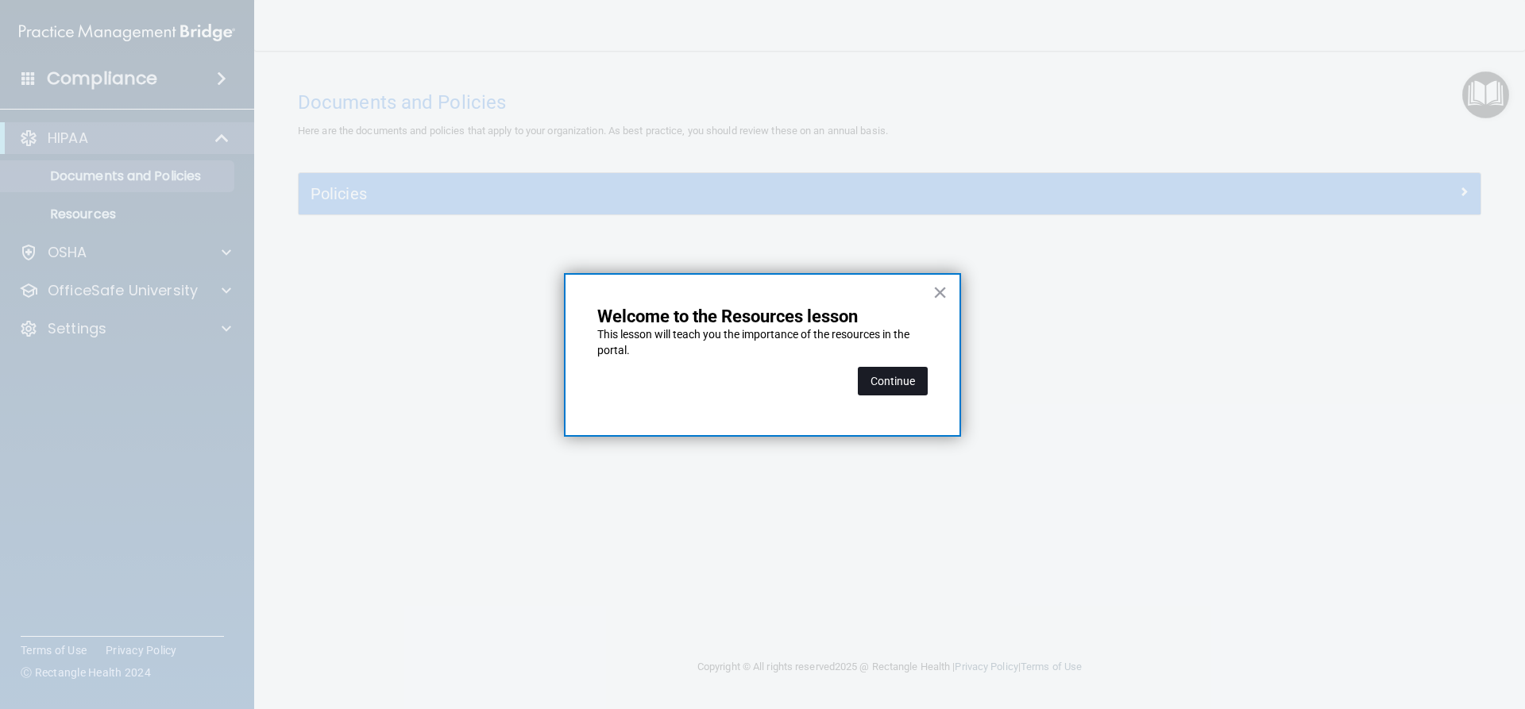
click at [883, 376] on button "Continue" at bounding box center [893, 381] width 70 height 29
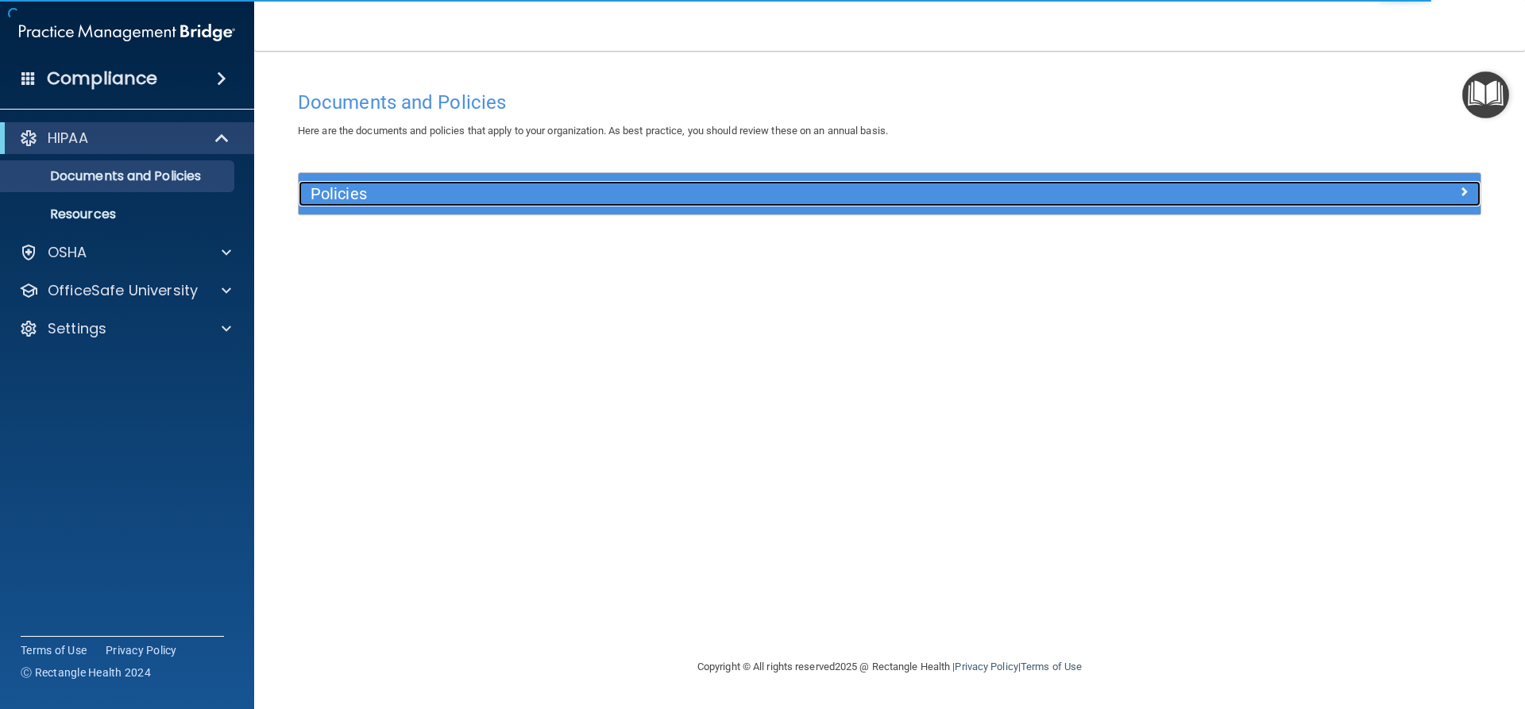
click at [786, 201] on h5 "Policies" at bounding box center [742, 193] width 863 height 17
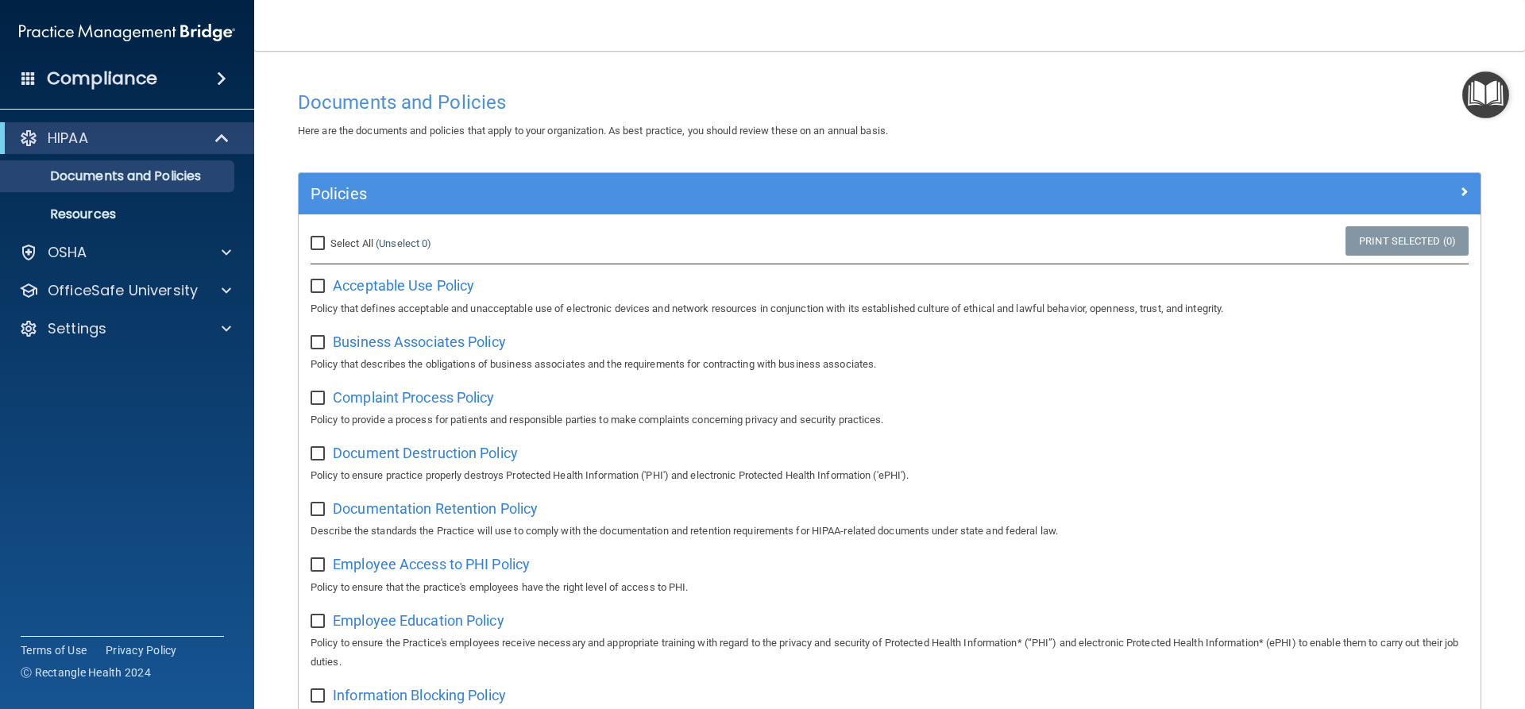
click at [330, 288] on div "Acceptable Use Policy Policy that defines acceptable and unacceptable use of el…" at bounding box center [890, 294] width 1158 height 45
click at [318, 284] on input "checkbox" at bounding box center [320, 286] width 18 height 13
checkbox input "true"
click at [1352, 235] on link "Print Selected (1)" at bounding box center [1407, 240] width 123 height 29
click at [1487, 80] on img "Open Resource Center" at bounding box center [1485, 94] width 47 height 47
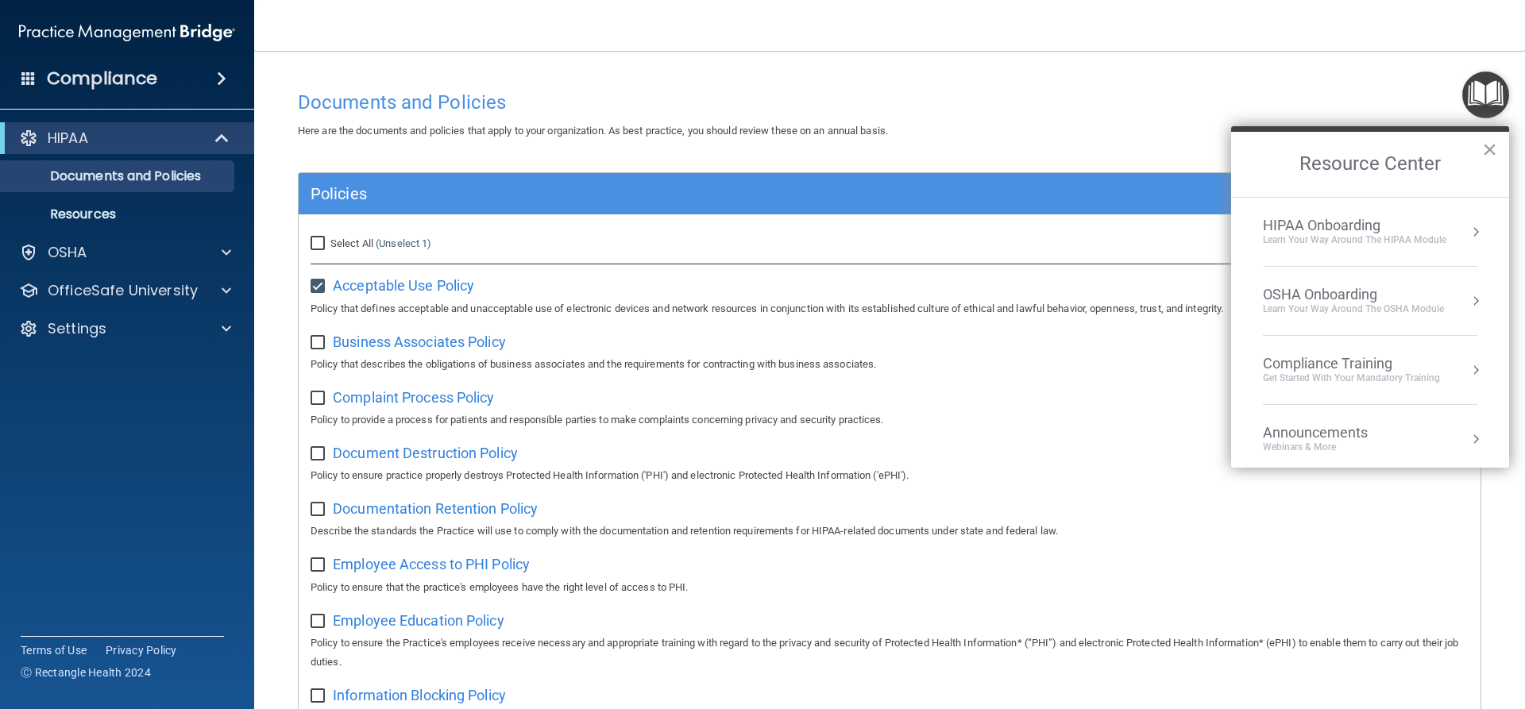
click at [1434, 234] on div "Learn Your Way around the HIPAA module" at bounding box center [1354, 241] width 183 height 14
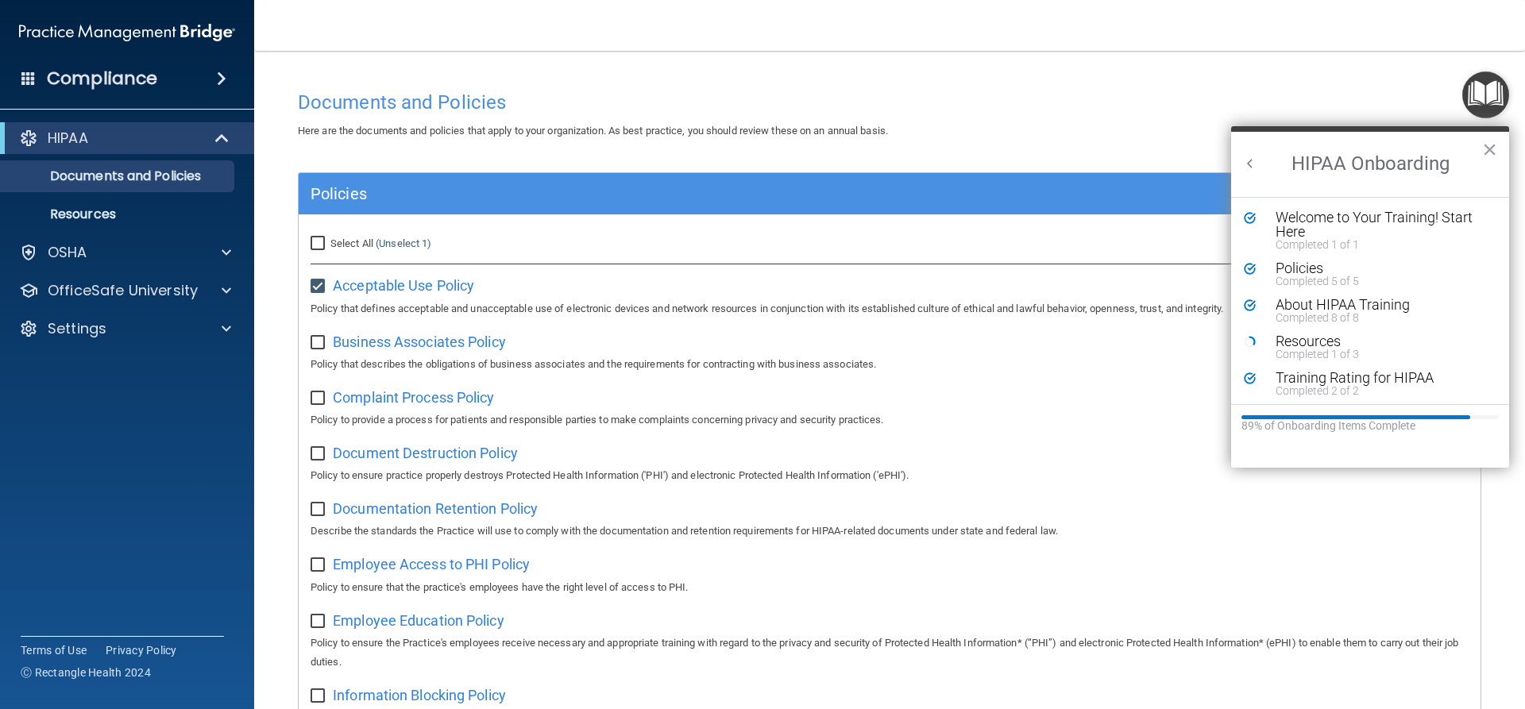
scroll to position [3, 0]
click at [1291, 331] on div "Resources" at bounding box center [1376, 338] width 201 height 14
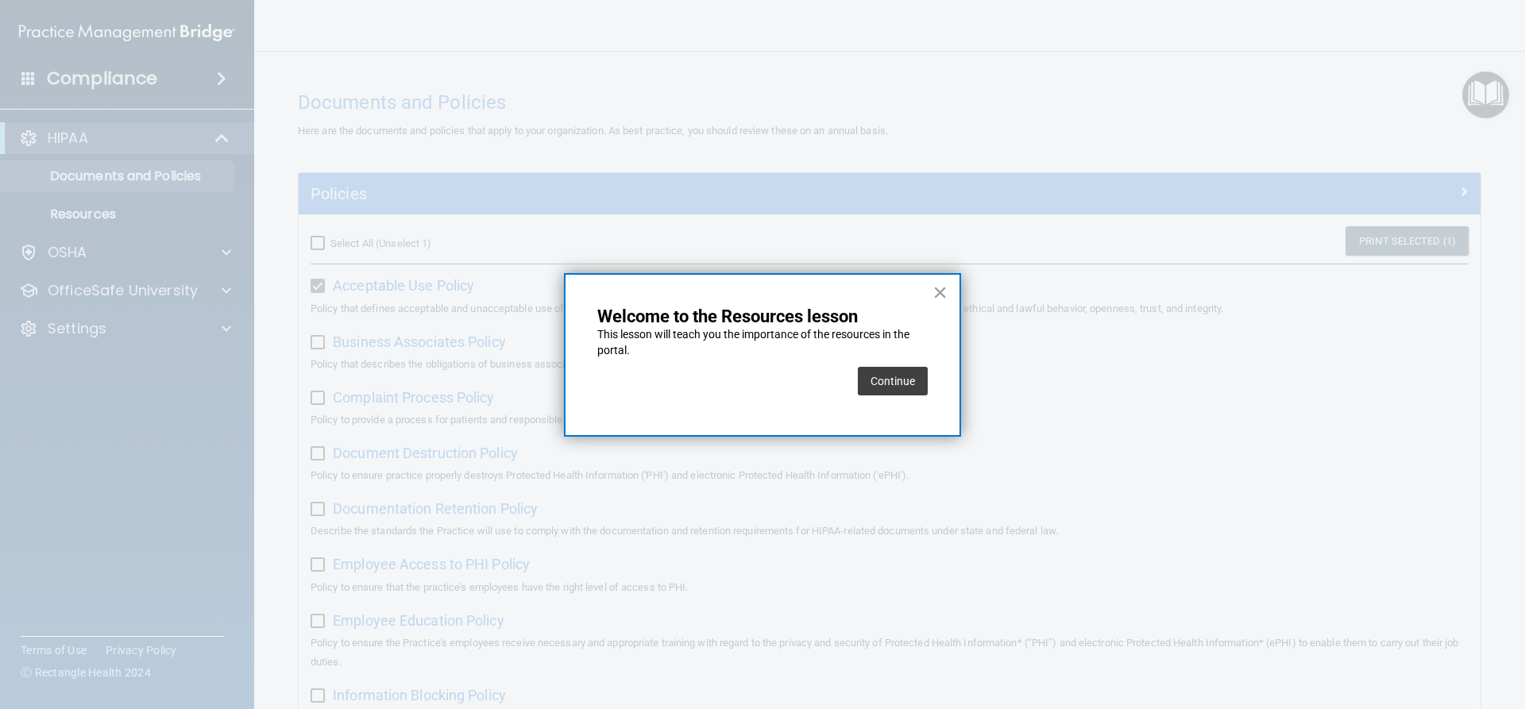
click at [894, 387] on button "Continue" at bounding box center [893, 381] width 70 height 29
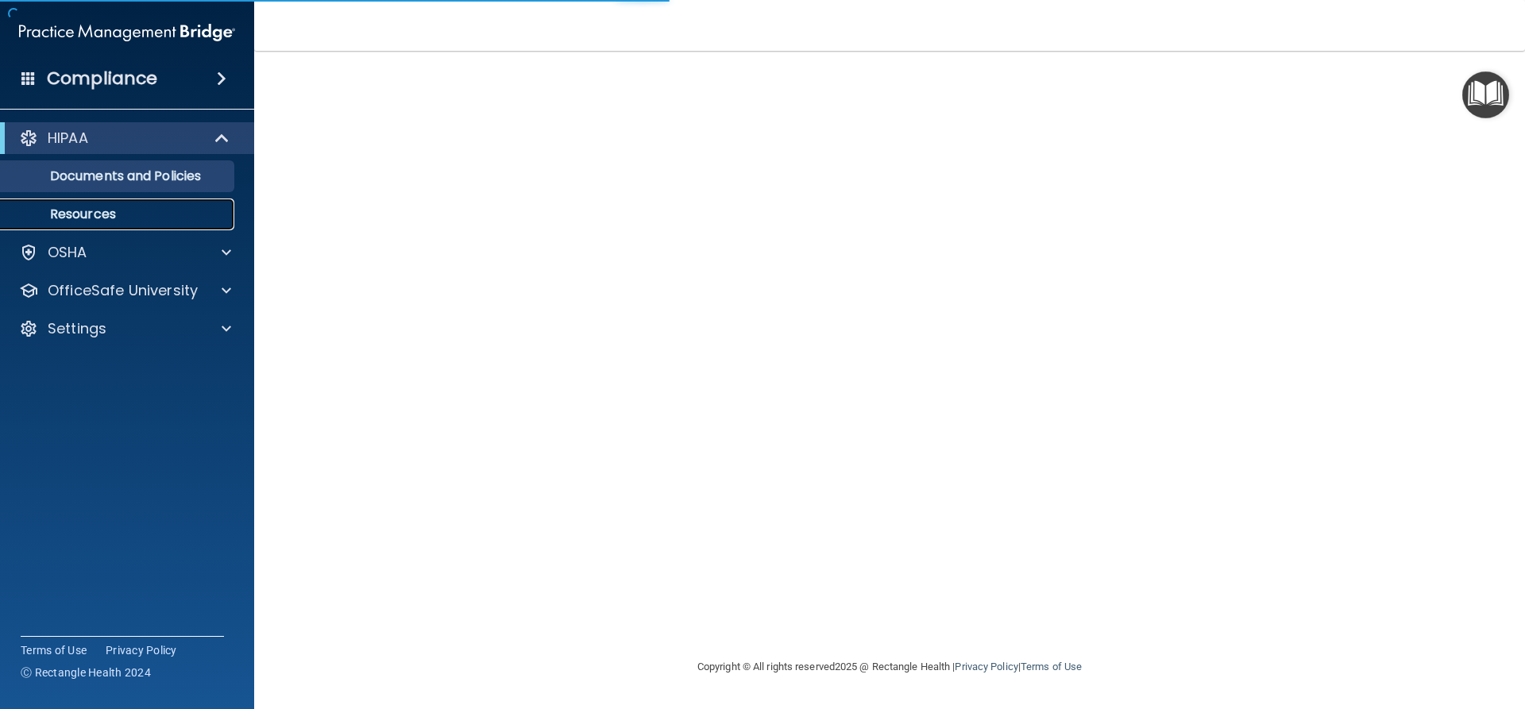
click at [96, 201] on link "Resources" at bounding box center [109, 215] width 250 height 32
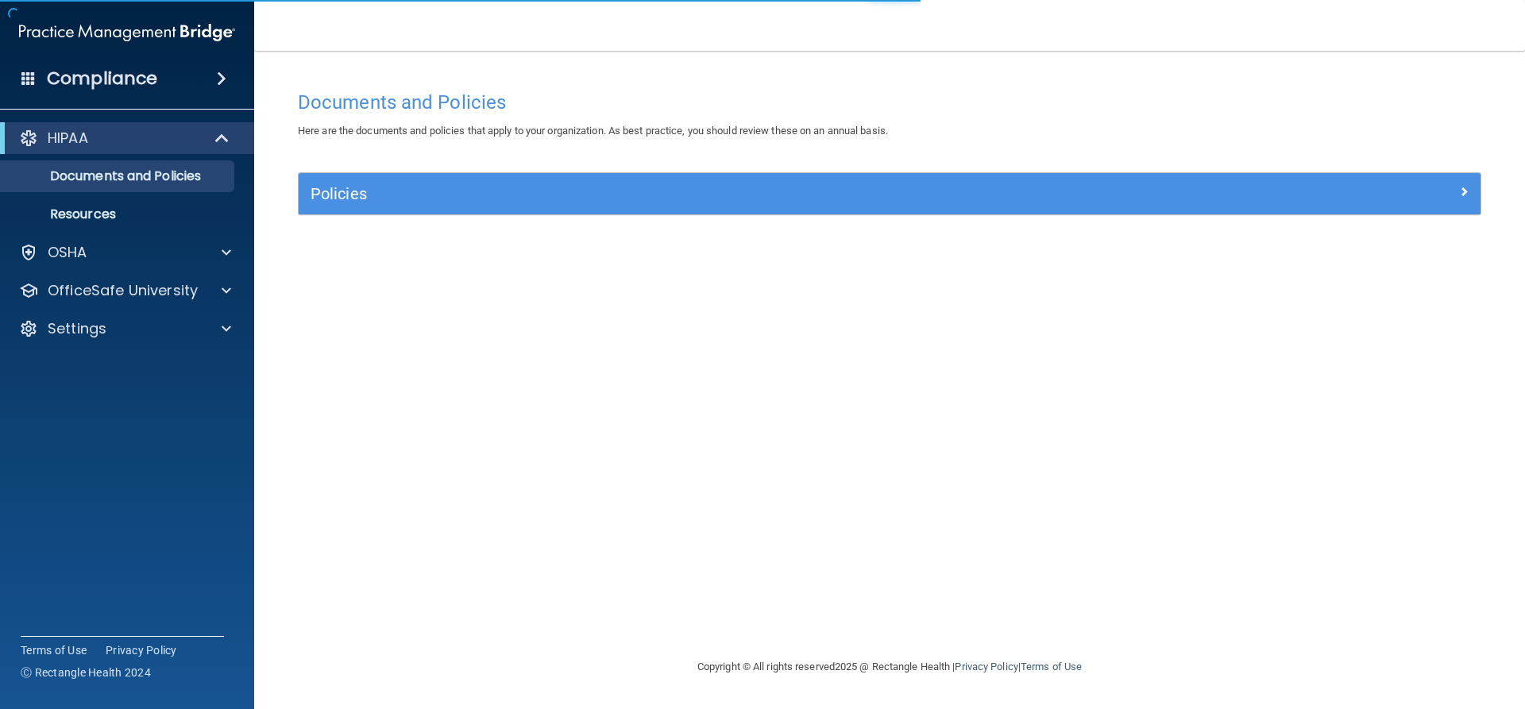
drag, startPoint x: 1333, startPoint y: 160, endPoint x: 1326, endPoint y: 169, distance: 11.5
click at [1326, 169] on div "Documents and Policies Here are the documents and policies that apply to your o…" at bounding box center [889, 370] width 1207 height 575
click at [1464, 90] on img "Open Resource Center" at bounding box center [1485, 94] width 47 height 47
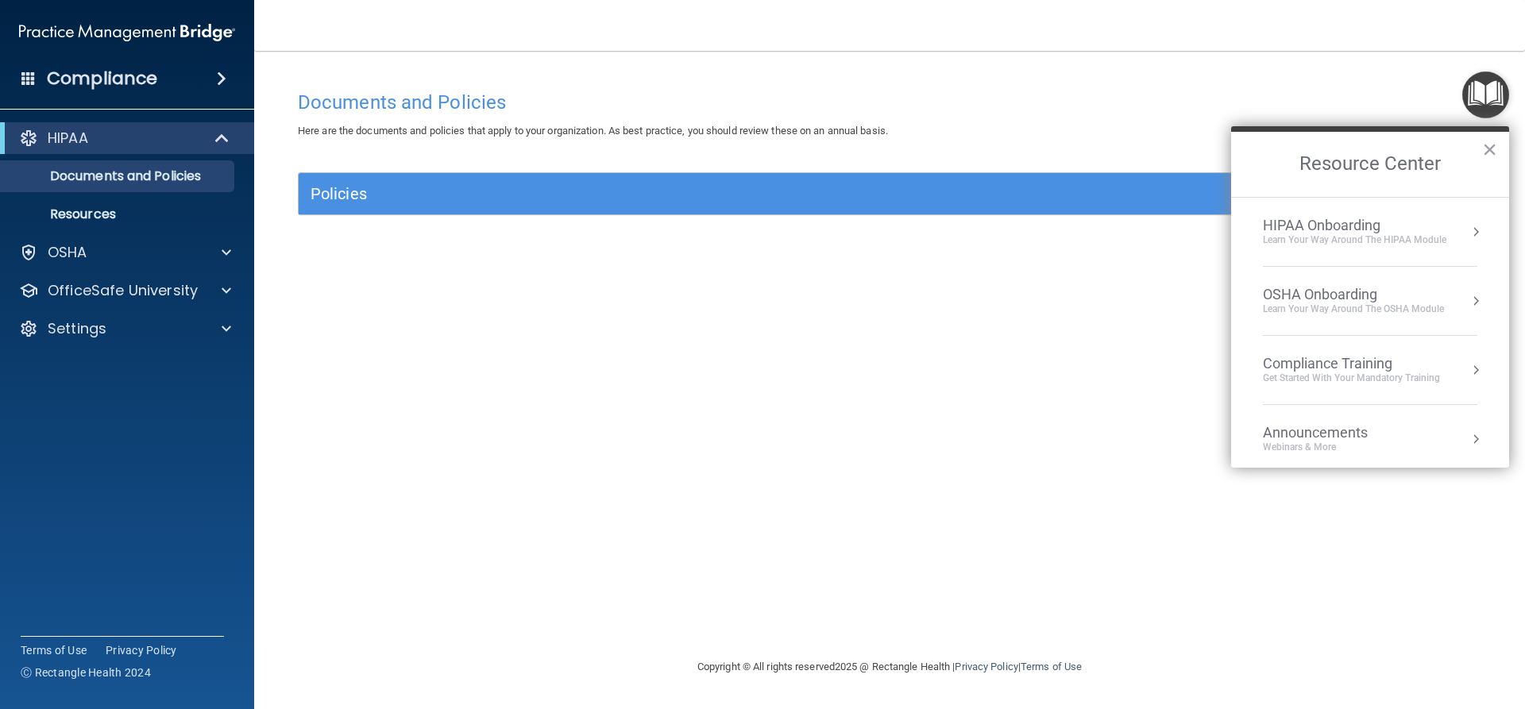
drag, startPoint x: 1415, startPoint y: 222, endPoint x: 1399, endPoint y: 215, distance: 17.4
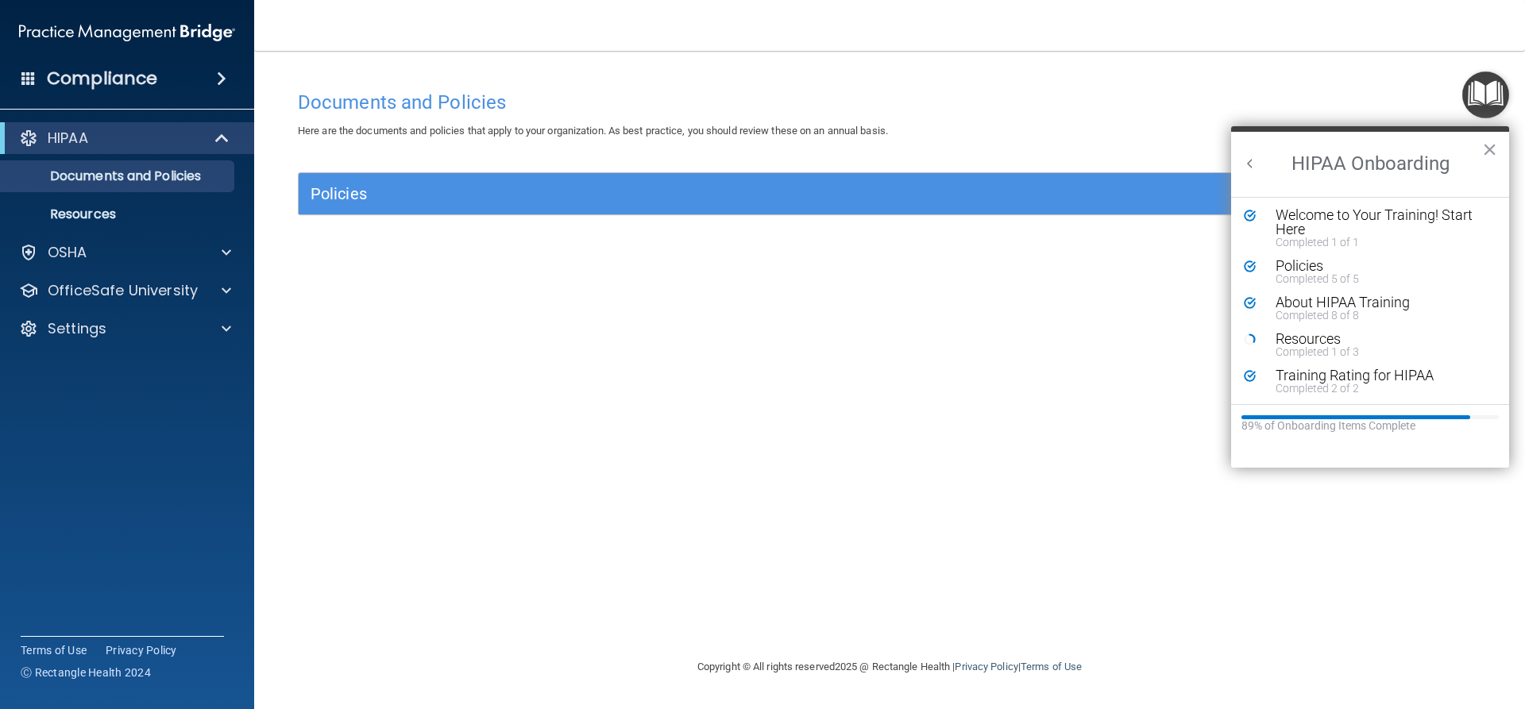
scroll to position [3, 0]
click at [1249, 160] on button "Back to Resource Center Home" at bounding box center [1250, 164] width 16 height 16
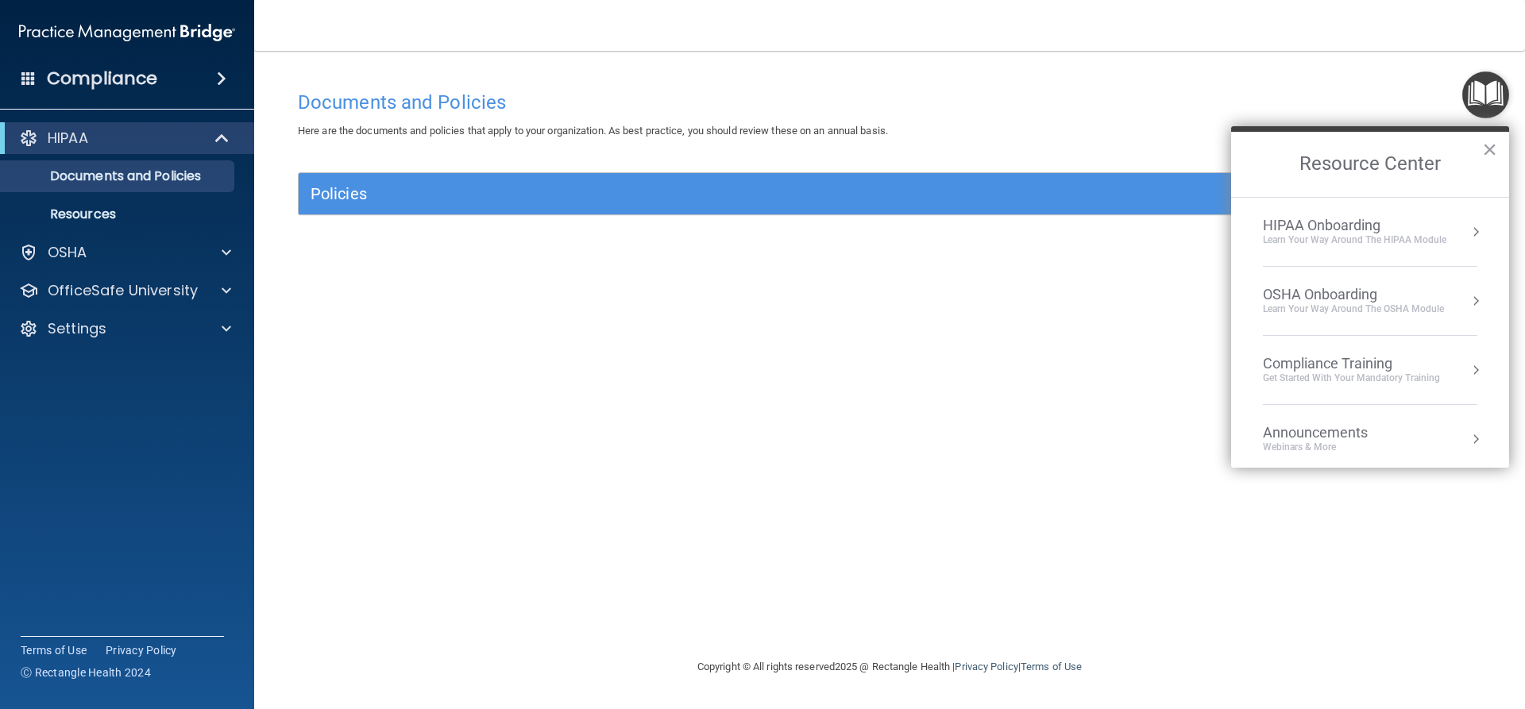
scroll to position [0, 0]
click at [1281, 311] on div "Learn your way around the OSHA module" at bounding box center [1353, 310] width 181 height 14
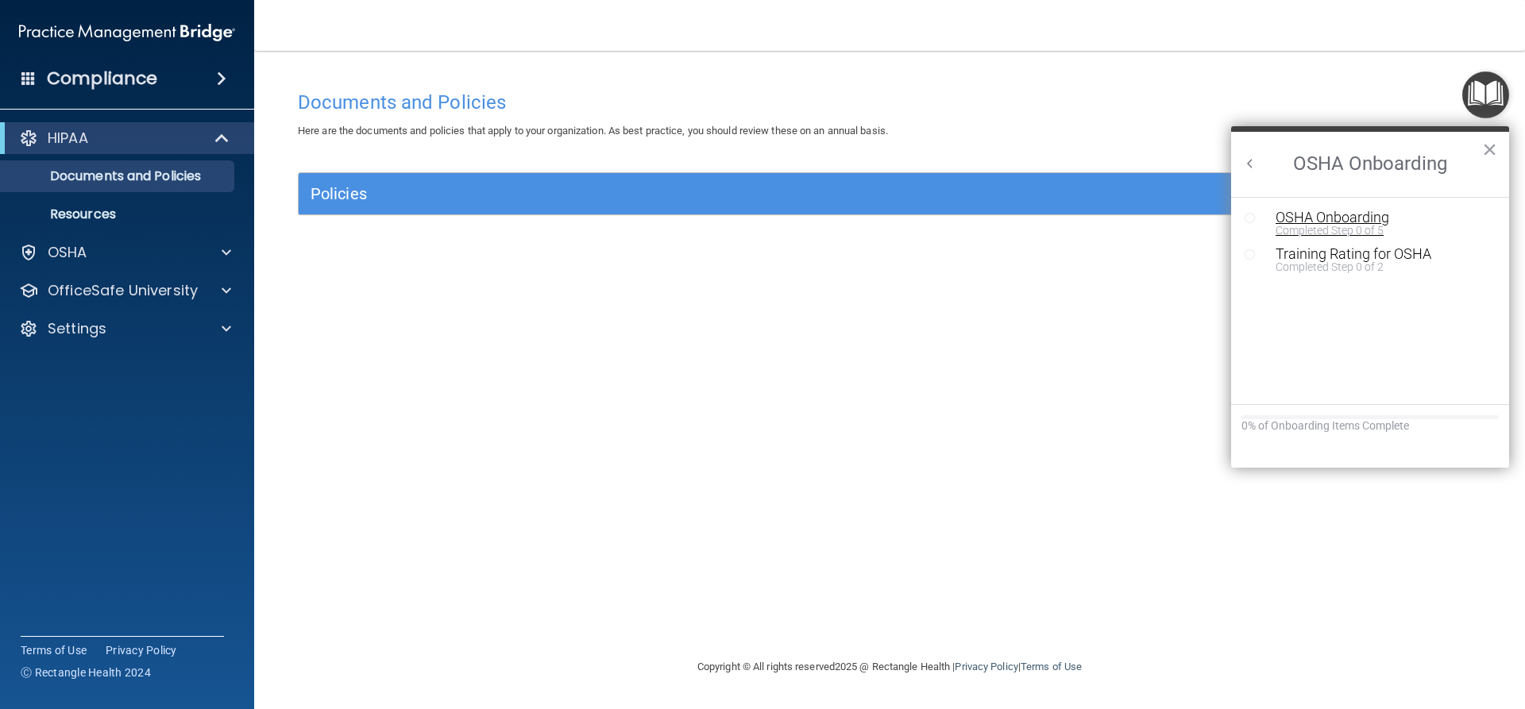
click at [1289, 229] on div "Completed Step 0 of 5" at bounding box center [1382, 230] width 213 height 11
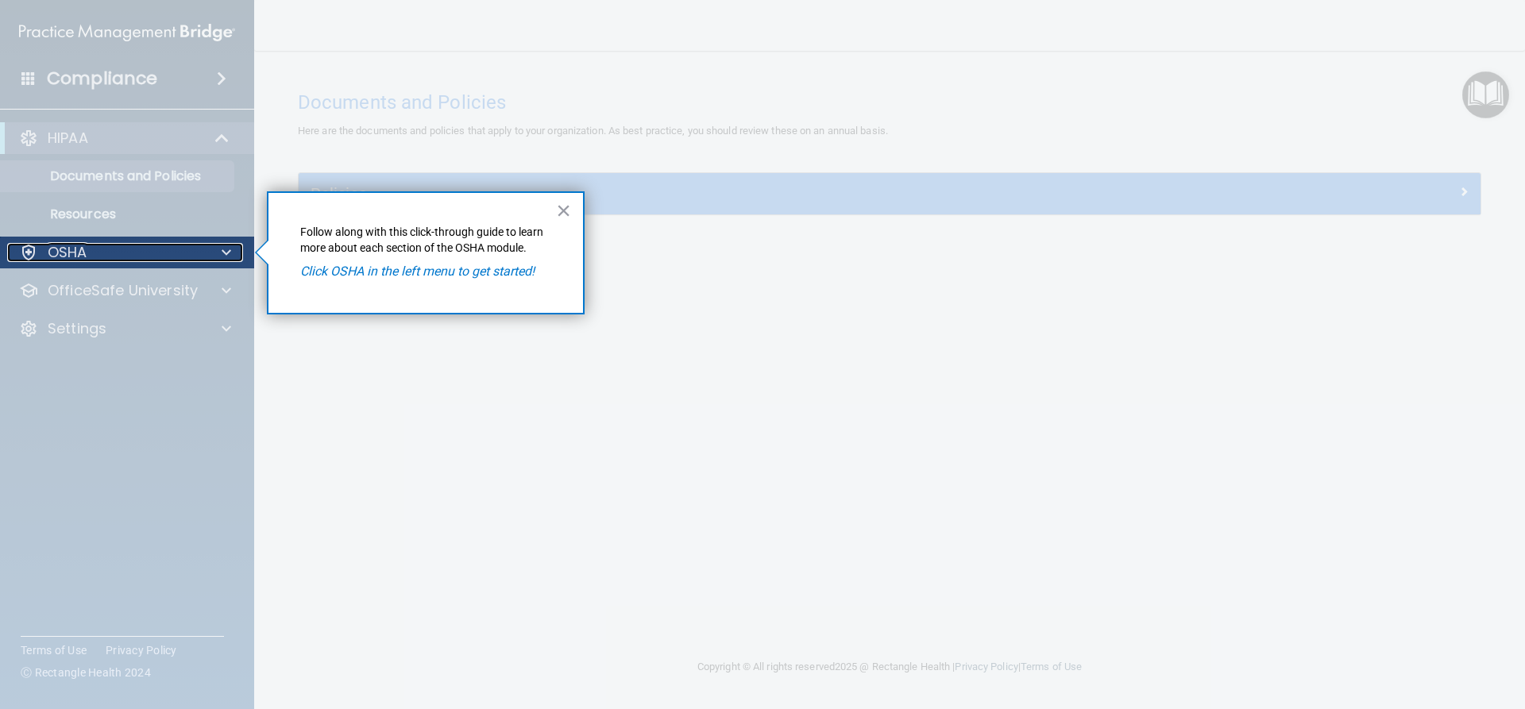
click at [154, 253] on div "OSHA" at bounding box center [105, 252] width 197 height 19
click at [412, 268] on em "Click OSHA in the left menu to get started!" at bounding box center [417, 271] width 234 height 15
click at [237, 250] on div at bounding box center [224, 252] width 40 height 19
click at [570, 213] on button "×" at bounding box center [563, 210] width 15 height 25
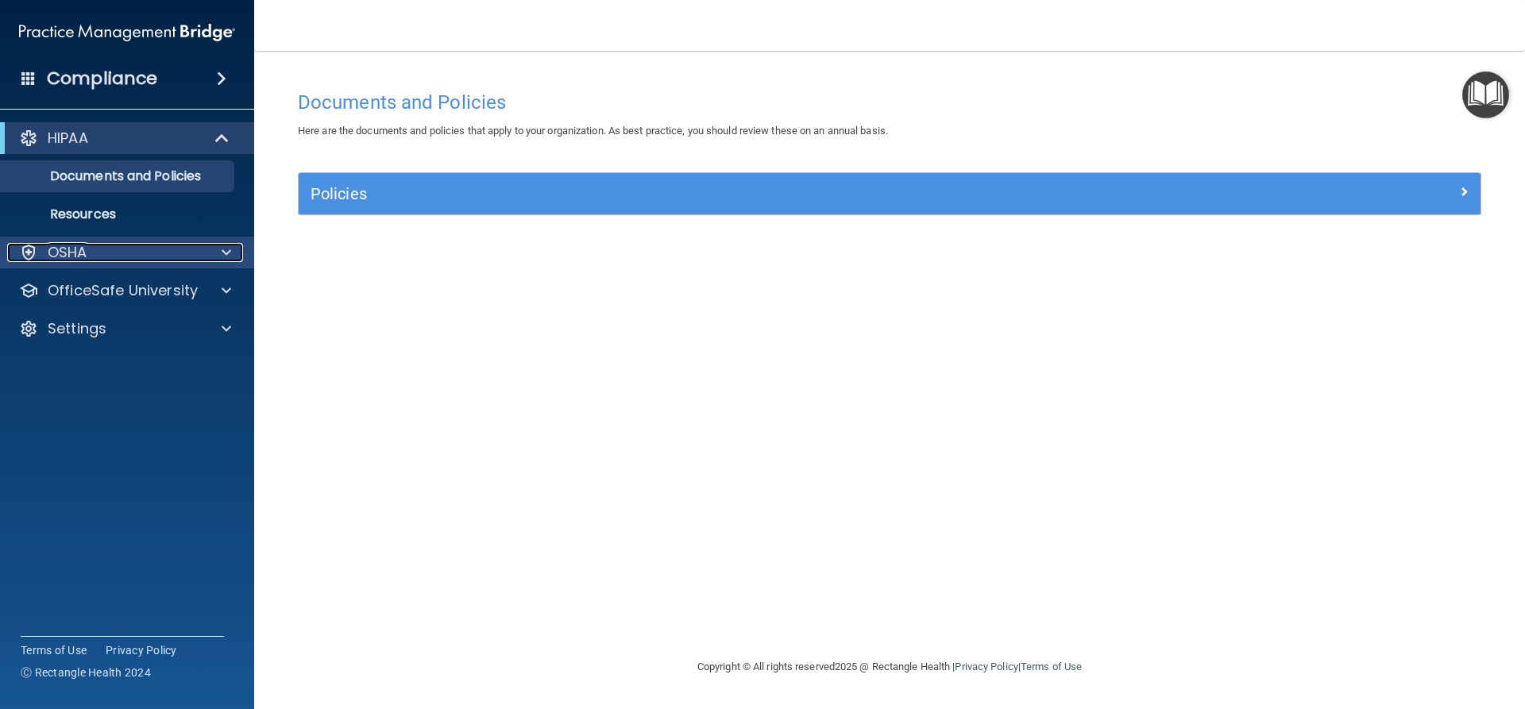
click at [206, 246] on div at bounding box center [224, 252] width 40 height 19
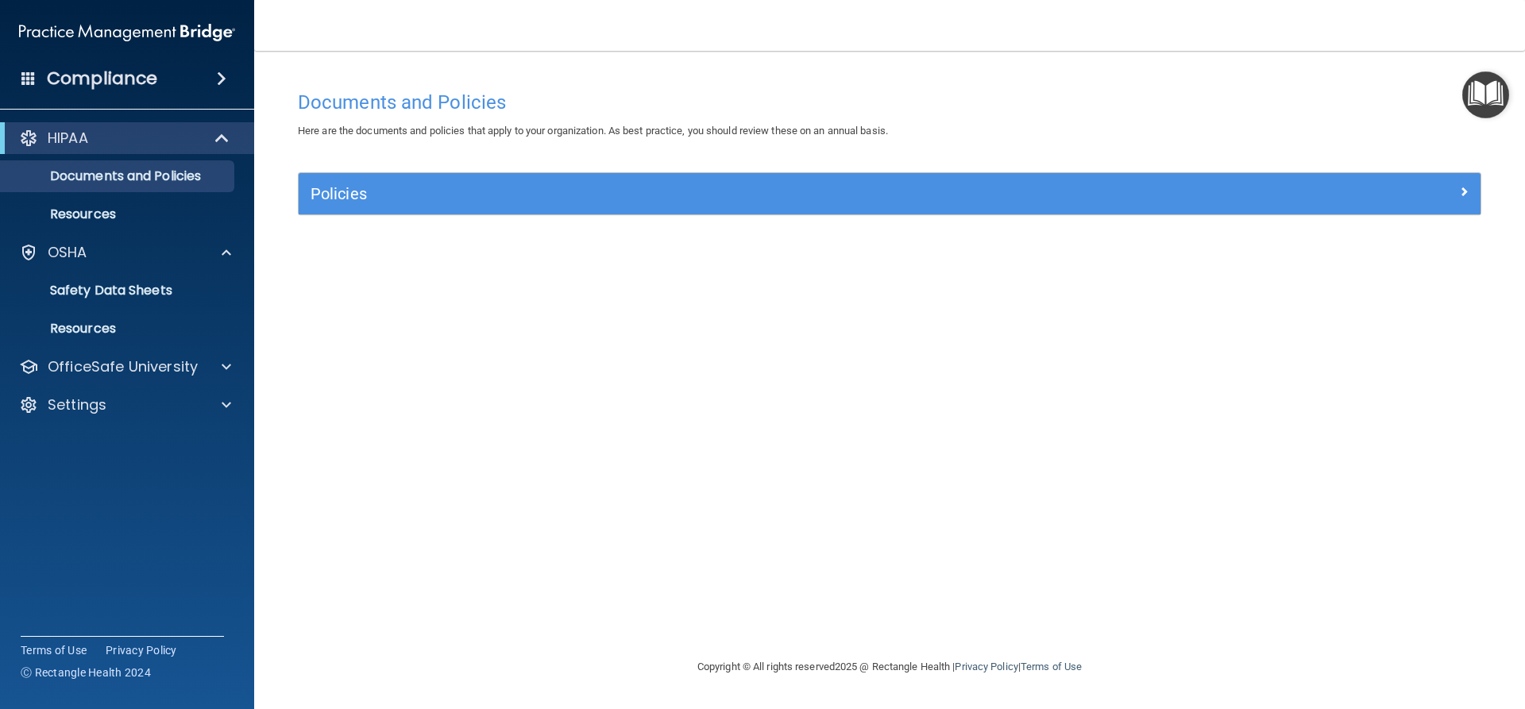
click at [1481, 98] on img "Open Resource Center" at bounding box center [1485, 94] width 47 height 47
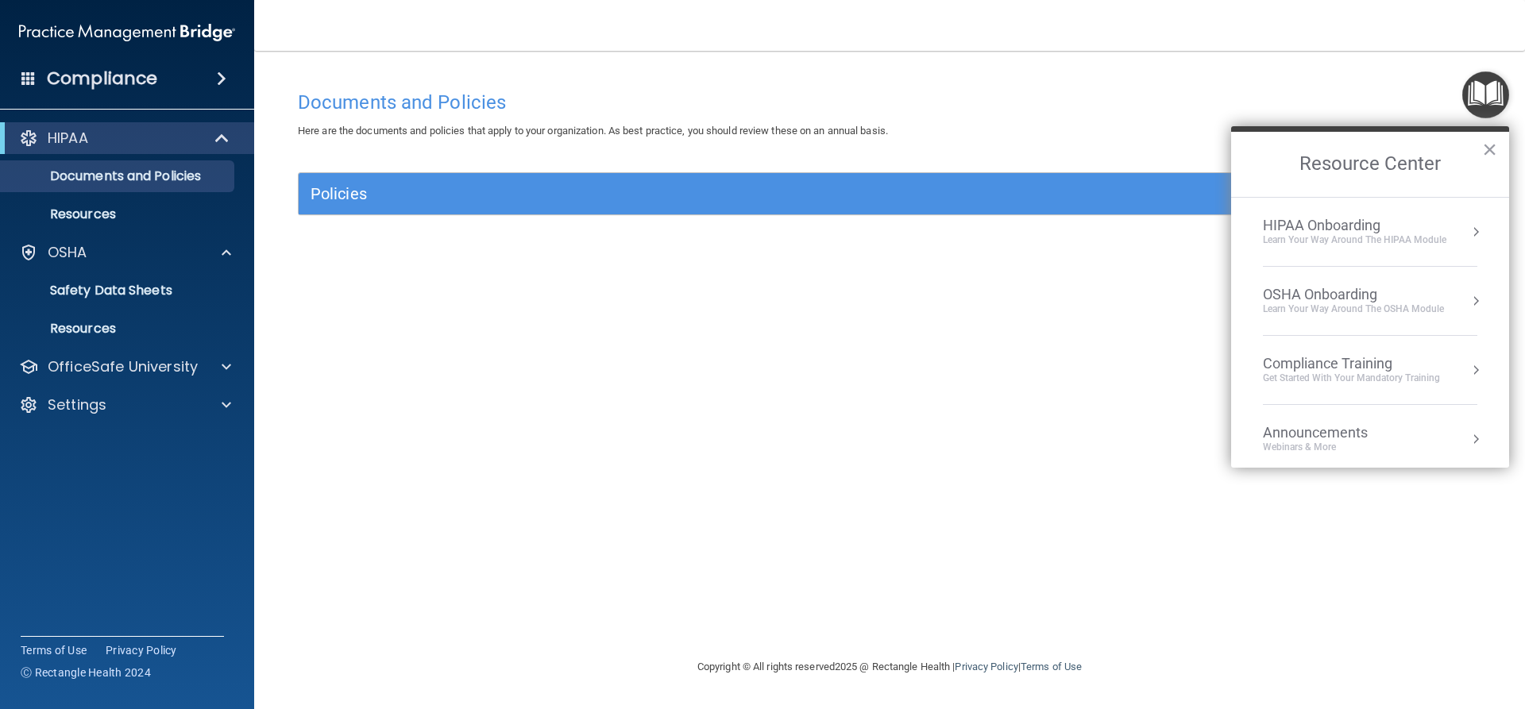
click at [1398, 255] on li "HIPAA Onboarding Learn Your Way around the HIPAA module" at bounding box center [1370, 232] width 214 height 69
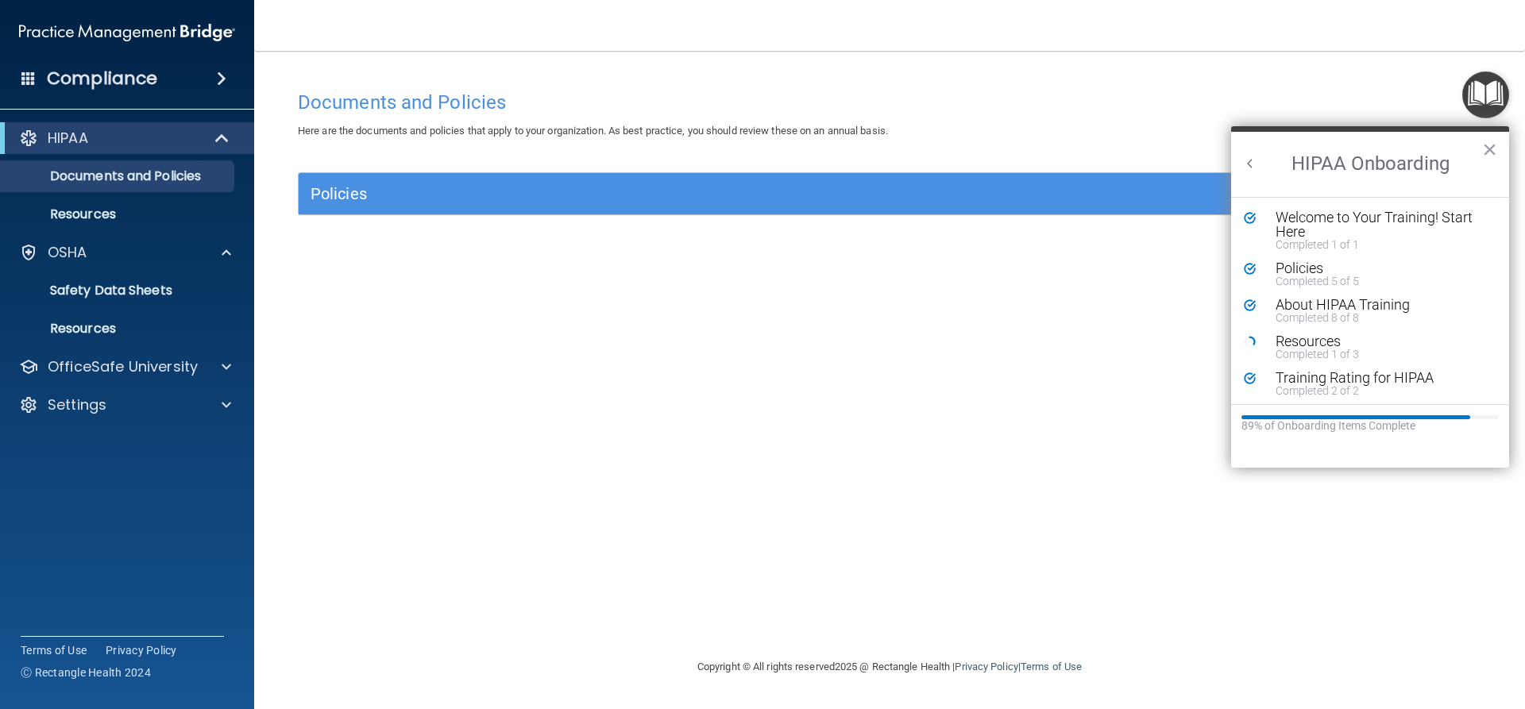
click at [1255, 171] on button "Back to Resource Center Home" at bounding box center [1250, 164] width 16 height 16
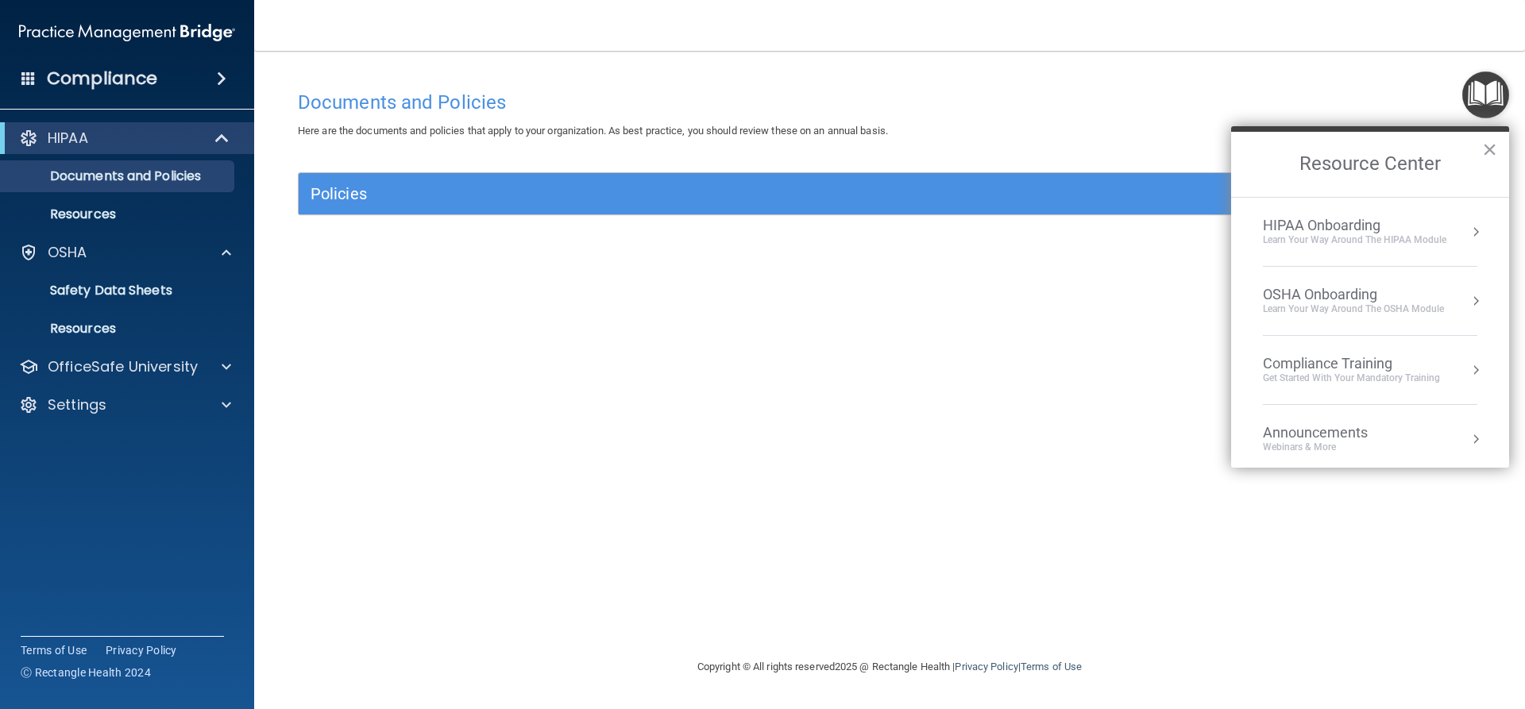
click at [1386, 294] on div "OSHA Onboarding" at bounding box center [1353, 294] width 181 height 17
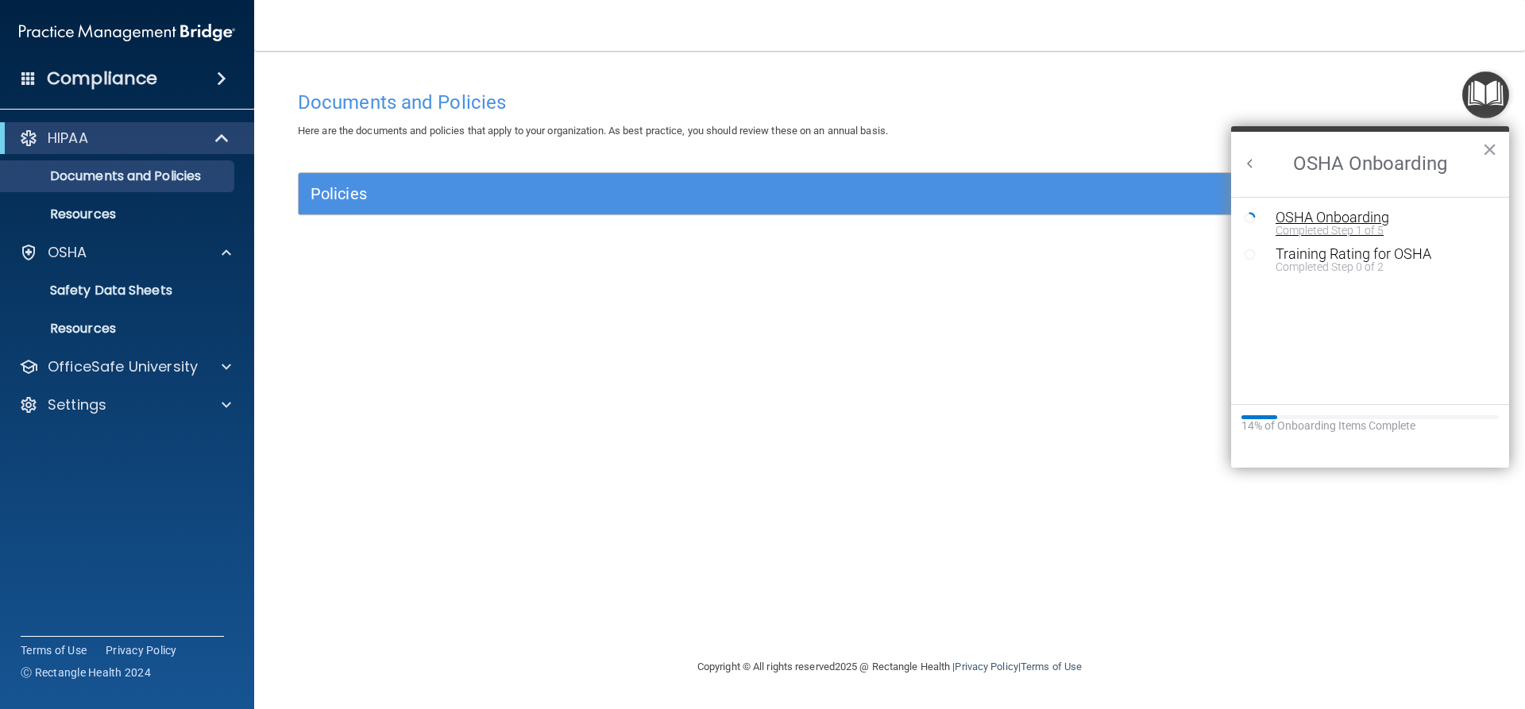
click at [1300, 222] on div "OSHA Onboarding" at bounding box center [1382, 217] width 213 height 14
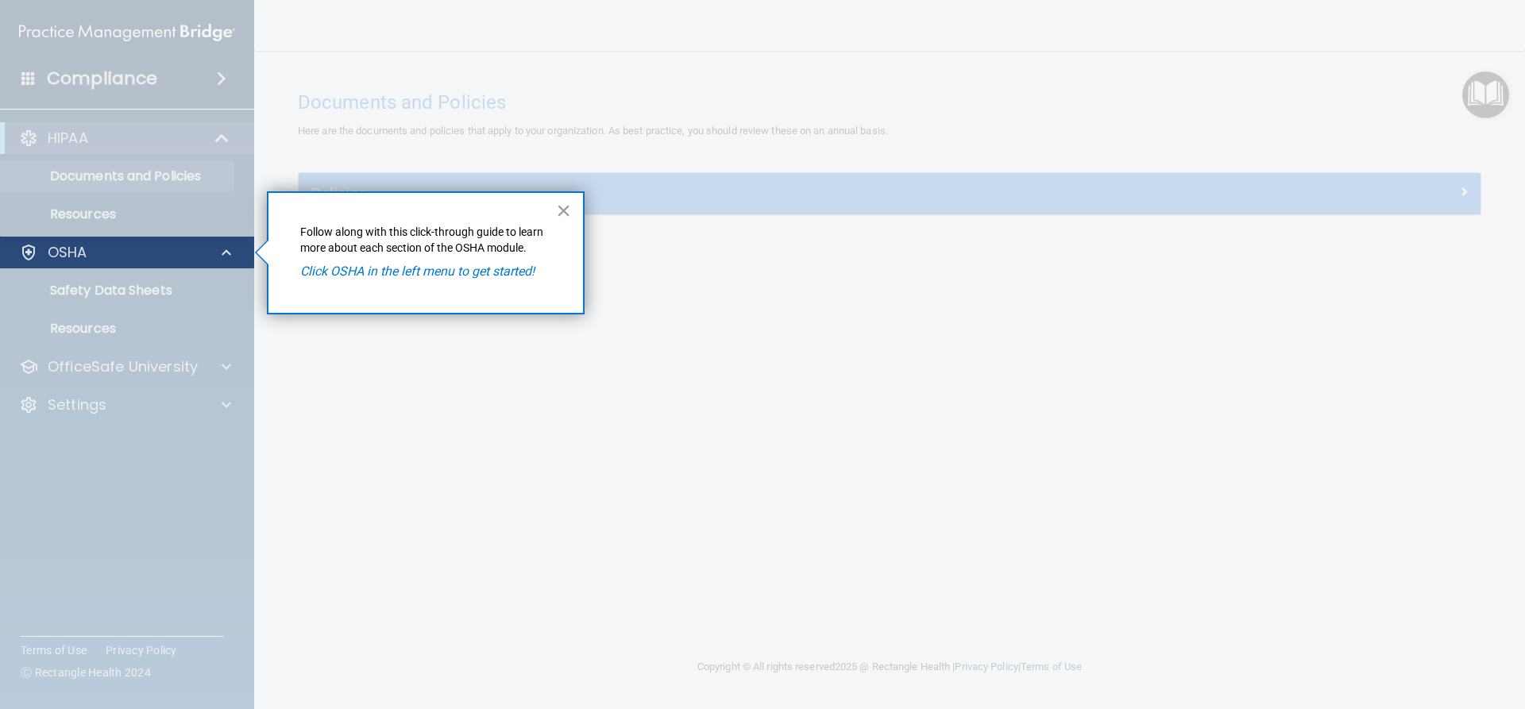
click at [219, 264] on div "OSHA" at bounding box center [127, 253] width 255 height 32
click at [215, 274] on div at bounding box center [127, 488] width 255 height 441
click at [579, 214] on div "× Follow along with this click-through guide to learn more about each section o…" at bounding box center [426, 252] width 318 height 123
click at [566, 214] on button "×" at bounding box center [563, 210] width 15 height 25
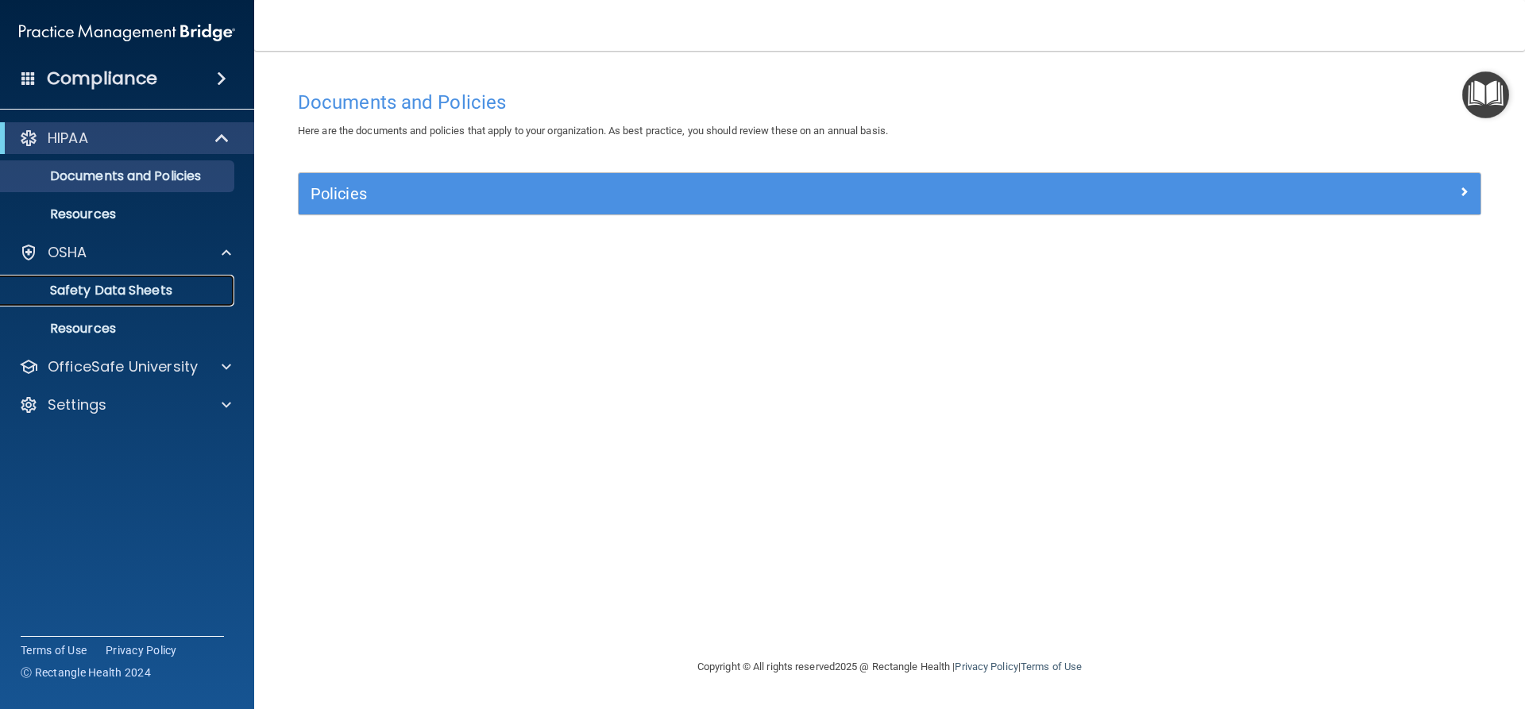
click at [179, 282] on link "Safety Data Sheets" at bounding box center [109, 291] width 250 height 32
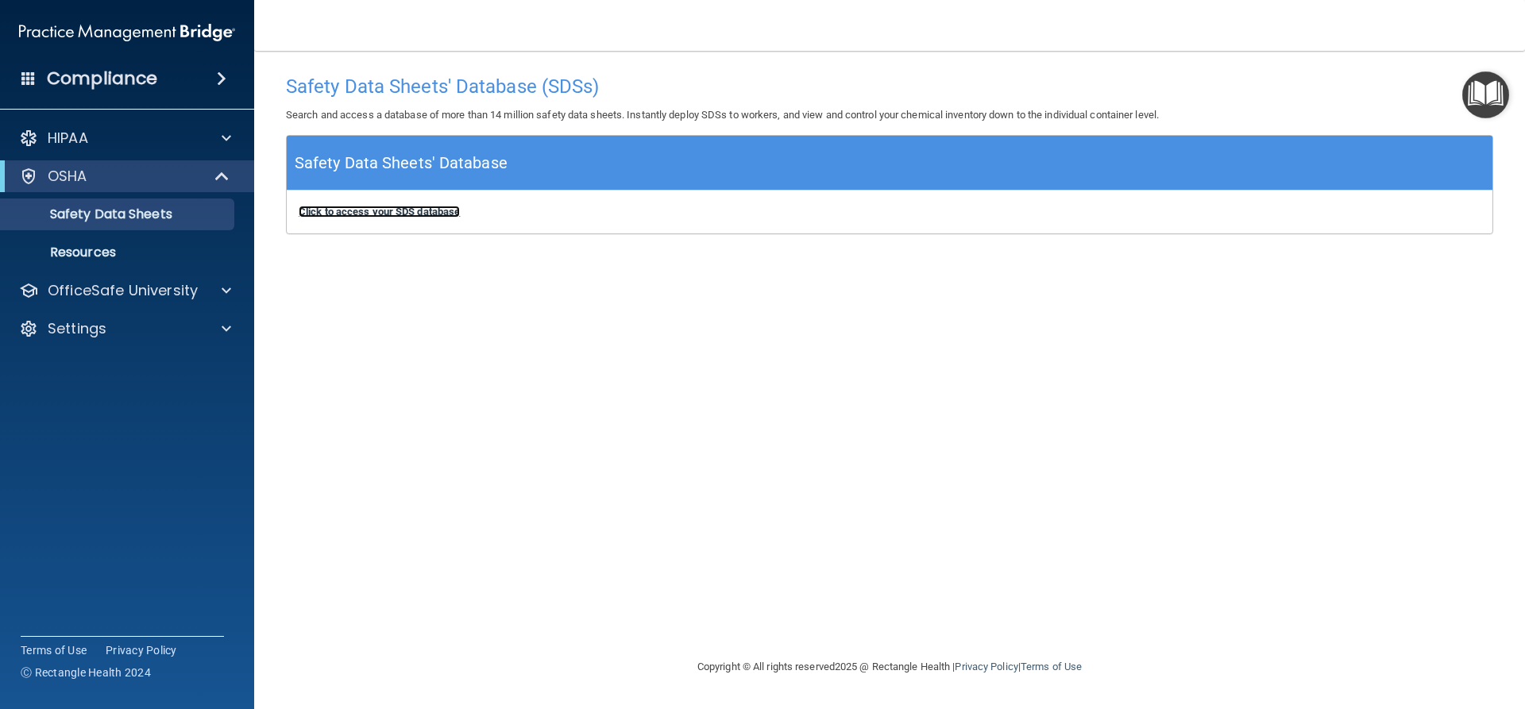
click at [332, 214] on b "Click to access your SDS database" at bounding box center [379, 212] width 161 height 12
click at [170, 252] on p "Resources" at bounding box center [118, 253] width 217 height 16
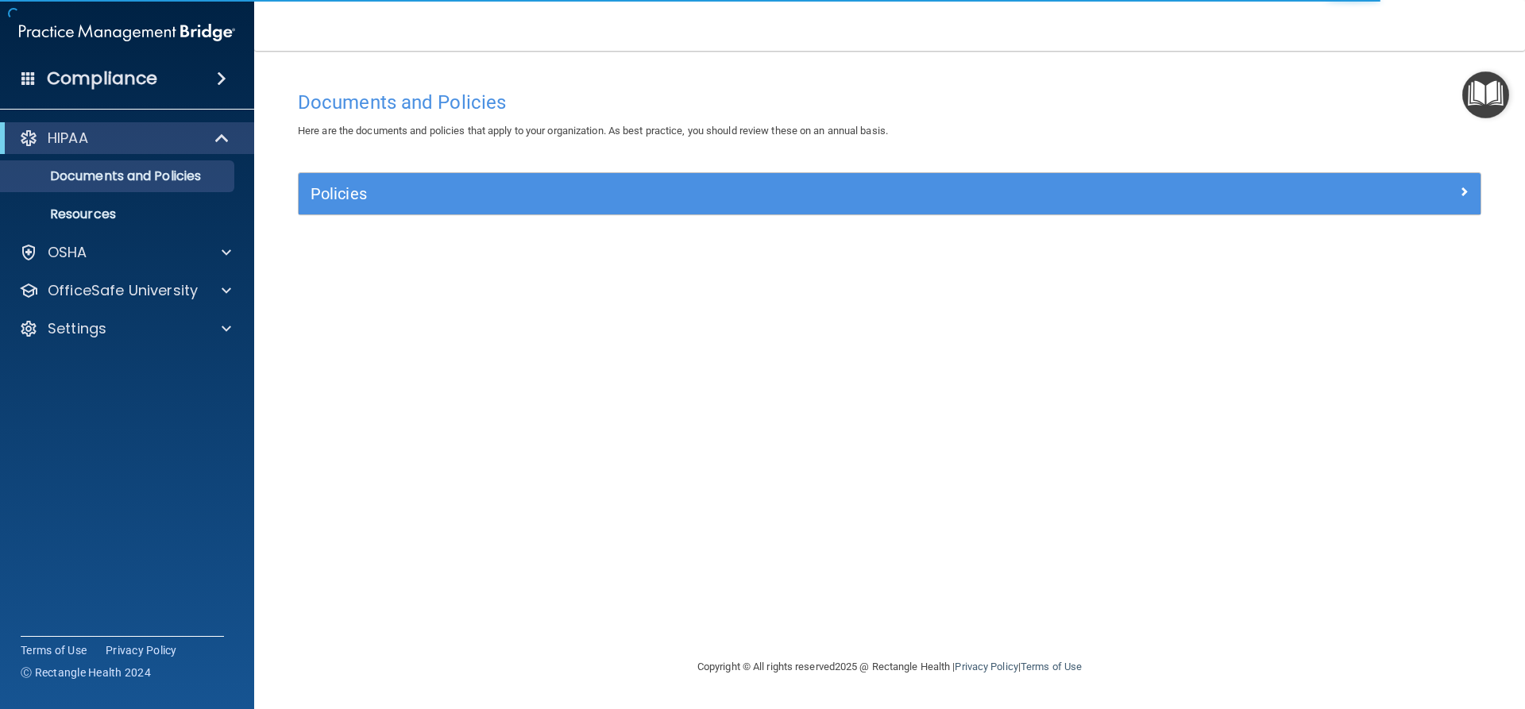
click at [1471, 86] on img "Open Resource Center" at bounding box center [1485, 94] width 47 height 47
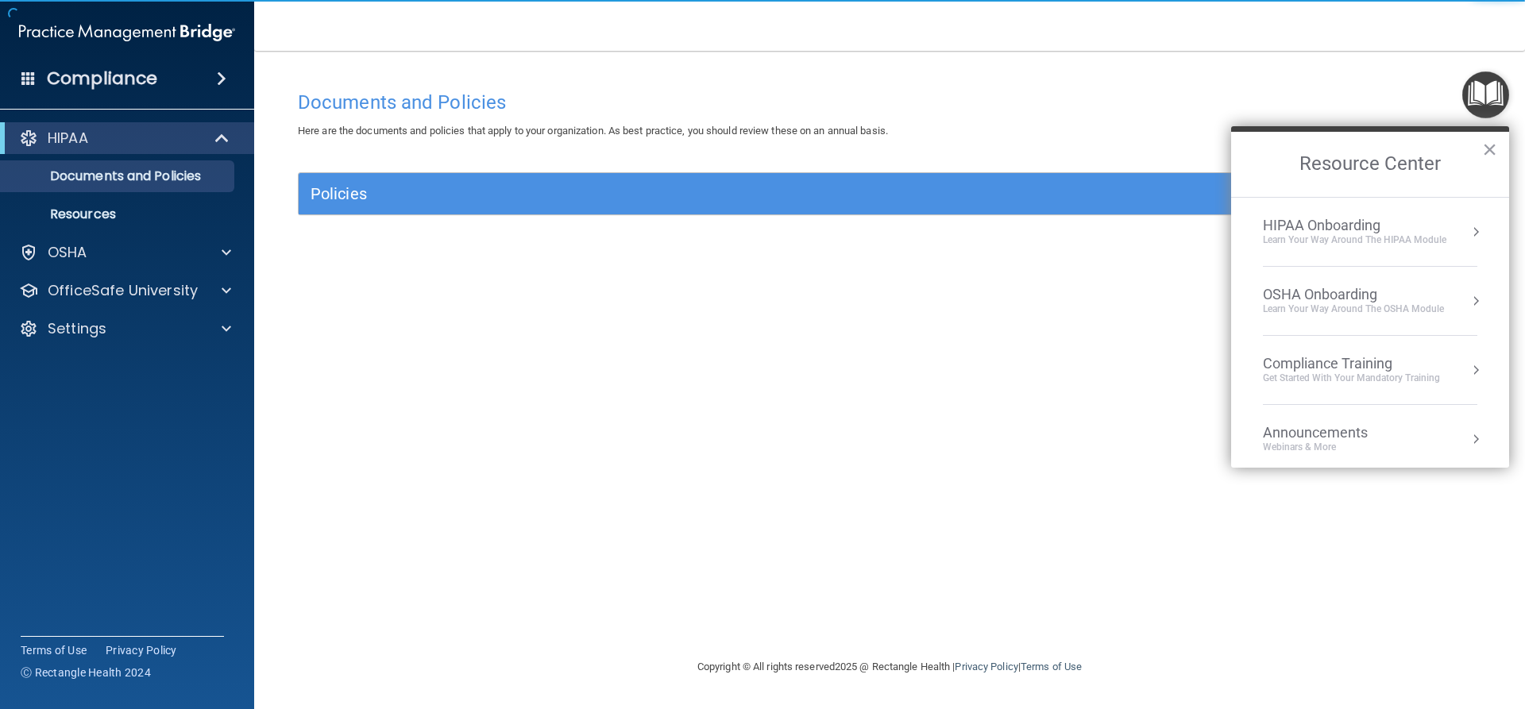
click at [1459, 312] on div "OSHA Onboarding Learn your way around the OSHA module" at bounding box center [1370, 301] width 214 height 30
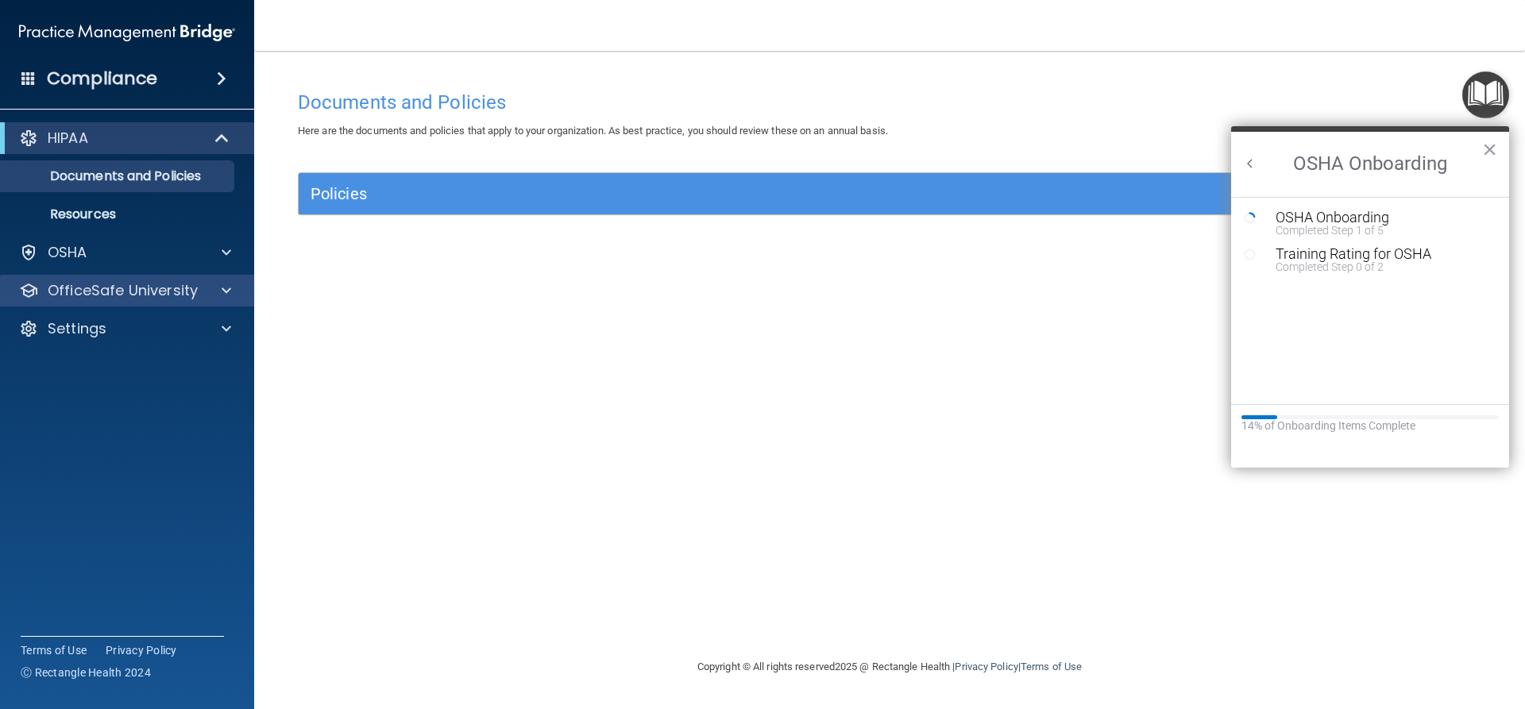
click at [231, 305] on div "OfficeSafe University" at bounding box center [127, 291] width 255 height 32
click at [225, 282] on span at bounding box center [227, 290] width 10 height 19
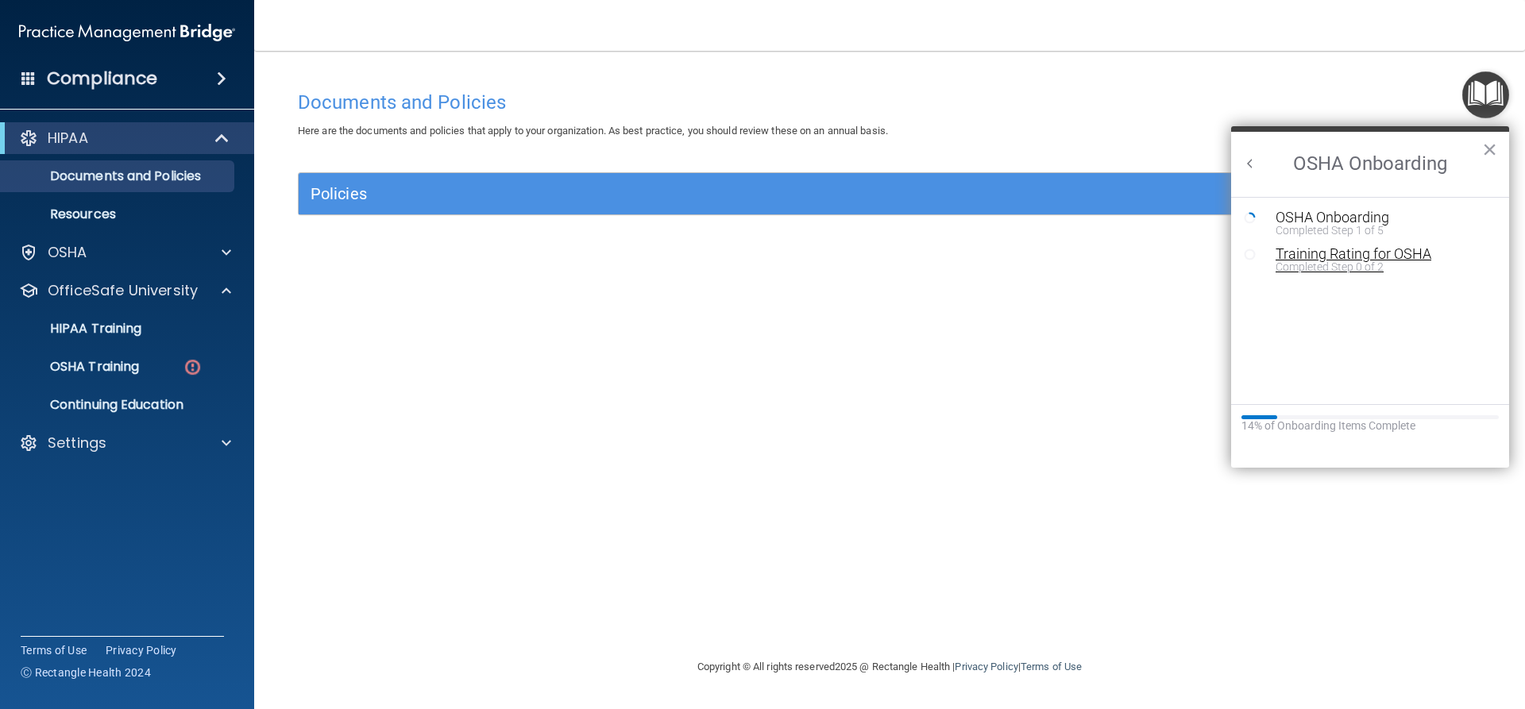
click at [1277, 269] on div "Completed Step 0 of 2" at bounding box center [1382, 266] width 213 height 11
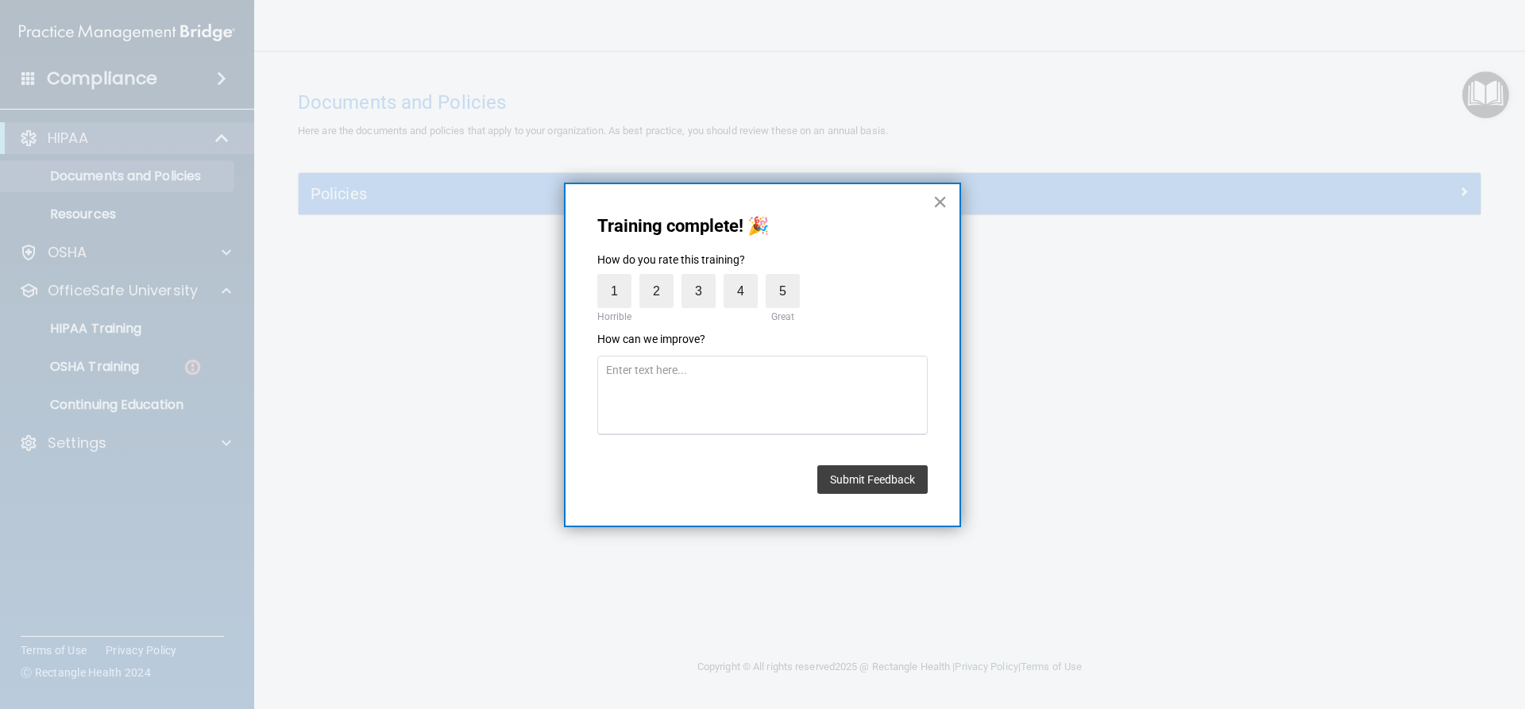
click at [943, 208] on button "×" at bounding box center [939, 201] width 15 height 25
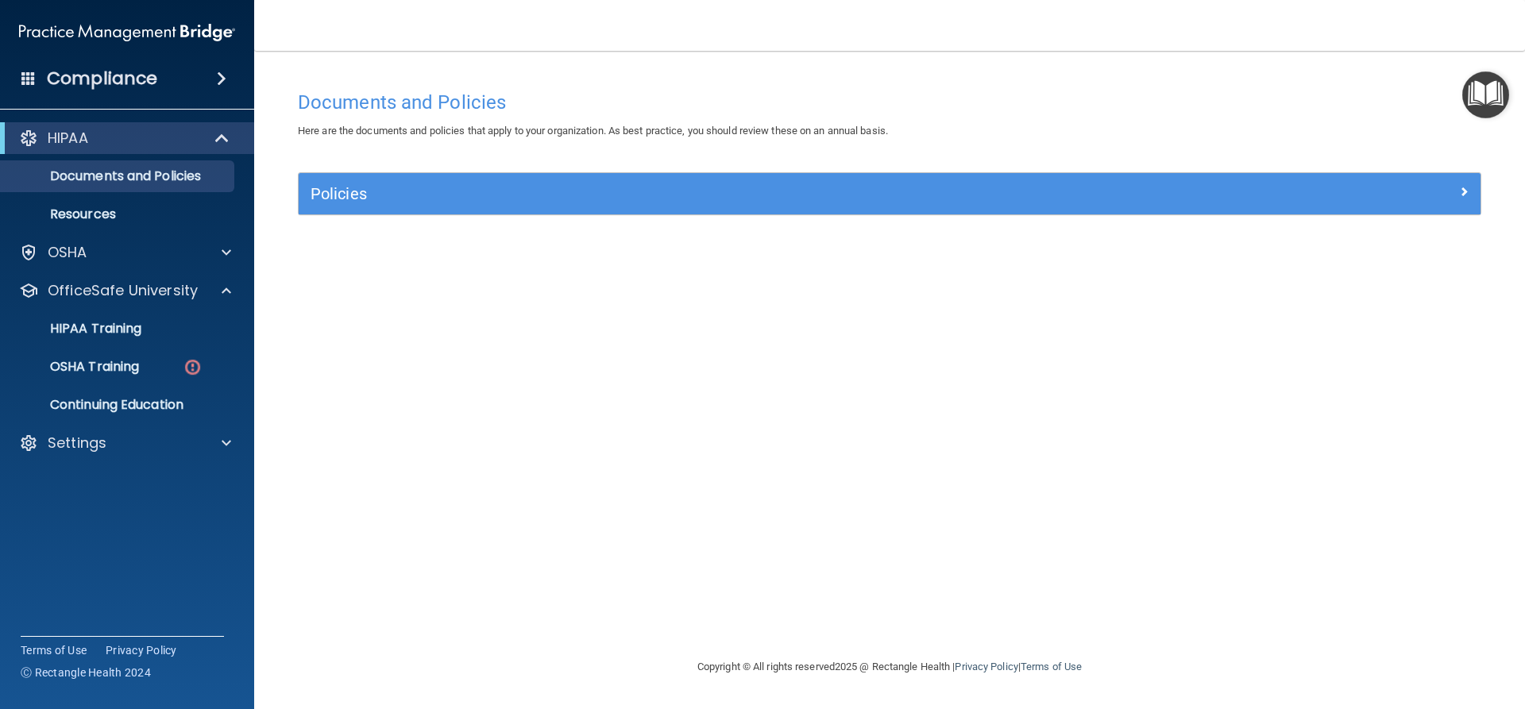
click at [1500, 96] on img "Open Resource Center" at bounding box center [1485, 94] width 47 height 47
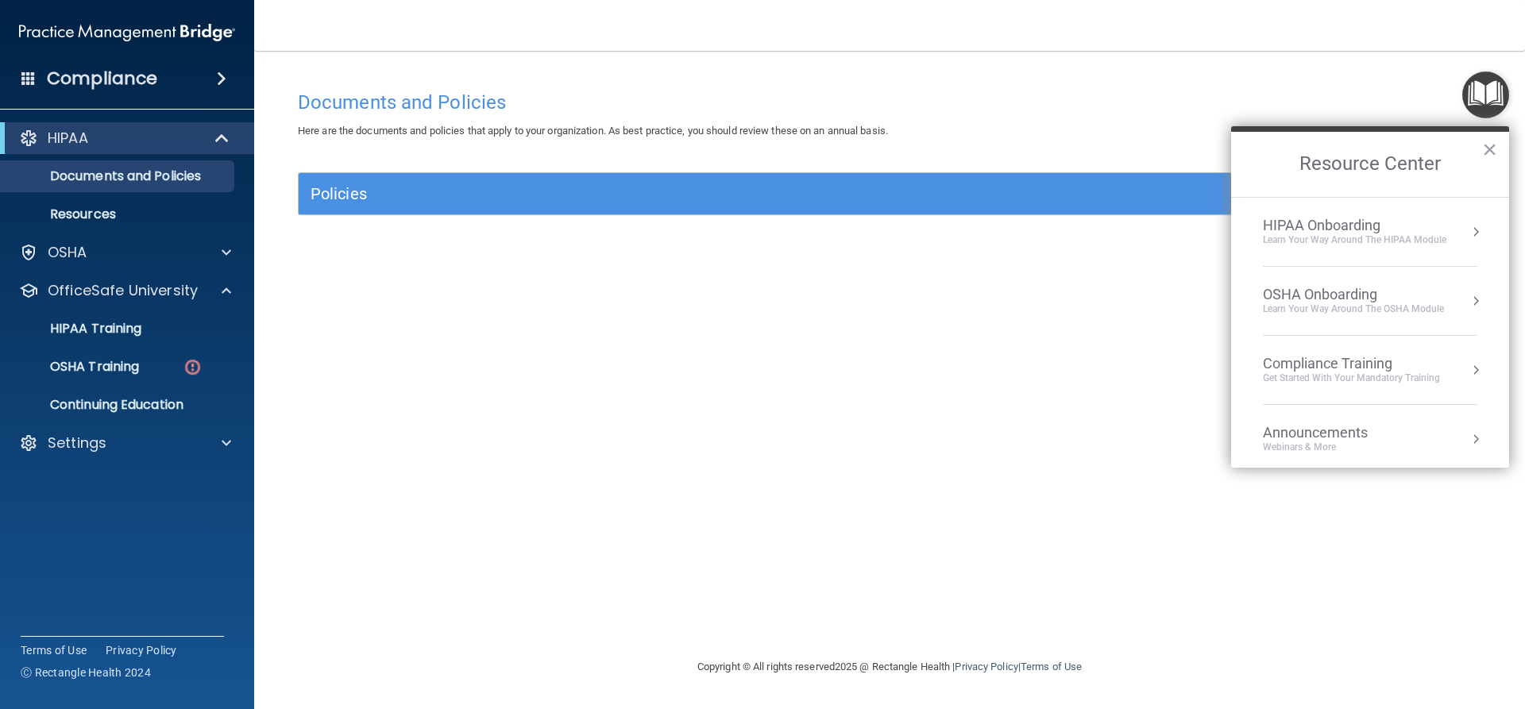
click at [1442, 301] on div "OSHA Onboarding" at bounding box center [1353, 294] width 181 height 17
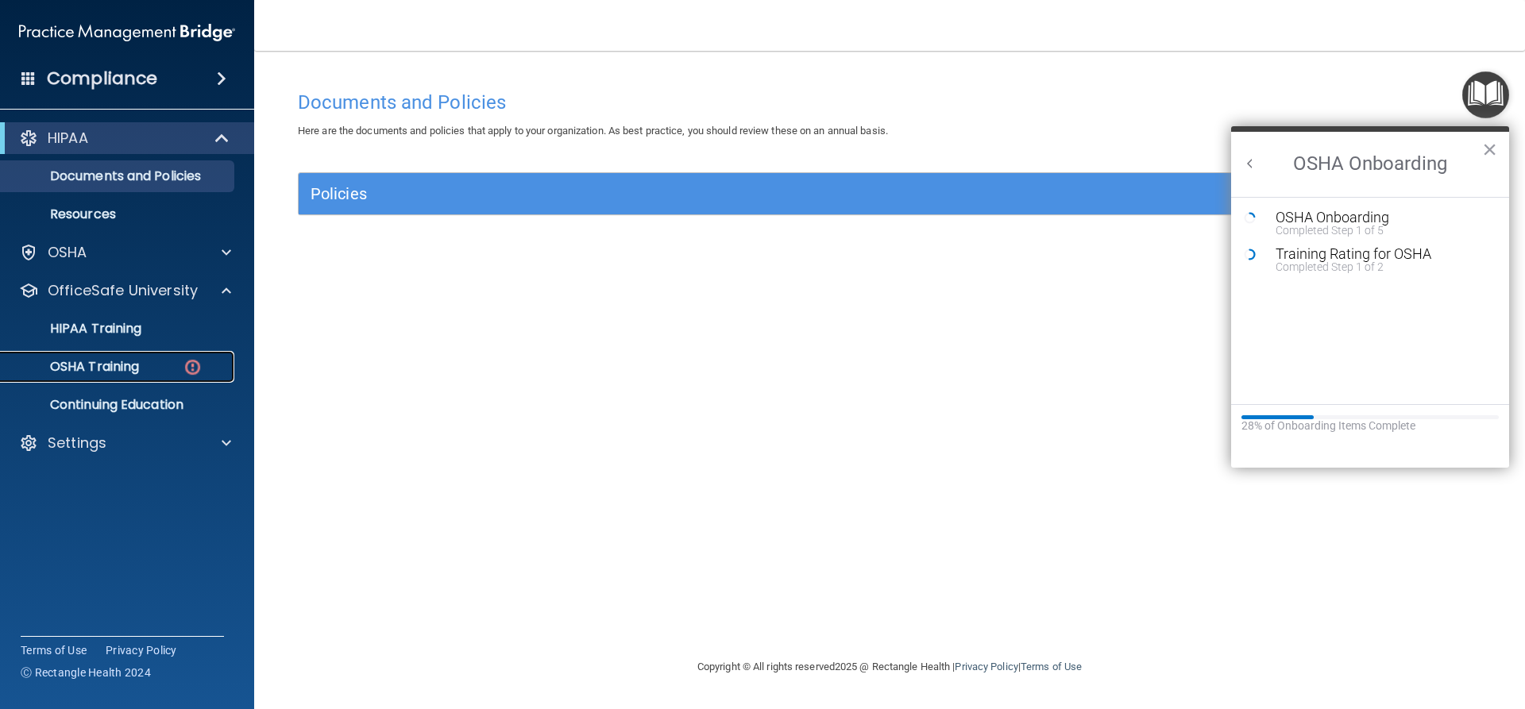
click at [148, 359] on div "OSHA Training" at bounding box center [118, 367] width 217 height 16
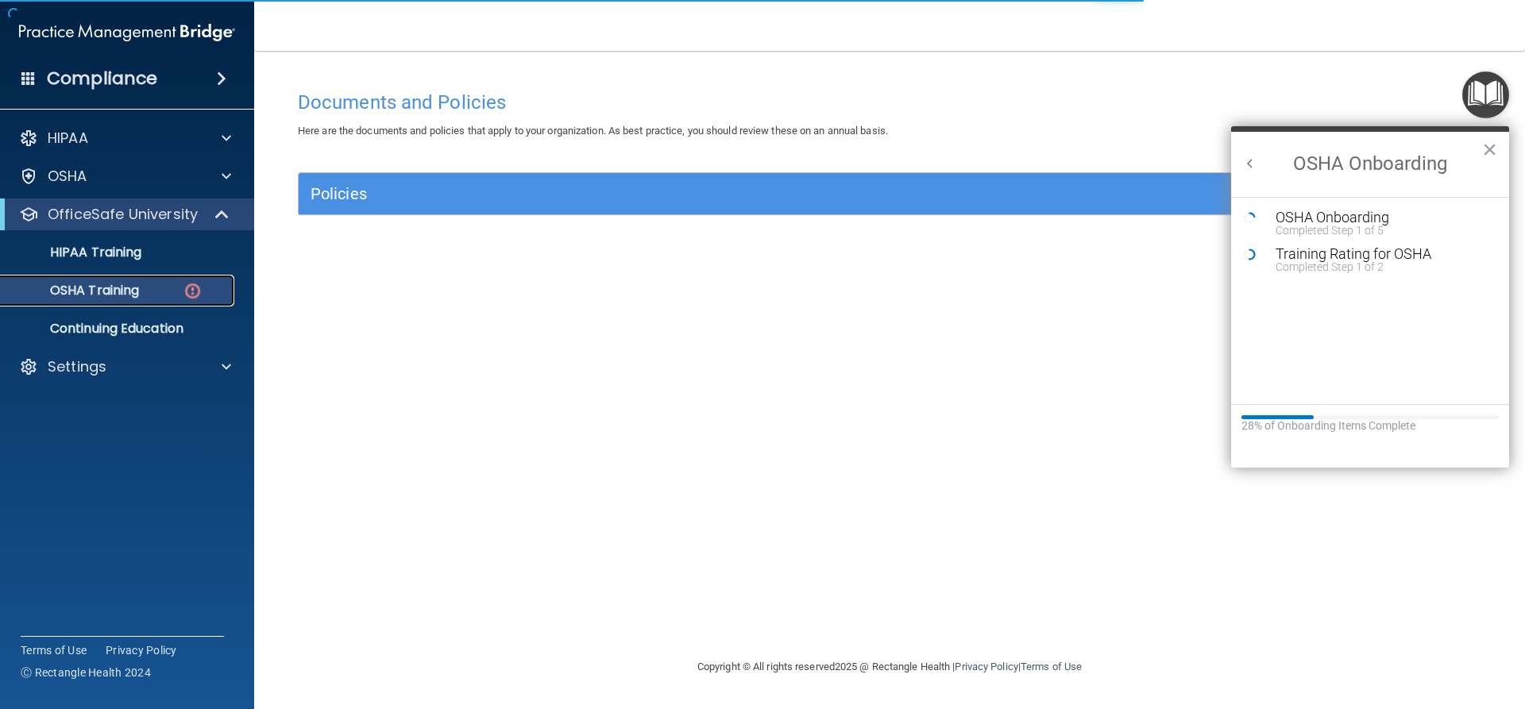
click at [144, 298] on div "OSHA Training" at bounding box center [118, 291] width 217 height 16
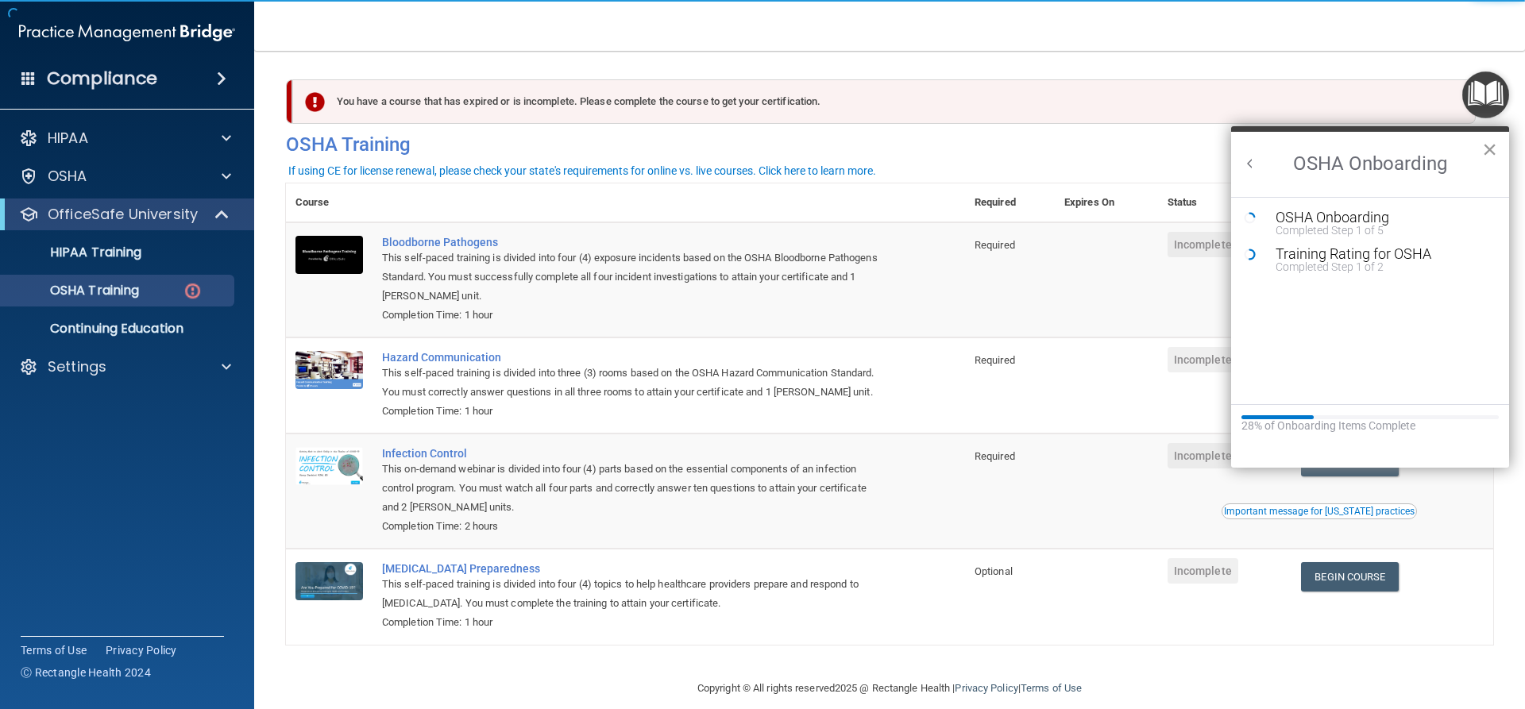
click at [1493, 149] on button "×" at bounding box center [1489, 149] width 15 height 25
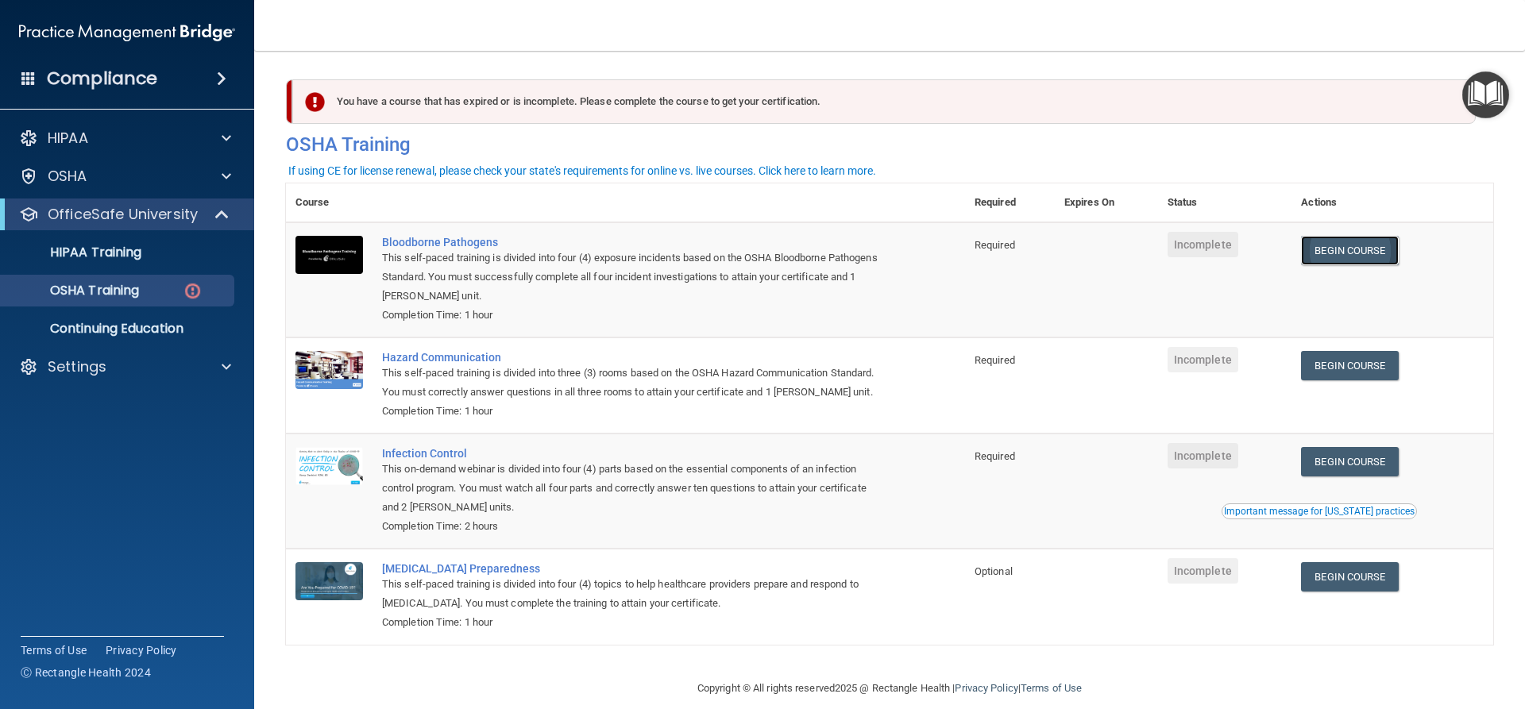
click at [1353, 253] on link "Begin Course" at bounding box center [1349, 250] width 97 height 29
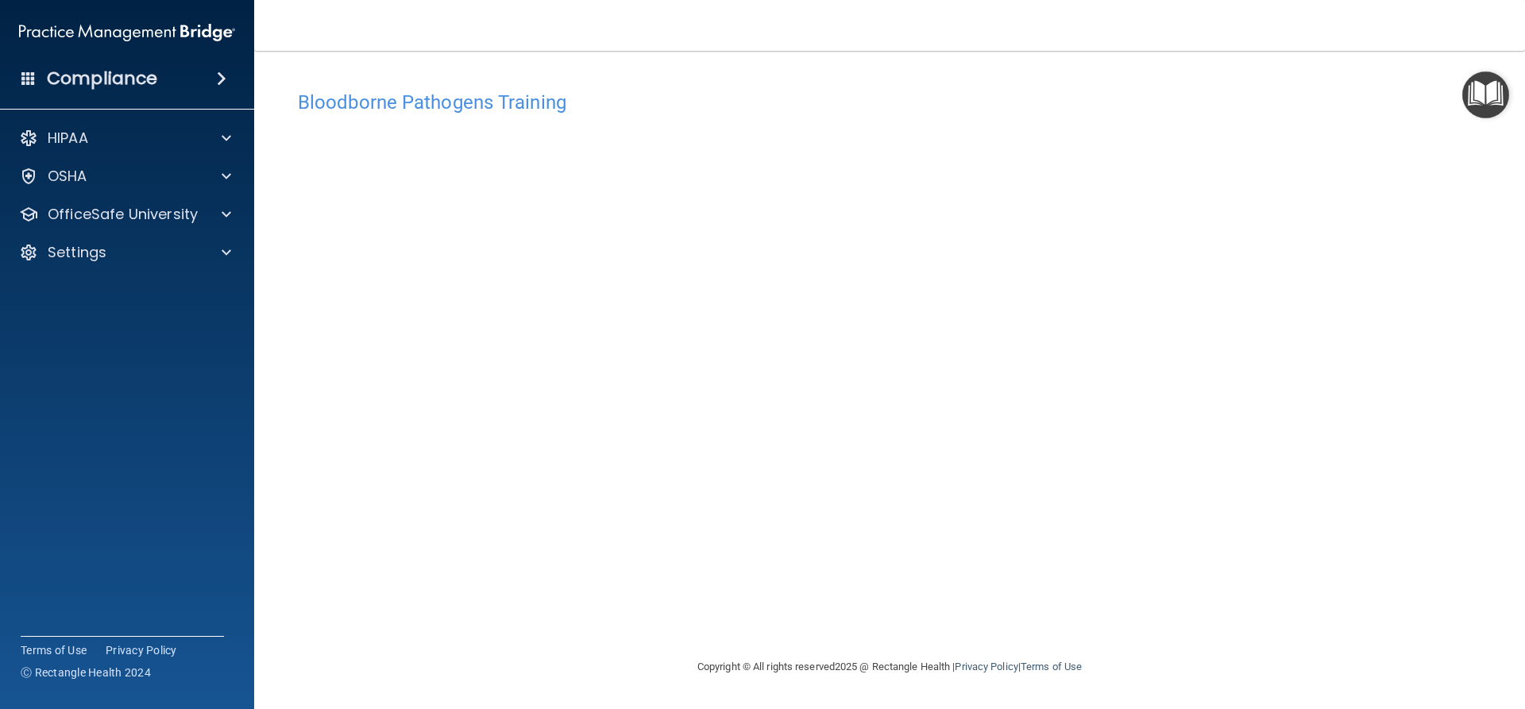
click at [1088, 612] on div "Bloodborne Pathogens Training This course doesn’t expire until . Are you sure y…" at bounding box center [889, 370] width 1207 height 575
click at [1499, 83] on img "Open Resource Center" at bounding box center [1485, 94] width 47 height 47
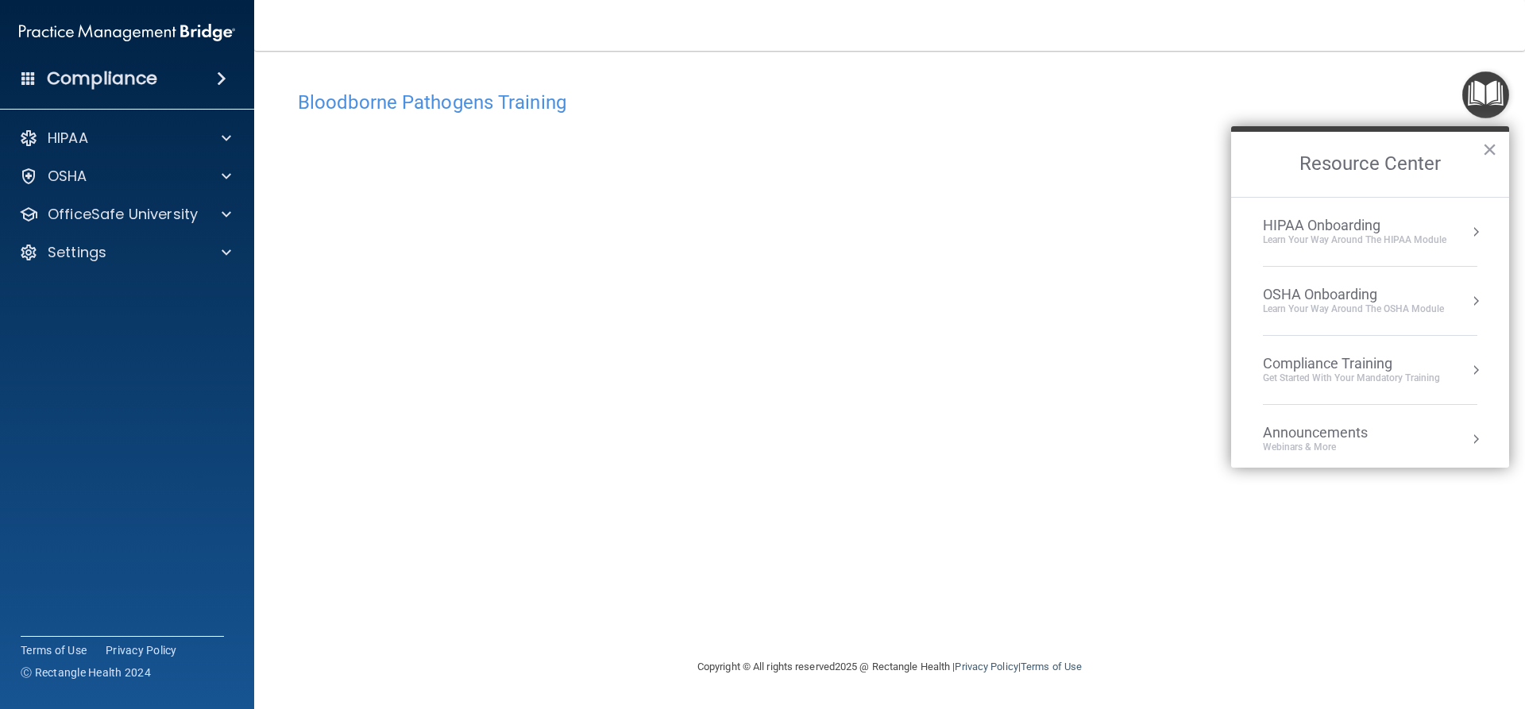
click at [1413, 241] on div "Learn Your Way around the HIPAA module" at bounding box center [1354, 241] width 183 height 14
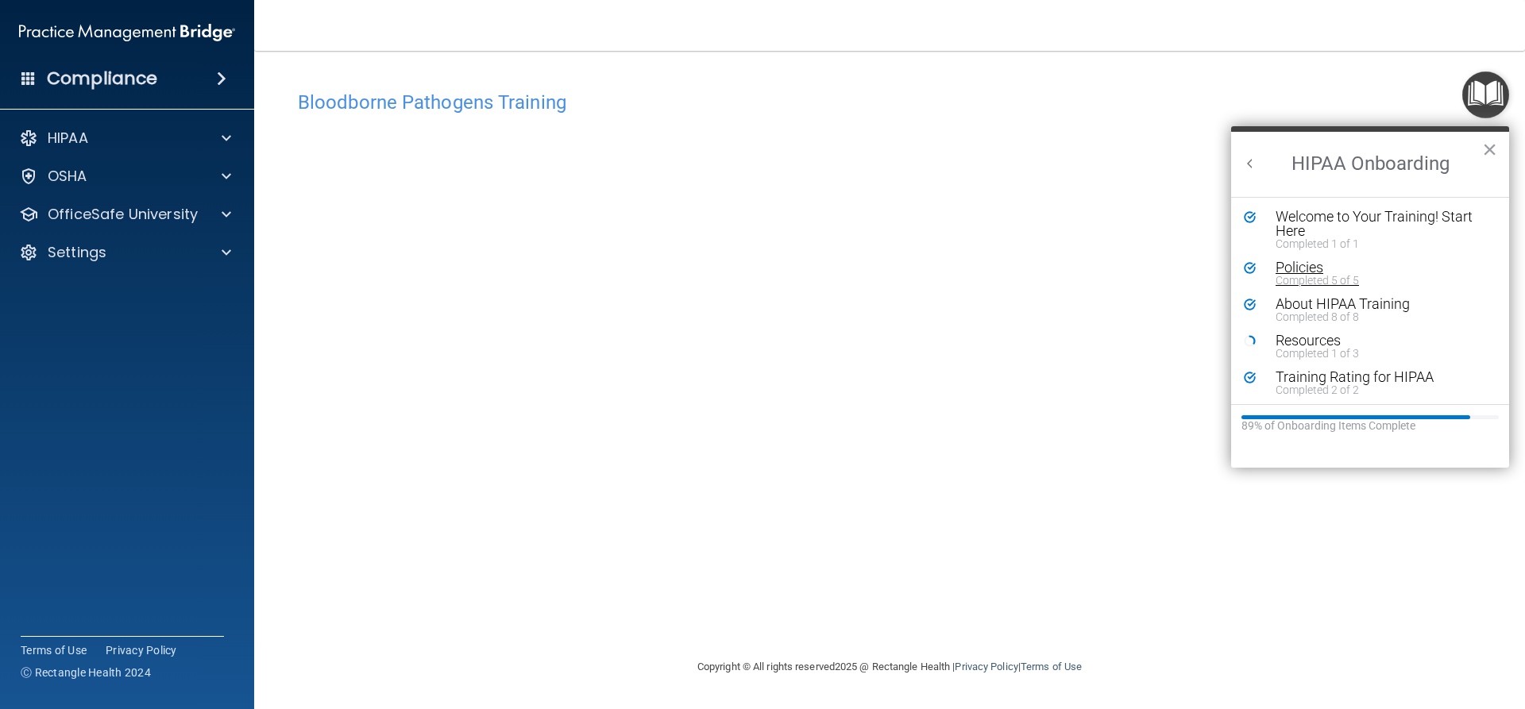
scroll to position [3, 0]
click at [1246, 161] on button "Back to Resource Center Home" at bounding box center [1250, 164] width 16 height 16
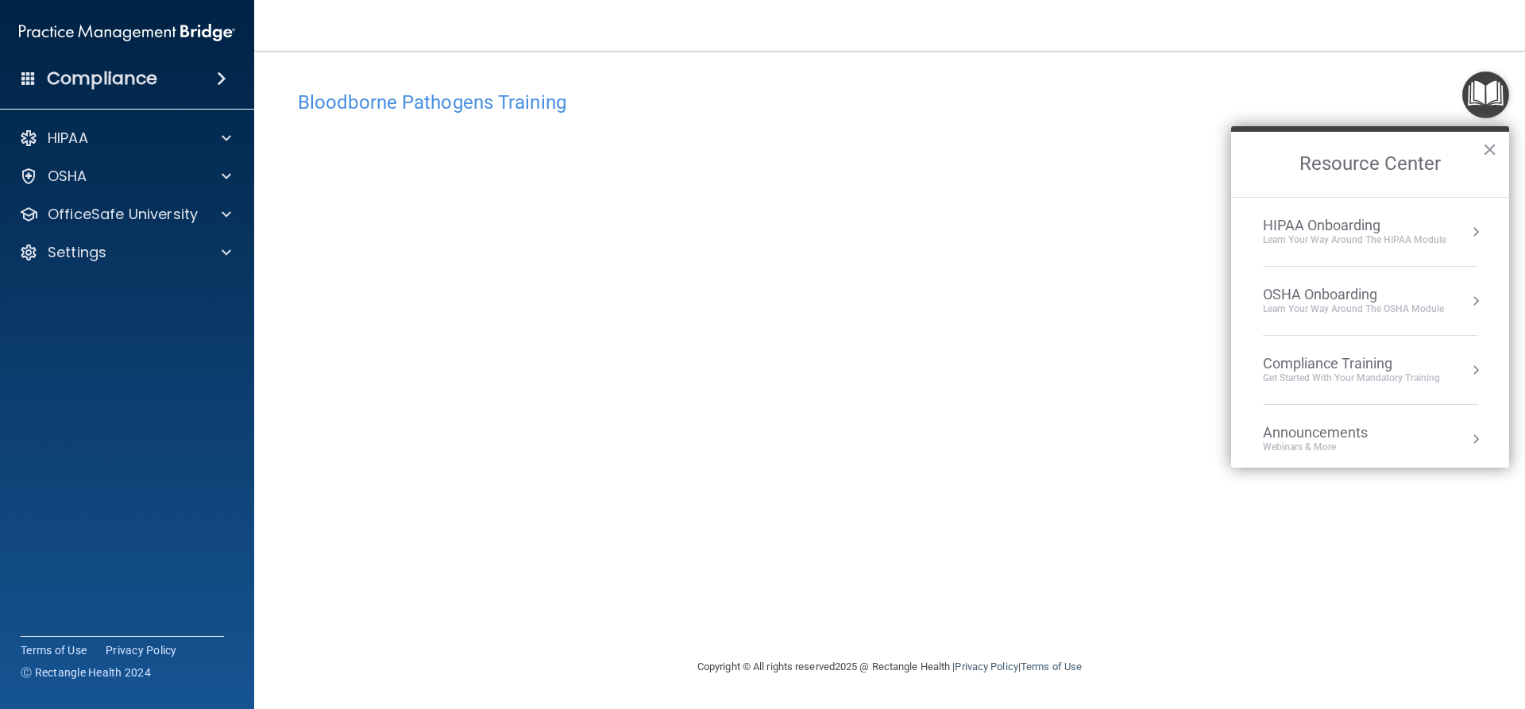
click at [1331, 299] on div "OSHA Onboarding" at bounding box center [1353, 294] width 181 height 17
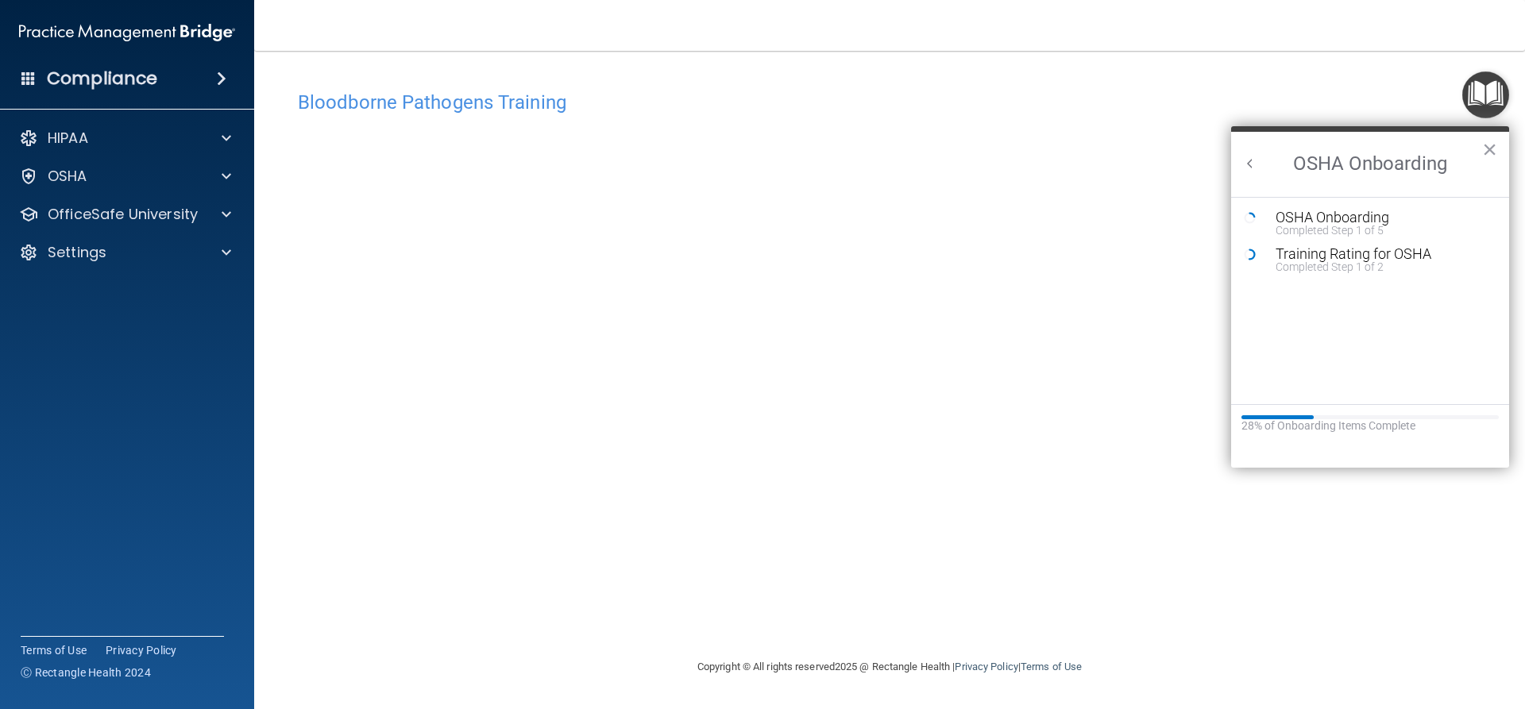
click at [1481, 142] on h2 "OSHA Onboarding" at bounding box center [1370, 164] width 278 height 65
click at [467, 108] on h4 "Bloodborne Pathogens Training" at bounding box center [889, 102] width 1183 height 21
click at [115, 218] on p "OfficeSafe University" at bounding box center [123, 214] width 150 height 19
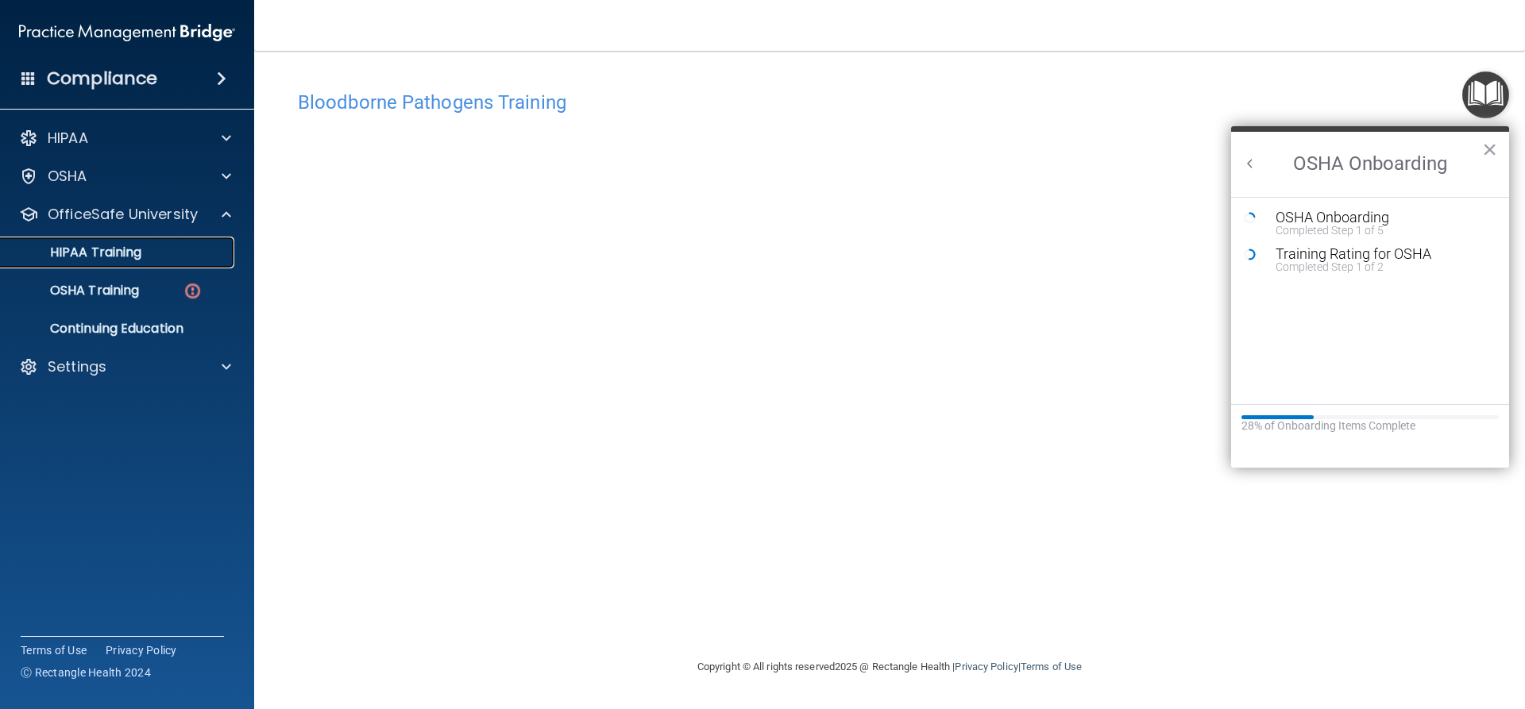
click at [137, 264] on link "HIPAA Training" at bounding box center [109, 253] width 250 height 32
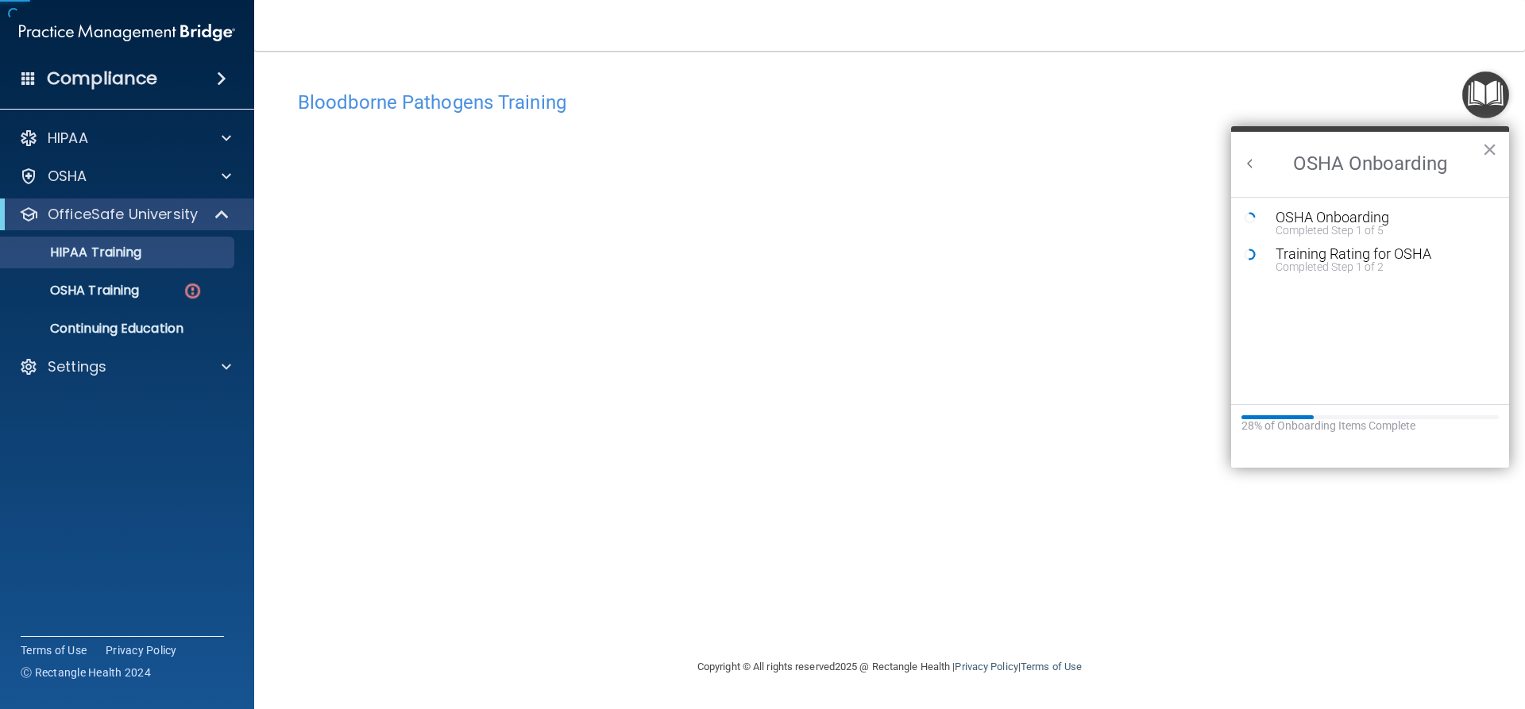
click at [138, 273] on ul "HIPAA Training OSHA Training Continuing Education" at bounding box center [128, 287] width 288 height 114
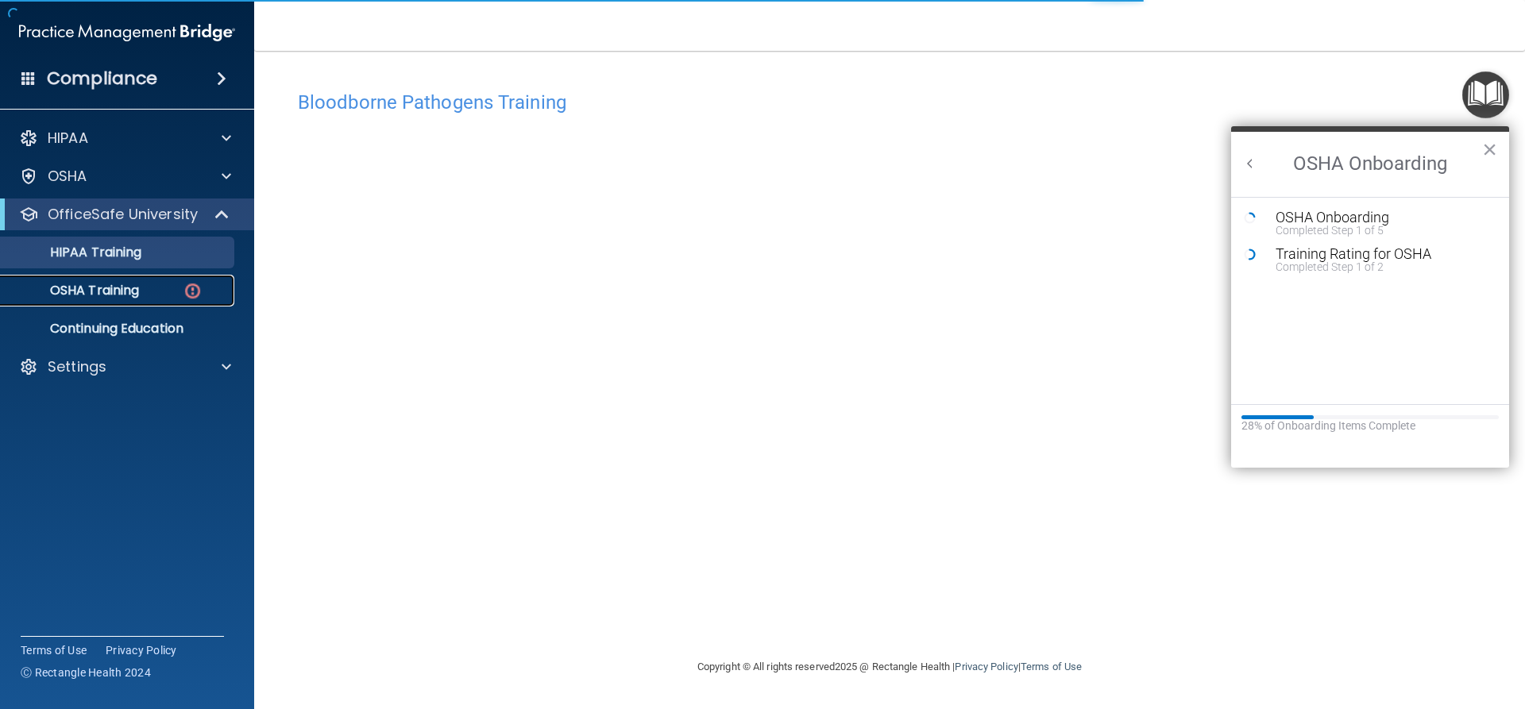
click at [144, 287] on div "OSHA Training" at bounding box center [118, 291] width 217 height 16
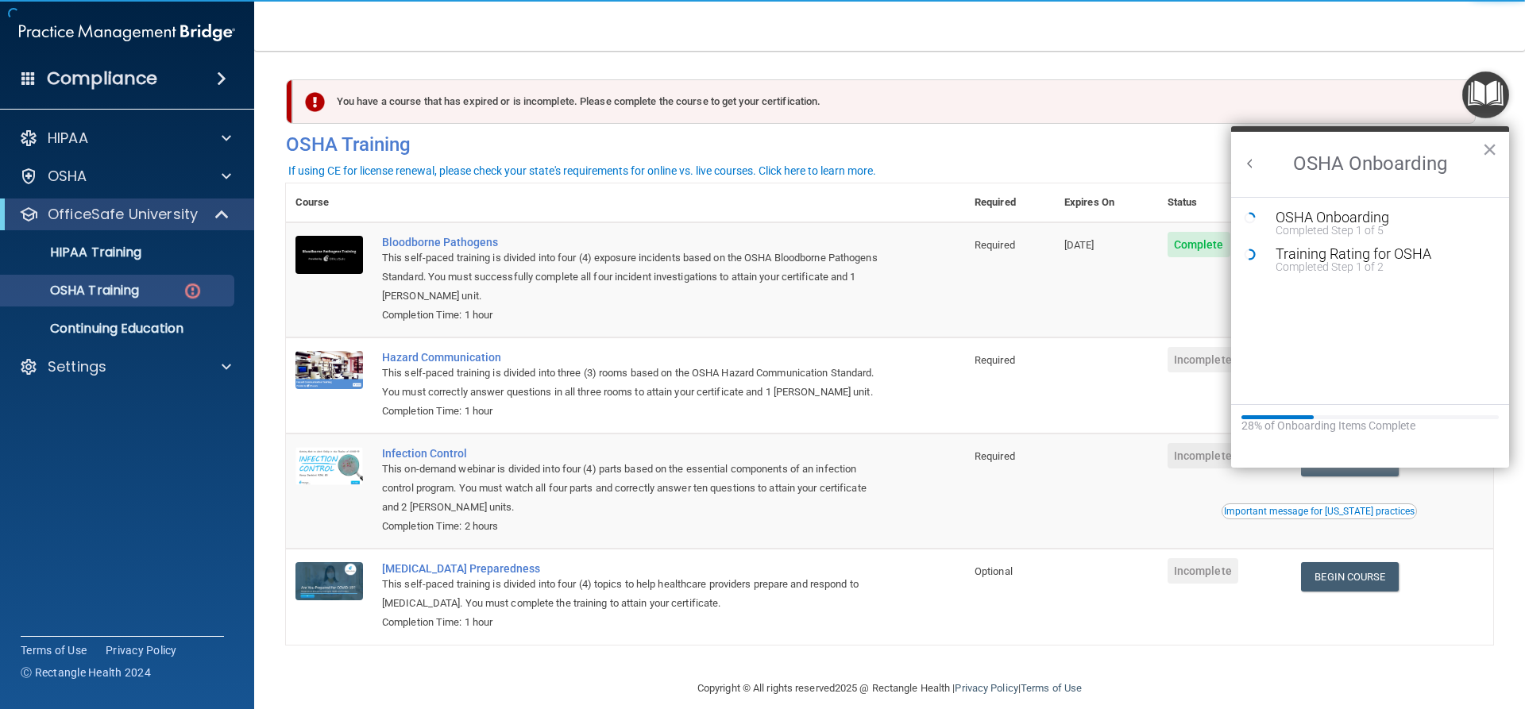
click at [1473, 137] on h2 "OSHA Onboarding" at bounding box center [1370, 164] width 278 height 65
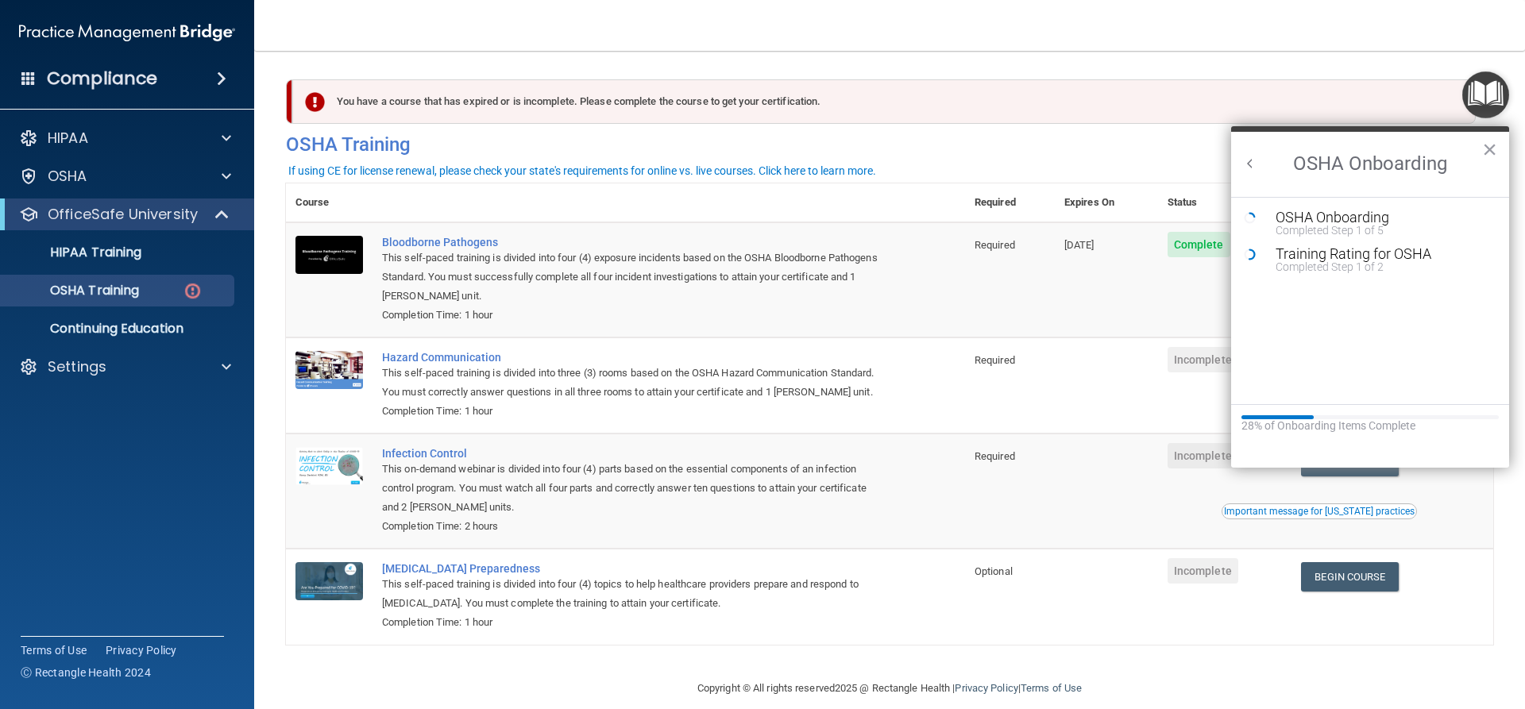
click at [1504, 146] on h2 "OSHA Onboarding" at bounding box center [1370, 164] width 278 height 65
click at [1481, 137] on h2 "OSHA Onboarding" at bounding box center [1370, 164] width 278 height 65
click at [1489, 148] on button "×" at bounding box center [1489, 149] width 15 height 25
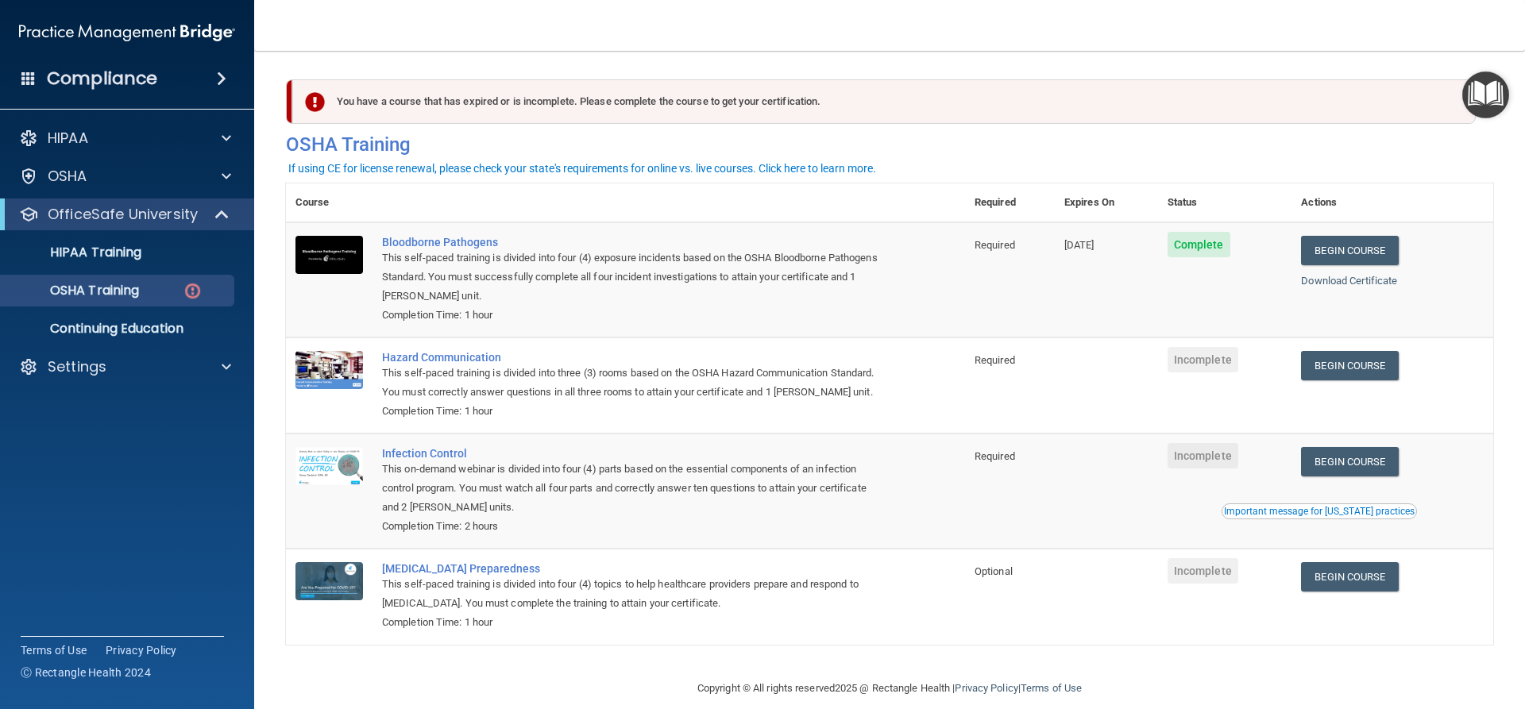
scroll to position [41, 0]
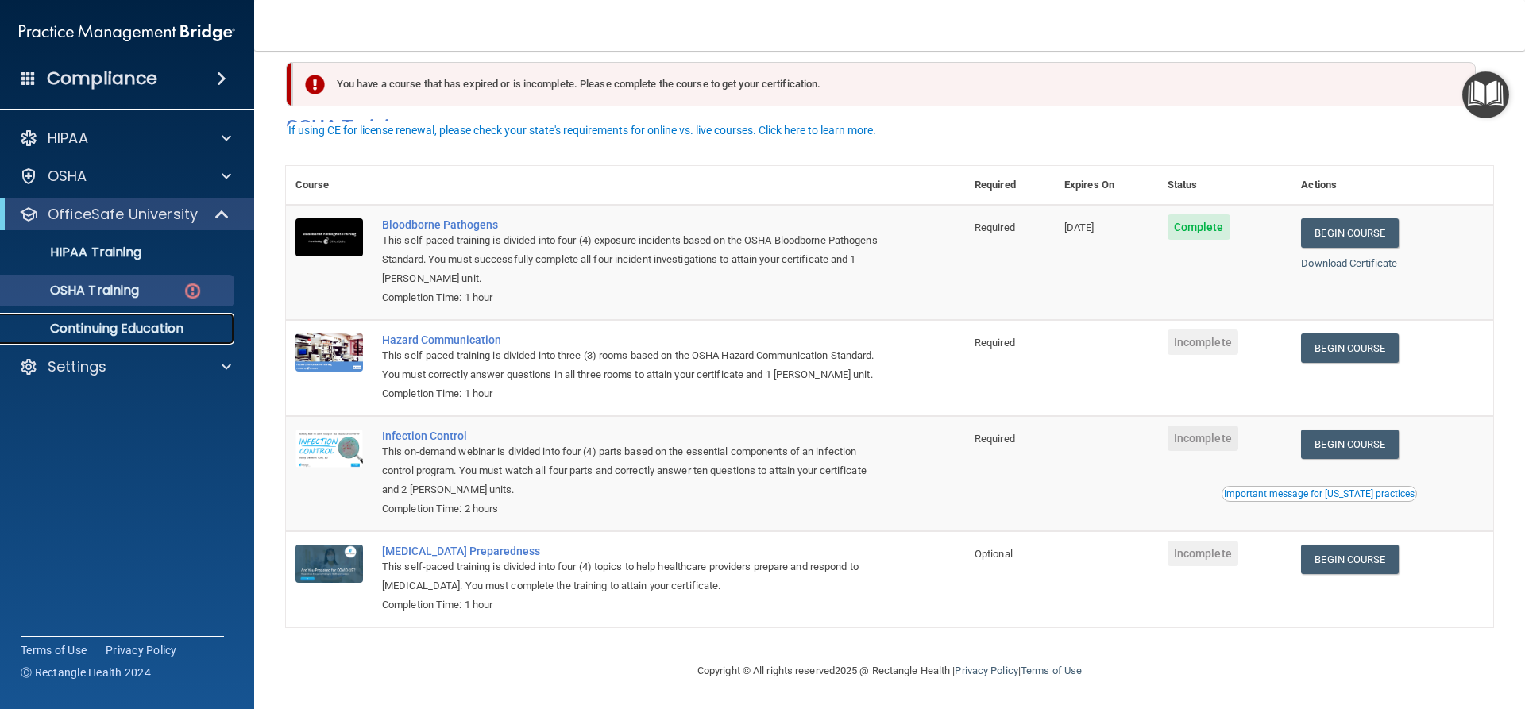
click at [153, 316] on link "Continuing Education" at bounding box center [109, 329] width 250 height 32
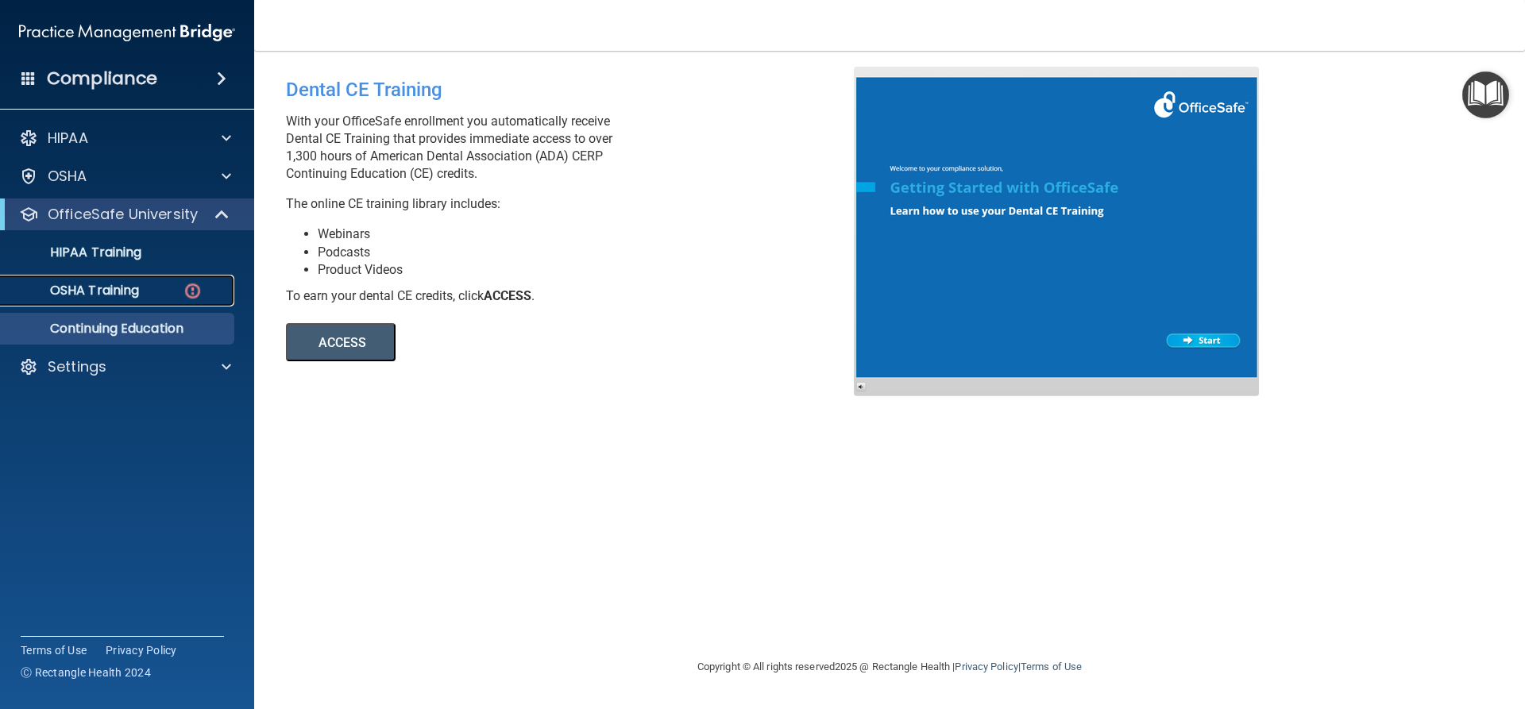
click at [156, 296] on div "OSHA Training" at bounding box center [118, 291] width 217 height 16
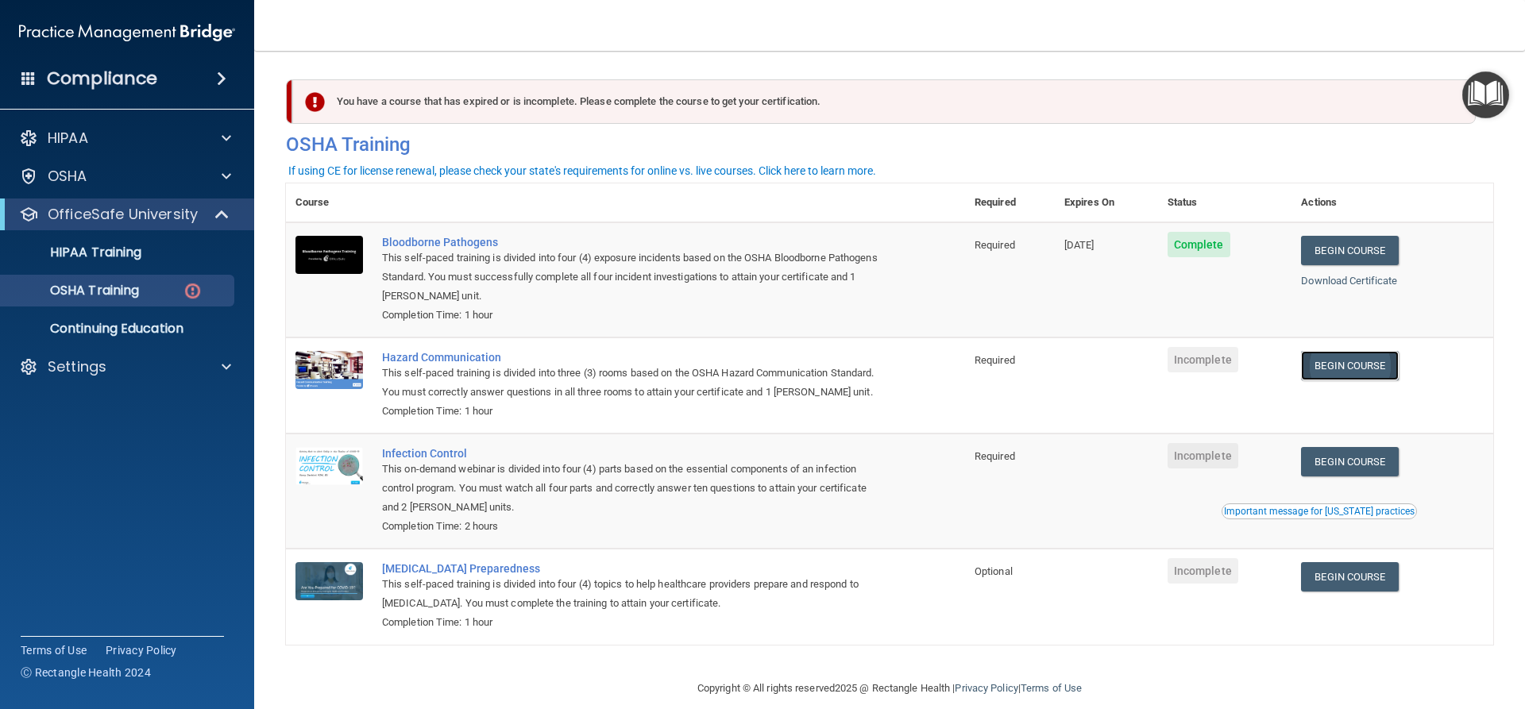
click at [1321, 372] on link "Begin Course" at bounding box center [1349, 365] width 97 height 29
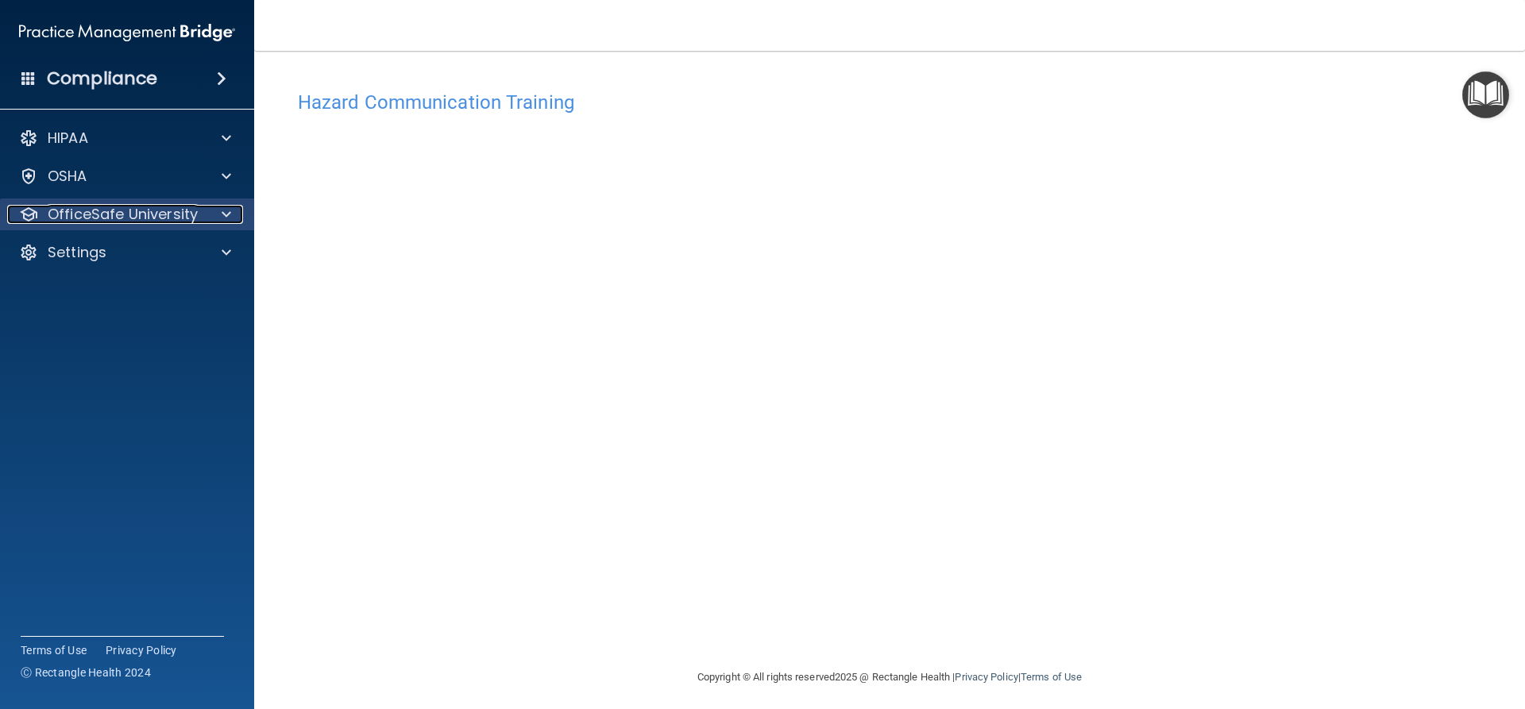
click at [94, 217] on p "OfficeSafe University" at bounding box center [123, 214] width 150 height 19
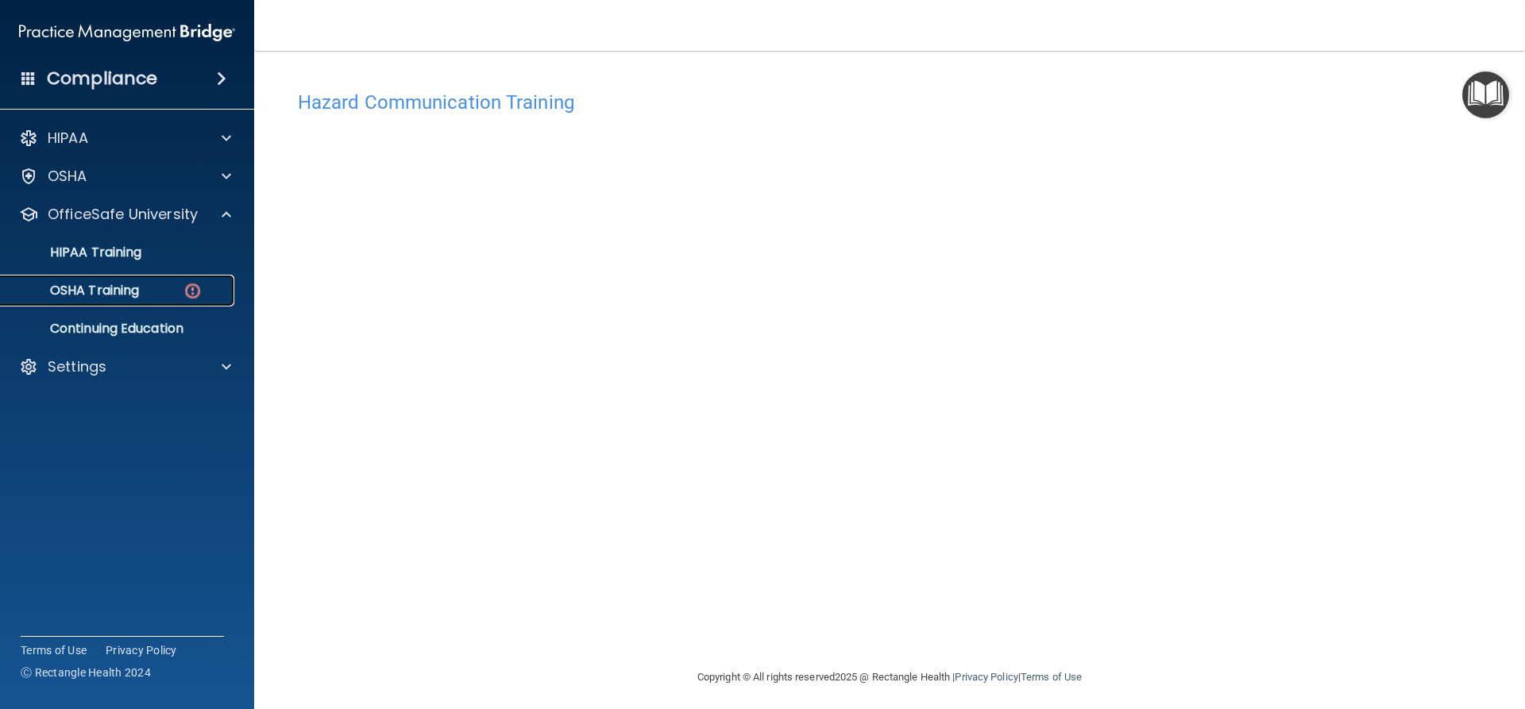
click at [73, 300] on link "OSHA Training" at bounding box center [109, 291] width 250 height 32
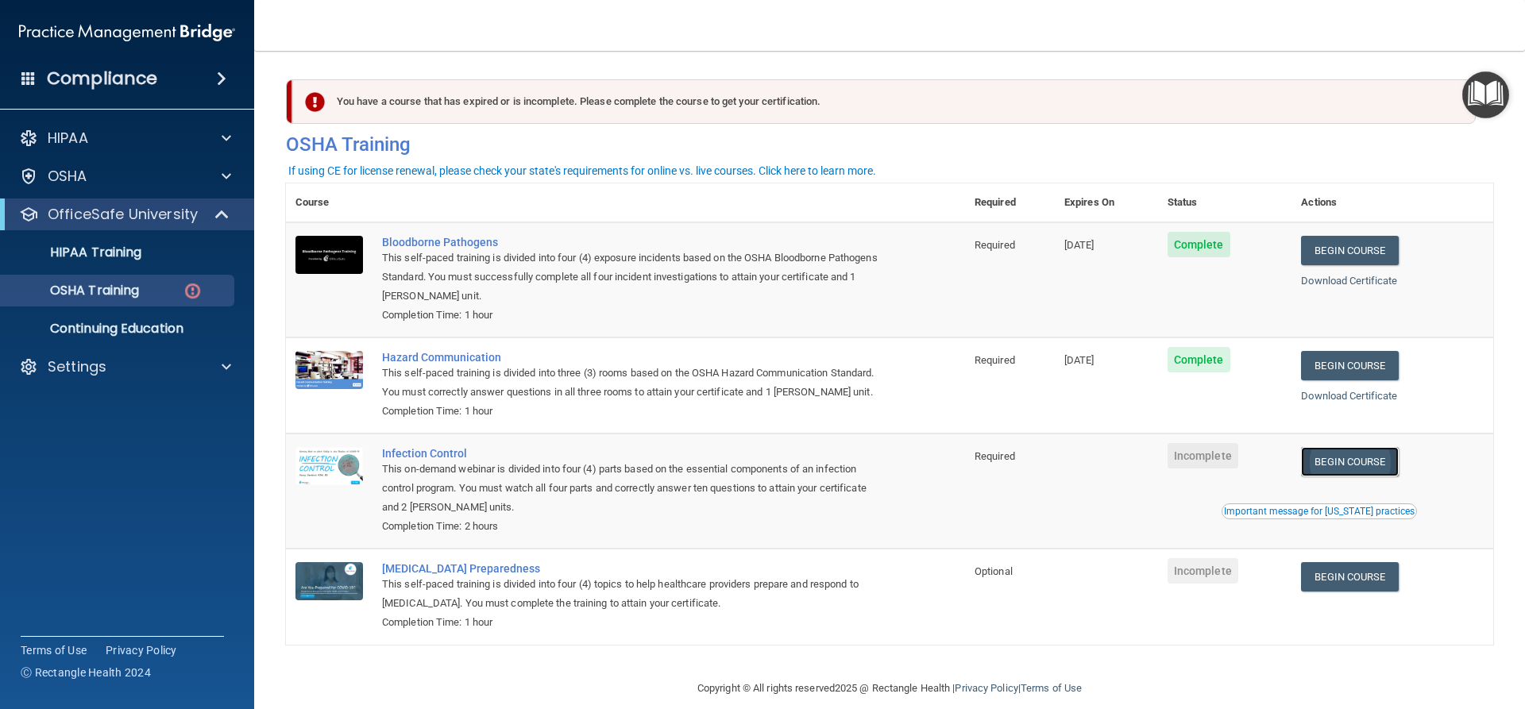
click at [1334, 477] on link "Begin Course" at bounding box center [1349, 461] width 97 height 29
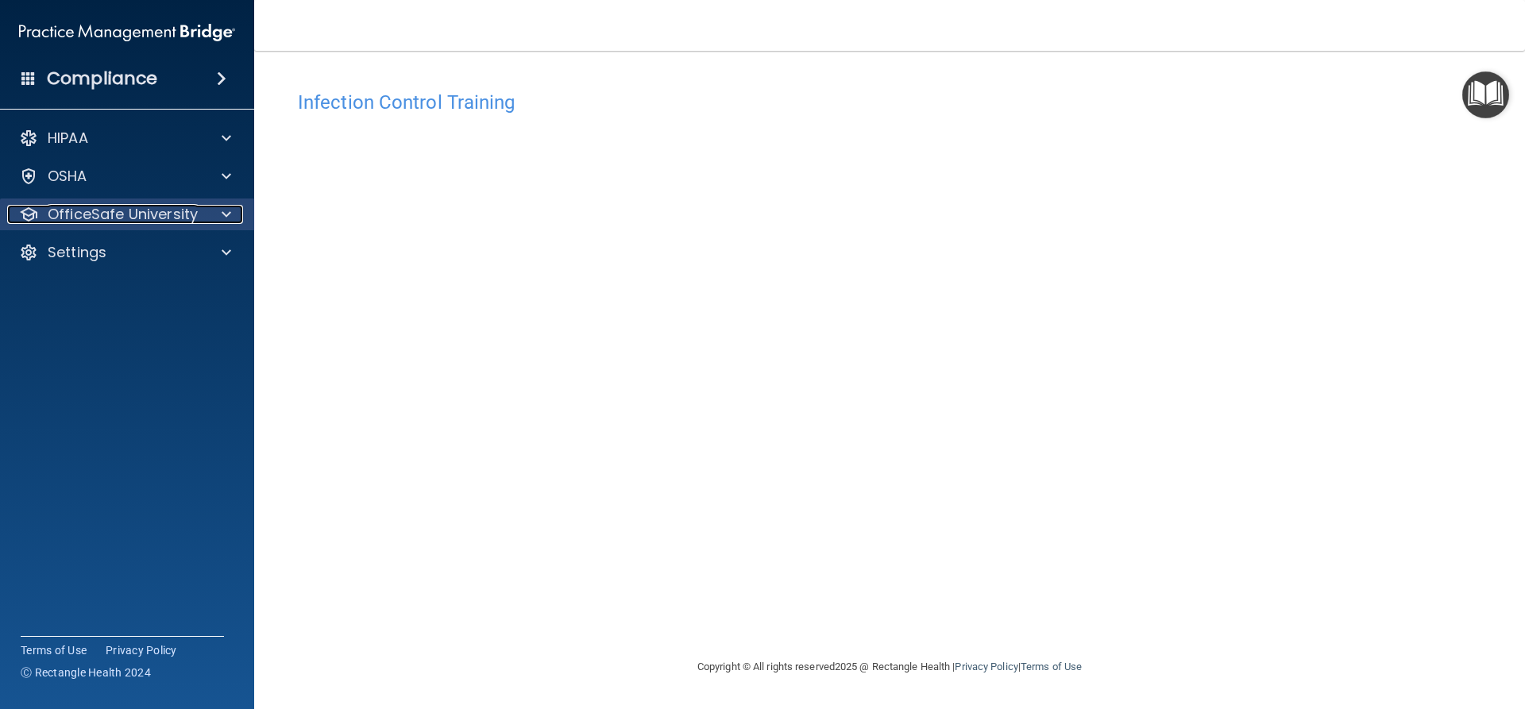
click at [199, 208] on div "OfficeSafe University" at bounding box center [105, 214] width 197 height 19
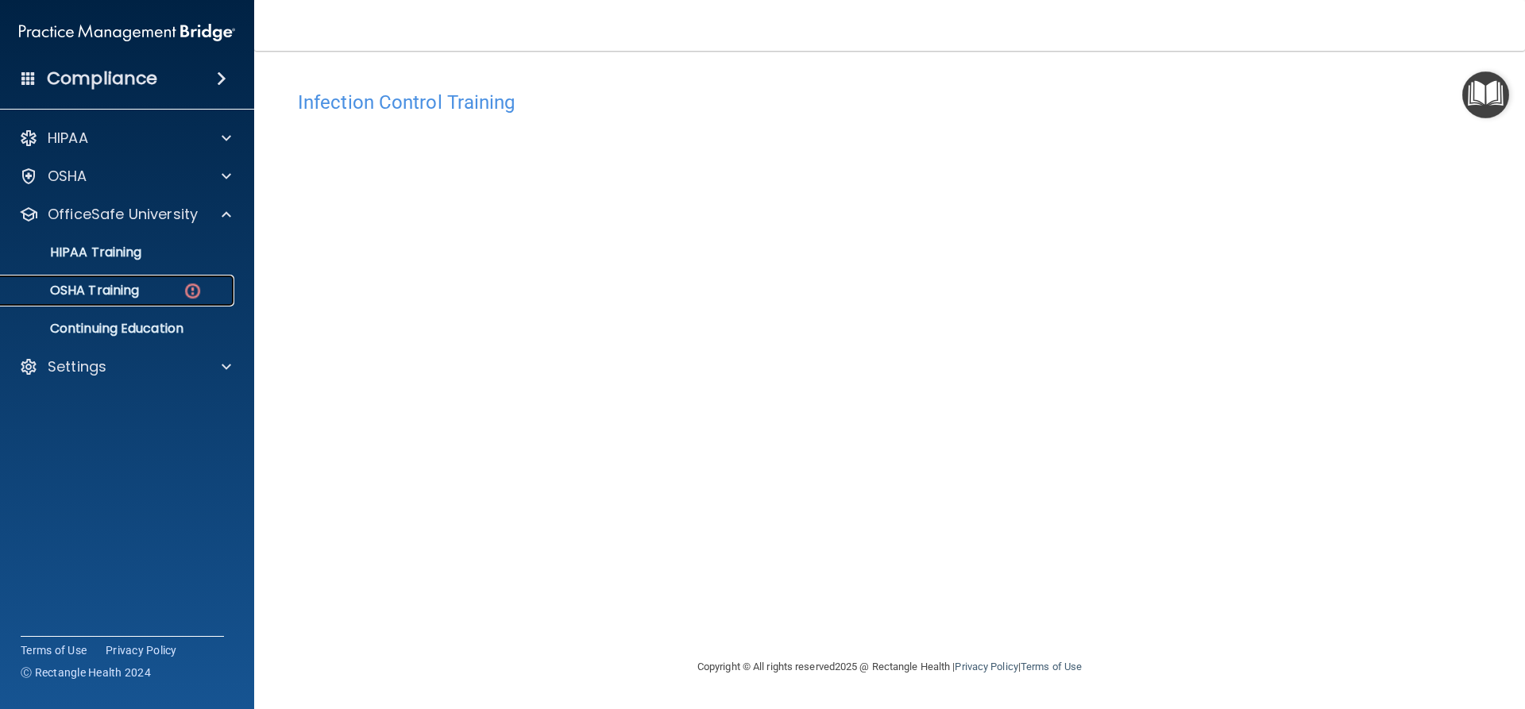
click at [192, 292] on img at bounding box center [193, 291] width 20 height 20
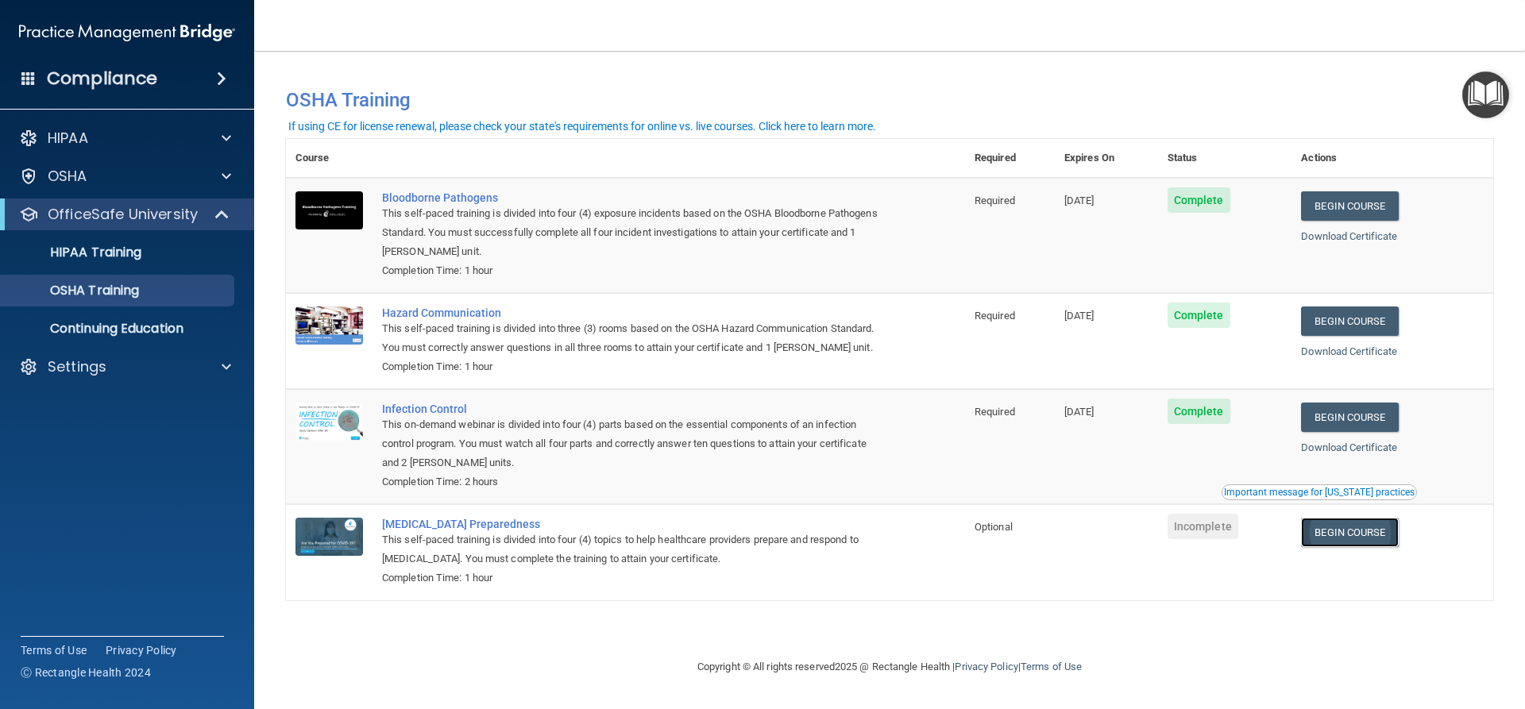
click at [1372, 544] on link "Begin Course" at bounding box center [1349, 532] width 97 height 29
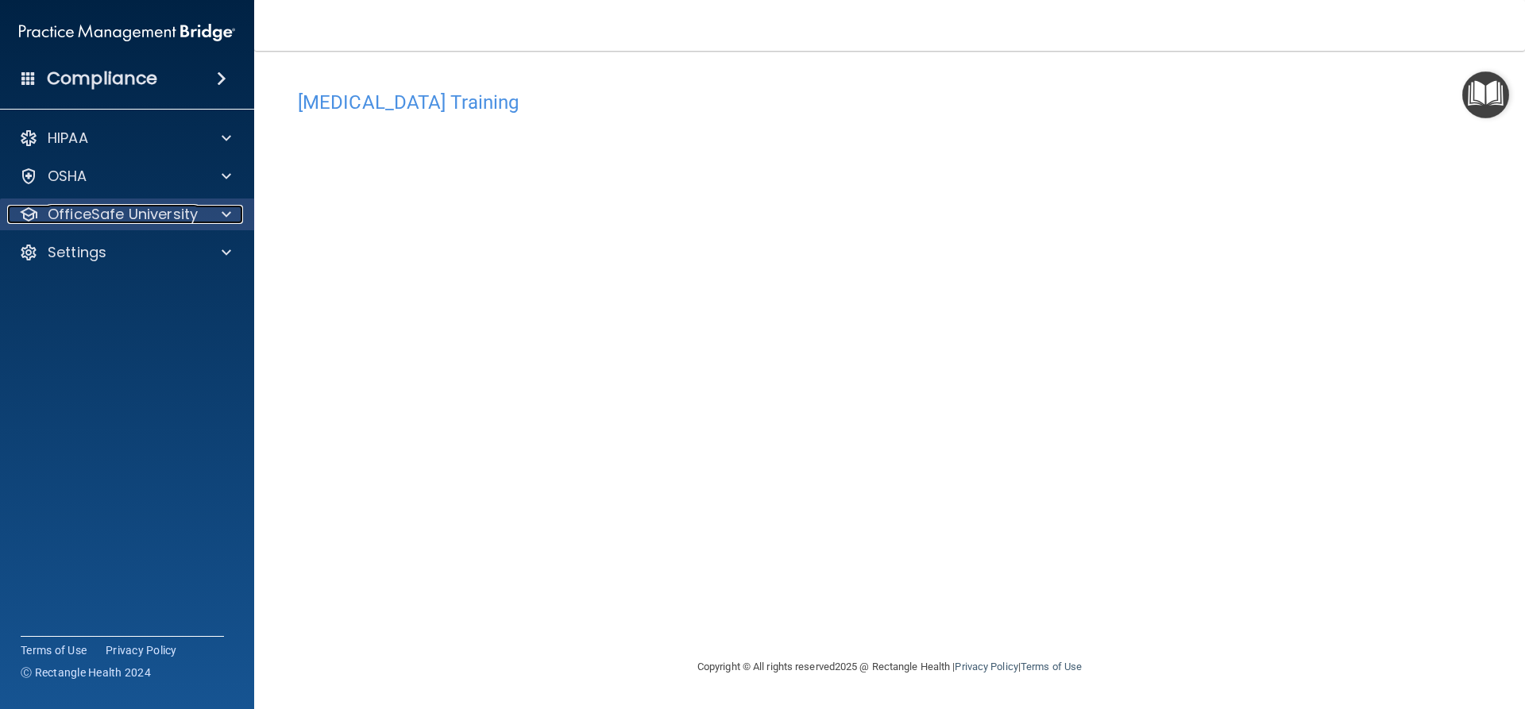
click at [185, 211] on p "OfficeSafe University" at bounding box center [123, 214] width 150 height 19
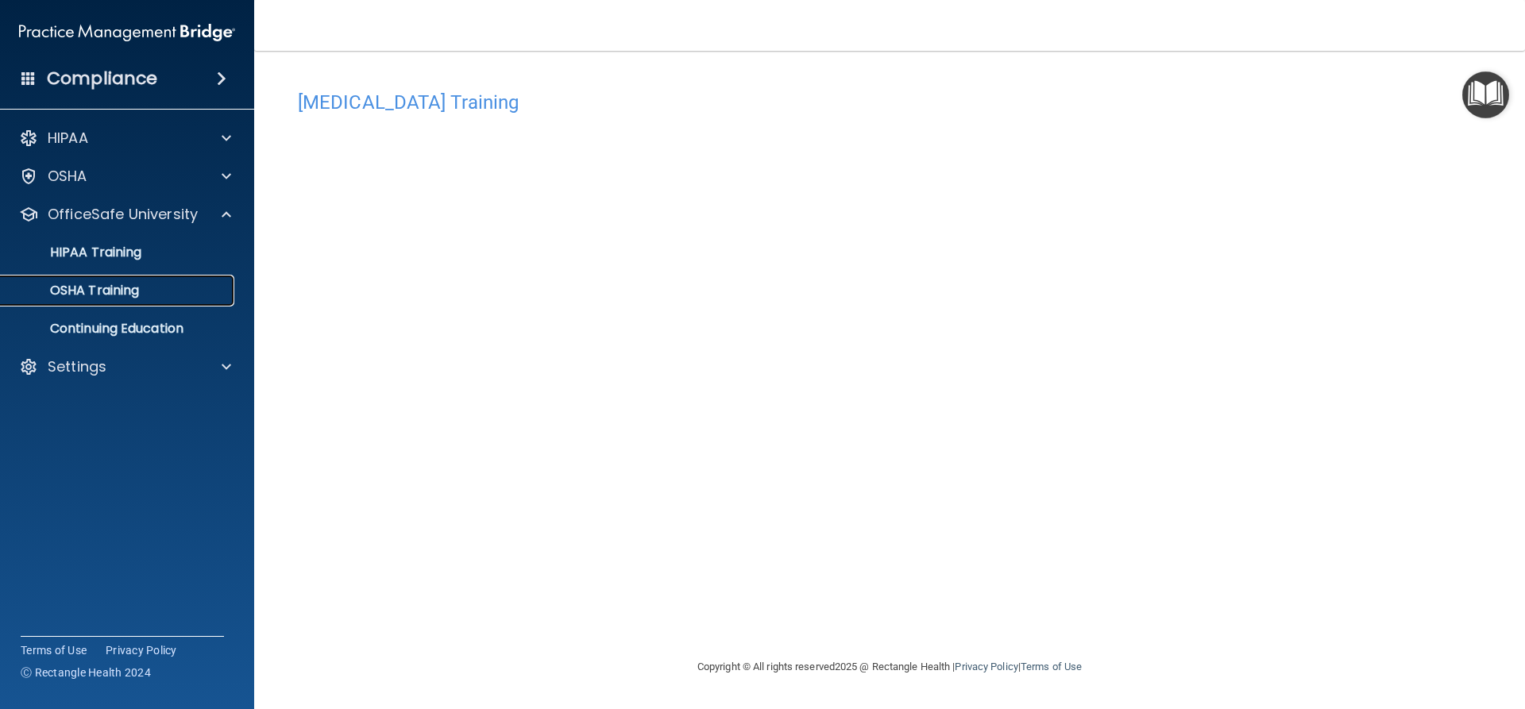
click at [166, 287] on div "OSHA Training" at bounding box center [118, 291] width 217 height 16
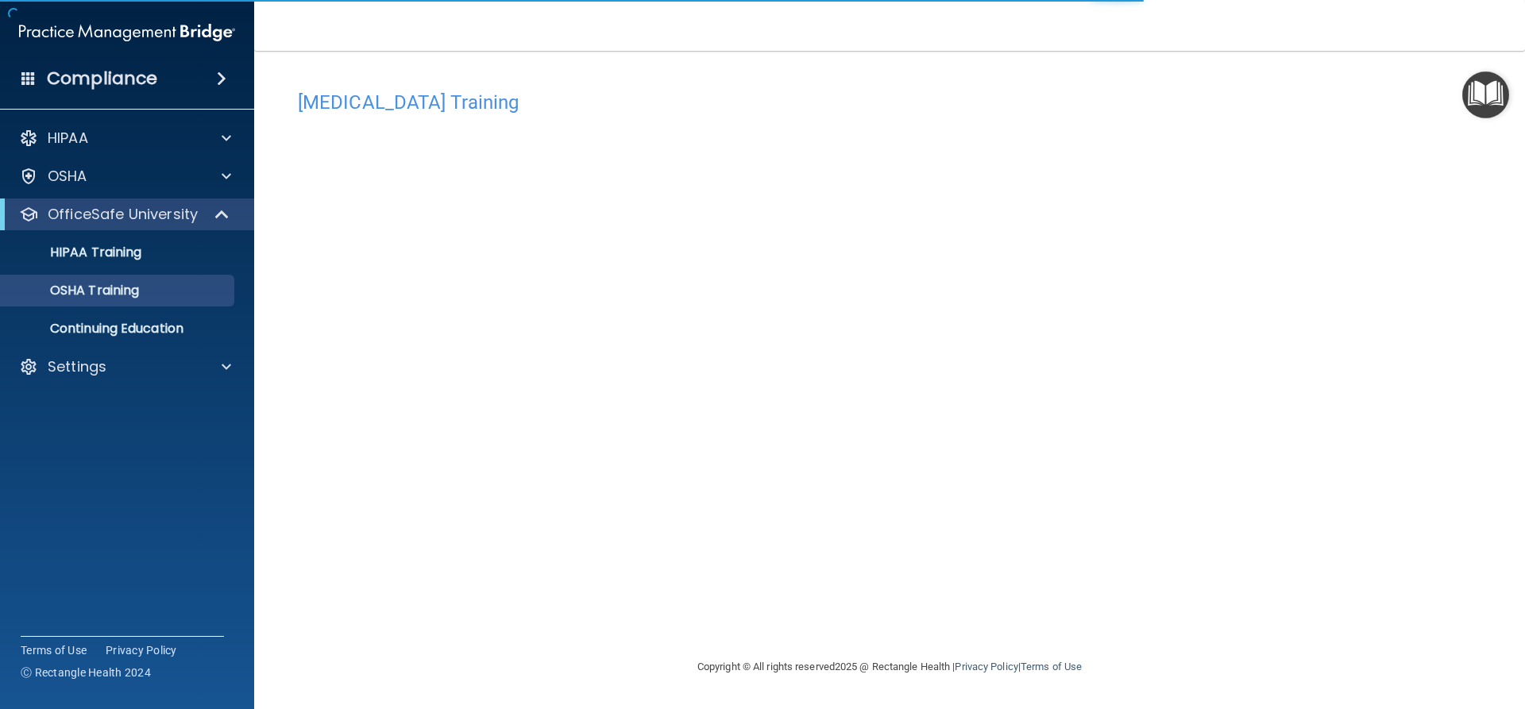
click at [1435, 68] on div "[MEDICAL_DATA] Training This course doesn’t expire until . Are you sure you wan…" at bounding box center [889, 354] width 1207 height 575
click at [1470, 83] on img "Open Resource Center" at bounding box center [1485, 94] width 47 height 47
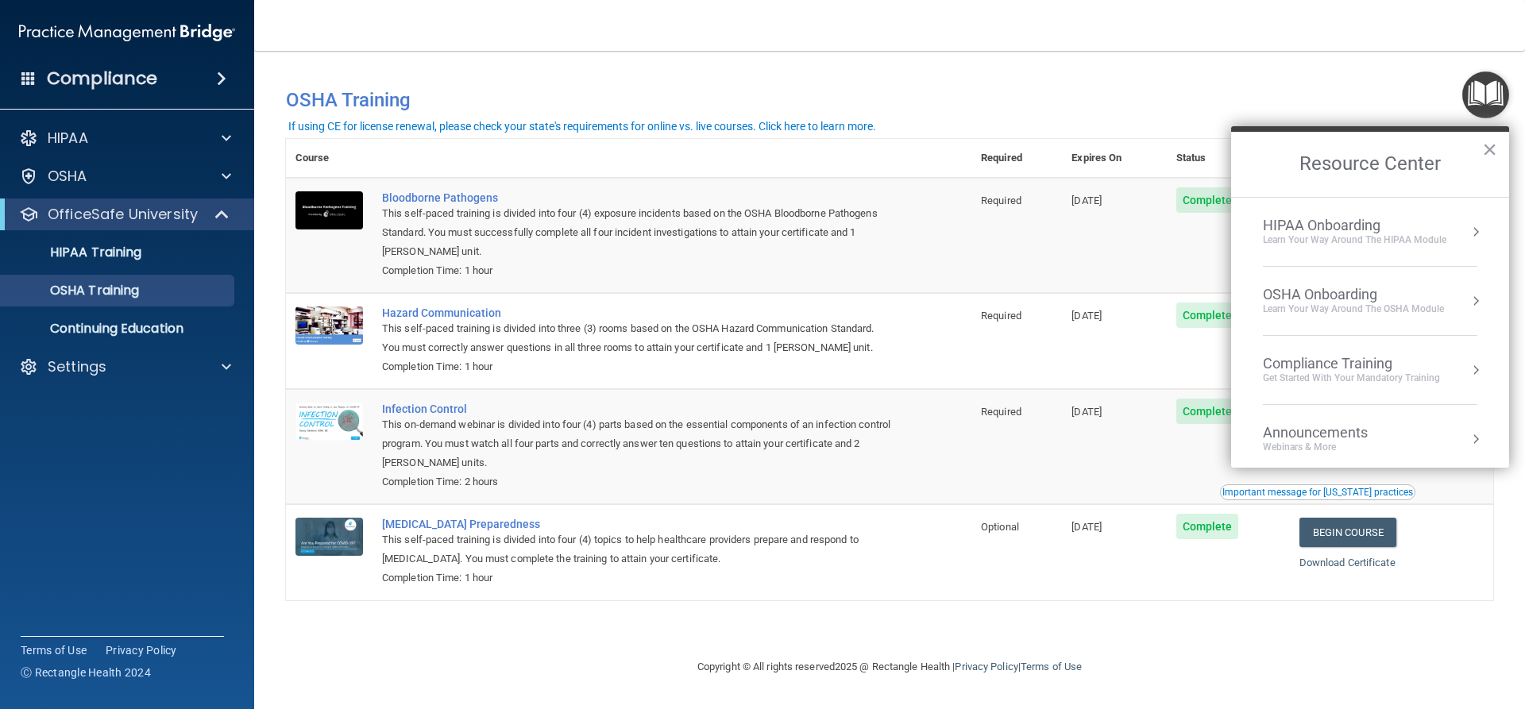
click at [1396, 240] on div "Learn Your Way around the HIPAA module" at bounding box center [1354, 241] width 183 height 14
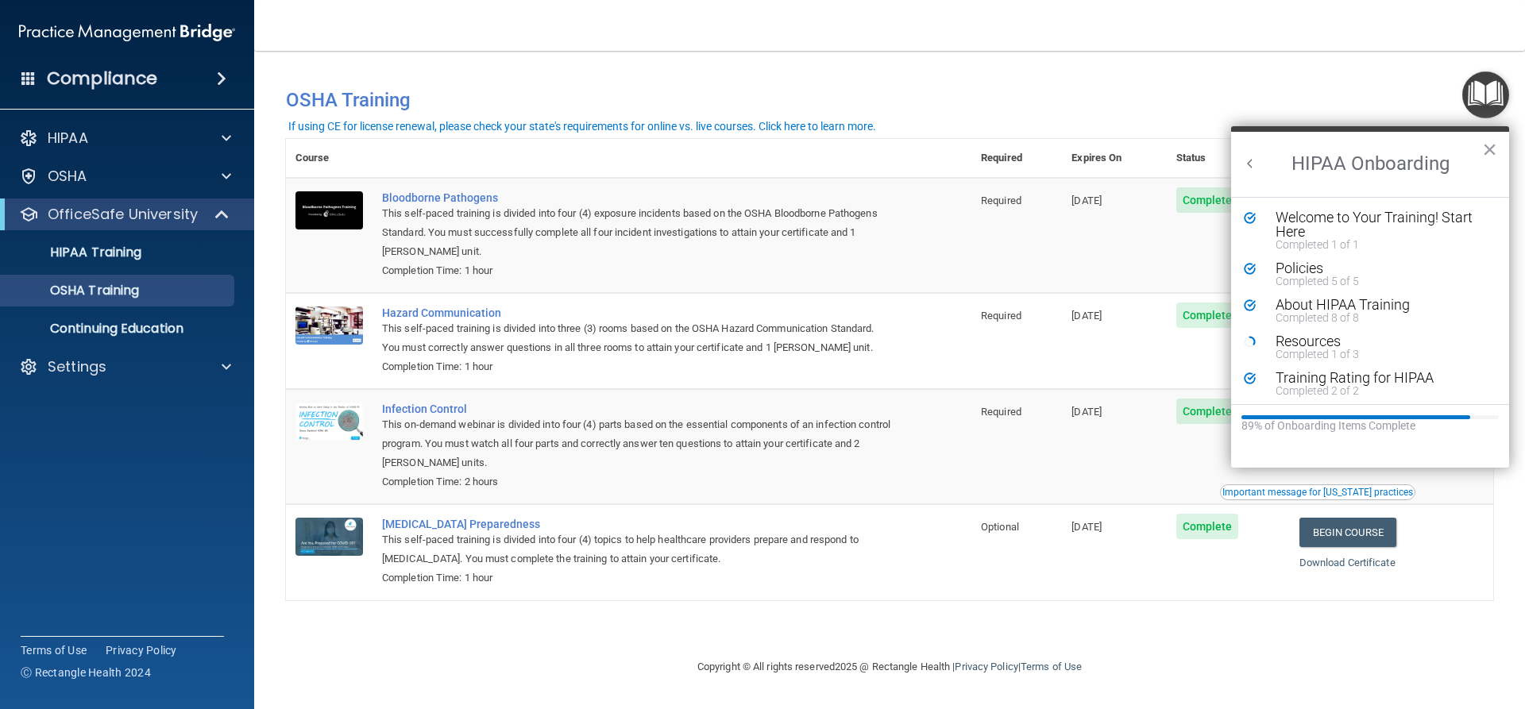
click at [1297, 346] on div "Resources" at bounding box center [1376, 341] width 201 height 14
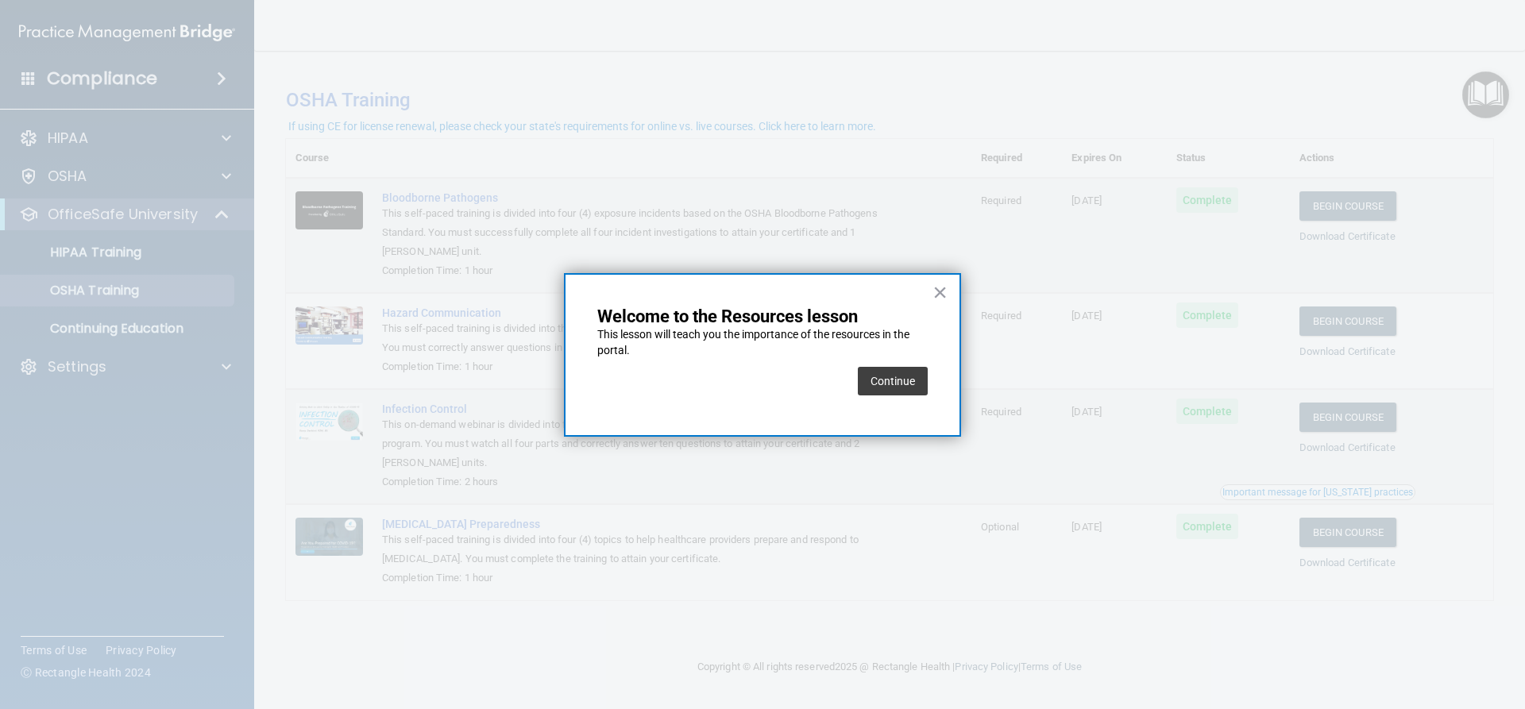
drag, startPoint x: 881, startPoint y: 379, endPoint x: 886, endPoint y: 369, distance: 11.4
click at [883, 375] on button "Continue" at bounding box center [893, 381] width 70 height 29
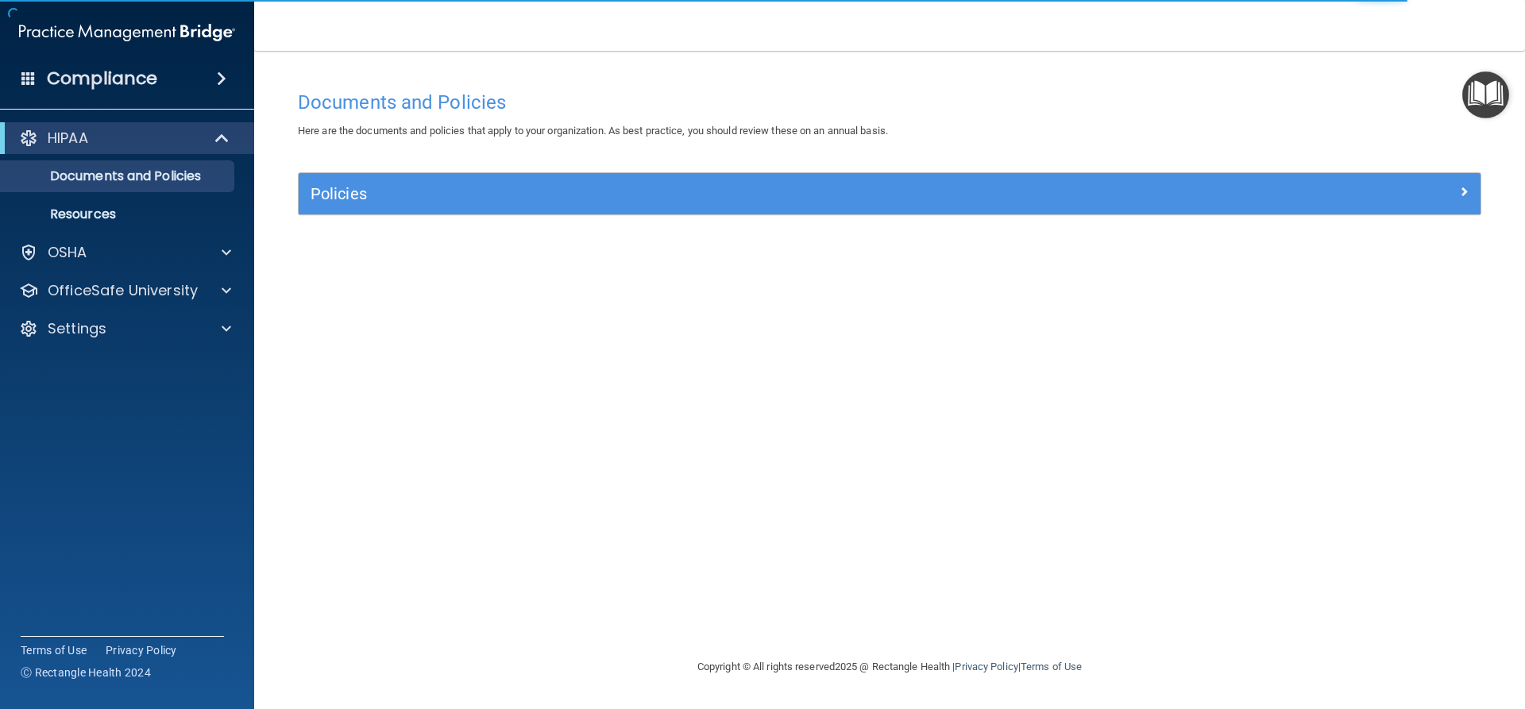
click at [384, 212] on div "Policies" at bounding box center [890, 193] width 1182 height 41
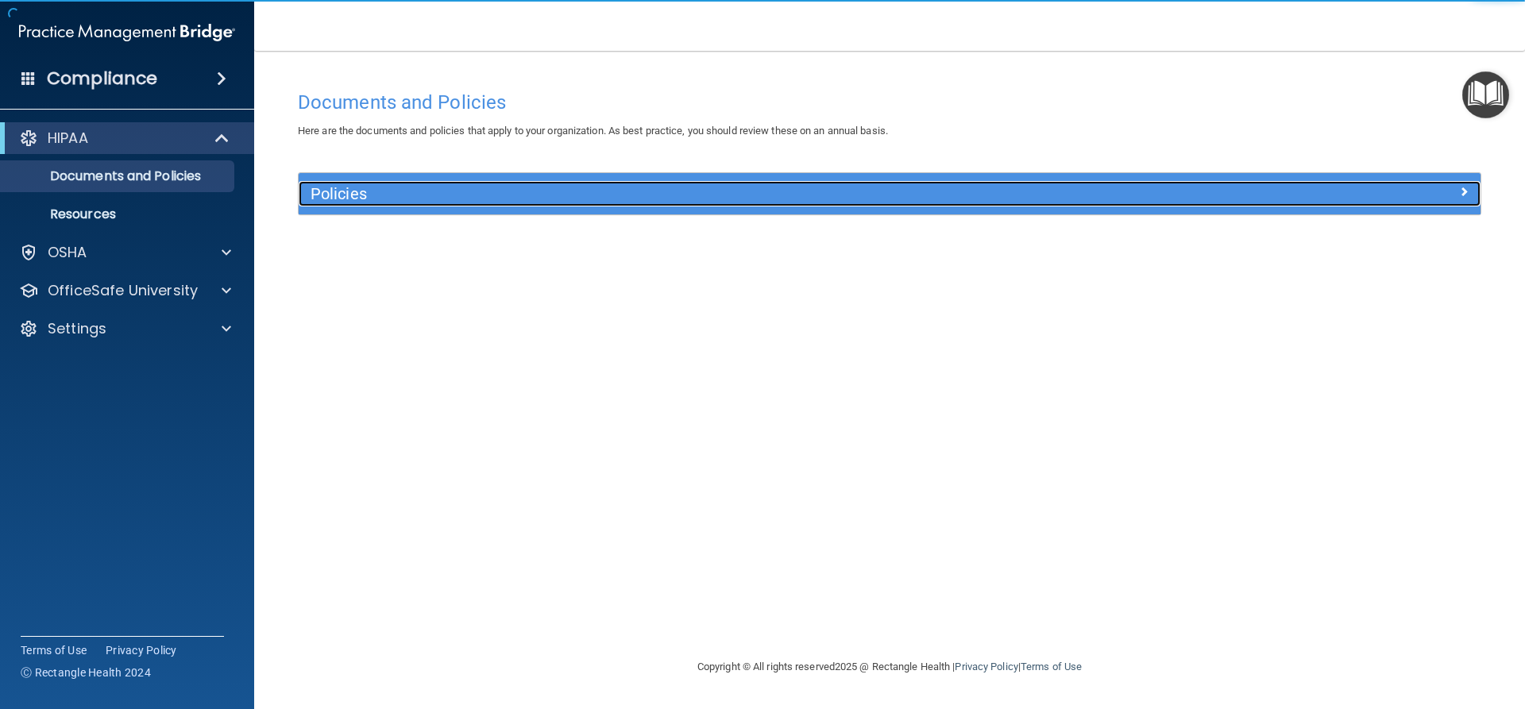
click at [407, 201] on h5 "Policies" at bounding box center [742, 193] width 863 height 17
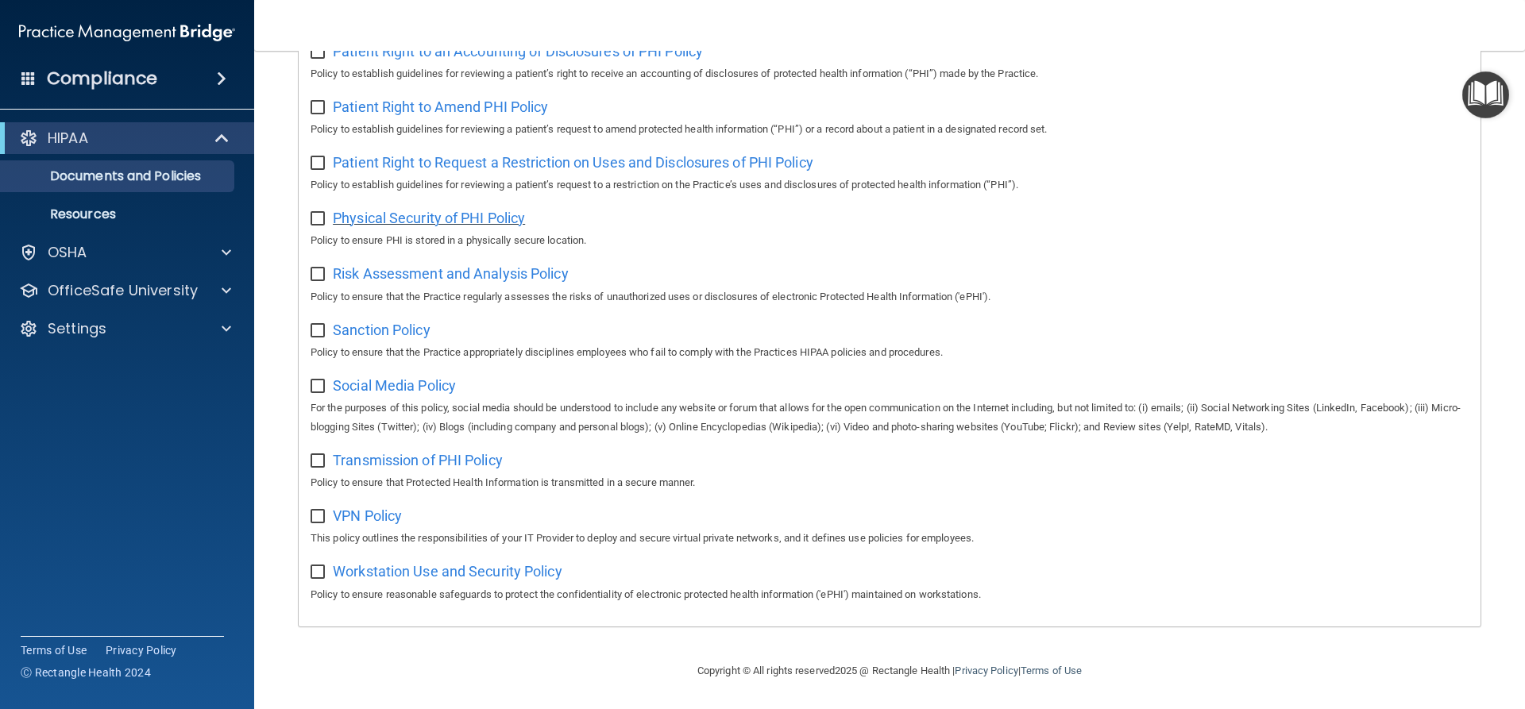
scroll to position [884, 0]
click at [221, 221] on p "Resources" at bounding box center [118, 215] width 217 height 16
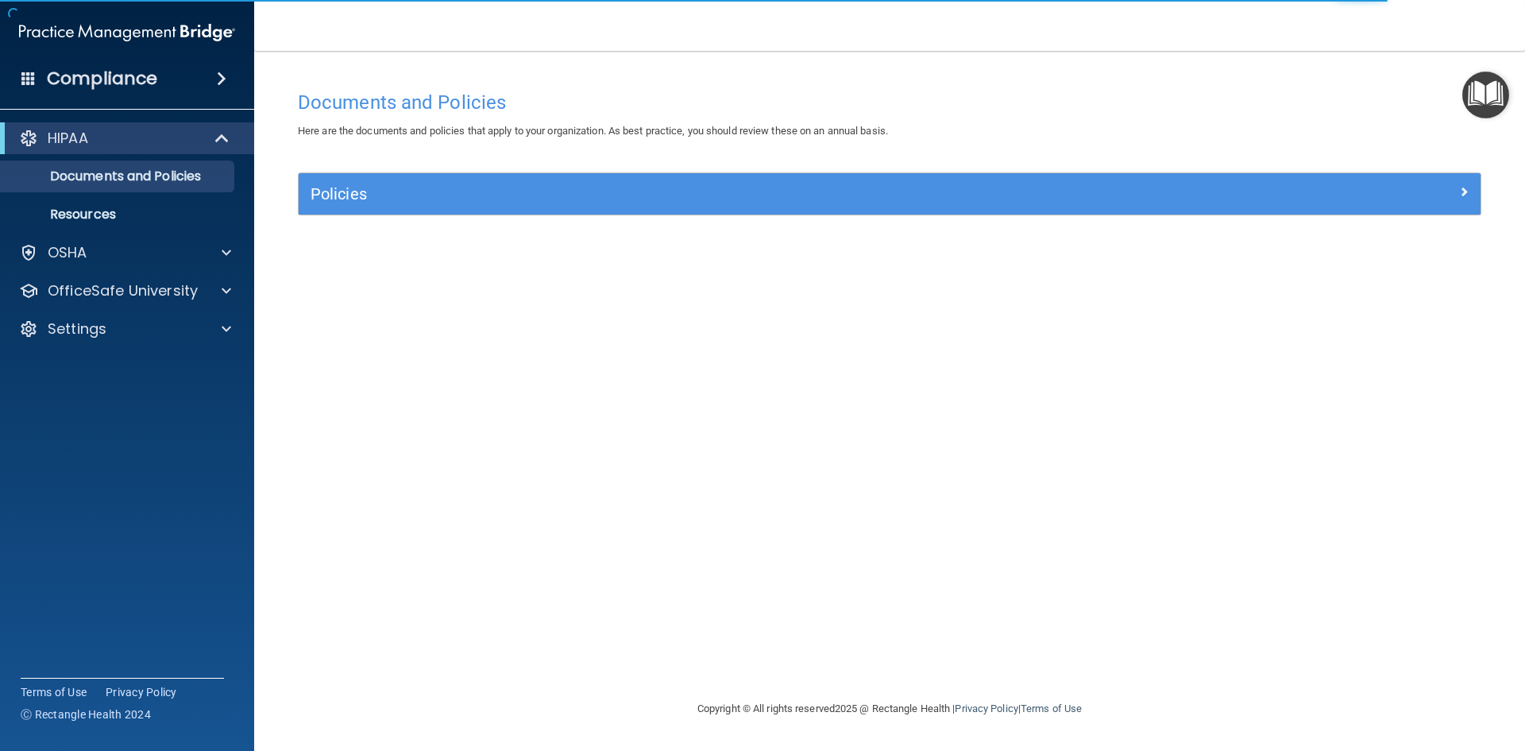
click at [1485, 106] on img "Open Resource Center" at bounding box center [1485, 94] width 47 height 47
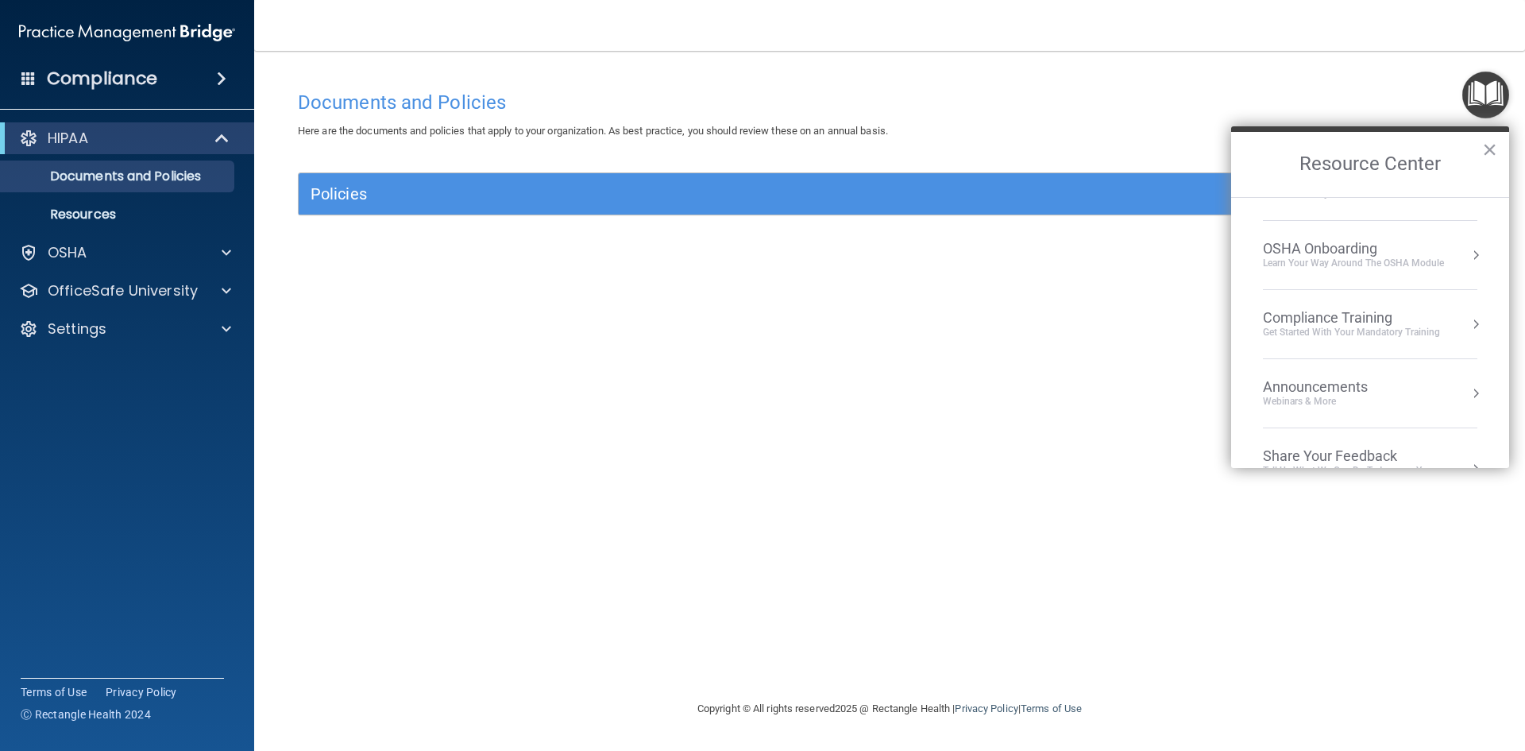
scroll to position [79, 0]
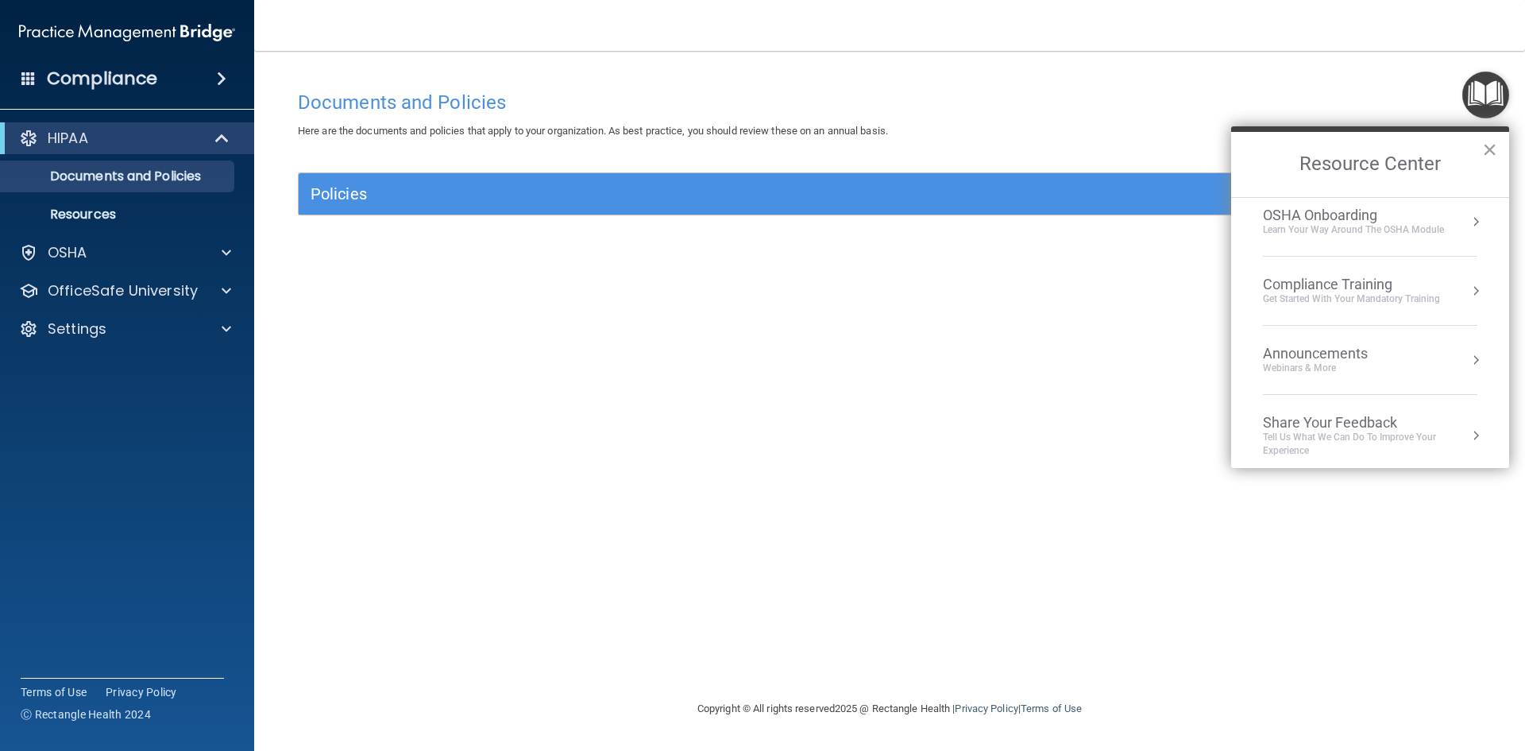
click at [1414, 365] on div "Announcements Webinars & More" at bounding box center [1347, 360] width 168 height 30
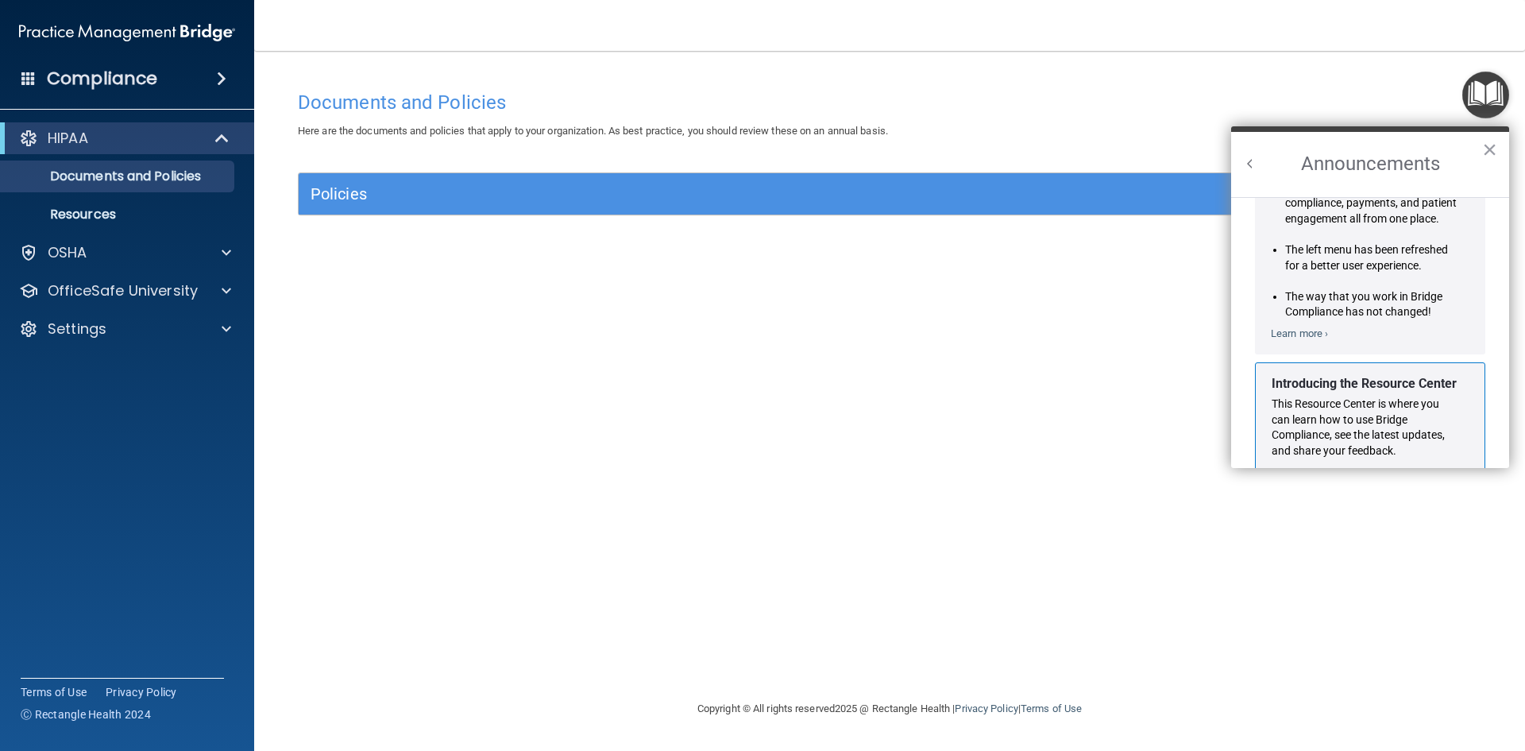
scroll to position [279, 0]
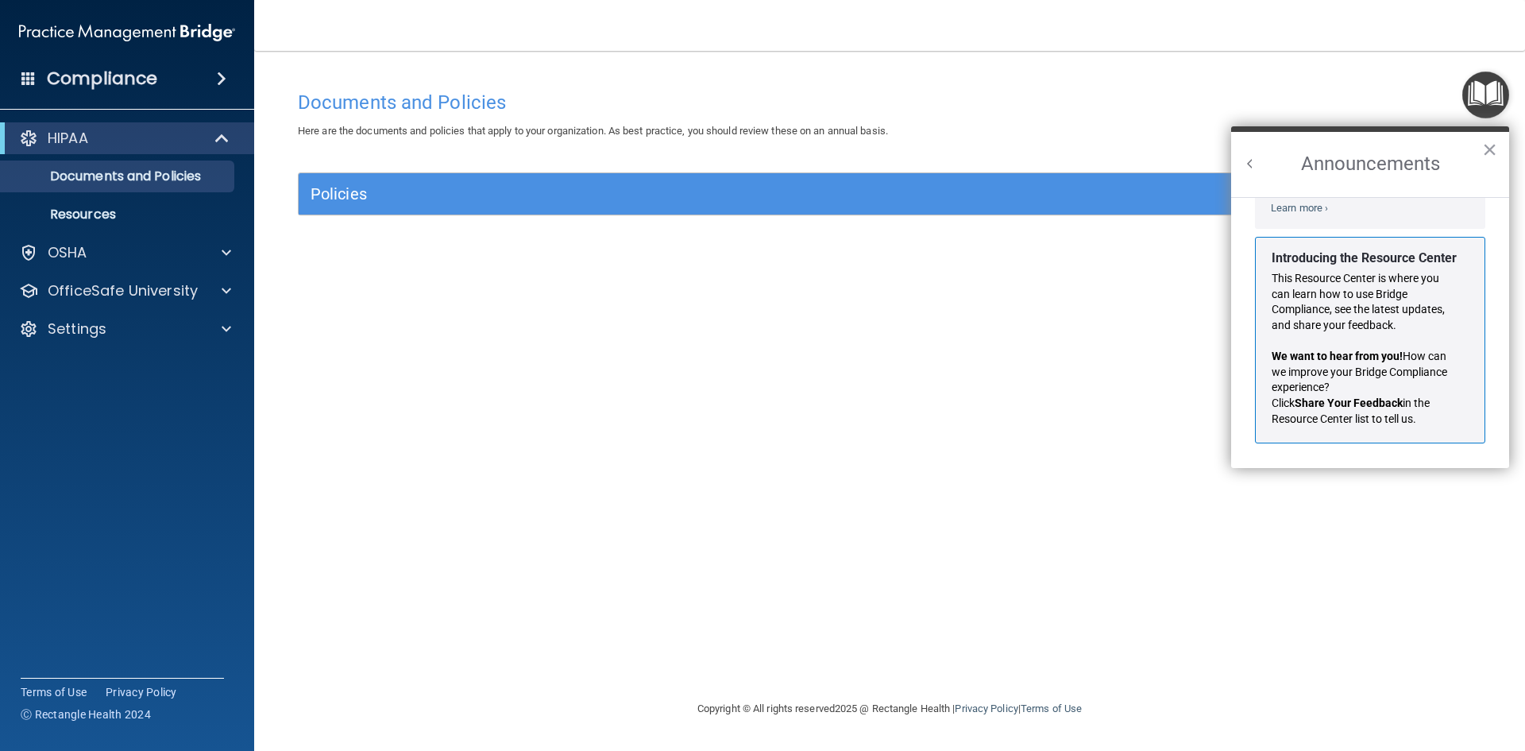
click at [1256, 181] on h2 "Announcements" at bounding box center [1370, 164] width 278 height 65
click at [1261, 145] on h2 "Announcements" at bounding box center [1370, 164] width 278 height 65
click at [1238, 163] on h2 "Announcements" at bounding box center [1370, 164] width 278 height 65
click at [1253, 161] on button "Back to Resource Center Home" at bounding box center [1250, 164] width 16 height 16
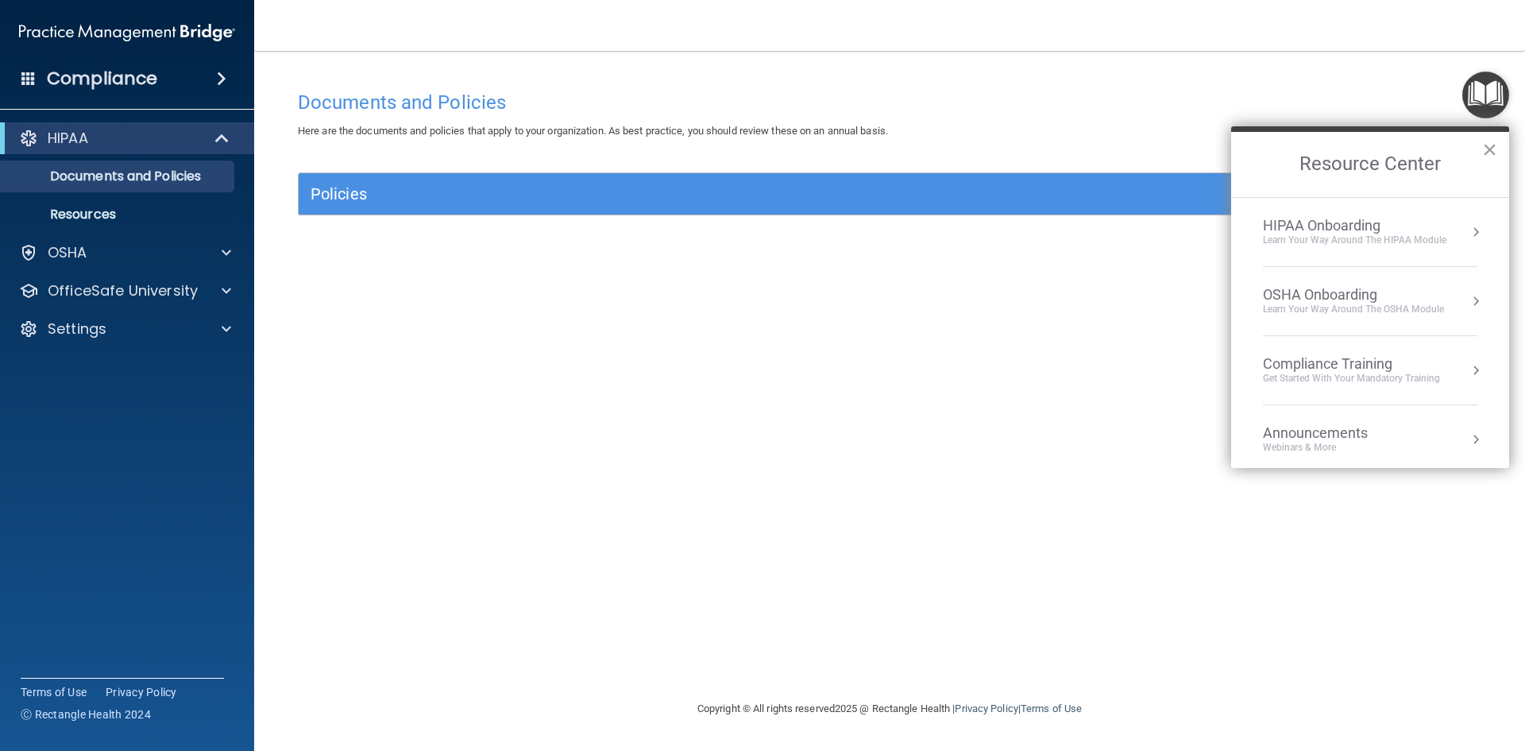
scroll to position [259, 0]
click at [1357, 292] on div "OSHA Onboarding" at bounding box center [1353, 294] width 181 height 17
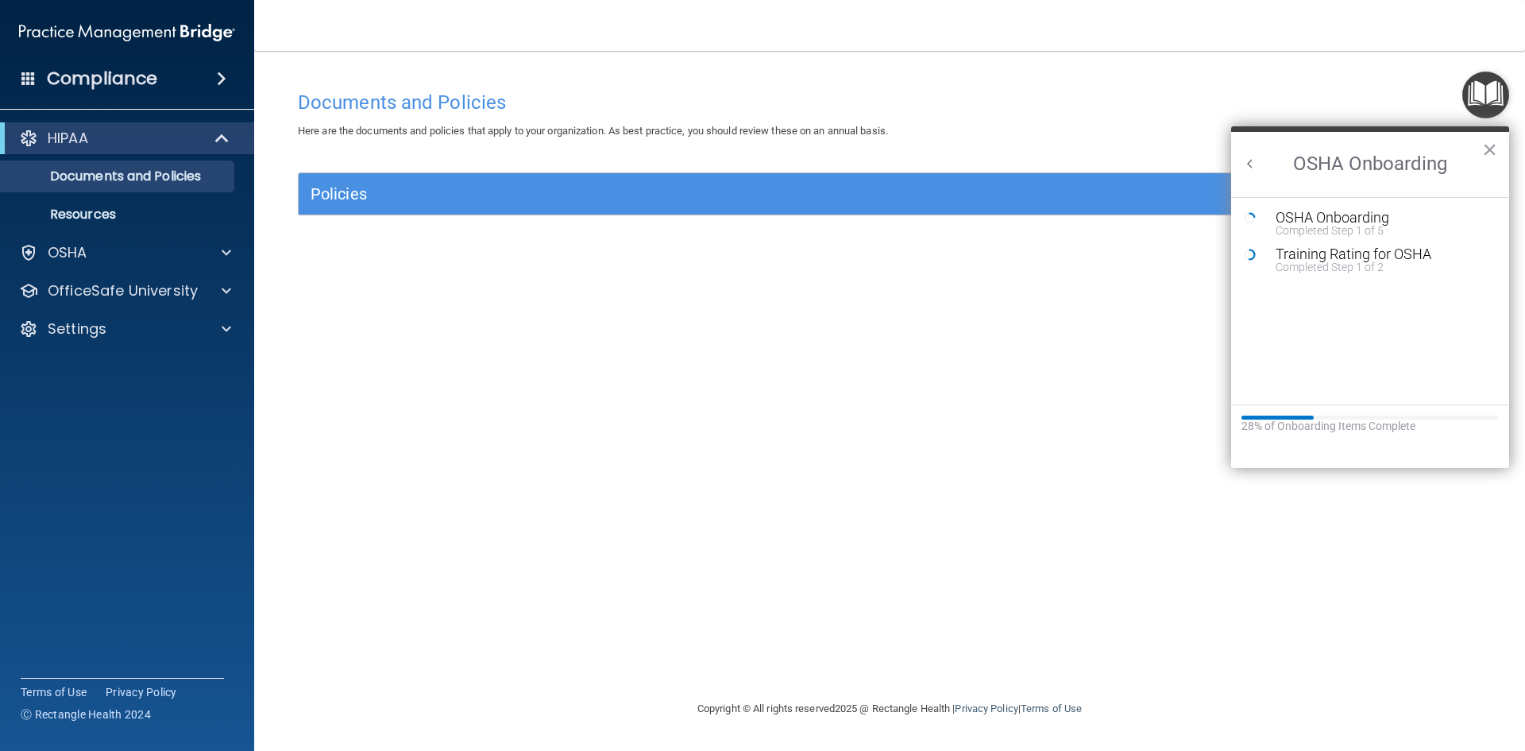
scroll to position [0, 0]
click at [1317, 256] on div "Training Rating for OSHA" at bounding box center [1382, 254] width 213 height 14
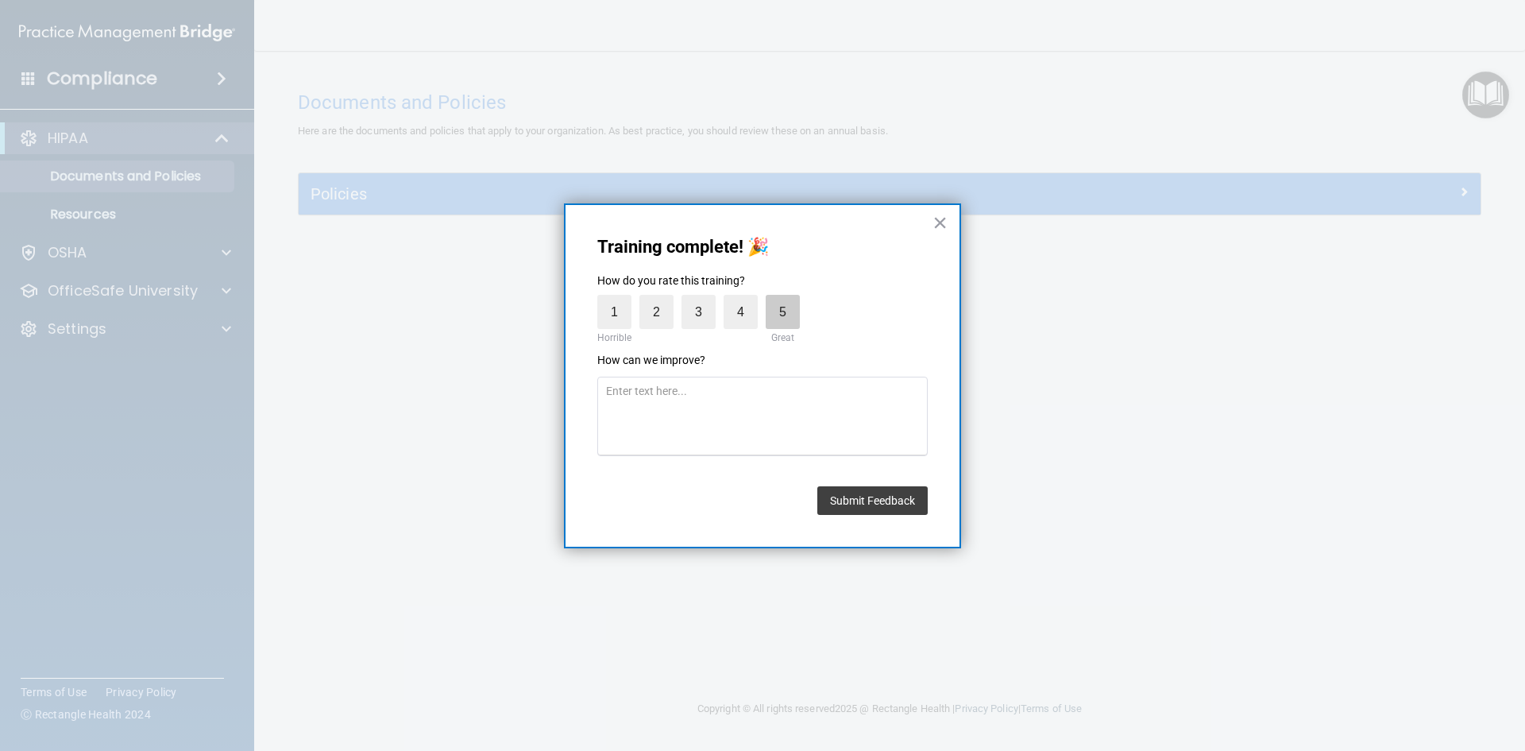
click at [766, 311] on label "5" at bounding box center [783, 312] width 34 height 34
click at [746, 299] on input "5" at bounding box center [746, 299] width 0 height 0
click at [905, 493] on button "Submit Feedback" at bounding box center [872, 500] width 110 height 29
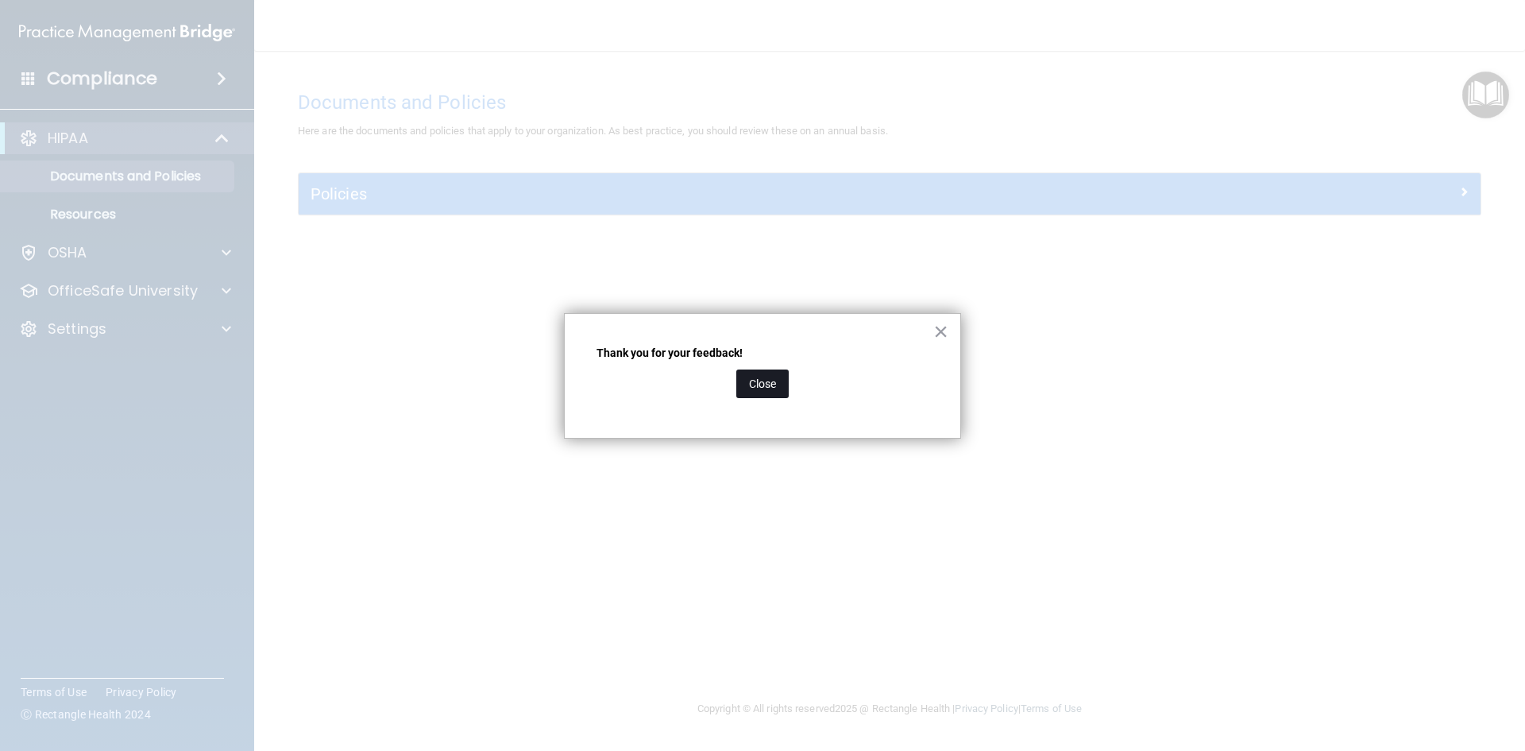
click at [780, 380] on button "Close" at bounding box center [762, 383] width 52 height 29
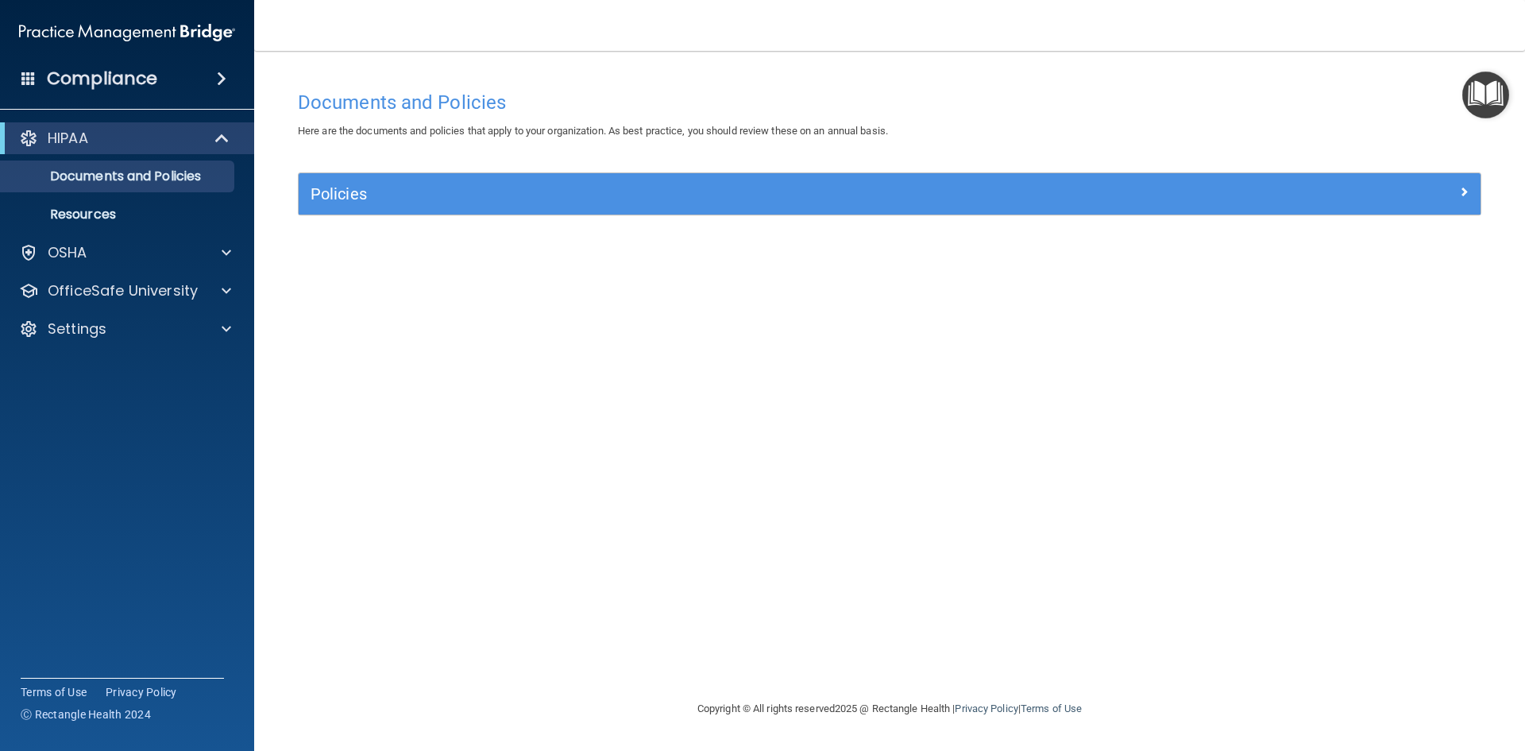
click at [1477, 92] on img "Open Resource Center" at bounding box center [1485, 94] width 47 height 47
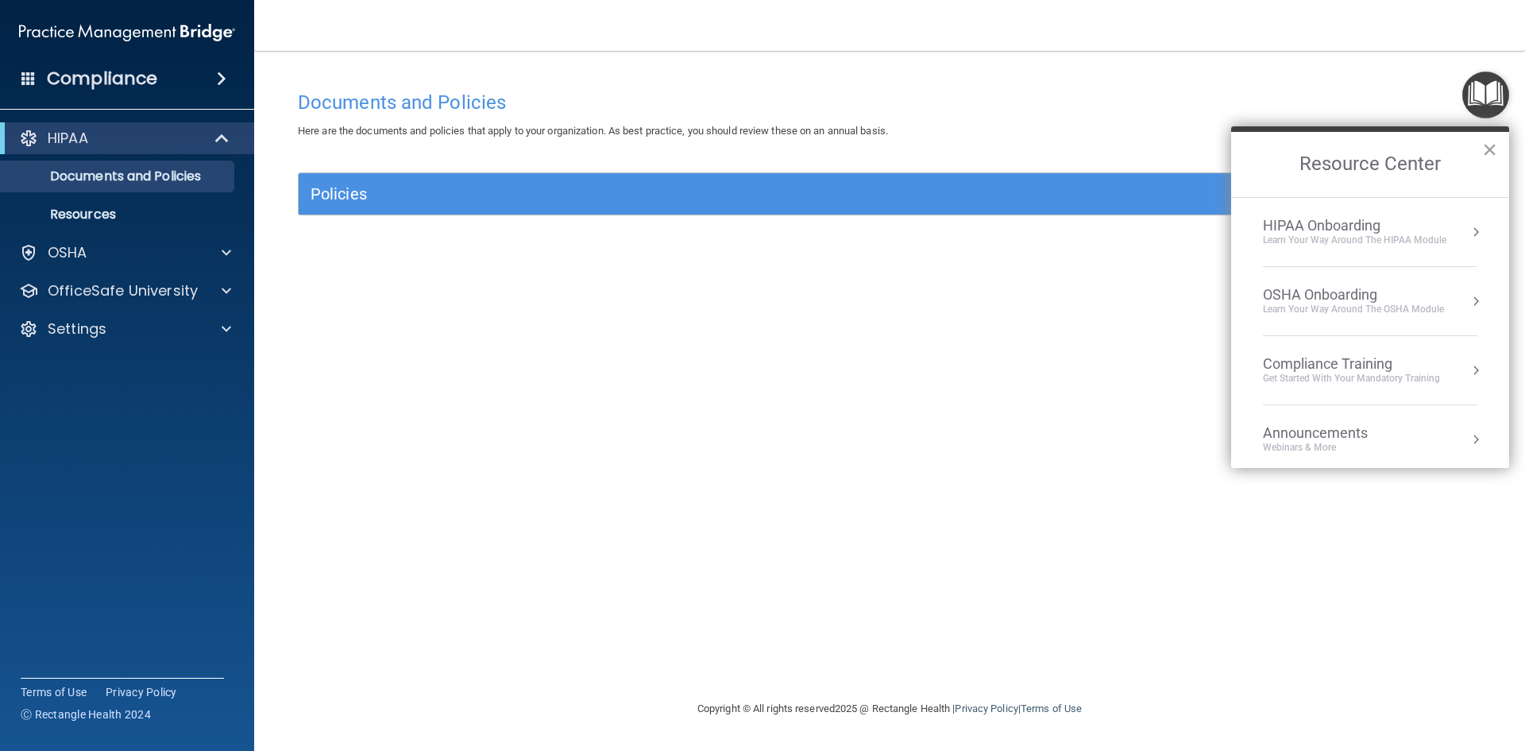
click at [1411, 280] on li "OSHA Onboarding Learn your way around the OSHA module" at bounding box center [1370, 301] width 214 height 69
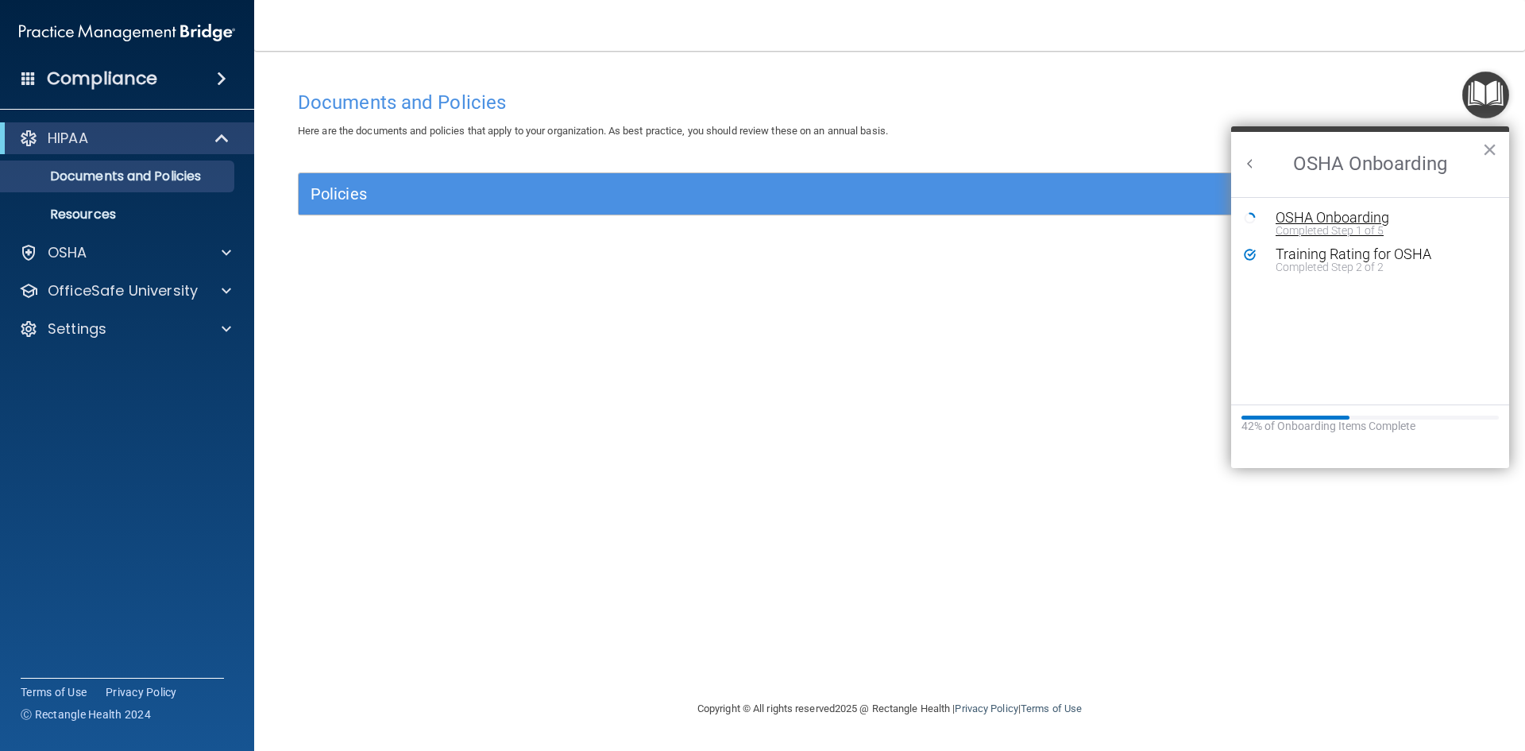
click at [1323, 218] on div "OSHA Onboarding" at bounding box center [1382, 217] width 213 height 14
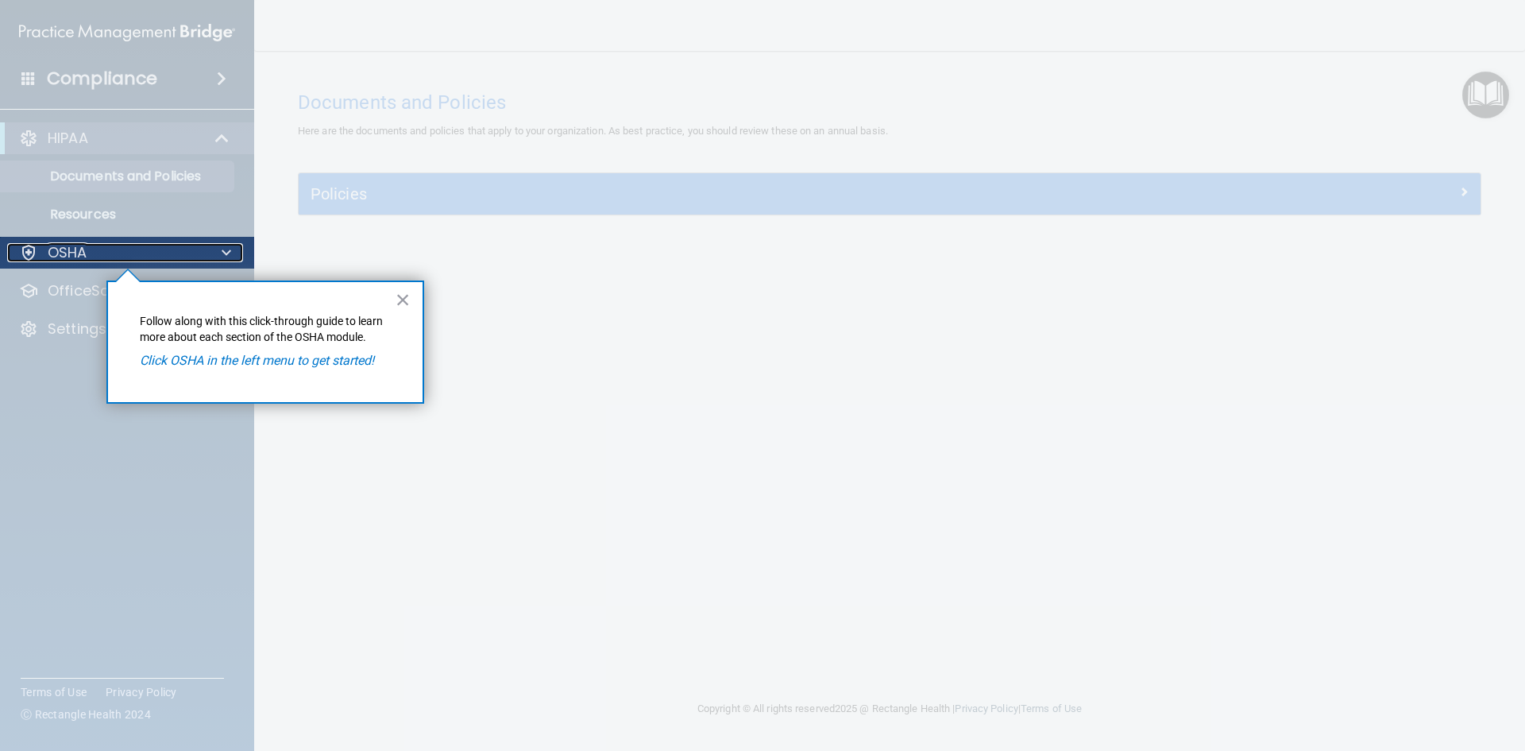
click at [137, 254] on div "OSHA" at bounding box center [105, 252] width 197 height 19
click at [408, 296] on button "×" at bounding box center [403, 299] width 15 height 25
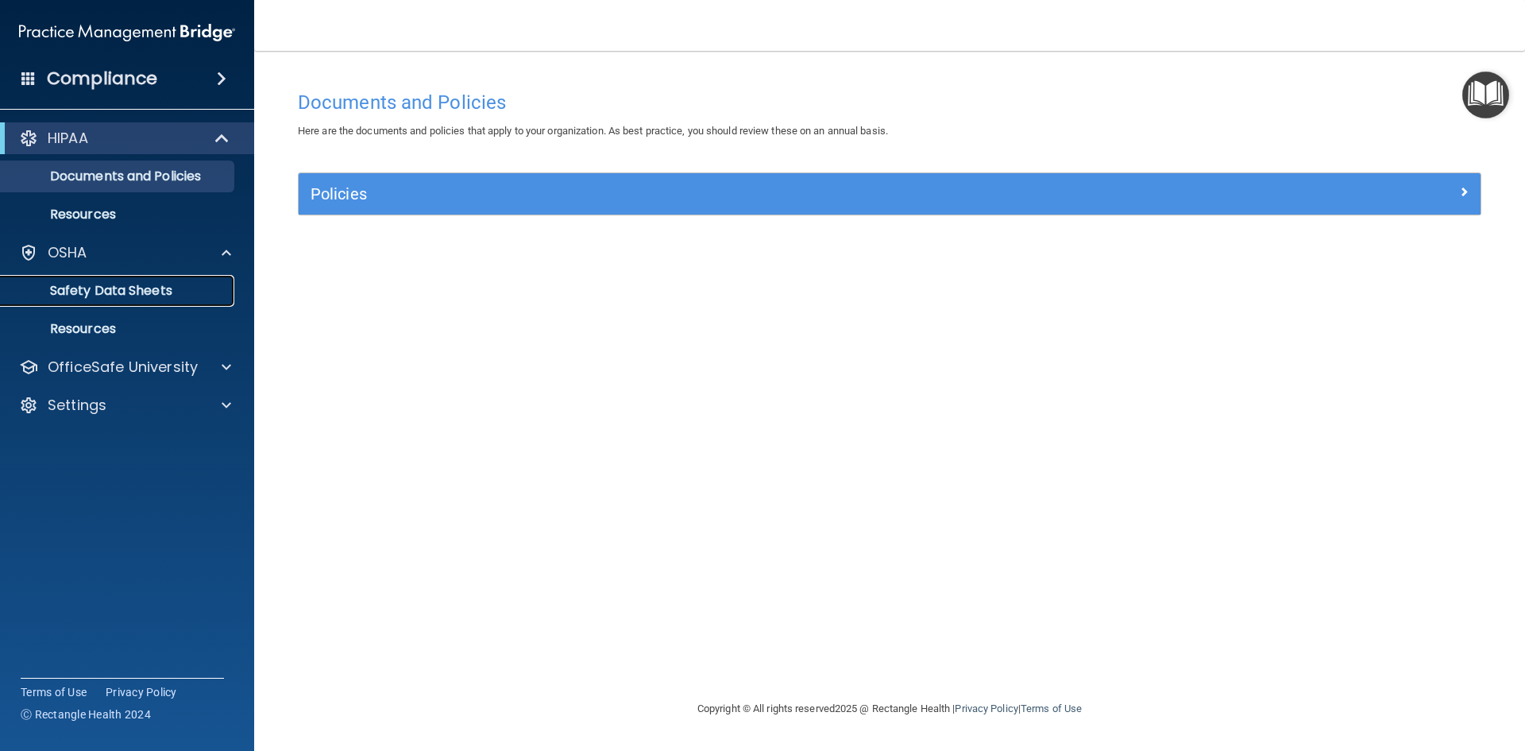
click at [81, 291] on p "Safety Data Sheets" at bounding box center [118, 291] width 217 height 16
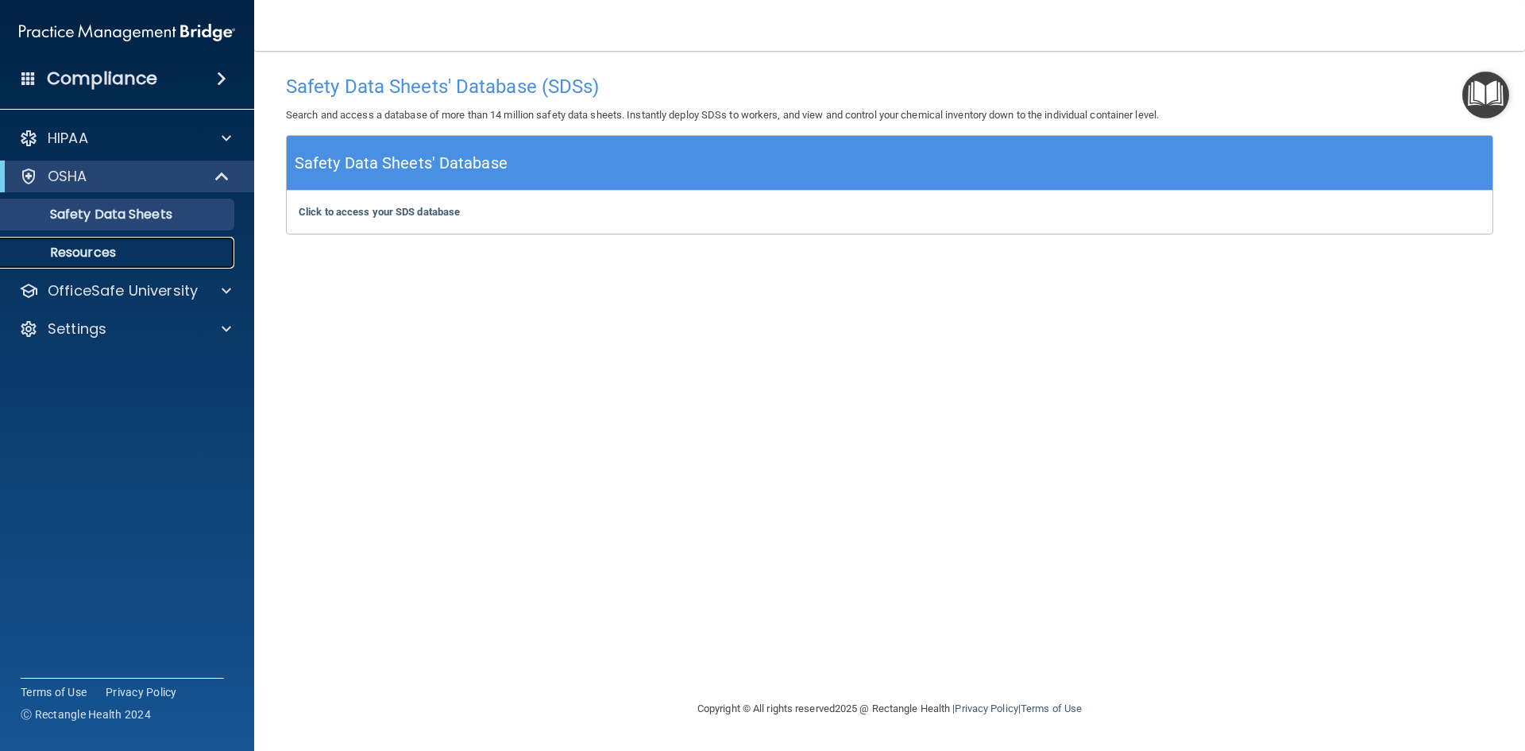
click at [130, 264] on link "Resources" at bounding box center [109, 253] width 250 height 32
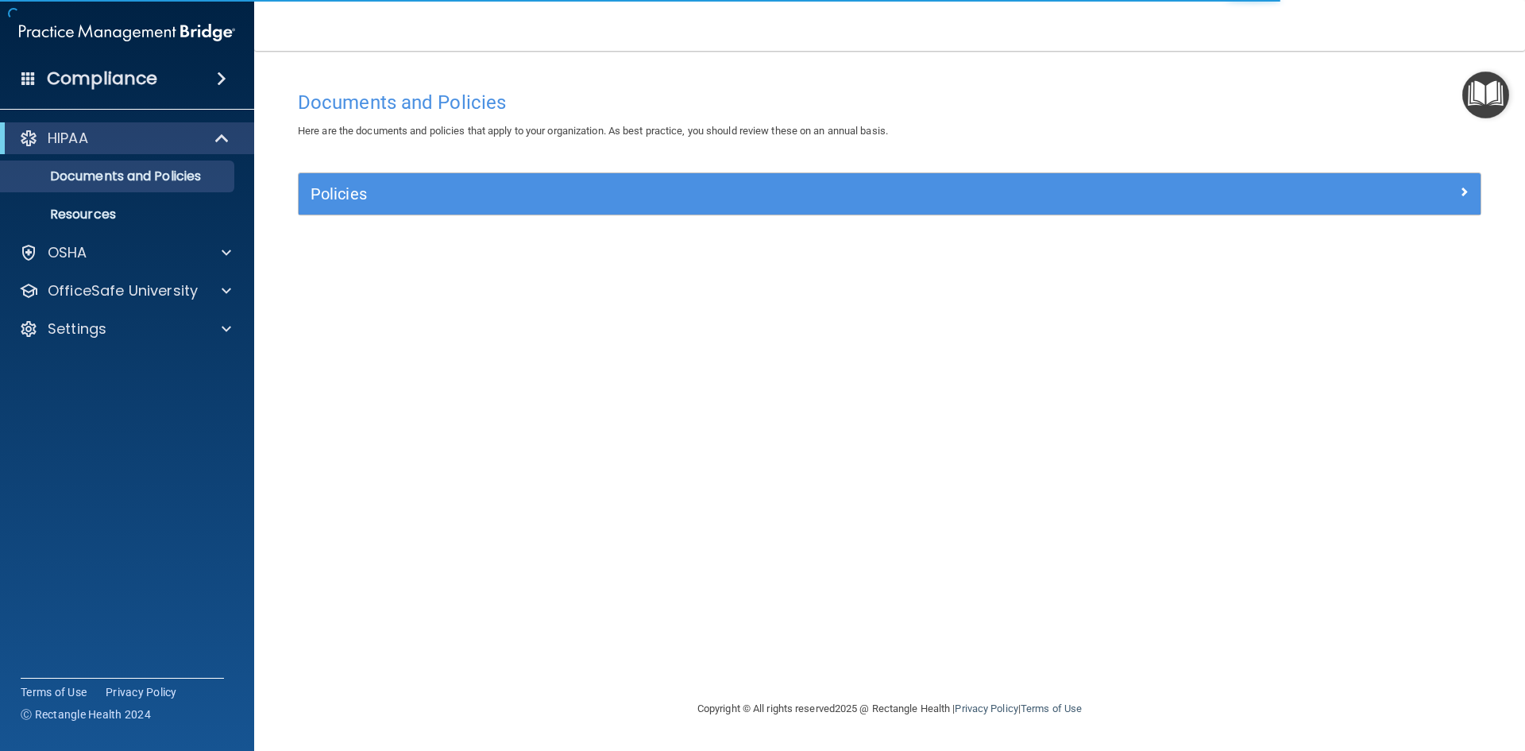
click at [1485, 102] on img "Open Resource Center" at bounding box center [1485, 94] width 47 height 47
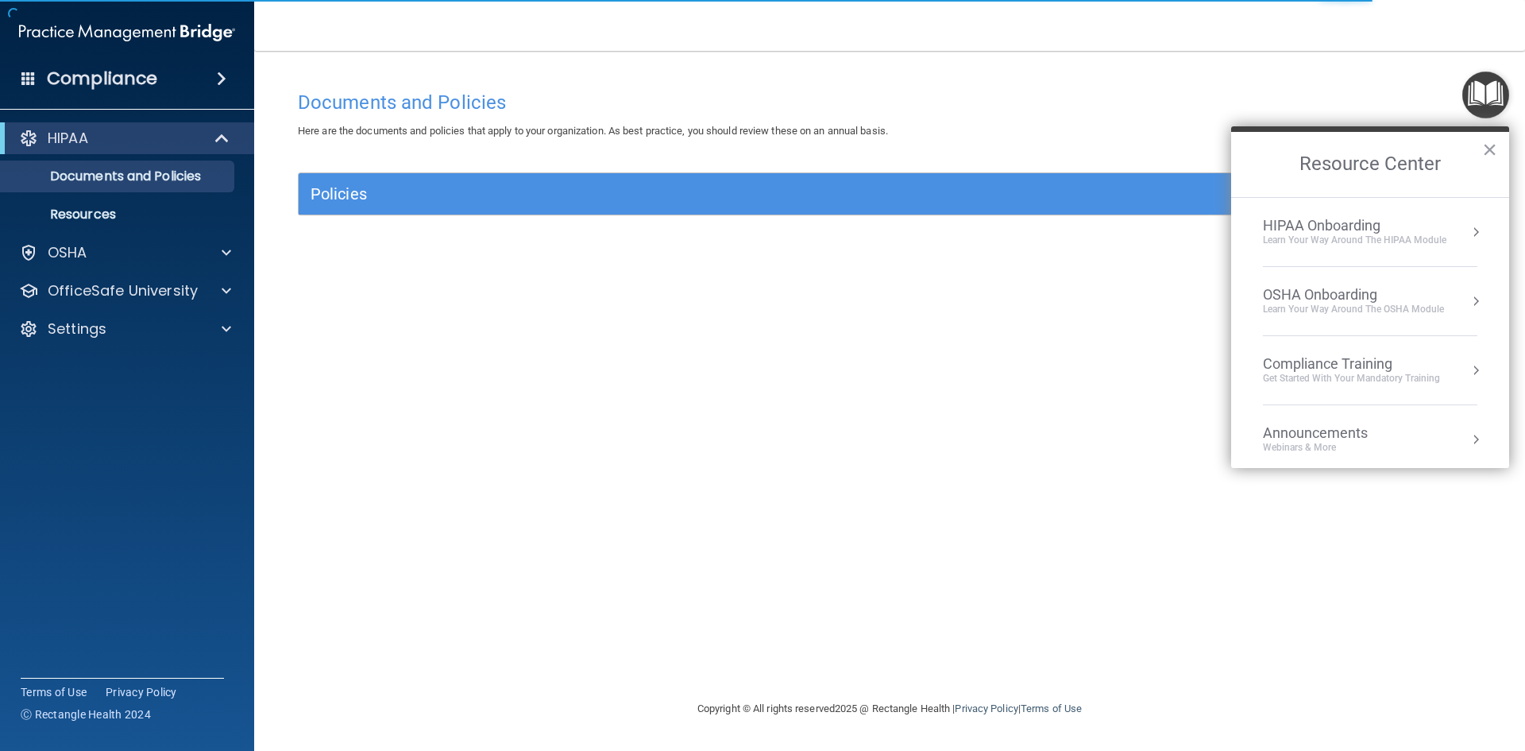
click at [1431, 241] on div "Learn Your Way around the HIPAA module" at bounding box center [1354, 241] width 183 height 14
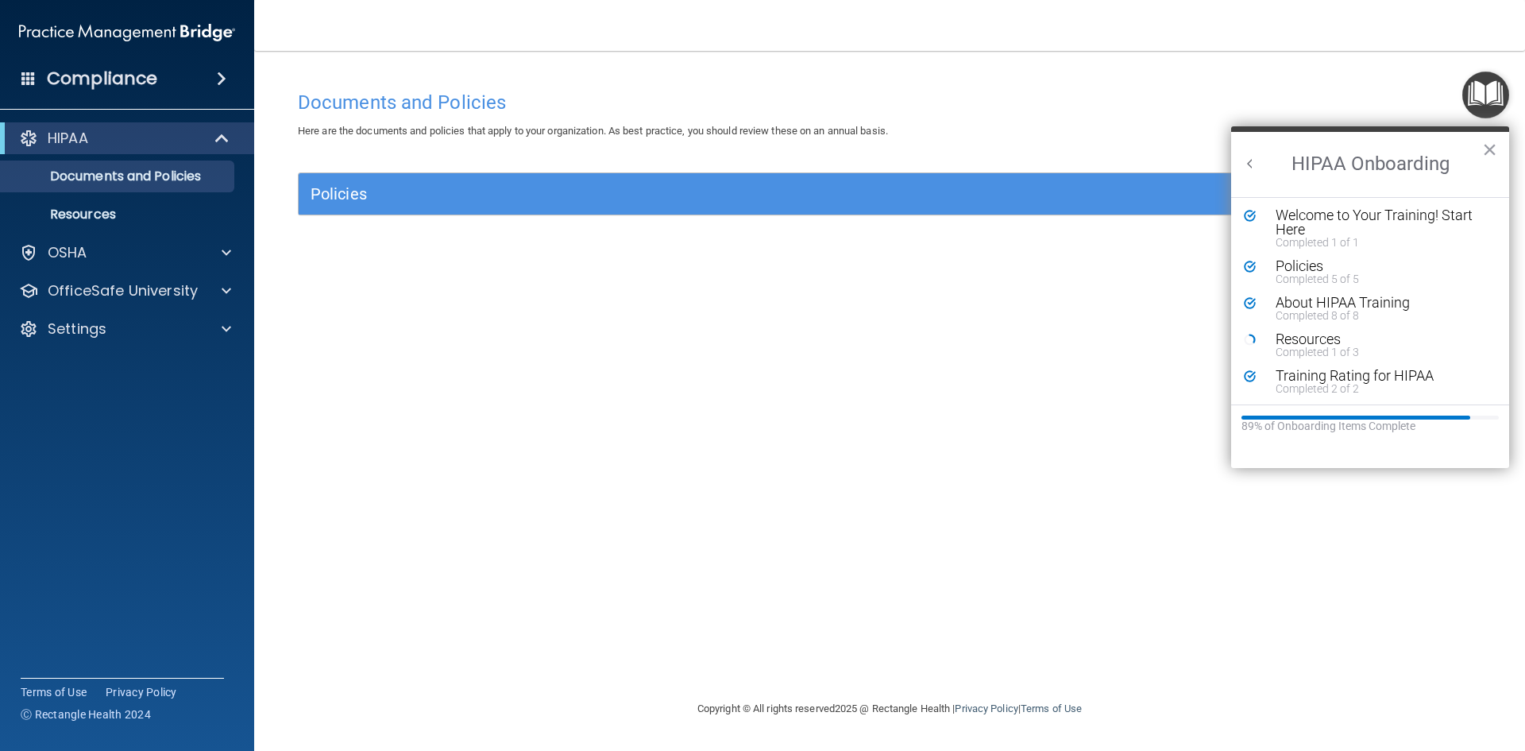
scroll to position [3, 0]
click at [1311, 352] on div "Completed 1 of 3" at bounding box center [1376, 351] width 201 height 11
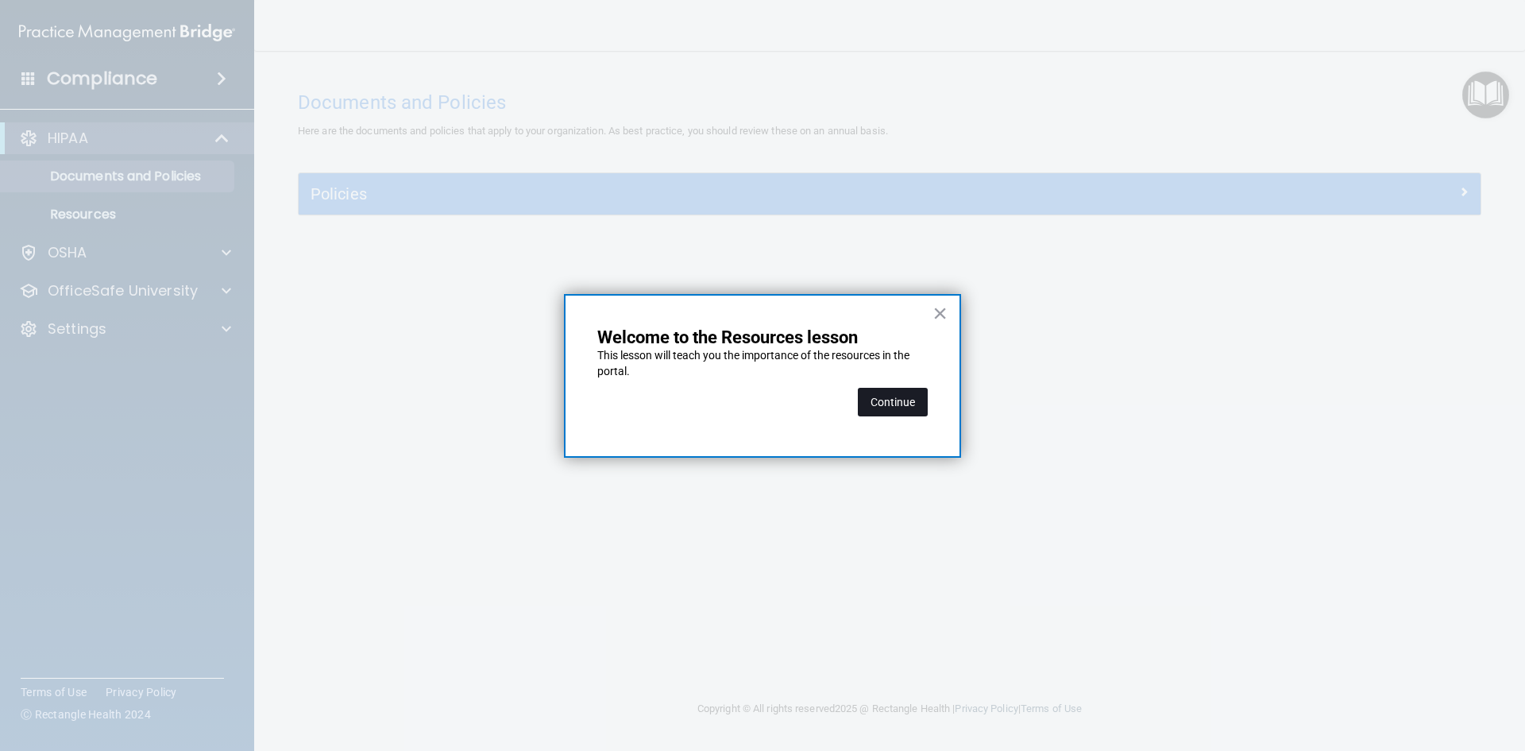
click at [897, 406] on button "Continue" at bounding box center [893, 402] width 70 height 29
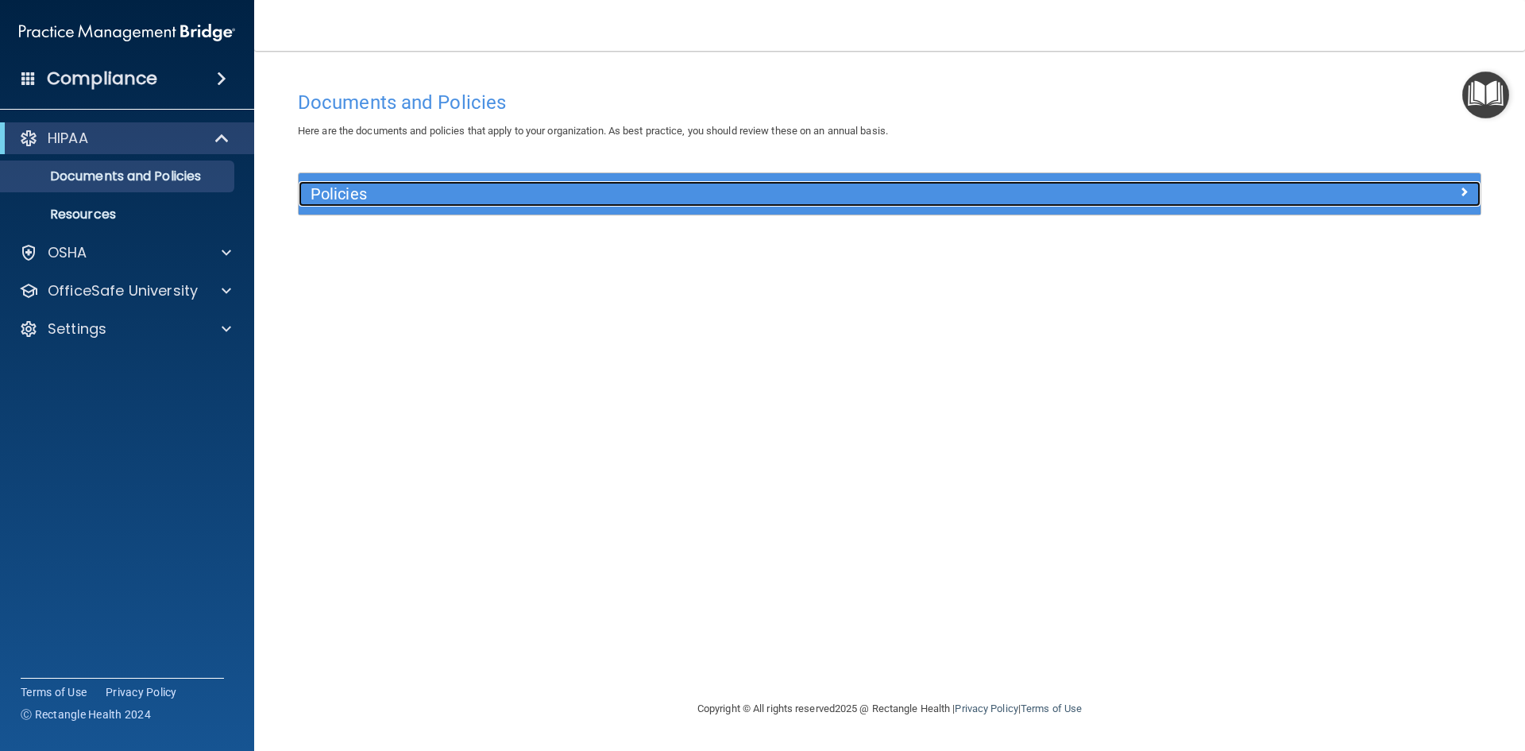
drag, startPoint x: 959, startPoint y: 207, endPoint x: 958, endPoint y: 214, distance: 8.1
click at [959, 207] on div "Policies" at bounding box center [742, 193] width 886 height 25
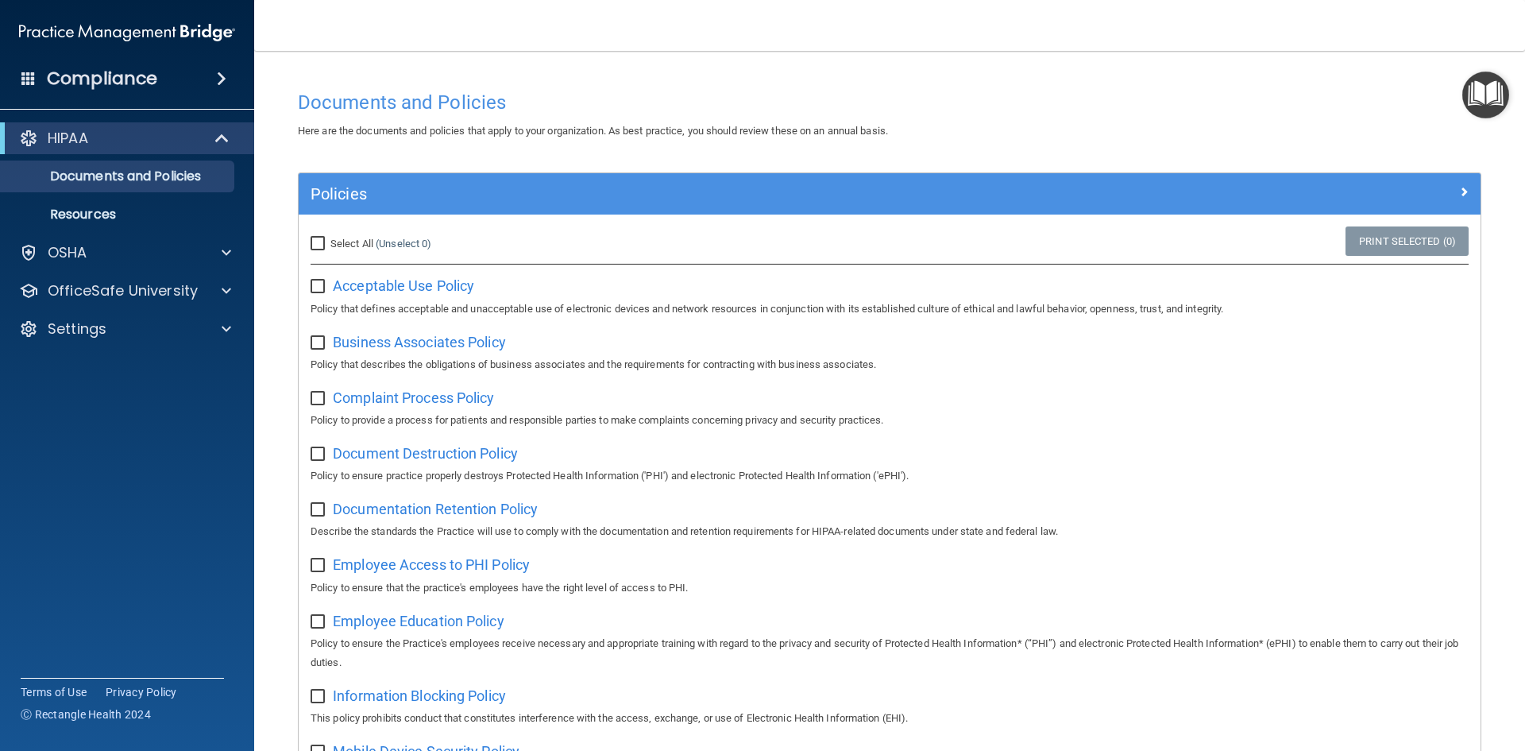
click at [384, 232] on div "Select All (Unselect 0) Unselect All" at bounding box center [496, 243] width 394 height 35
click at [363, 244] on span "Select All" at bounding box center [351, 243] width 43 height 12
click at [329, 244] on input "Select All (Unselect 0) Unselect All" at bounding box center [320, 243] width 18 height 13
checkbox input "true"
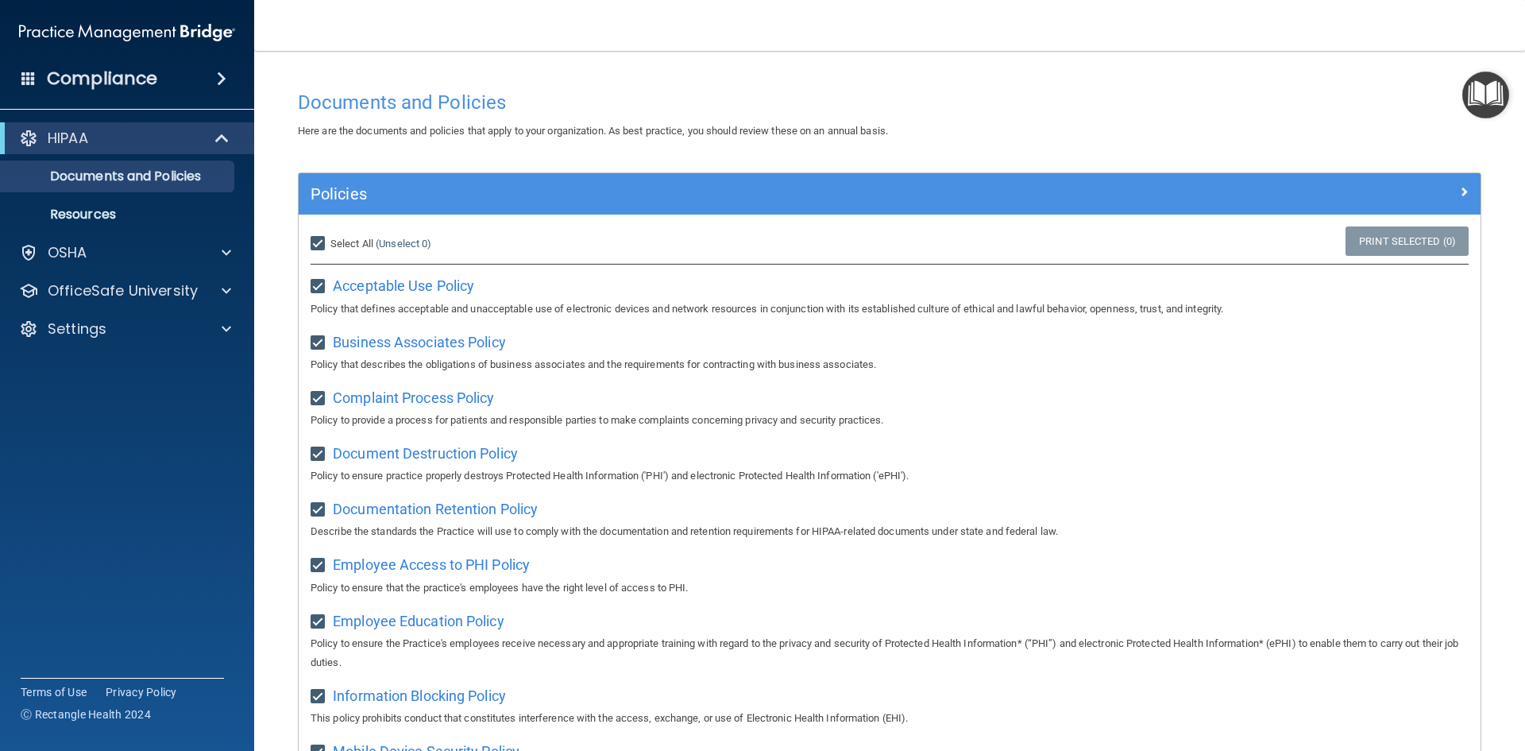
checkbox input "true"
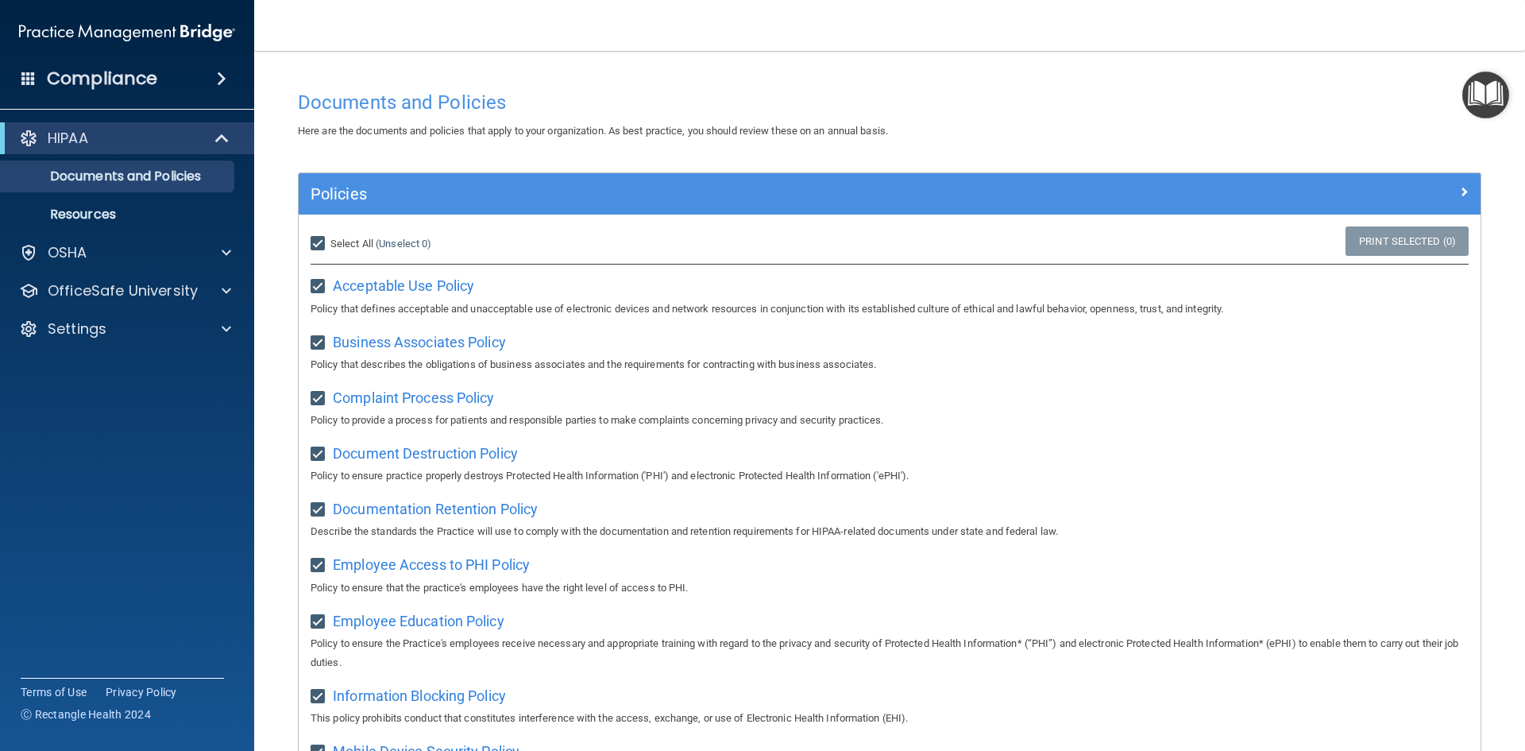
checkbox input "true"
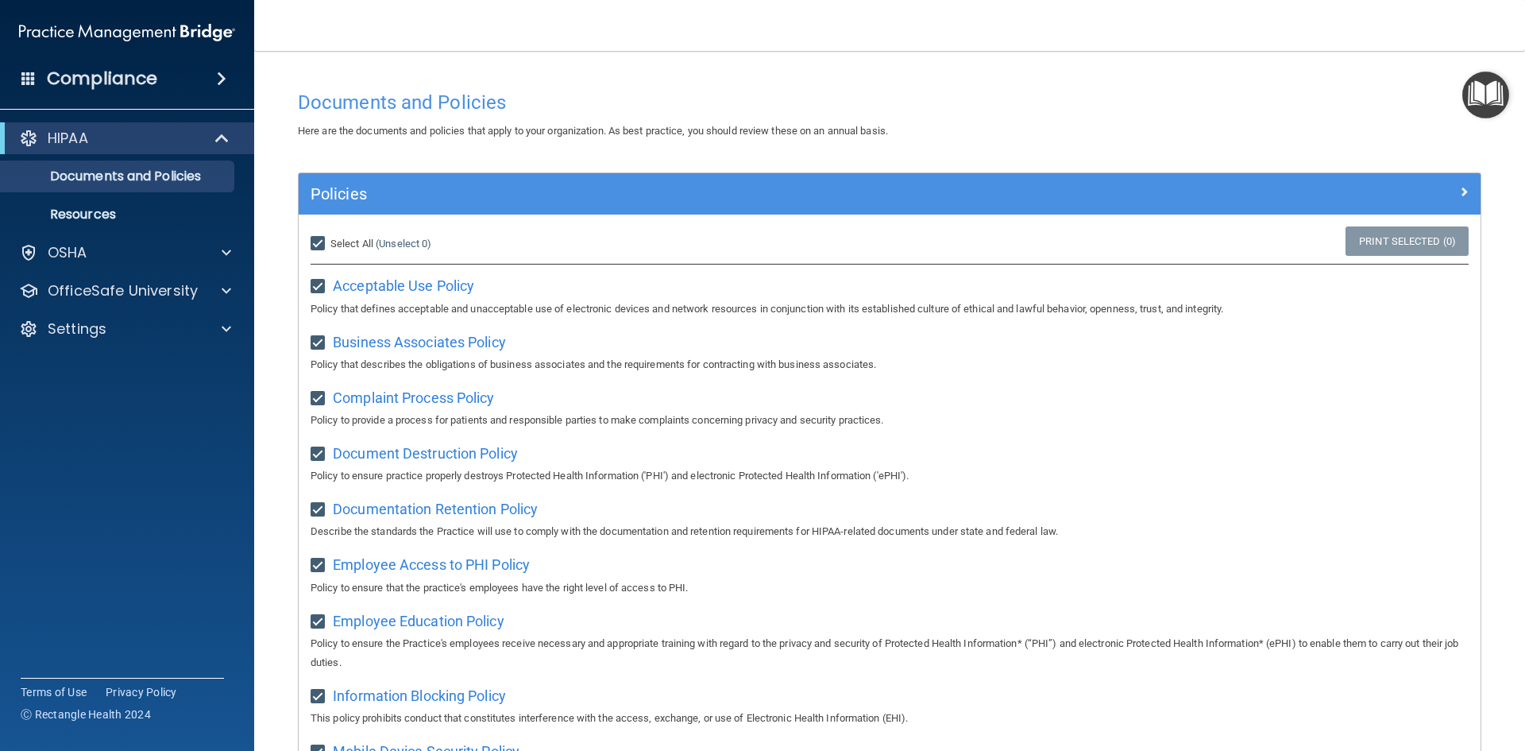
checkbox input "true"
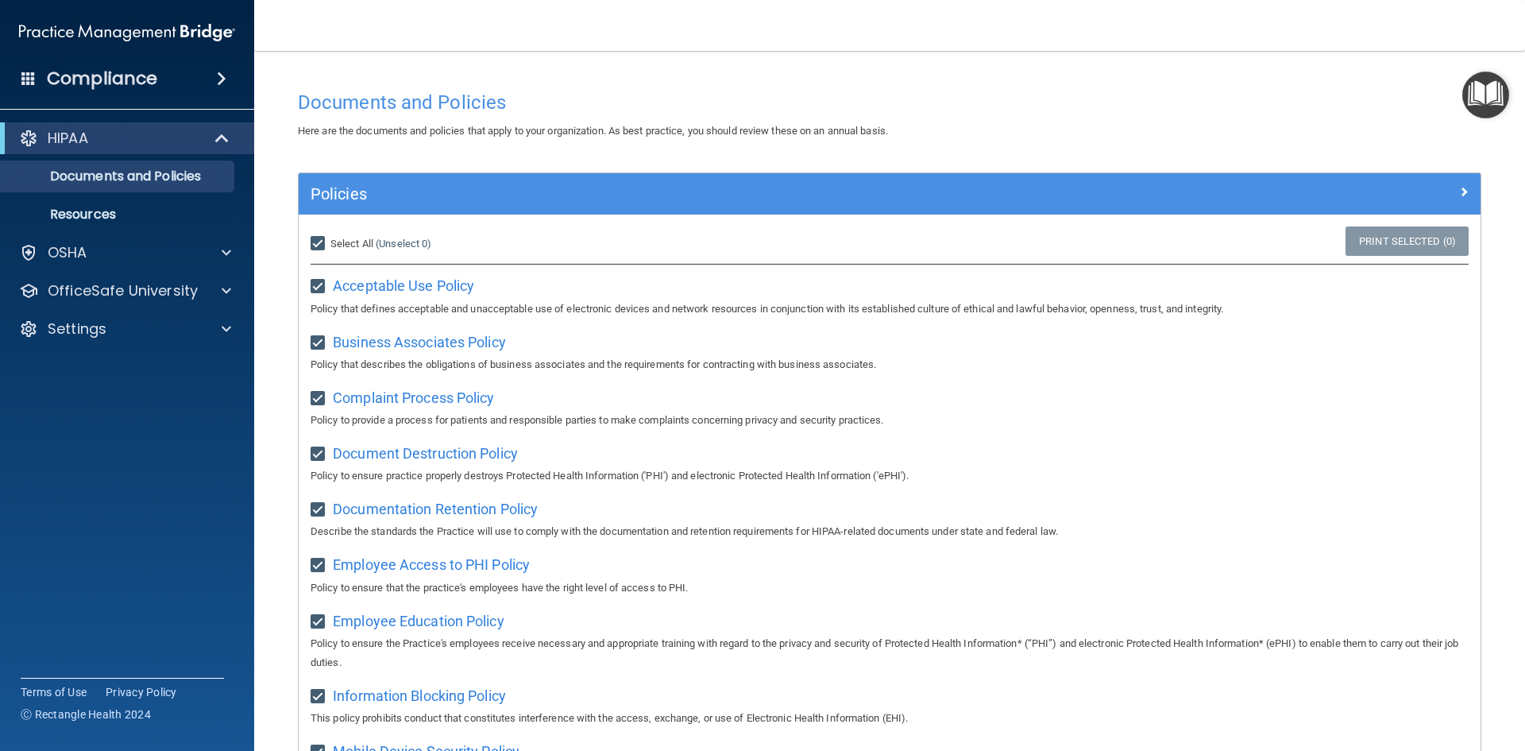
checkbox input "true"
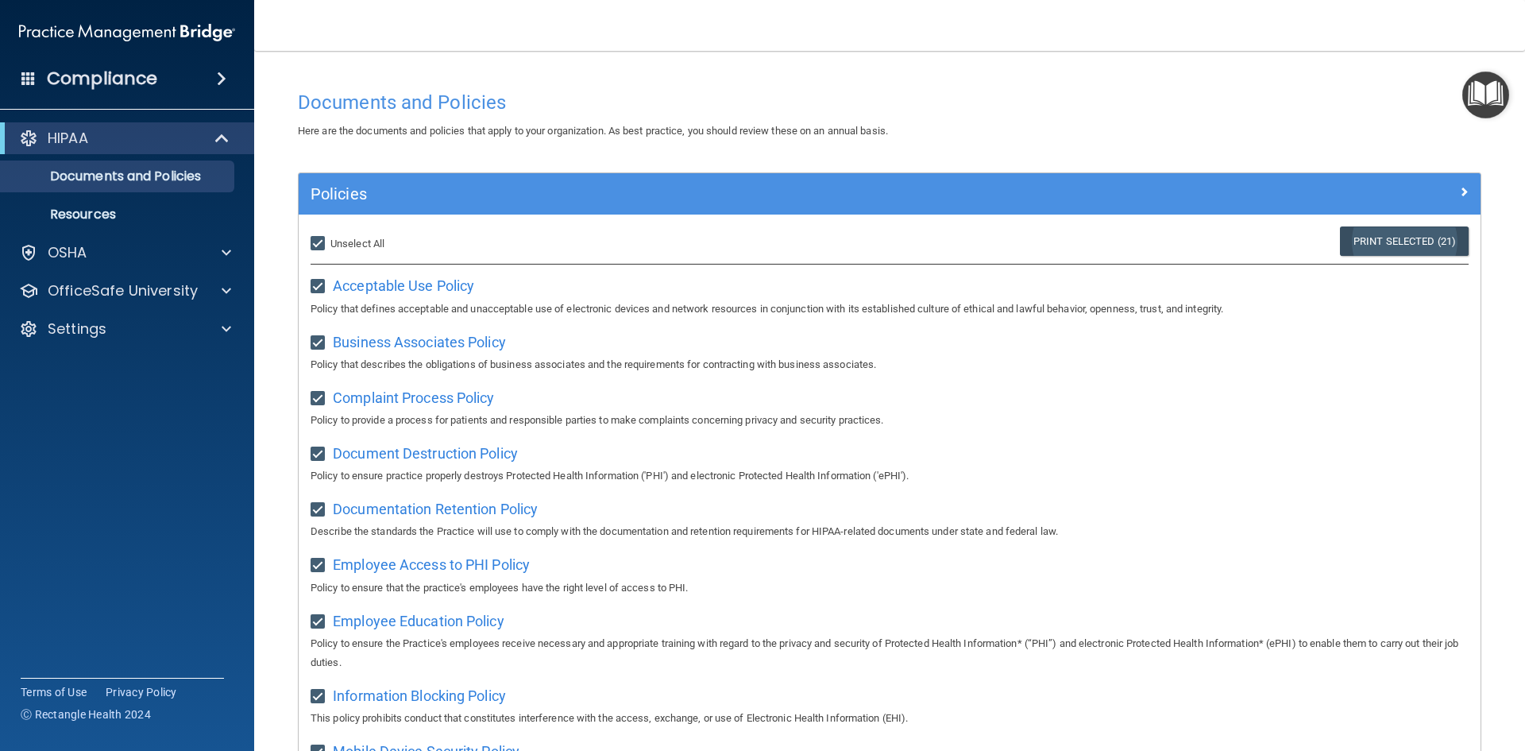
click at [1403, 242] on link "Print Selected (21)" at bounding box center [1404, 240] width 129 height 29
click at [1477, 88] on img "Open Resource Center" at bounding box center [1485, 94] width 47 height 47
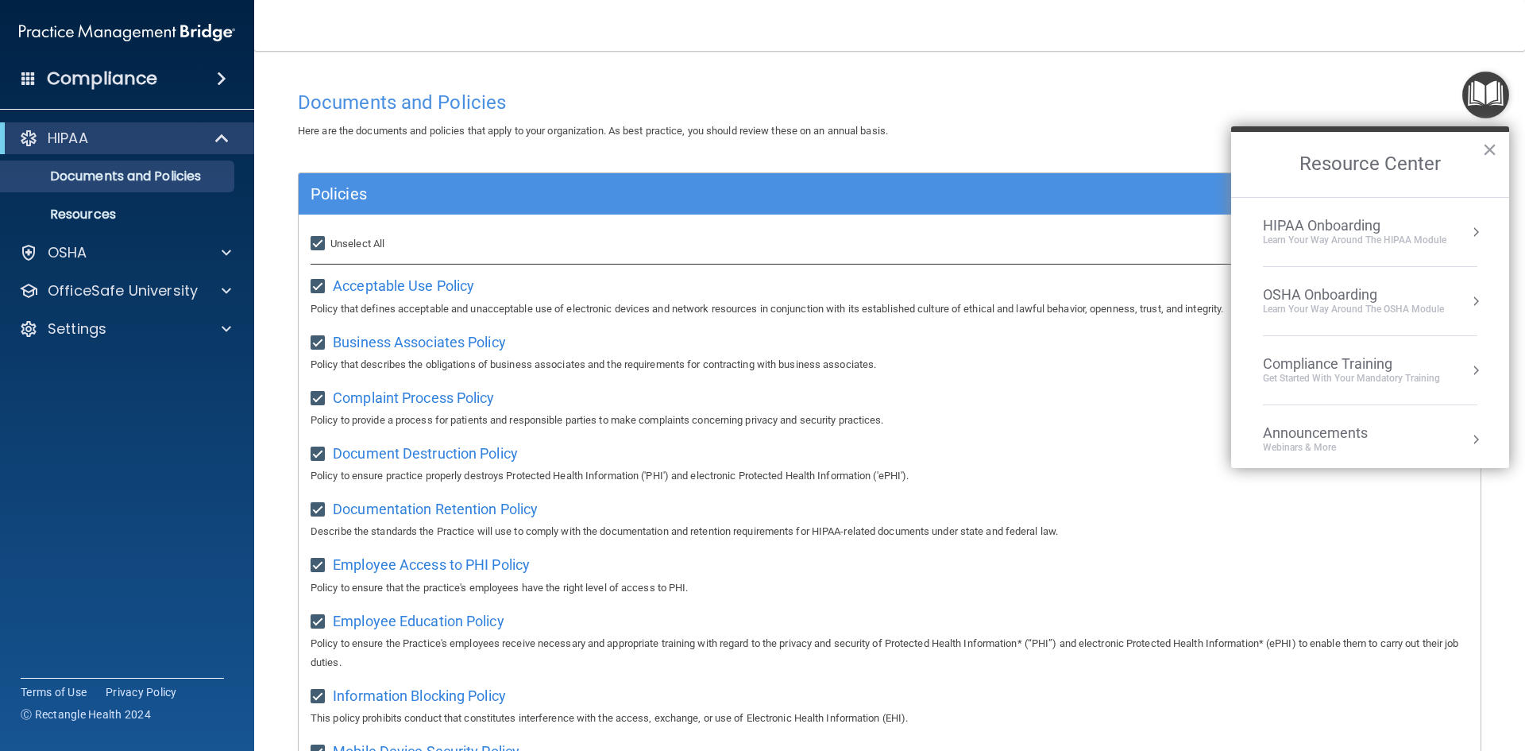
click at [1367, 242] on div "Learn Your Way around the HIPAA module" at bounding box center [1354, 241] width 183 height 14
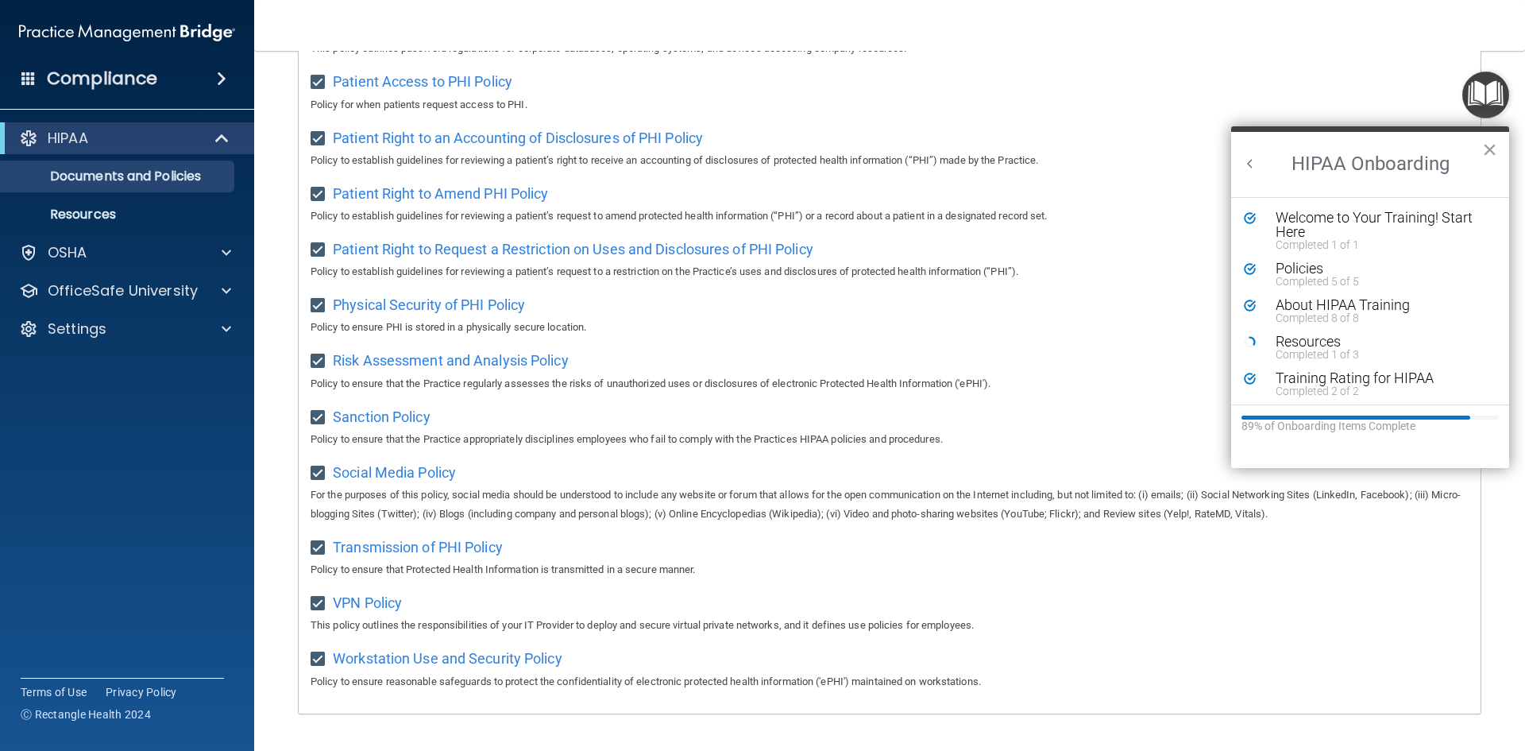
scroll to position [843, 0]
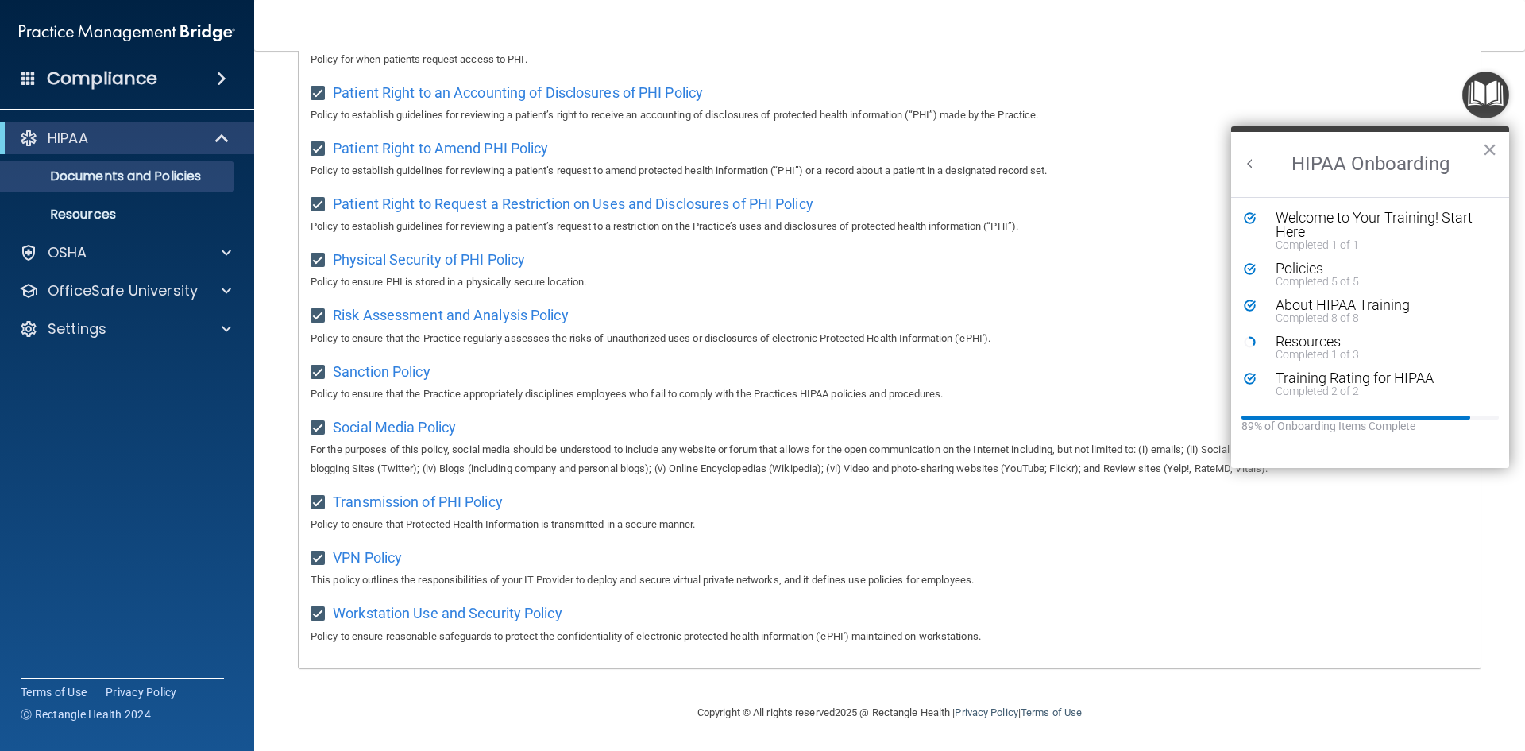
click at [1286, 79] on div "Patient Right to an Accounting of Disclosures of PHI Policy Policy to establish…" at bounding box center [890, 101] width 1158 height 45
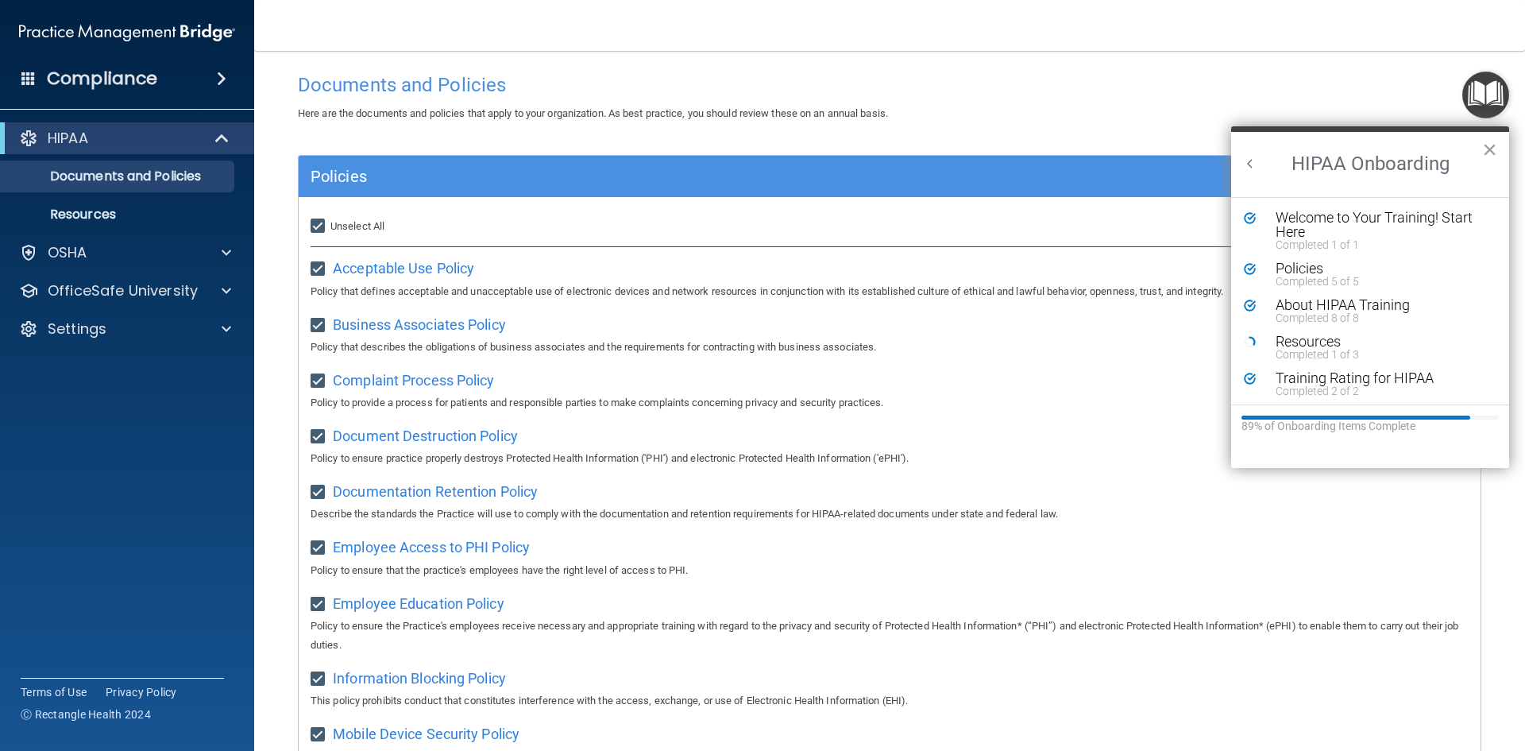
scroll to position [0, 0]
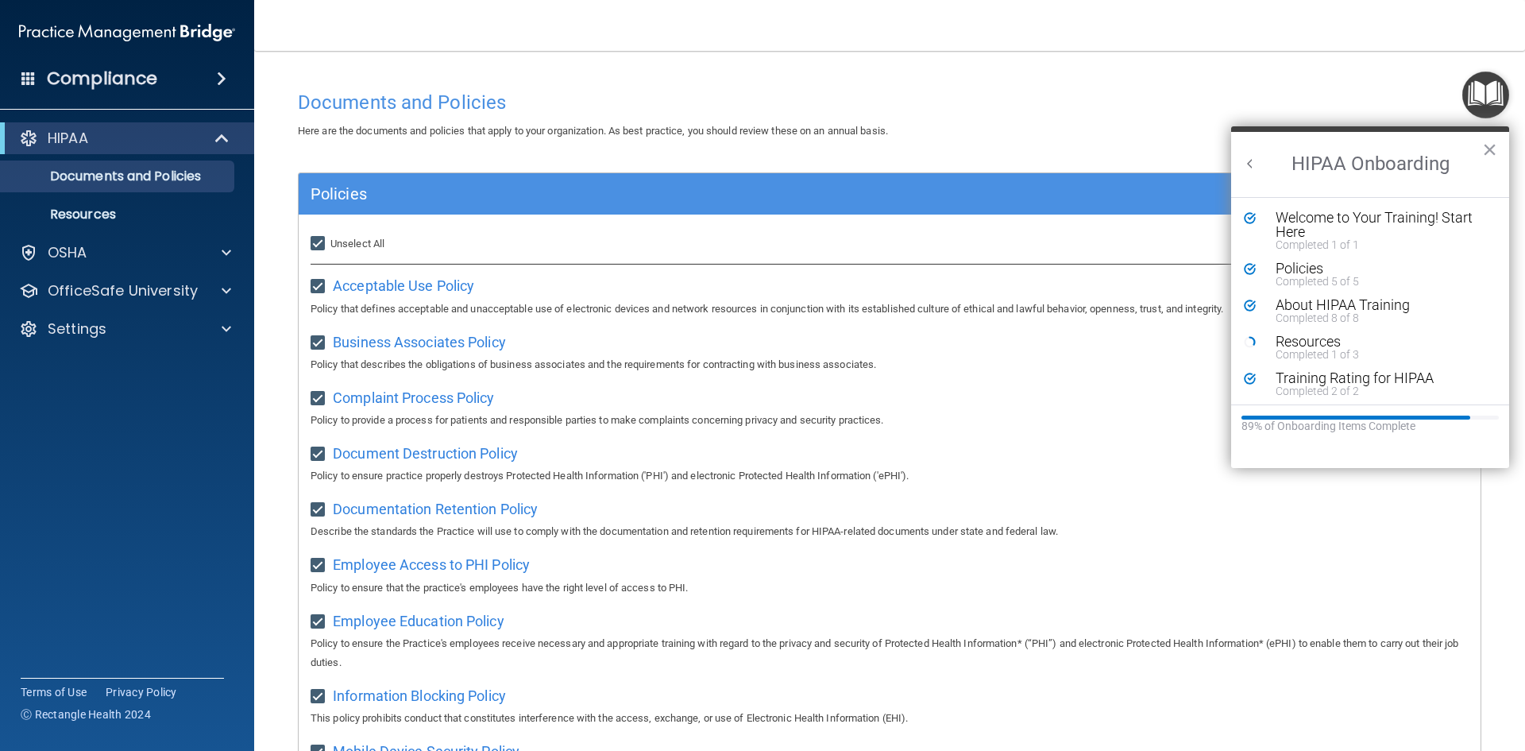
drag, startPoint x: 1495, startPoint y: 144, endPoint x: 1325, endPoint y: 141, distance: 170.0
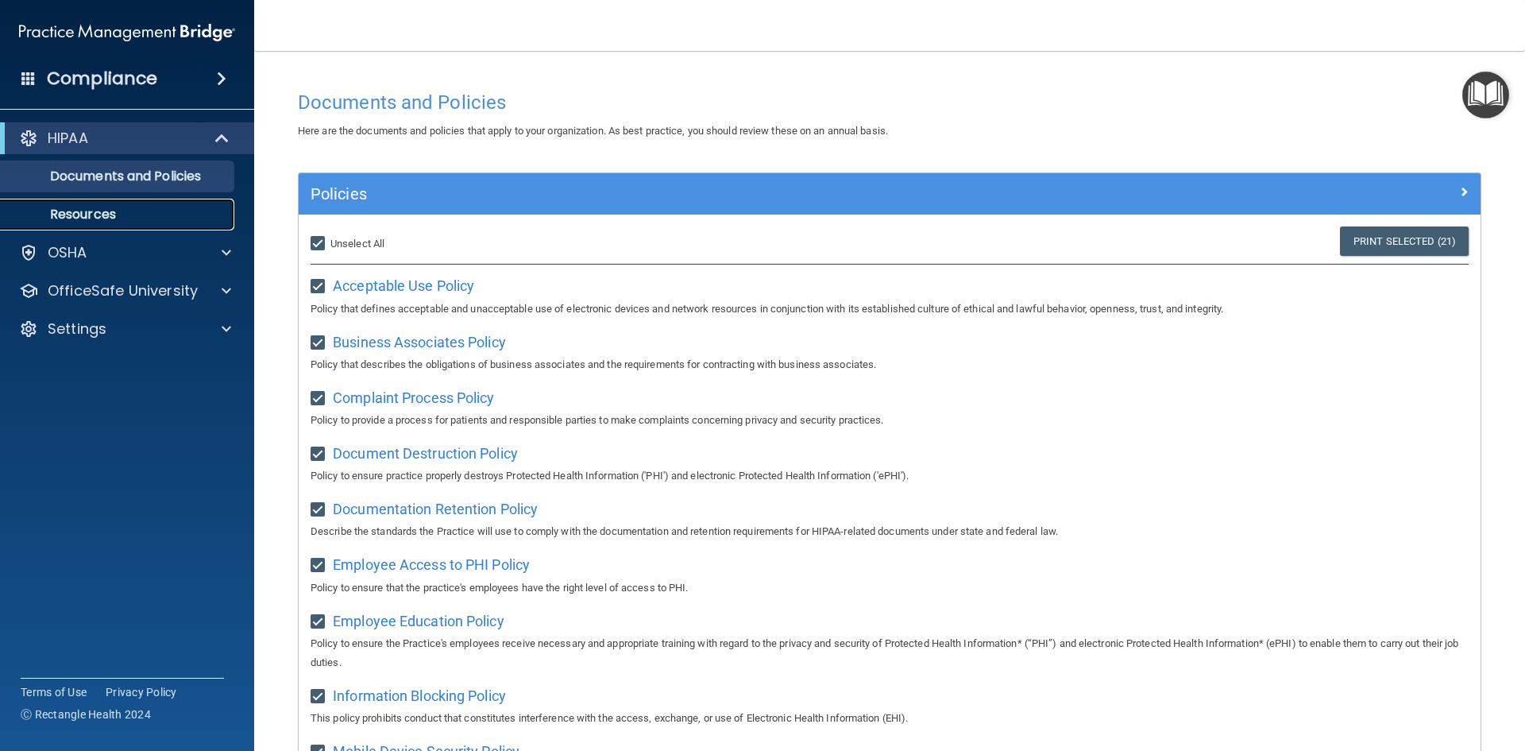
click at [69, 227] on link "Resources" at bounding box center [109, 215] width 250 height 32
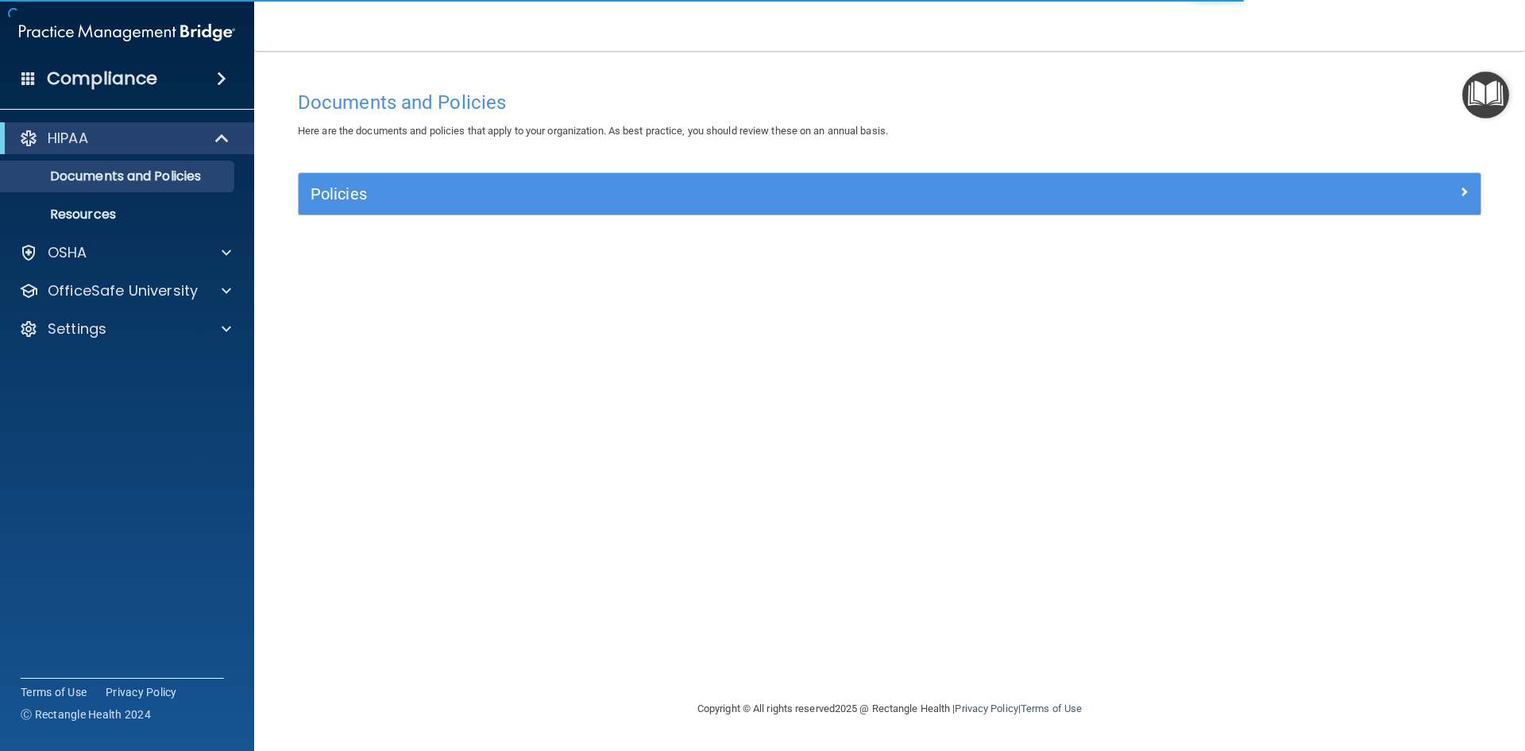
click at [1477, 111] on img "Open Resource Center" at bounding box center [1485, 94] width 47 height 47
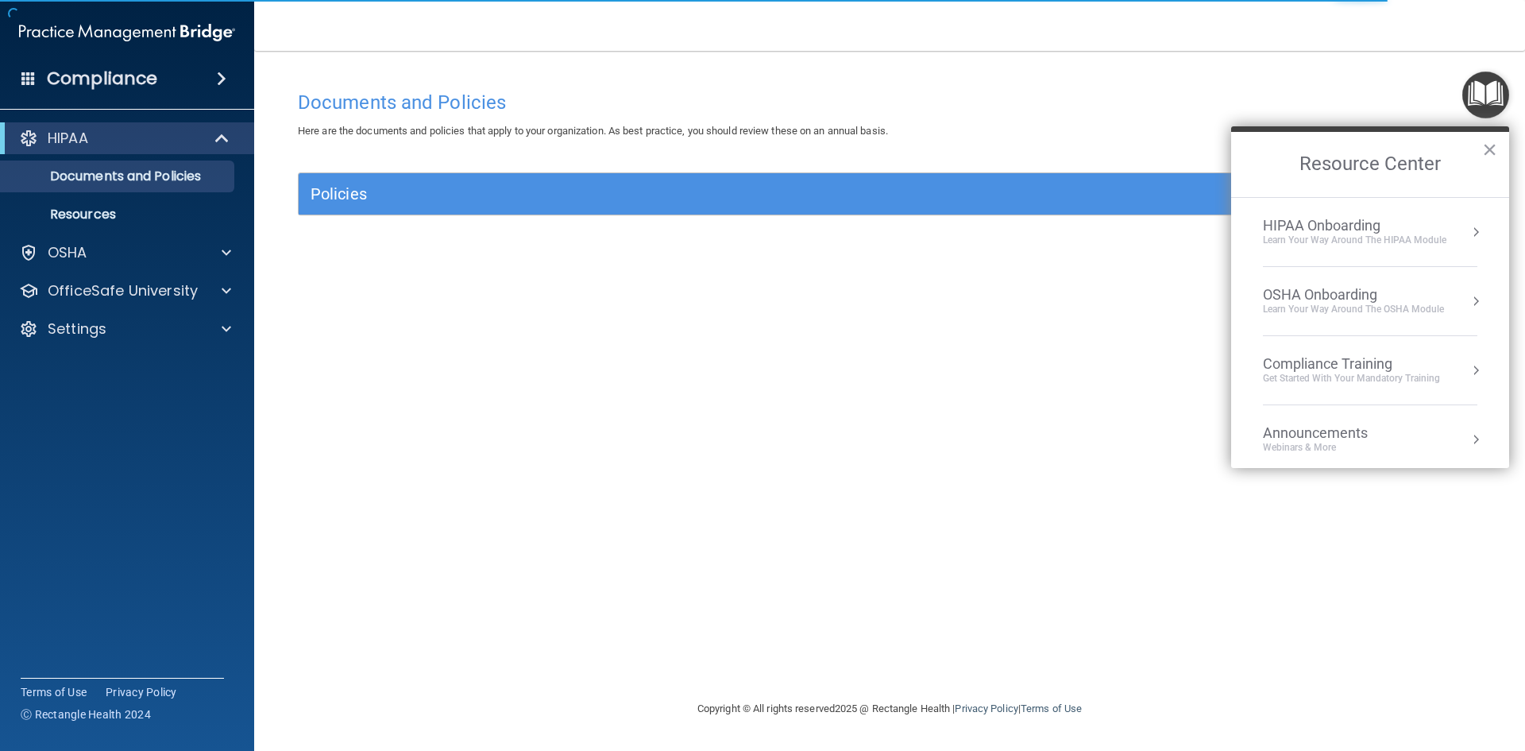
click at [1362, 369] on div "Compliance Training" at bounding box center [1351, 363] width 177 height 17
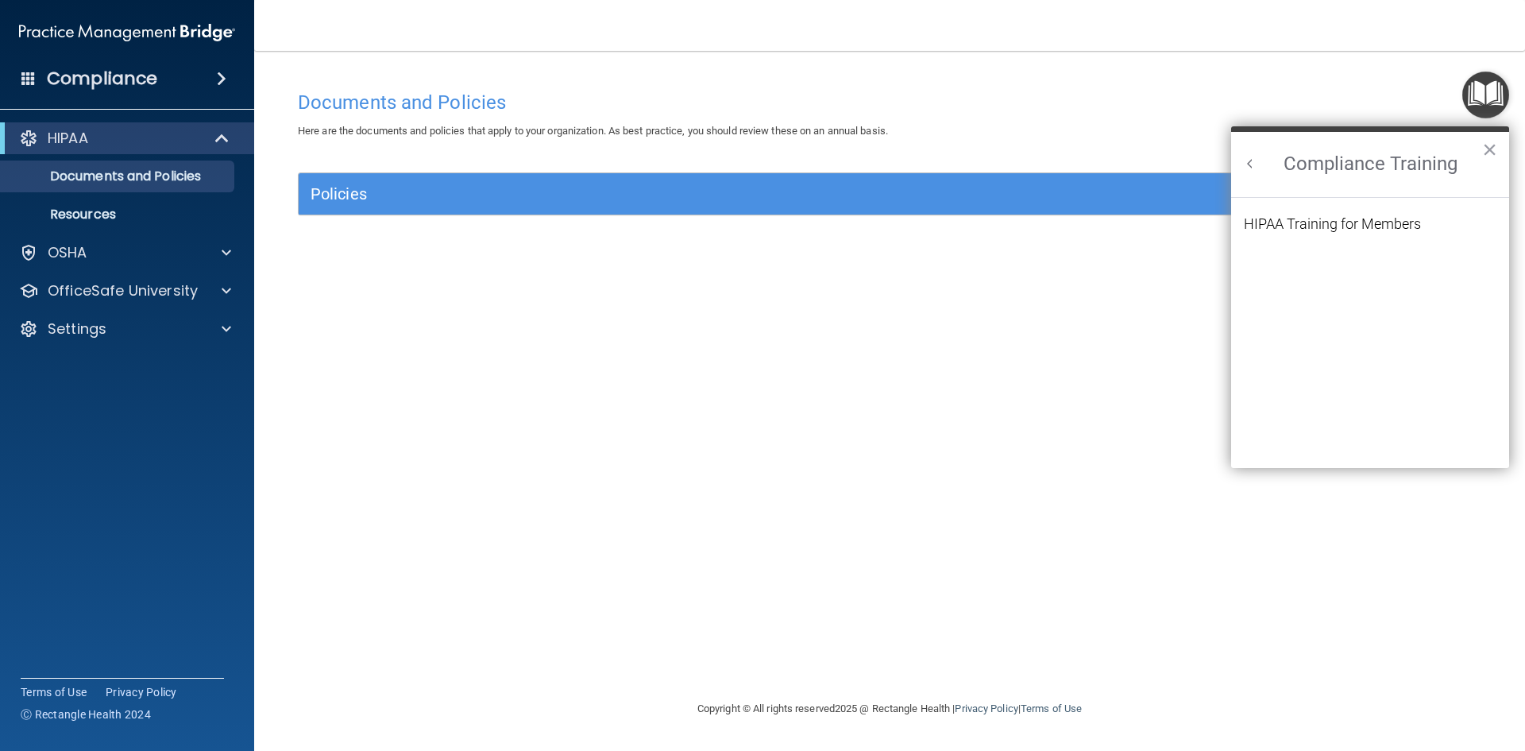
click at [1257, 174] on h2 "Compliance Training" at bounding box center [1370, 164] width 278 height 65
click at [1251, 164] on button "Back to Resource Center Home" at bounding box center [1250, 164] width 16 height 16
click at [1479, 139] on h2 "Resource Center" at bounding box center [1370, 164] width 278 height 65
click at [1479, 146] on h2 "Resource Center" at bounding box center [1370, 164] width 278 height 65
click at [1491, 146] on button "×" at bounding box center [1489, 149] width 15 height 25
